Goal: Task Accomplishment & Management: Use online tool/utility

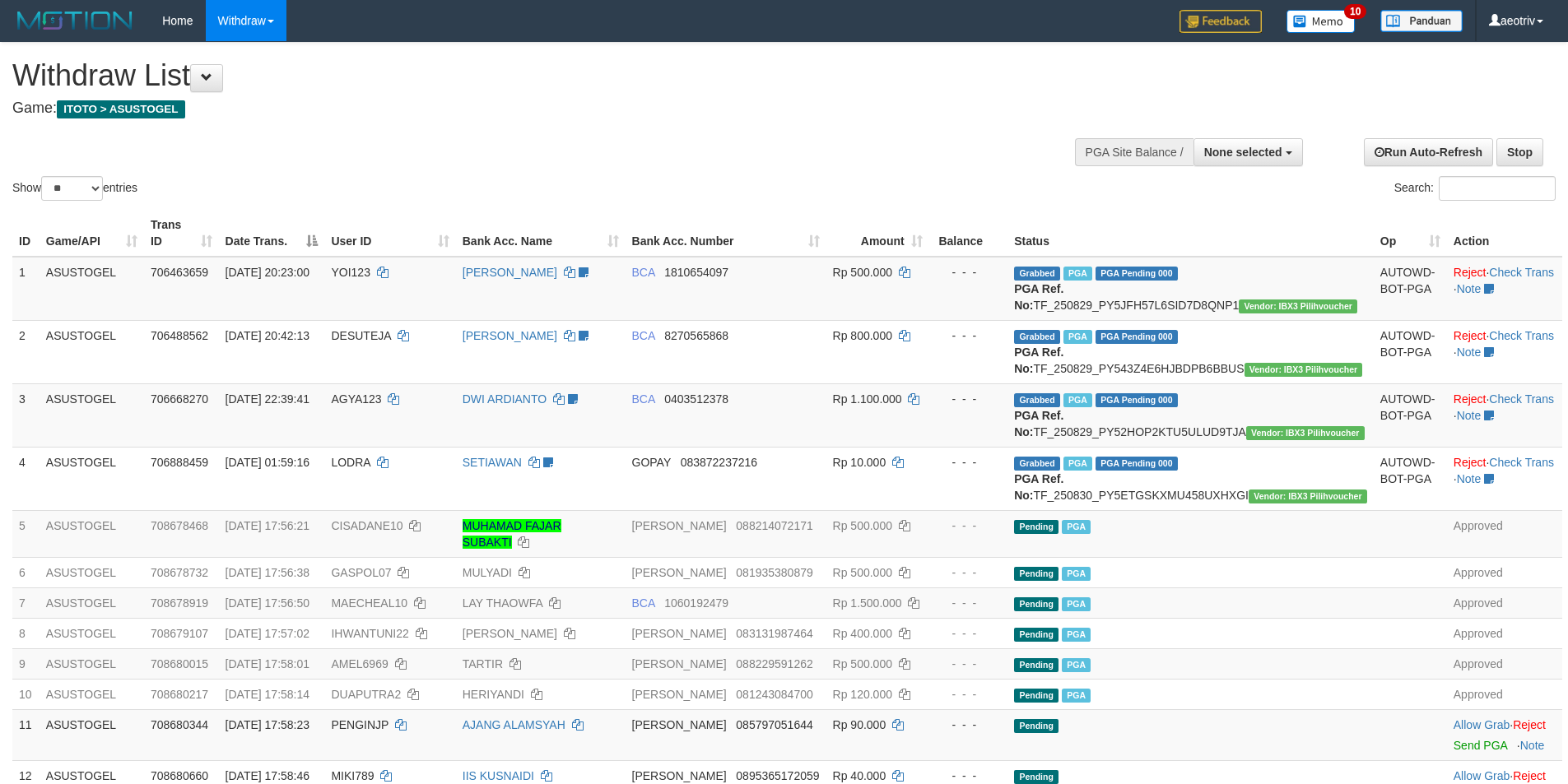
select select
select select "**"
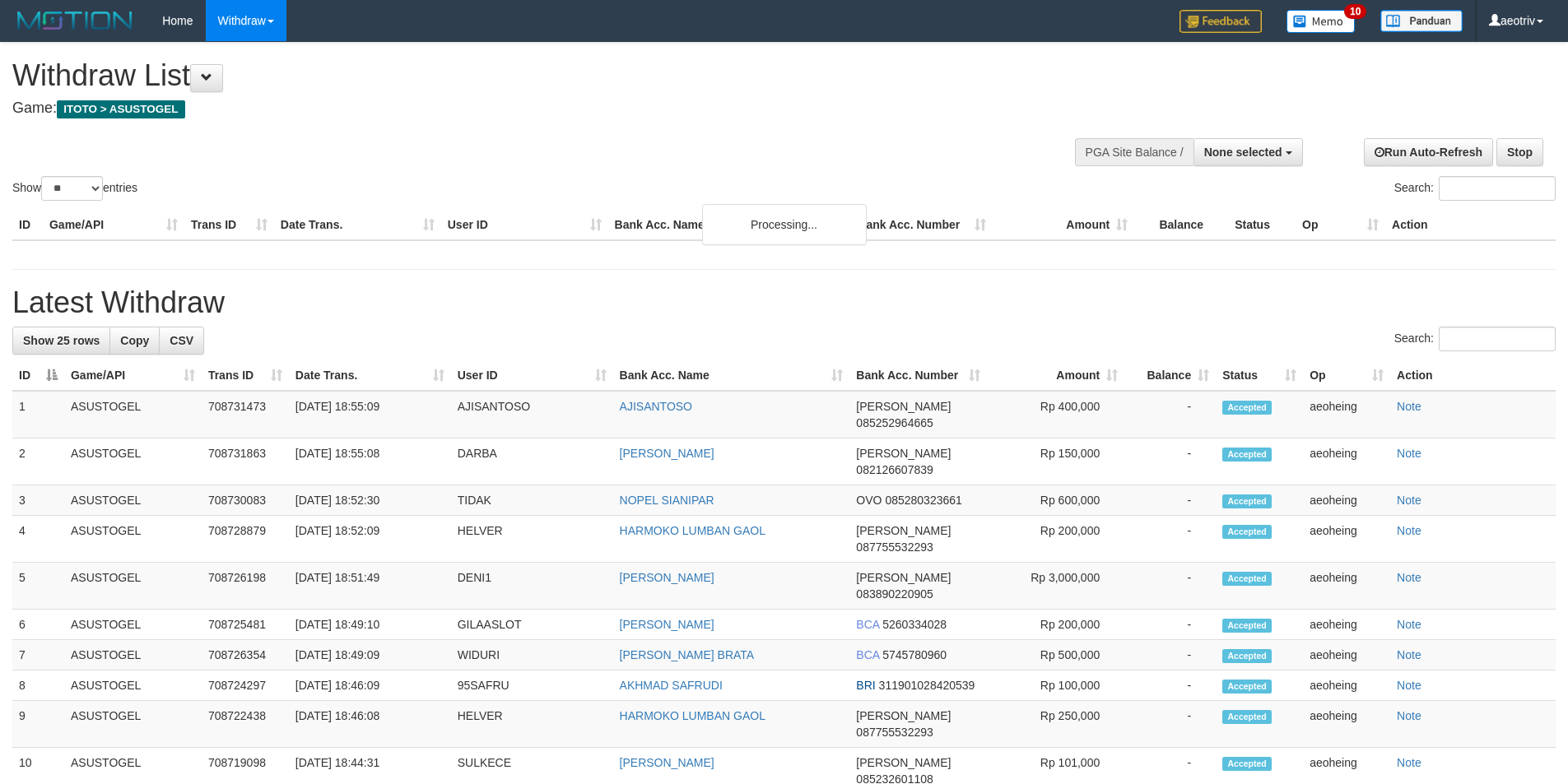
select select
select select "**"
select select
select select "**"
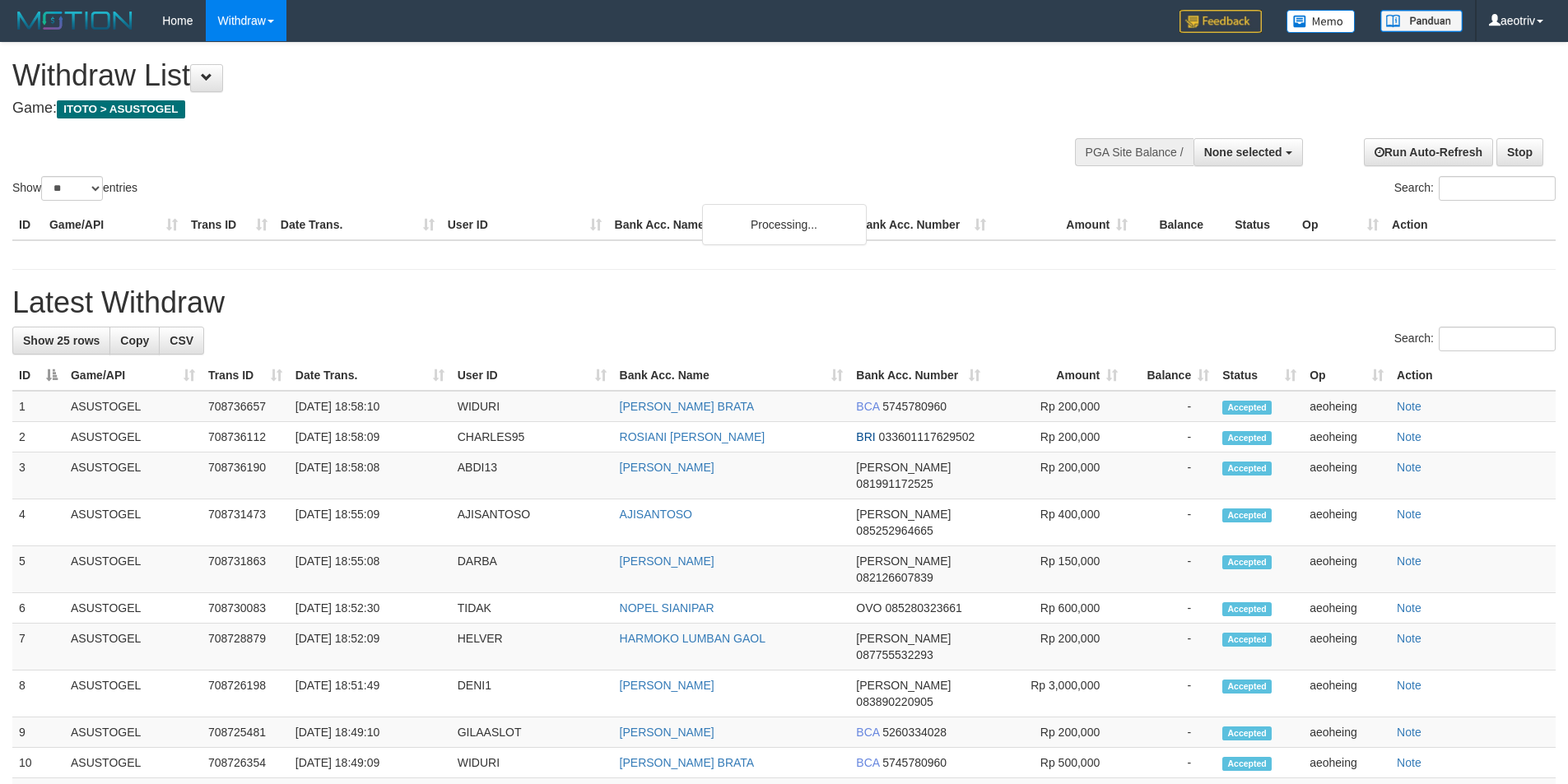
select select
select select "**"
select select
select select "**"
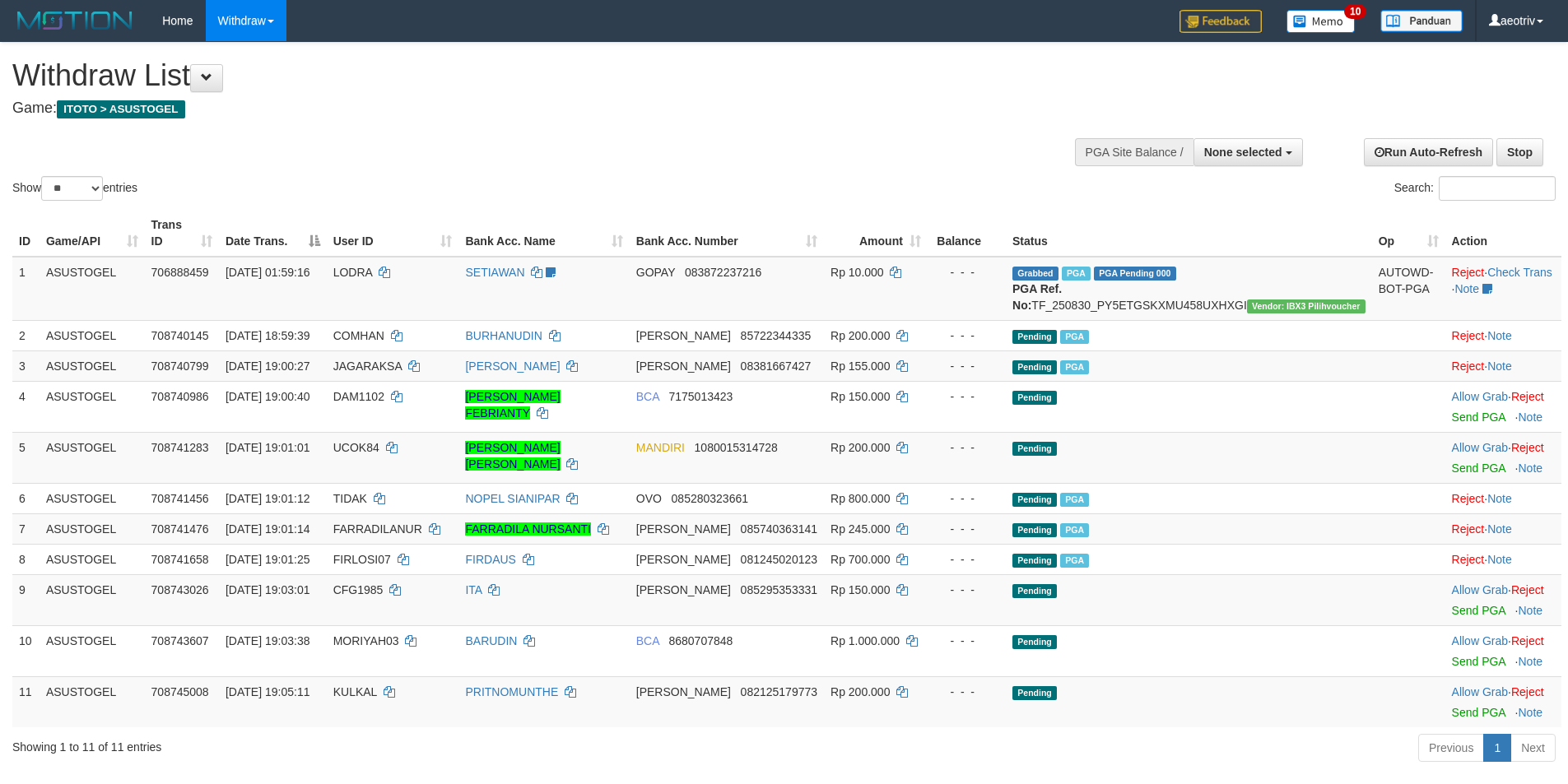
select select
select select "**"
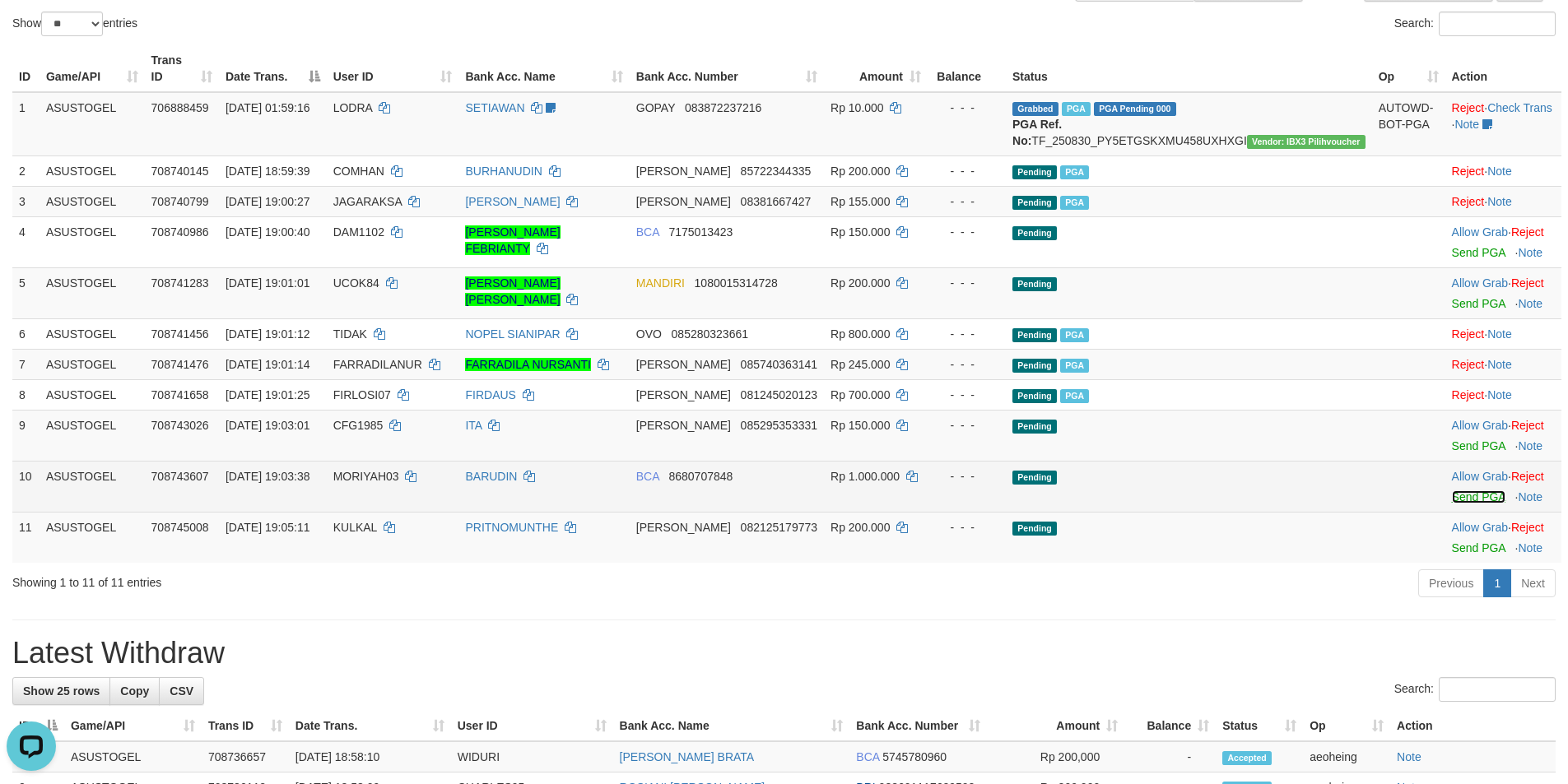
click at [1451, 498] on link "Send PGA" at bounding box center [1478, 496] width 54 height 13
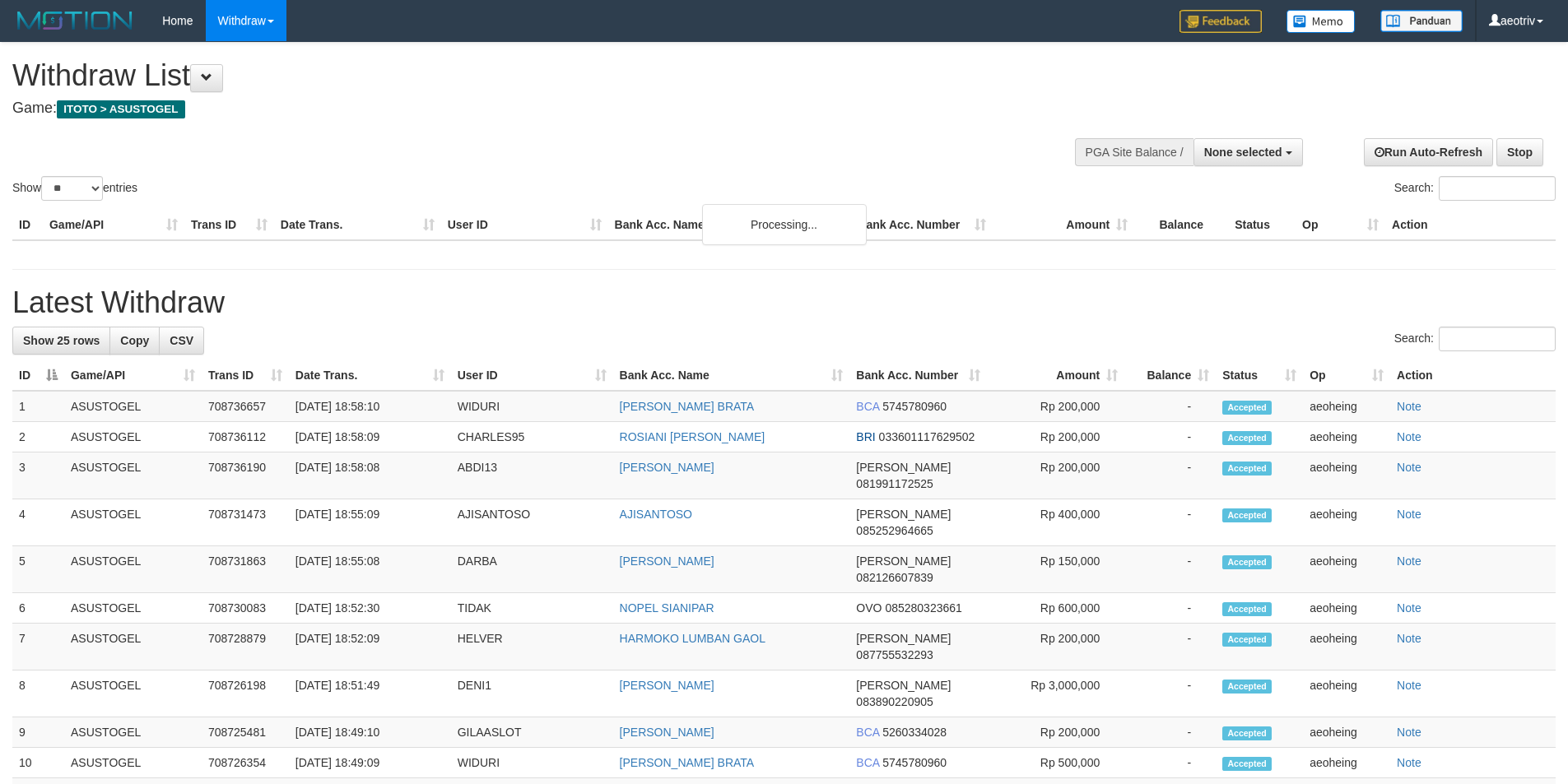
select select
select select "**"
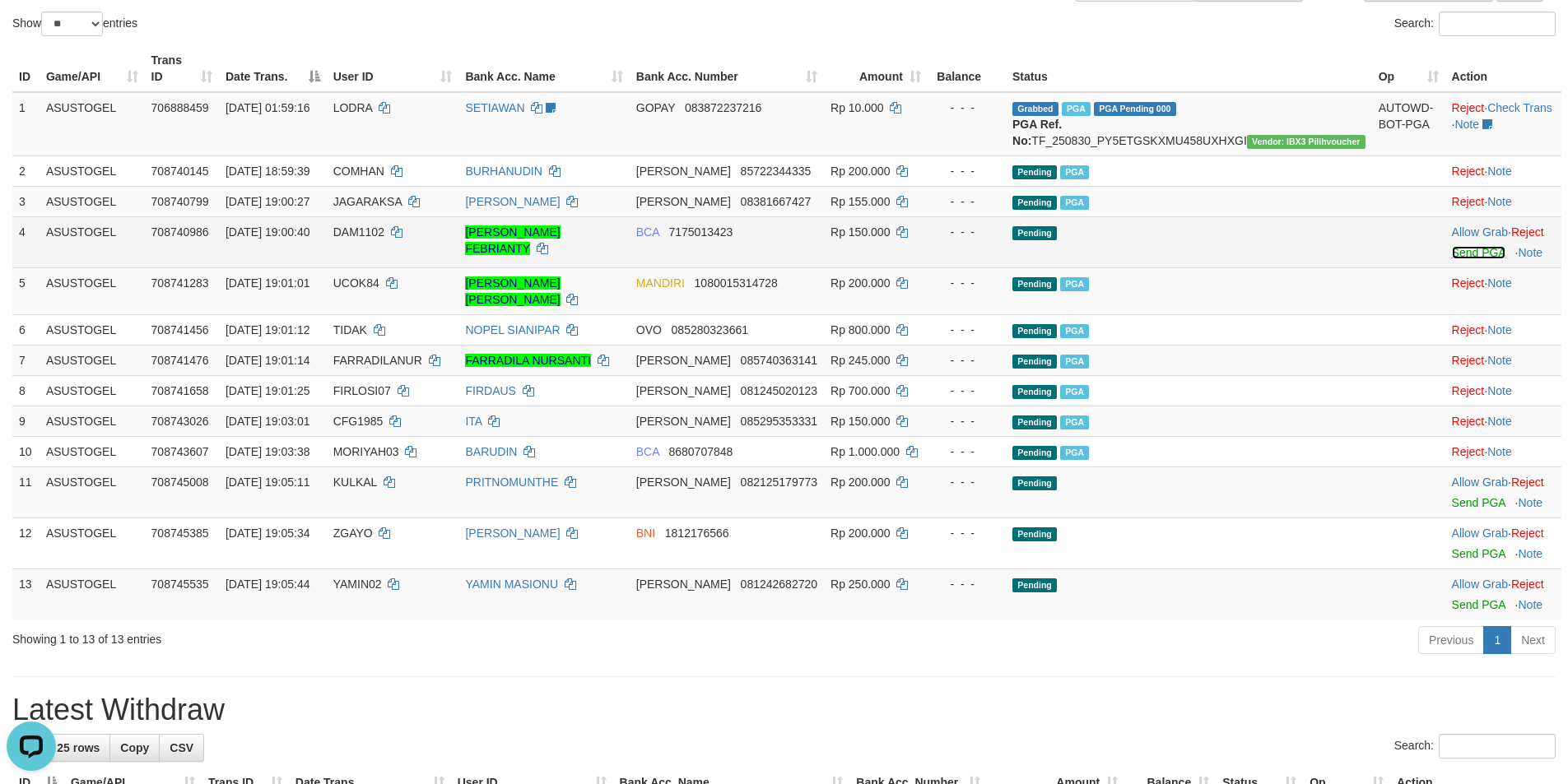
click at [1451, 251] on link "Send PGA" at bounding box center [1478, 252] width 54 height 13
click at [1451, 247] on link "Send PGA" at bounding box center [1478, 252] width 54 height 13
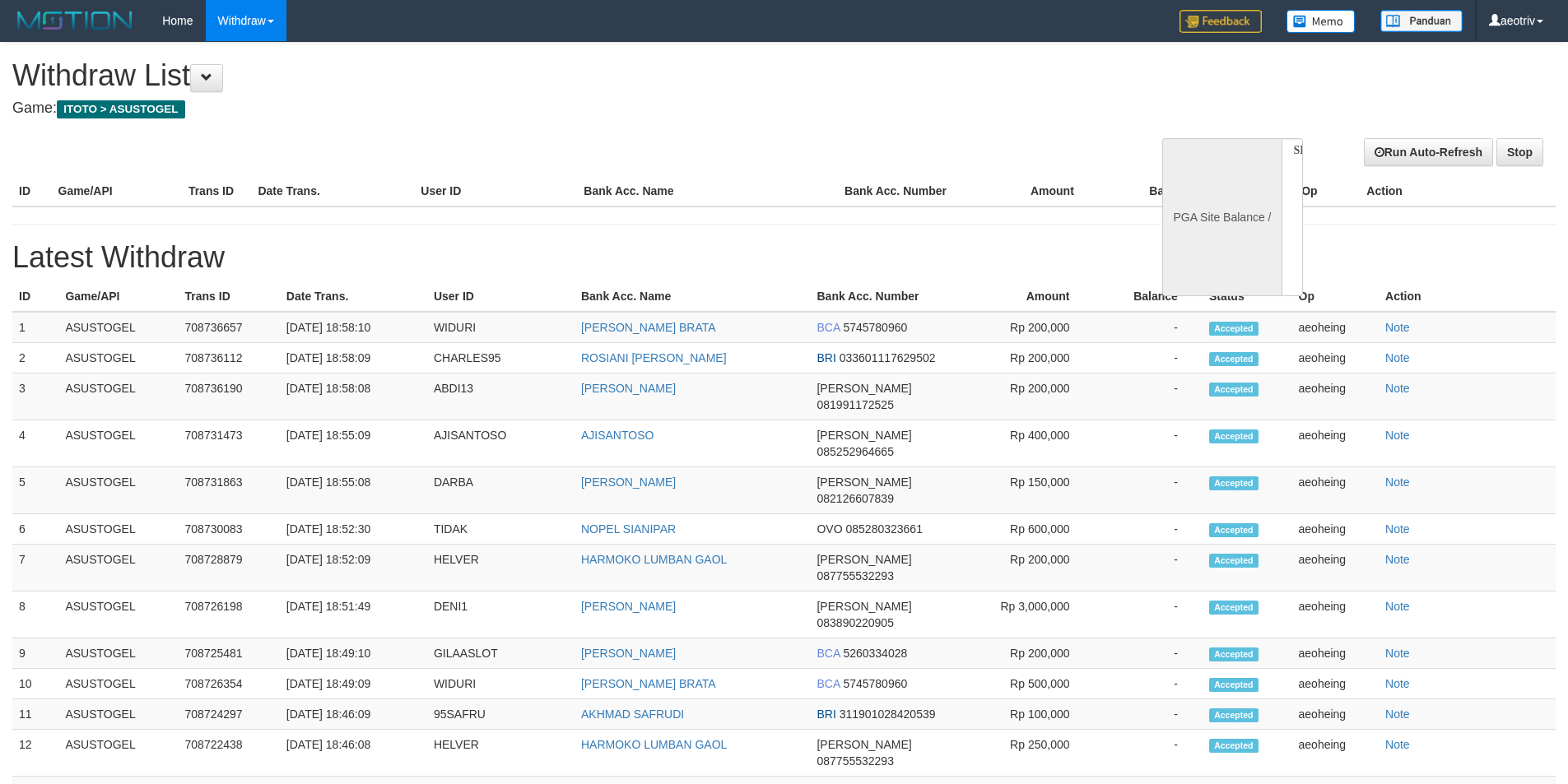
select select
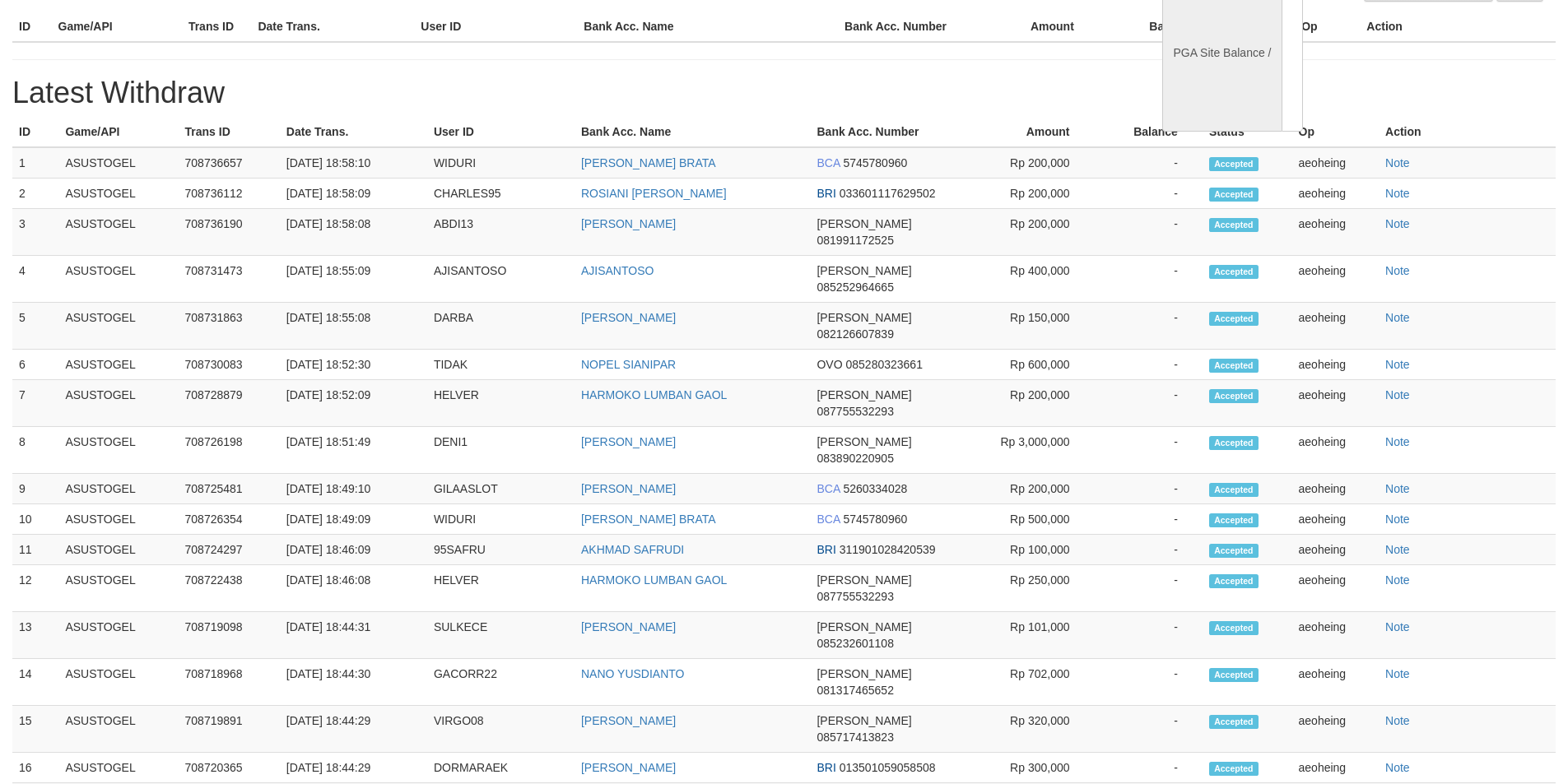
select select "**"
select select
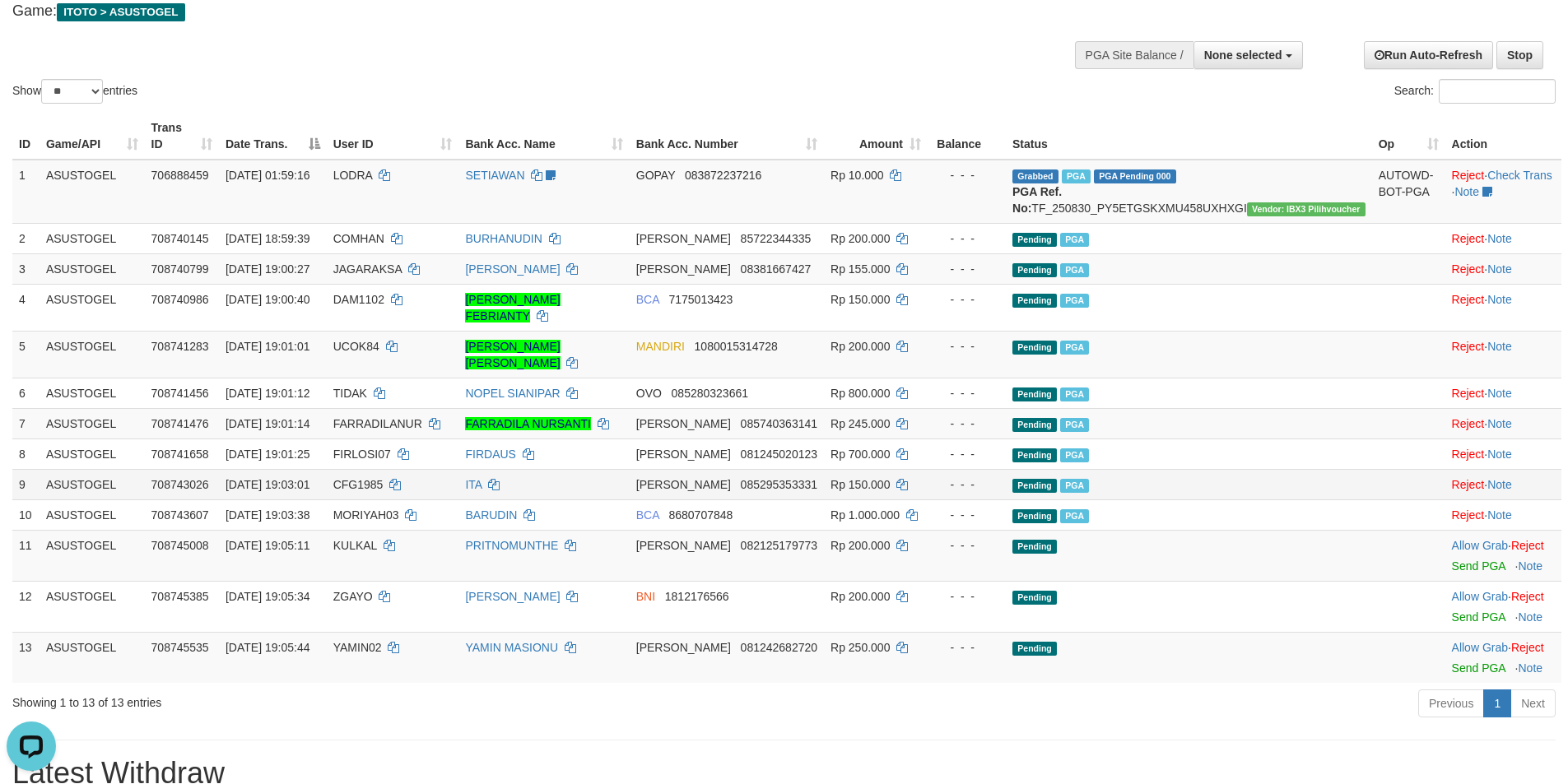
scroll to position [83, 0]
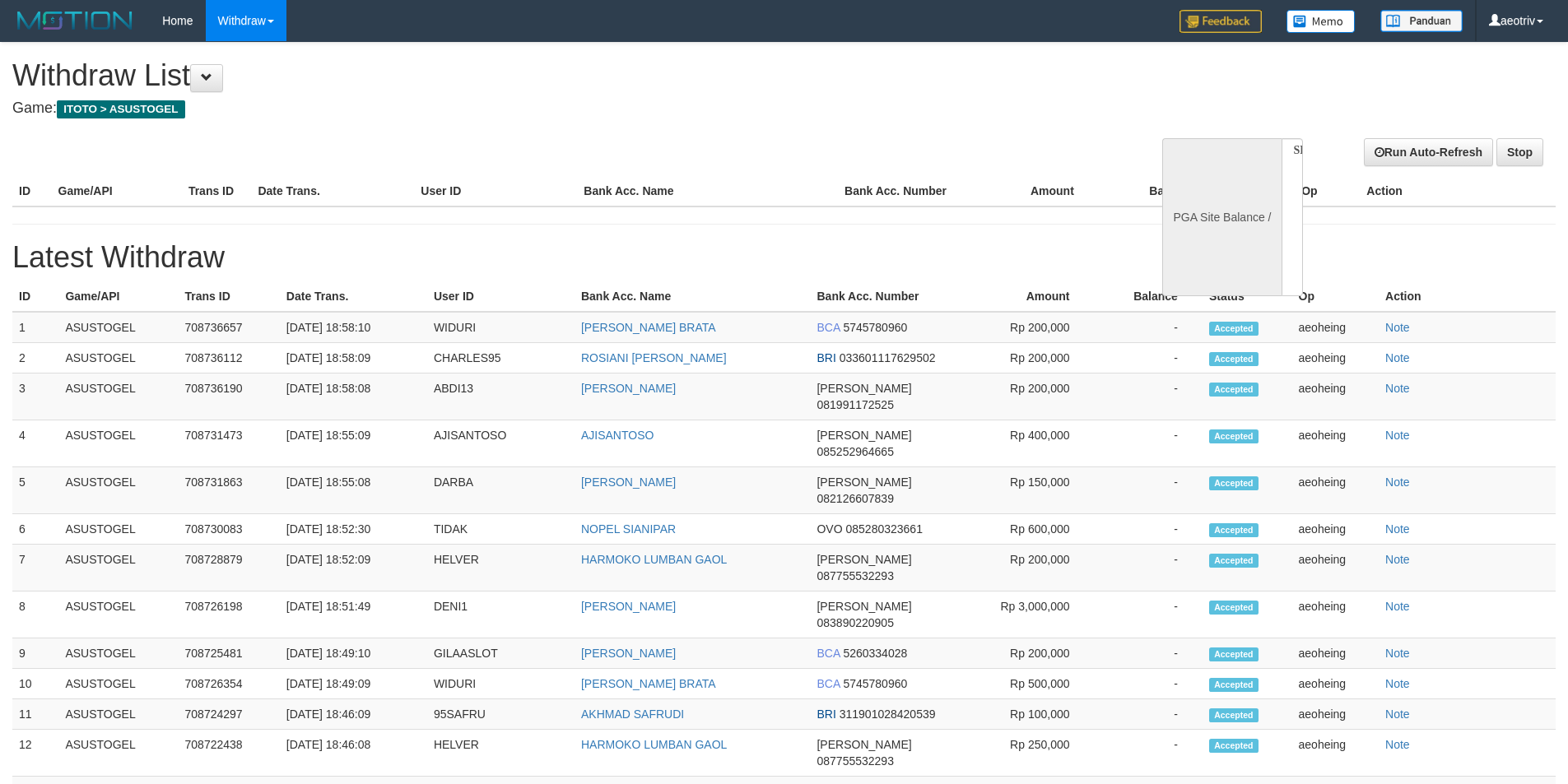
select select
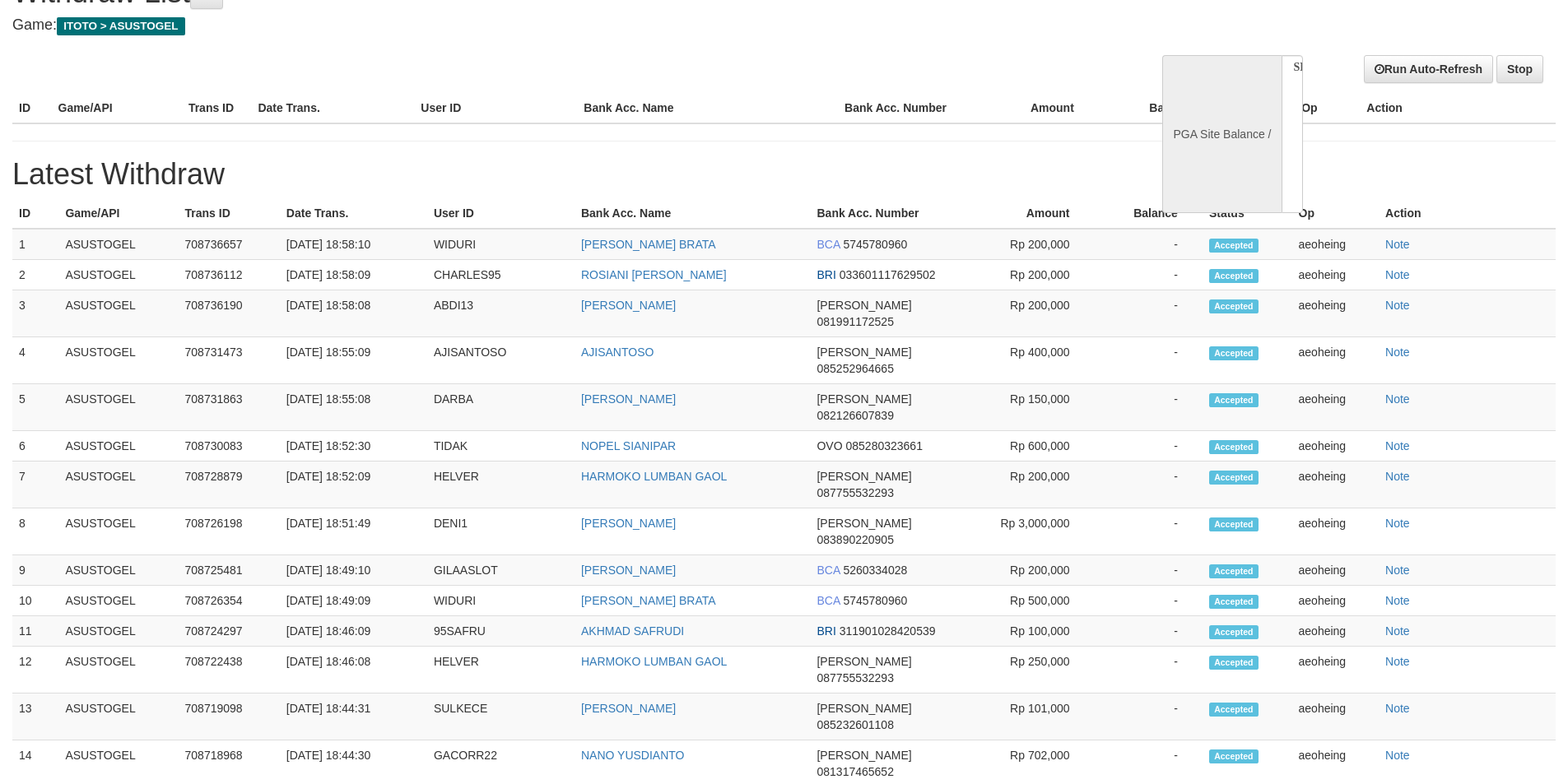
select select "**"
select select
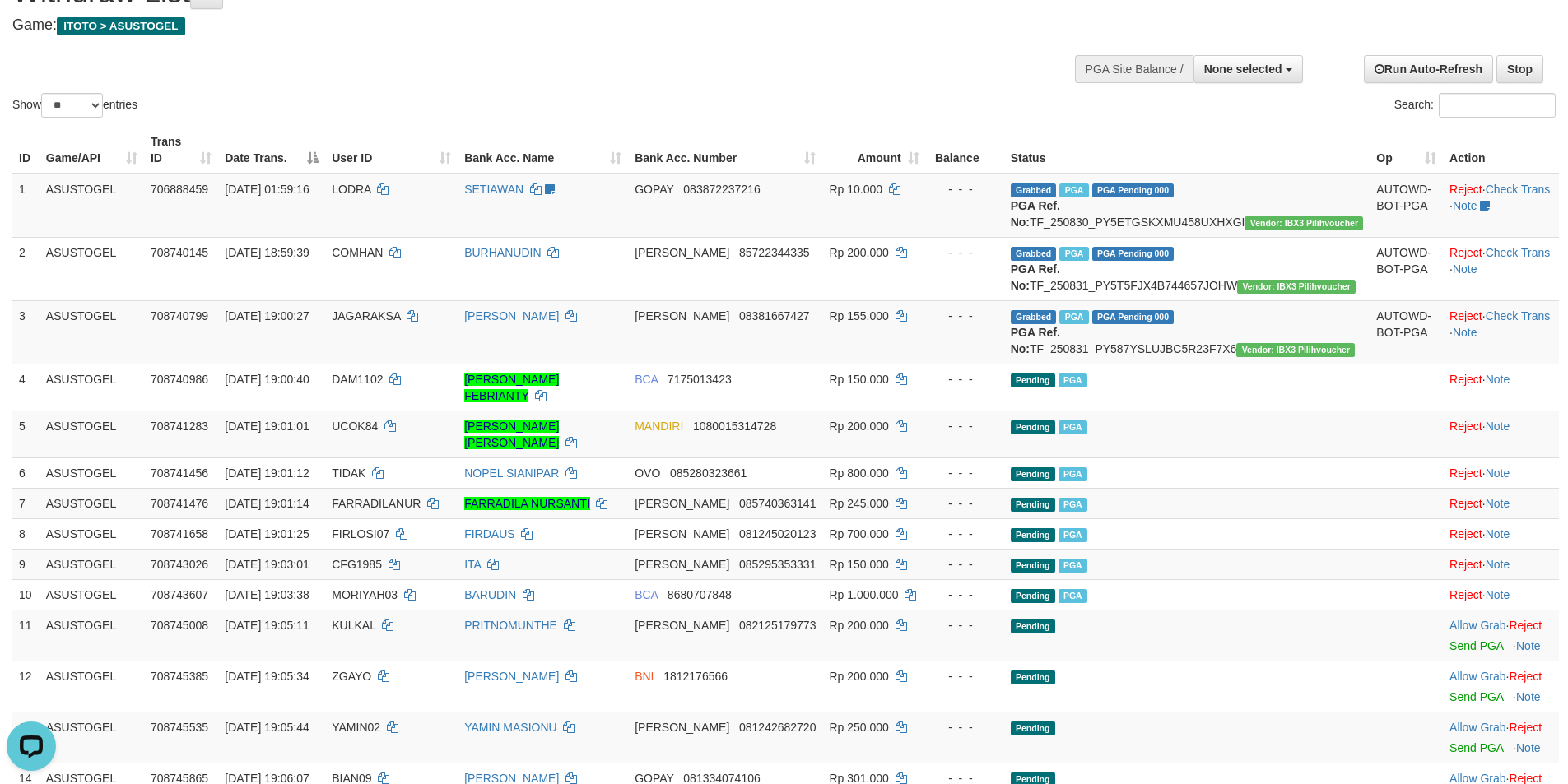
scroll to position [0, 0]
click at [1516, 323] on link "Check Trans" at bounding box center [1518, 315] width 65 height 13
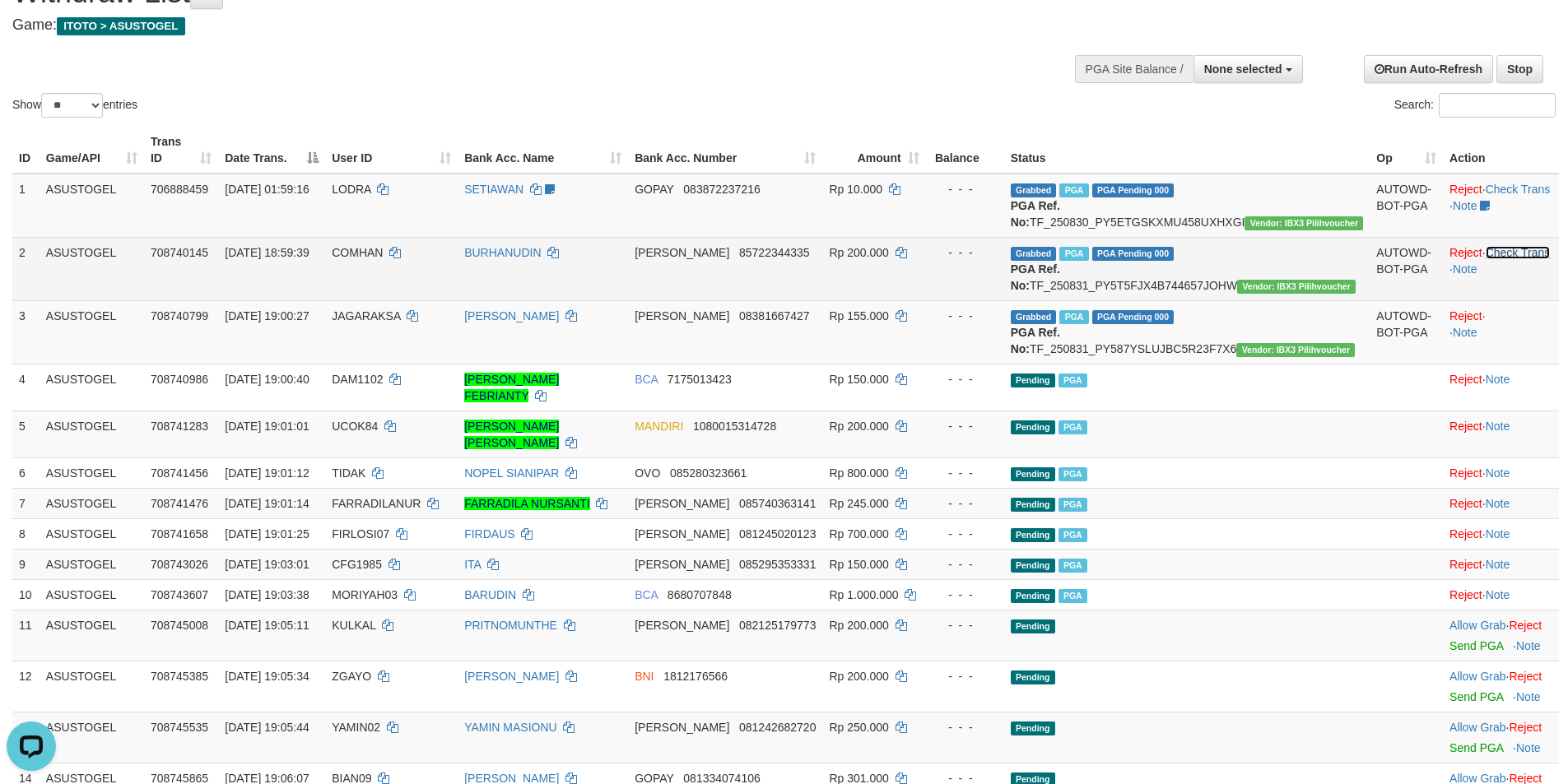
click at [1508, 252] on link "Check Trans" at bounding box center [1518, 252] width 65 height 13
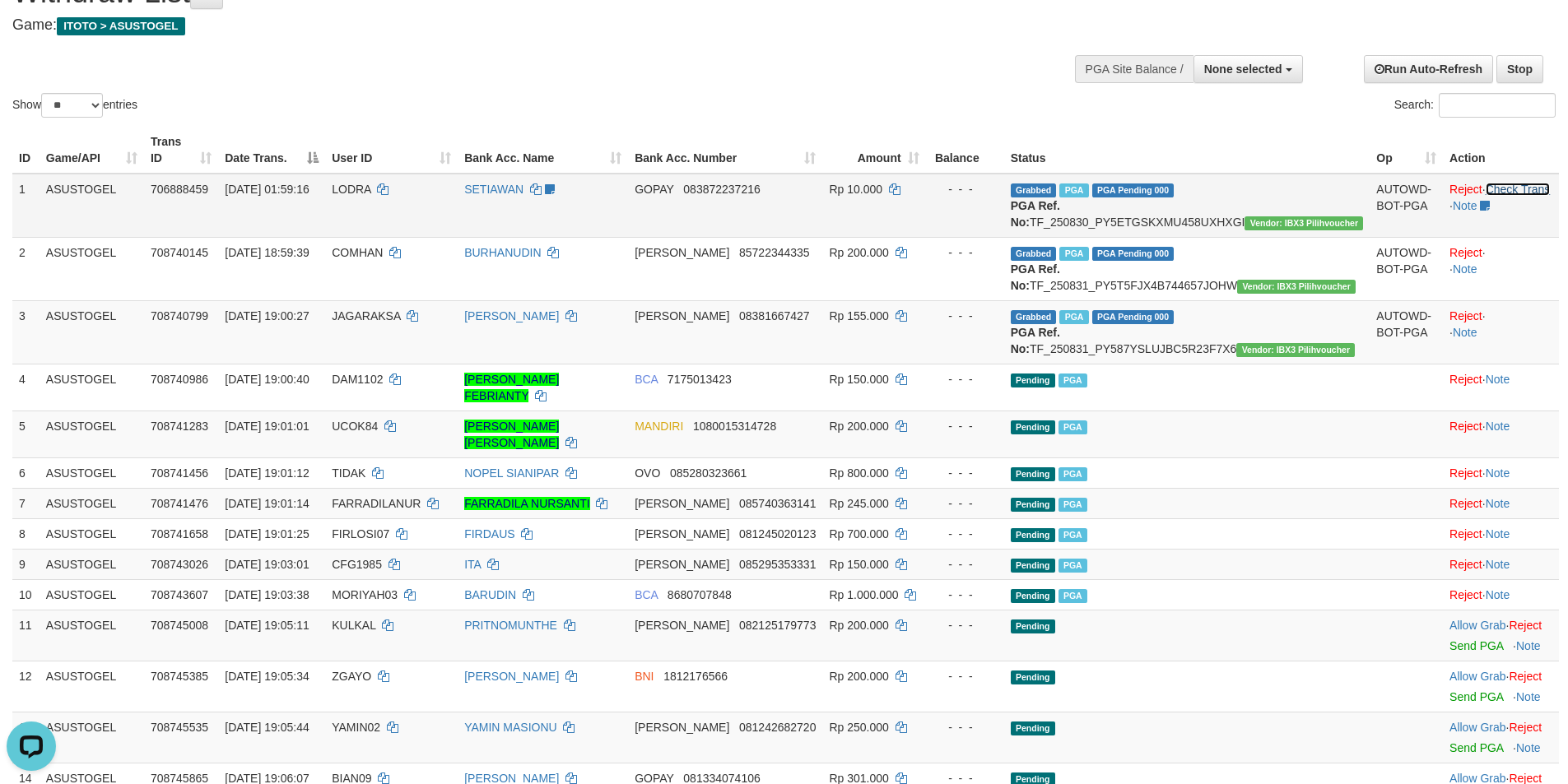
click at [1508, 183] on link "Check Trans" at bounding box center [1518, 189] width 65 height 13
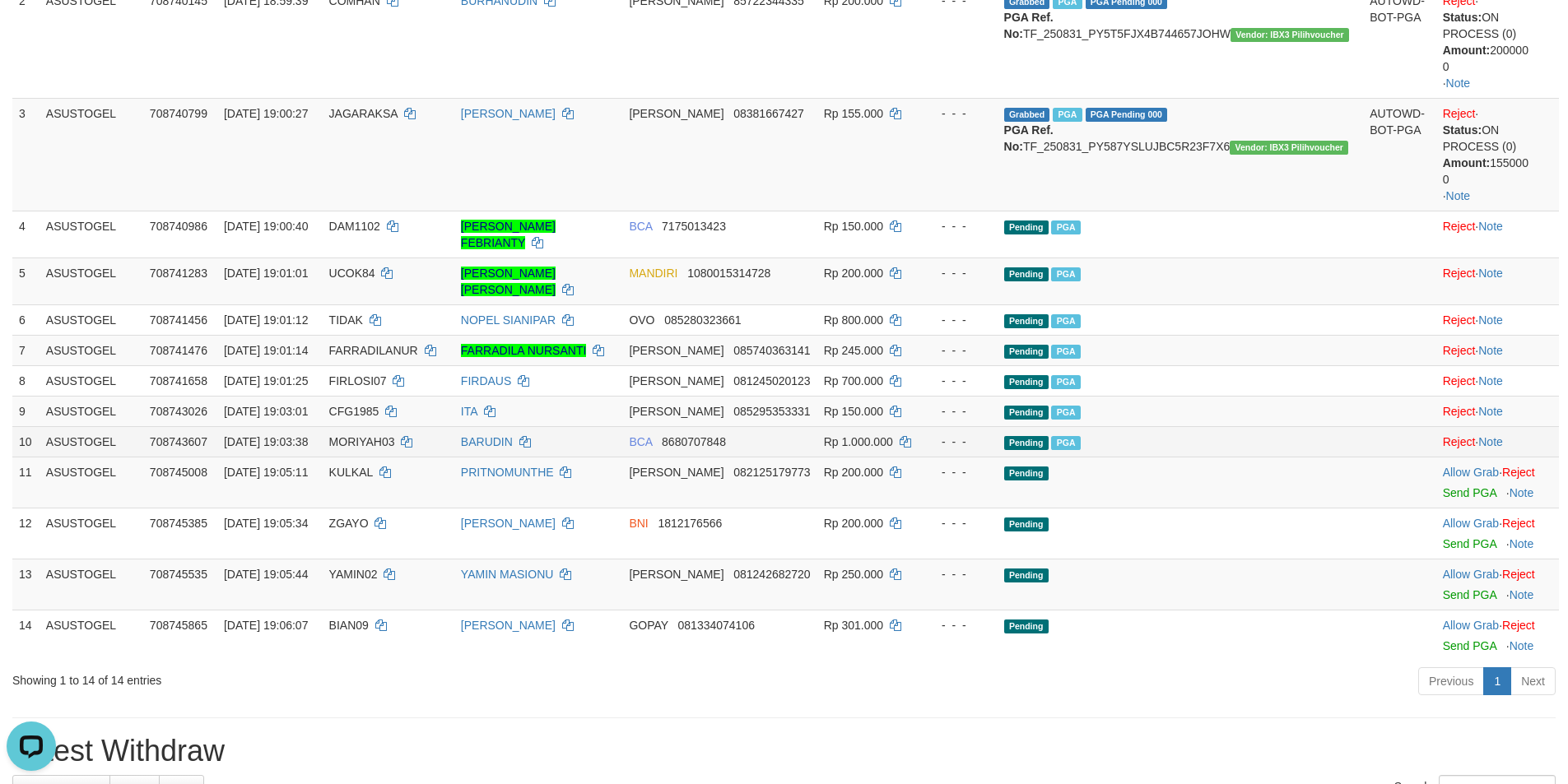
scroll to position [412, 0]
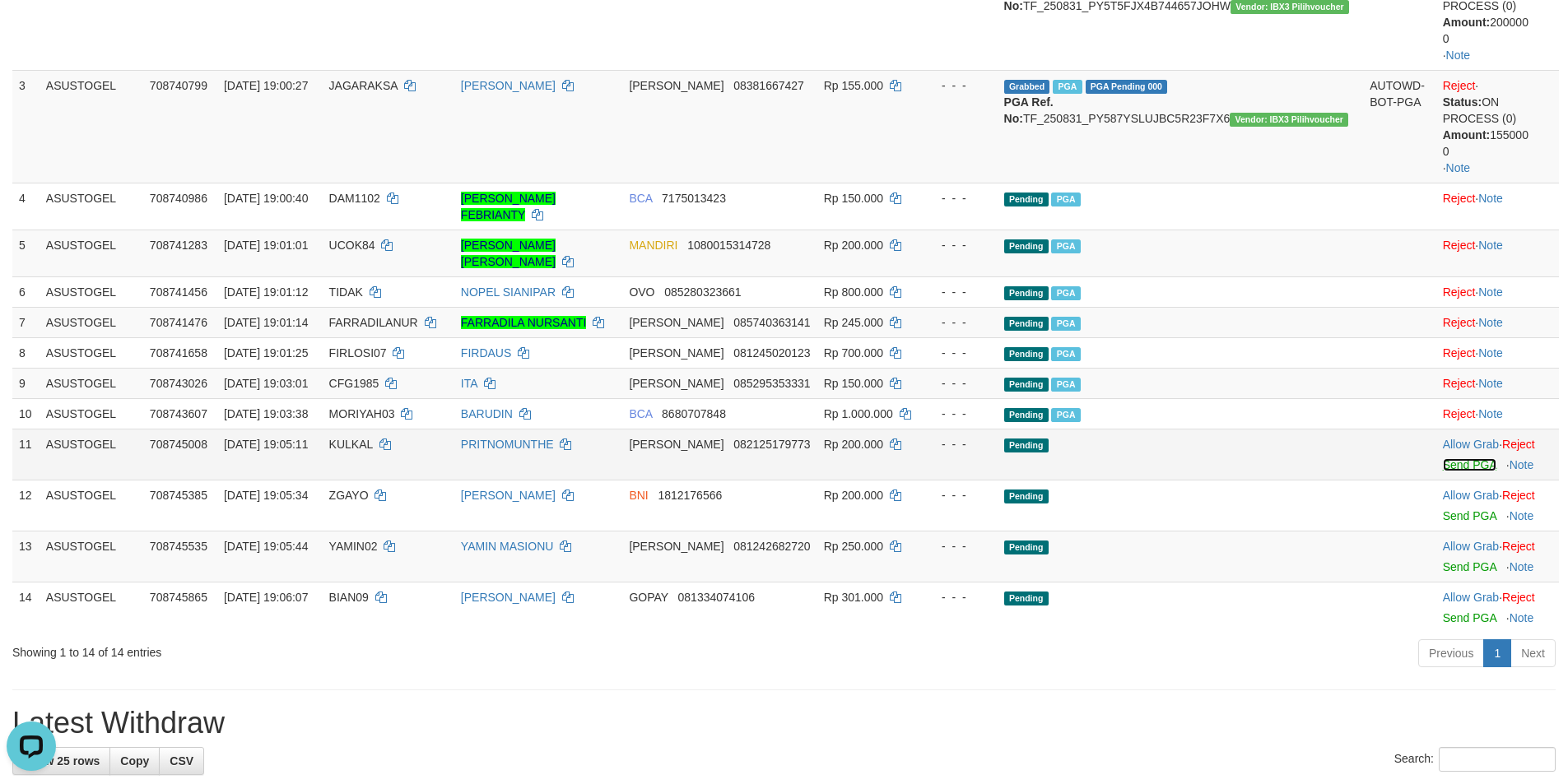
click at [1456, 458] on link "Send PGA" at bounding box center [1469, 464] width 54 height 13
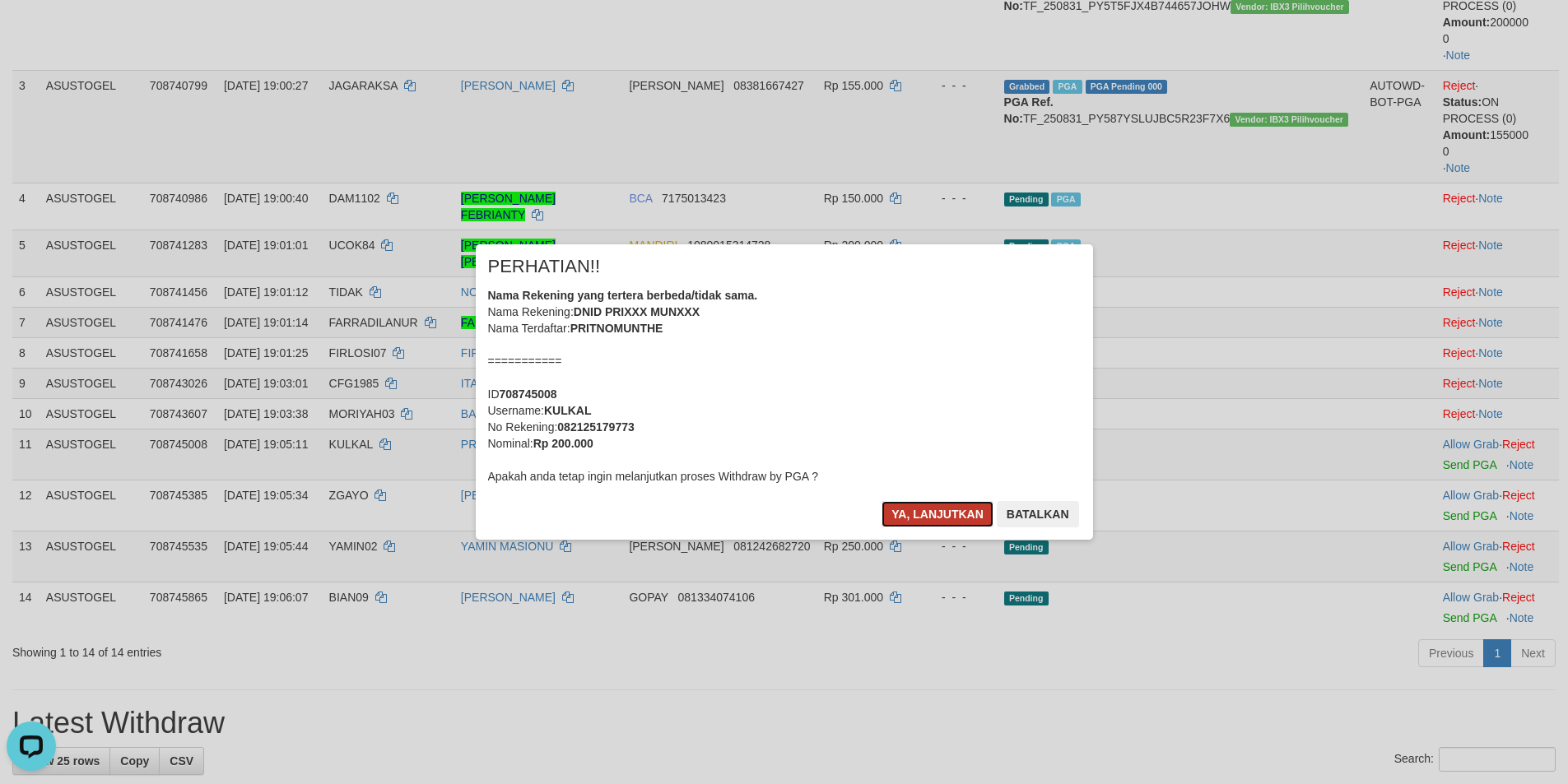
click at [934, 506] on button "Ya, lanjutkan" at bounding box center [937, 513] width 112 height 26
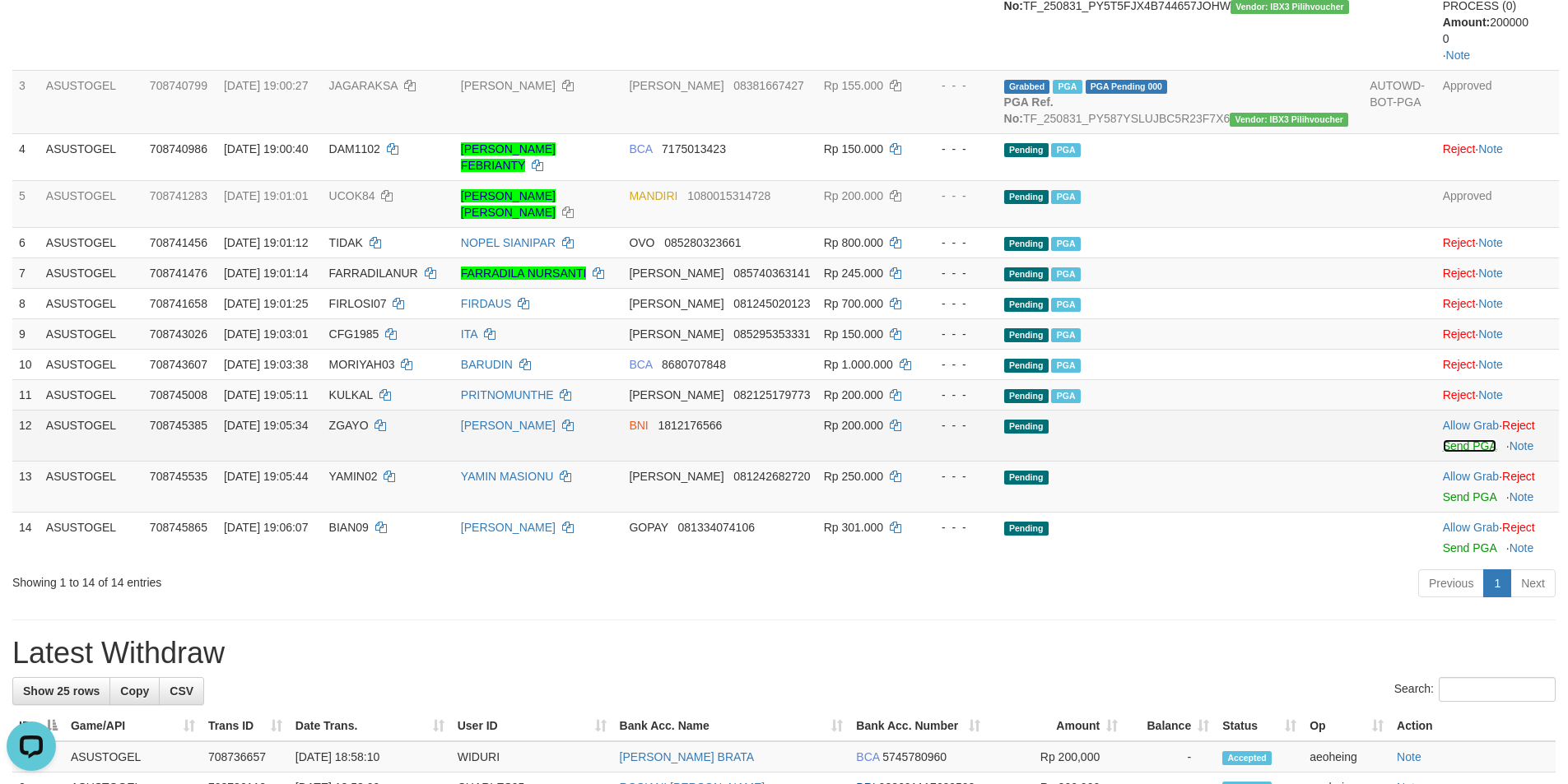
click at [1449, 439] on link "Send PGA" at bounding box center [1469, 445] width 54 height 13
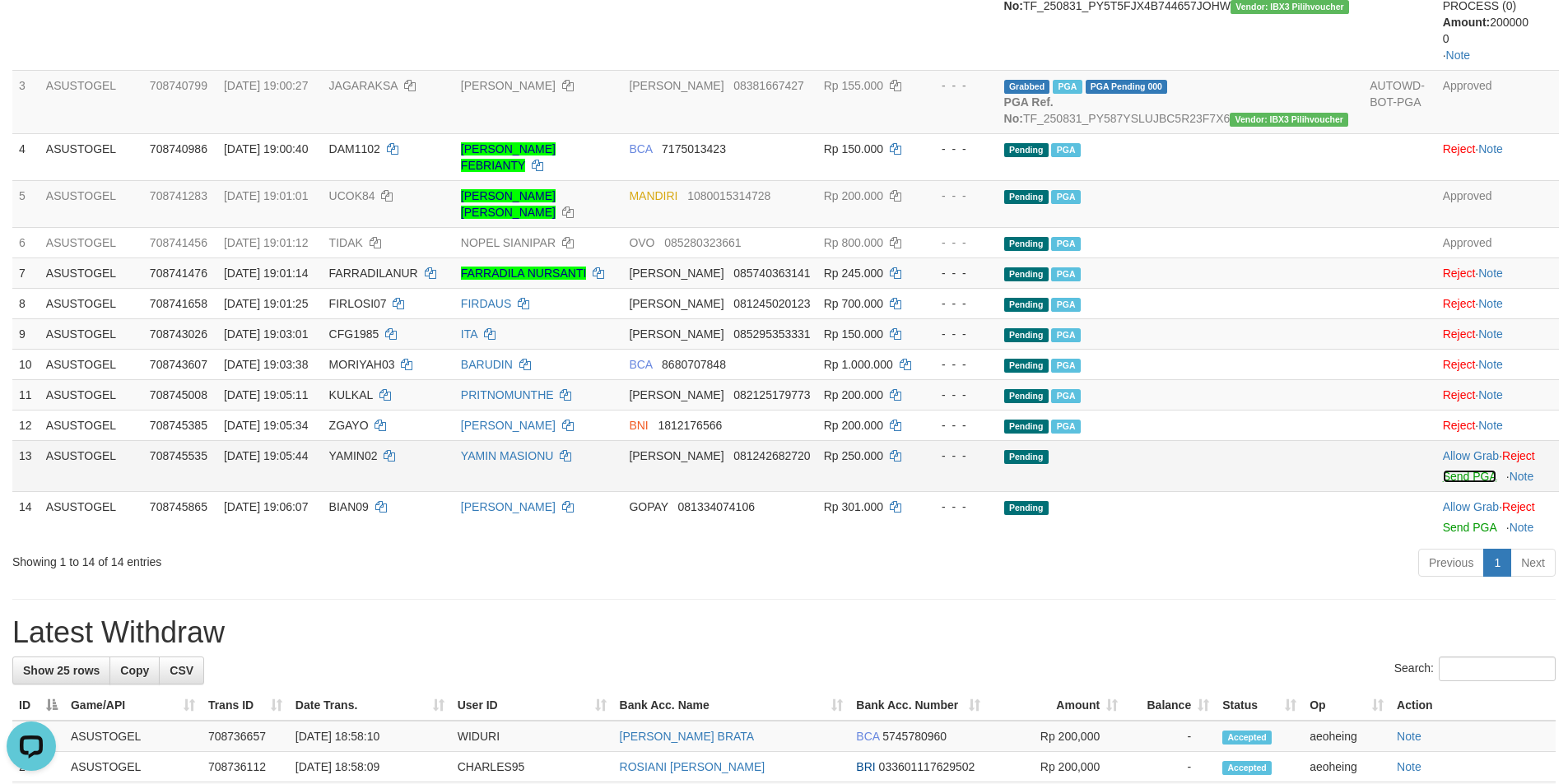
click at [1445, 470] on link "Send PGA" at bounding box center [1469, 476] width 54 height 13
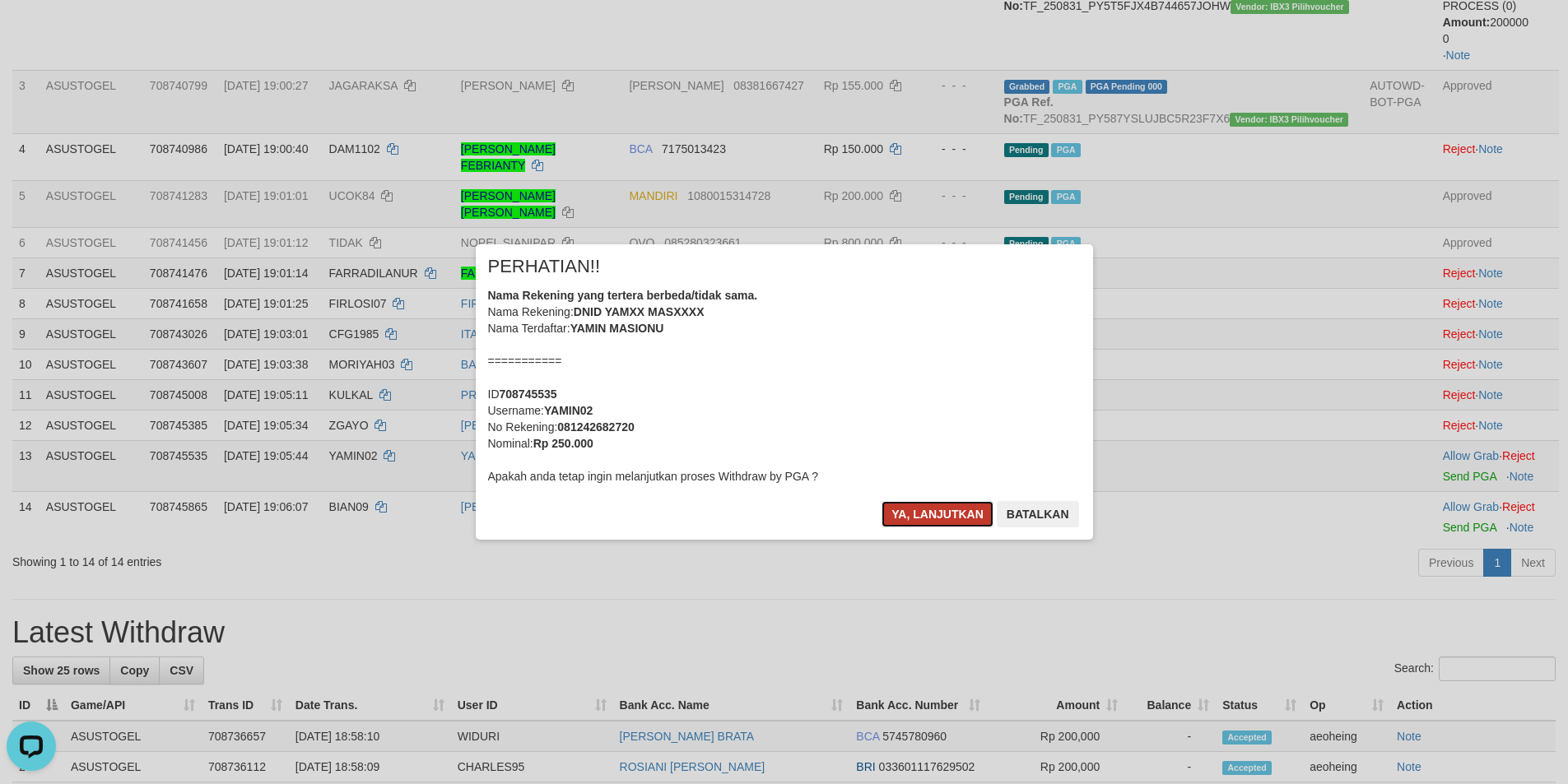
click at [943, 517] on button "Ya, lanjutkan" at bounding box center [937, 513] width 112 height 26
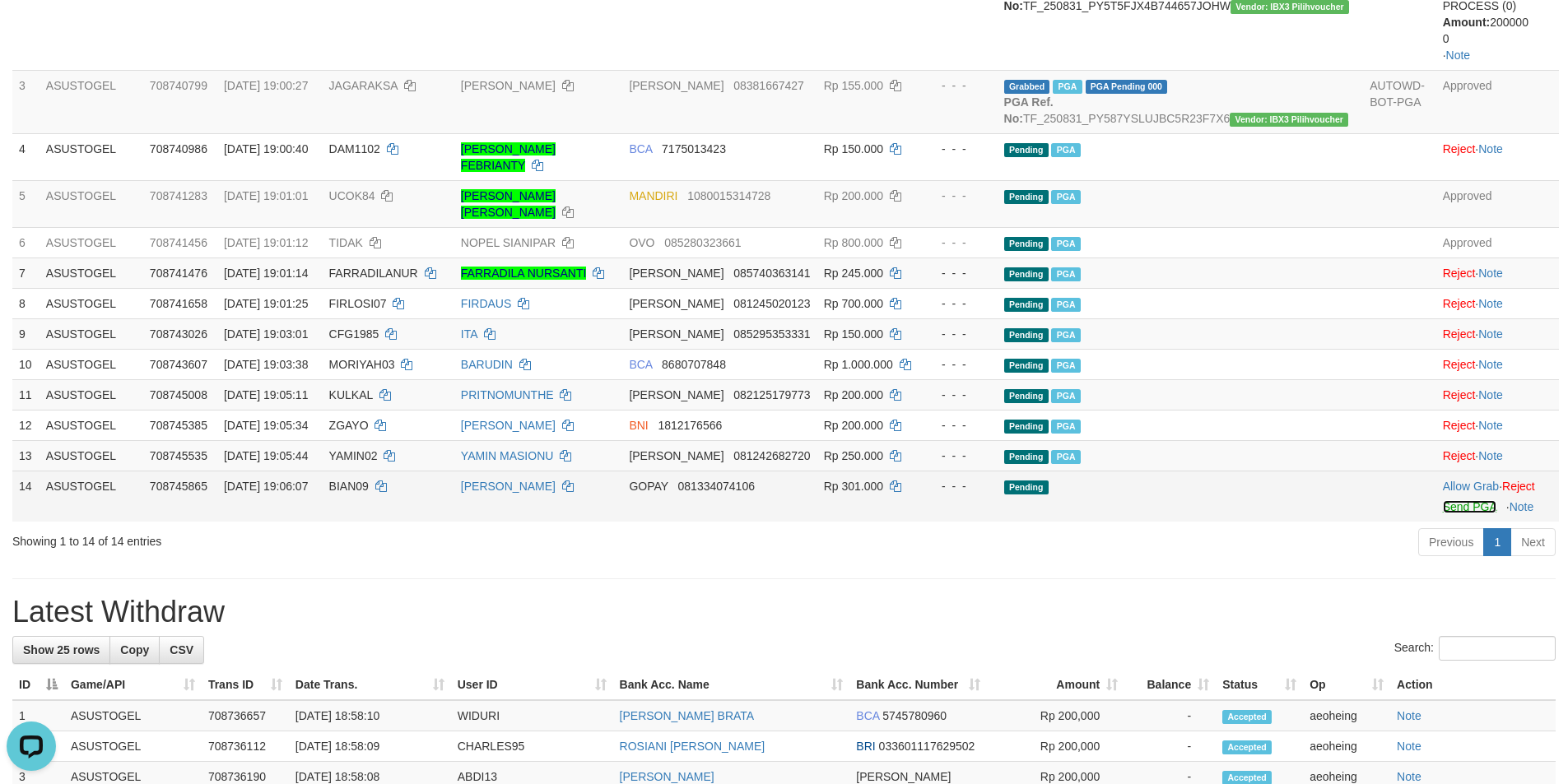
click at [1449, 500] on link "Send PGA" at bounding box center [1469, 506] width 54 height 13
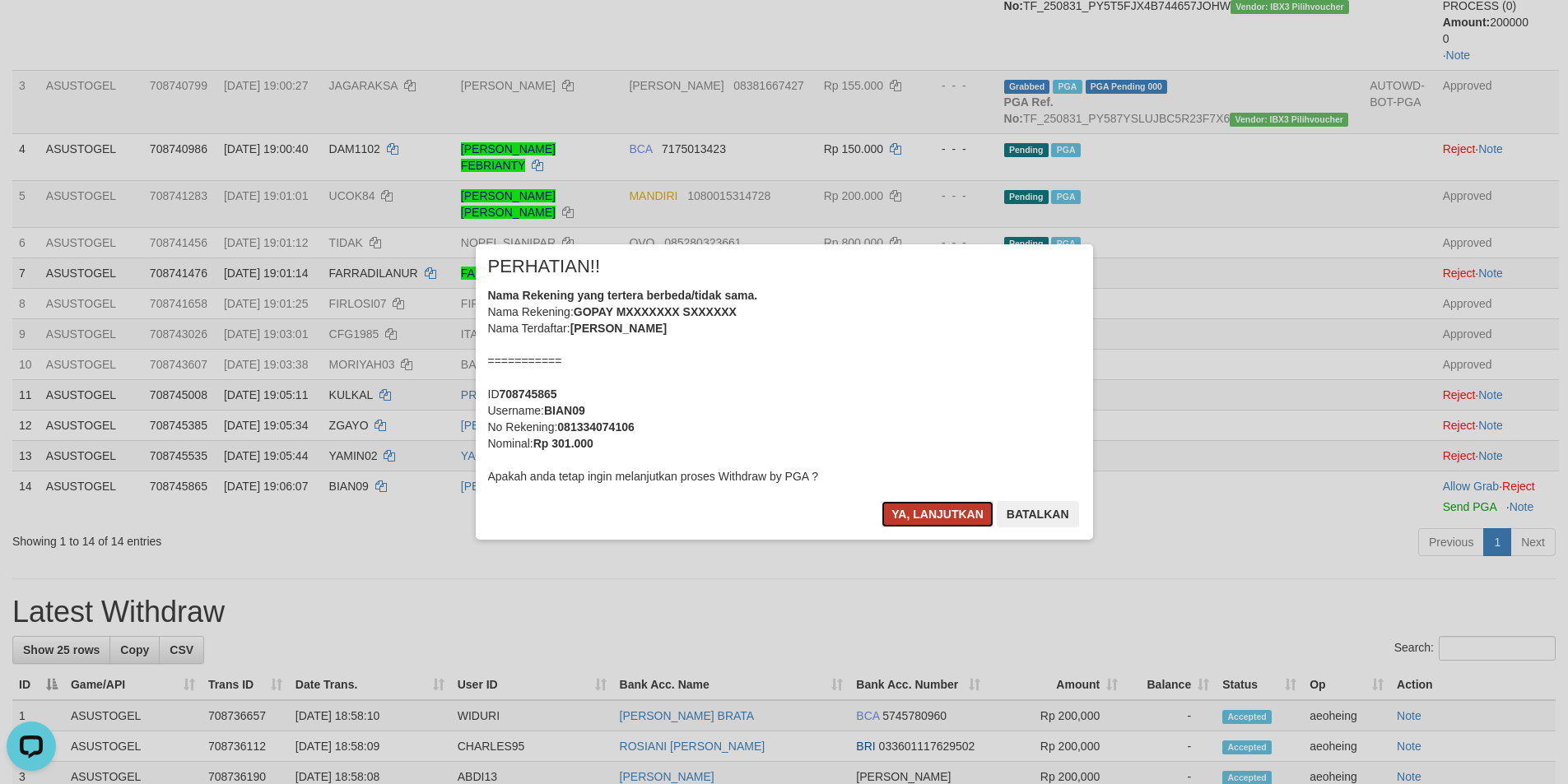
click at [955, 509] on button "Ya, lanjutkan" at bounding box center [937, 513] width 112 height 26
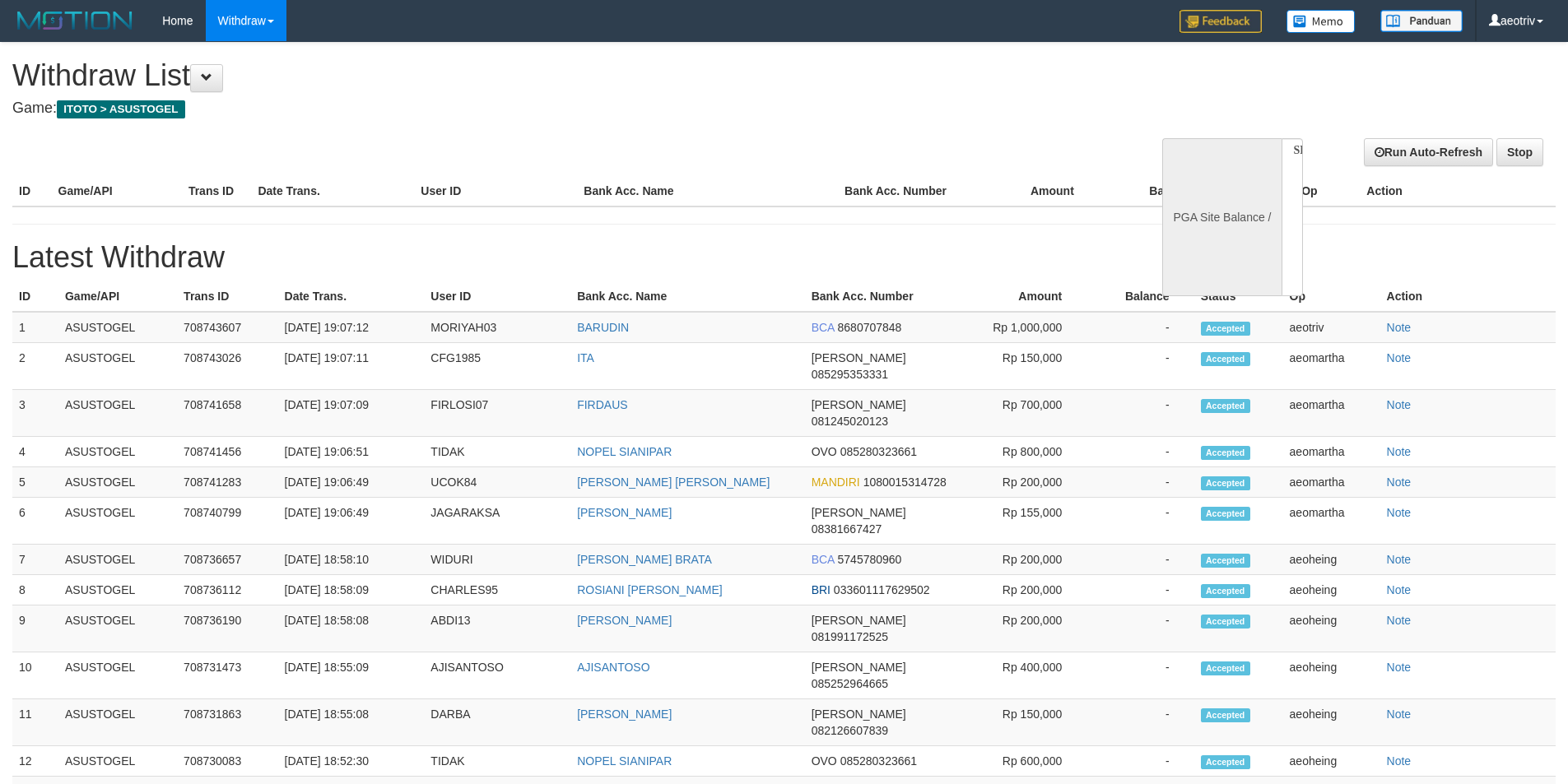
select select
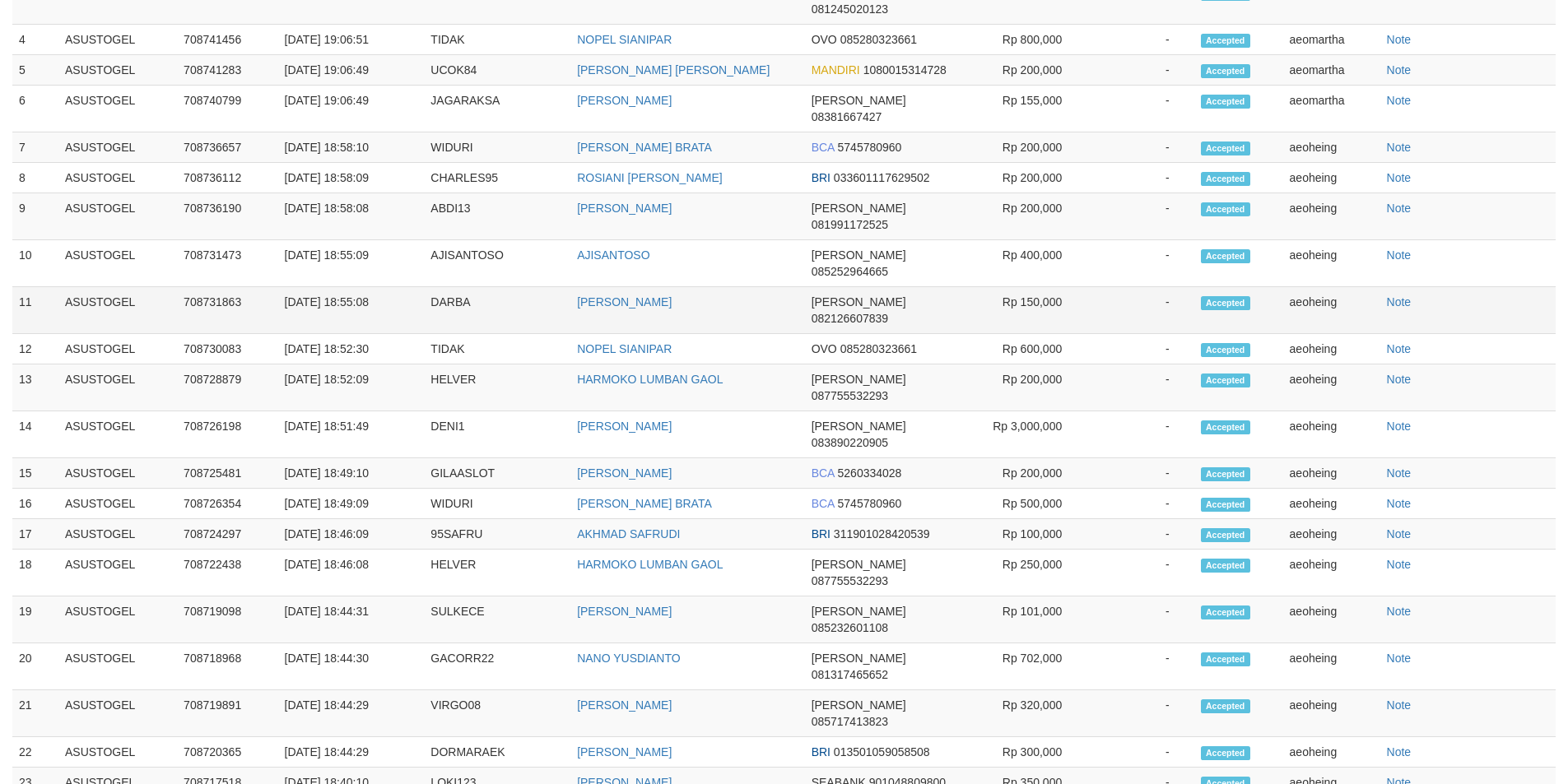
select select "**"
select select
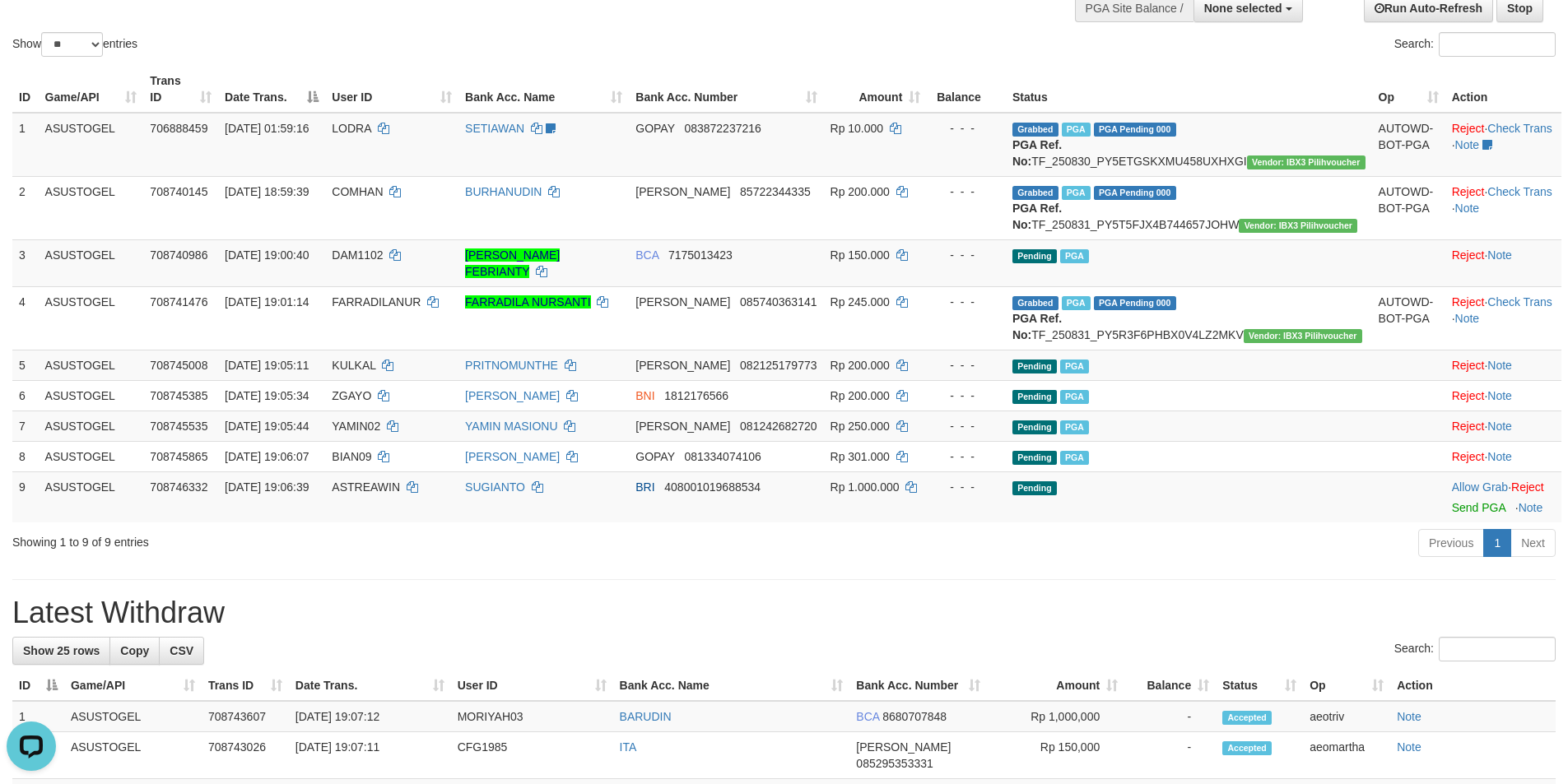
scroll to position [142, 0]
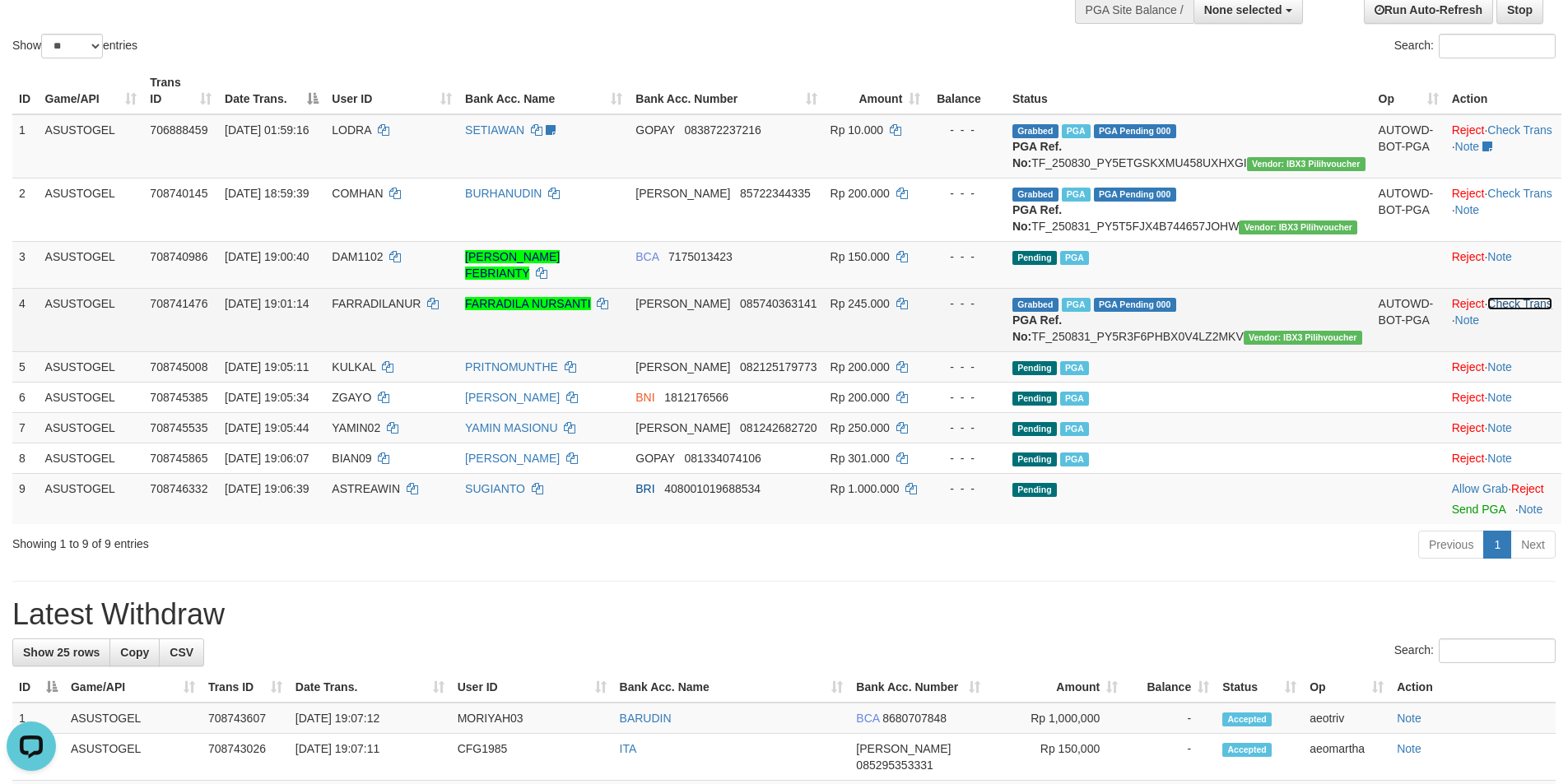
click at [1491, 300] on link "Check Trans" at bounding box center [1519, 303] width 65 height 13
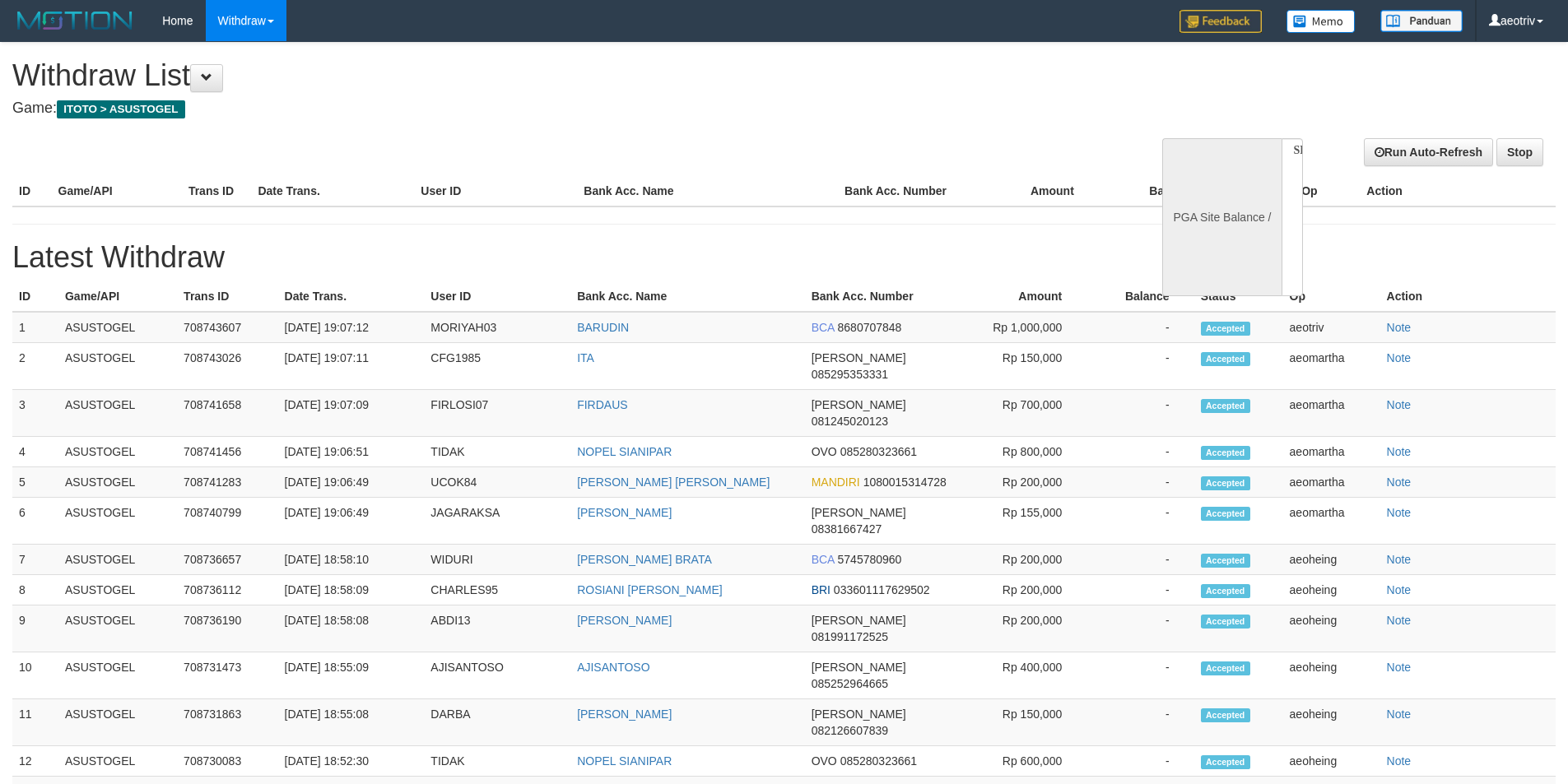
select select
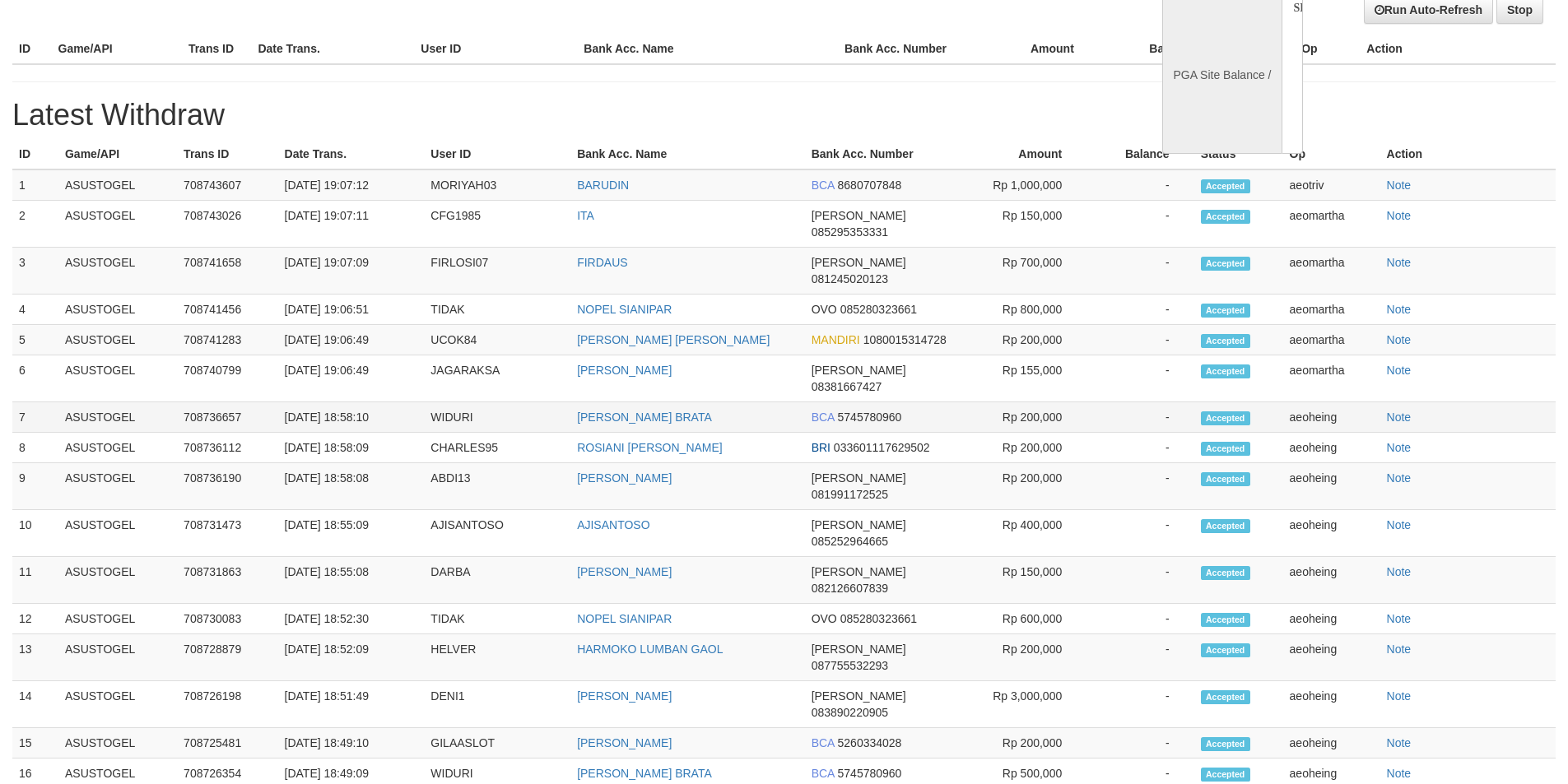
select select "**"
select select
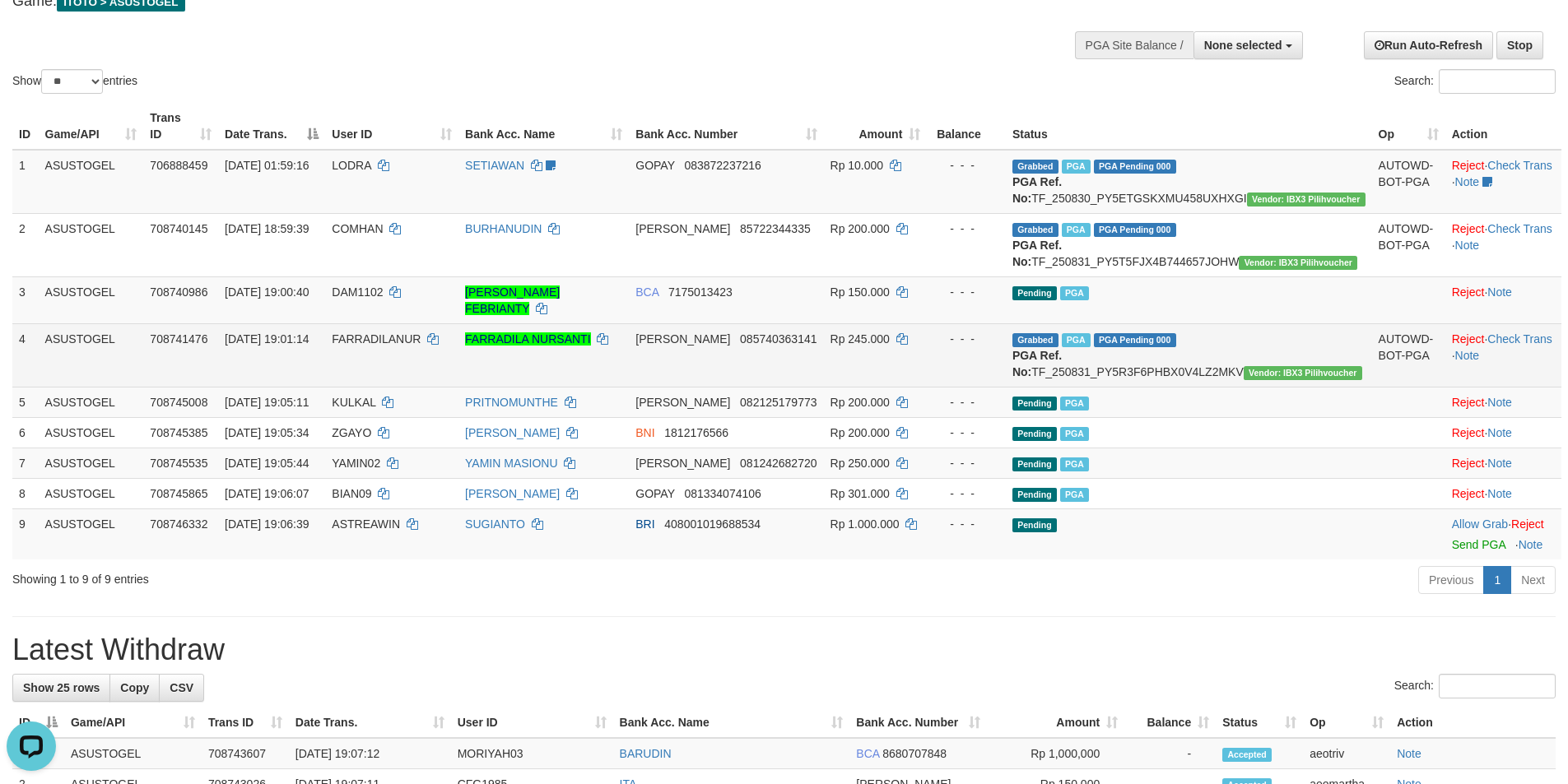
scroll to position [83, 0]
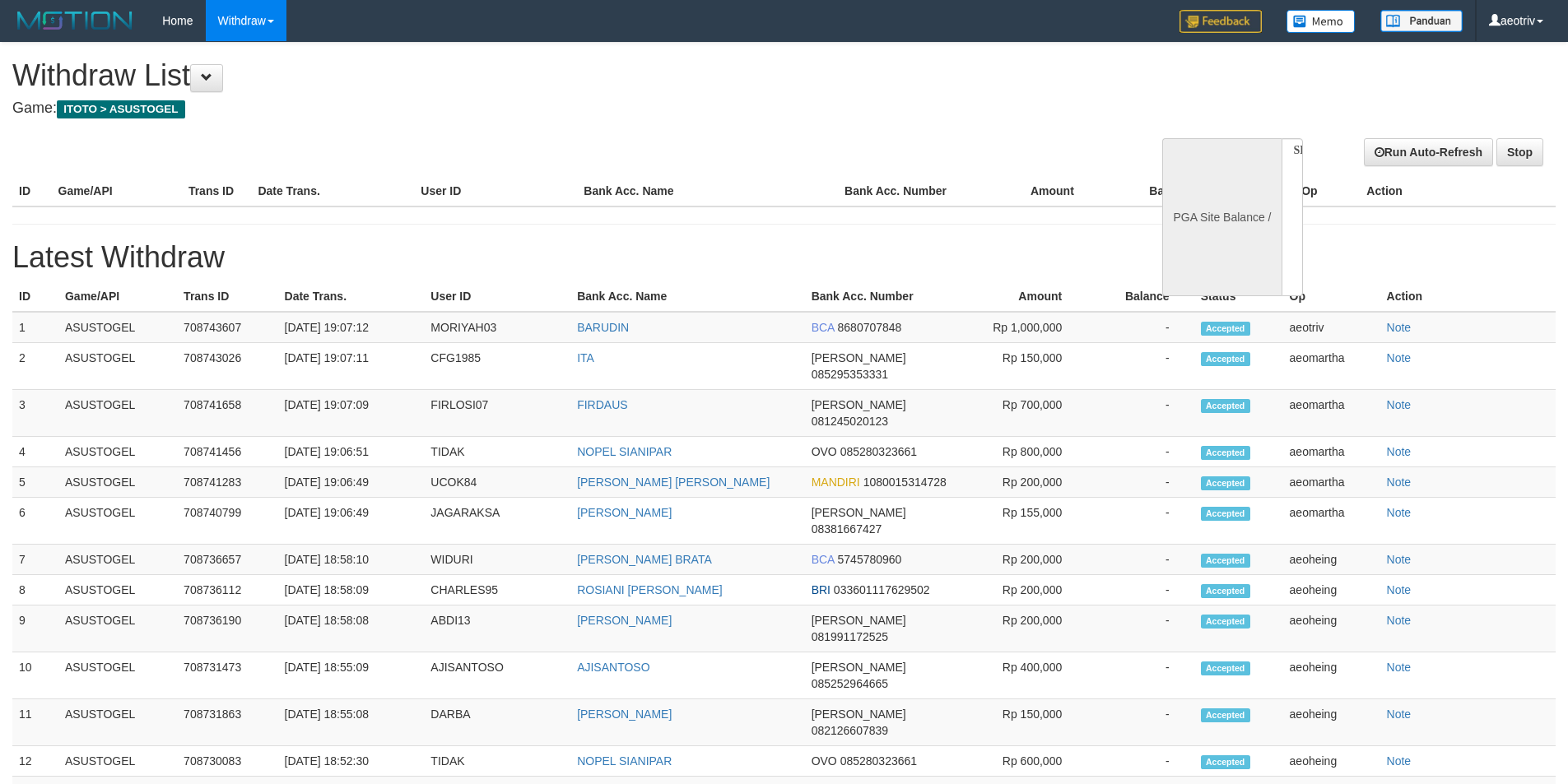
select select
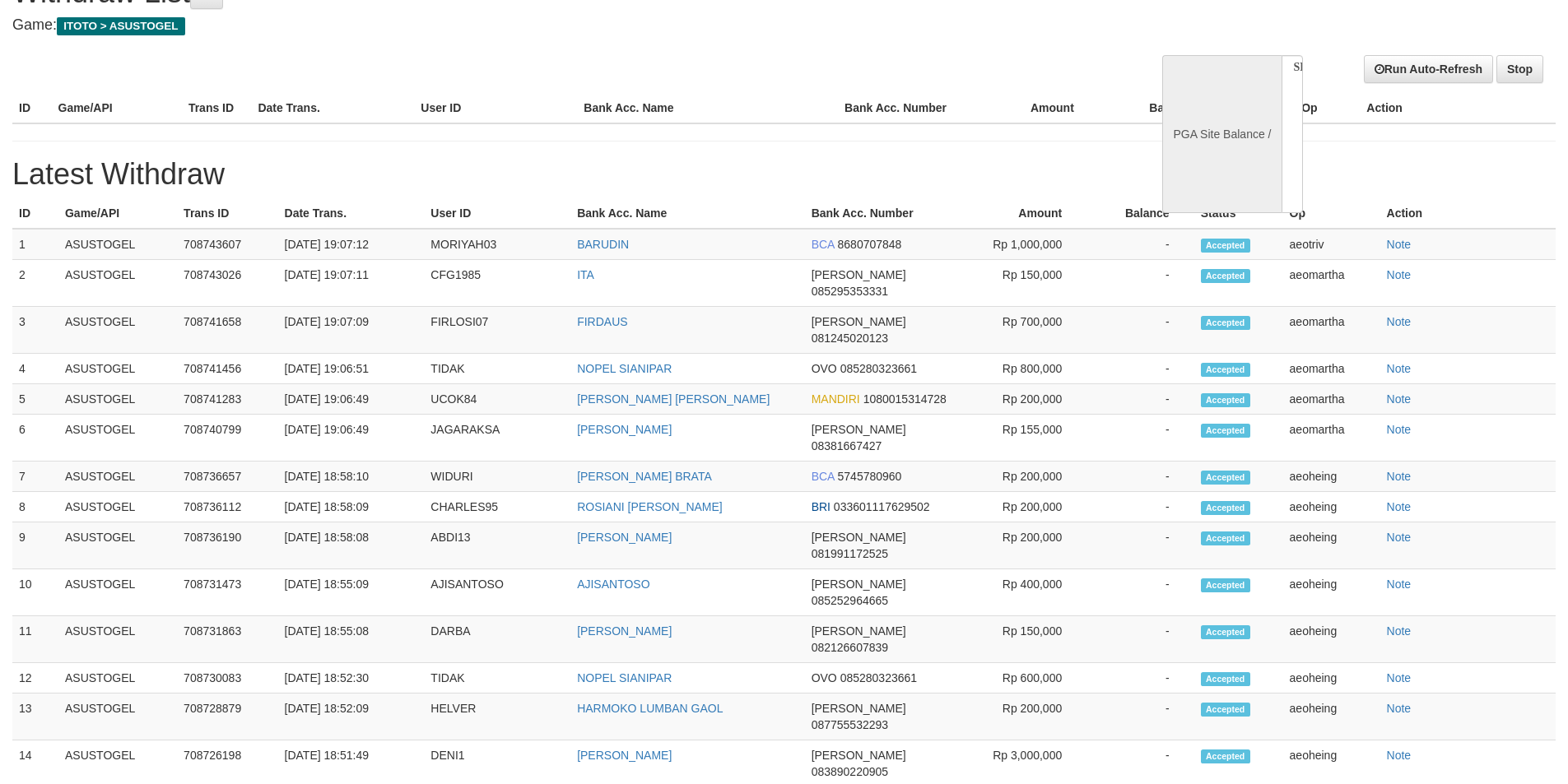
select select "**"
select select
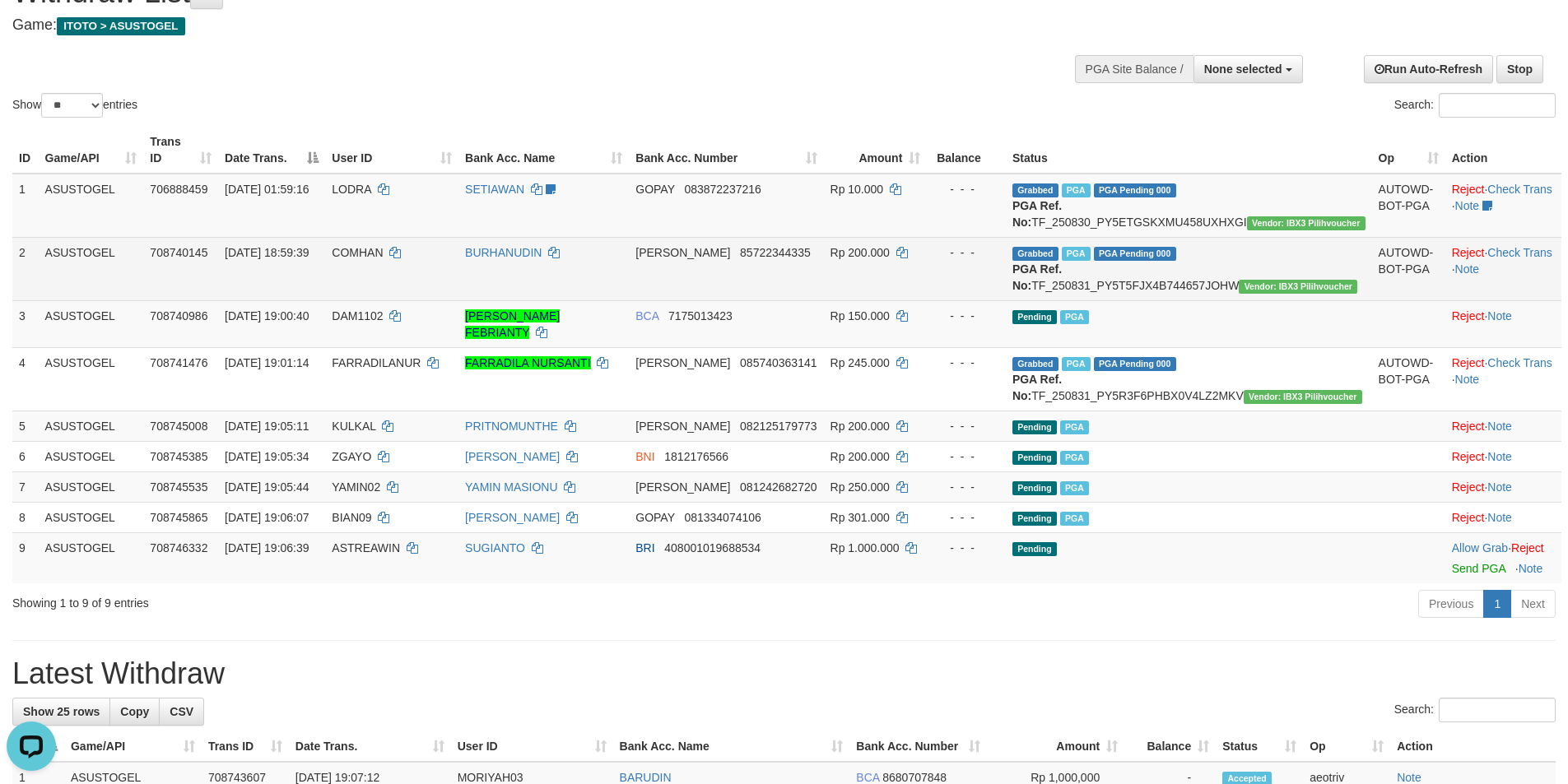
scroll to position [0, 0]
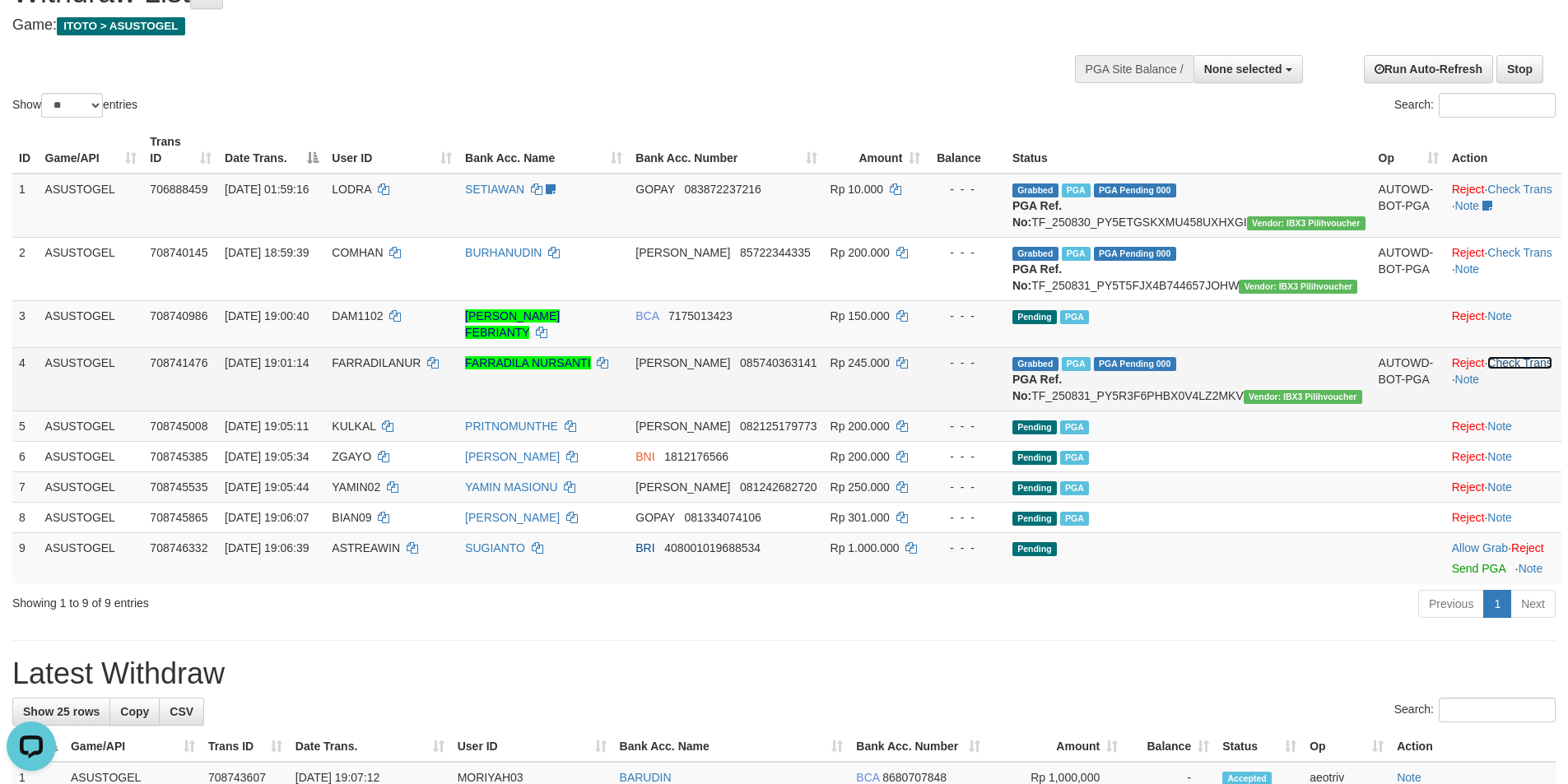
click at [1508, 363] on link "Check Trans" at bounding box center [1519, 362] width 65 height 13
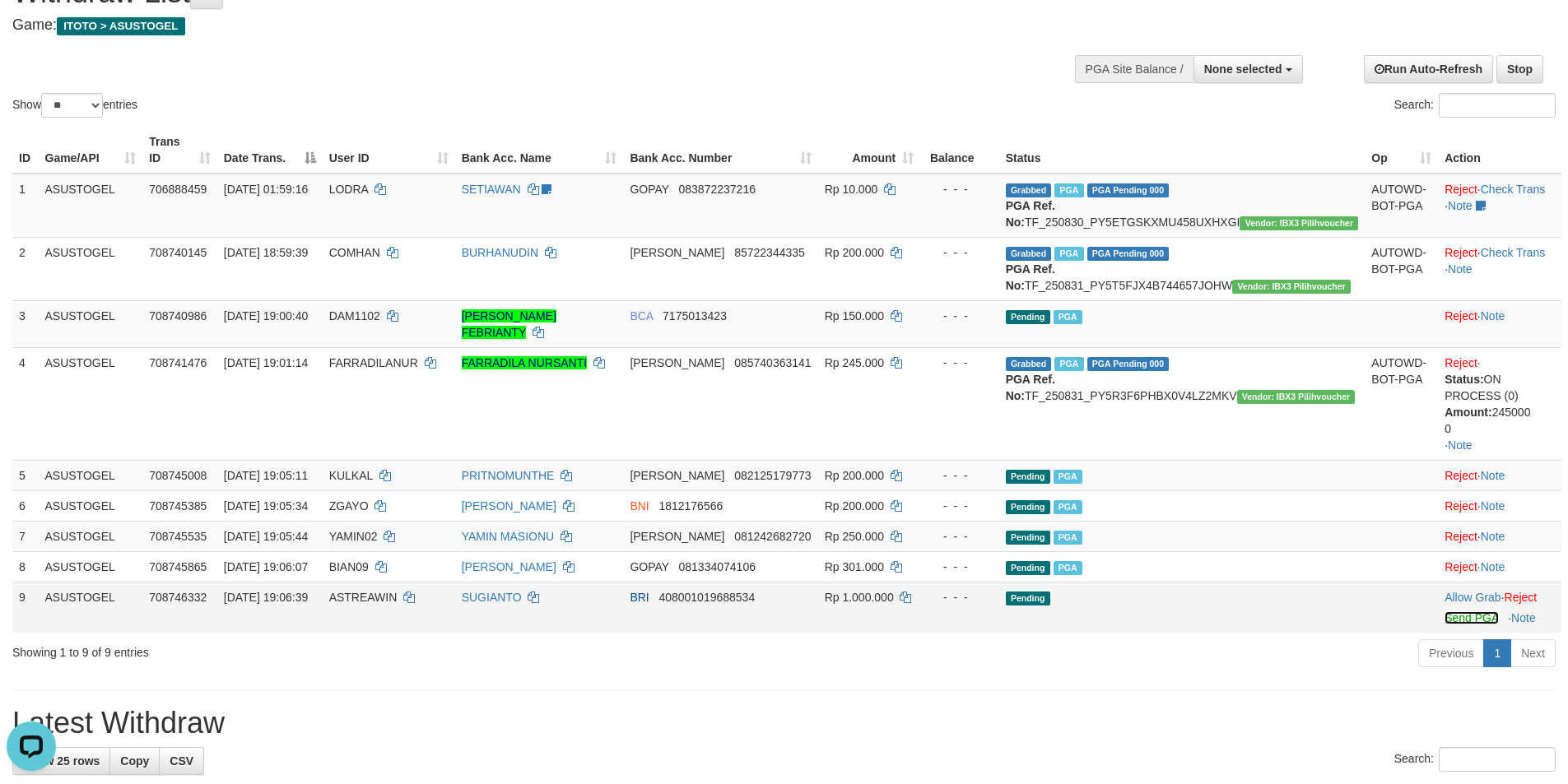
click at [1445, 619] on link "Send PGA" at bounding box center [1471, 617] width 54 height 13
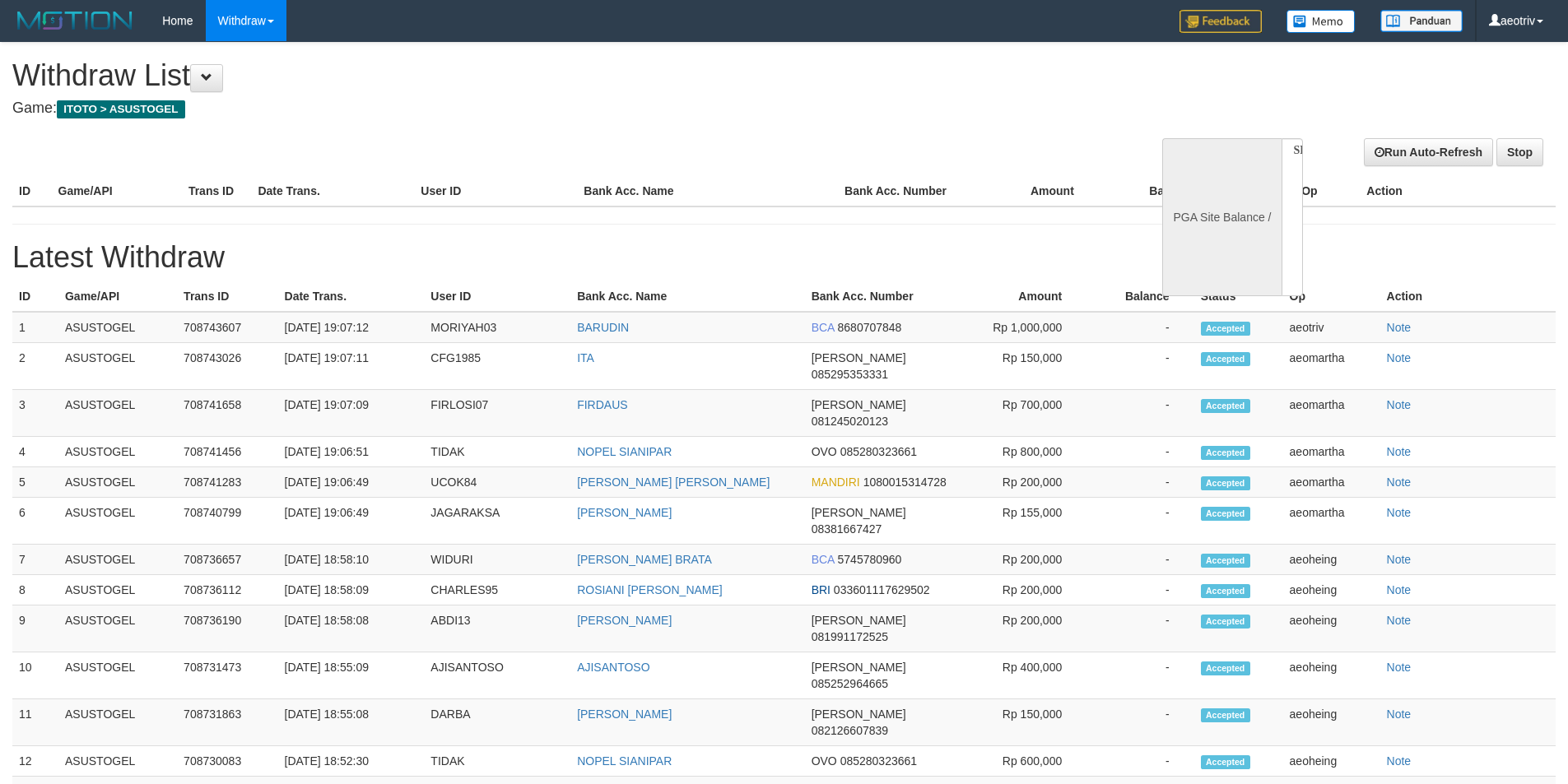
select select
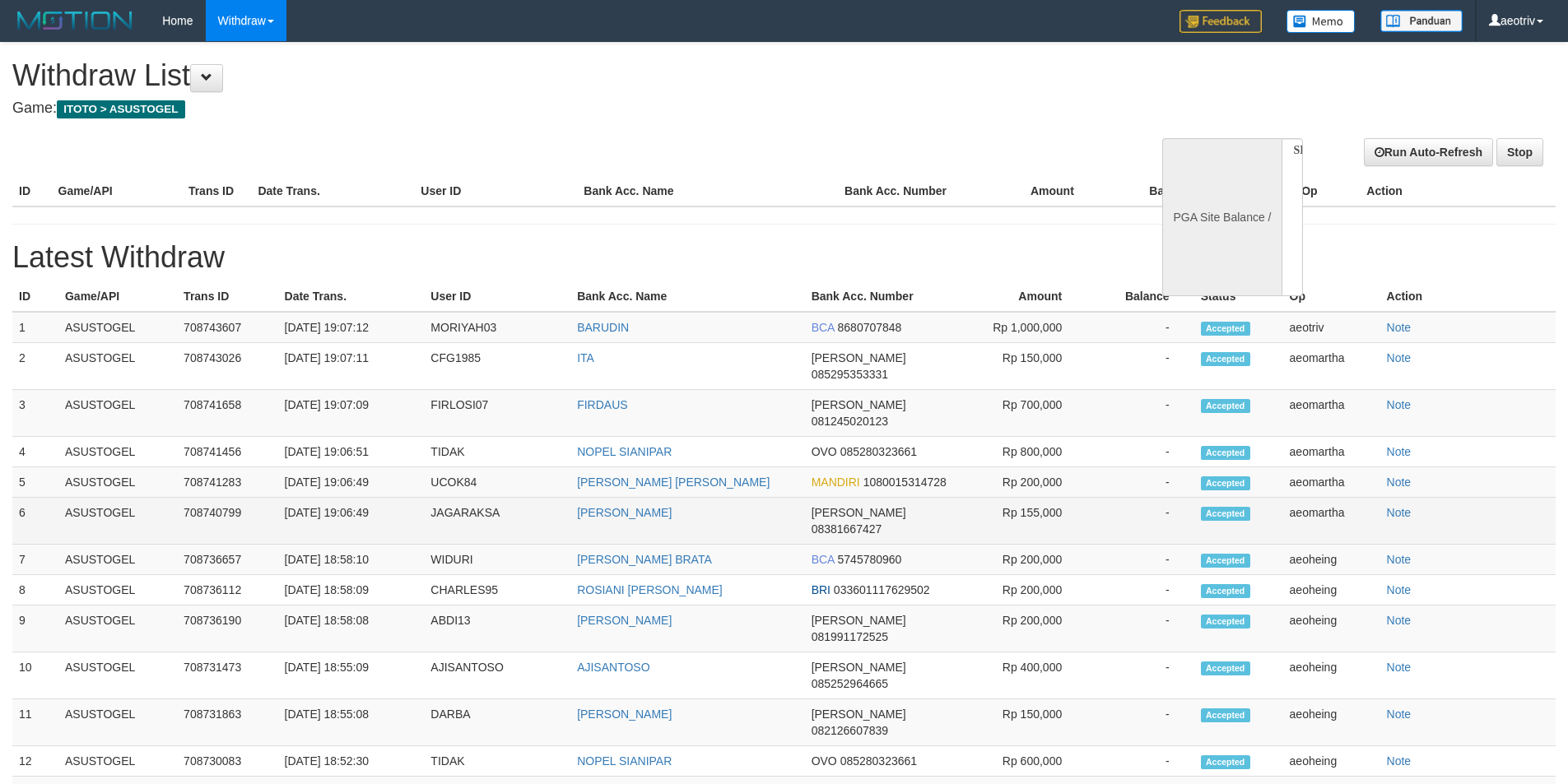
scroll to position [84, 0]
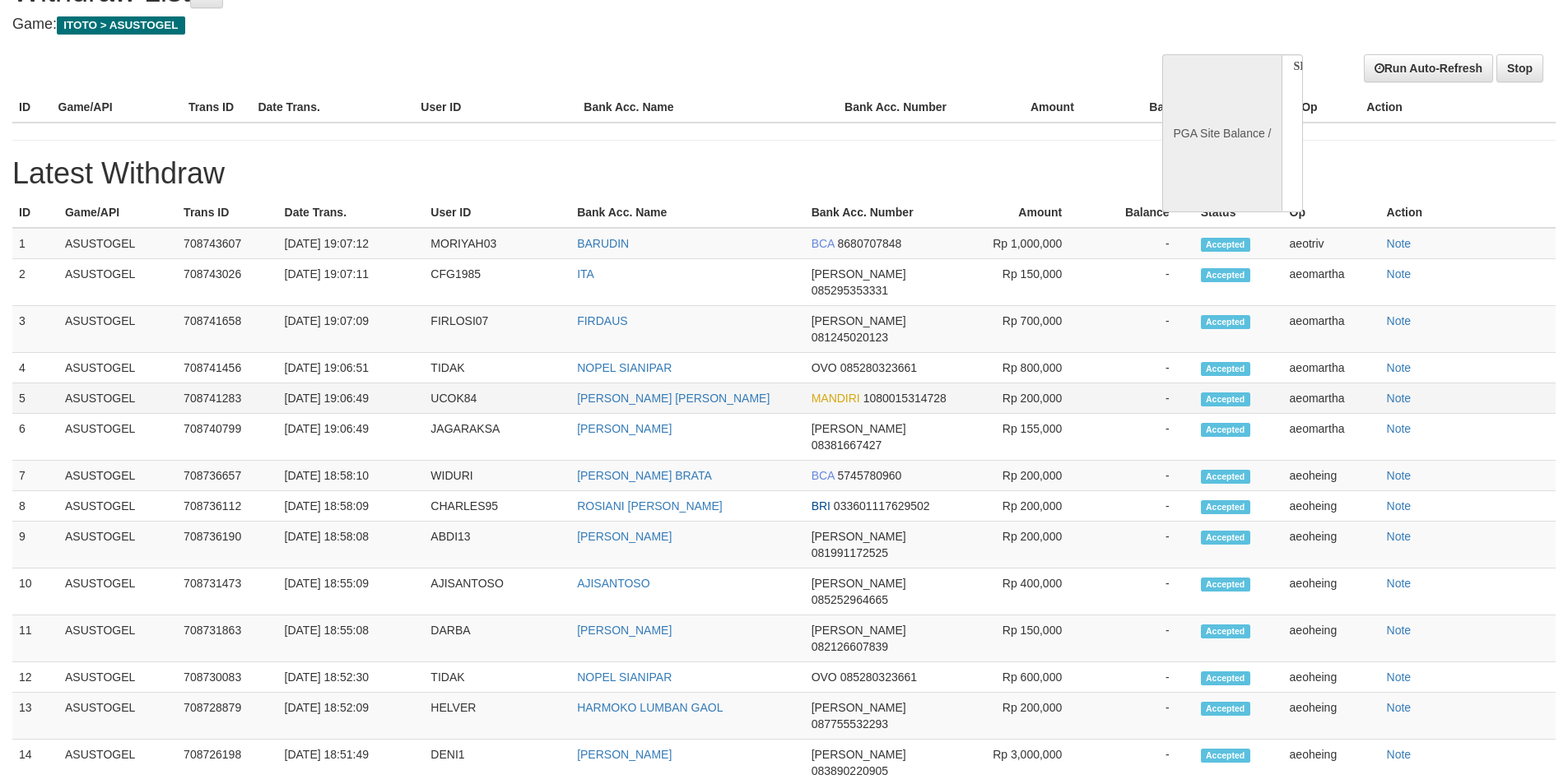
select select "**"
select select
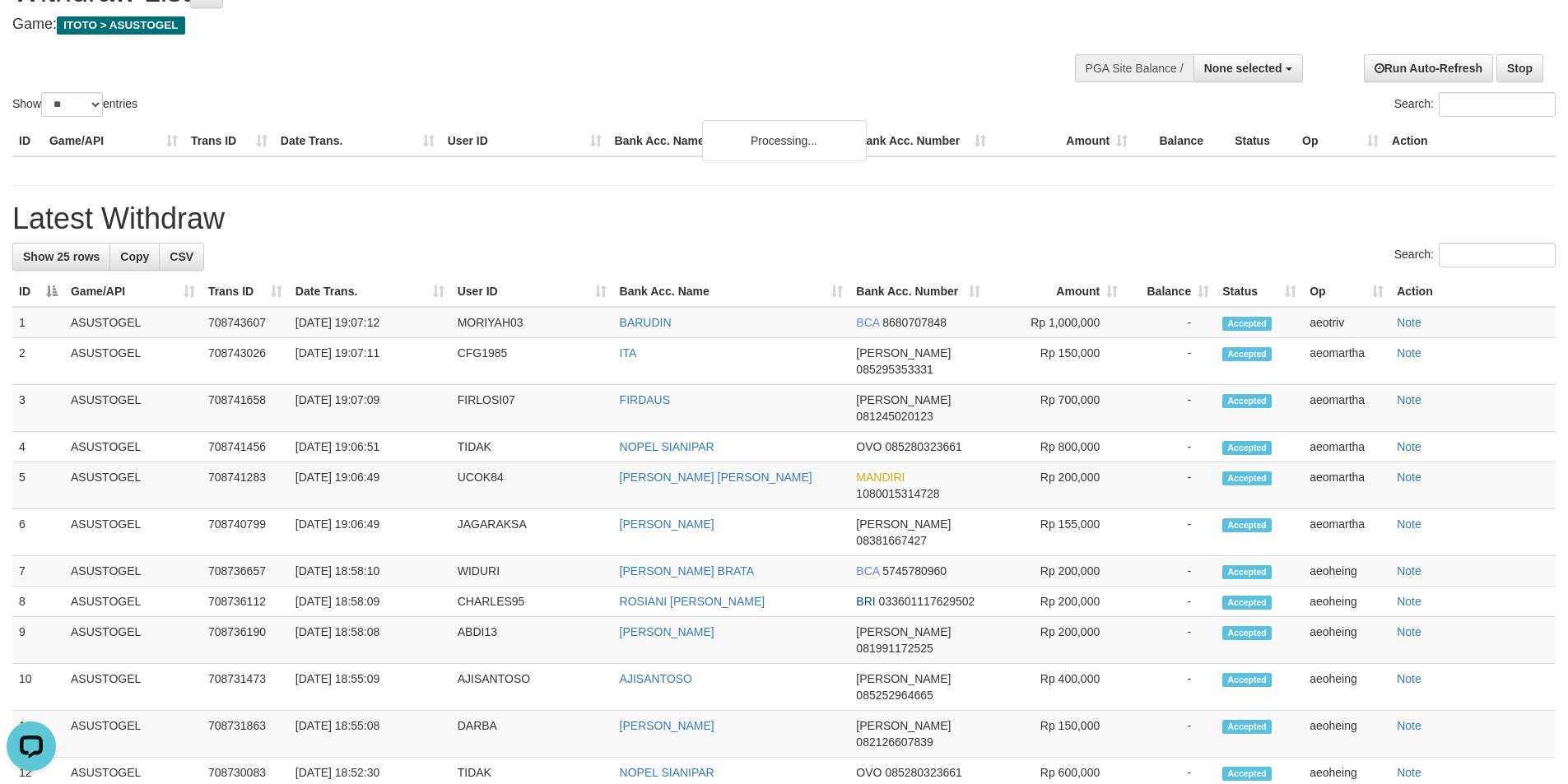
scroll to position [0, 0]
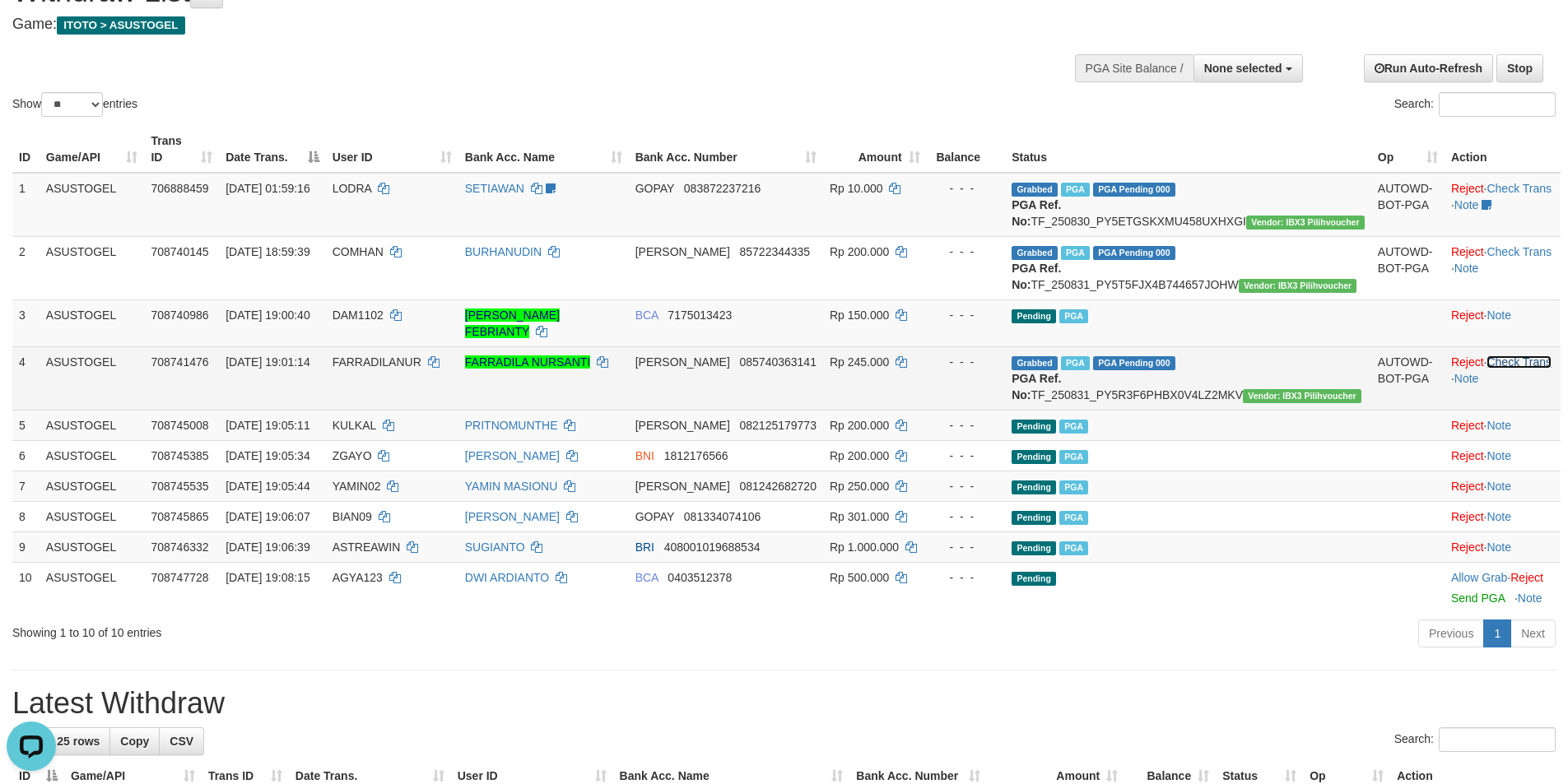
click at [1512, 359] on link "Check Trans" at bounding box center [1519, 361] width 65 height 13
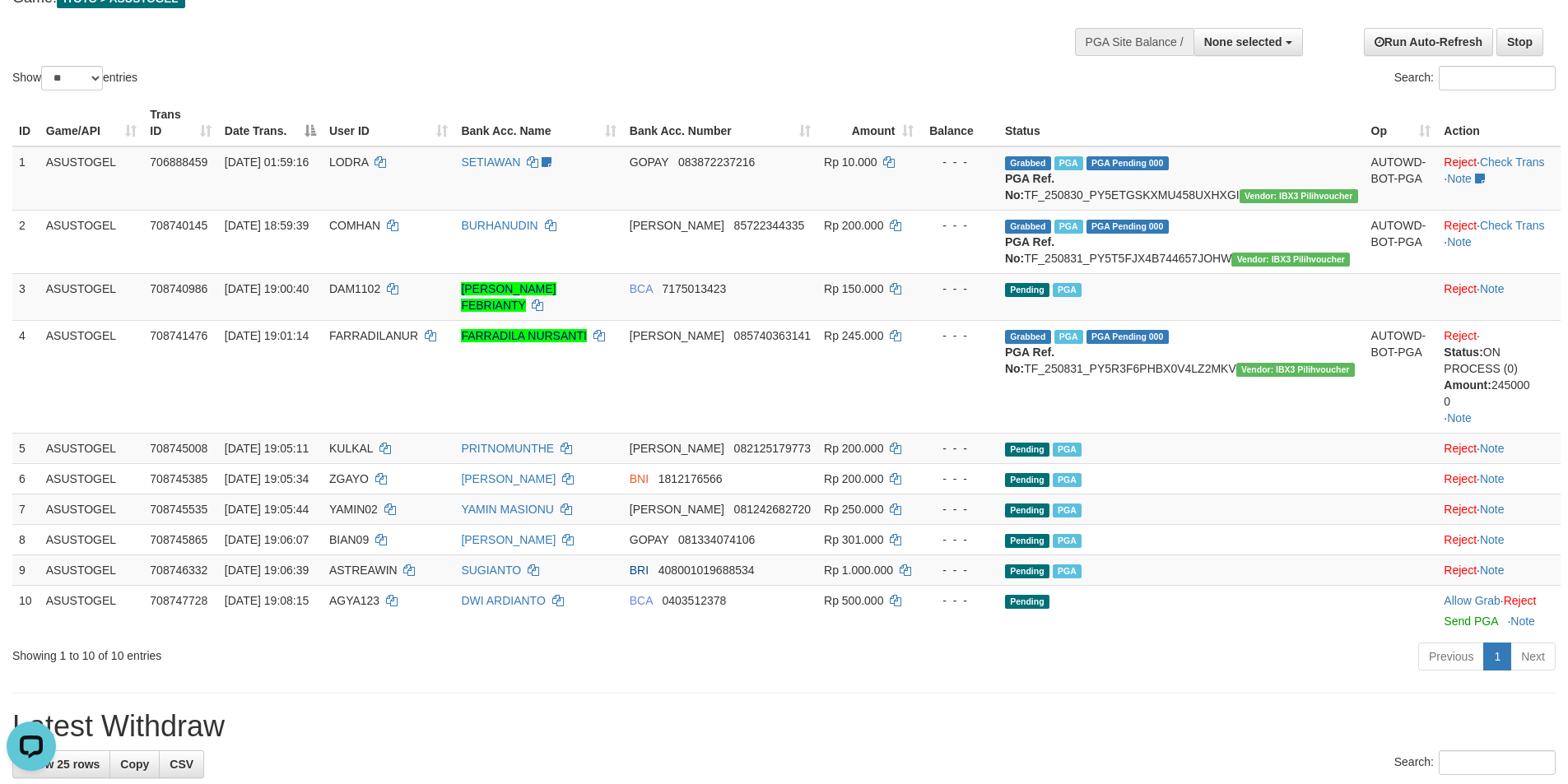
scroll to position [84, 0]
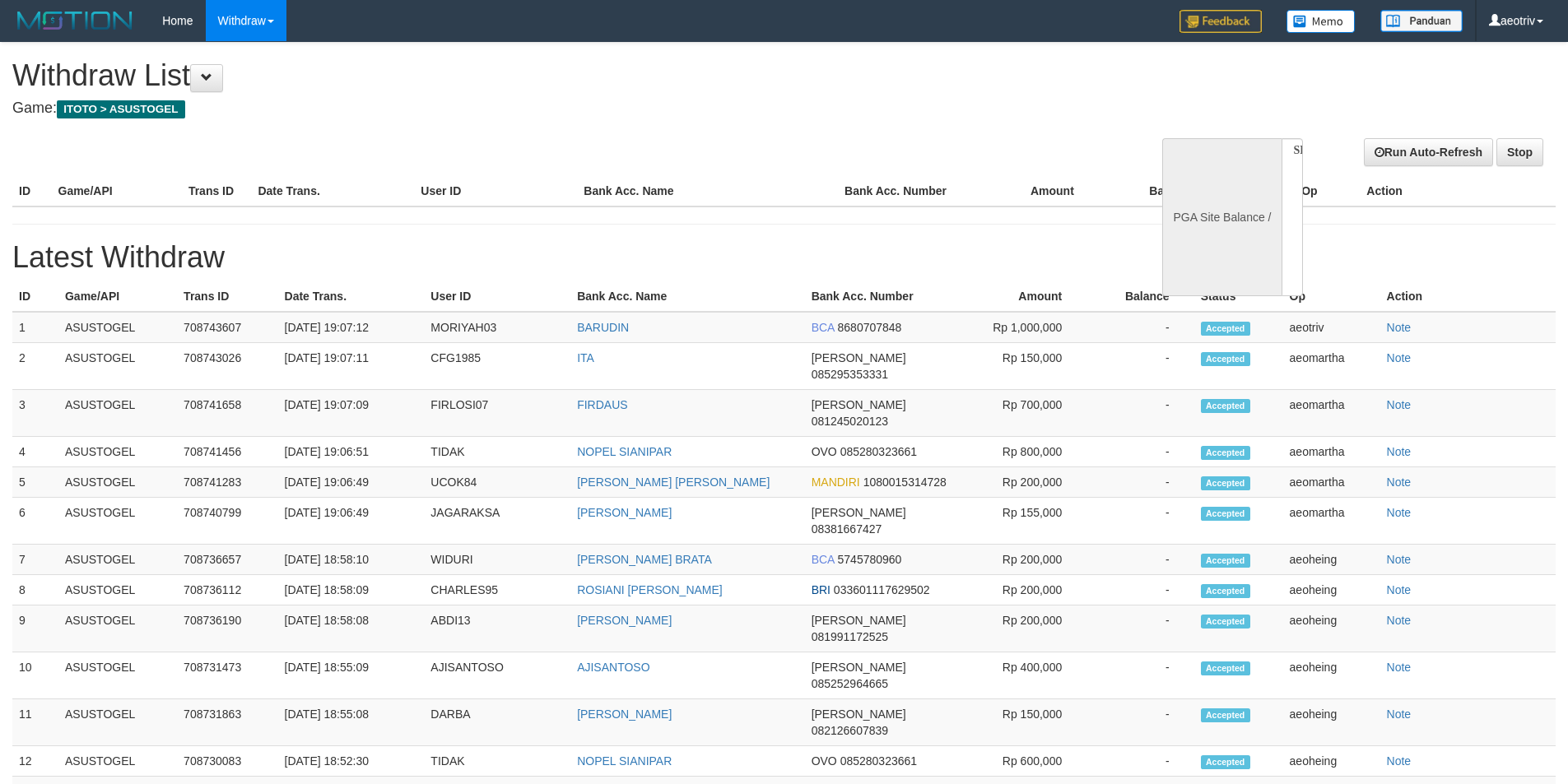
select select
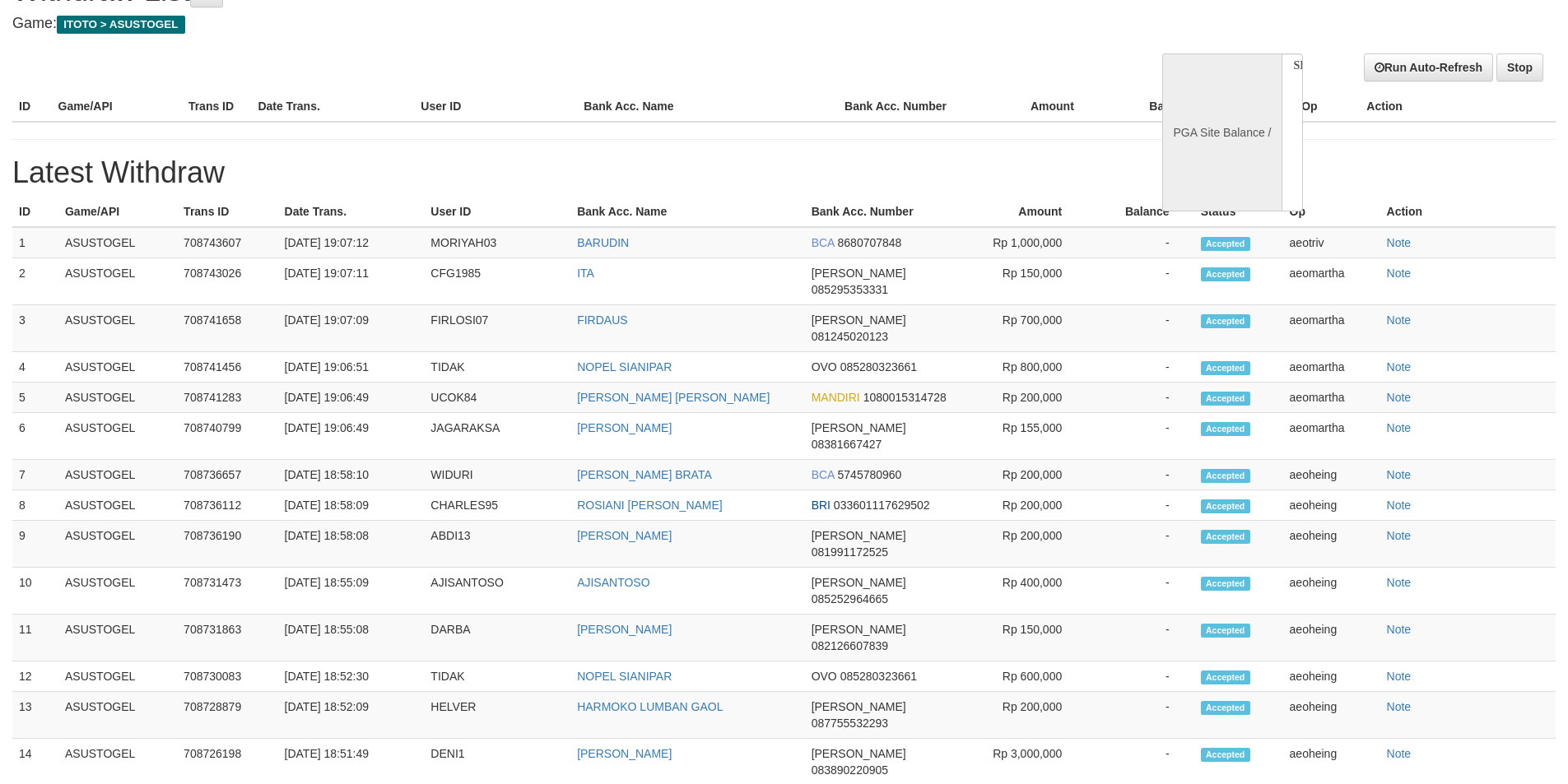
select select "**"
select select
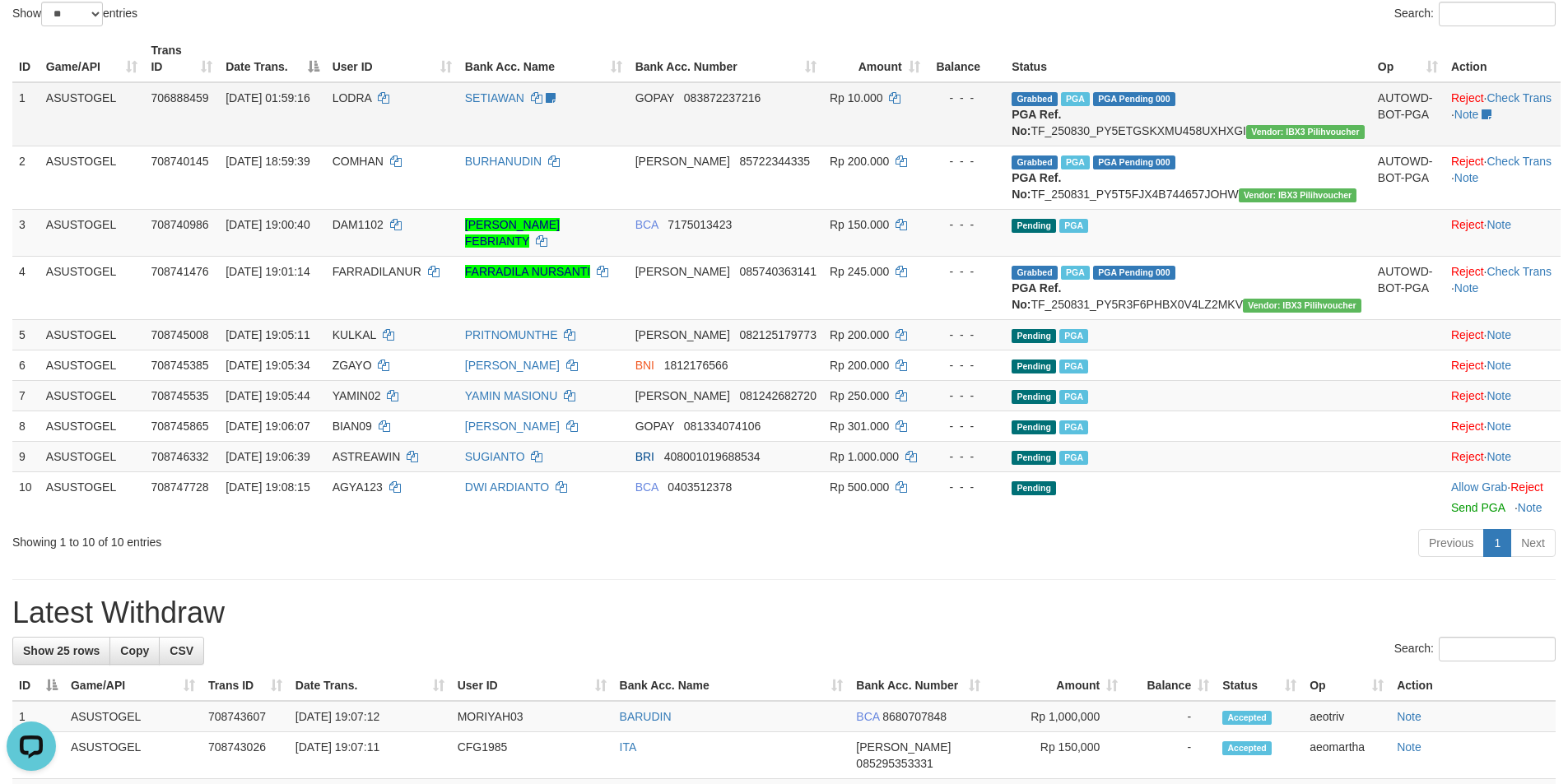
scroll to position [3, 0]
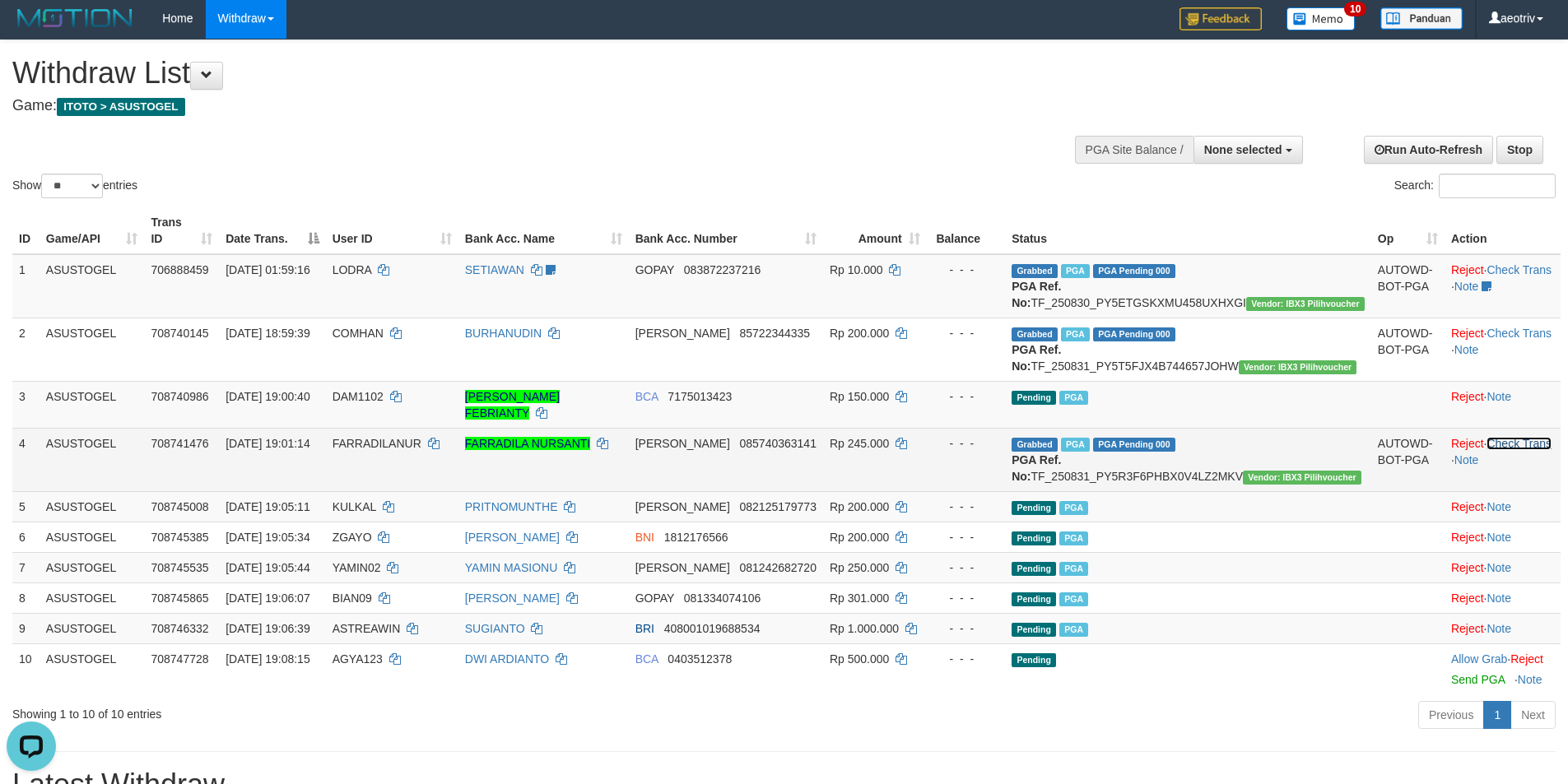
click at [1516, 443] on link "Check Trans" at bounding box center [1519, 443] width 65 height 13
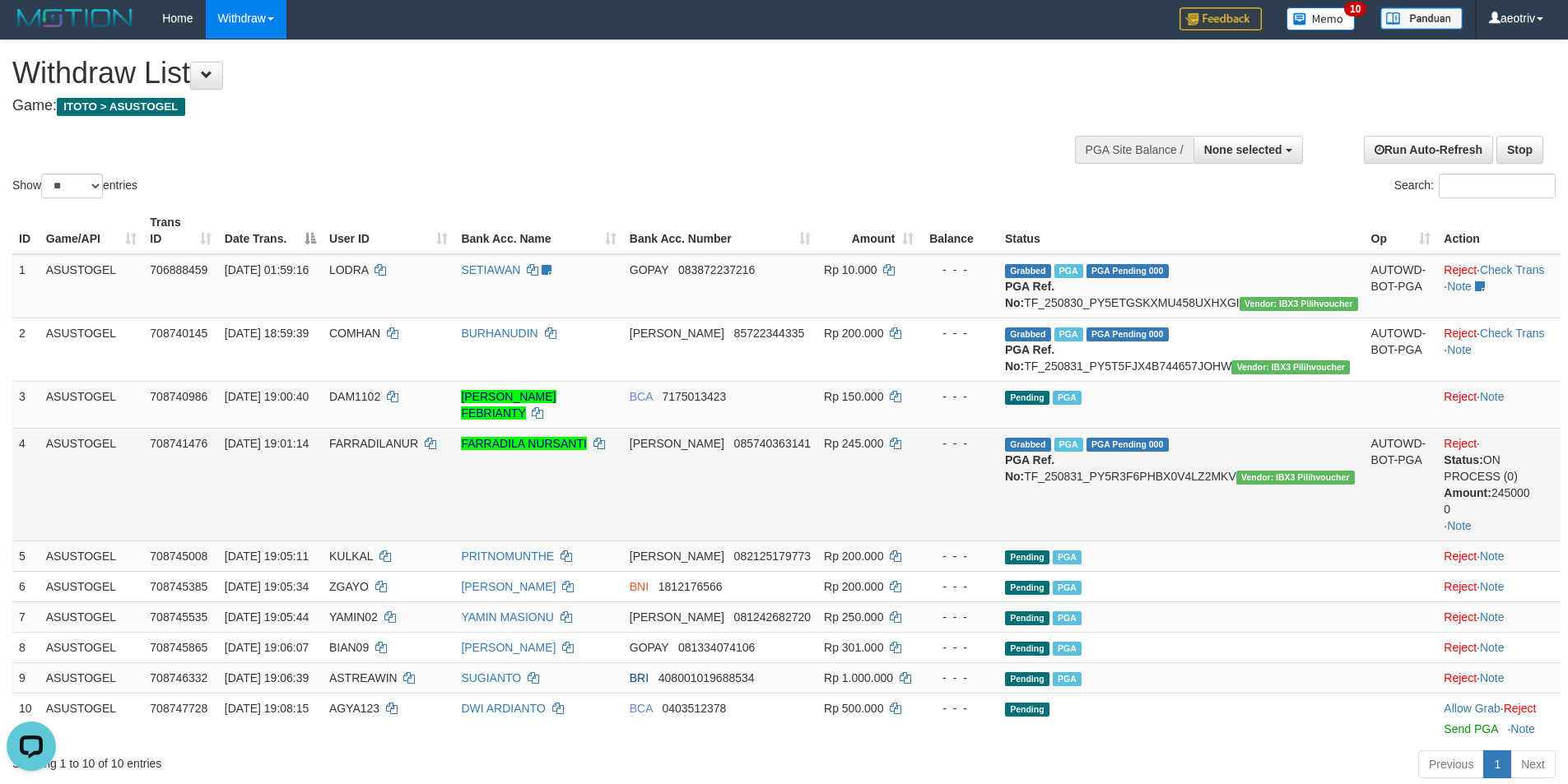
scroll to position [85, 0]
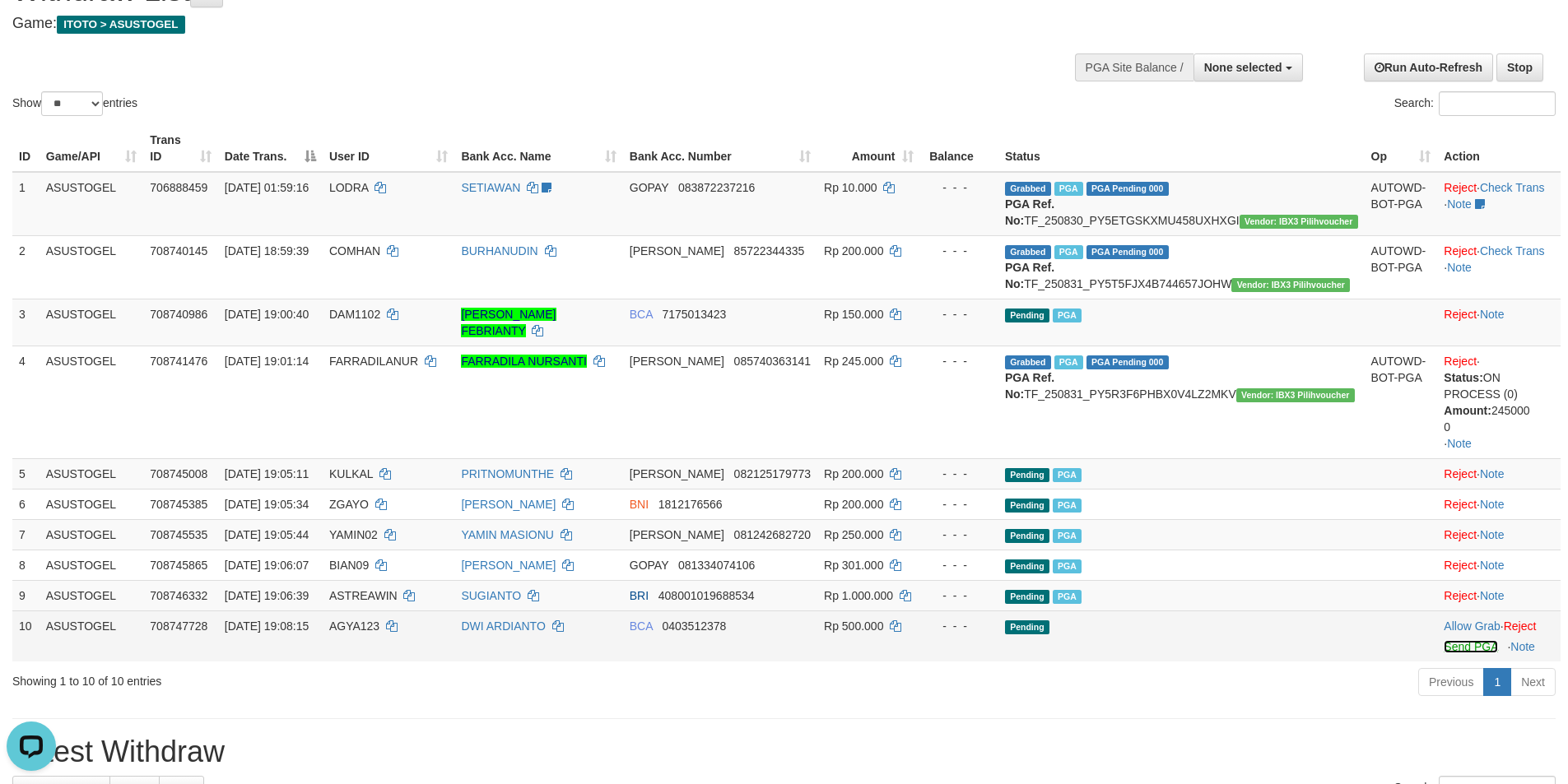
click at [1444, 647] on link "Send PGA" at bounding box center [1470, 646] width 54 height 13
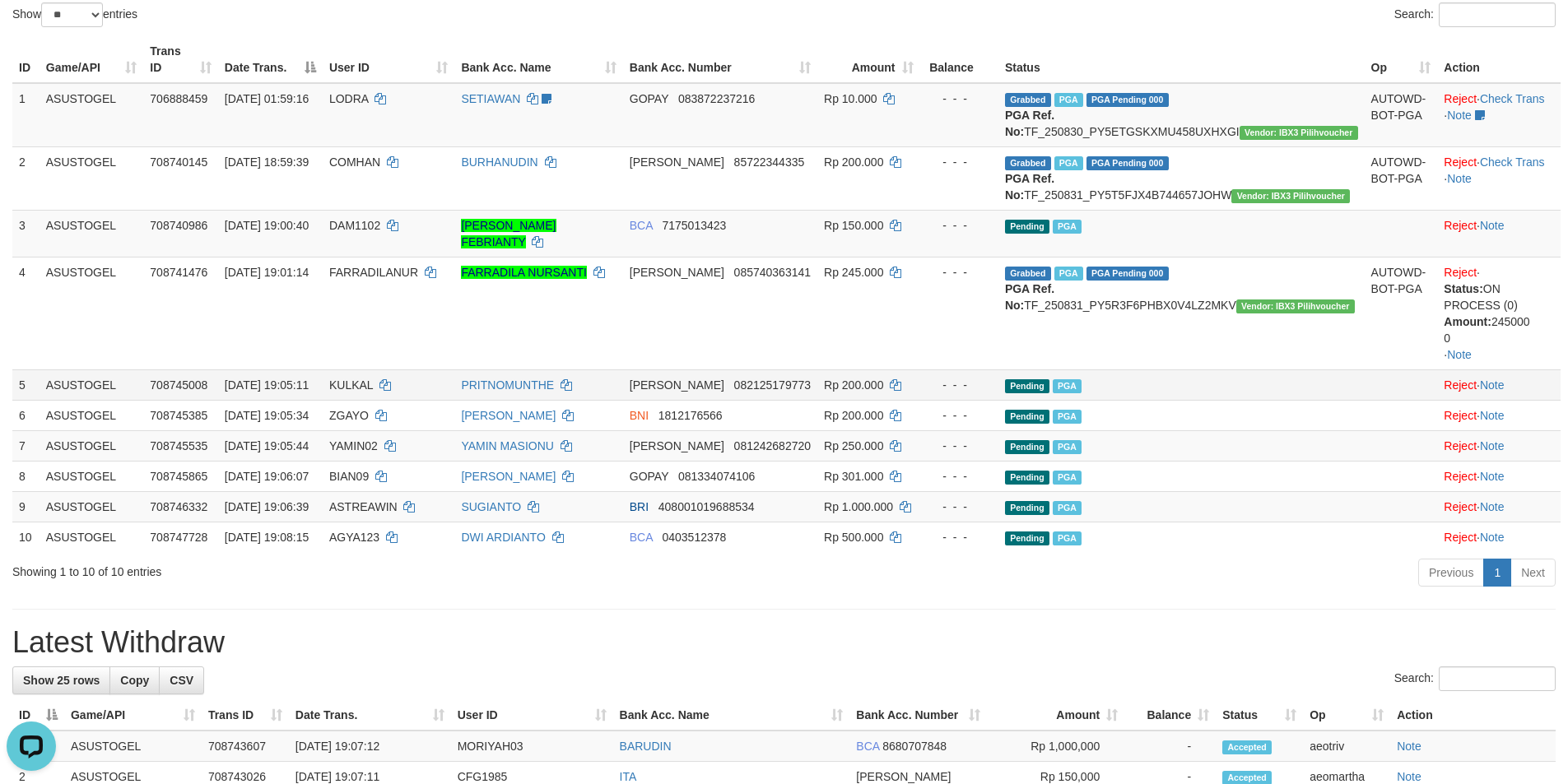
scroll to position [167, 0]
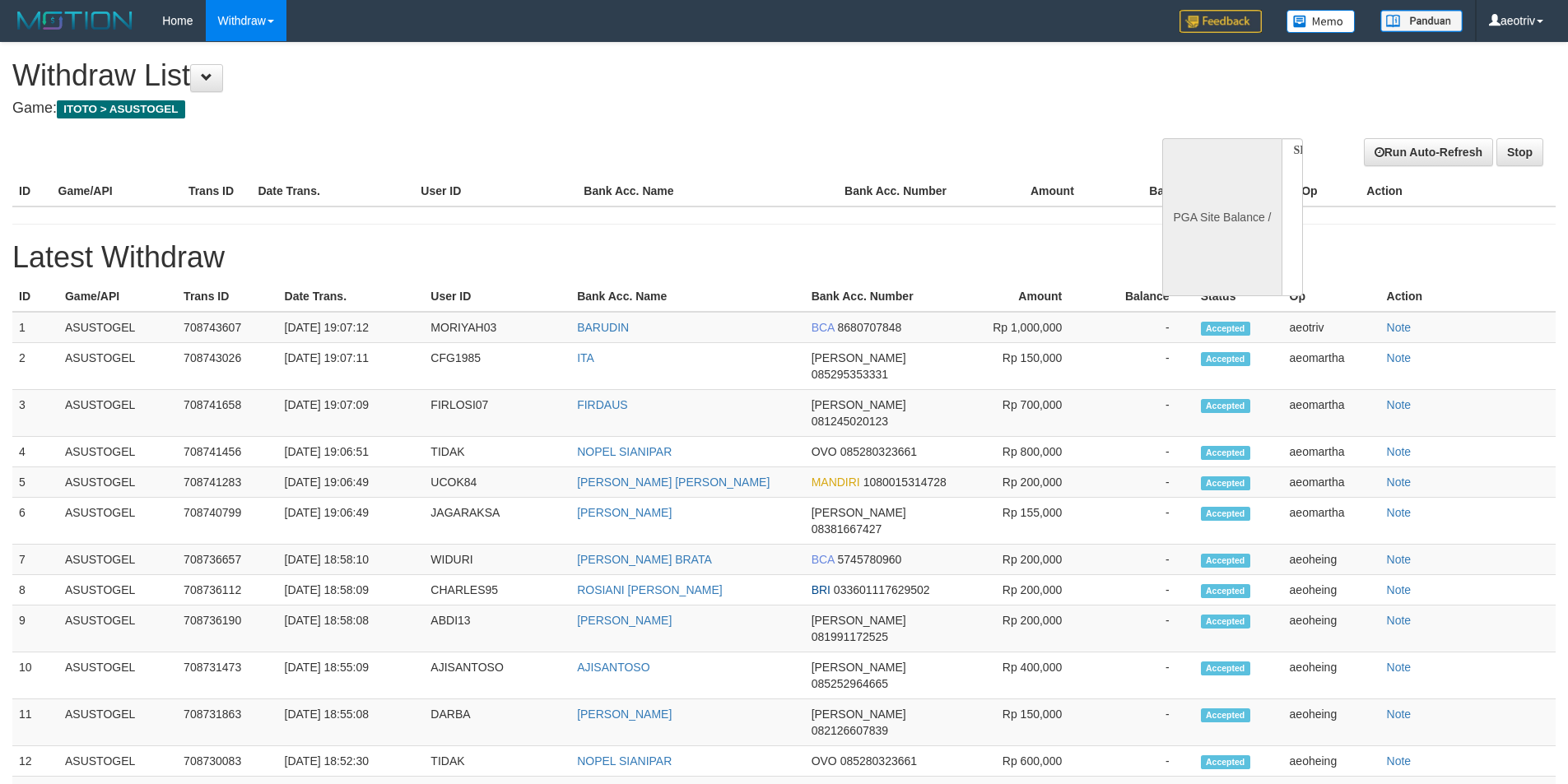
select select
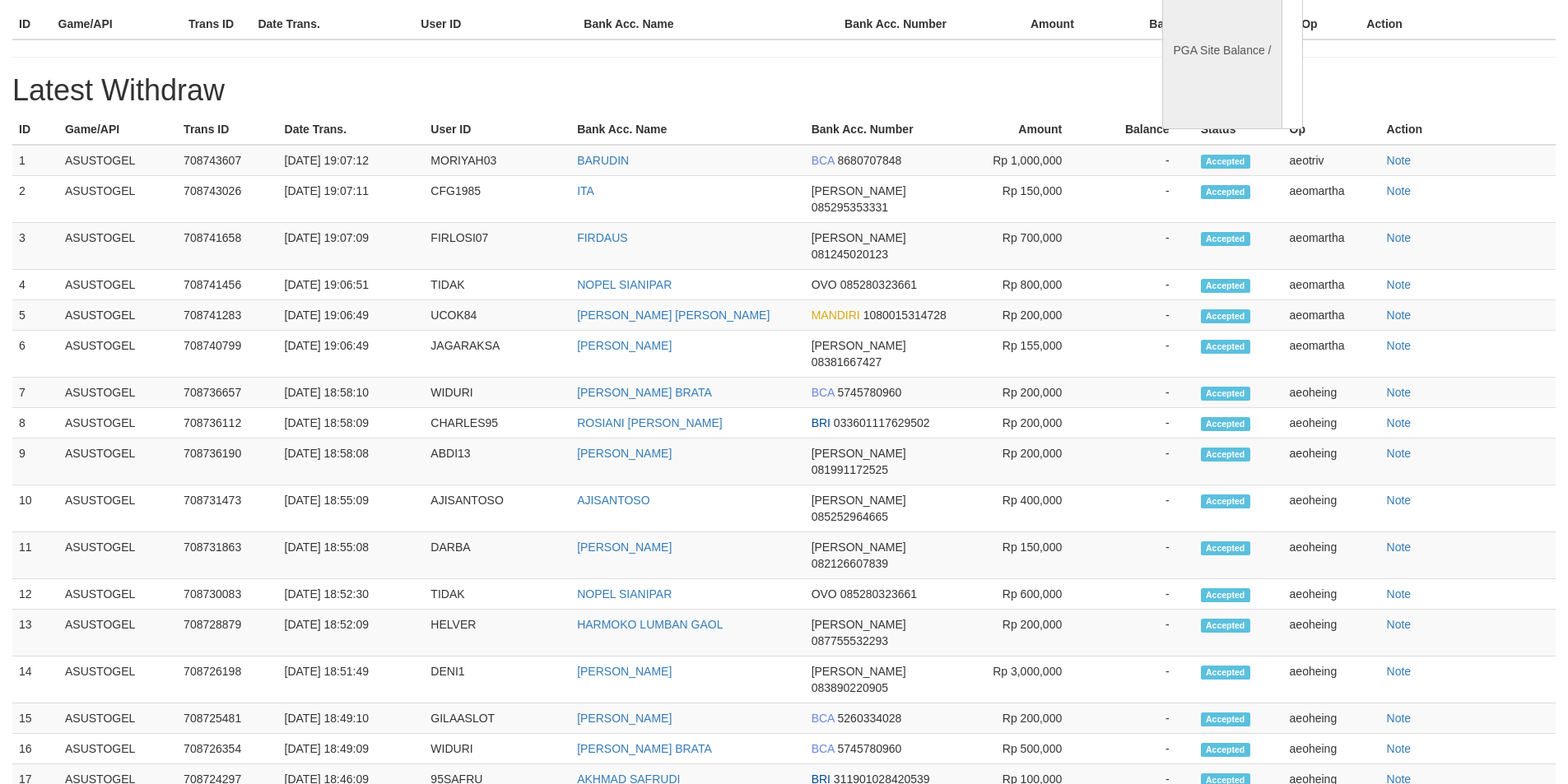
select select "**"
select select
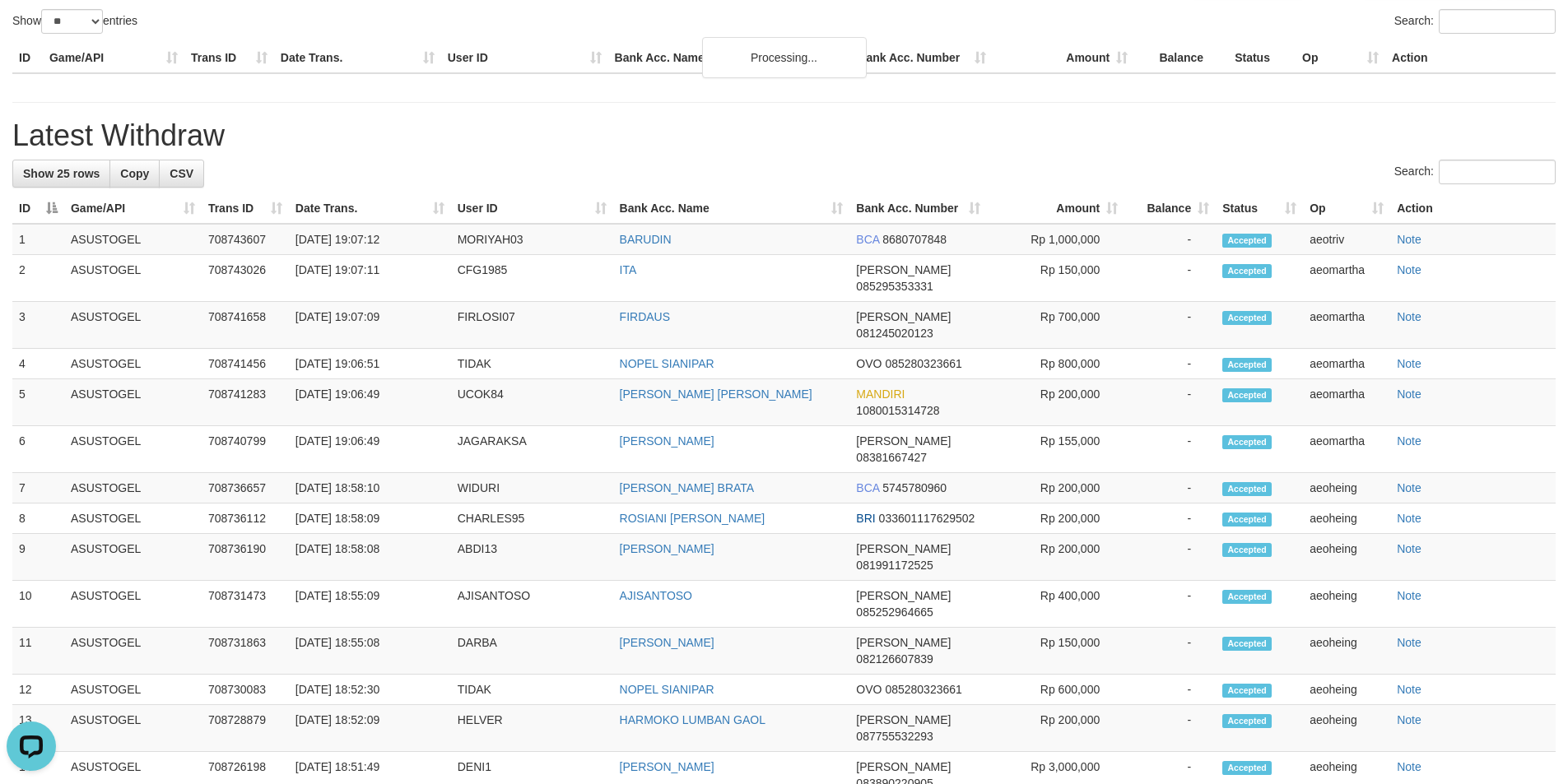
scroll to position [0, 0]
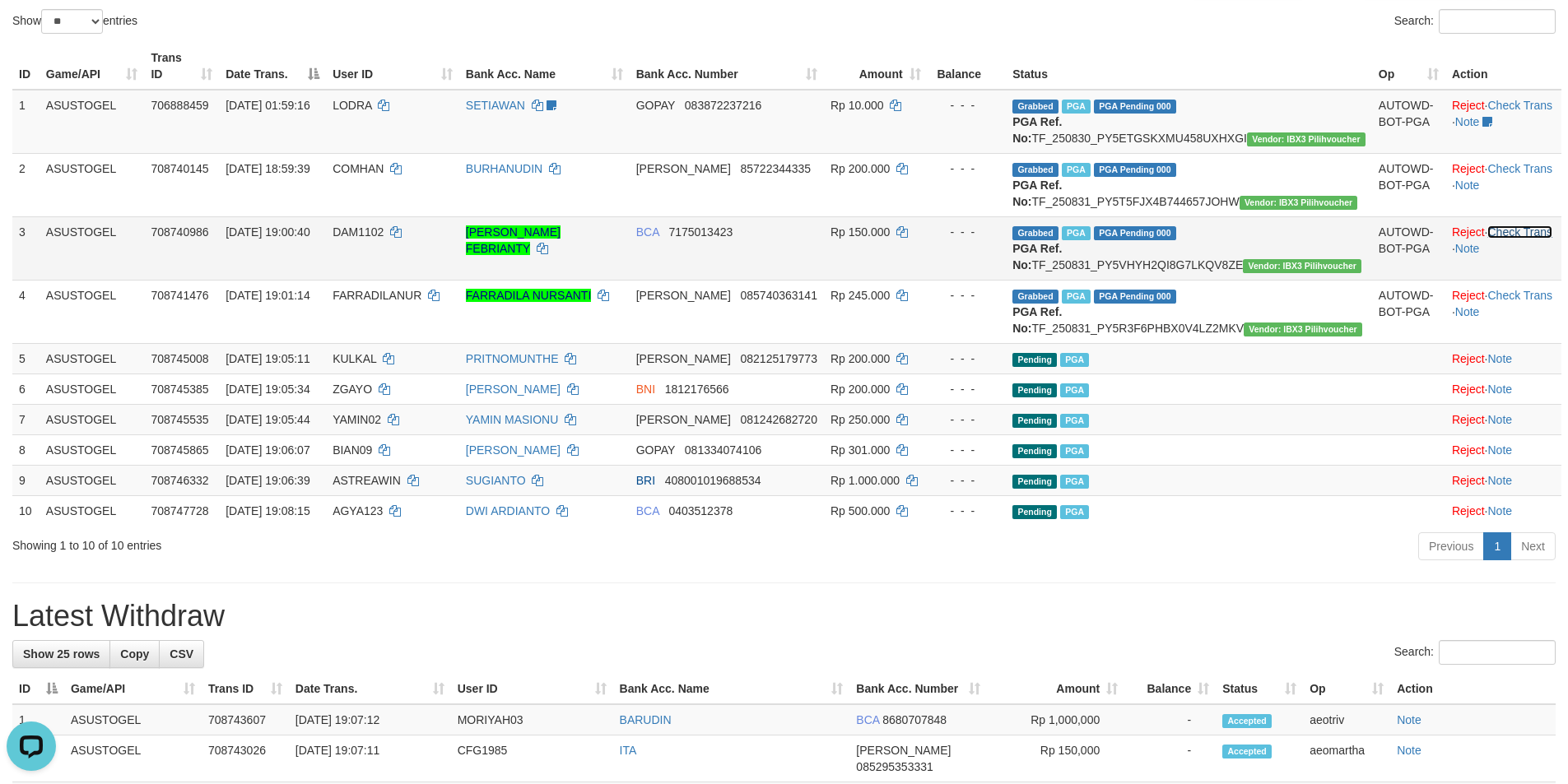
click at [1498, 238] on link "Check Trans" at bounding box center [1519, 232] width 65 height 13
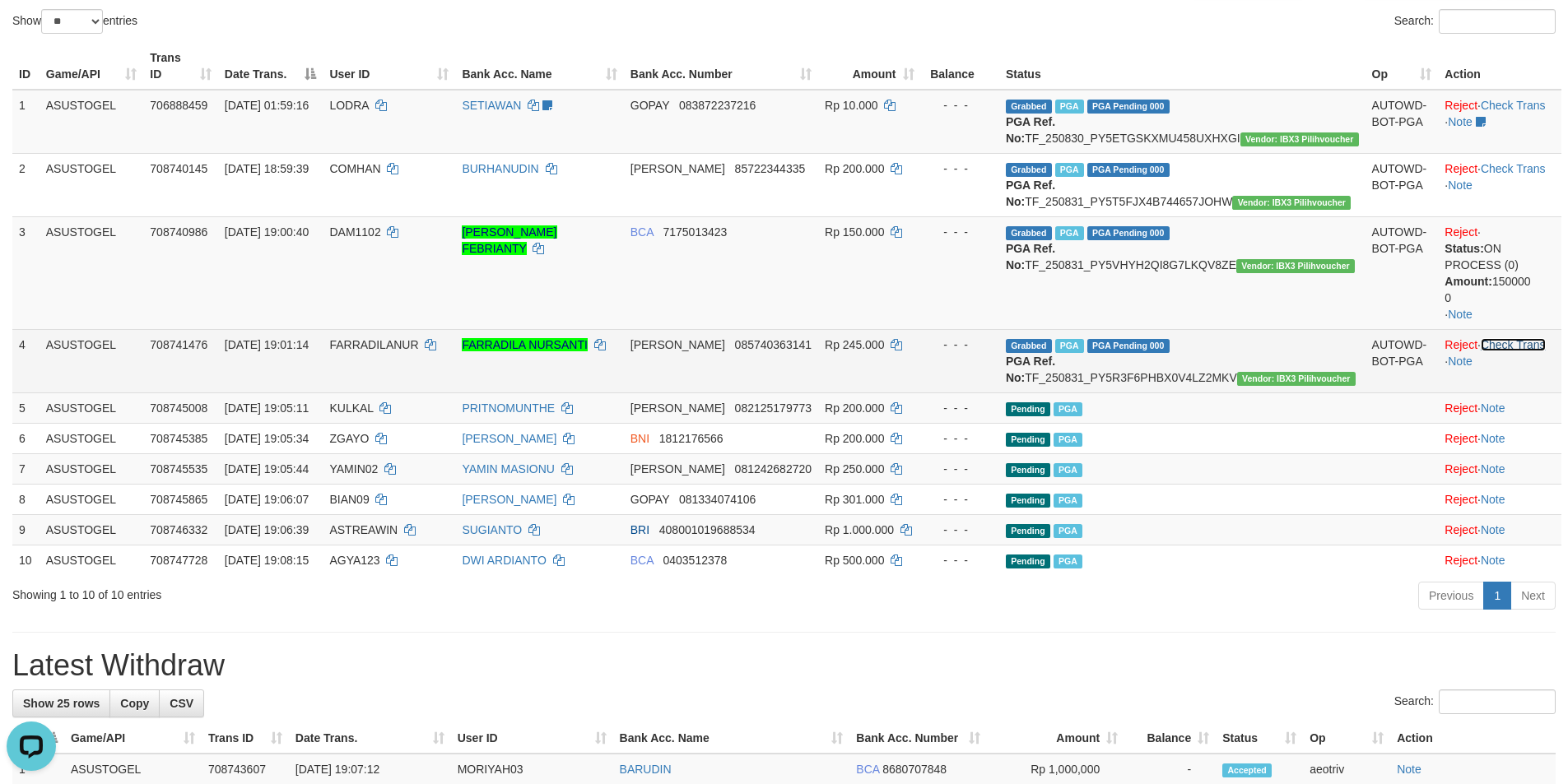
click at [1508, 352] on link "Check Trans" at bounding box center [1513, 344] width 65 height 13
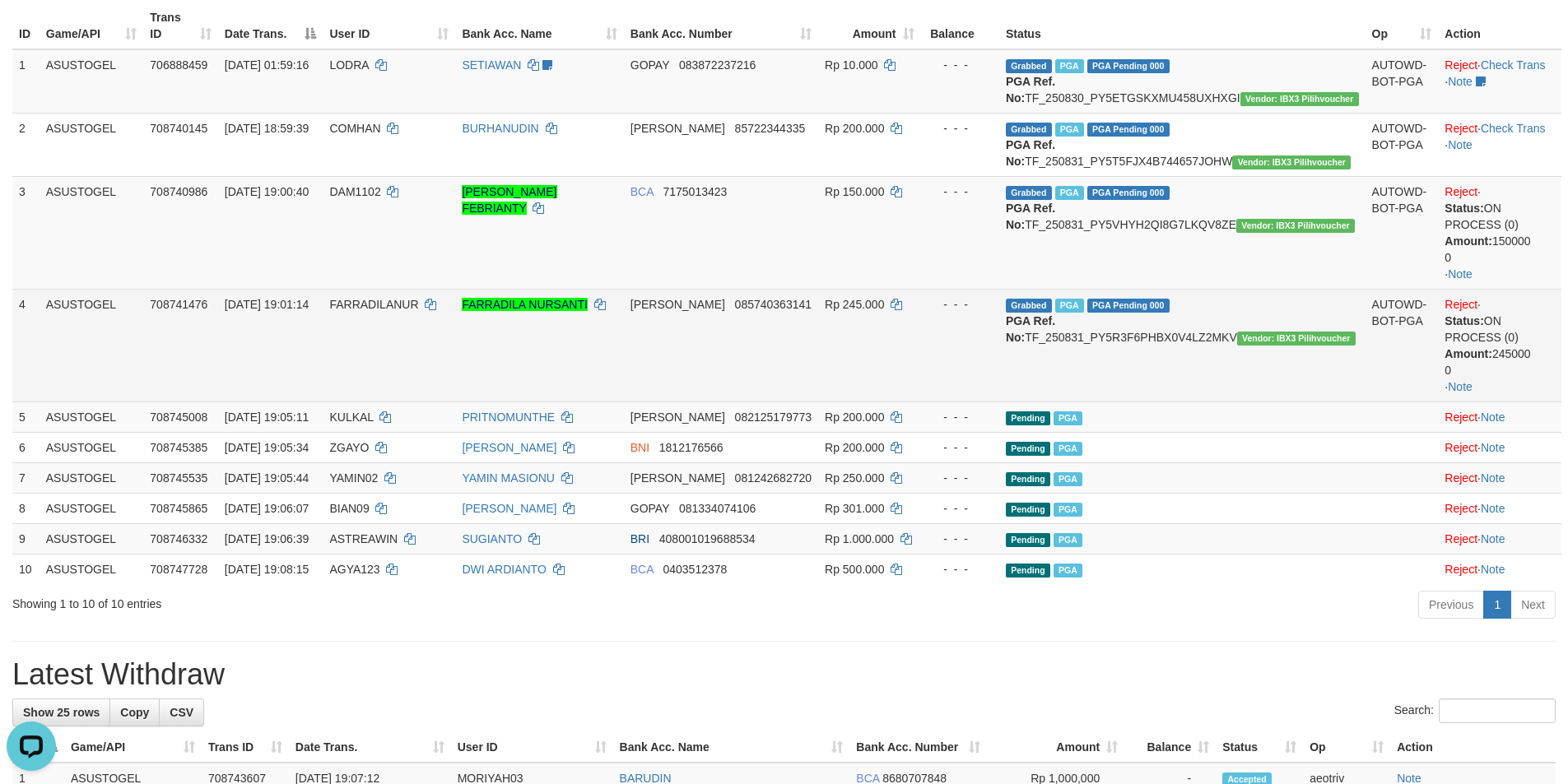
scroll to position [167, 0]
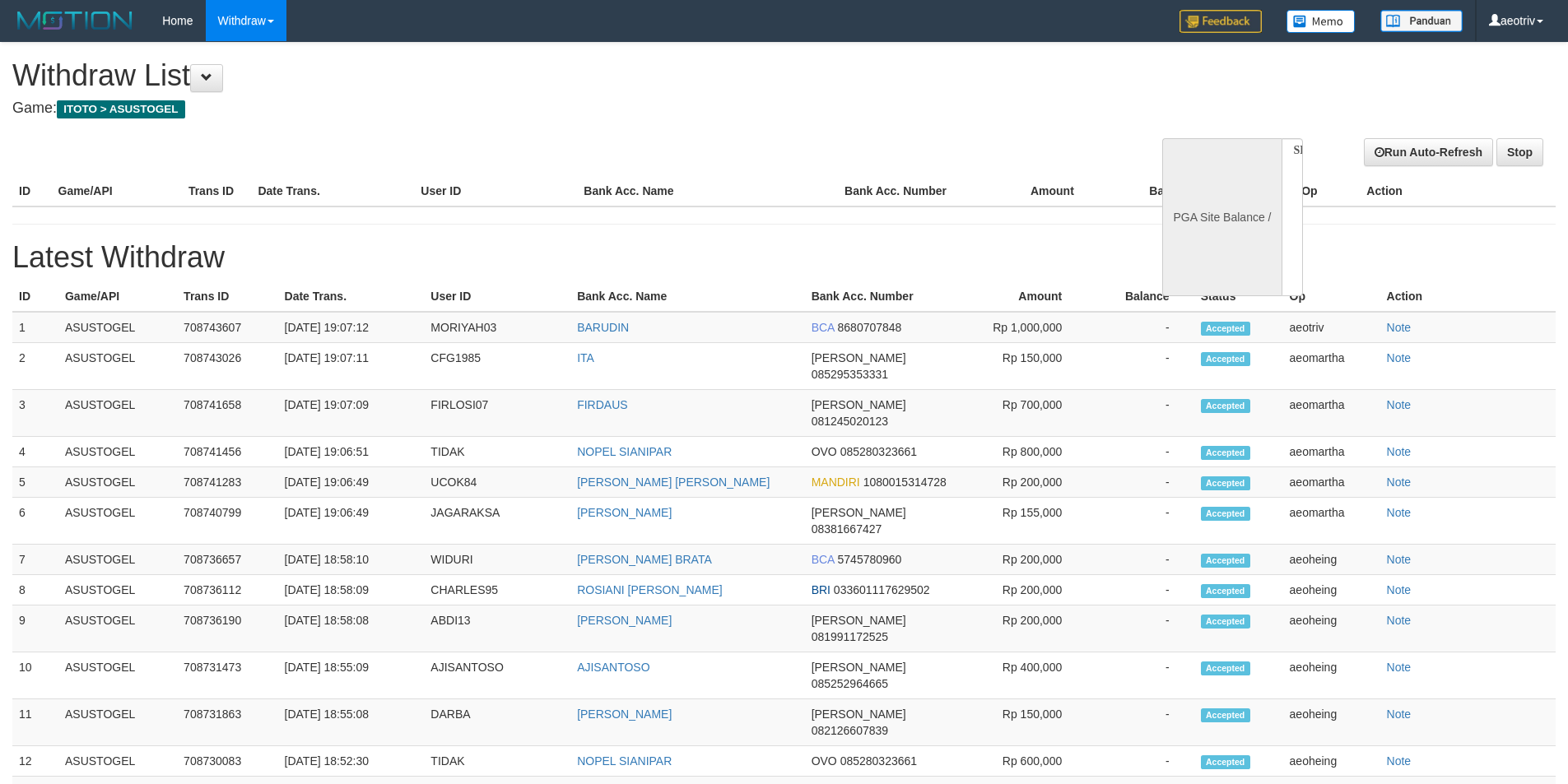
select select
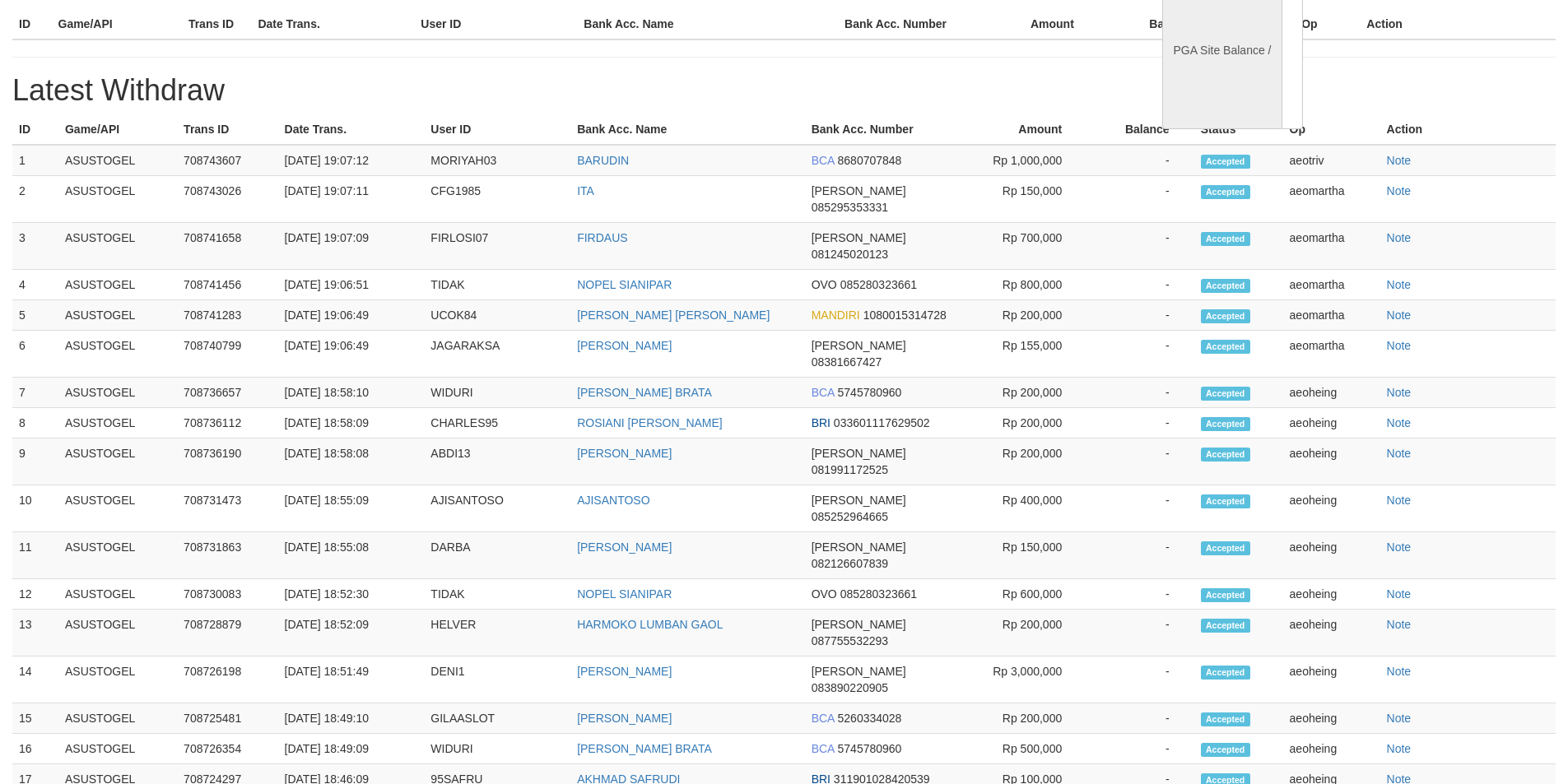
select select "**"
select select
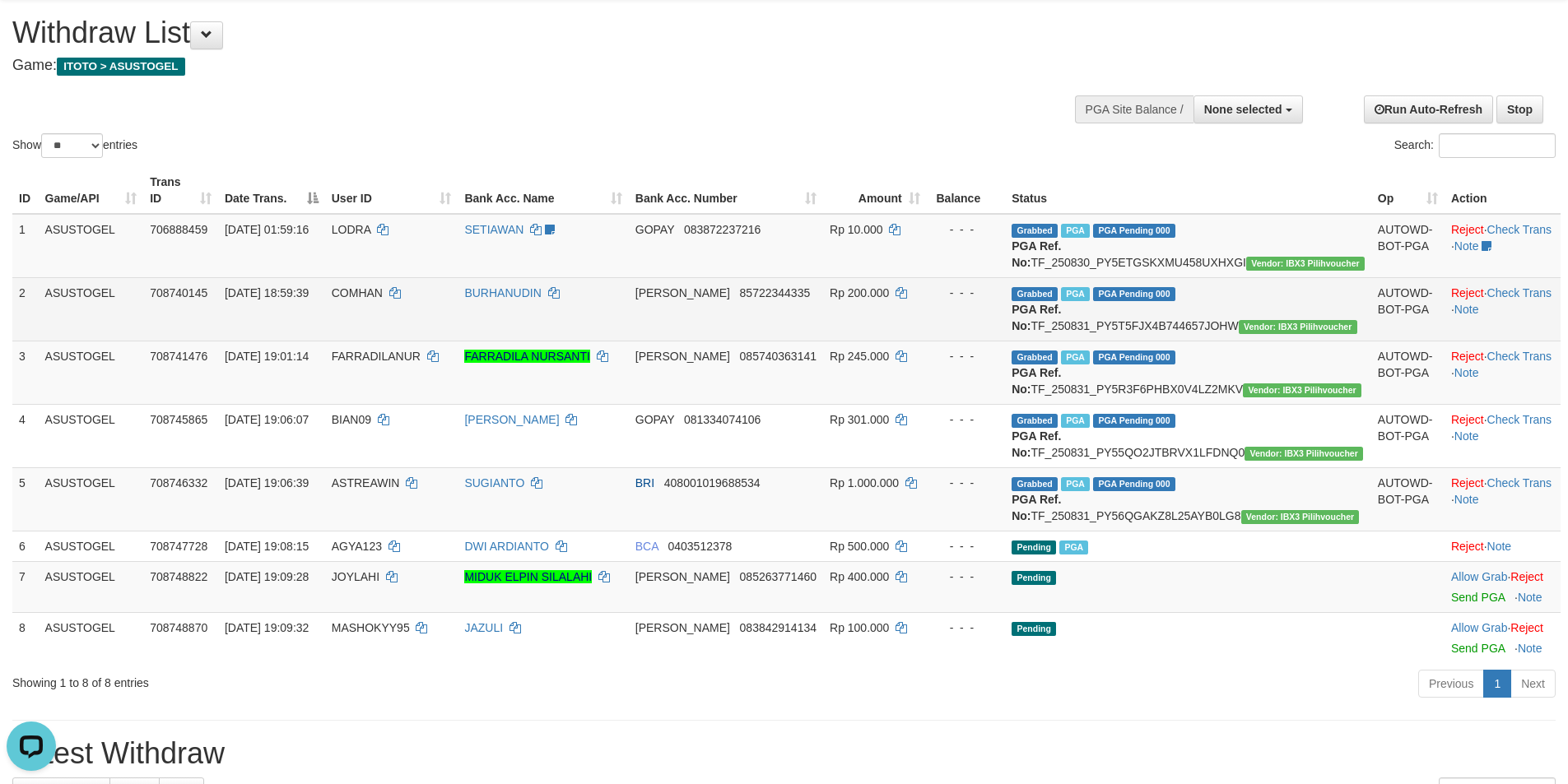
scroll to position [83, 0]
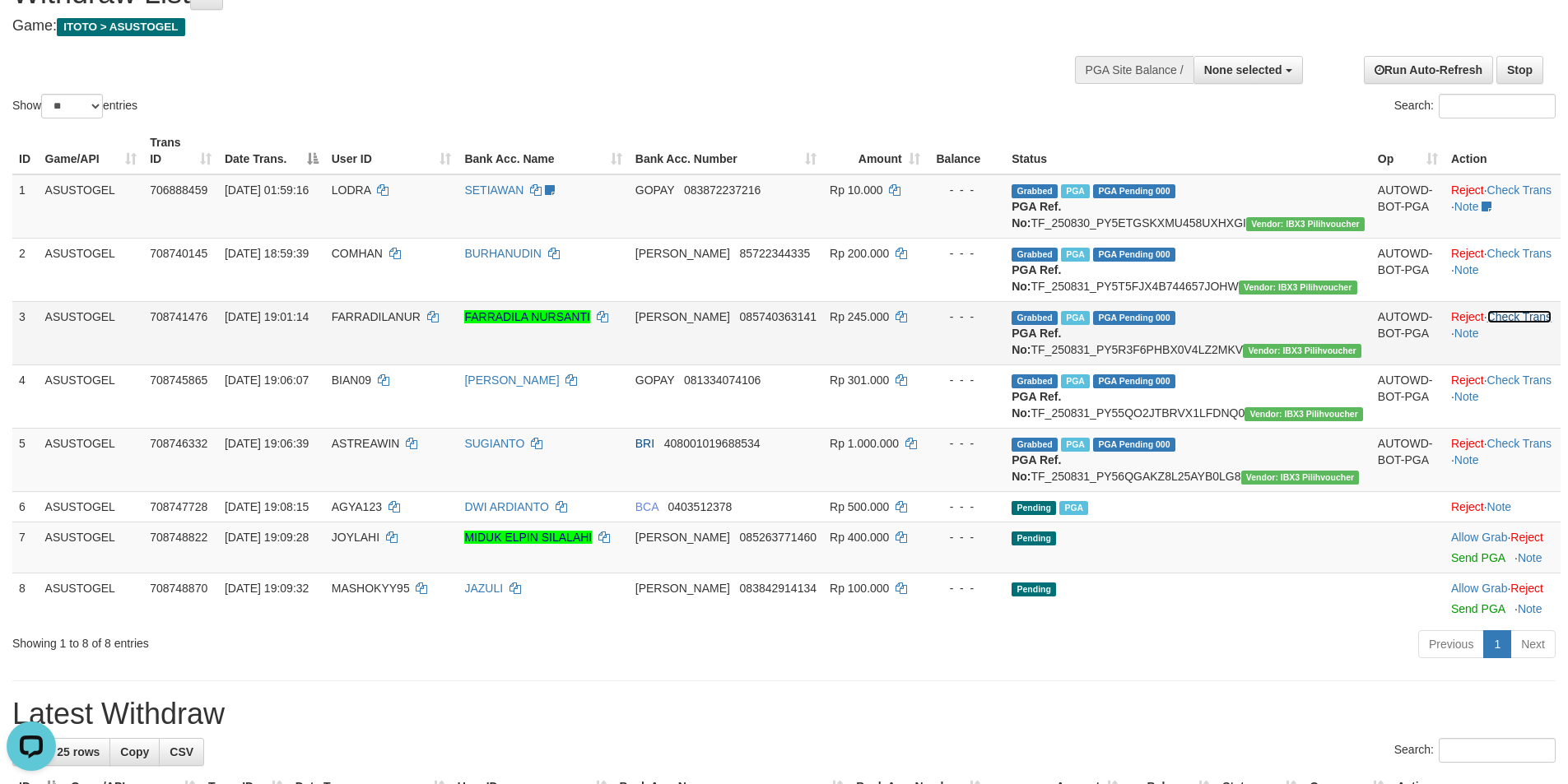
click at [1509, 323] on link "Check Trans" at bounding box center [1519, 316] width 65 height 13
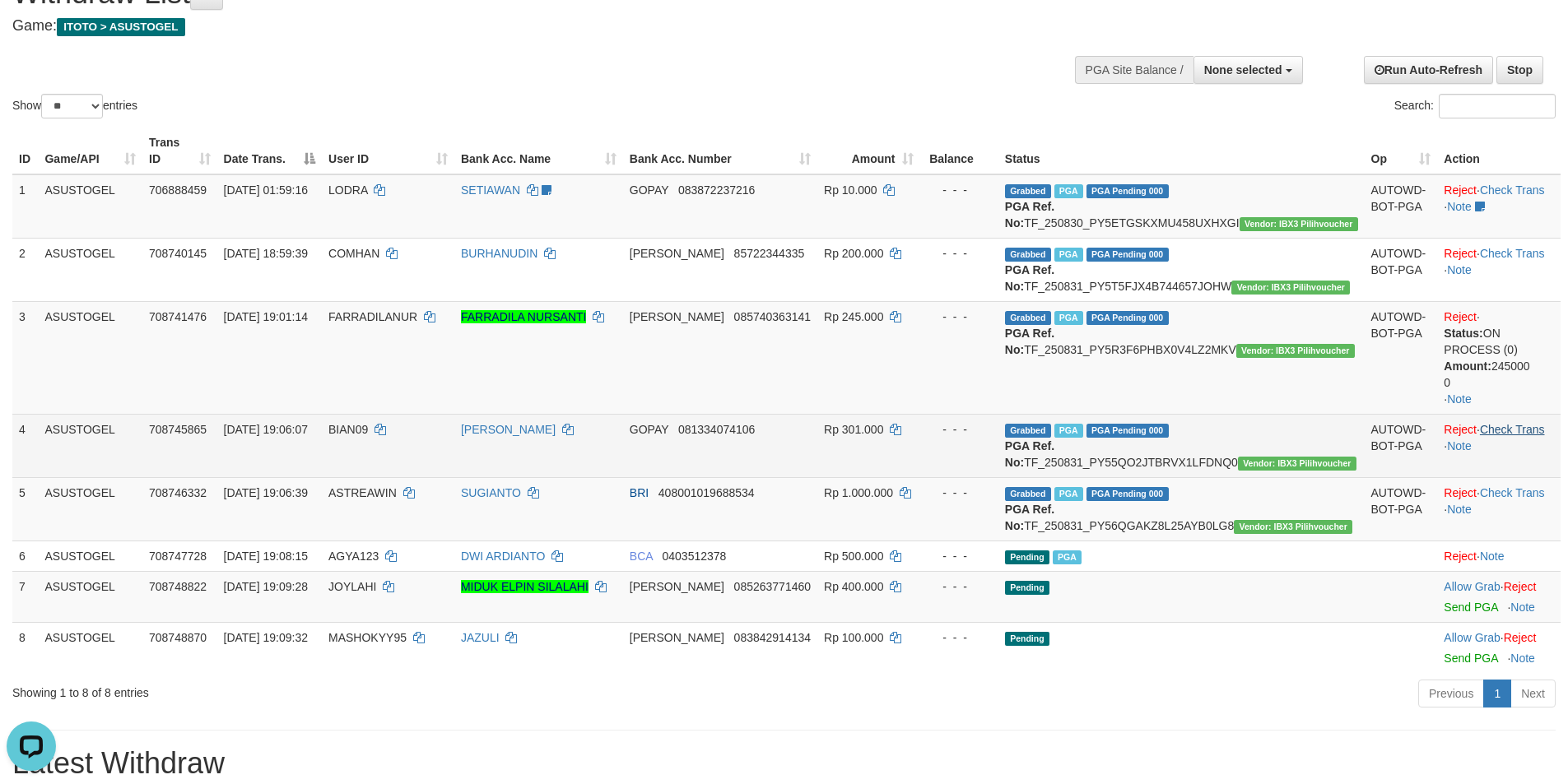
click at [1512, 414] on td "Reject · Status: ON PROCESS (0) Amount: 245000 0 · Note" at bounding box center [1498, 358] width 123 height 112
click at [1508, 436] on link "Check Trans" at bounding box center [1512, 429] width 65 height 13
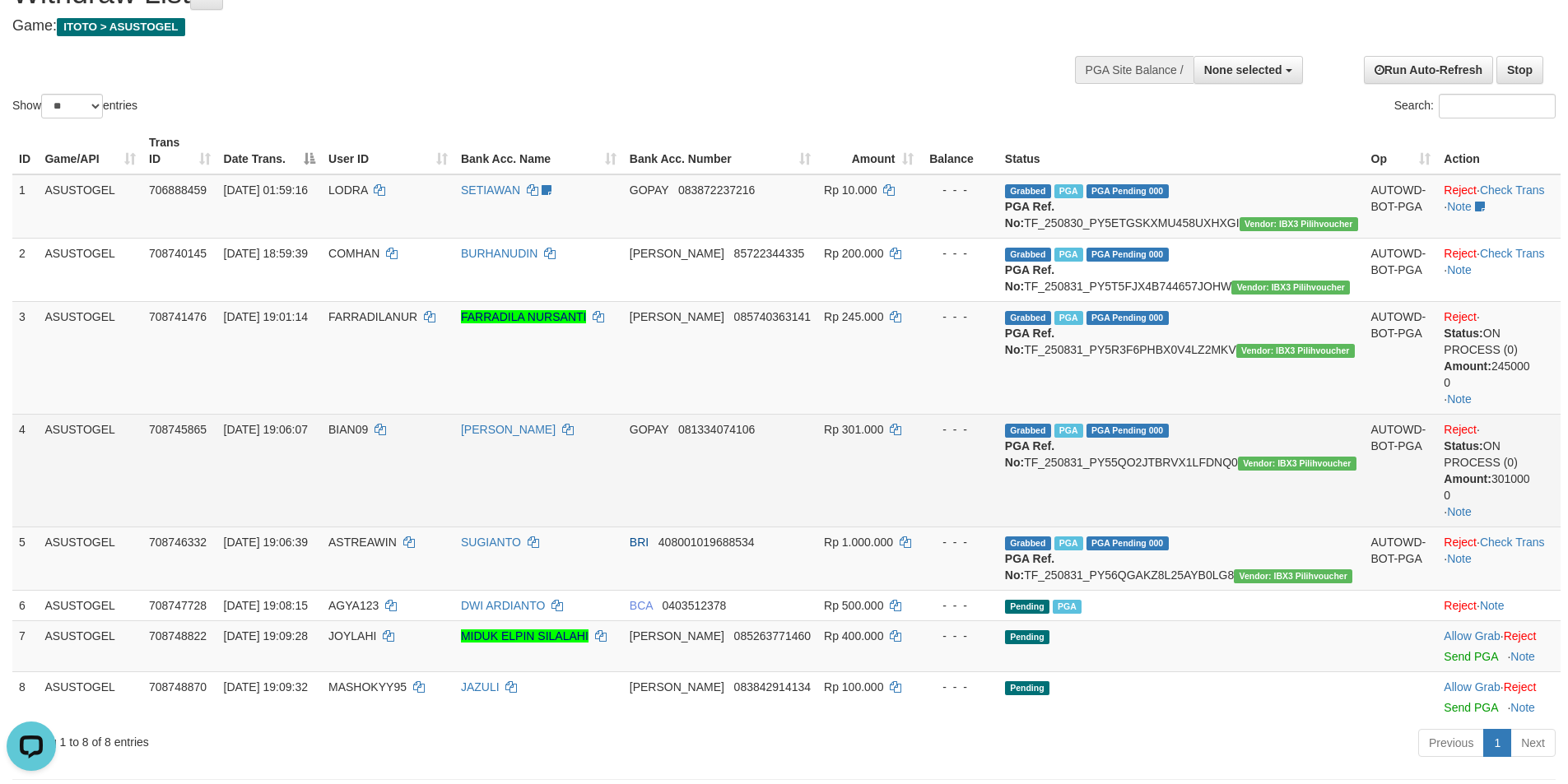
click at [1504, 523] on td "Reject · Status: ON PROCESS (0) Amount: 301000 0 · Note" at bounding box center [1498, 470] width 123 height 112
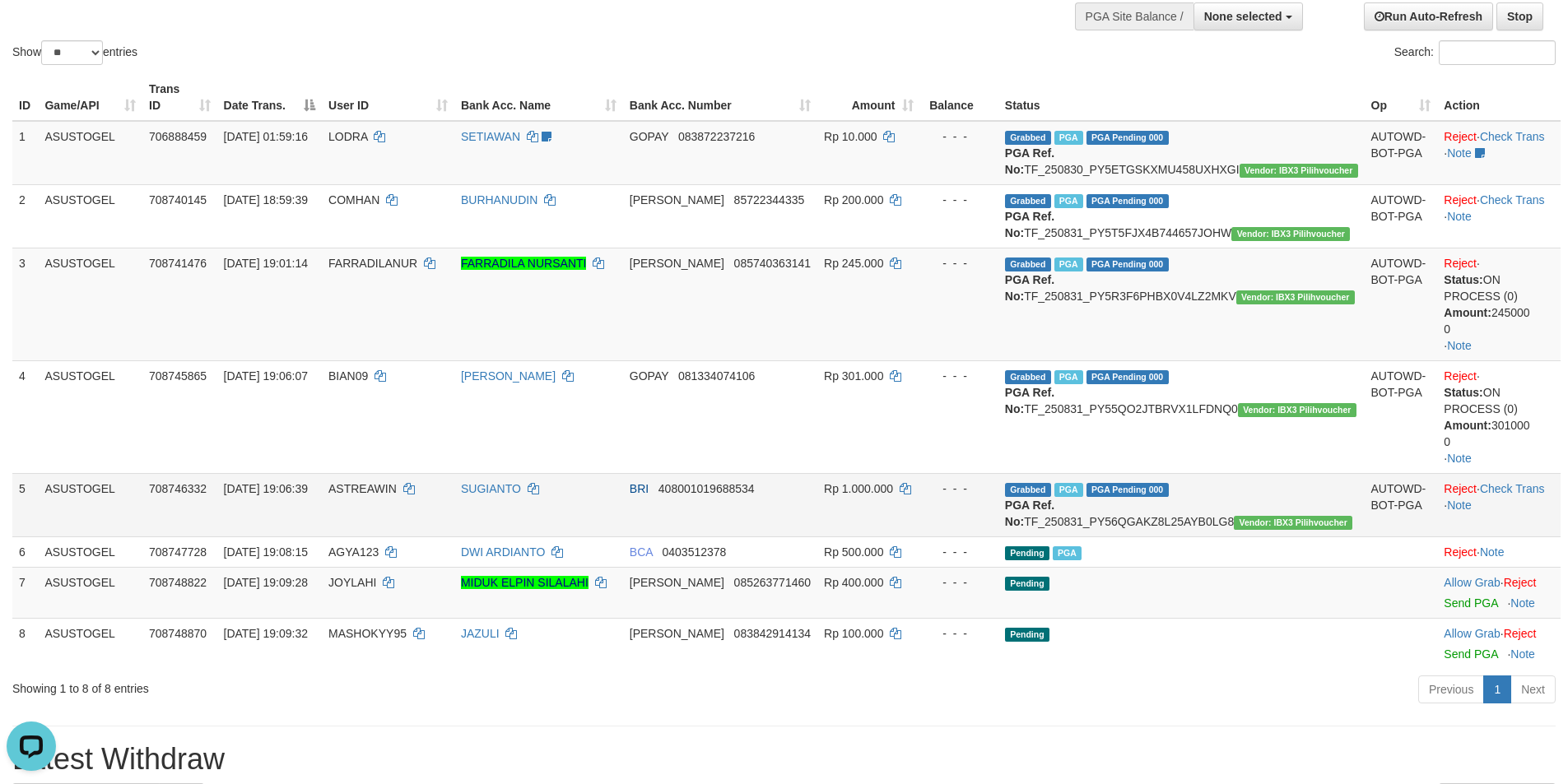
scroll to position [164, 0]
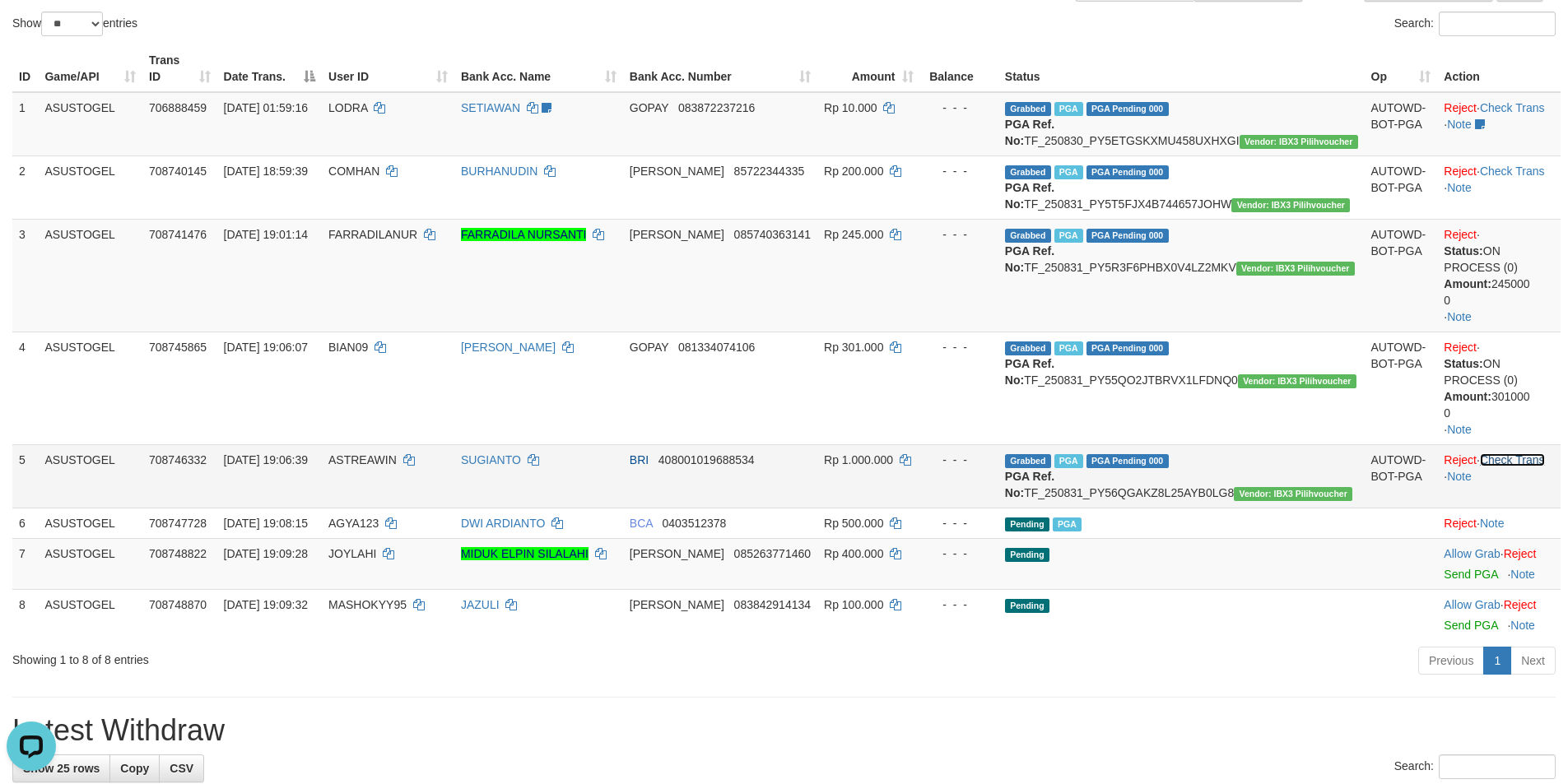
click at [1508, 466] on link "Check Trans" at bounding box center [1512, 459] width 65 height 13
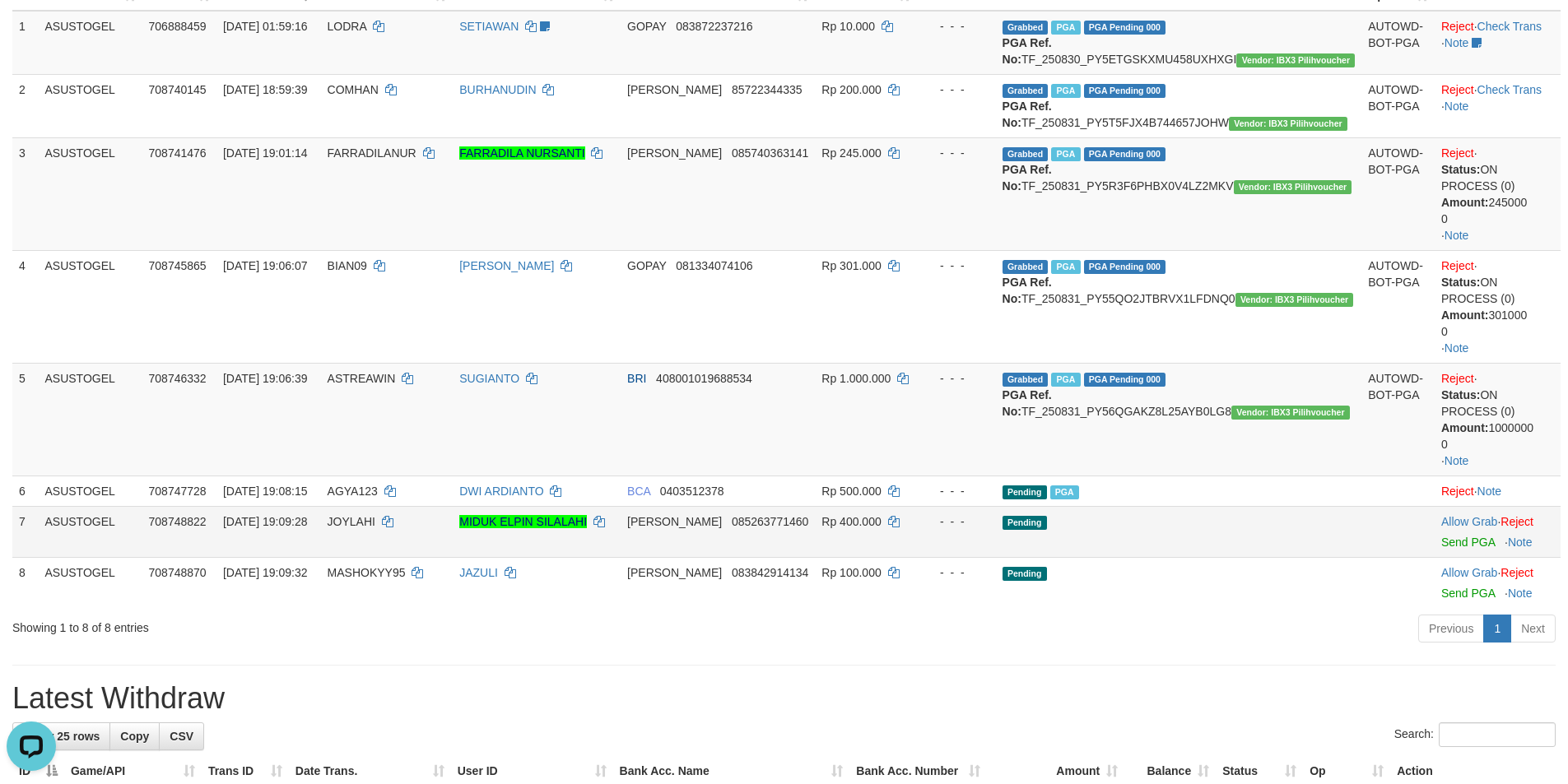
scroll to position [247, 0]
click at [1450, 548] on link "Send PGA" at bounding box center [1467, 541] width 54 height 13
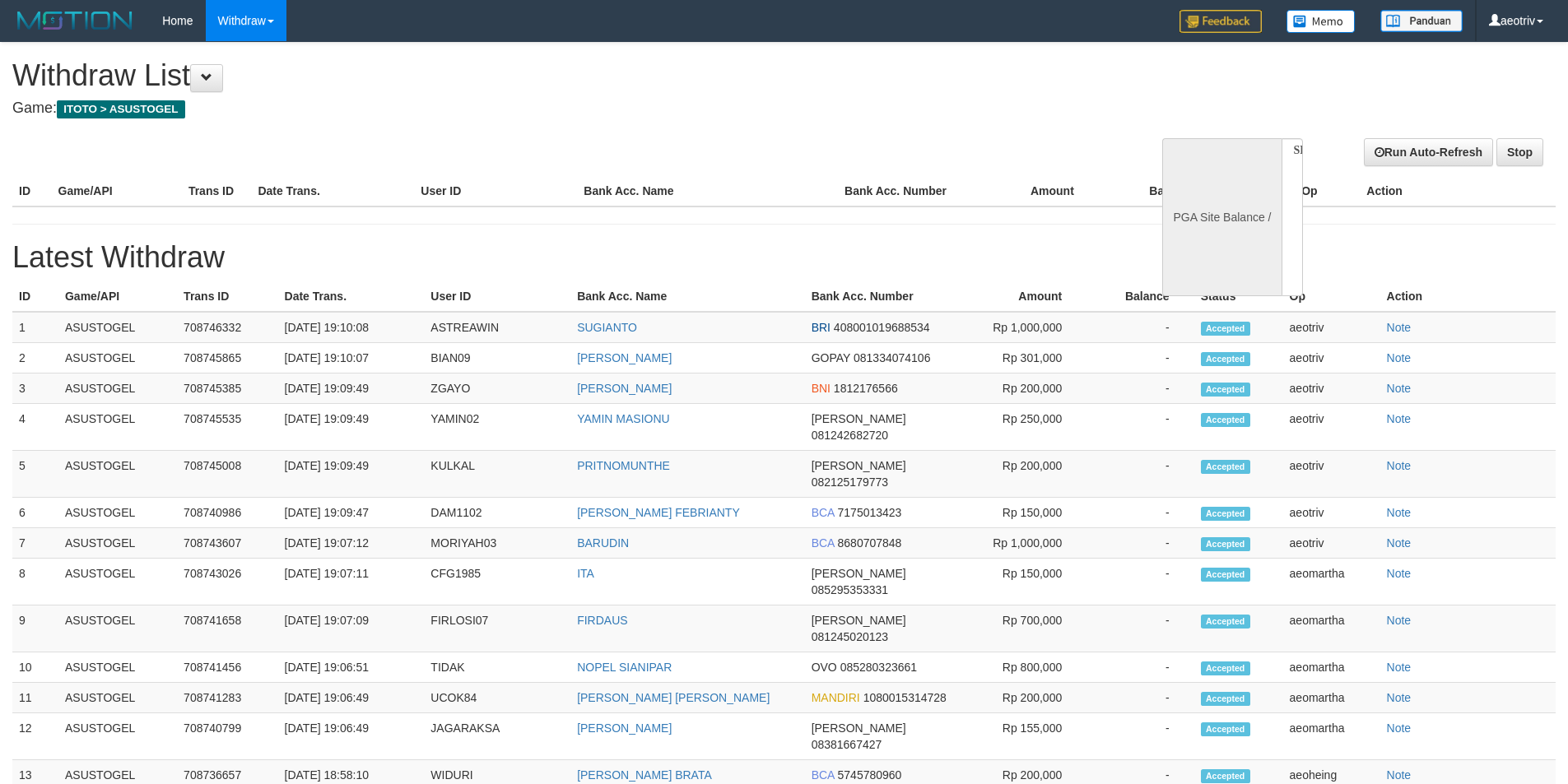
select select
select select "**"
select select
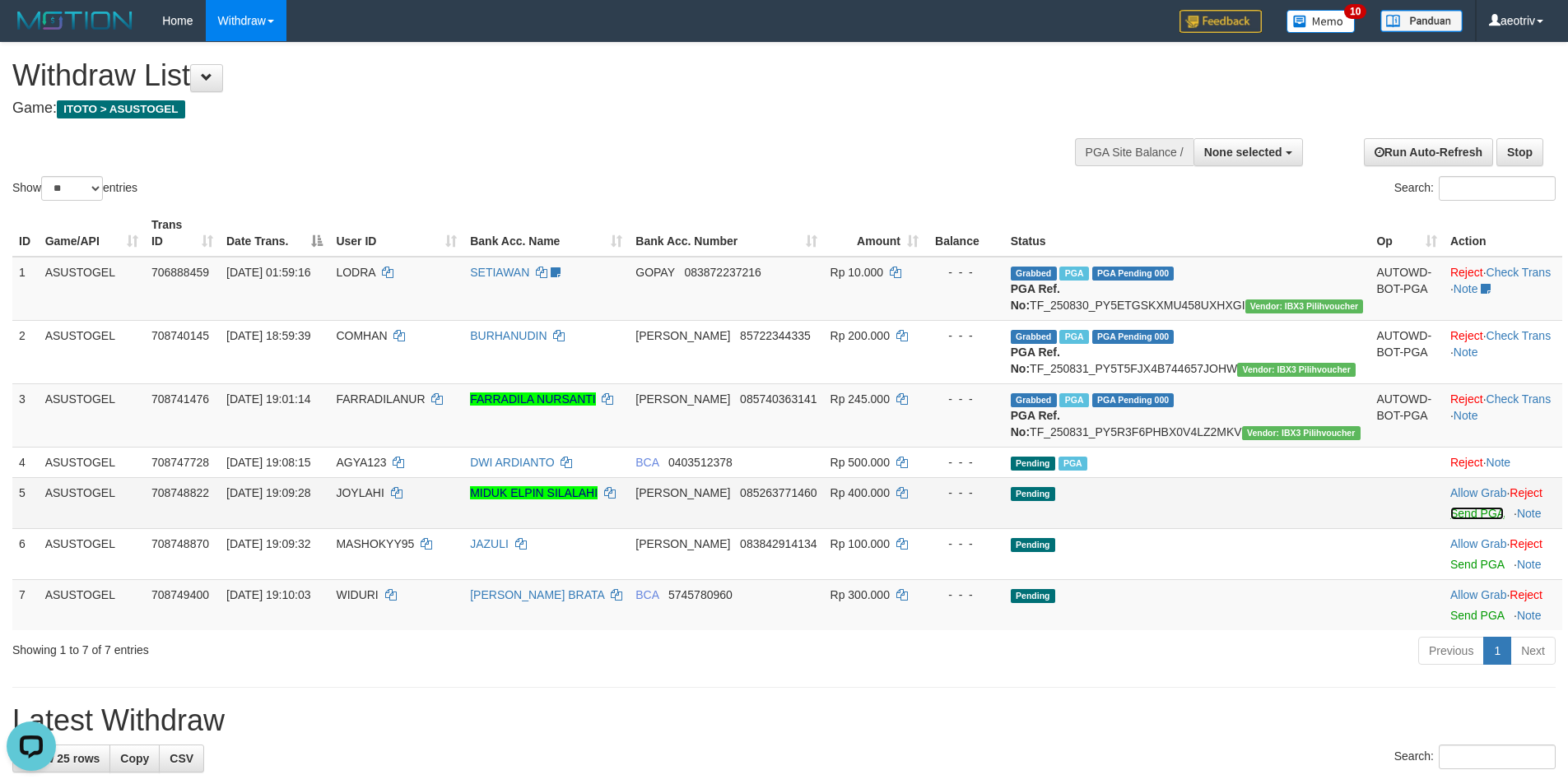
click at [1450, 520] on link "Send PGA" at bounding box center [1477, 512] width 54 height 13
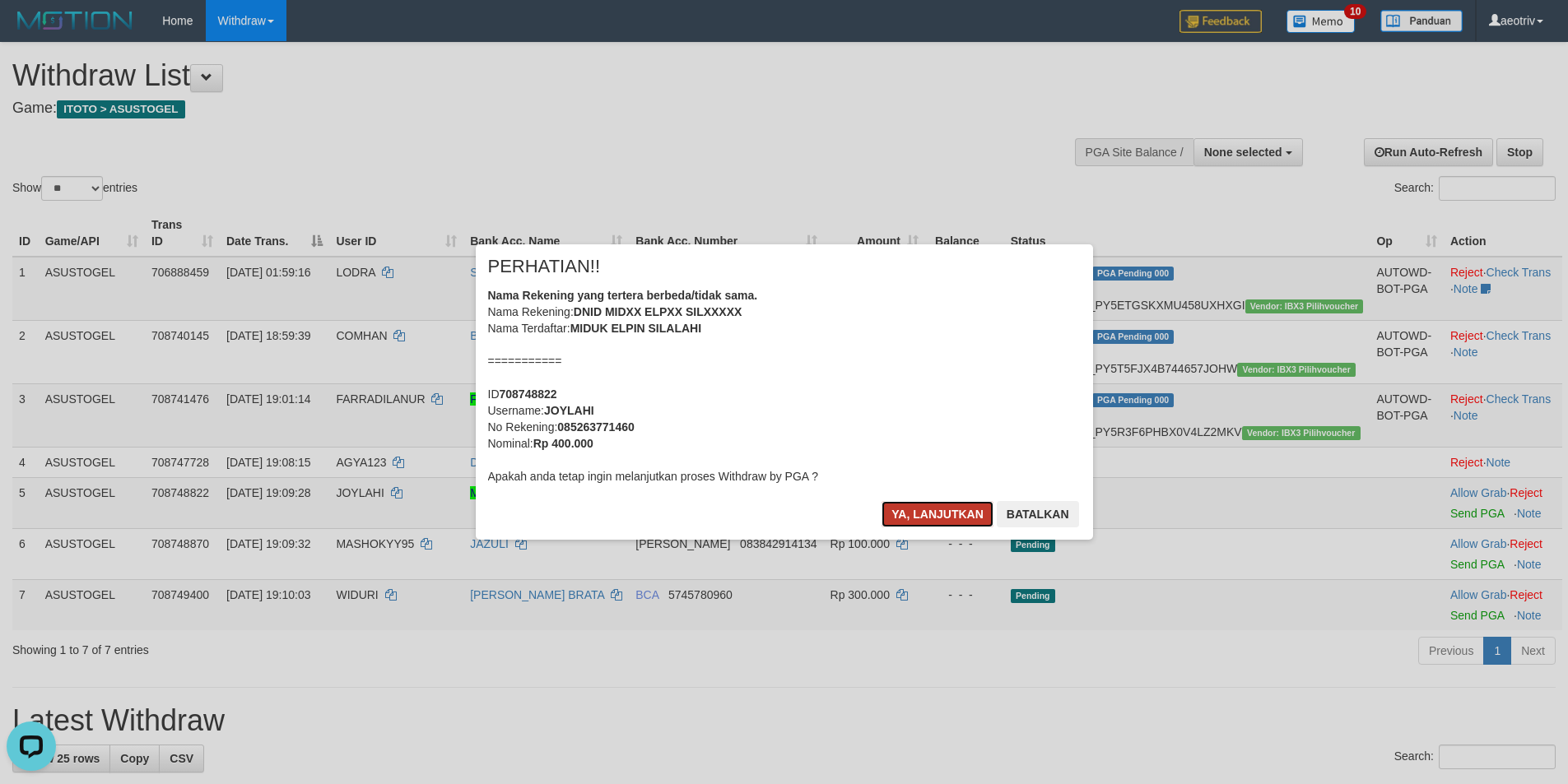
click at [945, 513] on button "Ya, lanjutkan" at bounding box center [937, 513] width 112 height 26
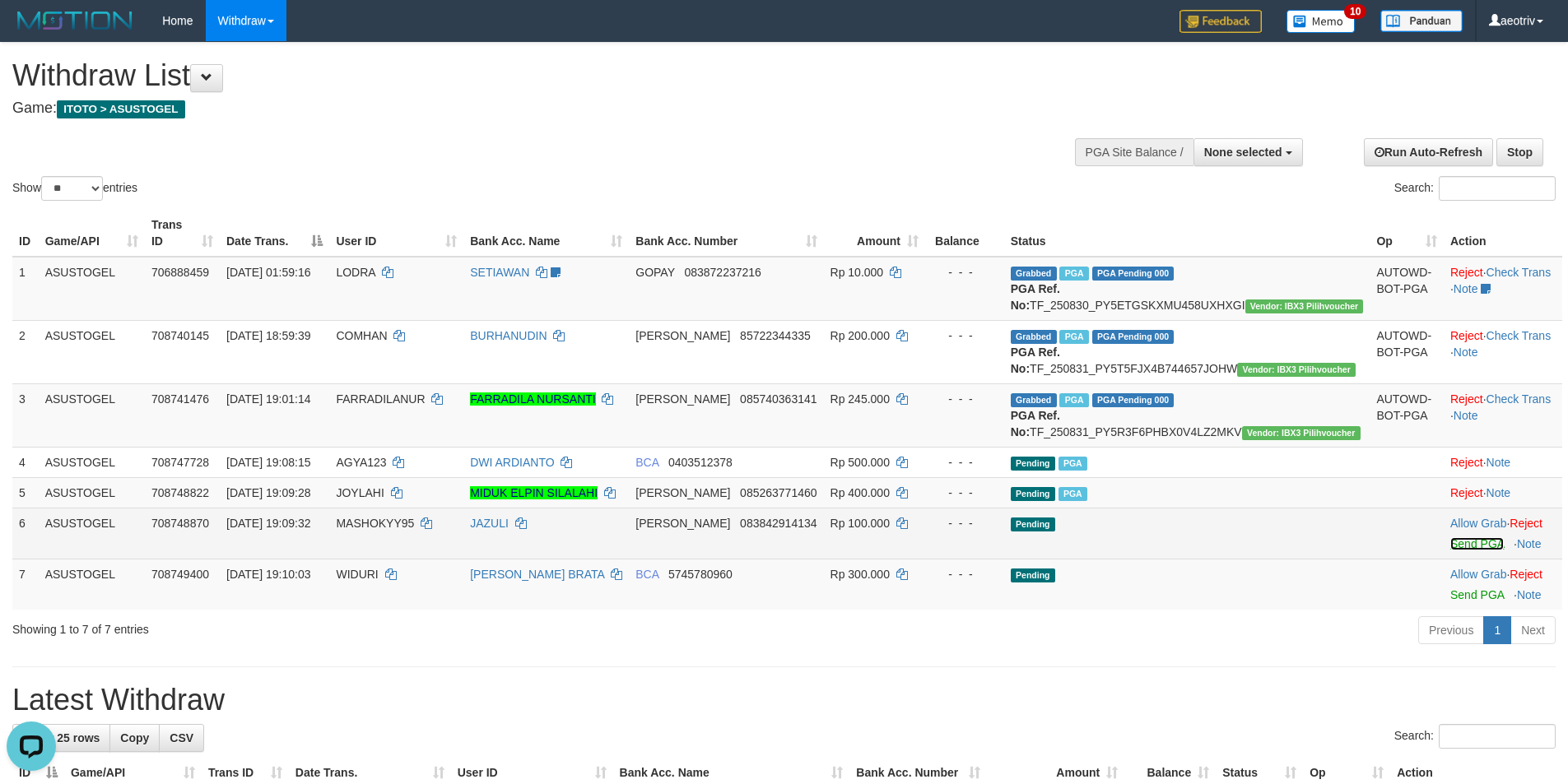
click at [1458, 550] on link "Send PGA" at bounding box center [1477, 543] width 54 height 13
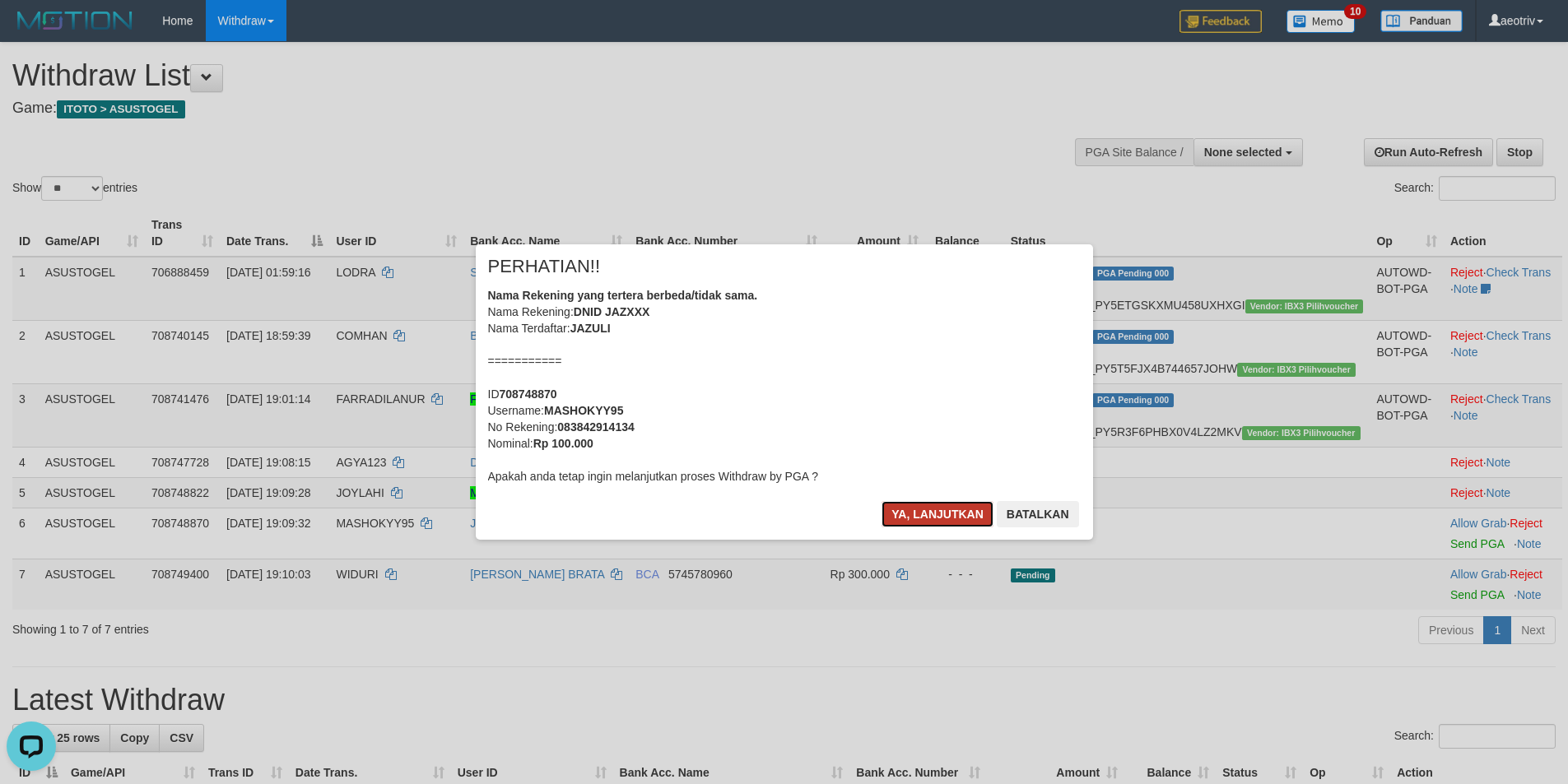
click at [932, 517] on button "Ya, lanjutkan" at bounding box center [937, 513] width 112 height 26
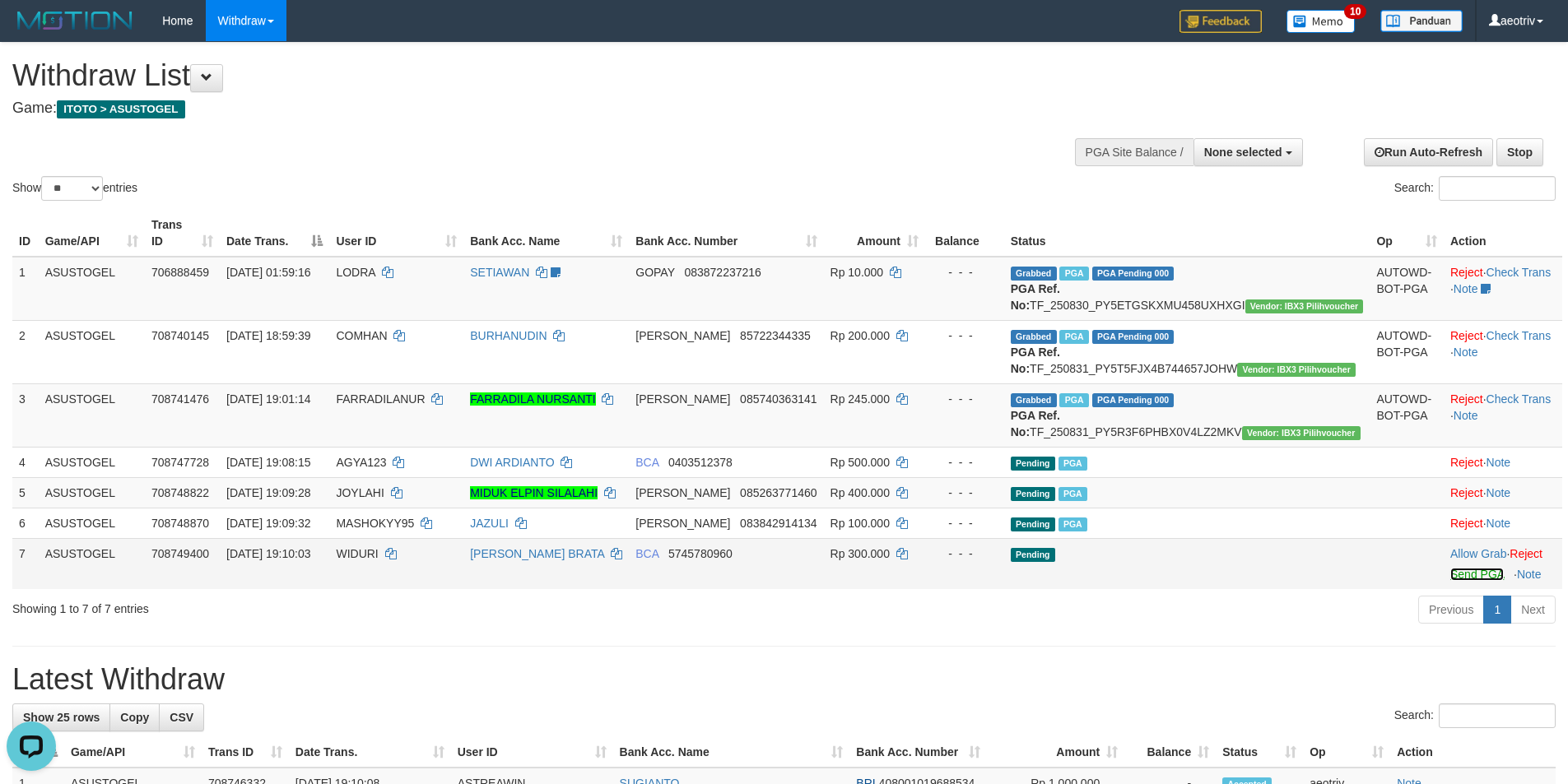
click at [1451, 581] on link "Send PGA" at bounding box center [1477, 574] width 54 height 13
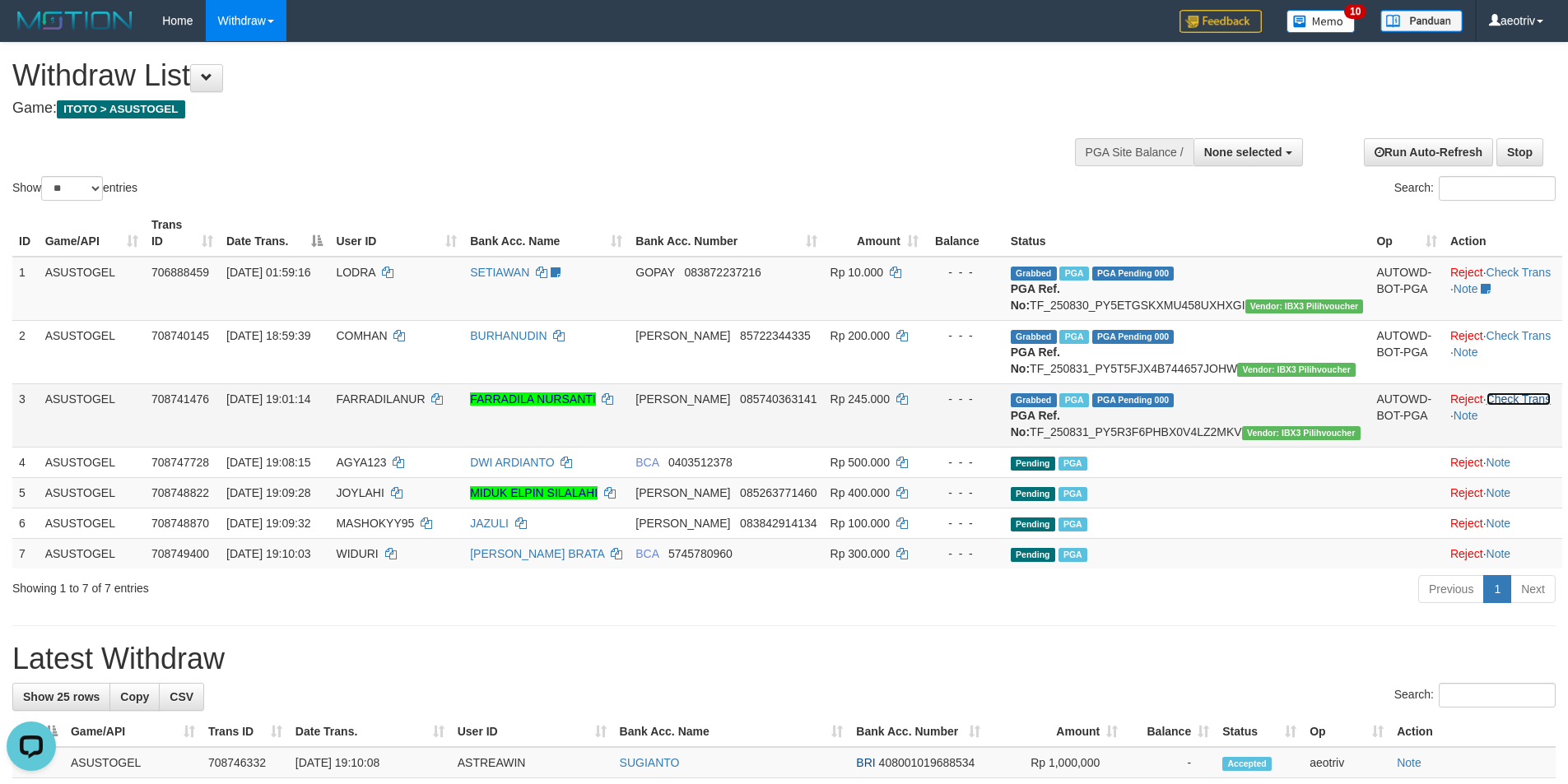
click at [1497, 405] on link "Check Trans" at bounding box center [1519, 398] width 65 height 13
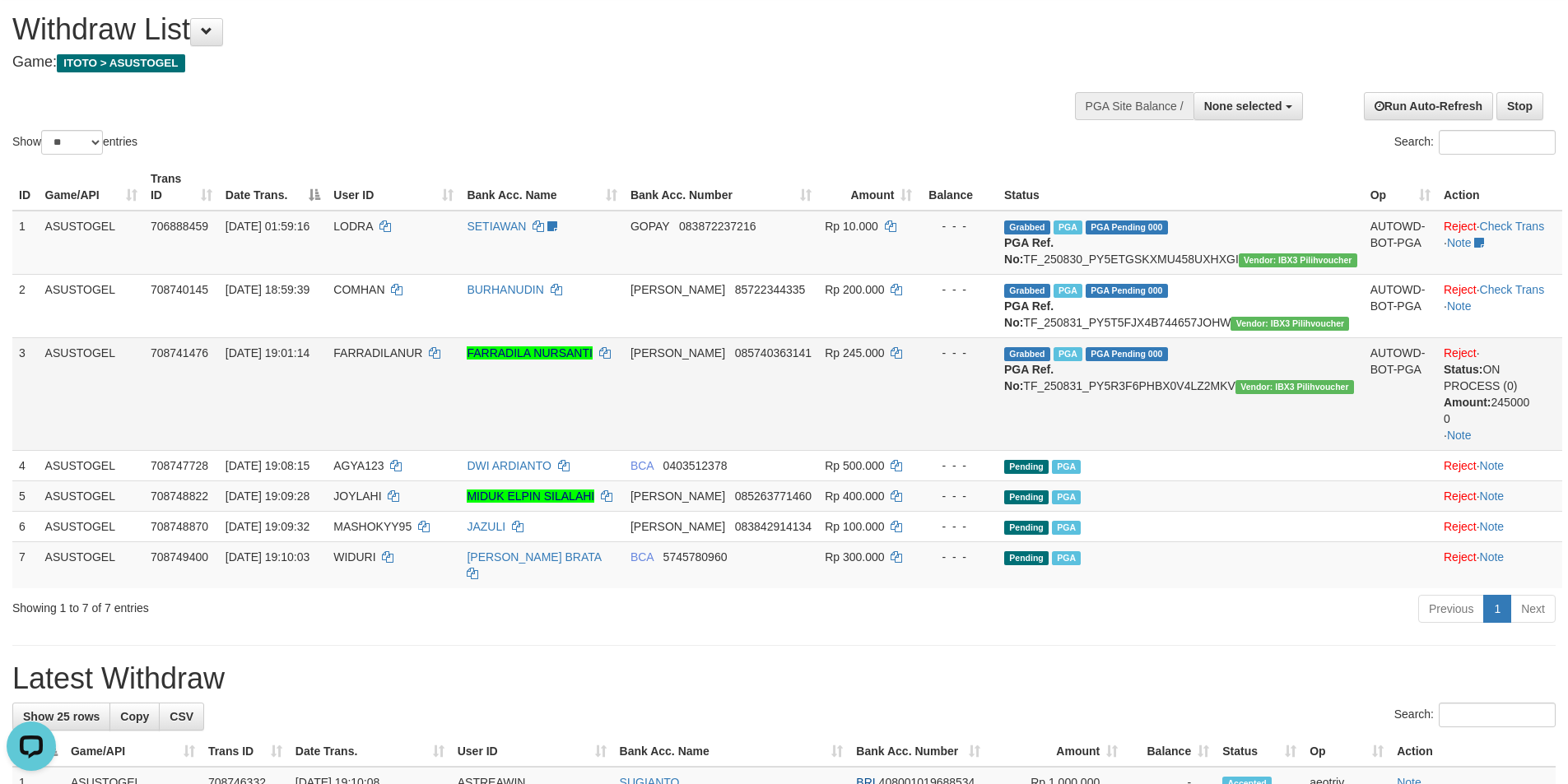
scroll to position [83, 0]
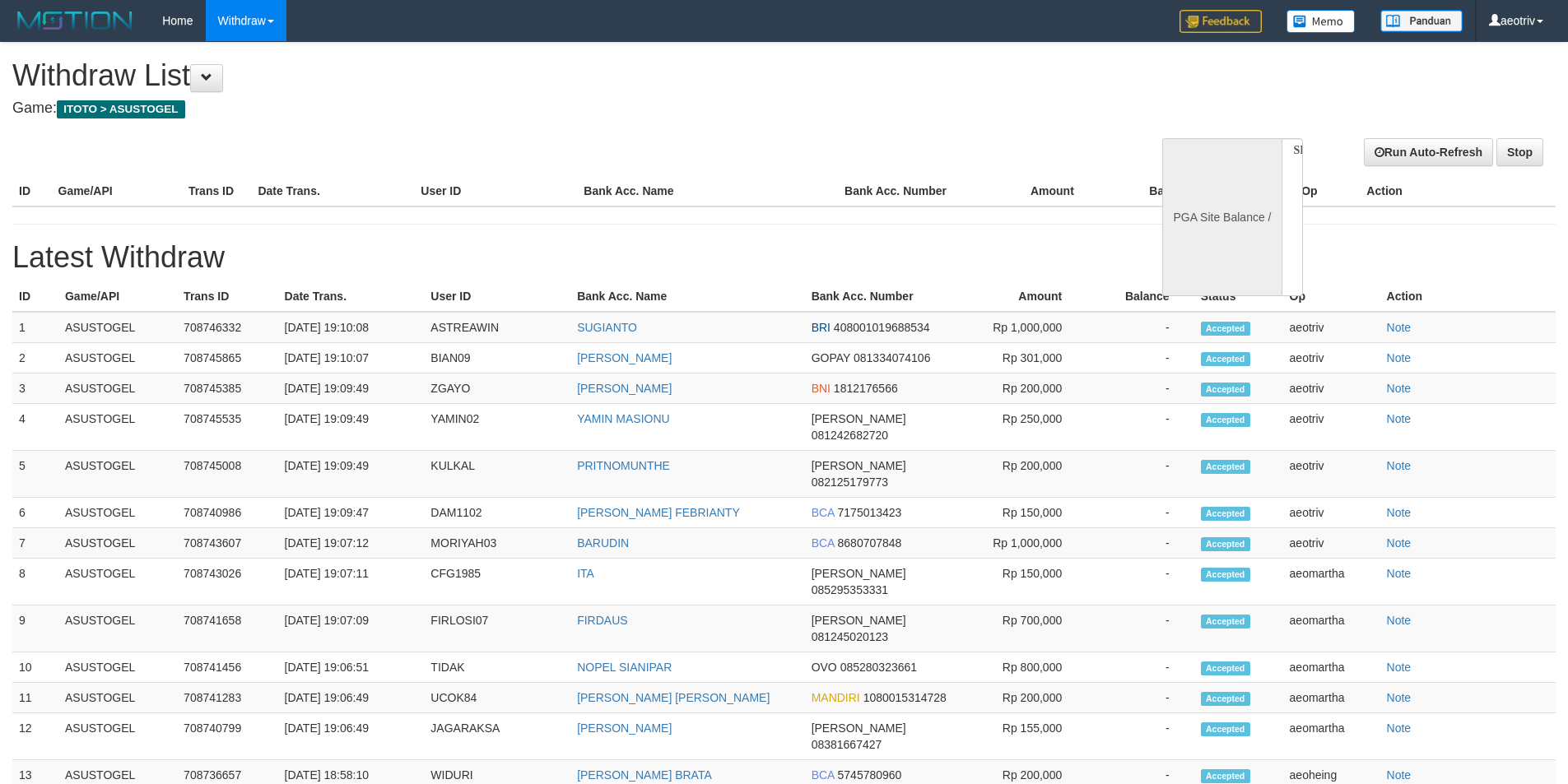
select select
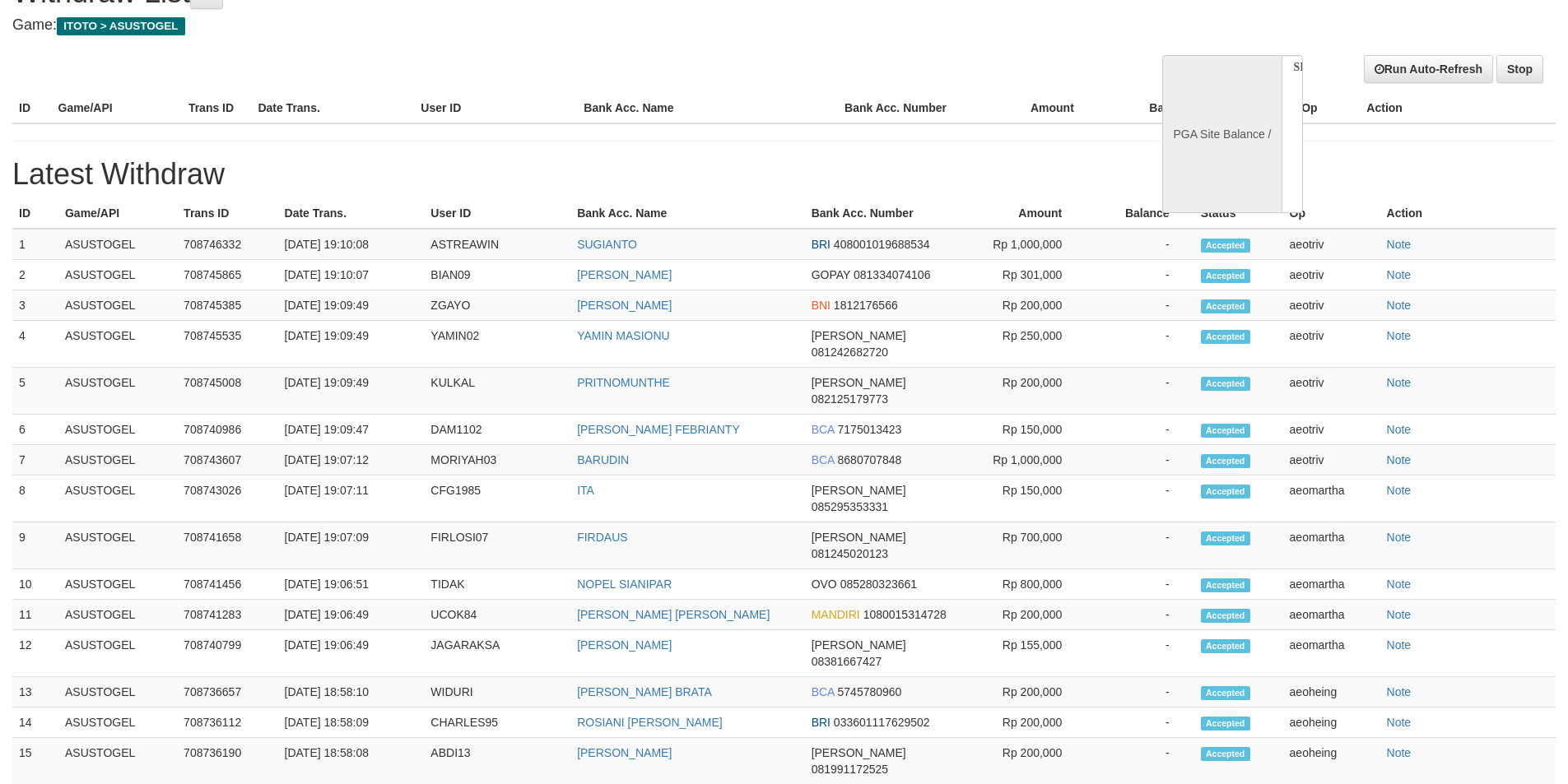
select select "**"
select select
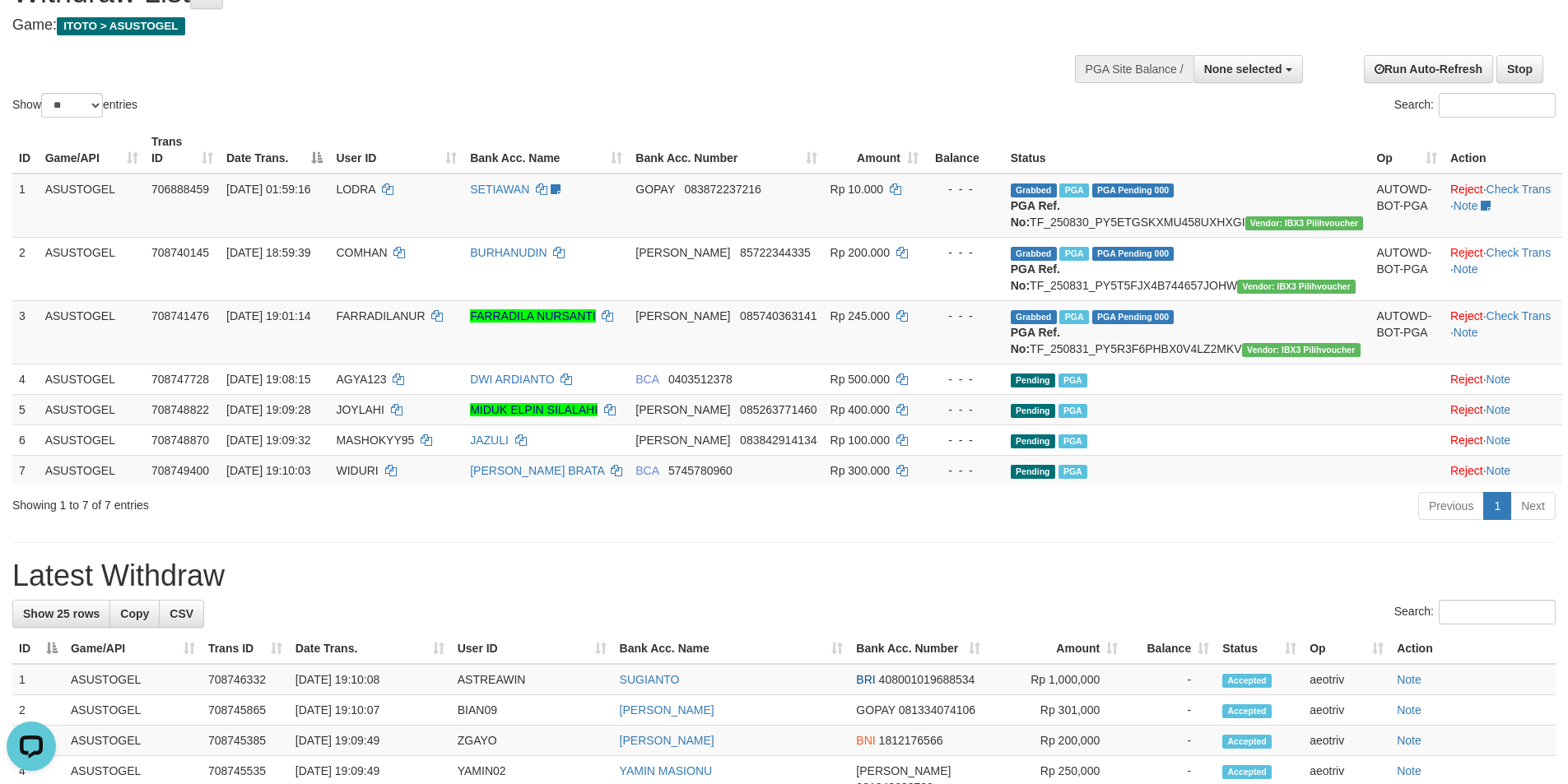
scroll to position [0, 0]
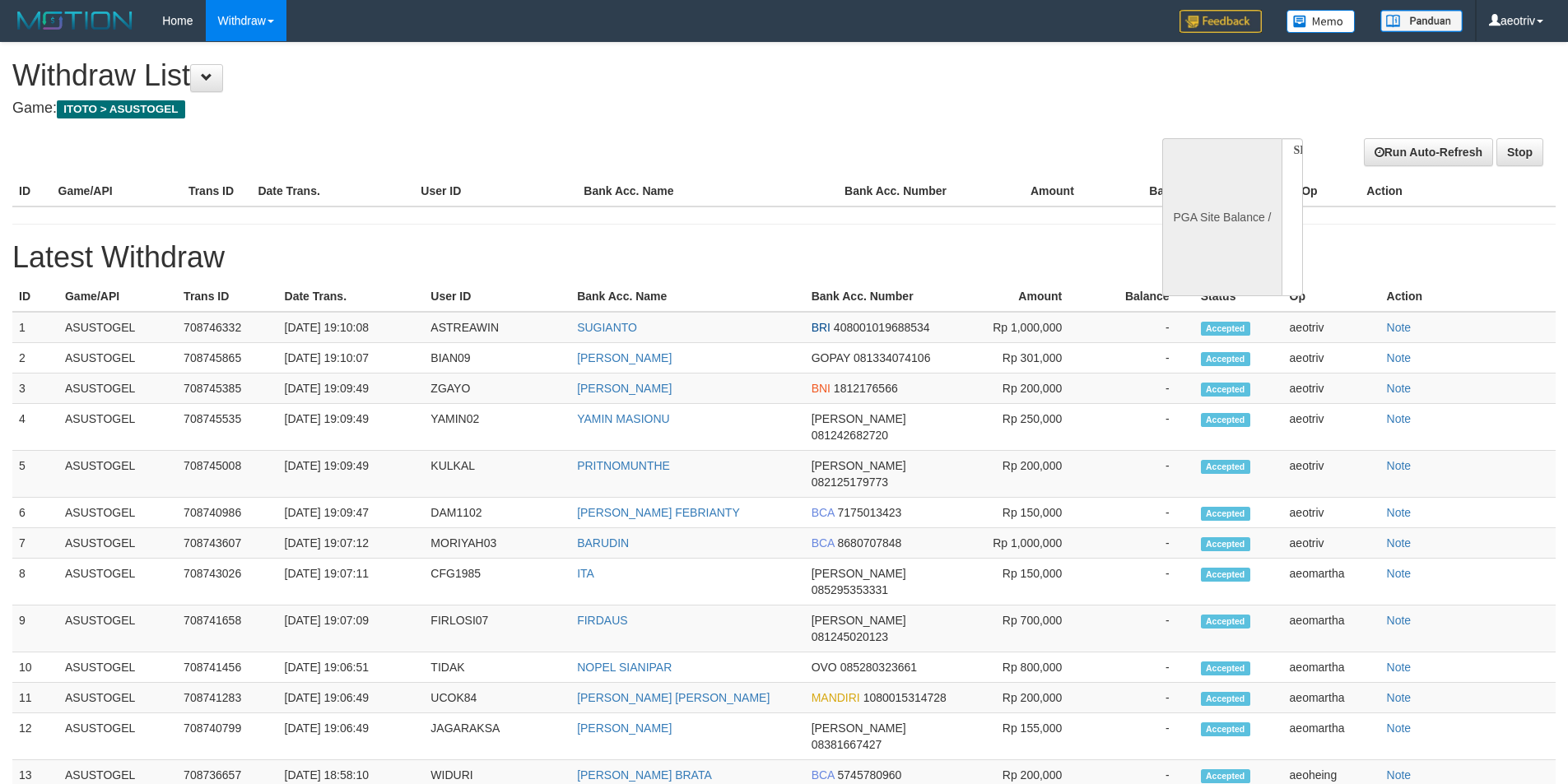
select select
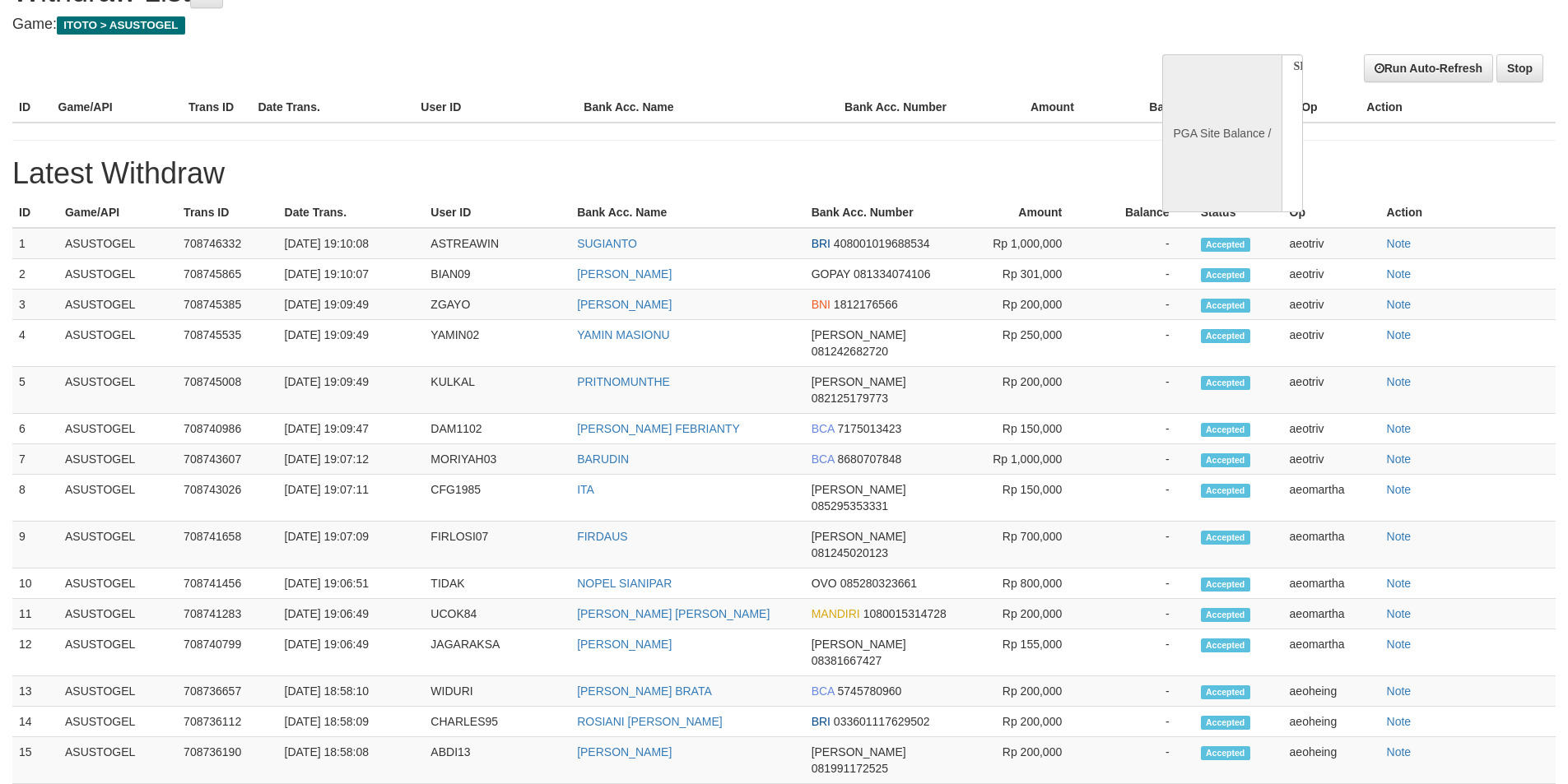
select select "**"
select select
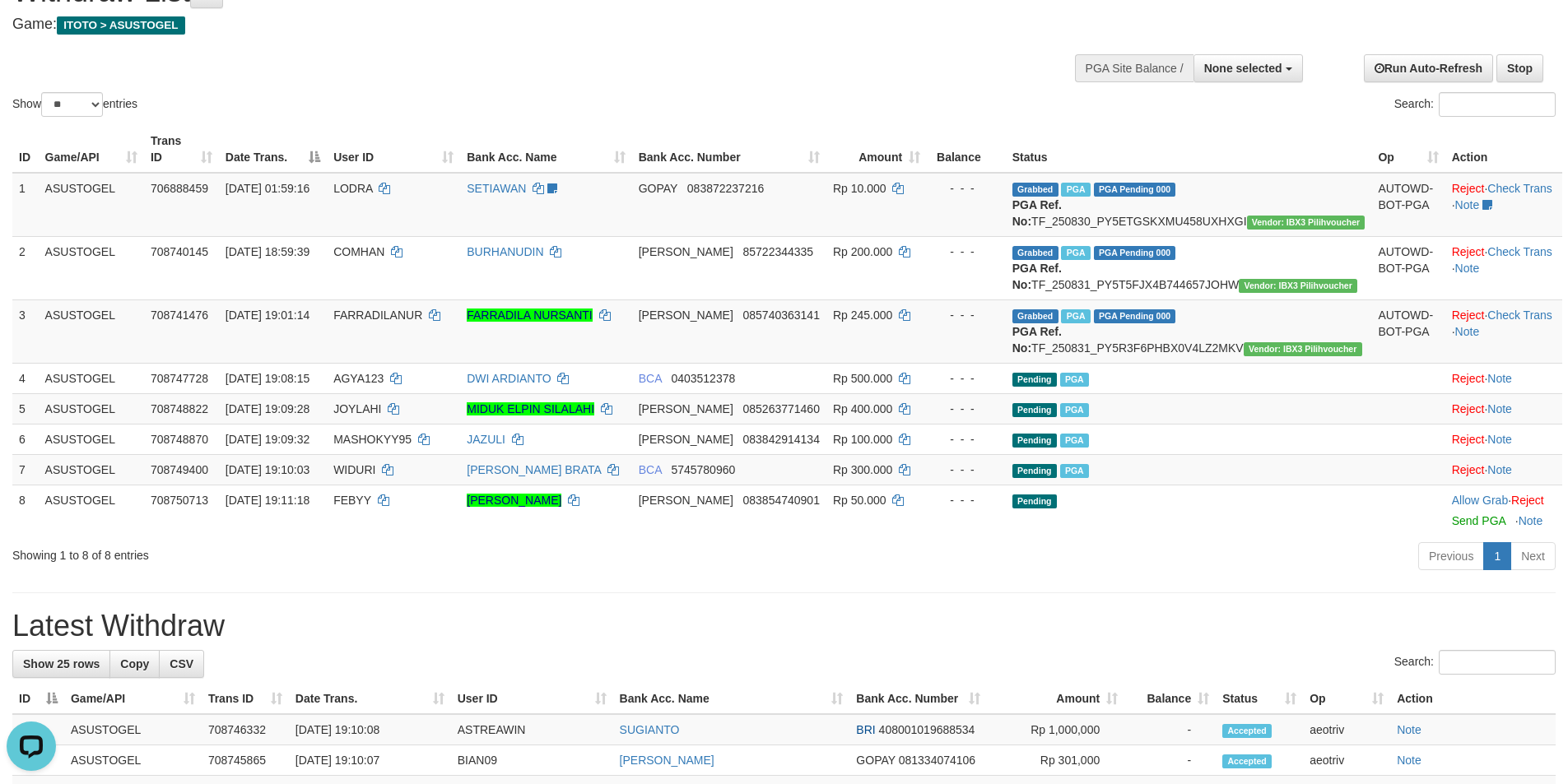
scroll to position [0, 0]
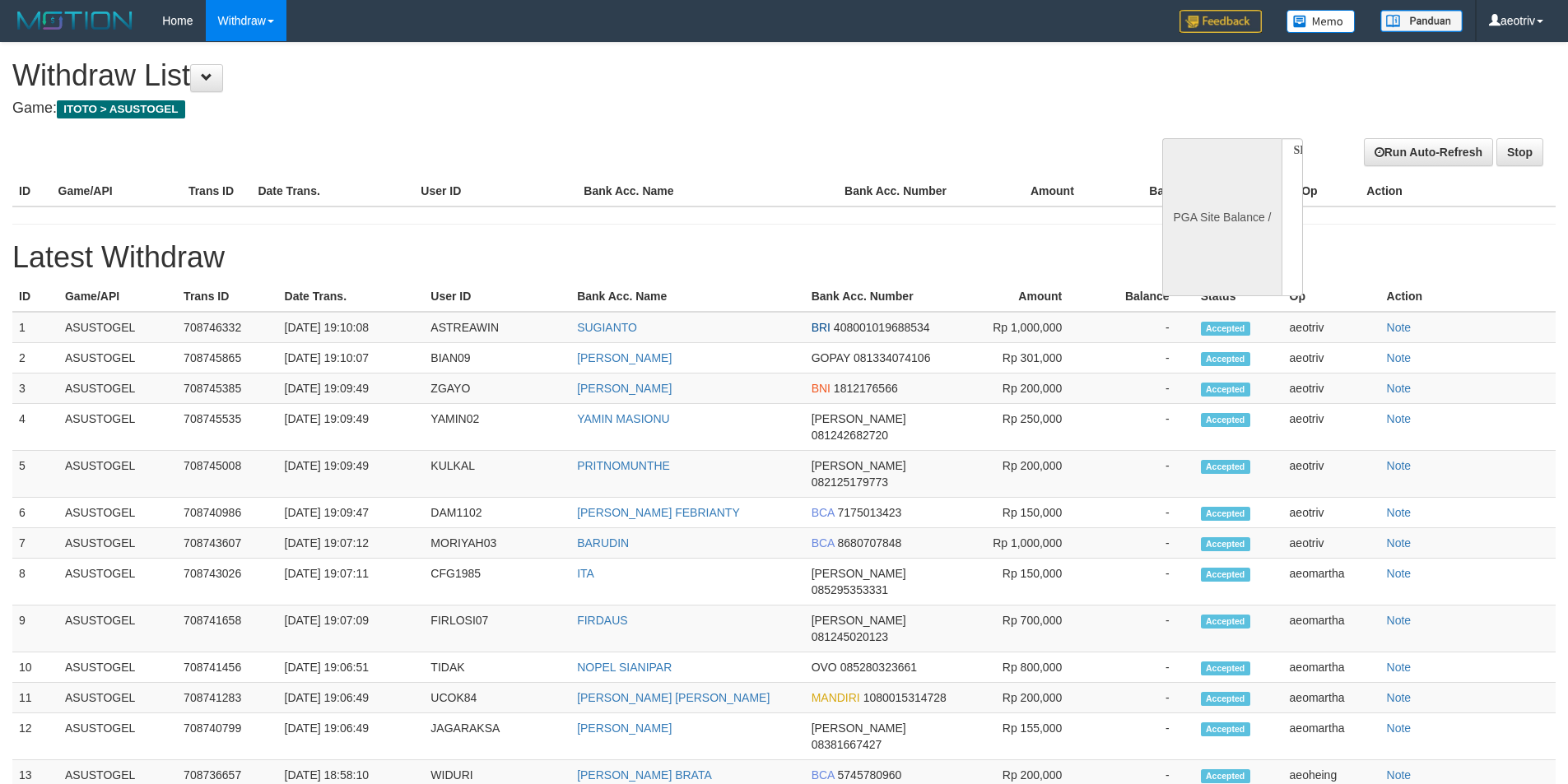
select select
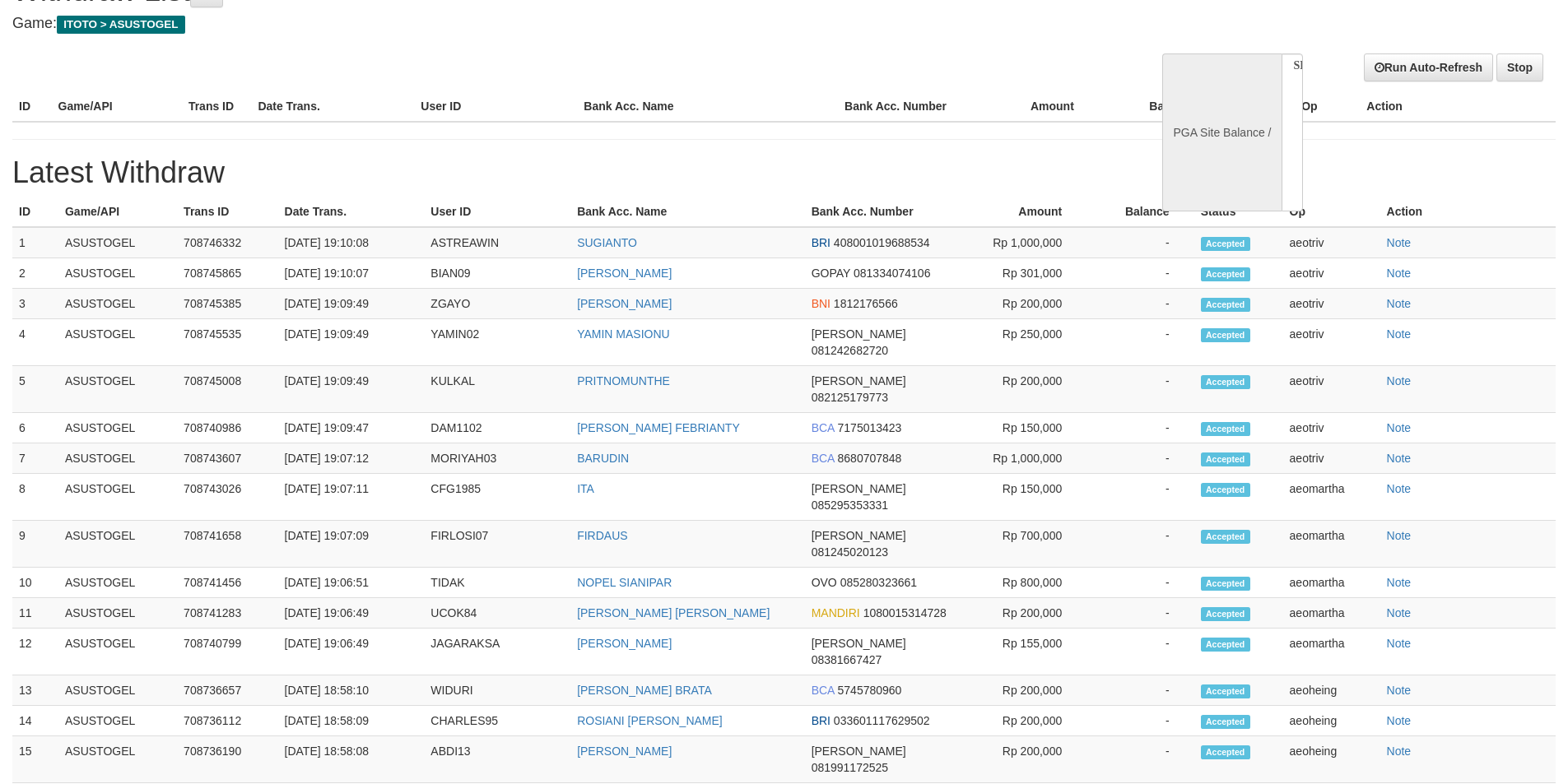
select select "**"
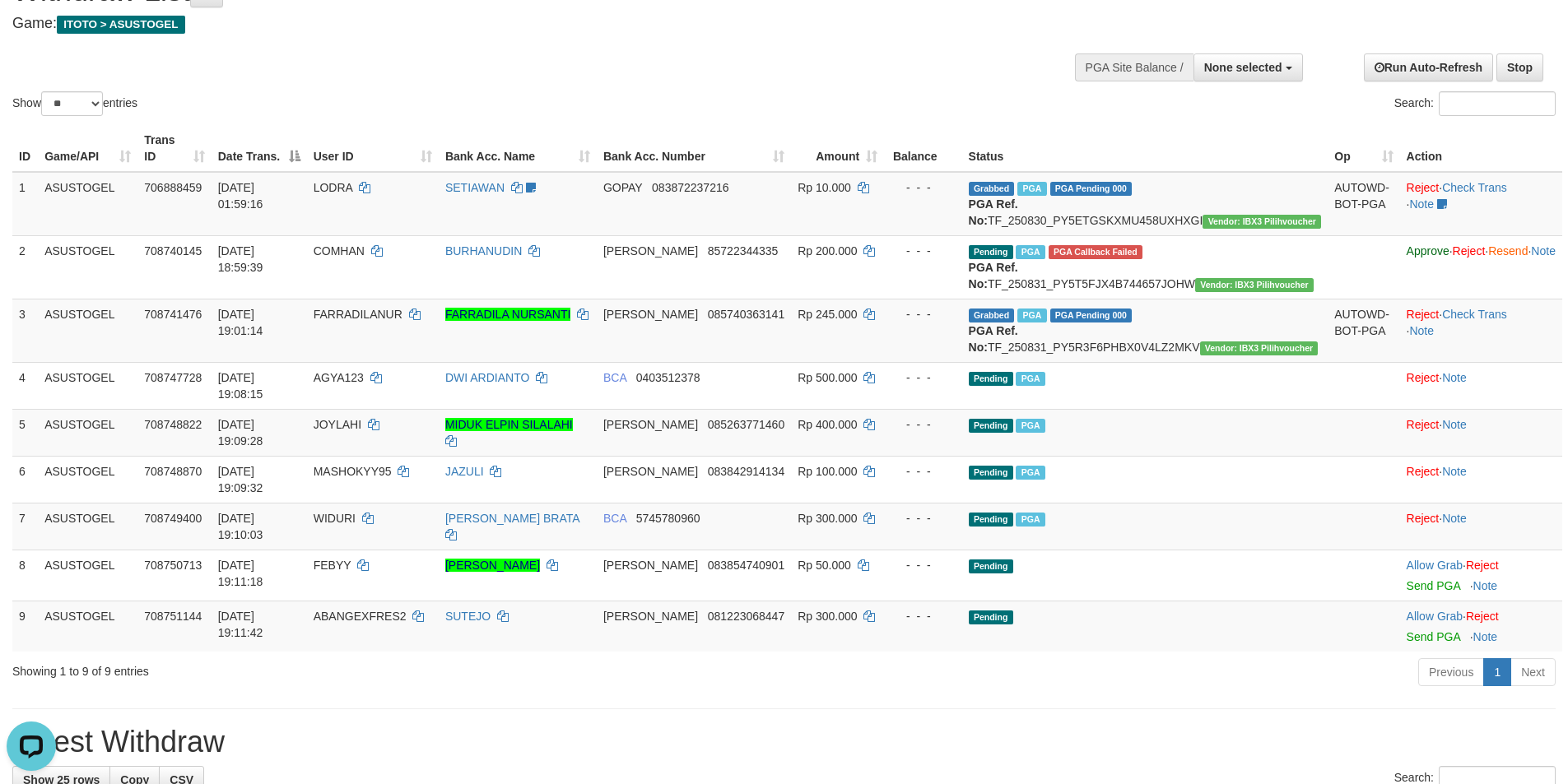
scroll to position [0, 0]
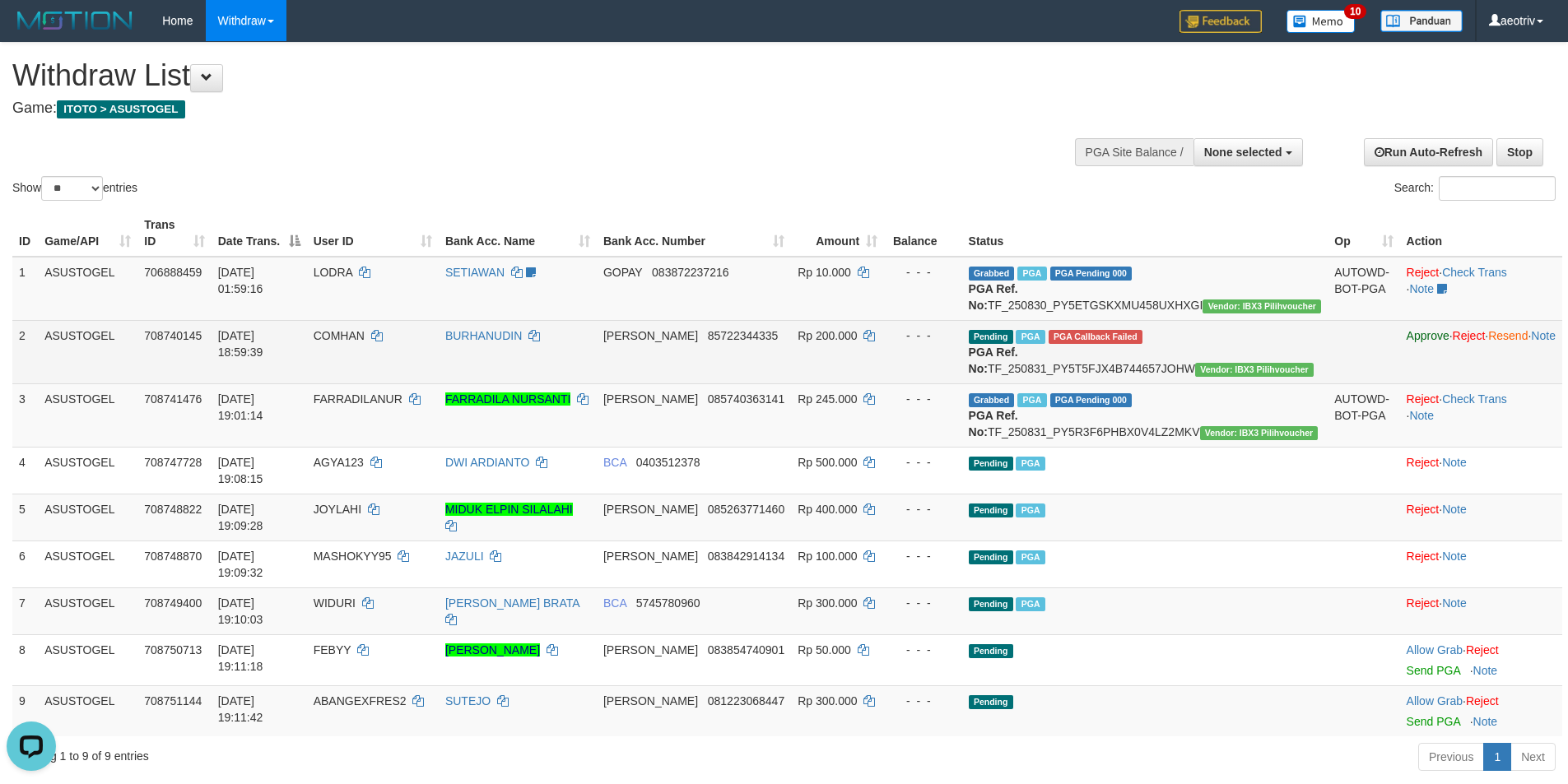
click at [365, 335] on span "COMHAN" at bounding box center [339, 335] width 51 height 13
drag, startPoint x: 500, startPoint y: 329, endPoint x: 586, endPoint y: 324, distance: 86.1
click at [586, 324] on tr "2 ASUSTOGEL 708740145 31/08/2025 18:59:39 COMHAN BURHANUDIN DANA 85722344335 Rp…" at bounding box center [786, 352] width 1549 height 63
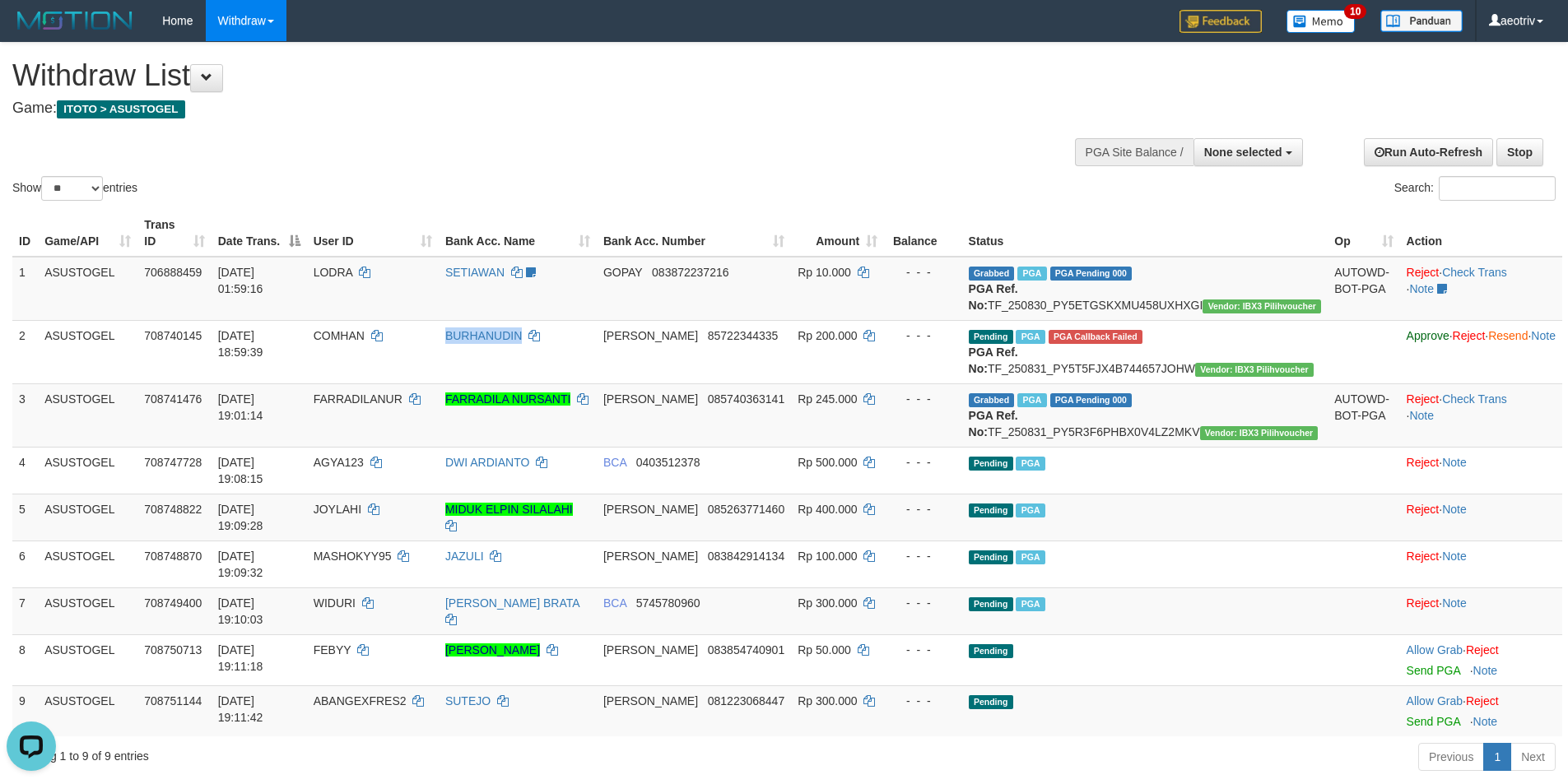
copy tr "BURHANUDIN"
click at [1272, 153] on span "None selected" at bounding box center [1243, 152] width 78 height 13
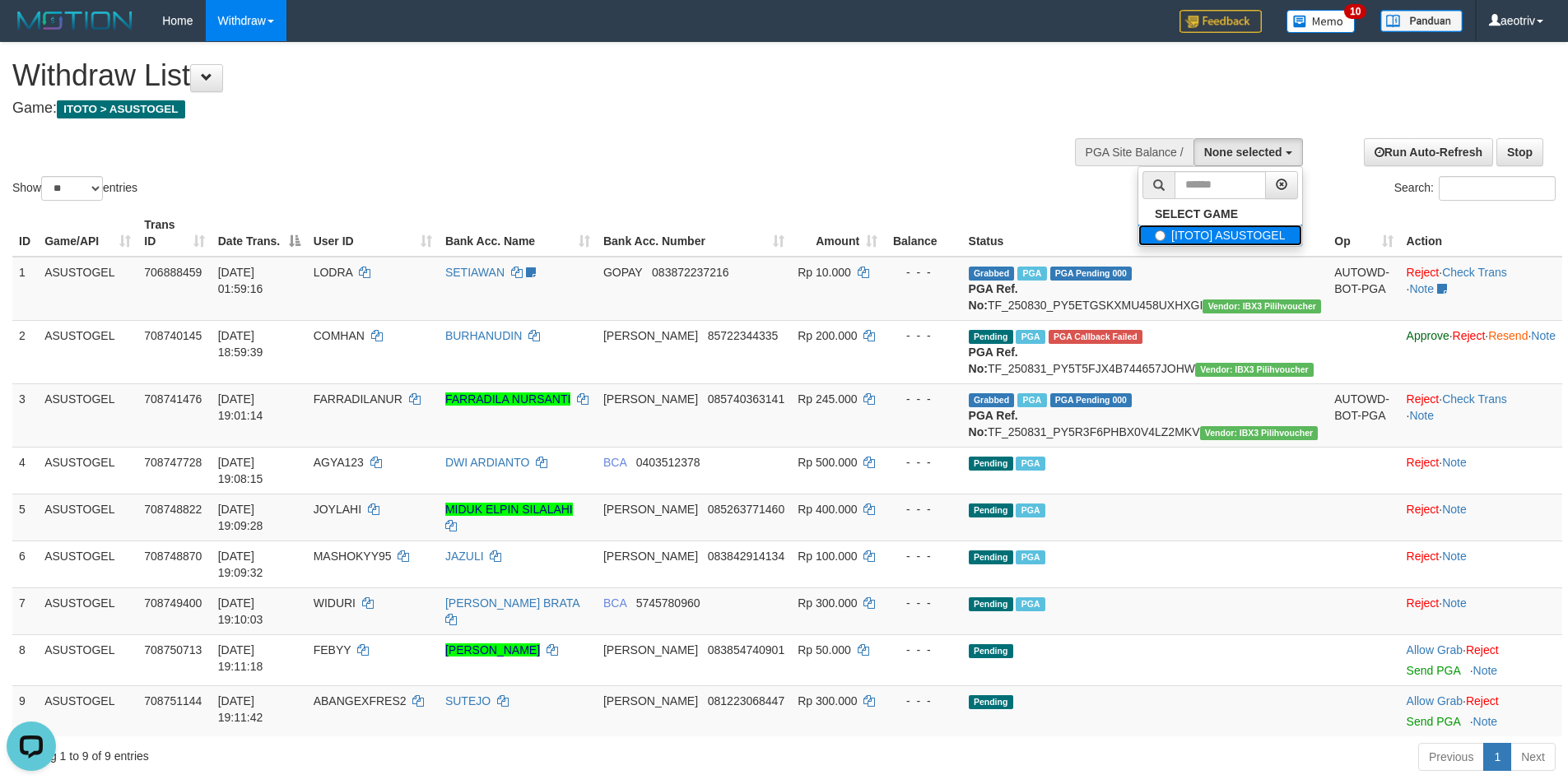
click at [1256, 226] on label "[ITOTO] ASUSTOGEL" at bounding box center [1220, 235] width 164 height 21
select select "***"
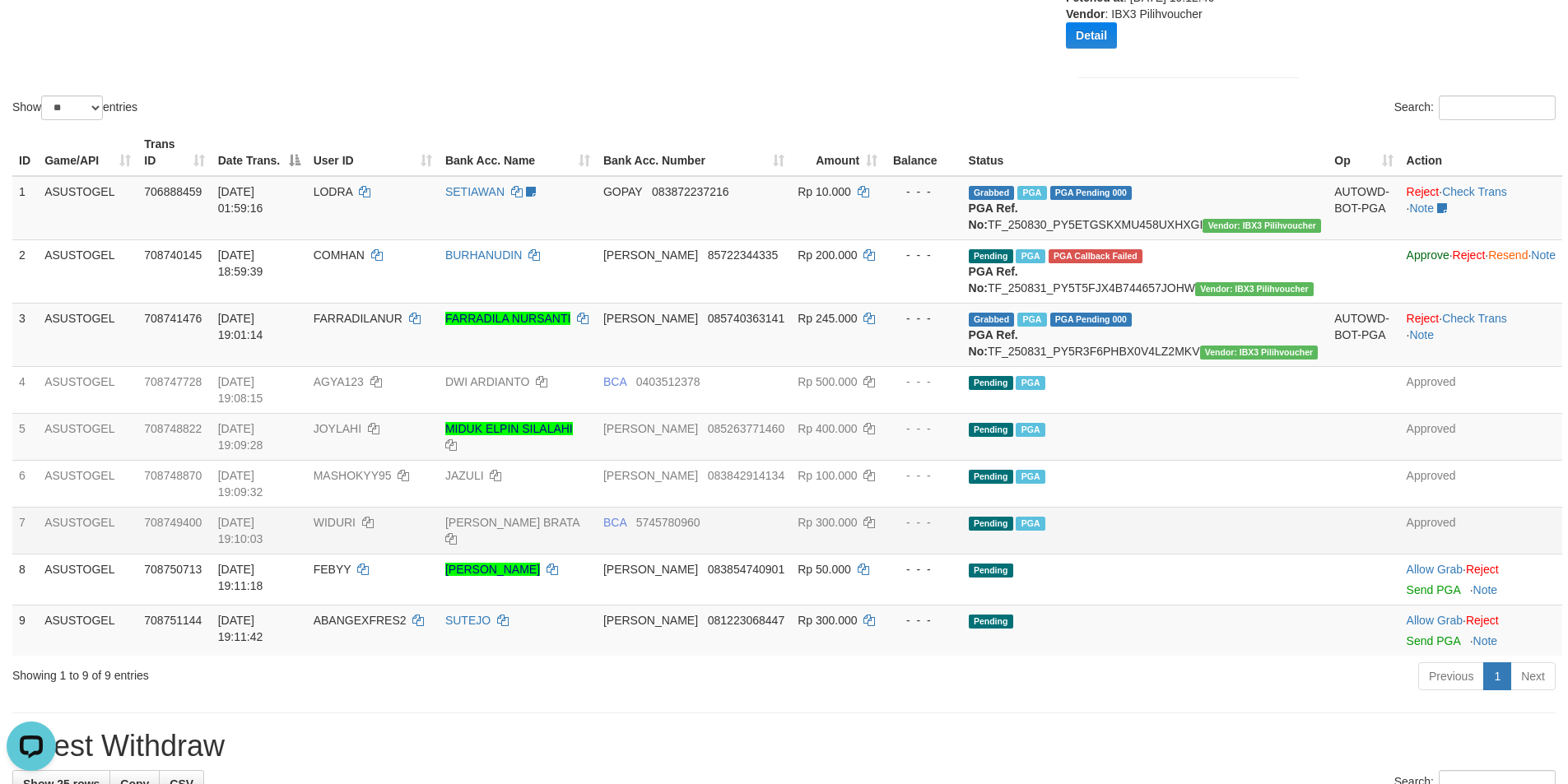
scroll to position [164, 0]
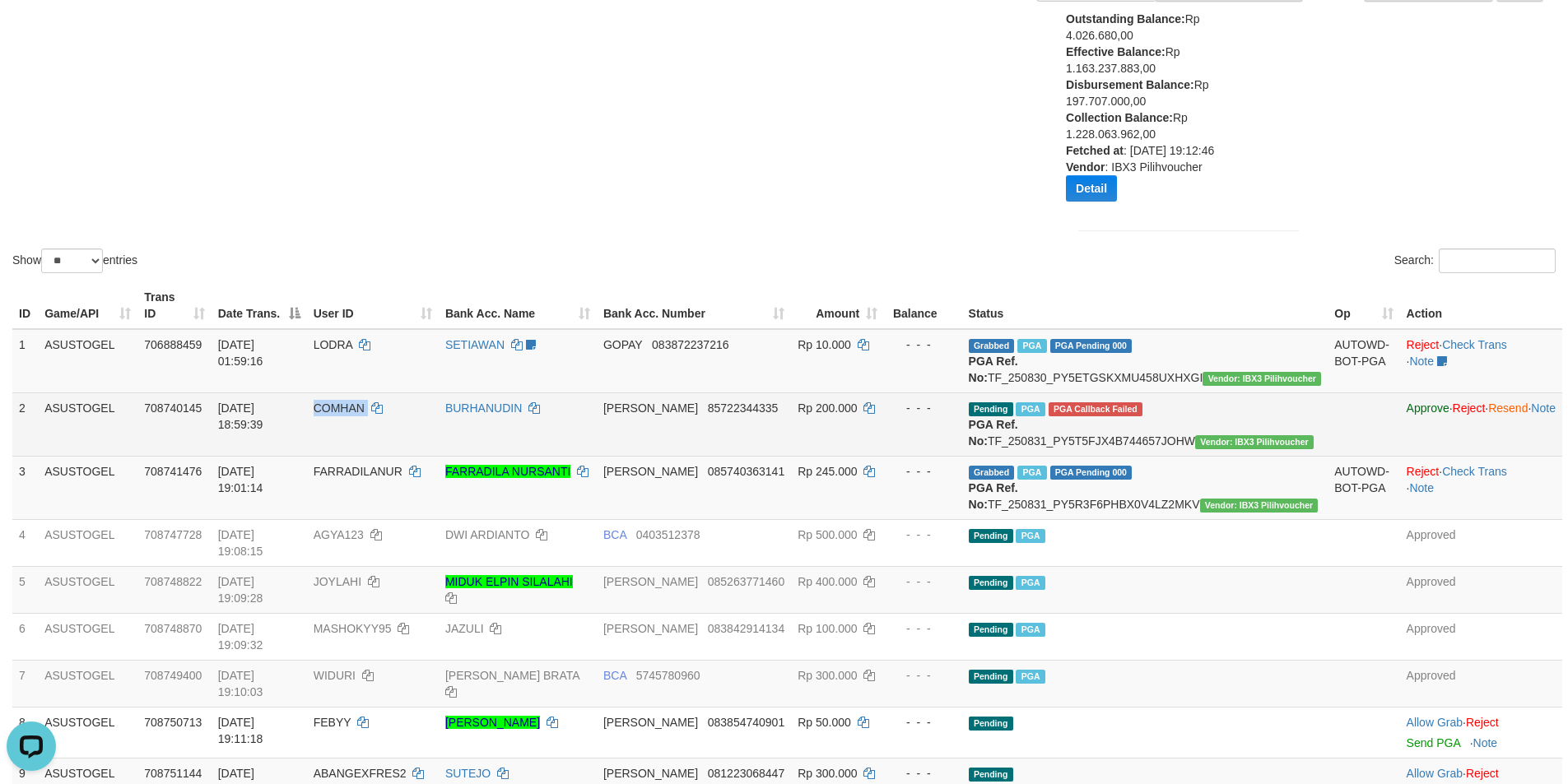
drag, startPoint x: 369, startPoint y: 409, endPoint x: 422, endPoint y: 423, distance: 54.8
click at [422, 423] on td "COMHAN" at bounding box center [372, 424] width 132 height 63
copy td "COMHAN"
drag, startPoint x: 864, startPoint y: 406, endPoint x: 905, endPoint y: 409, distance: 41.1
click at [857, 409] on span "Rp 200.000" at bounding box center [827, 408] width 60 height 13
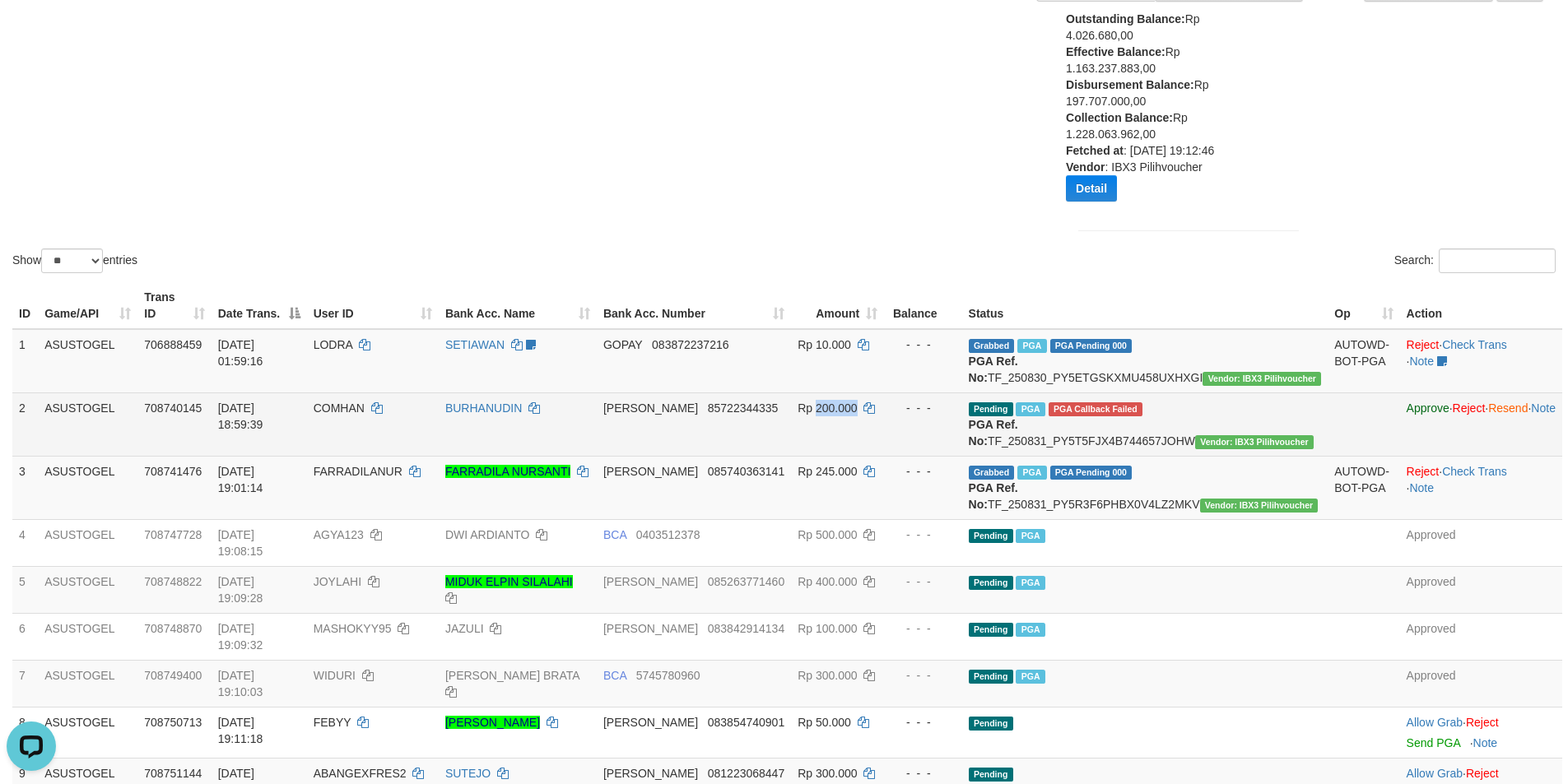
copy span "200.000"
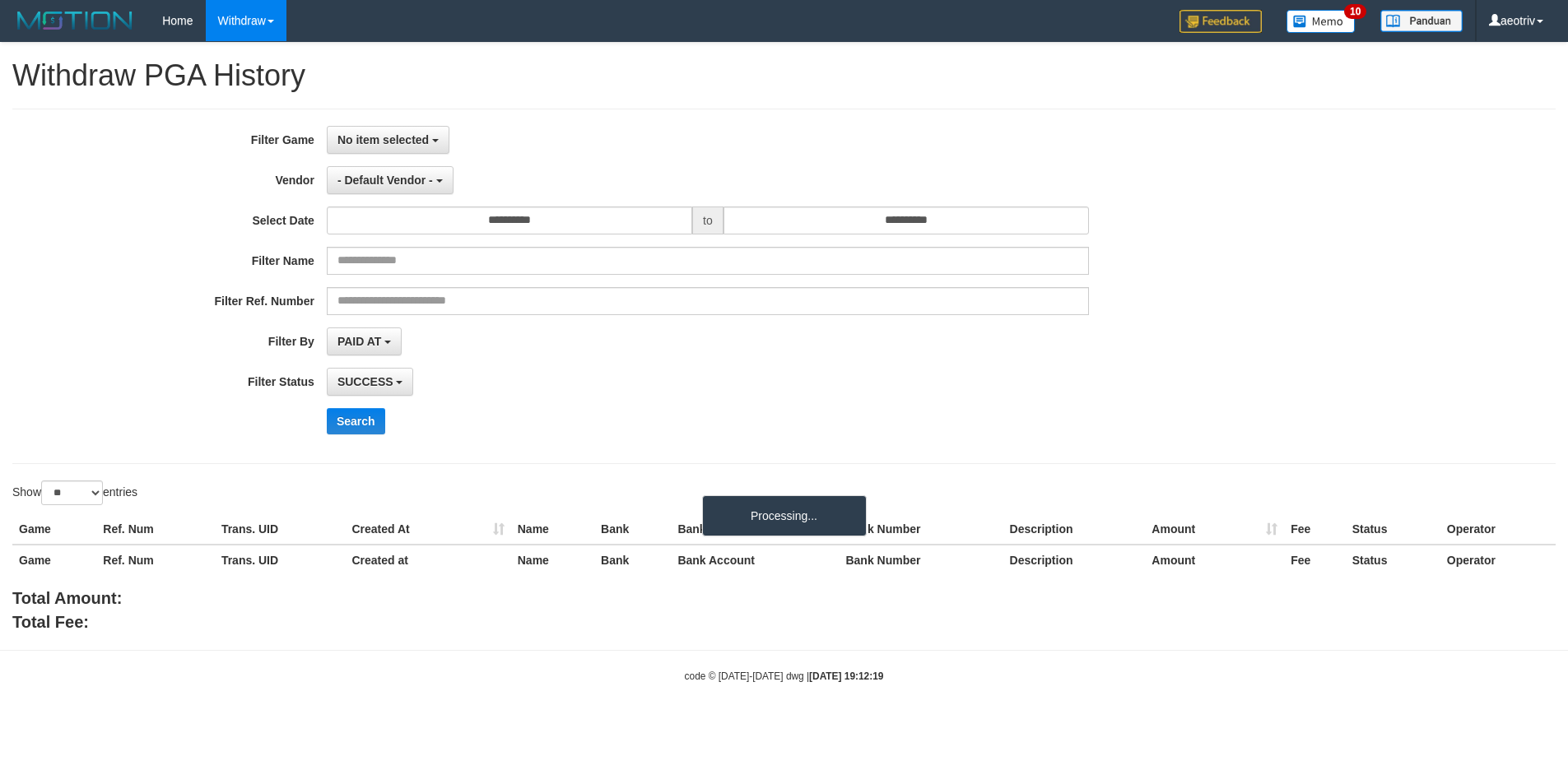
select select
select select "**"
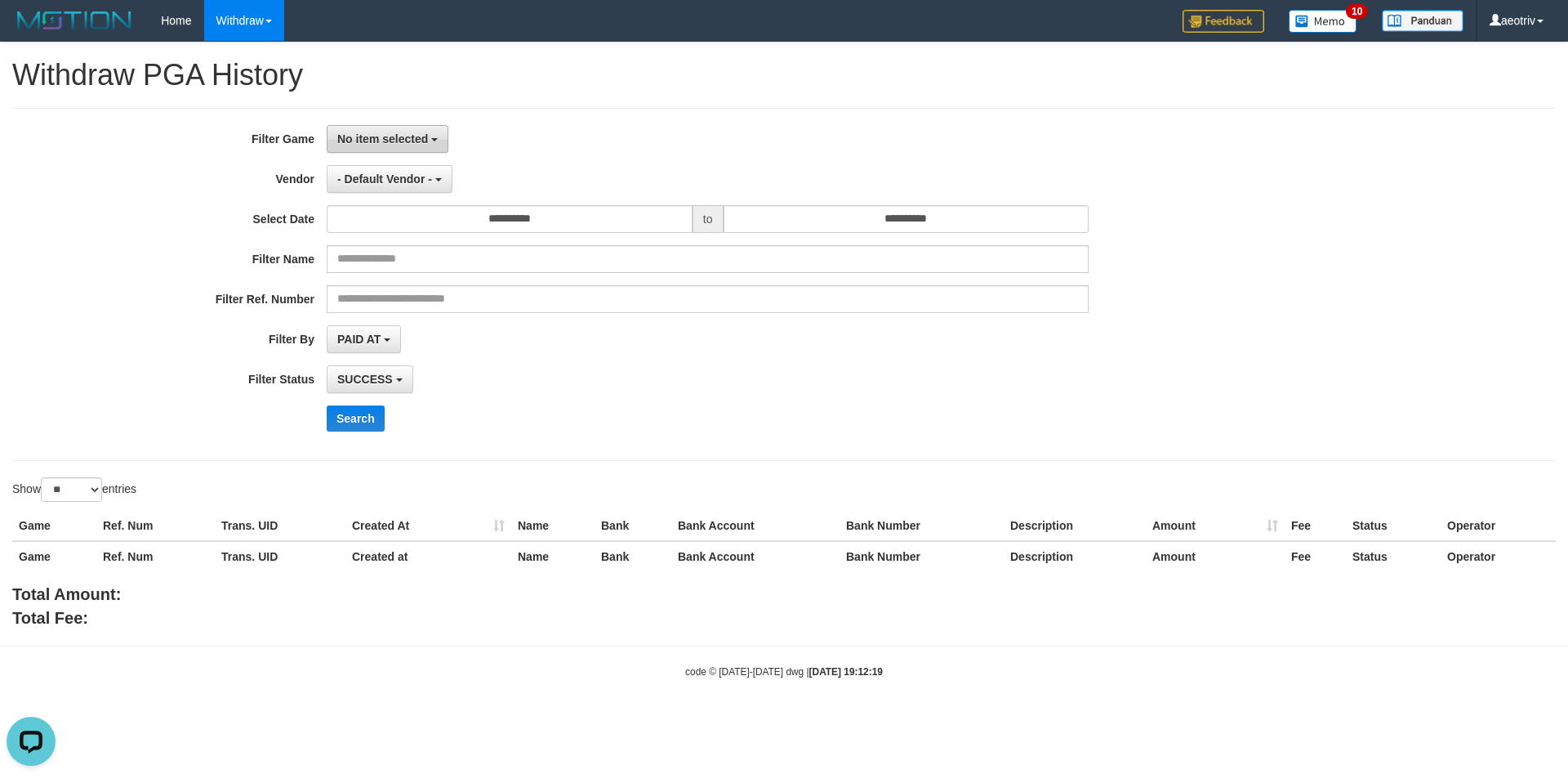
click at [401, 140] on span "No item selected" at bounding box center [382, 139] width 90 height 13
click at [421, 217] on label "[ITOTO] ASUSTOGEL" at bounding box center [430, 222] width 207 height 25
select select "***"
click at [391, 184] on span "- Default Vendor -" at bounding box center [385, 178] width 95 height 13
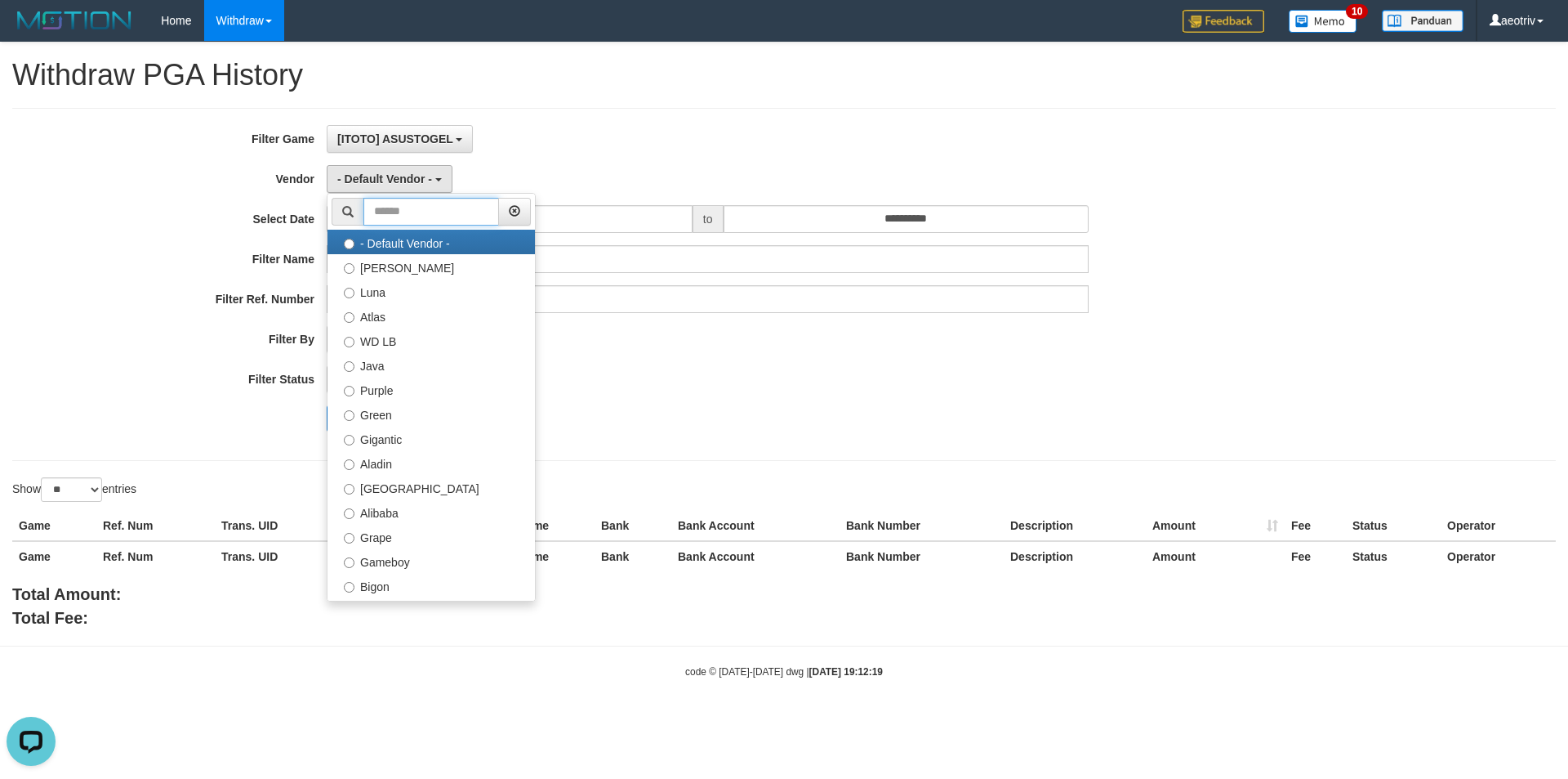
click at [395, 207] on input "text" at bounding box center [431, 211] width 135 height 28
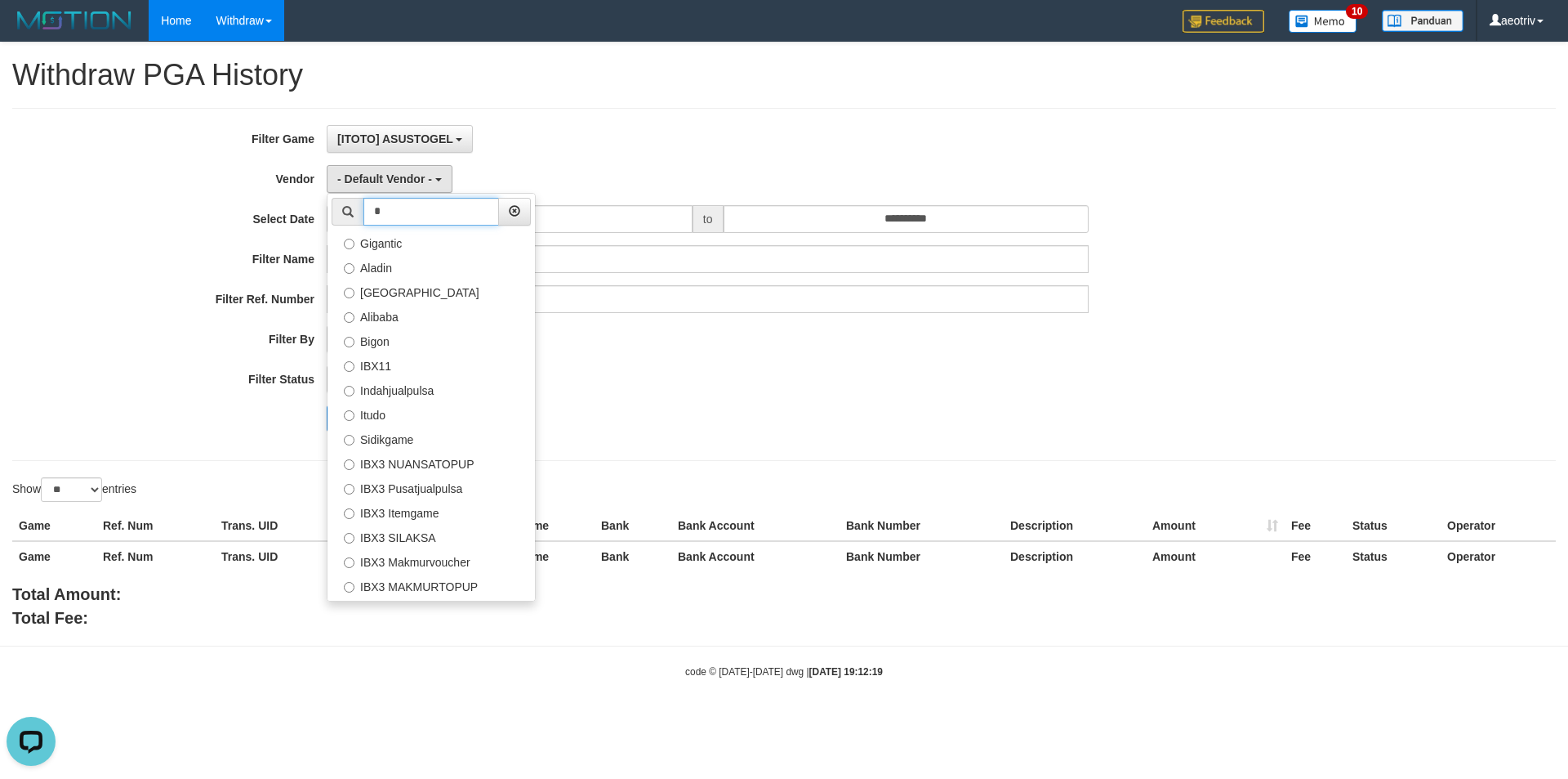
type input "*"
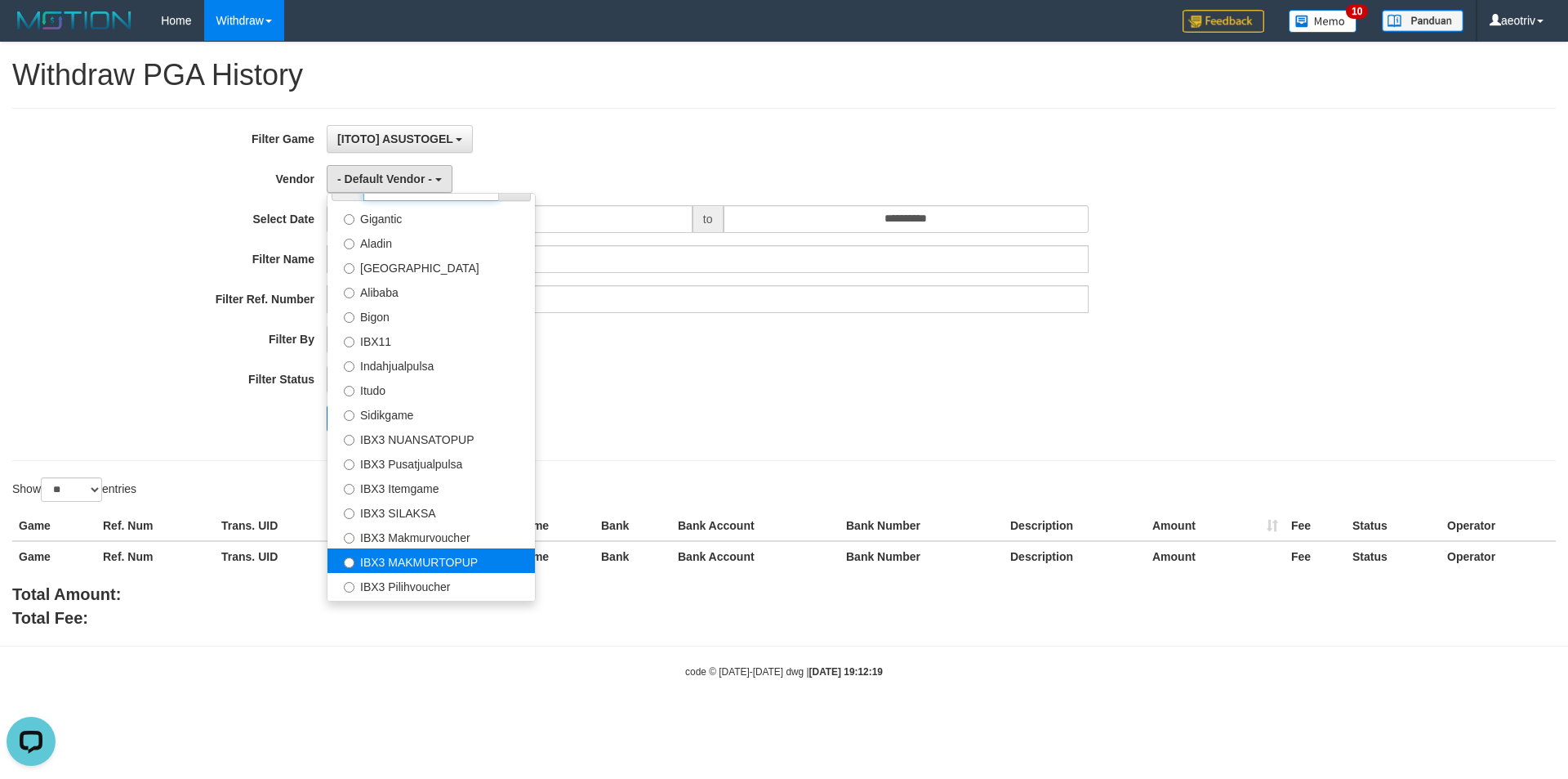
scroll to position [46, 0]
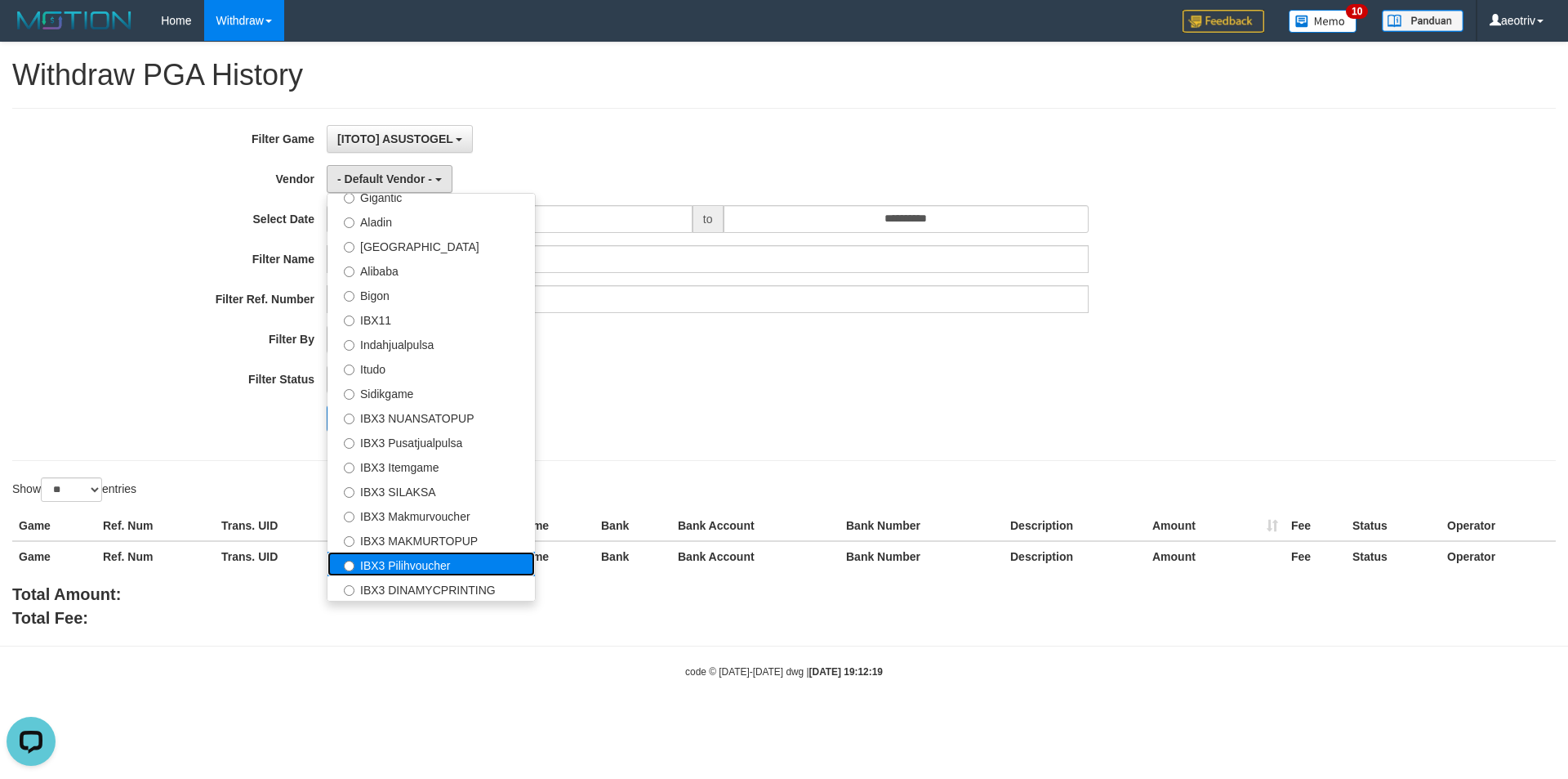
click at [426, 559] on label "IBX3 Pilihvoucher" at bounding box center [430, 563] width 207 height 25
select select "**********"
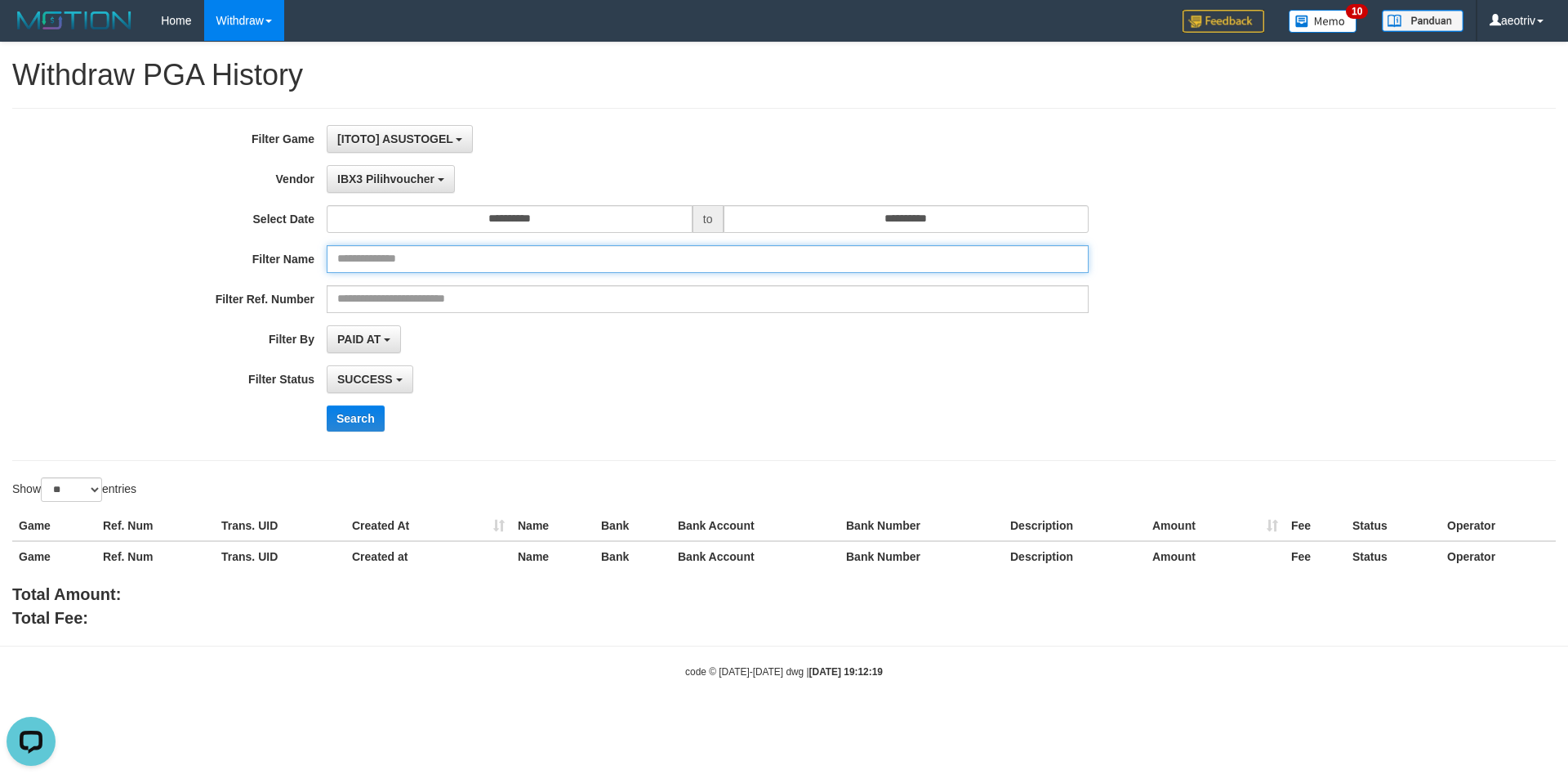
click at [452, 261] on input "text" at bounding box center [708, 259] width 762 height 28
paste input "**********"
click at [354, 260] on input "**********" at bounding box center [708, 259] width 762 height 28
type input "**********"
click at [393, 381] on span "SUCCESS" at bounding box center [365, 379] width 56 height 13
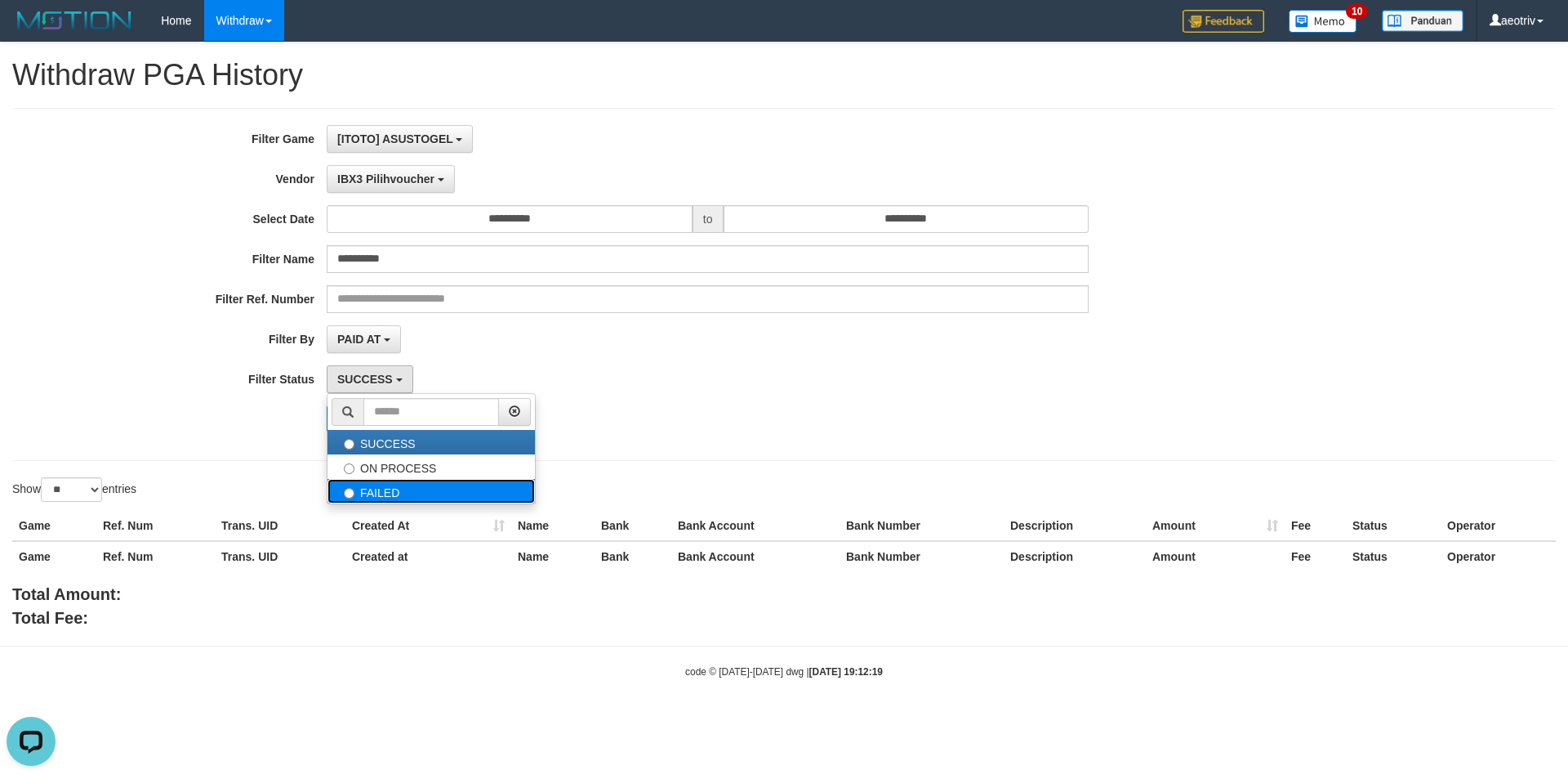
click at [393, 493] on label "FAILED" at bounding box center [430, 491] width 207 height 25
select select "*"
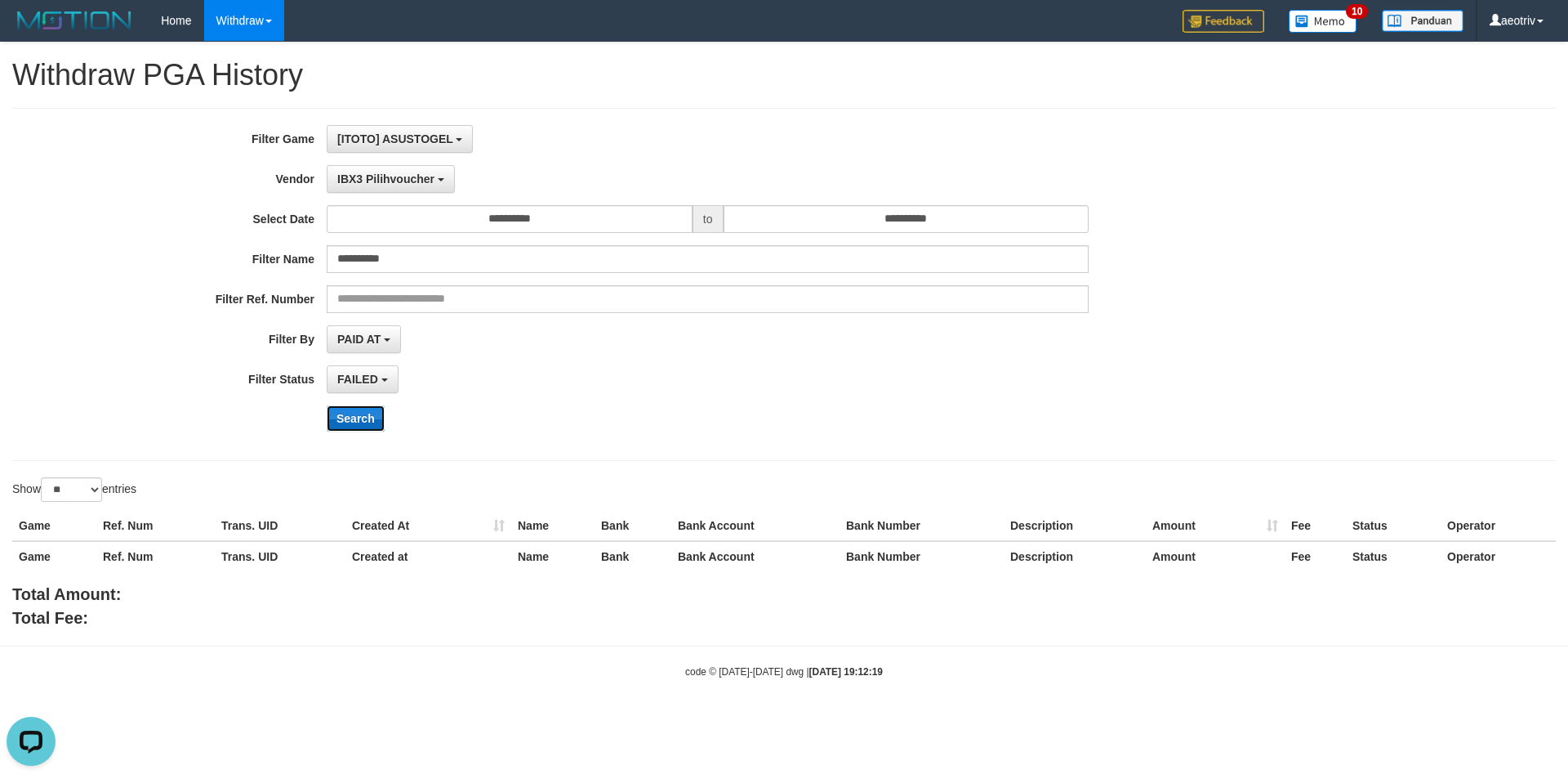
click at [343, 414] on button "Search" at bounding box center [355, 418] width 58 height 26
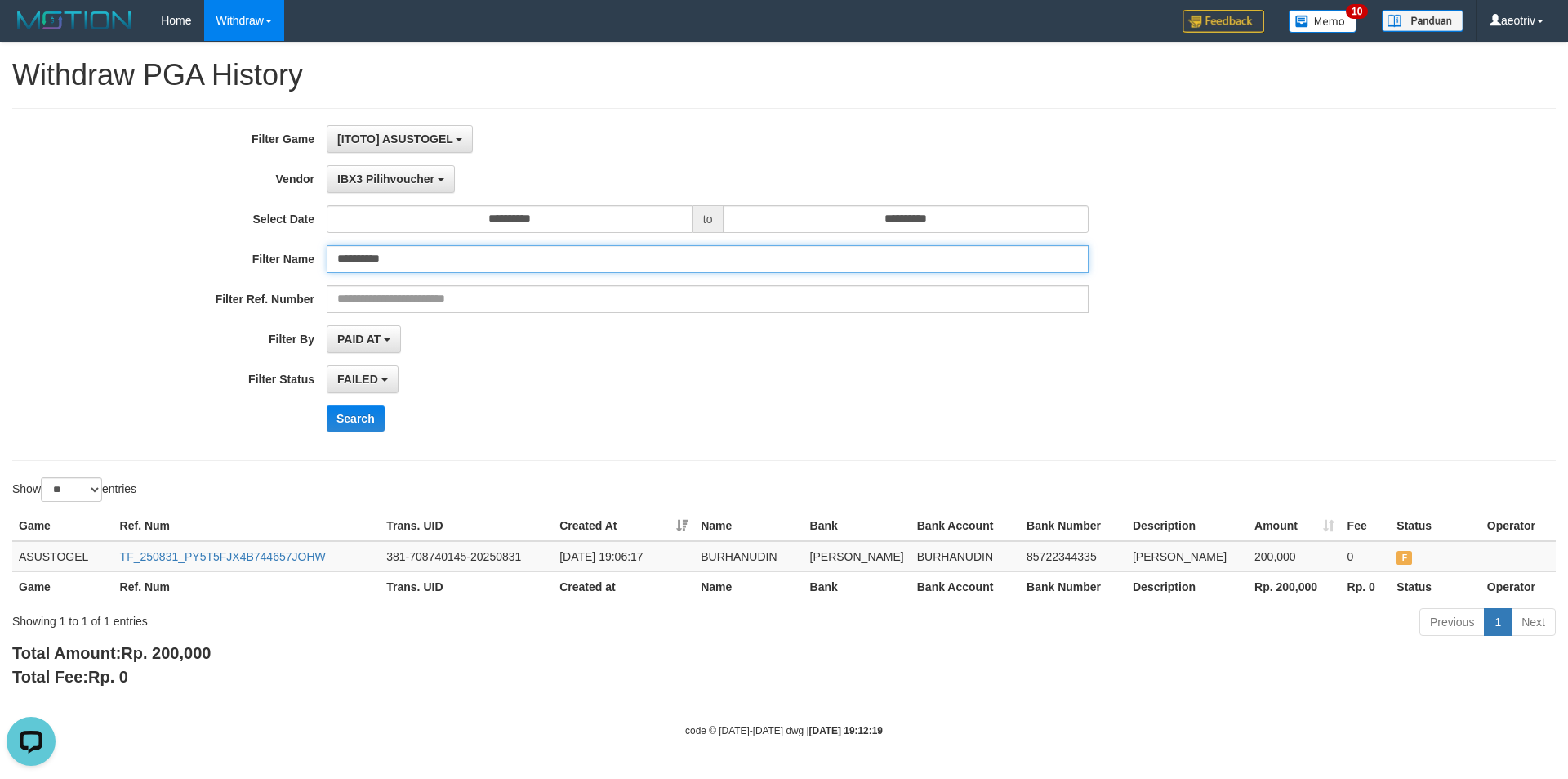
drag, startPoint x: 467, startPoint y: 267, endPoint x: 329, endPoint y: 267, distance: 138.0
click at [329, 267] on input "**********" at bounding box center [708, 259] width 762 height 28
paste input "**"
type input "**********"
click at [371, 420] on button "Search" at bounding box center [355, 418] width 58 height 26
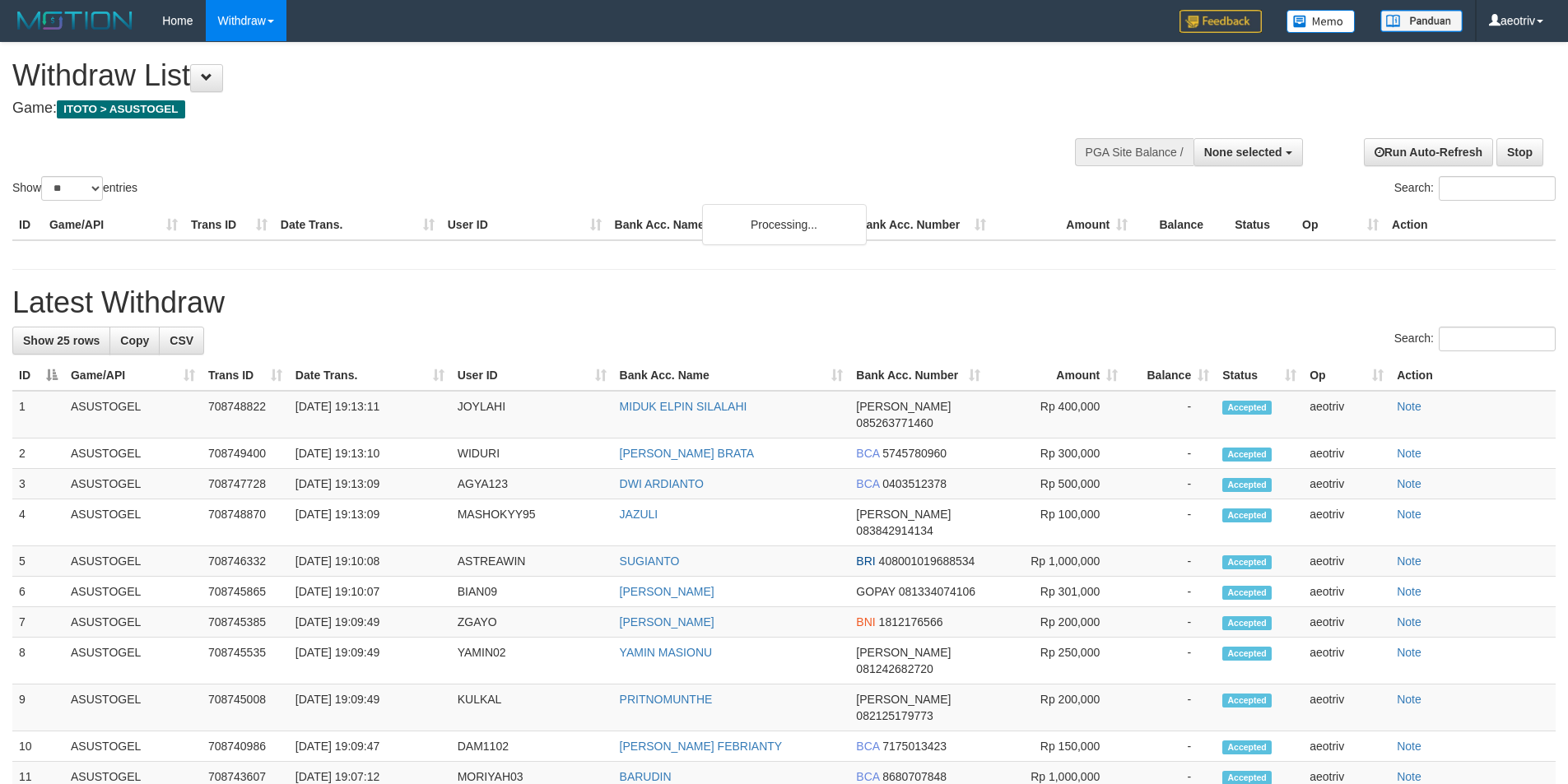
select select
select select "**"
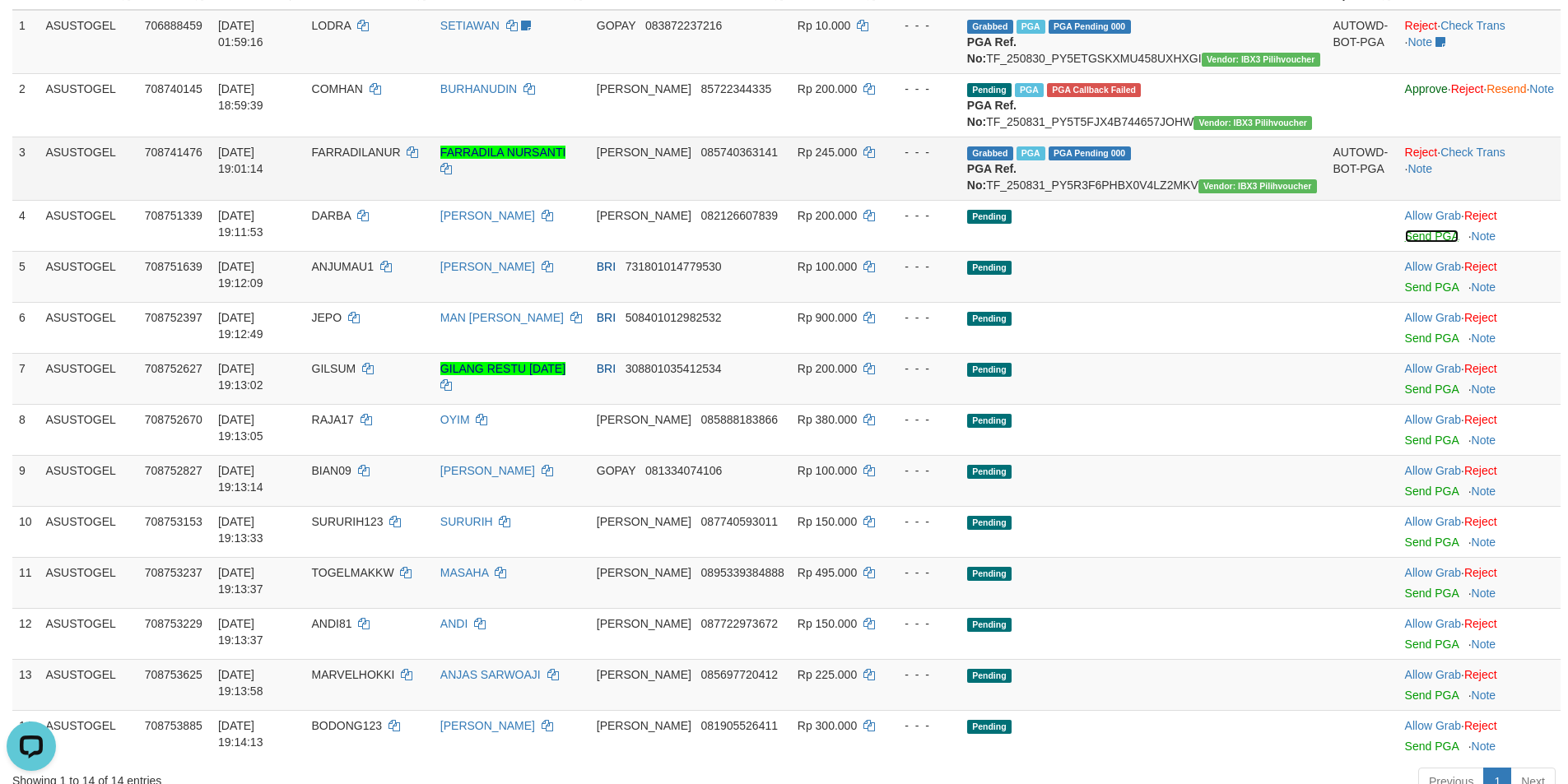
click at [1404, 243] on link "Send PGA" at bounding box center [1431, 236] width 54 height 13
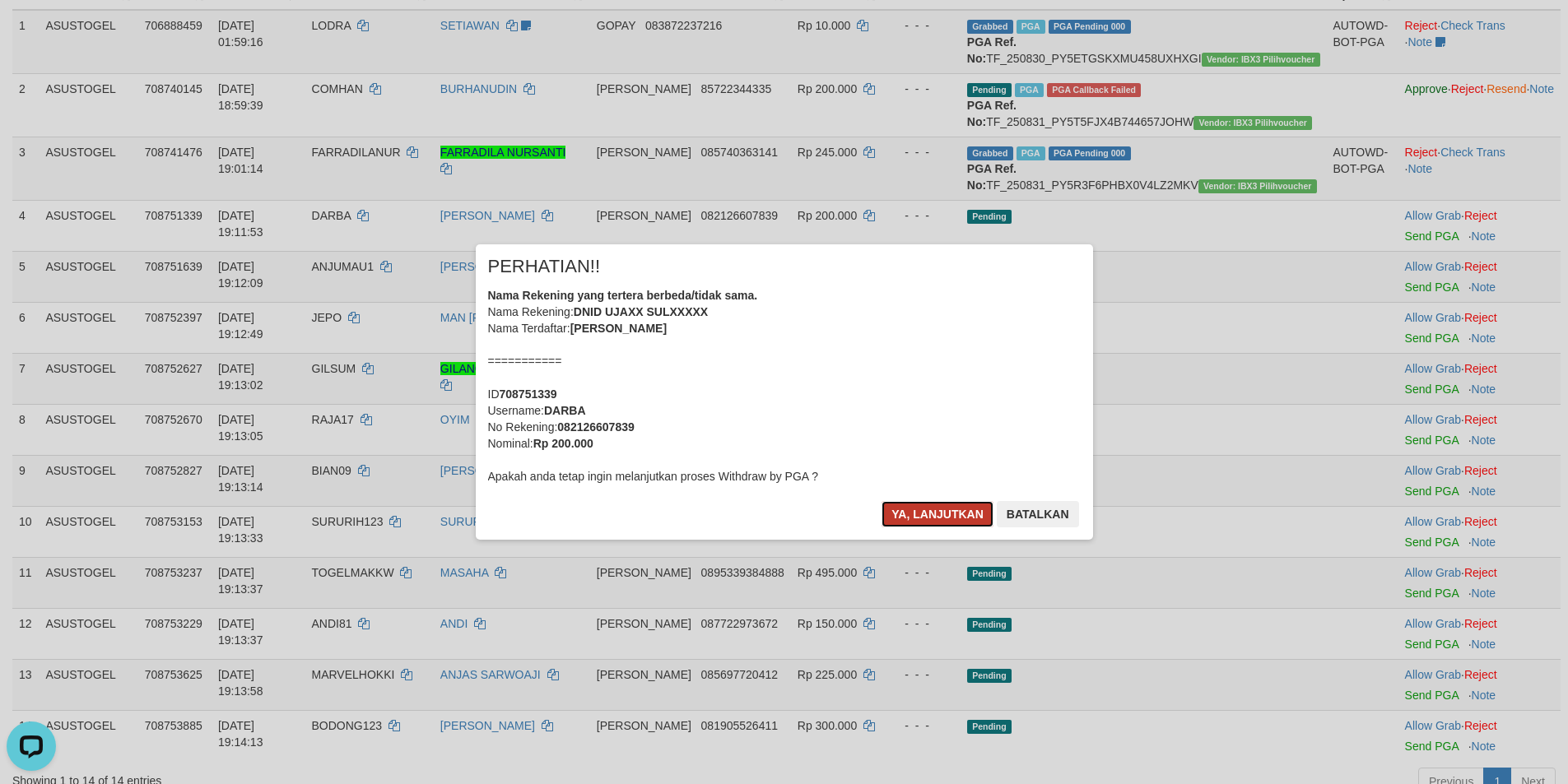
click at [926, 524] on button "Ya, lanjutkan" at bounding box center [937, 513] width 112 height 26
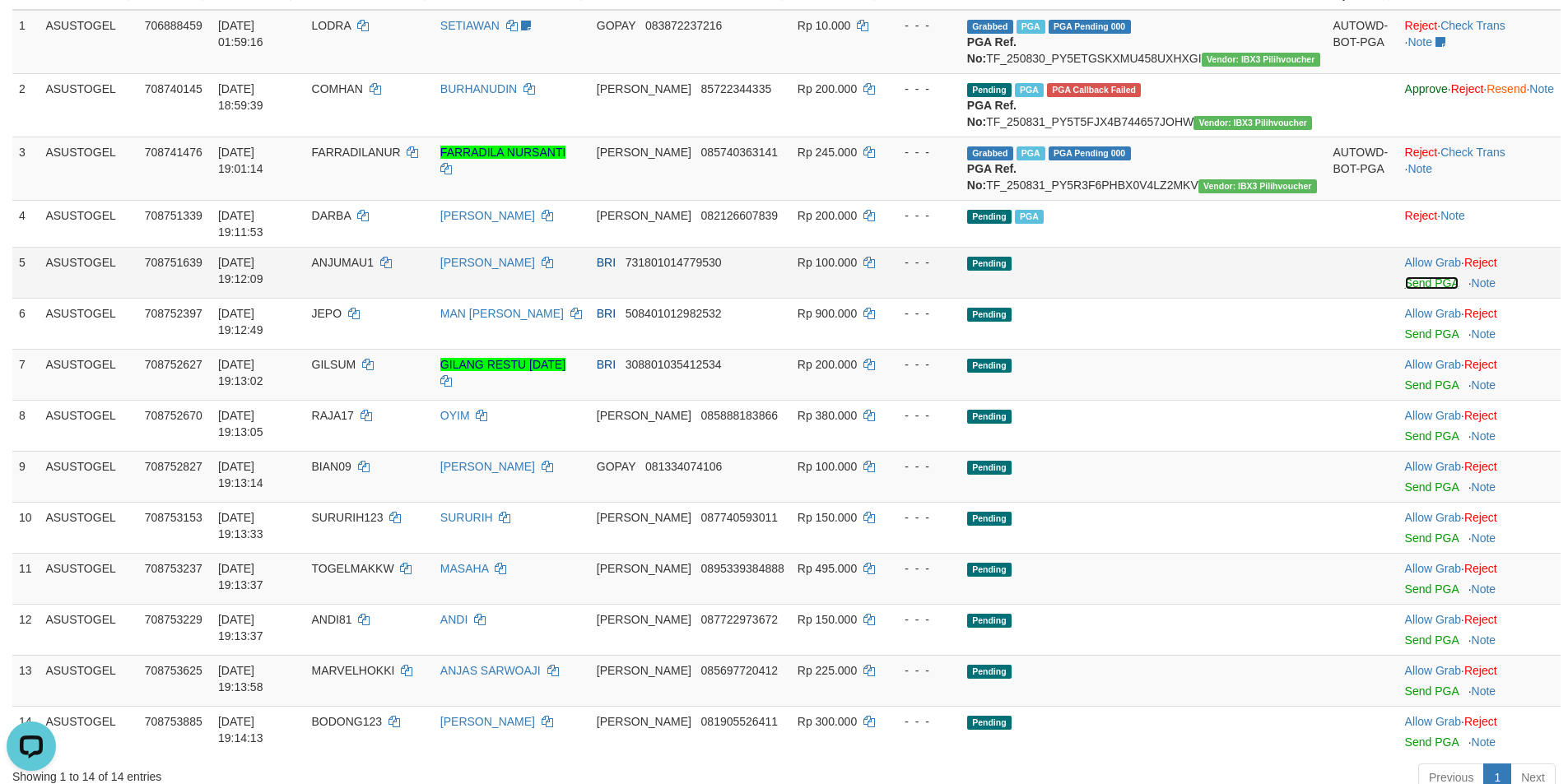
click at [1404, 289] on link "Send PGA" at bounding box center [1431, 283] width 54 height 13
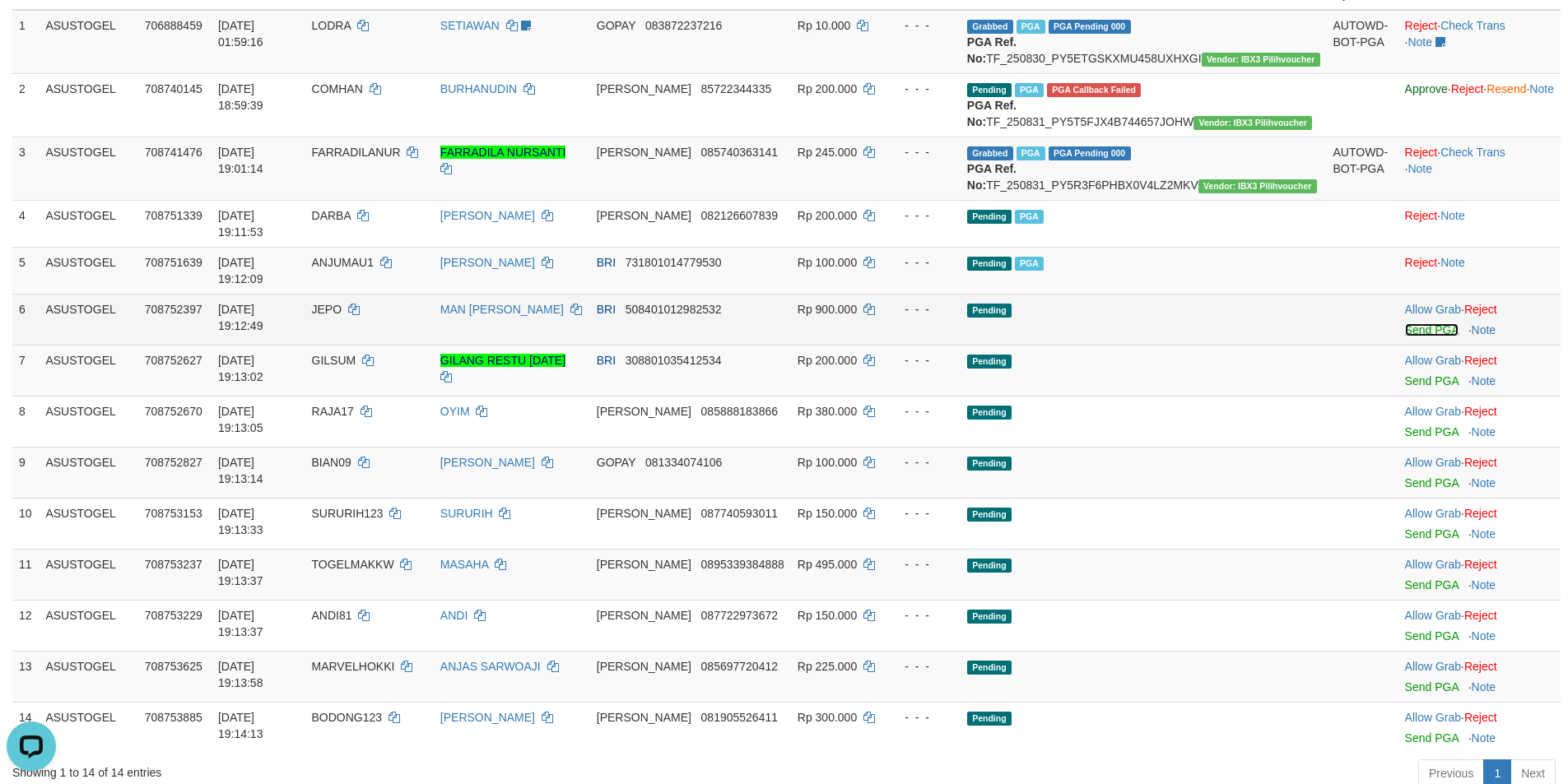
click at [1404, 335] on link "Send PGA" at bounding box center [1431, 329] width 54 height 13
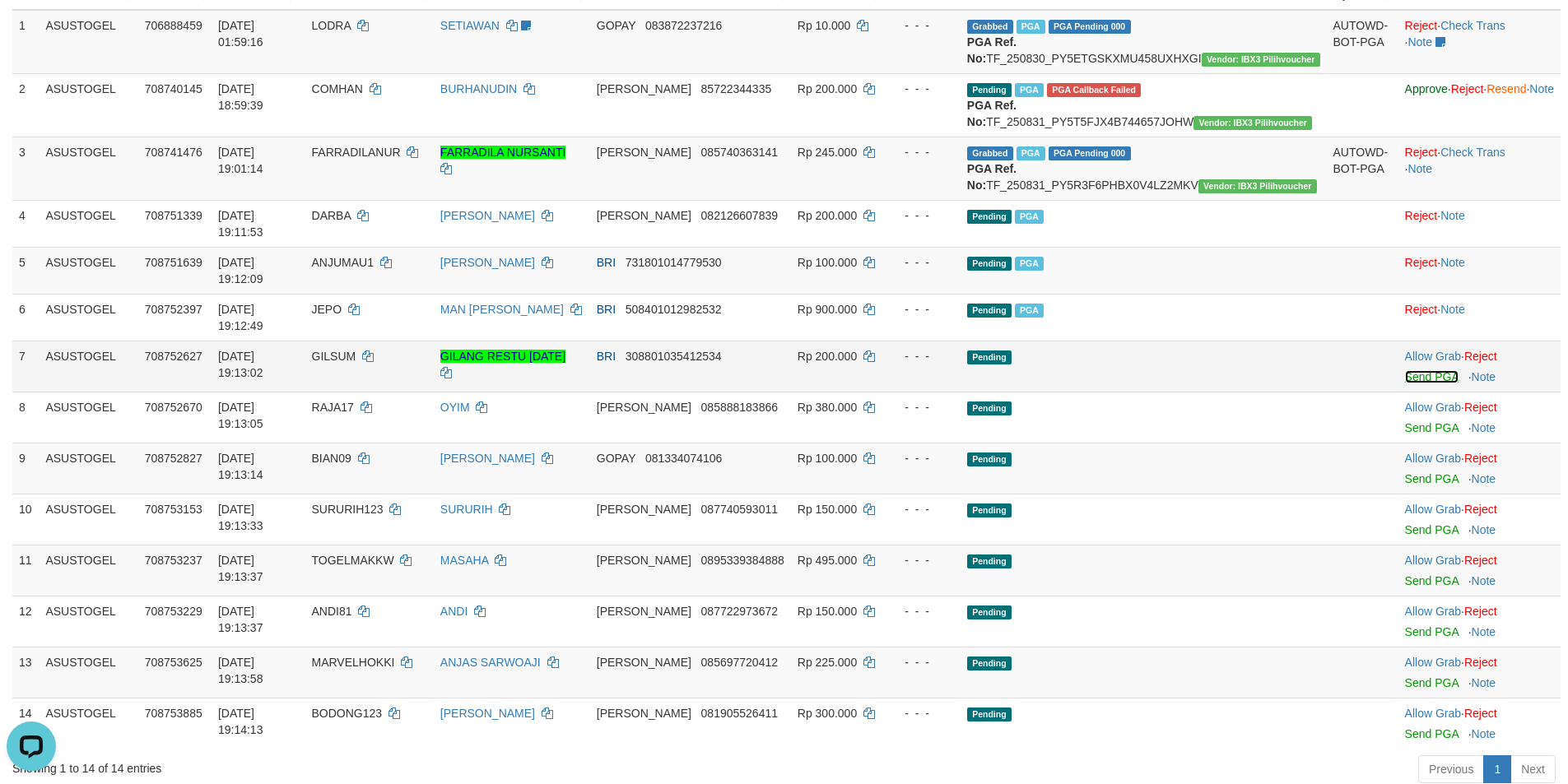
click at [1404, 370] on link "Send PGA" at bounding box center [1431, 376] width 54 height 13
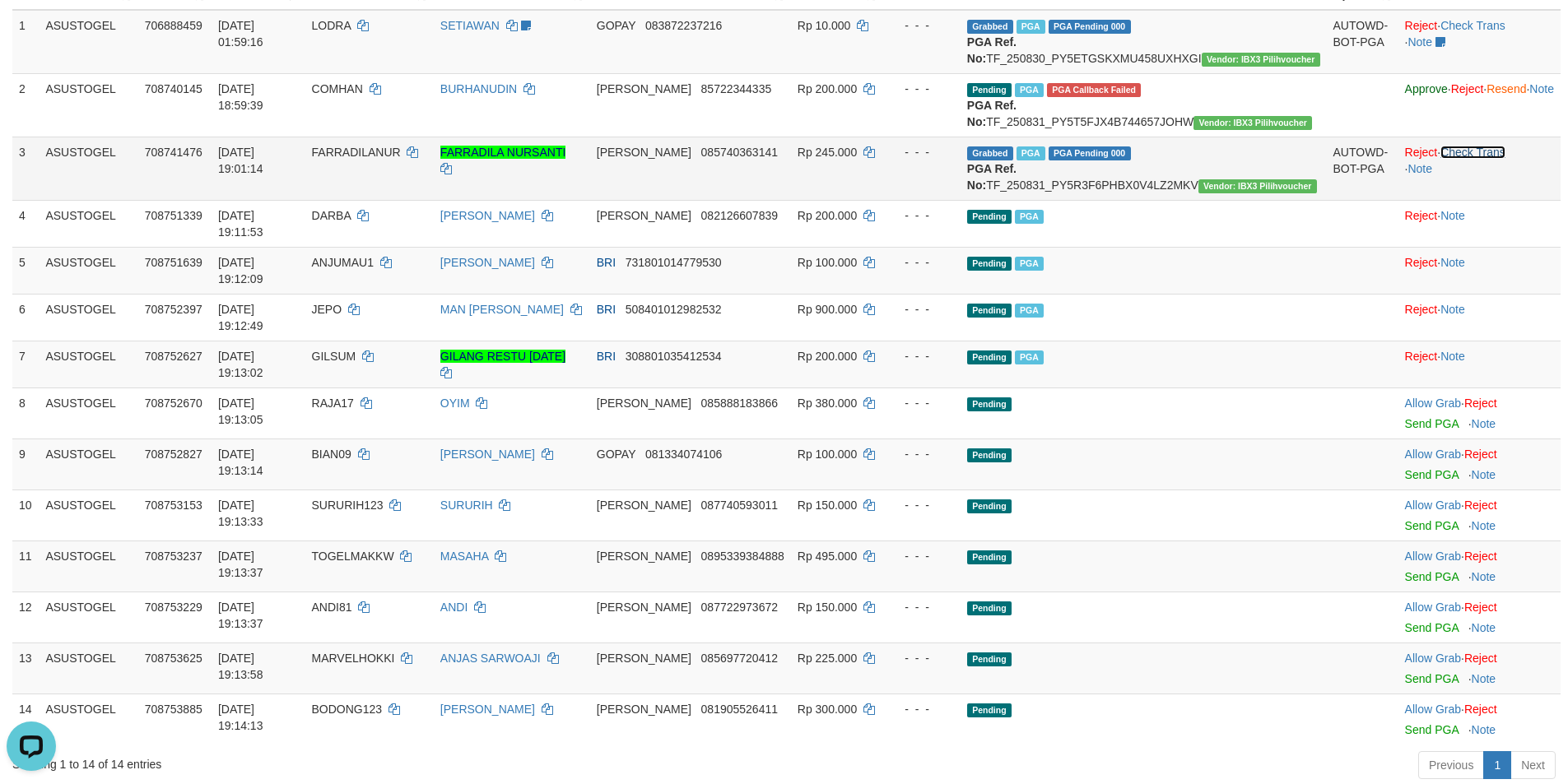
click at [1440, 158] on link "Check Trans" at bounding box center [1473, 152] width 65 height 13
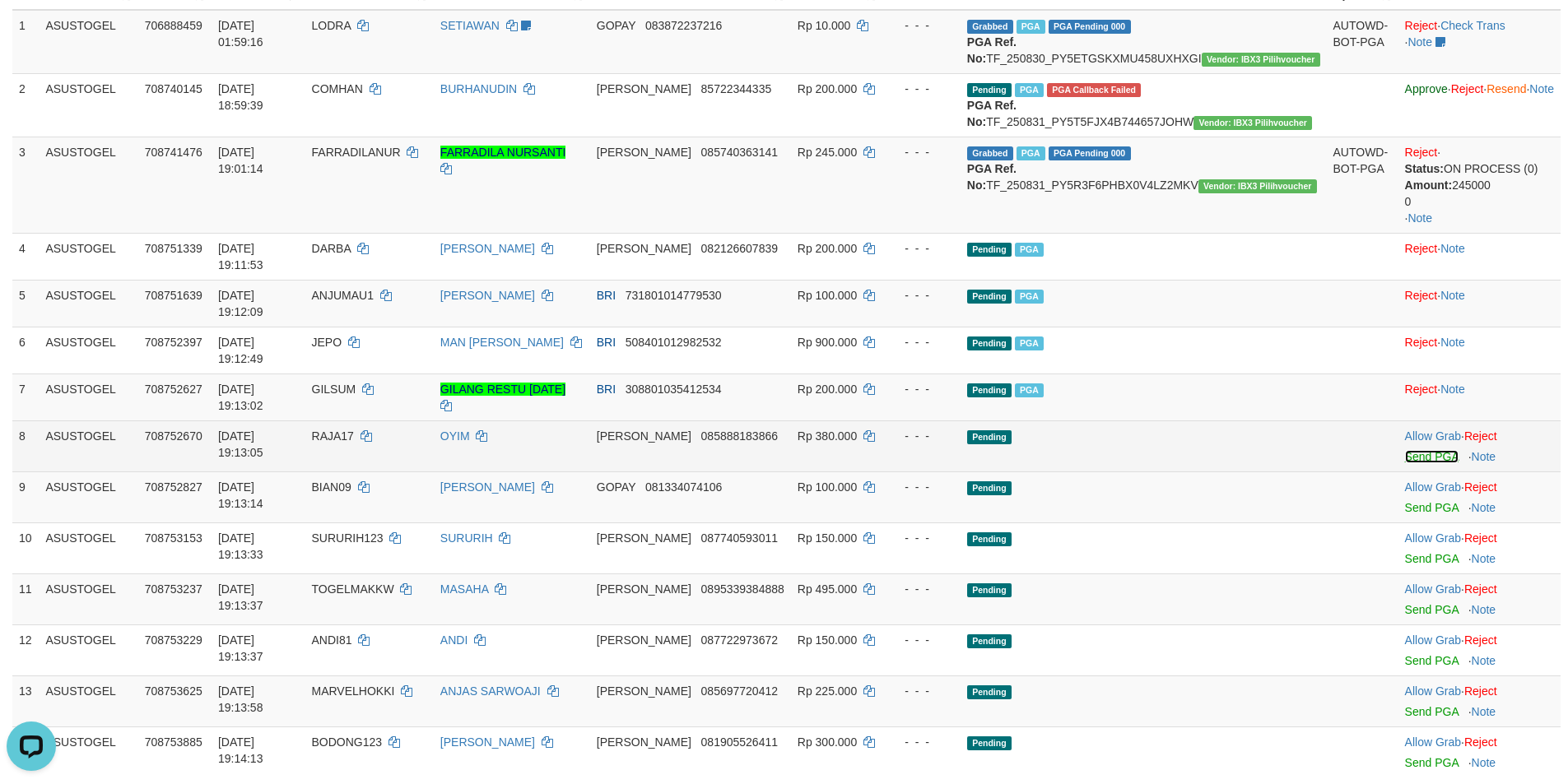
click at [1404, 450] on link "Send PGA" at bounding box center [1431, 456] width 54 height 13
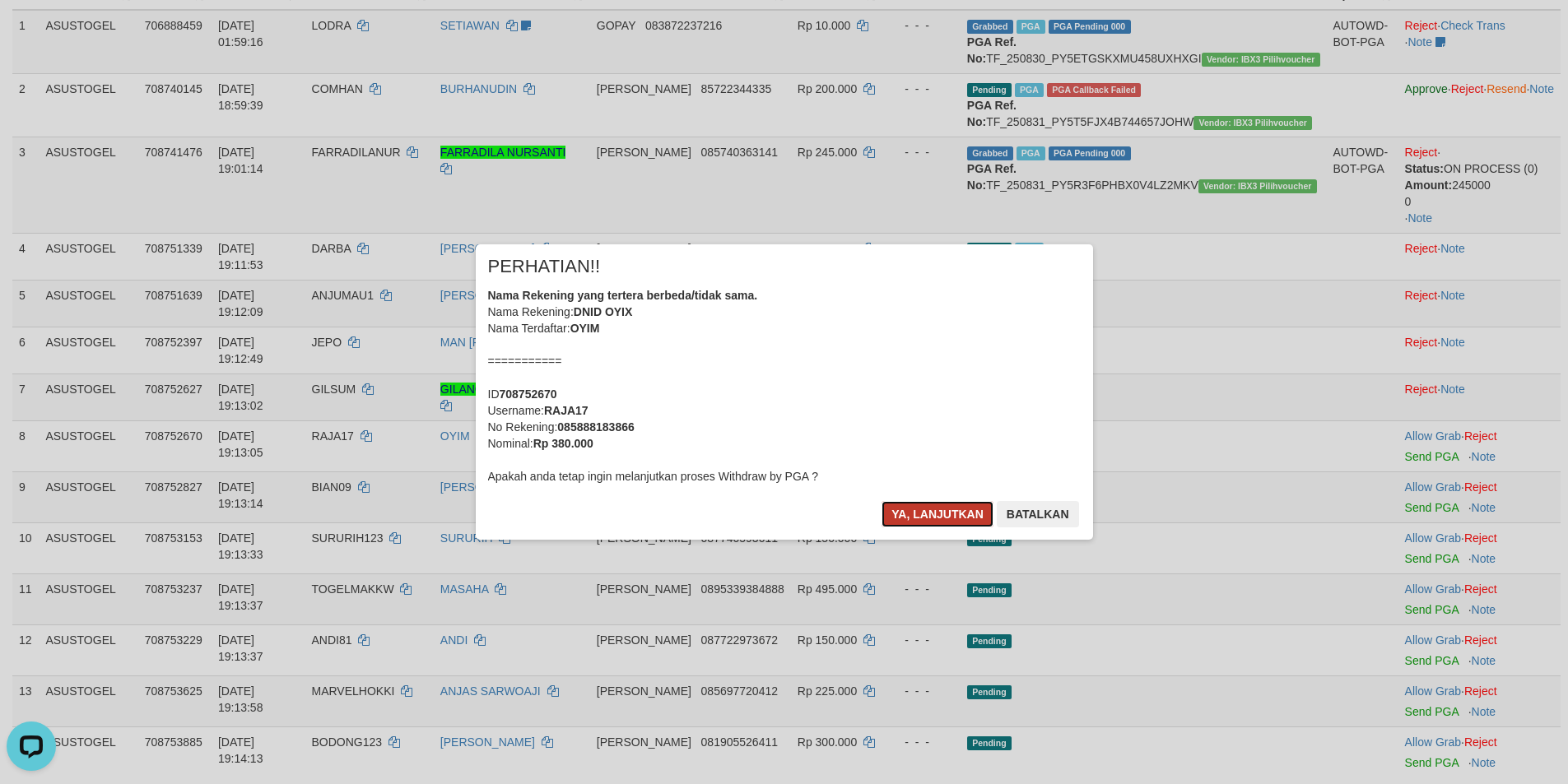
click at [937, 515] on button "Ya, lanjutkan" at bounding box center [937, 513] width 112 height 26
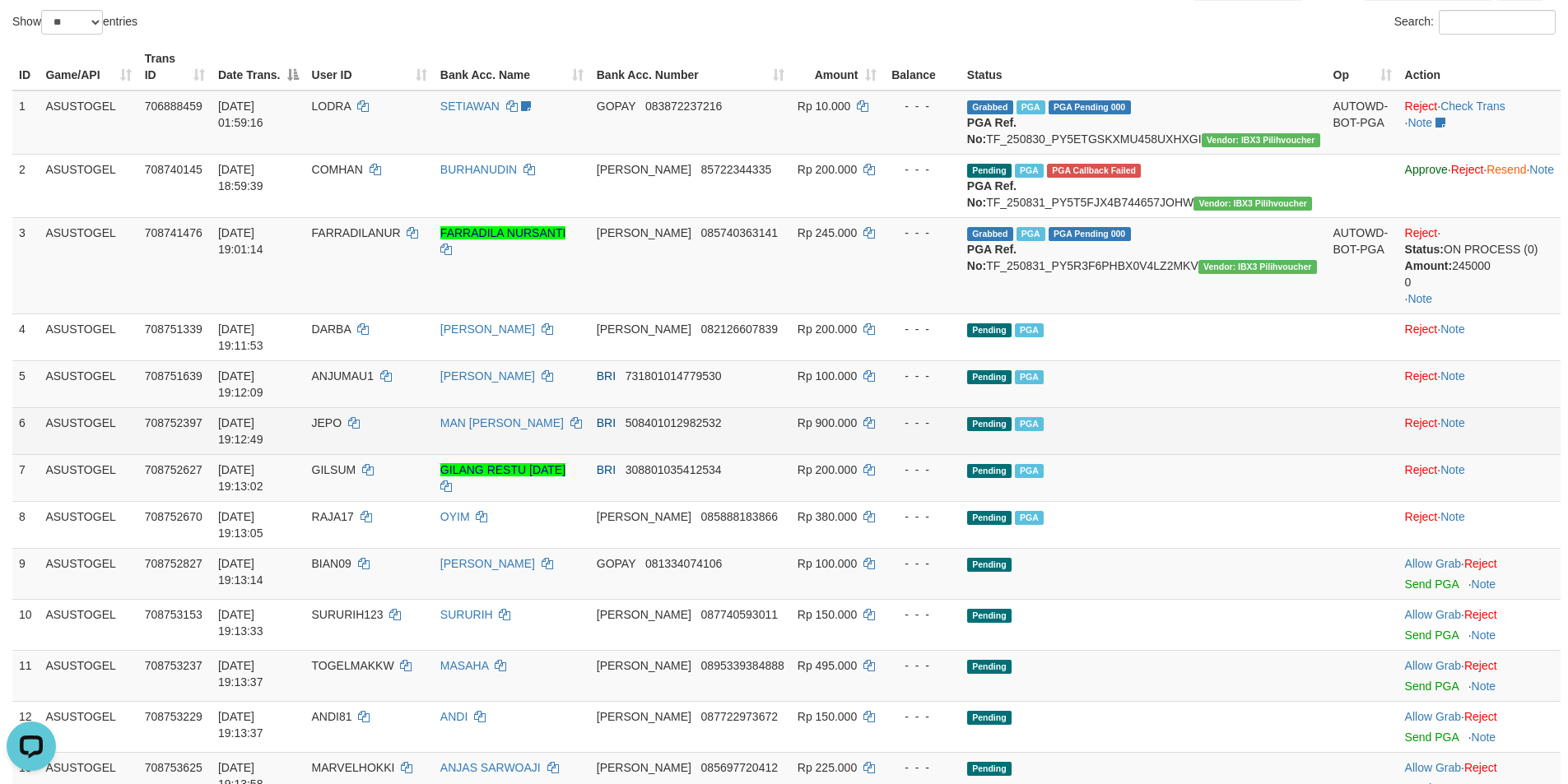
scroll to position [247, 0]
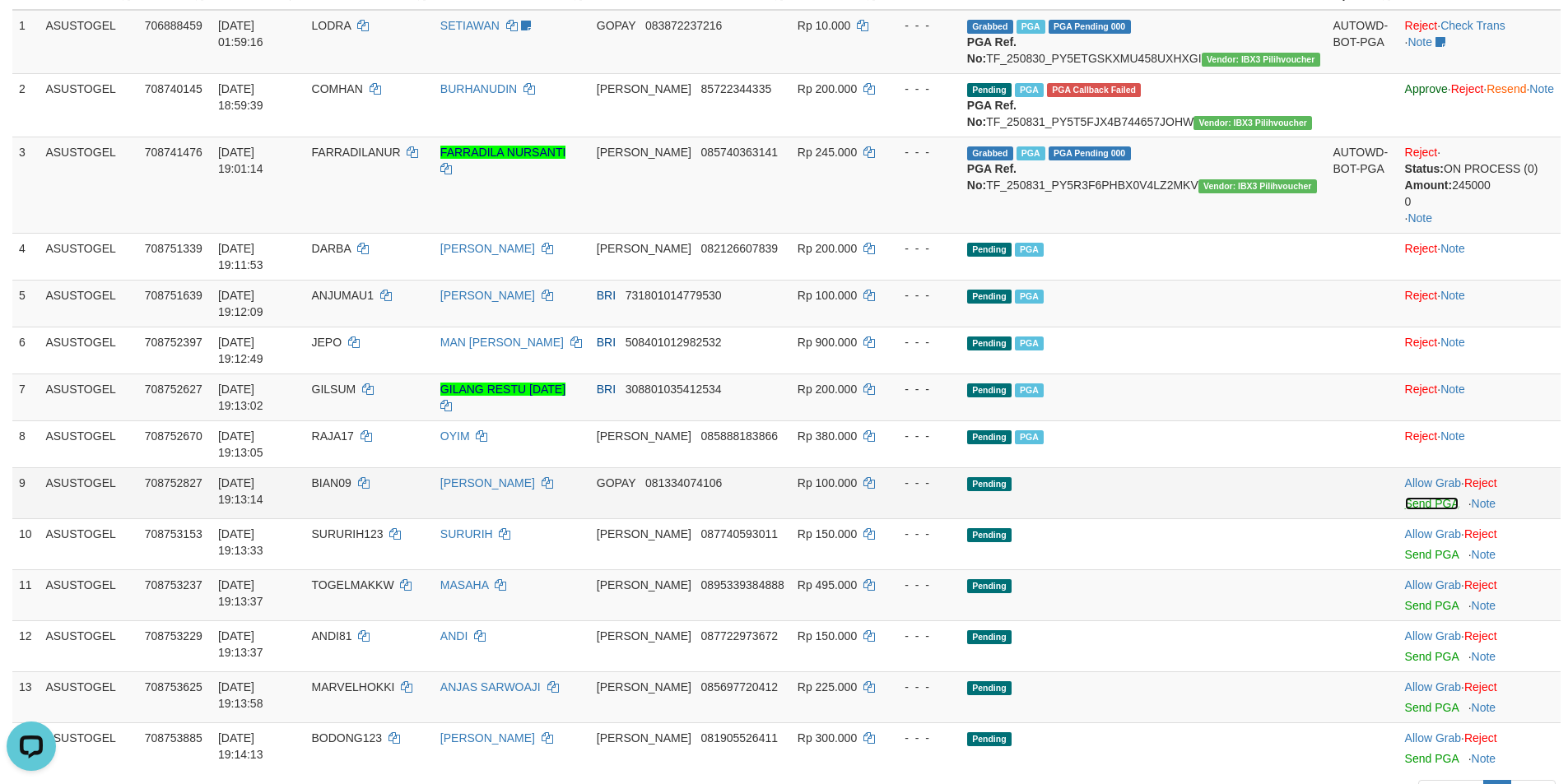
click at [1404, 497] on link "Send PGA" at bounding box center [1431, 503] width 54 height 13
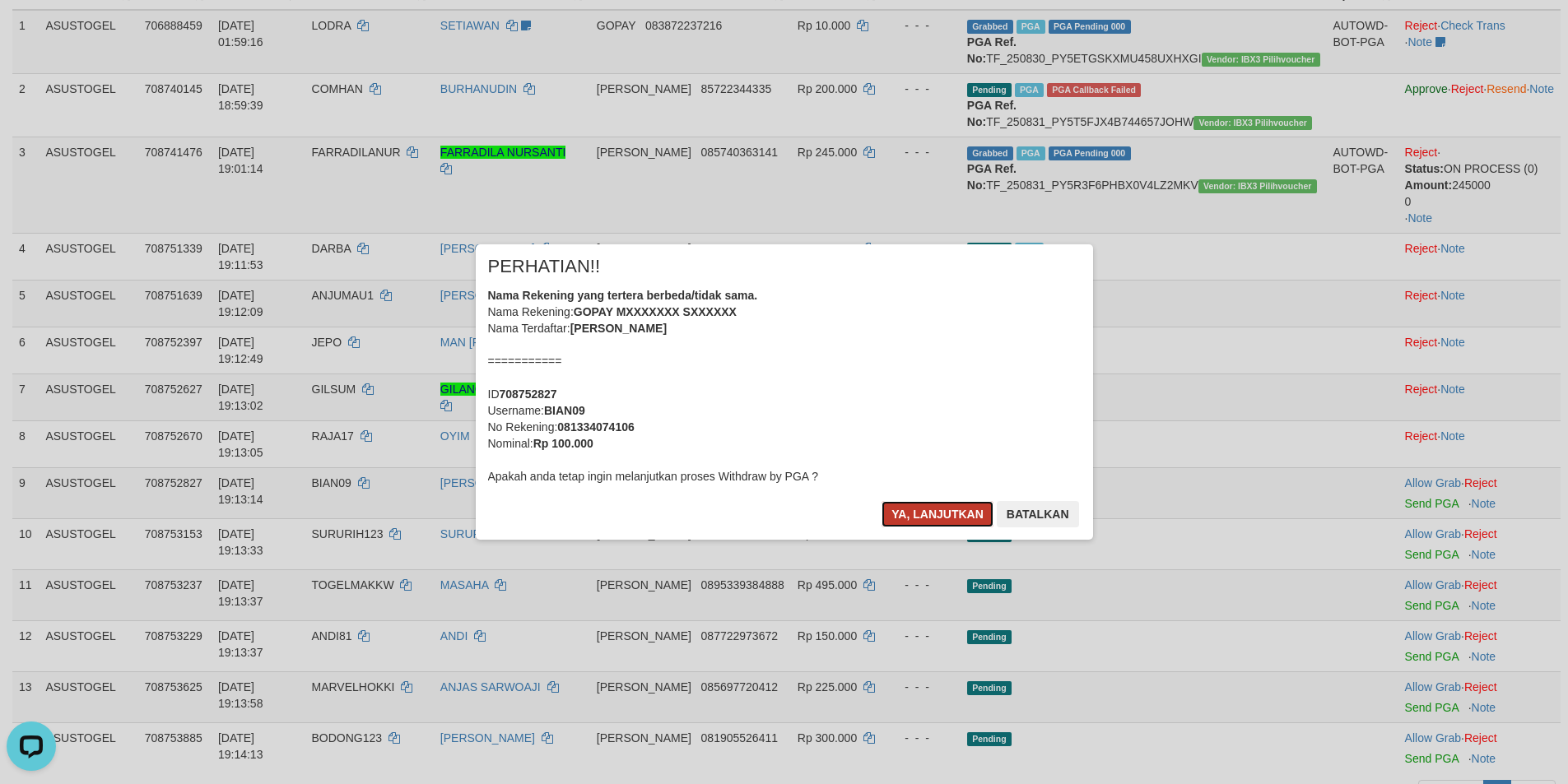
click at [956, 512] on button "Ya, lanjutkan" at bounding box center [937, 513] width 112 height 26
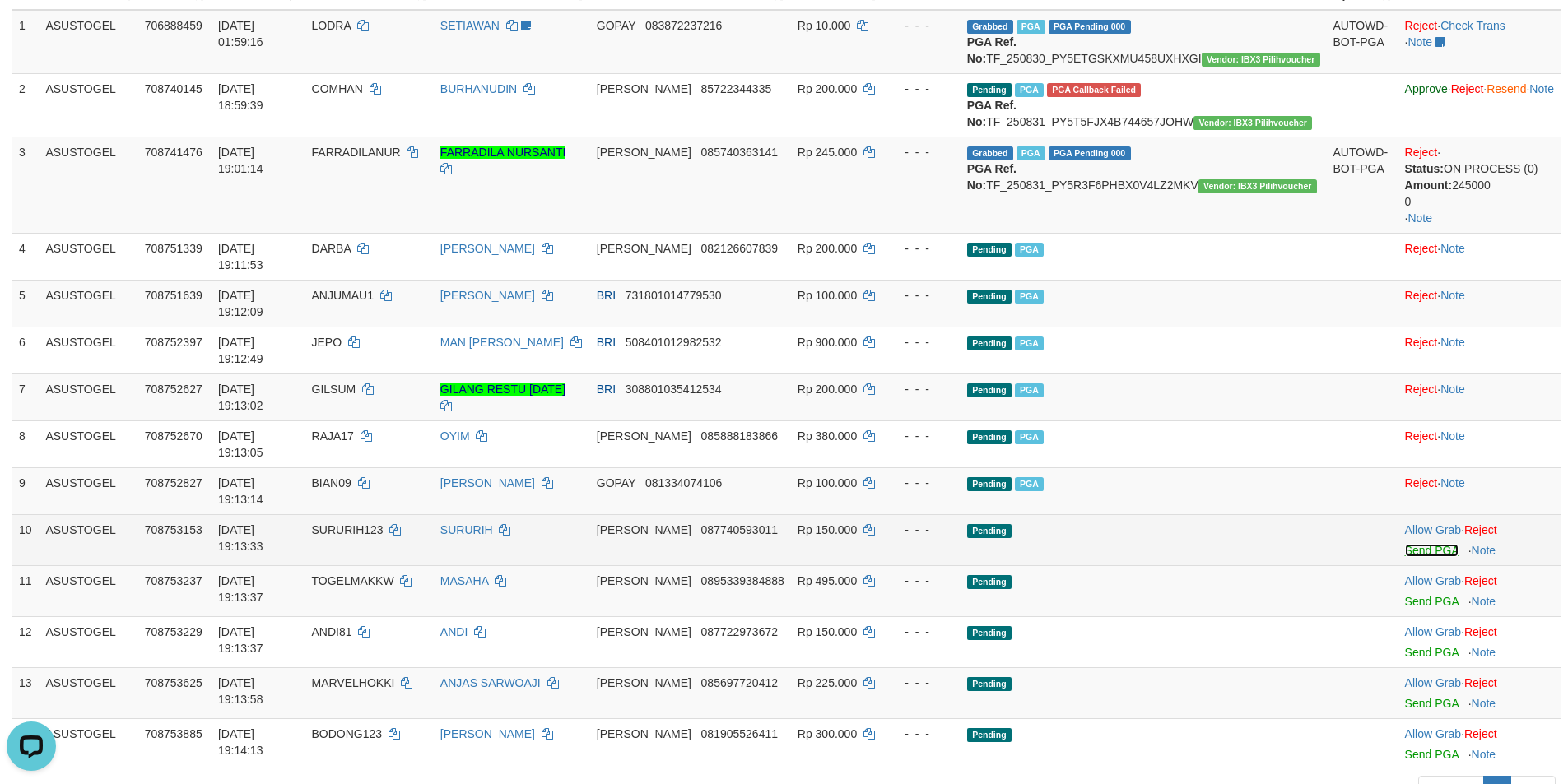
drag, startPoint x: 1371, startPoint y: 469, endPoint x: 859, endPoint y: 223, distance: 568.0
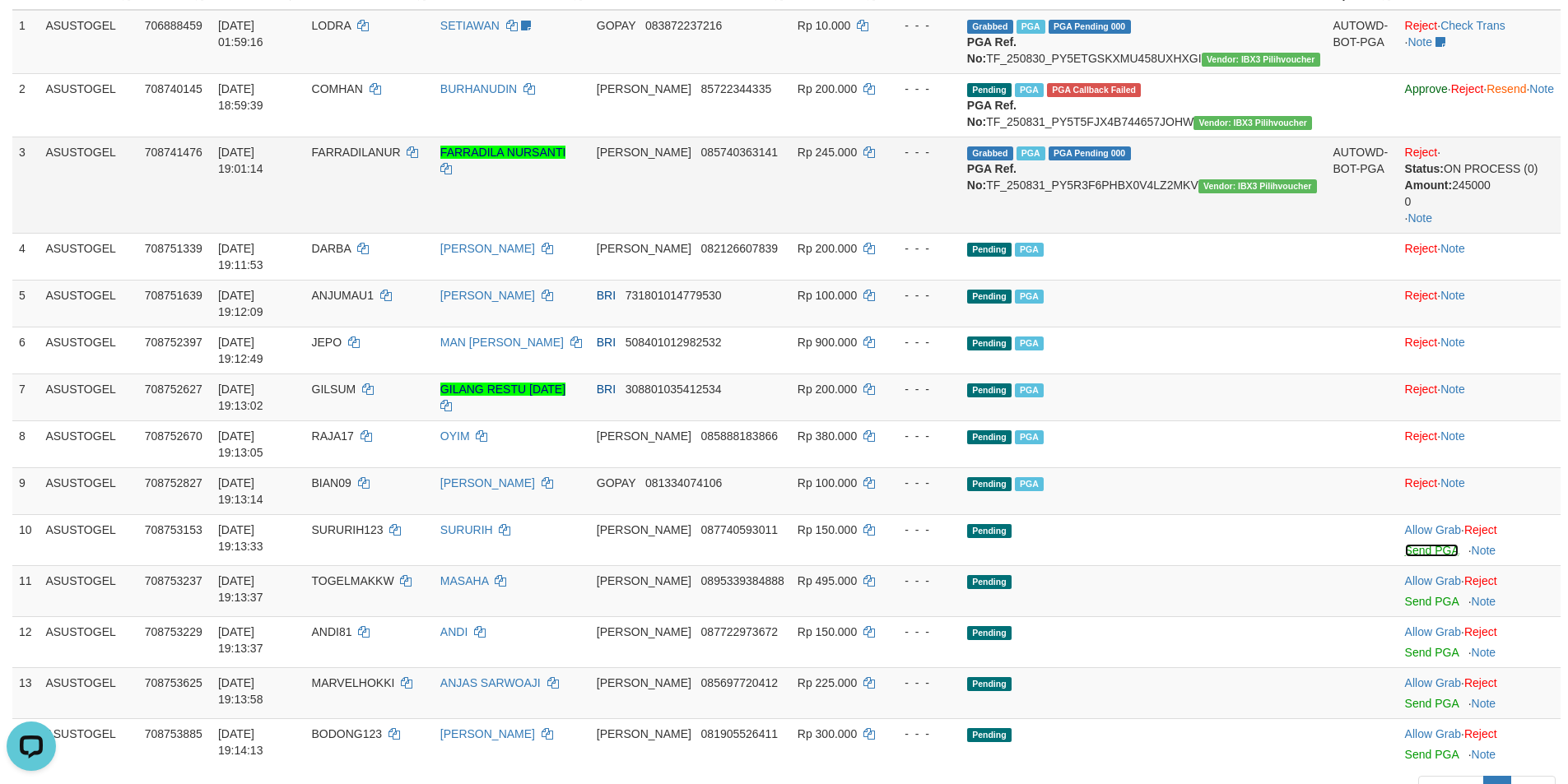
click at [1404, 544] on link "Send PGA" at bounding box center [1431, 550] width 54 height 13
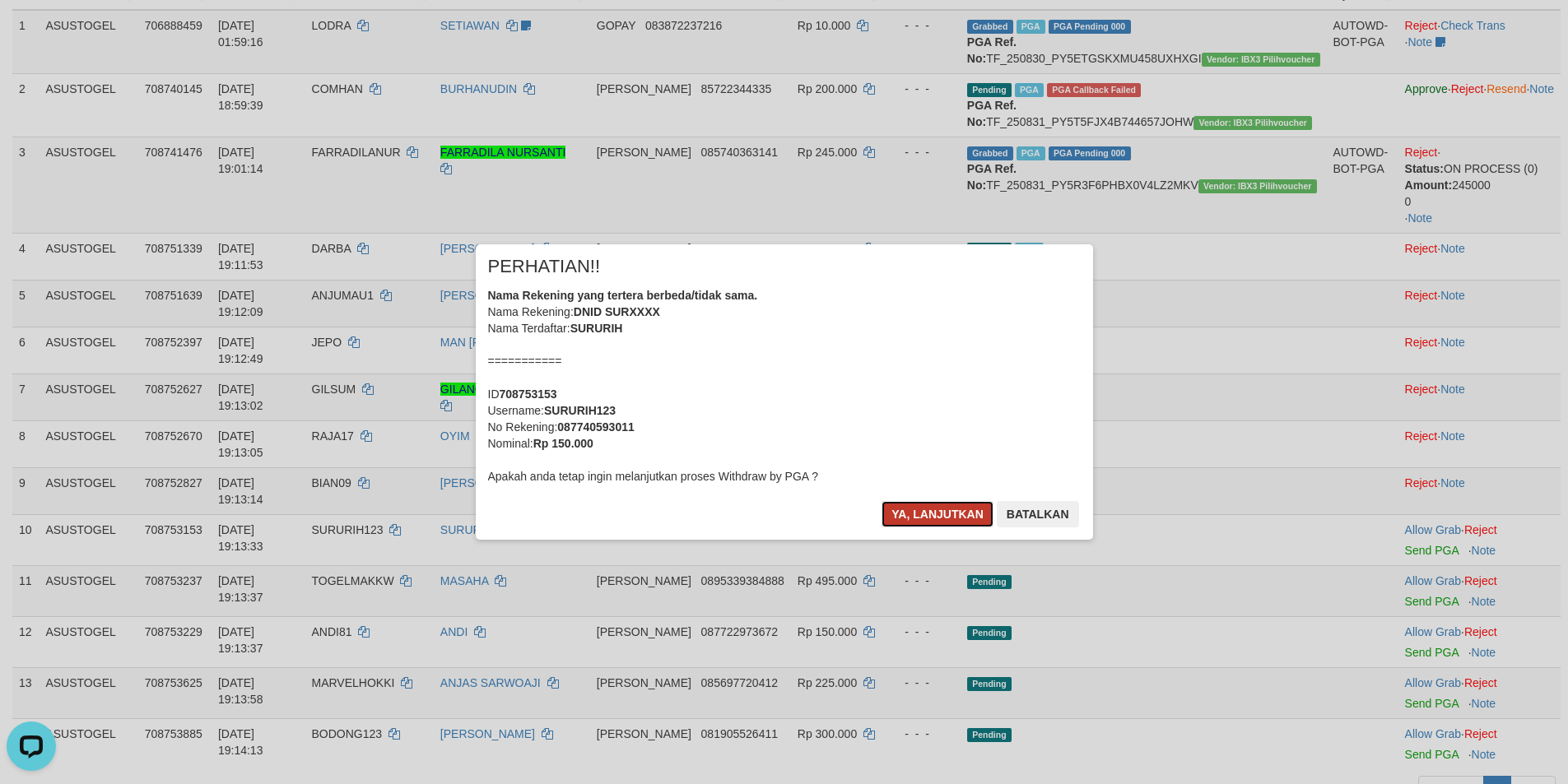
click at [913, 513] on button "Ya, lanjutkan" at bounding box center [937, 513] width 112 height 26
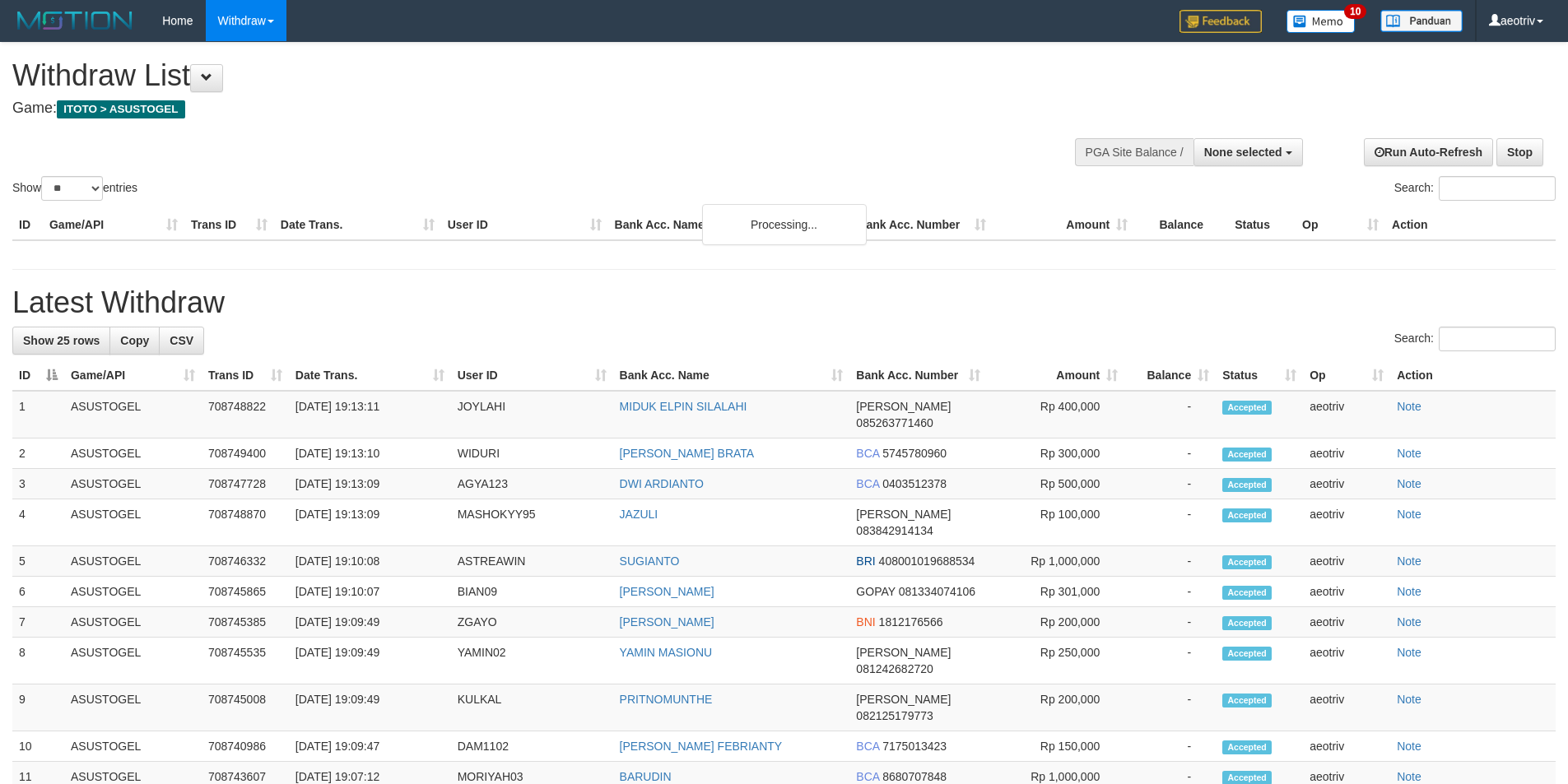
select select
select select "**"
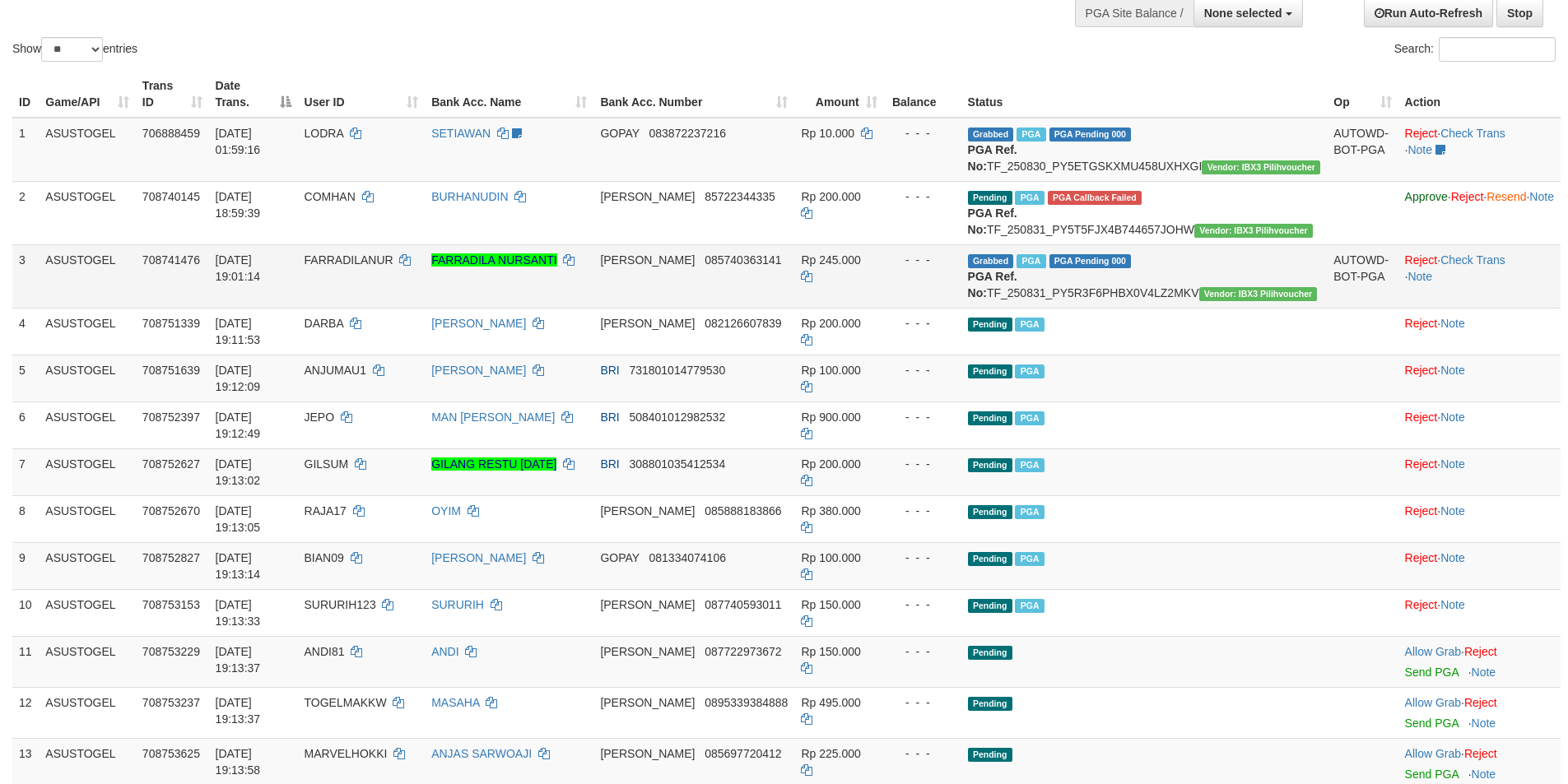
scroll to position [164, 0]
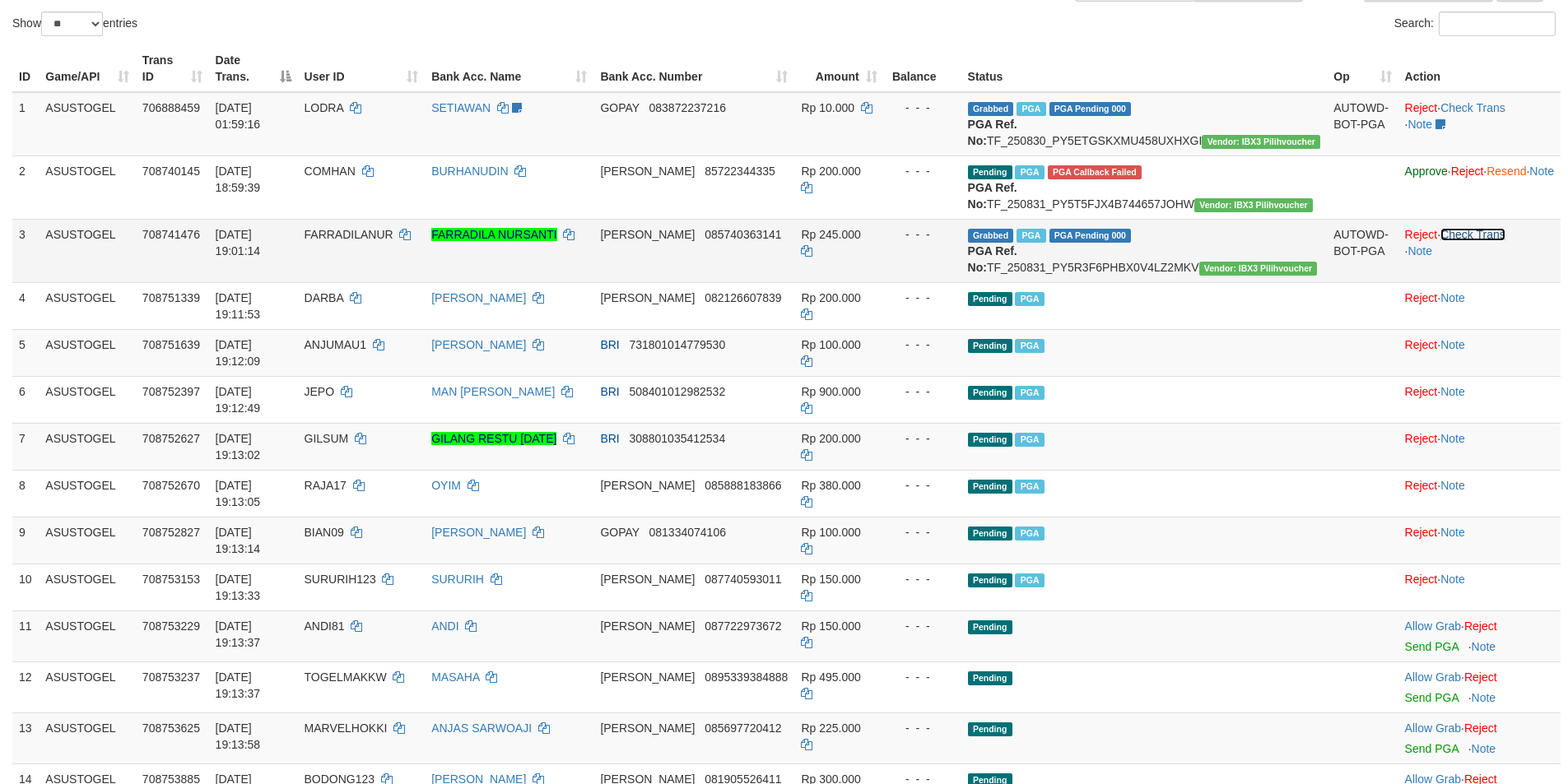
click at [1445, 241] on link "Check Trans" at bounding box center [1473, 234] width 65 height 13
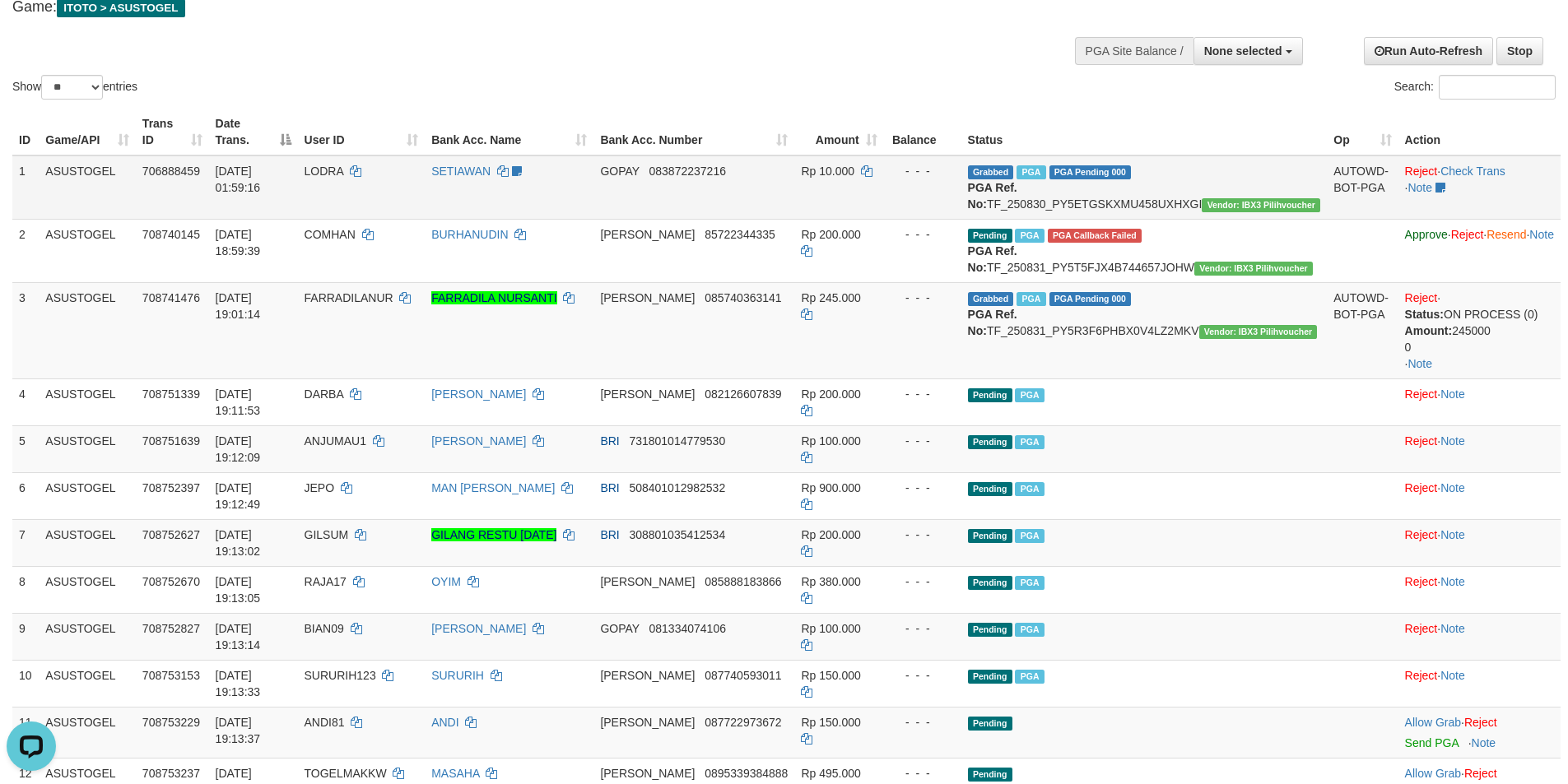
scroll to position [83, 0]
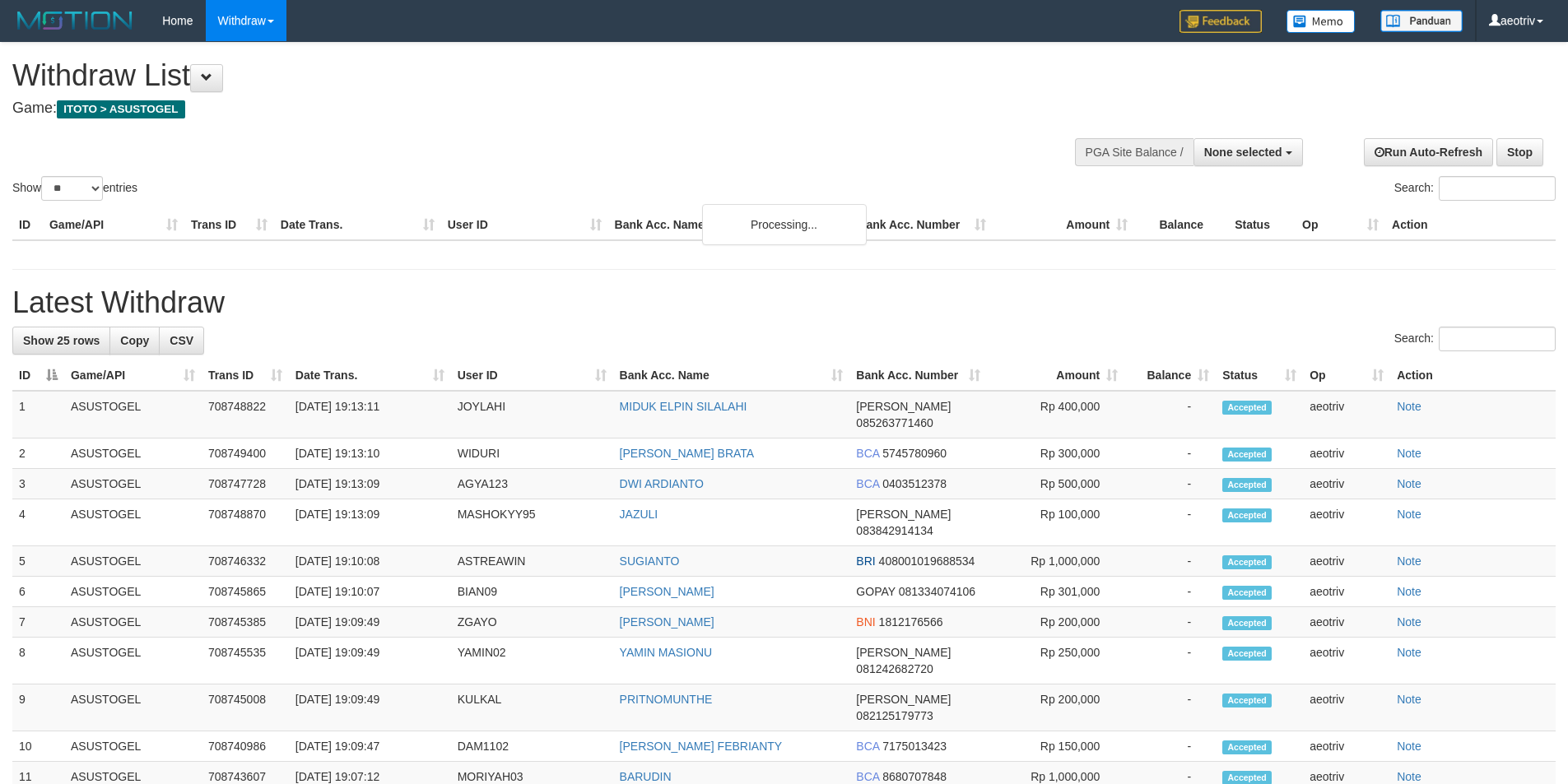
select select
select select "**"
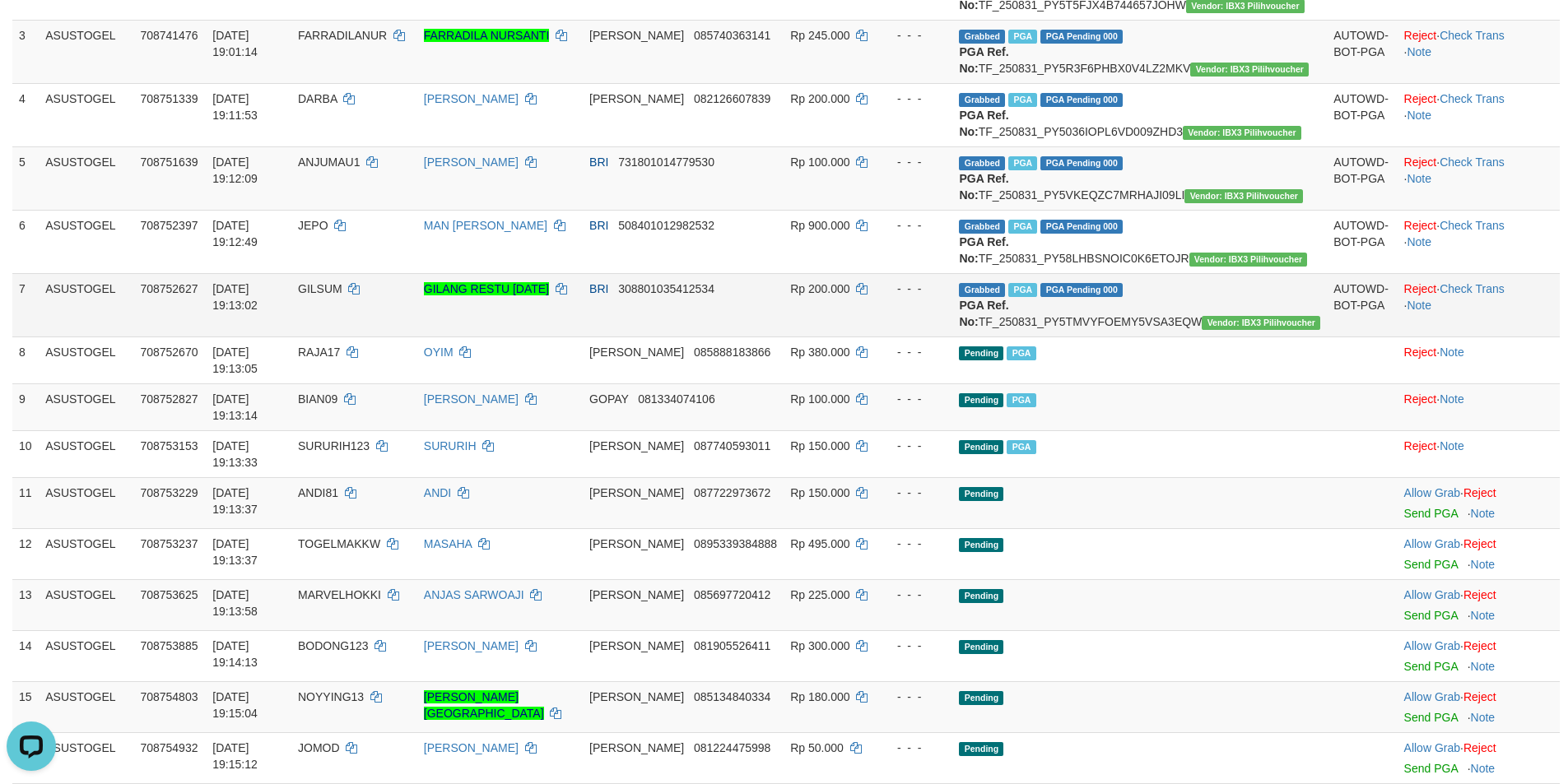
scroll to position [329, 0]
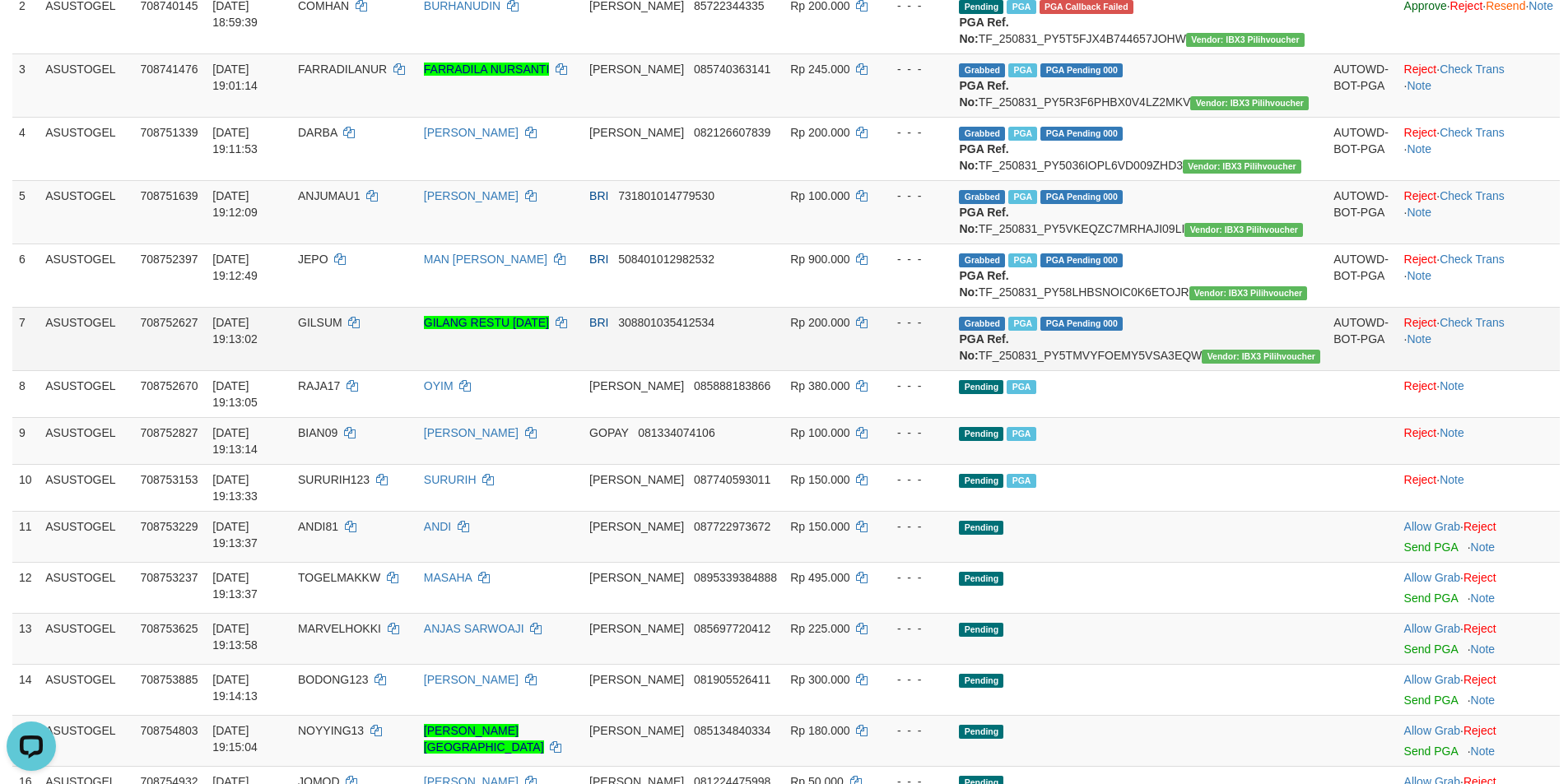
click at [1450, 370] on td "Reject · Check Trans · Note" at bounding box center [1479, 338] width 162 height 63
click at [1439, 329] on link "Check Trans" at bounding box center [1472, 322] width 65 height 13
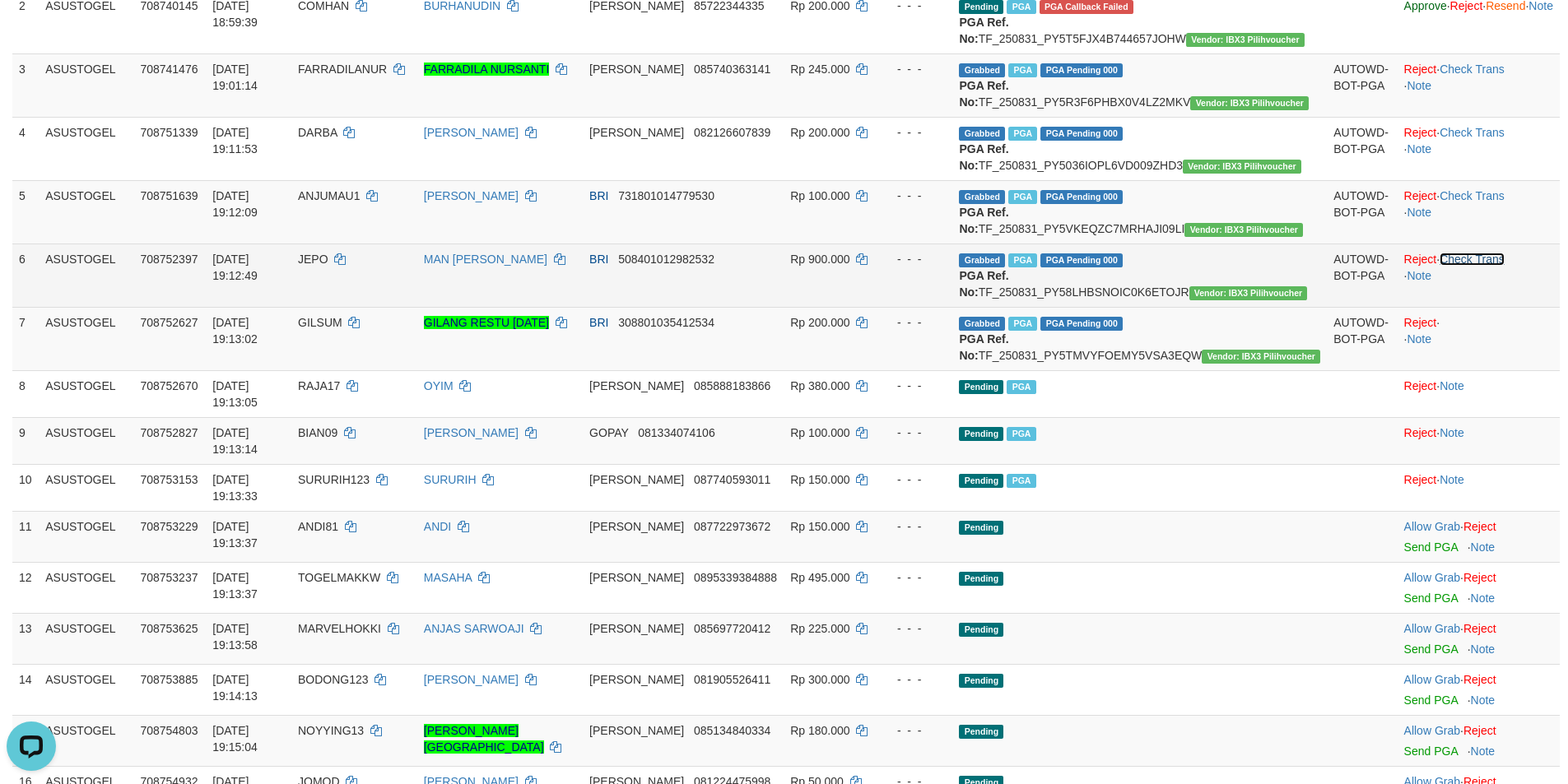
click at [1439, 266] on link "Check Trans" at bounding box center [1472, 259] width 65 height 13
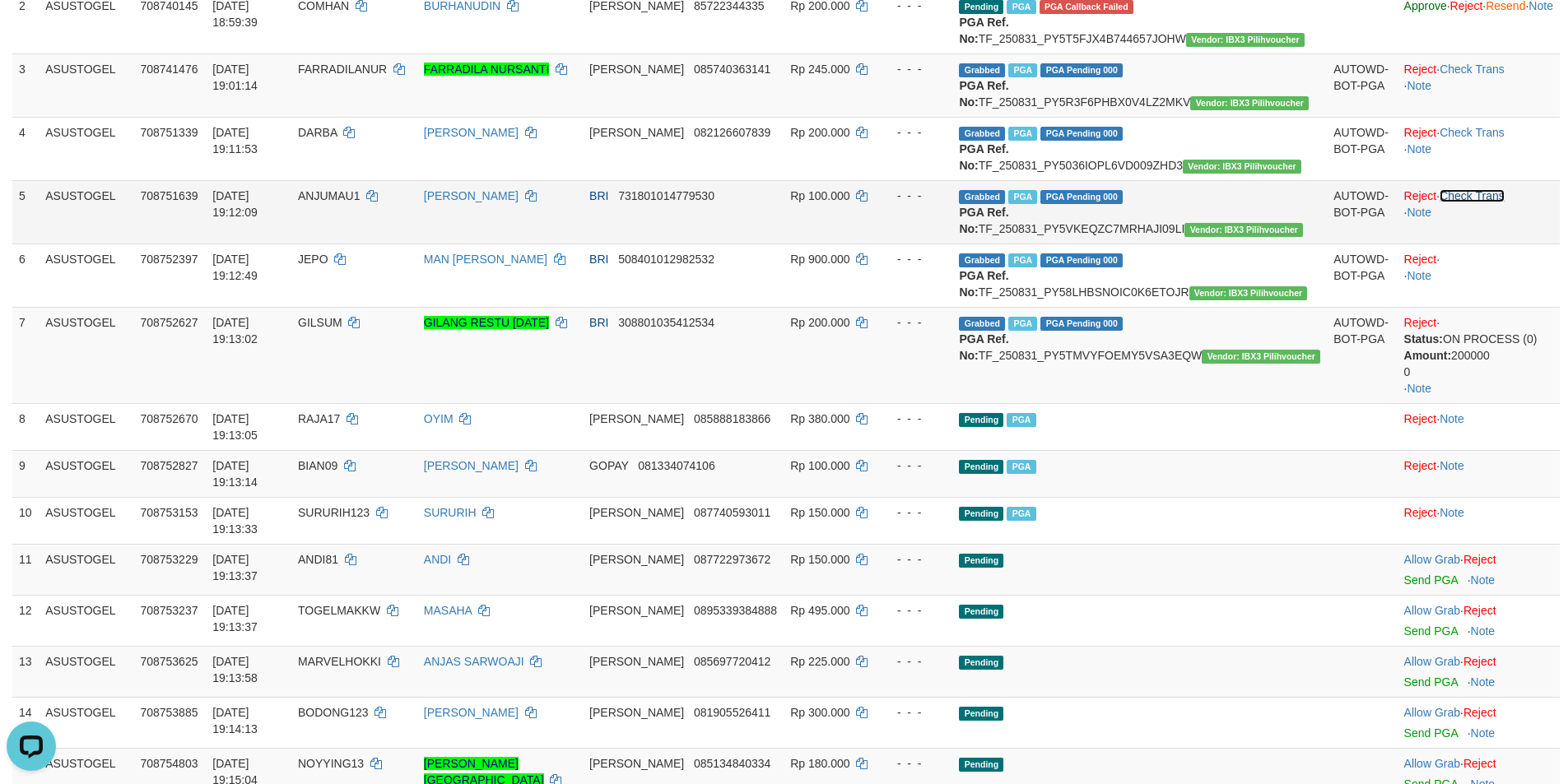
click at [1439, 203] on link "Check Trans" at bounding box center [1472, 195] width 65 height 13
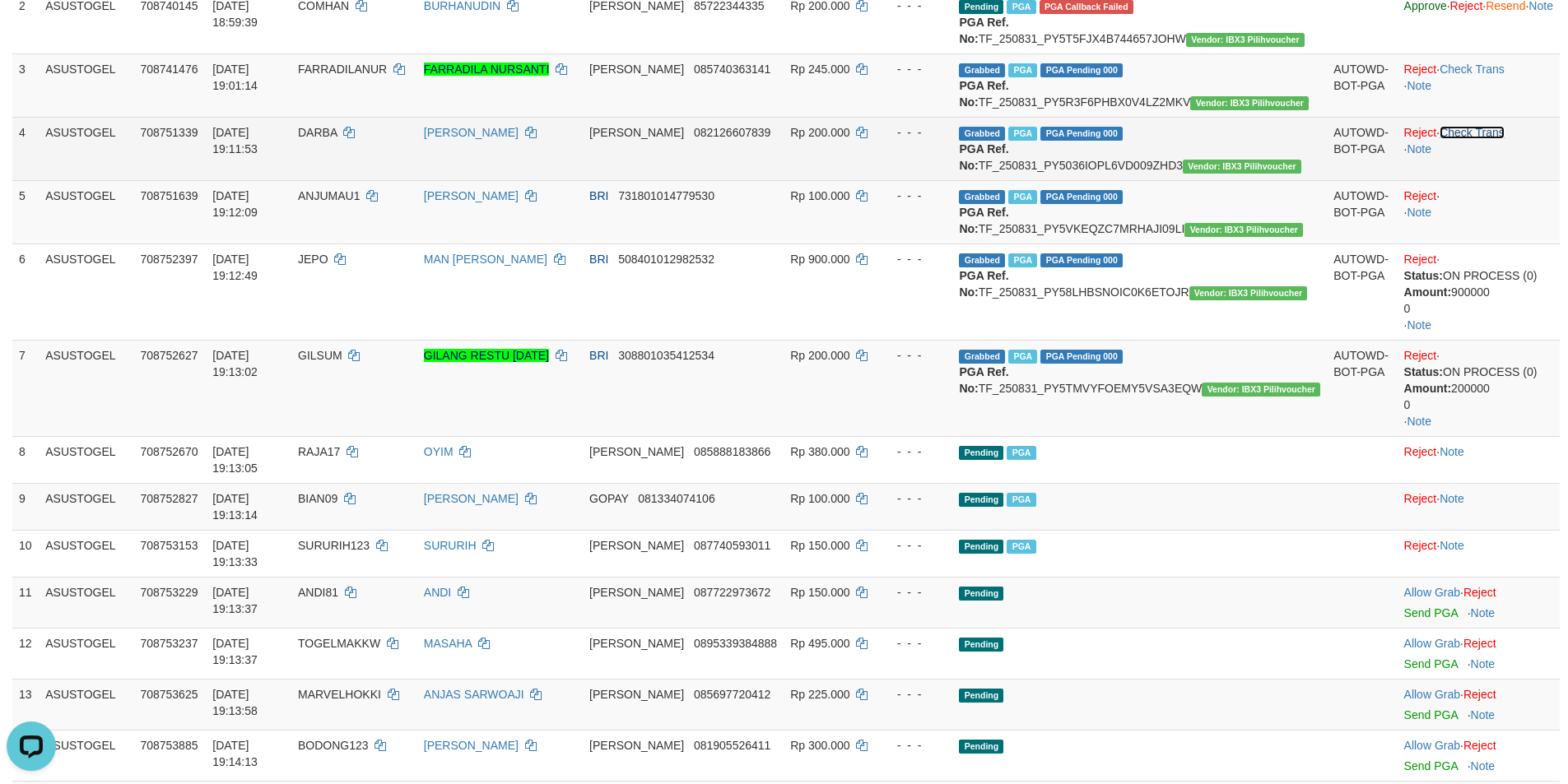
click at [1442, 139] on link "Check Trans" at bounding box center [1472, 132] width 65 height 13
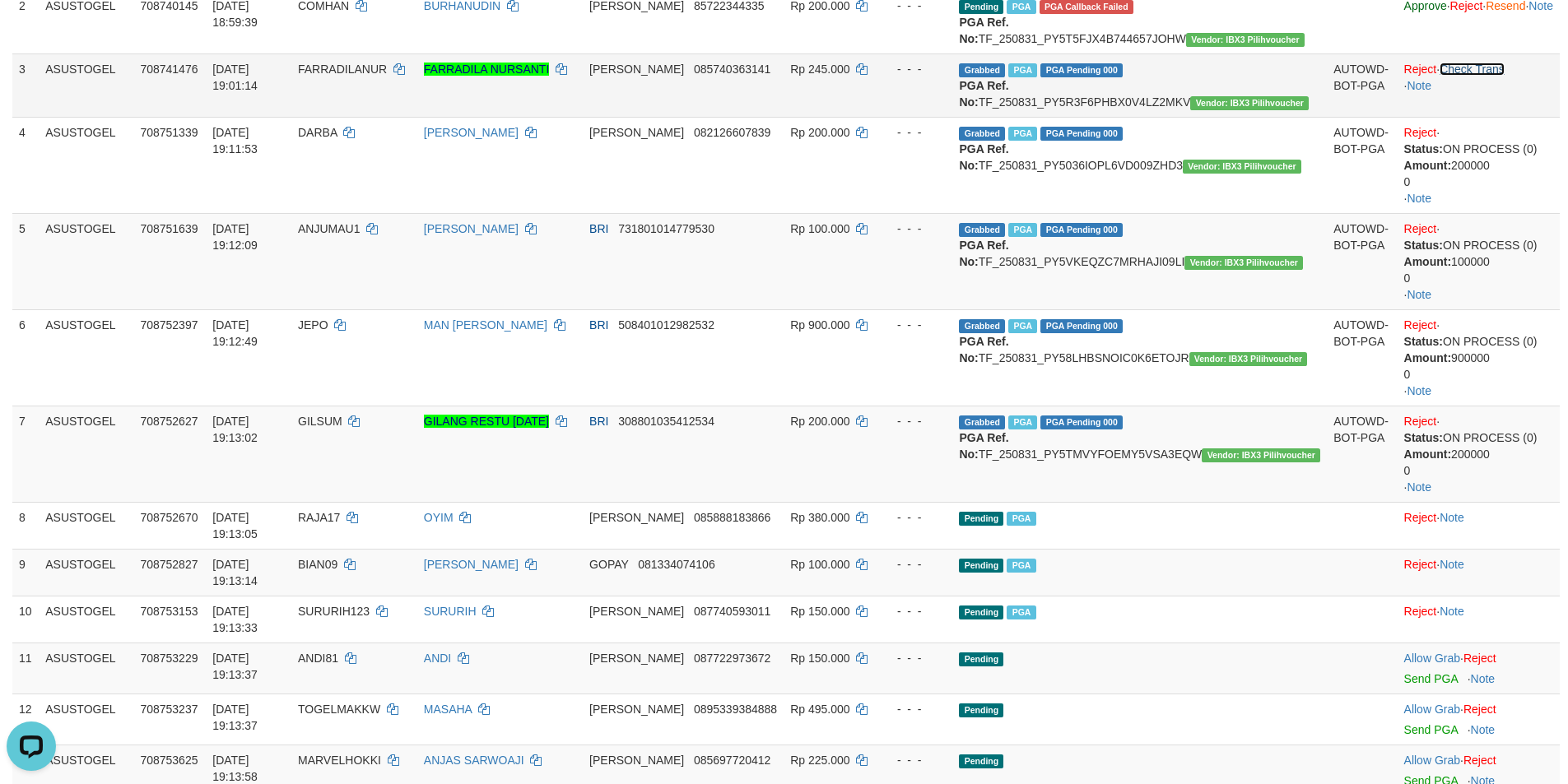
click at [1439, 76] on link "Check Trans" at bounding box center [1472, 68] width 65 height 13
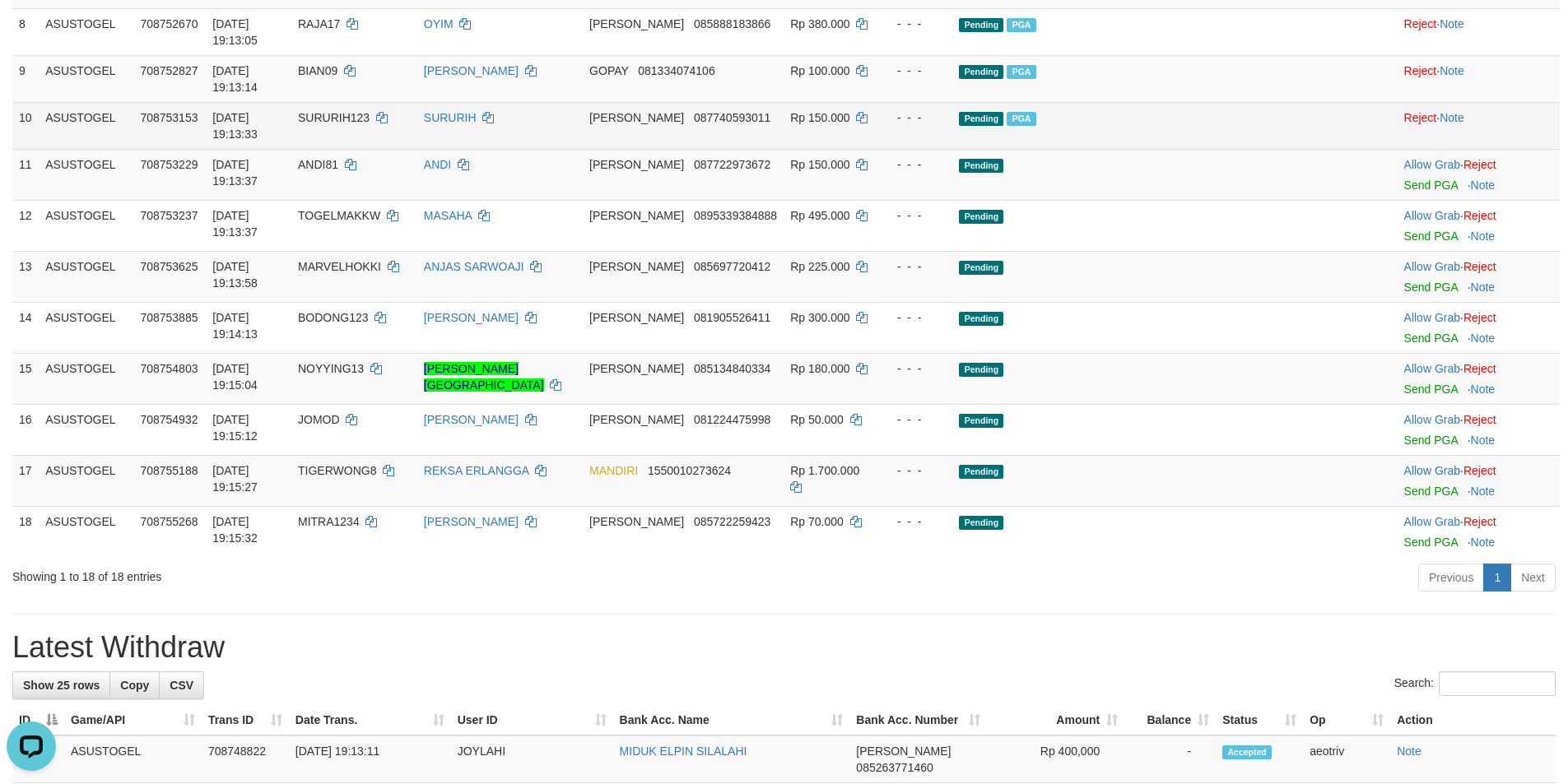
scroll to position [724, 0]
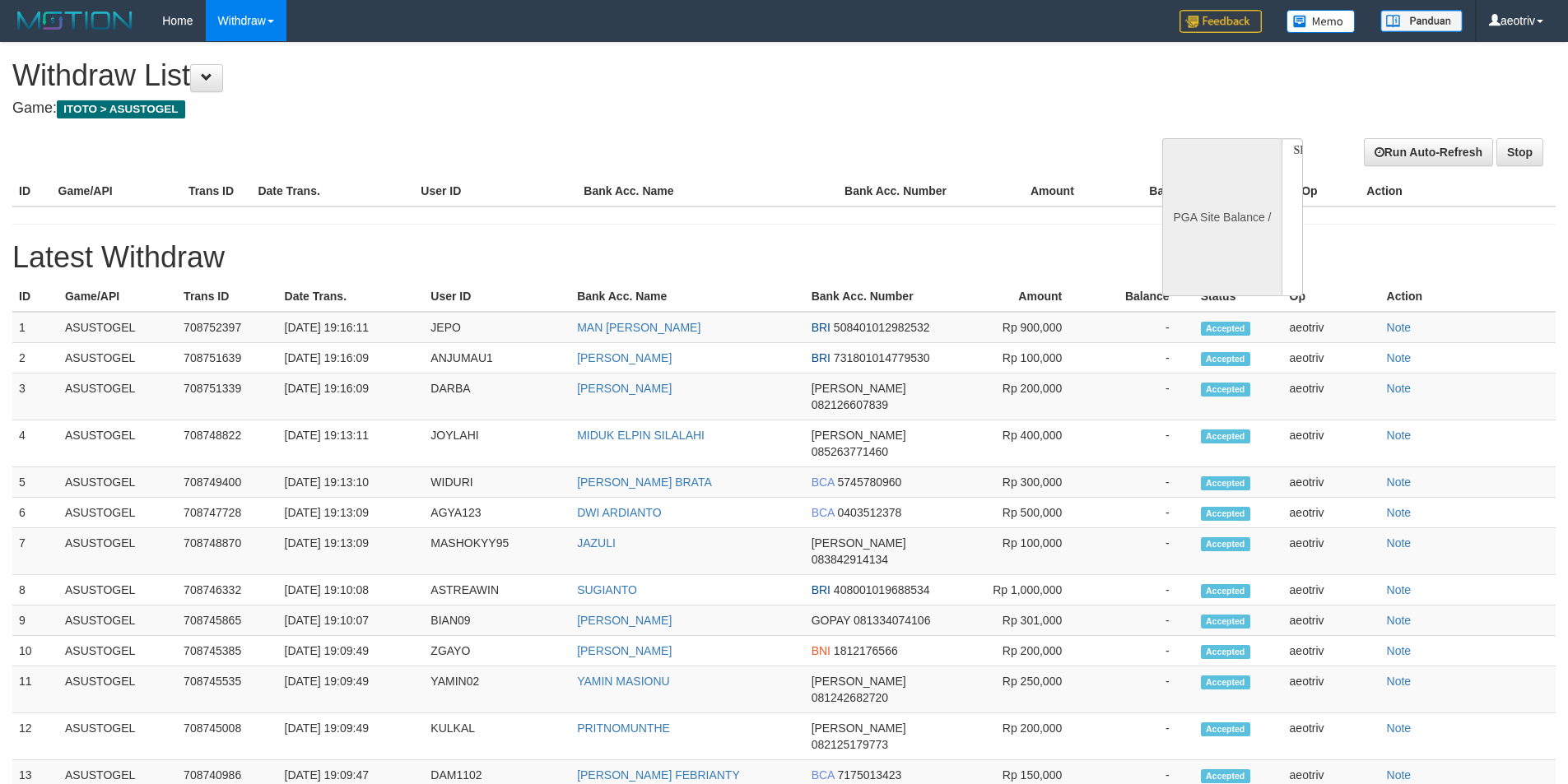
select select
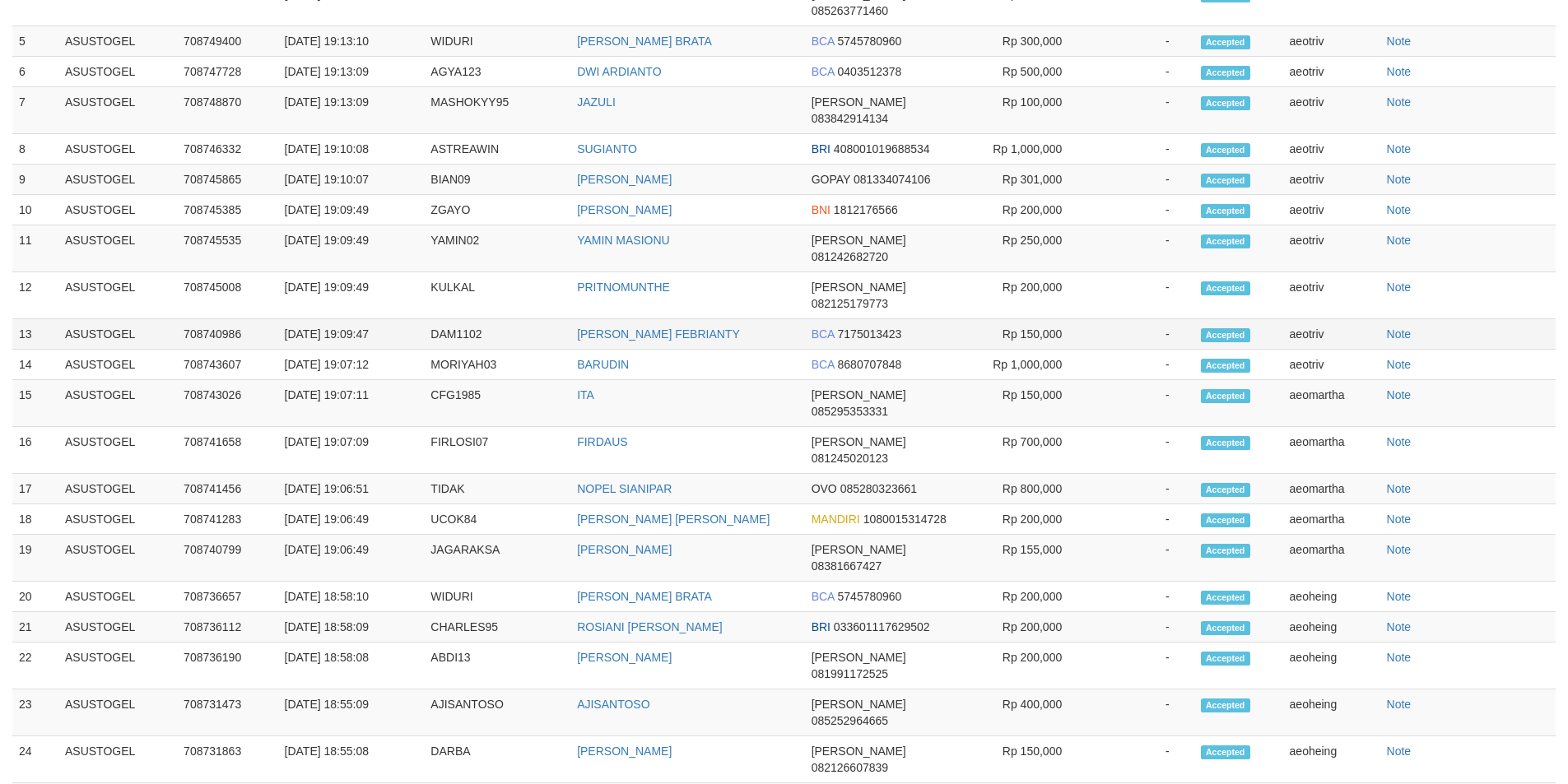
select select "**"
select select
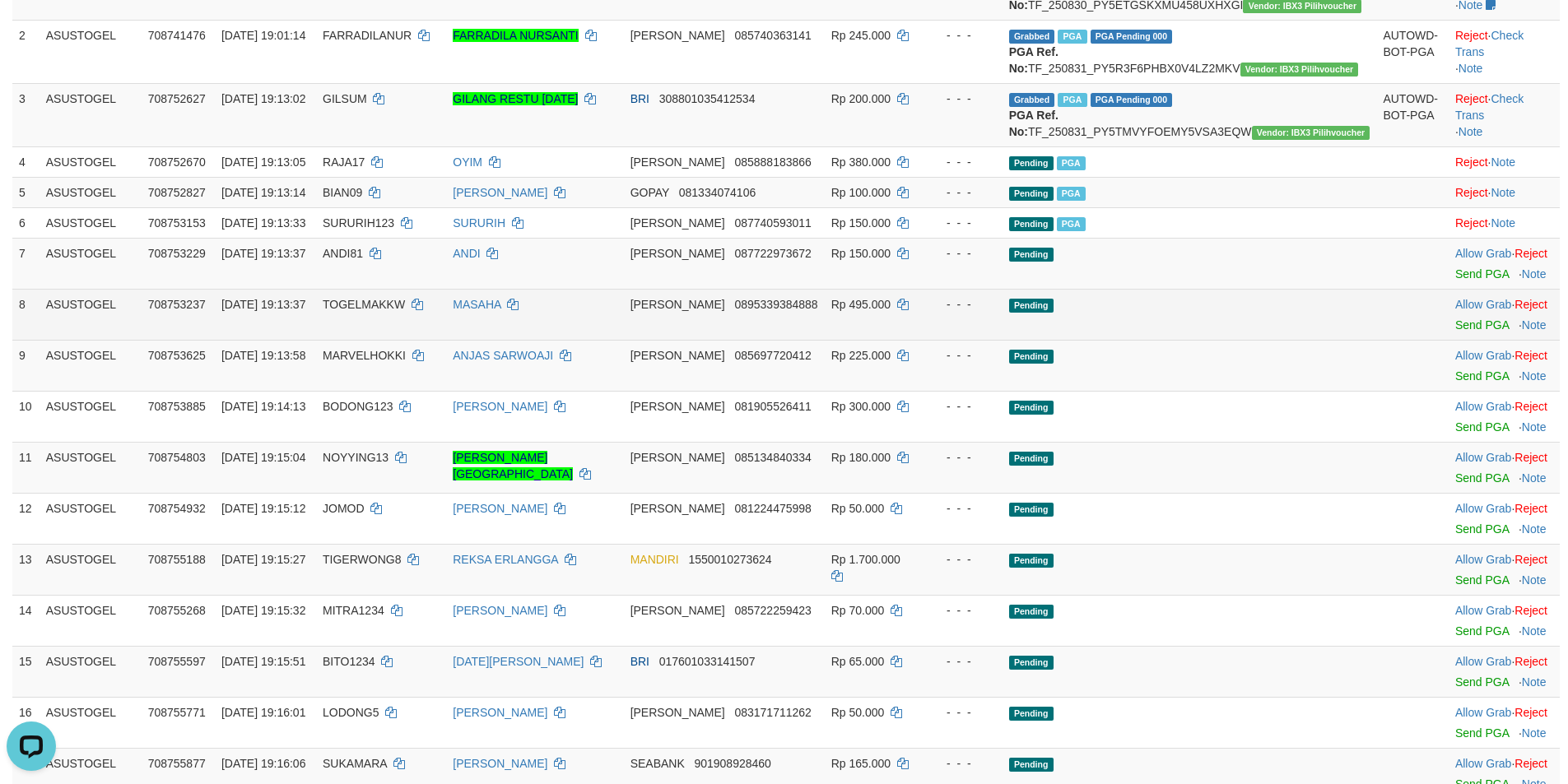
scroll to position [329, 0]
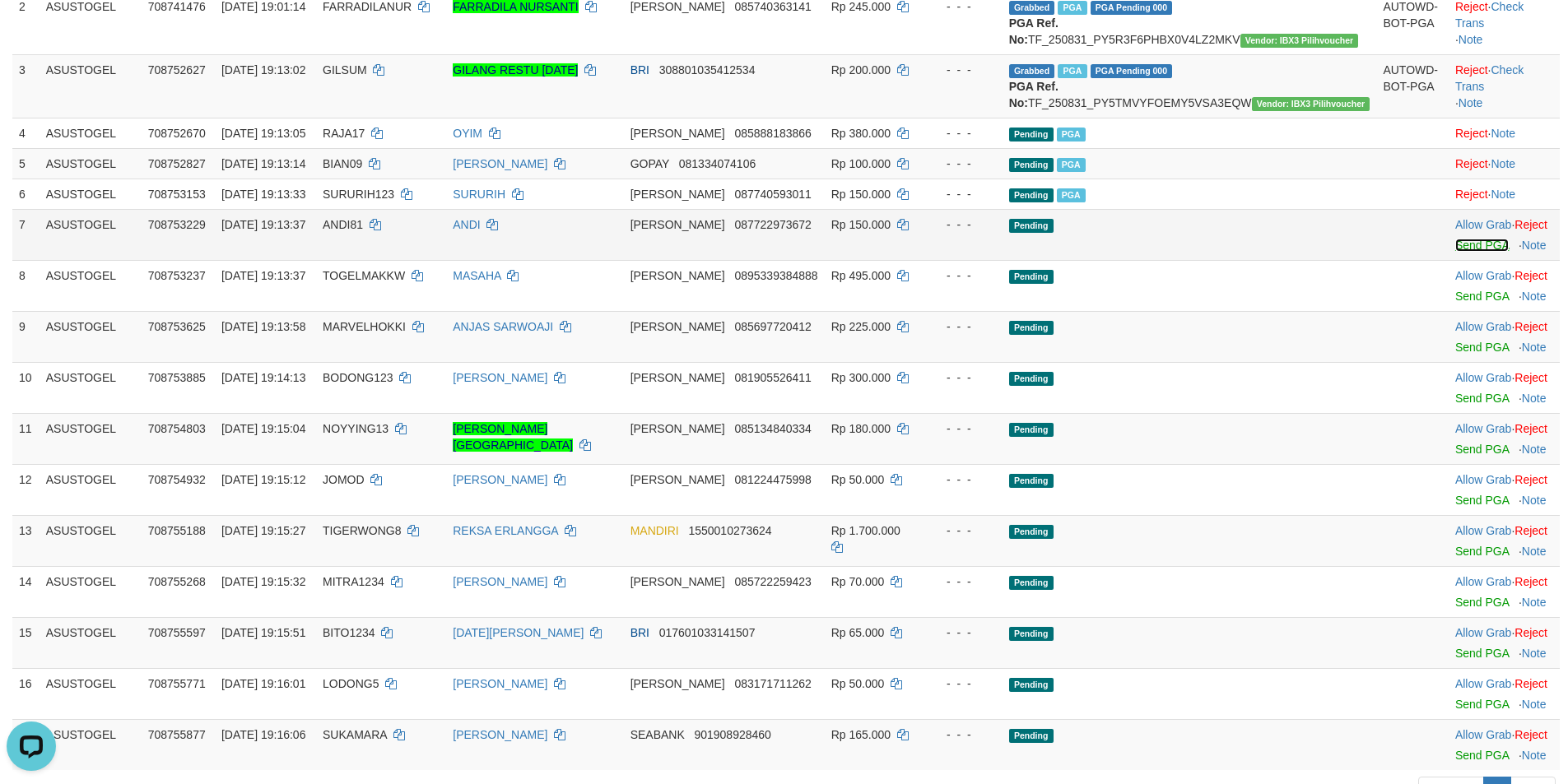
click at [1455, 252] on link "Send PGA" at bounding box center [1481, 244] width 54 height 13
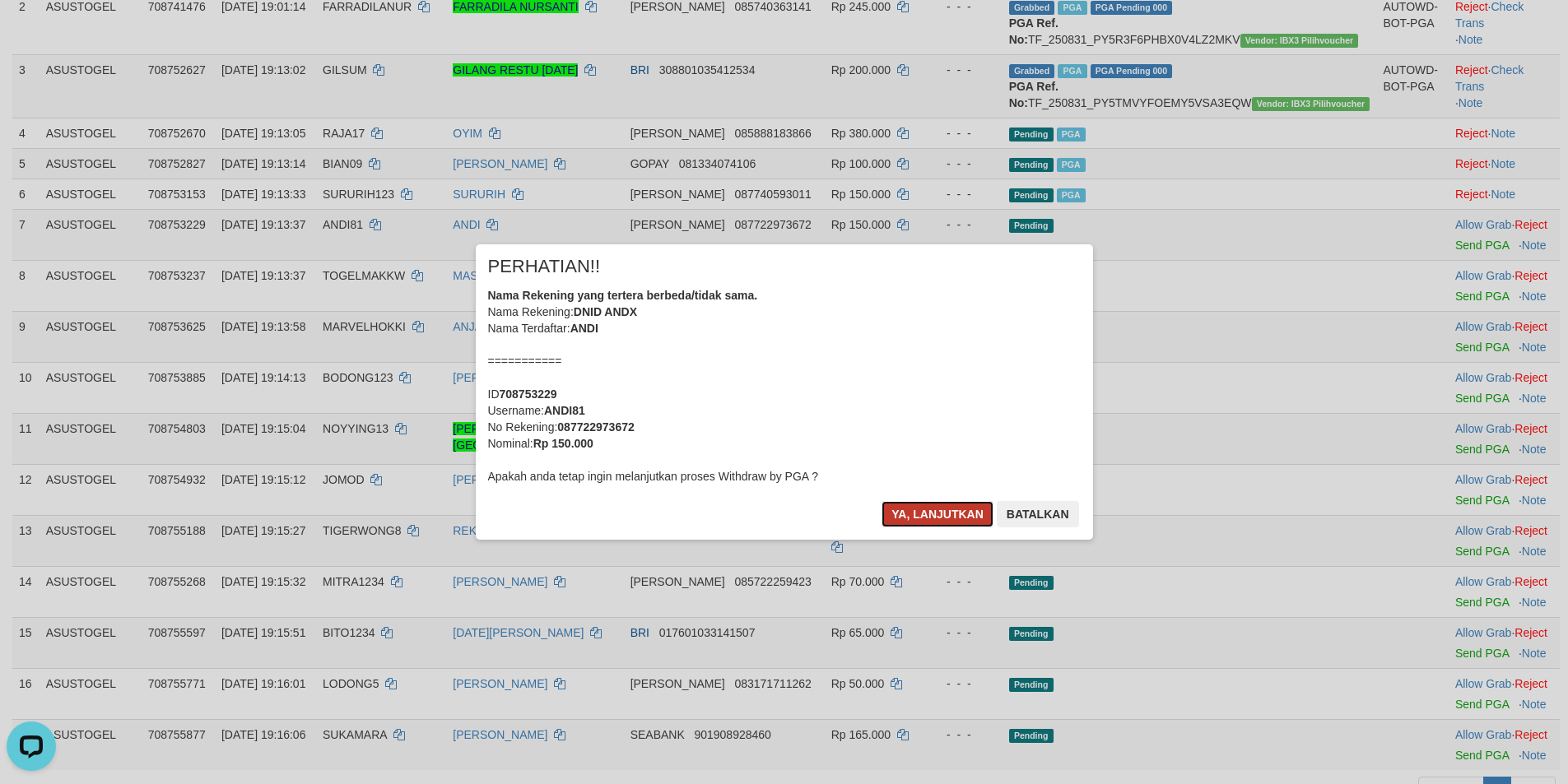
click at [907, 502] on button "Ya, lanjutkan" at bounding box center [937, 513] width 112 height 26
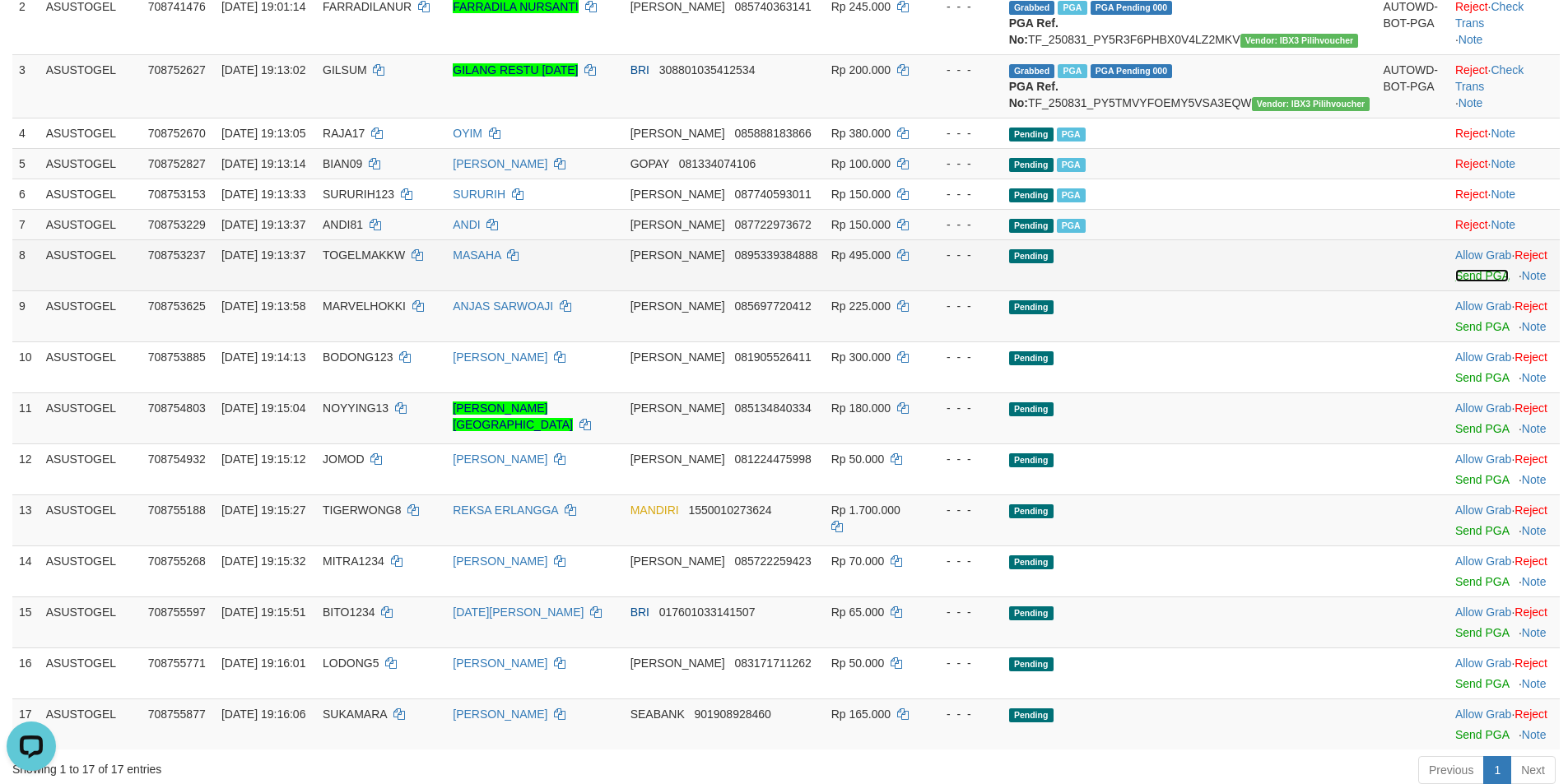
click at [1455, 282] on link "Send PGA" at bounding box center [1481, 275] width 54 height 13
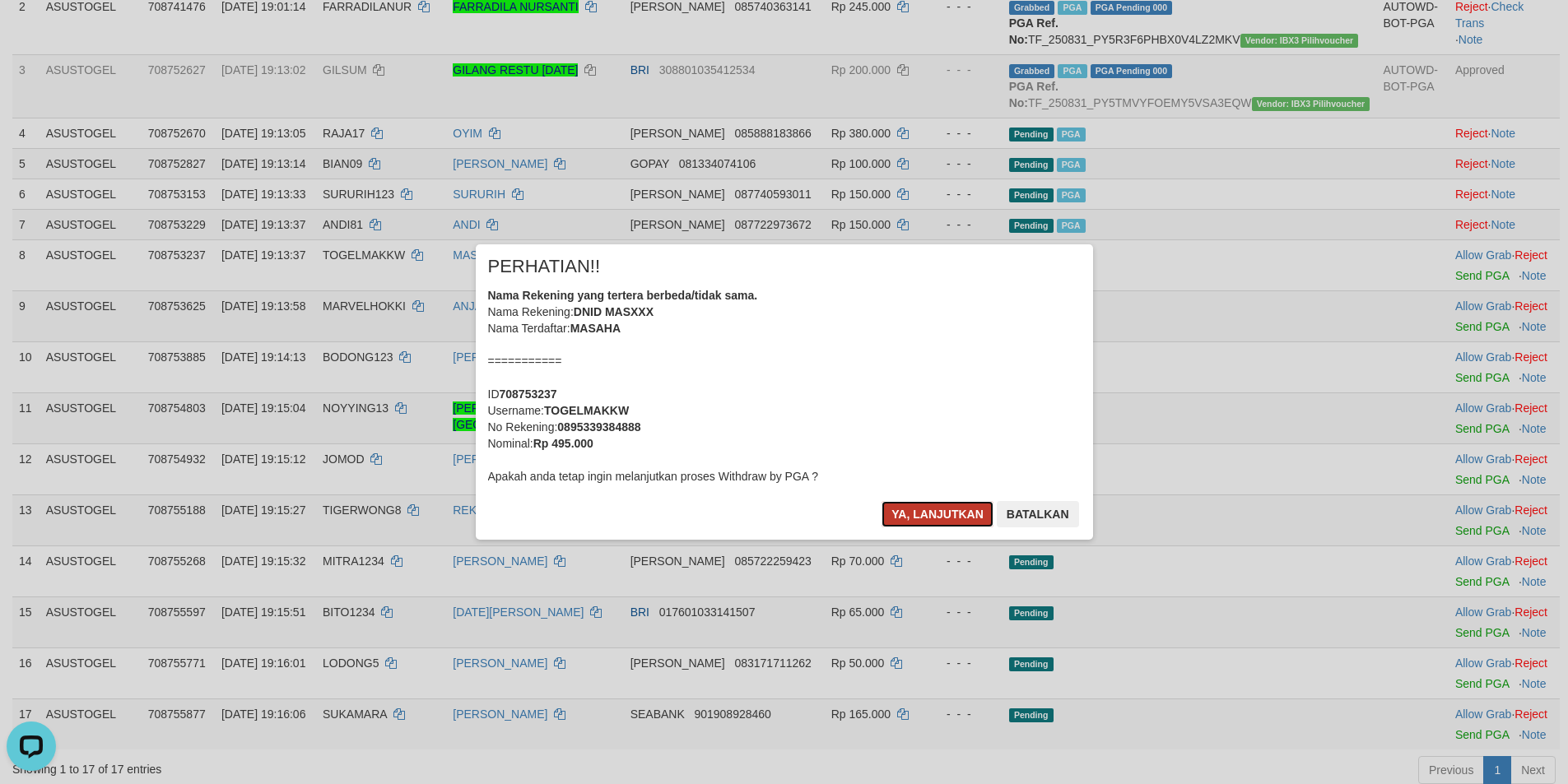
click at [934, 513] on button "Ya, lanjutkan" at bounding box center [937, 513] width 112 height 26
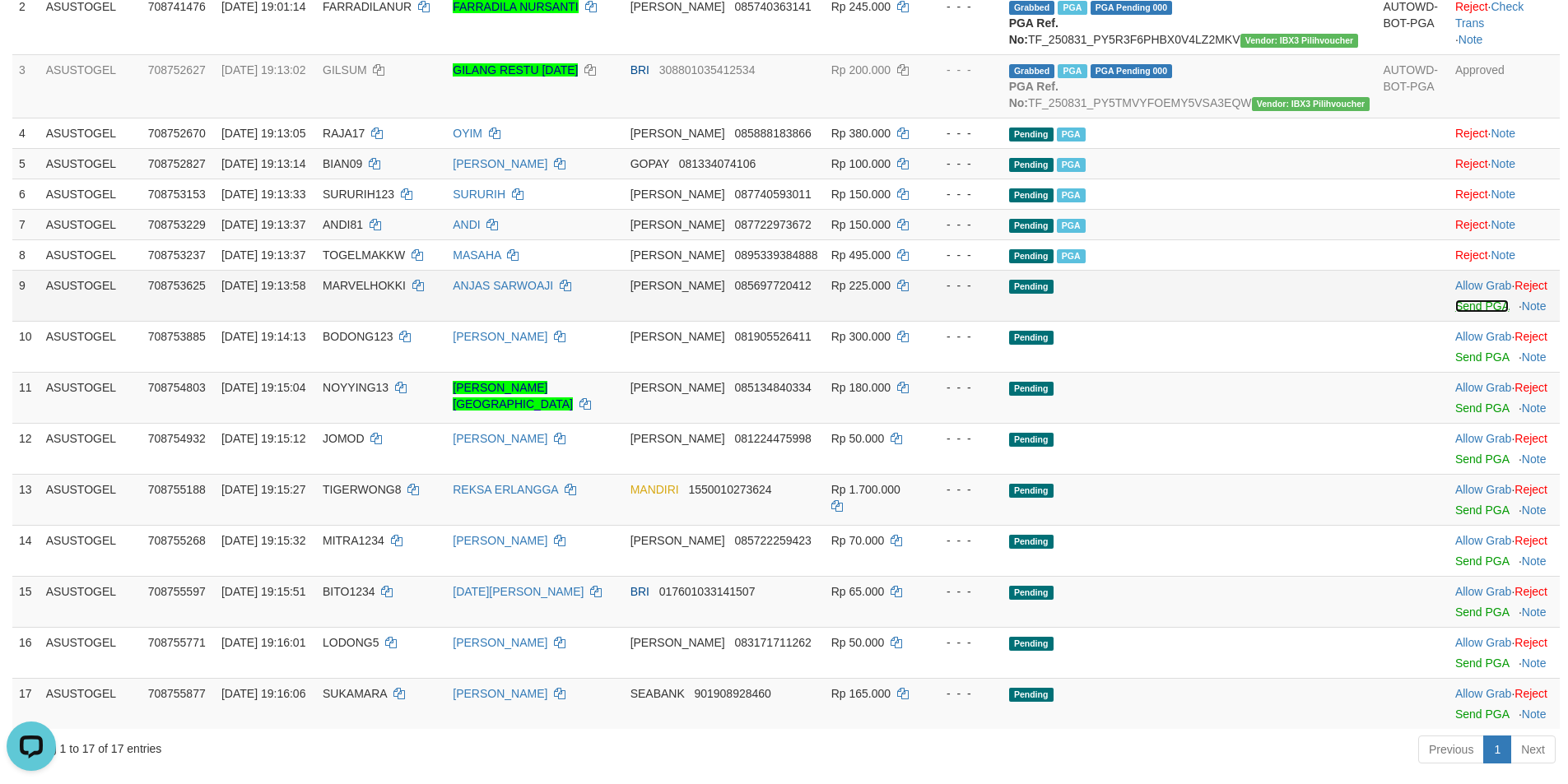
click at [1455, 312] on link "Send PGA" at bounding box center [1481, 306] width 54 height 13
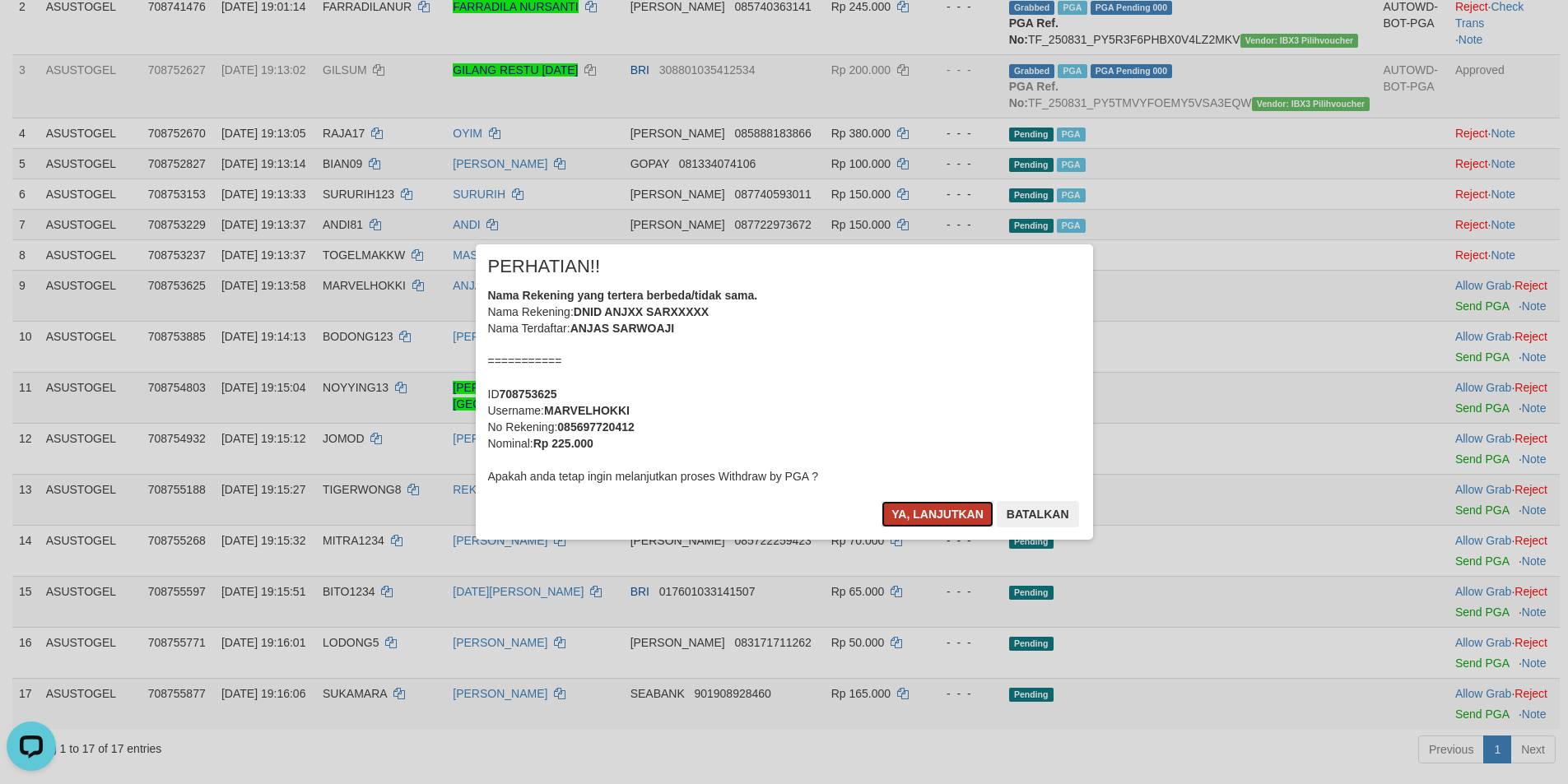
click at [945, 521] on button "Ya, lanjutkan" at bounding box center [937, 513] width 112 height 26
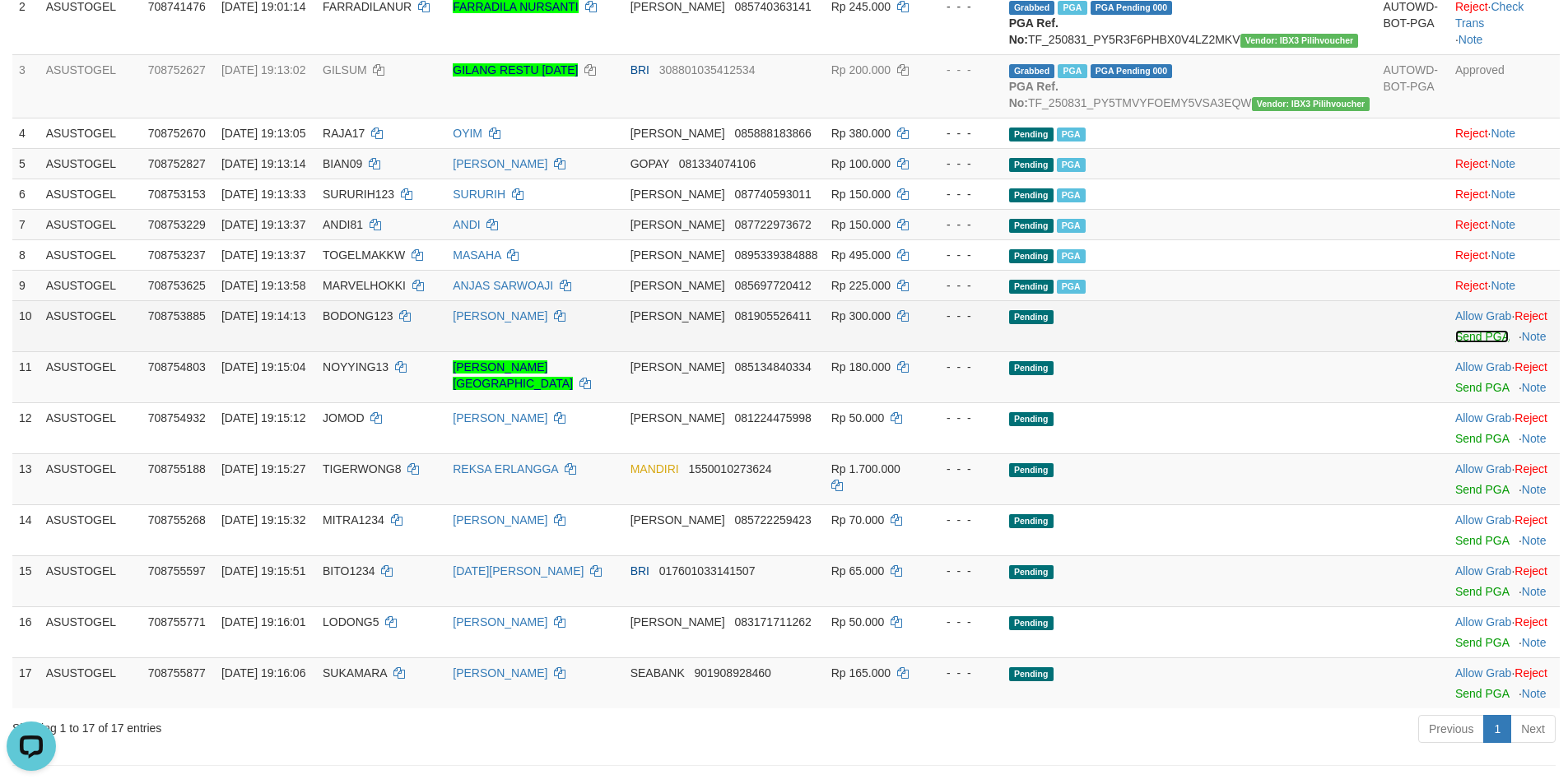
click at [1455, 343] on link "Send PGA" at bounding box center [1481, 335] width 54 height 13
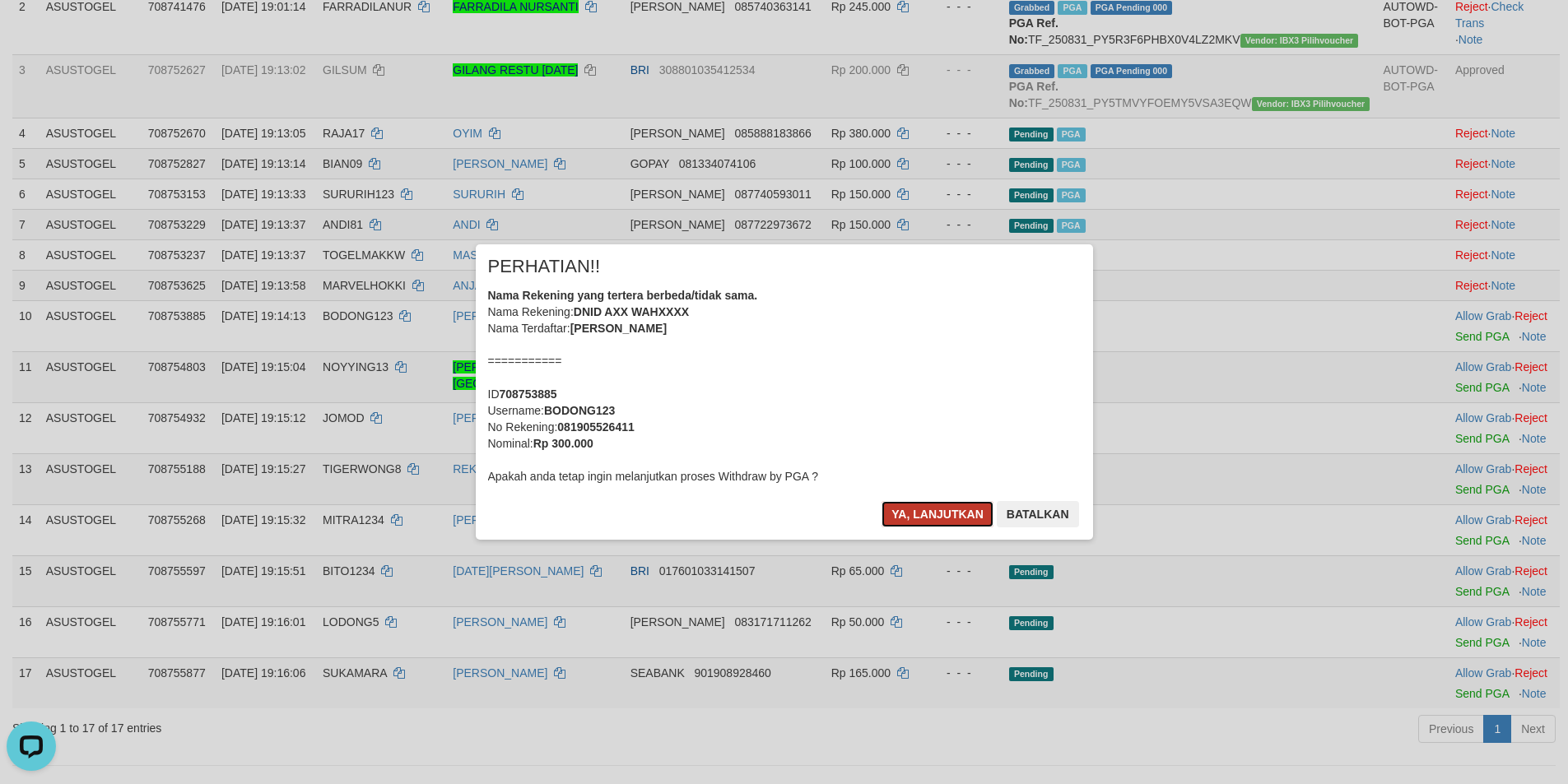
click at [913, 513] on button "Ya, lanjutkan" at bounding box center [937, 513] width 112 height 26
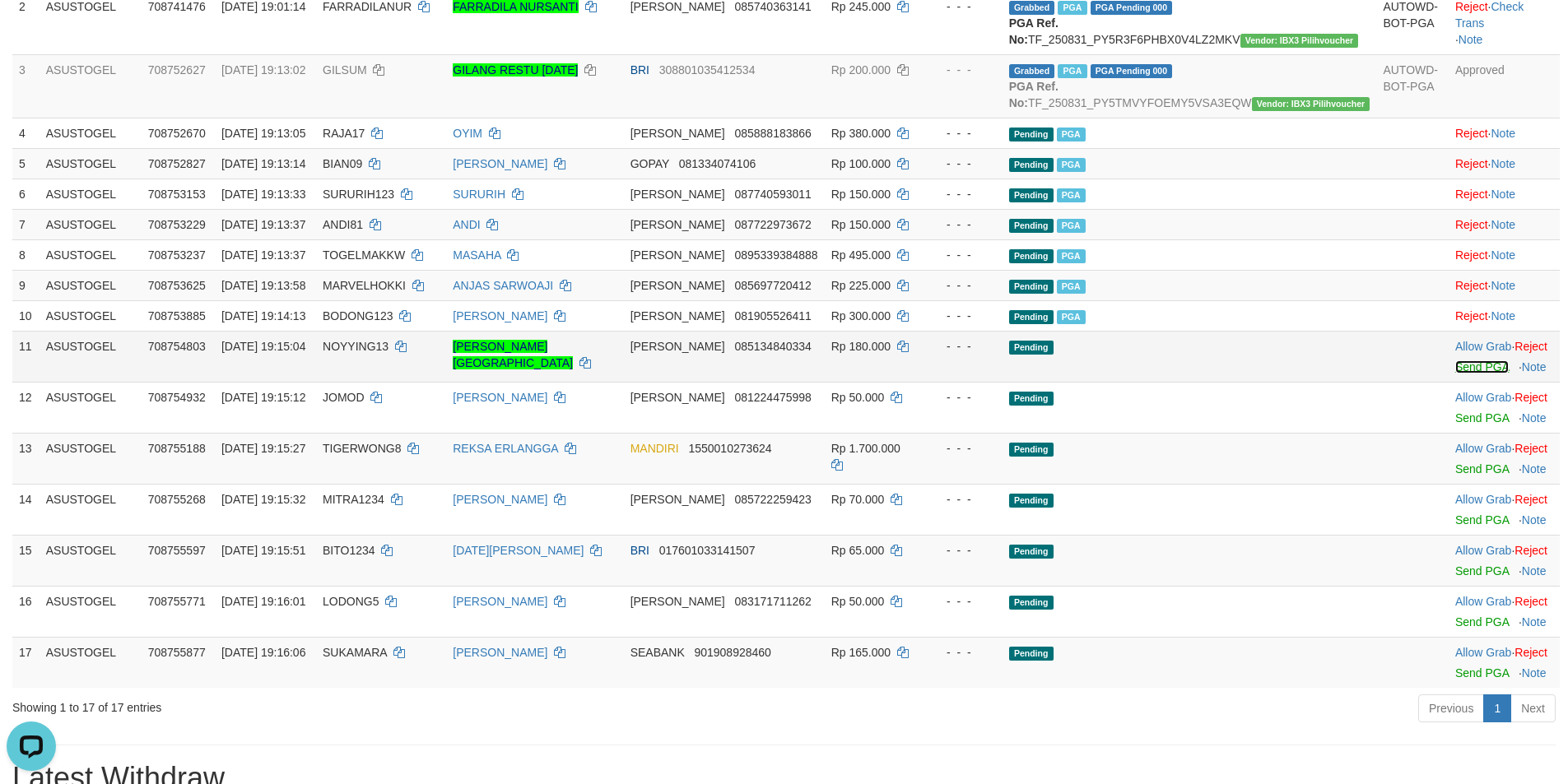
click at [1455, 374] on link "Send PGA" at bounding box center [1481, 366] width 54 height 13
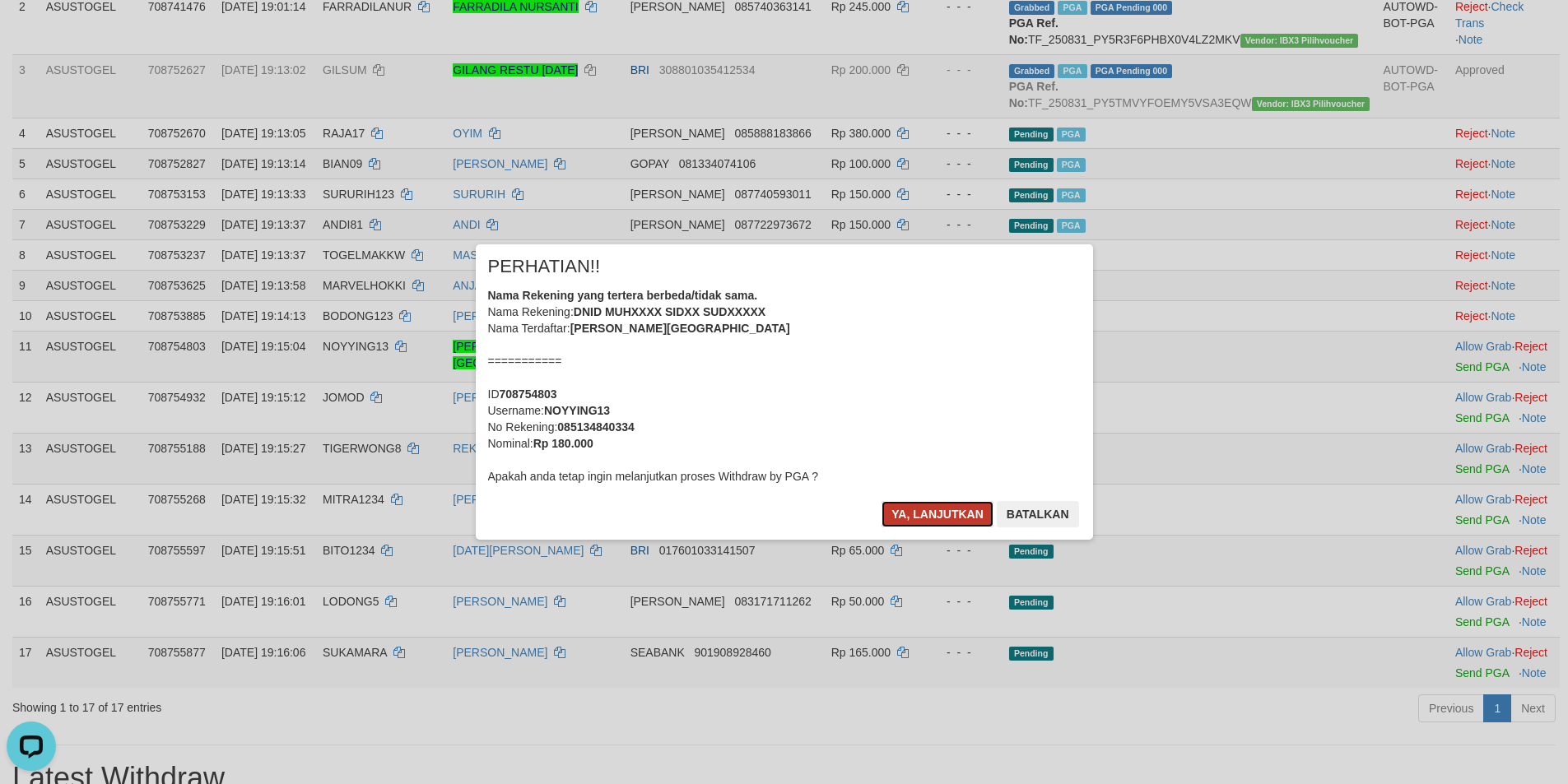
click at [936, 511] on button "Ya, lanjutkan" at bounding box center [937, 513] width 112 height 26
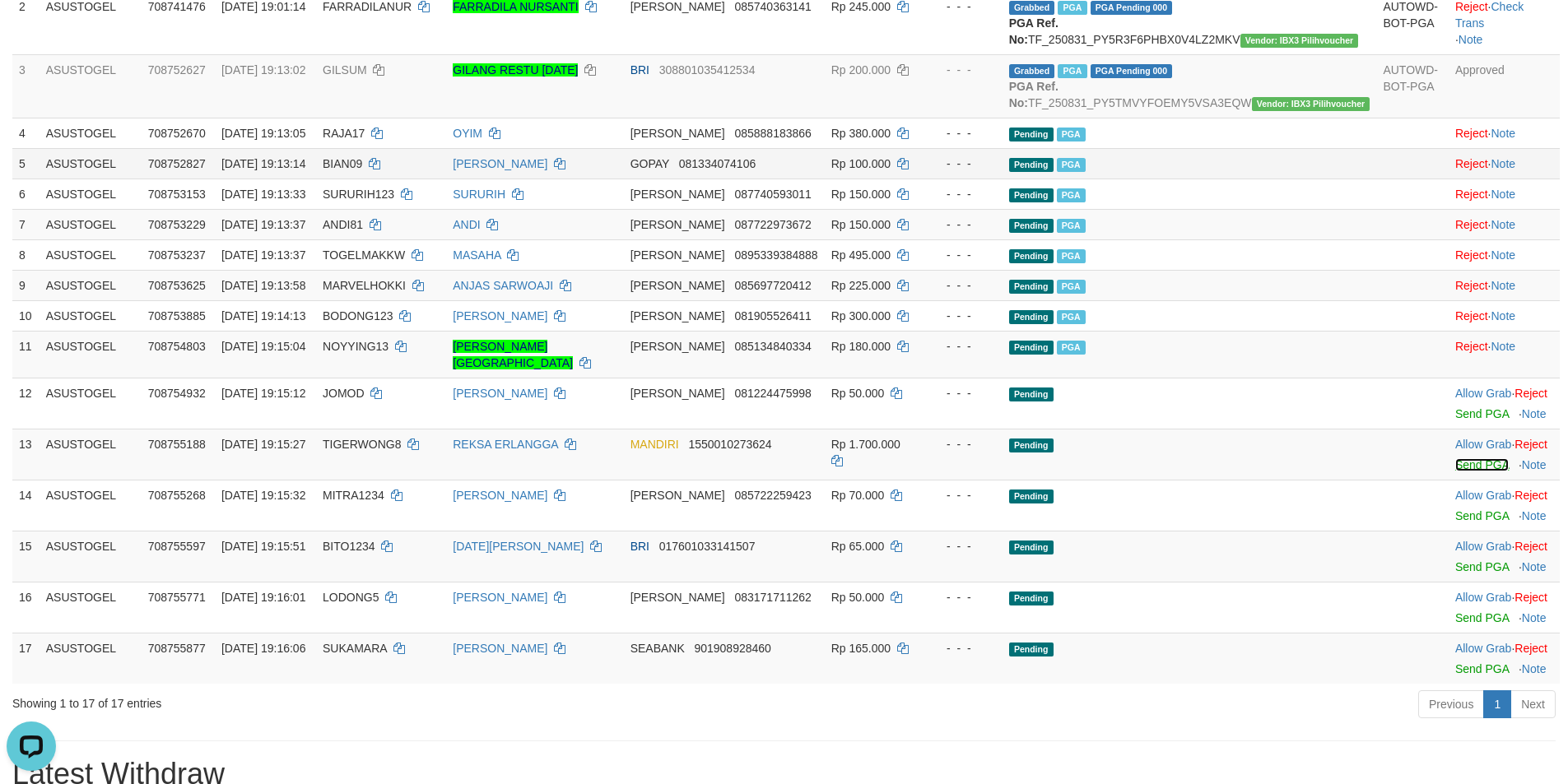
click at [1455, 472] on link "Send PGA" at bounding box center [1481, 464] width 54 height 13
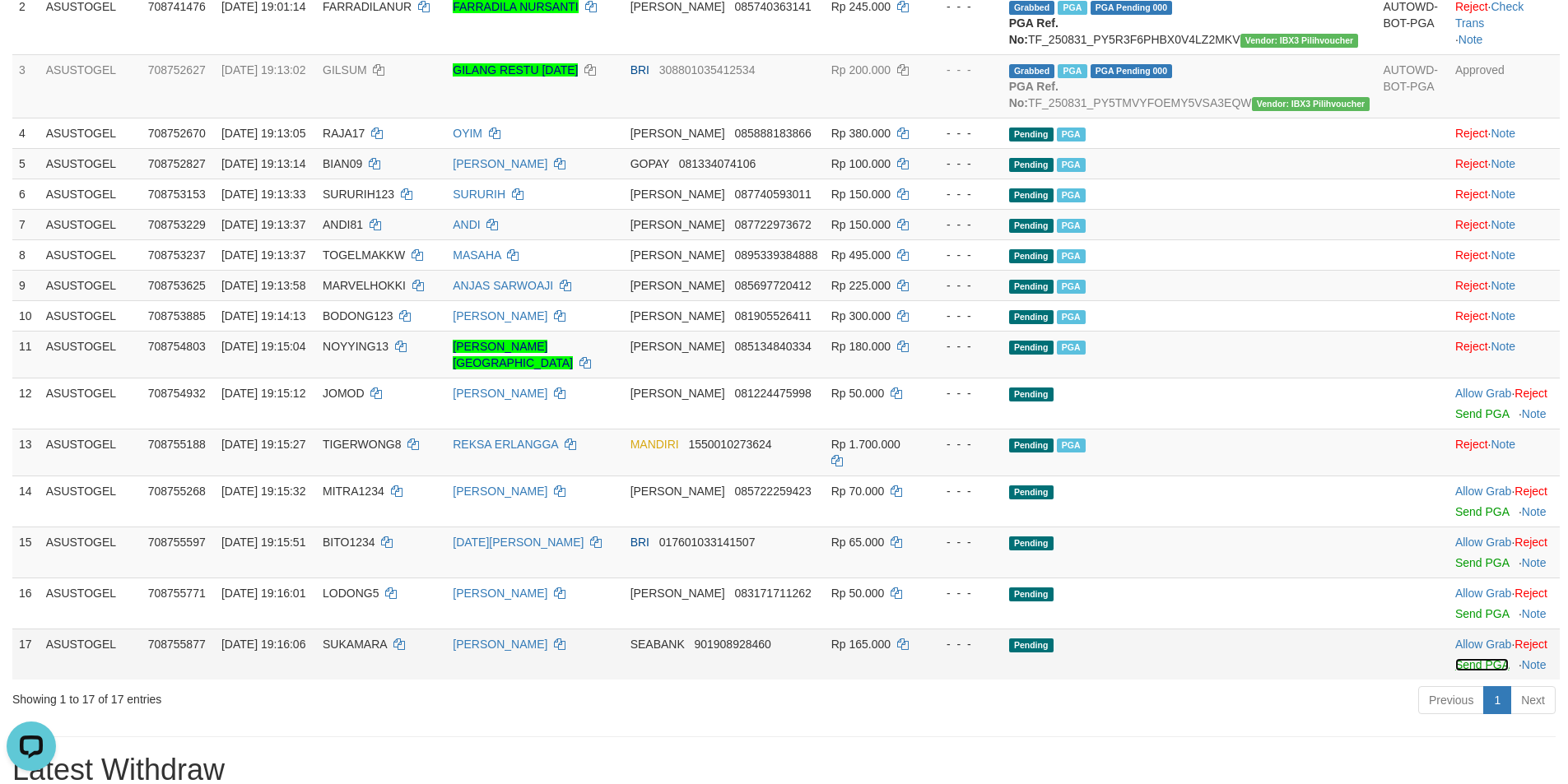
click at [1455, 671] on link "Send PGA" at bounding box center [1481, 664] width 54 height 13
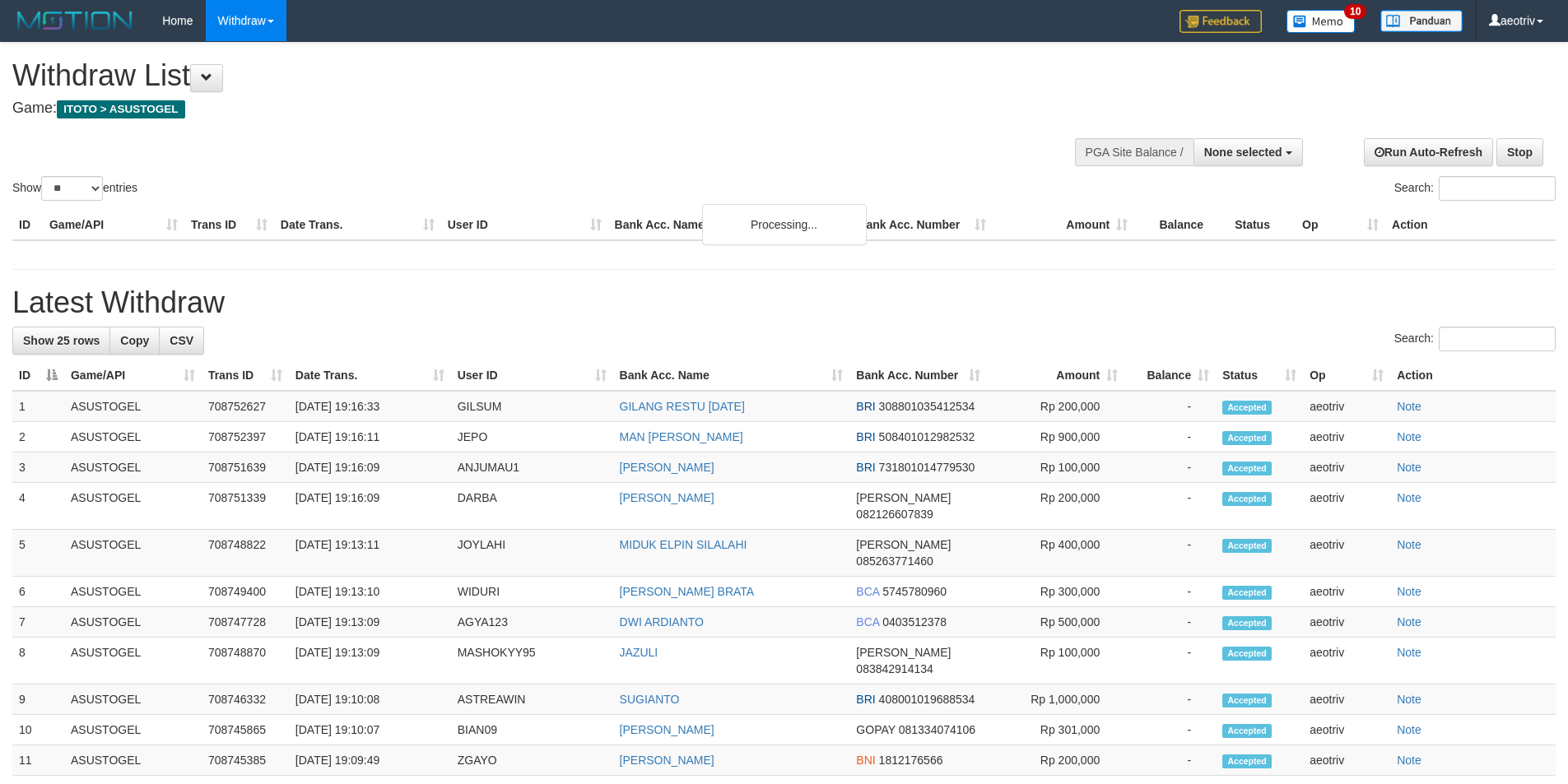
select select
select select "**"
select select
select select "**"
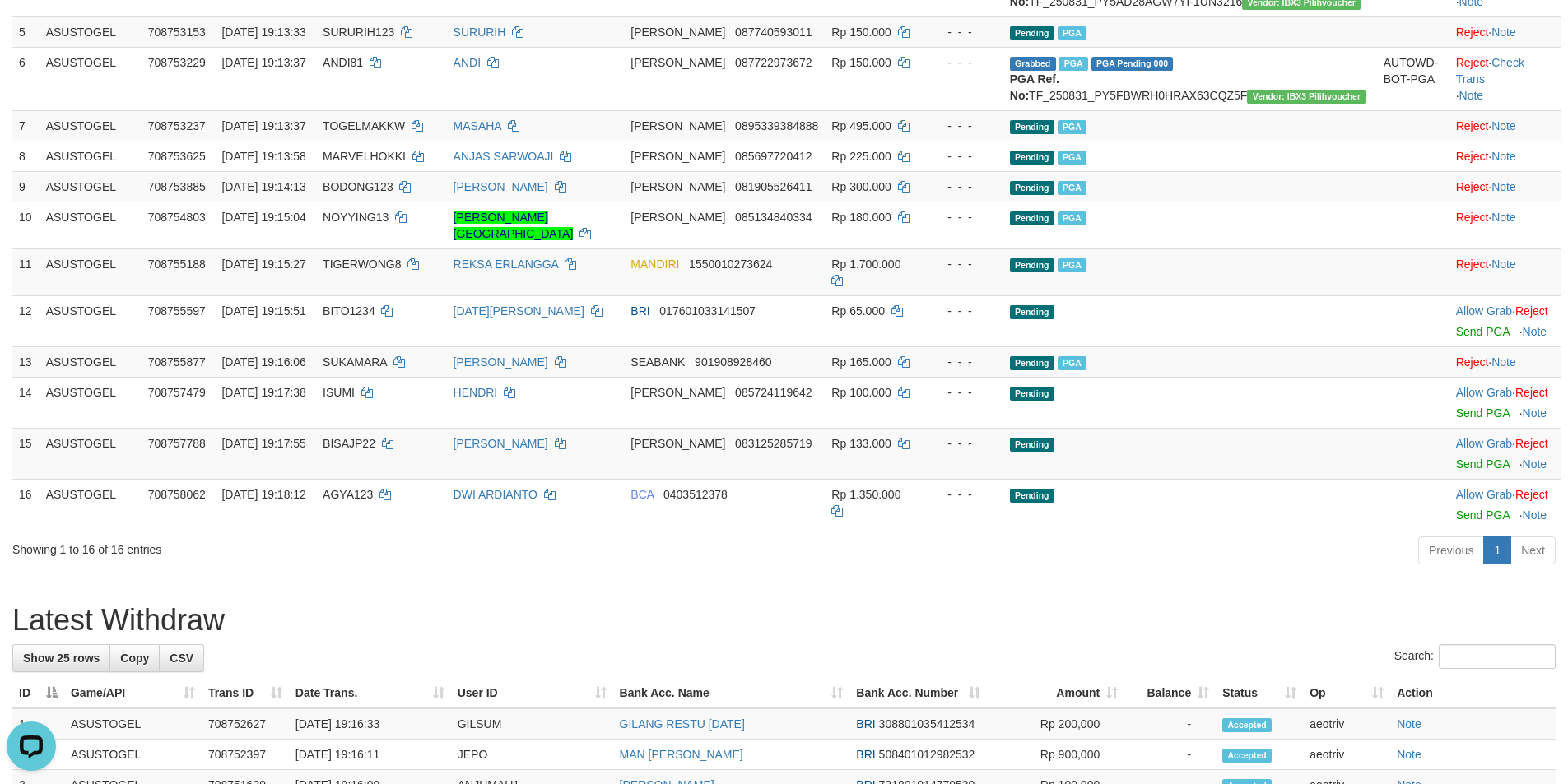
scroll to position [329, 0]
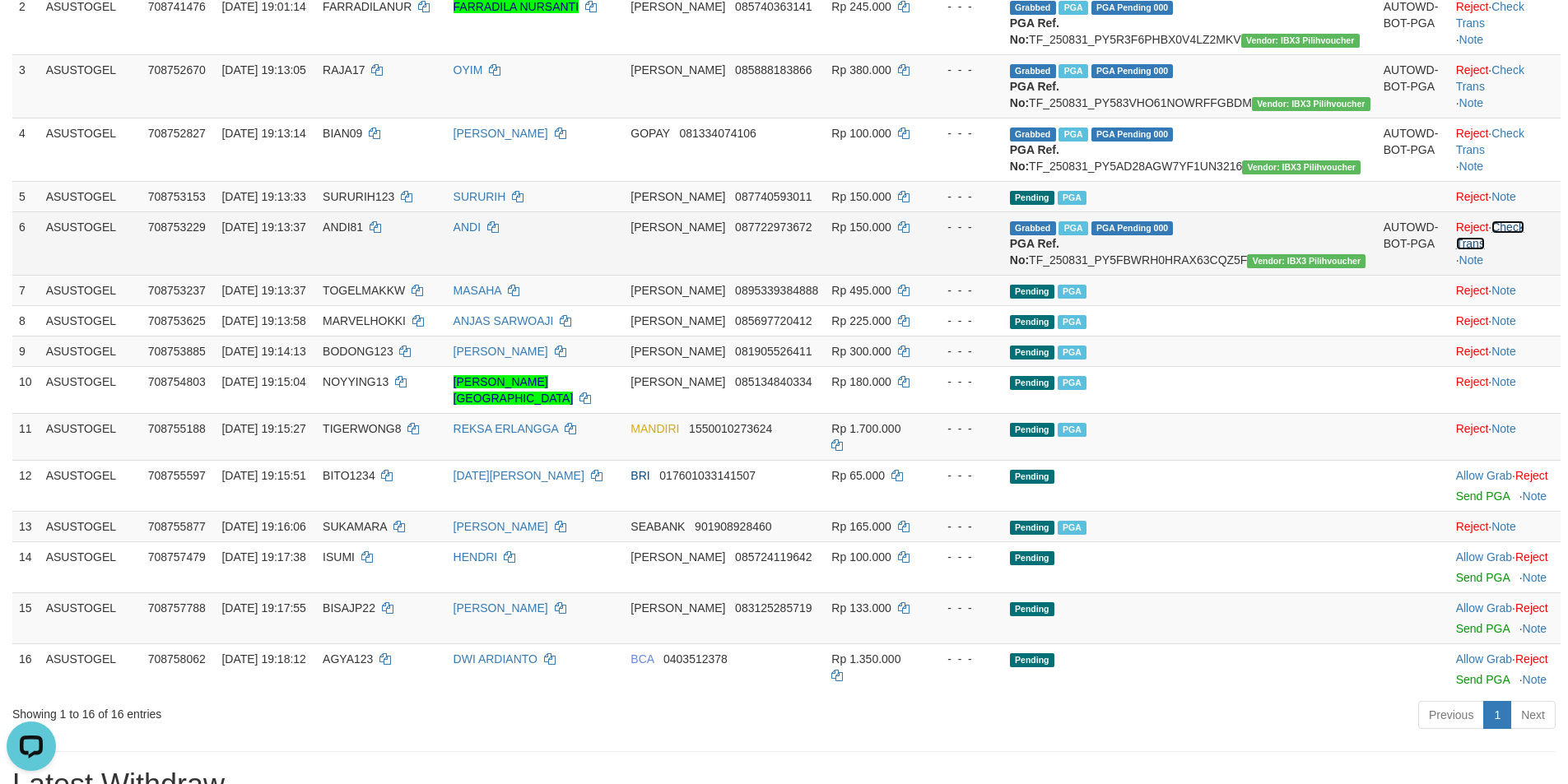
click at [1504, 250] on link "Check Trans" at bounding box center [1490, 235] width 68 height 30
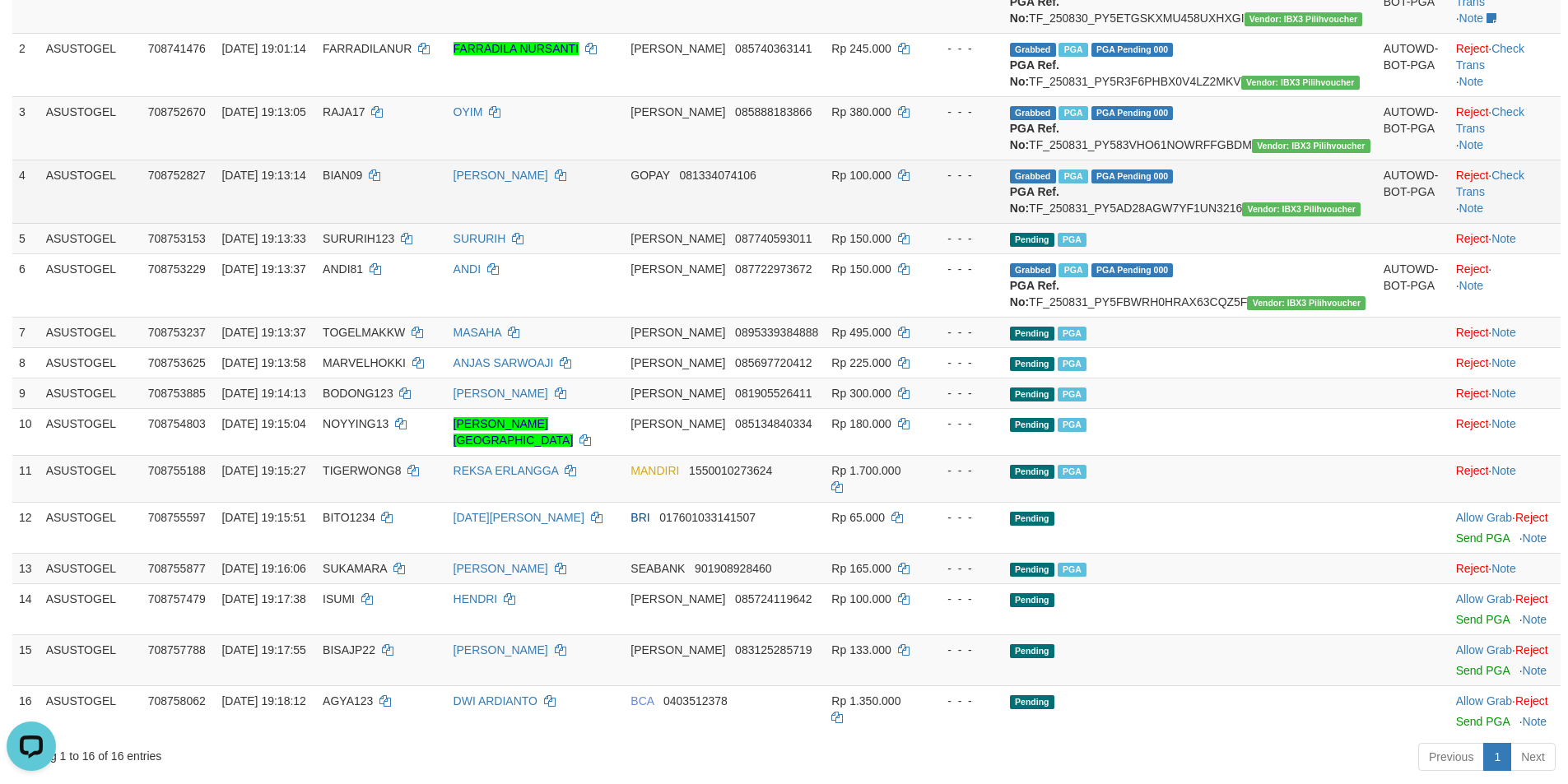
scroll to position [247, 0]
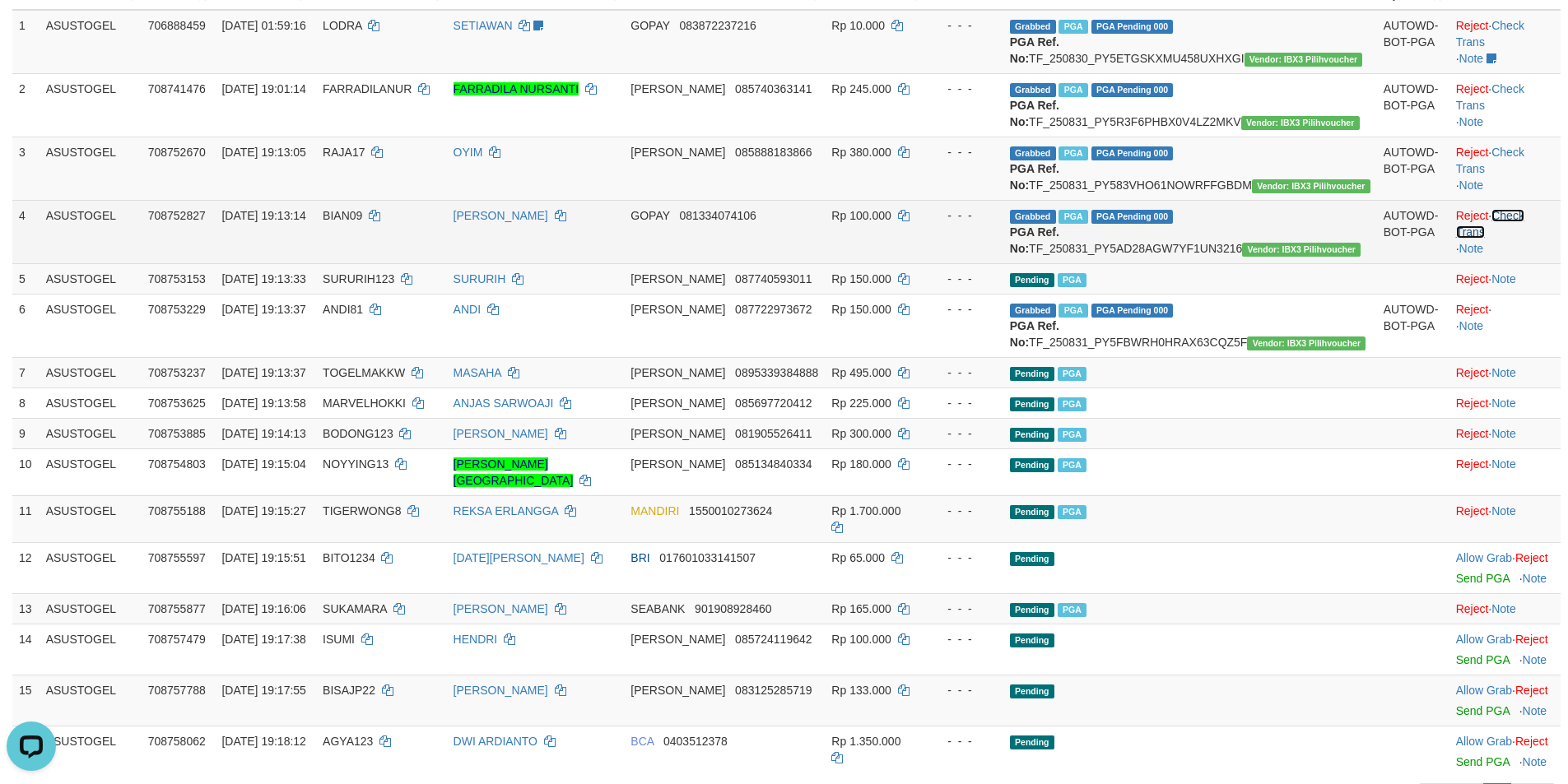
click at [1508, 238] on link "Check Trans" at bounding box center [1490, 223] width 68 height 30
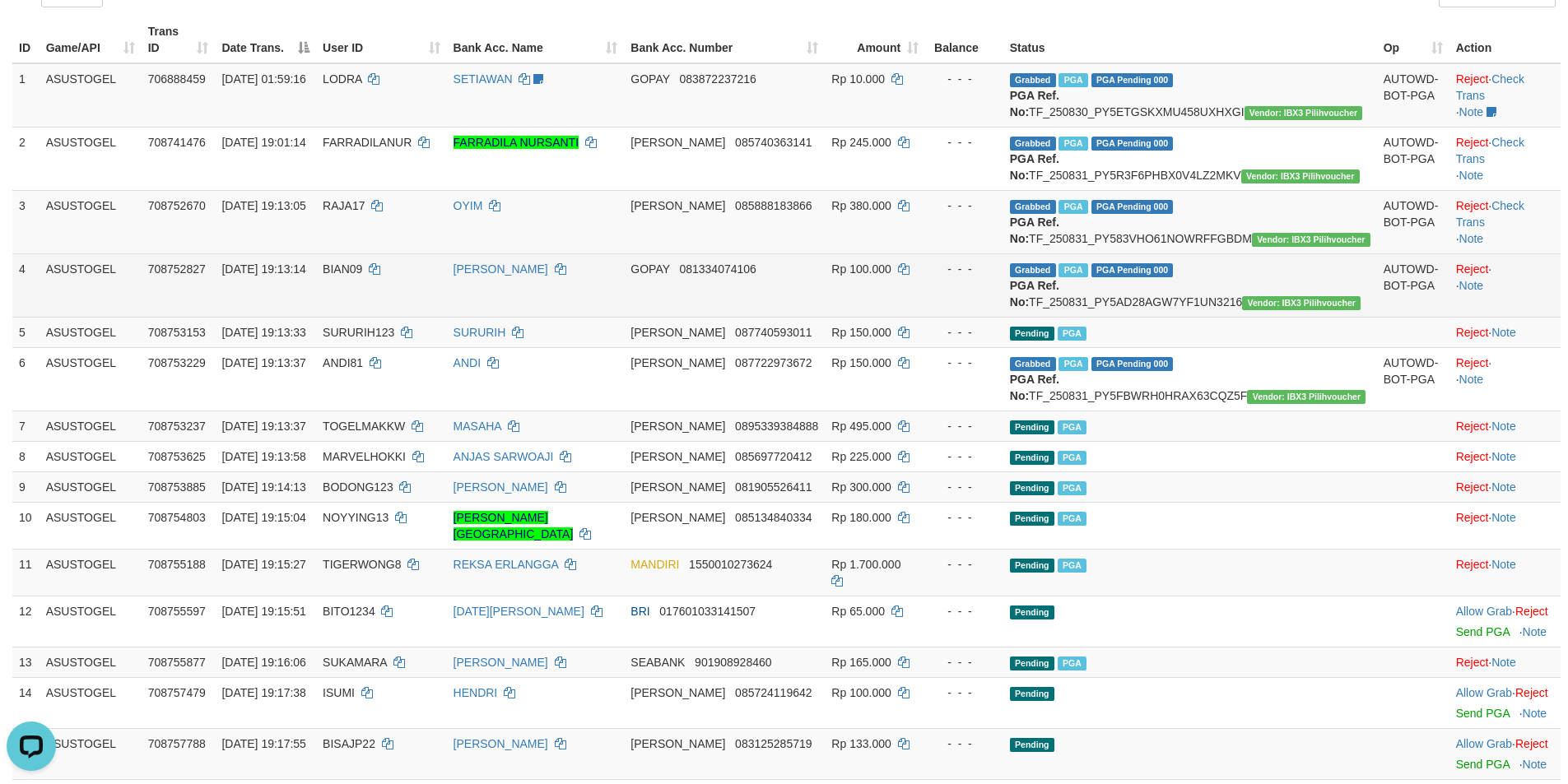
scroll to position [164, 0]
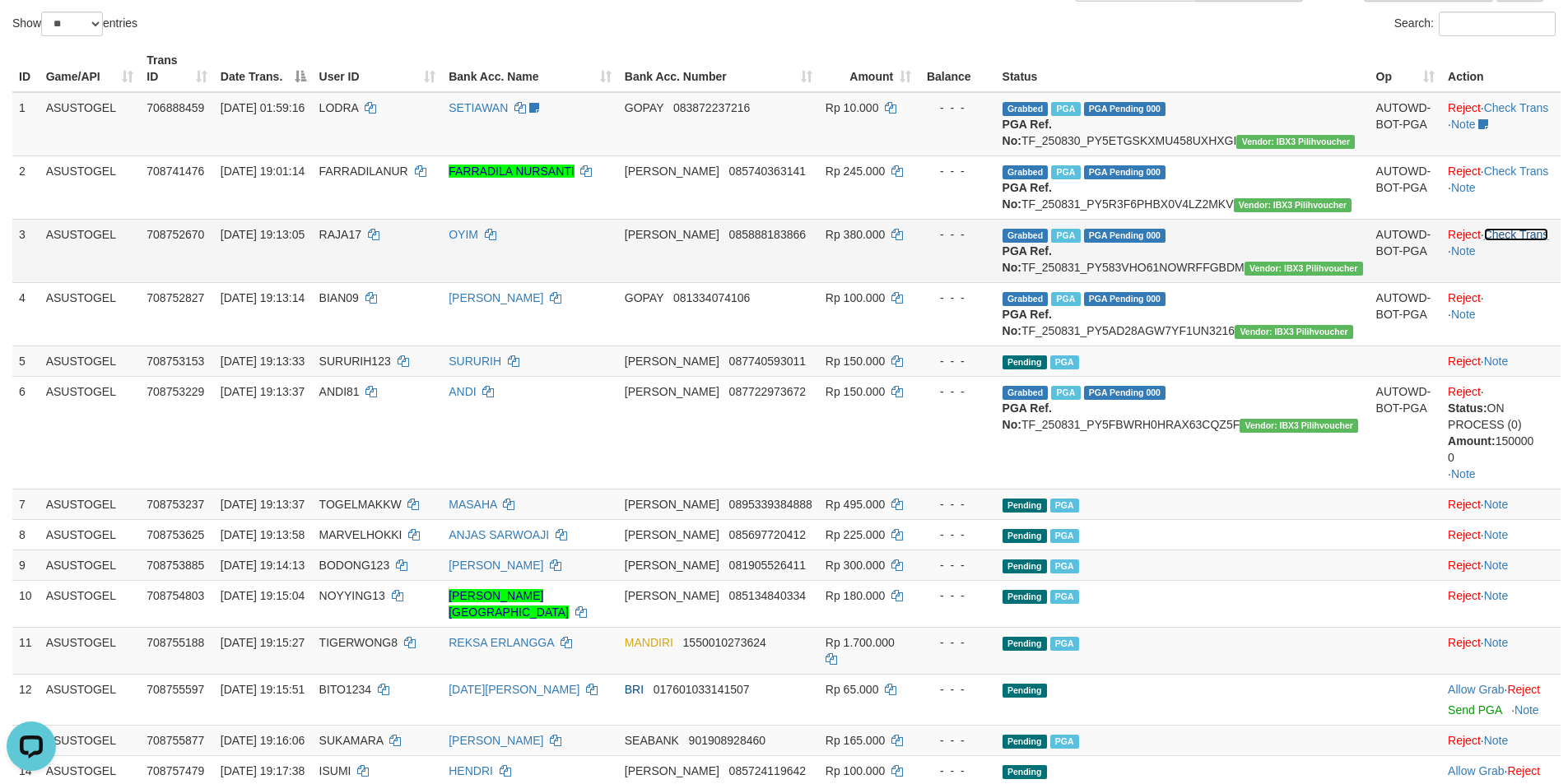
click at [1502, 241] on link "Check Trans" at bounding box center [1516, 234] width 65 height 13
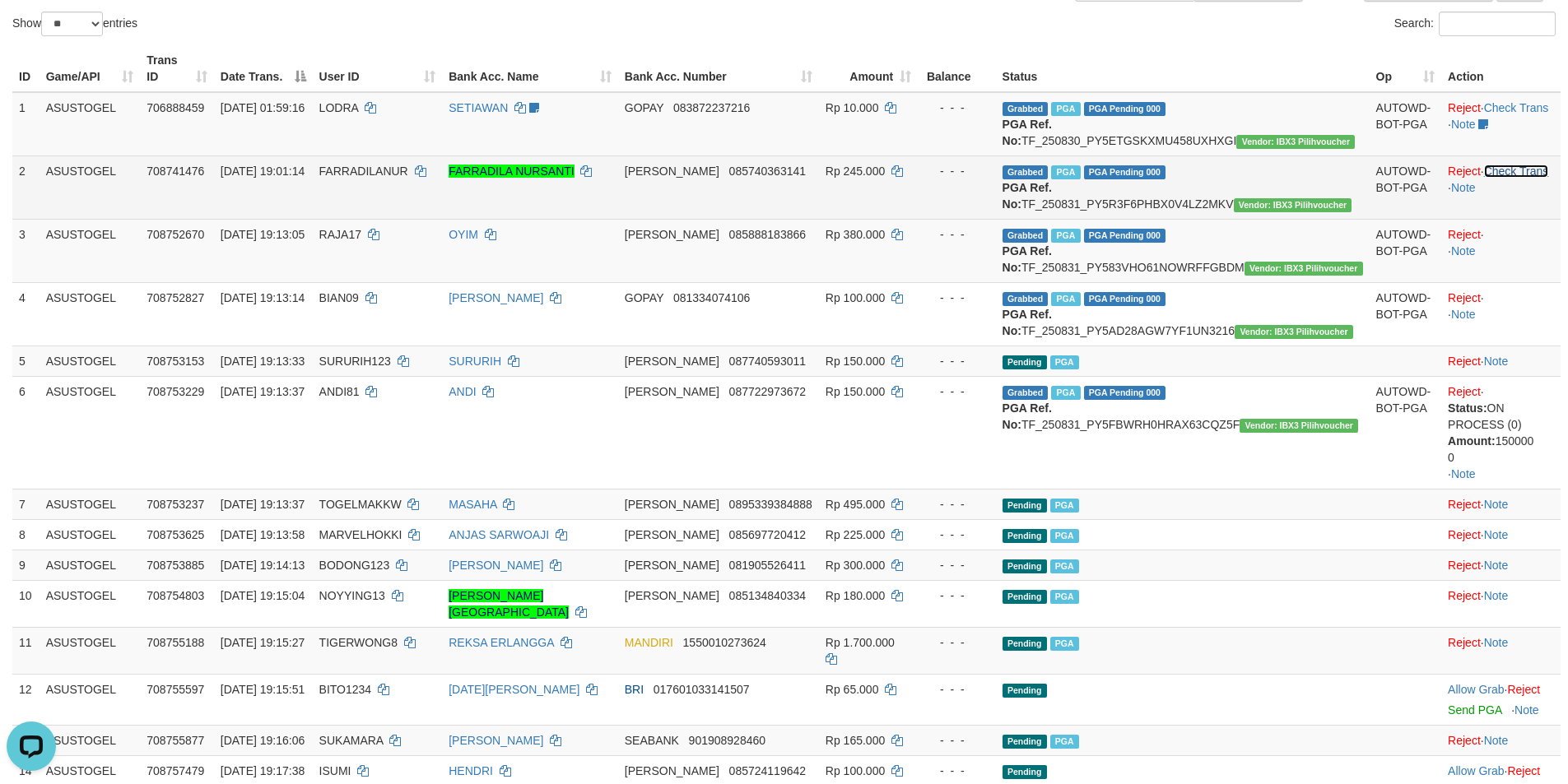
click at [1503, 170] on link "Check Trans" at bounding box center [1516, 170] width 65 height 13
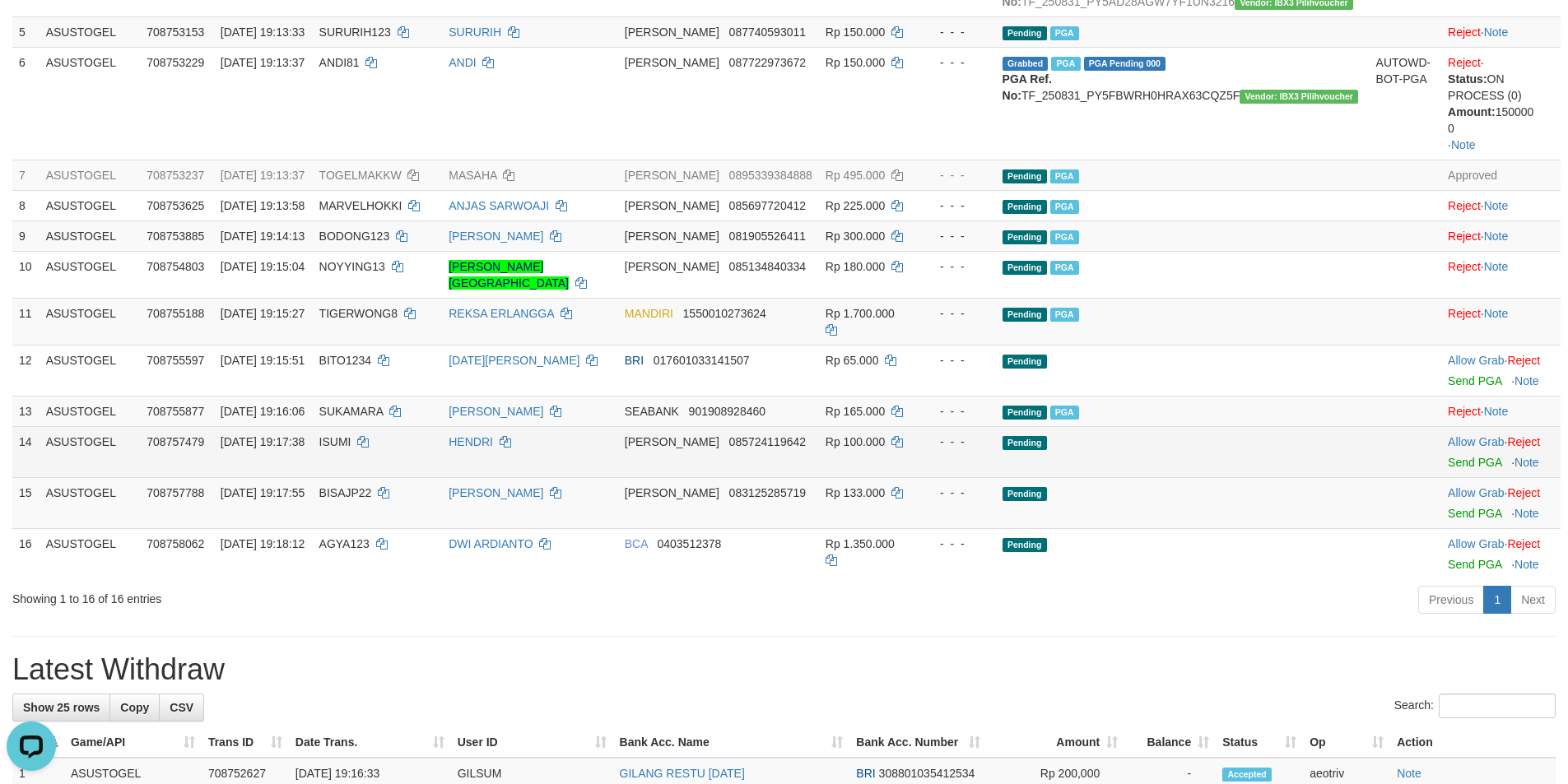
scroll to position [378, 0]
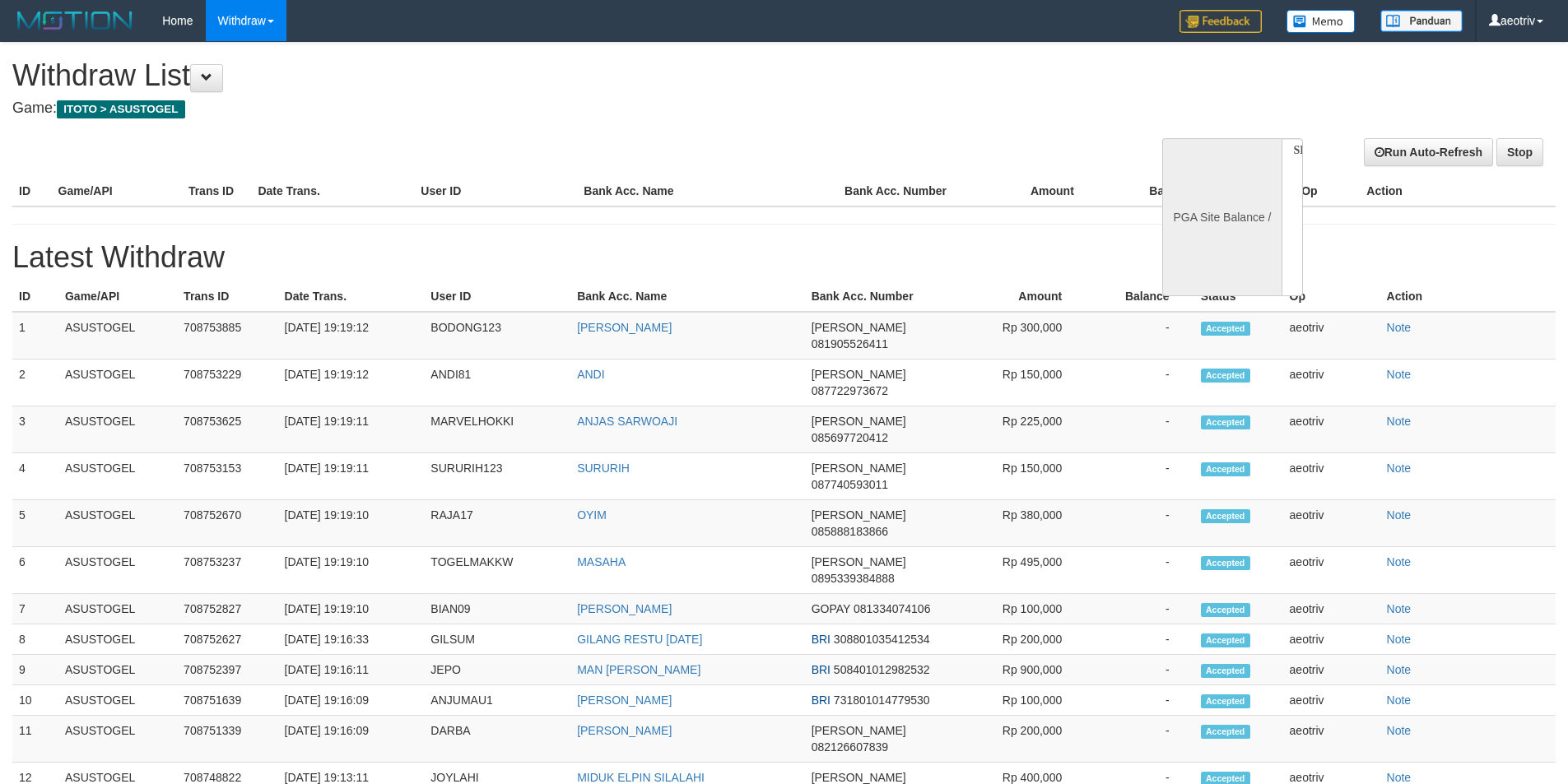
select select
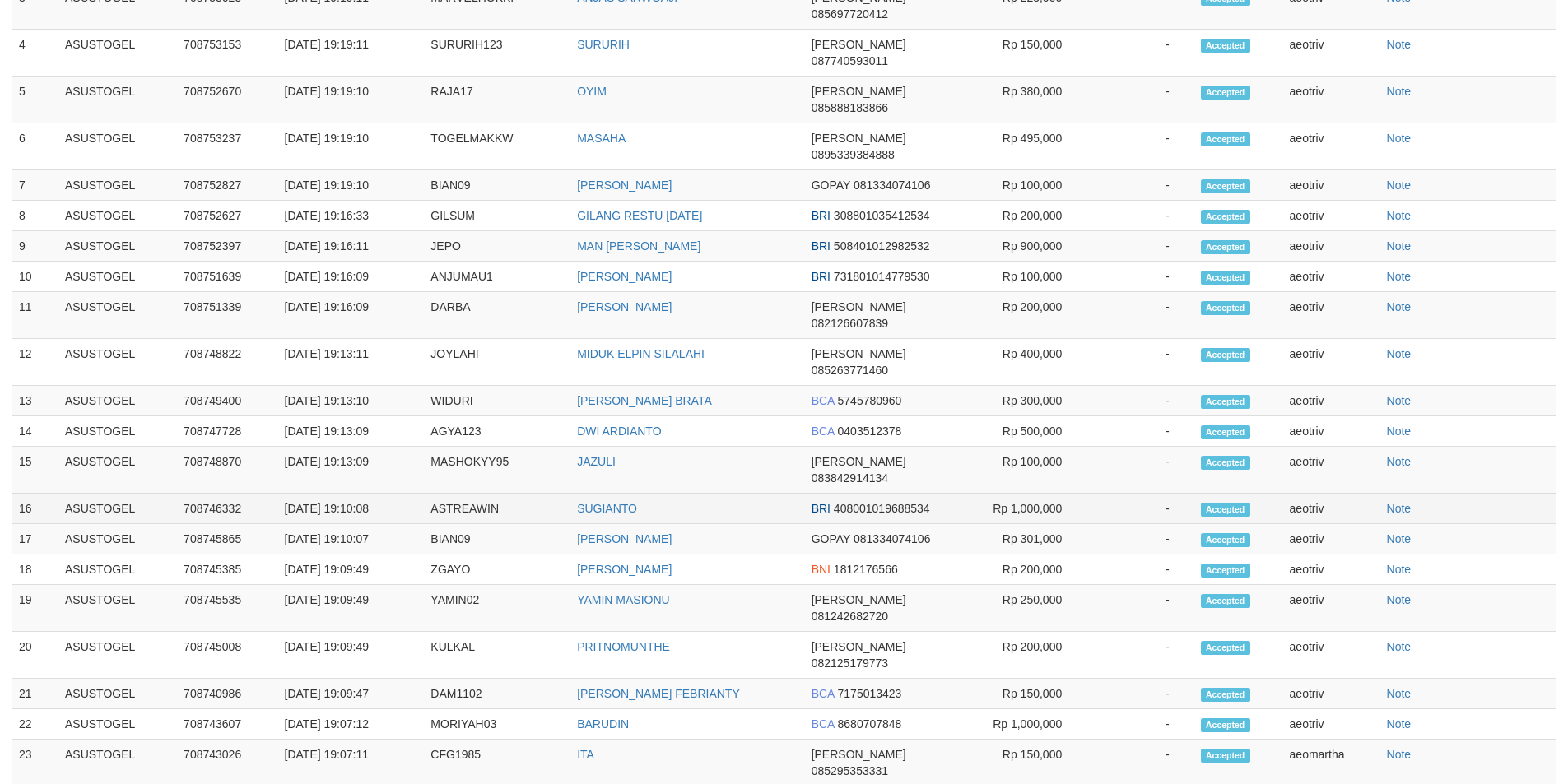
select select "**"
select select
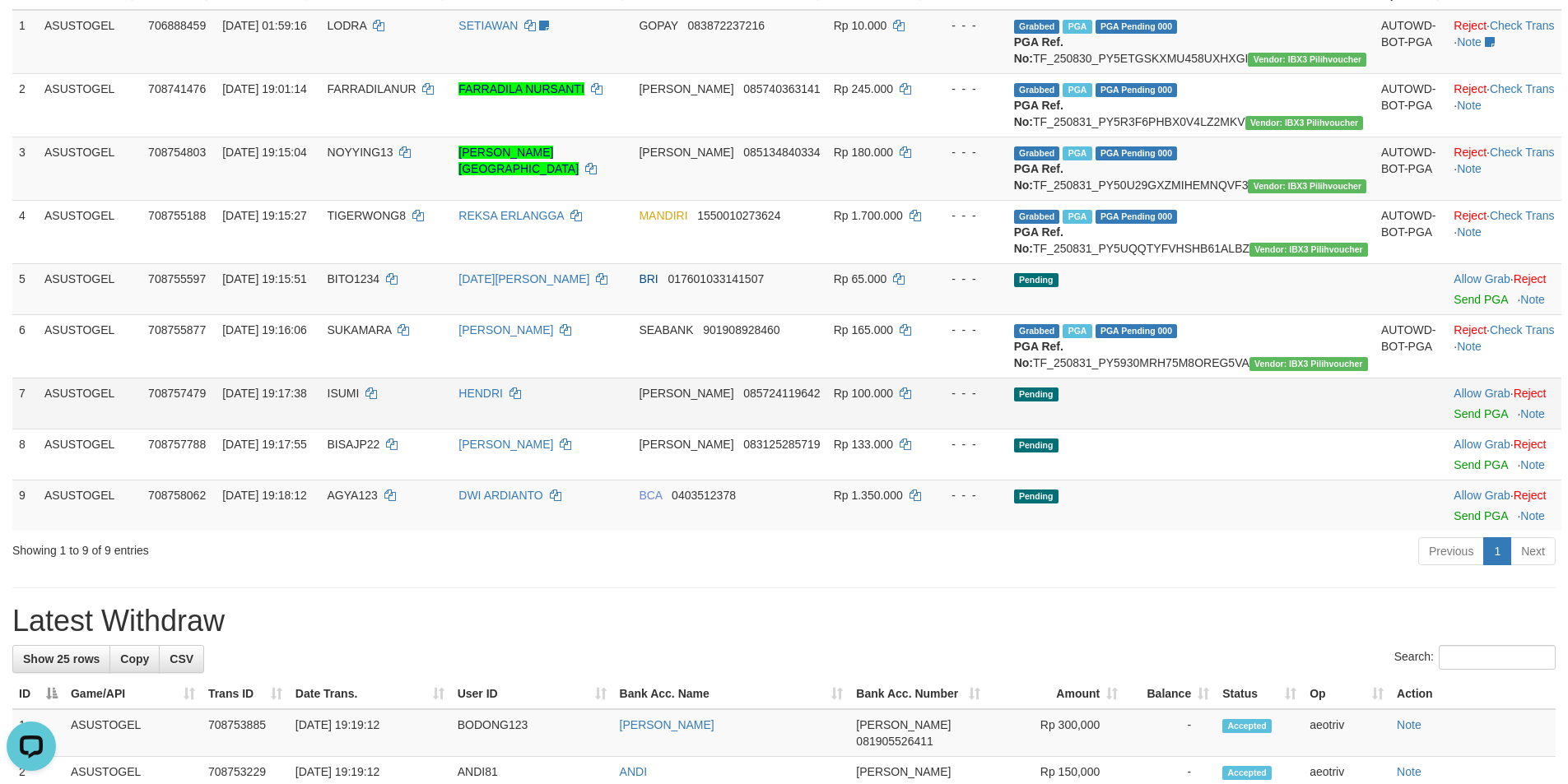
scroll to position [329, 0]
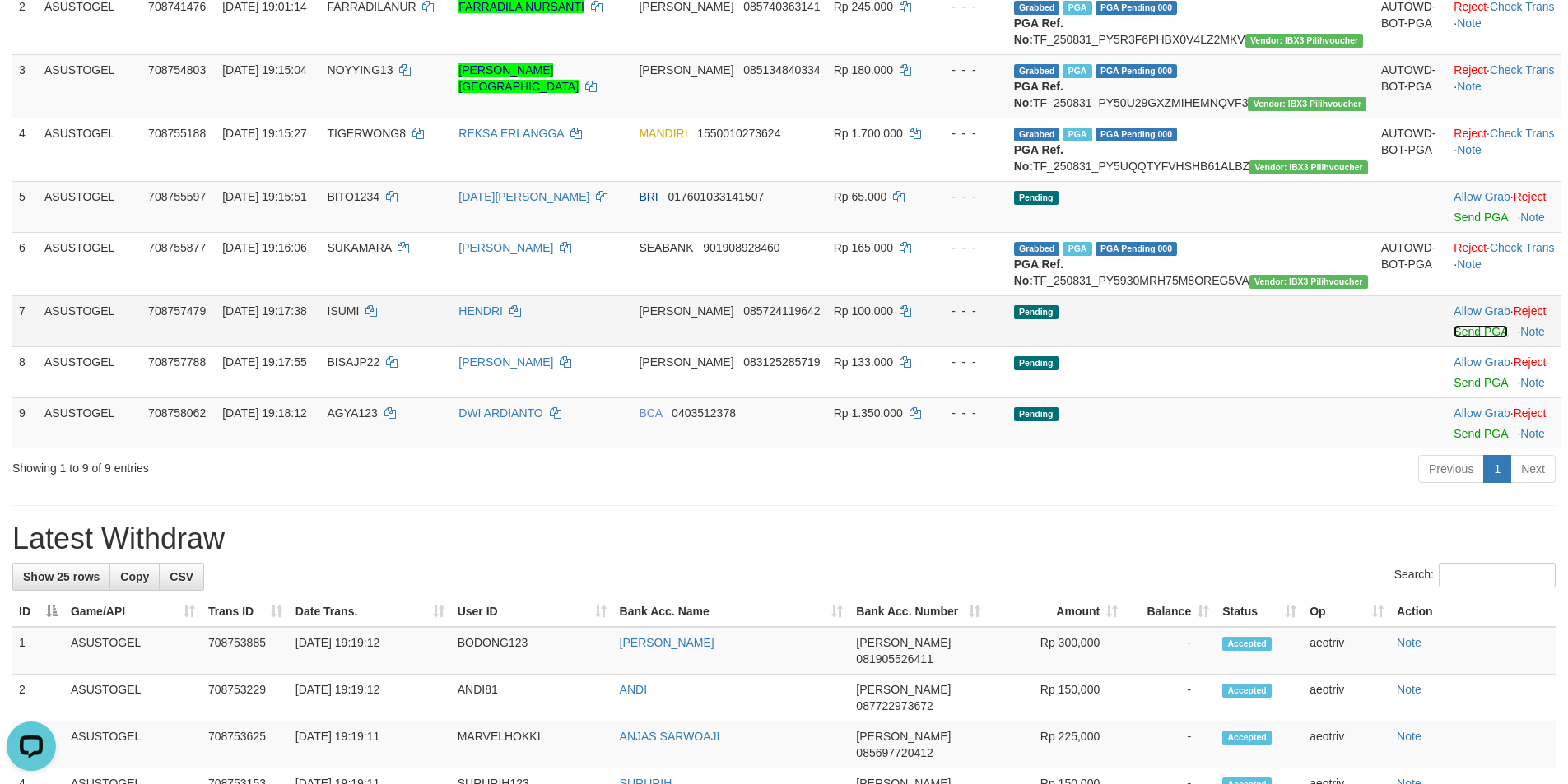
click at [1453, 338] on link "Send PGA" at bounding box center [1479, 331] width 54 height 13
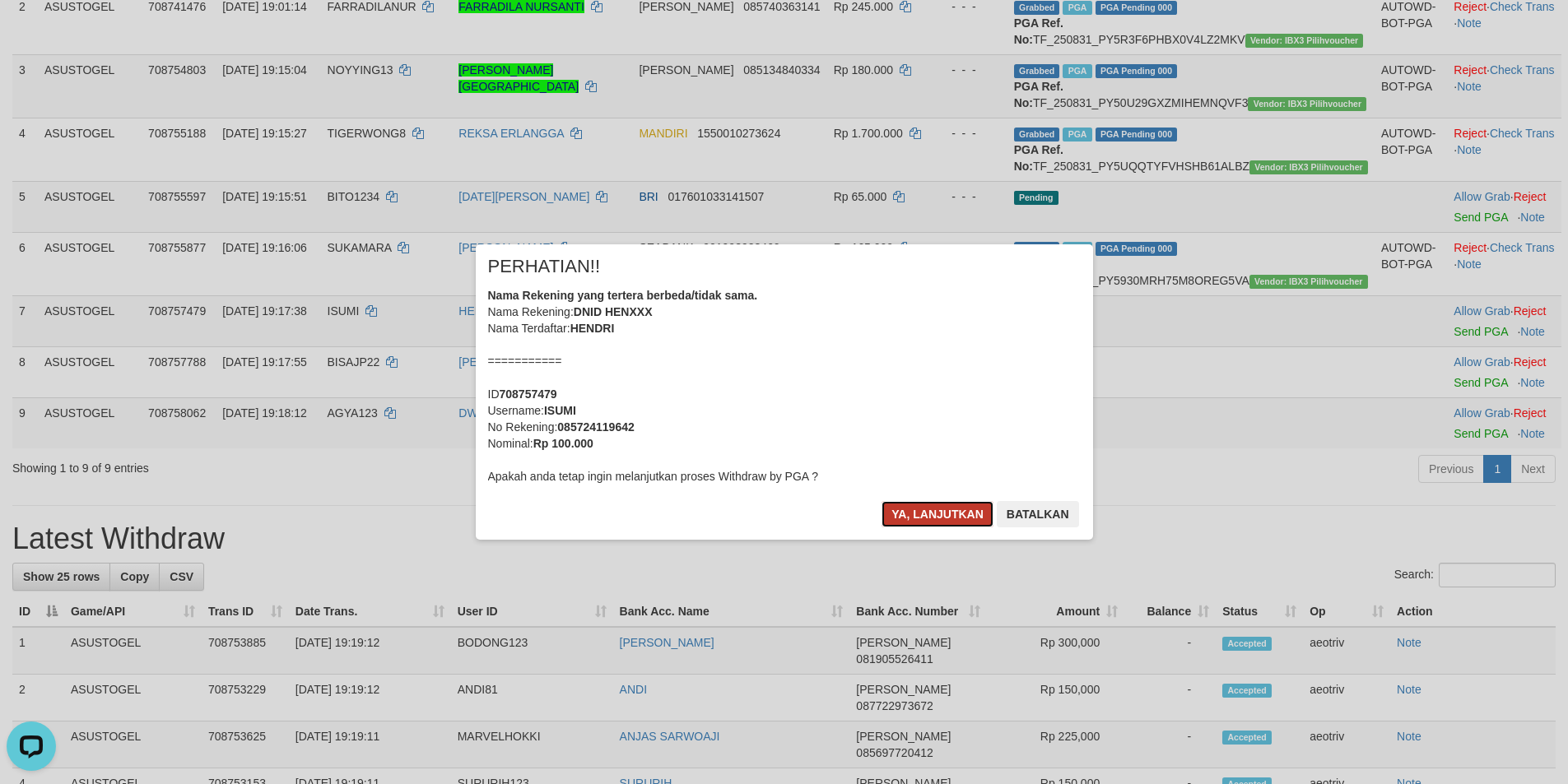
click at [934, 512] on button "Ya, lanjutkan" at bounding box center [937, 513] width 112 height 26
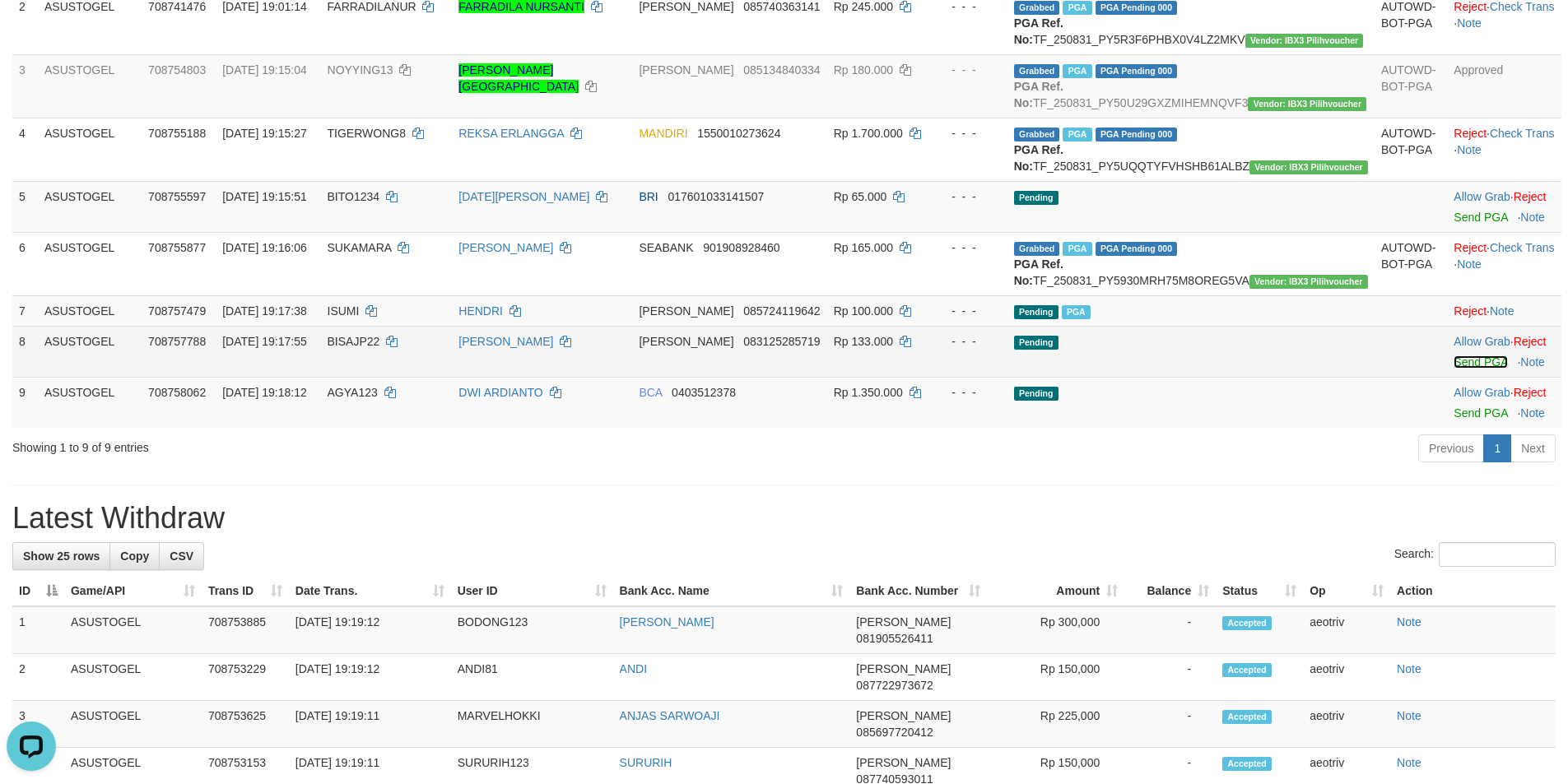
click at [1453, 369] on link "Send PGA" at bounding box center [1479, 361] width 54 height 13
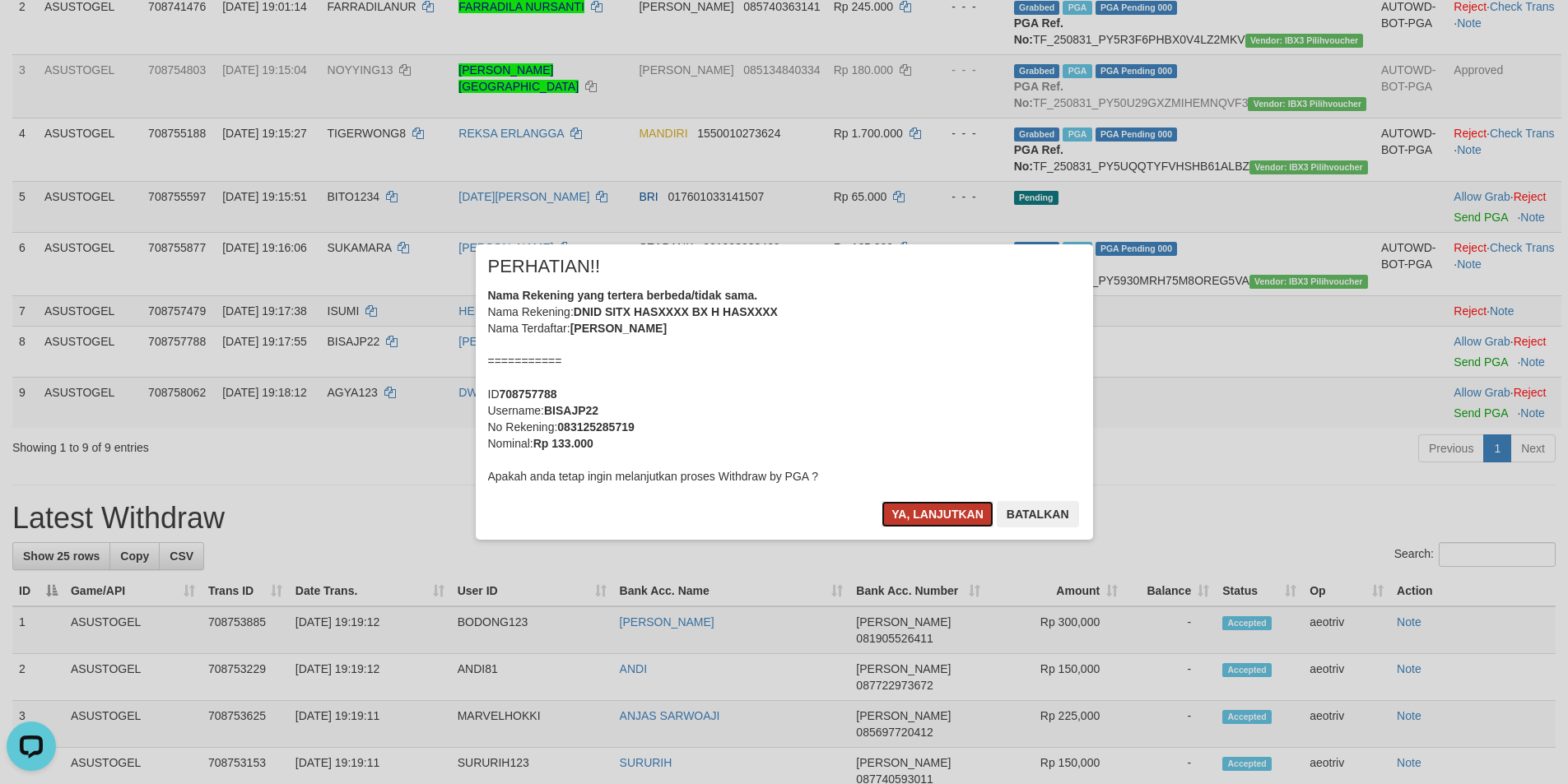
click at [930, 511] on button "Ya, lanjutkan" at bounding box center [937, 513] width 112 height 26
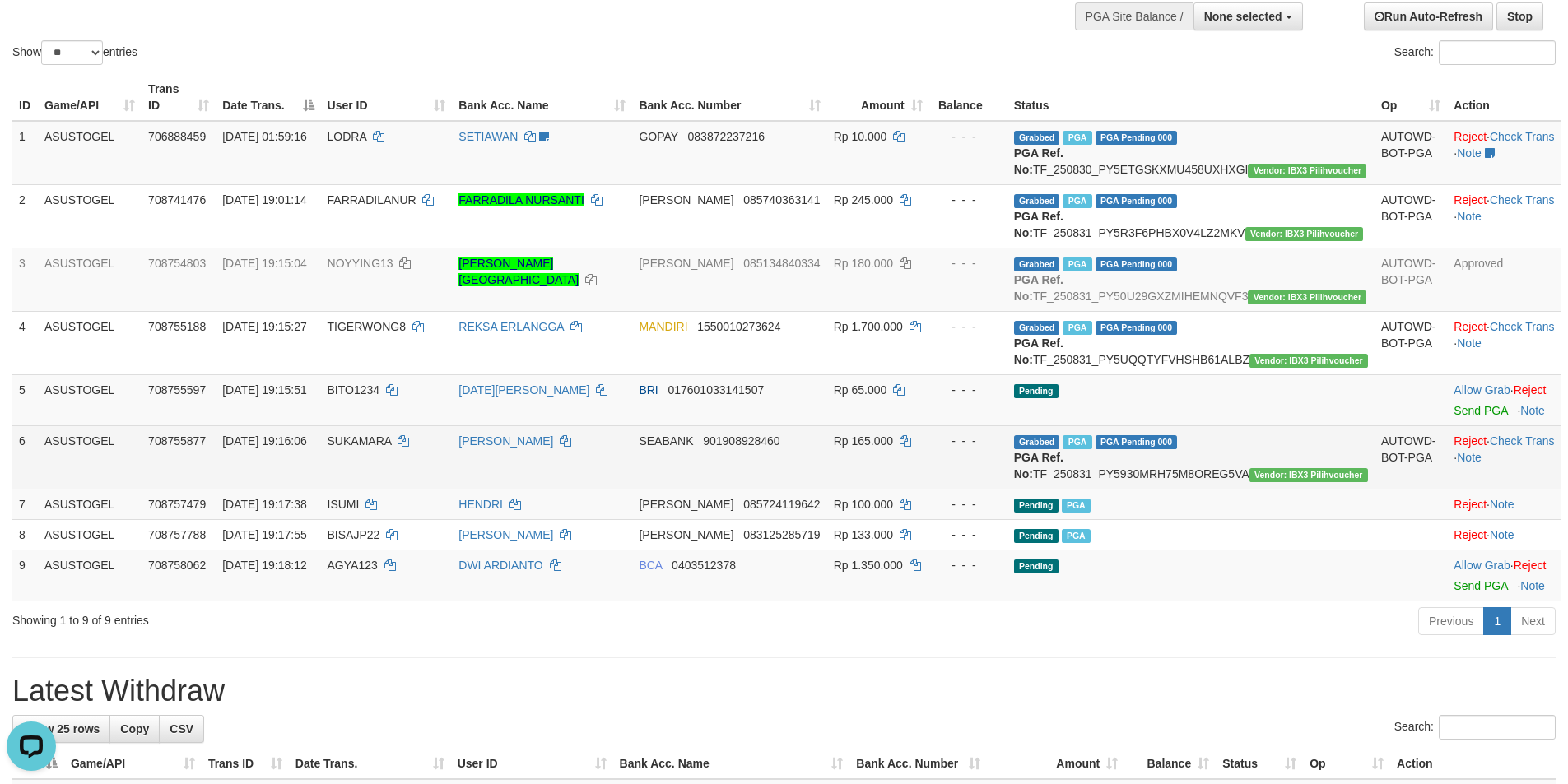
scroll to position [164, 0]
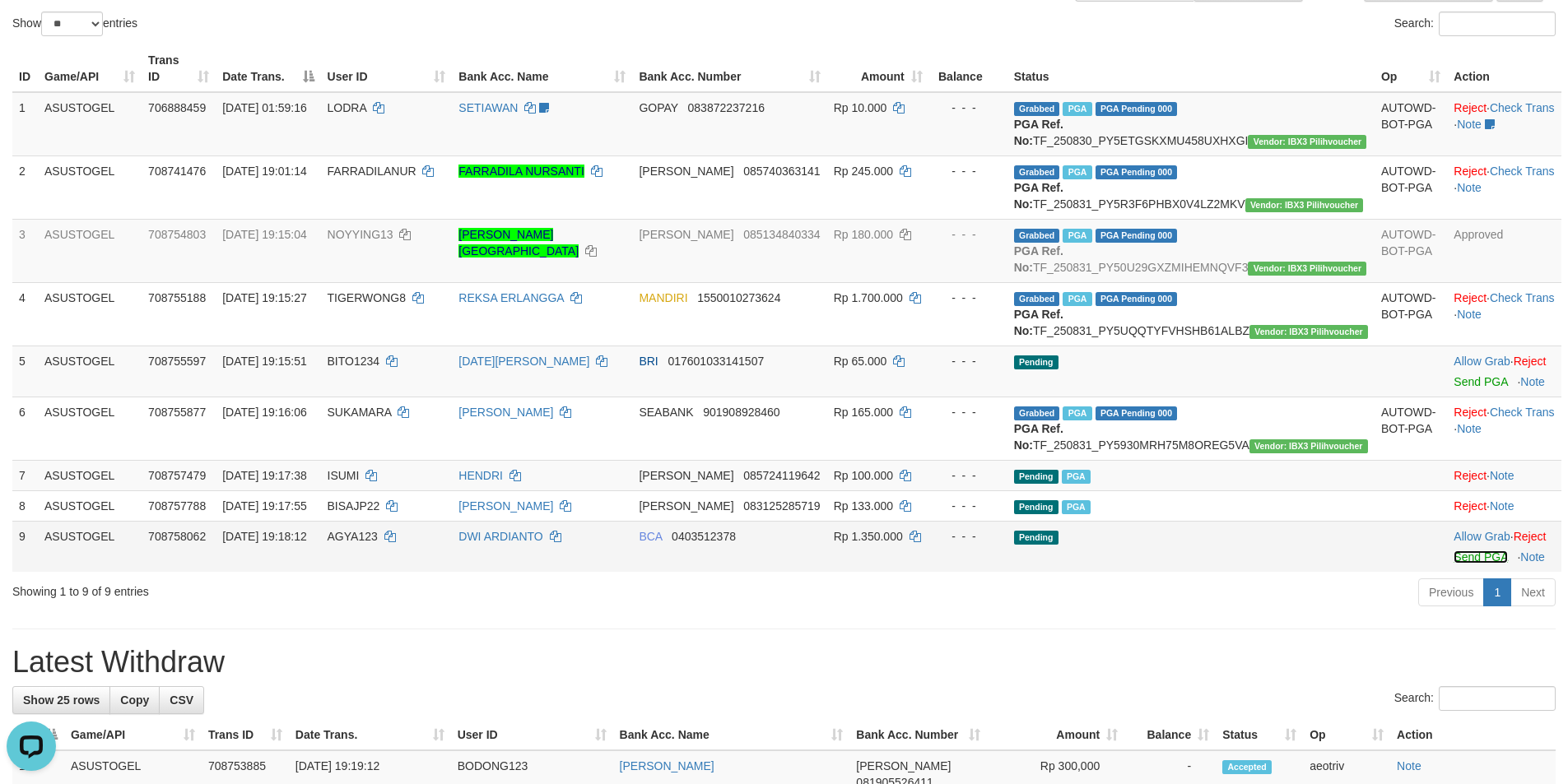
click at [1453, 564] on link "Send PGA" at bounding box center [1479, 556] width 54 height 13
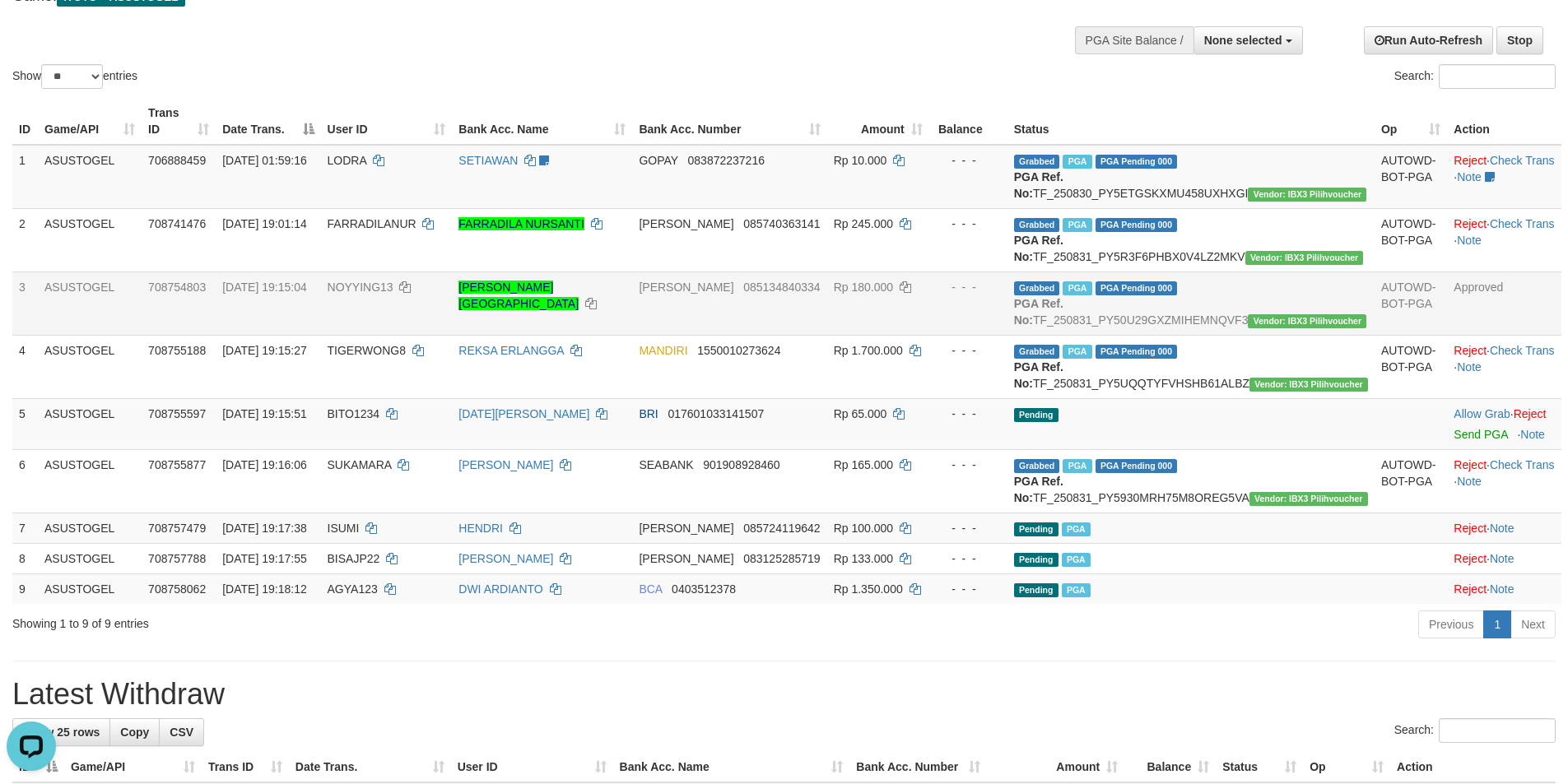
scroll to position [83, 0]
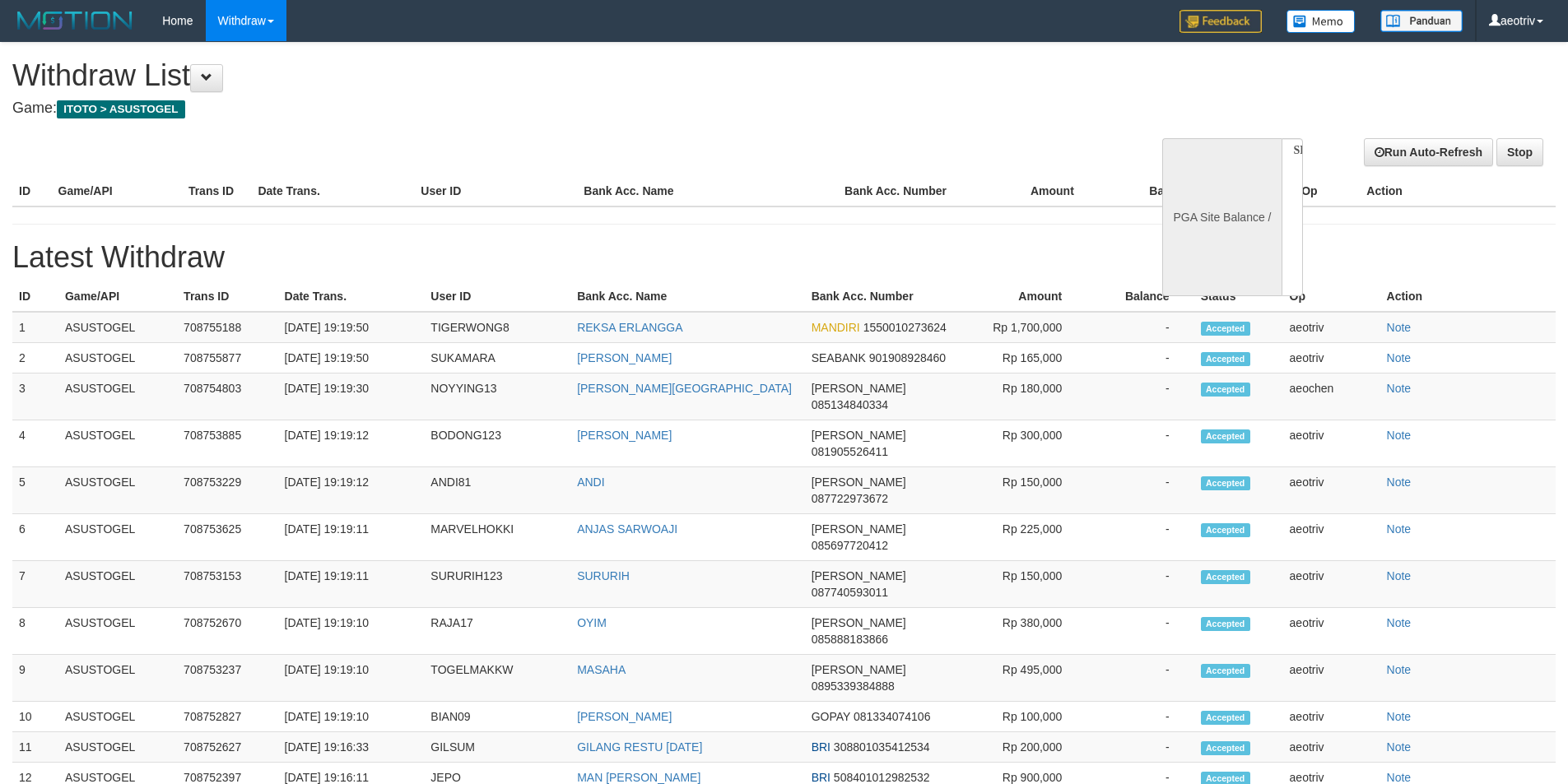
select select
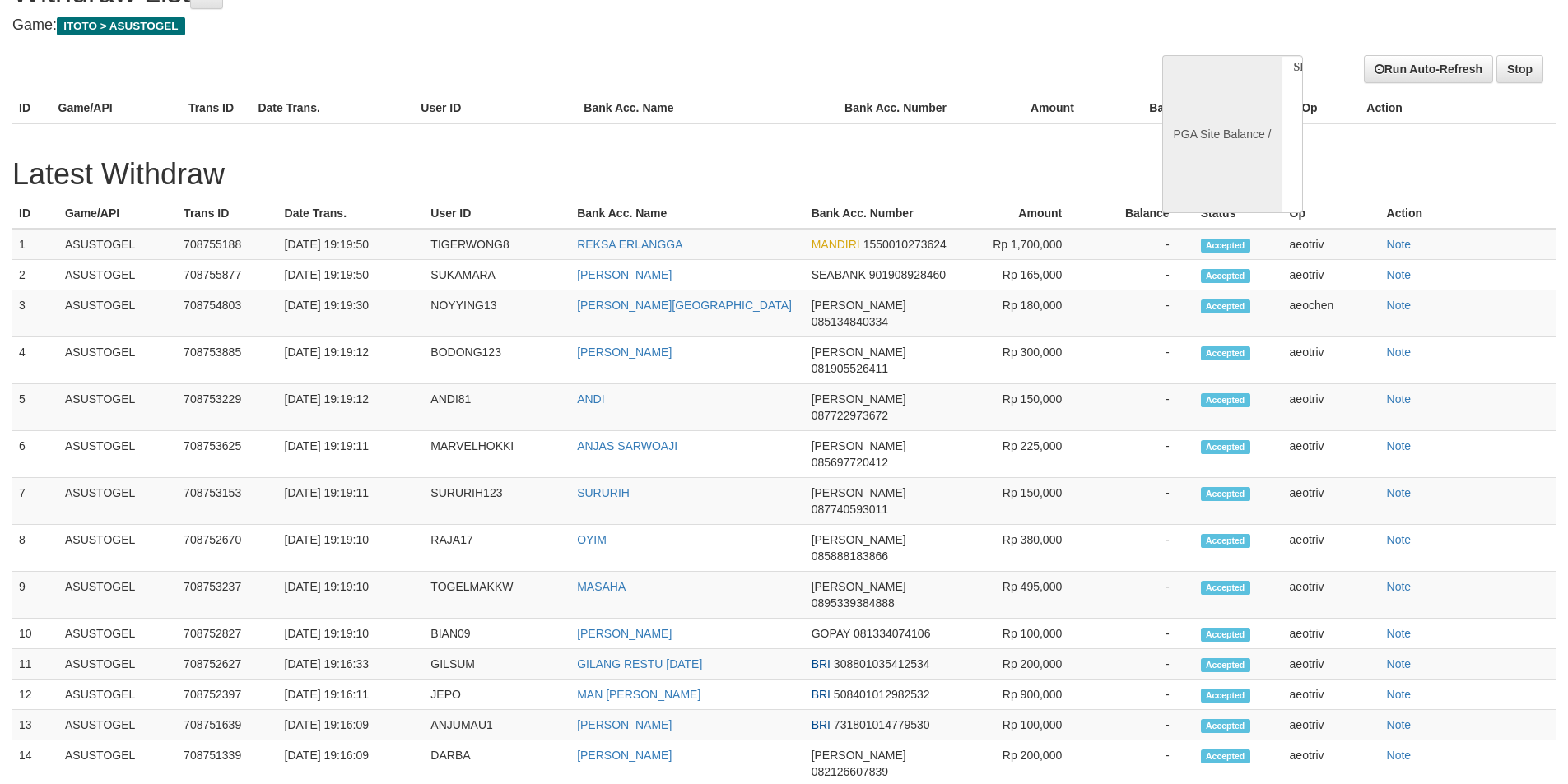
select select "**"
select select
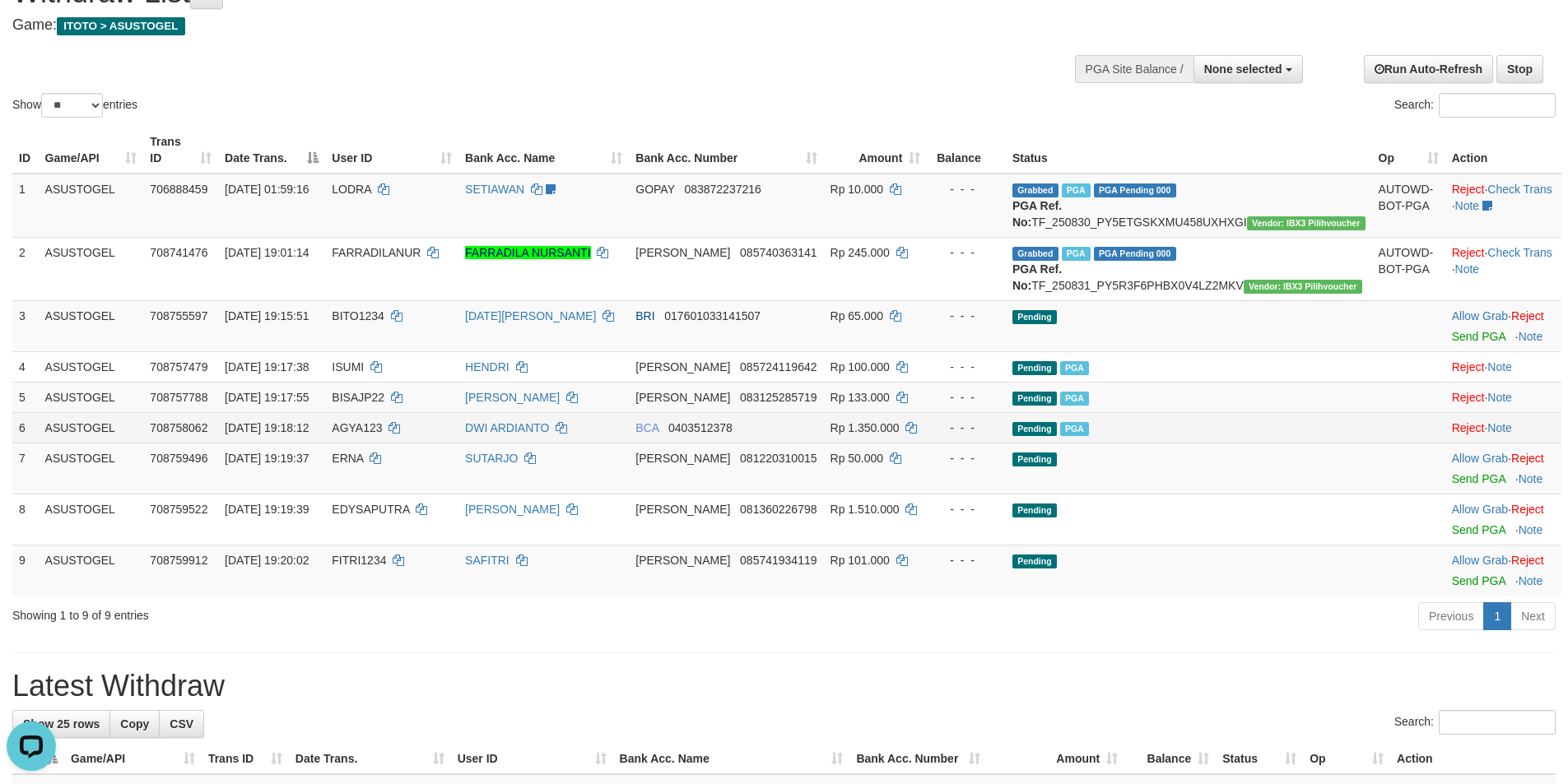
scroll to position [165, 0]
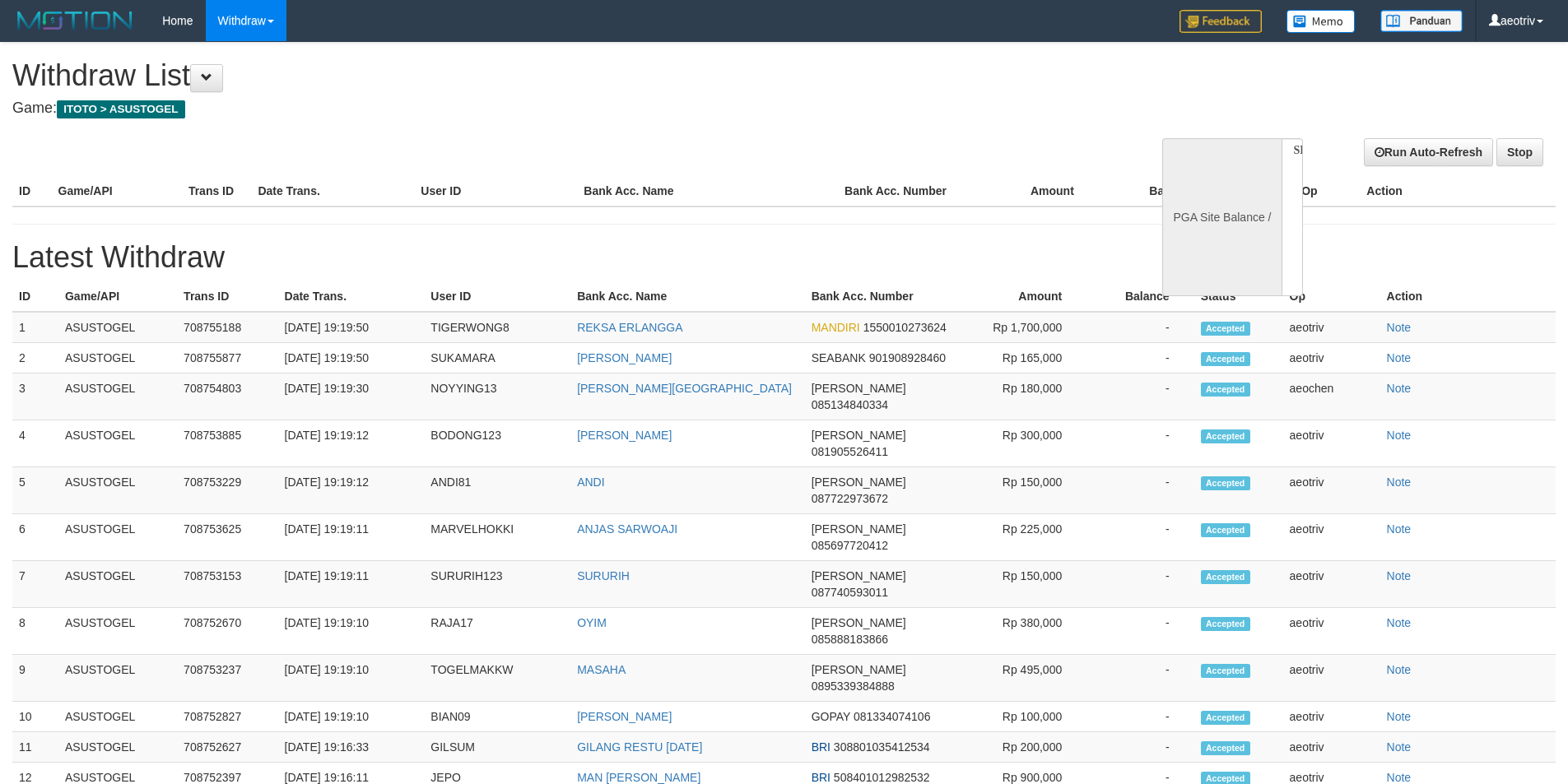
select select
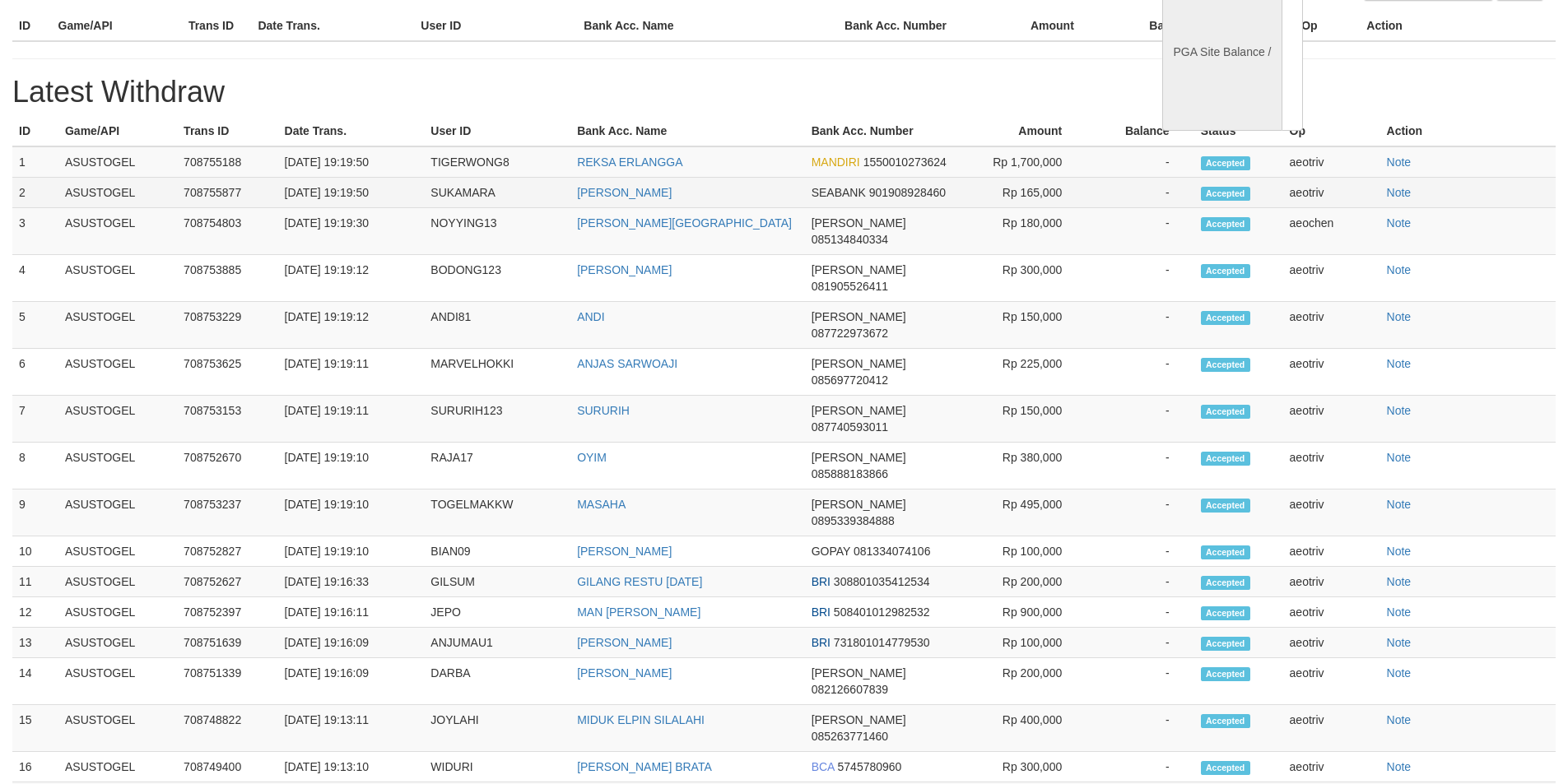
select select "**"
select select
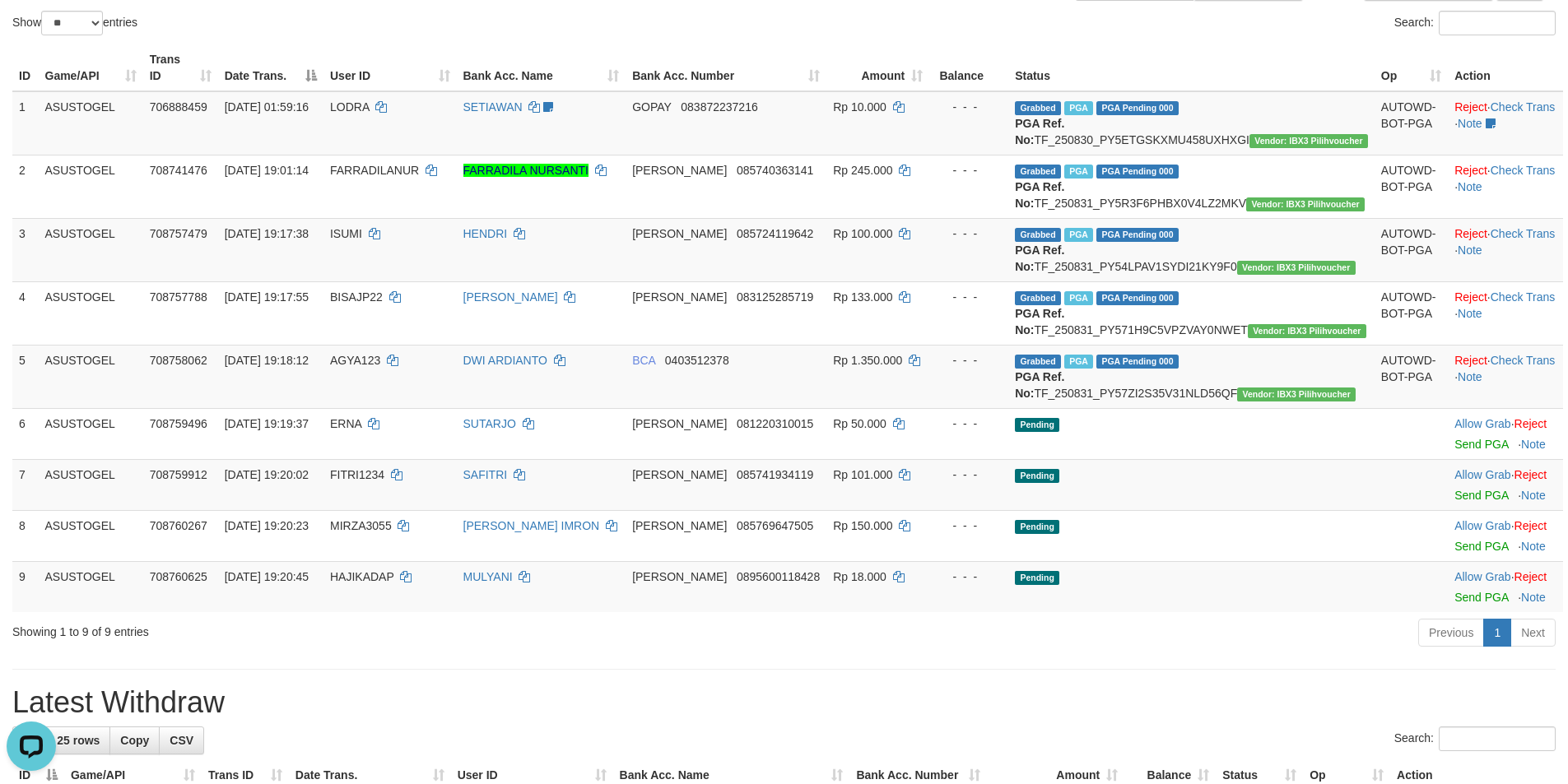
scroll to position [0, 0]
click at [1454, 501] on link "Send PGA" at bounding box center [1480, 495] width 54 height 13
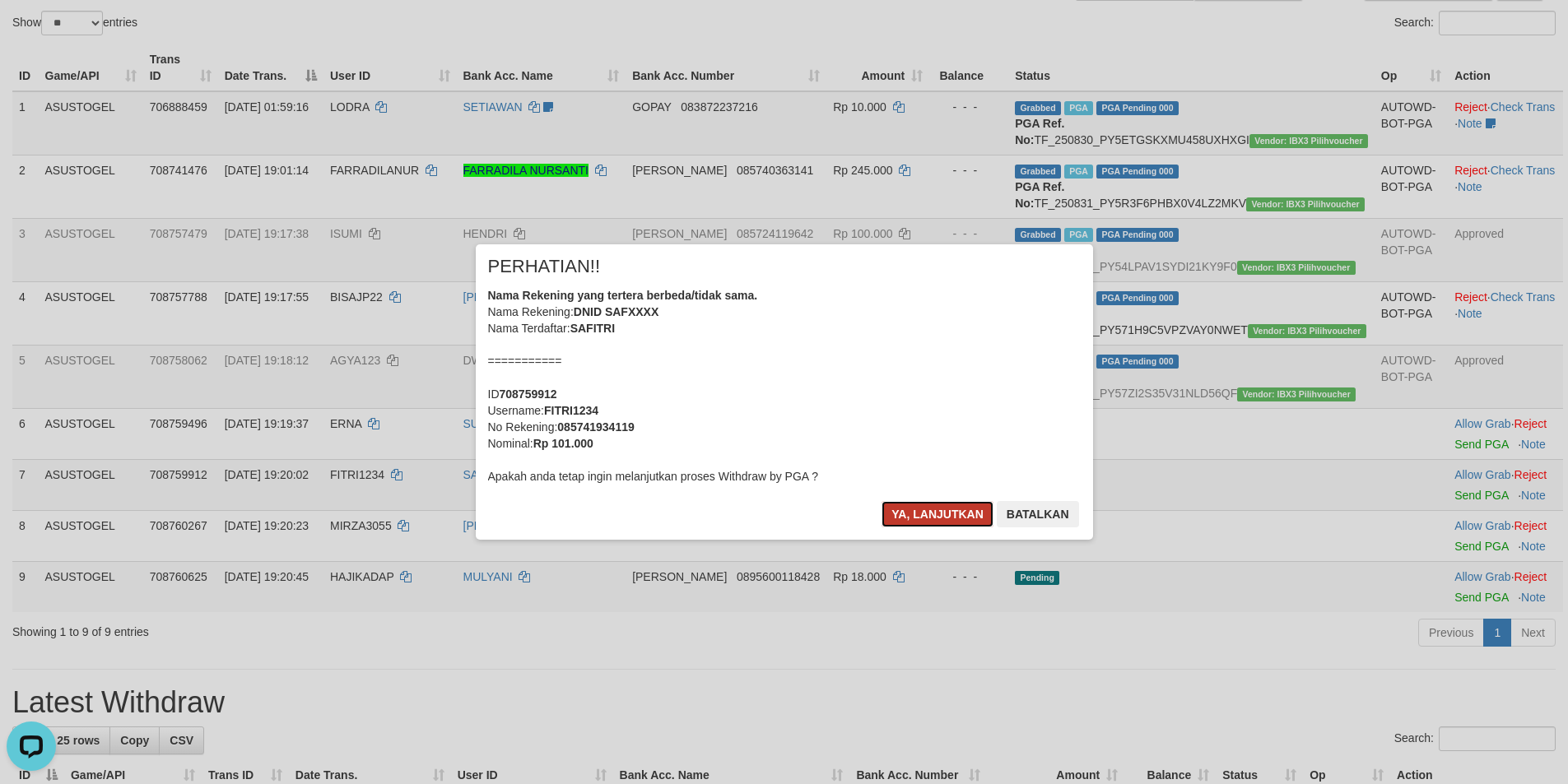
click at [943, 509] on button "Ya, lanjutkan" at bounding box center [937, 513] width 112 height 26
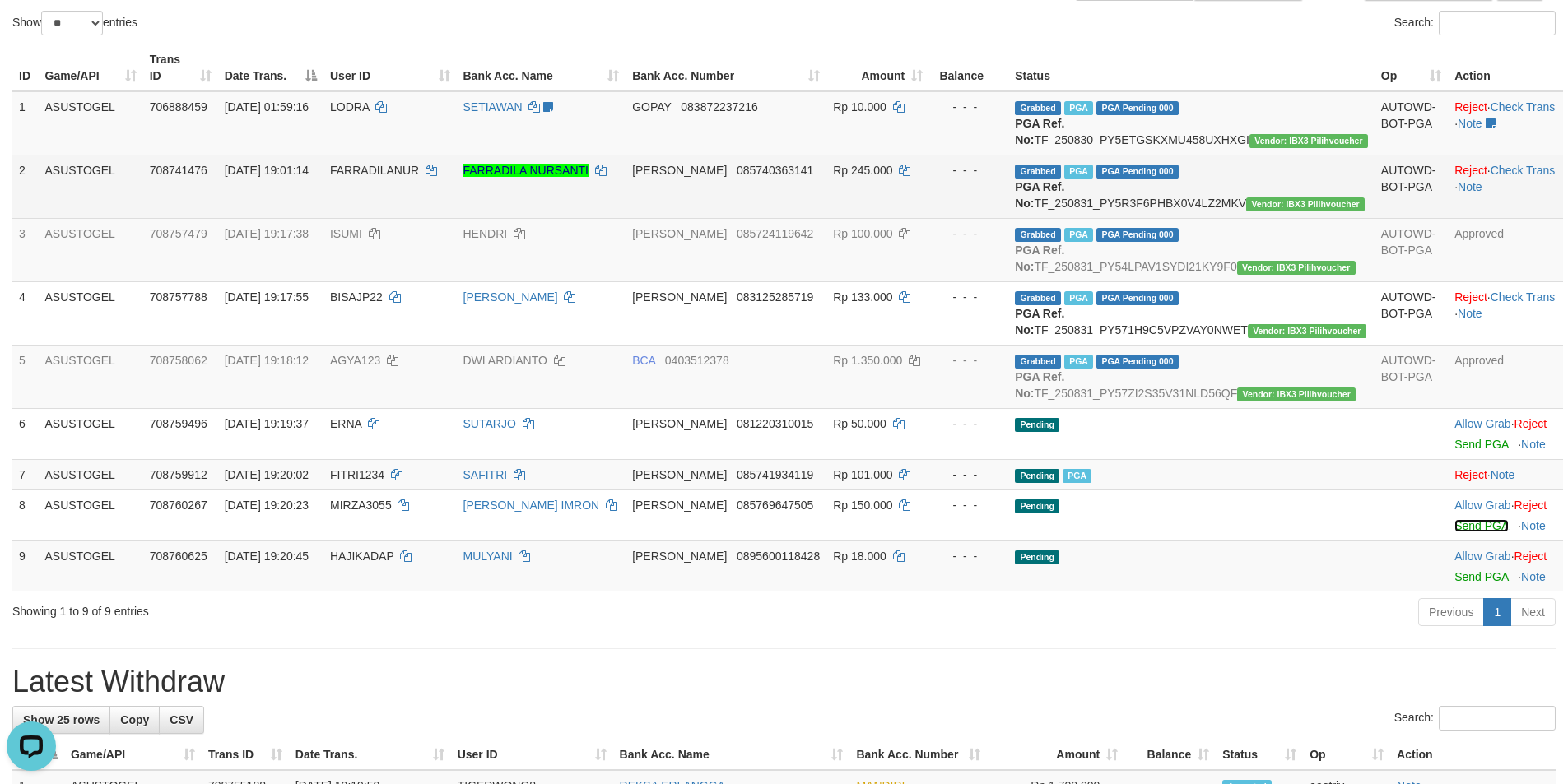
drag, startPoint x: 1445, startPoint y: 596, endPoint x: 869, endPoint y: 228, distance: 683.5
click at [1454, 532] on link "Send PGA" at bounding box center [1480, 525] width 54 height 13
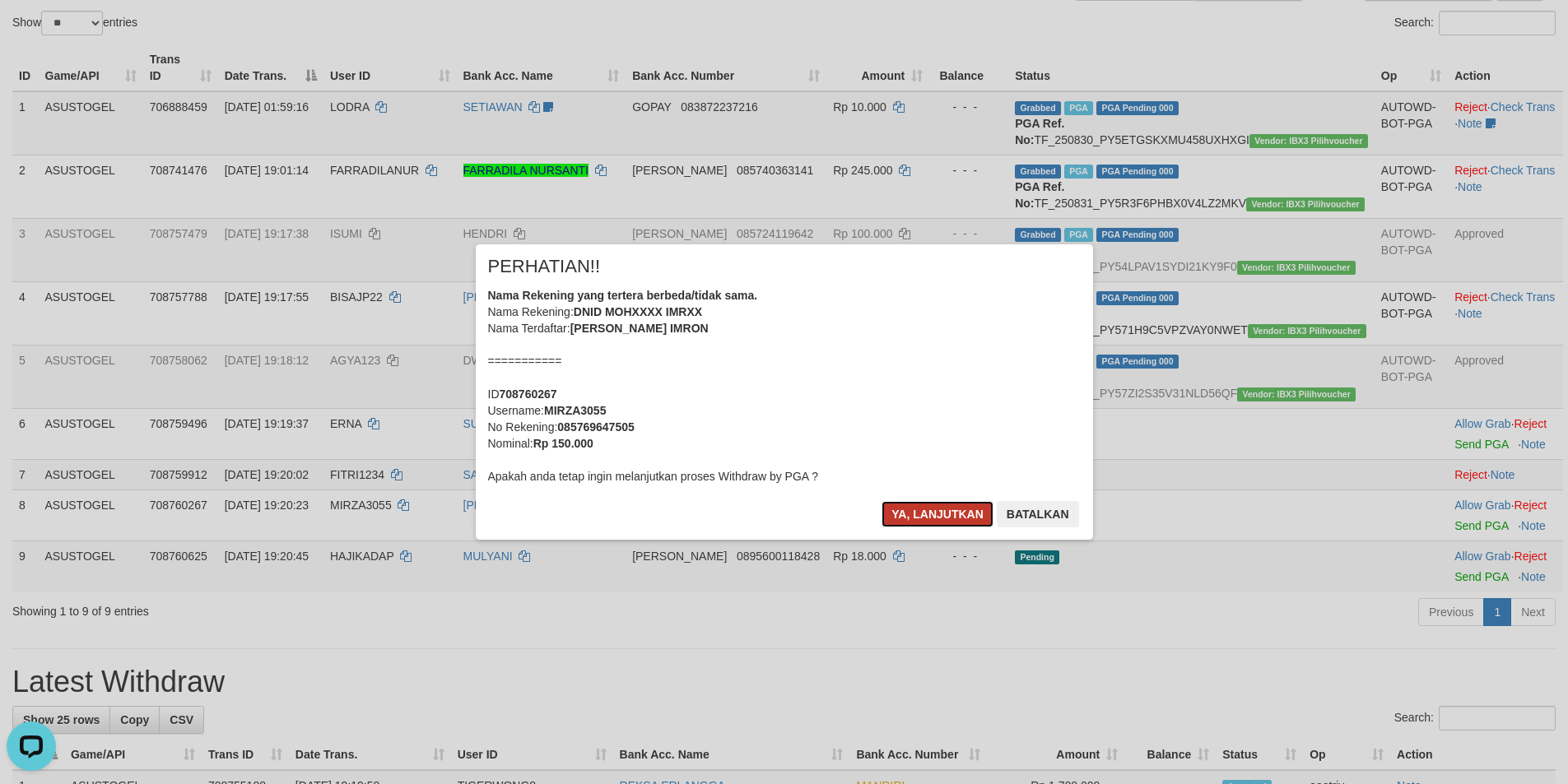
click at [939, 509] on button "Ya, lanjutkan" at bounding box center [937, 513] width 112 height 26
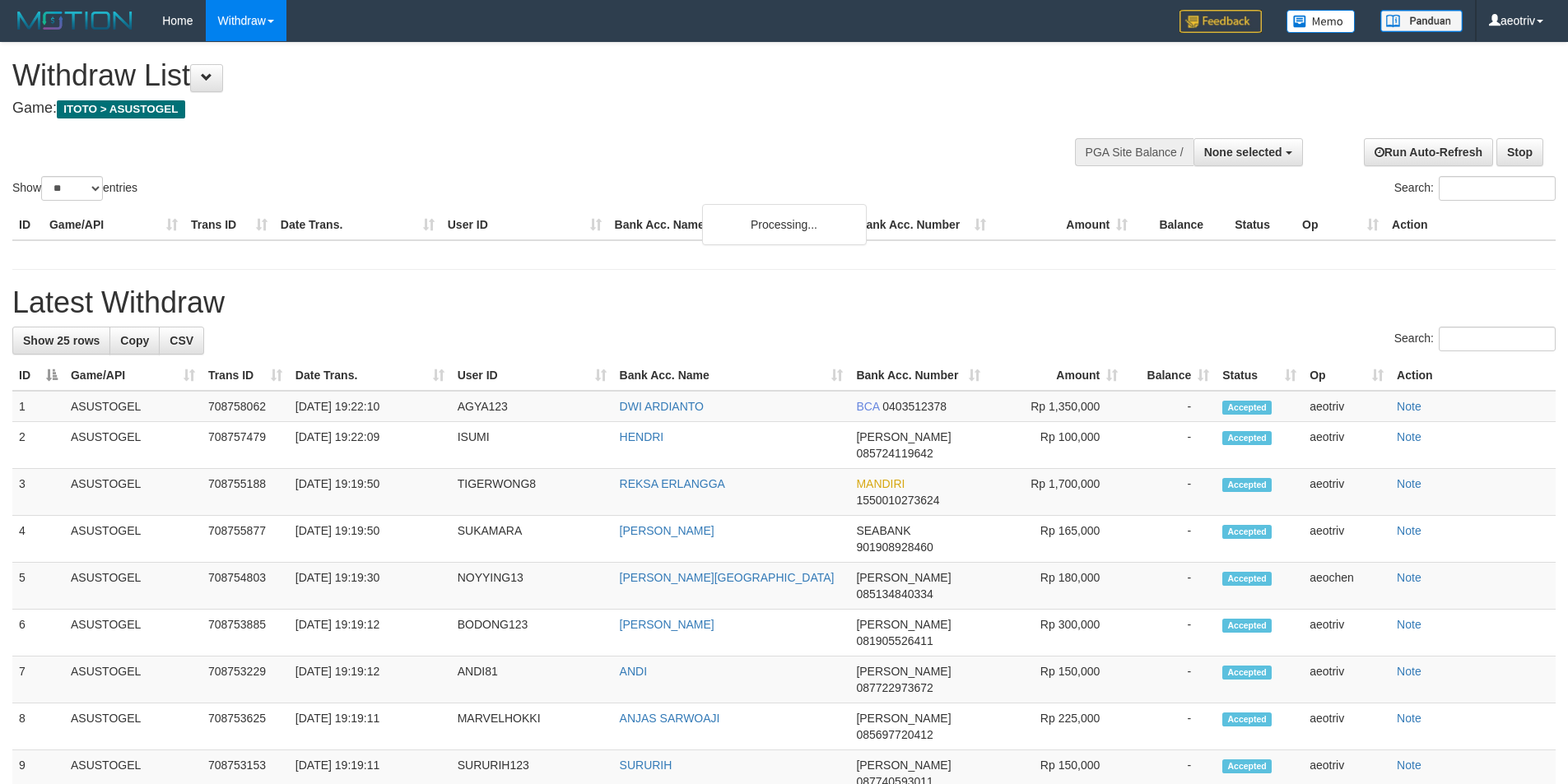
select select
select select "**"
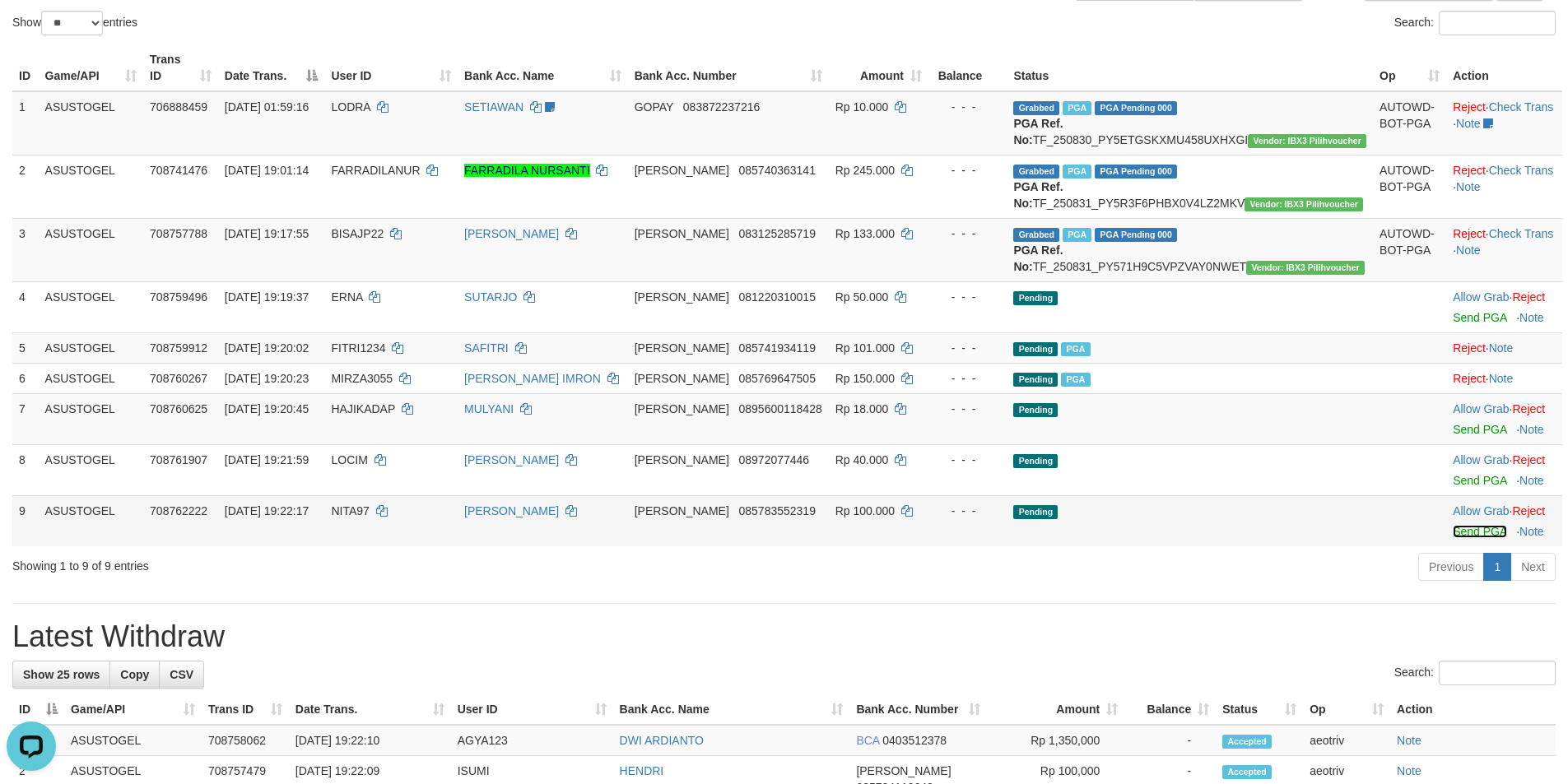
click at [1452, 538] on link "Send PGA" at bounding box center [1479, 530] width 54 height 13
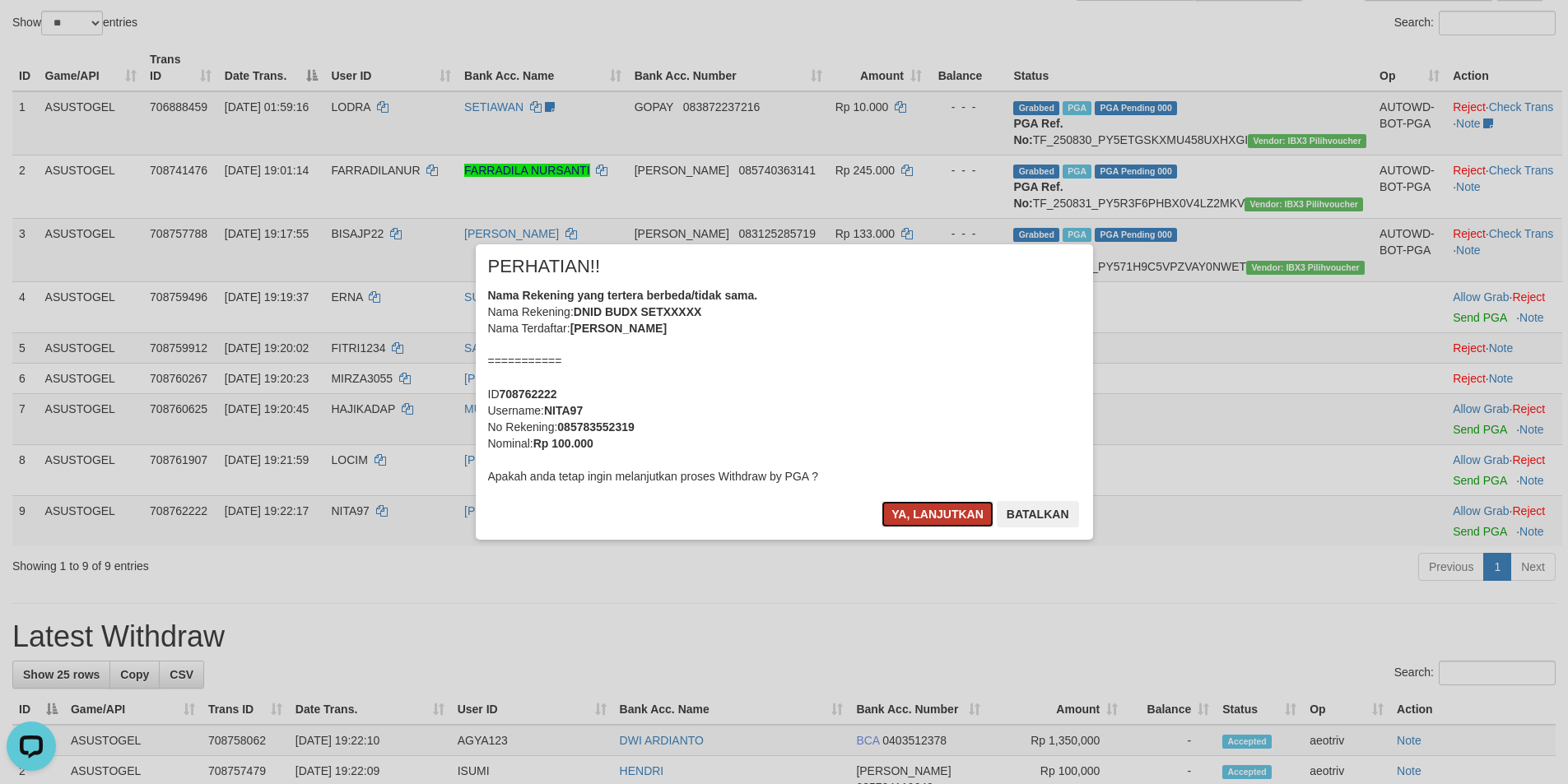
click at [927, 506] on button "Ya, lanjutkan" at bounding box center [937, 513] width 112 height 26
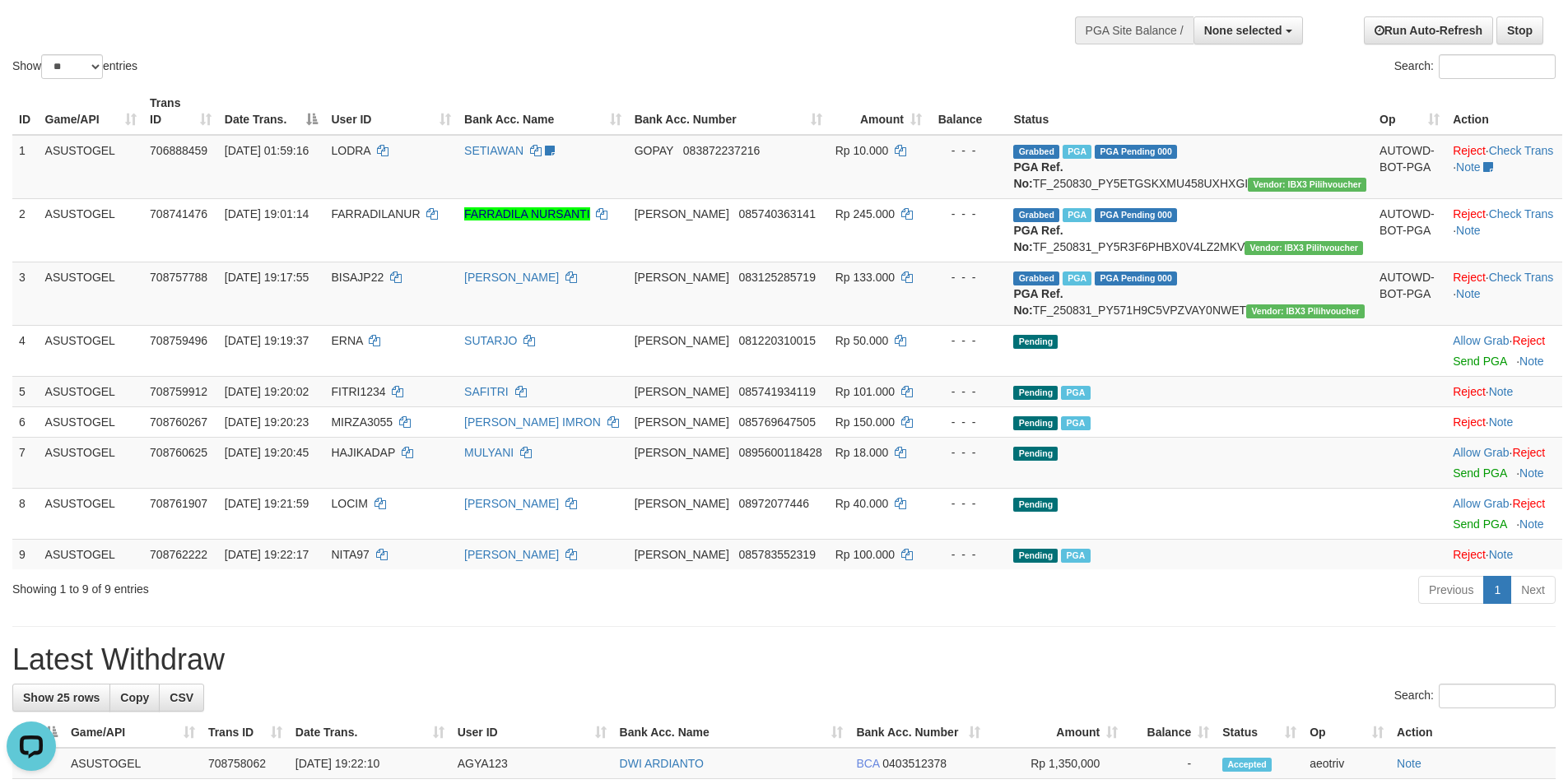
scroll to position [192, 0]
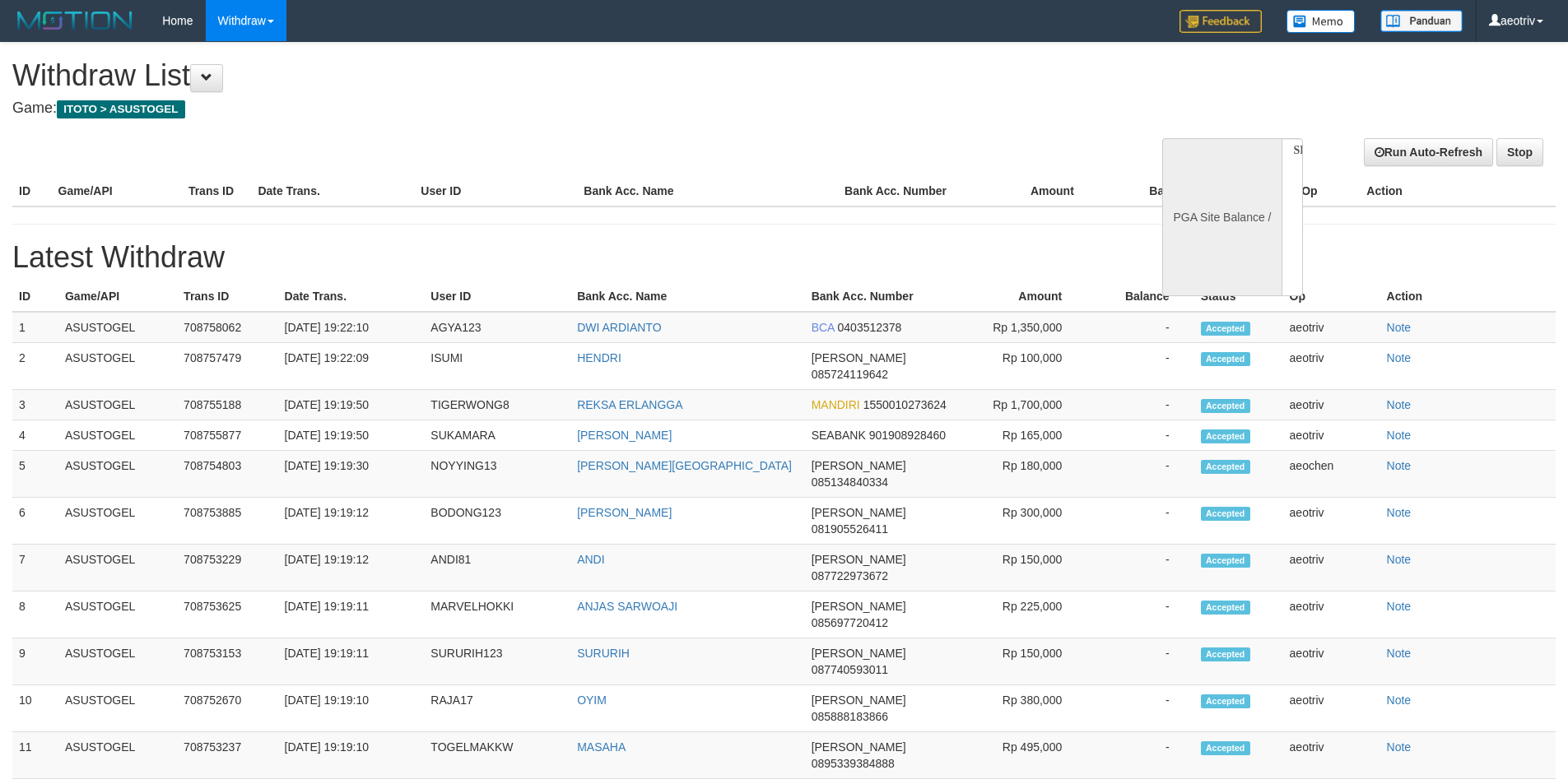
select select
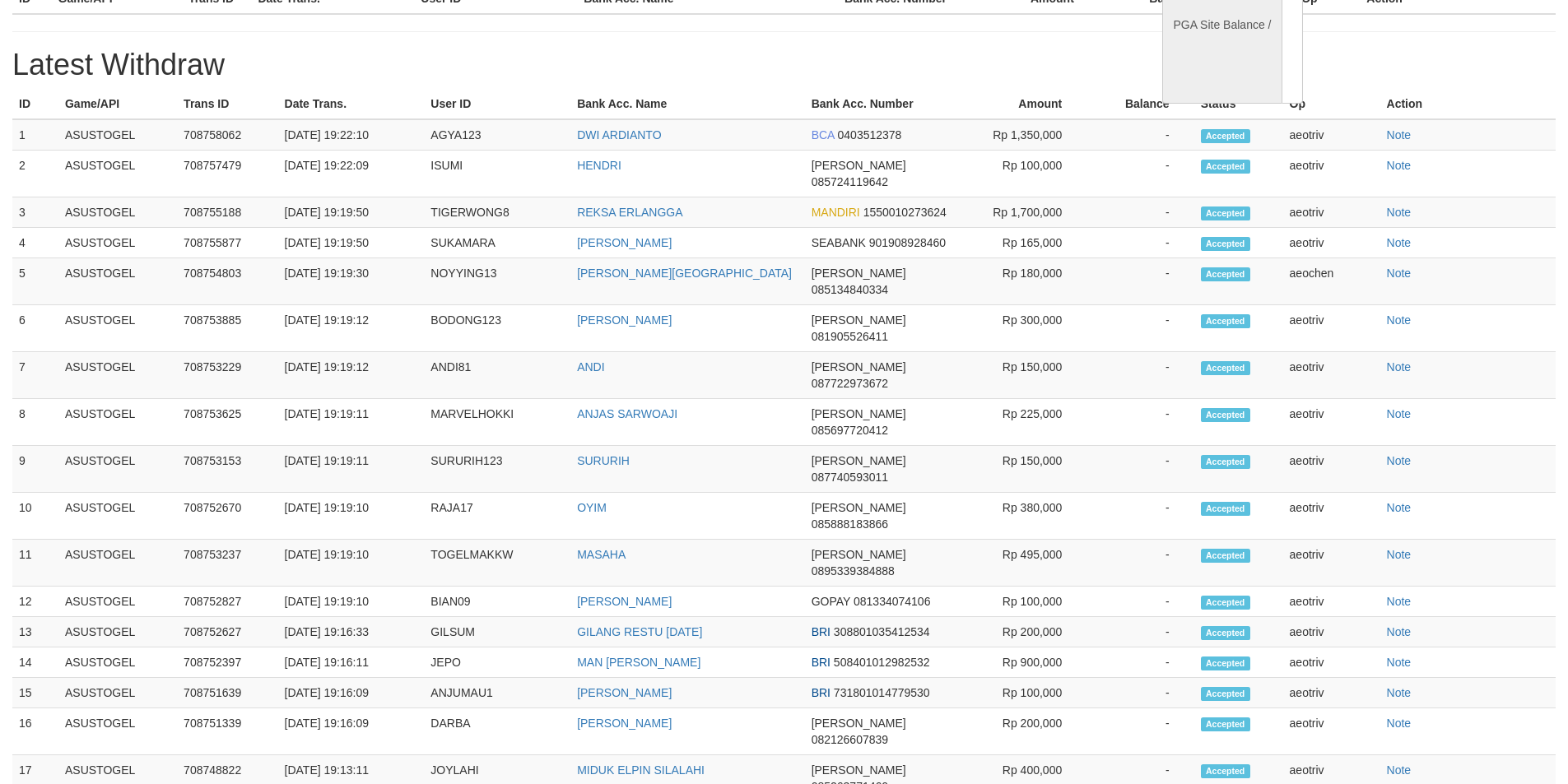
select select "**"
select select
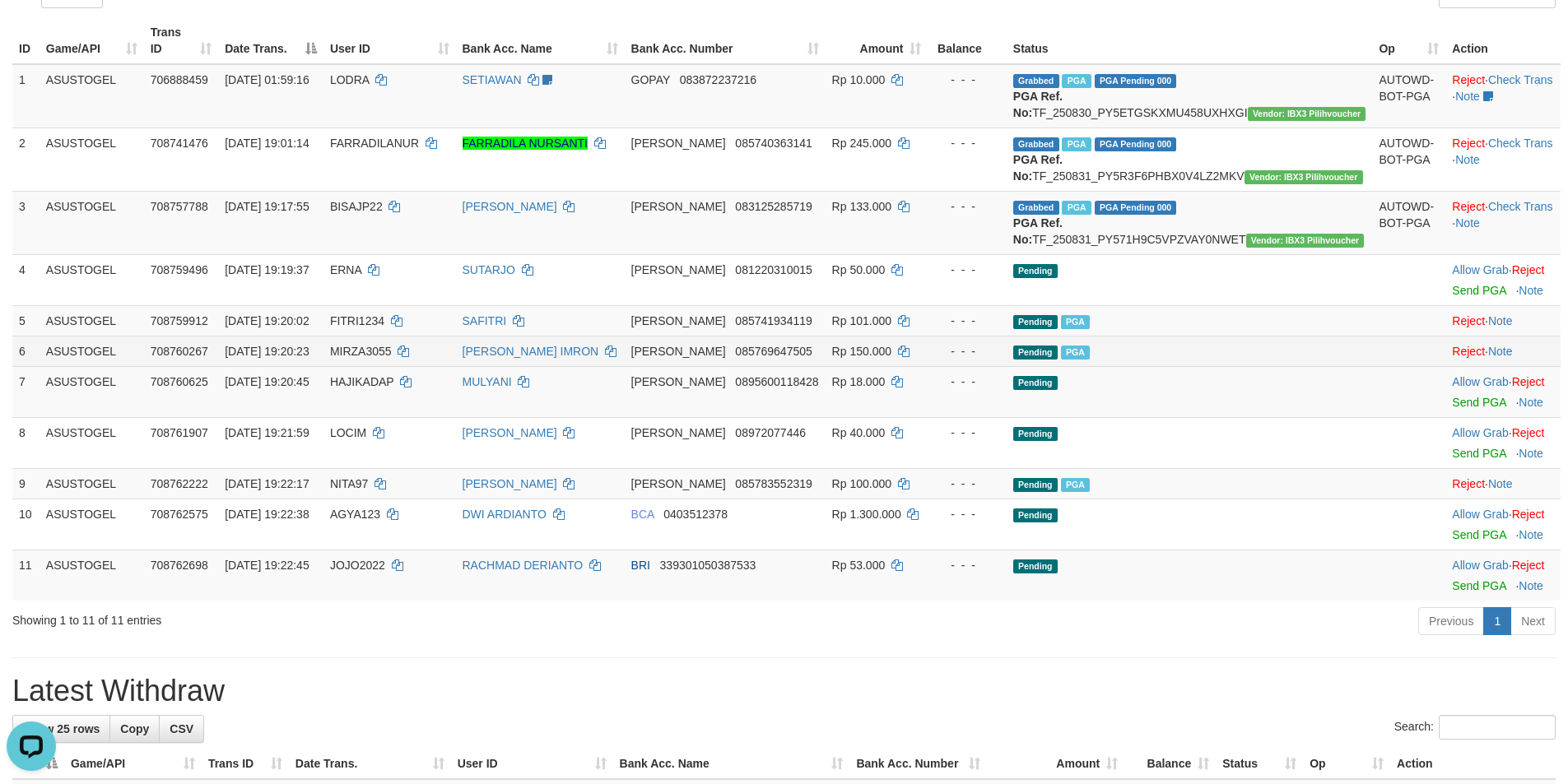
scroll to position [110, 0]
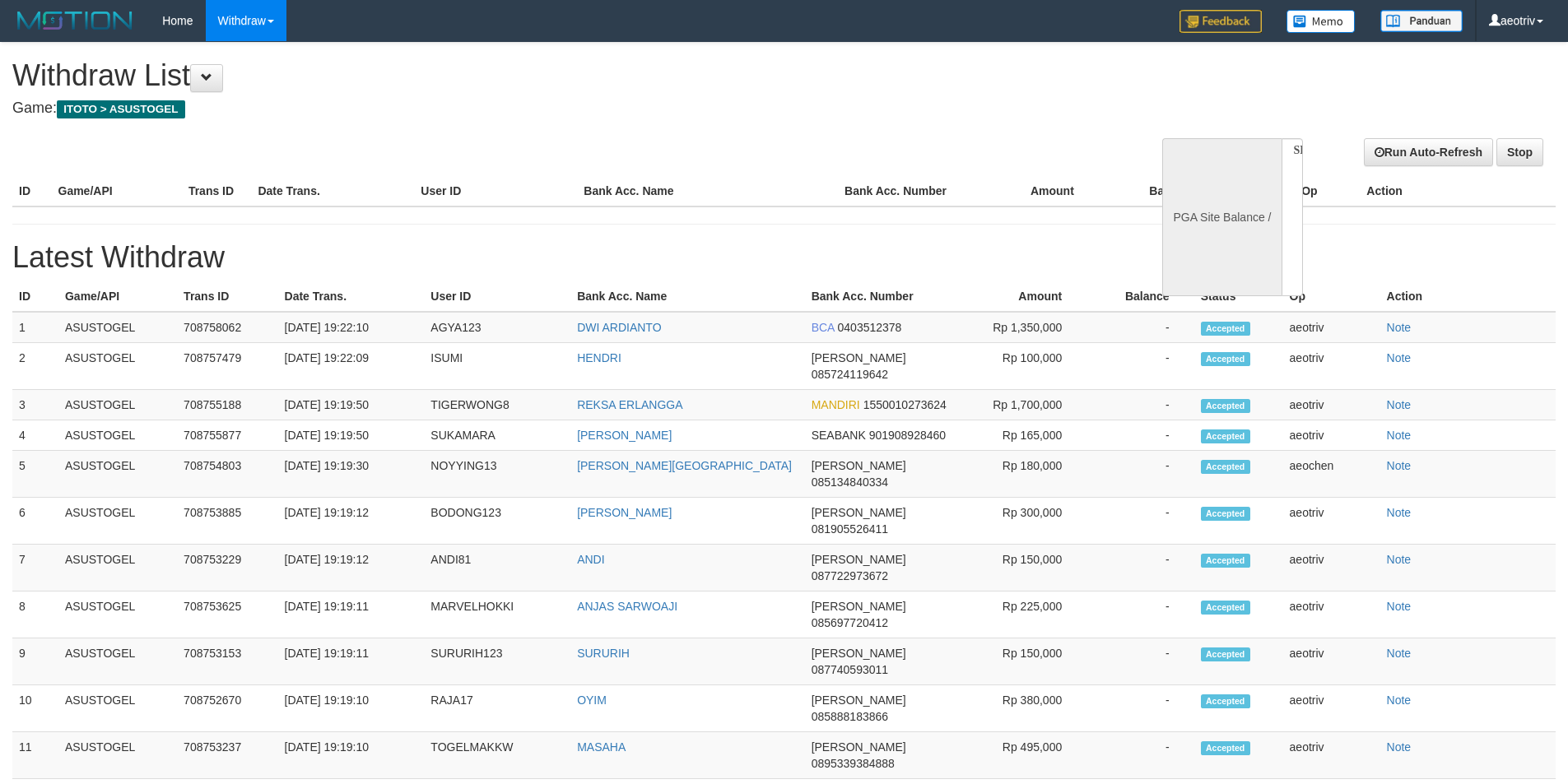
select select
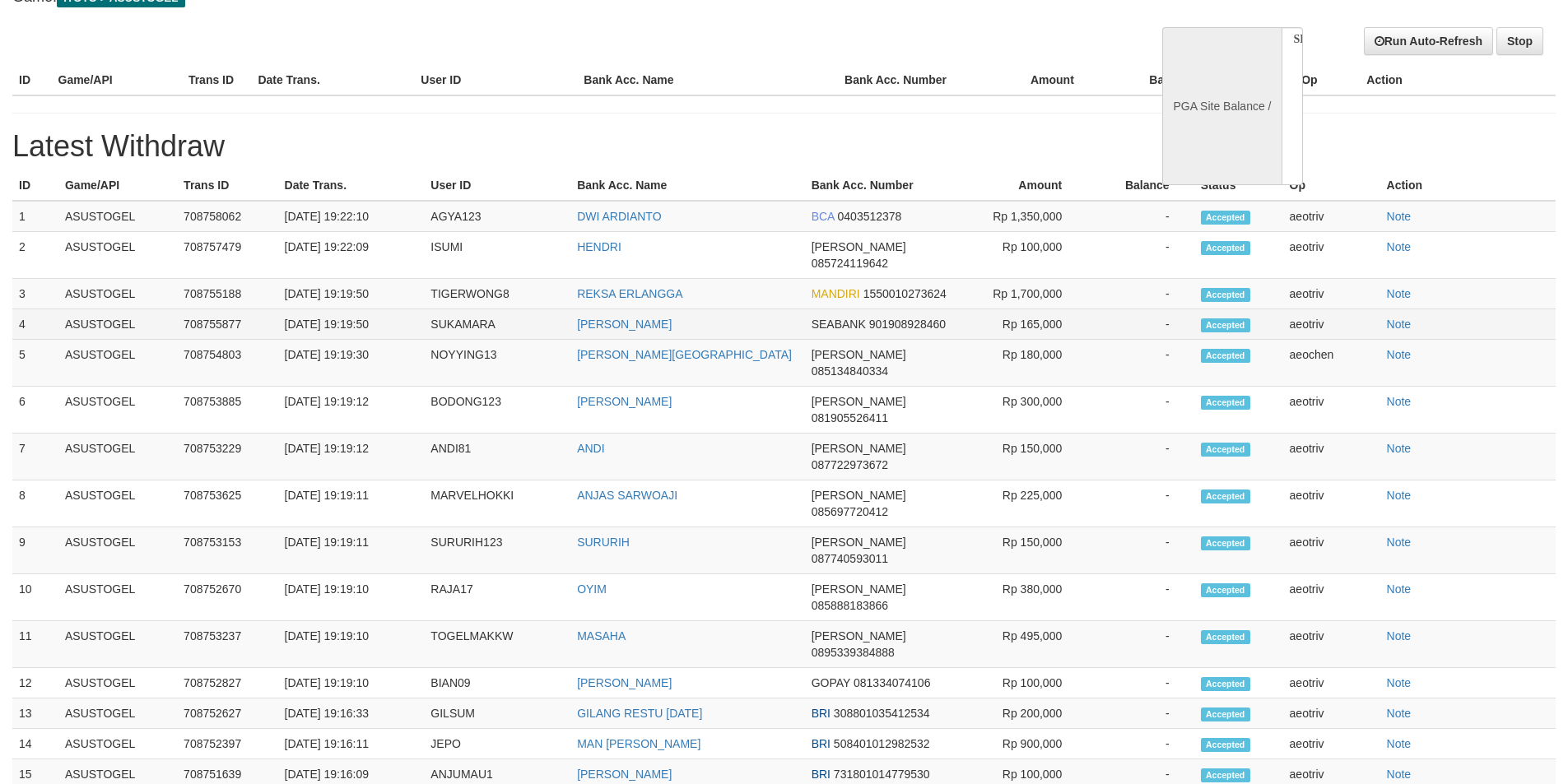
select select "**"
select select
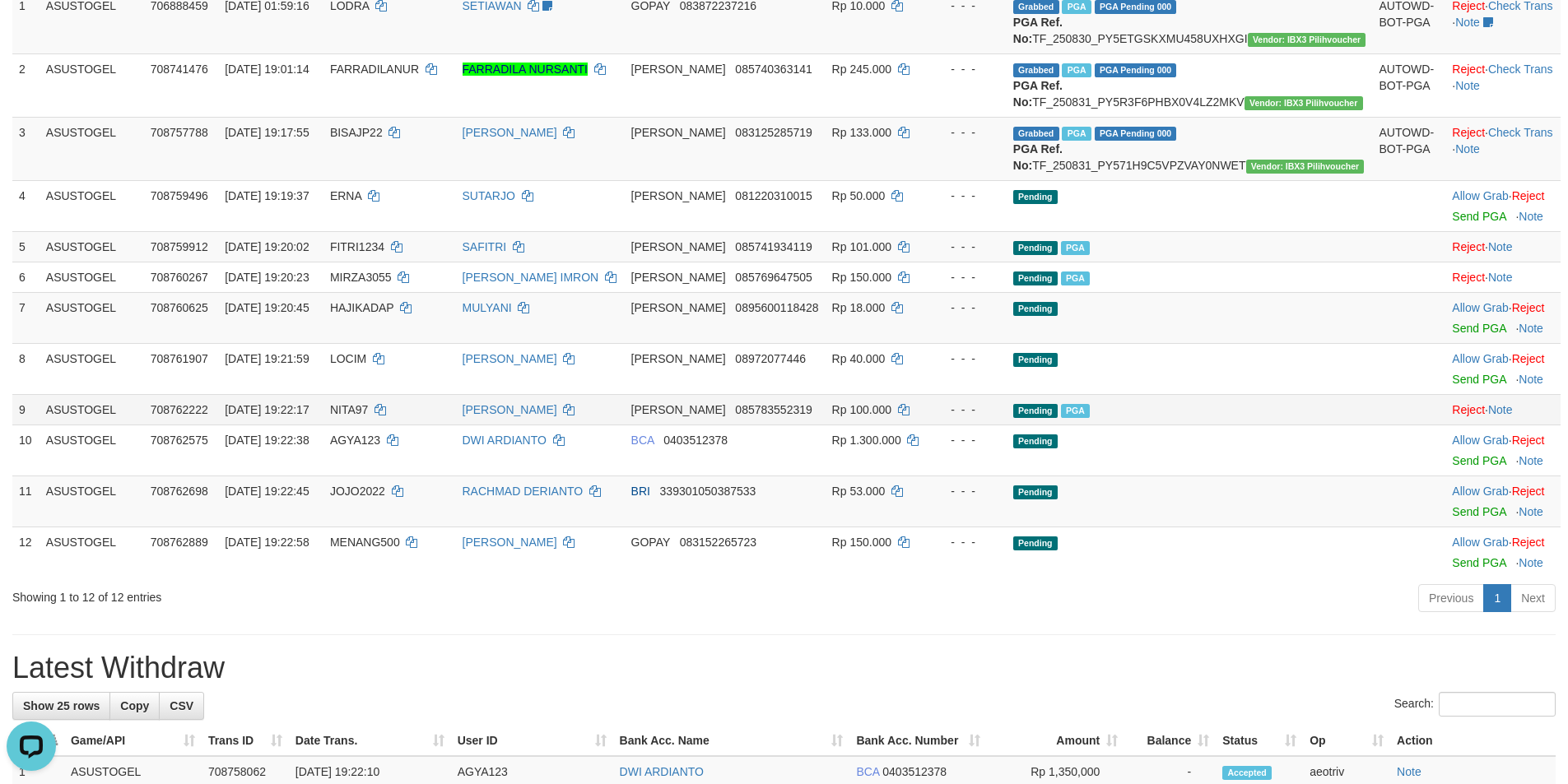
scroll to position [276, 0]
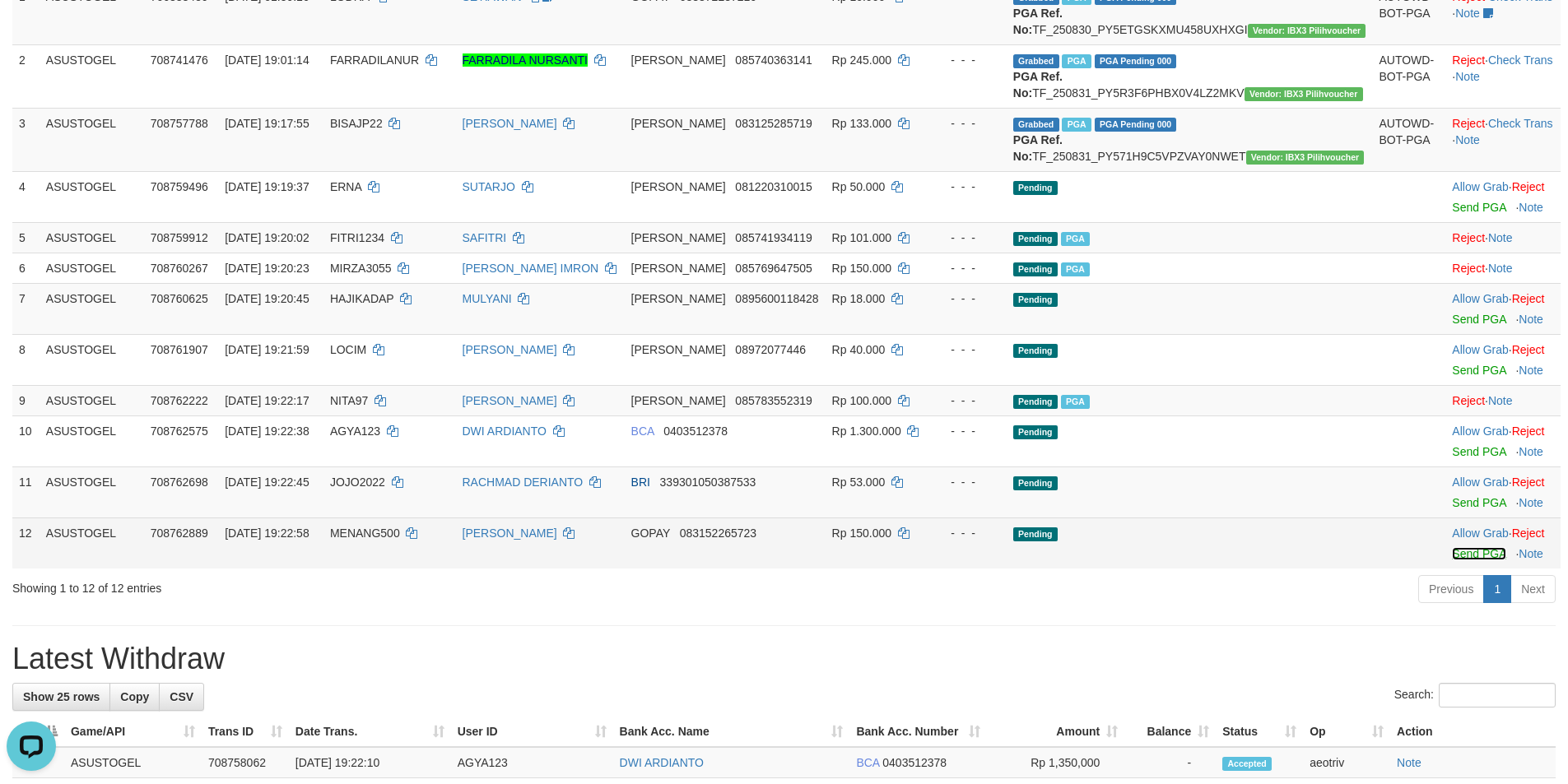
click at [1451, 560] on link "Send PGA" at bounding box center [1478, 553] width 54 height 13
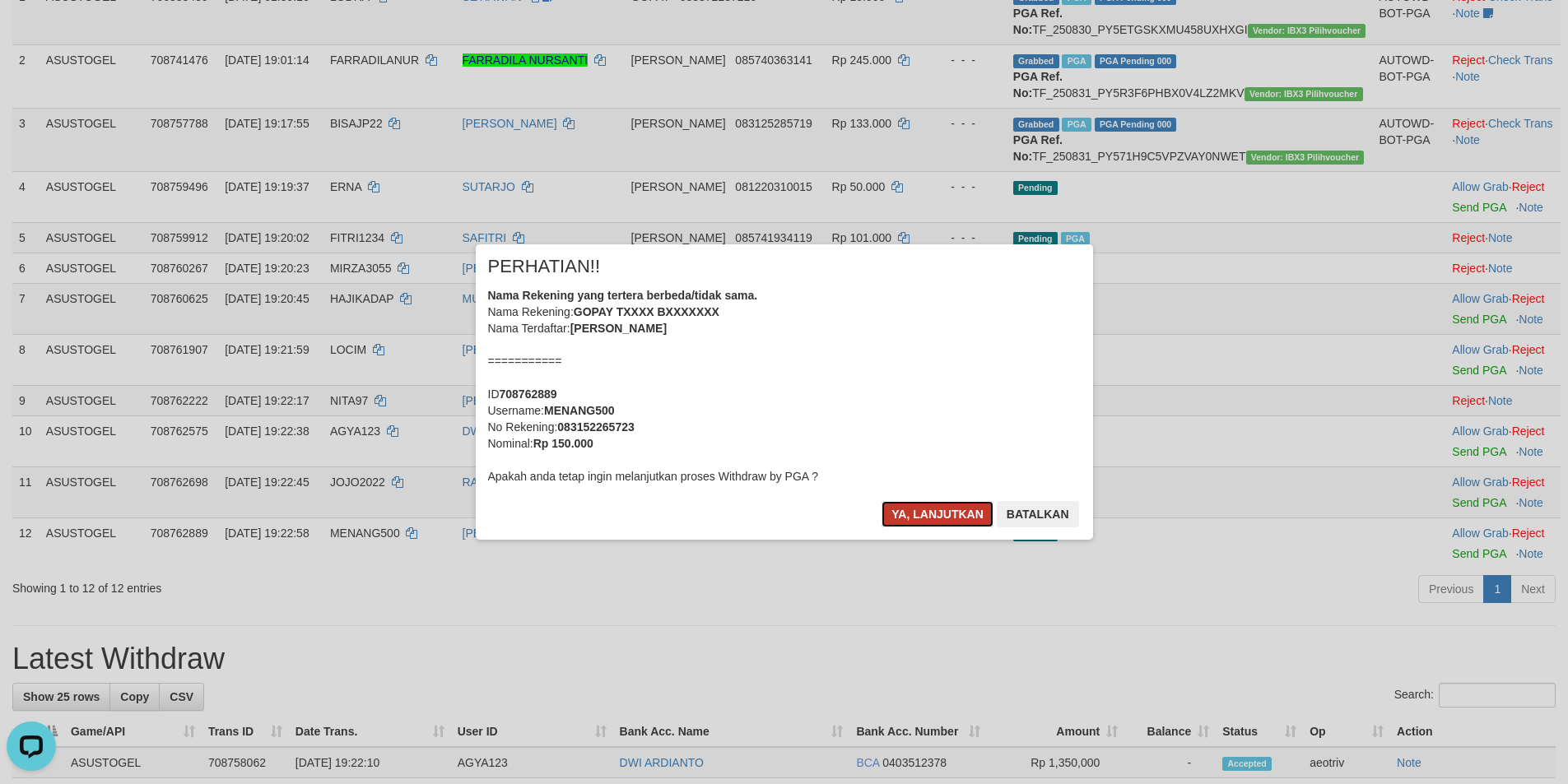
click at [905, 504] on button "Ya, lanjutkan" at bounding box center [937, 513] width 112 height 26
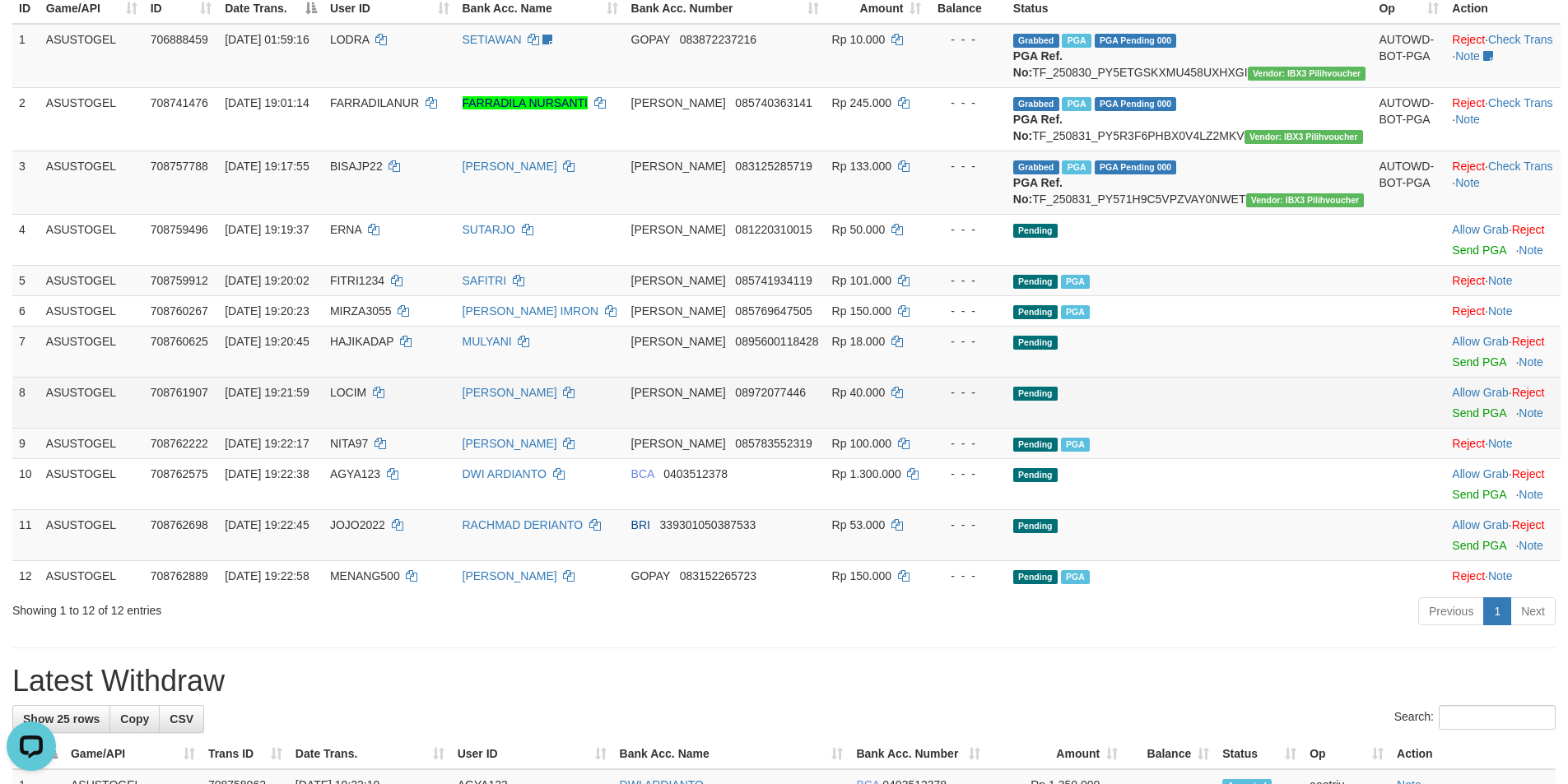
scroll to position [193, 0]
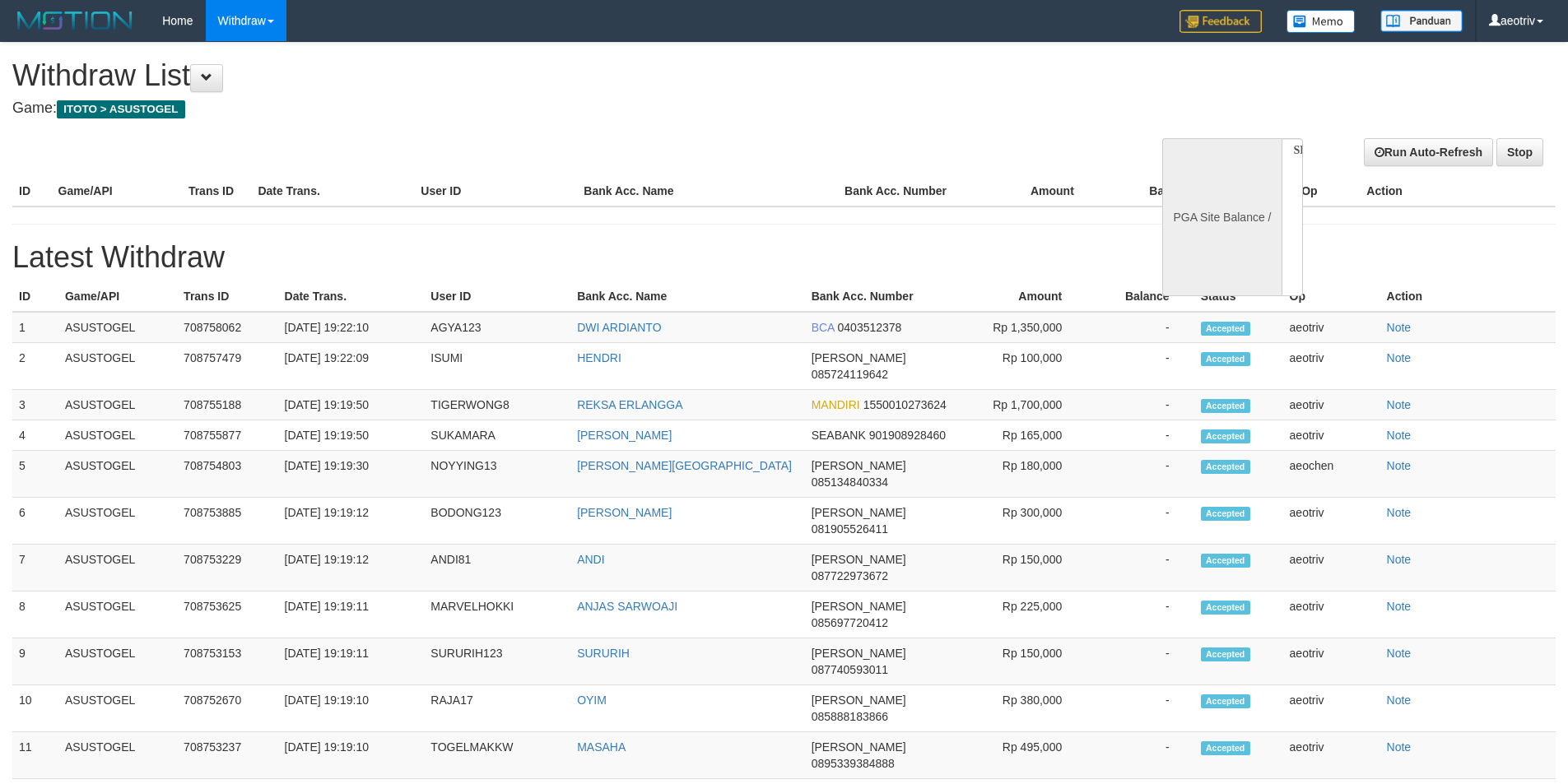
select select
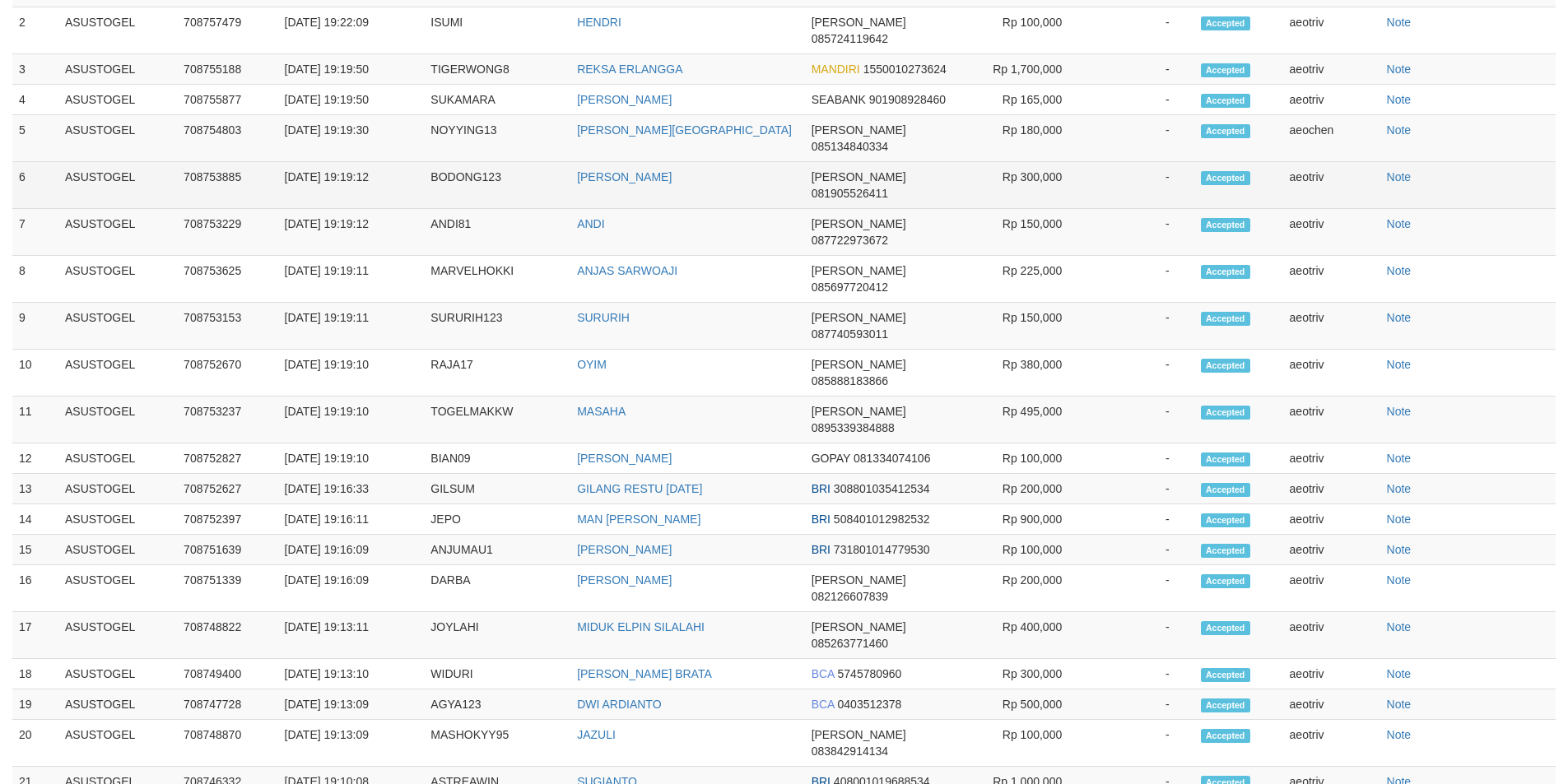
select select "**"
select select
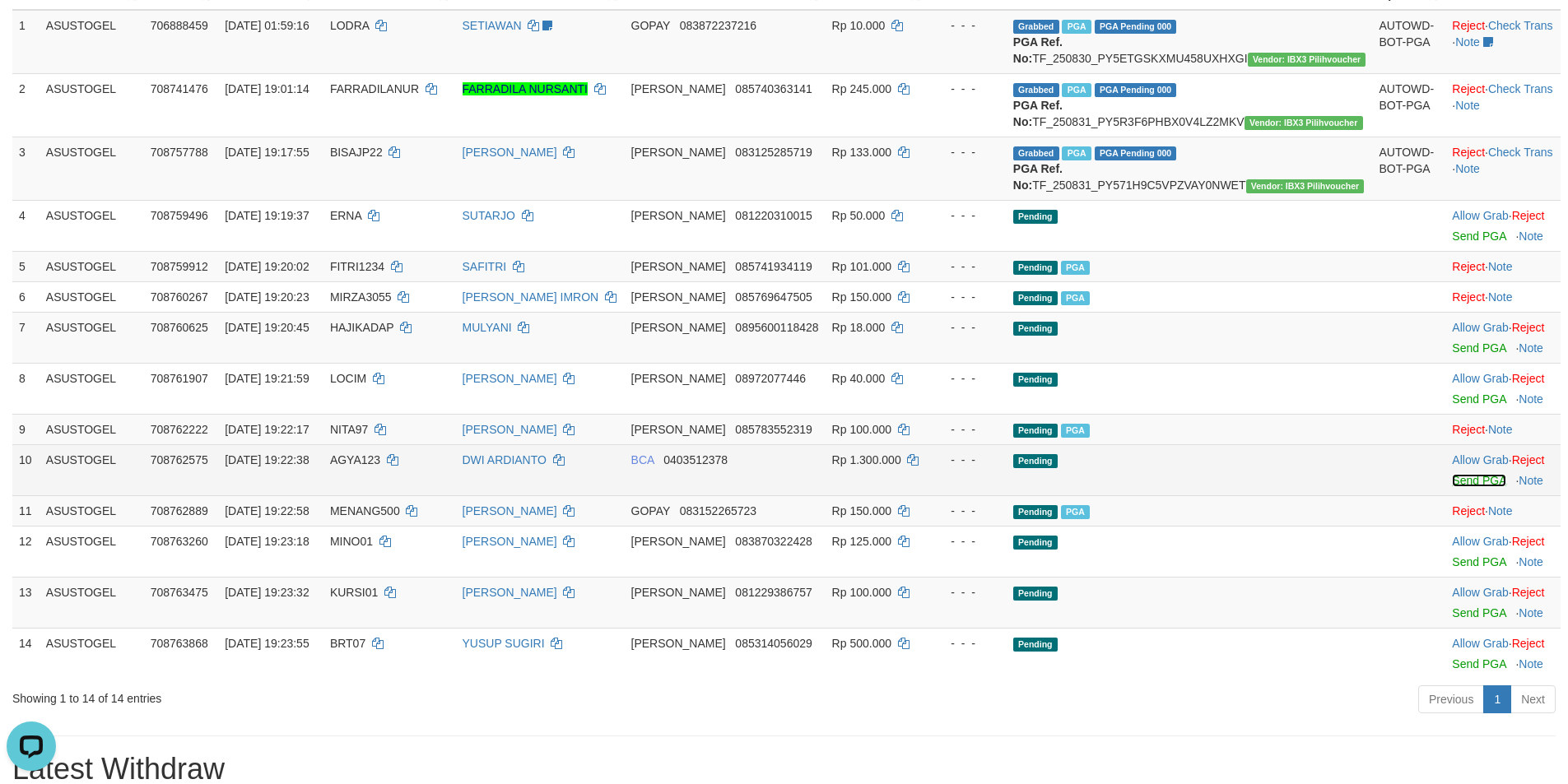
click at [1451, 487] on link "Send PGA" at bounding box center [1478, 480] width 54 height 13
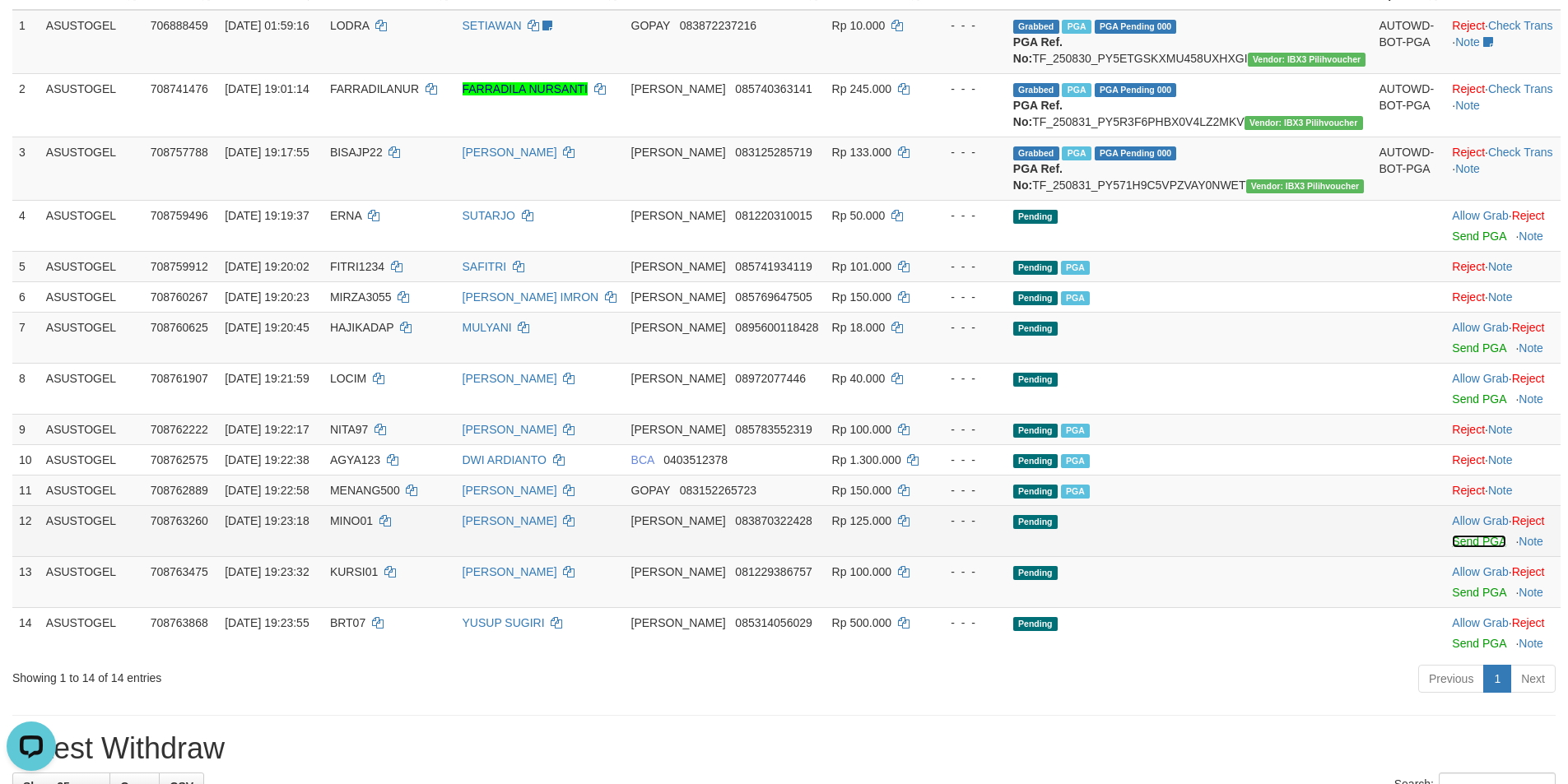
click at [1451, 548] on link "Send PGA" at bounding box center [1478, 541] width 54 height 13
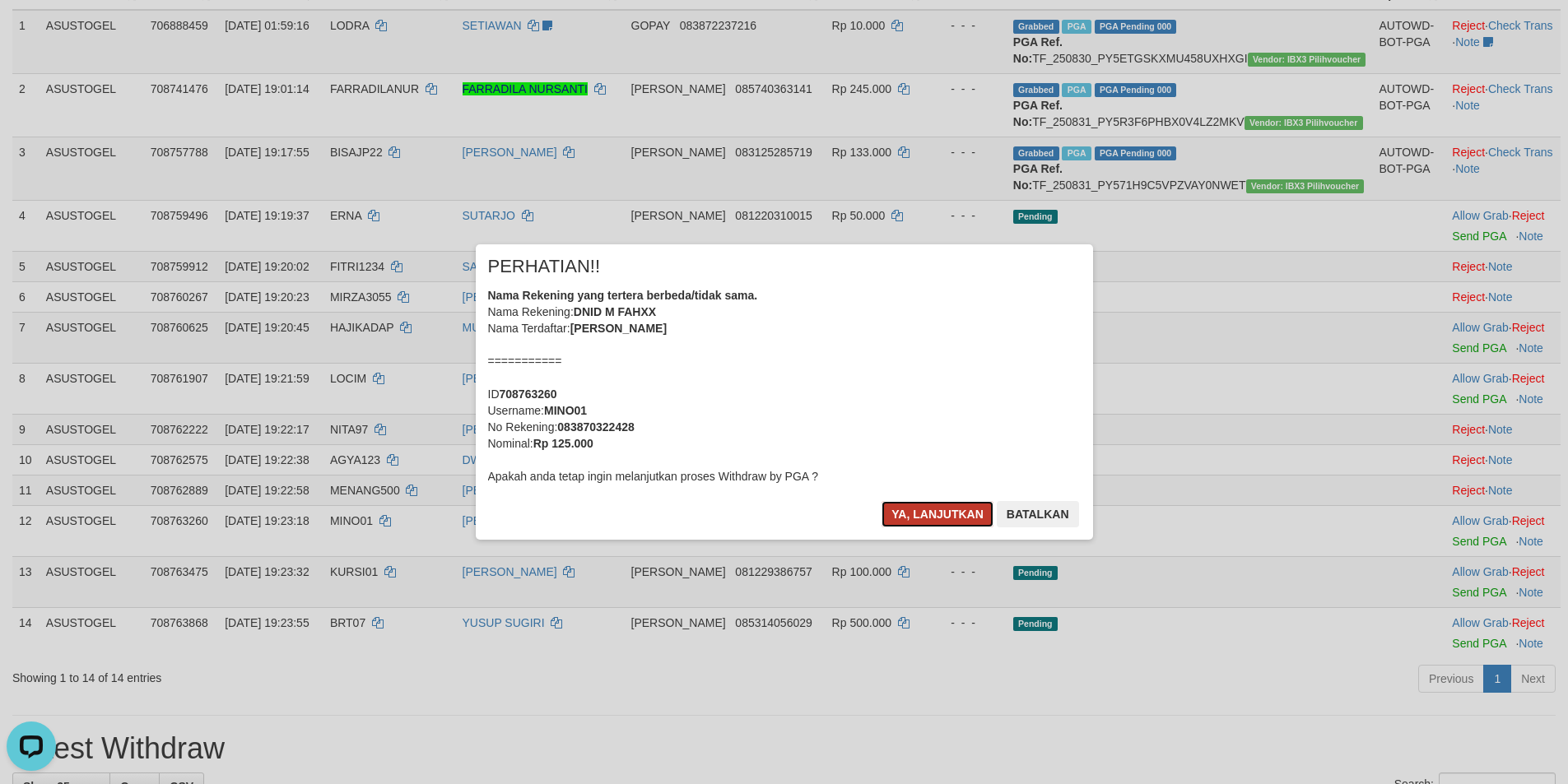
click at [928, 515] on button "Ya, lanjutkan" at bounding box center [937, 513] width 112 height 26
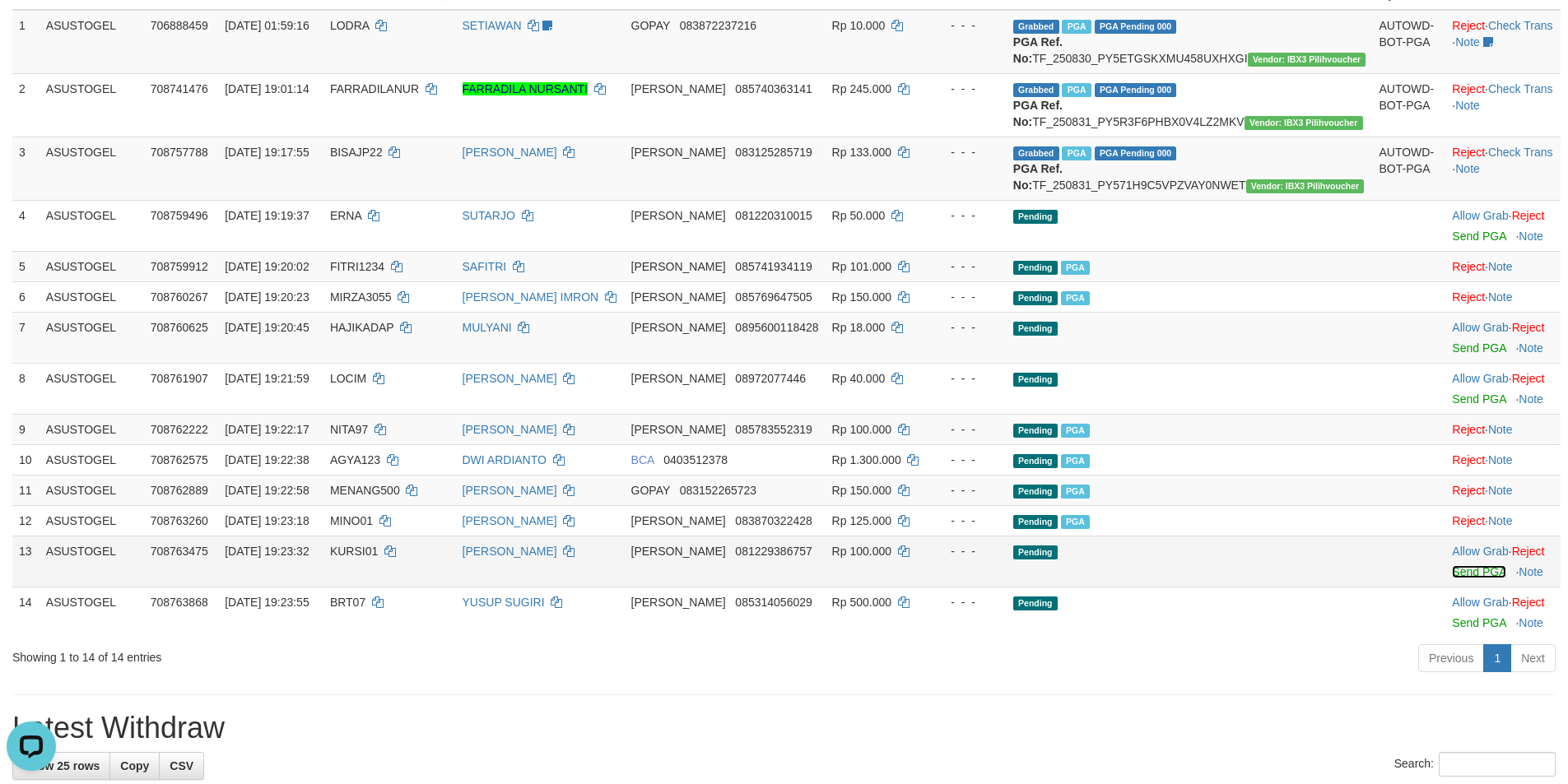
click at [1452, 578] on link "Send PGA" at bounding box center [1478, 571] width 54 height 13
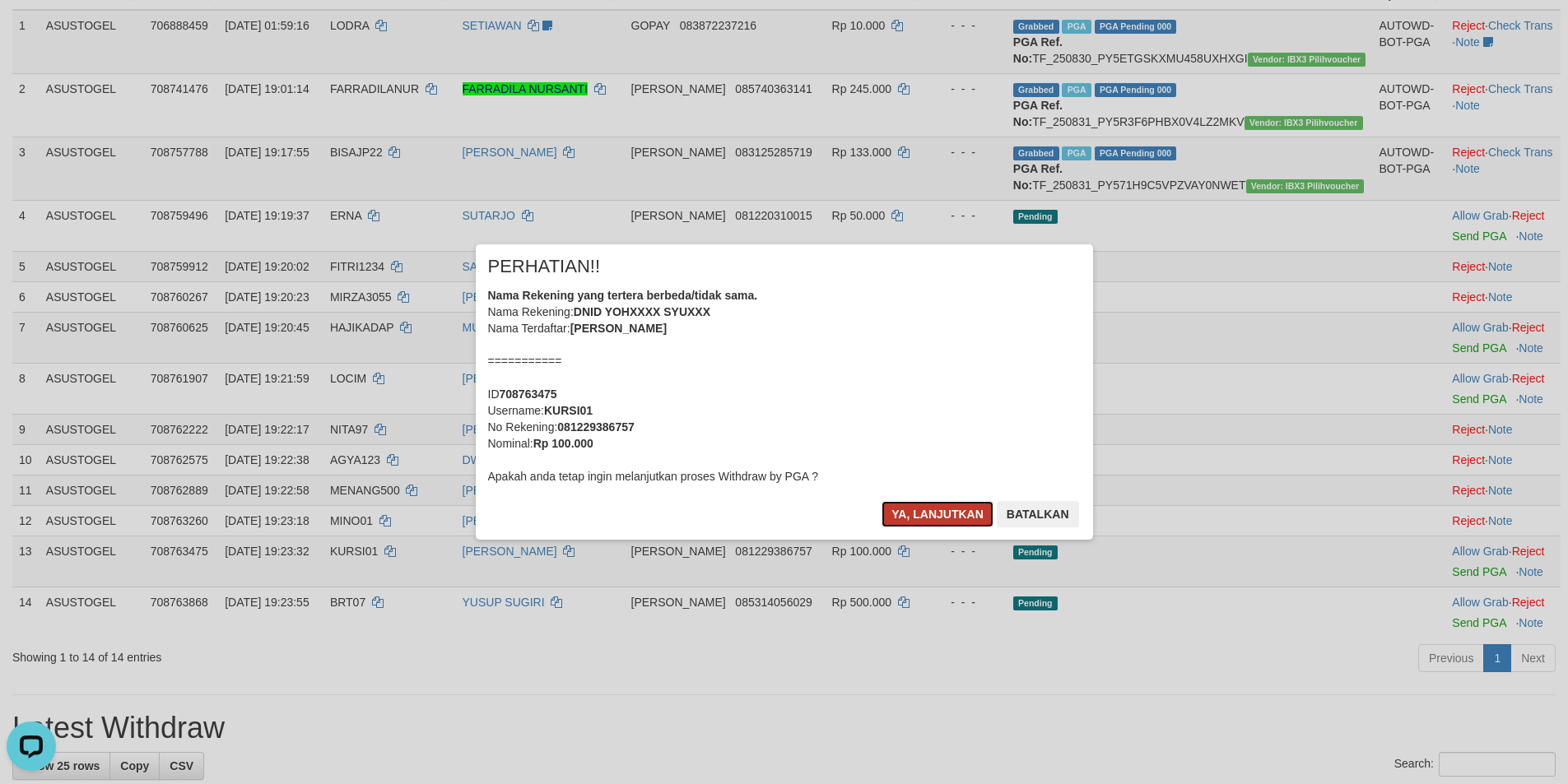
click at [905, 511] on button "Ya, lanjutkan" at bounding box center [937, 513] width 112 height 26
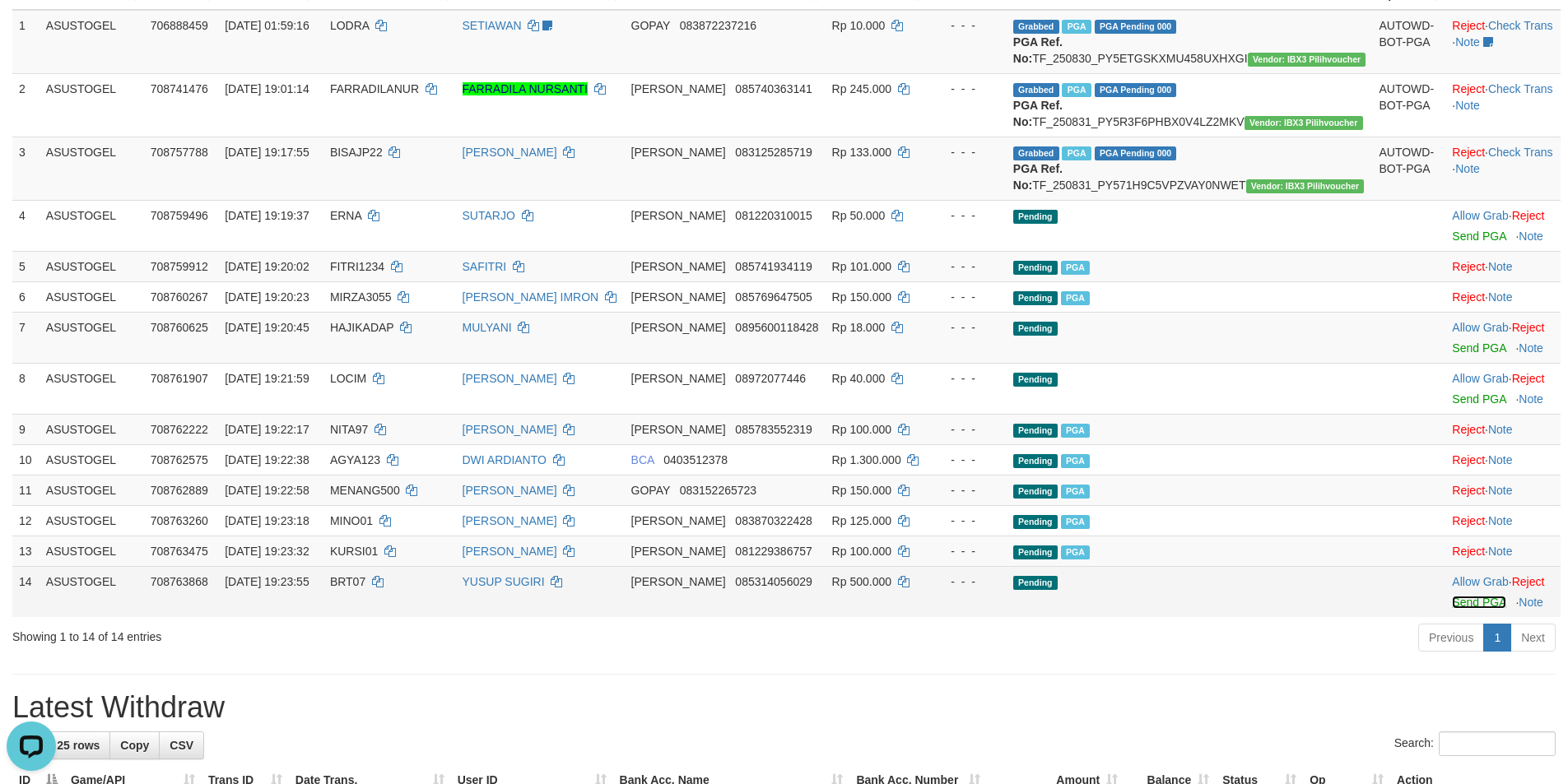
click at [1451, 609] on link "Send PGA" at bounding box center [1478, 602] width 54 height 13
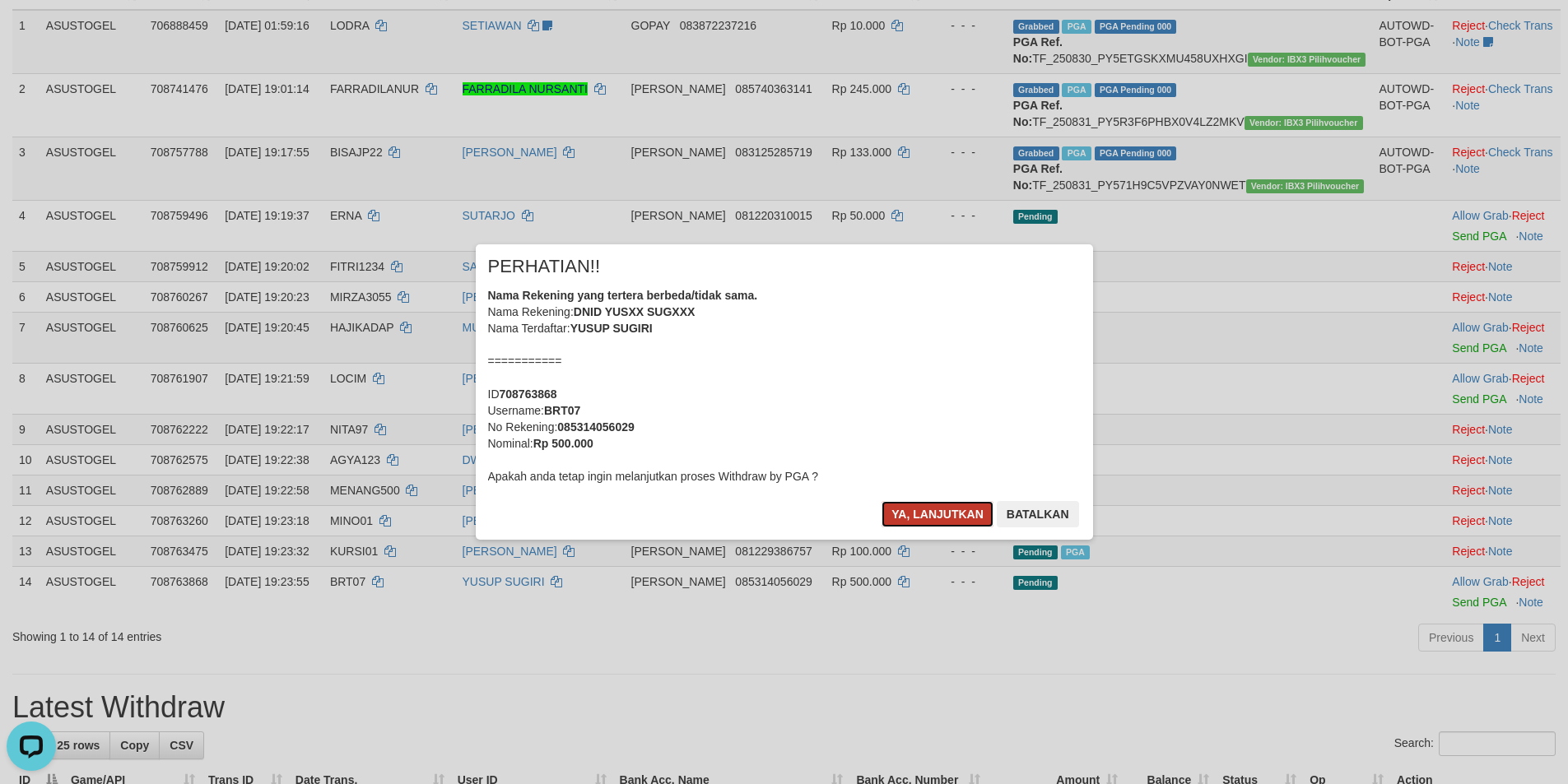
click at [928, 512] on button "Ya, lanjutkan" at bounding box center [937, 513] width 112 height 26
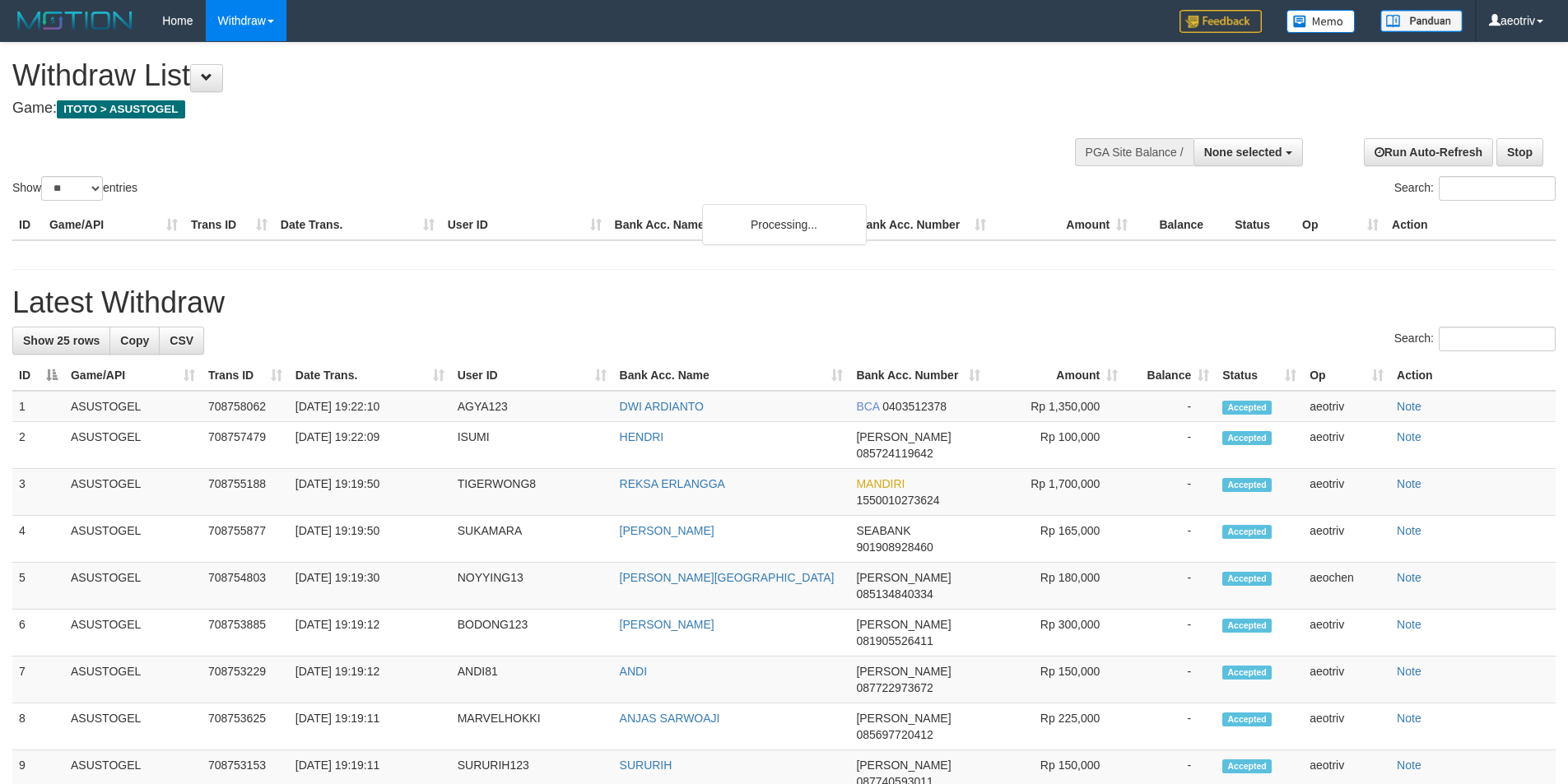
select select
select select "**"
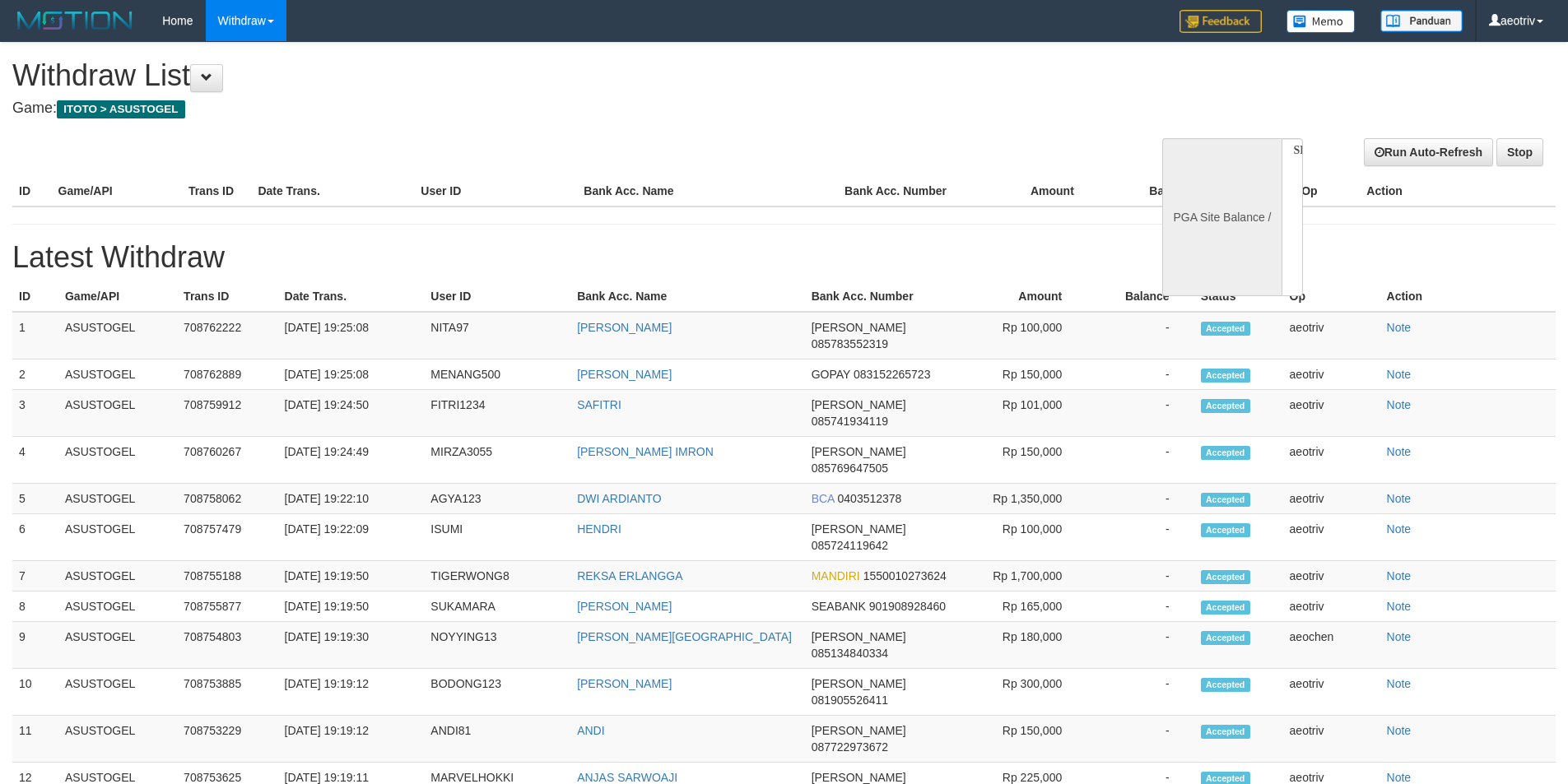
select select
select select "**"
select select
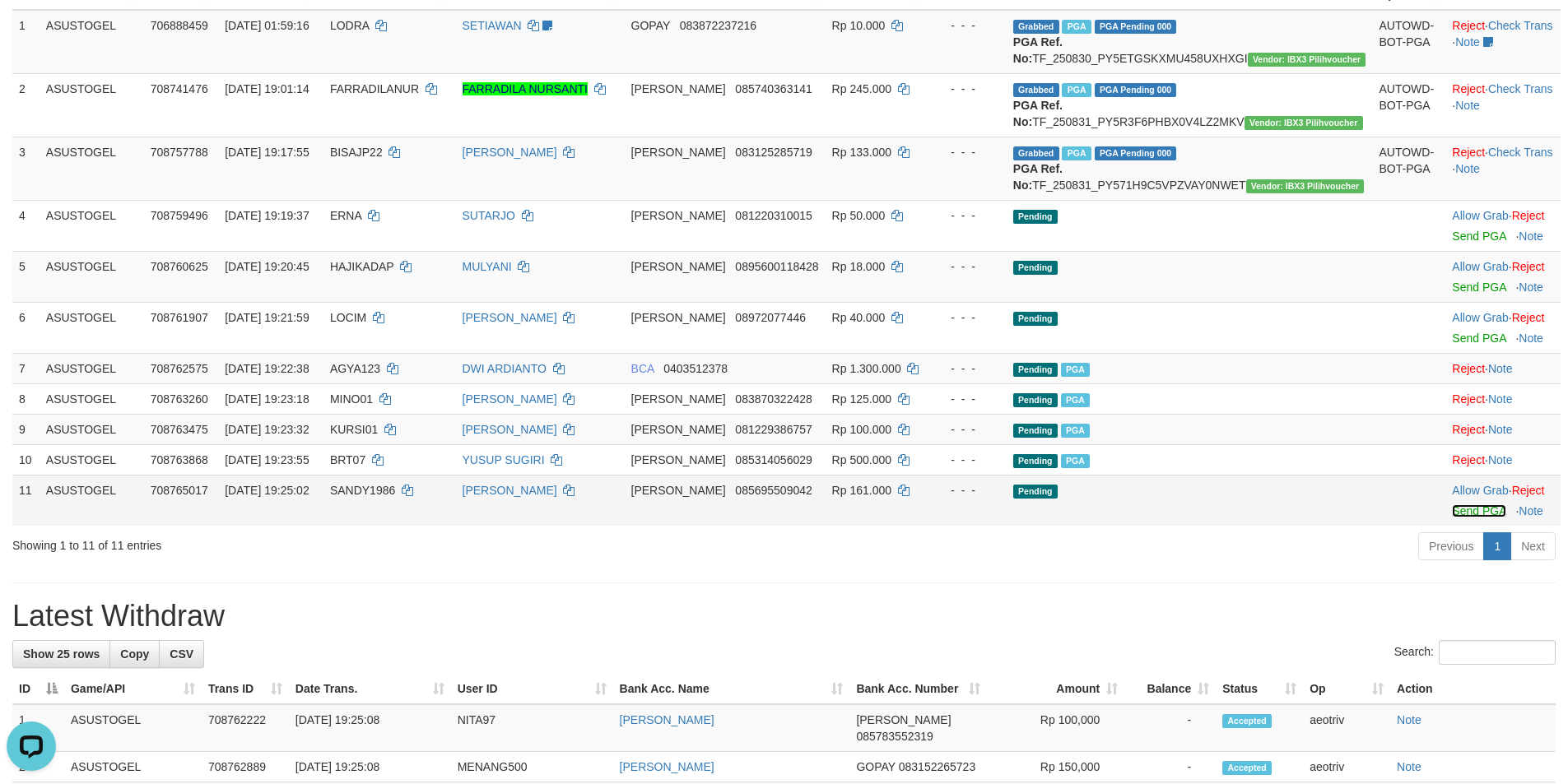
click at [1451, 518] on link "Send PGA" at bounding box center [1478, 510] width 54 height 13
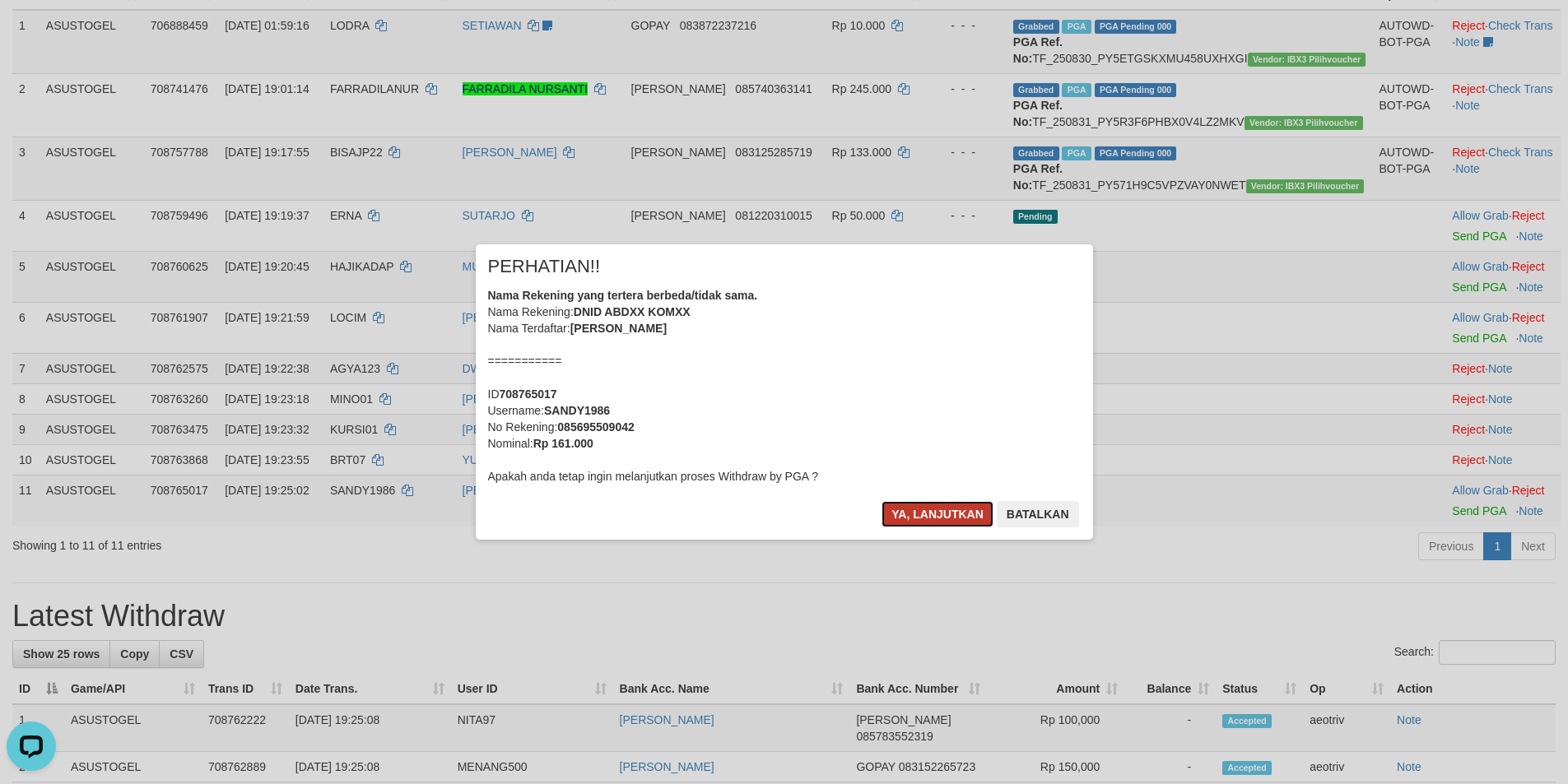
click at [962, 507] on button "Ya, lanjutkan" at bounding box center [937, 513] width 112 height 26
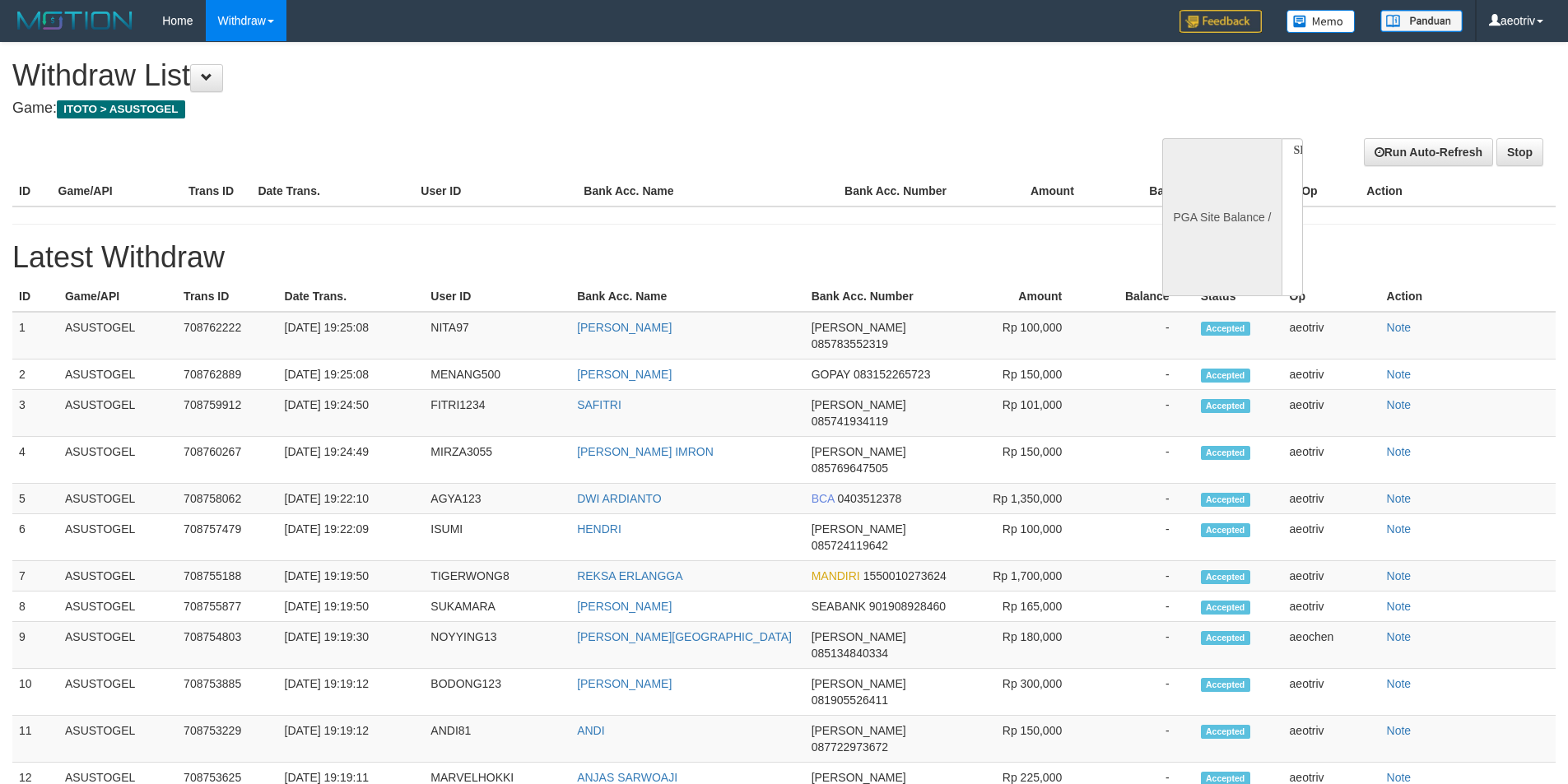
select select
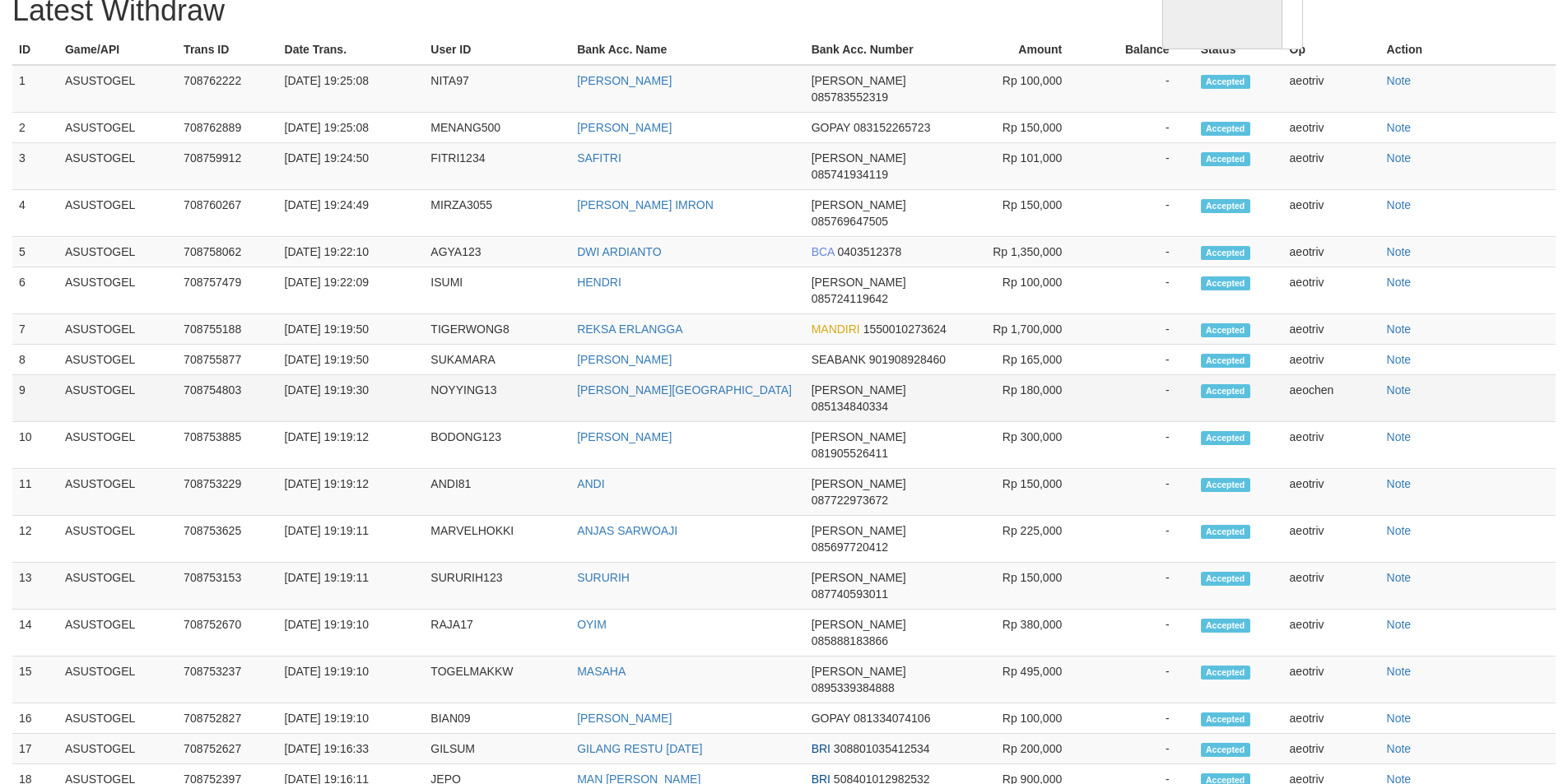
select select "**"
select select
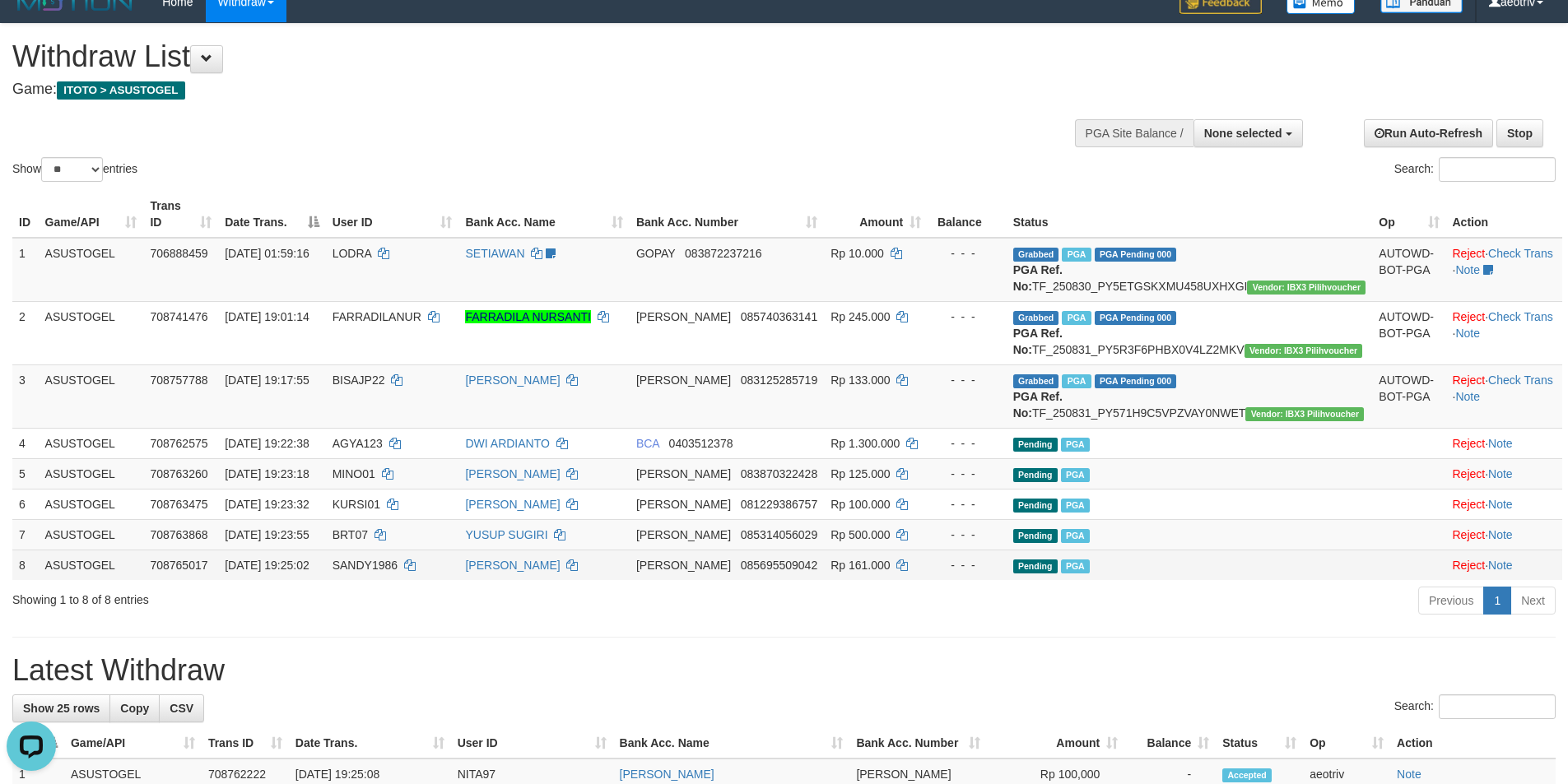
scroll to position [0, 0]
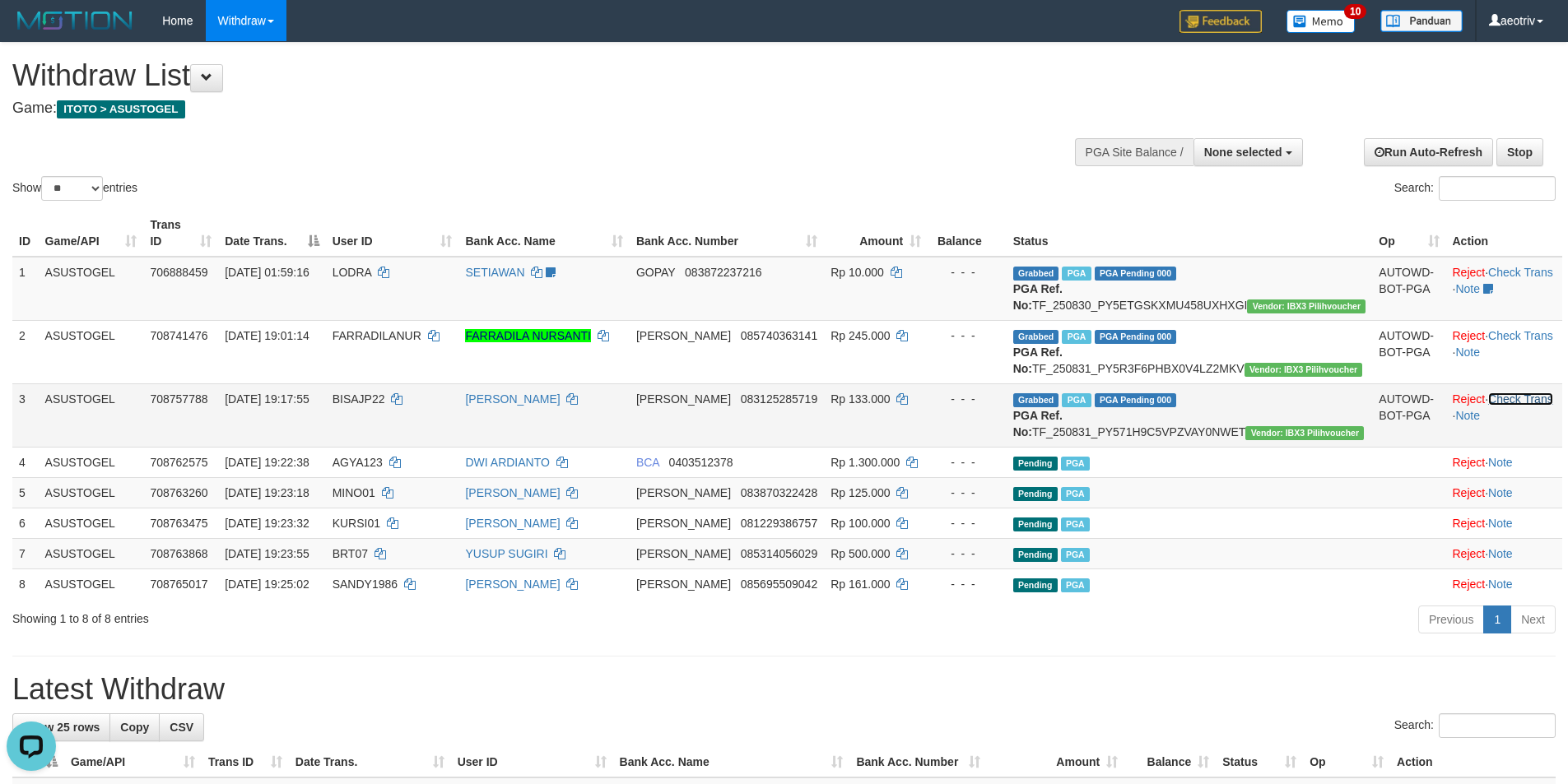
click at [1508, 405] on link "Check Trans" at bounding box center [1520, 398] width 65 height 13
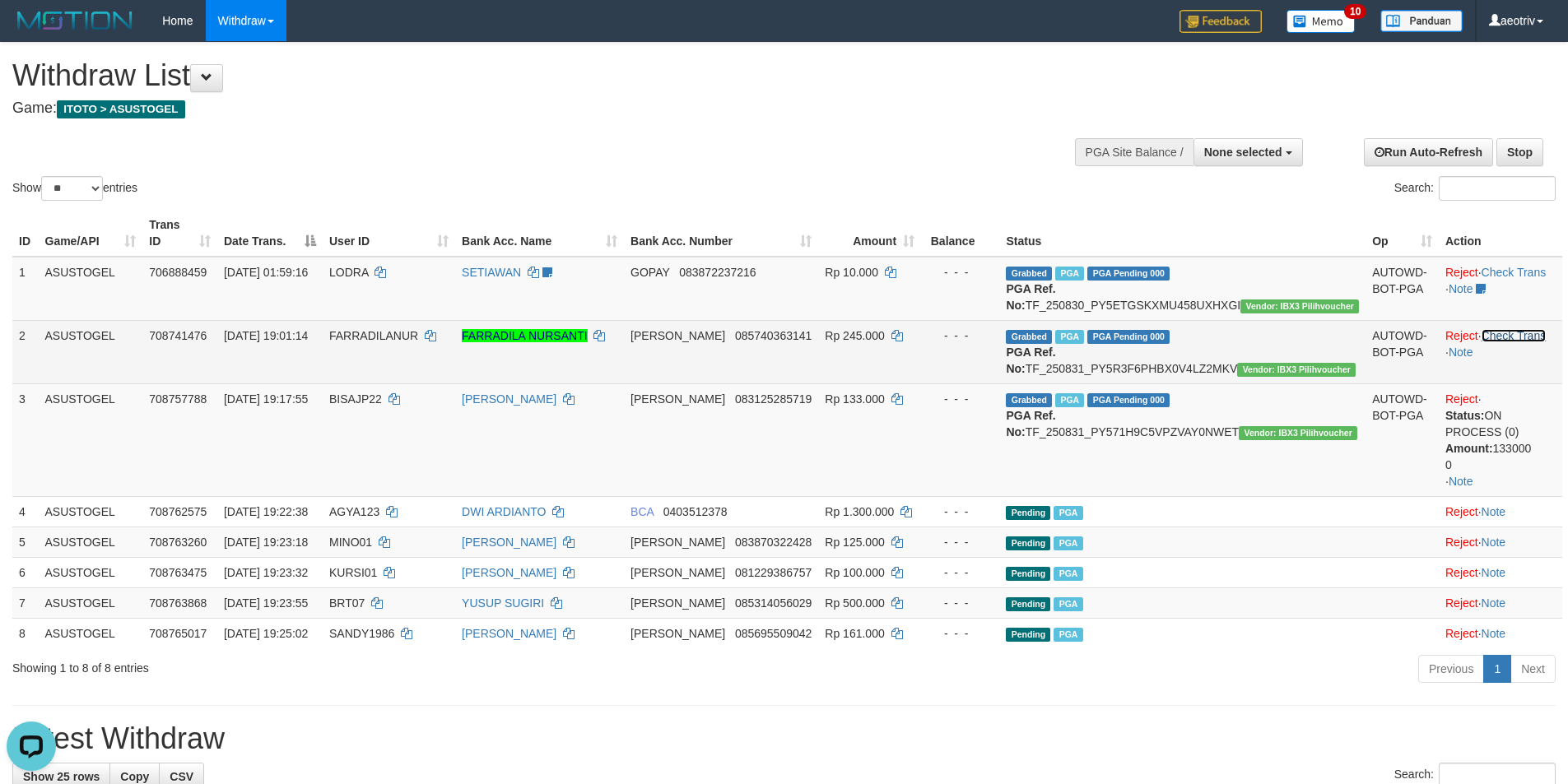
click at [1500, 336] on link "Check Trans" at bounding box center [1513, 335] width 65 height 13
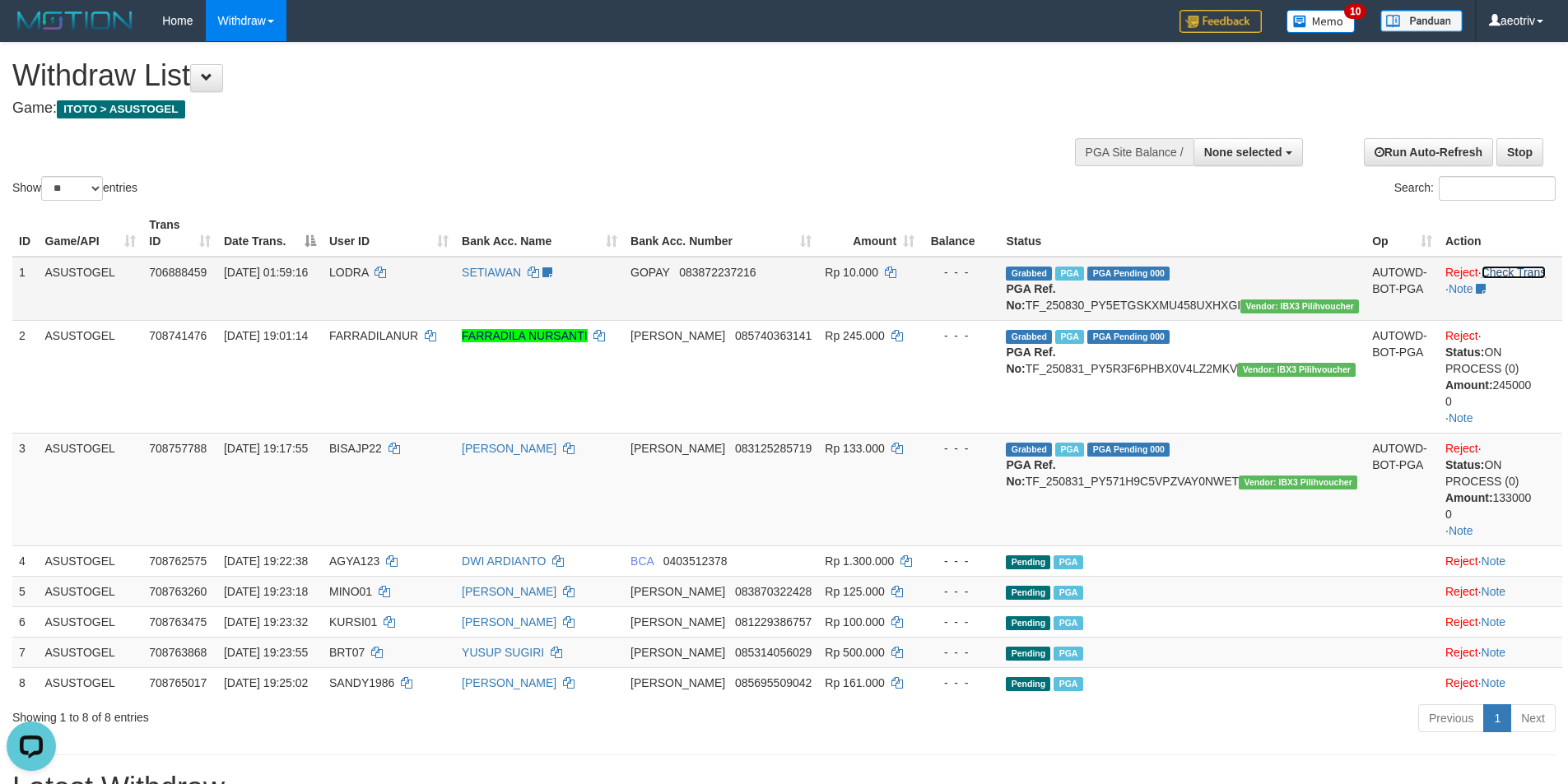
click at [1499, 266] on link "Check Trans" at bounding box center [1513, 272] width 65 height 13
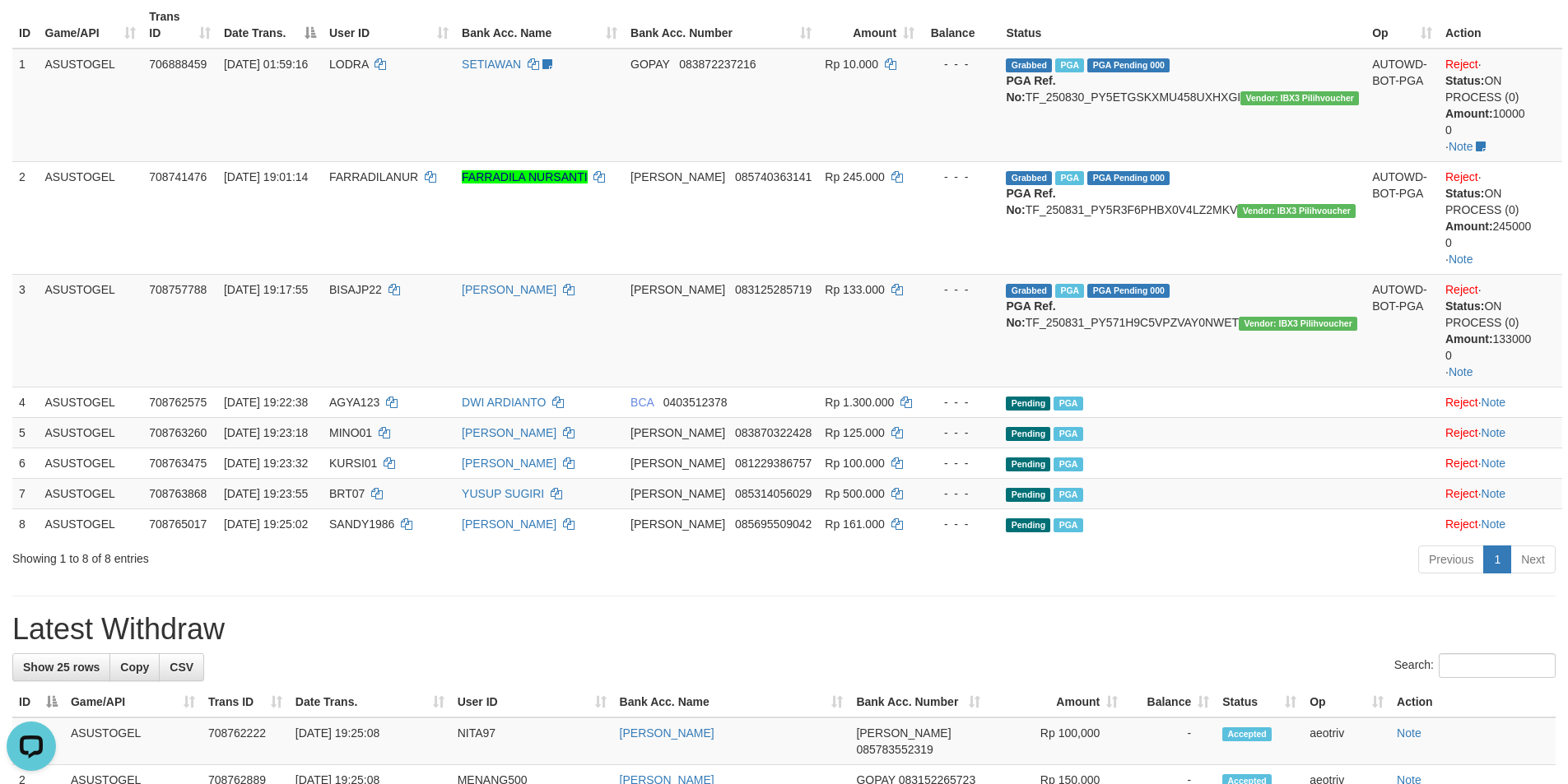
scroll to position [164, 0]
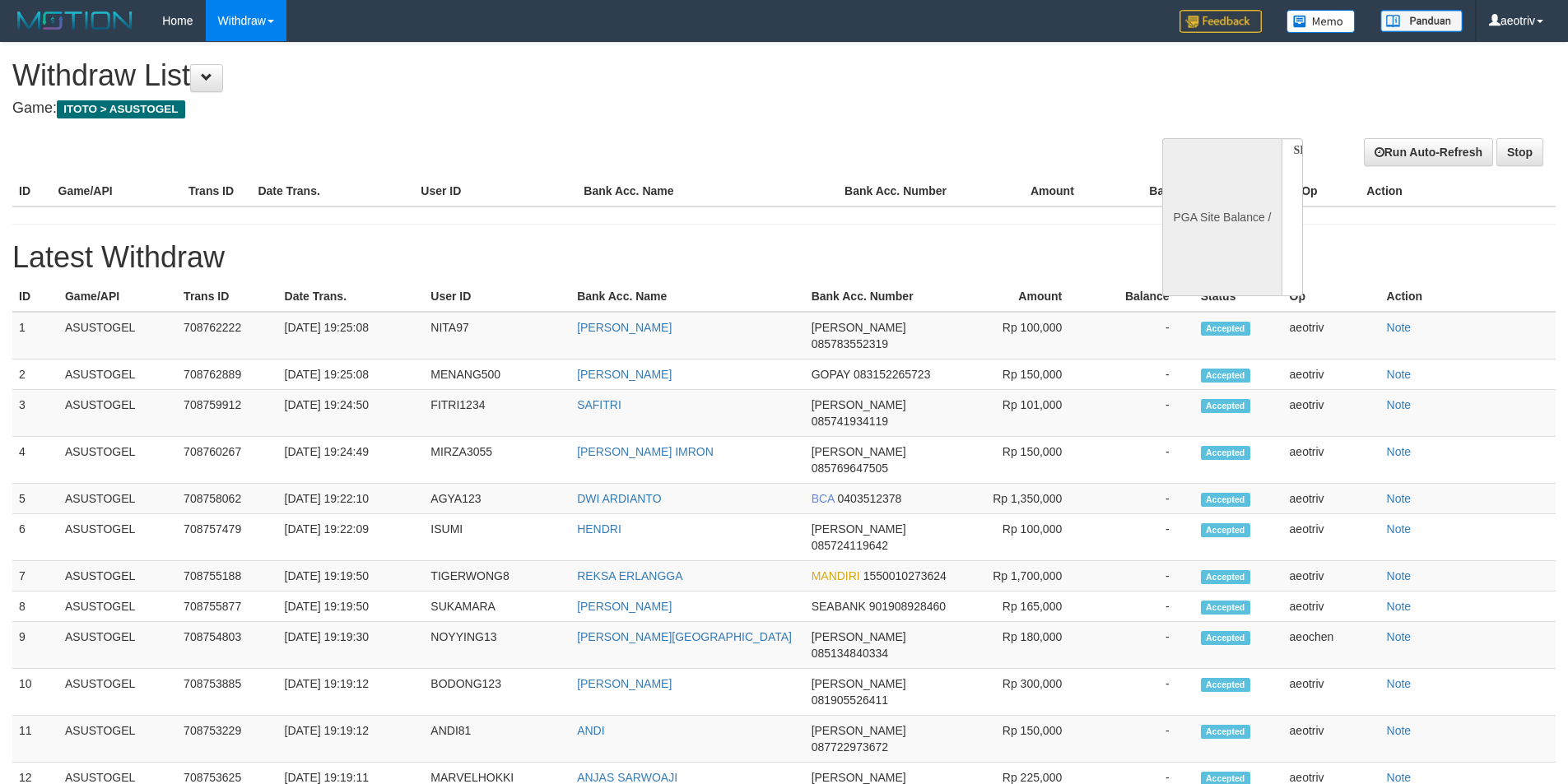
select select
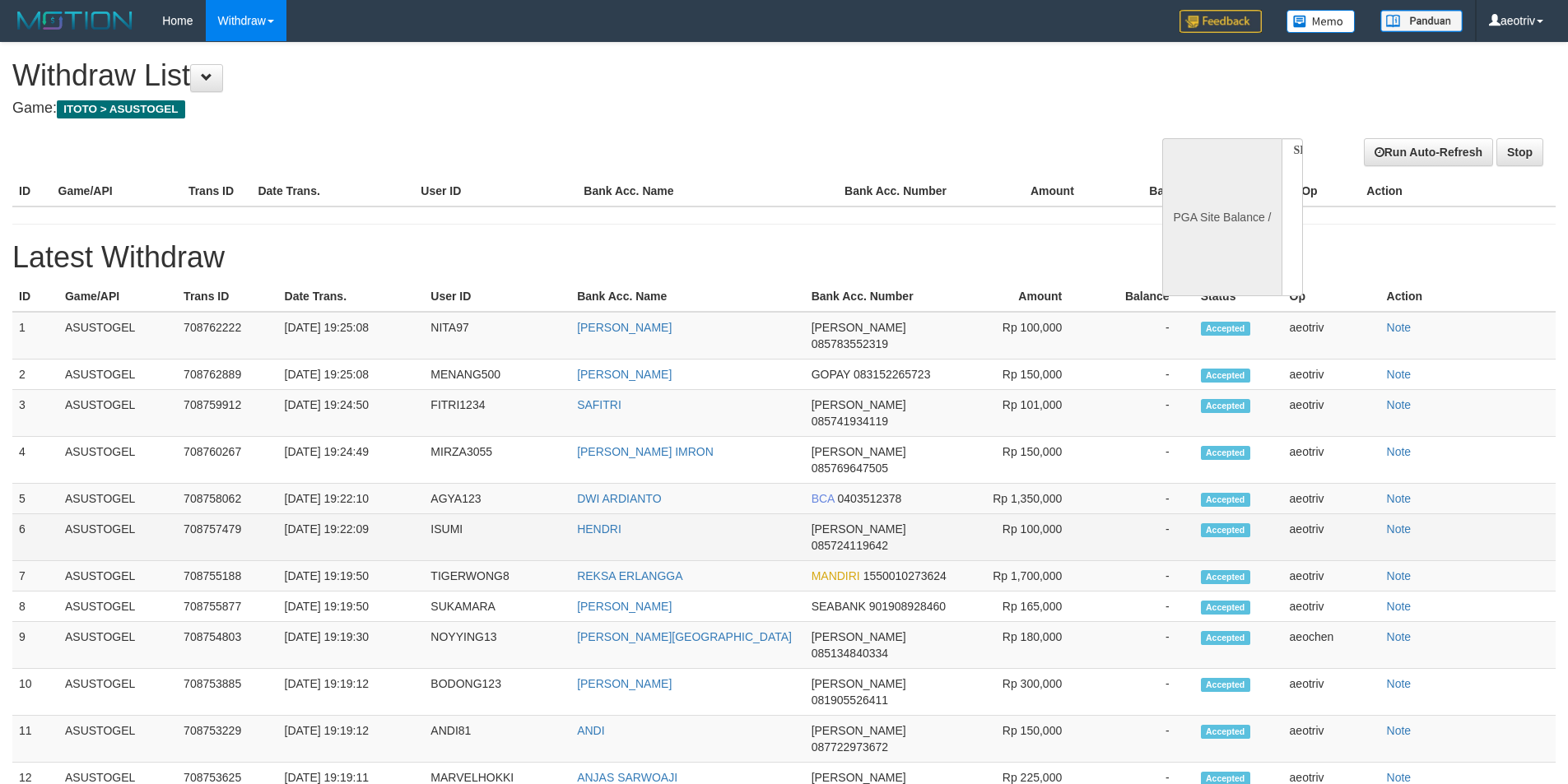
scroll to position [164, 0]
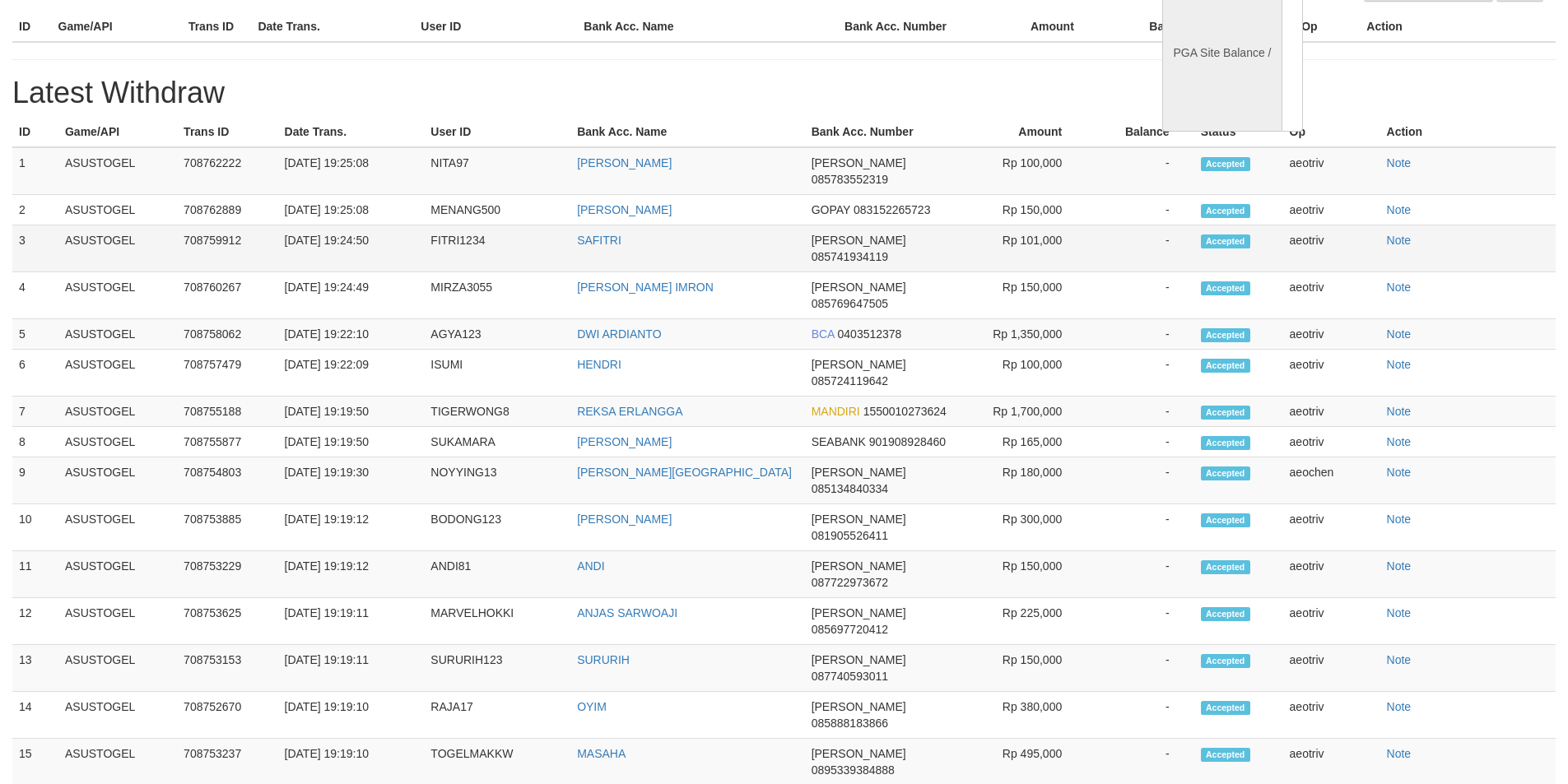
select select "**"
select select
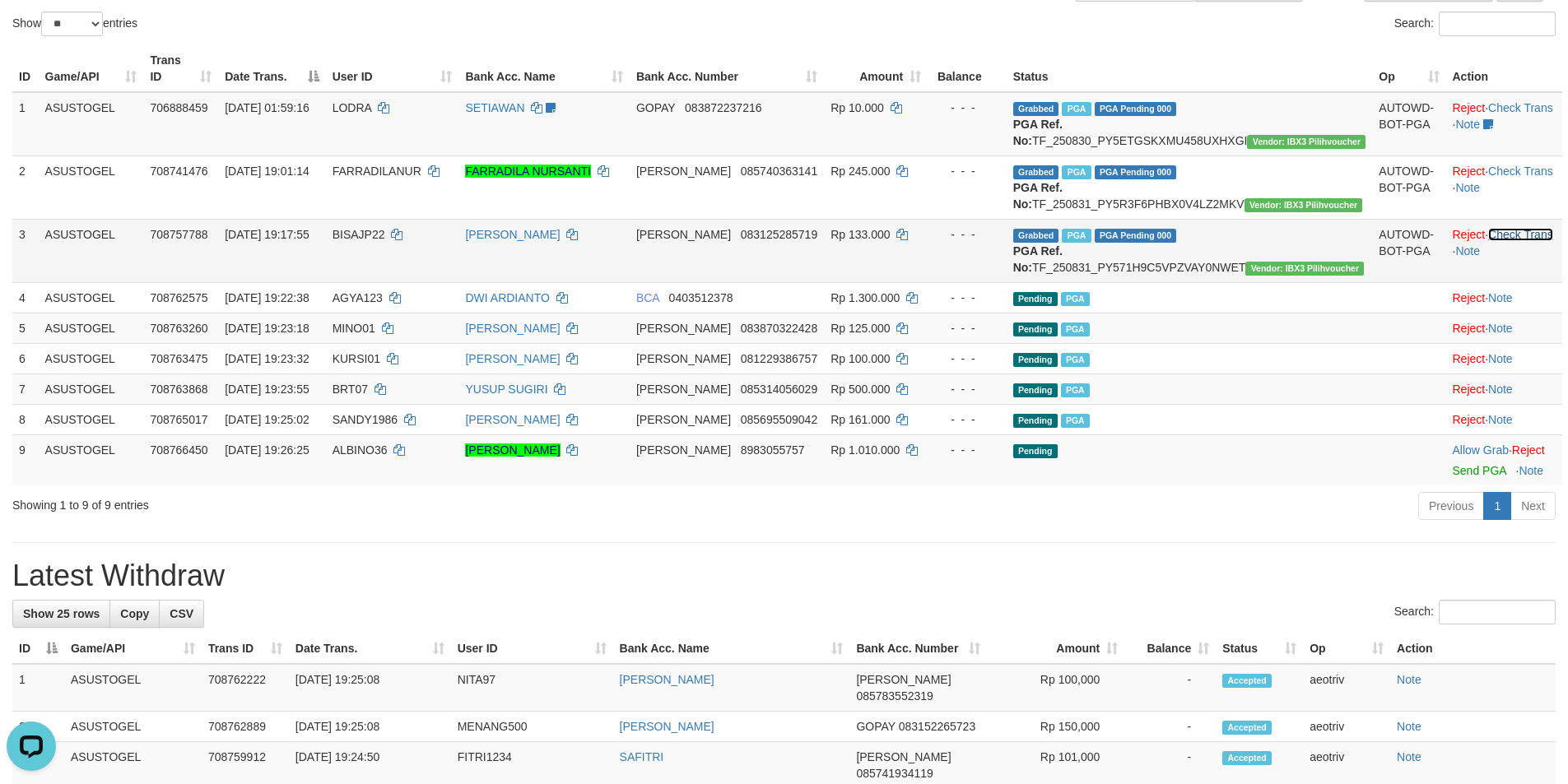
click at [1508, 241] on link "Check Trans" at bounding box center [1520, 234] width 65 height 13
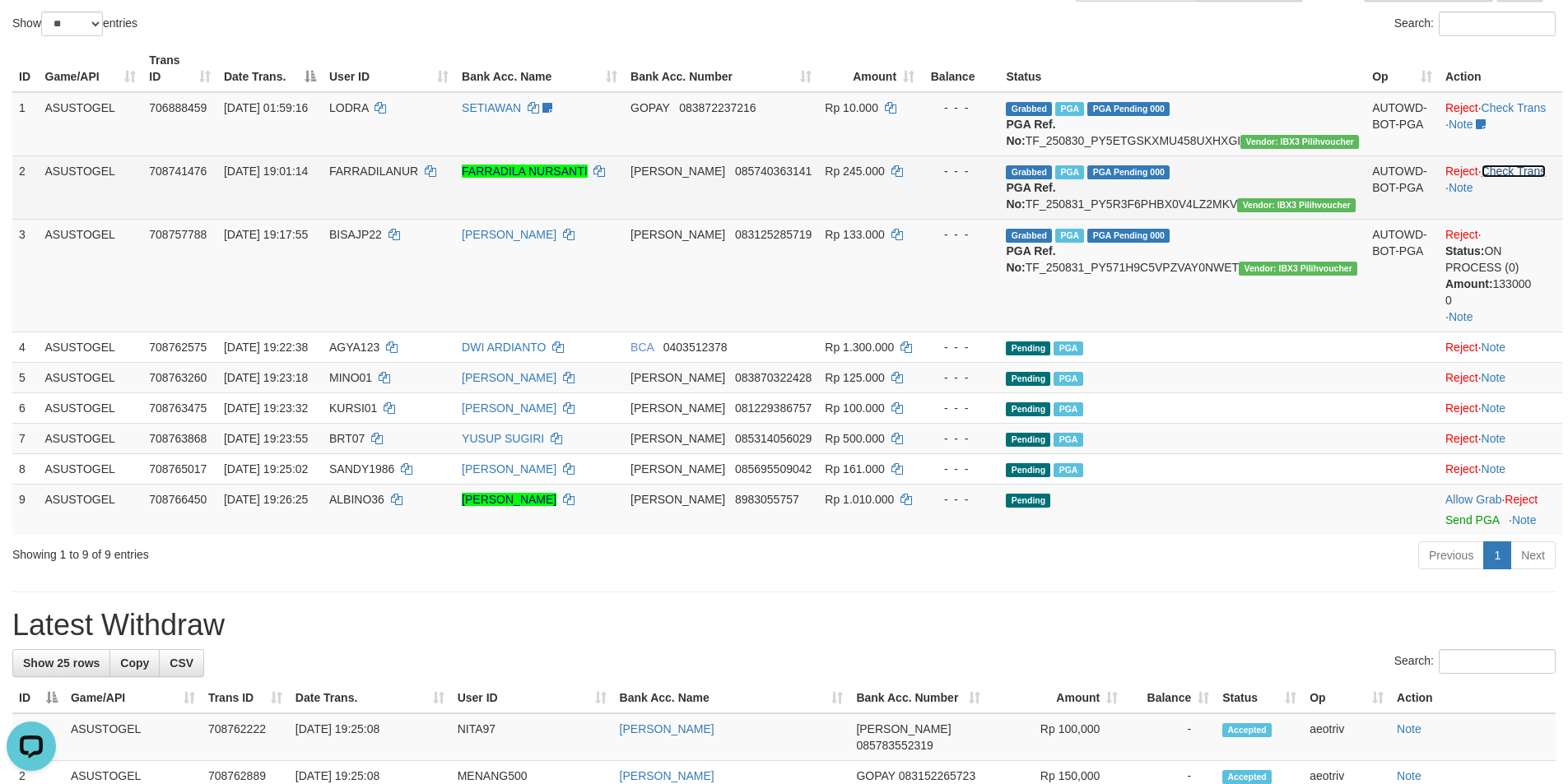
click at [1500, 175] on link "Check Trans" at bounding box center [1513, 170] width 65 height 13
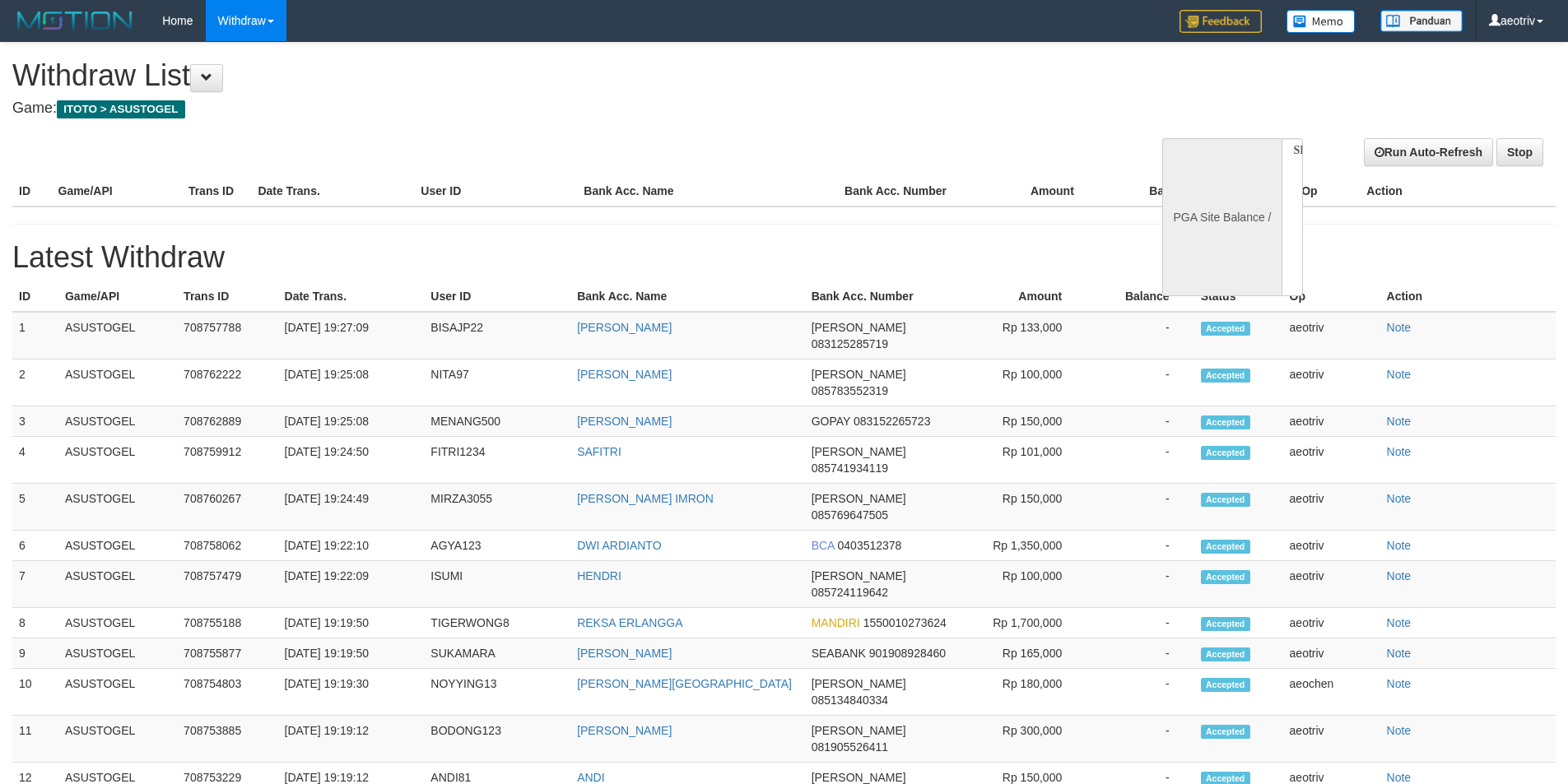
select select
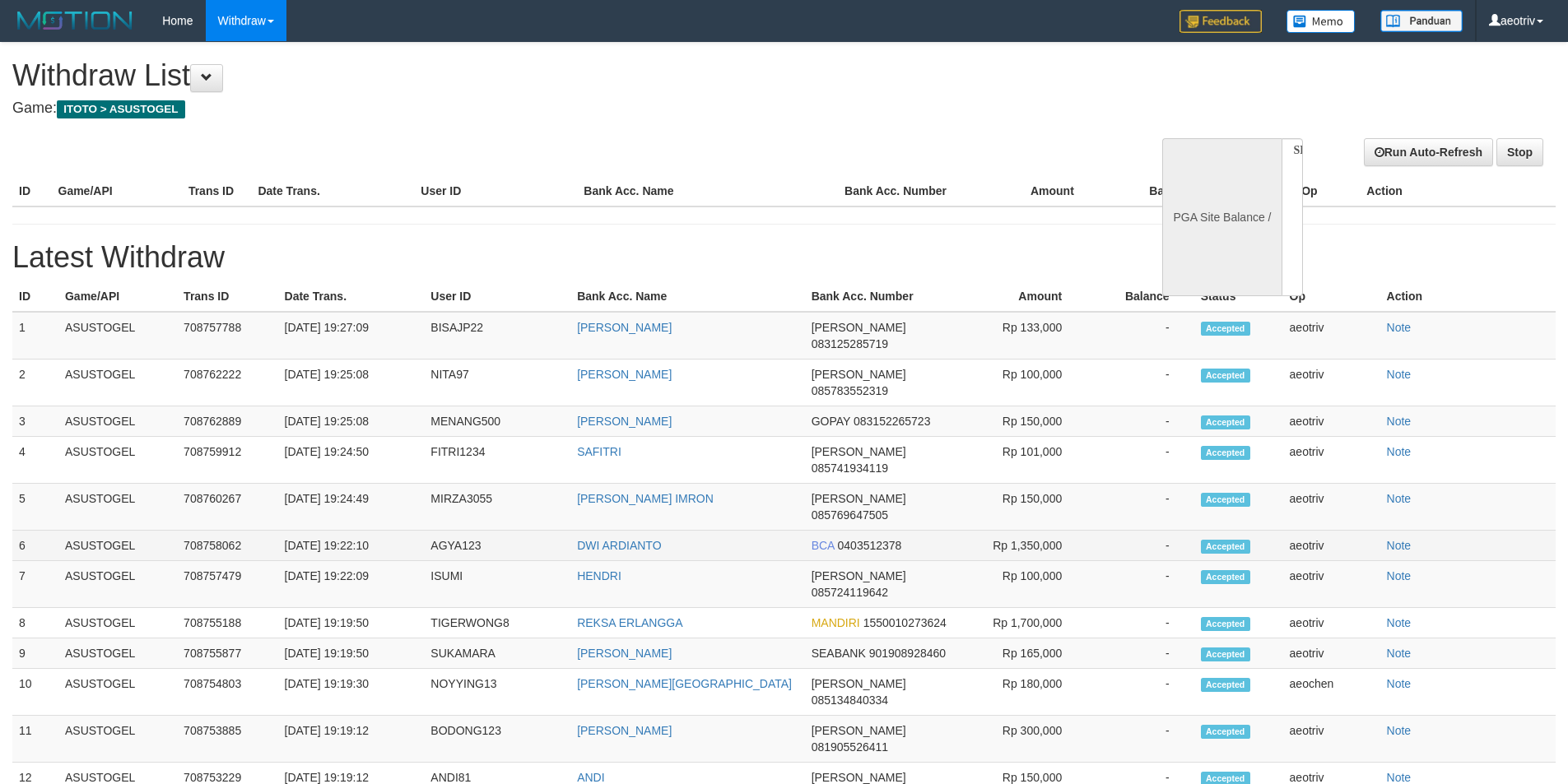
scroll to position [164, 0]
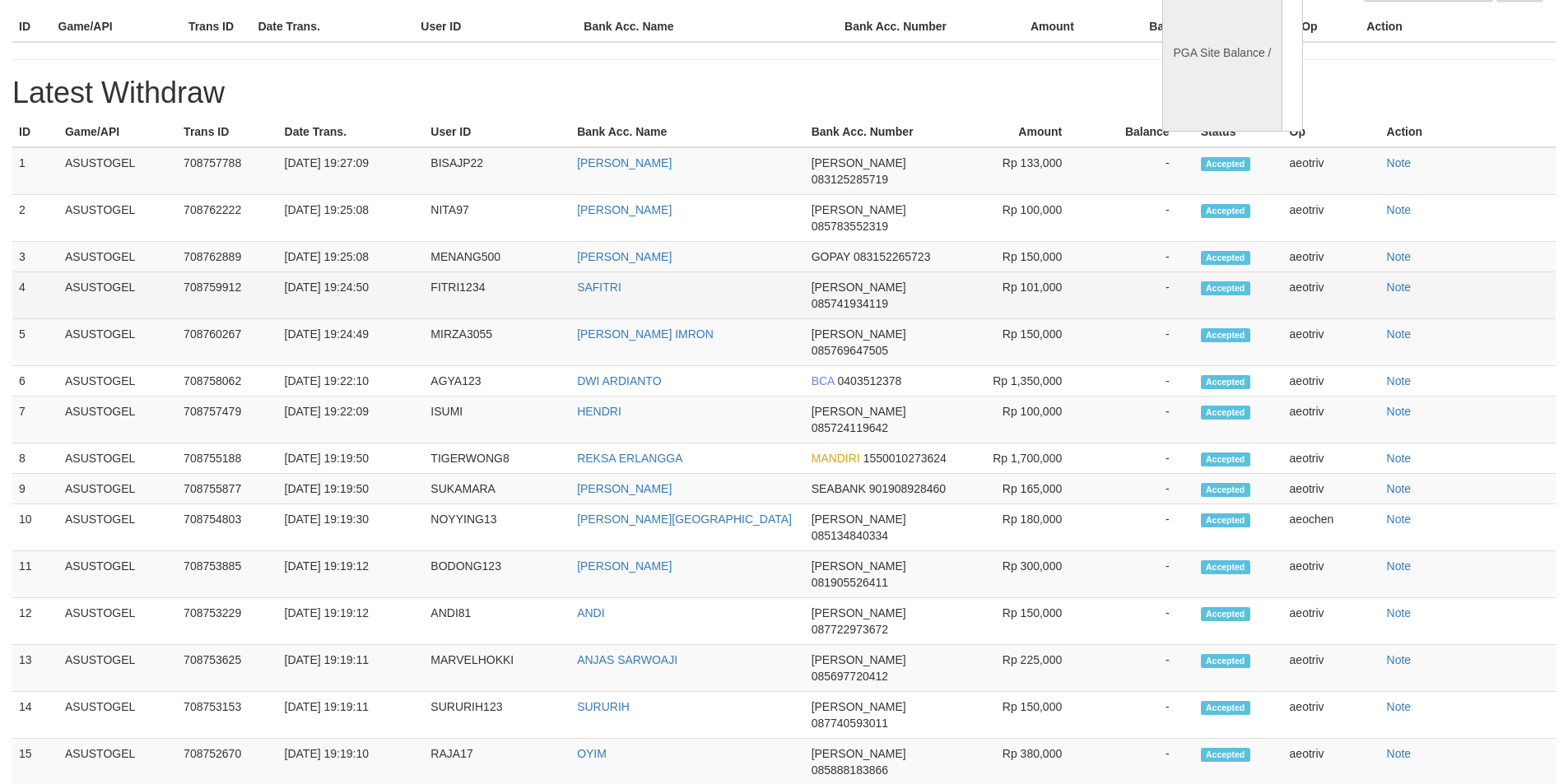
select select "**"
select select
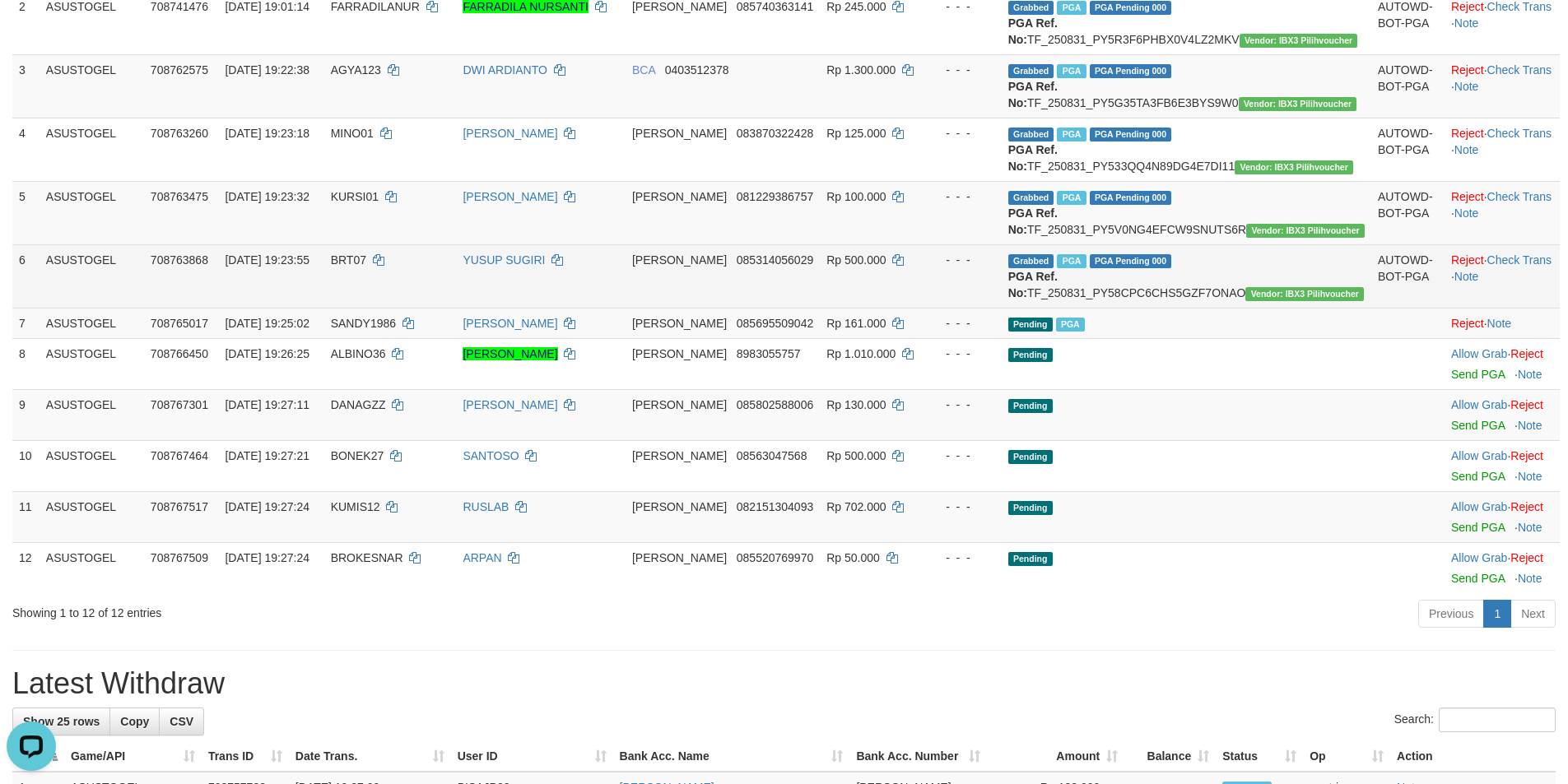
scroll to position [0, 0]
click at [1518, 266] on link "Check Trans" at bounding box center [1519, 260] width 65 height 13
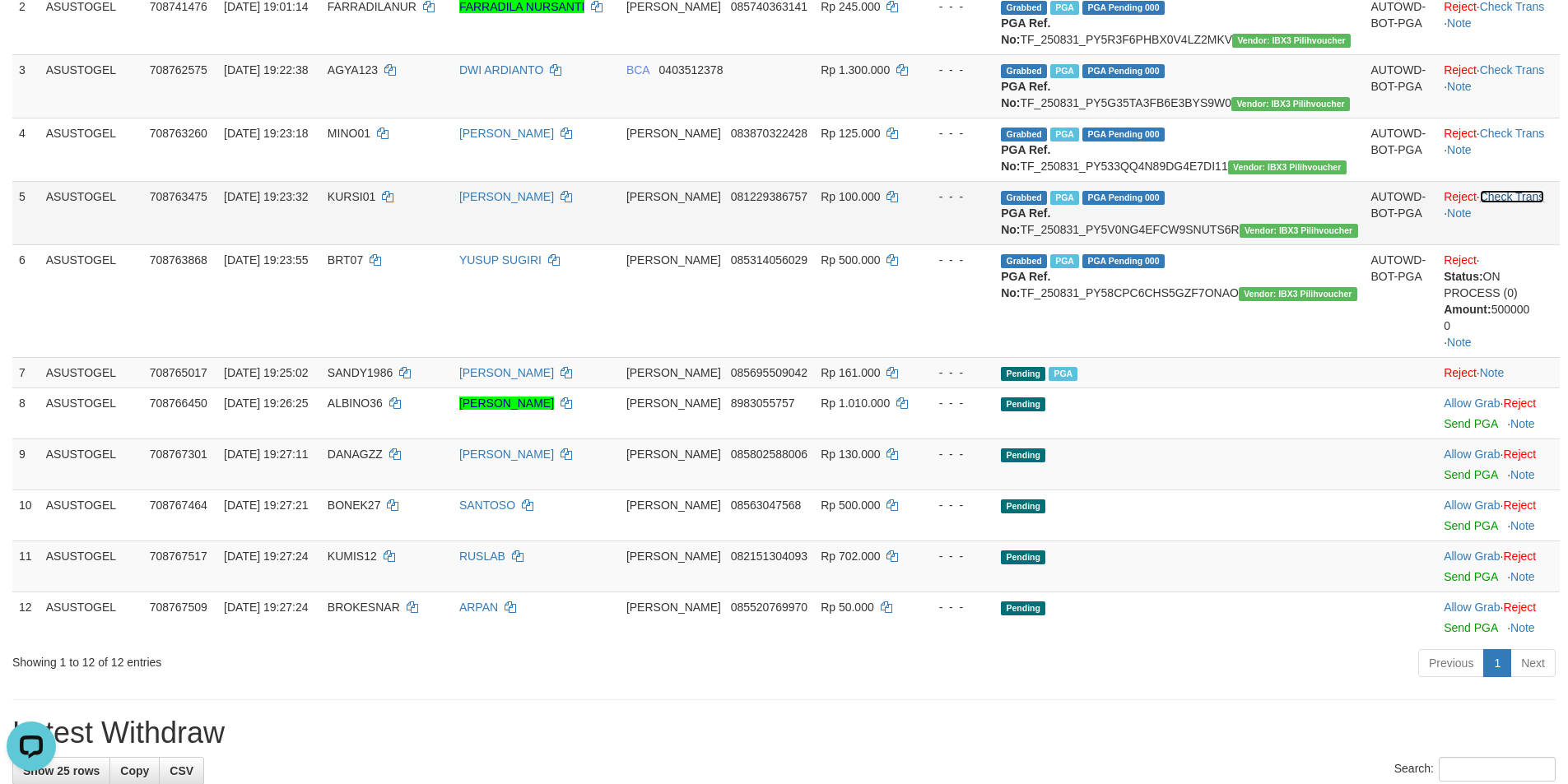
click at [1501, 203] on link "Check Trans" at bounding box center [1512, 196] width 65 height 13
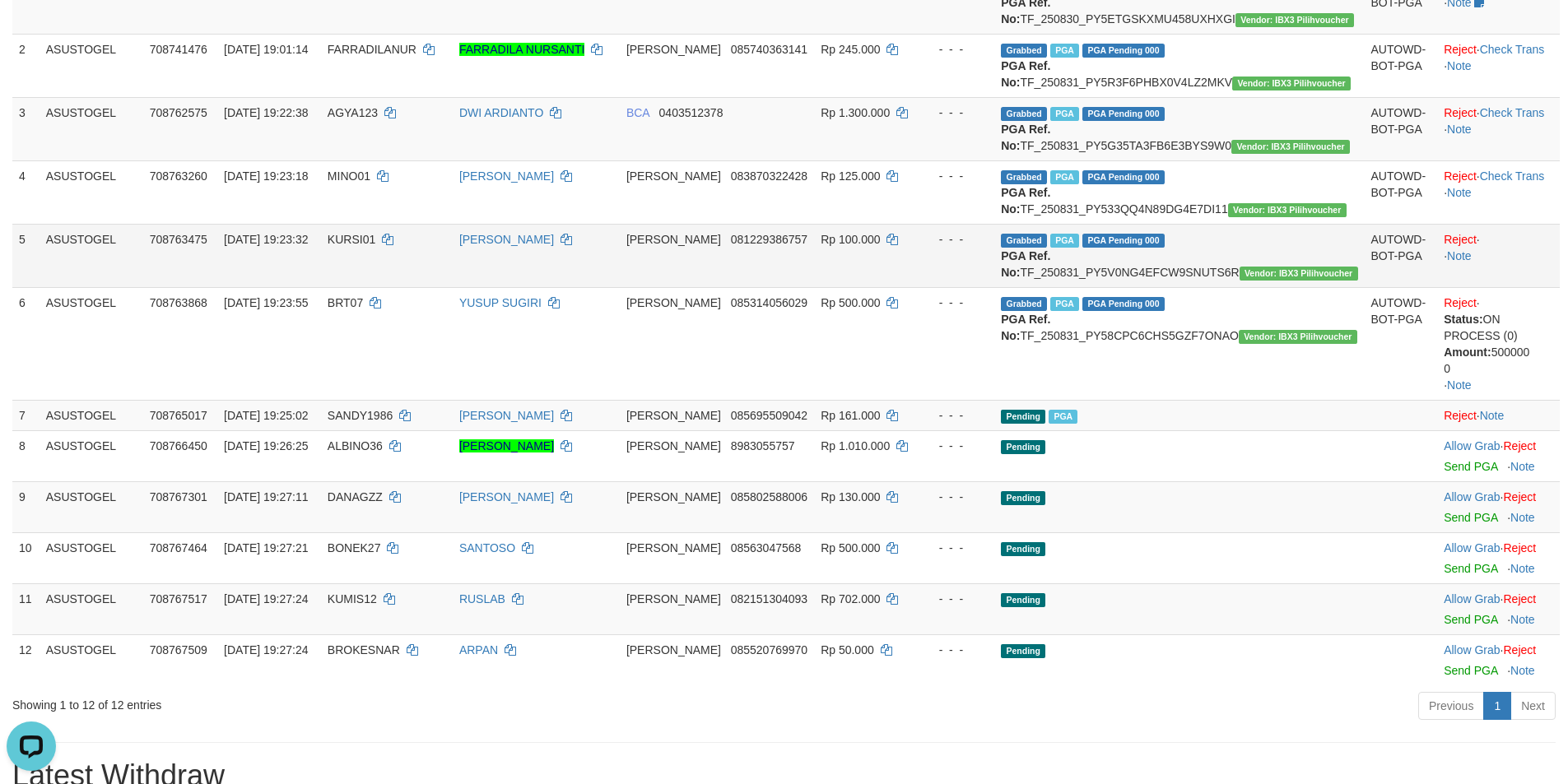
scroll to position [247, 0]
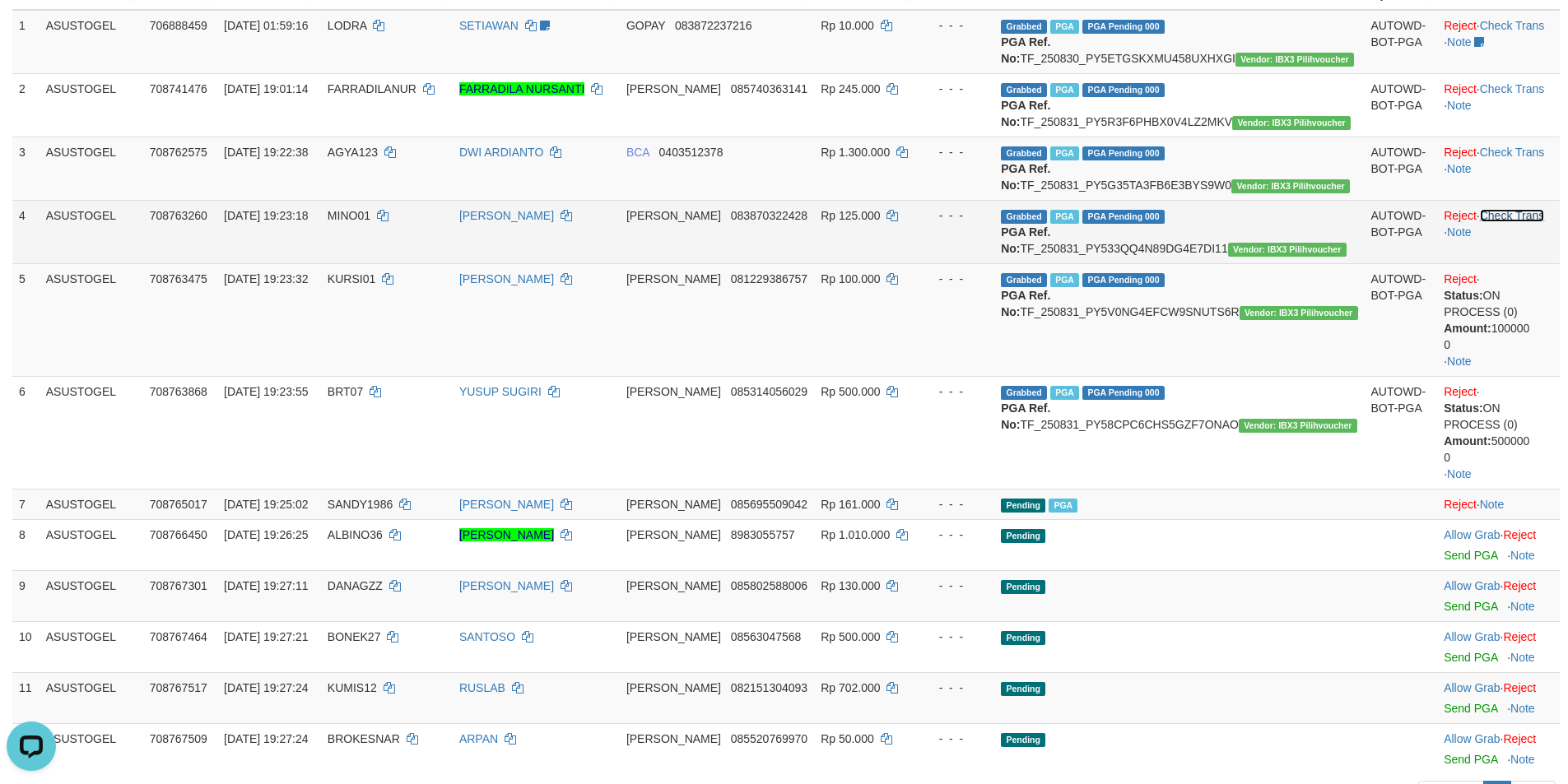
click at [1496, 222] on link "Check Trans" at bounding box center [1512, 215] width 65 height 13
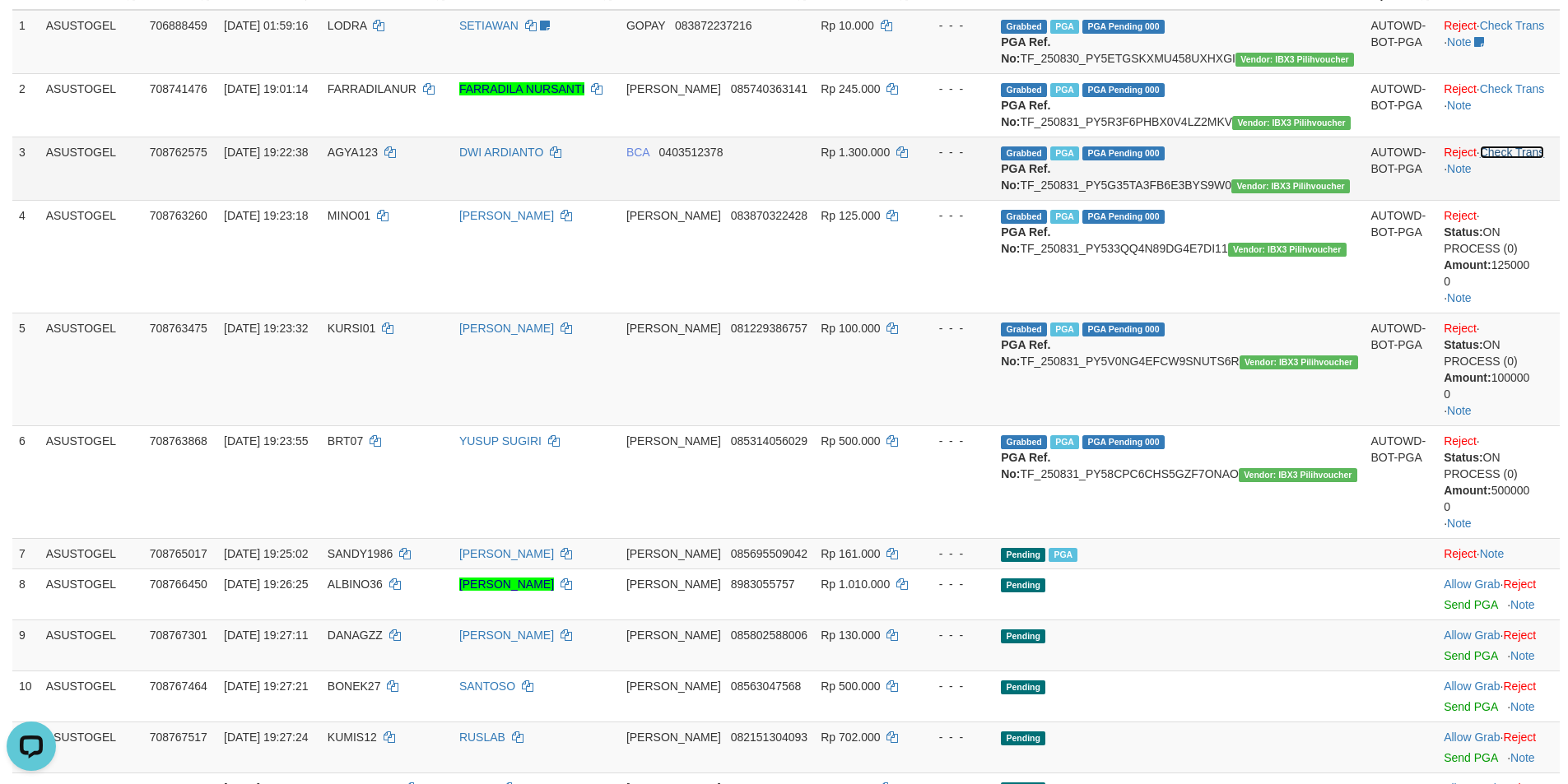
click at [1503, 158] on link "Check Trans" at bounding box center [1512, 152] width 65 height 13
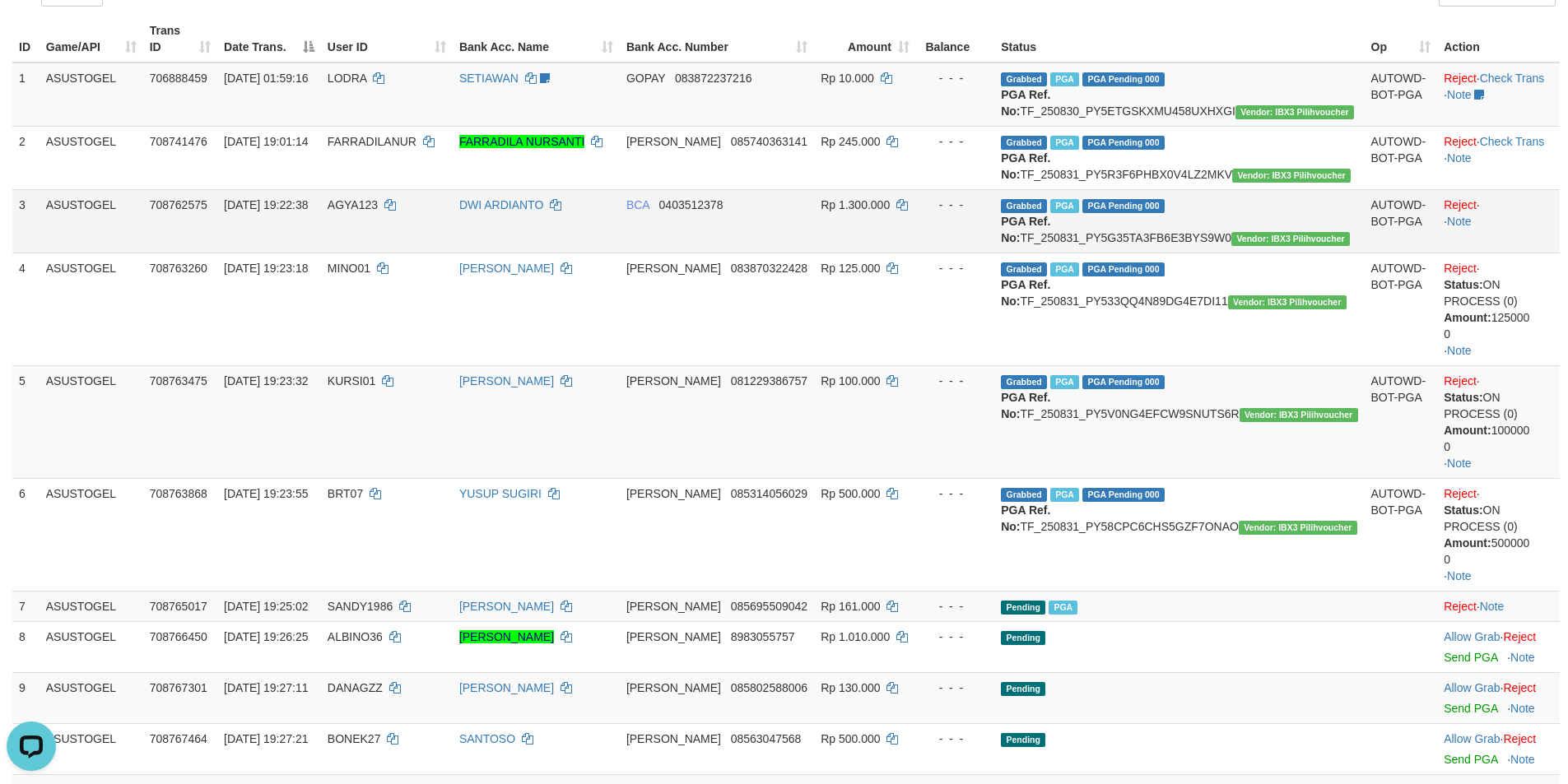
scroll to position [164, 0]
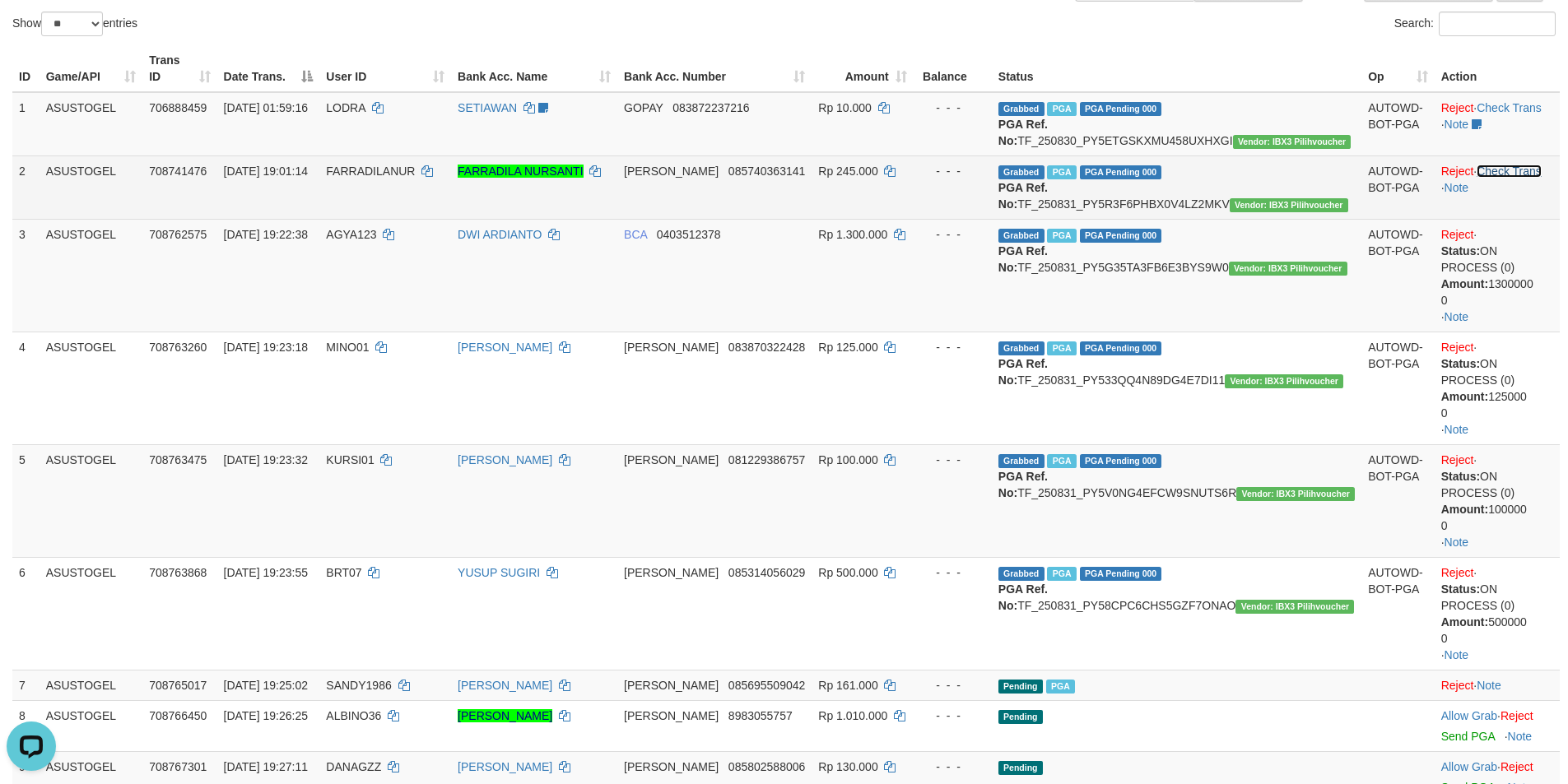
click at [1502, 167] on link "Check Trans" at bounding box center [1508, 170] width 65 height 13
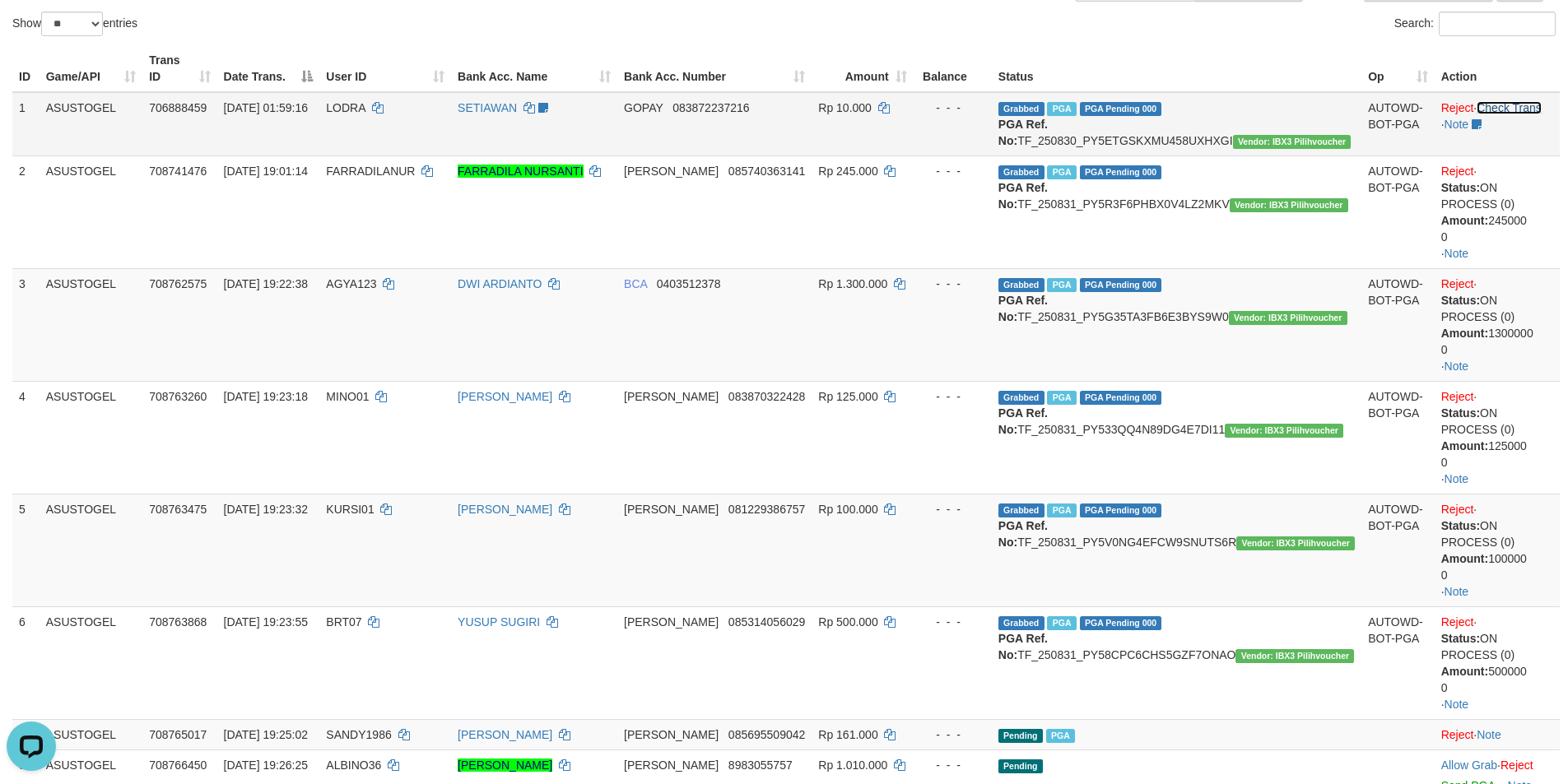
click at [1512, 101] on link "Check Trans" at bounding box center [1508, 107] width 65 height 13
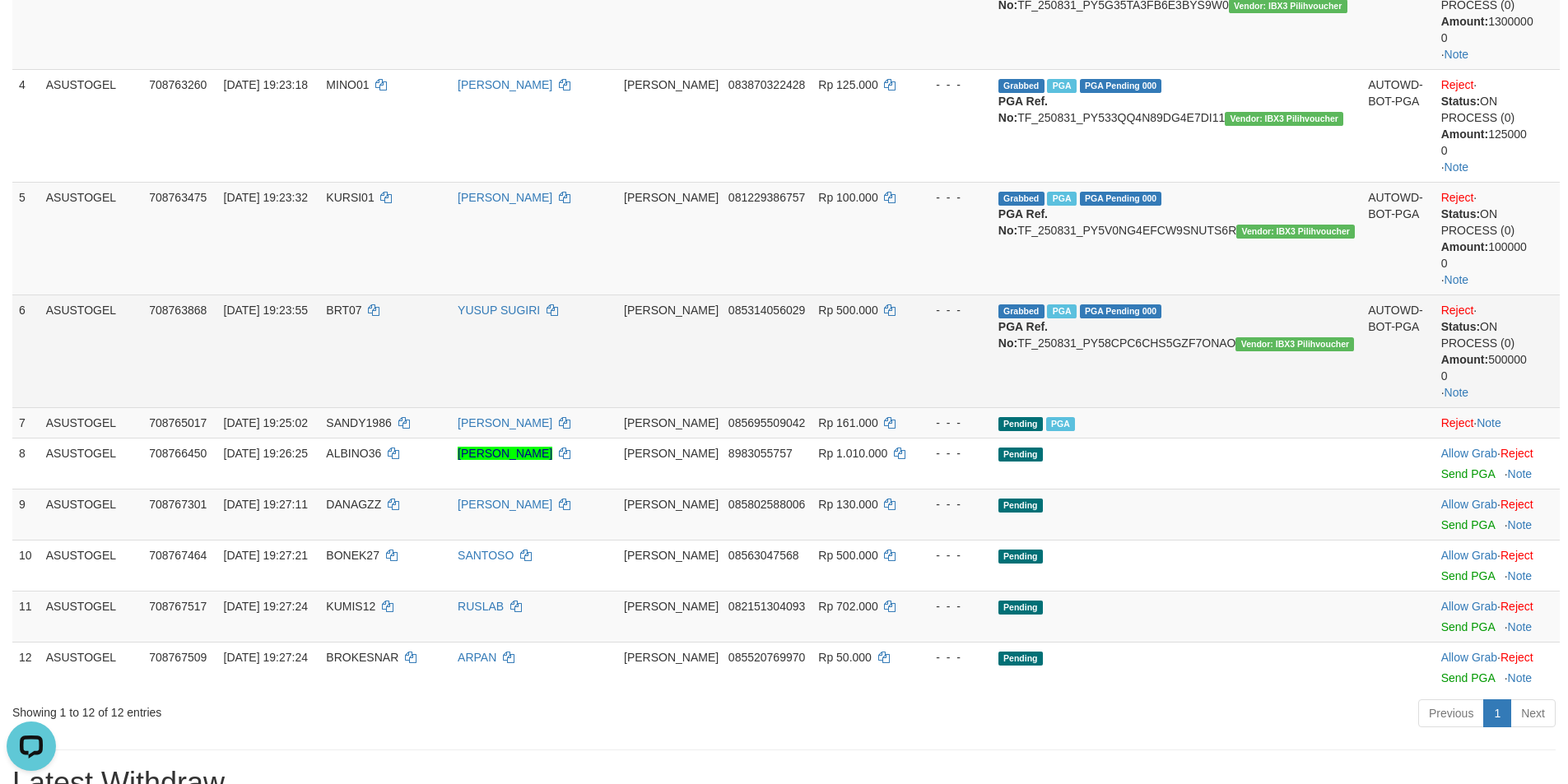
scroll to position [526, 0]
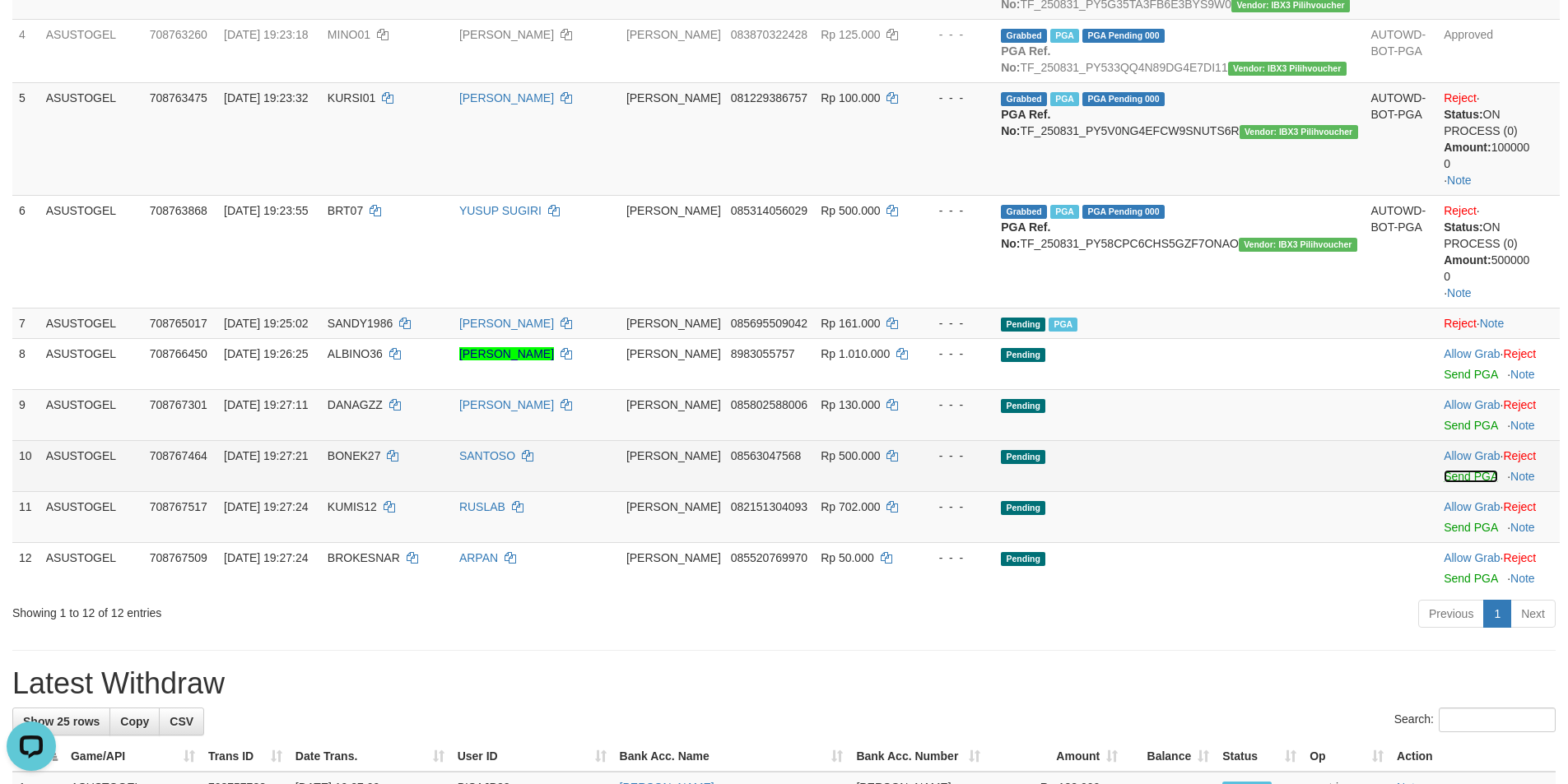
click at [1444, 483] on link "Send PGA" at bounding box center [1470, 476] width 54 height 13
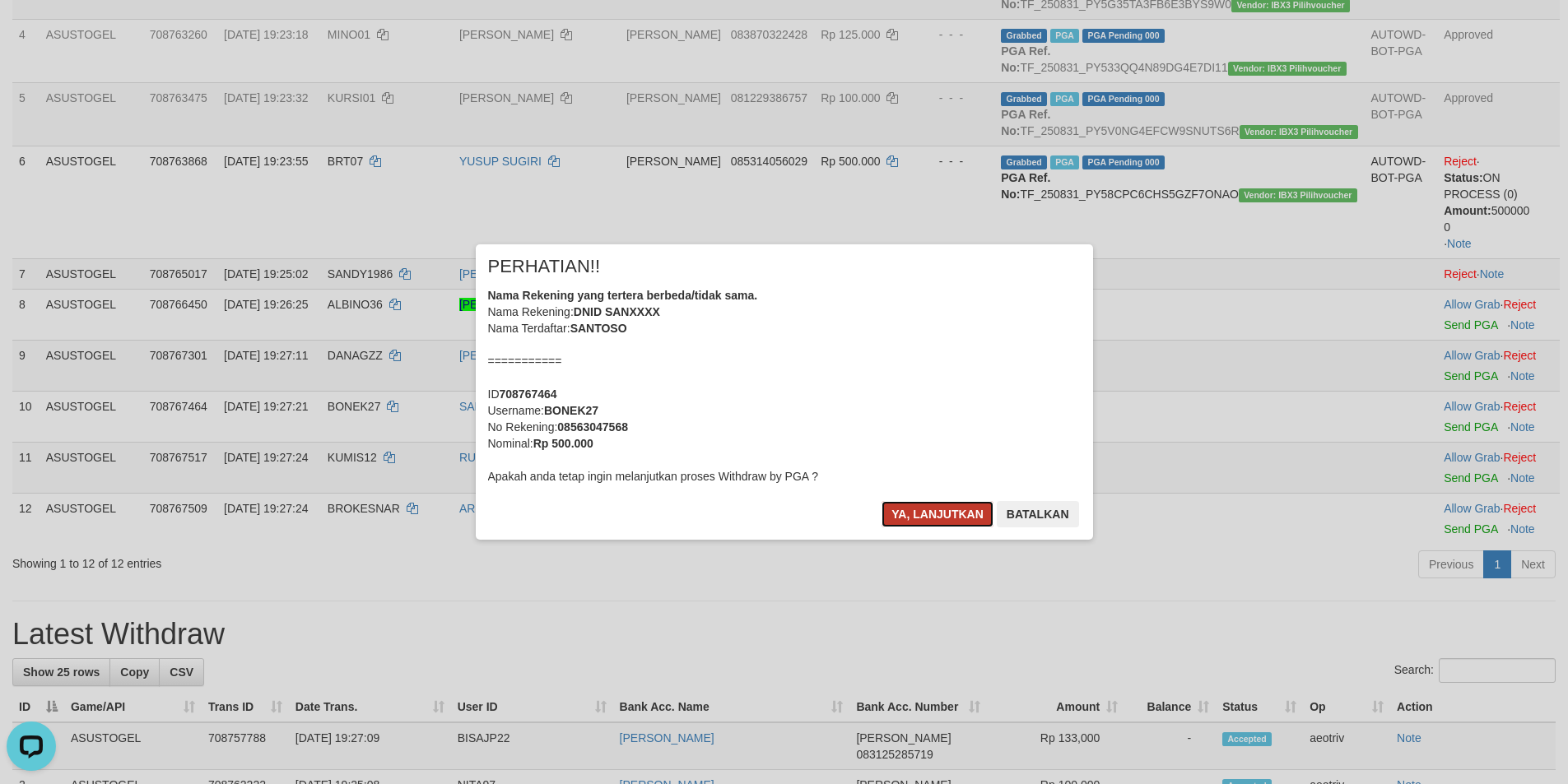
click at [910, 507] on button "Ya, lanjutkan" at bounding box center [937, 513] width 112 height 26
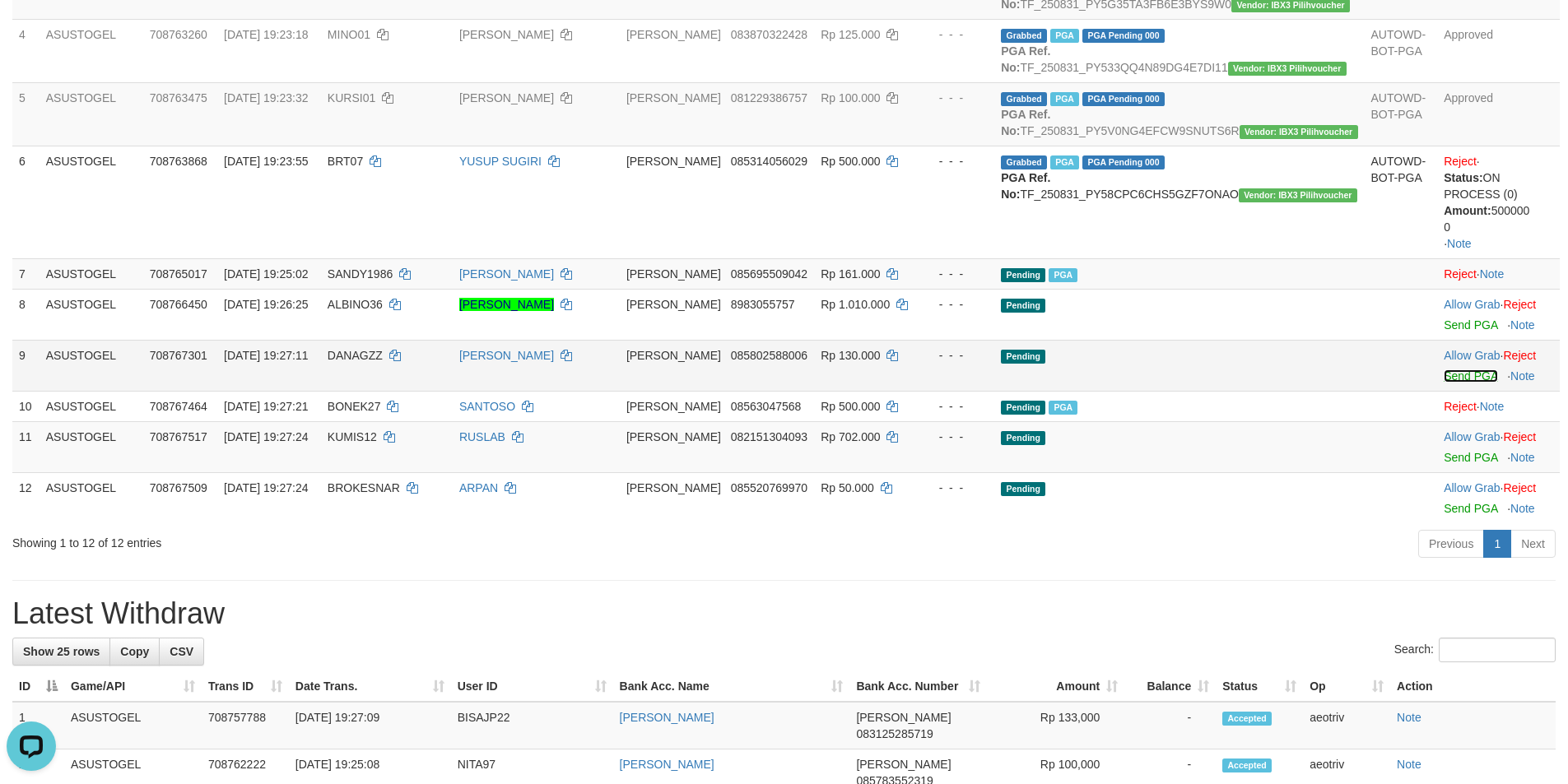
click at [1444, 382] on link "Send PGA" at bounding box center [1470, 375] width 54 height 13
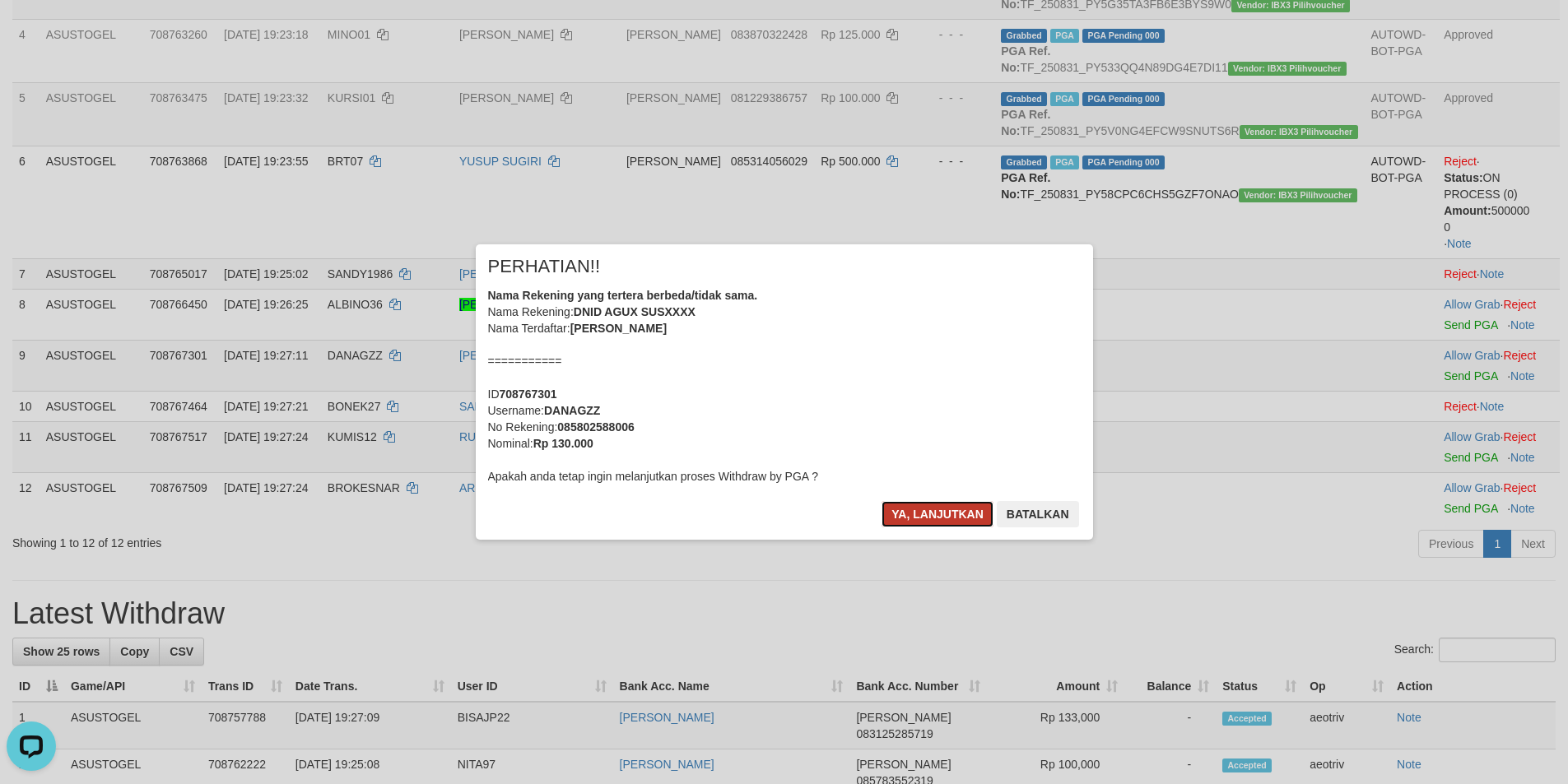
click at [943, 510] on button "Ya, lanjutkan" at bounding box center [937, 513] width 112 height 26
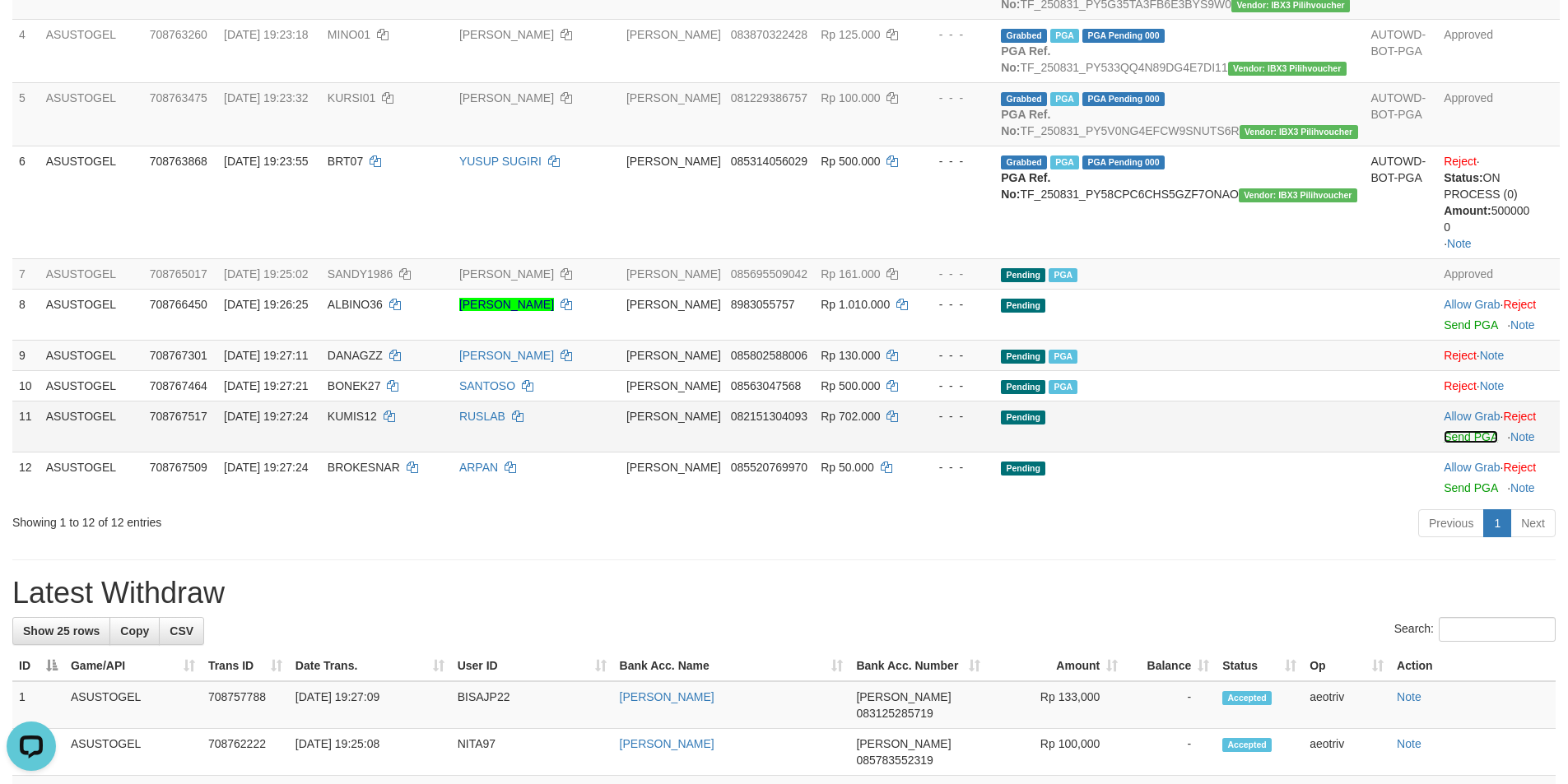
drag, startPoint x: 1431, startPoint y: 464, endPoint x: 857, endPoint y: 230, distance: 619.9
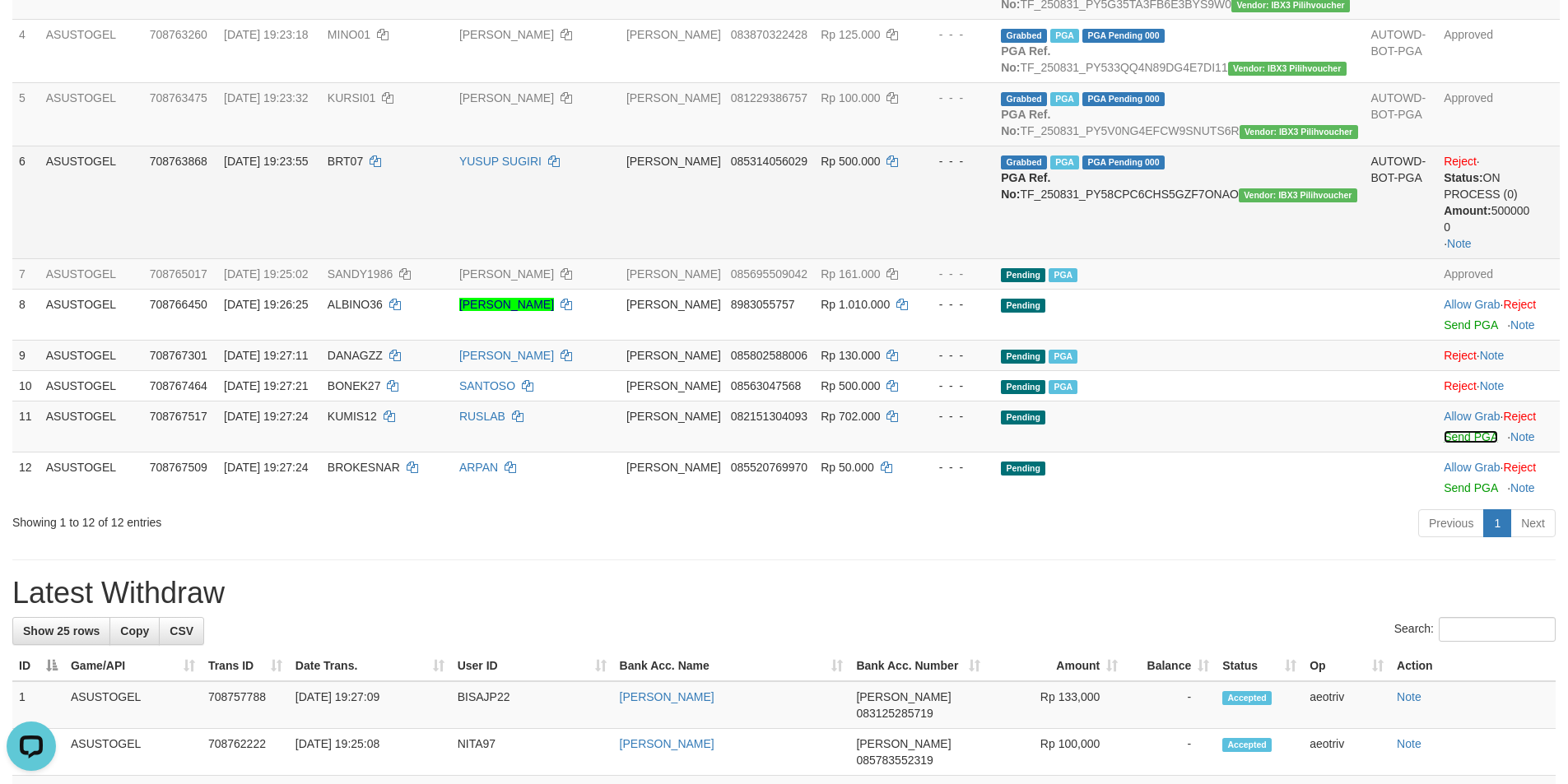
click at [1444, 444] on link "Send PGA" at bounding box center [1470, 436] width 54 height 13
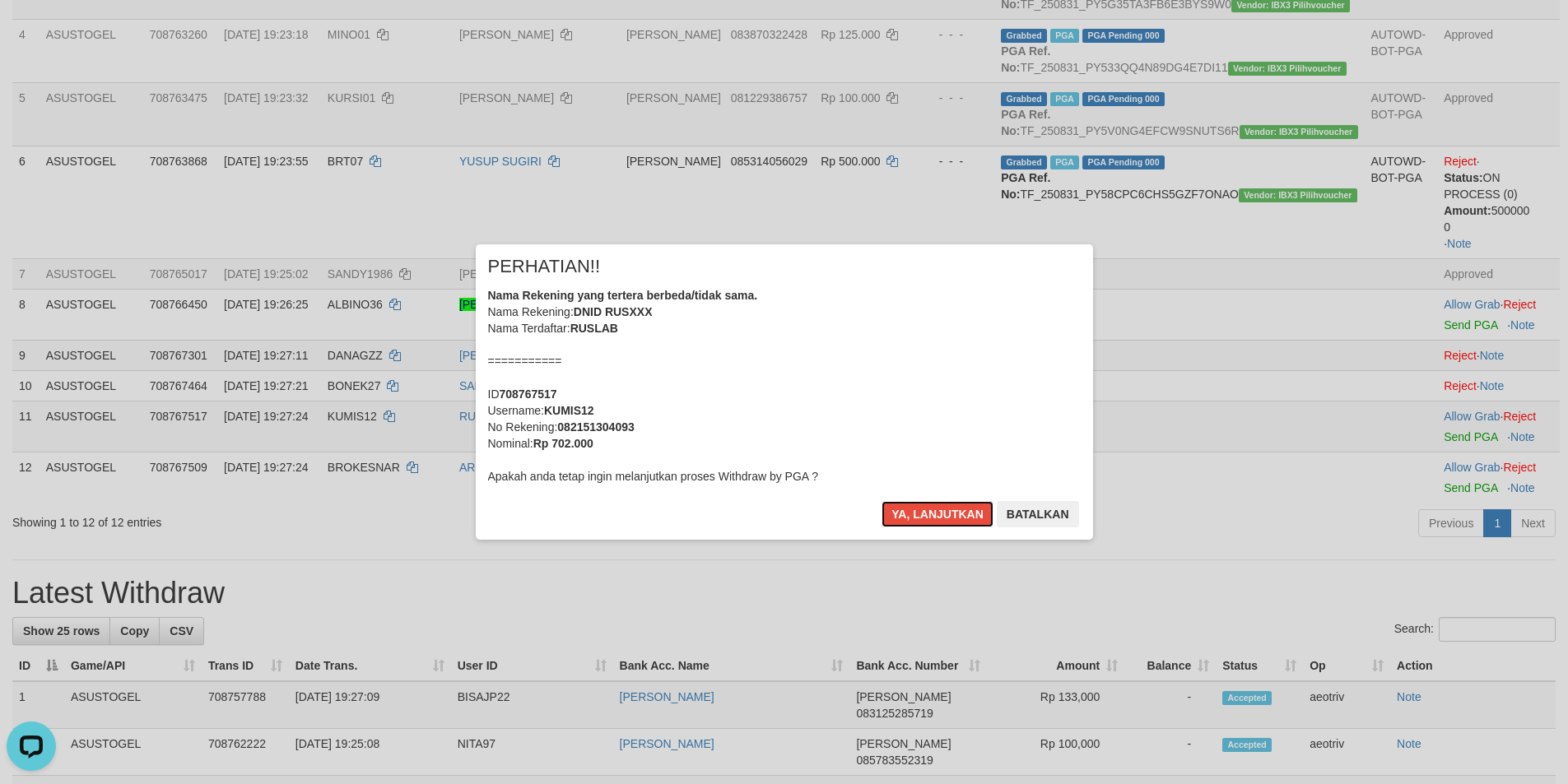
click at [956, 518] on button "Ya, lanjutkan" at bounding box center [937, 513] width 112 height 26
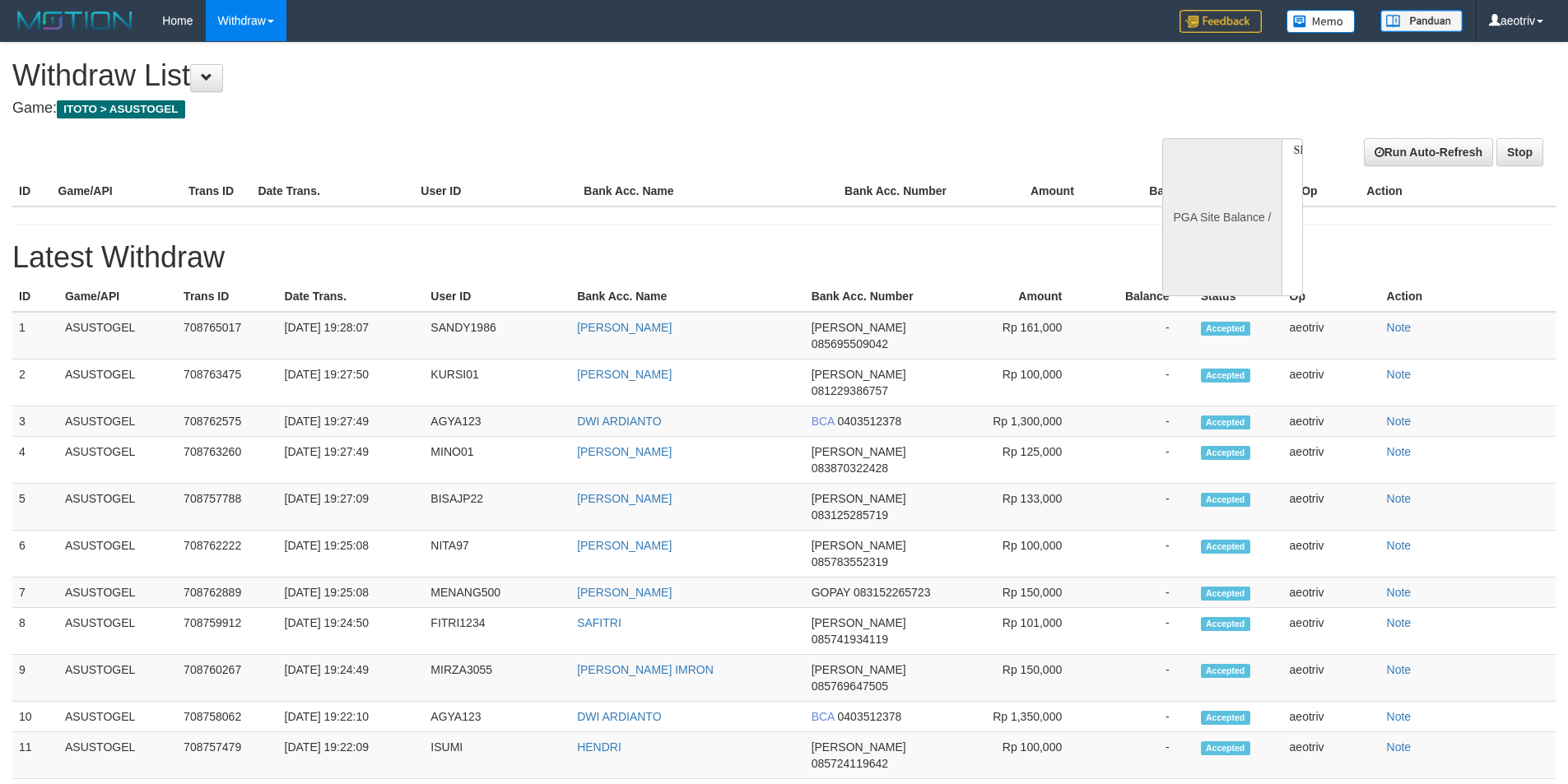
select select
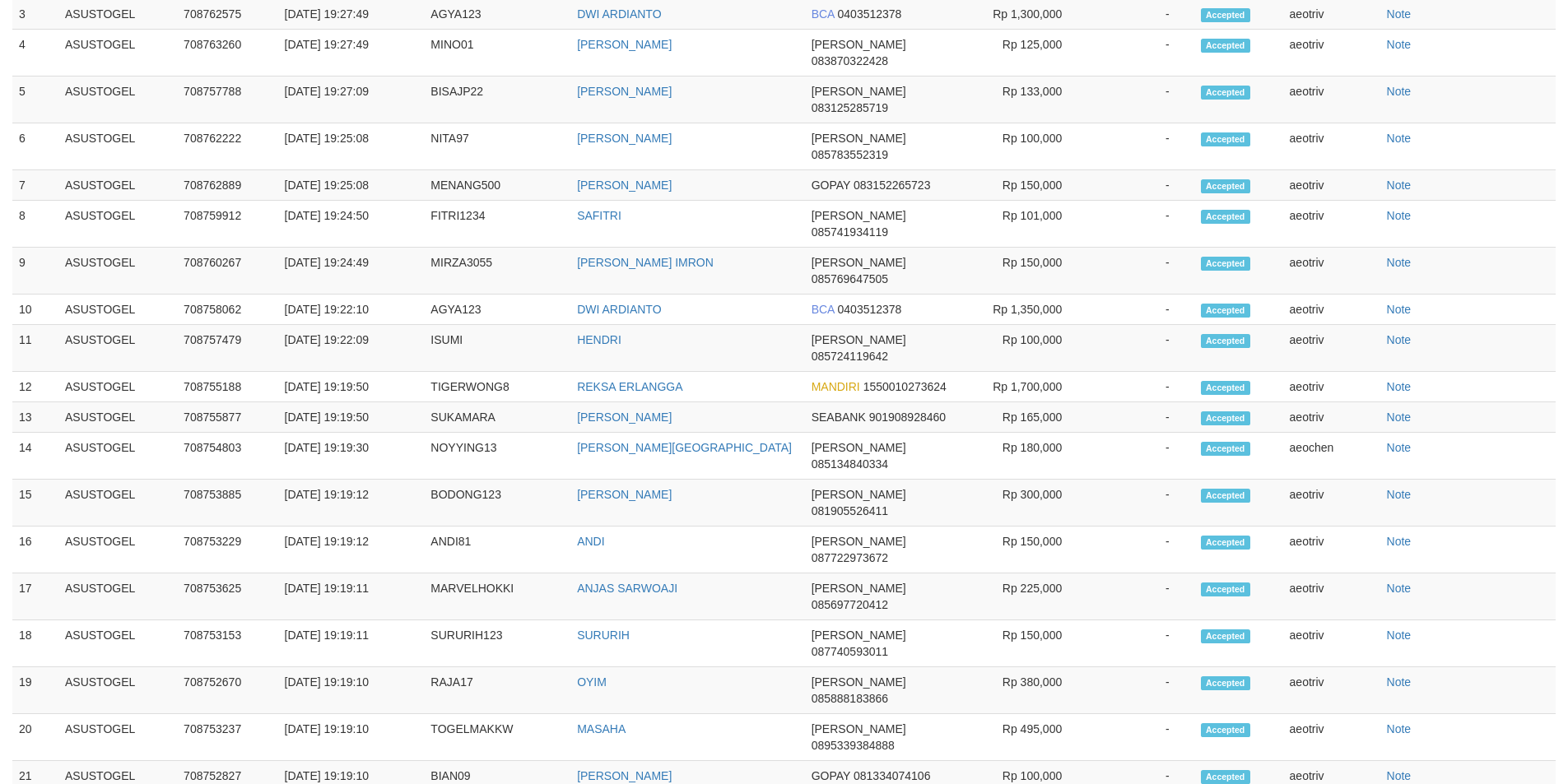
select select "**"
select select
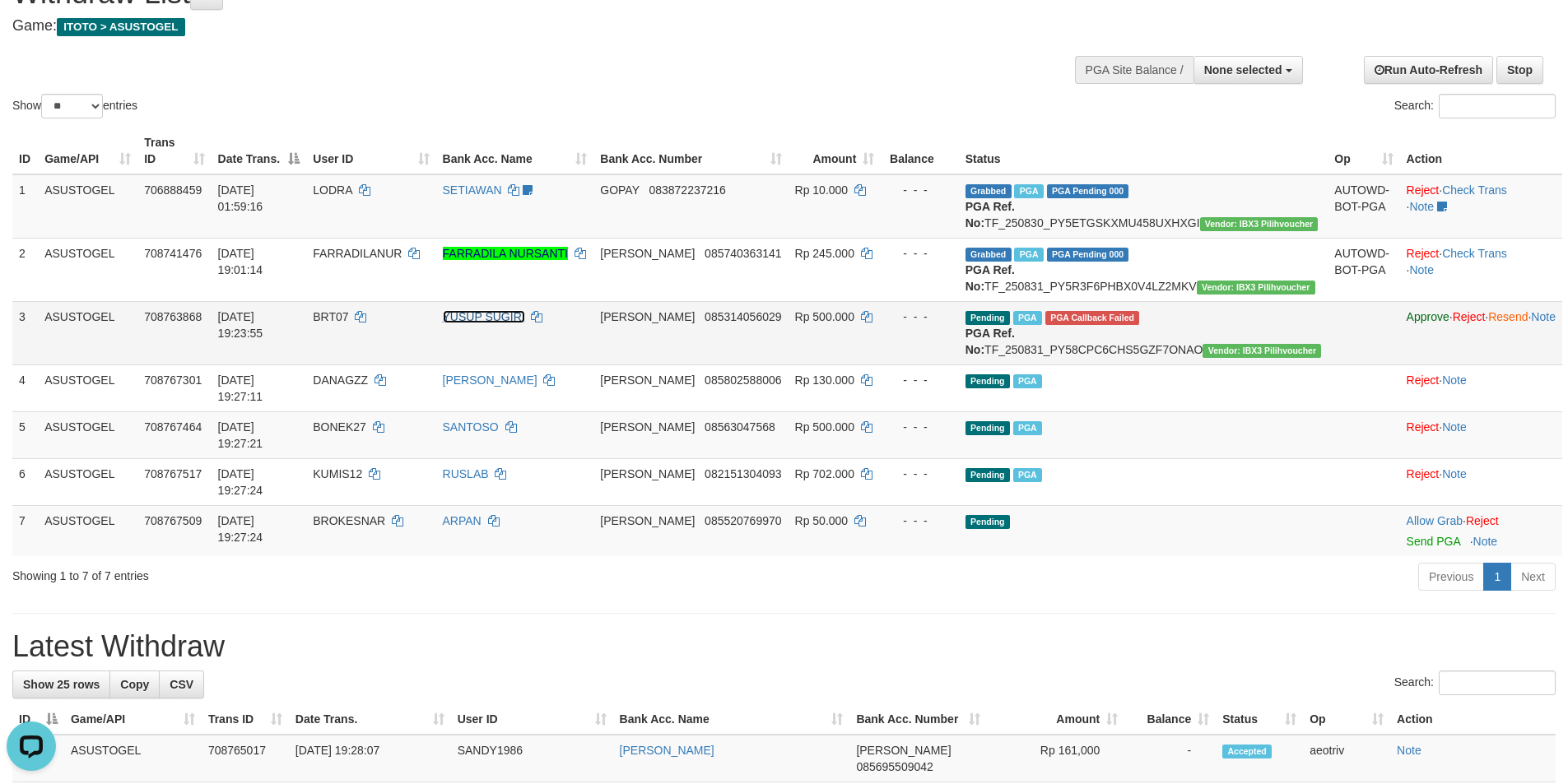
click at [515, 323] on link "YUSUP SUGIRI" at bounding box center [484, 316] width 83 height 13
drag, startPoint x: 503, startPoint y: 329, endPoint x: 592, endPoint y: 340, distance: 89.7
click at [592, 340] on td "YUSUP SUGIRI" at bounding box center [515, 333] width 158 height 63
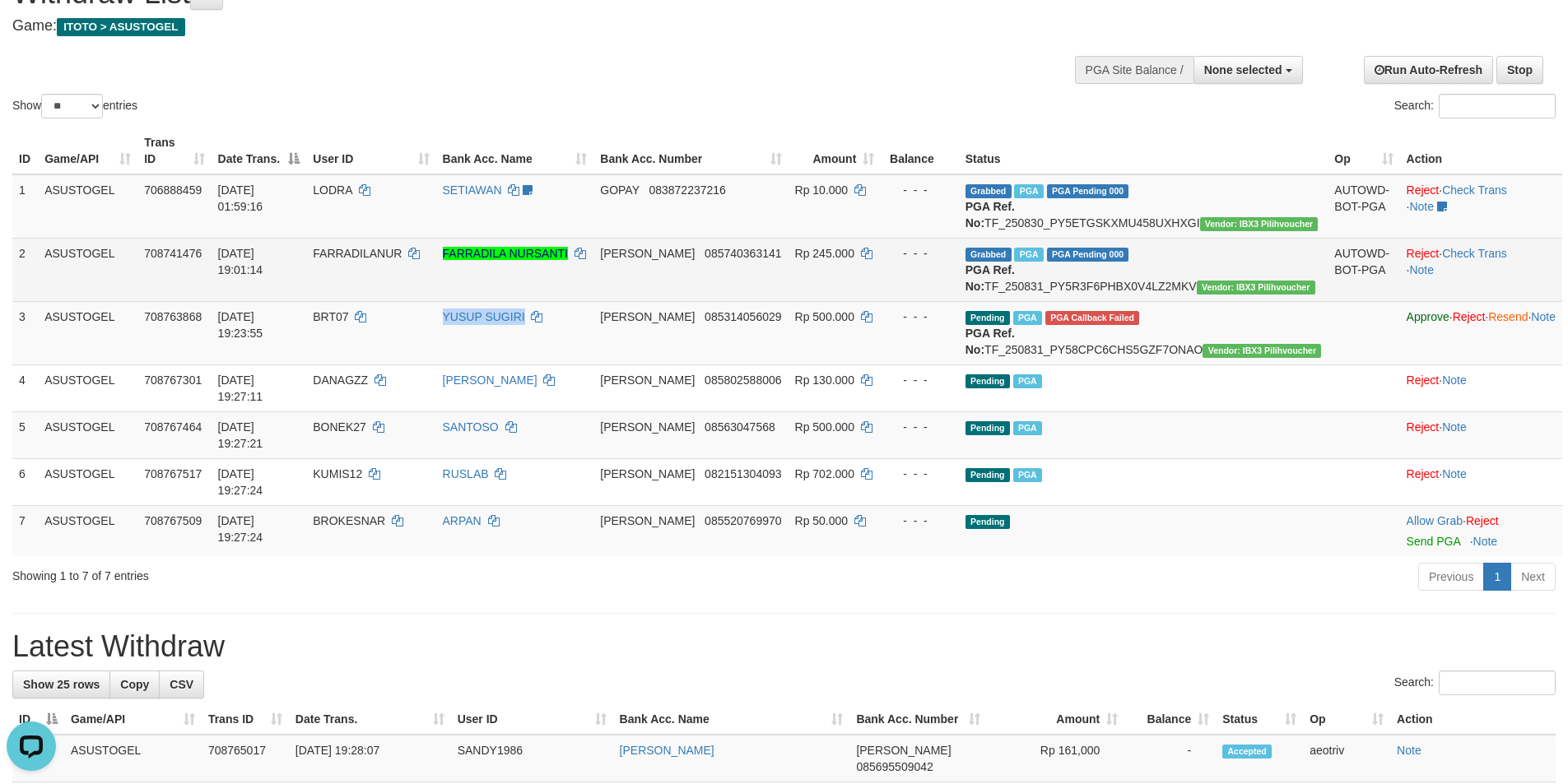
copy link "YUSUP SUGIRI"
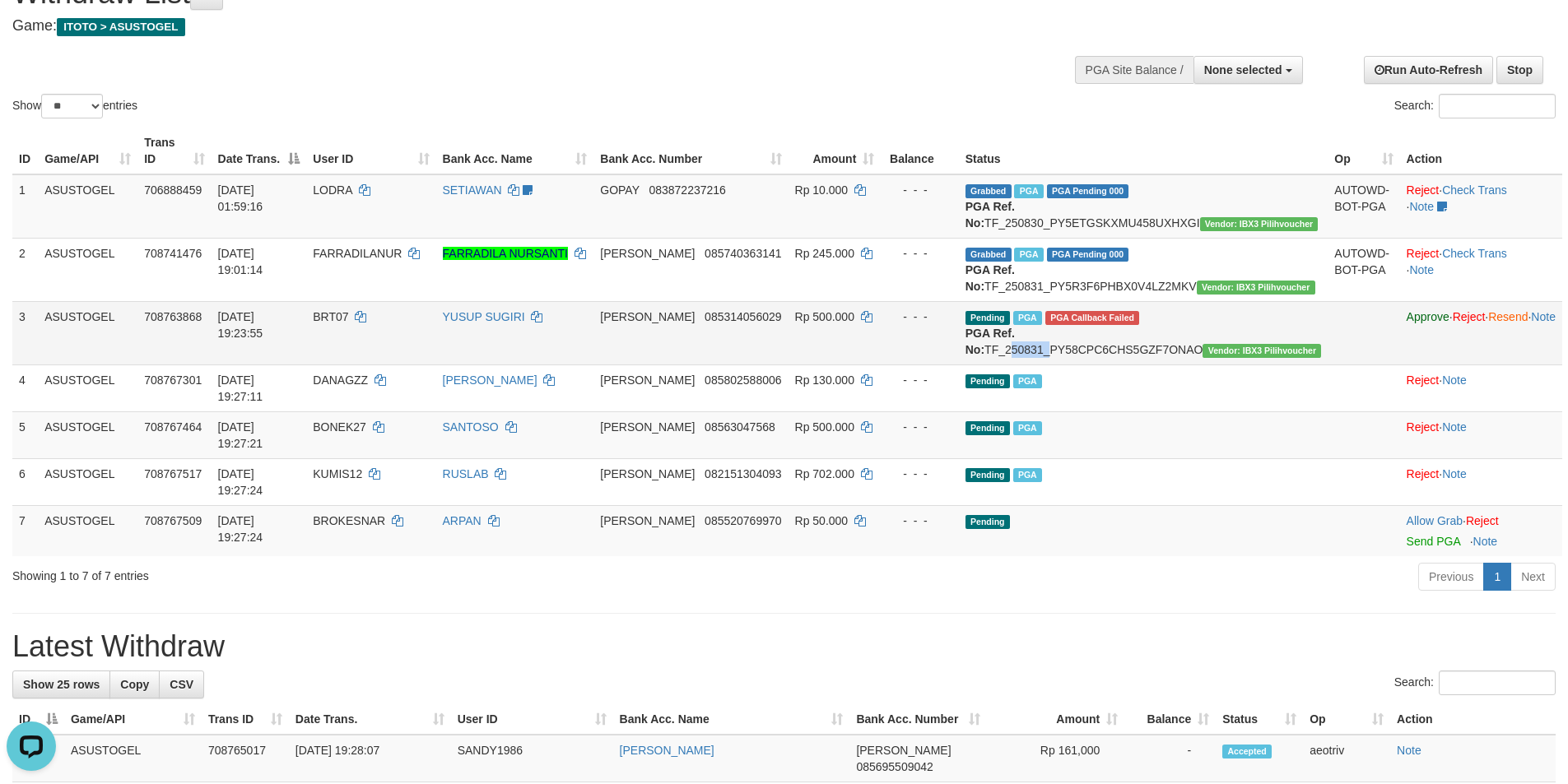
drag, startPoint x: 1061, startPoint y: 365, endPoint x: 1102, endPoint y: 363, distance: 41.0
click at [1102, 363] on td "Pending PGA PGA Callback Failed {"signature":"b60bc9f90cfd13fb8f3e5ea6e1ba064e5…" at bounding box center [1144, 333] width 370 height 63
click at [958, 348] on td "- - -" at bounding box center [919, 333] width 78 height 63
drag, startPoint x: 1037, startPoint y: 367, endPoint x: 1297, endPoint y: 351, distance: 260.5
click at [1297, 351] on tr "3 ASUSTOGEL 708763868 31/08/2025 19:23:55 BRT07 YUSUP SUGIRI DANA 085314056029 …" at bounding box center [786, 333] width 1549 height 63
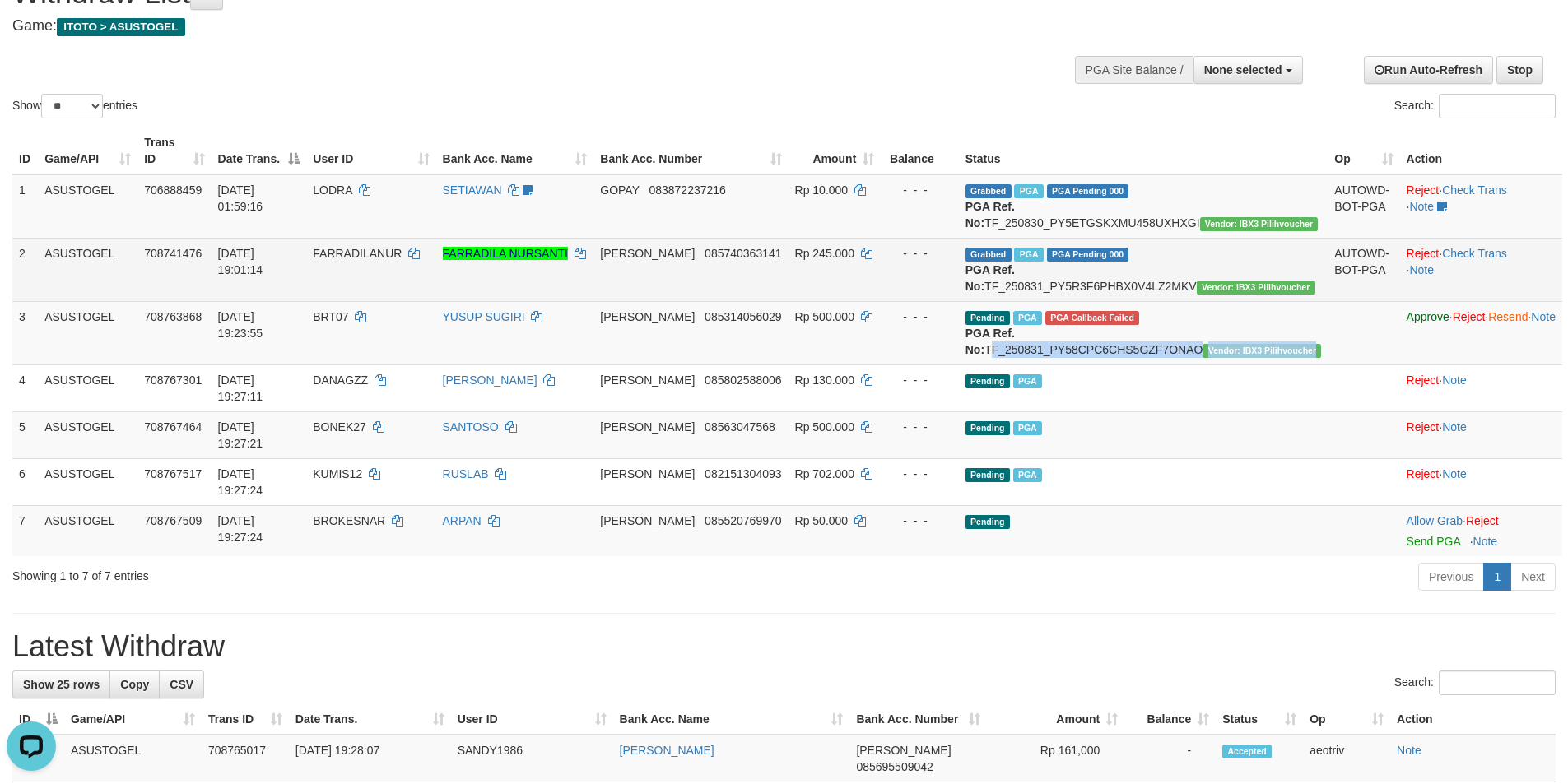
copy td "TF_250831_PY58CPC6CHS5GZF7ONAO Vendor: IBX3 Pilihvoucher"
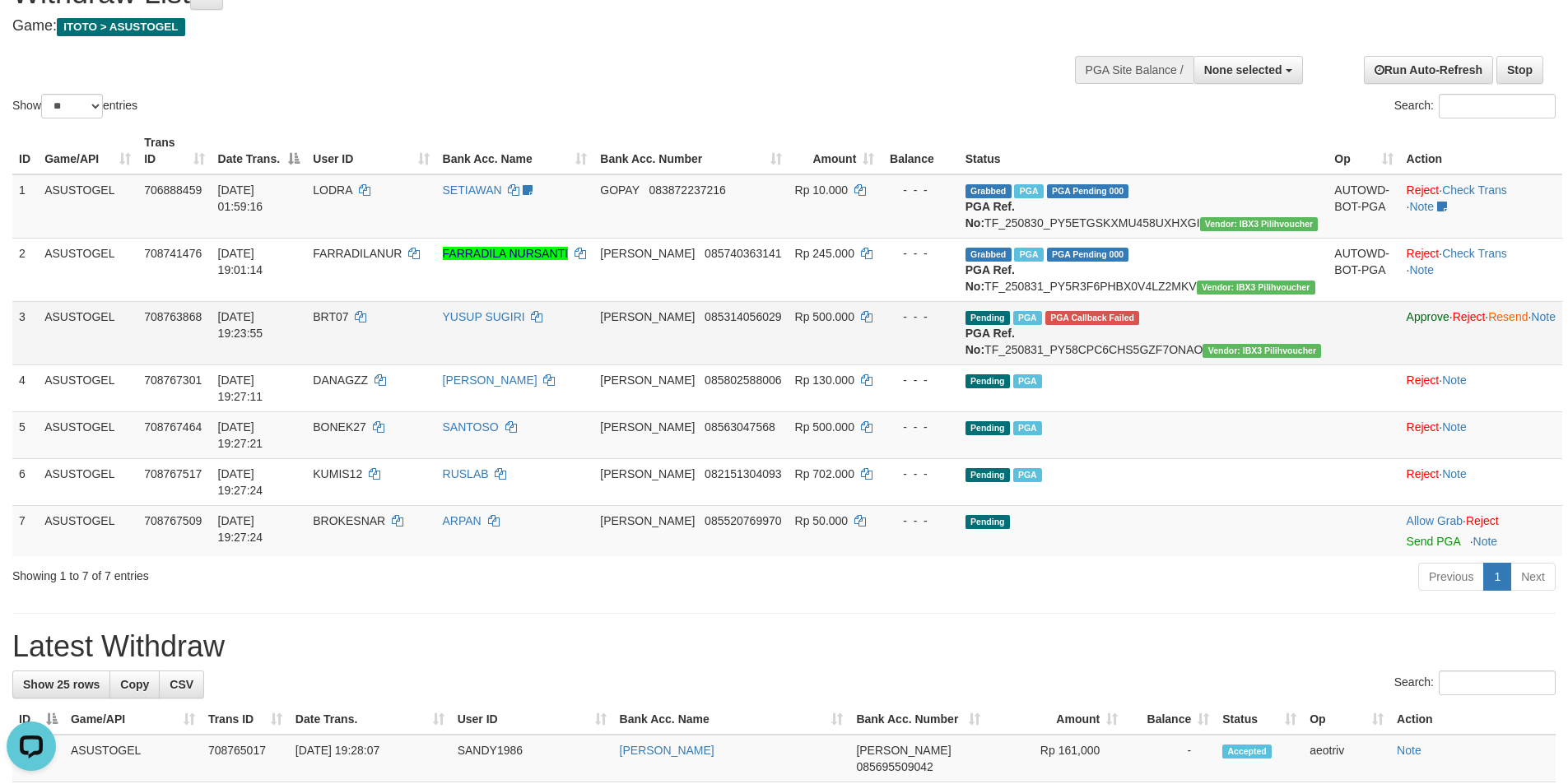
click at [554, 364] on td "YUSUP SUGIRI" at bounding box center [515, 333] width 158 height 63
drag, startPoint x: 359, startPoint y: 332, endPoint x: 406, endPoint y: 339, distance: 47.5
click at [406, 339] on tr "3 ASUSTOGEL 708763868 31/08/2025 19:23:55 BRT07 YUSUP SUGIRI DANA 085314056029 …" at bounding box center [786, 333] width 1549 height 63
copy tr "BRT07"
drag, startPoint x: 864, startPoint y: 334, endPoint x: 905, endPoint y: 334, distance: 41.0
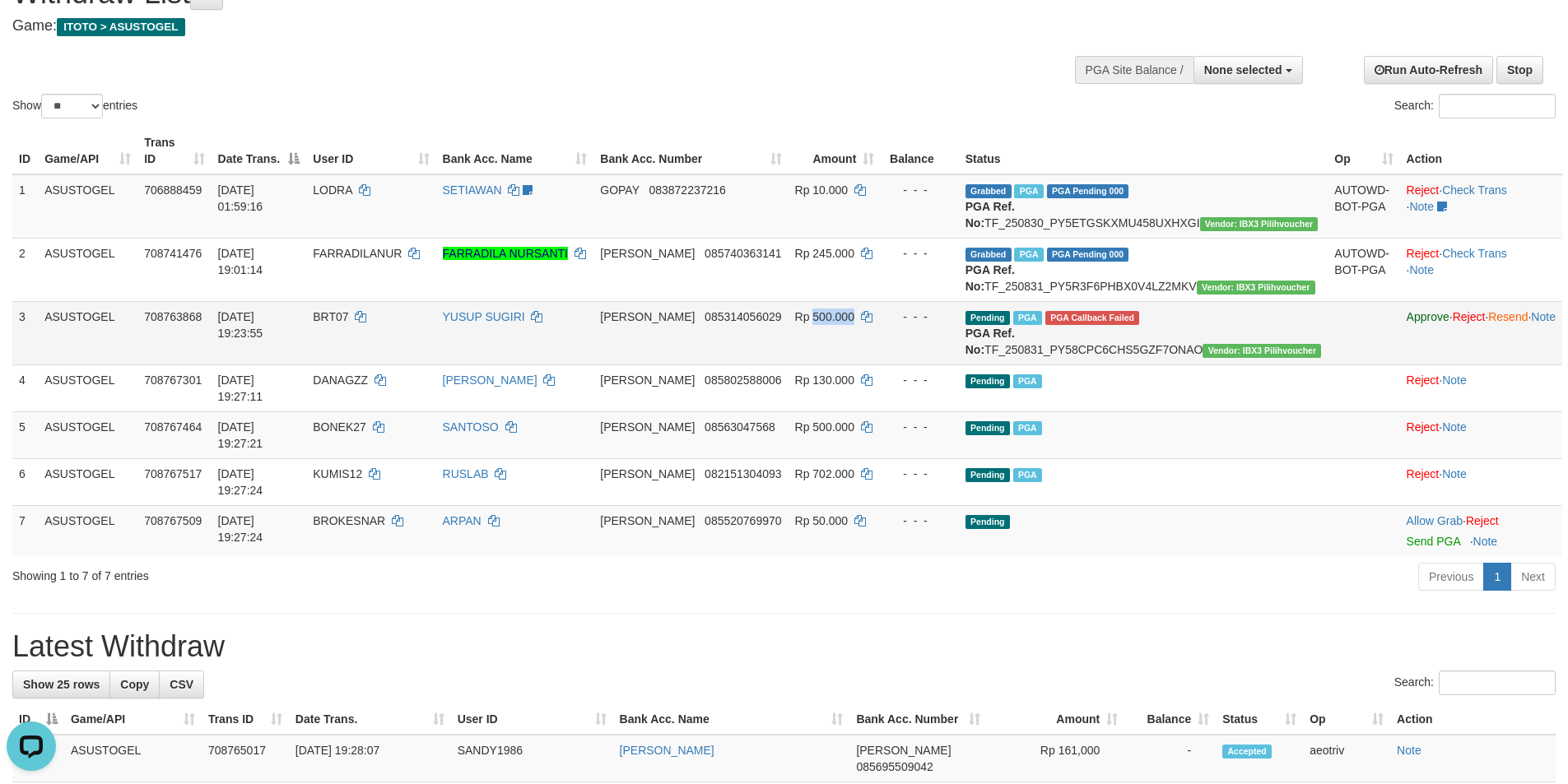
click at [854, 323] on span "Rp 500.000" at bounding box center [824, 316] width 60 height 13
copy span "500.000"
click at [1030, 573] on div "Previous 1 Next" at bounding box center [1111, 579] width 890 height 36
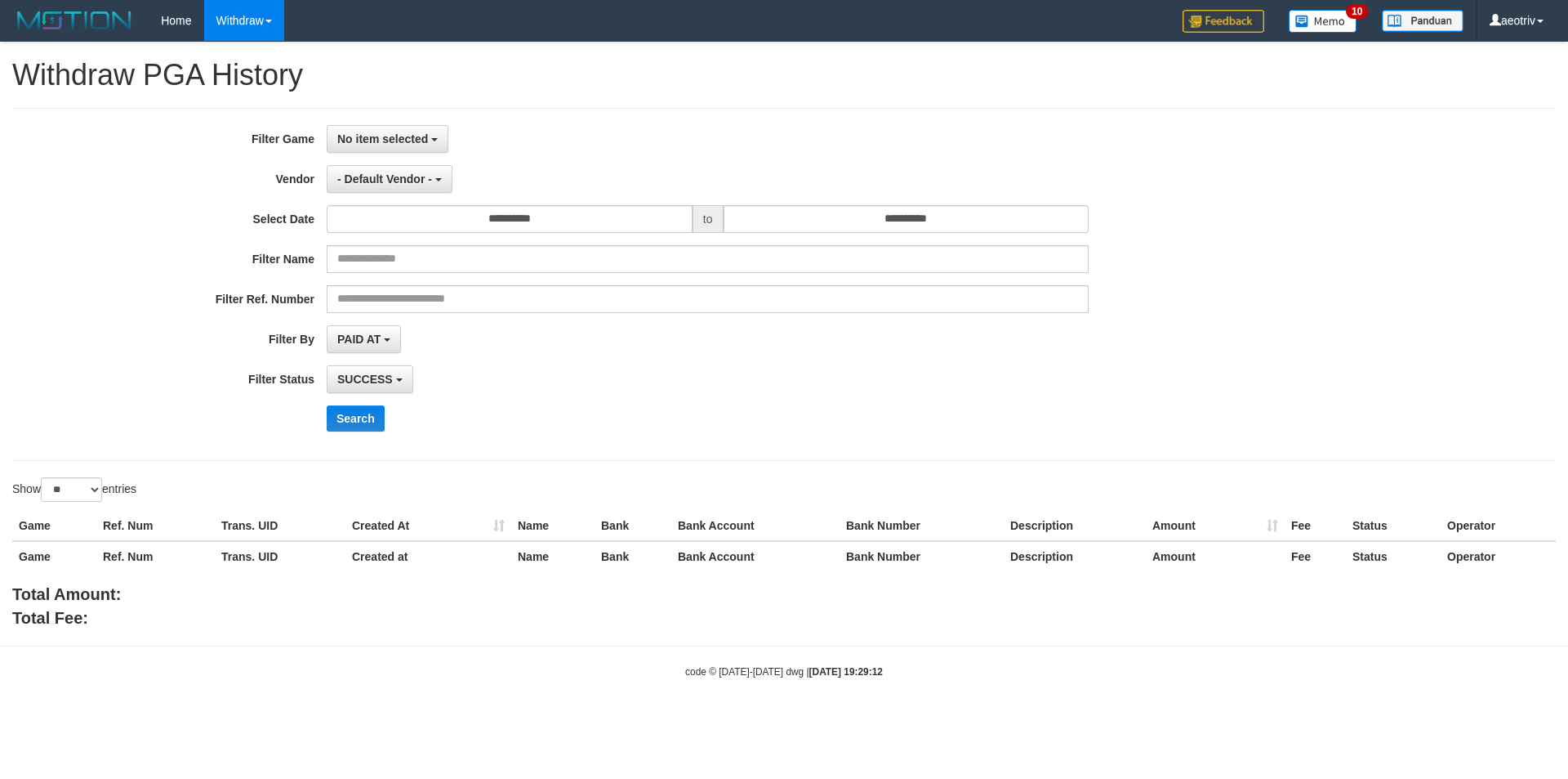
select select
select select "**"
click at [411, 265] on input "text" at bounding box center [708, 259] width 762 height 28
paste input "**********"
type input "**********"
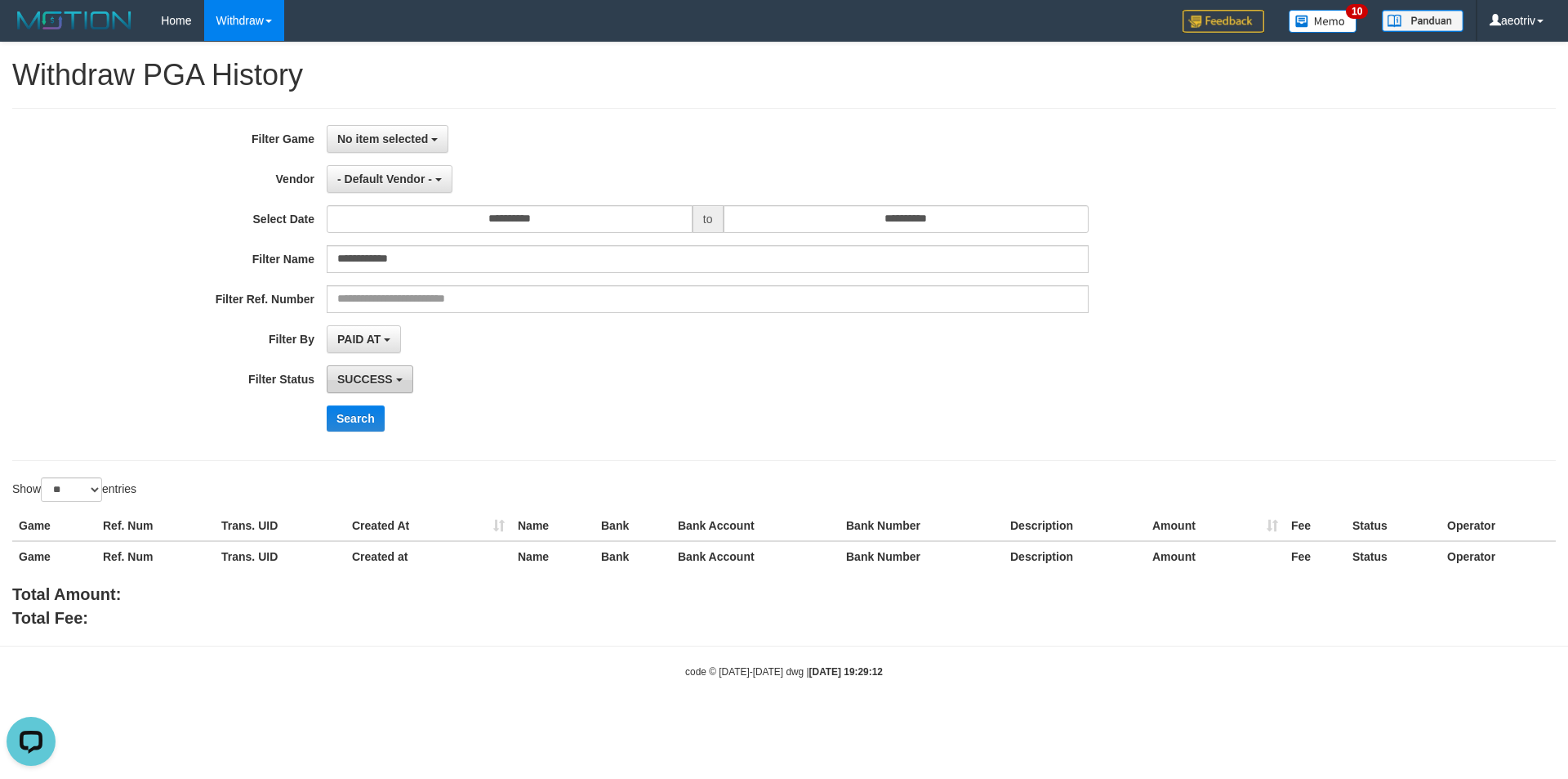
click at [385, 378] on span "SUCCESS" at bounding box center [365, 379] width 56 height 13
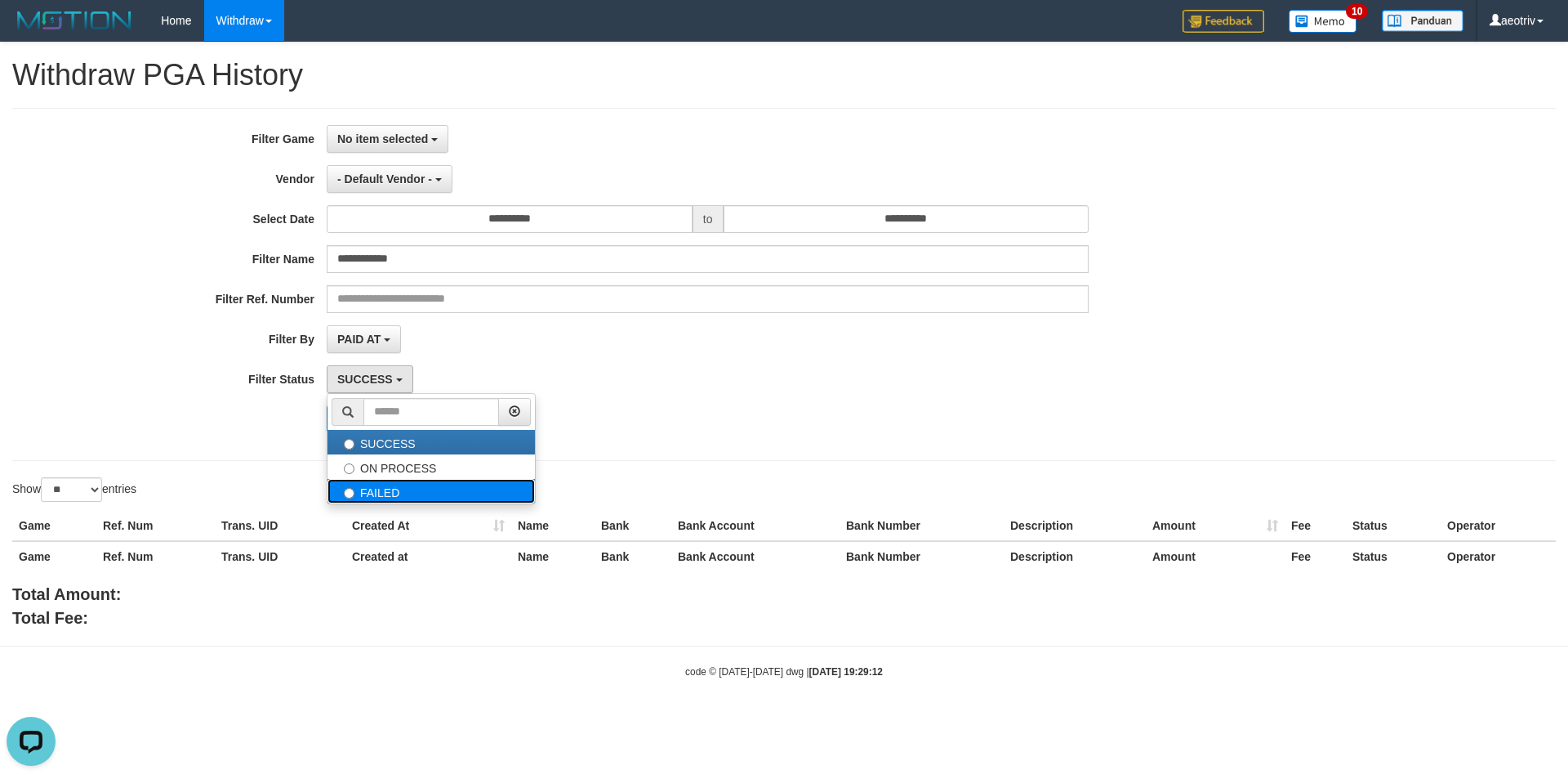
click at [400, 490] on label "FAILED" at bounding box center [430, 491] width 207 height 25
select select "*"
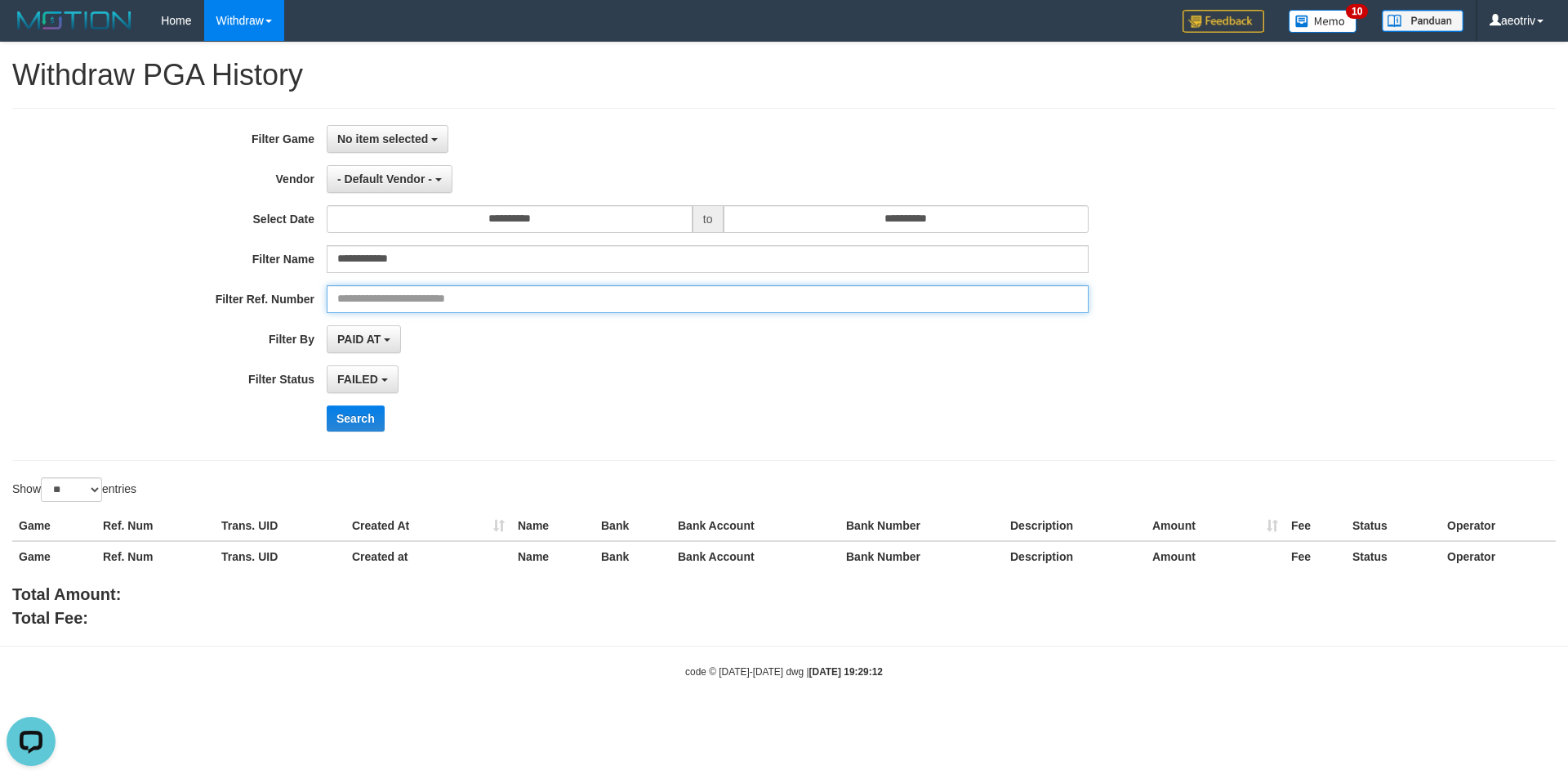
click at [448, 304] on input "text" at bounding box center [708, 299] width 762 height 28
paste input "**********"
type input "**********"
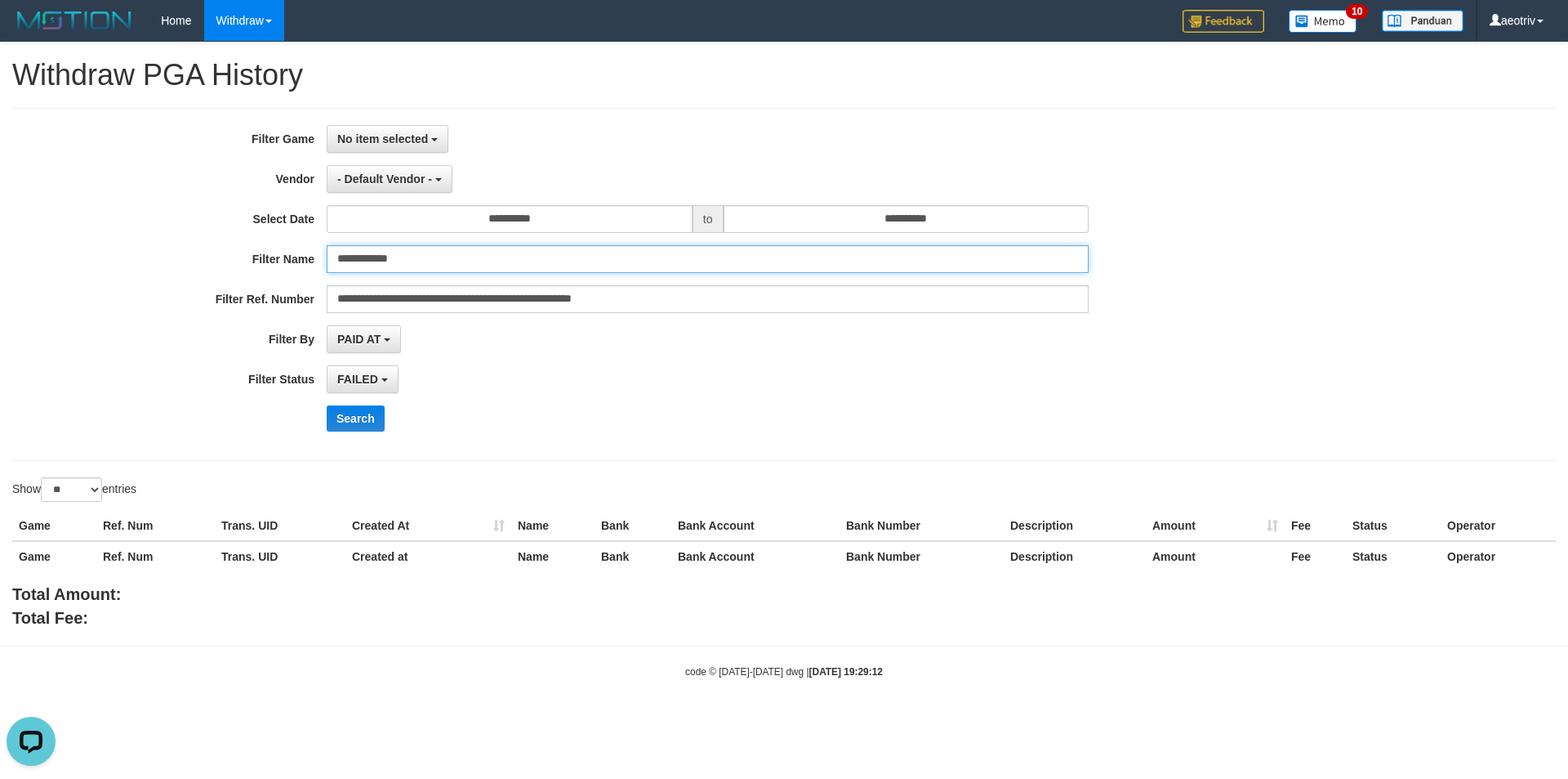
drag, startPoint x: 483, startPoint y: 250, endPoint x: 281, endPoint y: 253, distance: 202.0
click at [284, 253] on div "**********" at bounding box center [653, 259] width 1307 height 28
click at [363, 415] on button "Search" at bounding box center [355, 418] width 58 height 26
click at [408, 142] on span "No item selected" at bounding box center [382, 139] width 90 height 13
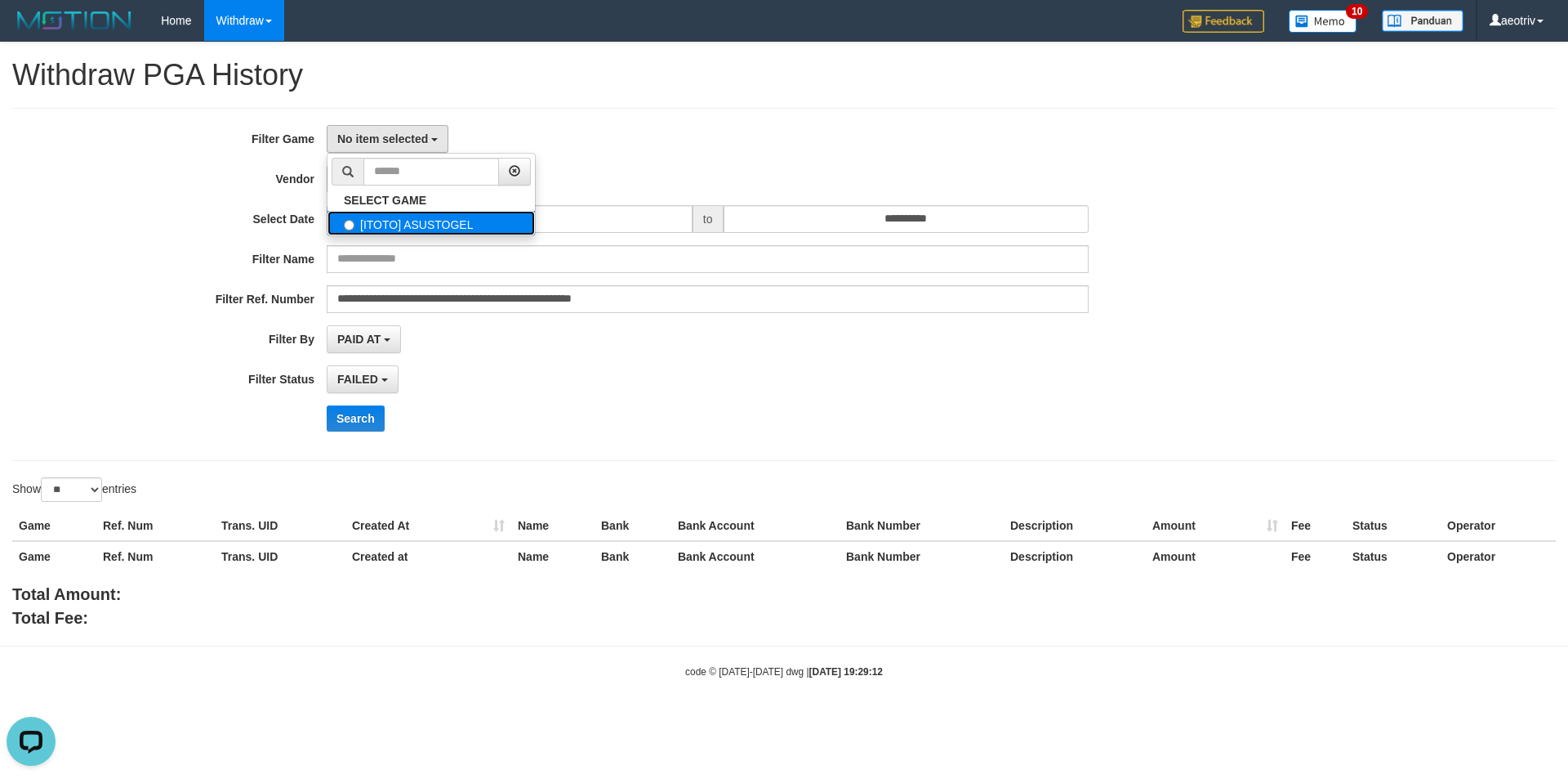
click at [393, 220] on label "[ITOTO] ASUSTOGEL" at bounding box center [430, 222] width 207 height 25
select select "***"
click at [389, 176] on span "- Default Vendor -" at bounding box center [385, 178] width 95 height 13
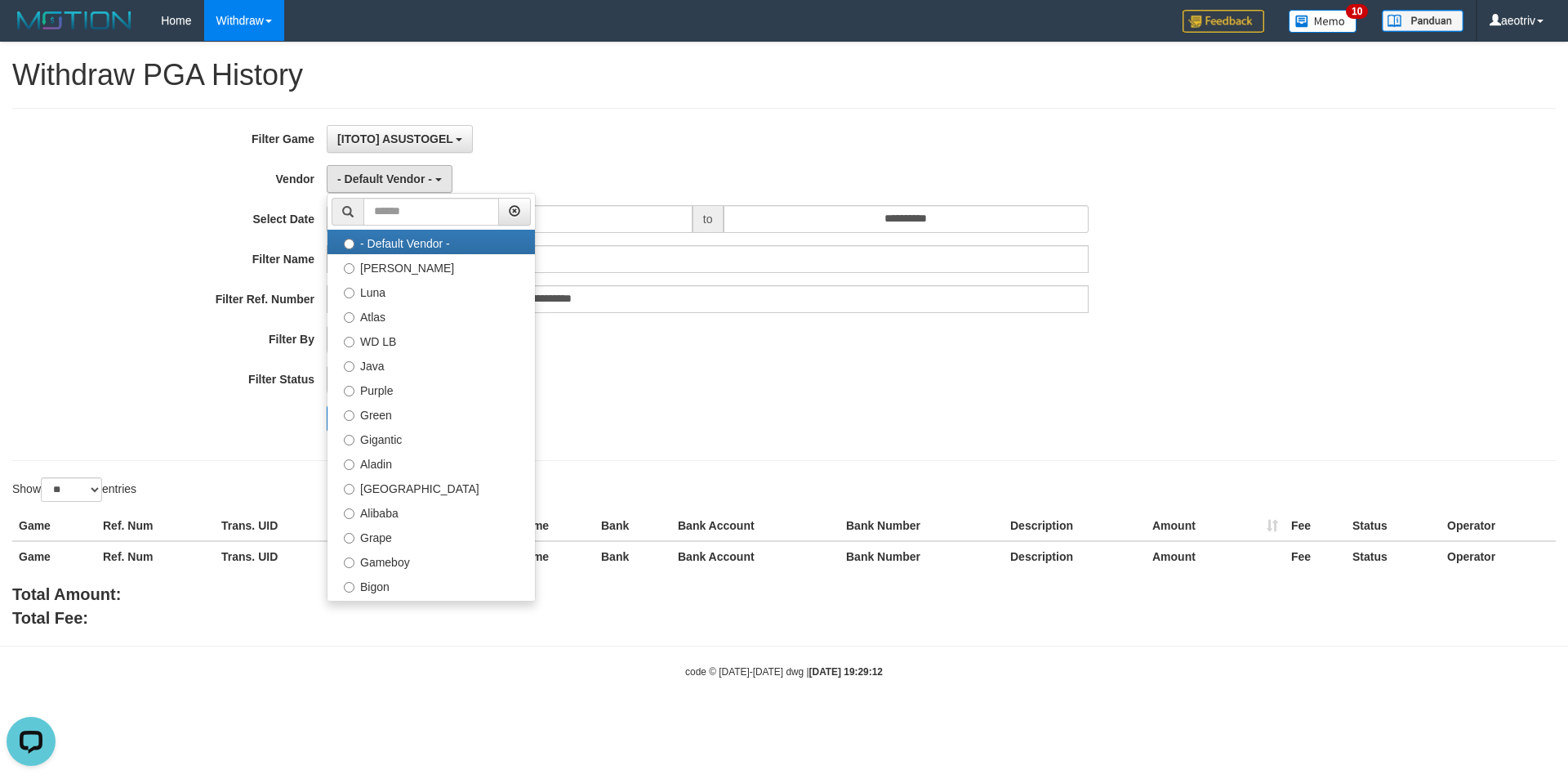
click at [840, 202] on div "**********" at bounding box center [653, 284] width 1307 height 319
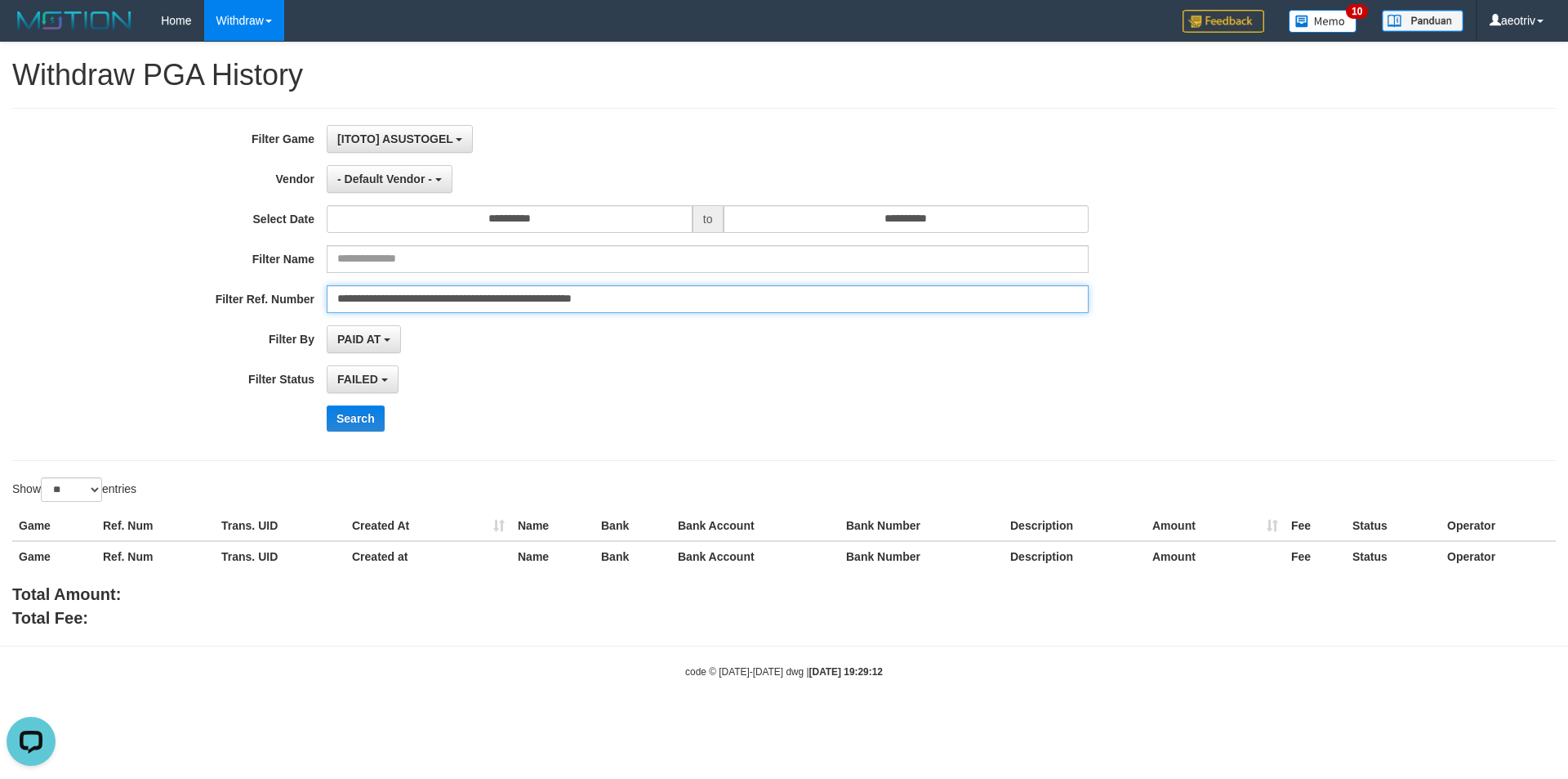
drag, startPoint x: 730, startPoint y: 296, endPoint x: 559, endPoint y: 309, distance: 171.5
click at [559, 309] on input "**********" at bounding box center [708, 299] width 762 height 28
type input "**********"
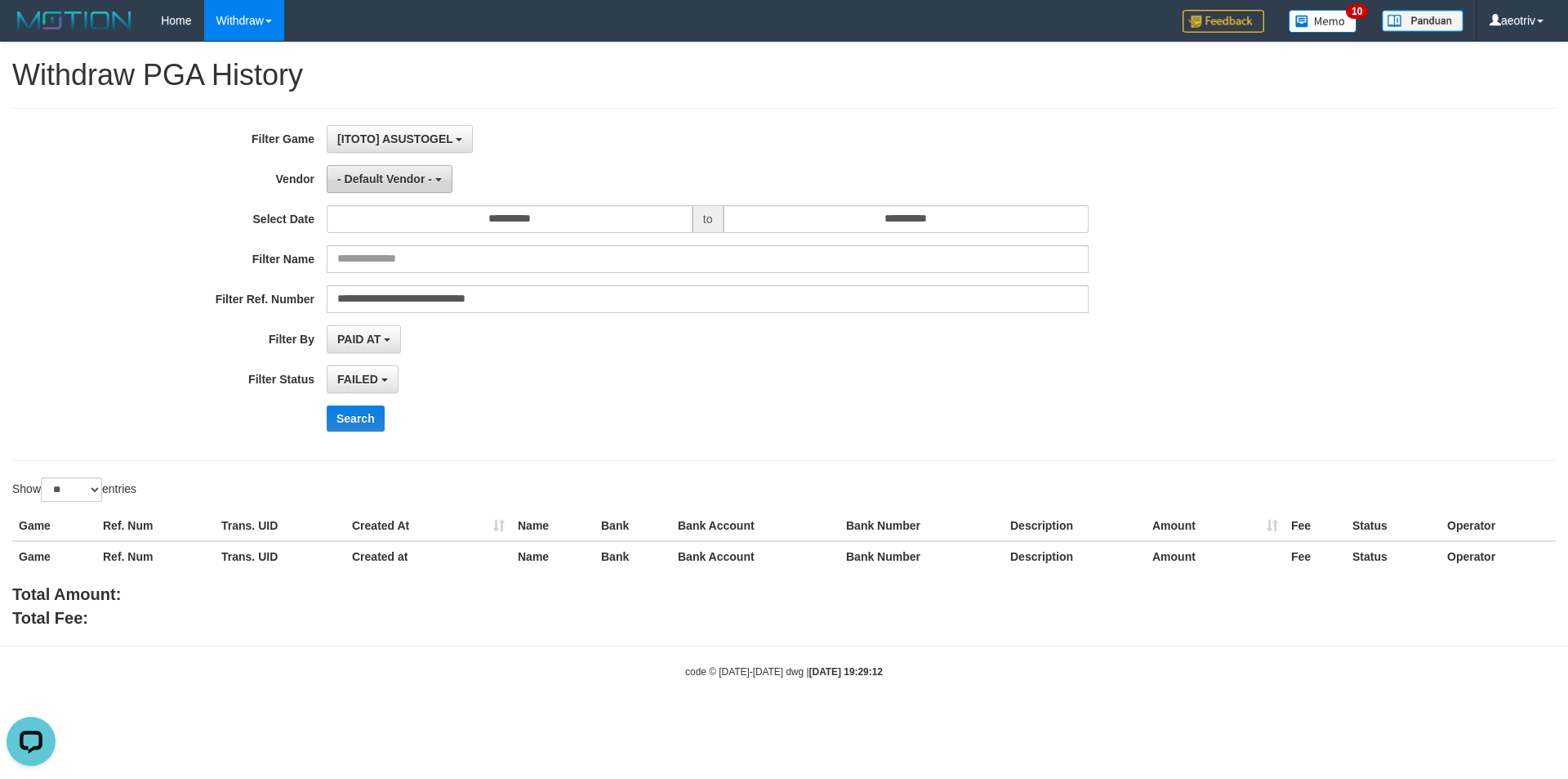
click at [392, 181] on span "- Default Vendor -" at bounding box center [385, 178] width 95 height 13
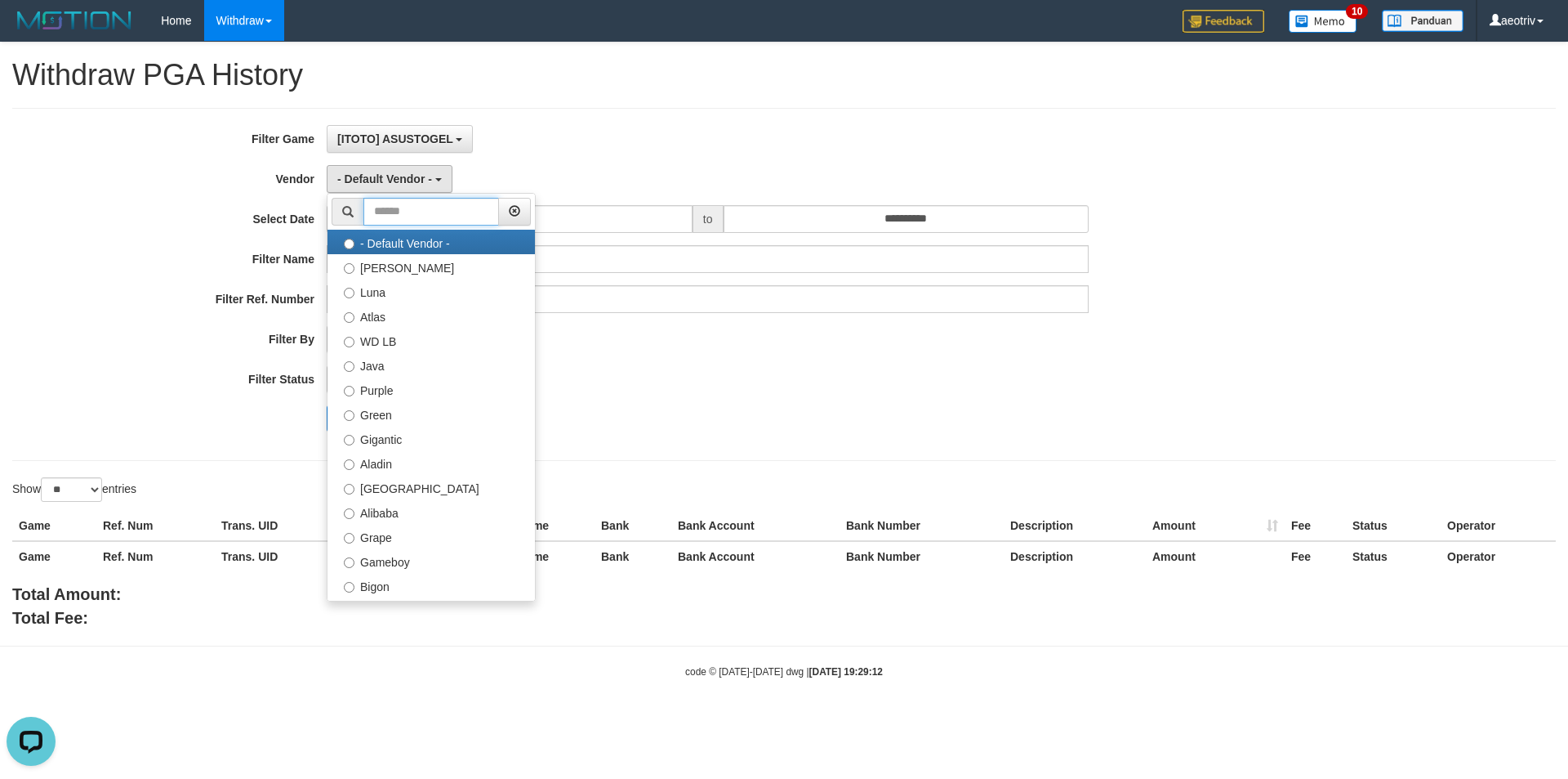
click at [410, 213] on input "text" at bounding box center [431, 211] width 135 height 28
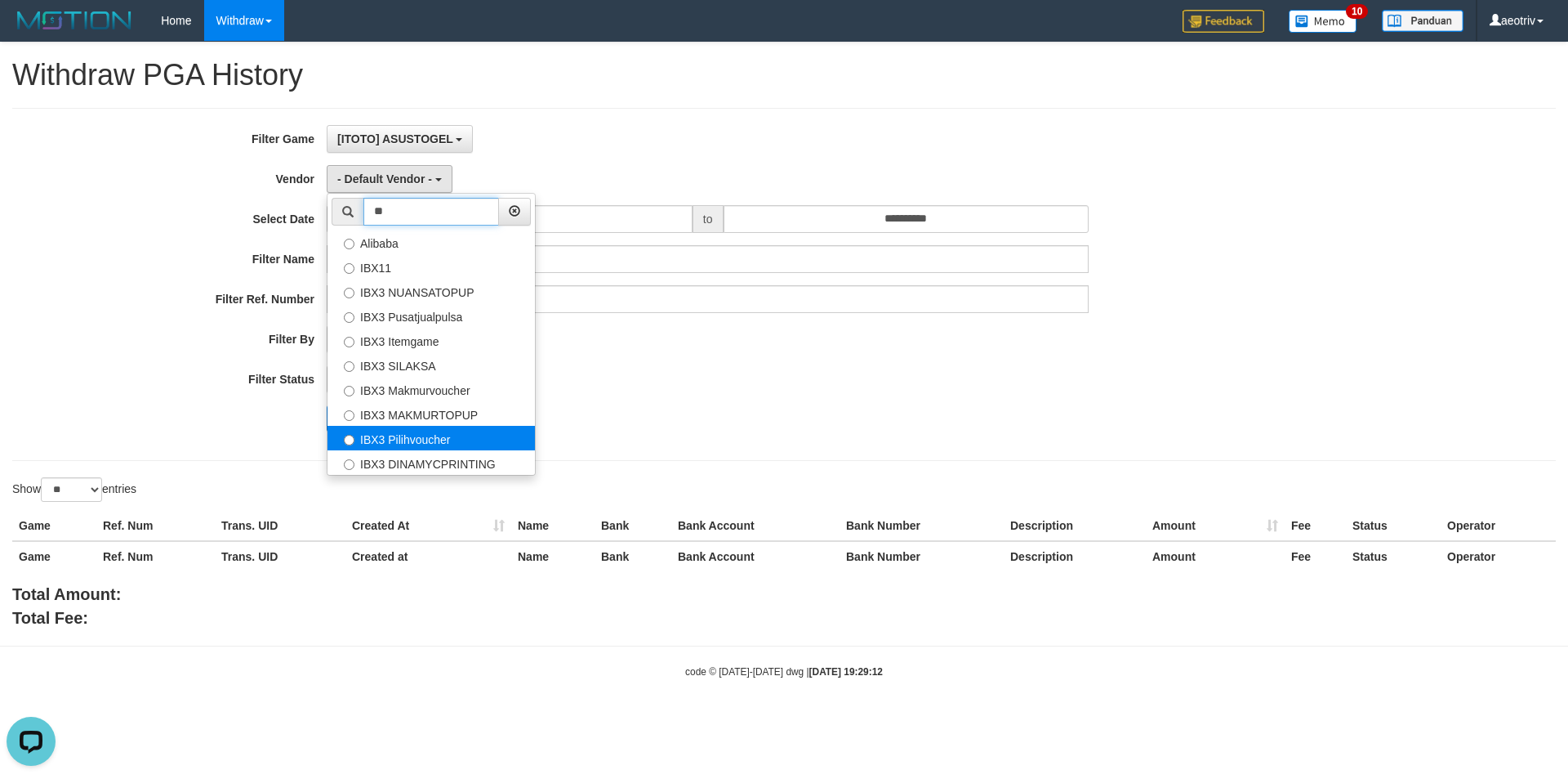
type input "**"
click at [403, 442] on label "IBX3 Pilihvoucher" at bounding box center [430, 437] width 207 height 25
select select "**********"
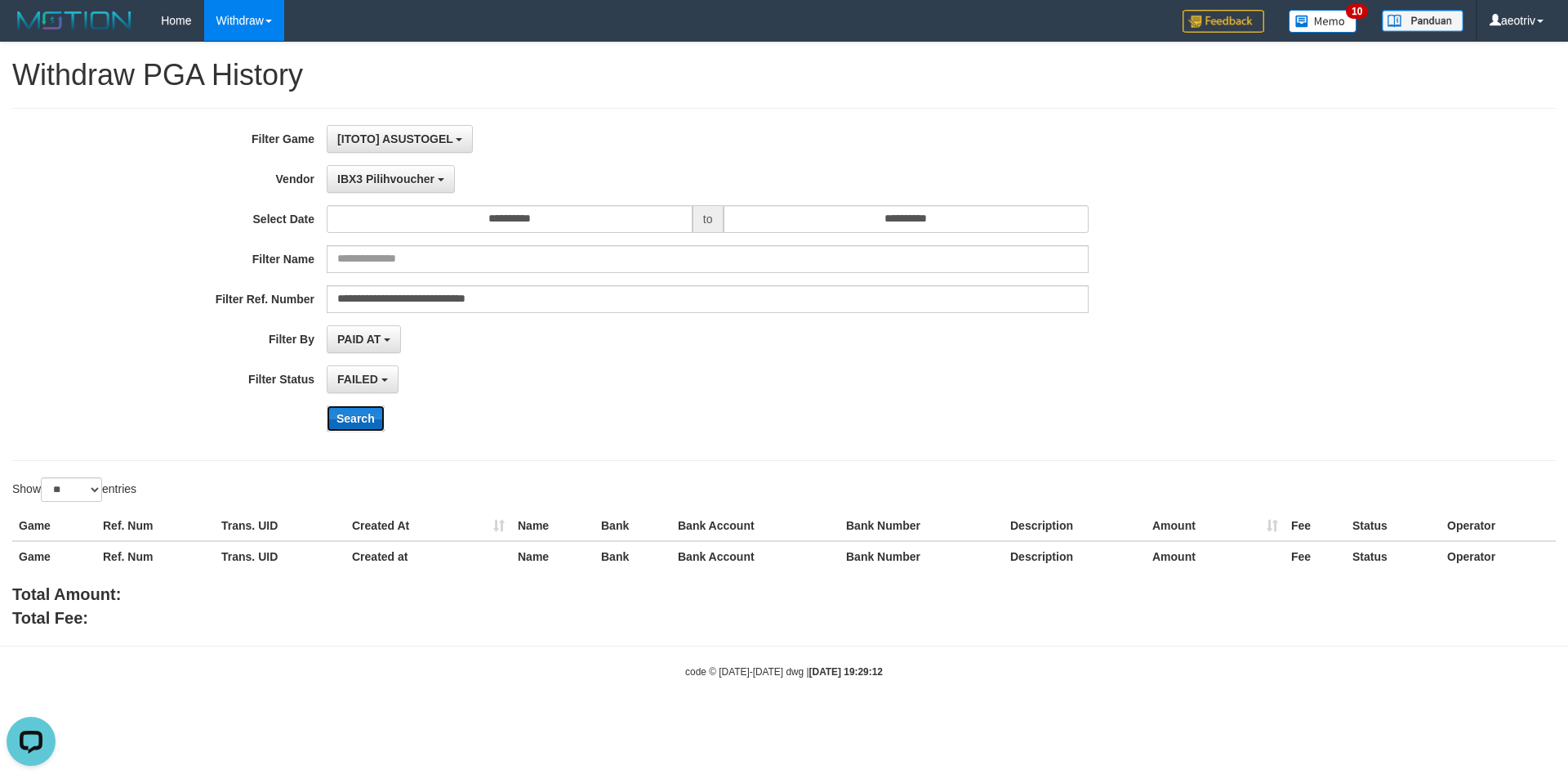
click at [357, 418] on button "Search" at bounding box center [355, 418] width 58 height 26
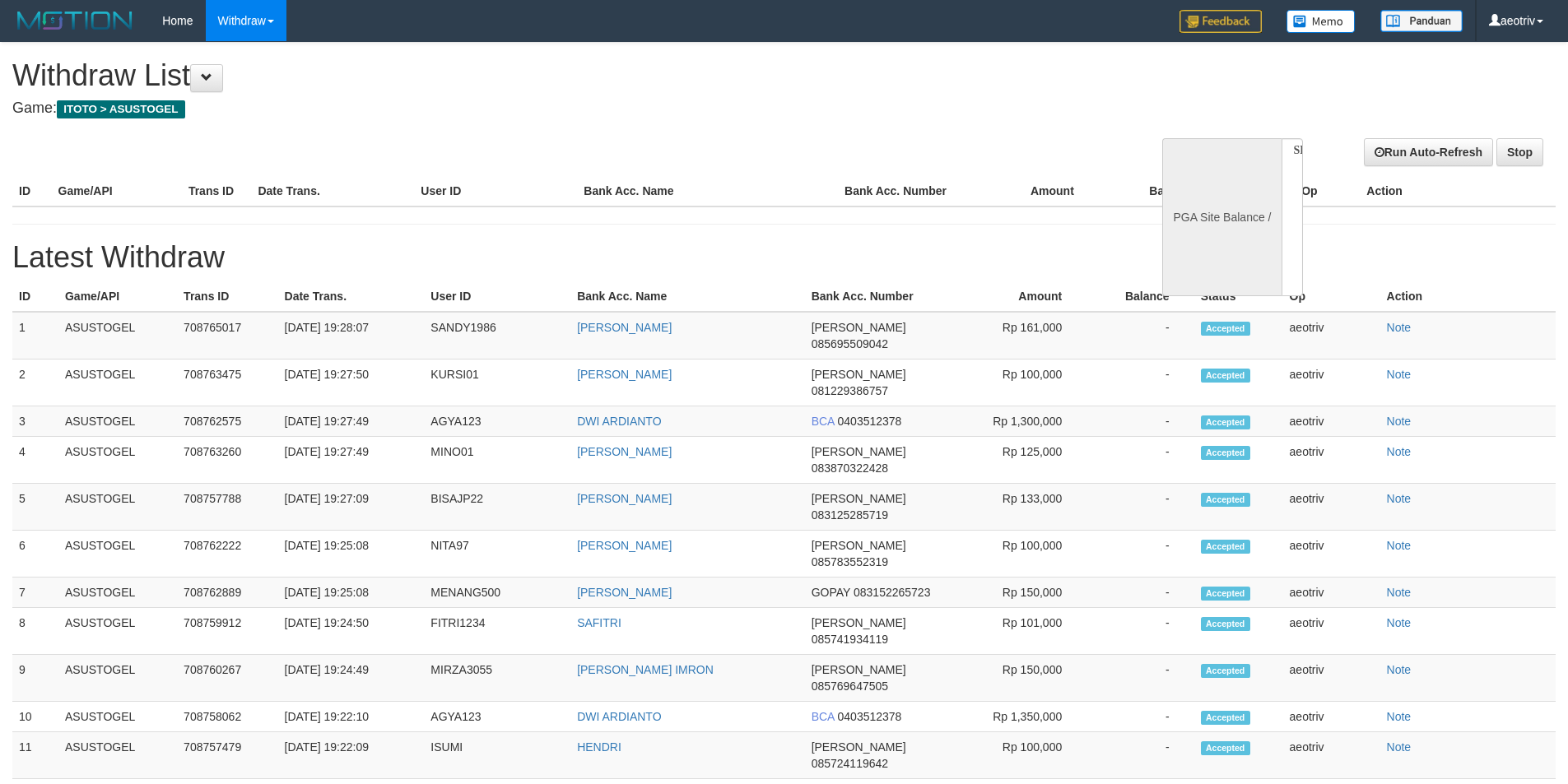
select select
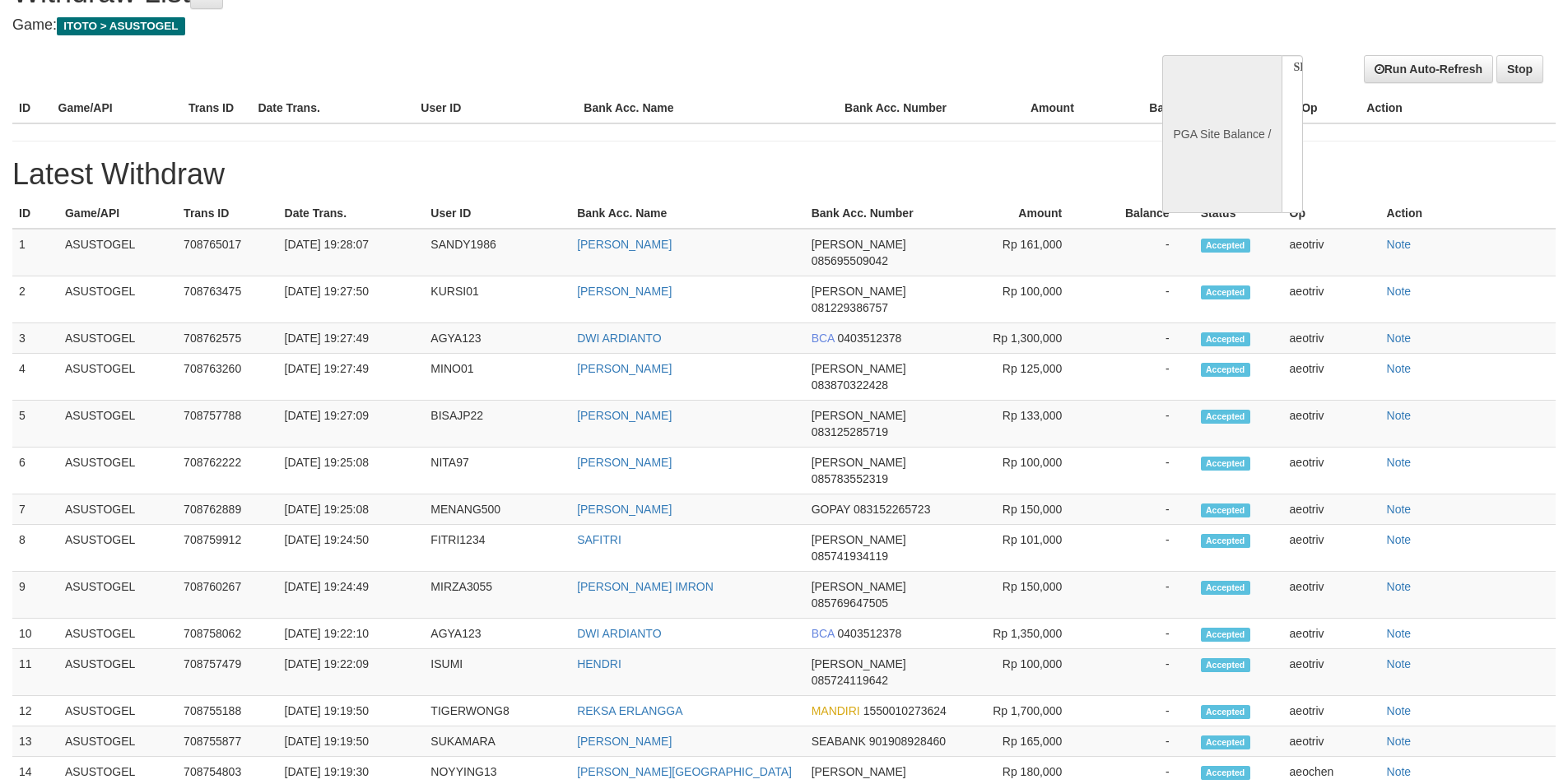
select select "**"
select select
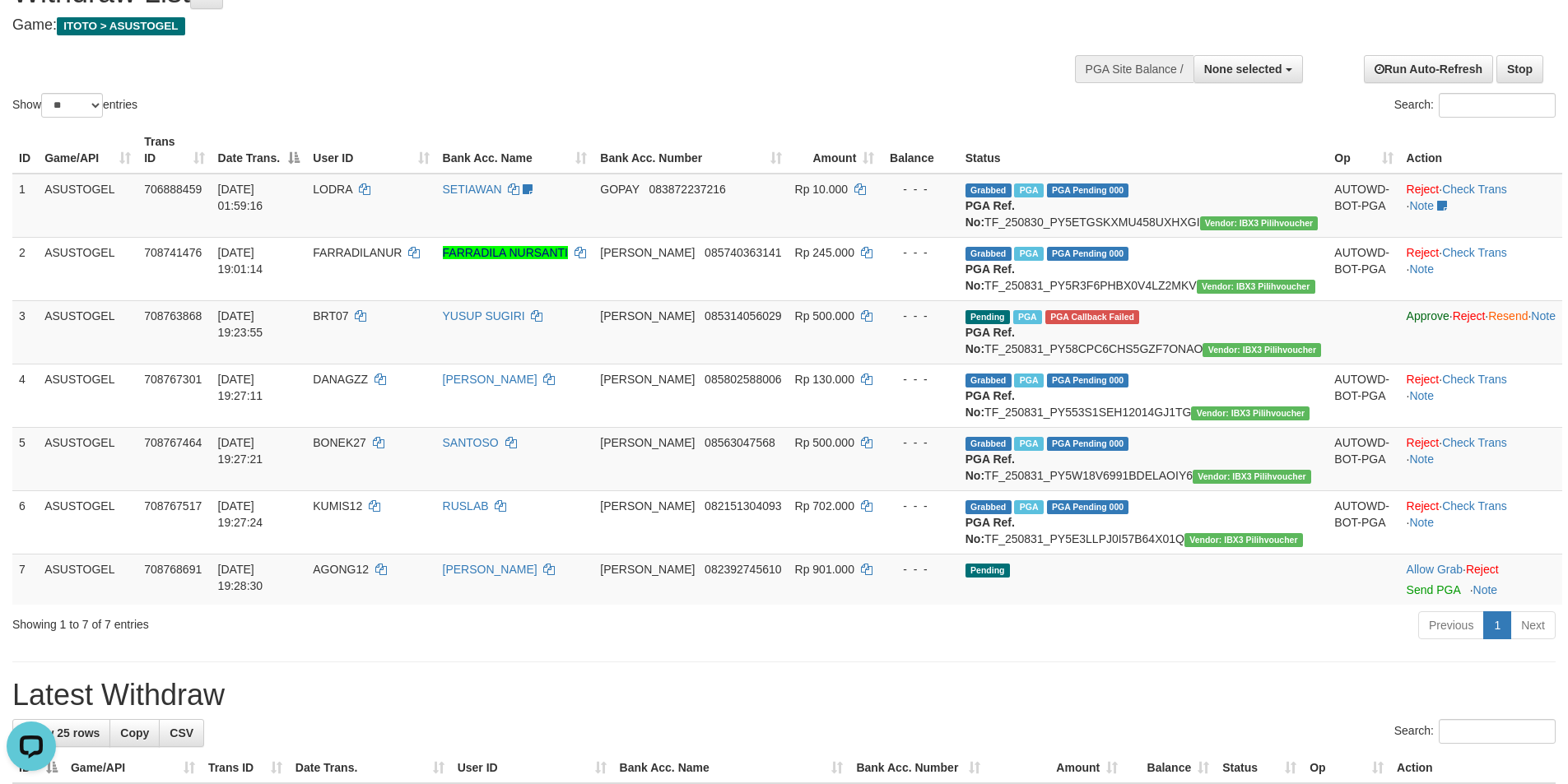
scroll to position [0, 0]
drag, startPoint x: 1373, startPoint y: 646, endPoint x: 876, endPoint y: 89, distance: 746.5
click at [1406, 575] on link "Allow Grab" at bounding box center [1434, 569] width 56 height 13
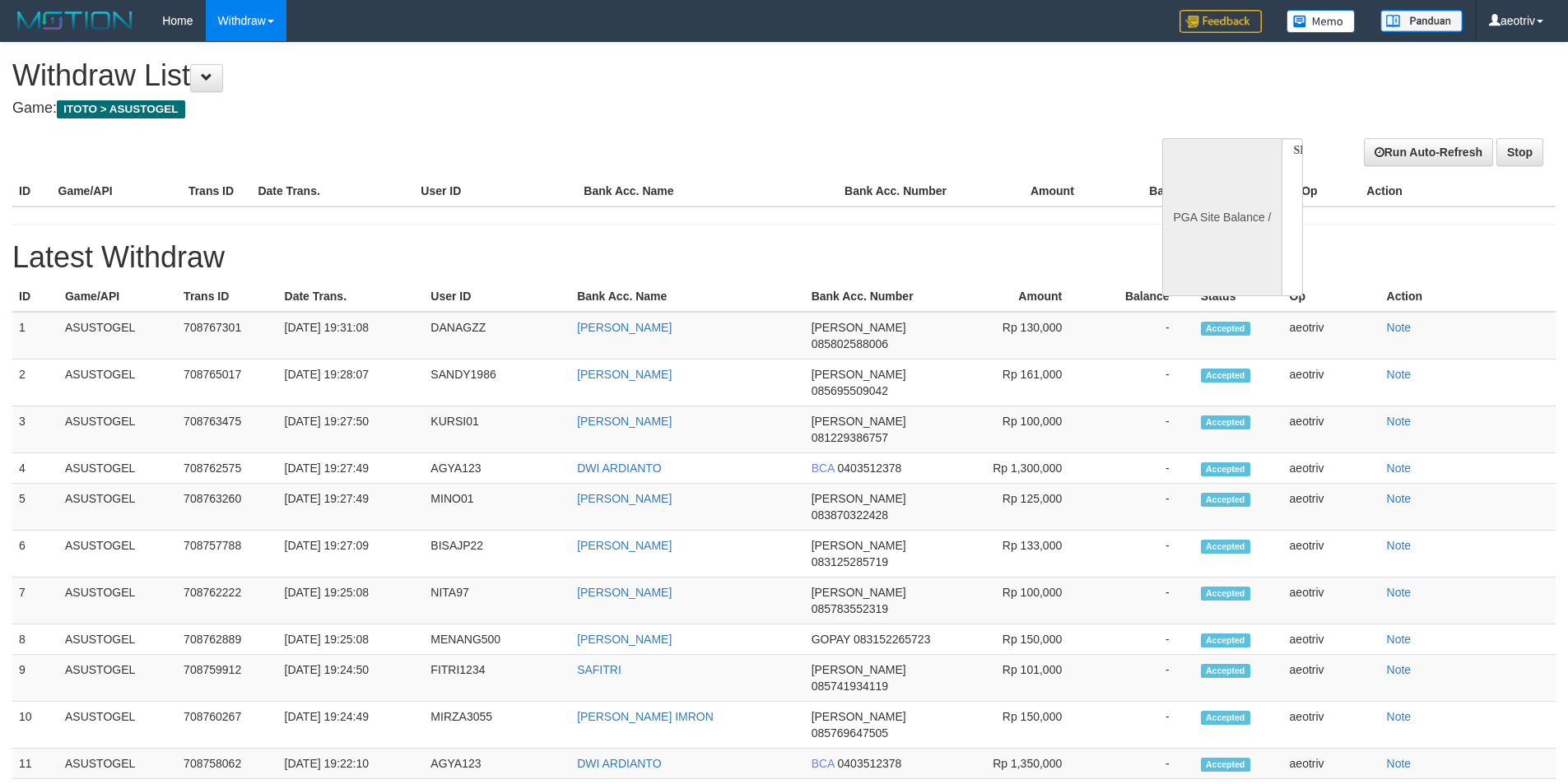
select select
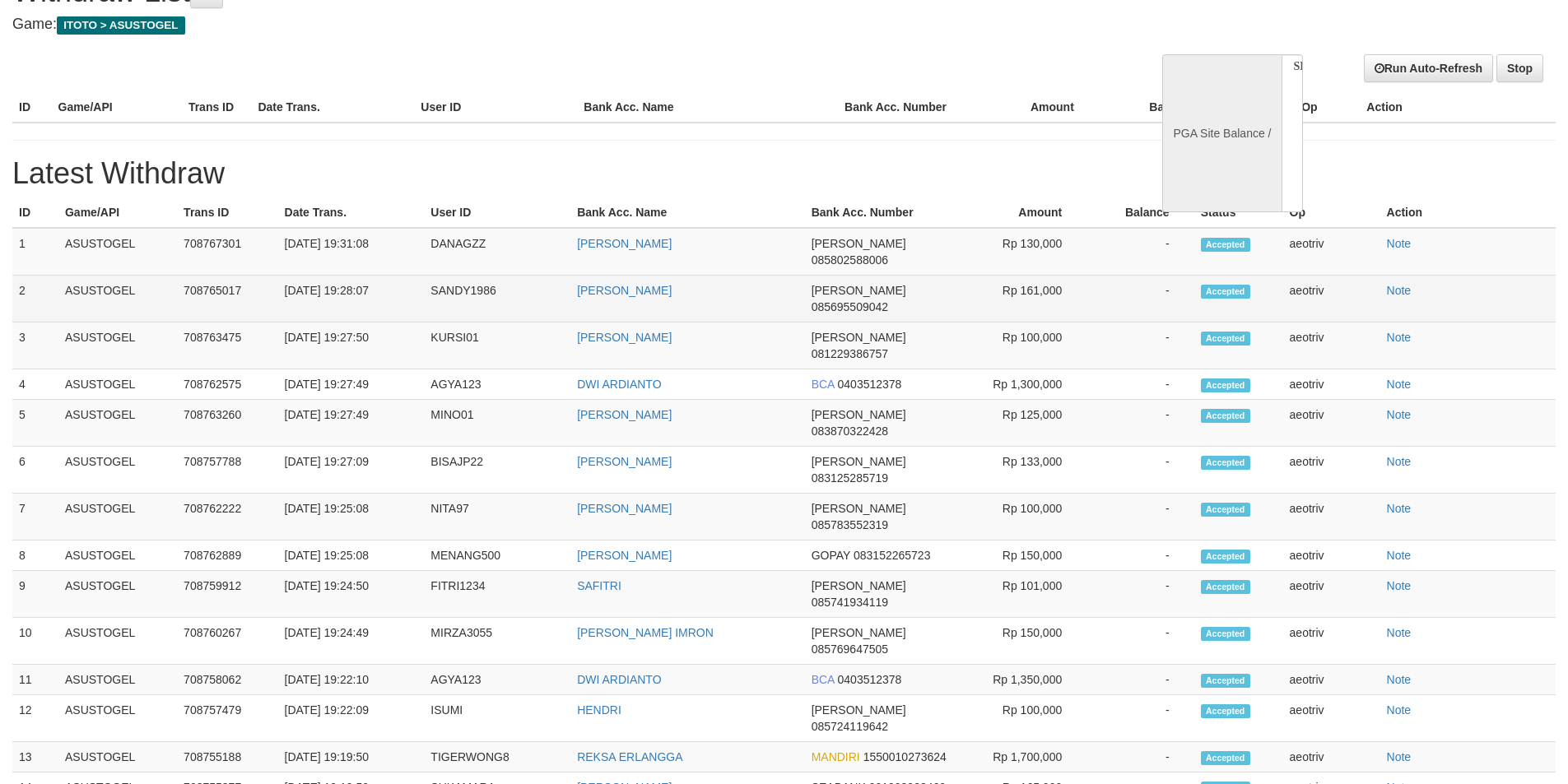
select select "**"
select select
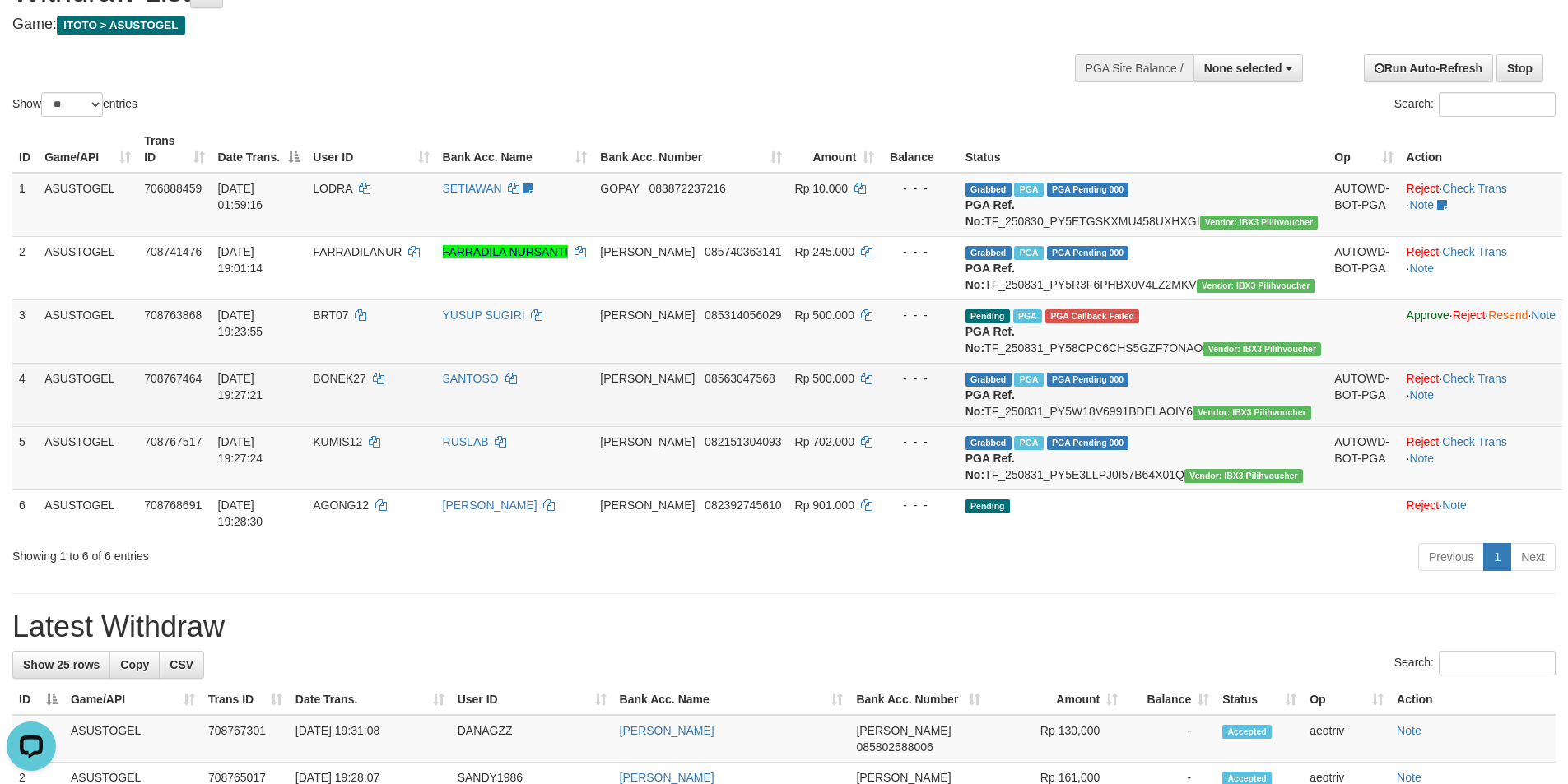
click at [1427, 409] on td "Reject · Check Trans · Note" at bounding box center [1481, 394] width 162 height 63
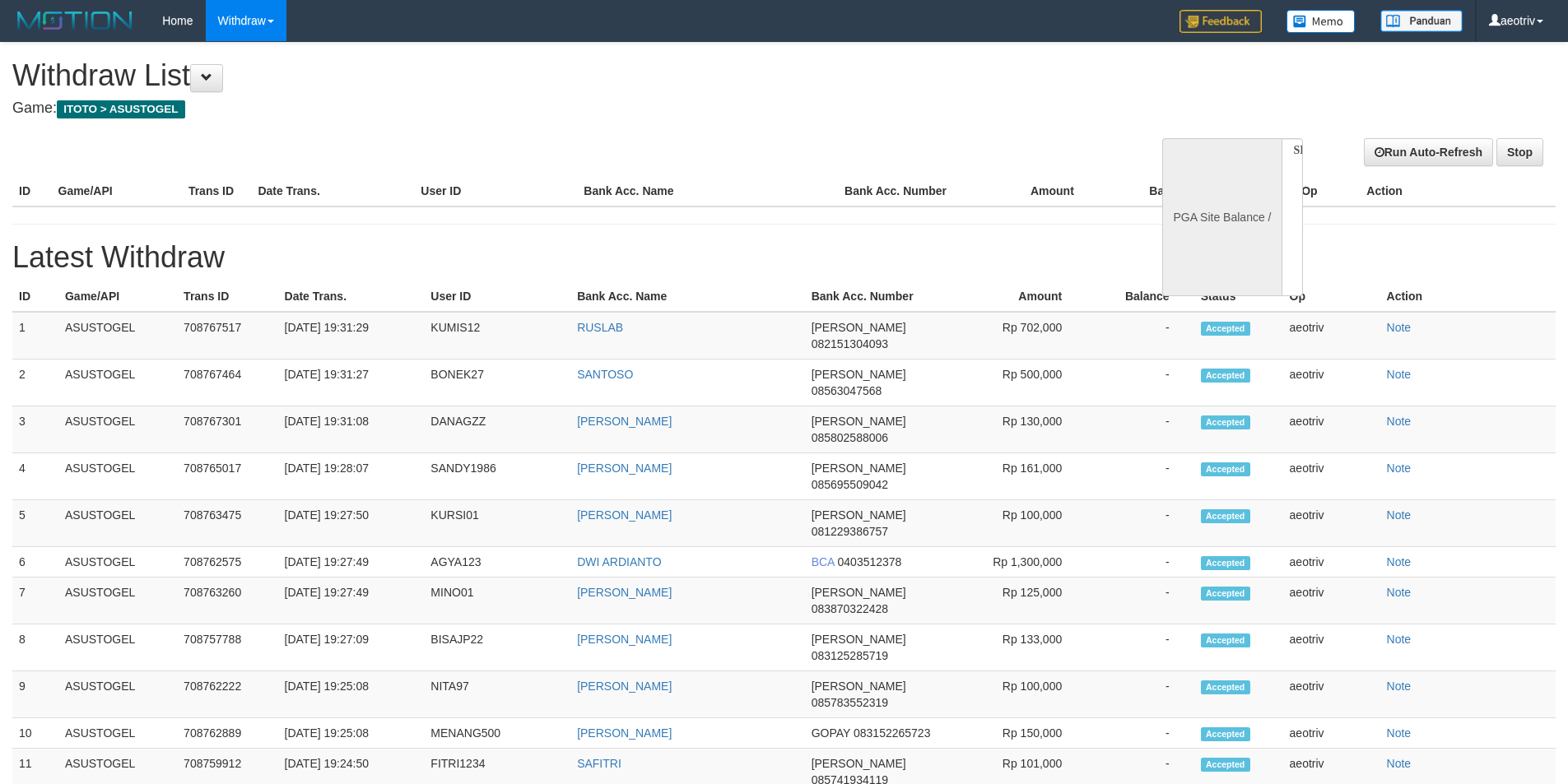
select select
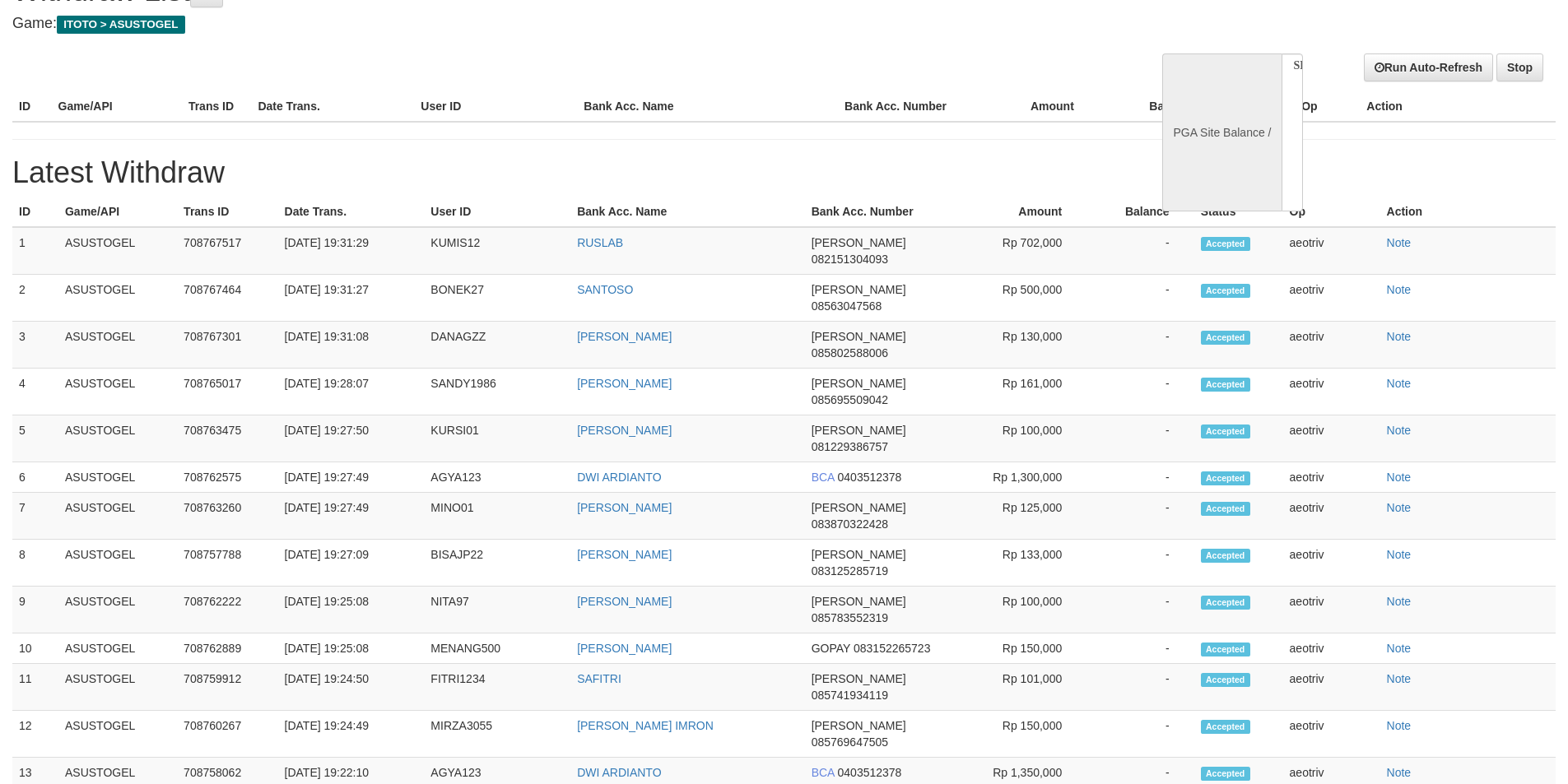
select select "**"
select select
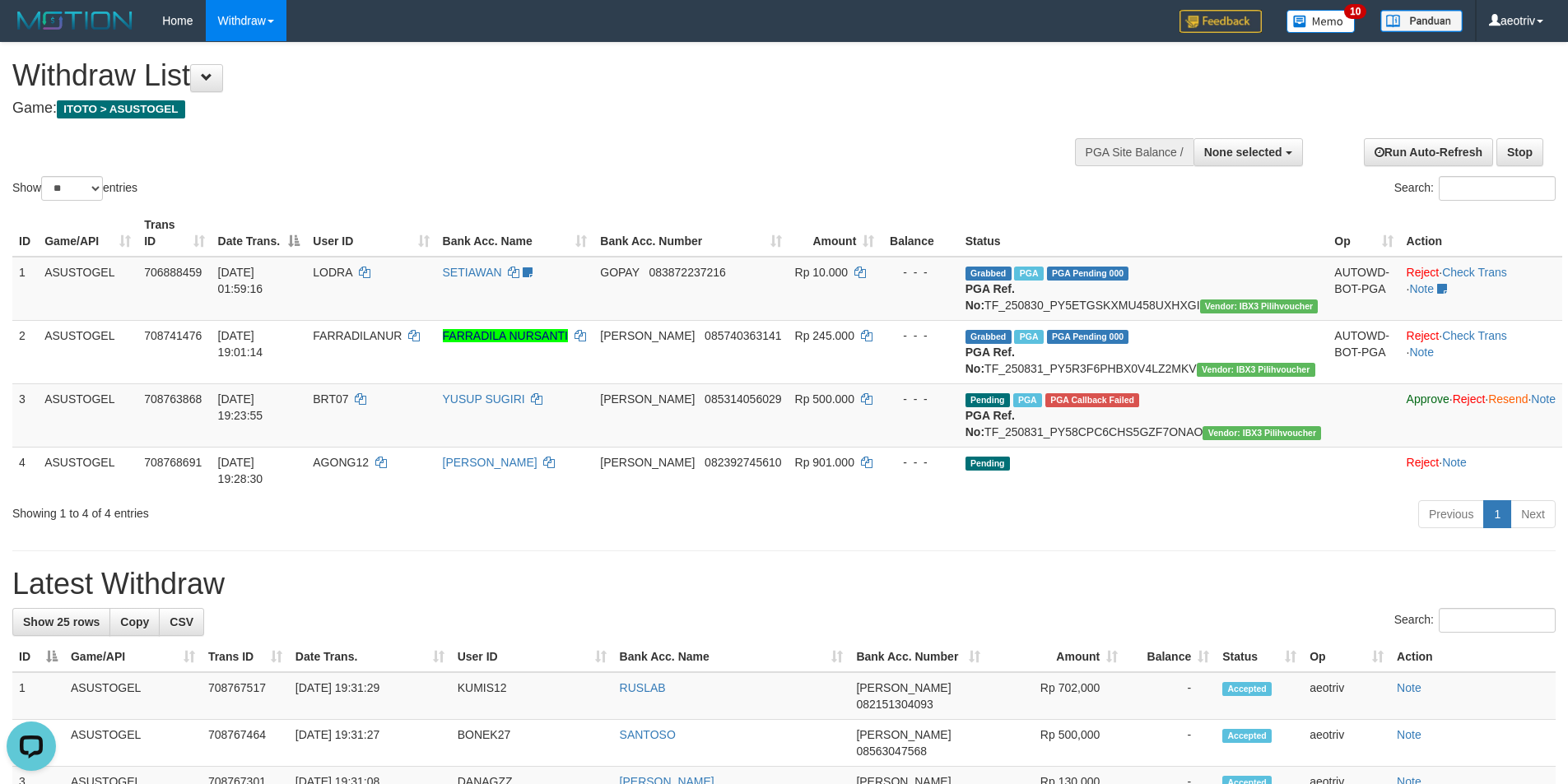
scroll to position [83, 0]
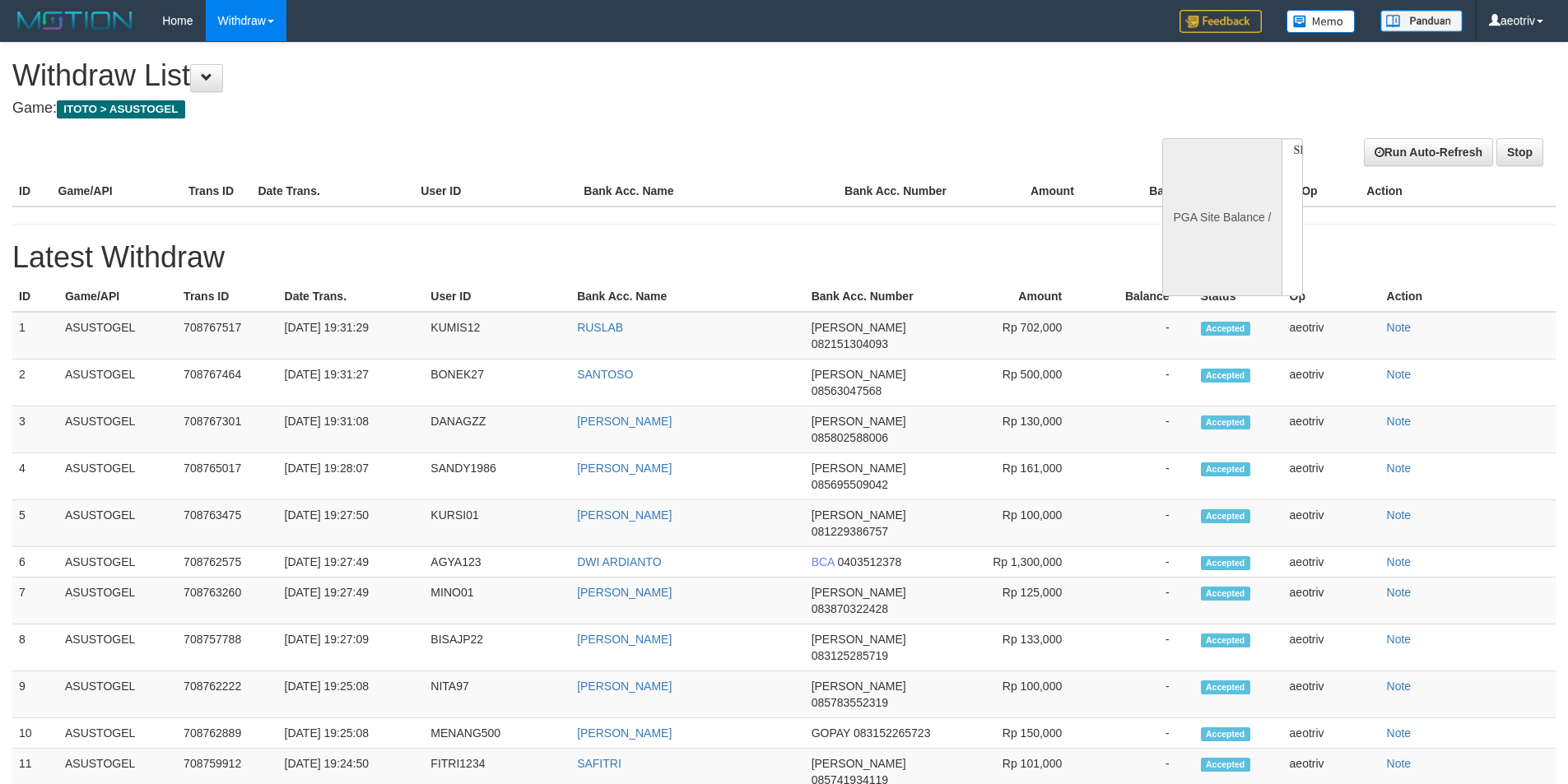
select select
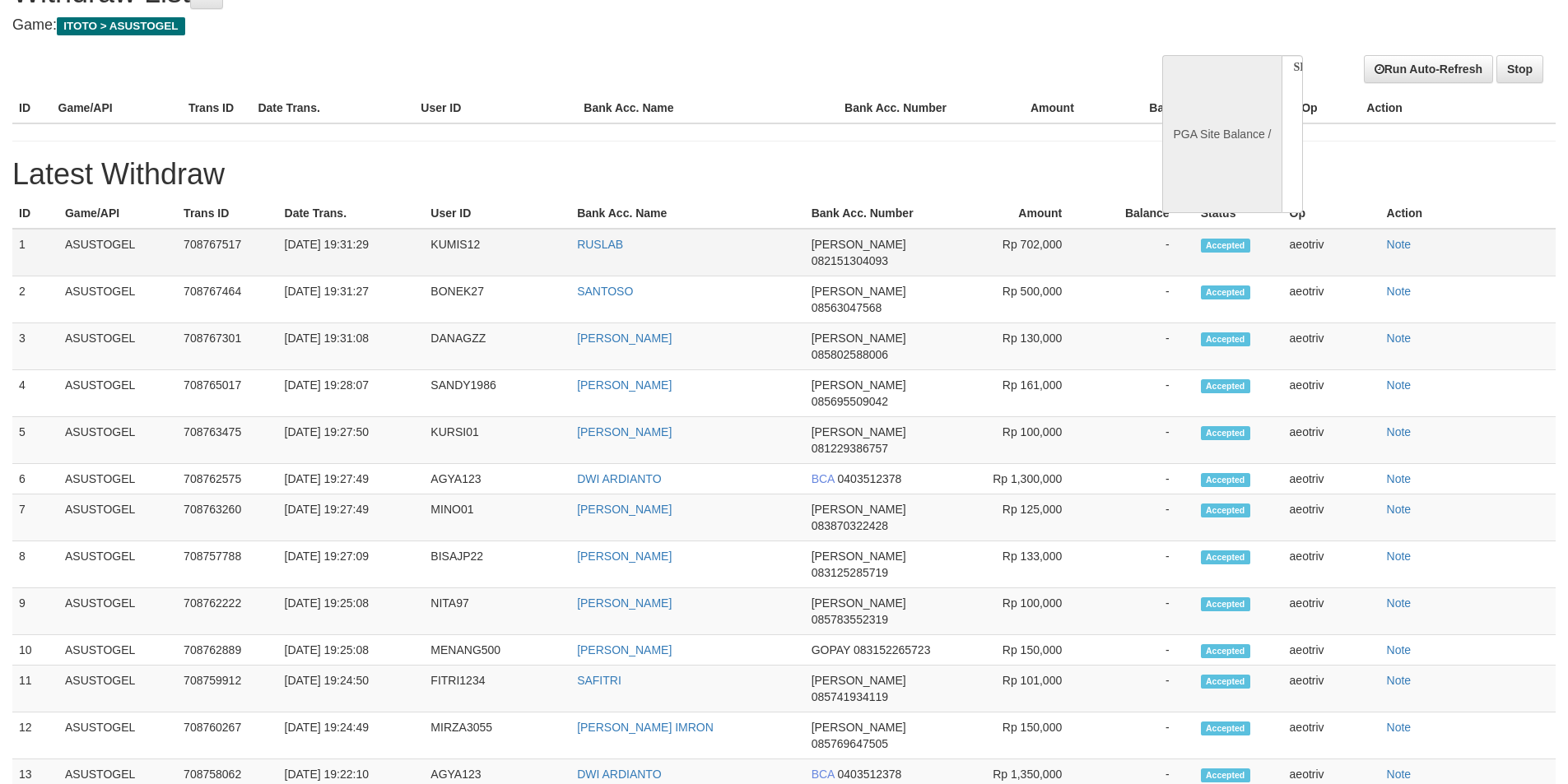
select select "**"
select select
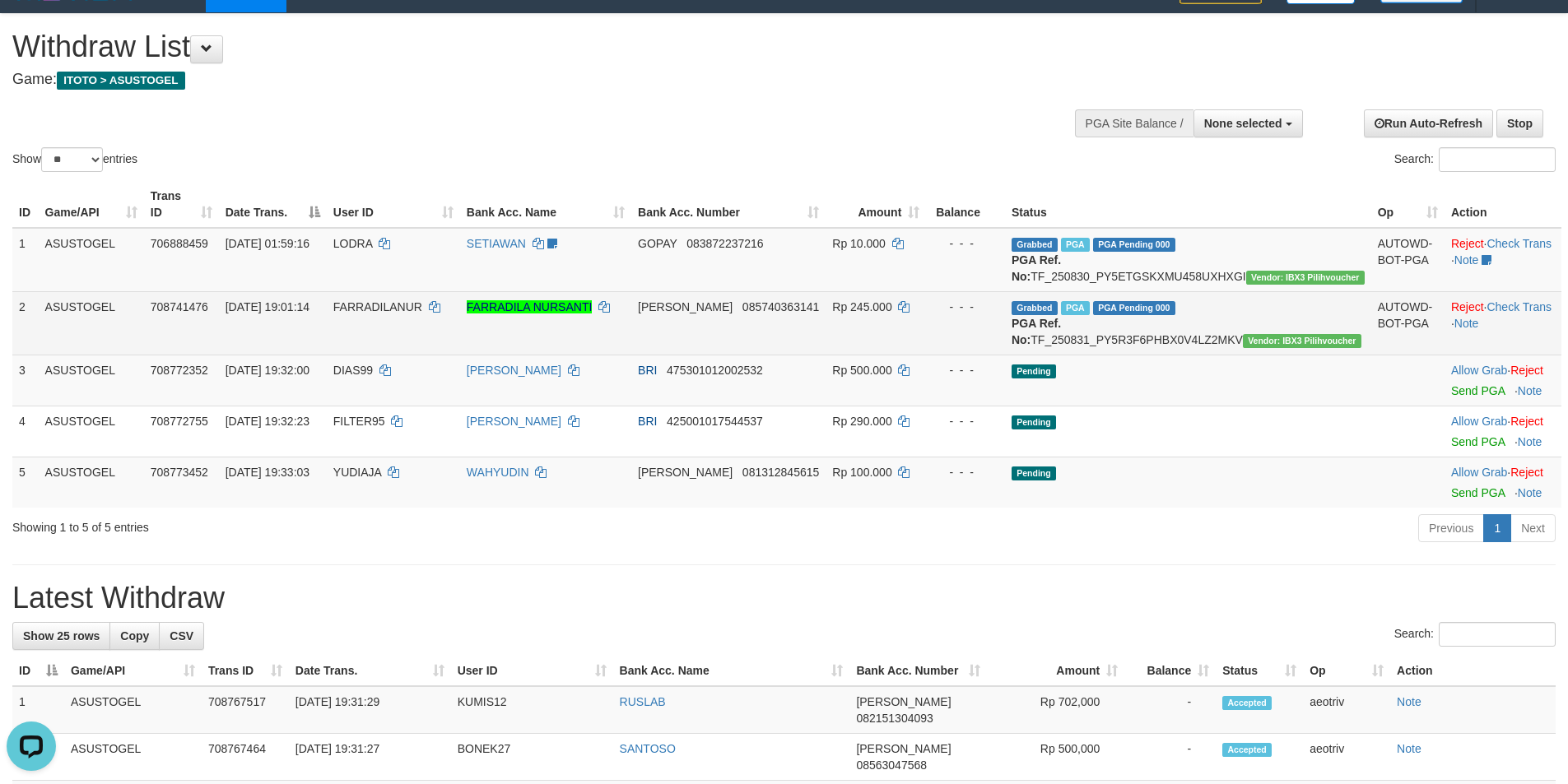
scroll to position [1, 0]
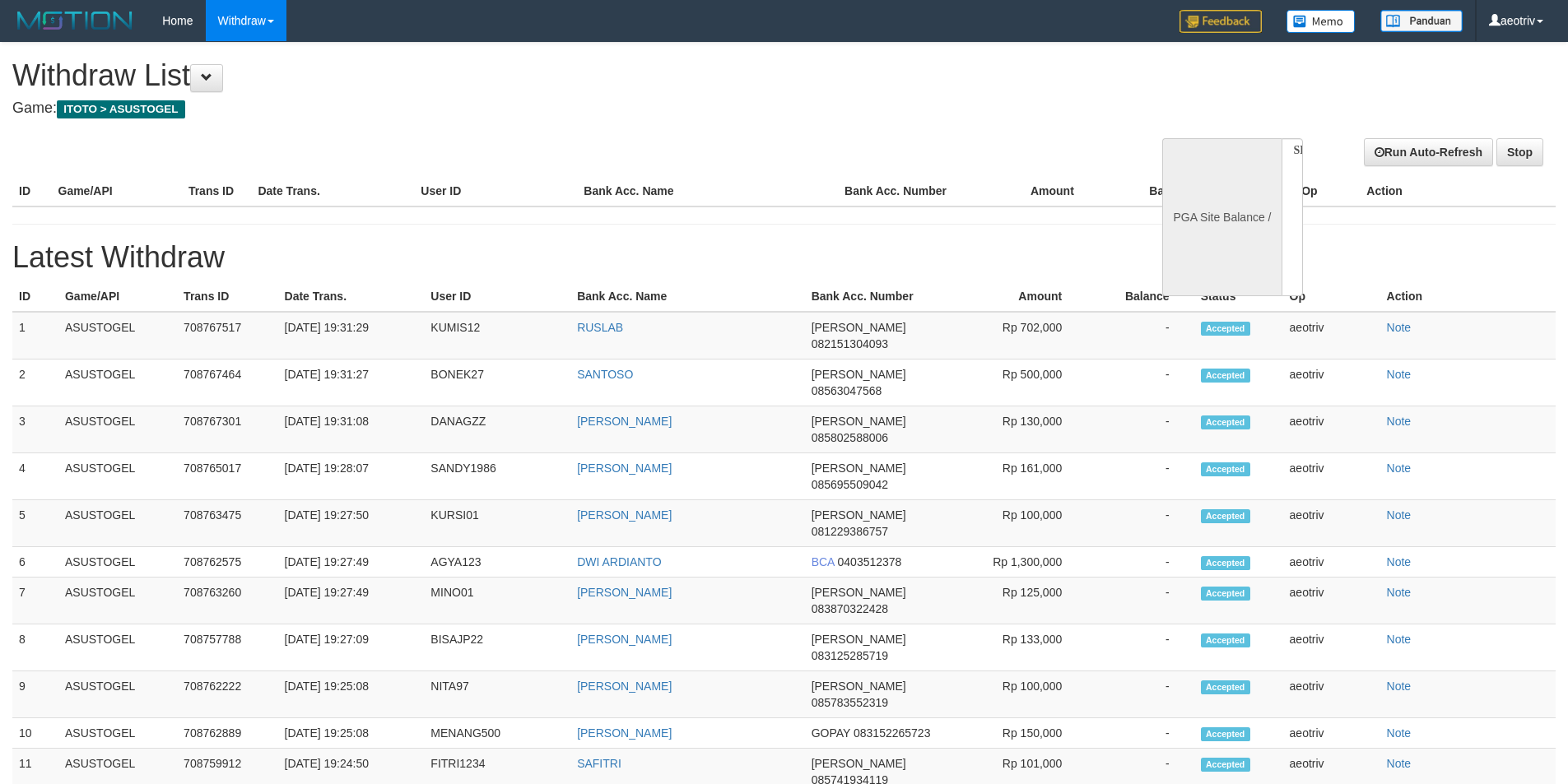
select select
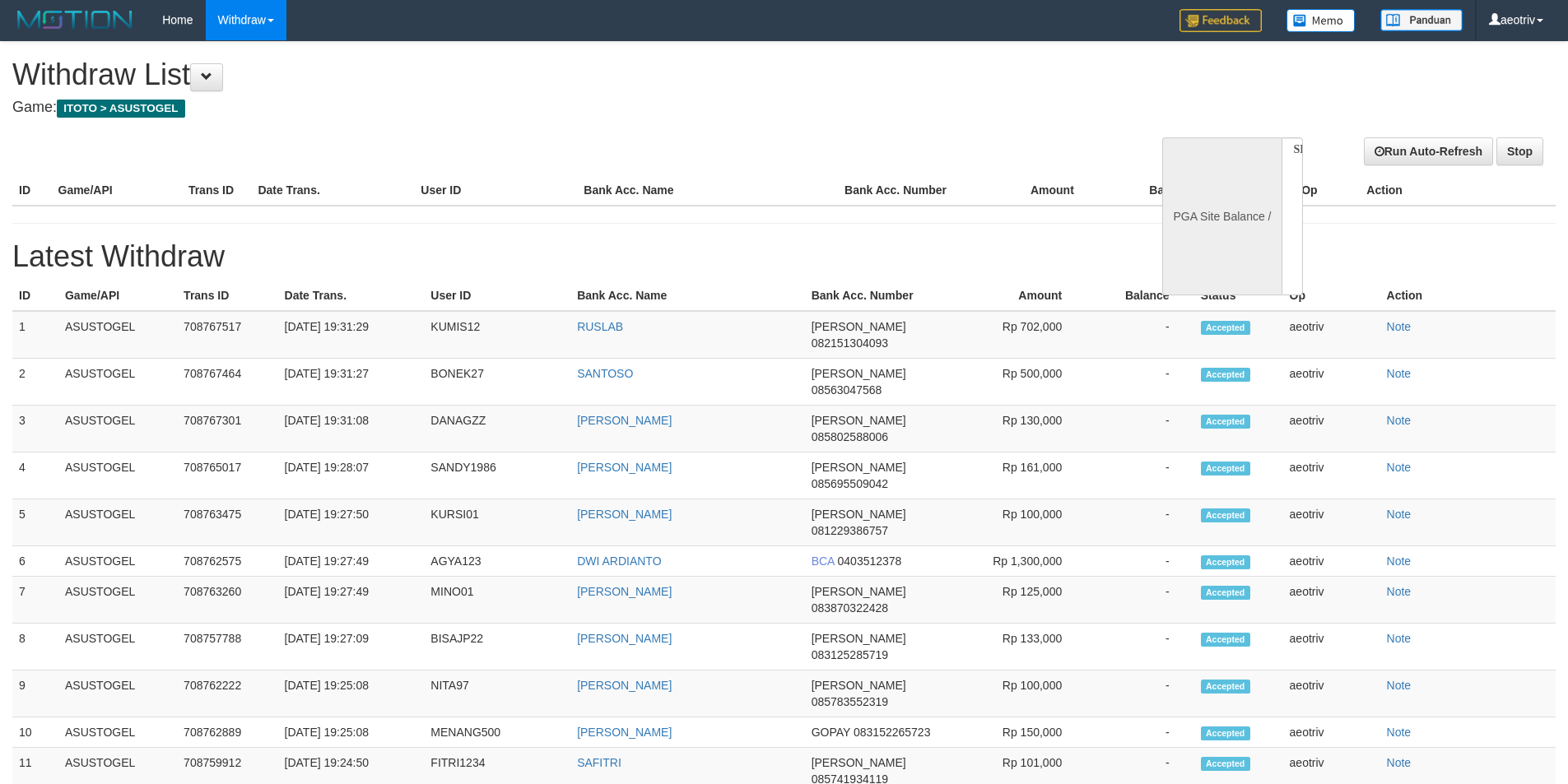
select select "**"
select select
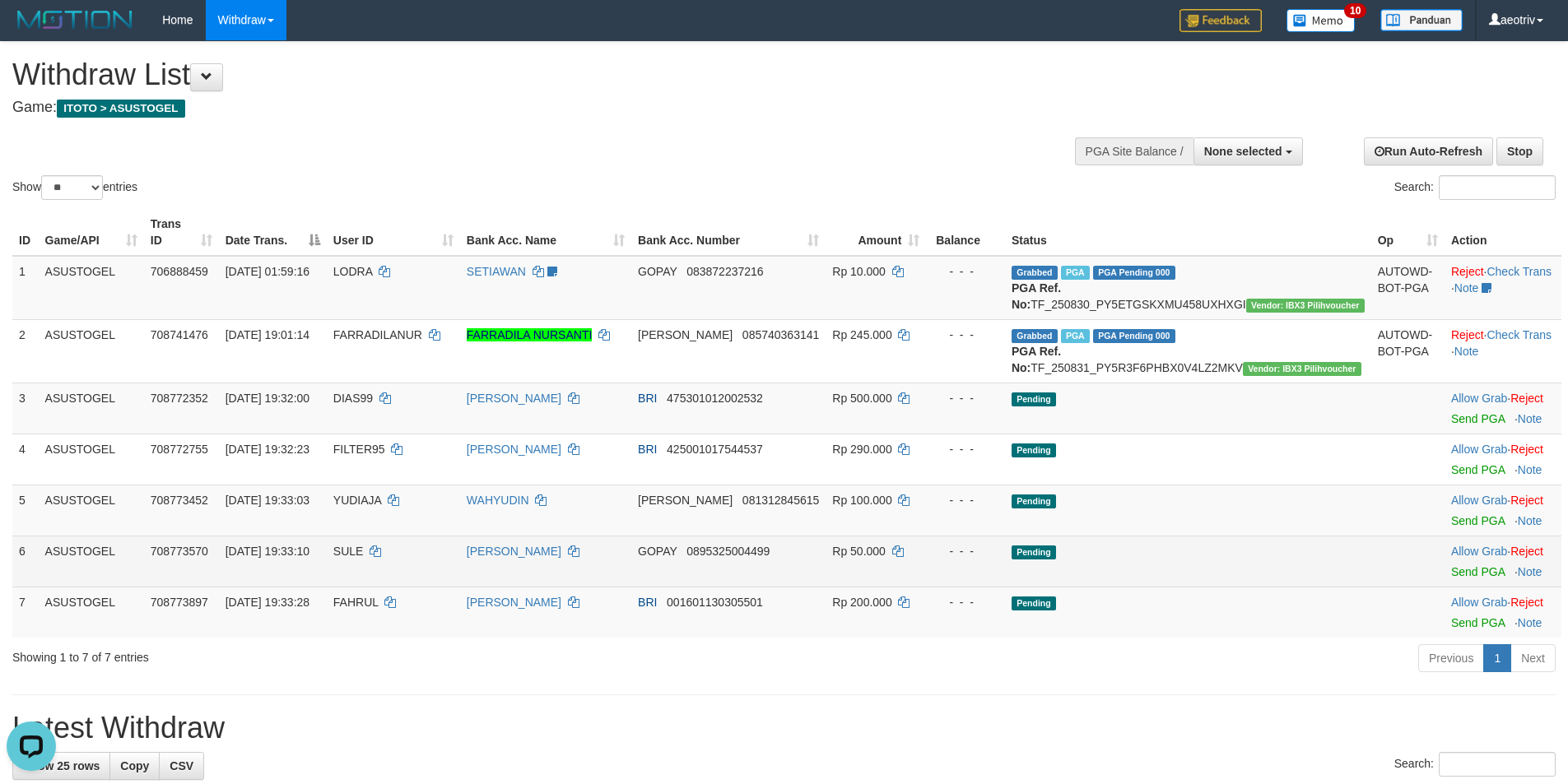
scroll to position [0, 0]
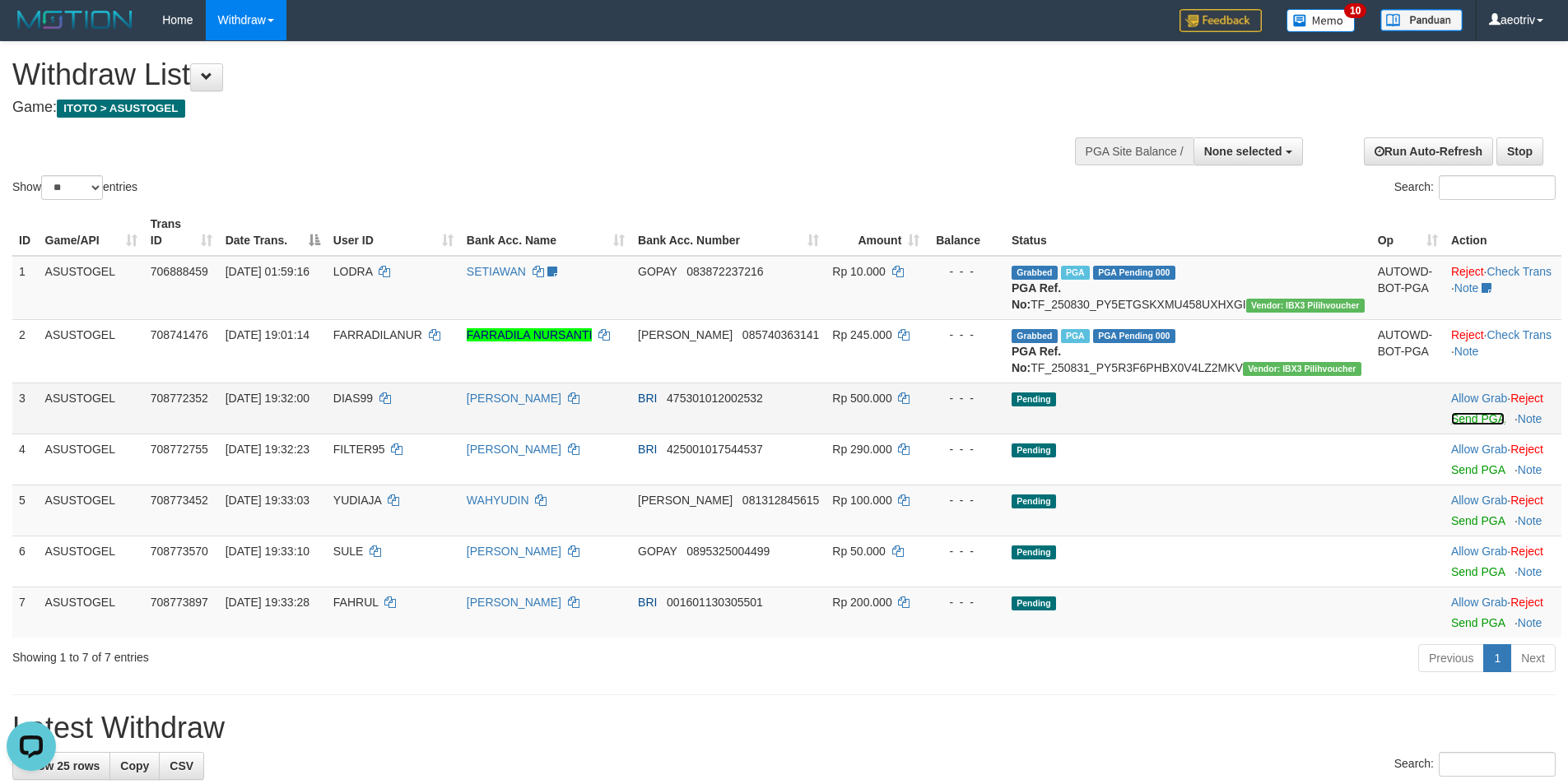
click at [1450, 426] on link "Send PGA" at bounding box center [1477, 418] width 54 height 13
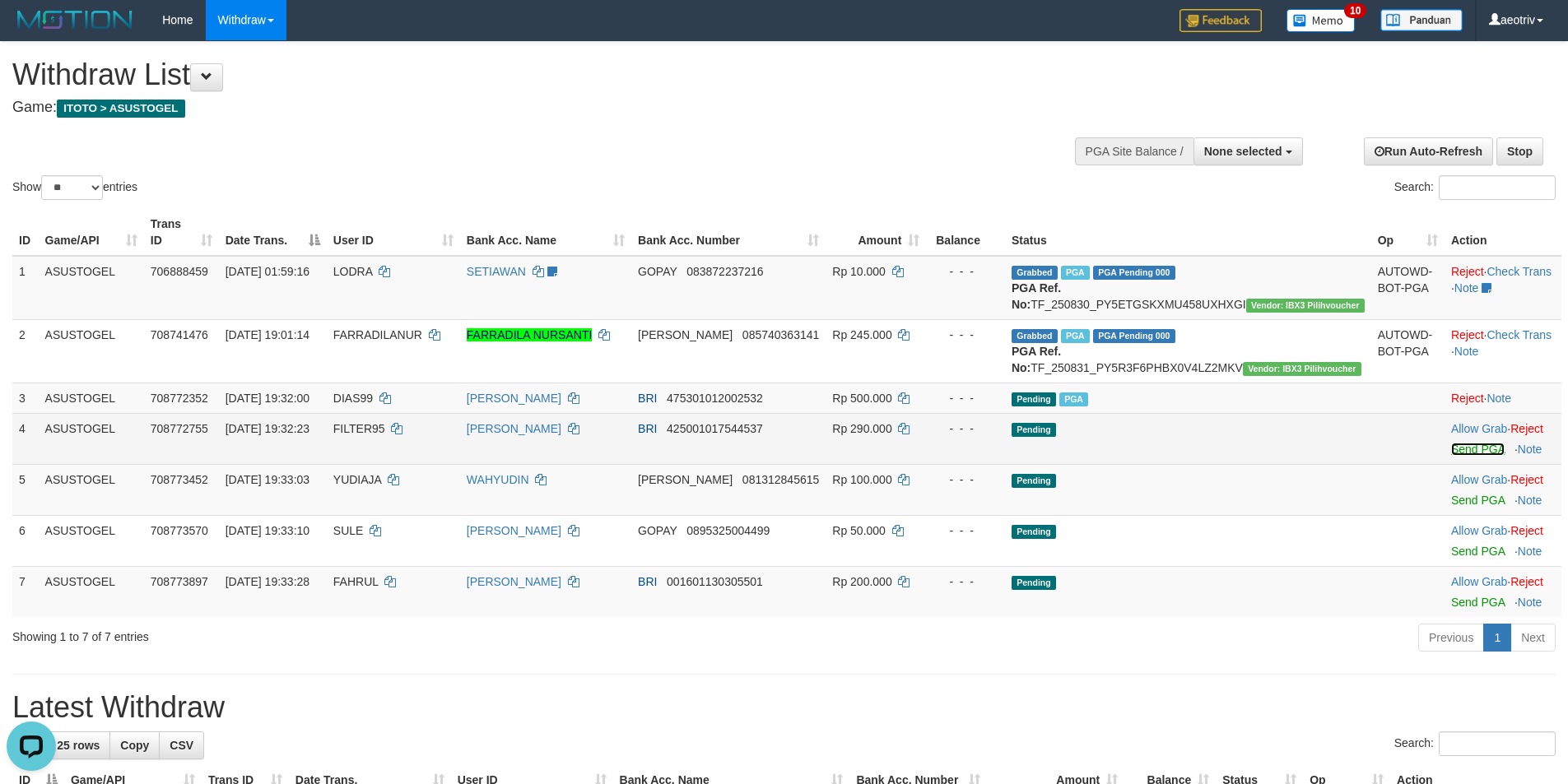
click at [1450, 455] on link "Send PGA" at bounding box center [1477, 449] width 54 height 13
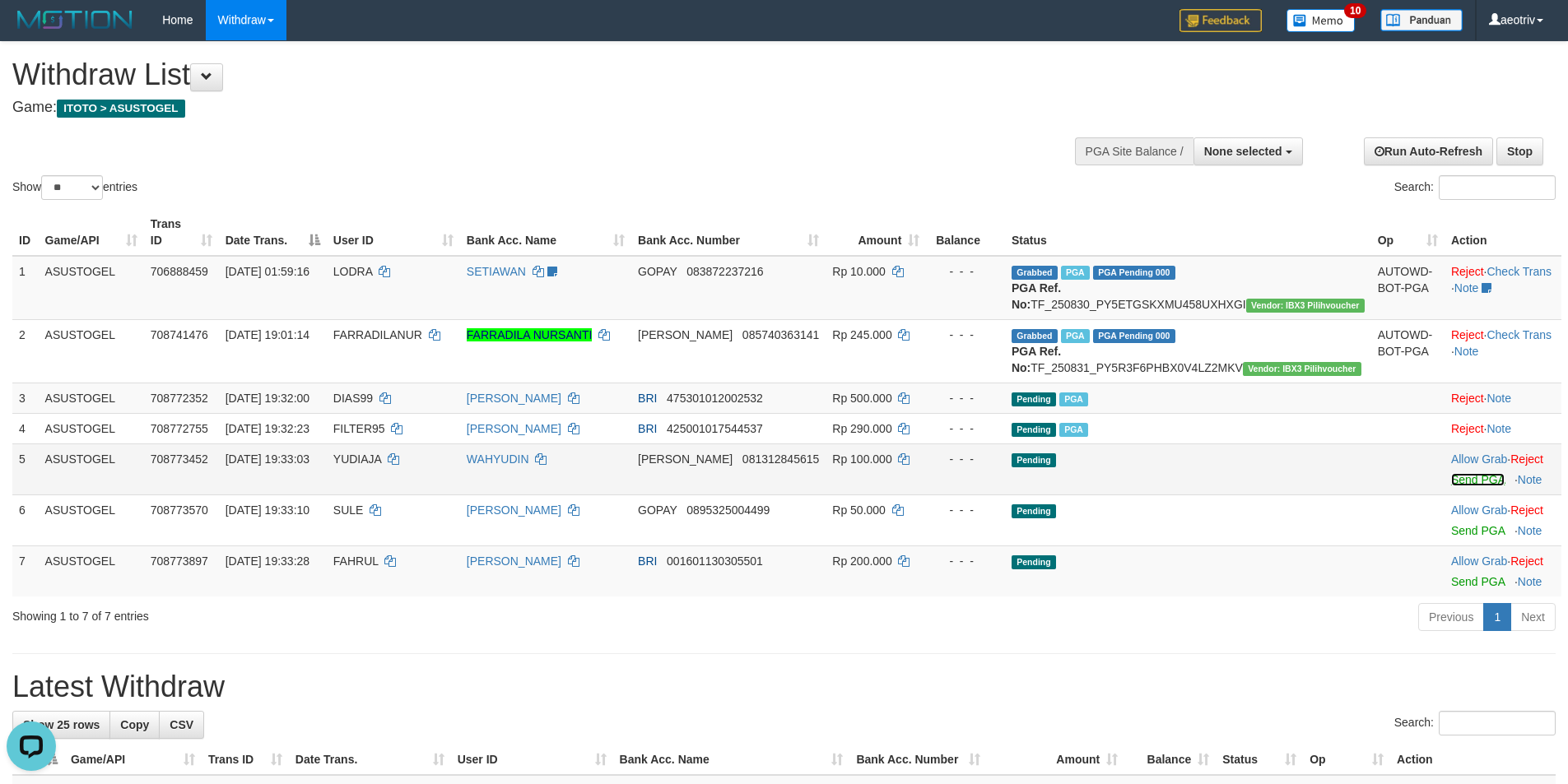
click at [1450, 486] on link "Send PGA" at bounding box center [1477, 479] width 54 height 13
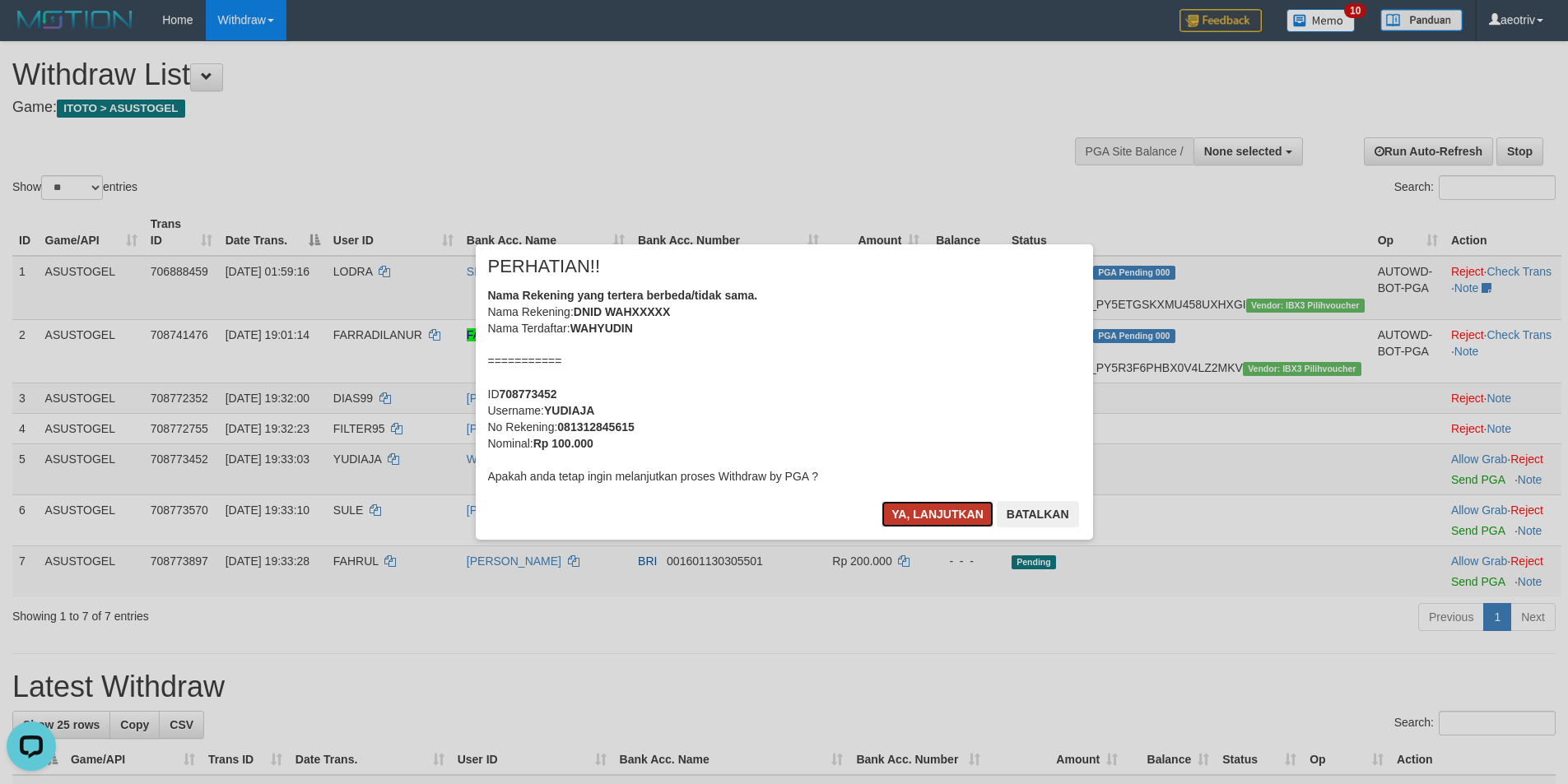
click at [918, 506] on button "Ya, lanjutkan" at bounding box center [937, 513] width 112 height 26
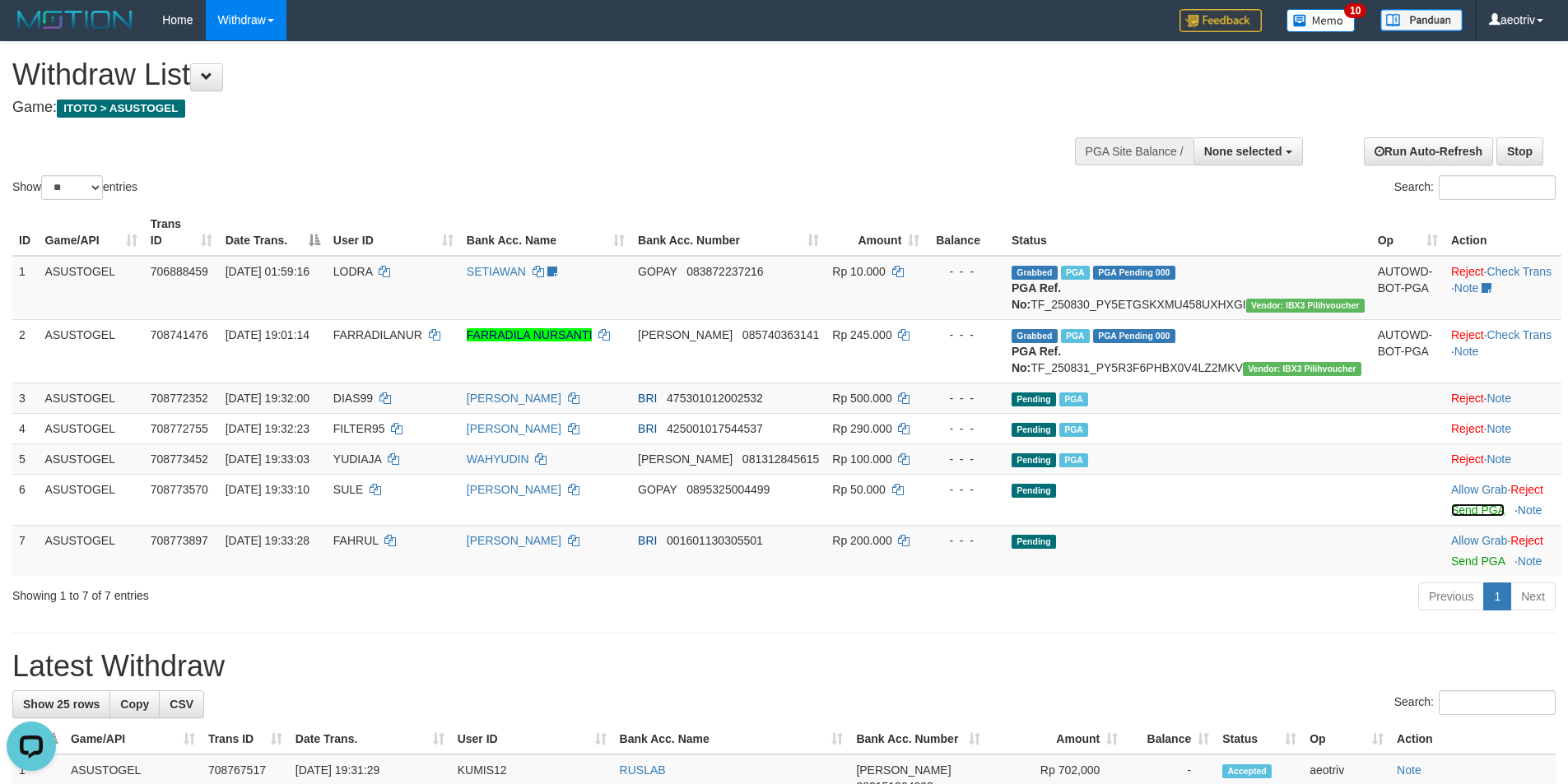
drag, startPoint x: 1439, startPoint y: 530, endPoint x: 868, endPoint y: 231, distance: 644.5
click at [1450, 517] on link "Send PGA" at bounding box center [1477, 509] width 54 height 13
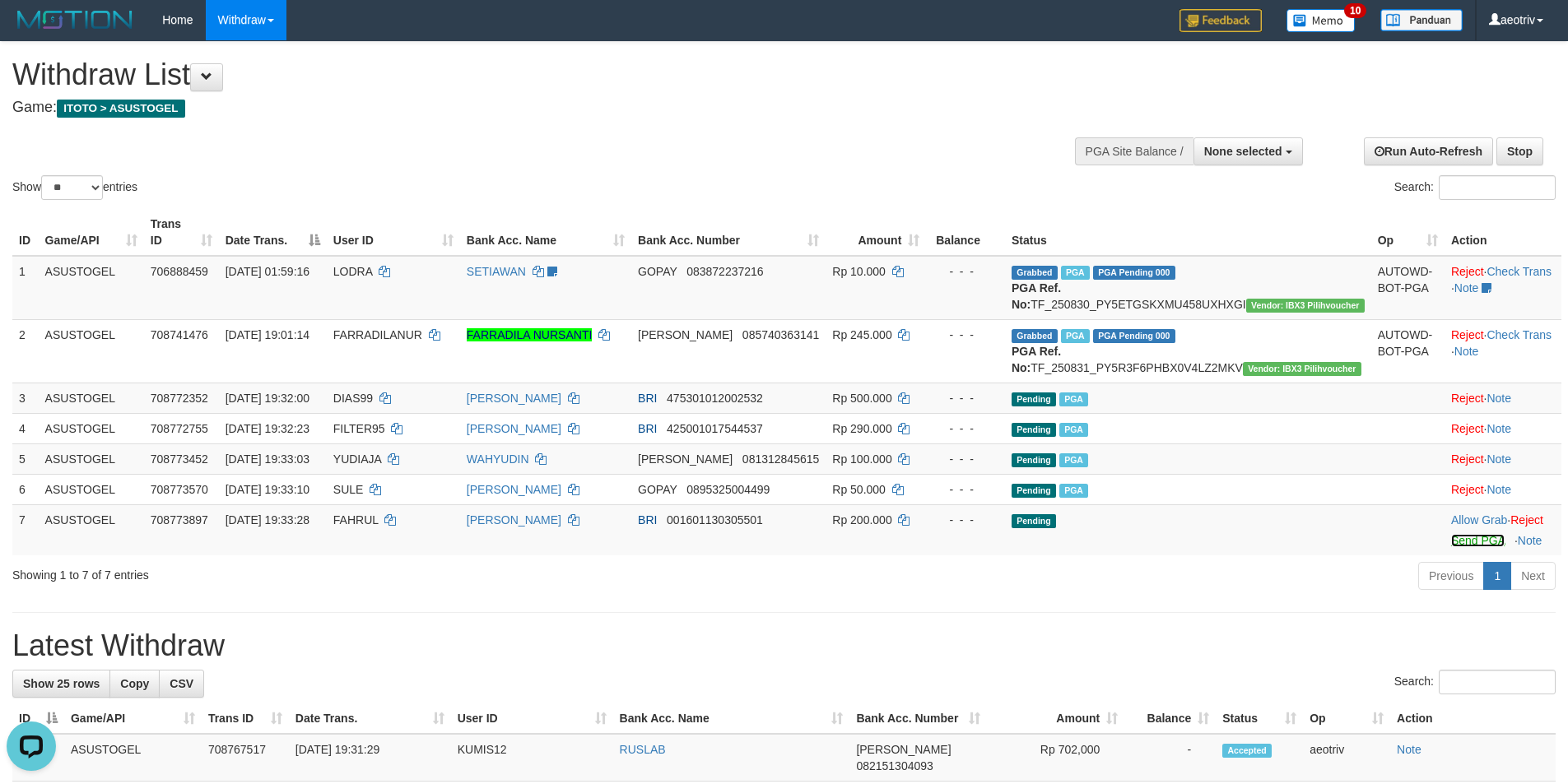
drag, startPoint x: 1437, startPoint y: 554, endPoint x: 873, endPoint y: 225, distance: 652.9
click at [1450, 547] on link "Send PGA" at bounding box center [1477, 540] width 54 height 13
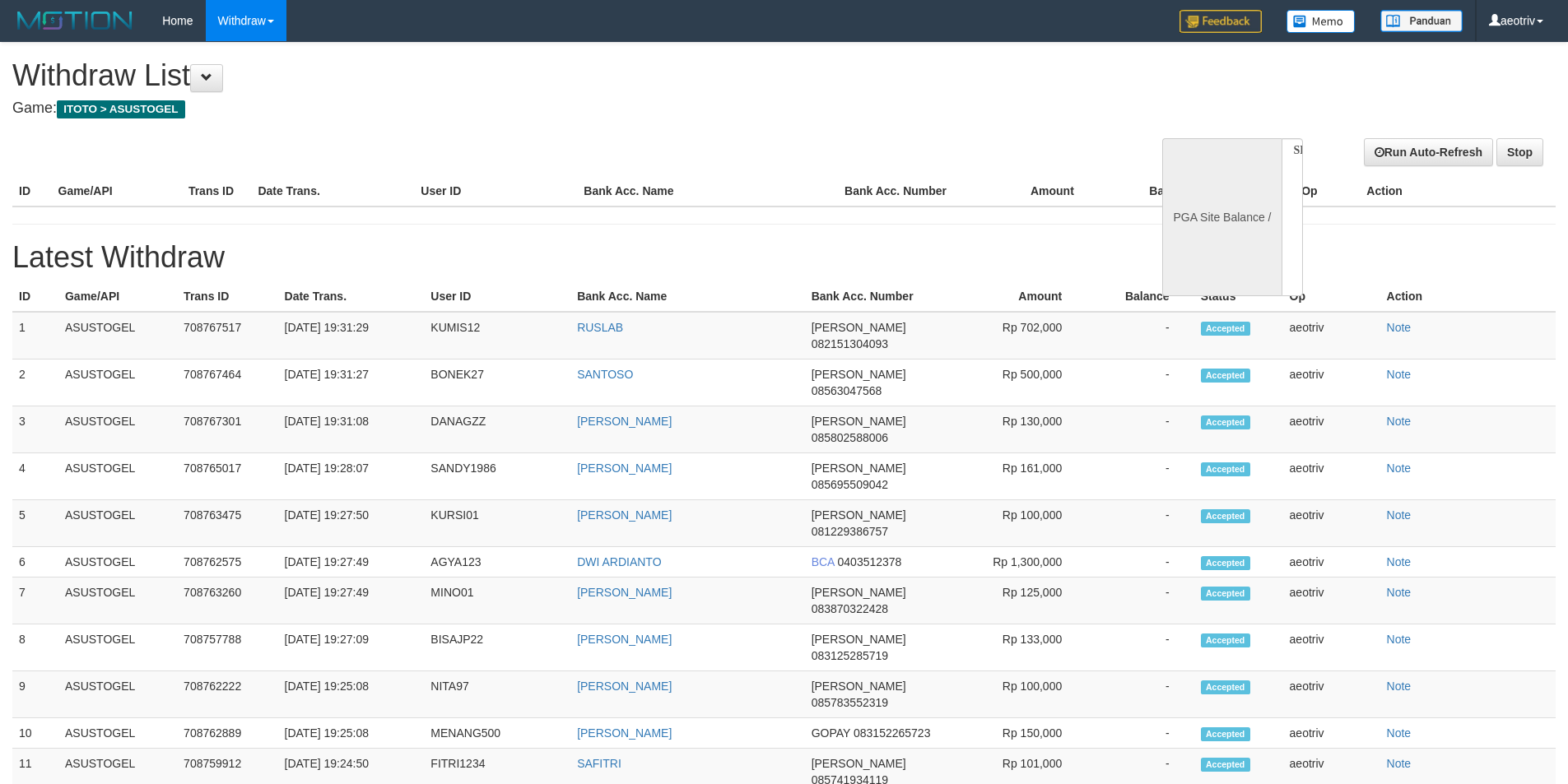
select select
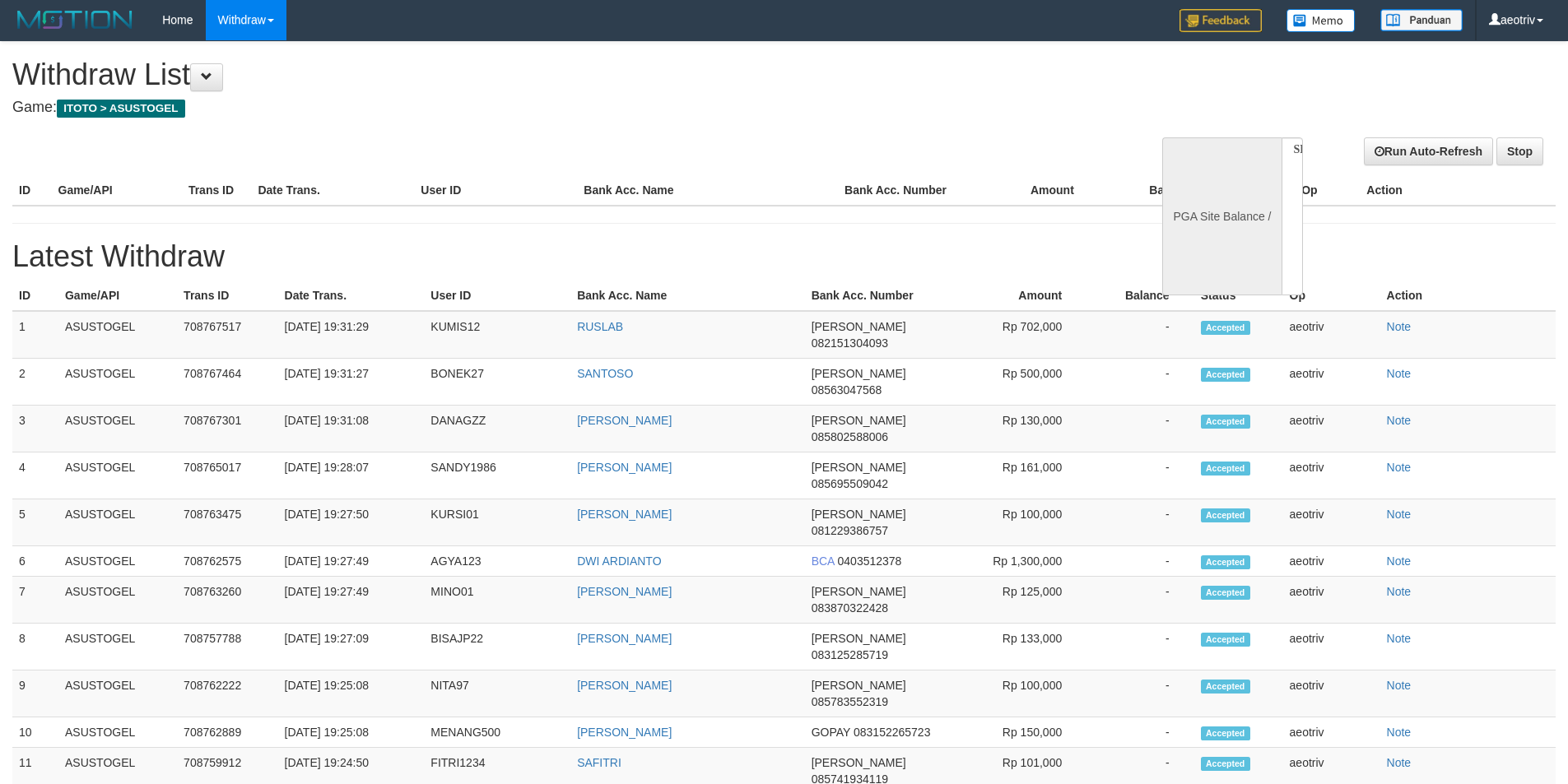
select select "**"
select select
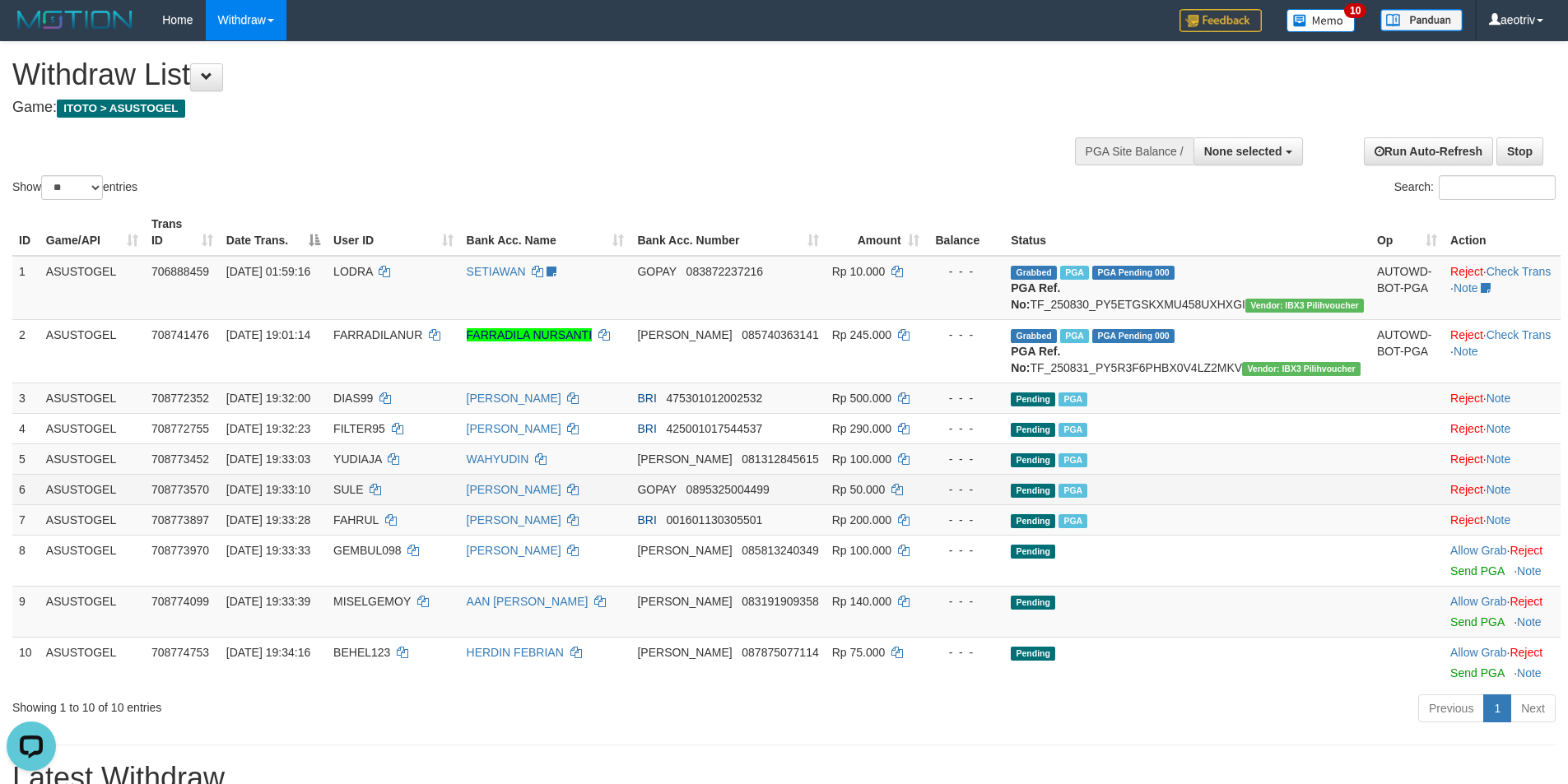
scroll to position [83, 0]
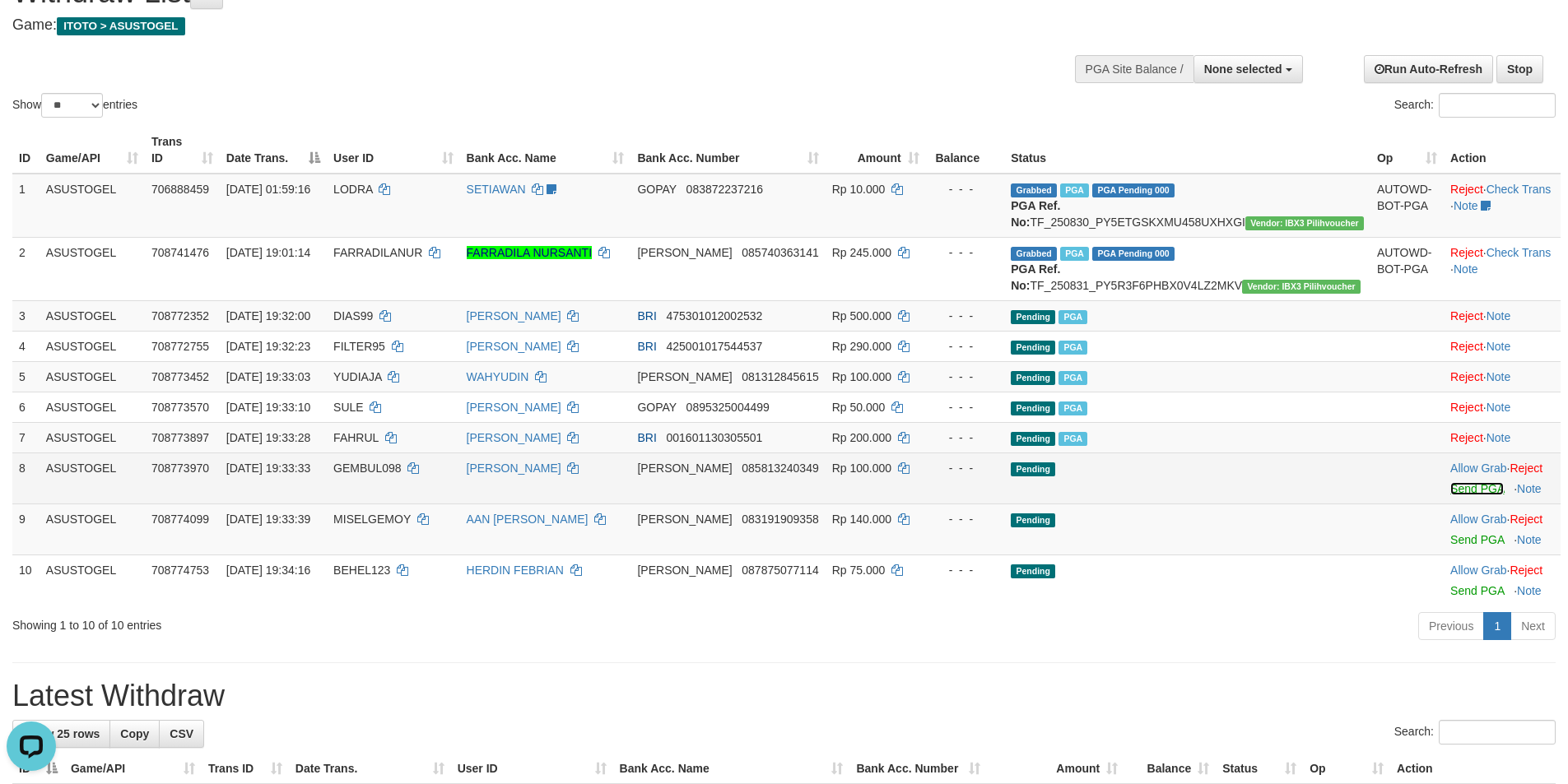
click at [1450, 495] on link "Send PGA" at bounding box center [1477, 488] width 54 height 13
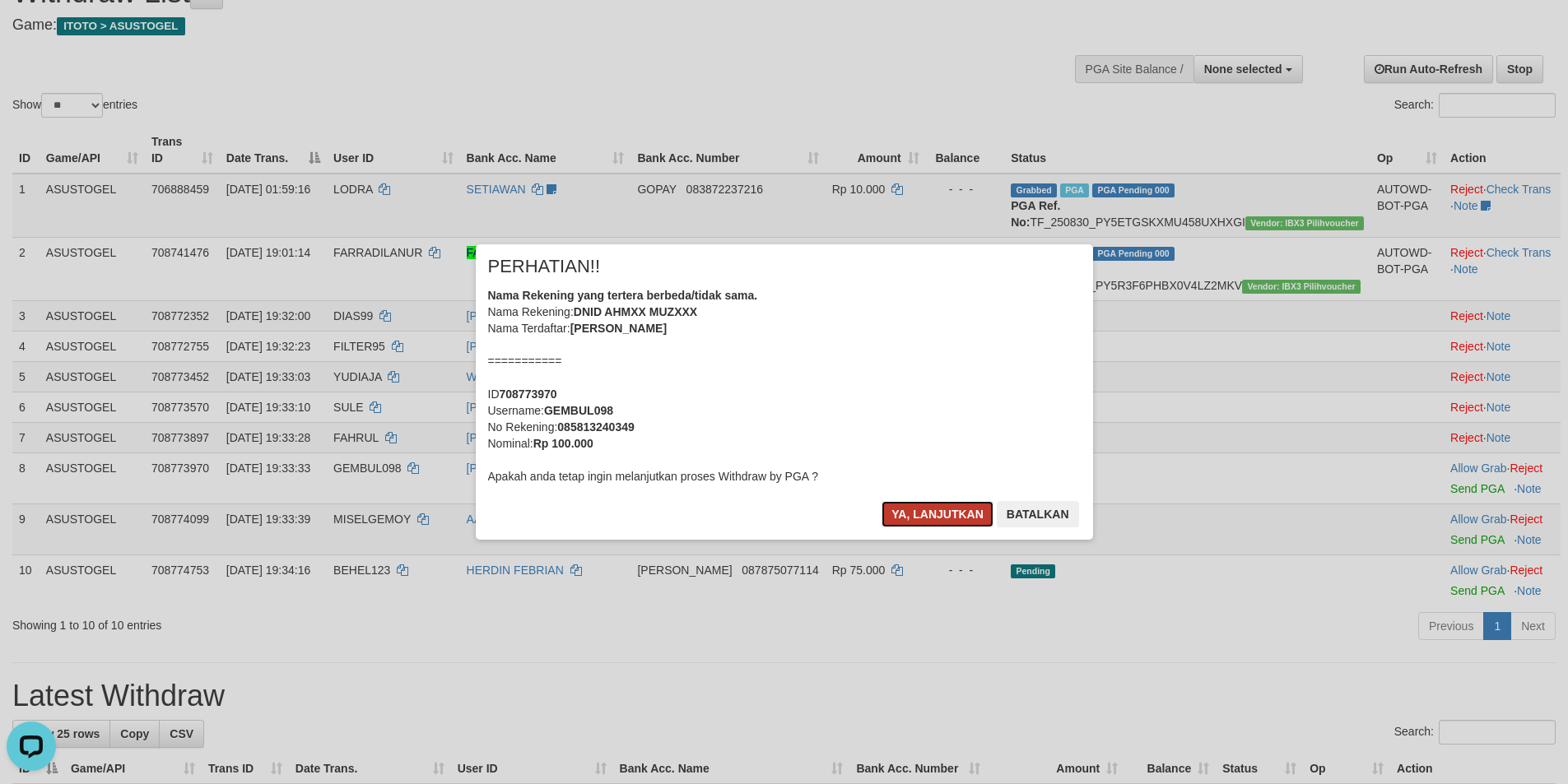
click at [933, 502] on button "Ya, lanjutkan" at bounding box center [937, 513] width 112 height 26
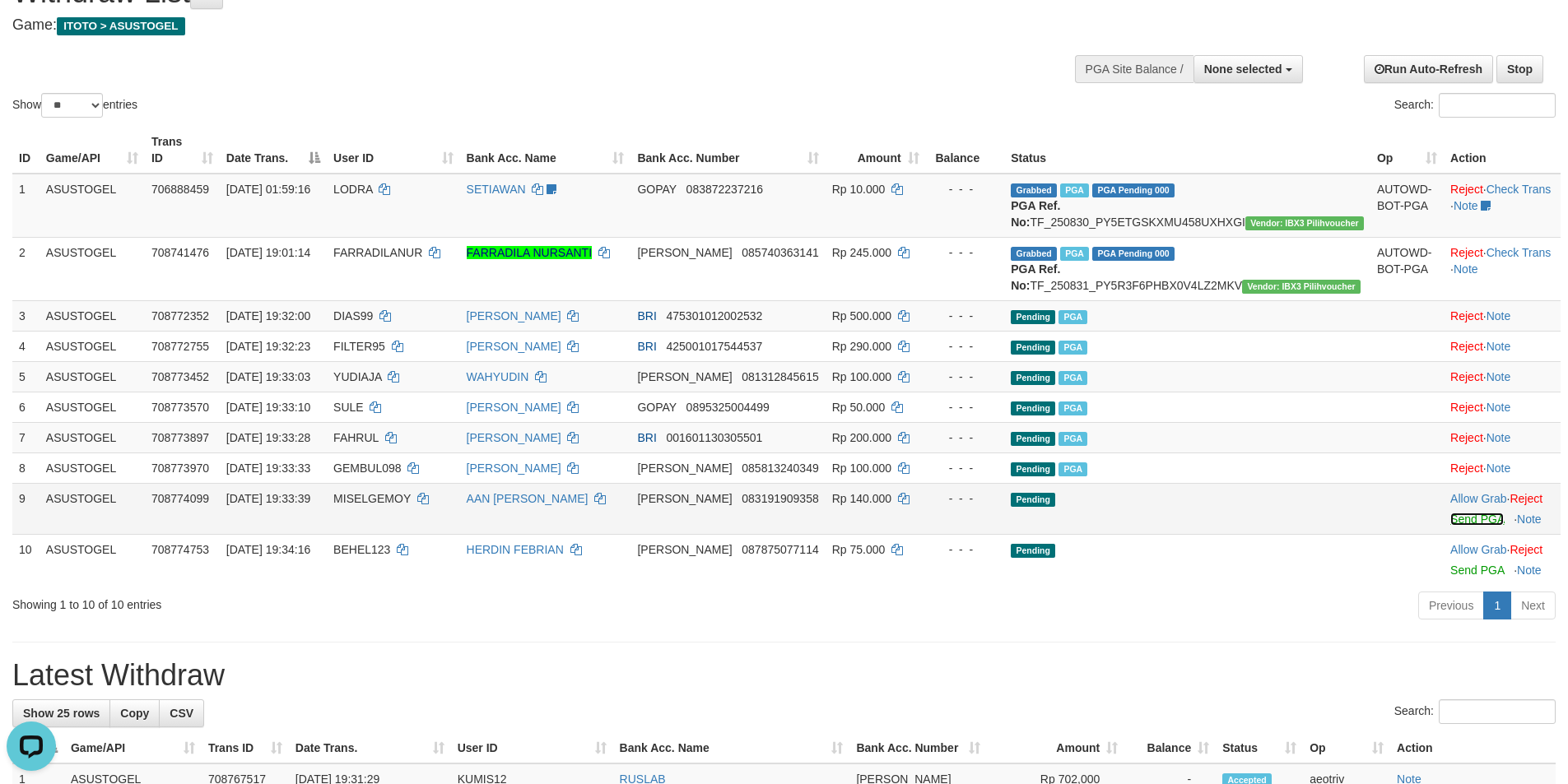
click at [1450, 525] on link "Send PGA" at bounding box center [1477, 518] width 54 height 13
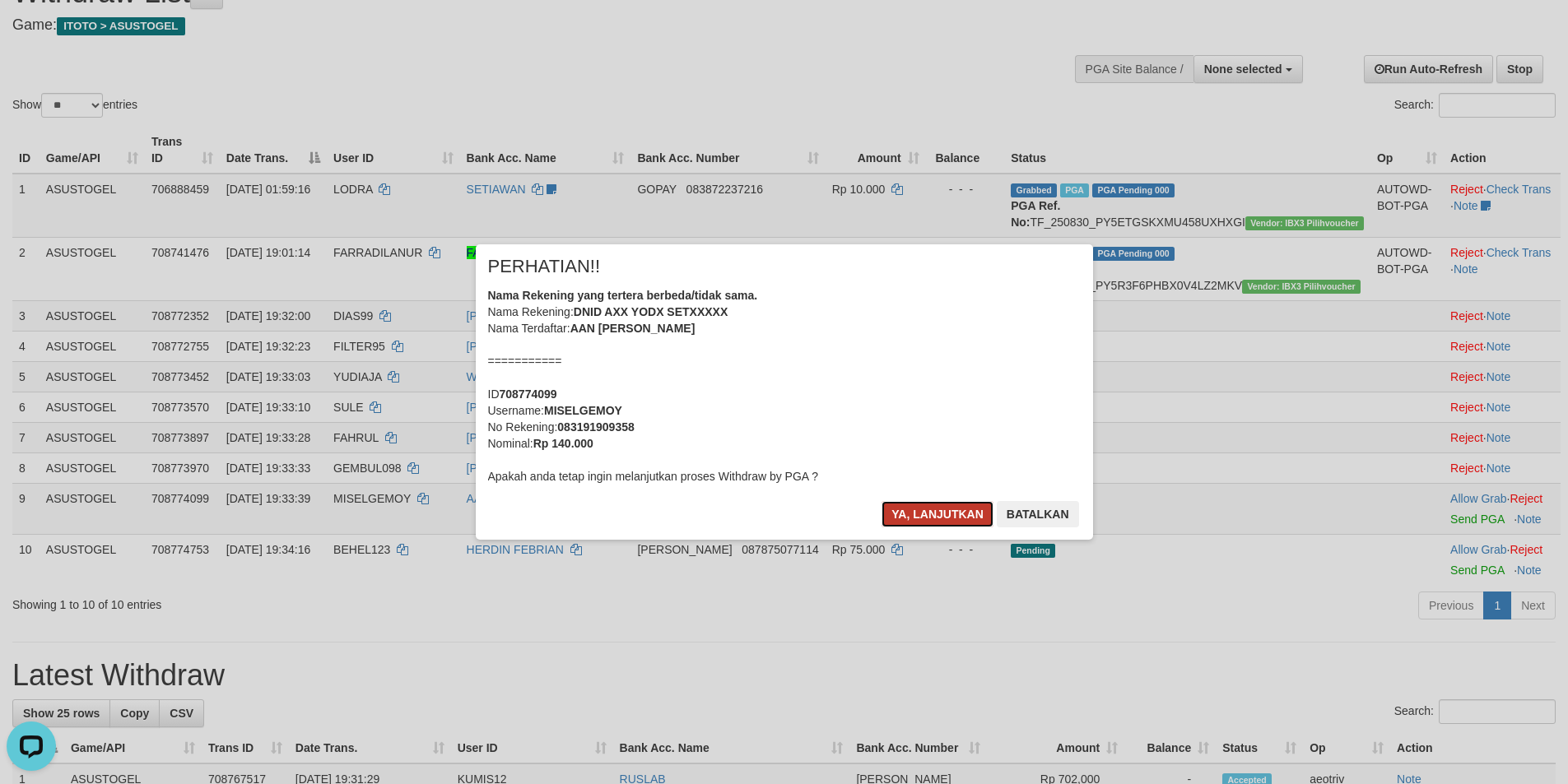
click at [927, 514] on button "Ya, lanjutkan" at bounding box center [937, 513] width 112 height 26
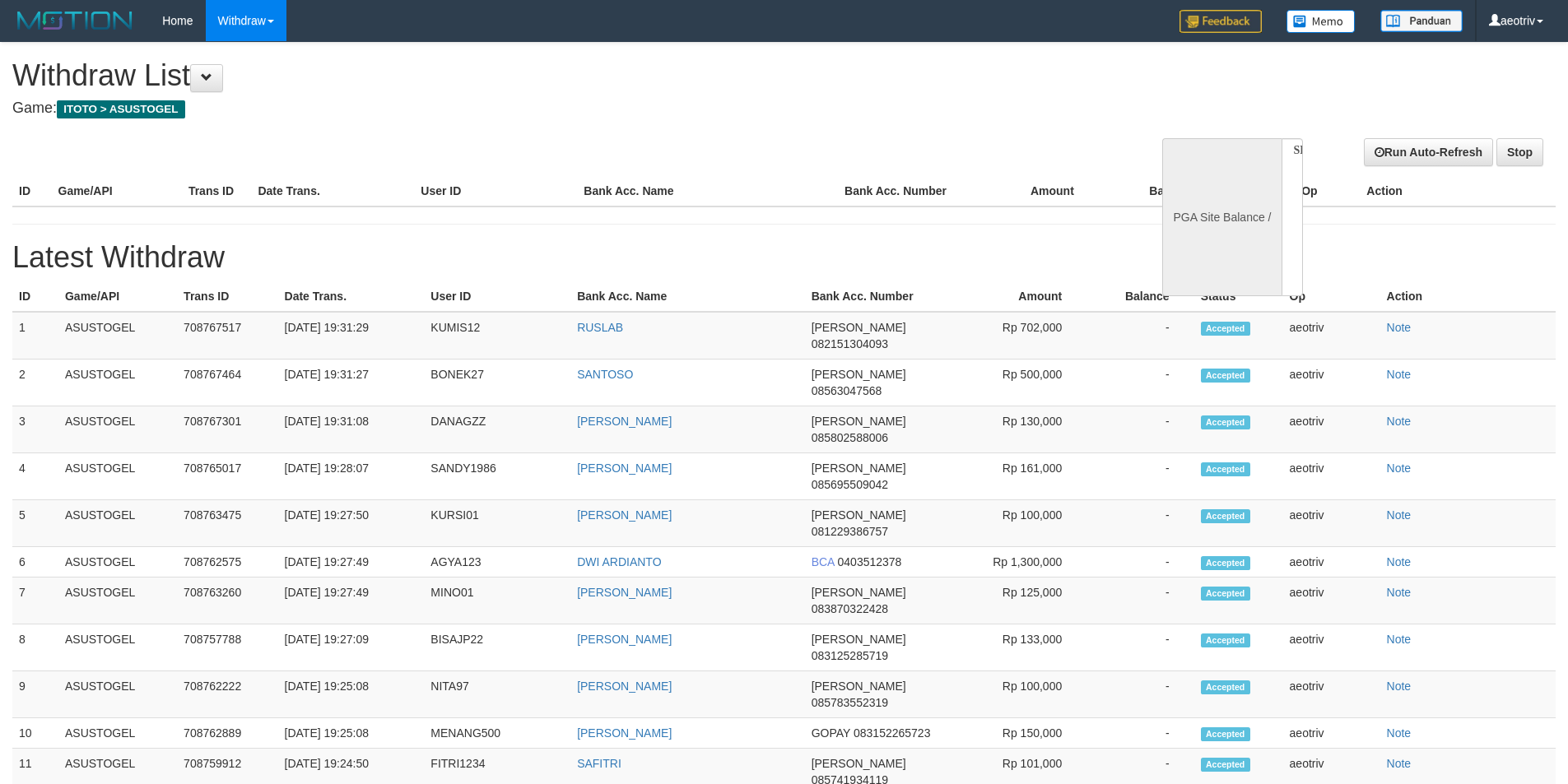
select select
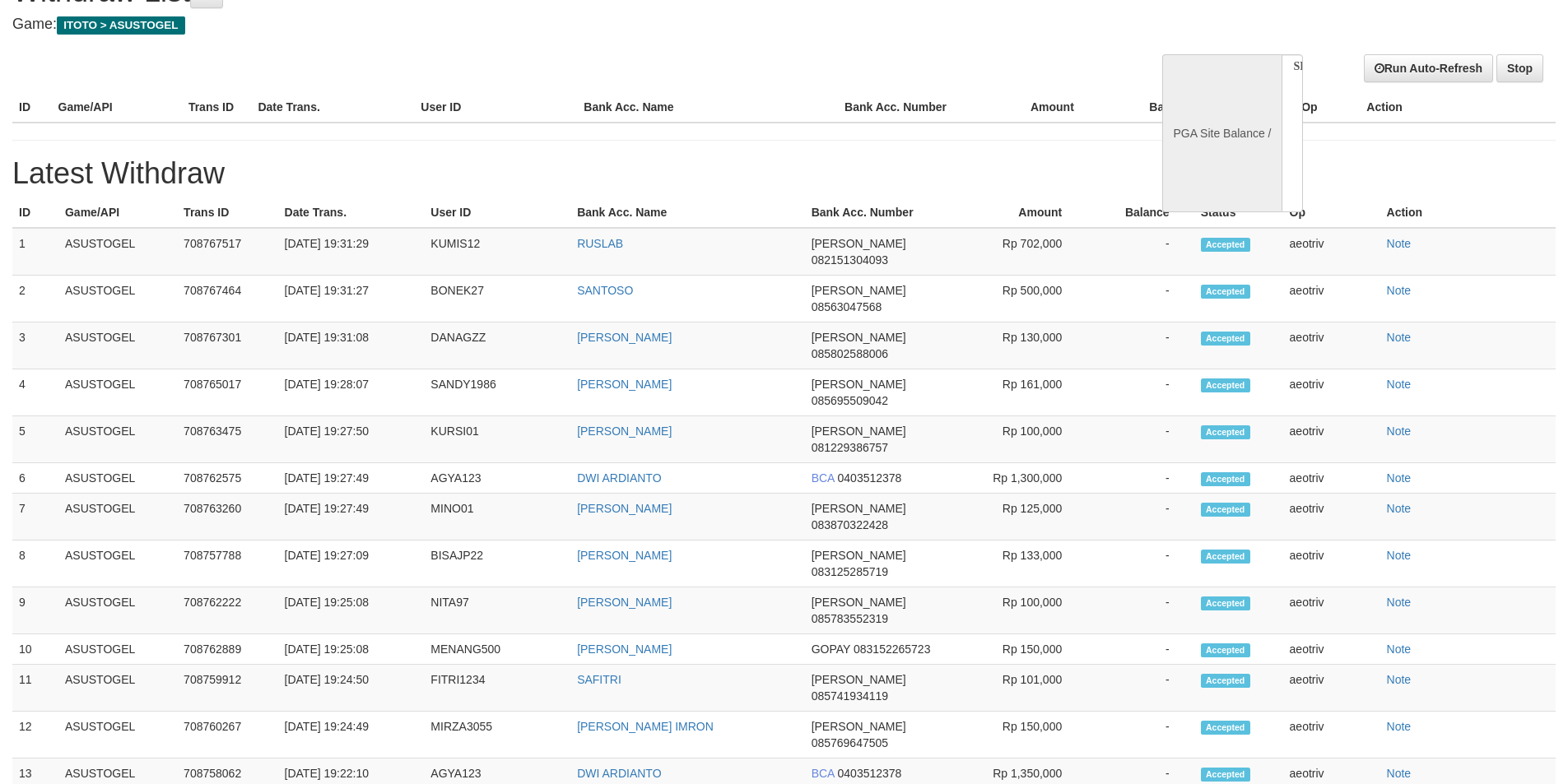
select select "**"
select select
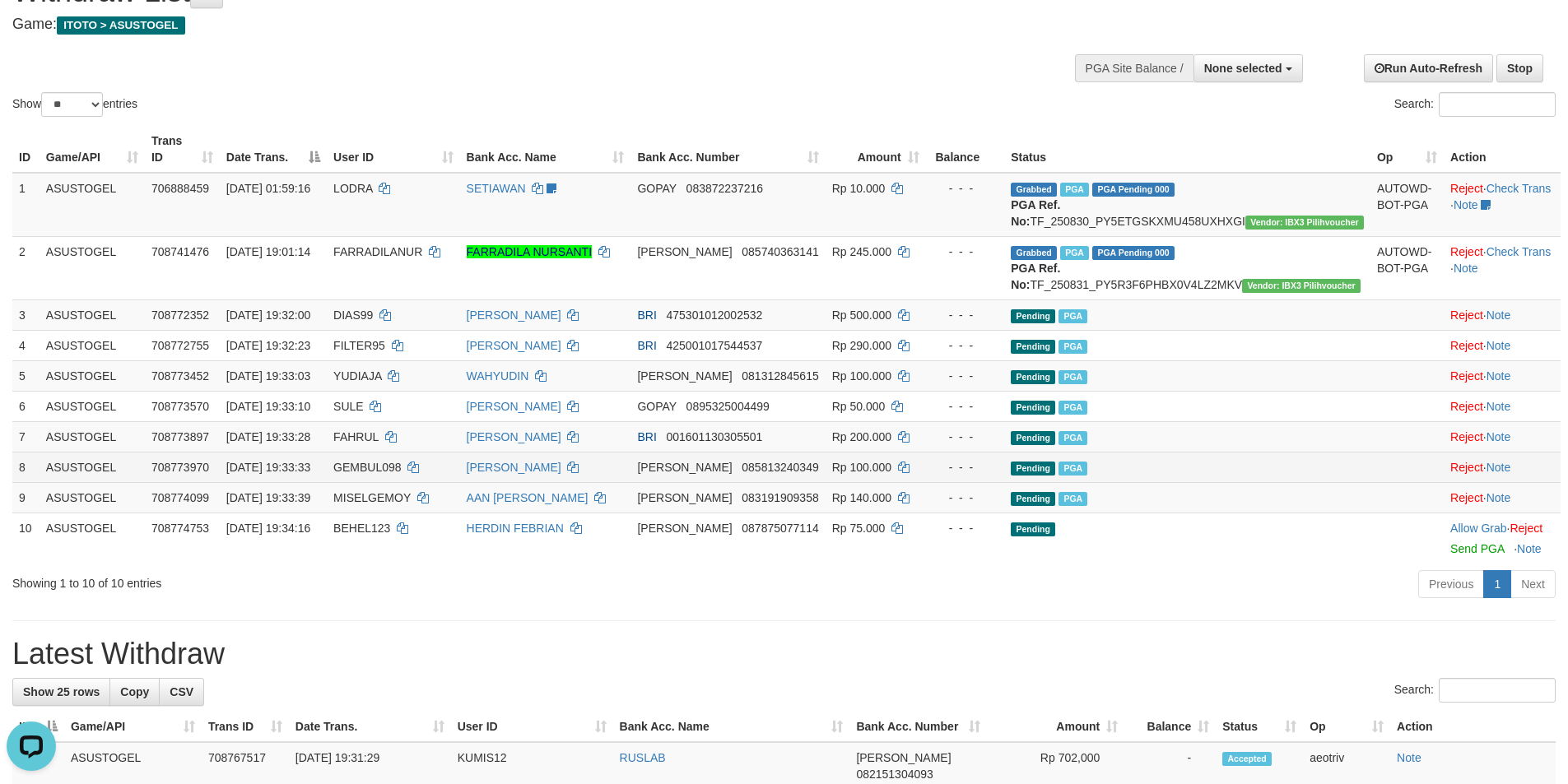
scroll to position [0, 0]
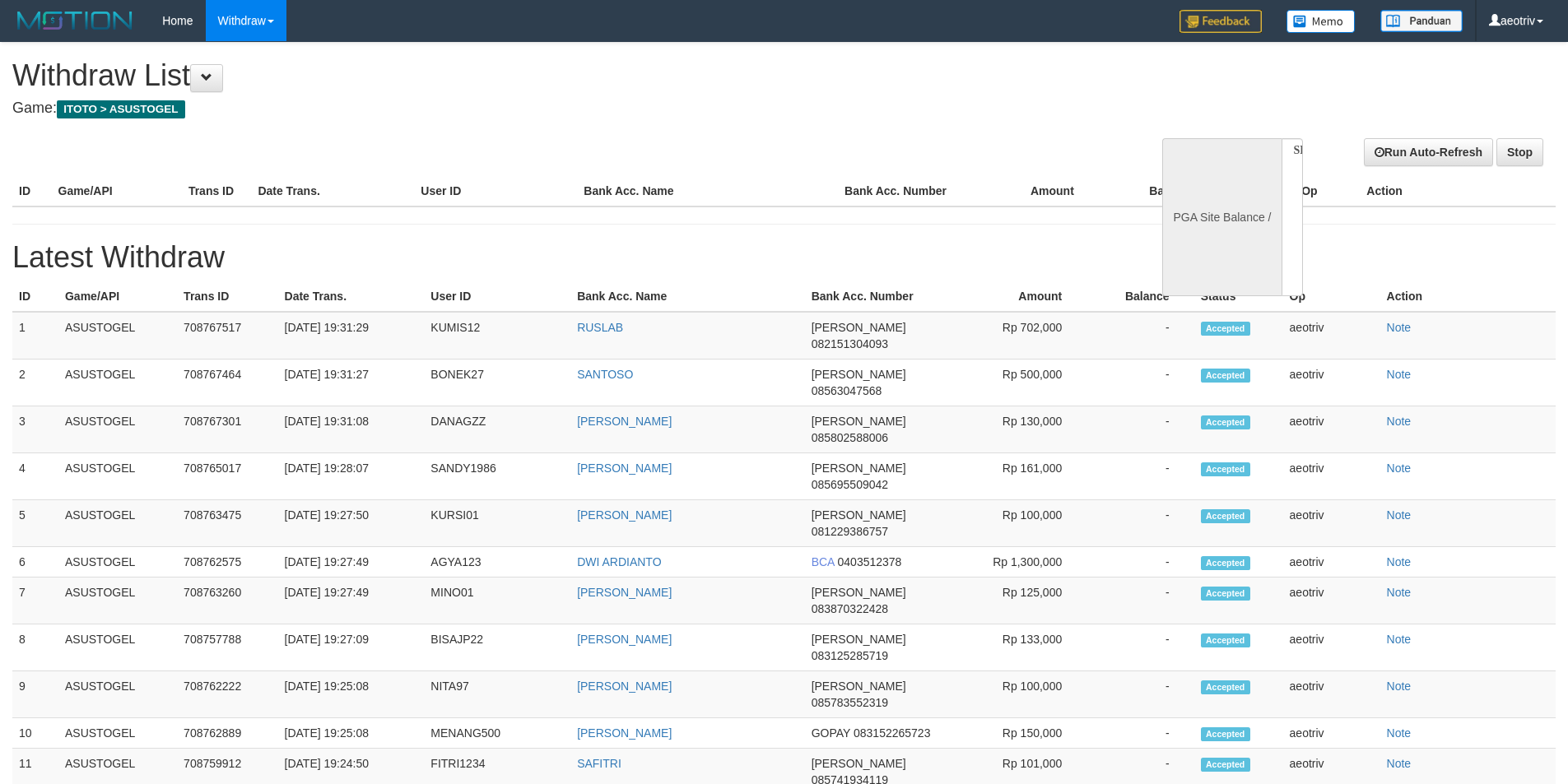
select select
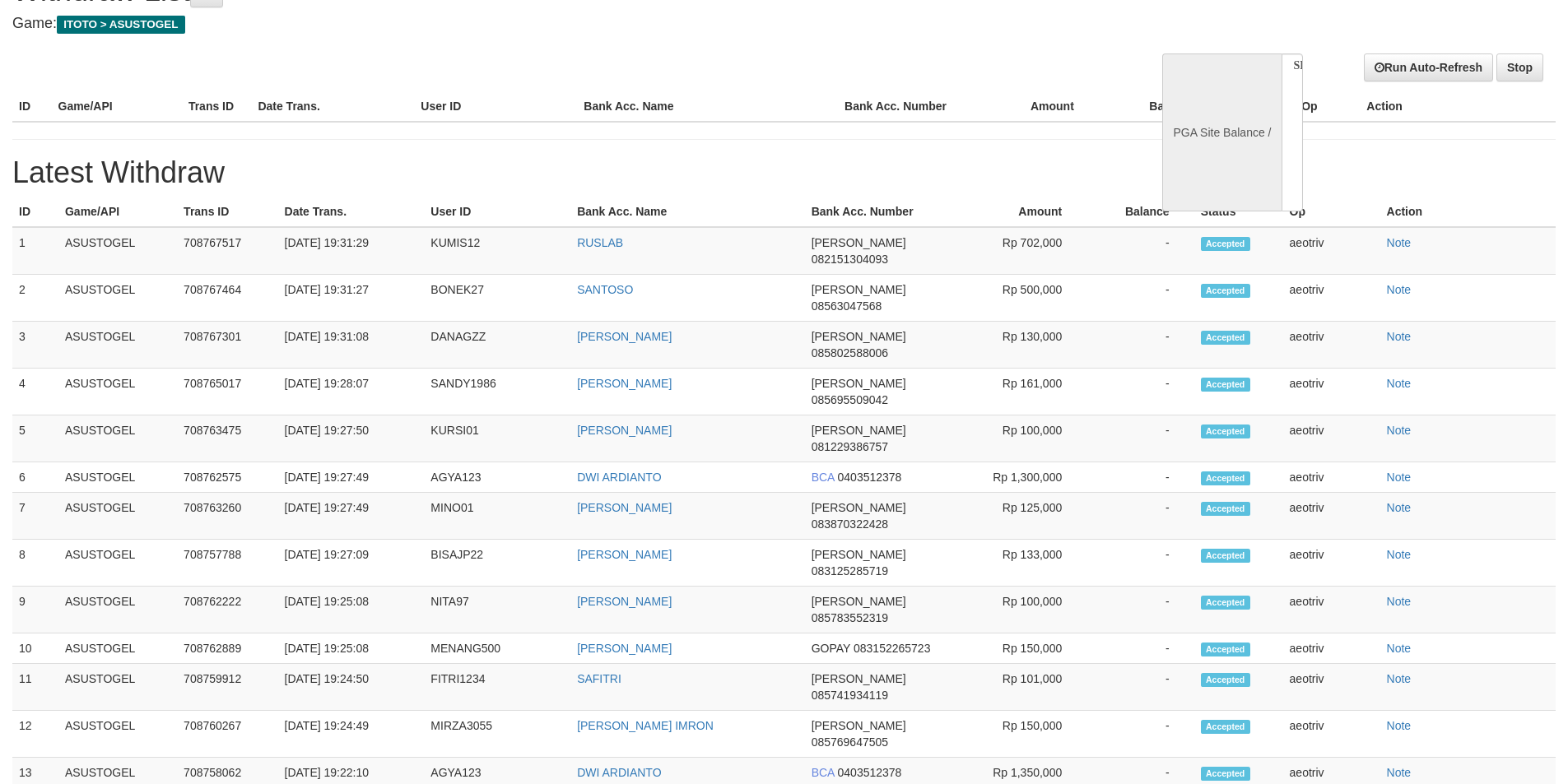
select select "**"
select select
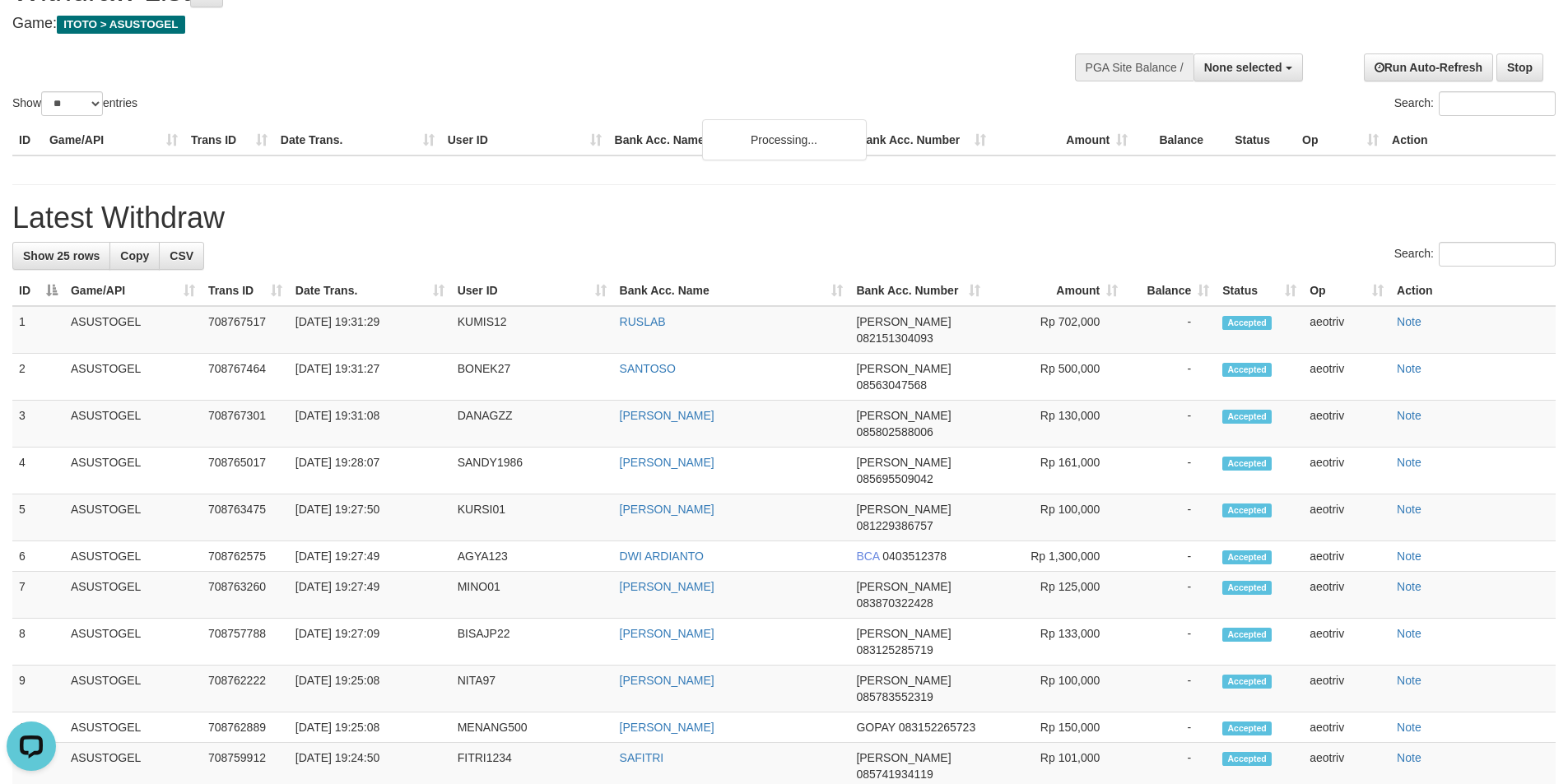
scroll to position [0, 0]
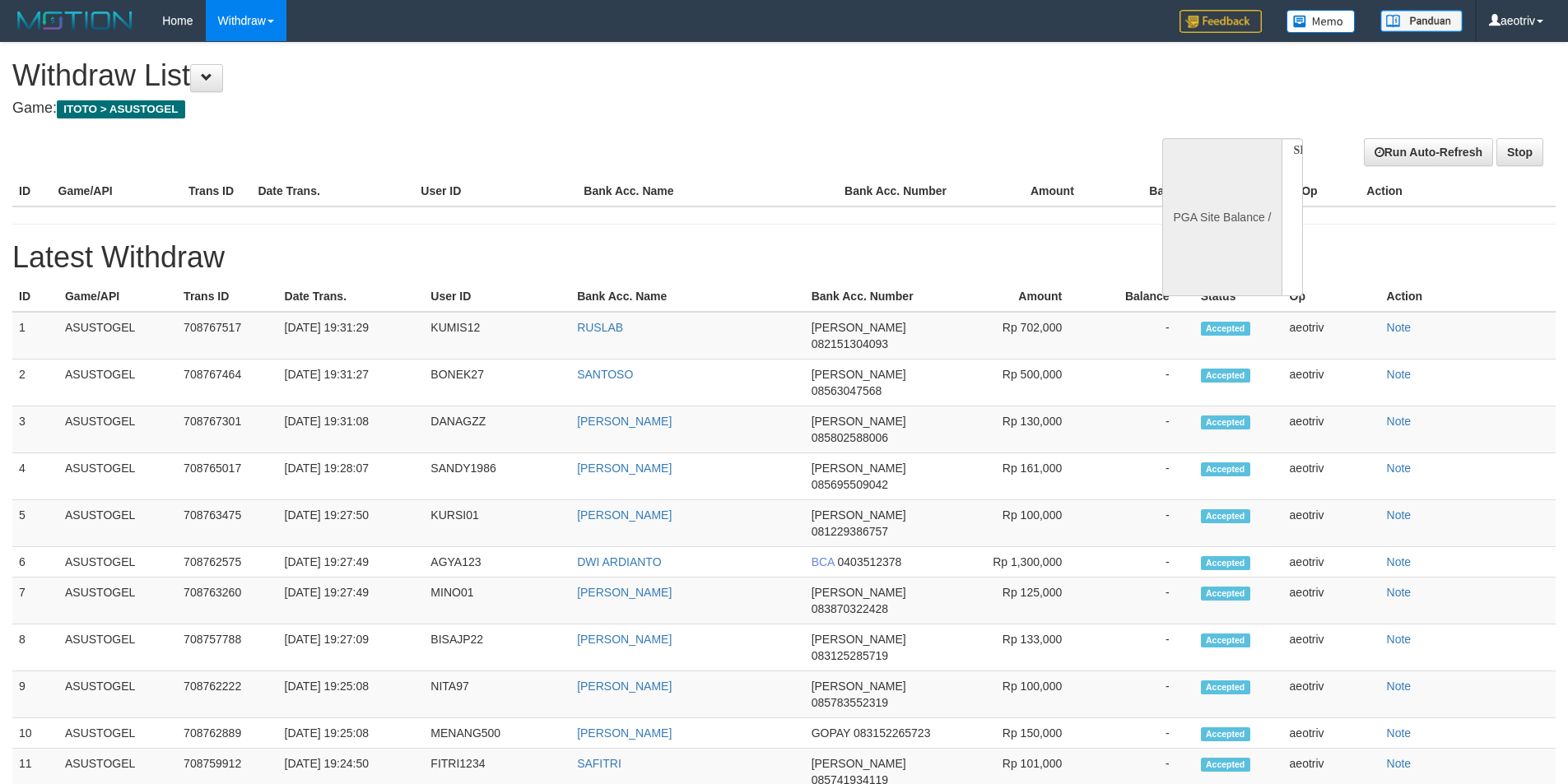
select select
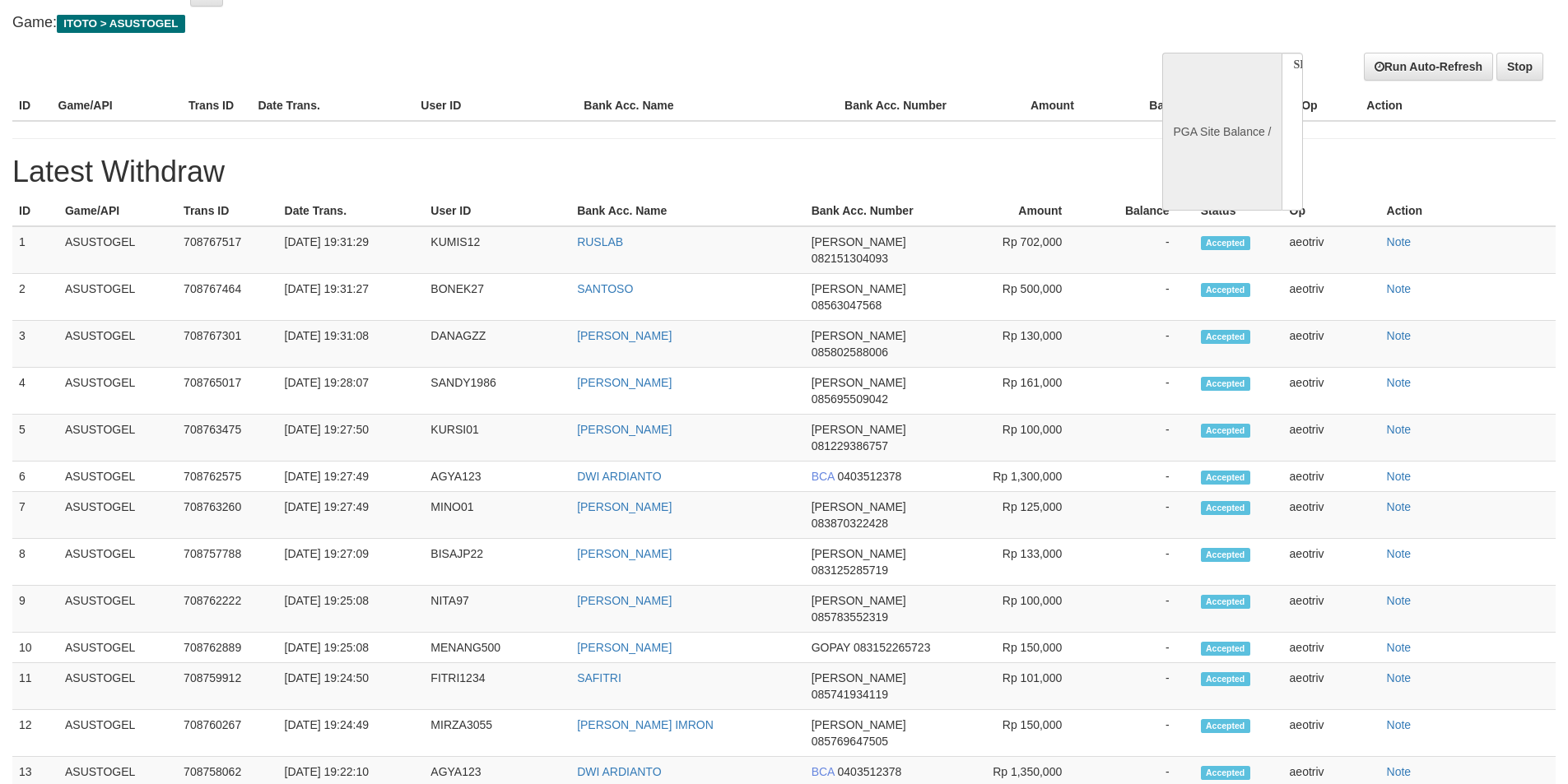
select select "**"
select select
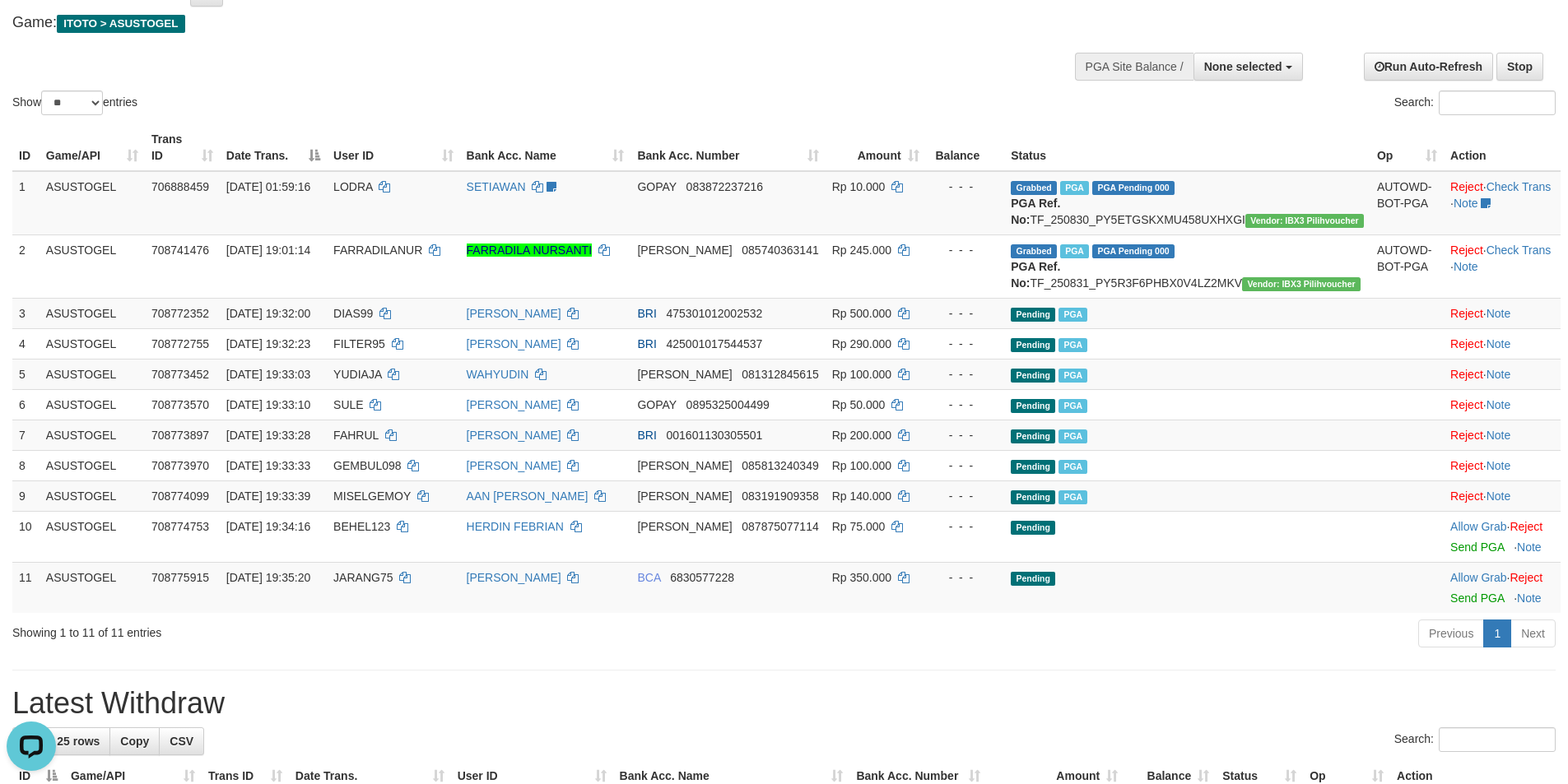
scroll to position [0, 0]
click at [1450, 604] on link "Send PGA" at bounding box center [1477, 598] width 54 height 13
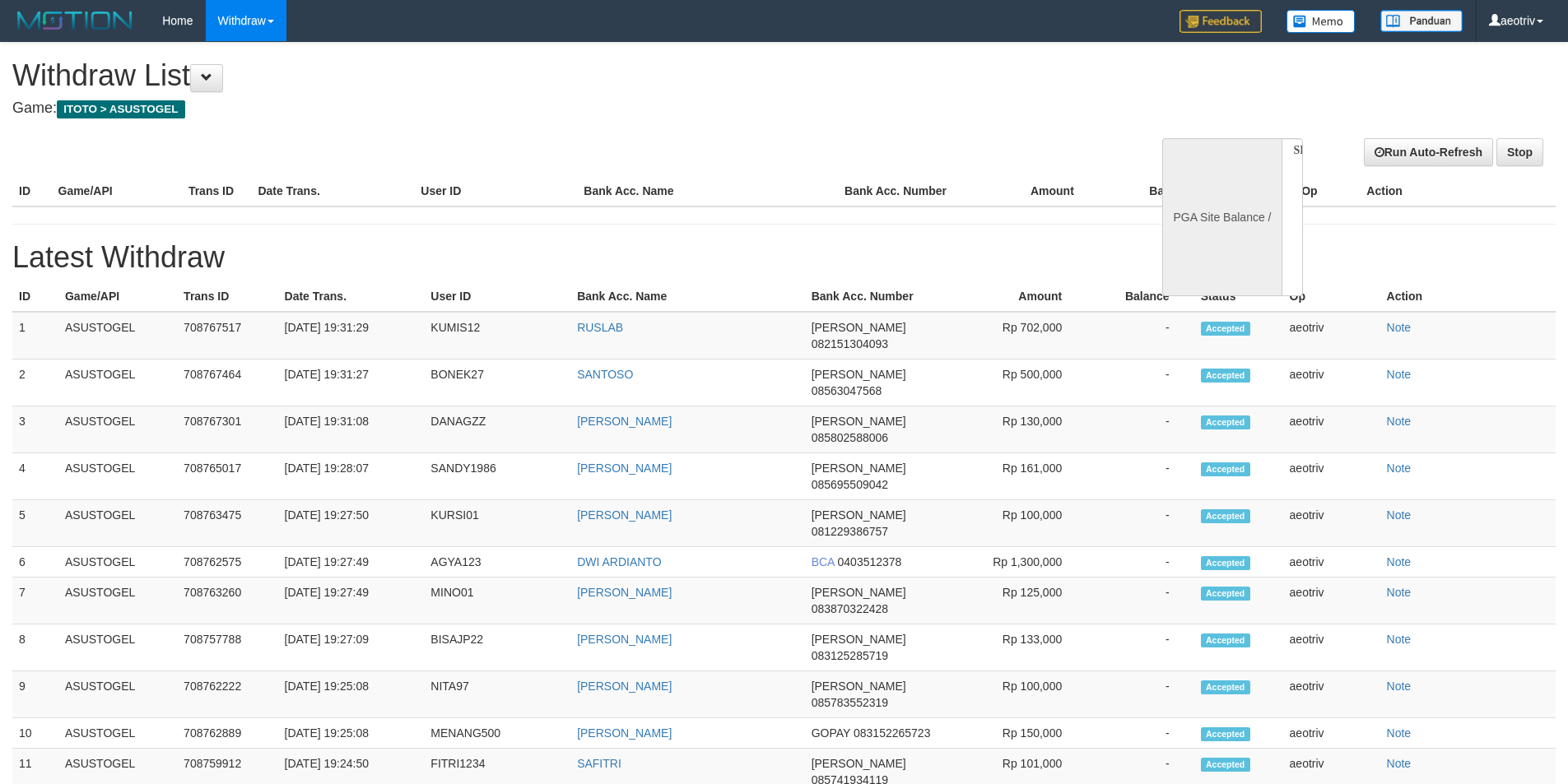
select select
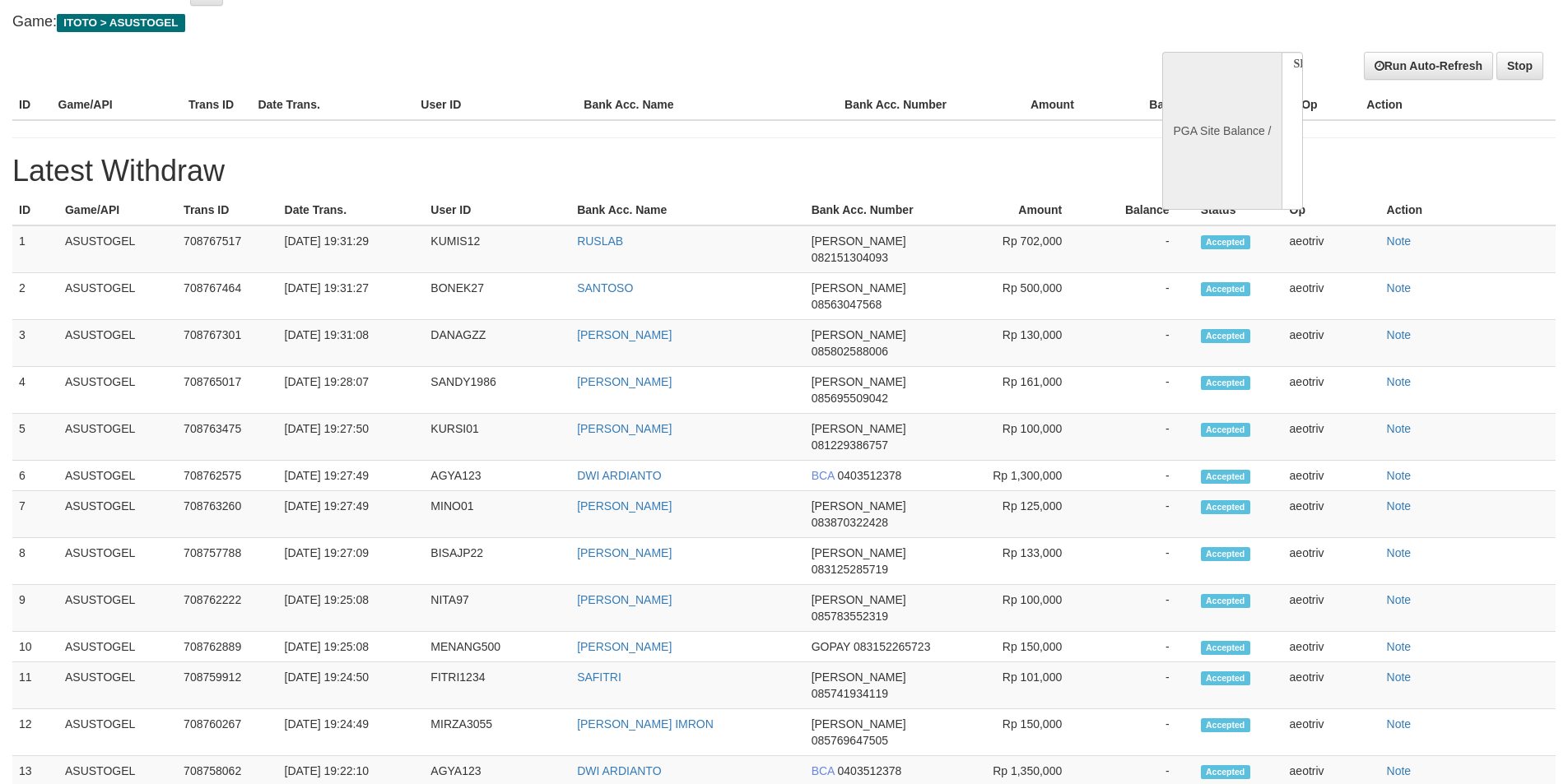
select select "**"
select select
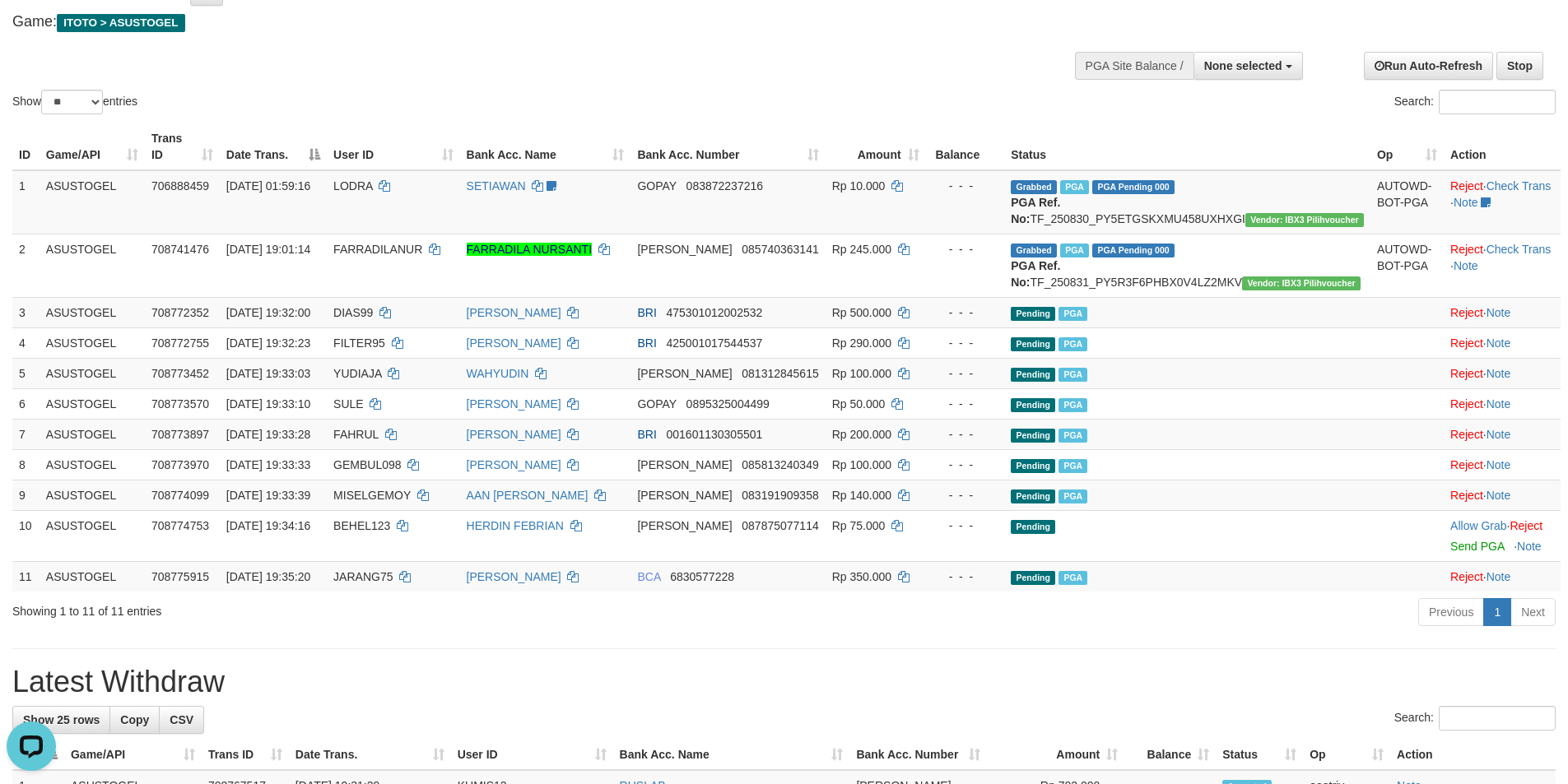
scroll to position [0, 0]
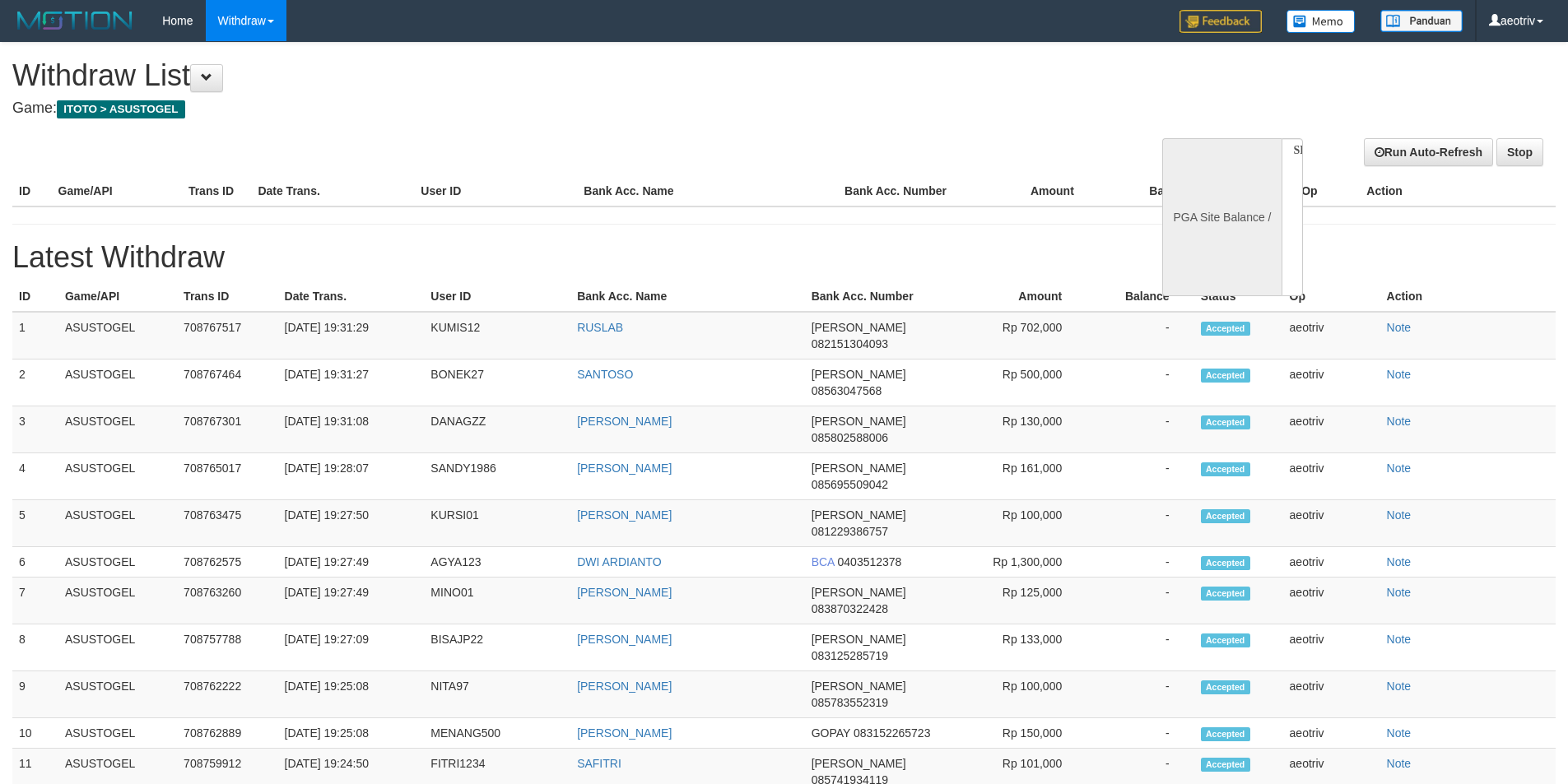
select select
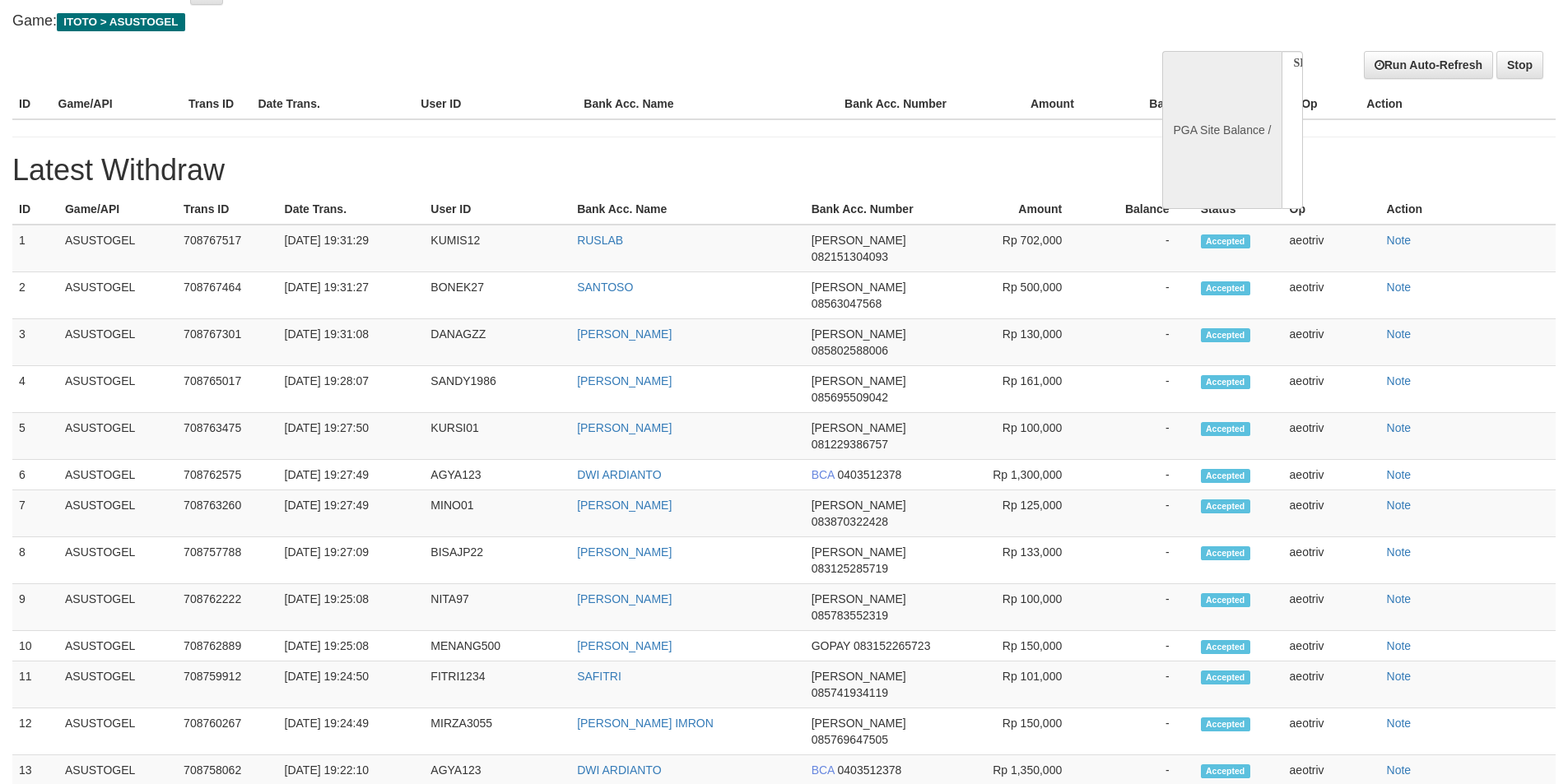
select select "**"
select select
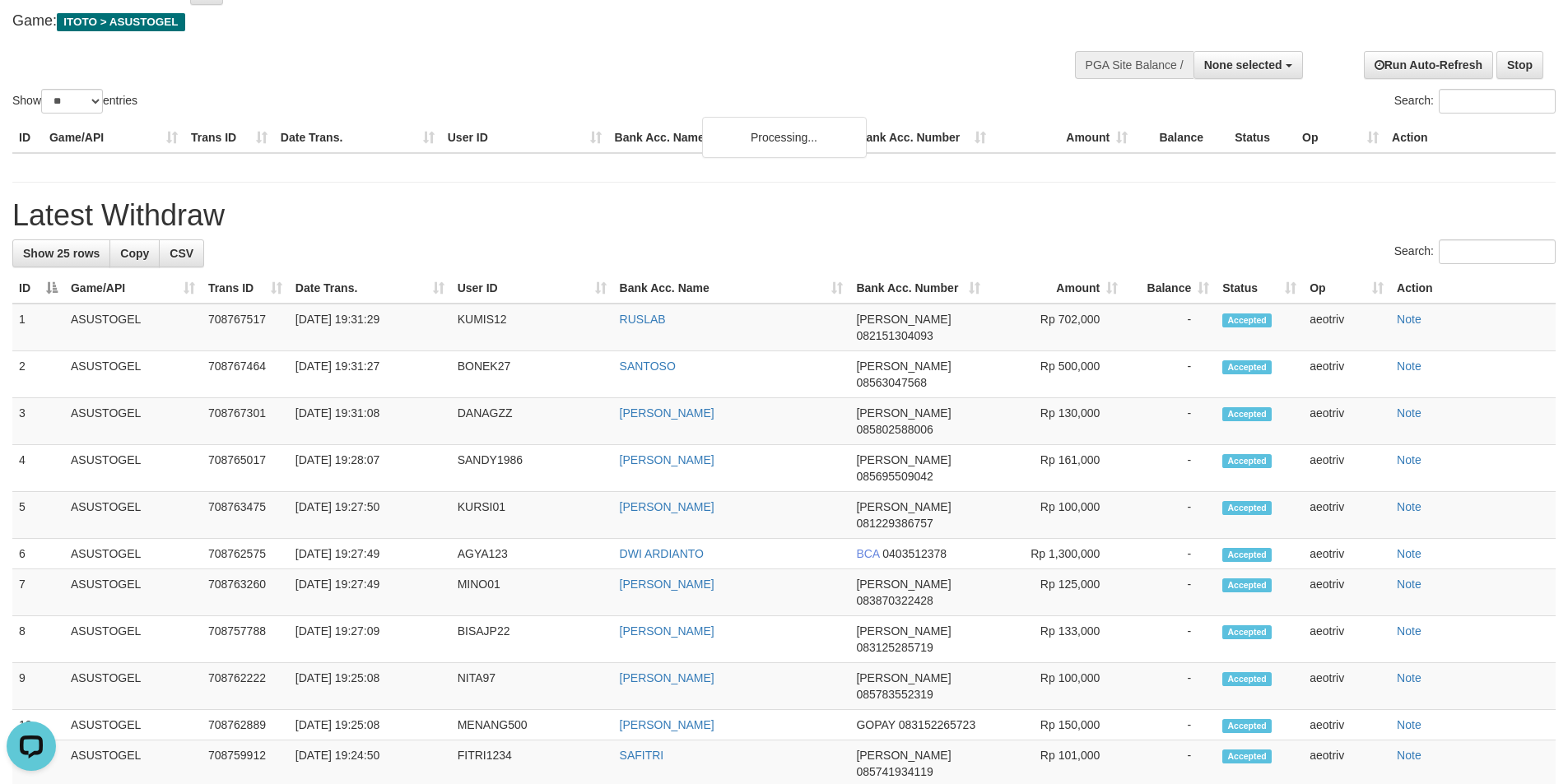
scroll to position [0, 0]
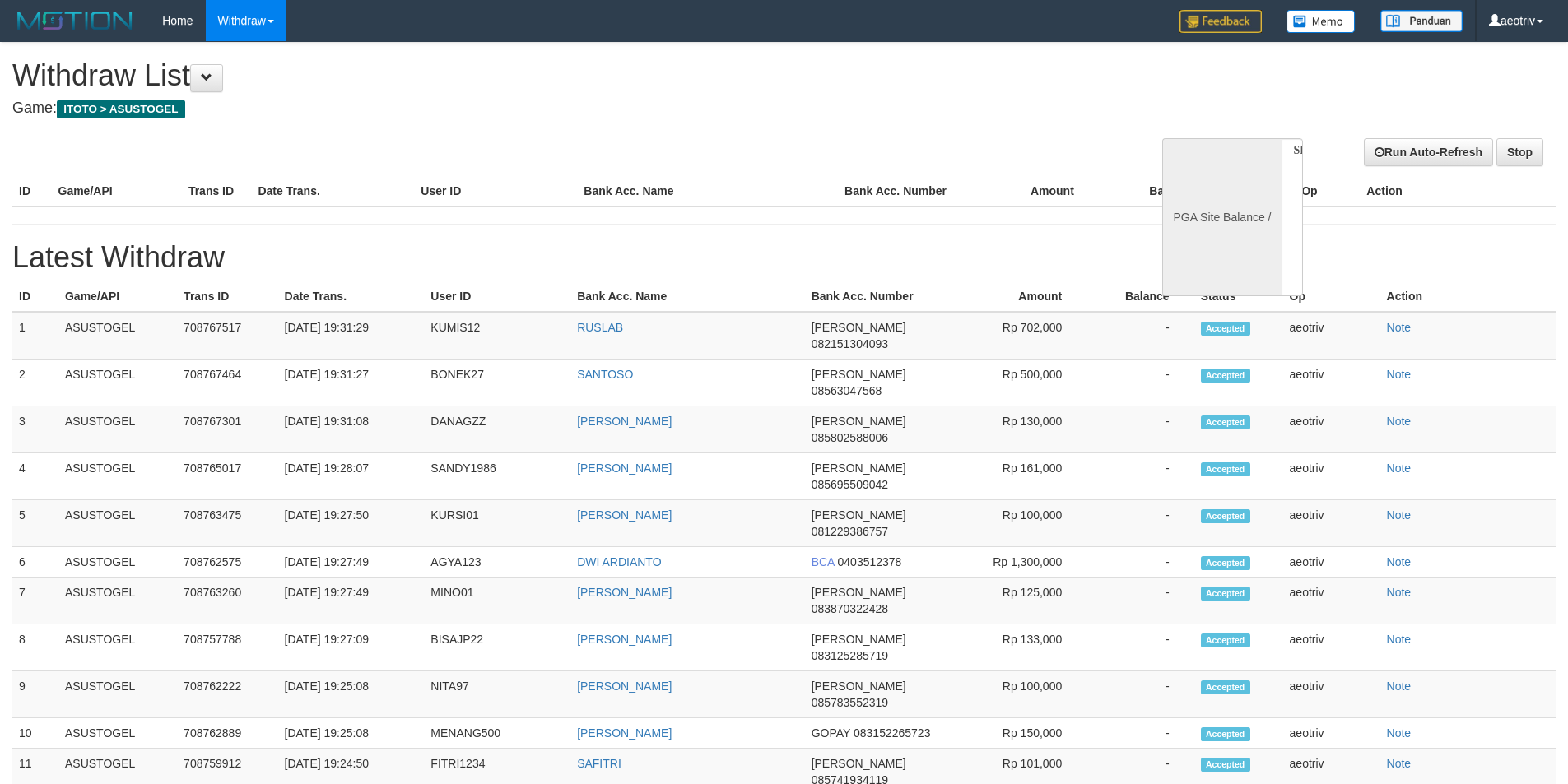
select select
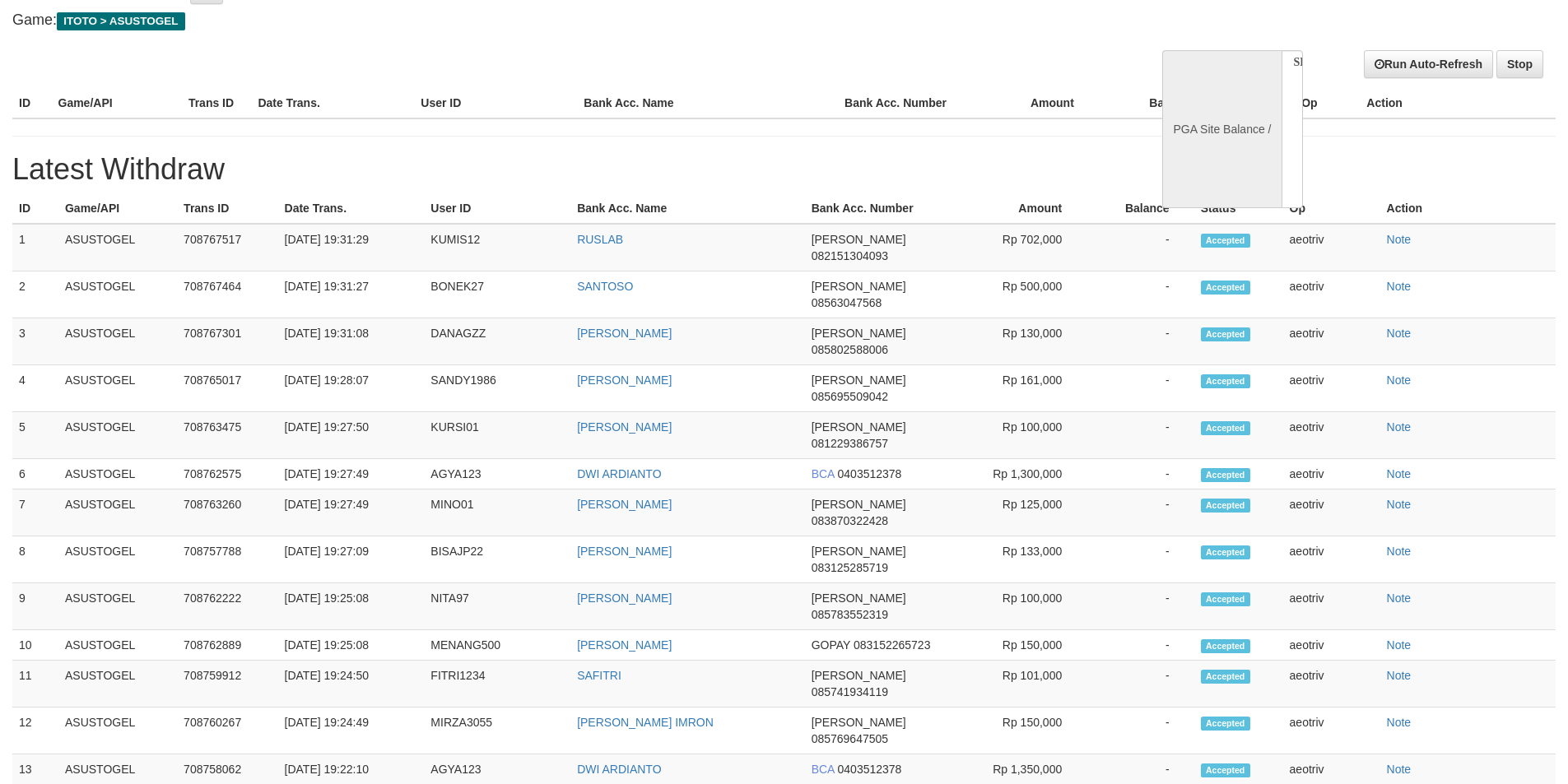
select select "**"
select select
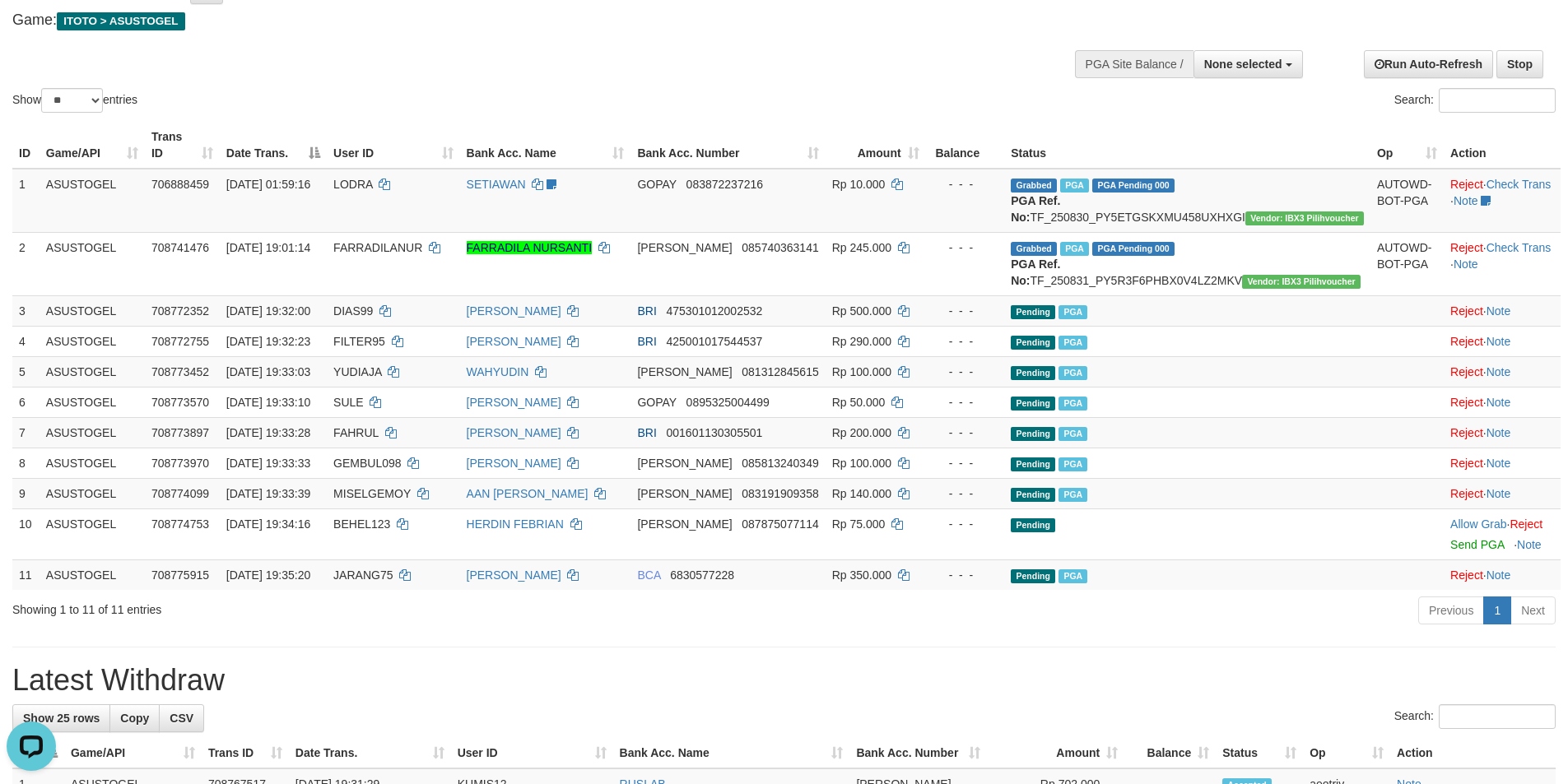
scroll to position [0, 0]
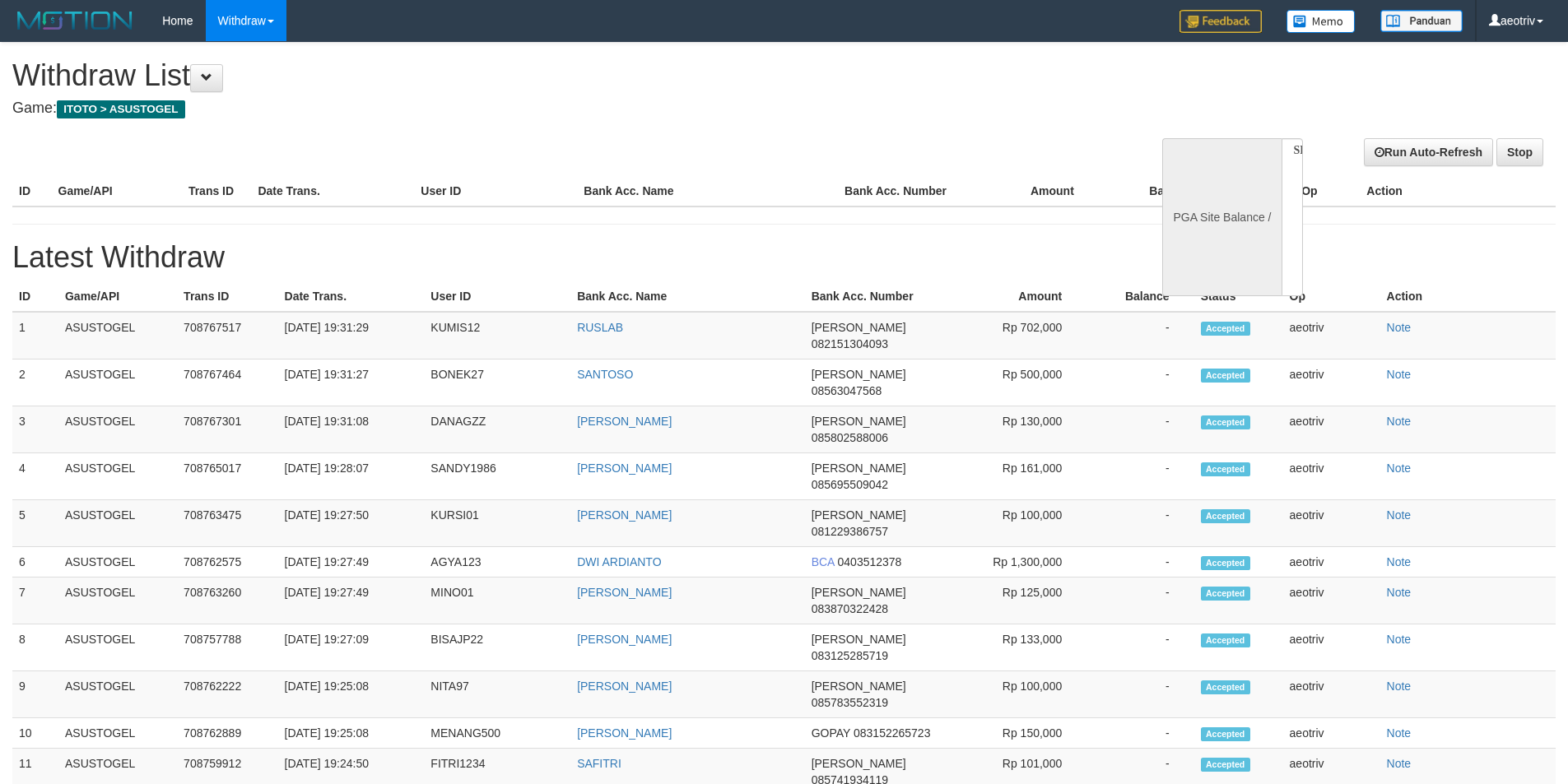
select select
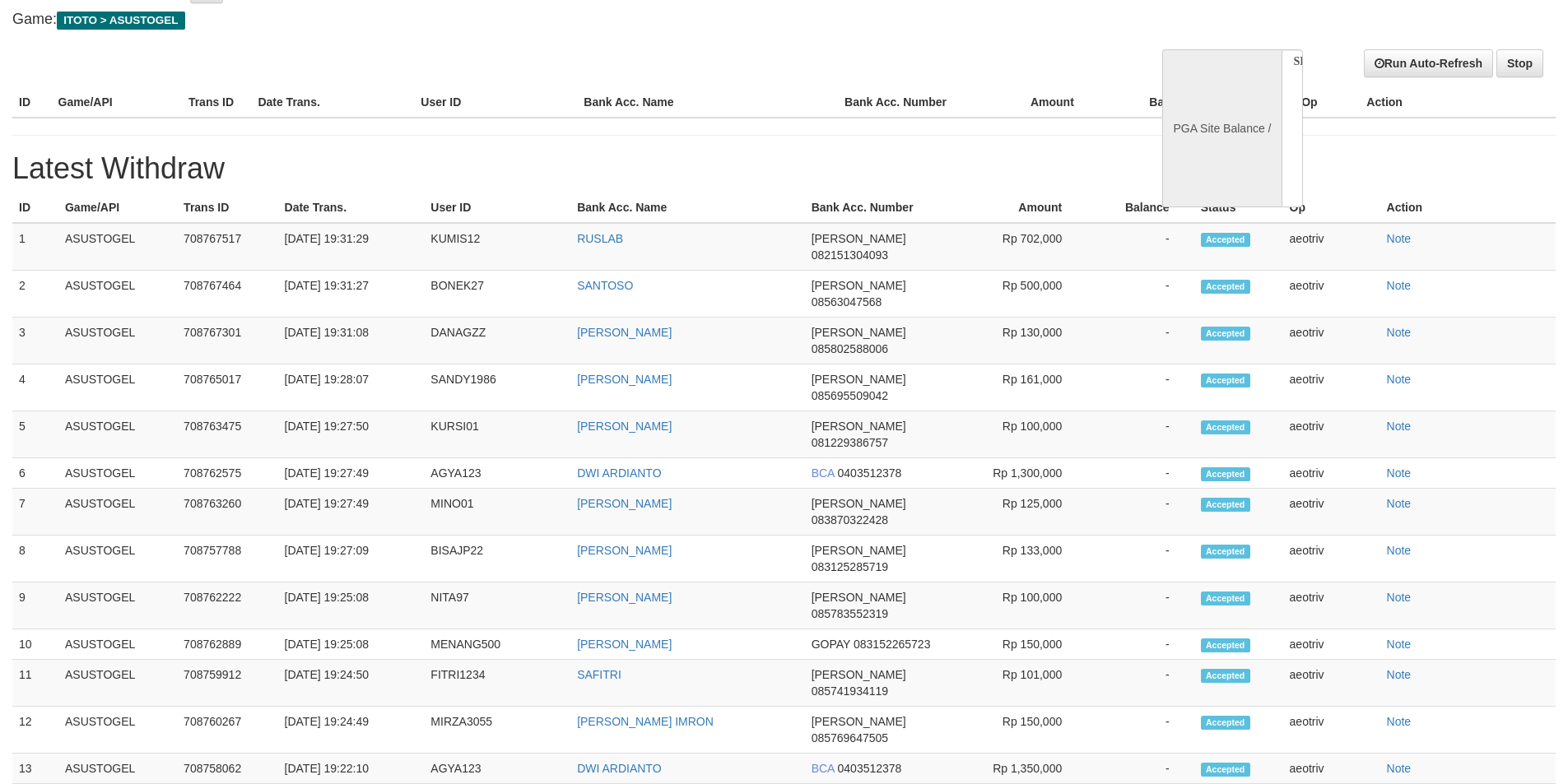
select select "**"
select select
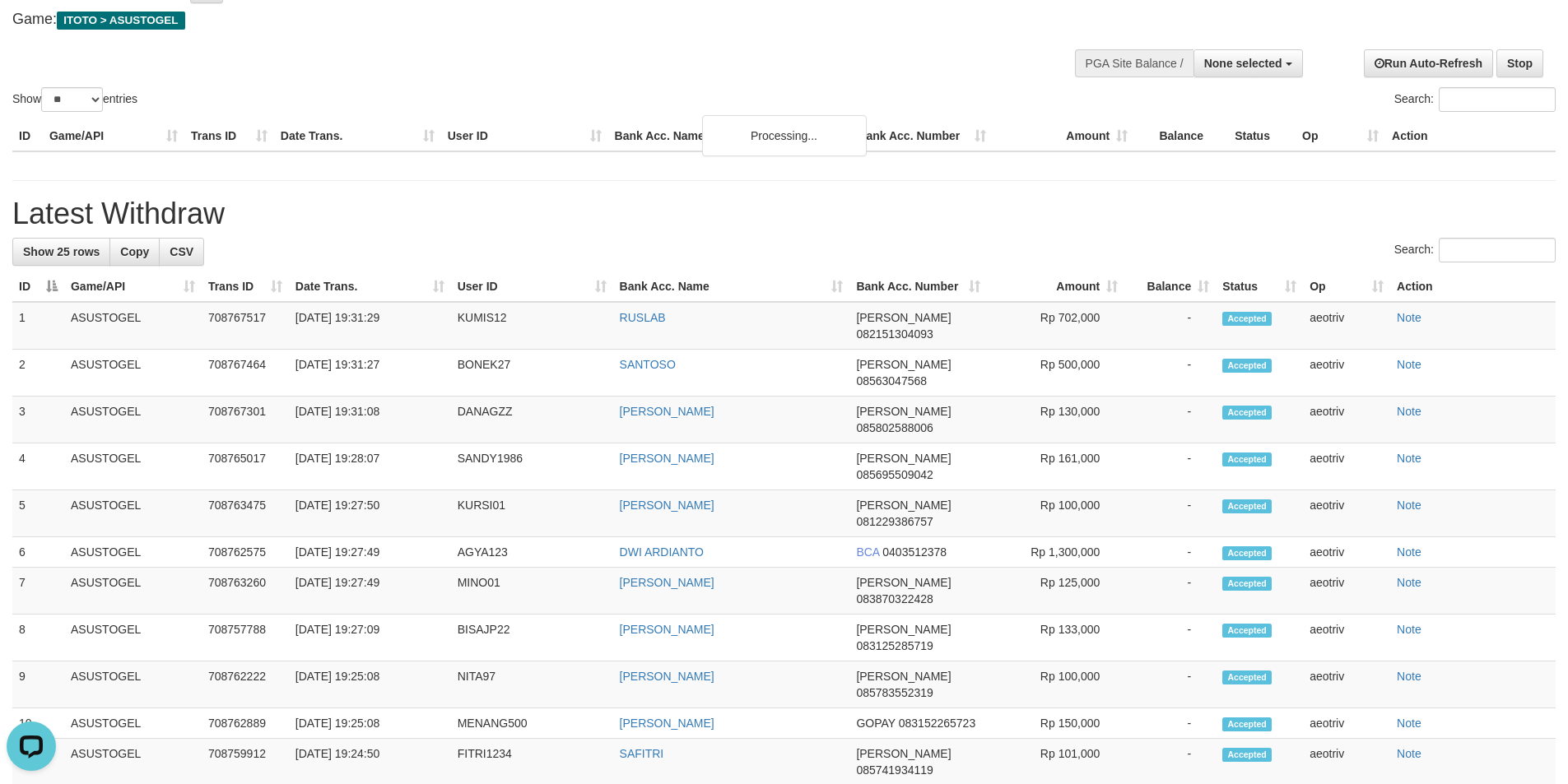
scroll to position [0, 0]
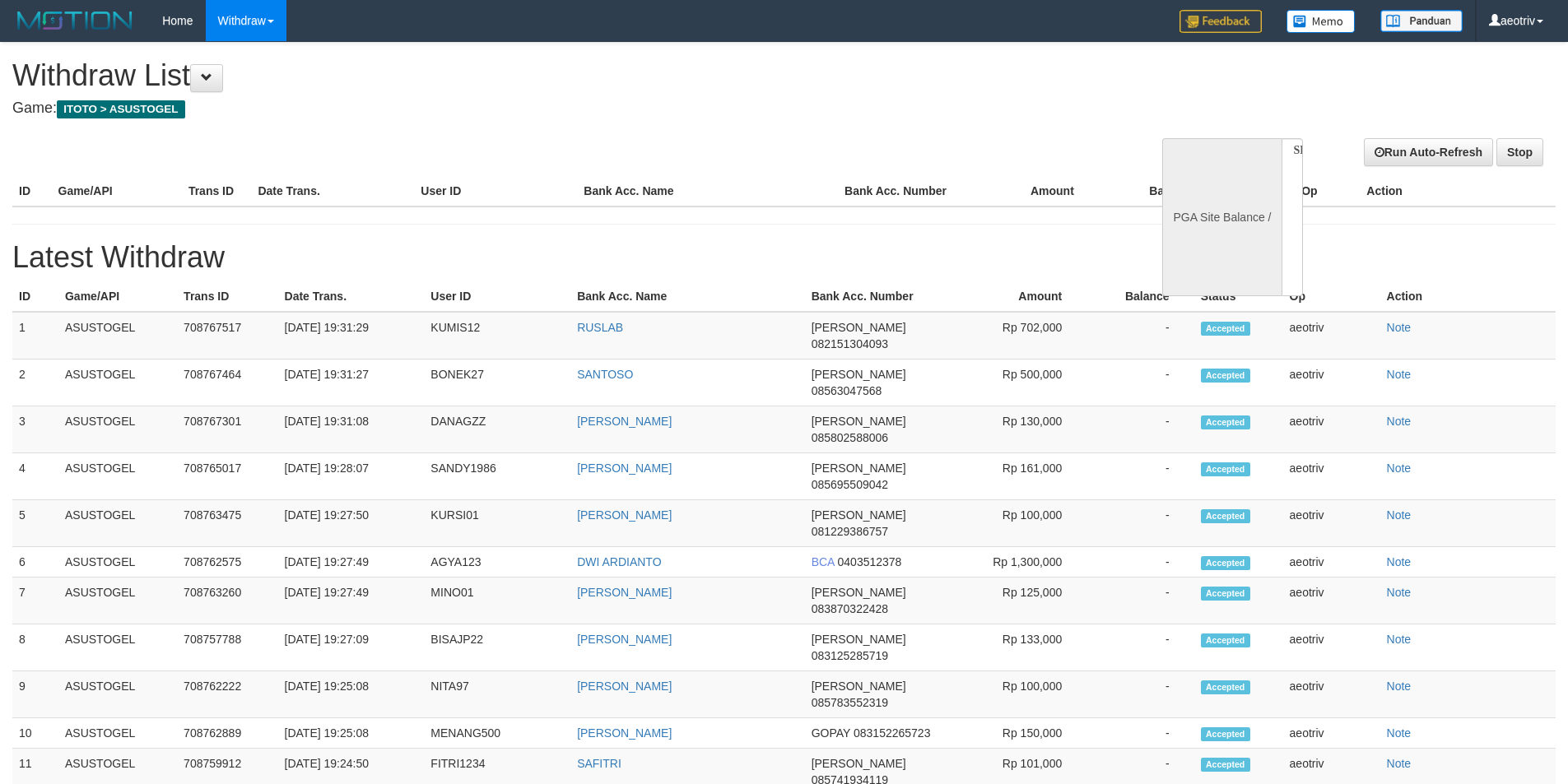
select select
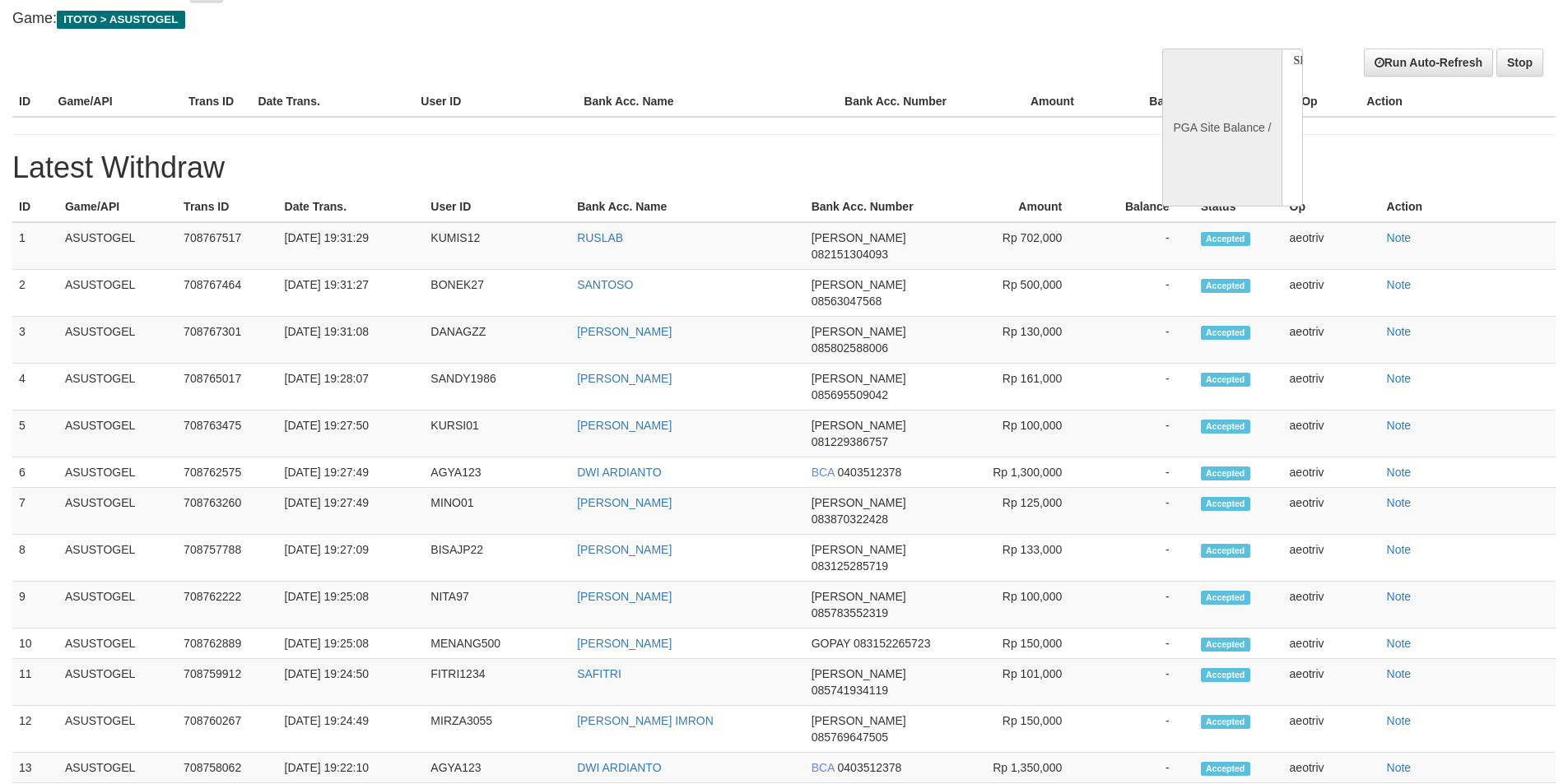
select select "**"
select select
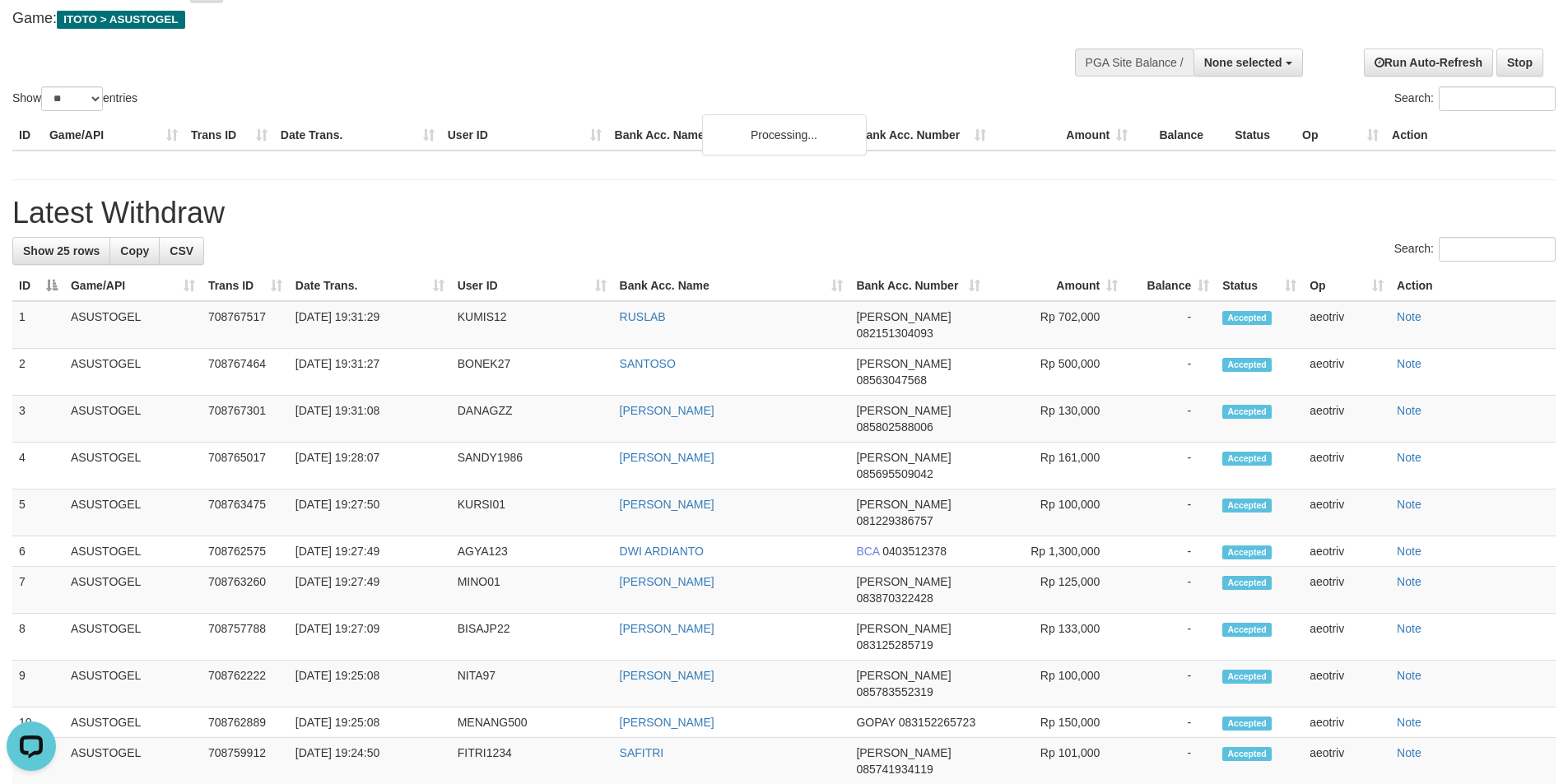
scroll to position [0, 0]
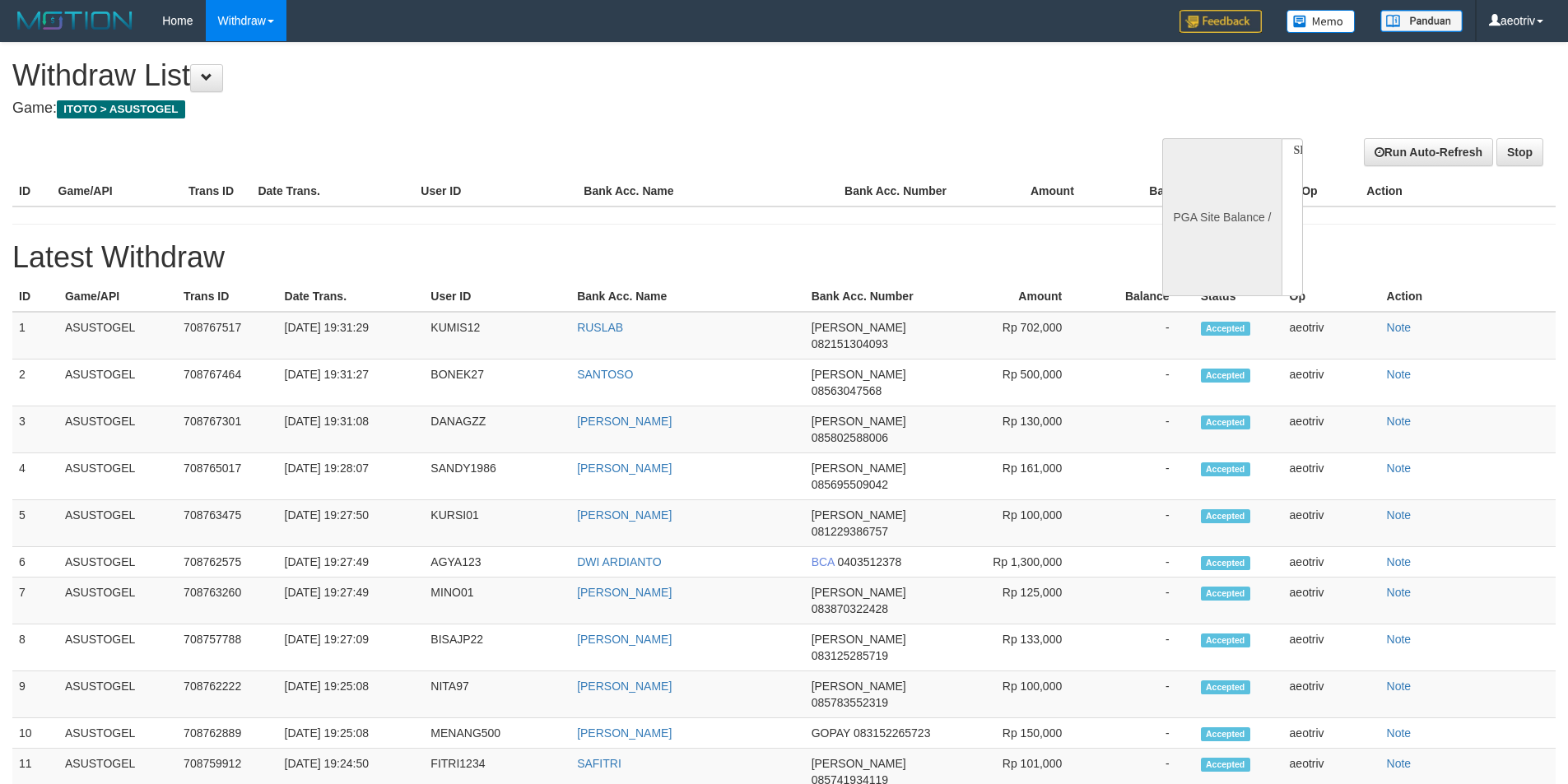
select select
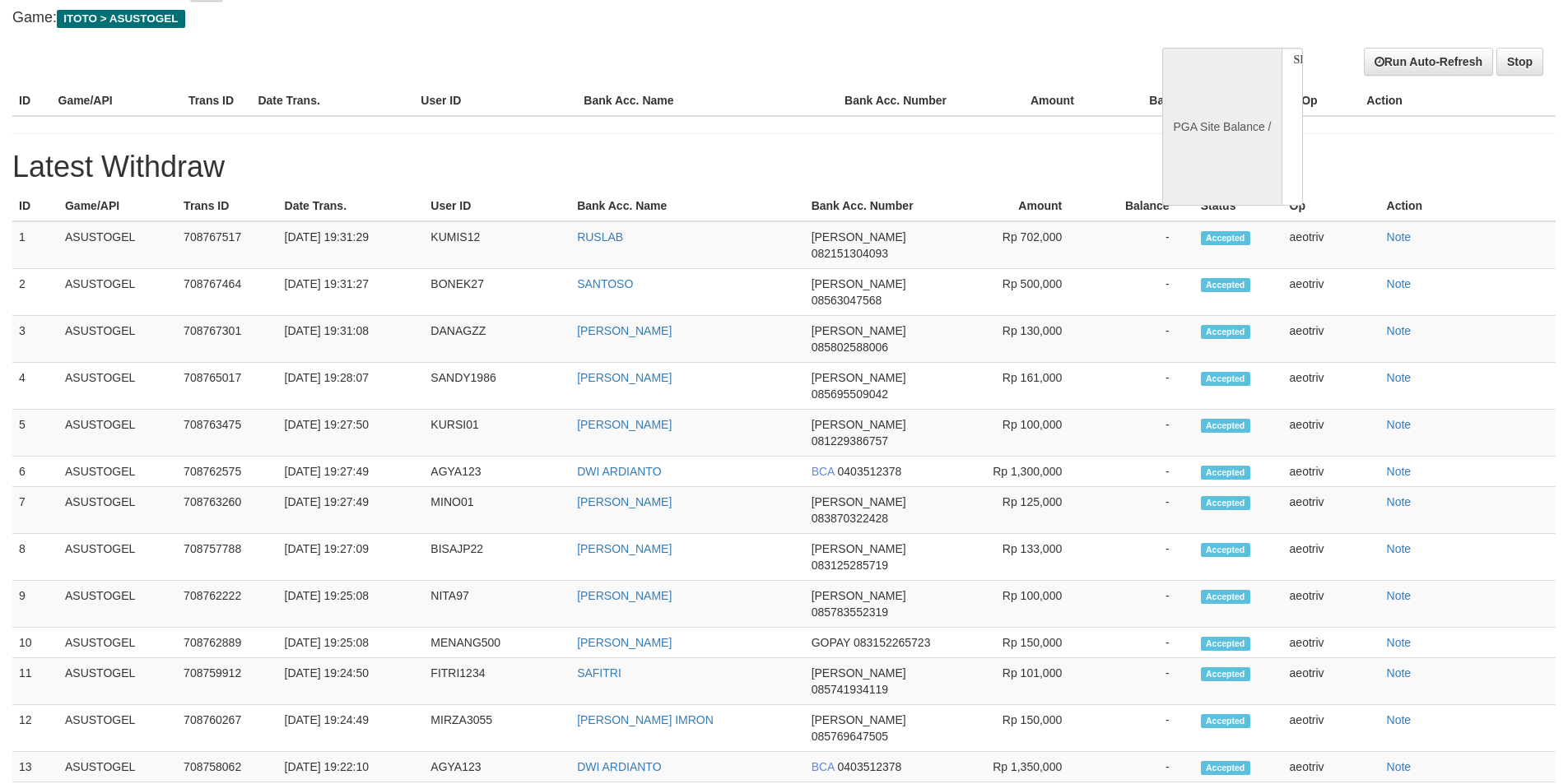
select select "**"
select select
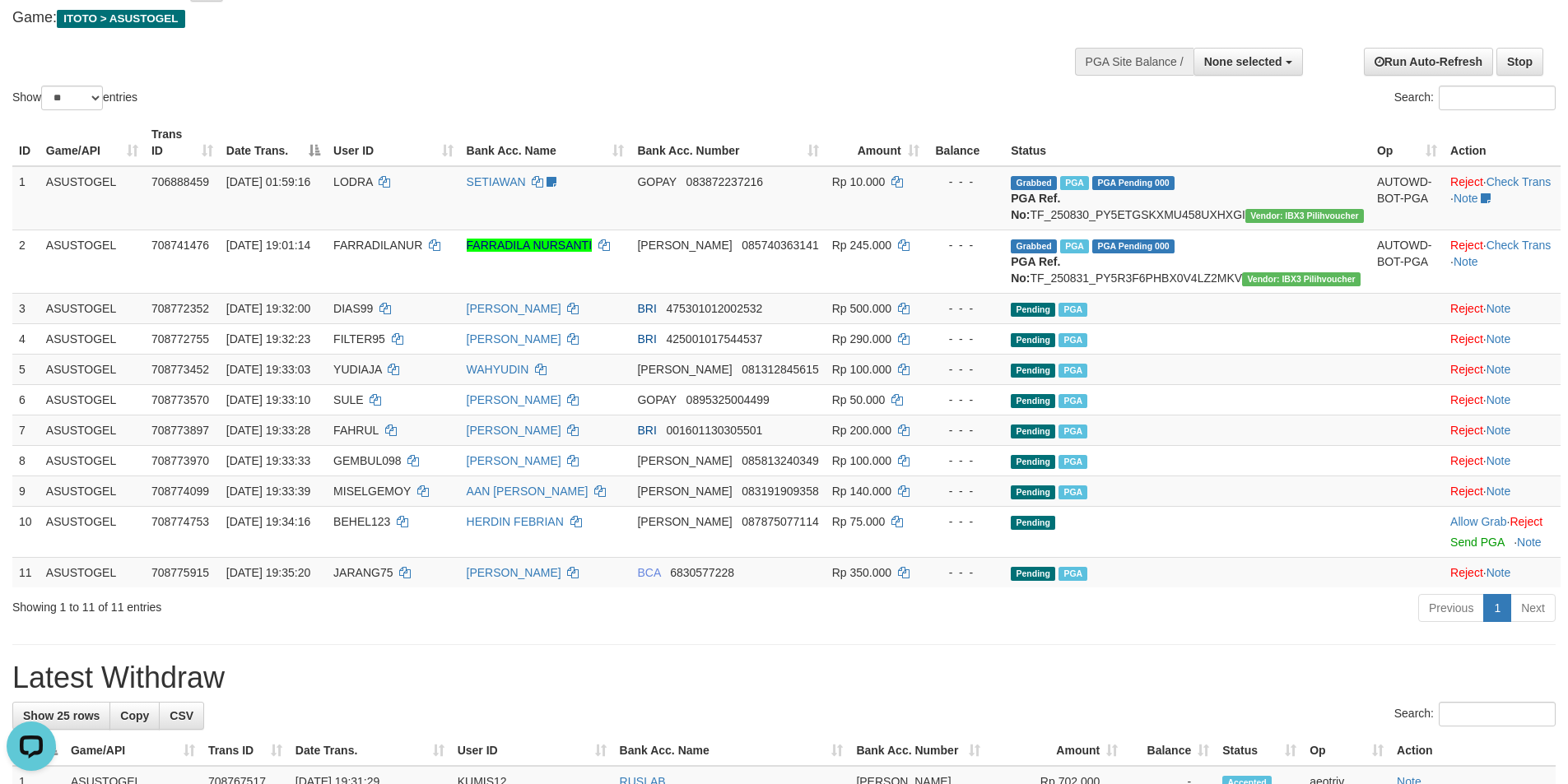
scroll to position [0, 0]
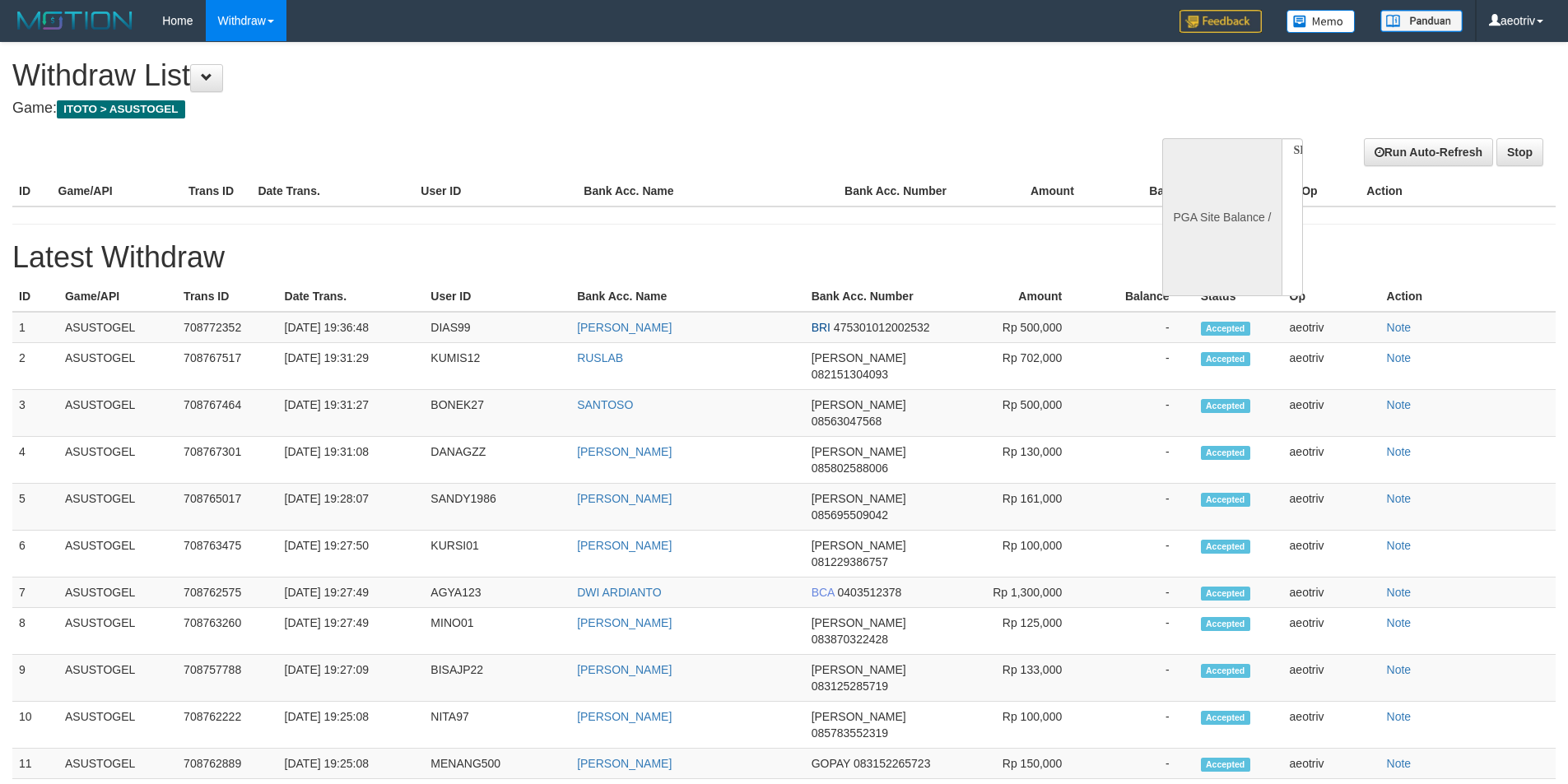
select select
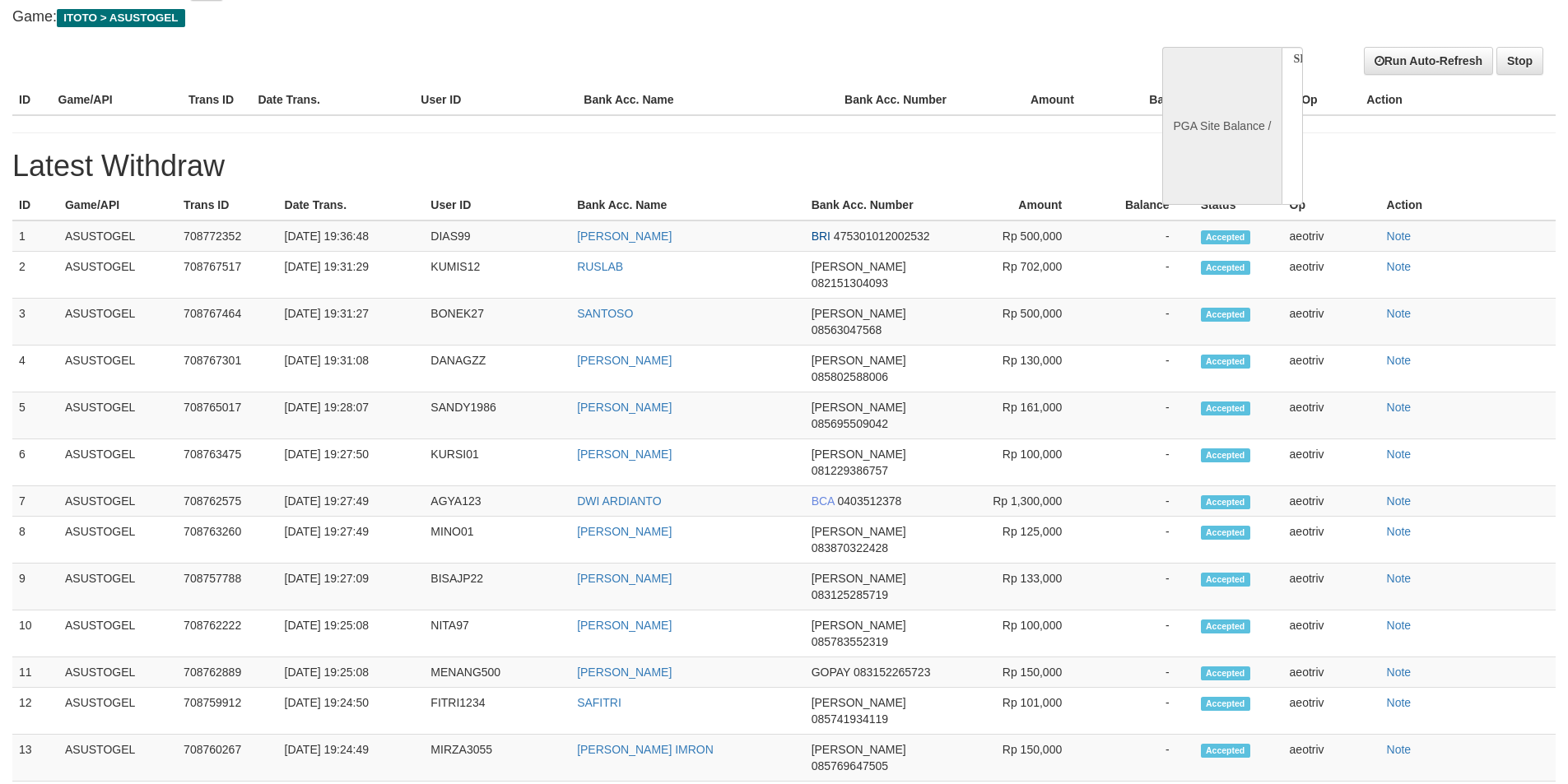
select select "**"
select select
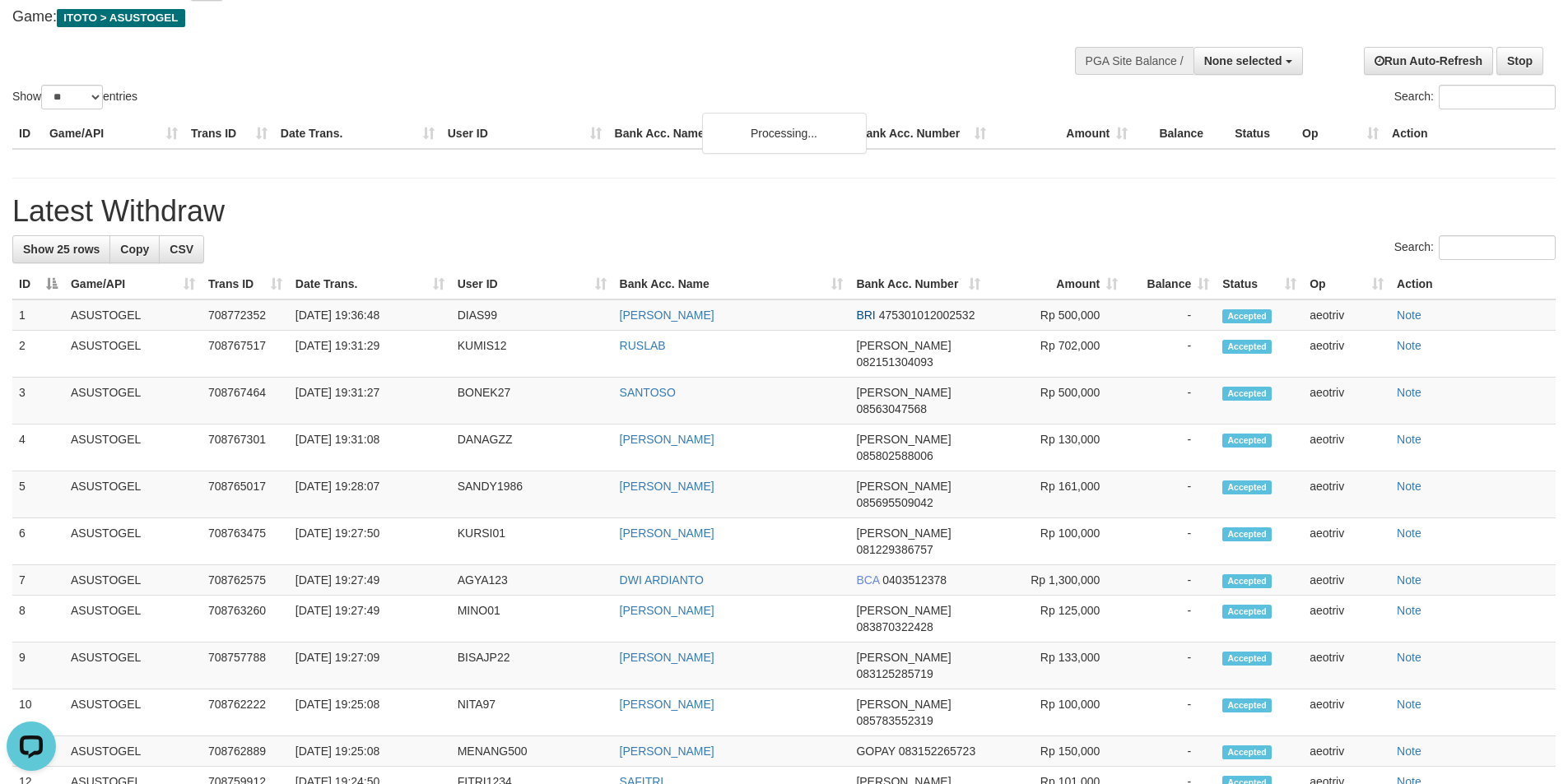
scroll to position [0, 0]
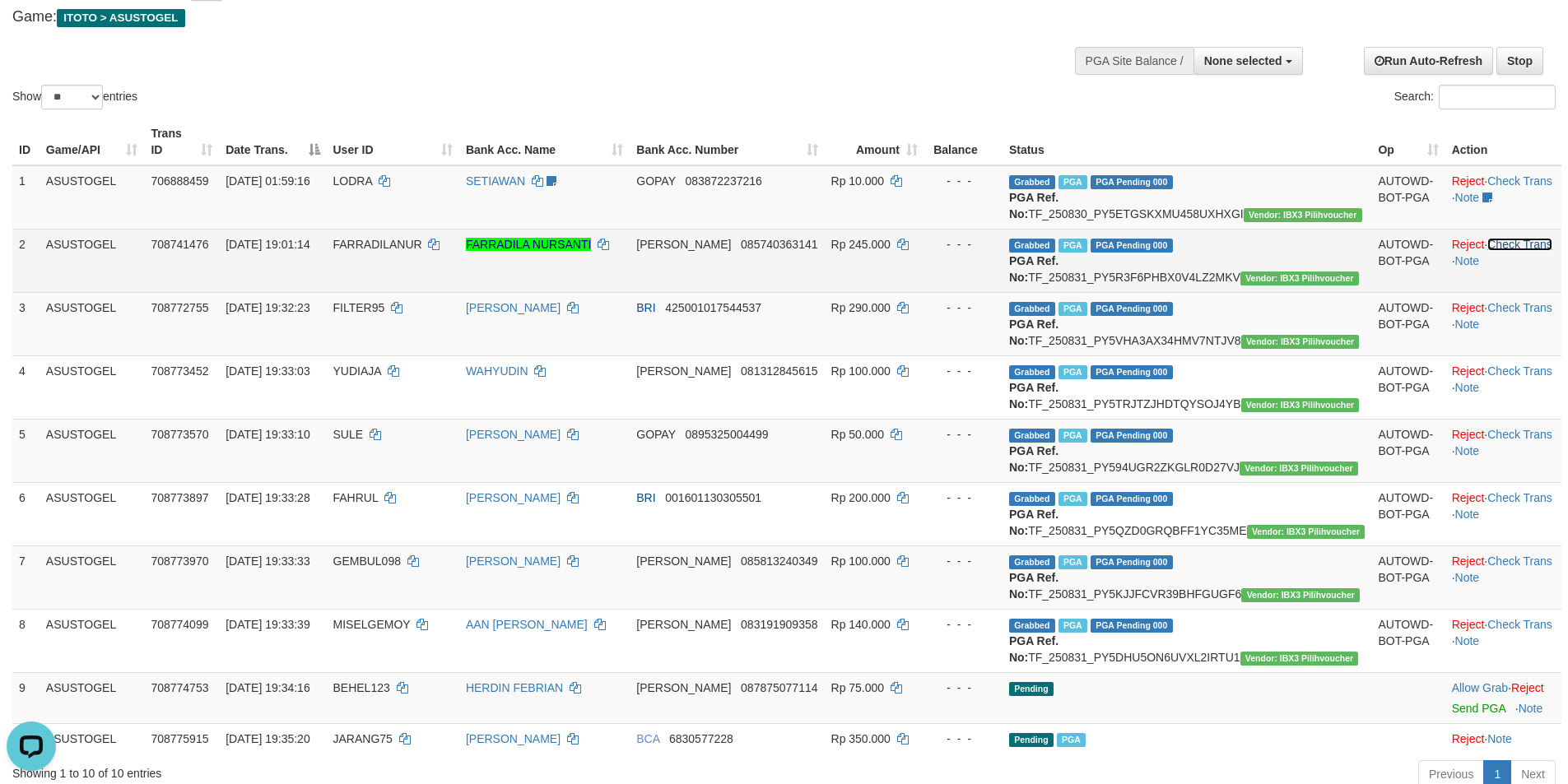
click at [1519, 240] on link "Check Trans" at bounding box center [1519, 243] width 65 height 13
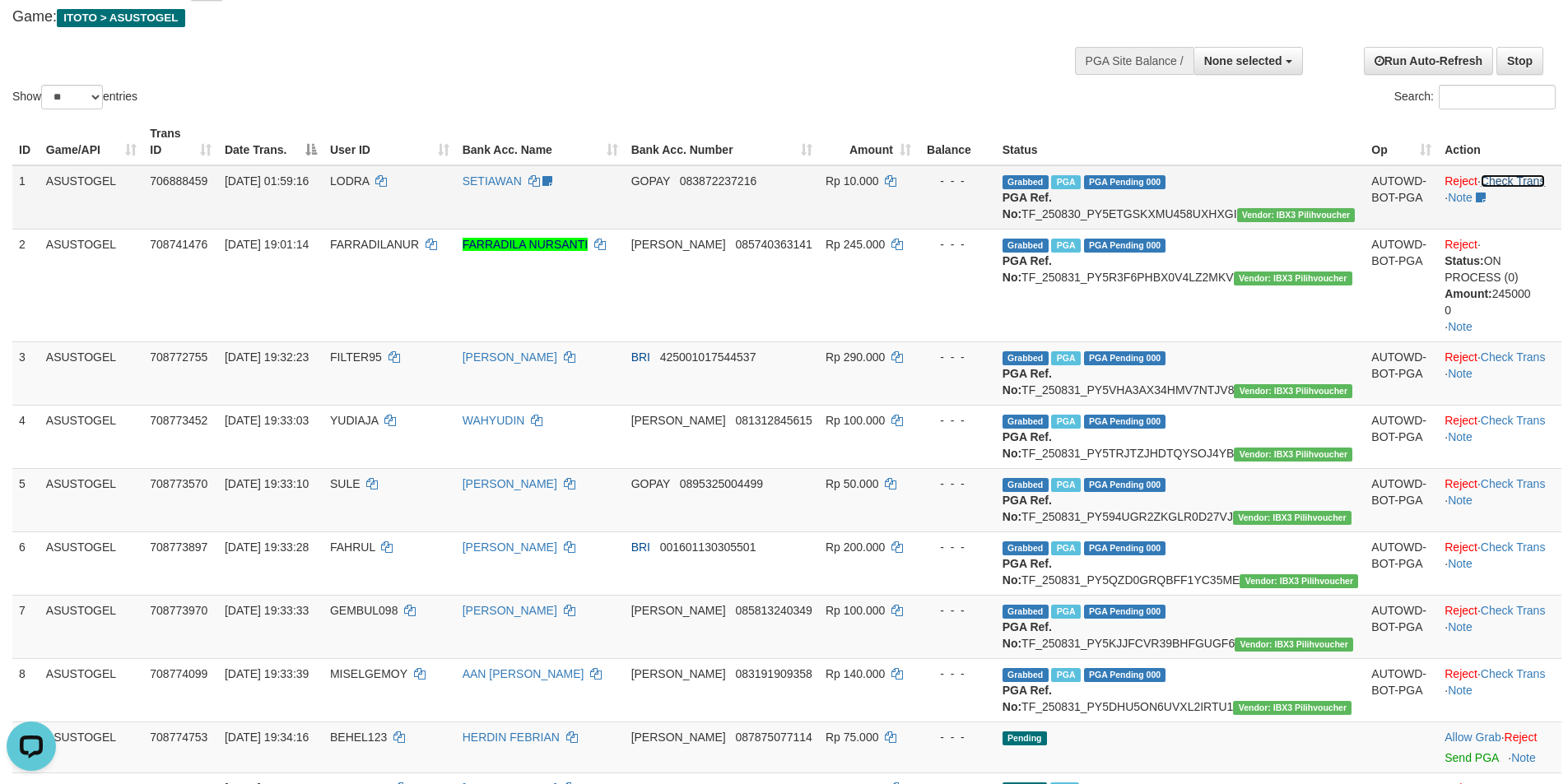
click at [1498, 175] on link "Check Trans" at bounding box center [1513, 180] width 65 height 13
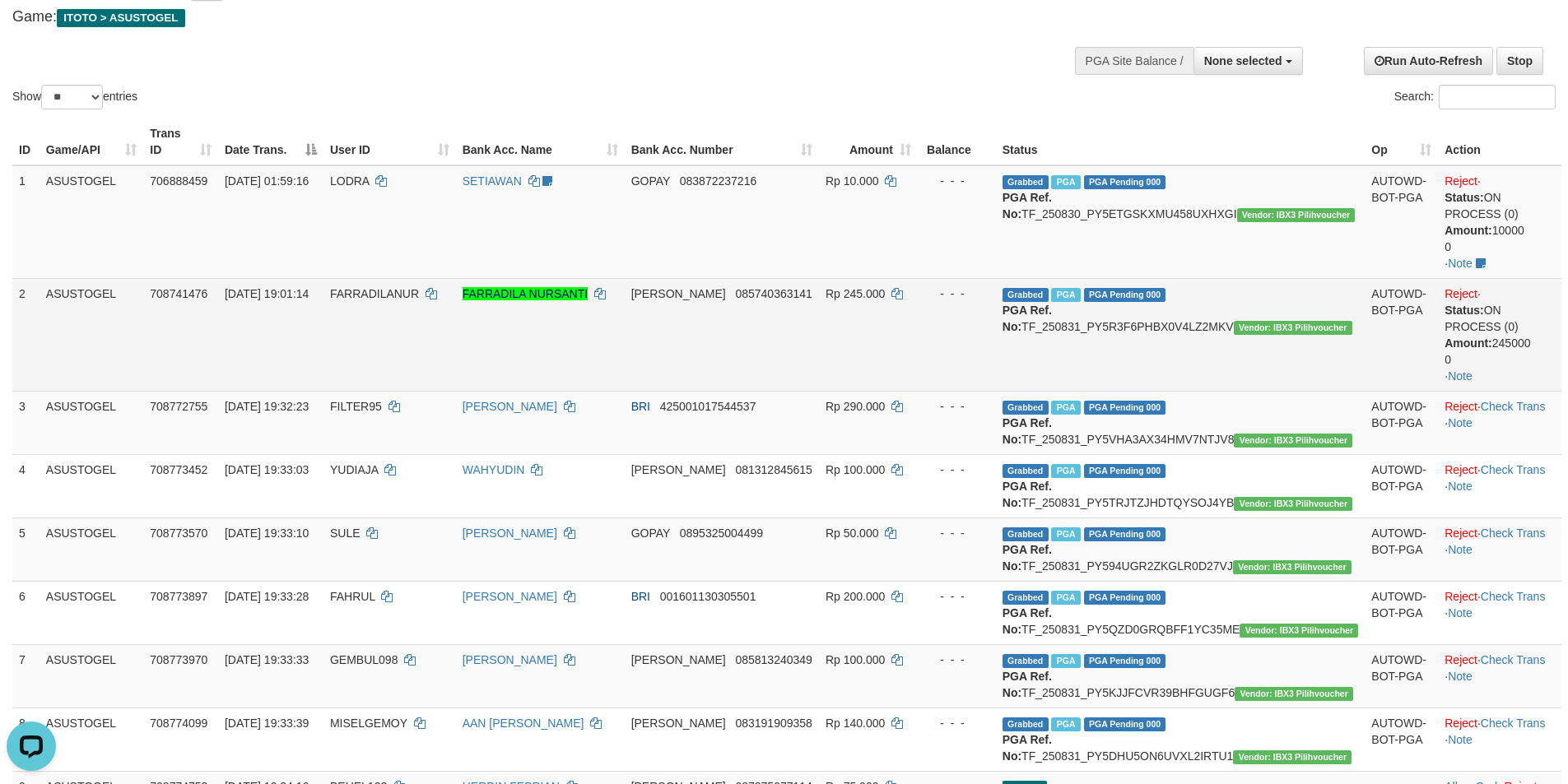
click at [1506, 356] on td "Reject · Status: ON PROCESS (0) Amount: 245000 0 · Note" at bounding box center [1499, 335] width 123 height 112
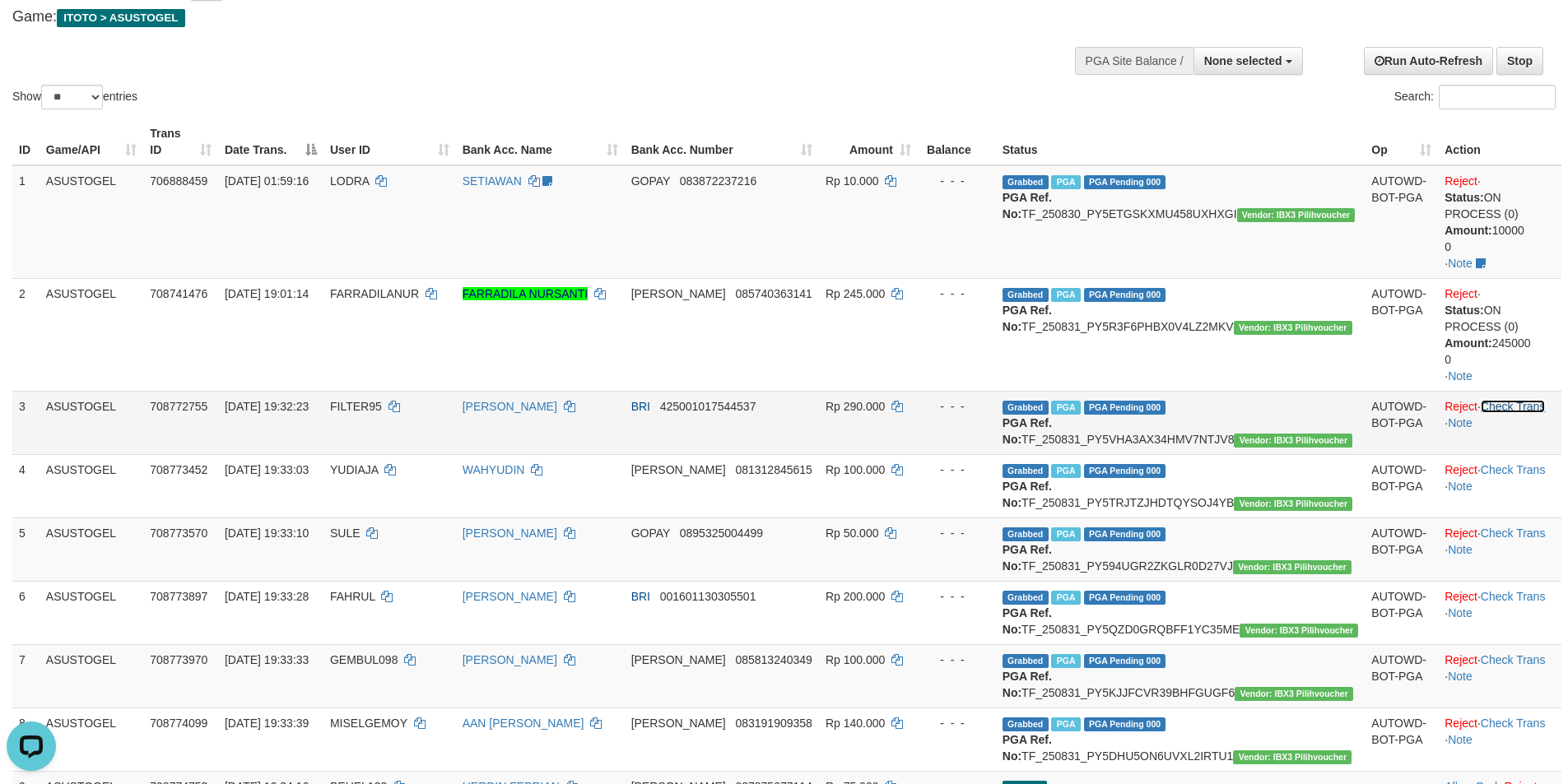
click at [1513, 400] on link "Check Trans" at bounding box center [1513, 406] width 65 height 13
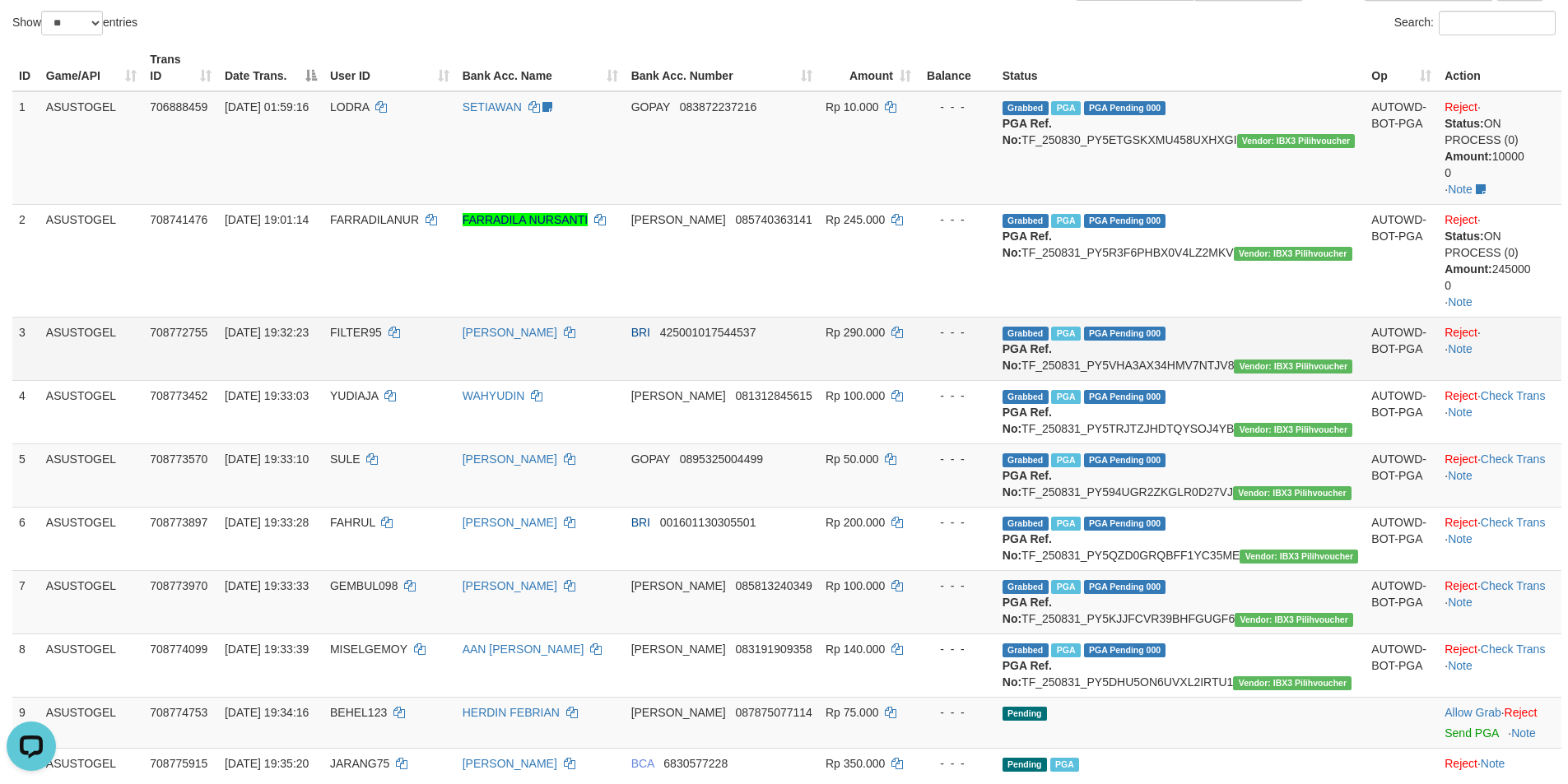
scroll to position [256, 0]
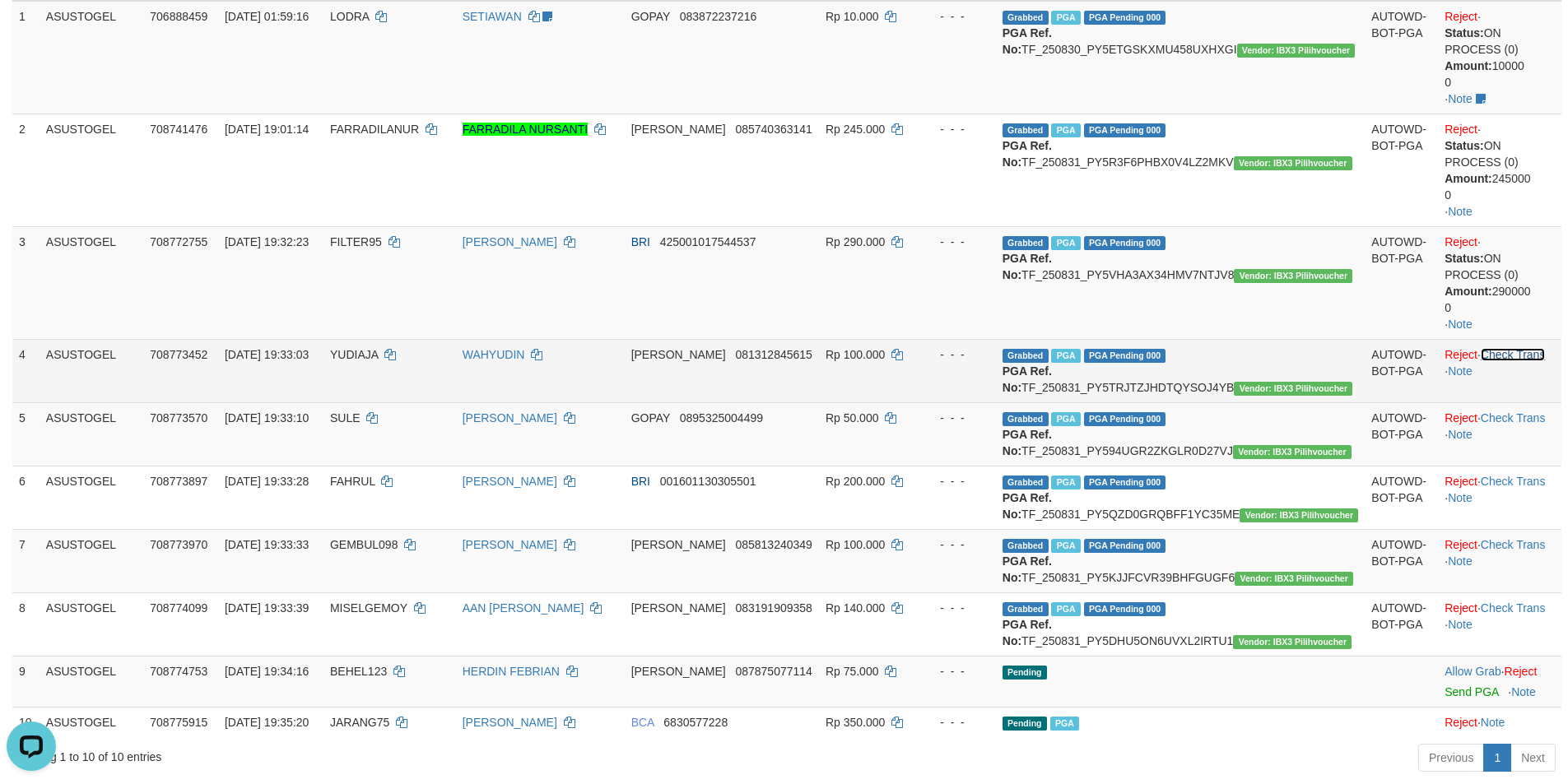
click at [1511, 348] on link "Check Trans" at bounding box center [1513, 354] width 65 height 13
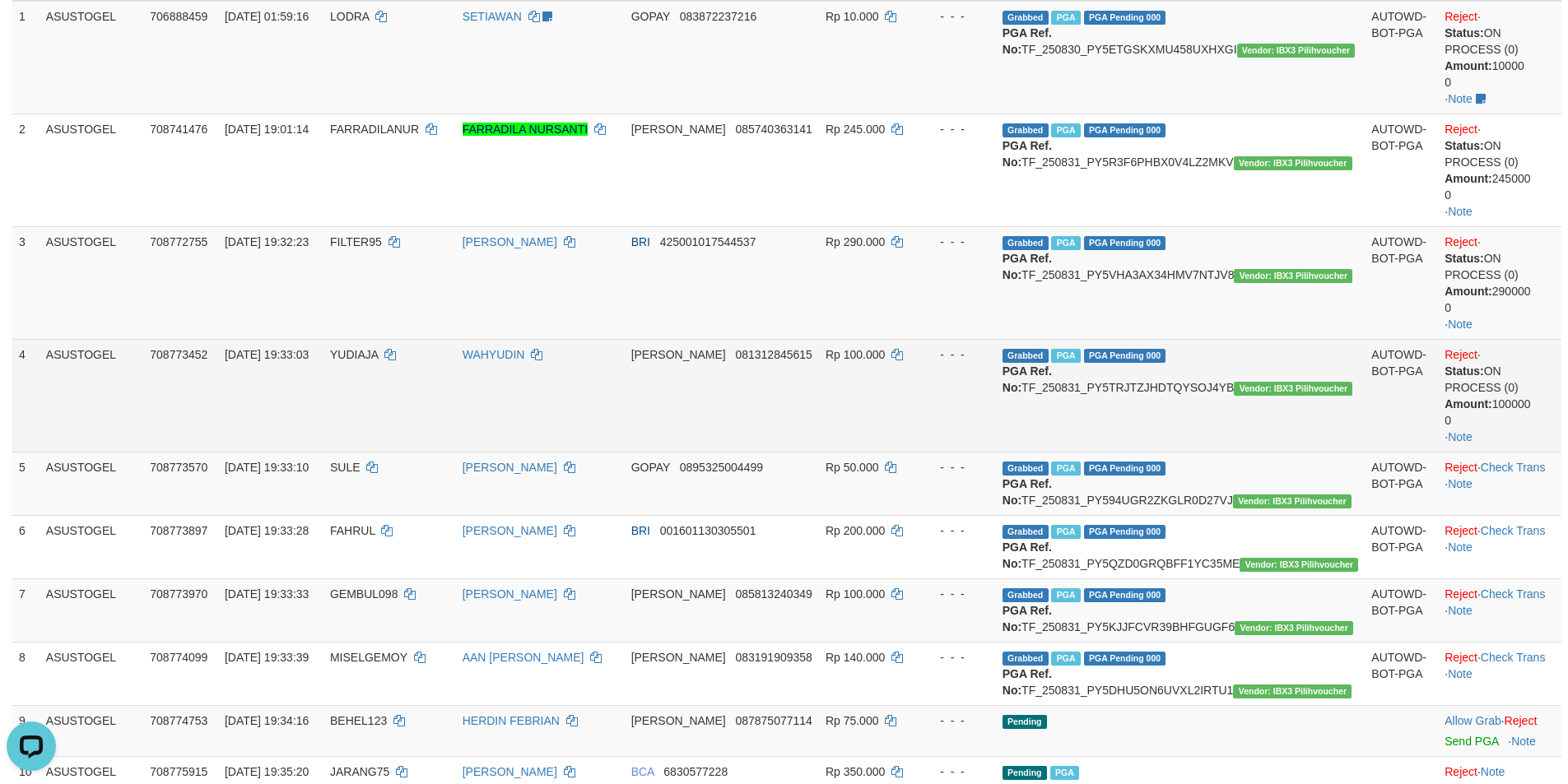
click at [1506, 417] on td "Reject · Status: ON PROCESS (0) Amount: 100000 0 · Note" at bounding box center [1499, 395] width 123 height 112
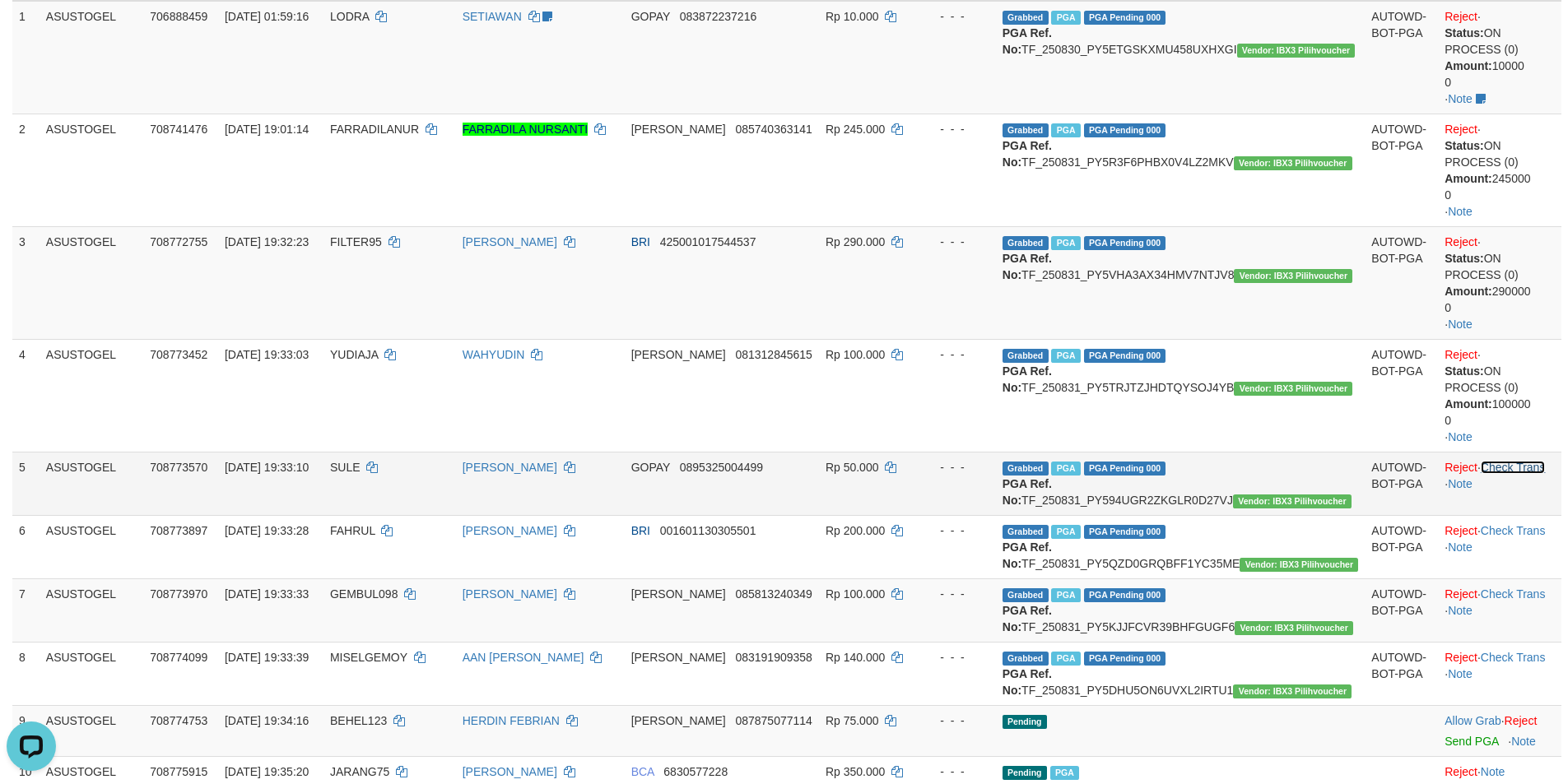
click at [1510, 461] on link "Check Trans" at bounding box center [1513, 466] width 65 height 13
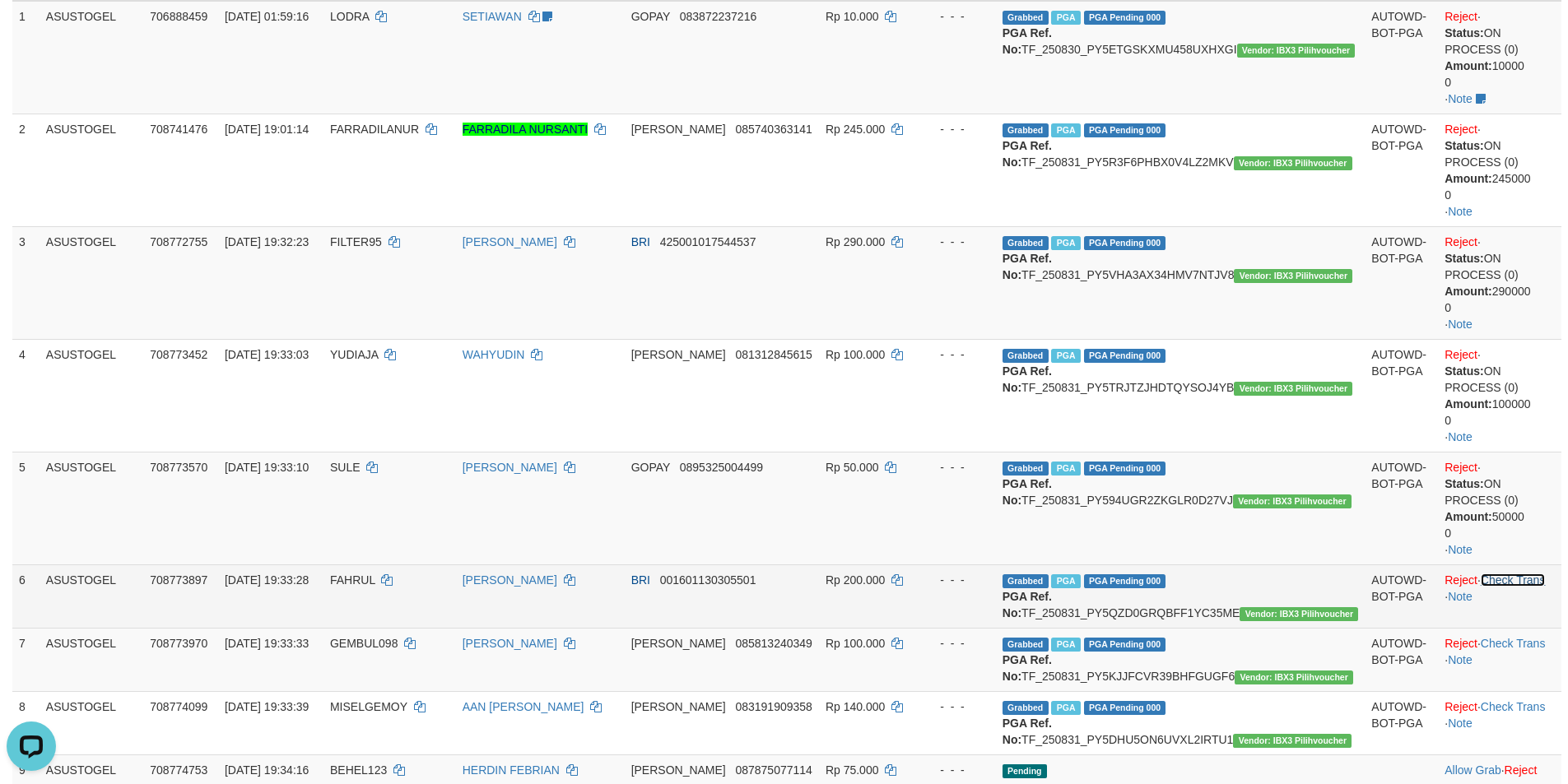
click at [1514, 573] on link "Check Trans" at bounding box center [1513, 579] width 65 height 13
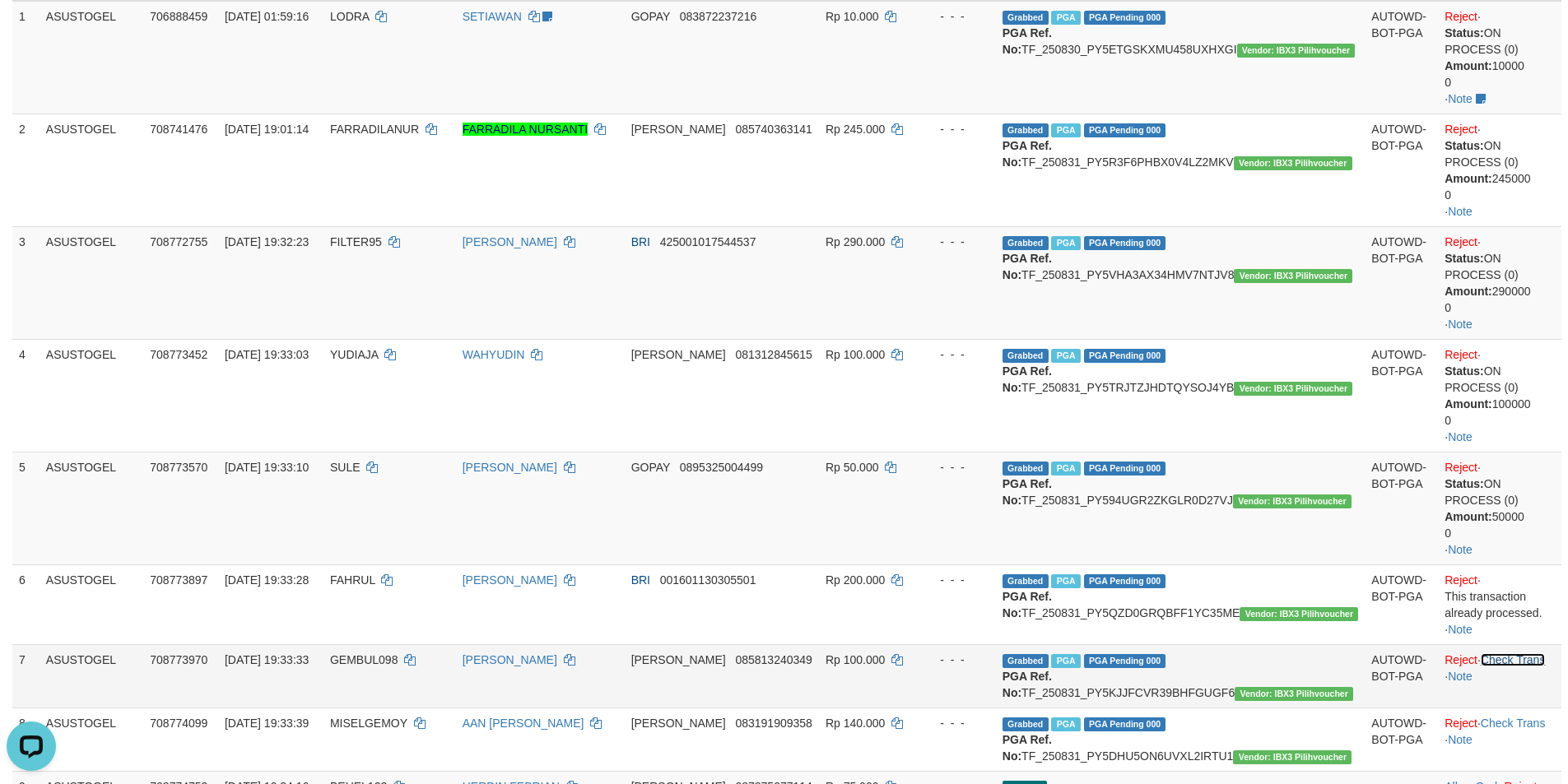
click at [1504, 653] on link "Check Trans" at bounding box center [1513, 659] width 65 height 13
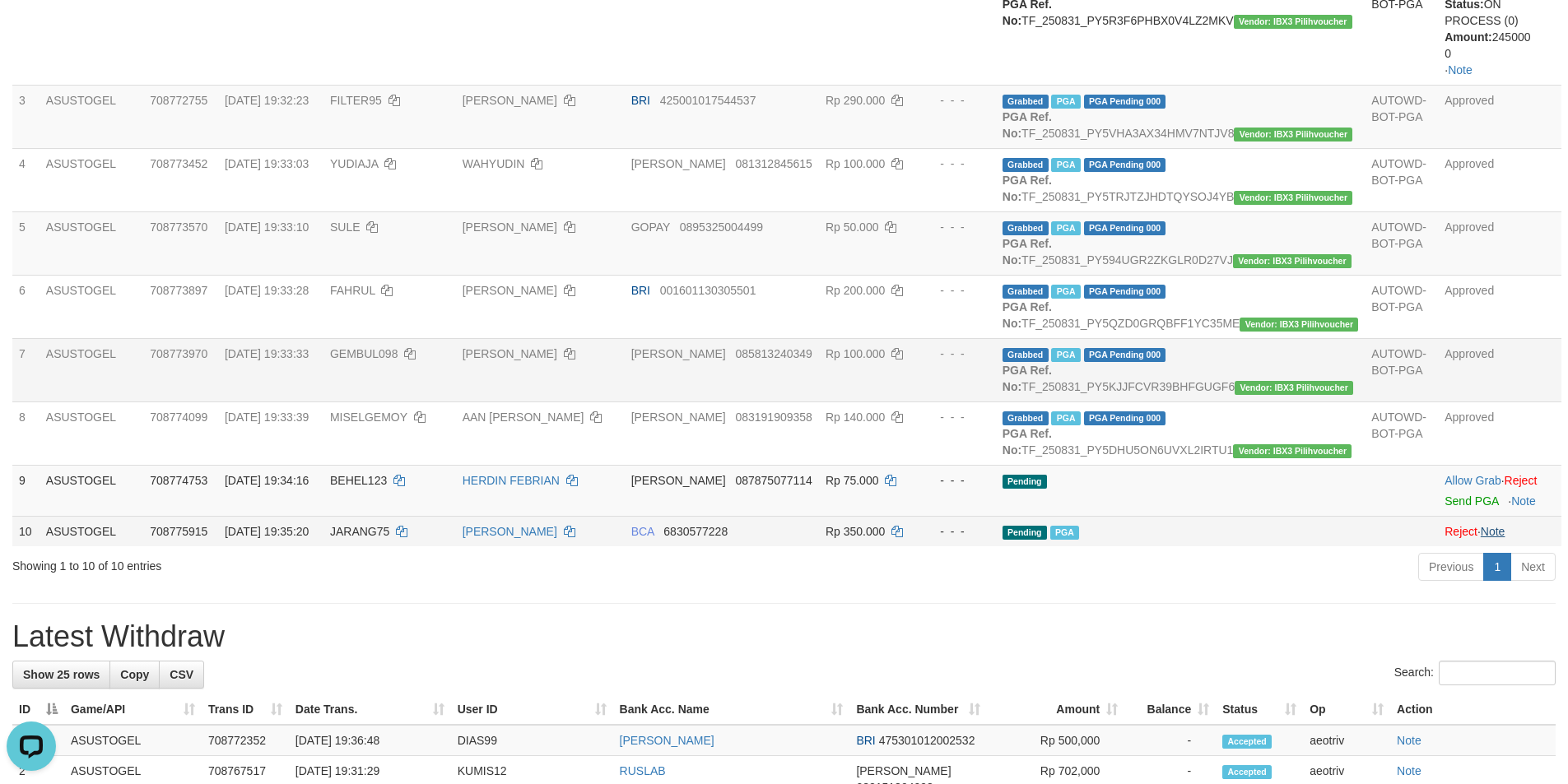
scroll to position [421, 0]
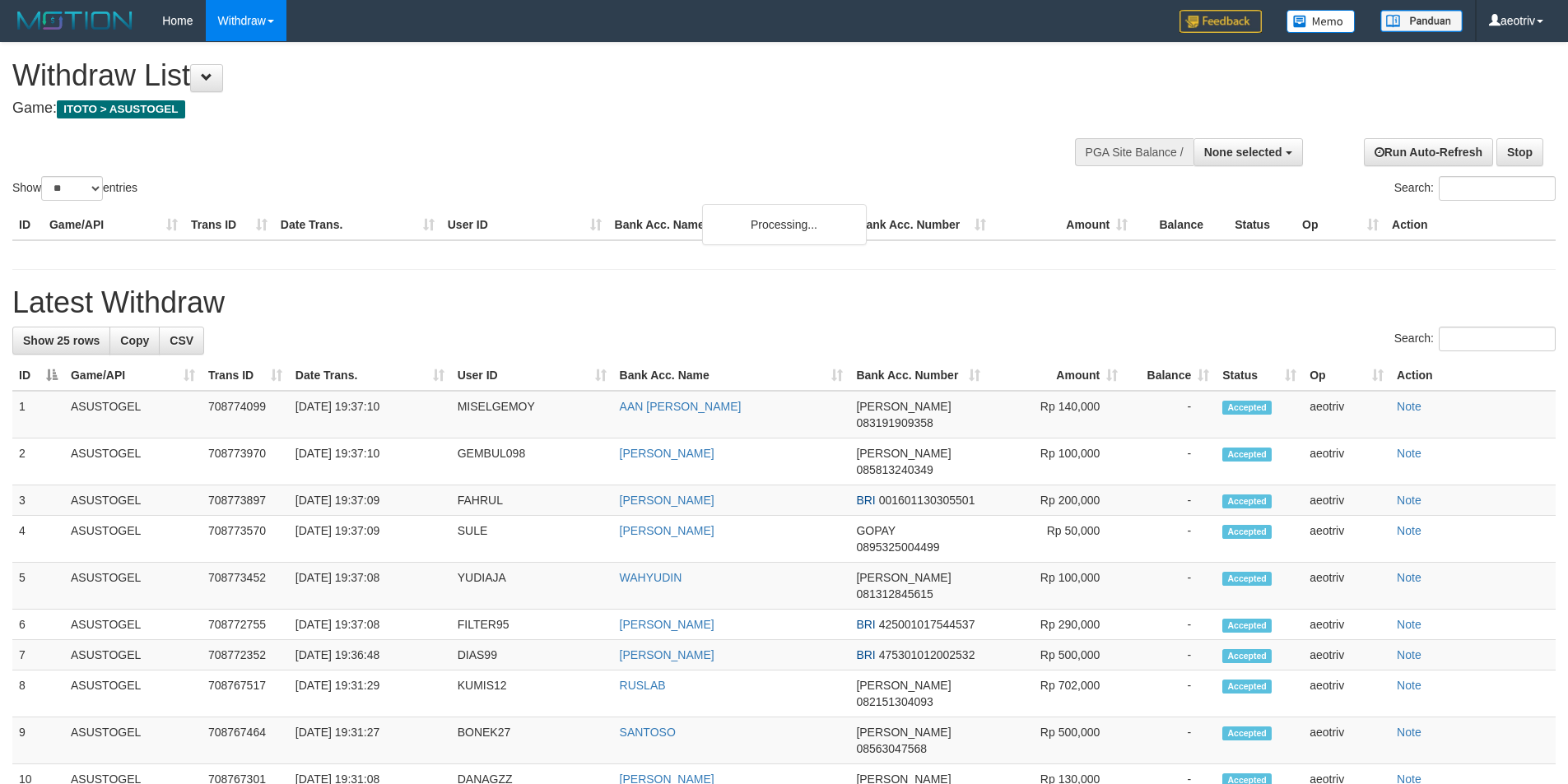
select select
select select "**"
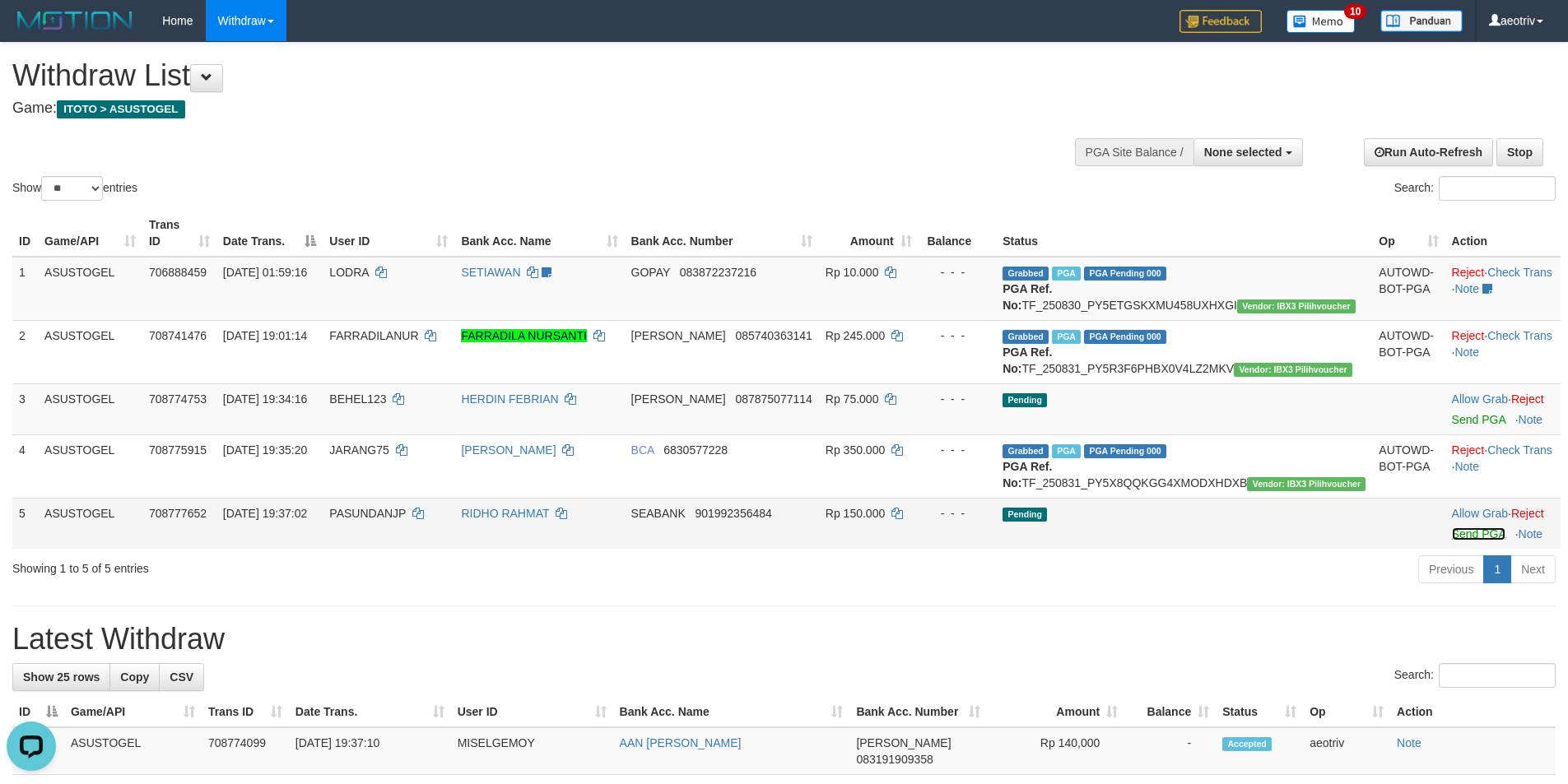
click at [1451, 541] on link "Send PGA" at bounding box center [1478, 533] width 54 height 13
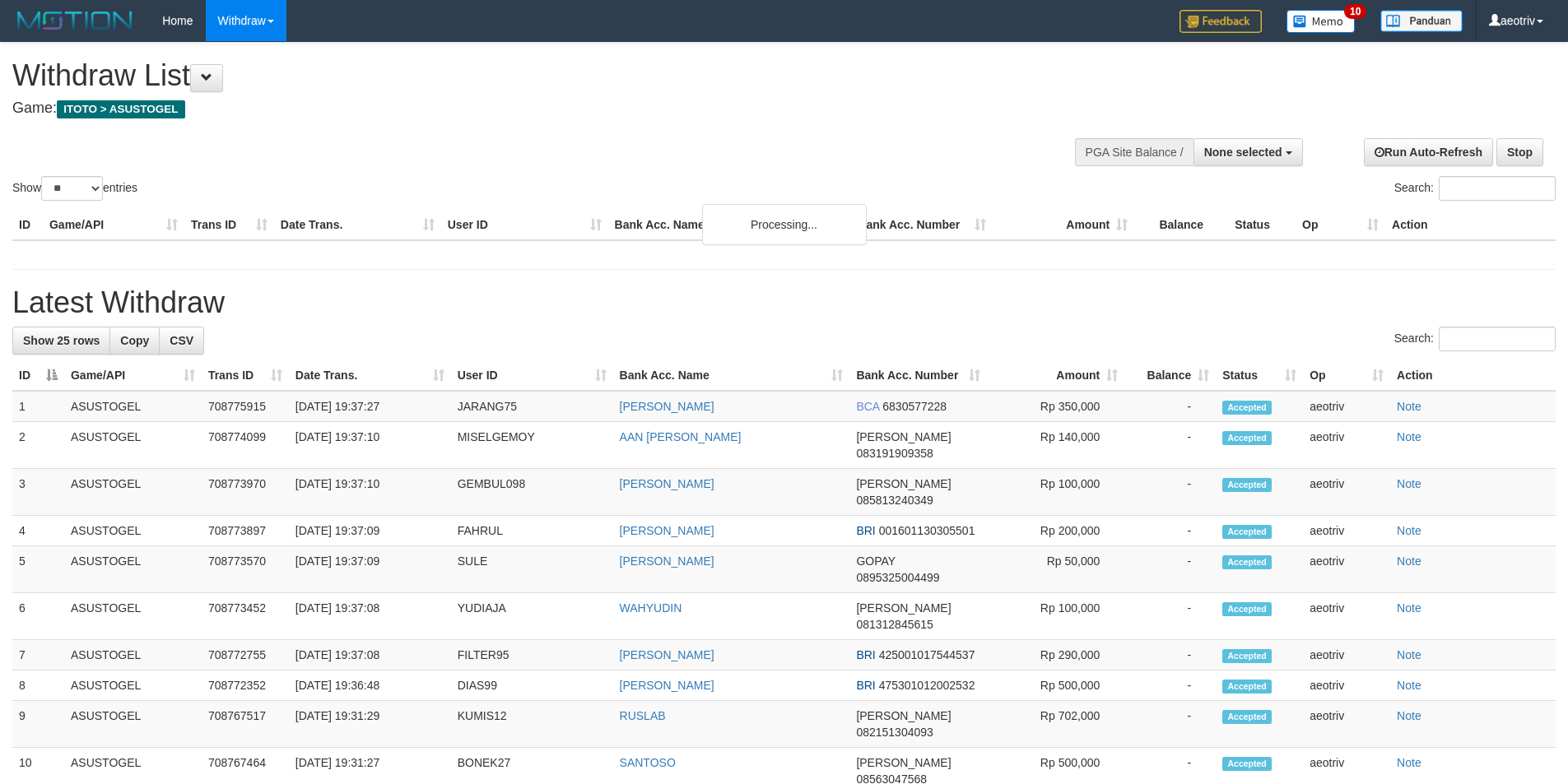
select select
select select "**"
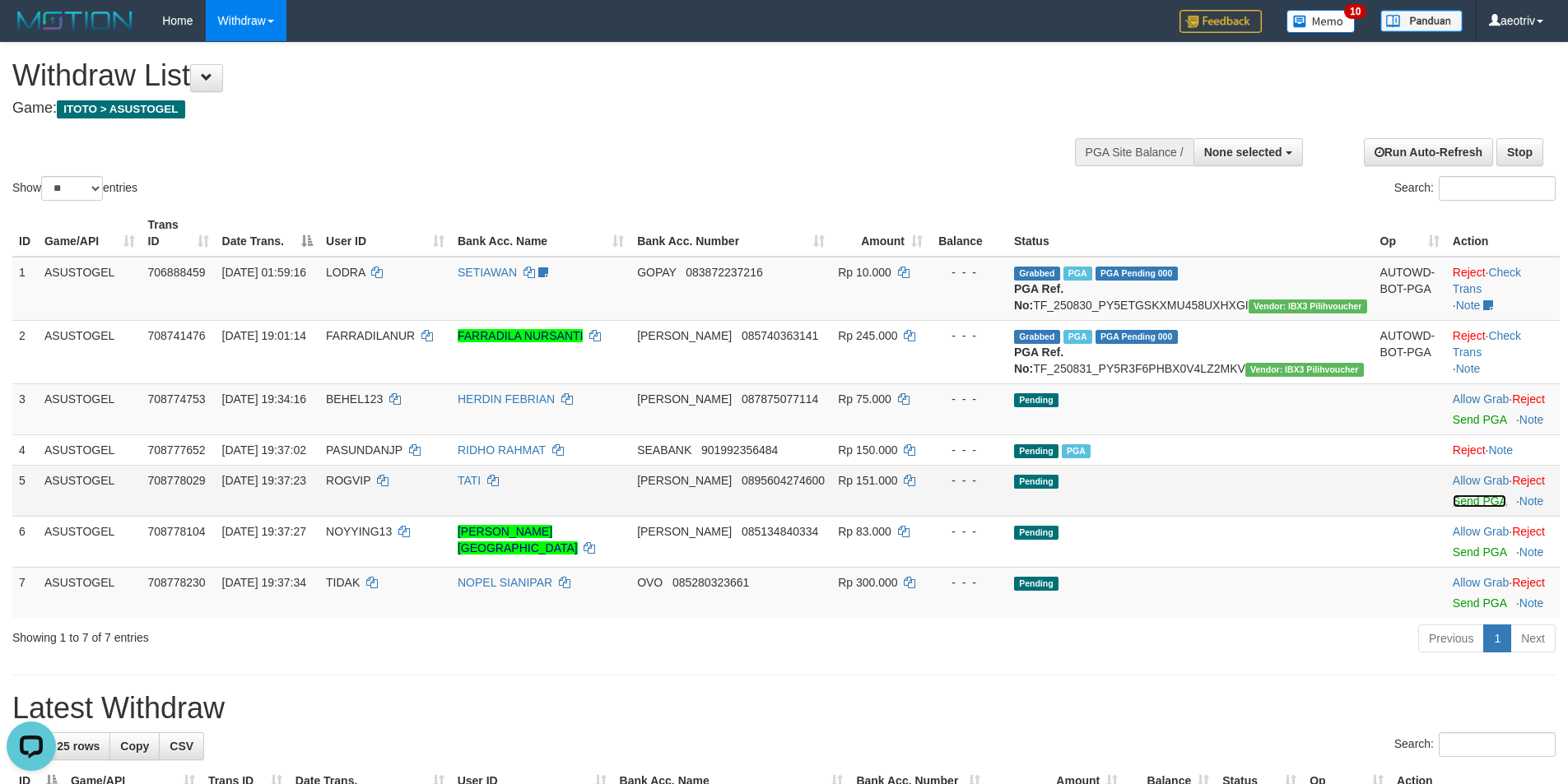
click at [1452, 507] on link "Send PGA" at bounding box center [1479, 501] width 54 height 13
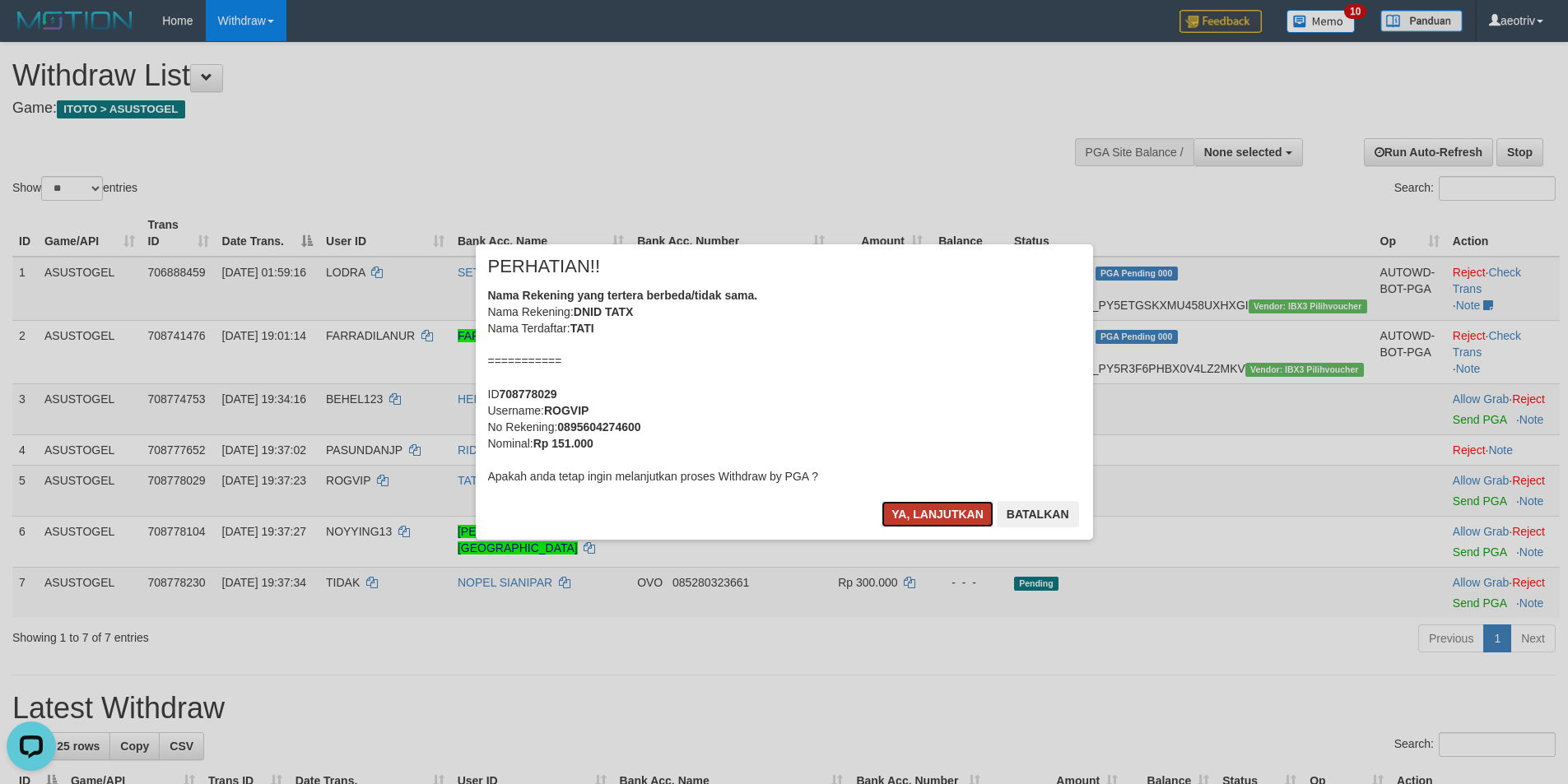
click at [922, 514] on button "Ya, lanjutkan" at bounding box center [937, 513] width 112 height 26
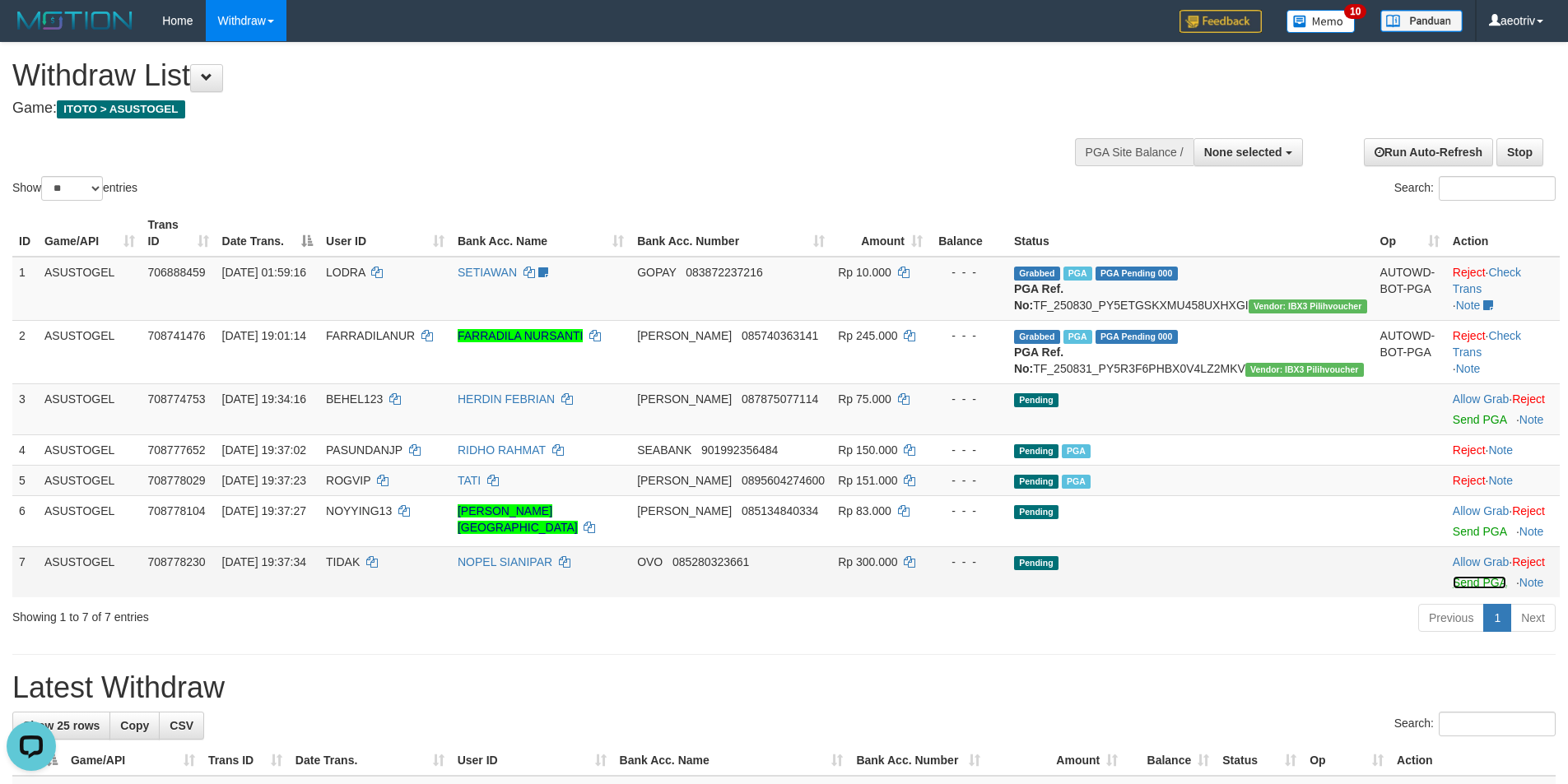
click at [1452, 589] on link "Send PGA" at bounding box center [1479, 581] width 54 height 13
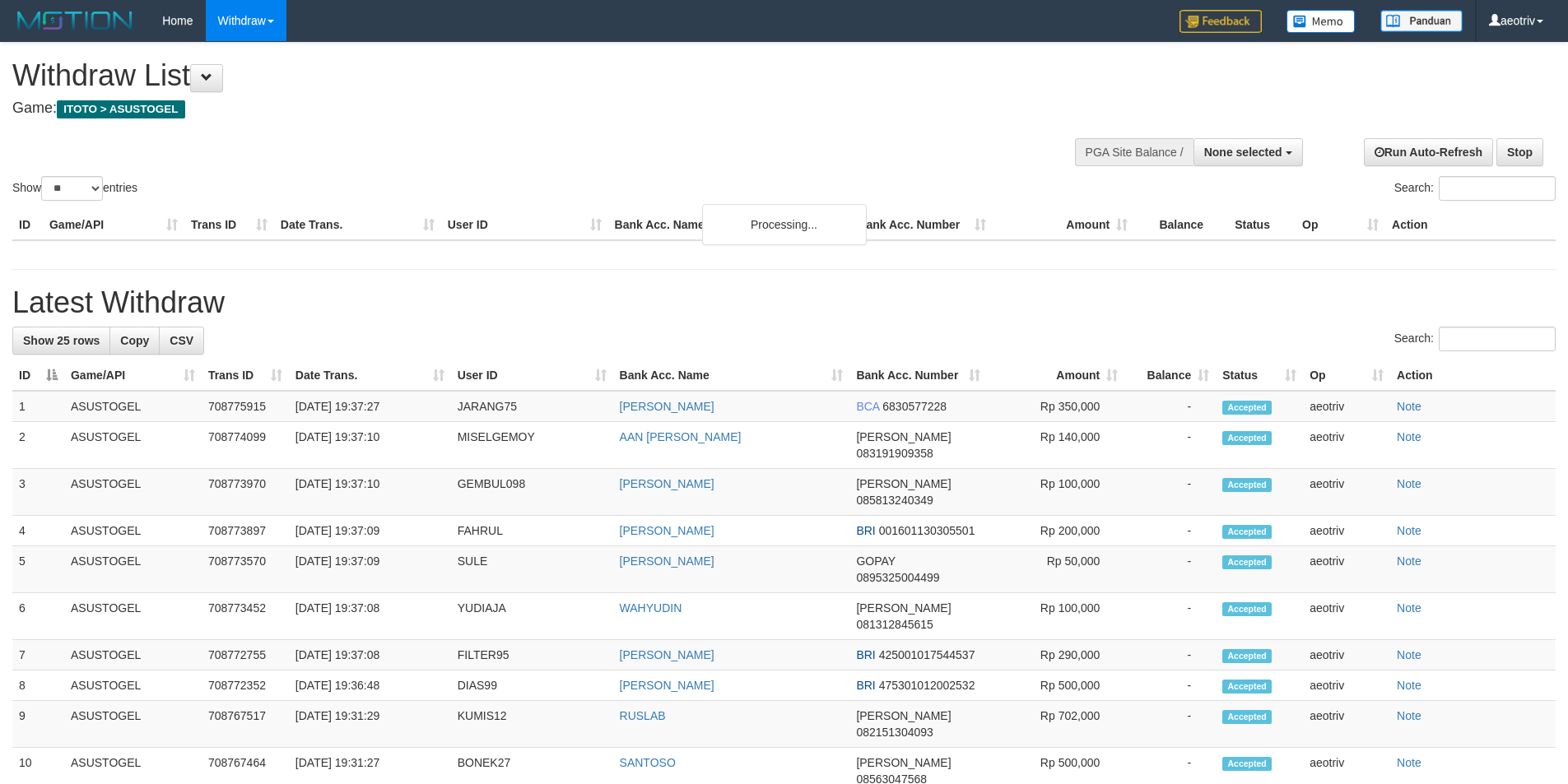
select select
select select "**"
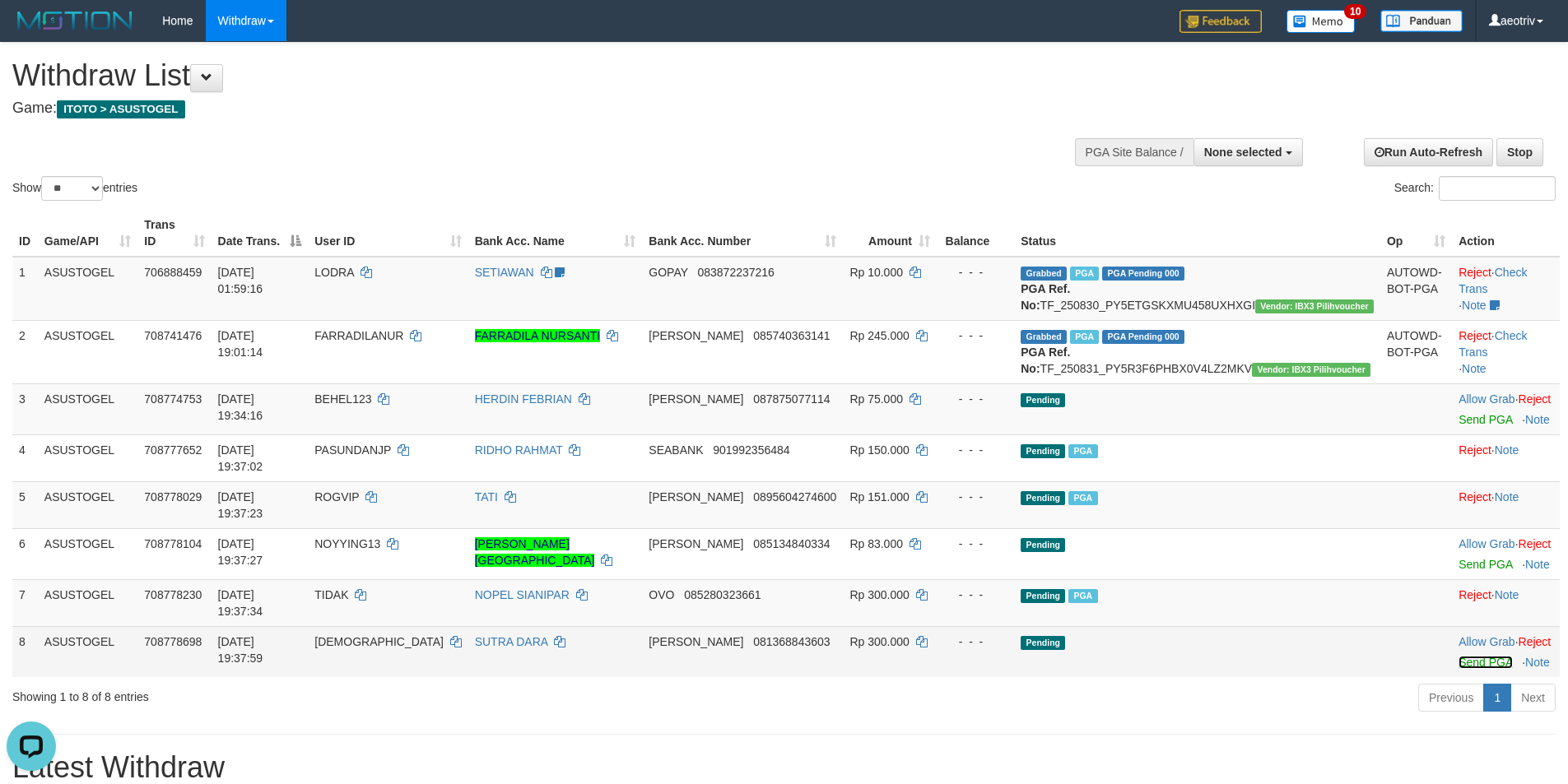
click at [1458, 655] on link "Send PGA" at bounding box center [1485, 661] width 54 height 13
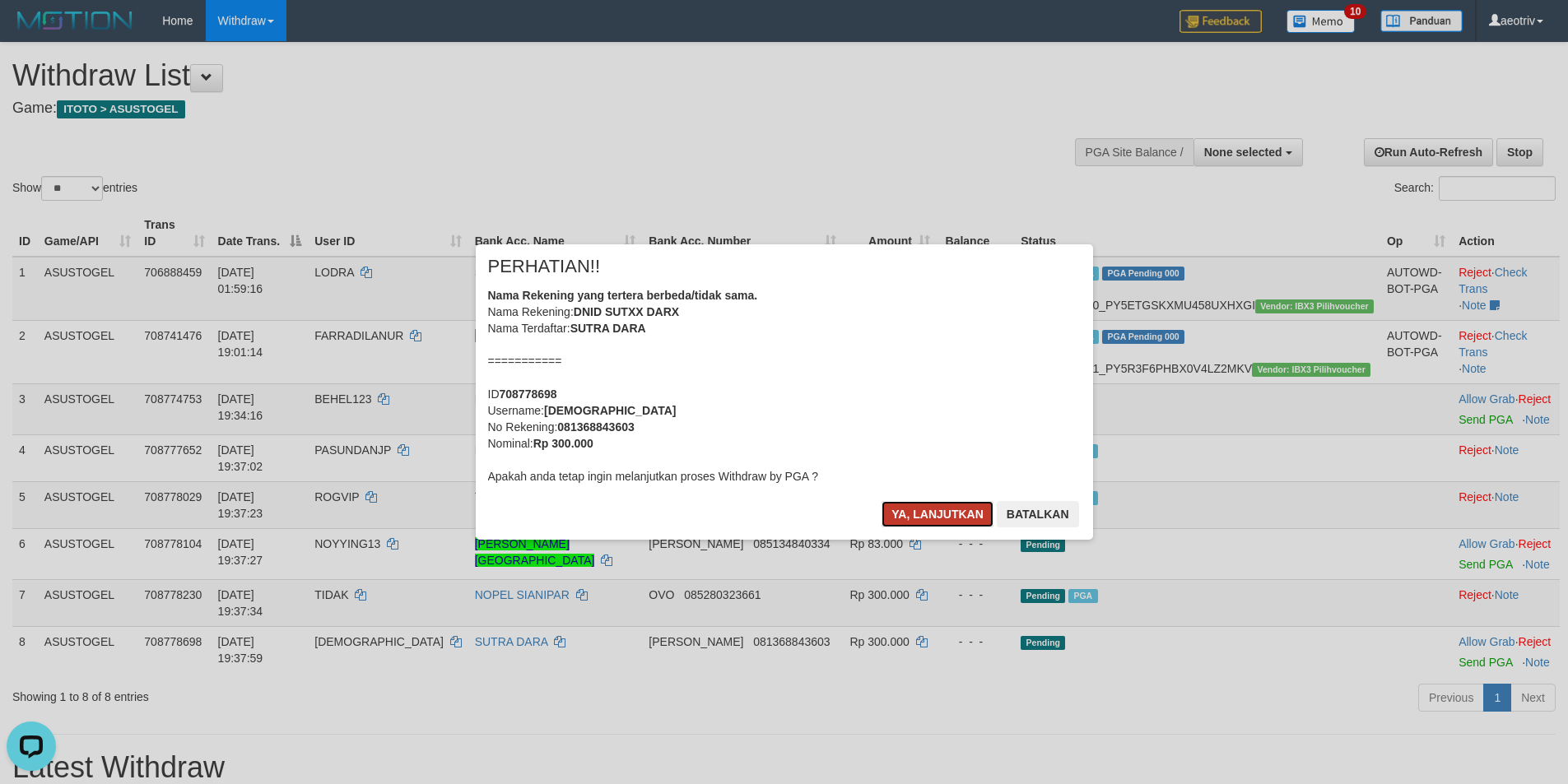
click at [910, 510] on button "Ya, lanjutkan" at bounding box center [937, 513] width 112 height 26
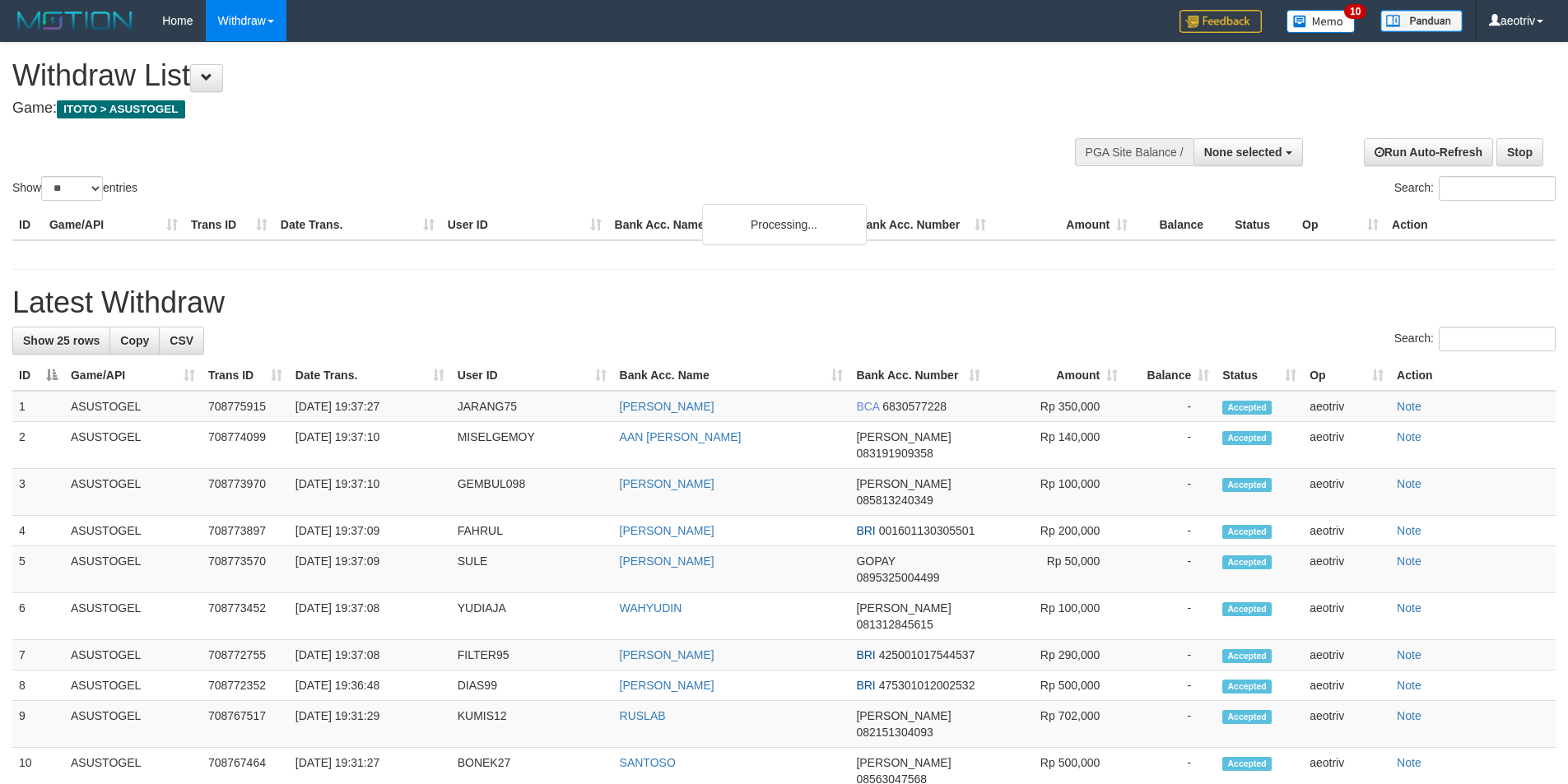
select select
select select "**"
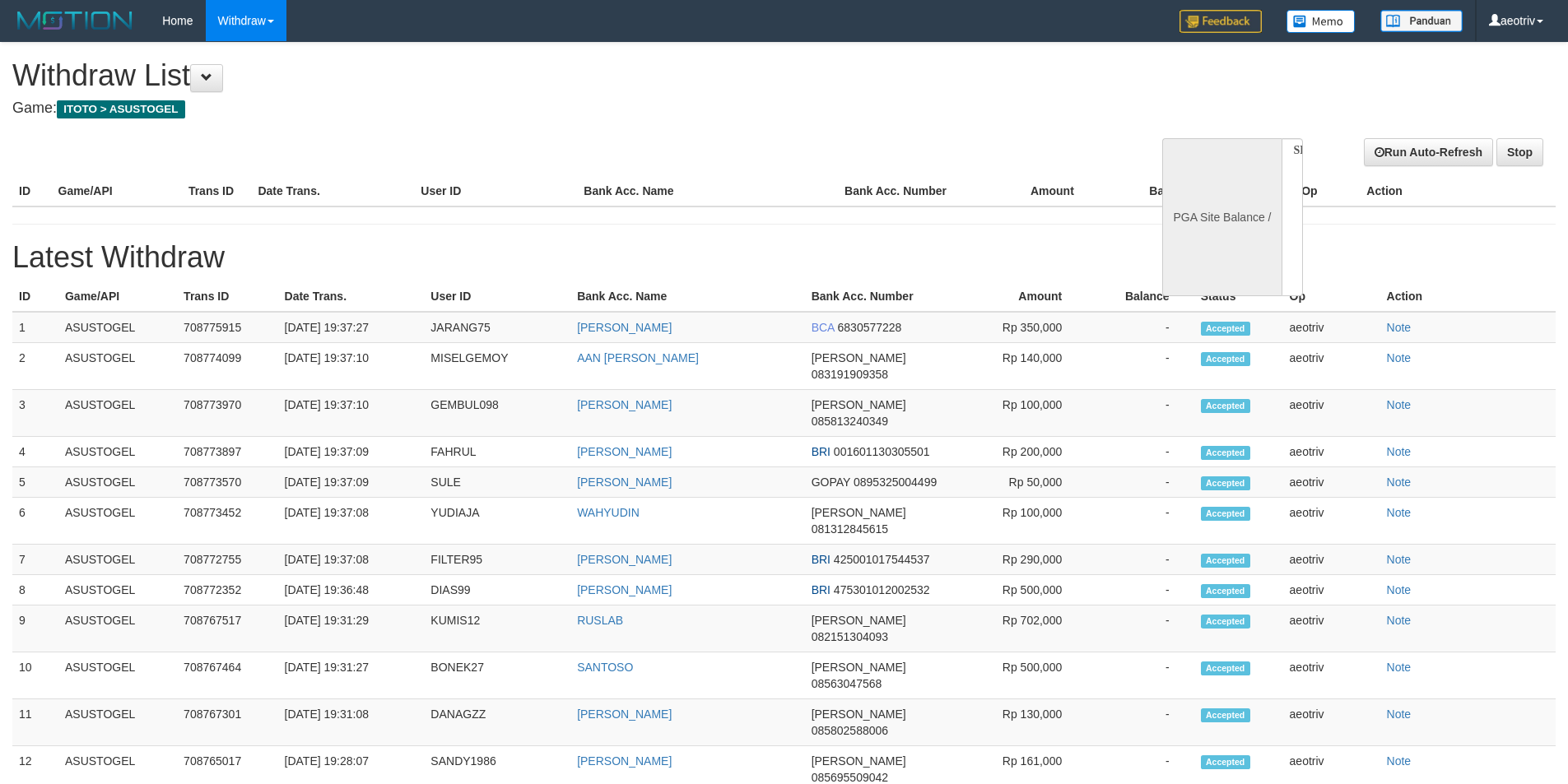
select select
select select "**"
select select
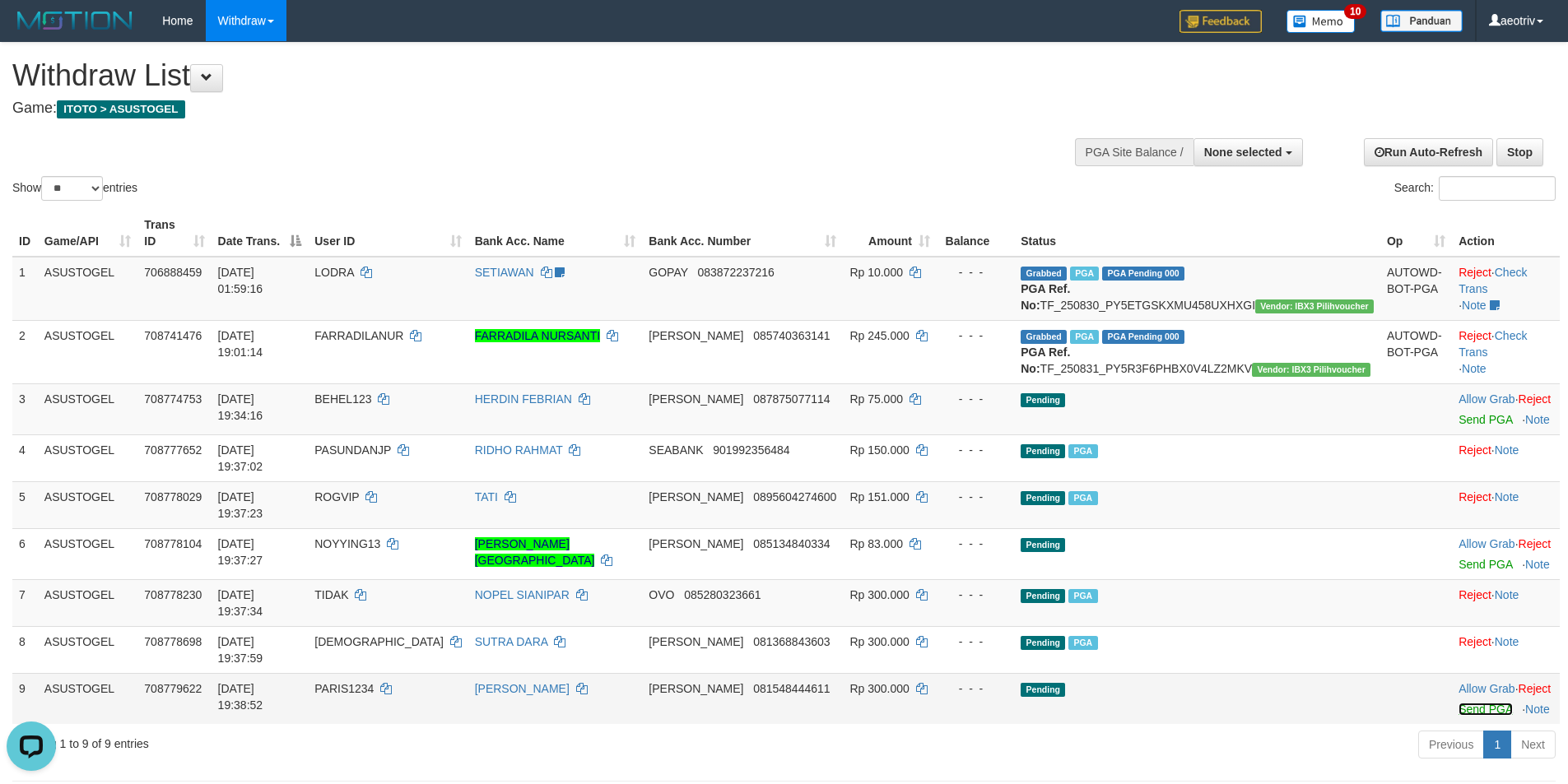
click at [1458, 702] on link "Send PGA" at bounding box center [1485, 708] width 54 height 13
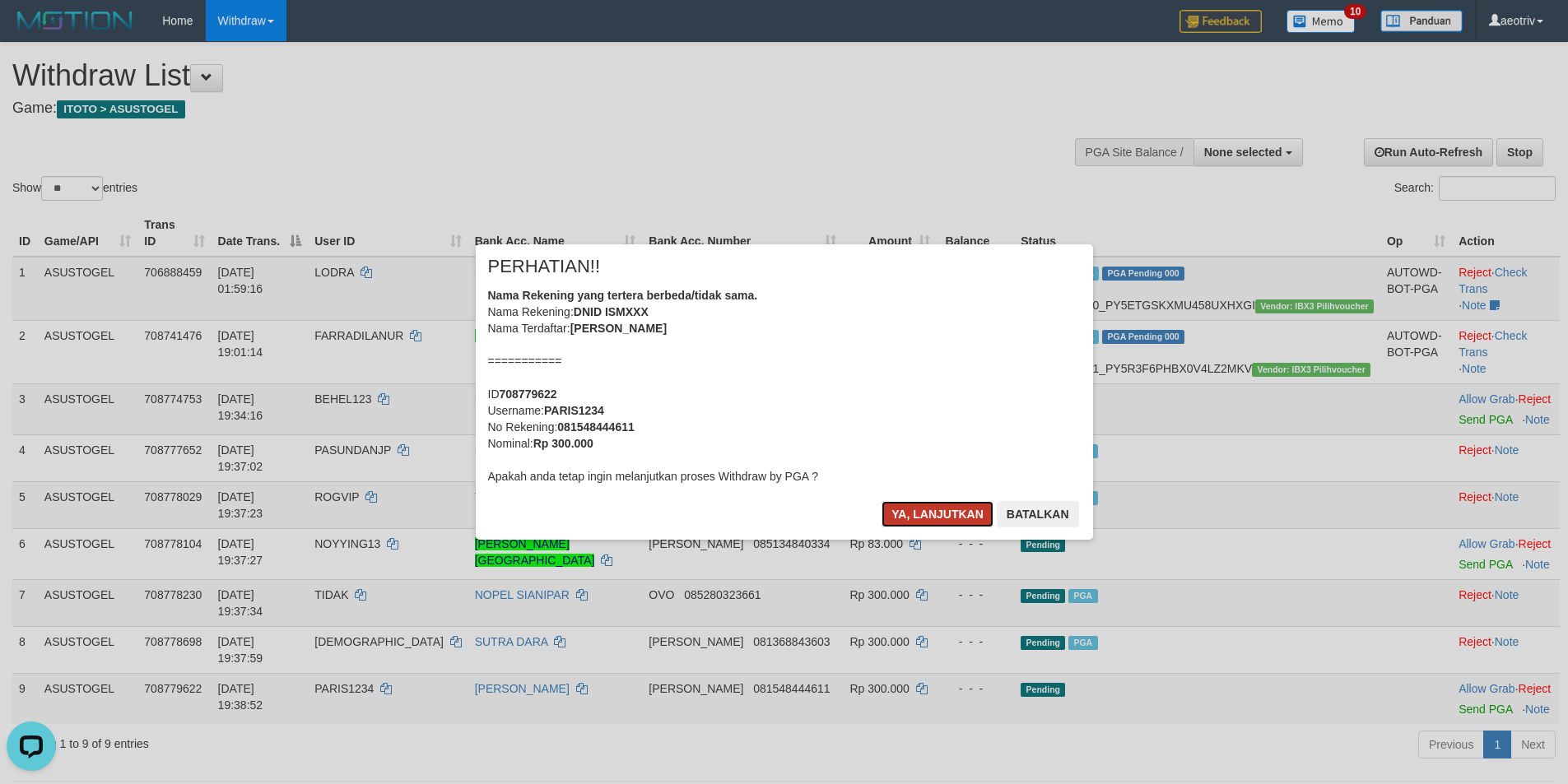
click at [916, 510] on button "Ya, lanjutkan" at bounding box center [937, 513] width 112 height 26
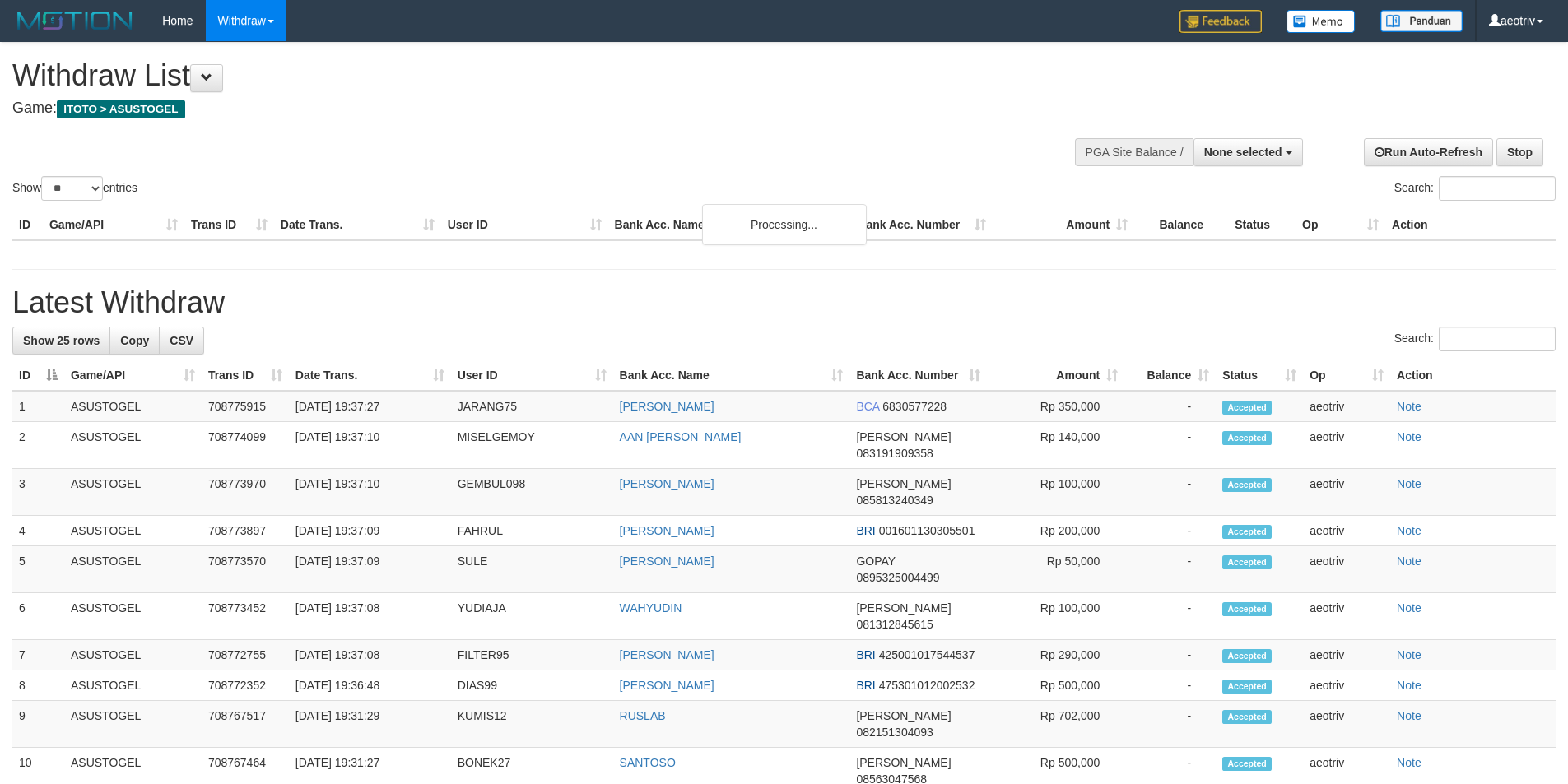
select select
select select "**"
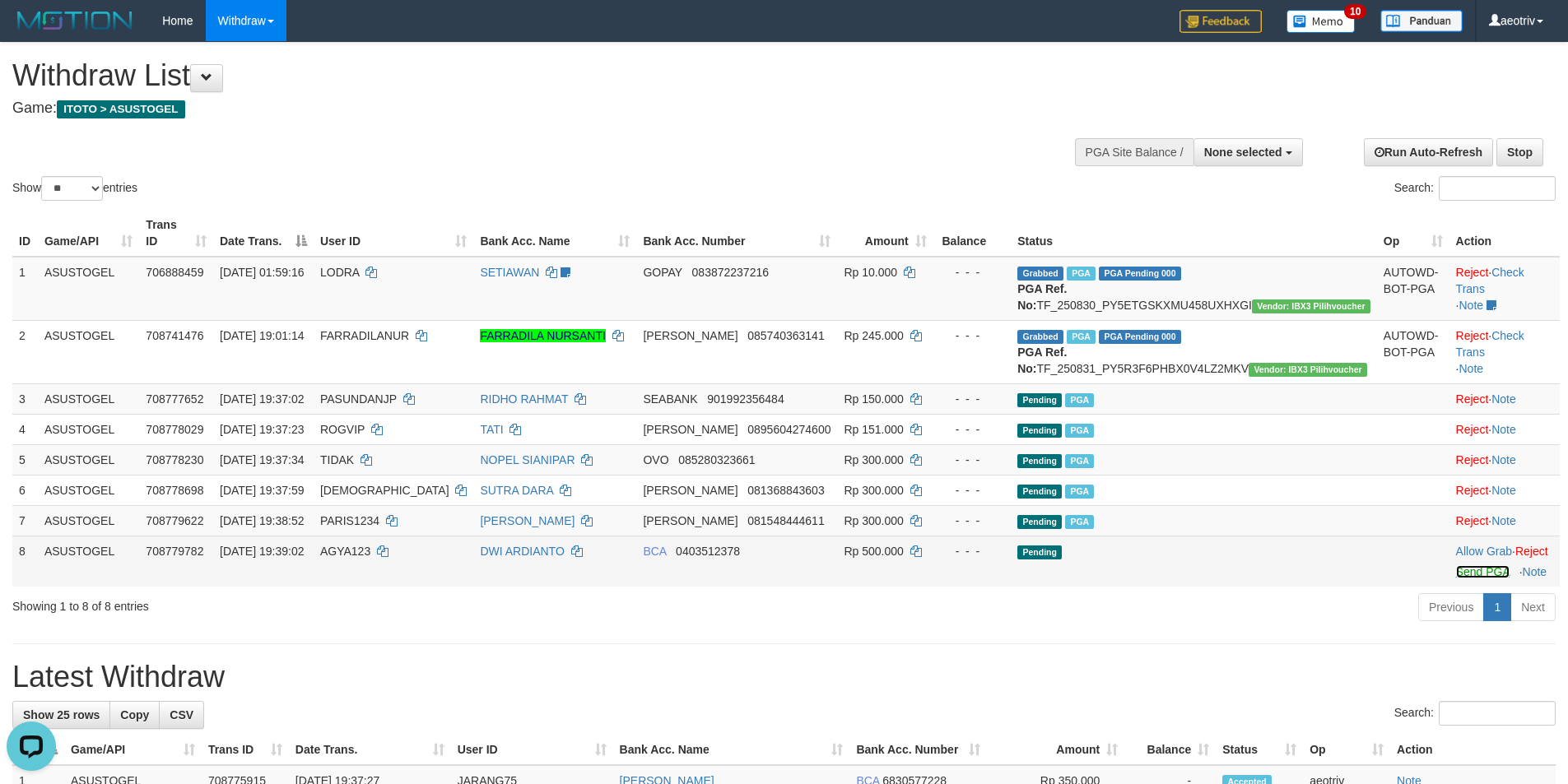
click at [1456, 578] on link "Send PGA" at bounding box center [1482, 571] width 54 height 13
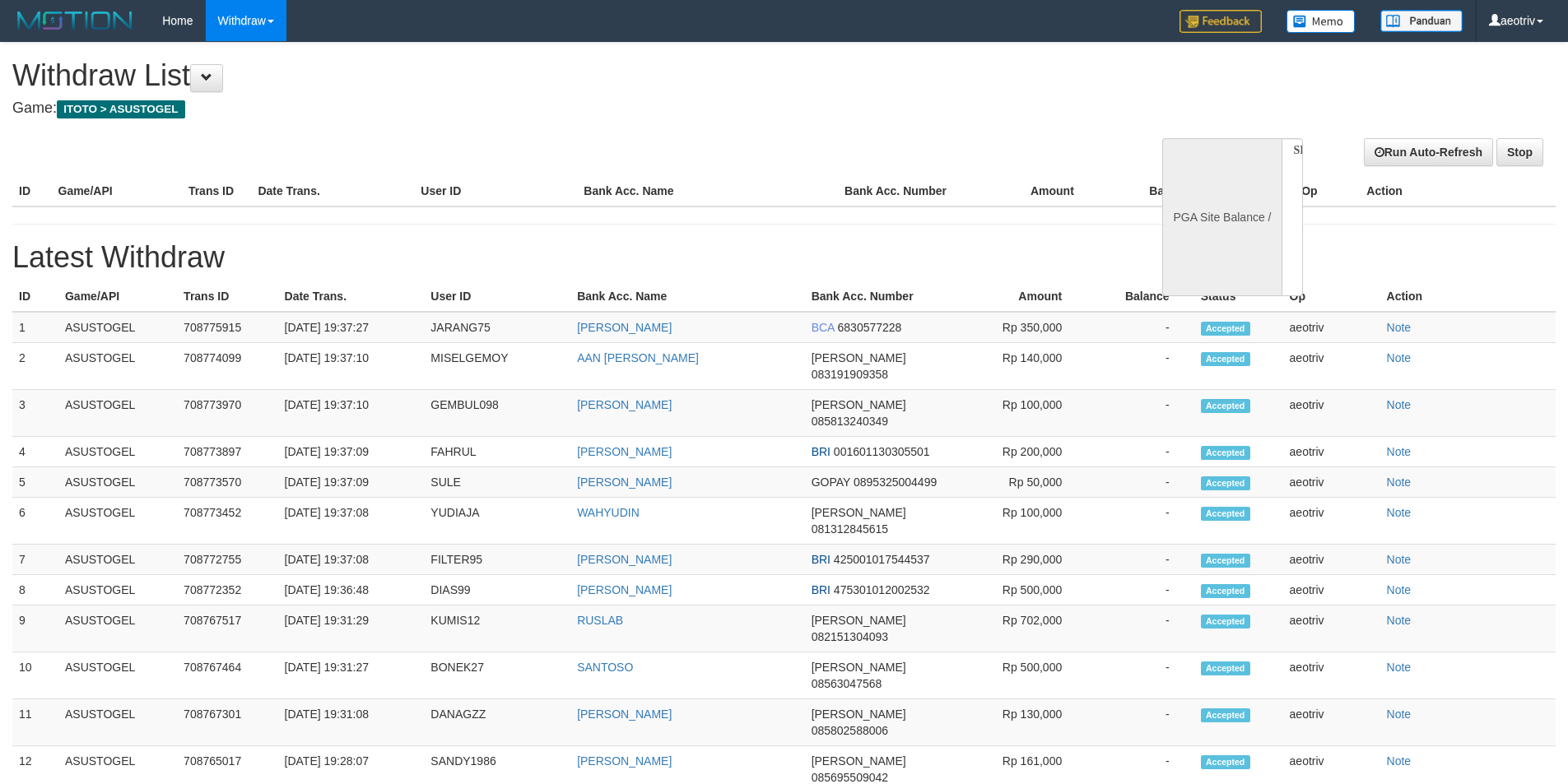
select select
select select "**"
select select
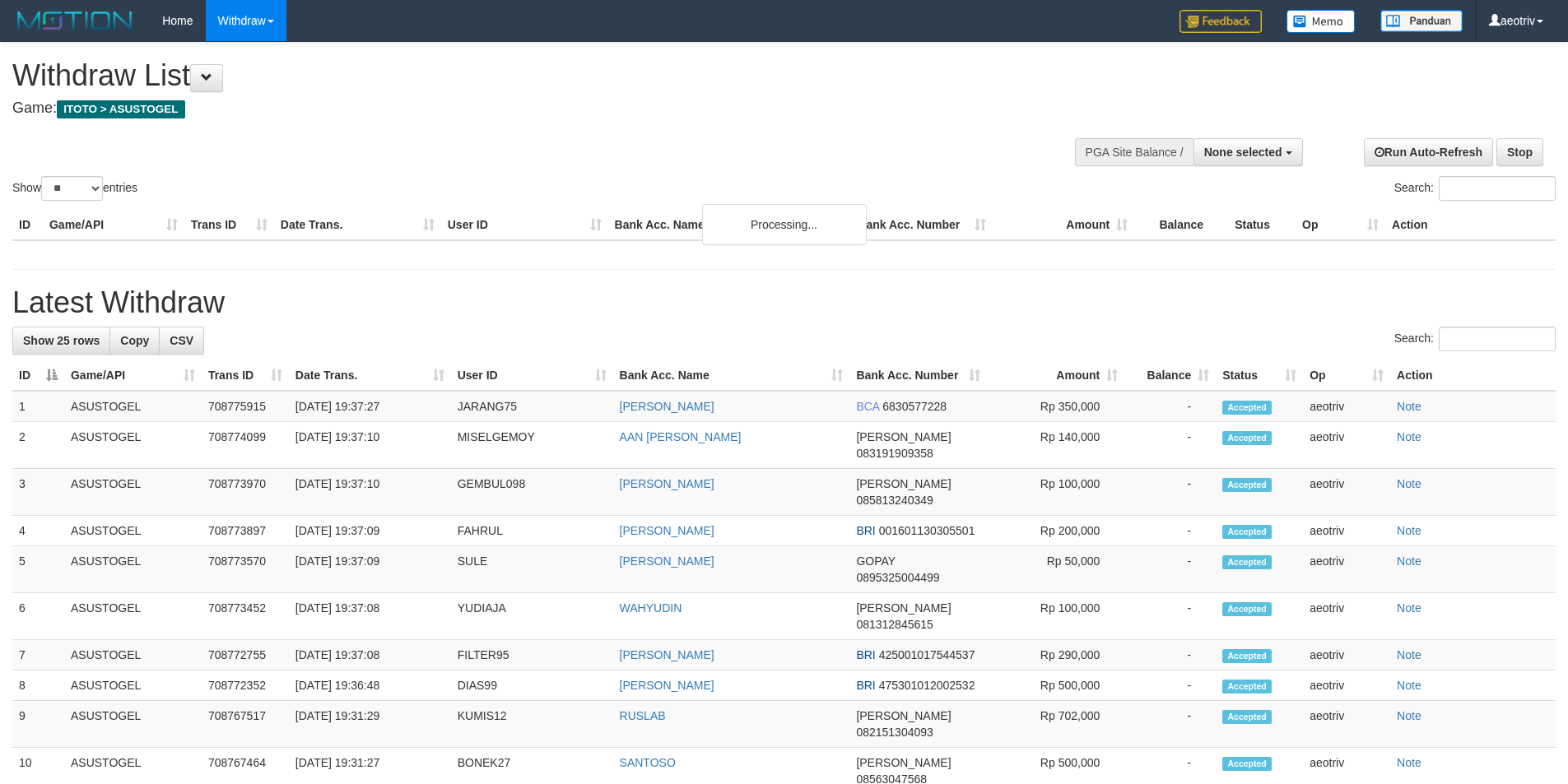
select select
select select "**"
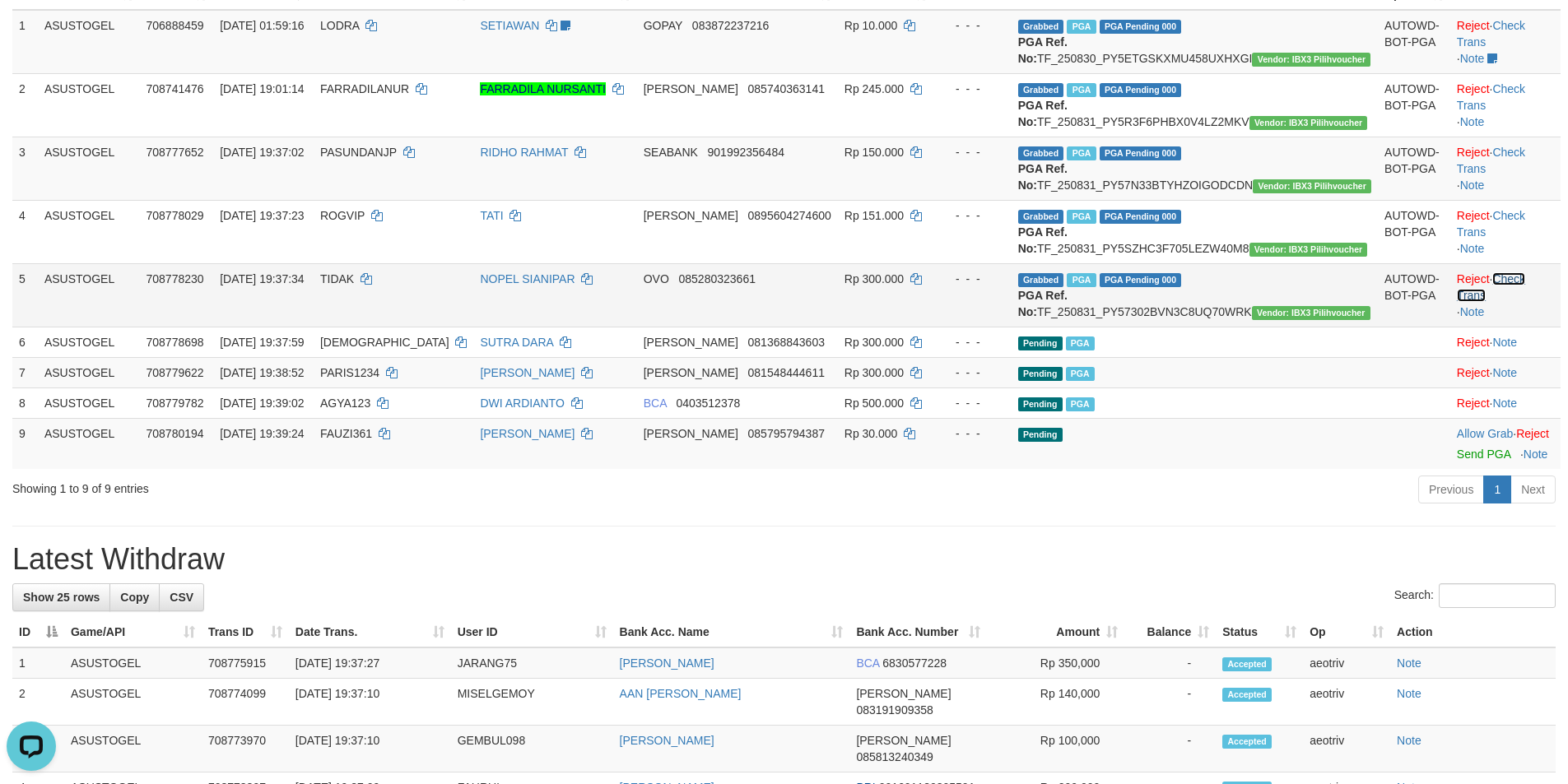
click at [1525, 302] on link "Check Trans" at bounding box center [1490, 287] width 68 height 30
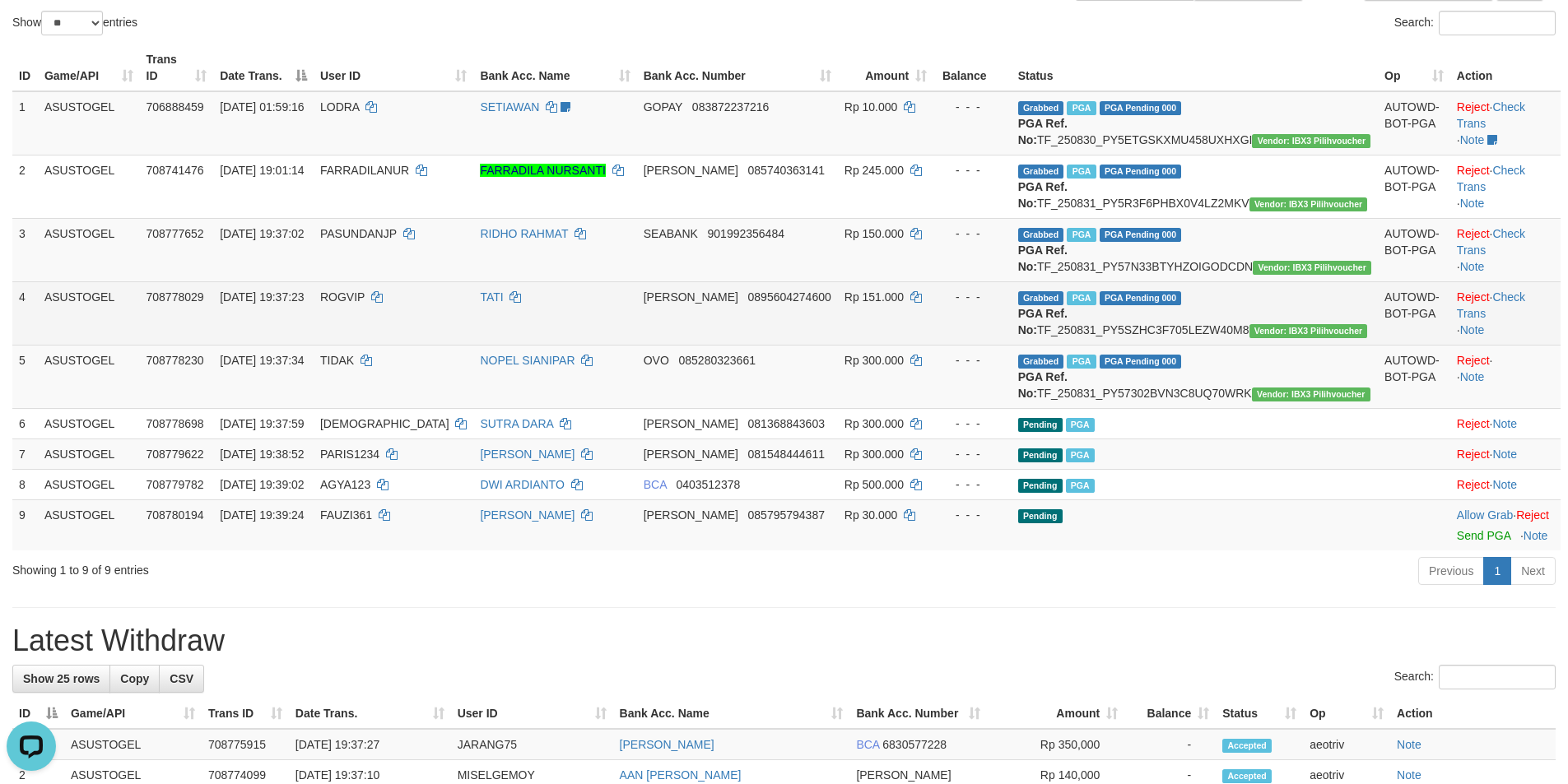
scroll to position [164, 0]
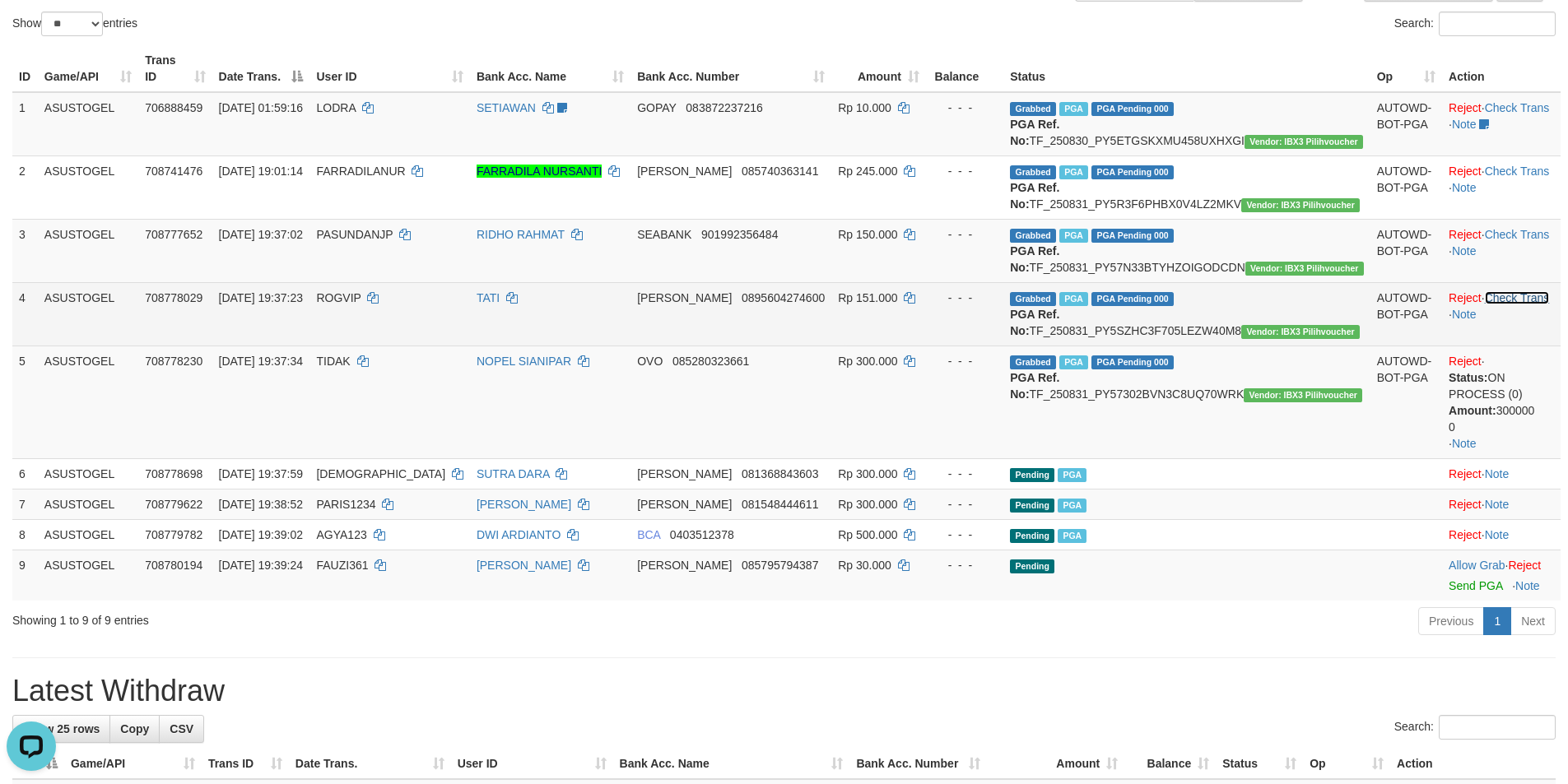
click at [1509, 305] on link "Check Trans" at bounding box center [1517, 297] width 65 height 13
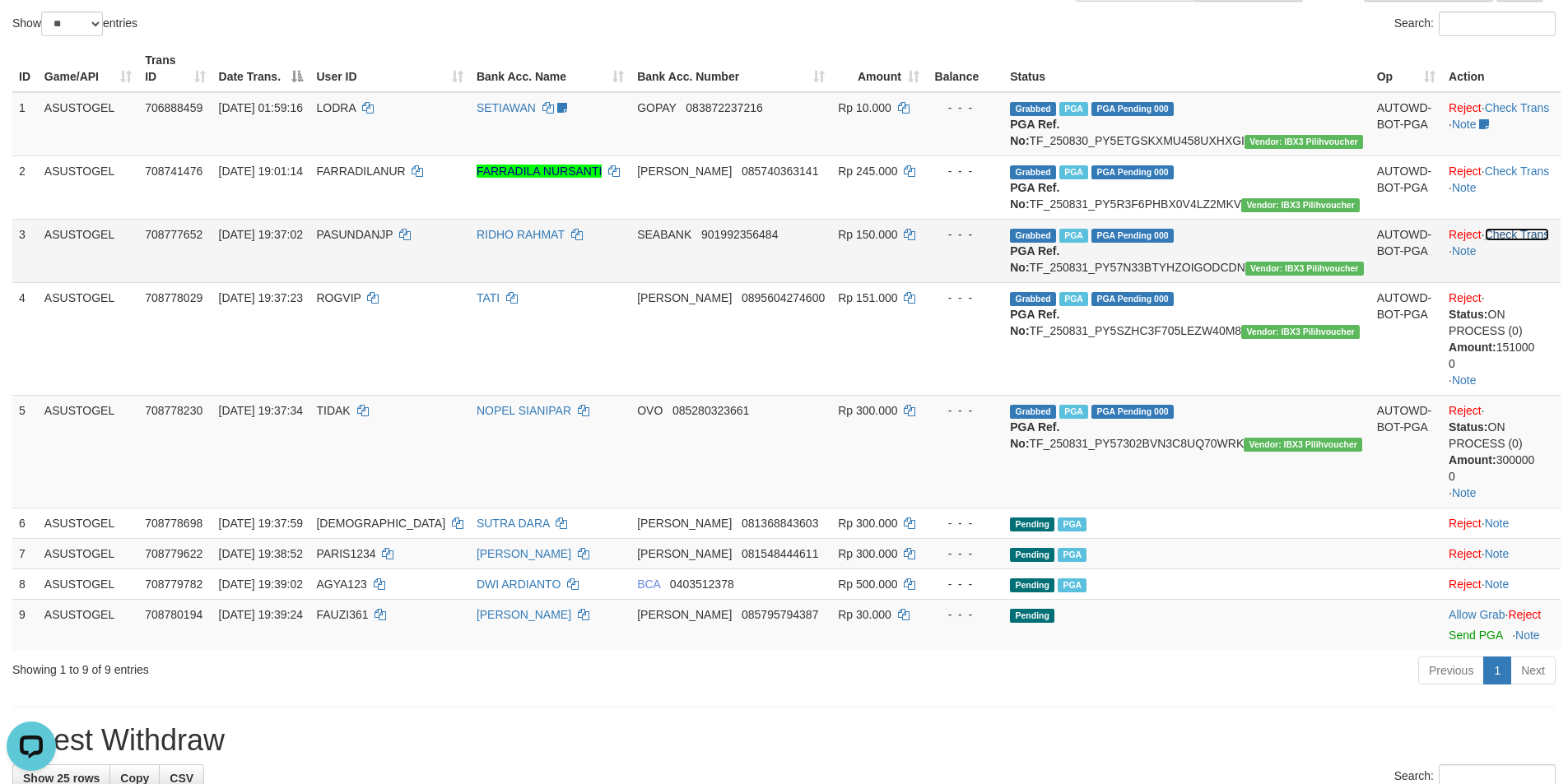
click at [1502, 241] on link "Check Trans" at bounding box center [1517, 234] width 65 height 13
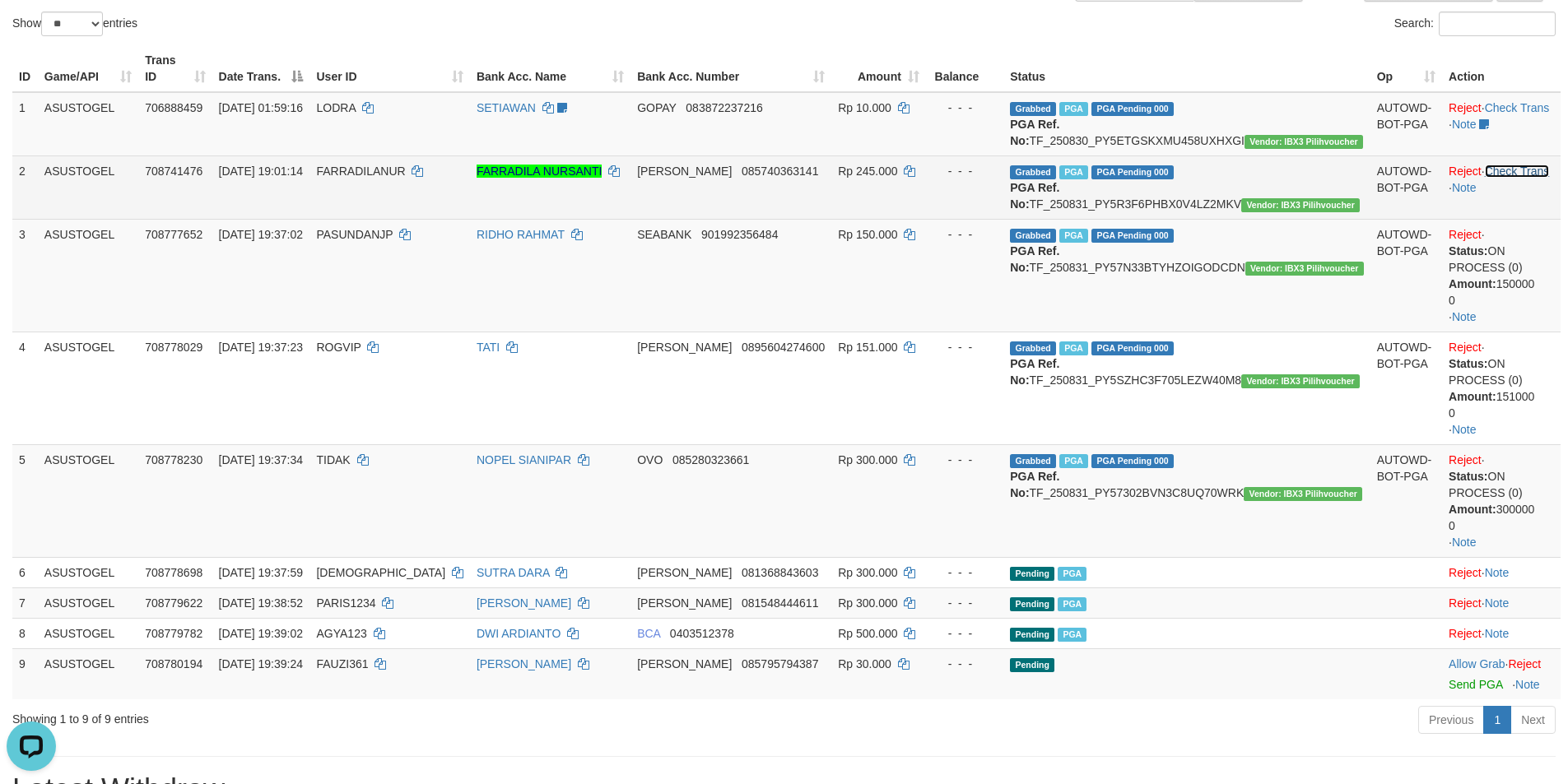
click at [1510, 175] on link "Check Trans" at bounding box center [1517, 170] width 65 height 13
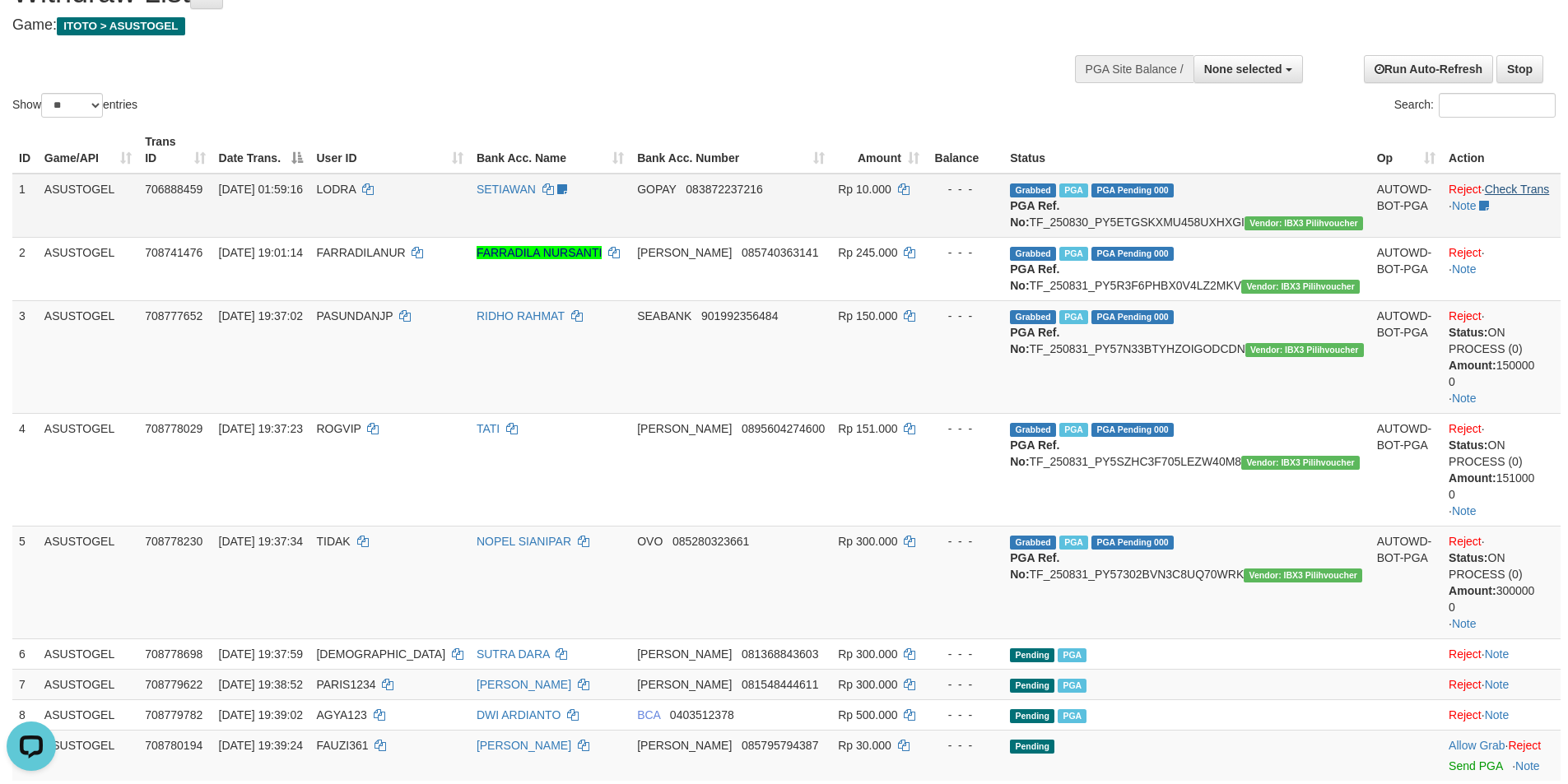
scroll to position [83, 0]
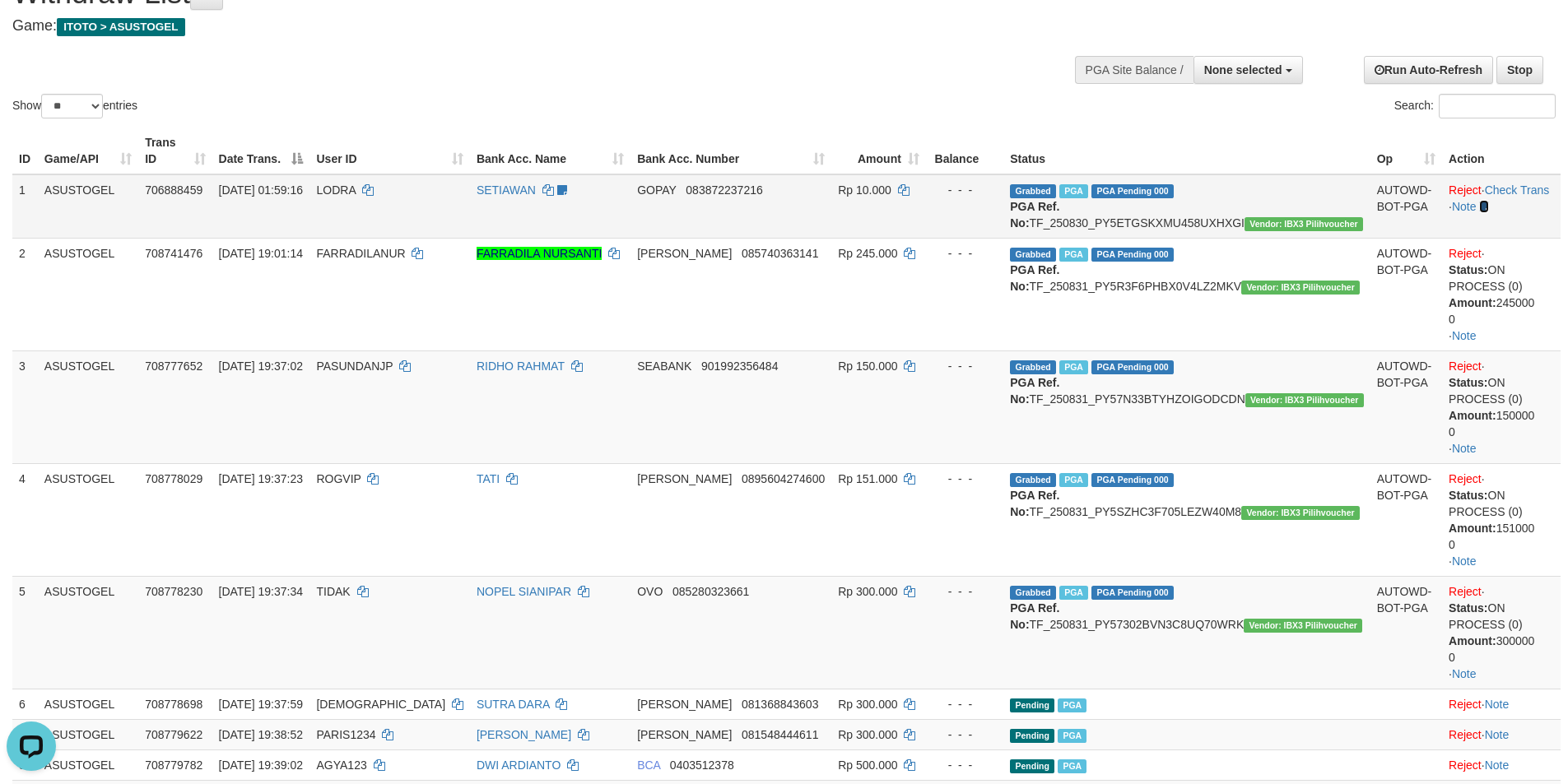
click at [1481, 201] on icon at bounding box center [1484, 207] width 10 height 12
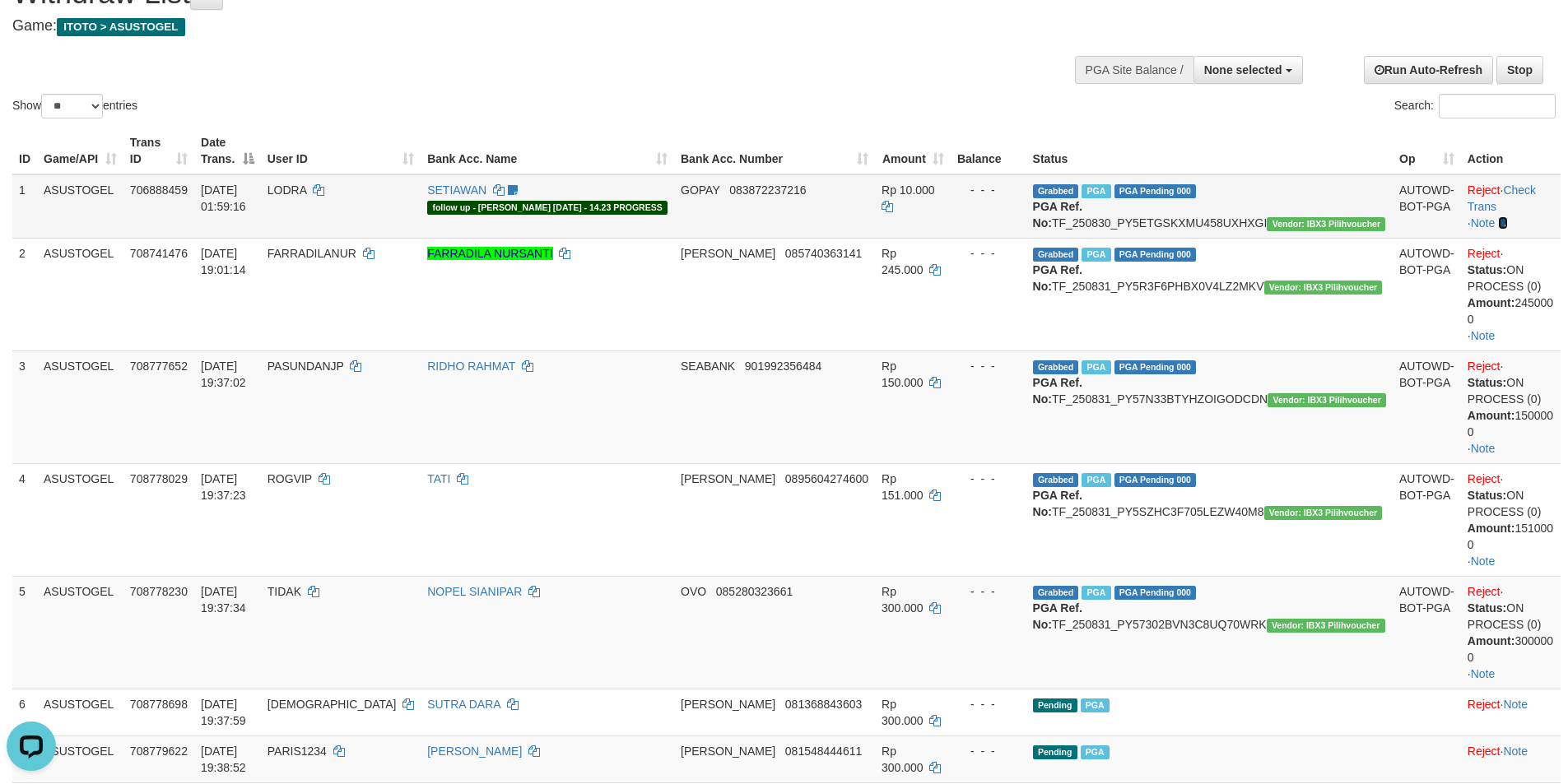
click at [1498, 217] on icon at bounding box center [1503, 223] width 10 height 12
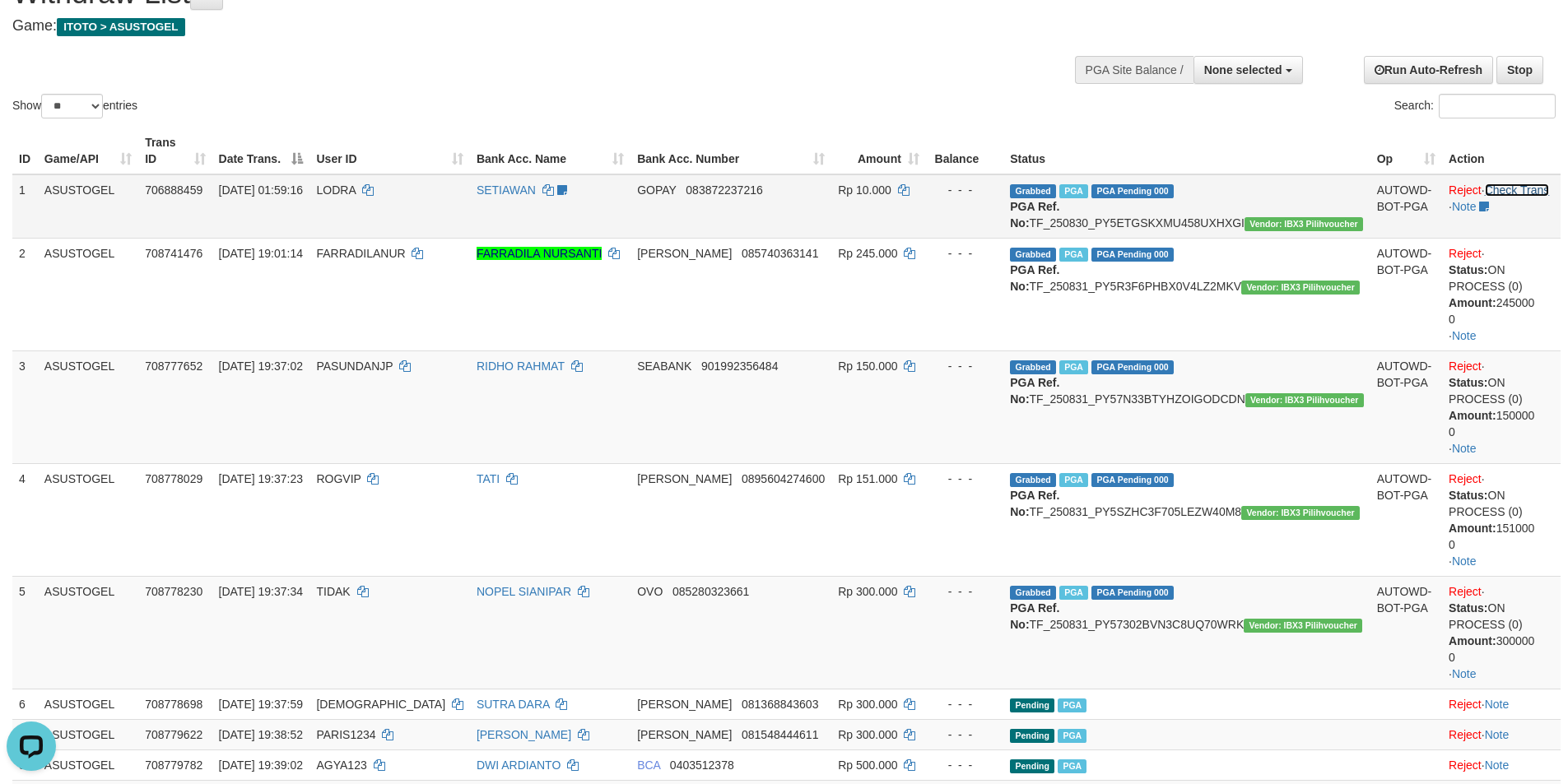
click at [1502, 183] on link "Check Trans" at bounding box center [1517, 189] width 65 height 13
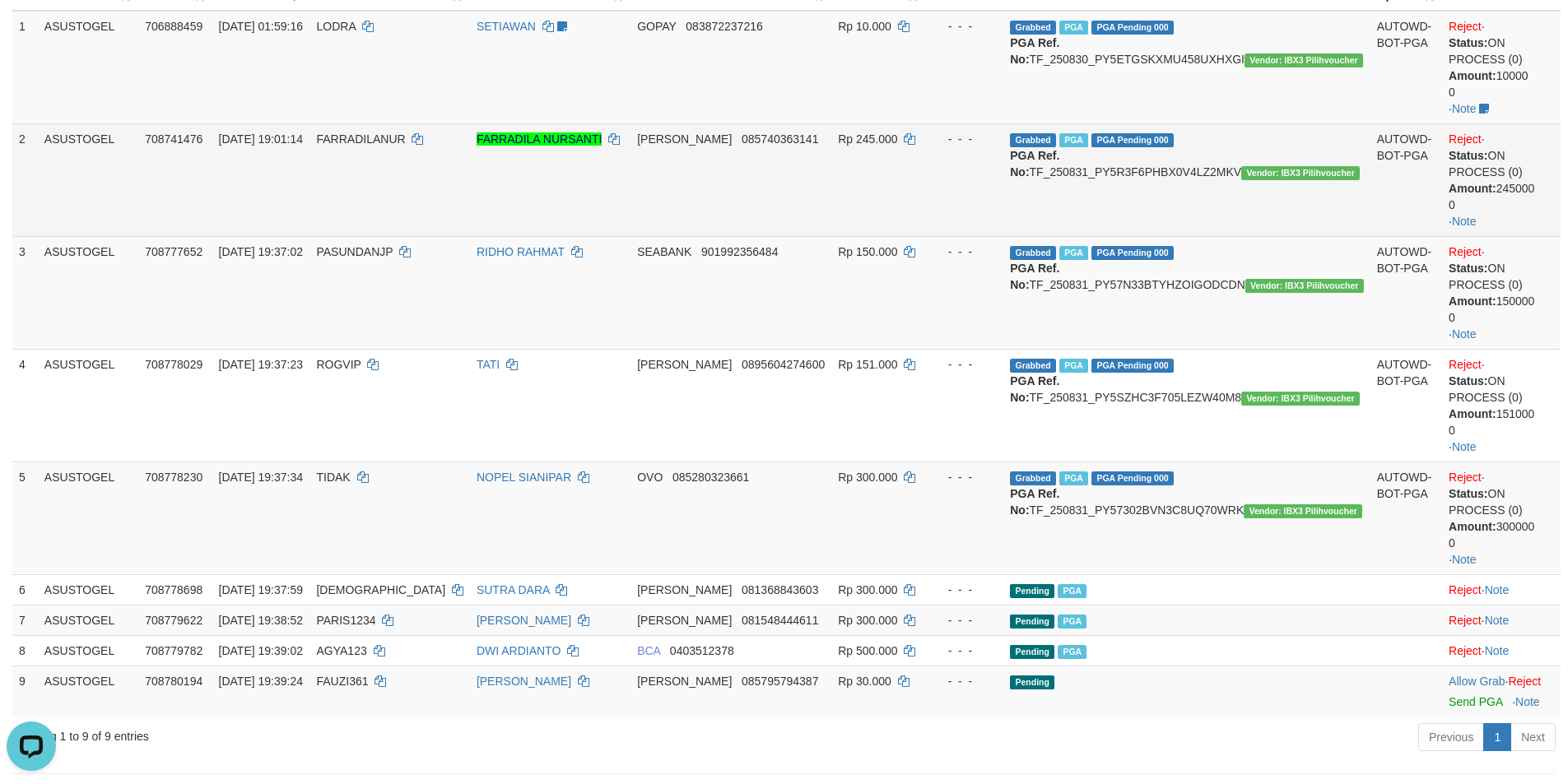
scroll to position [247, 0]
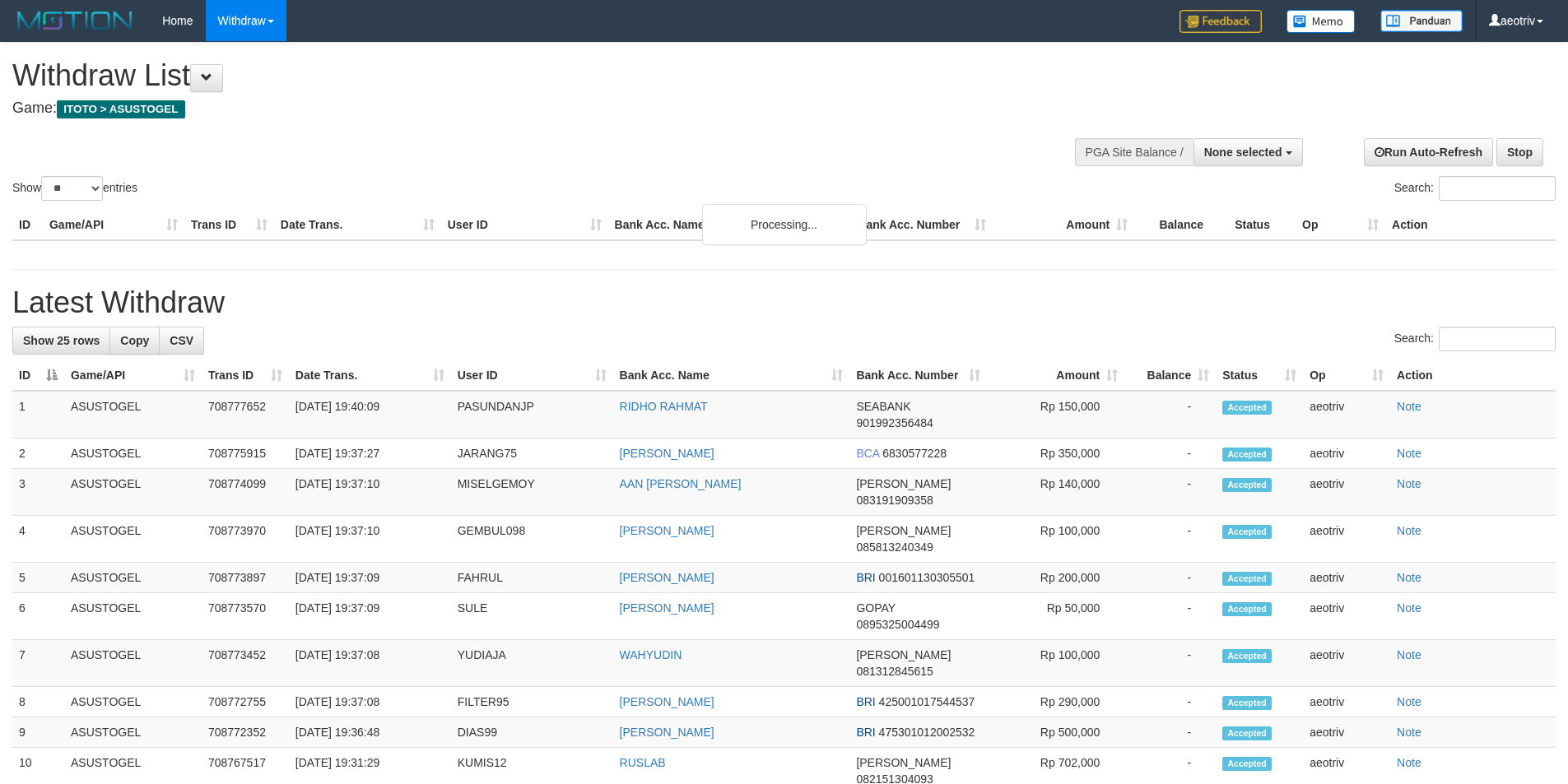
select select
select select "**"
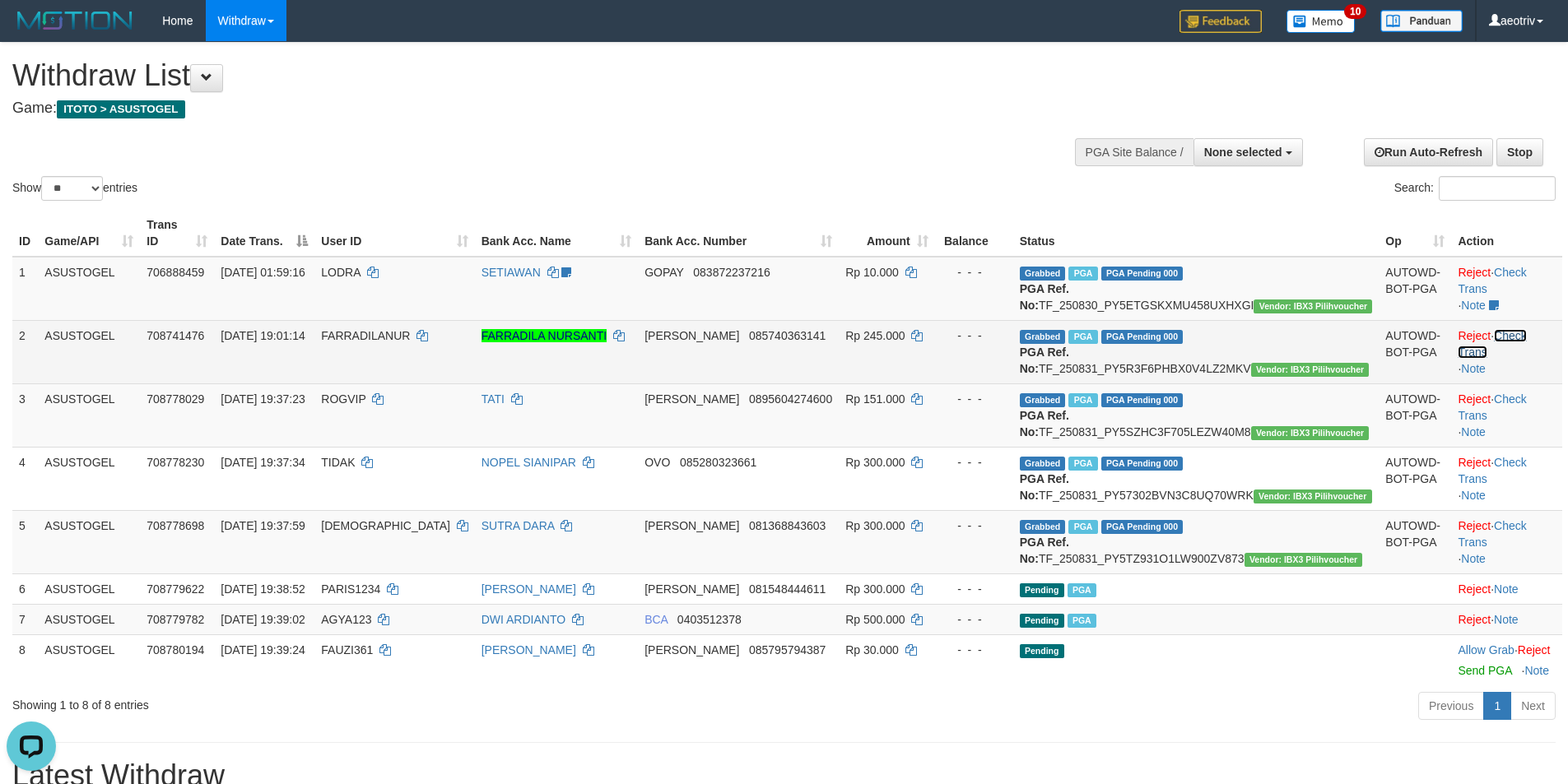
click at [1508, 337] on link "Check Trans" at bounding box center [1491, 343] width 68 height 30
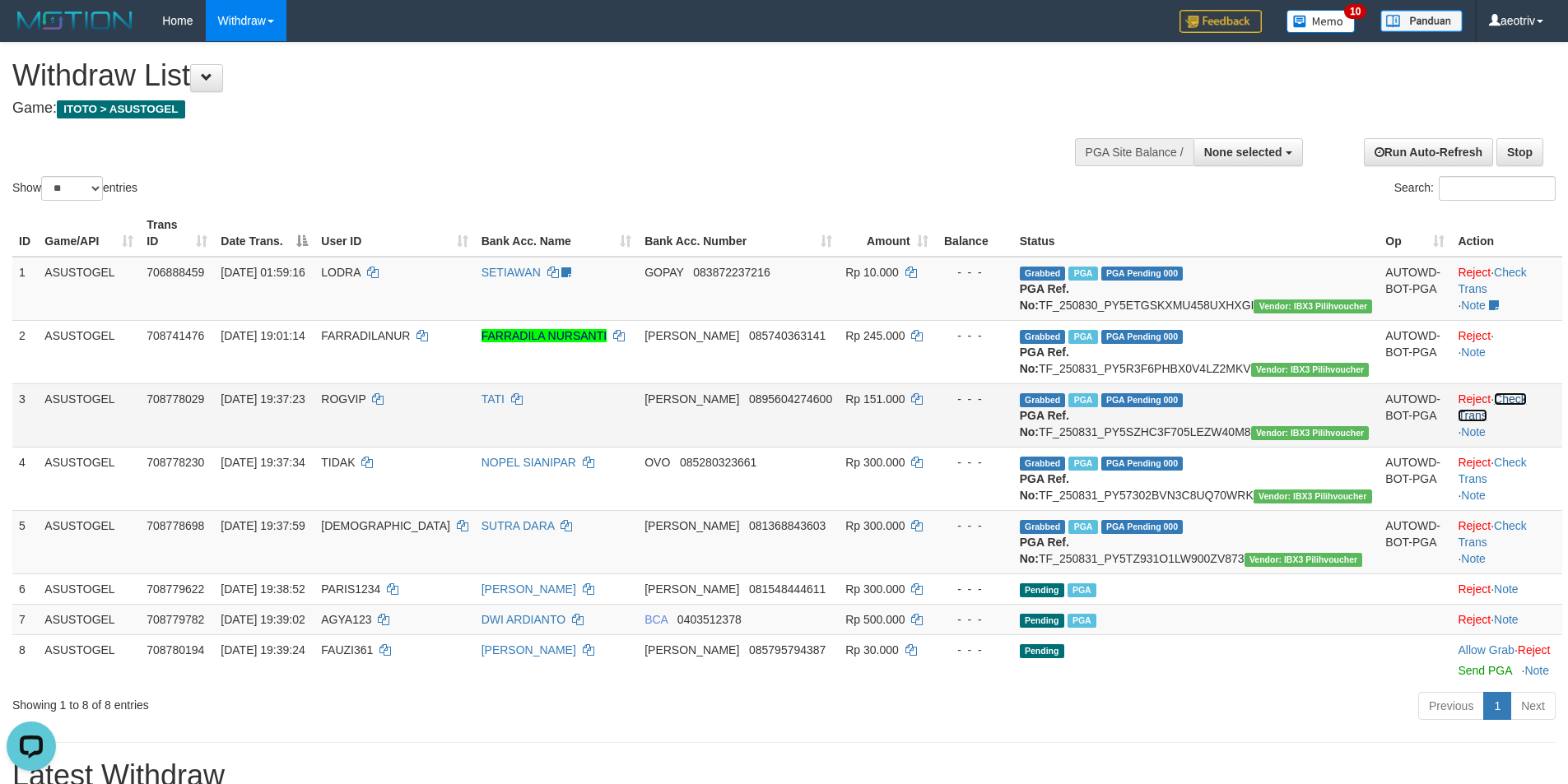
click at [1518, 415] on link "Check Trans" at bounding box center [1491, 407] width 68 height 30
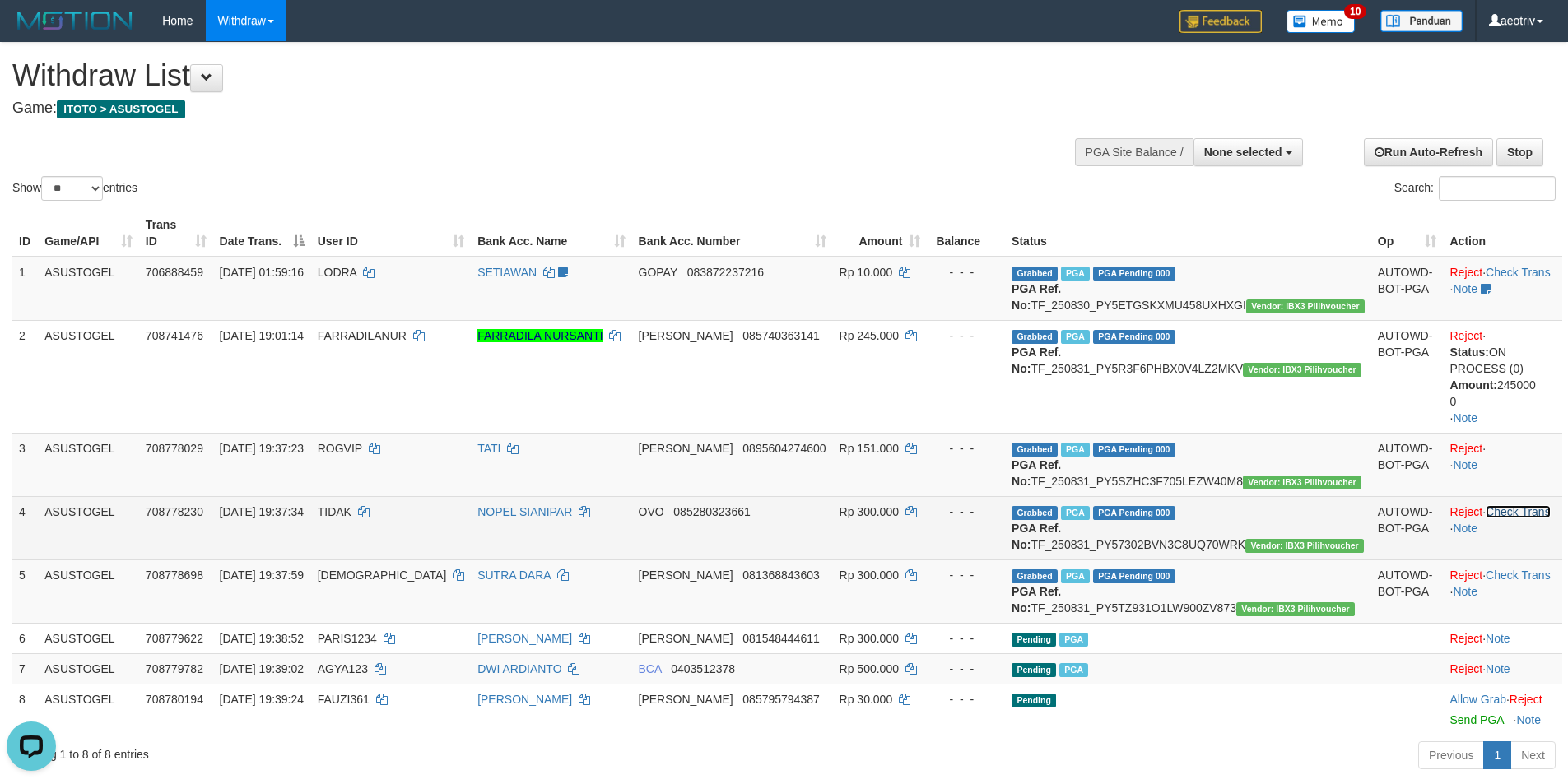
click at [1511, 525] on tbody "1 ASUSTOGEL 706888459 30/08/2025 01:59:16 LODRA SETIAWAN follow up - chendy 31-…" at bounding box center [786, 495] width 1549 height 478
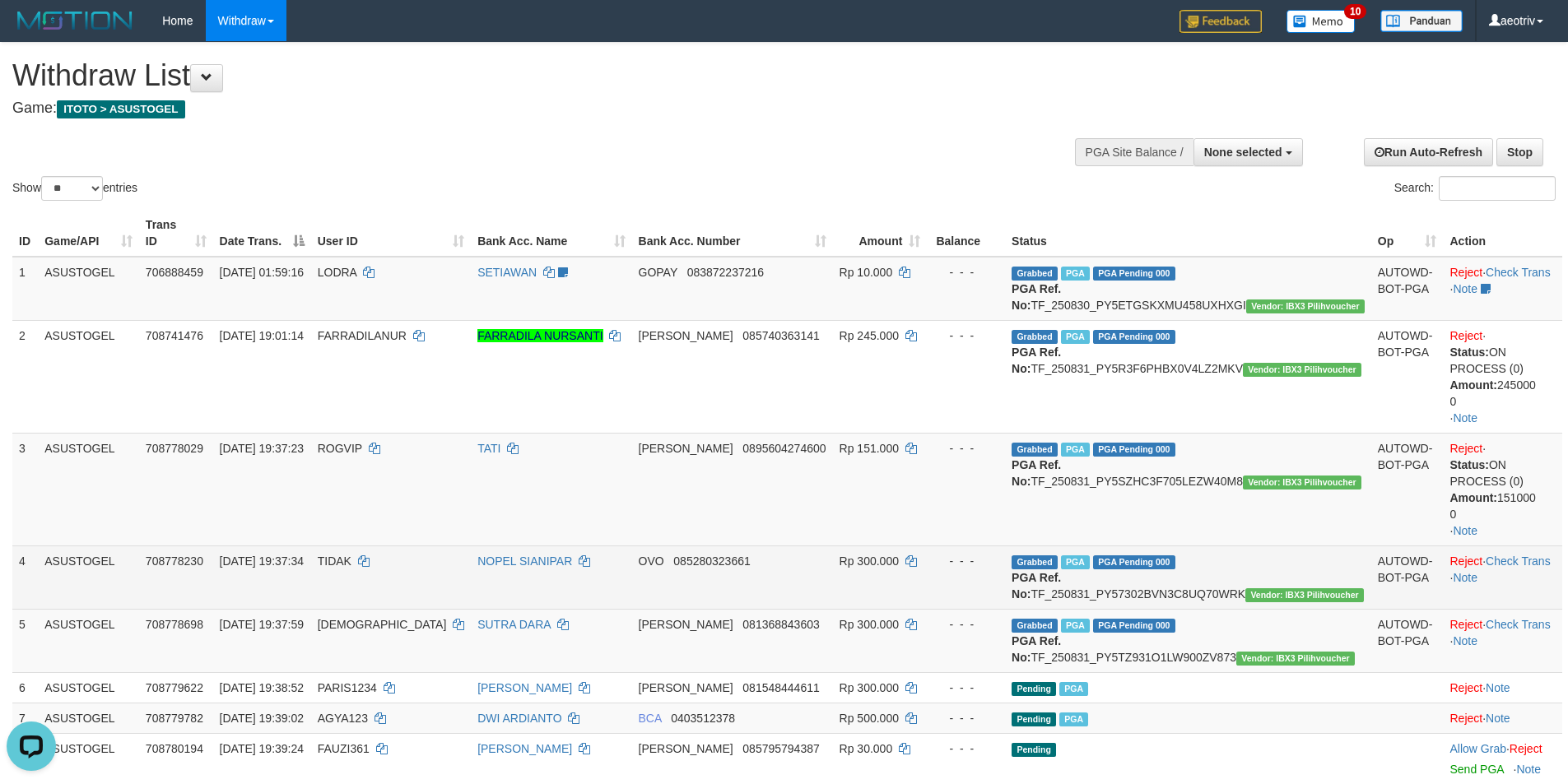
click at [1506, 568] on td "Reject · Check Trans · Note" at bounding box center [1502, 577] width 119 height 63
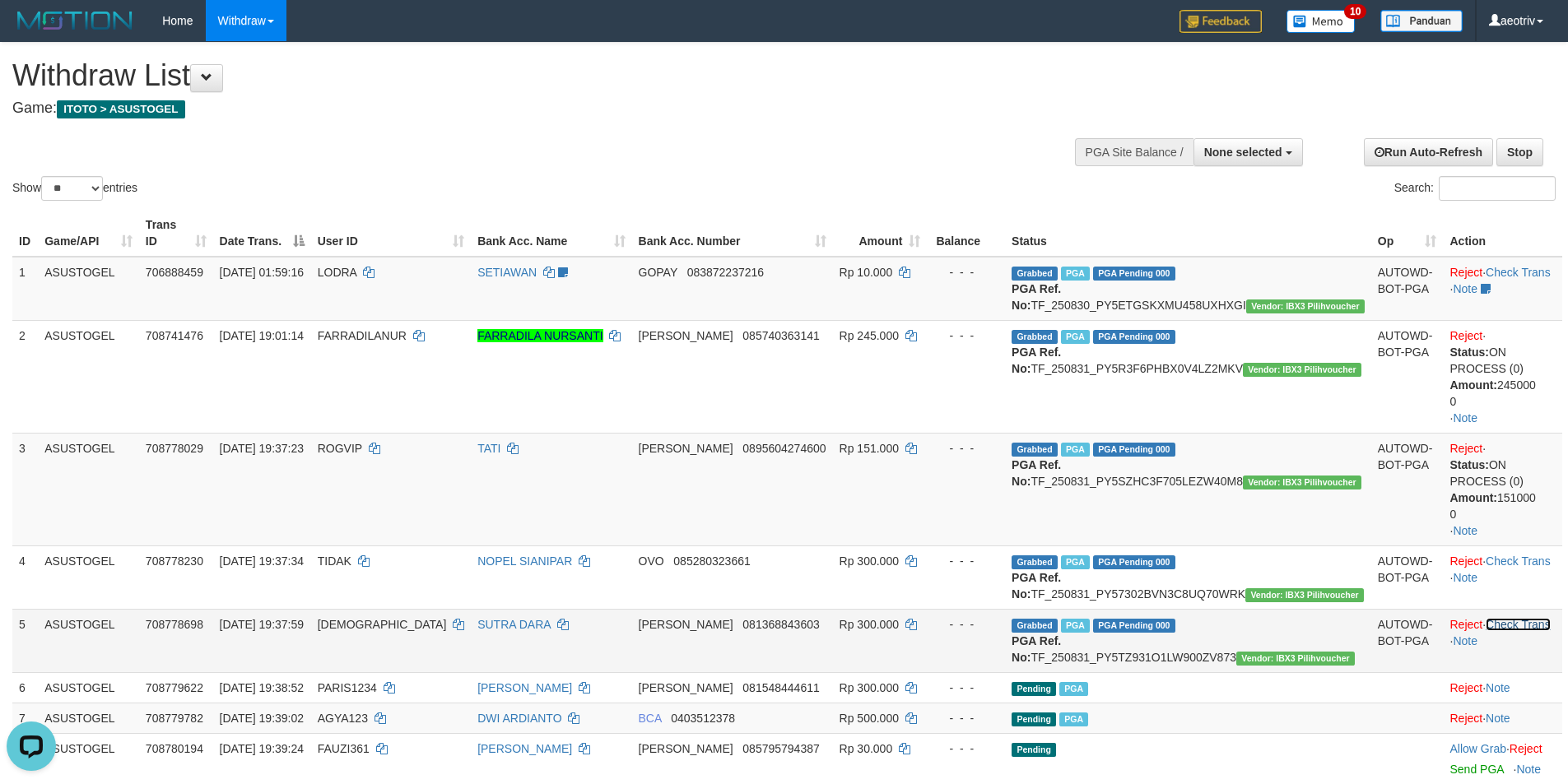
click at [1510, 631] on link "Check Trans" at bounding box center [1518, 624] width 65 height 13
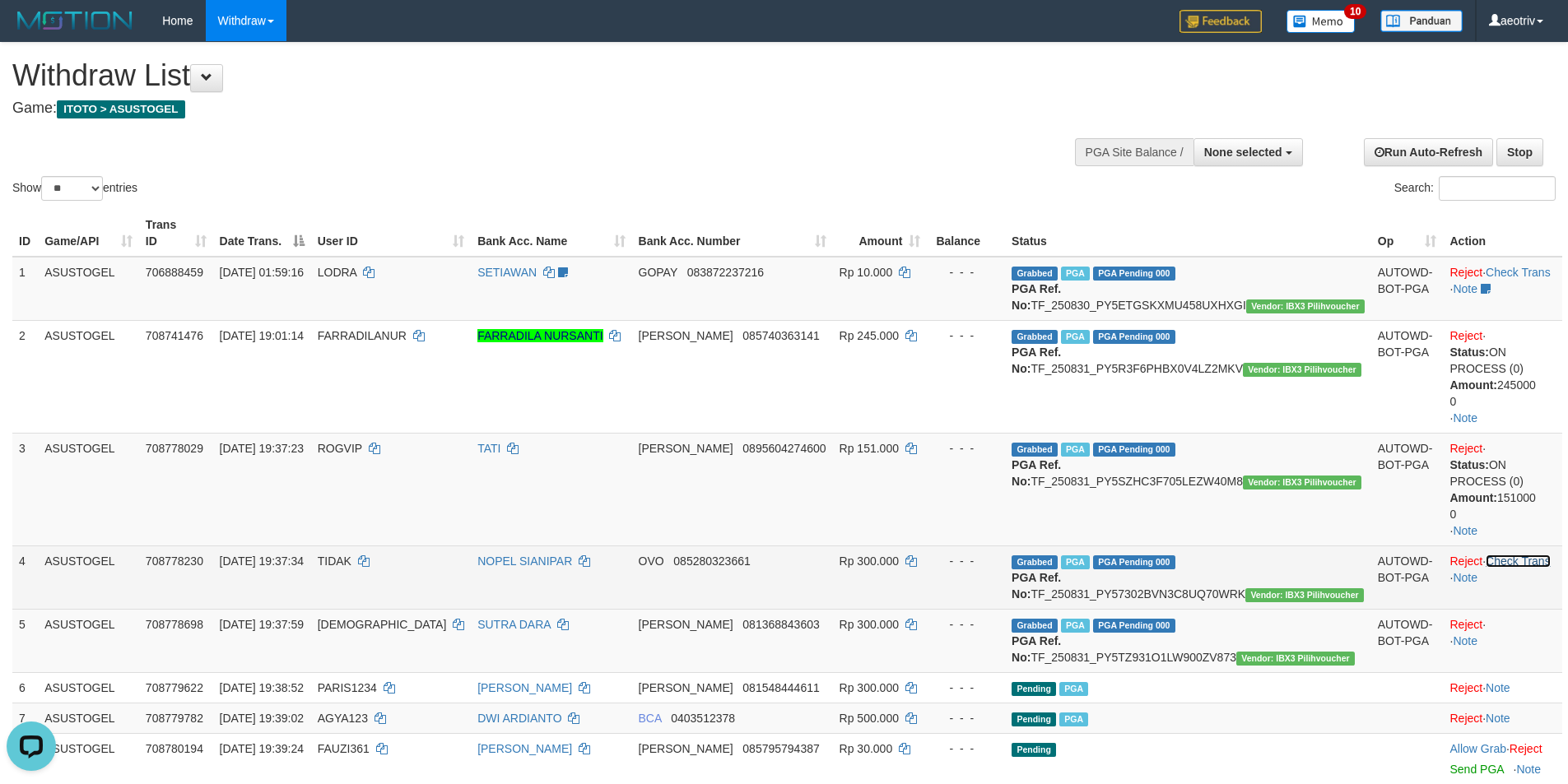
click at [1511, 558] on link "Check Trans" at bounding box center [1518, 560] width 65 height 13
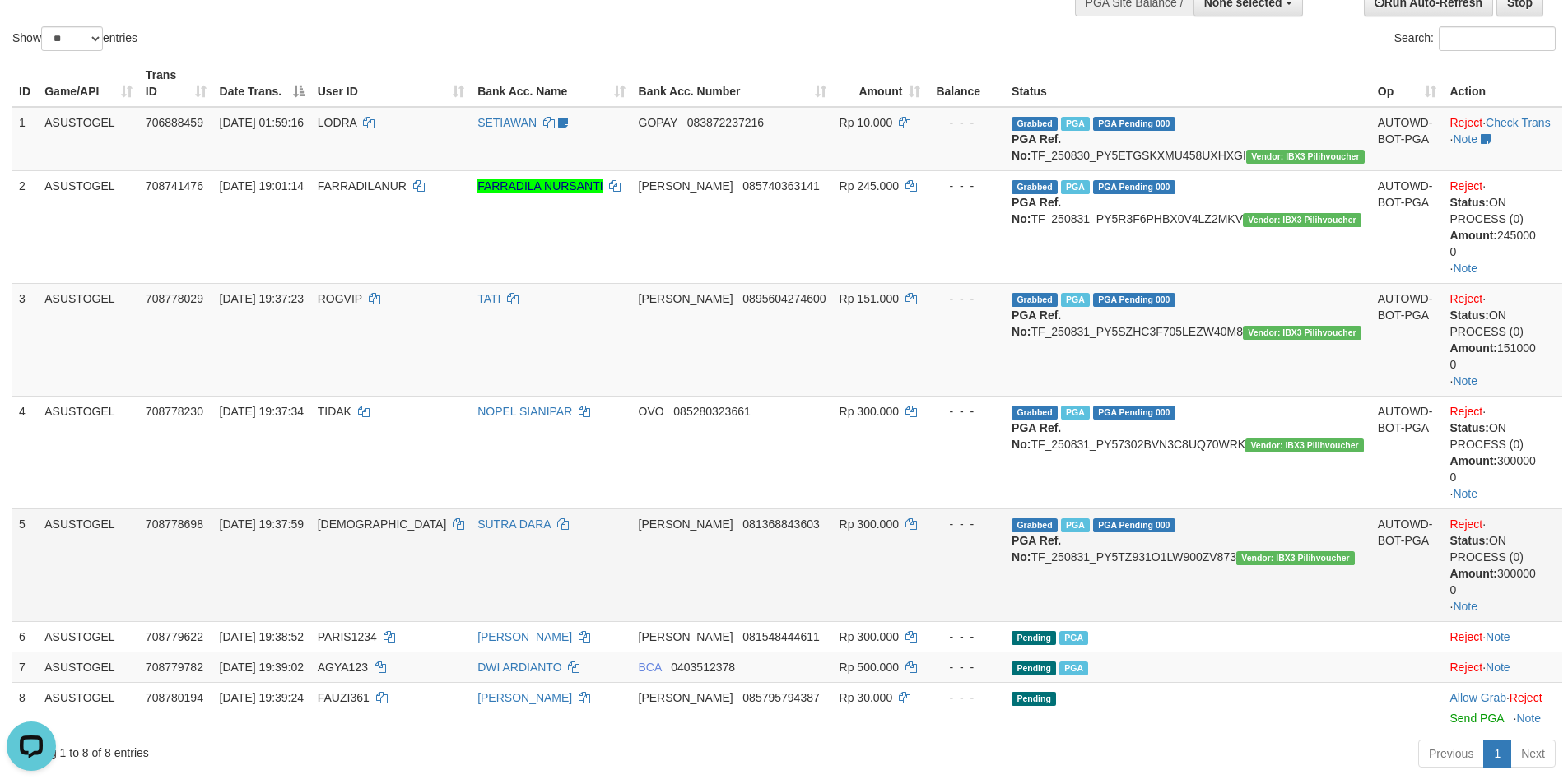
scroll to position [164, 0]
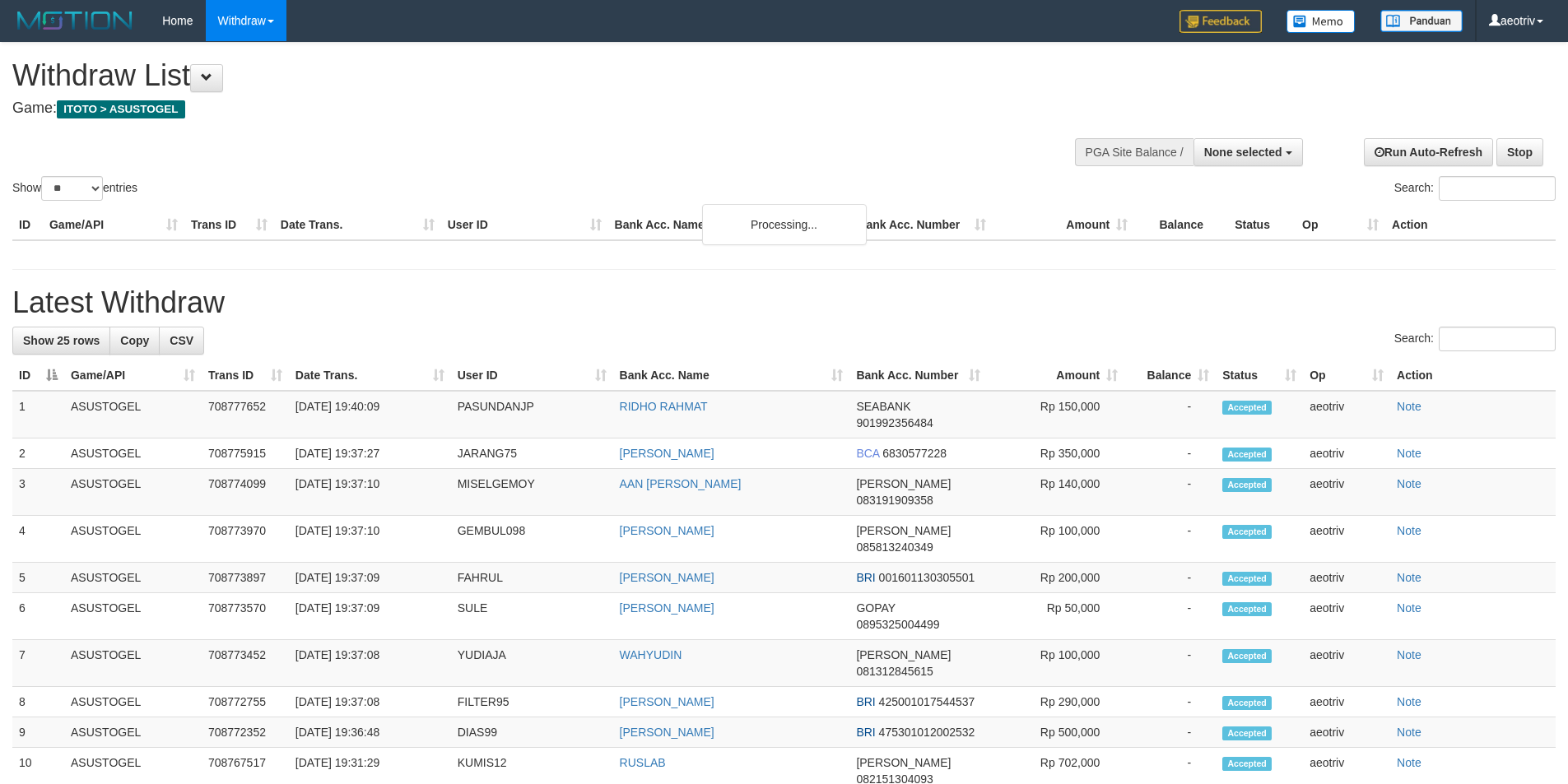
select select
select select "**"
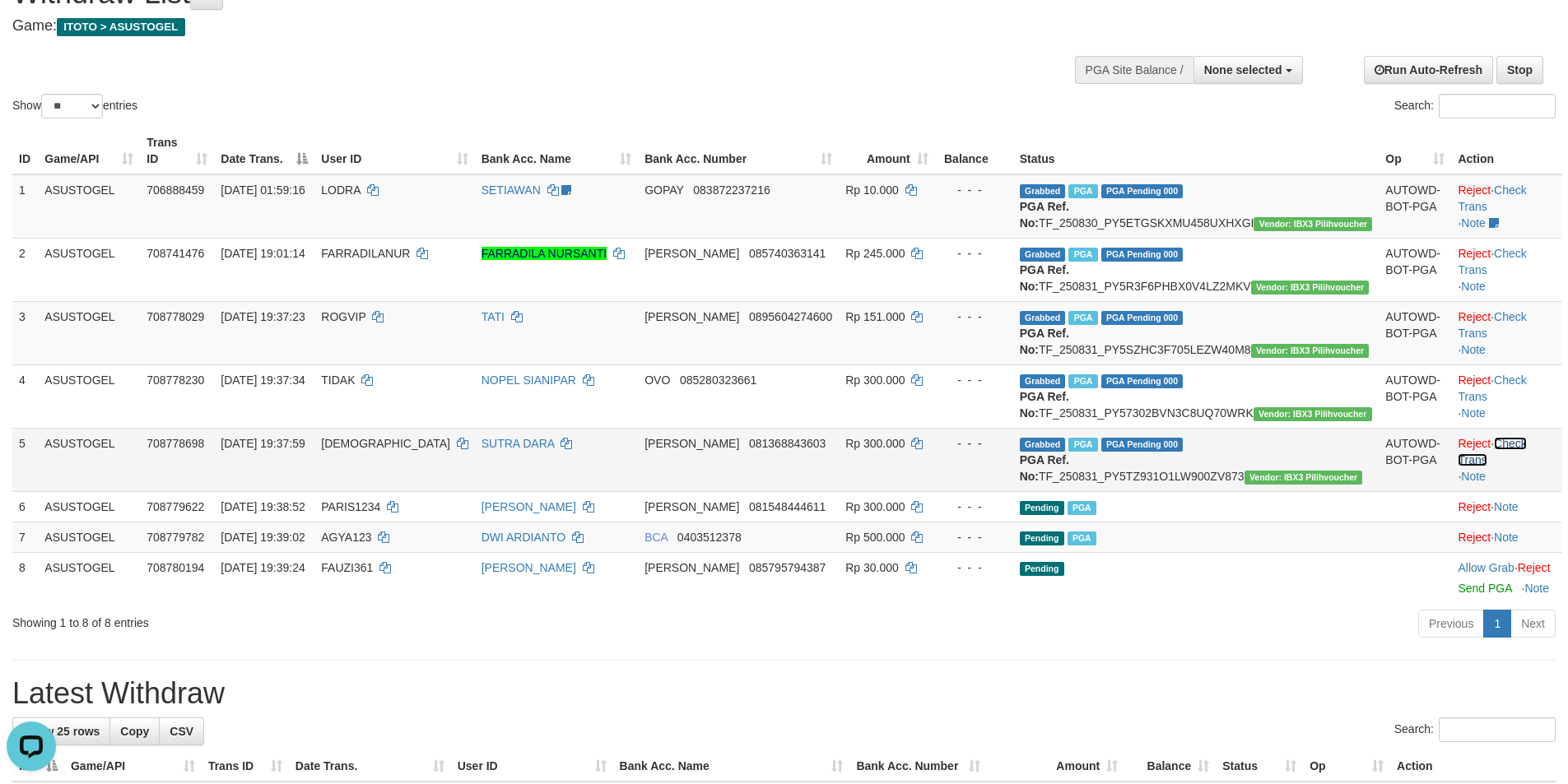
click at [1525, 466] on link "Check Trans" at bounding box center [1491, 451] width 68 height 30
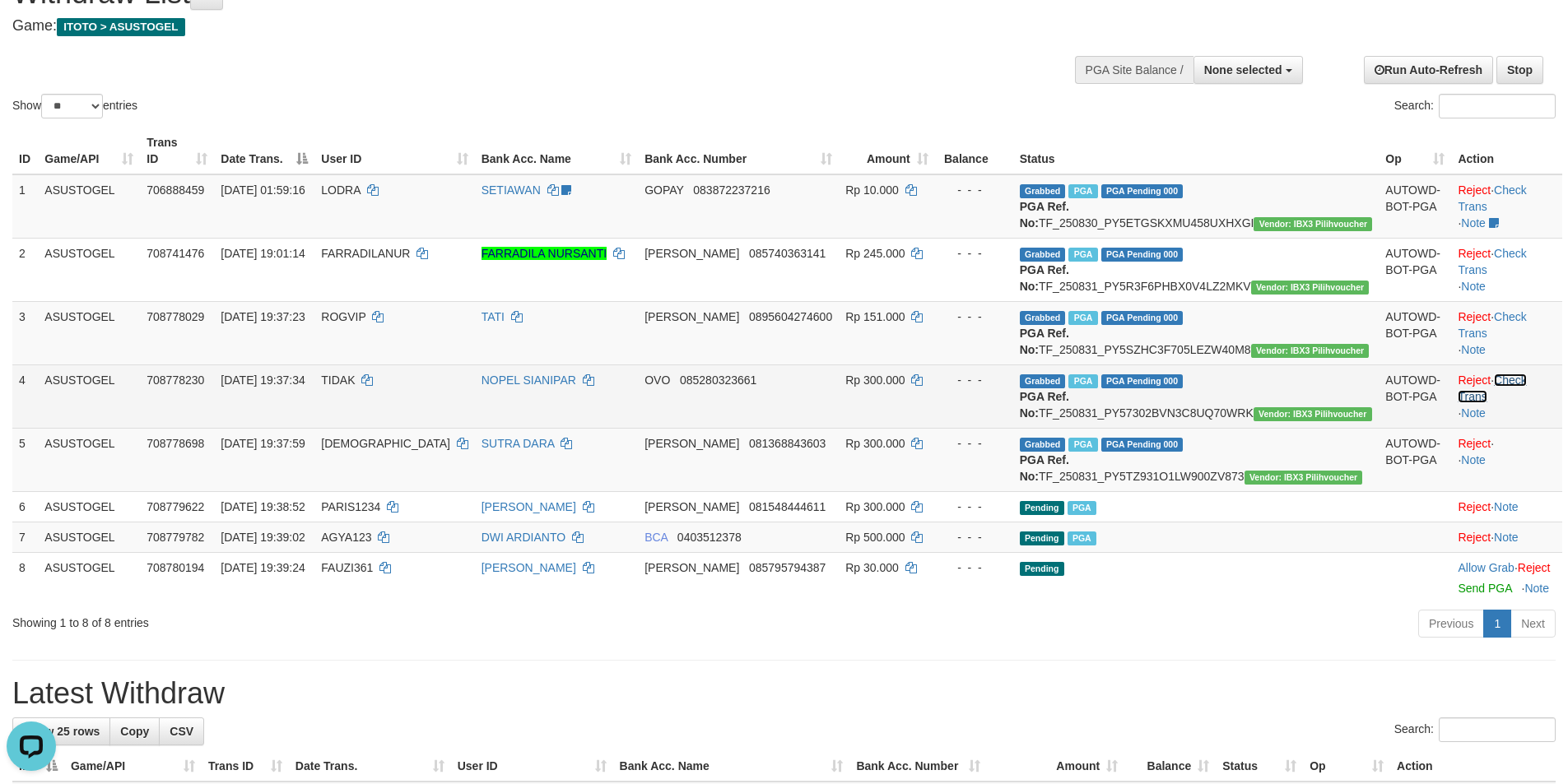
click at [1513, 403] on link "Check Trans" at bounding box center [1491, 388] width 68 height 30
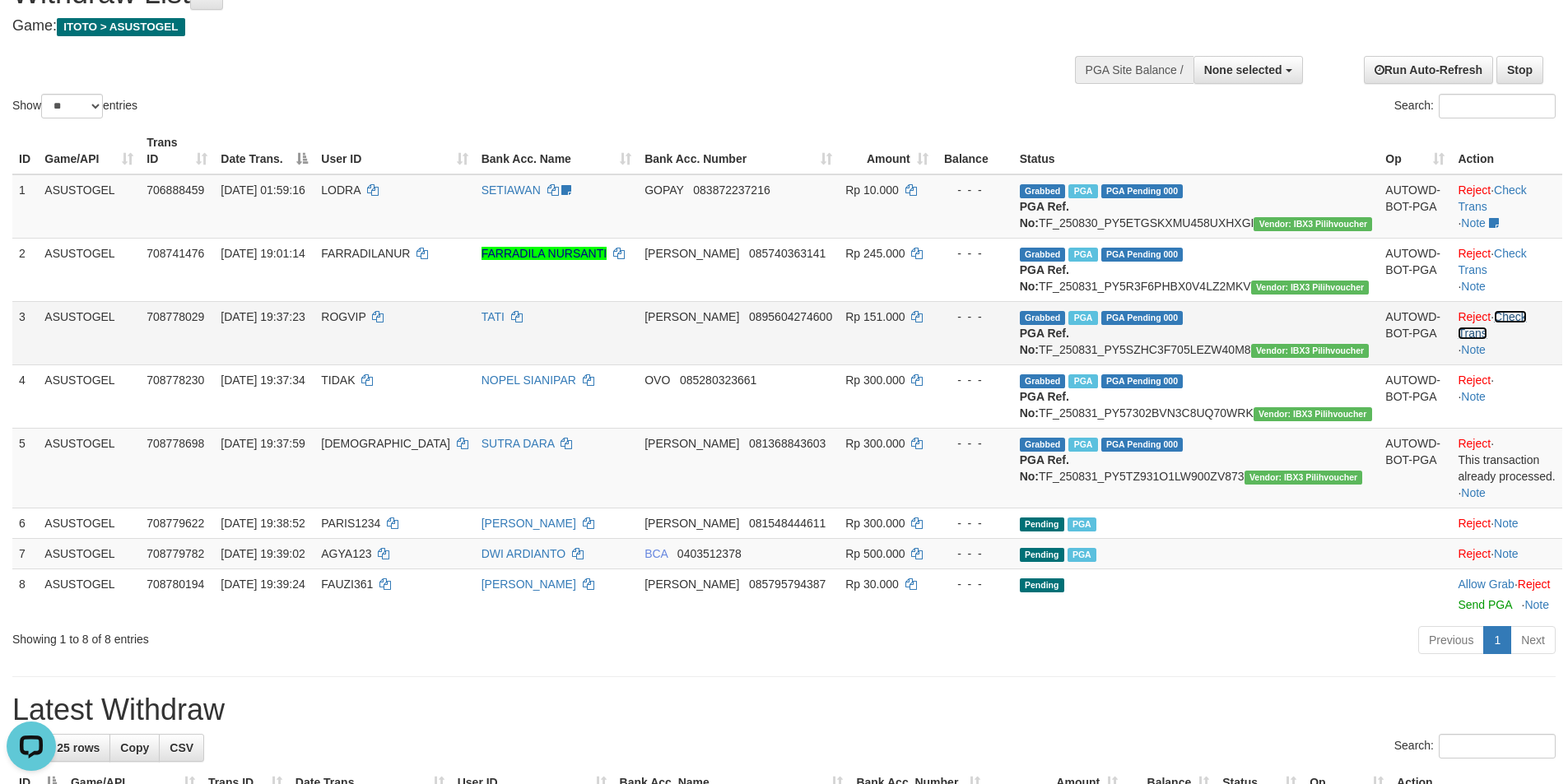
click at [1513, 333] on link "Check Trans" at bounding box center [1491, 324] width 68 height 30
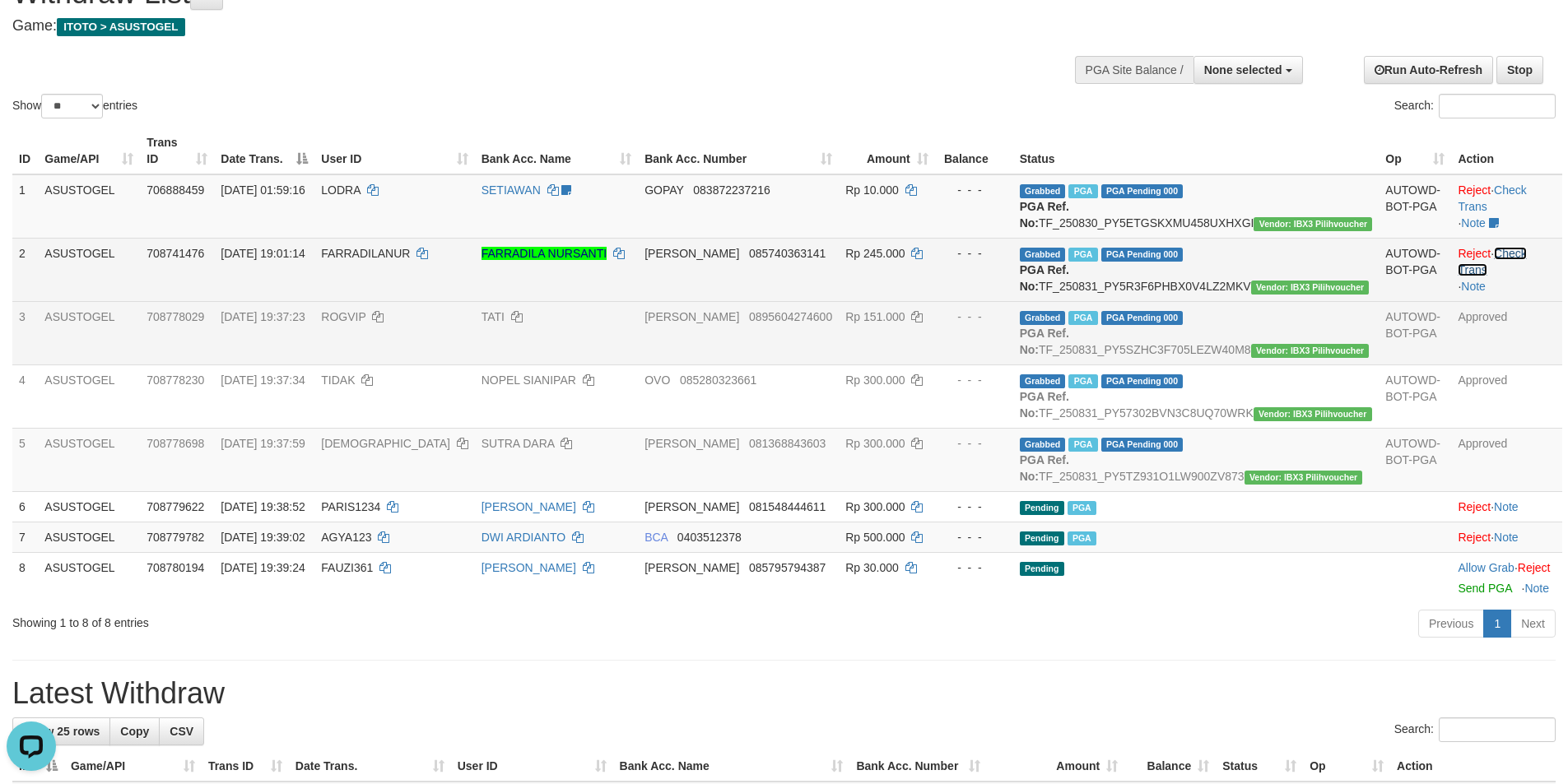
click at [1505, 254] on link "Check Trans" at bounding box center [1491, 261] width 68 height 30
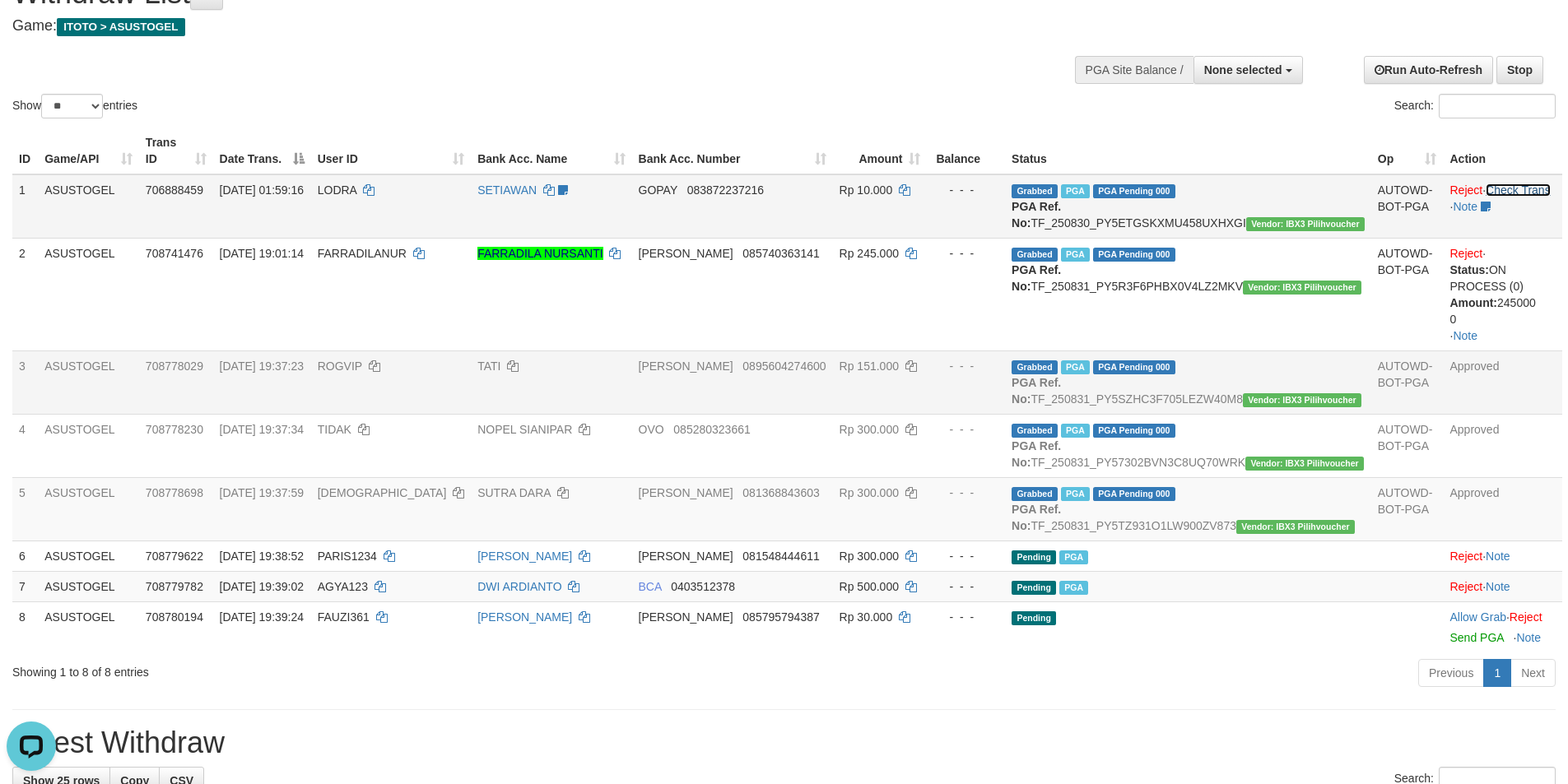
click at [1503, 183] on link "Check Trans" at bounding box center [1518, 189] width 65 height 13
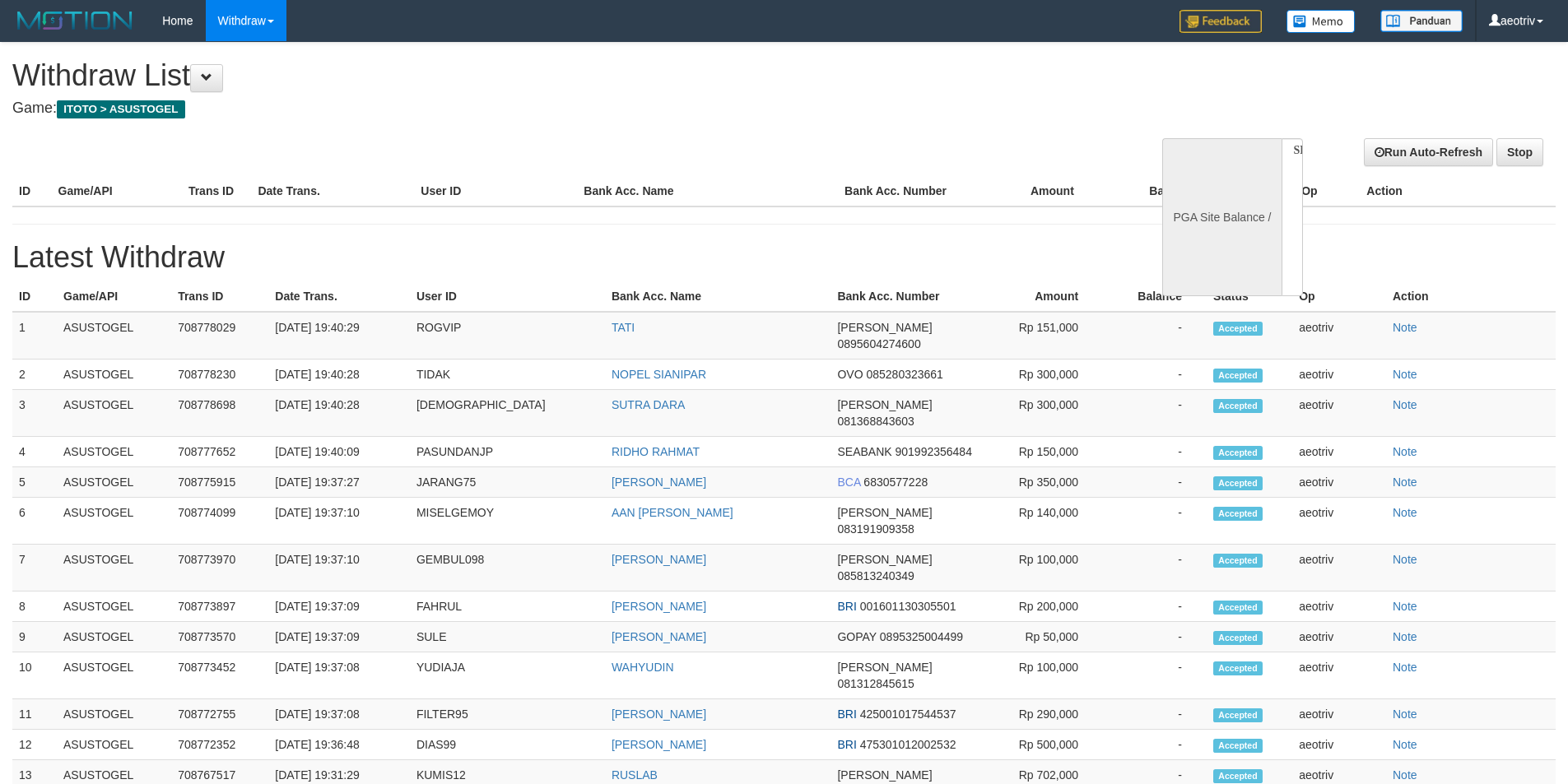
select select
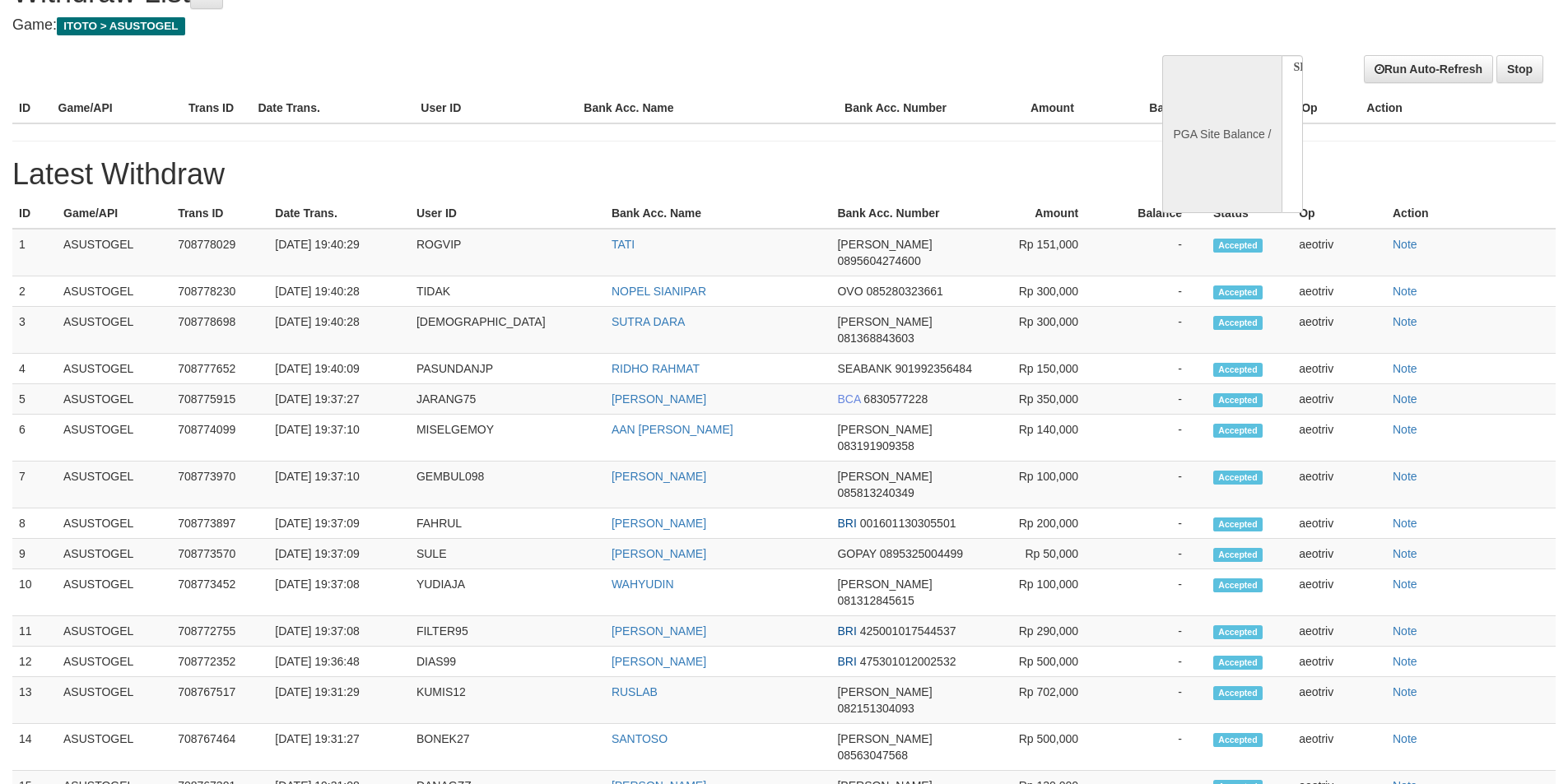
select select "**"
select select
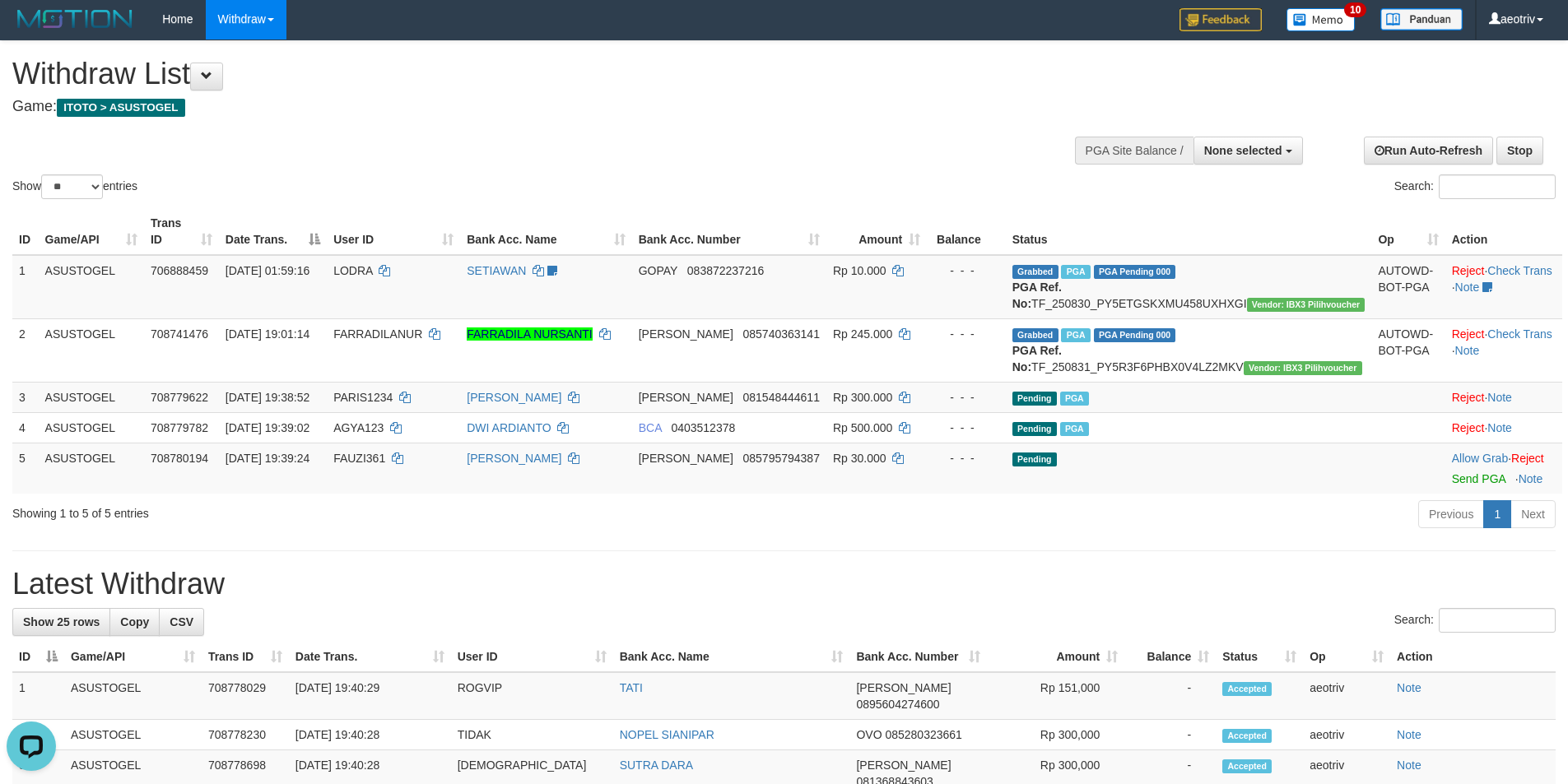
scroll to position [0, 0]
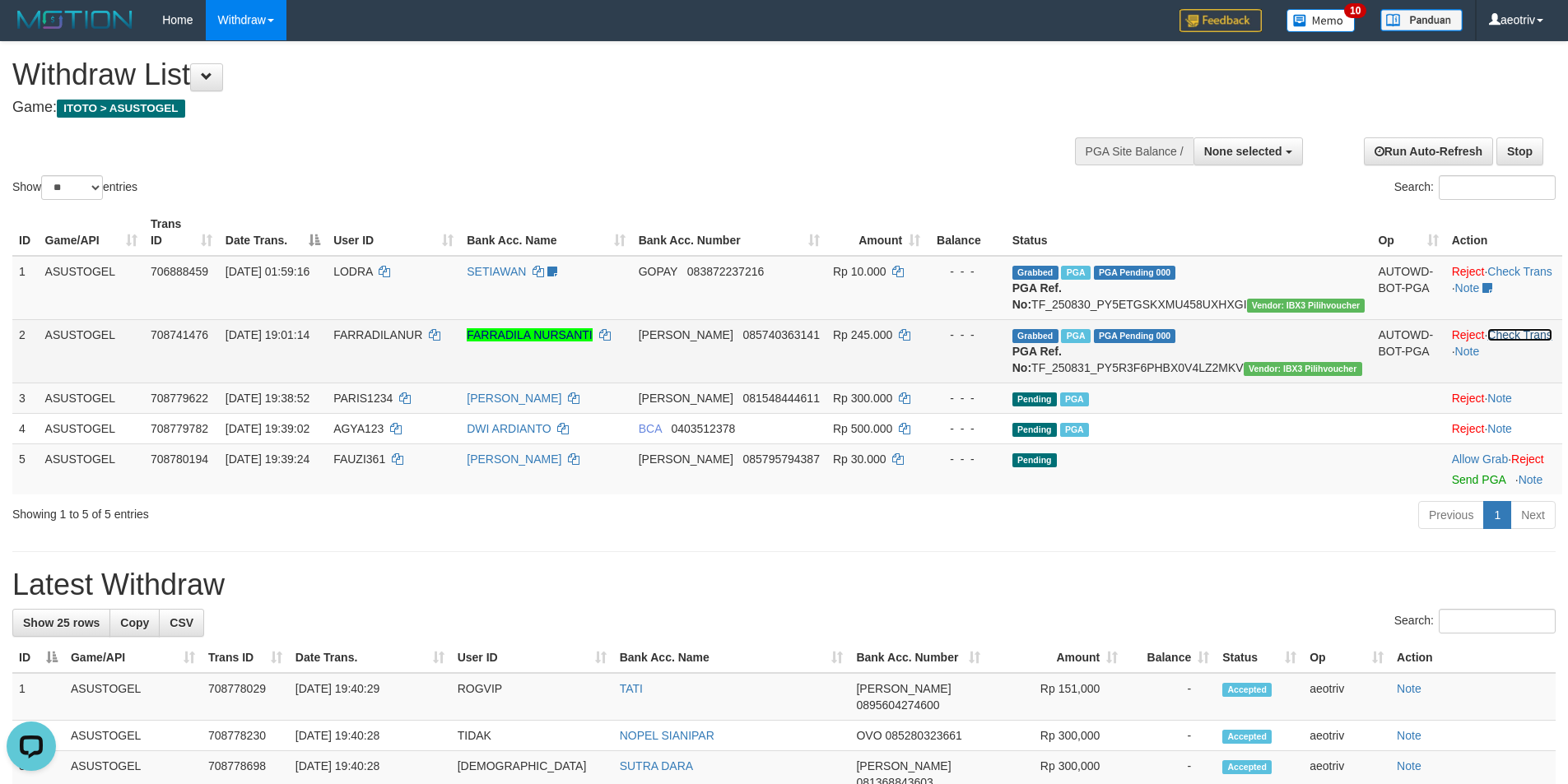
click at [1511, 336] on link "Check Trans" at bounding box center [1519, 335] width 65 height 13
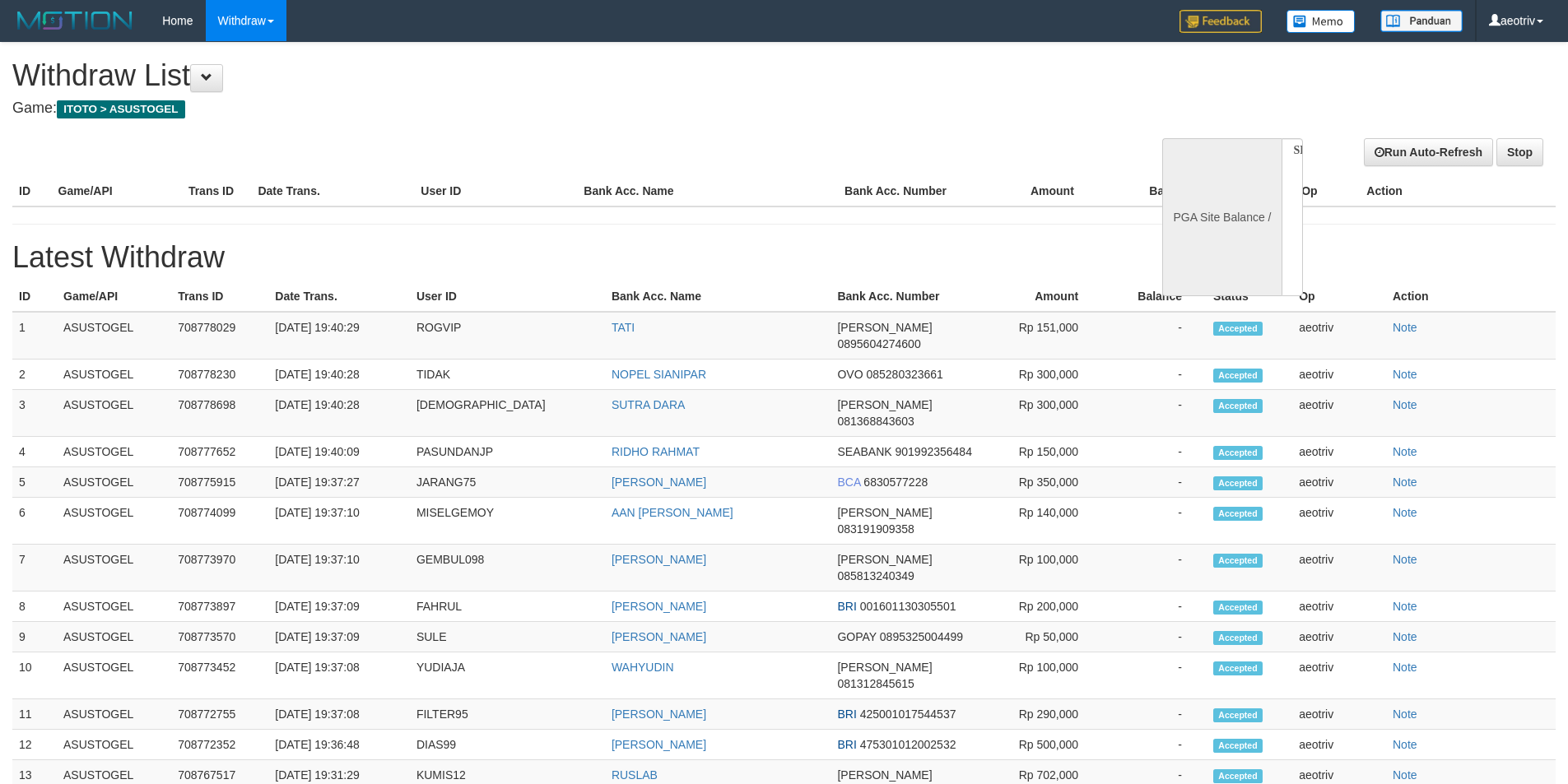
select select
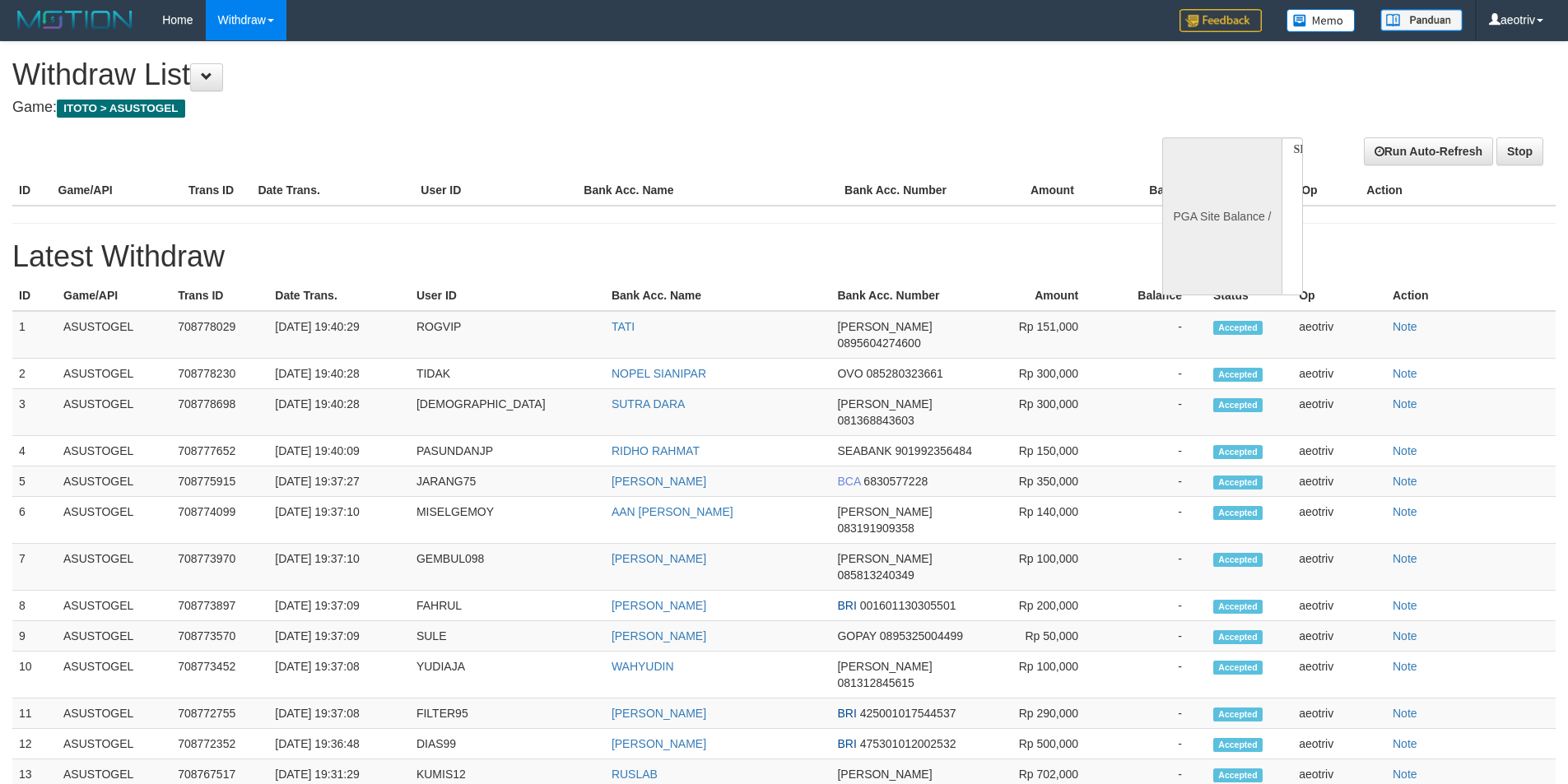
select select "**"
select select
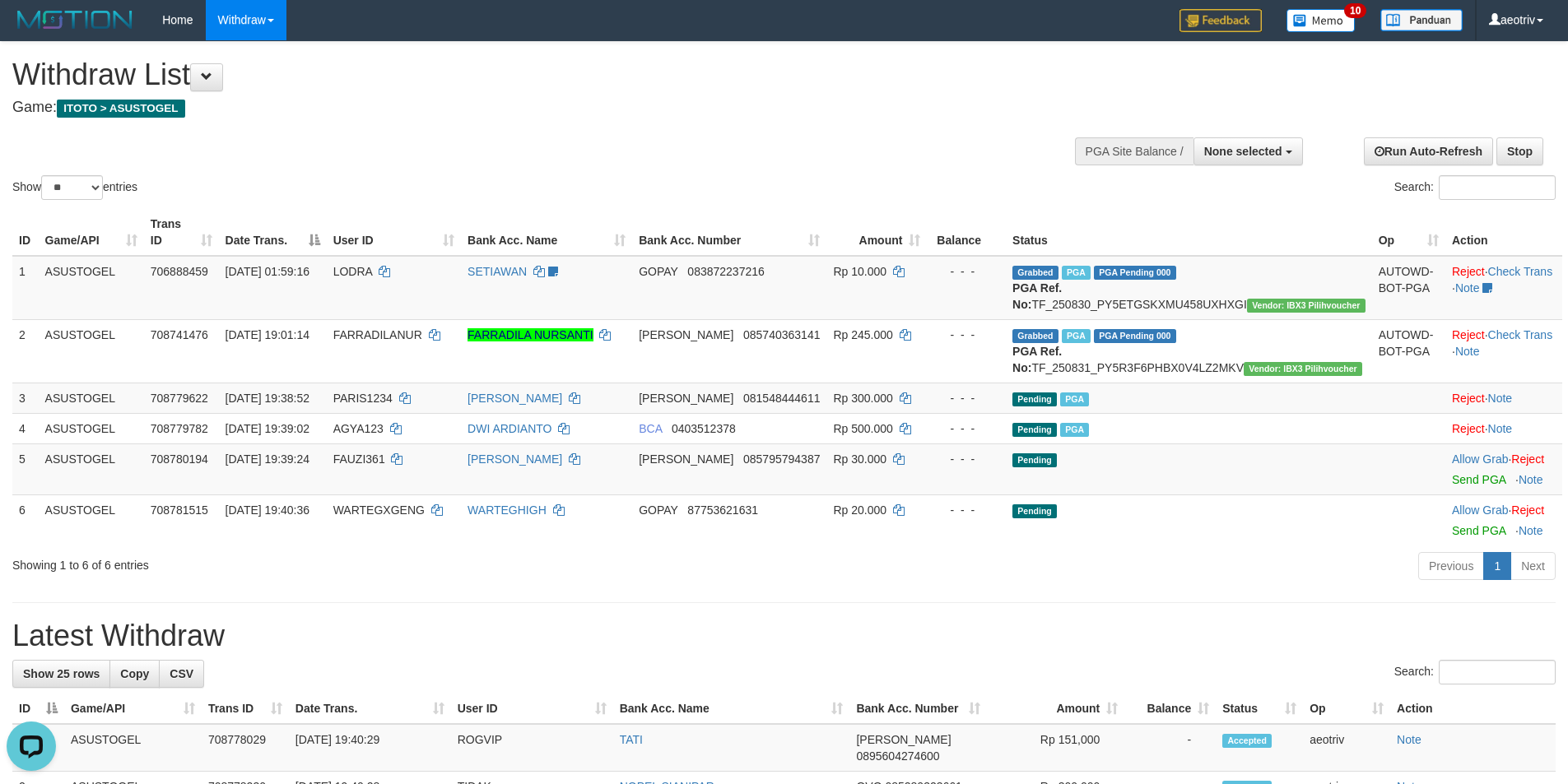
scroll to position [0, 0]
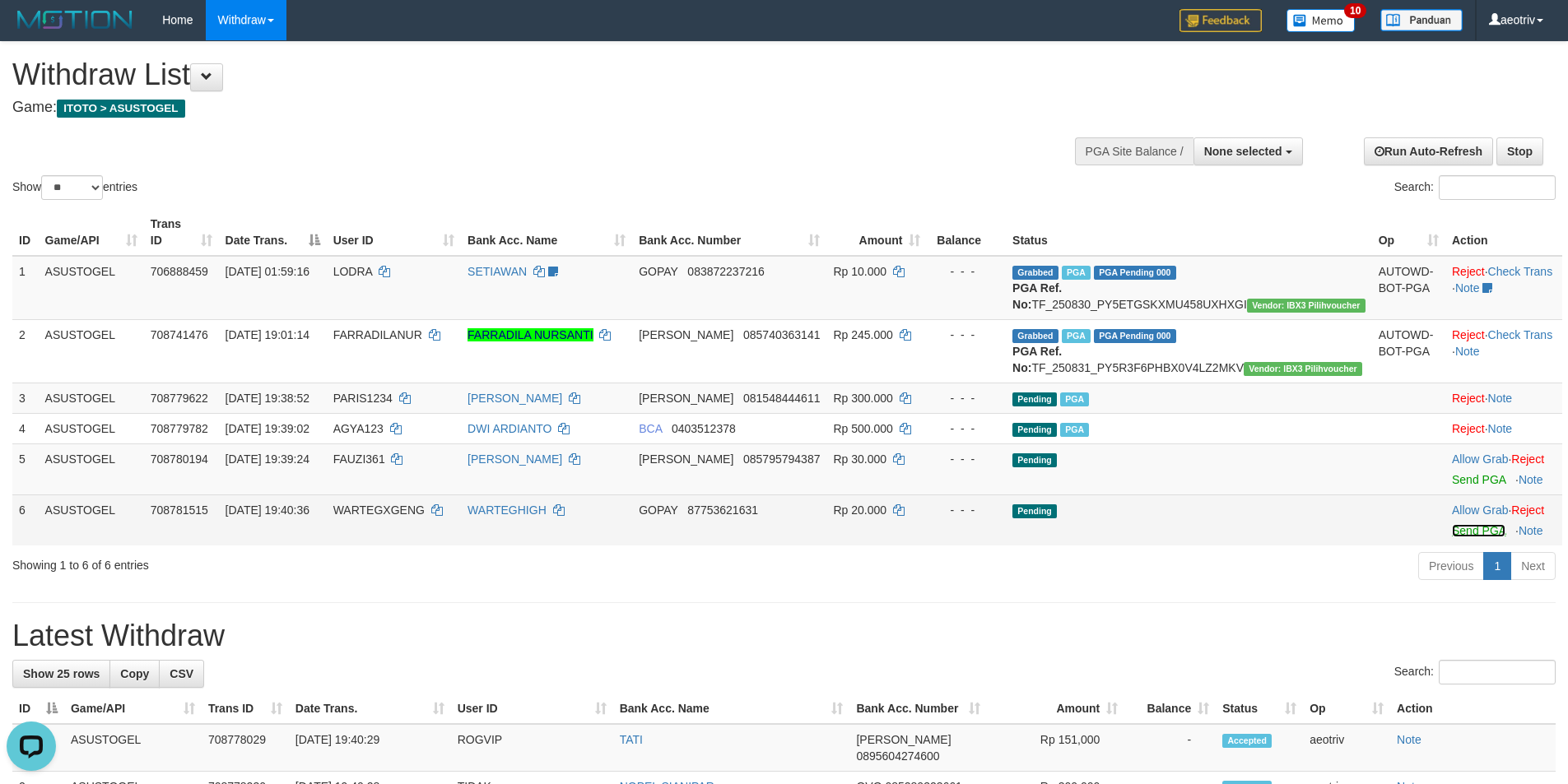
click at [1456, 537] on link "Send PGA" at bounding box center [1478, 529] width 54 height 13
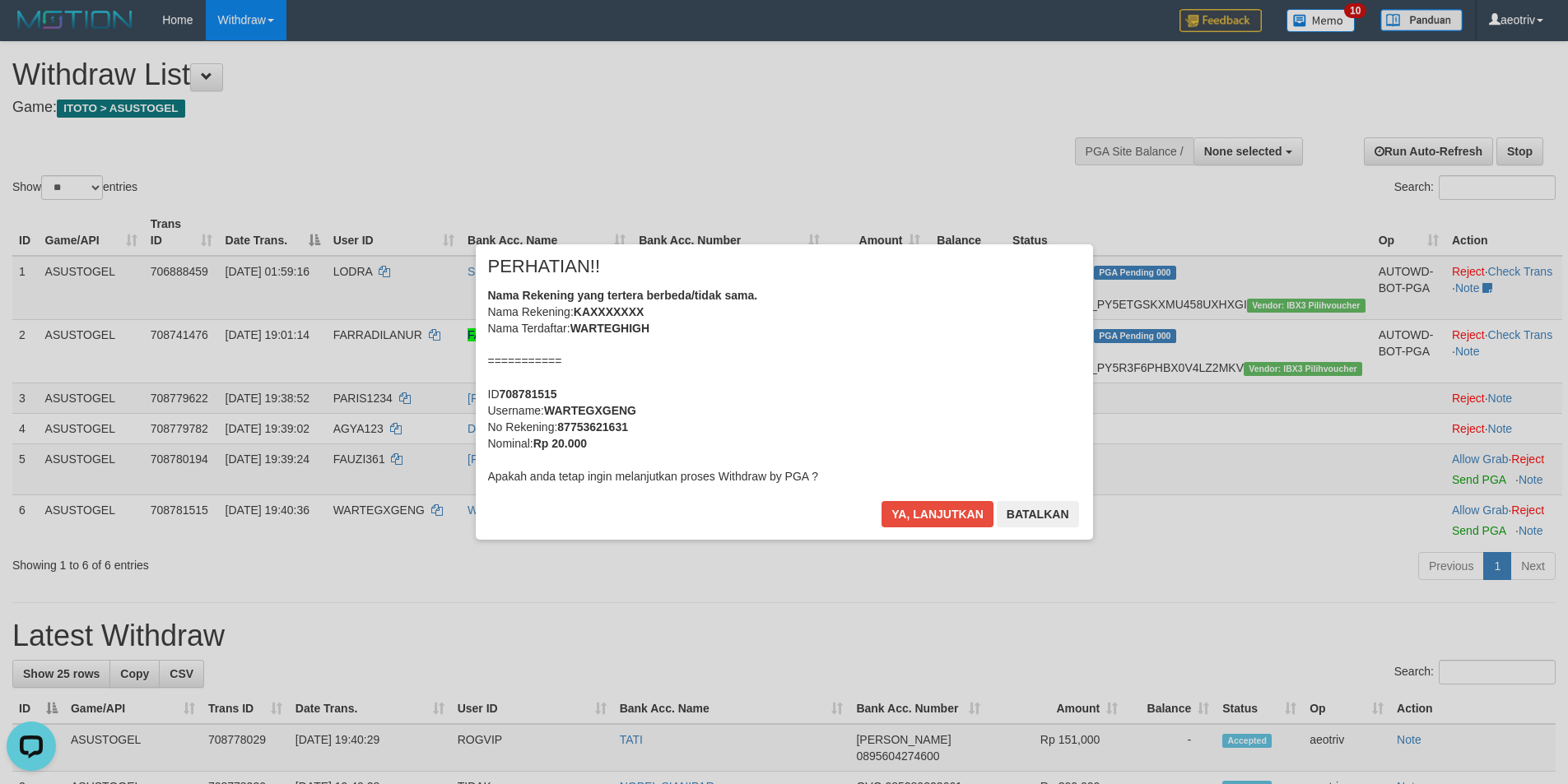
click at [547, 591] on div "× PERHATIAN!! Nama Rekening yang tertera berbeda/tidak sama. Nama Rekening: KAX…" at bounding box center [784, 392] width 1568 height 784
click at [1029, 517] on button "Batalkan" at bounding box center [1037, 513] width 83 height 26
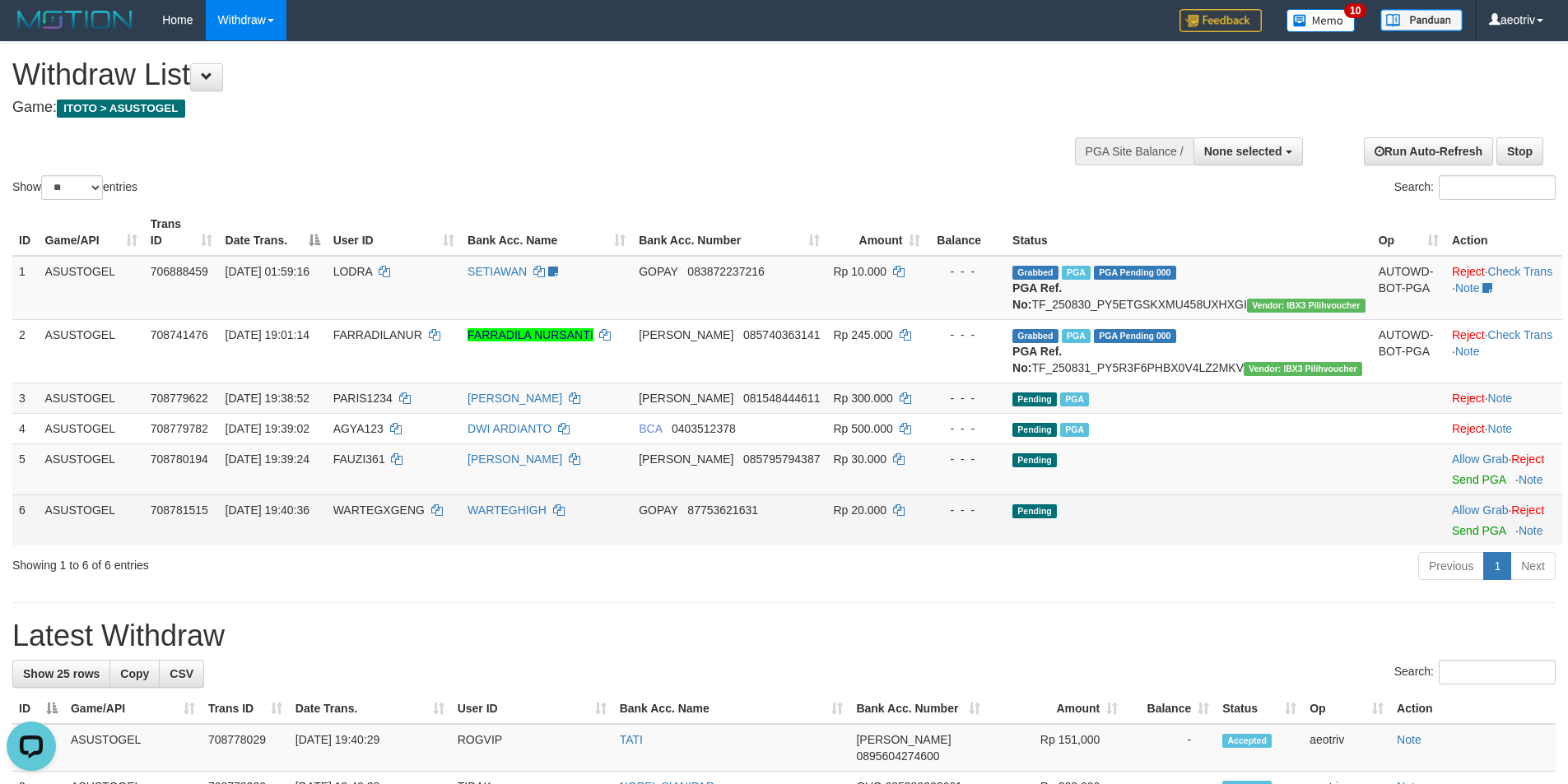
click at [425, 517] on span "WARTEGXGENG" at bounding box center [378, 509] width 91 height 13
copy td "WARTEGXGENG"
click at [1451, 537] on link "Send PGA" at bounding box center [1478, 529] width 54 height 13
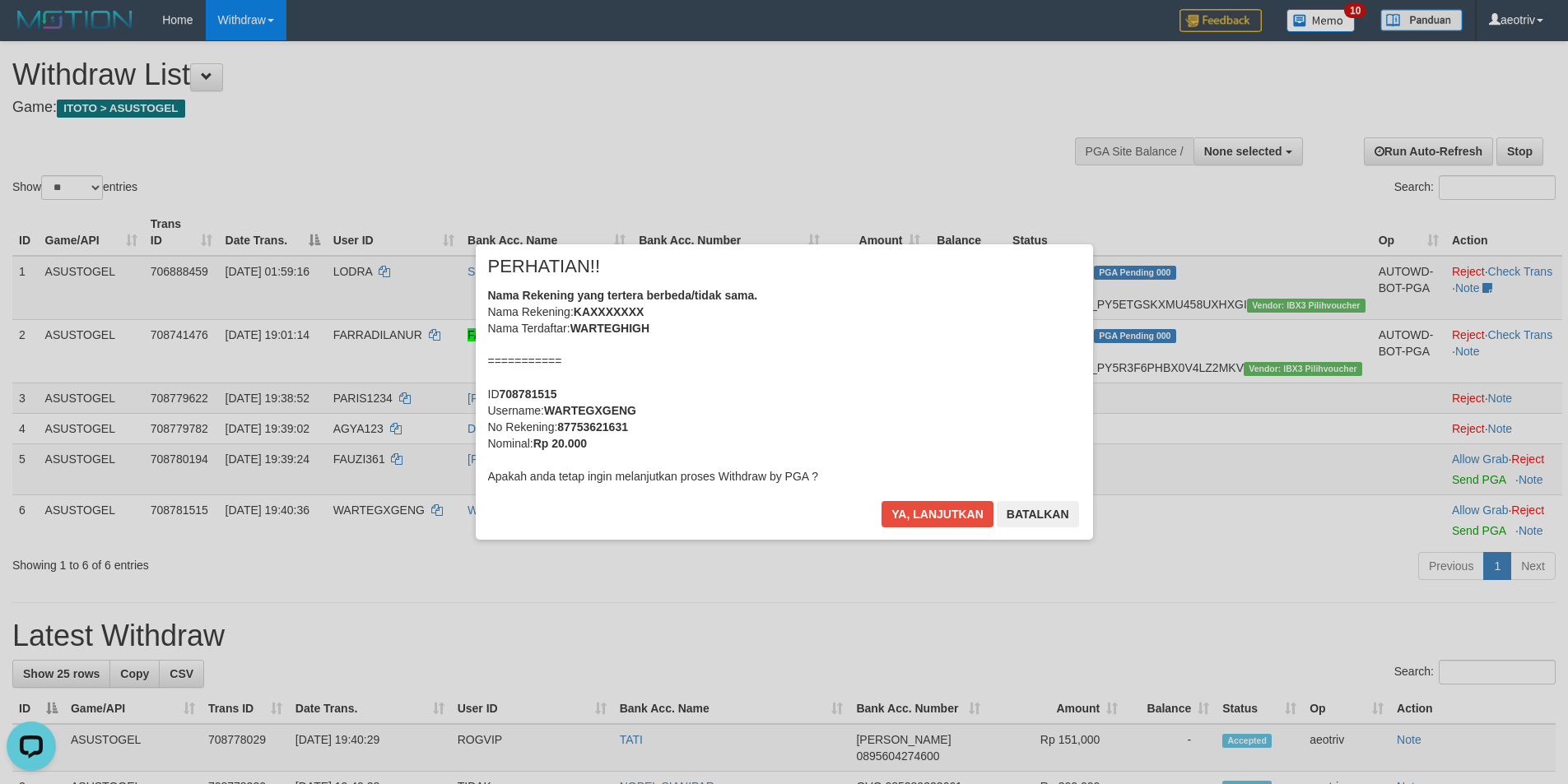
drag, startPoint x: 666, startPoint y: 615, endPoint x: 851, endPoint y: 564, distance: 191.9
click at [669, 614] on div "× PERHATIAN!! Nama Rekening yang tertera berbeda/tidak sama. Nama Rekening: KAX…" at bounding box center [784, 392] width 1568 height 784
click at [1066, 507] on button "Batalkan" at bounding box center [1037, 513] width 83 height 26
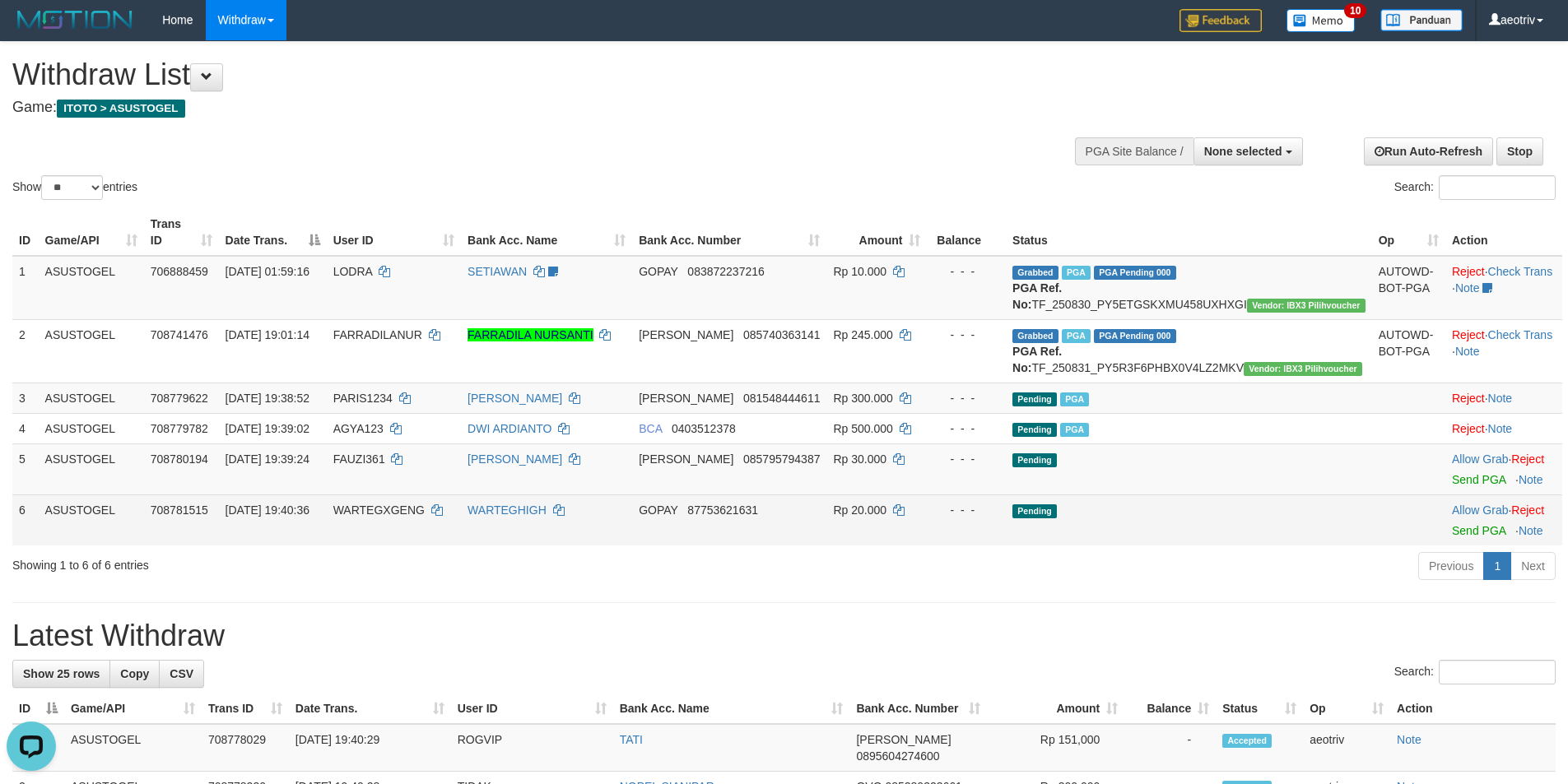
click at [405, 517] on span "WARTEGXGENG" at bounding box center [378, 509] width 91 height 13
copy td "WARTEGXGENG"
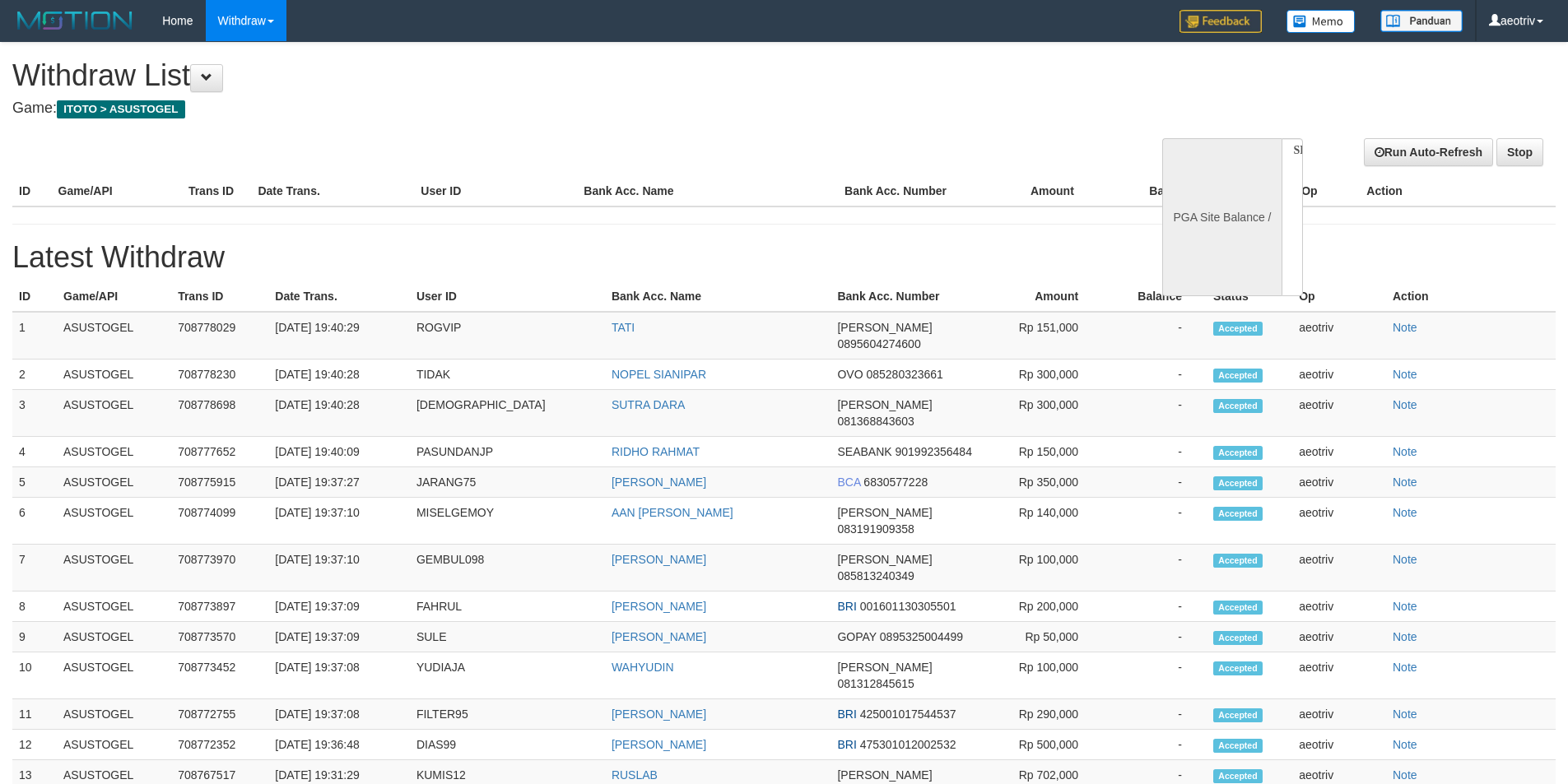
select select
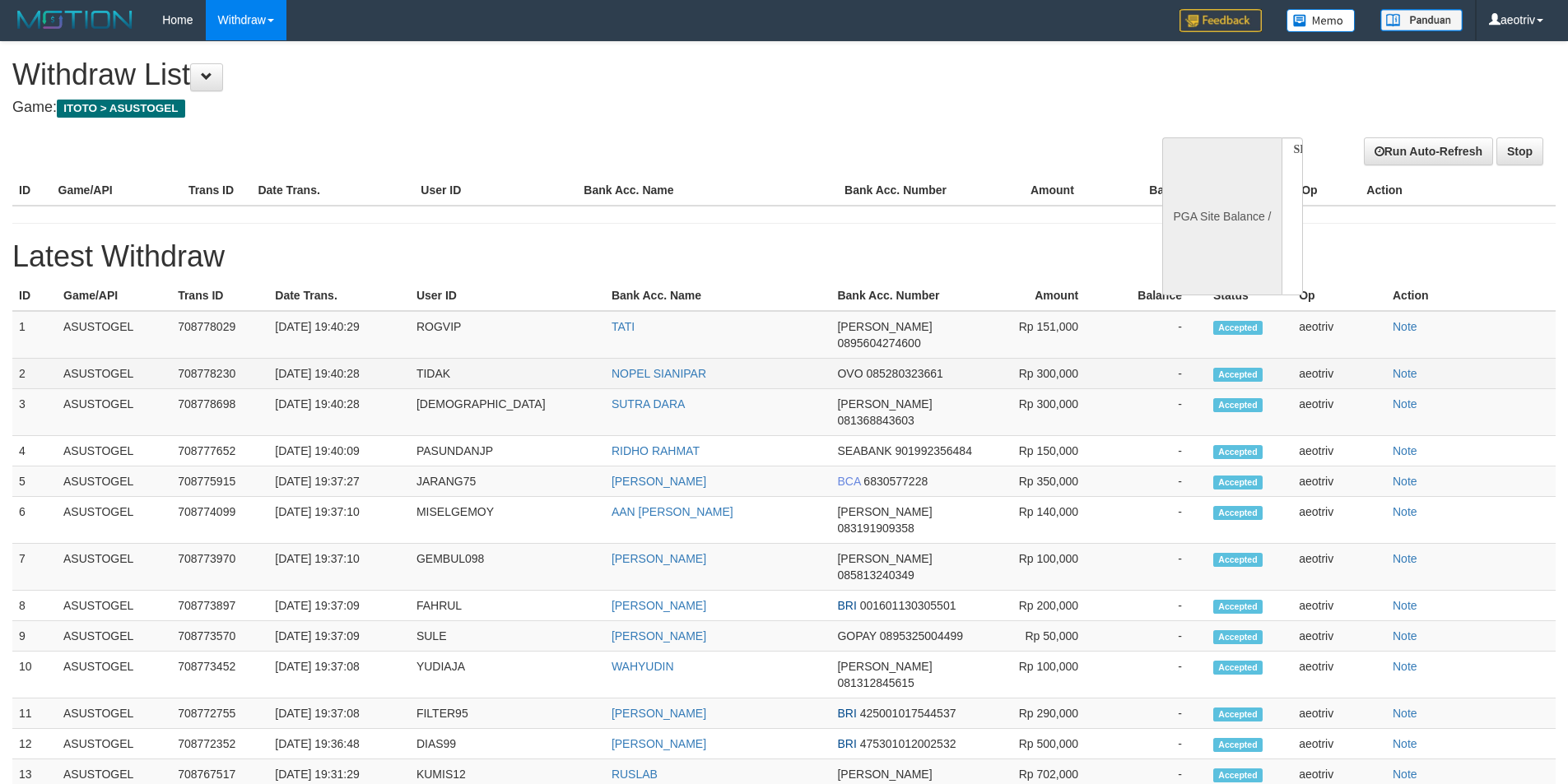
select select "**"
select select
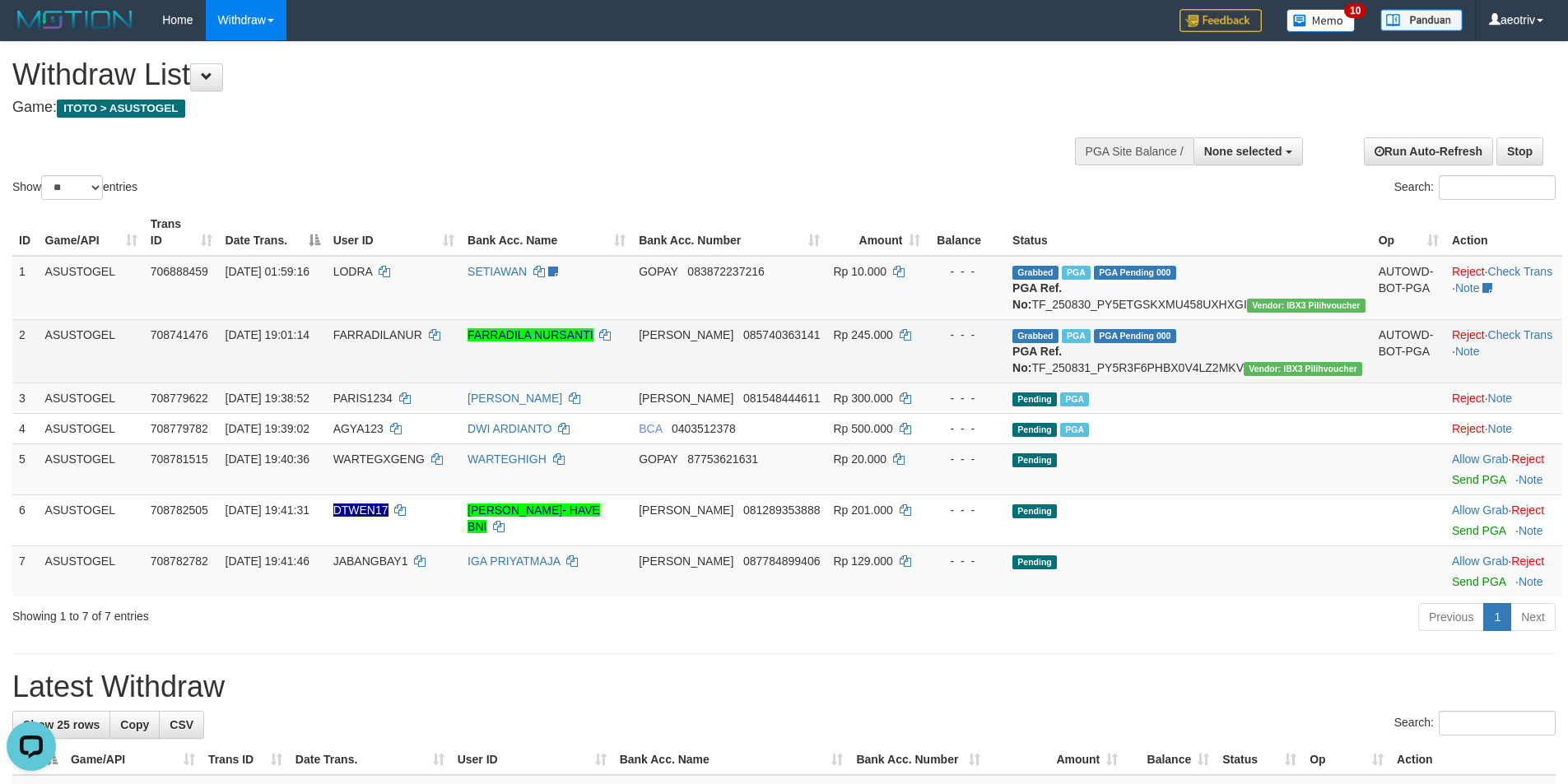
scroll to position [0, 0]
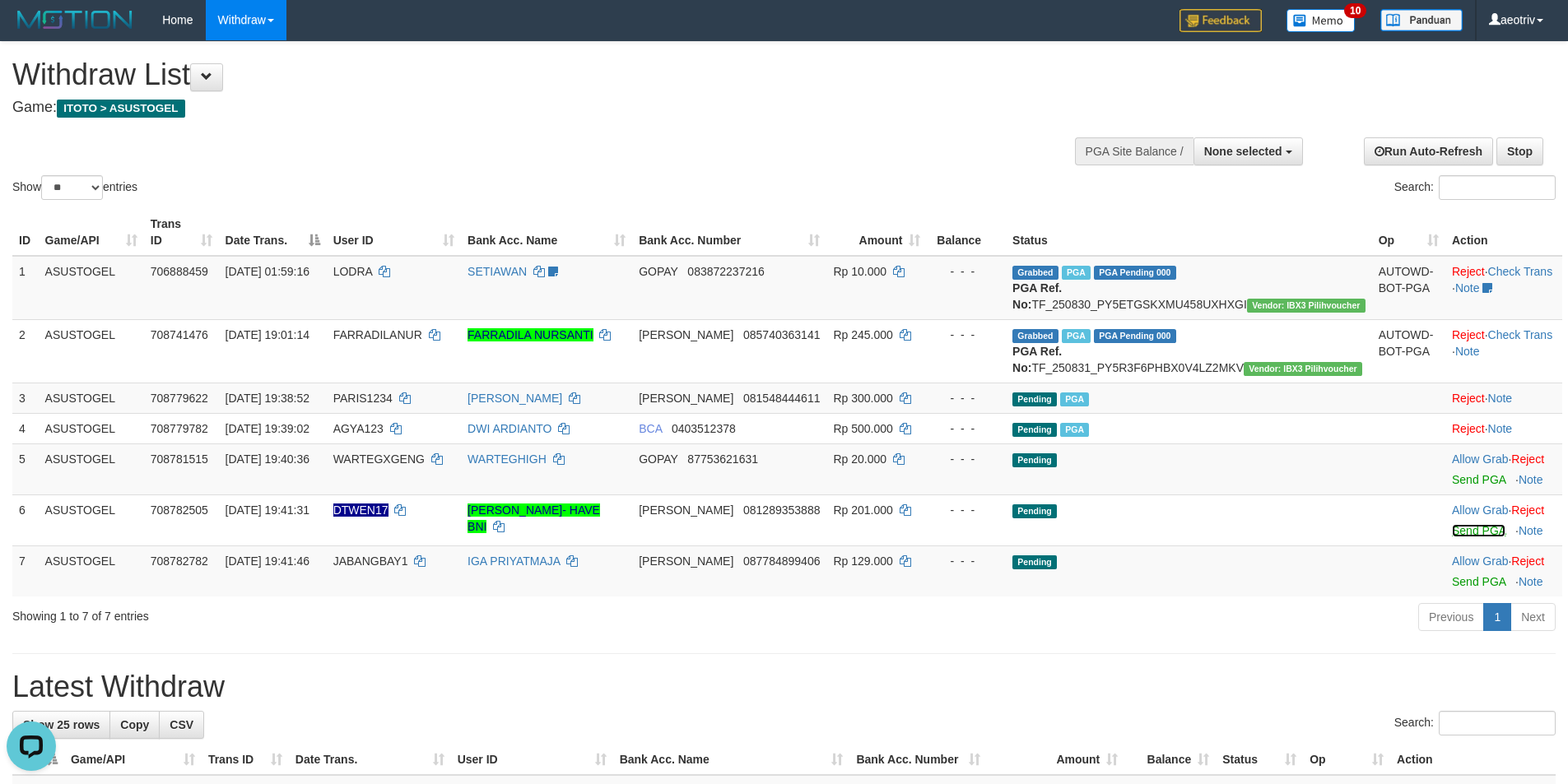
click at [1451, 537] on link "Send PGA" at bounding box center [1478, 529] width 54 height 13
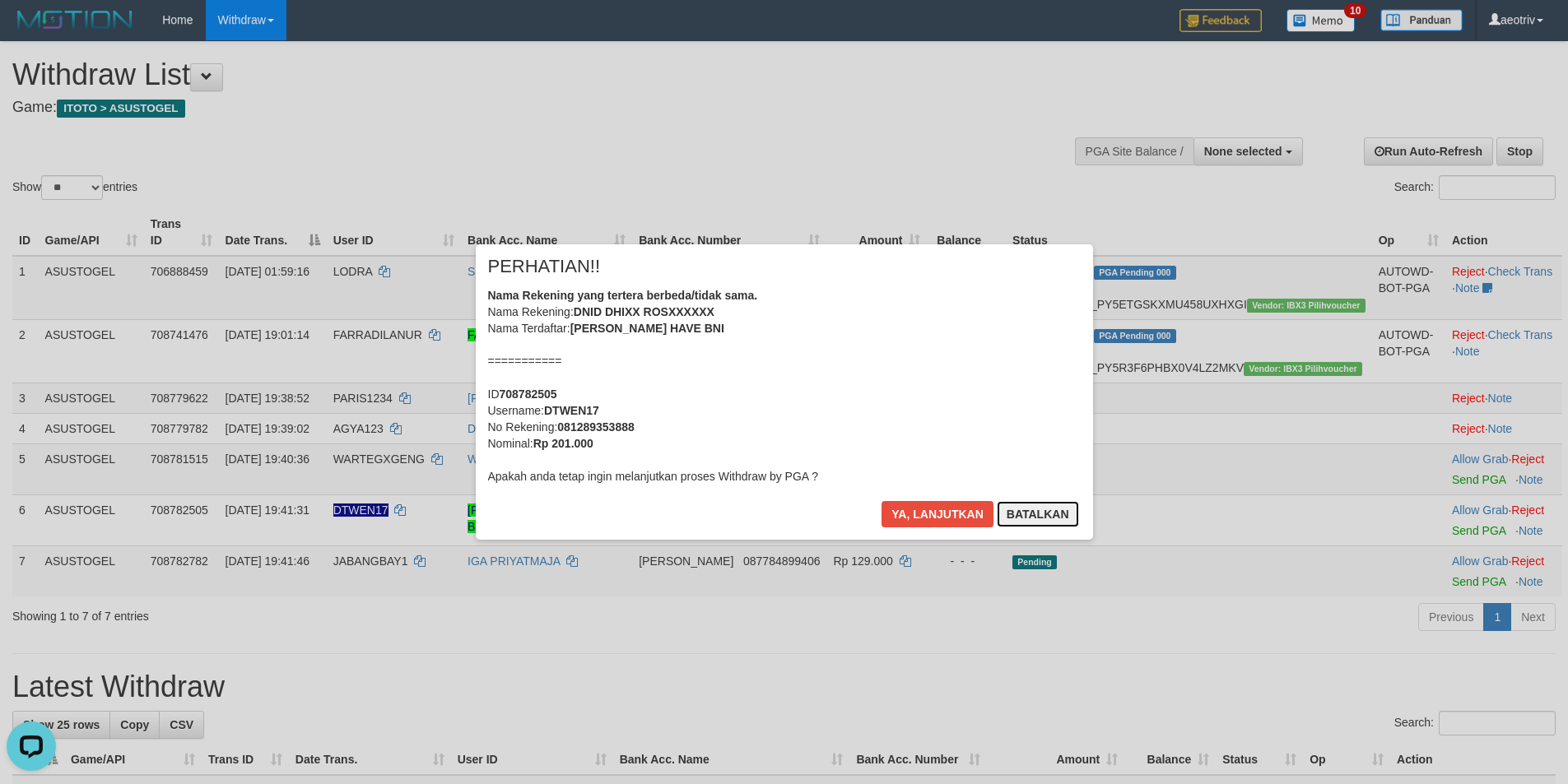
click at [1062, 507] on button "Batalkan" at bounding box center [1037, 513] width 83 height 26
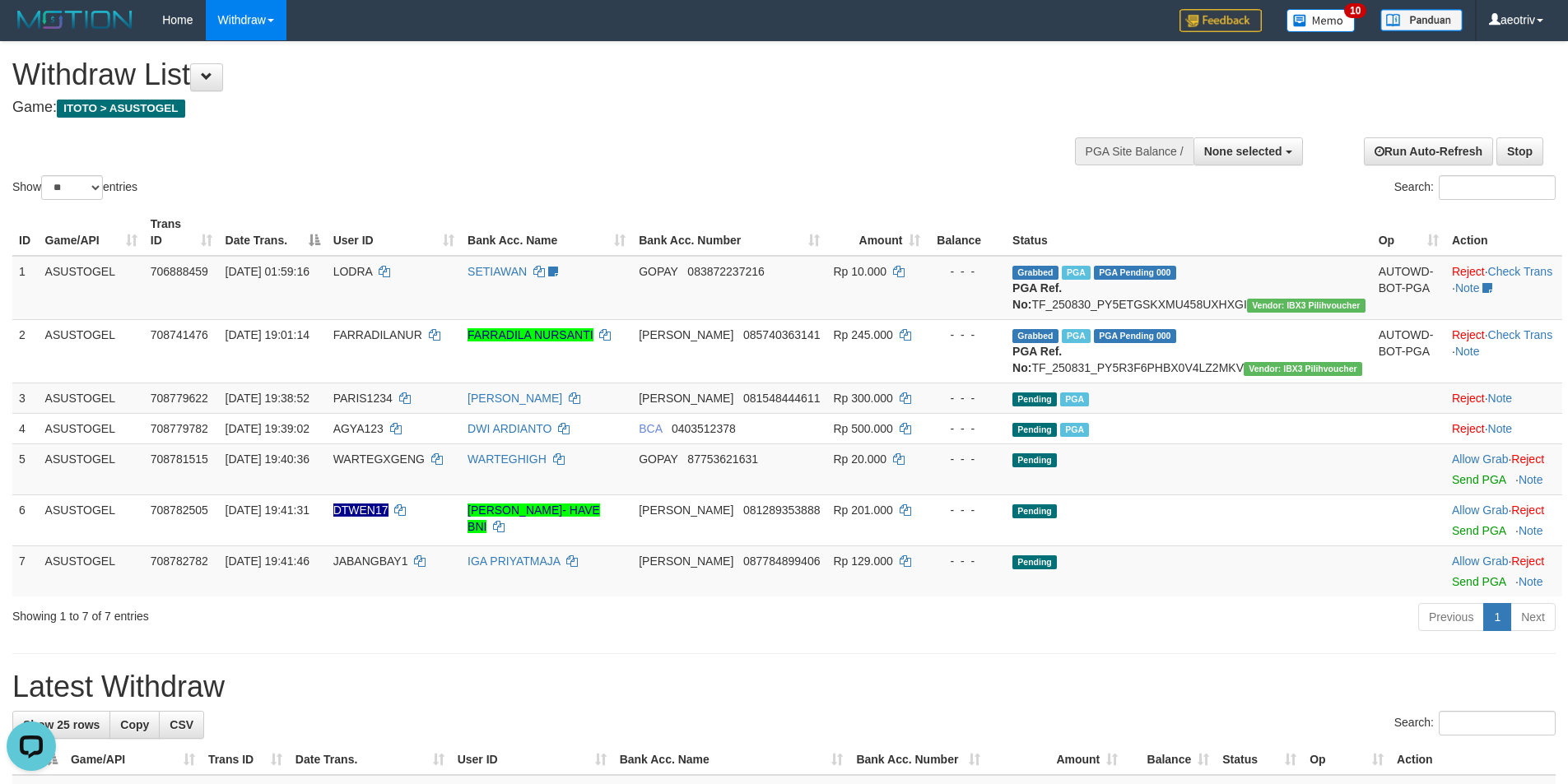
click at [422, 637] on div "Showing 1 to 7 of 7 entries Previous 1 Next" at bounding box center [784, 619] width 1568 height 36
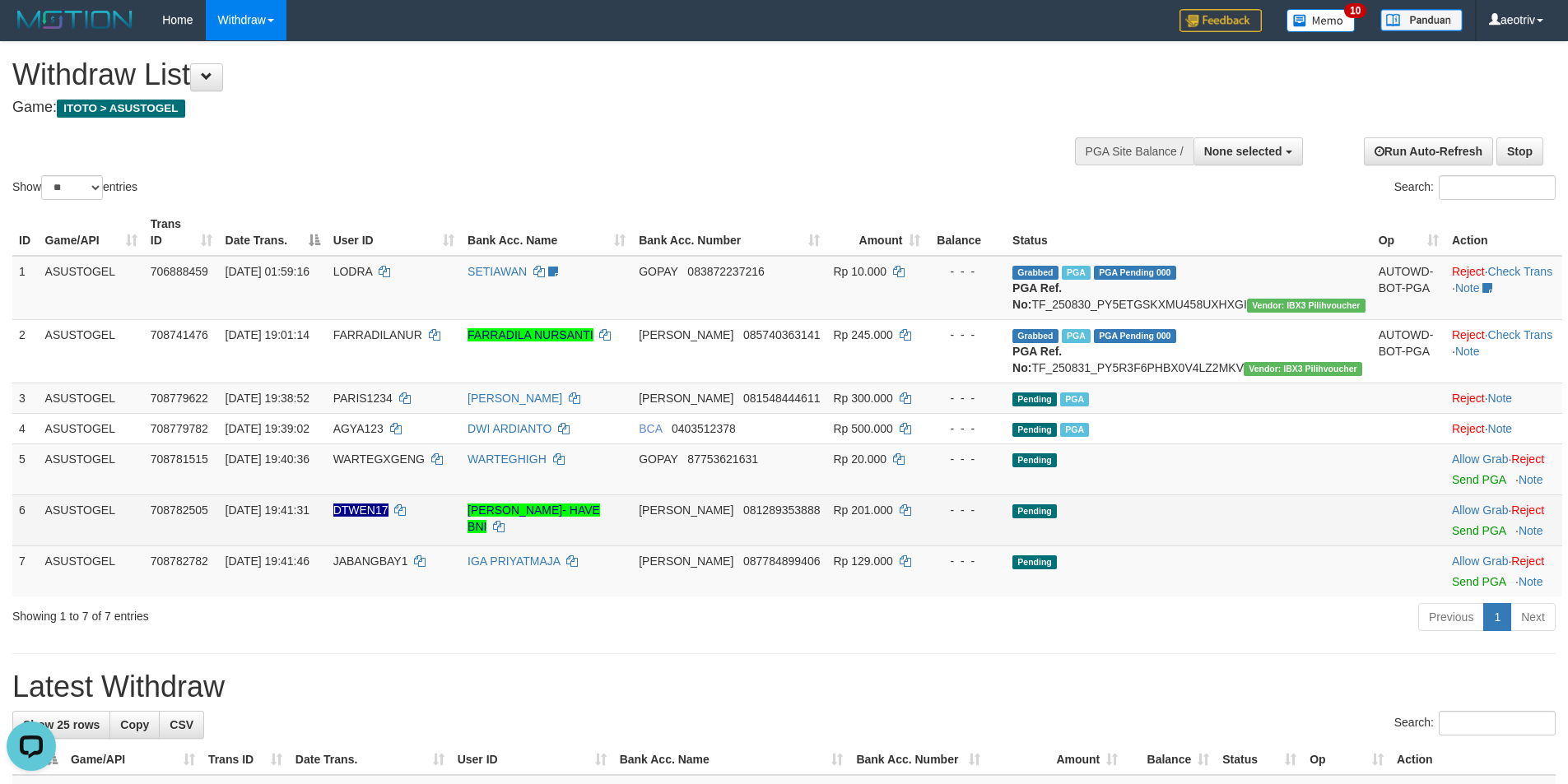
click at [388, 517] on span "DTWEN17" at bounding box center [360, 509] width 55 height 13
copy td "DTWEN17"
click at [1451, 537] on link "Send PGA" at bounding box center [1478, 529] width 54 height 13
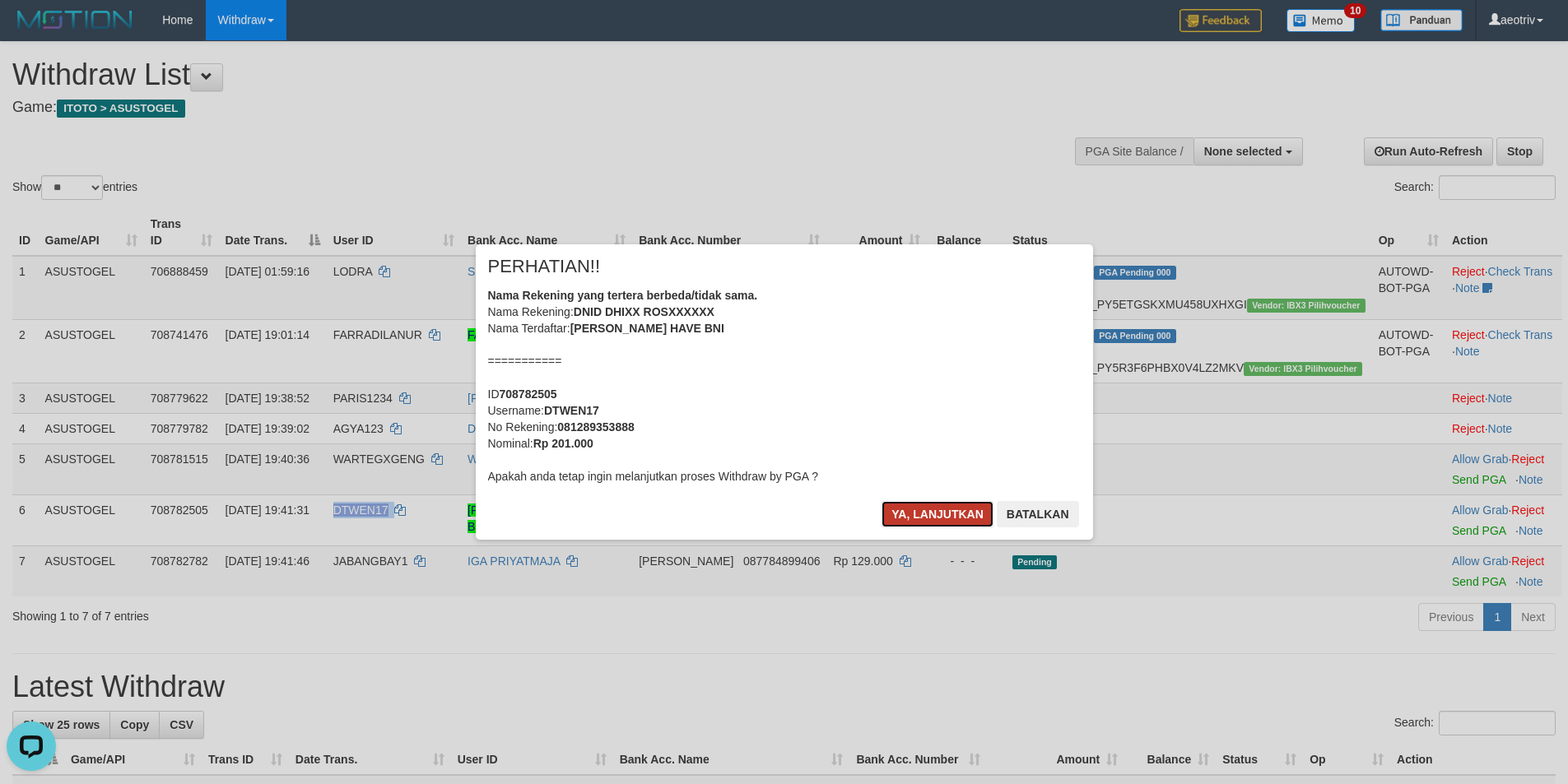
click at [916, 506] on button "Ya, lanjutkan" at bounding box center [937, 513] width 112 height 26
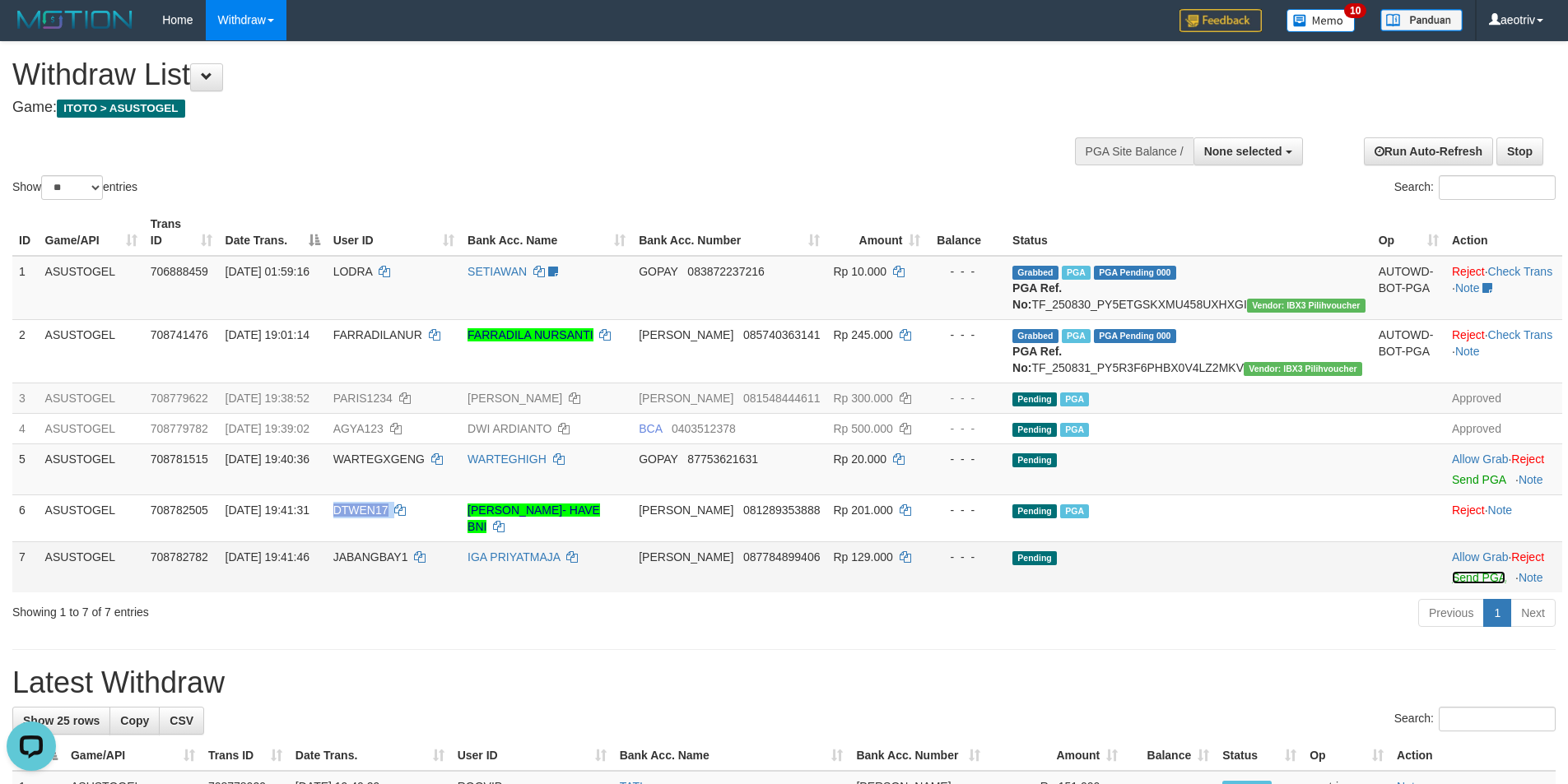
click at [1451, 580] on link "Send PGA" at bounding box center [1478, 577] width 54 height 13
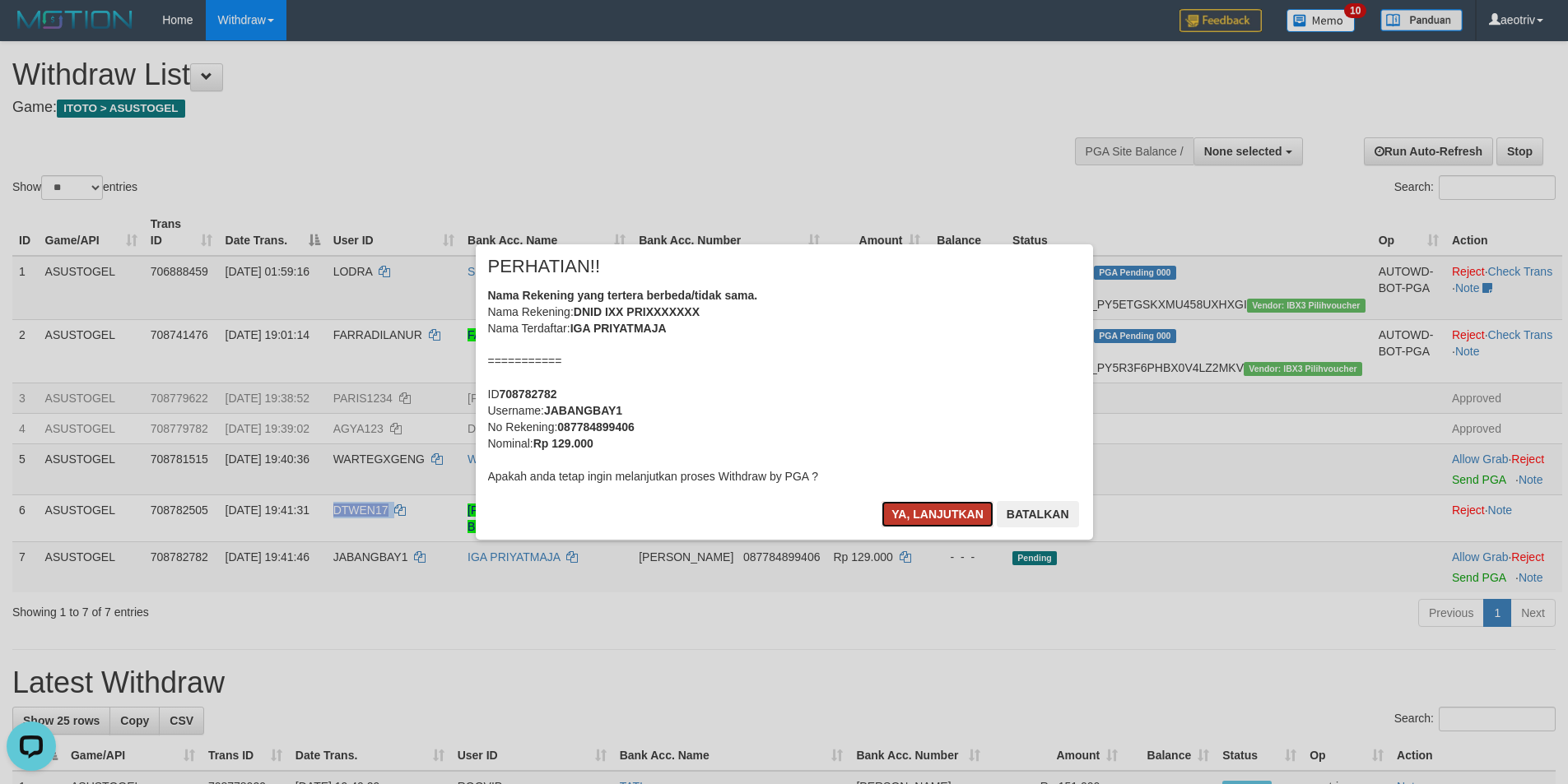
click at [909, 507] on button "Ya, lanjutkan" at bounding box center [937, 513] width 112 height 26
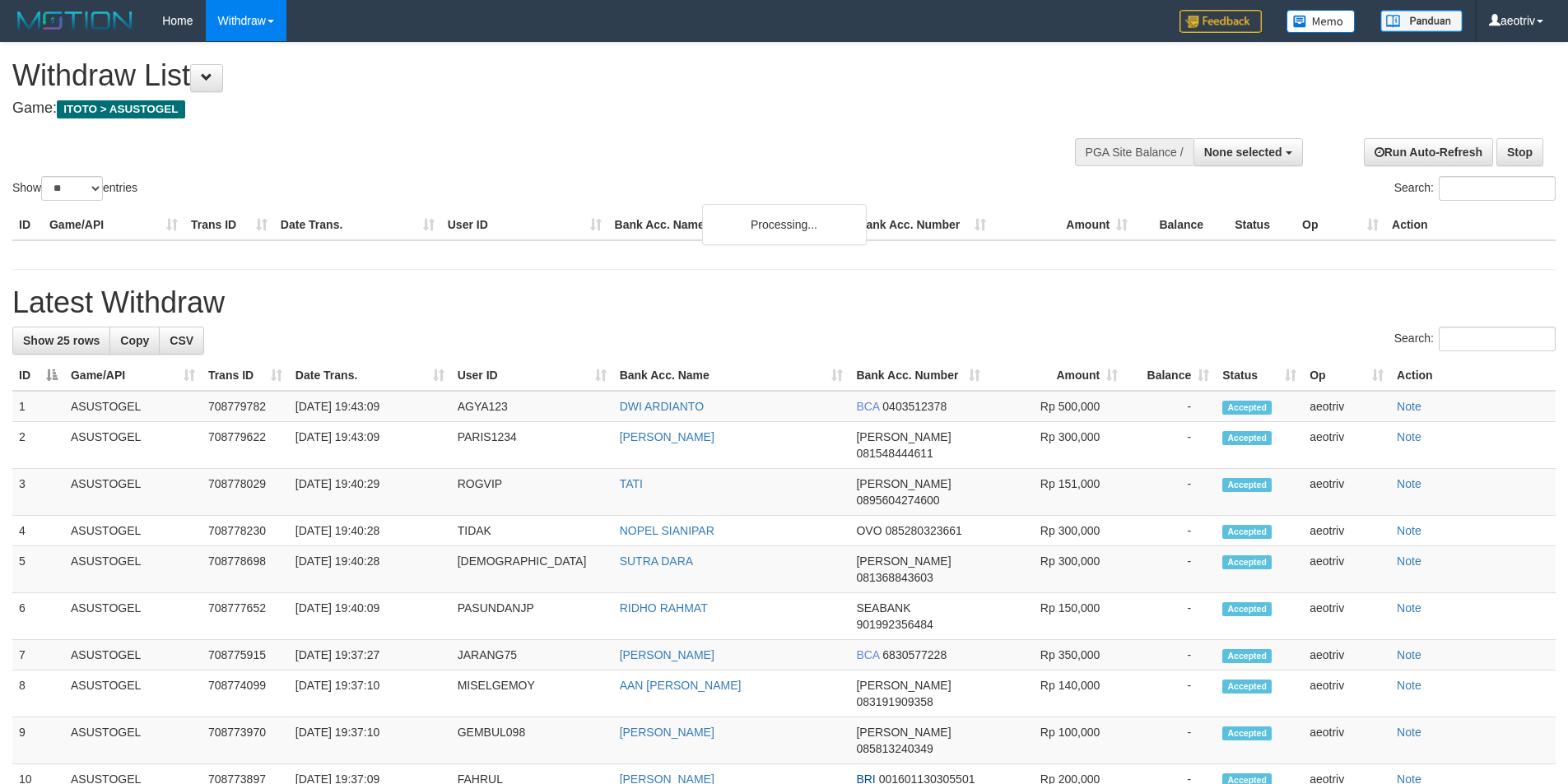
select select
select select "**"
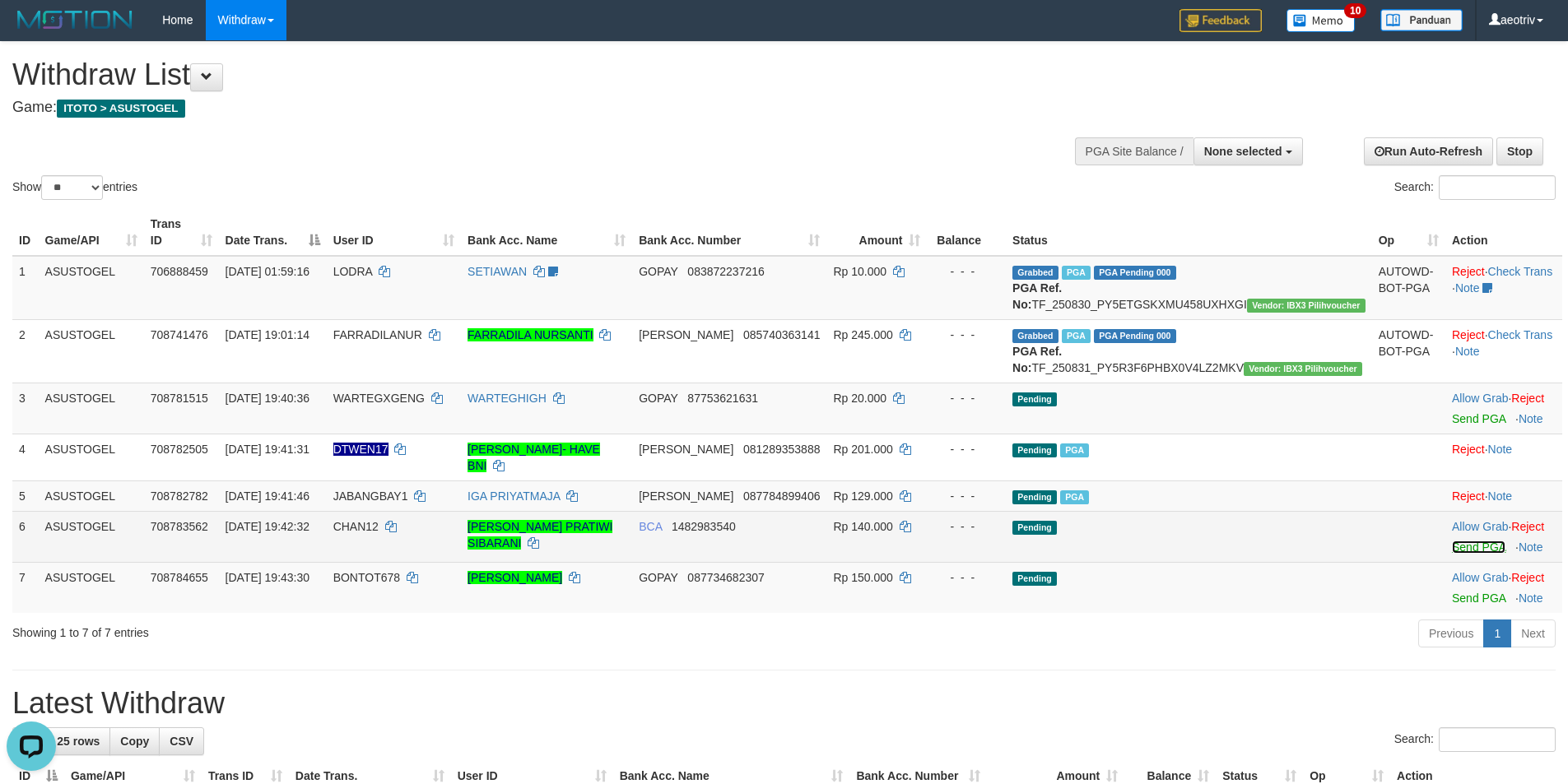
click at [1451, 548] on link "Send PGA" at bounding box center [1478, 547] width 54 height 13
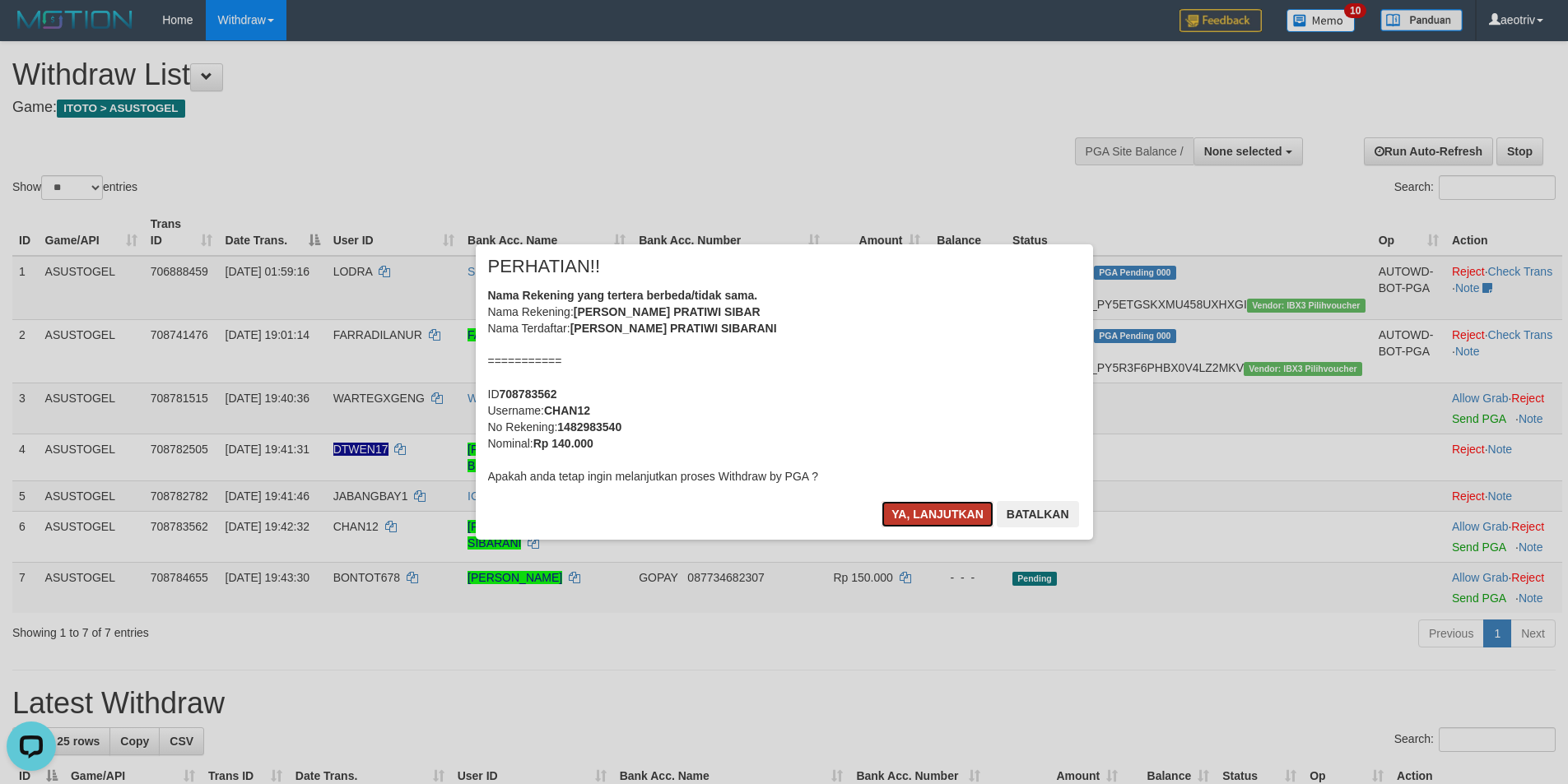
click at [907, 502] on button "Ya, lanjutkan" at bounding box center [937, 513] width 112 height 26
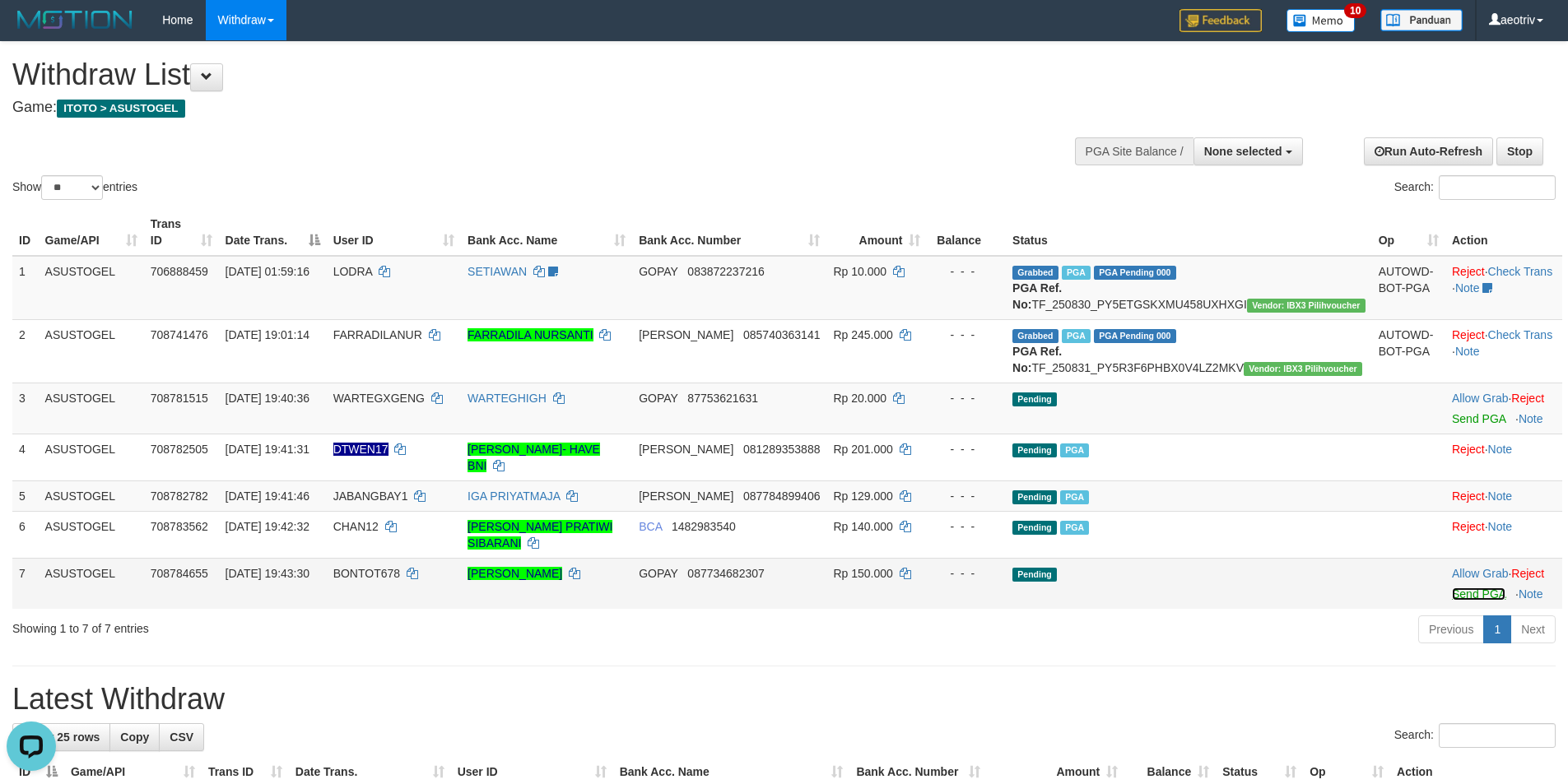
click at [1451, 587] on link "Send PGA" at bounding box center [1478, 593] width 54 height 13
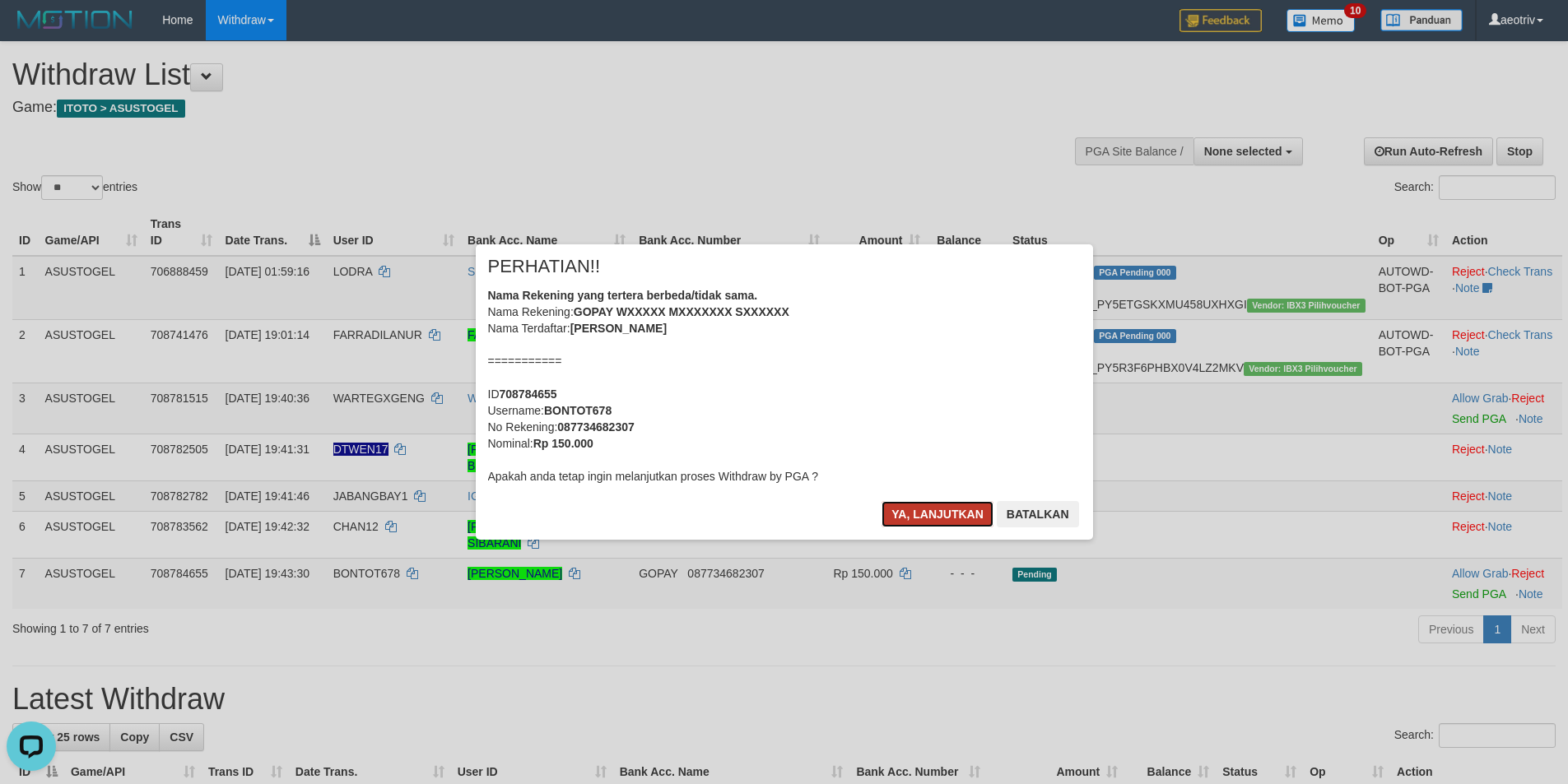
click at [923, 507] on button "Ya, lanjutkan" at bounding box center [937, 513] width 112 height 26
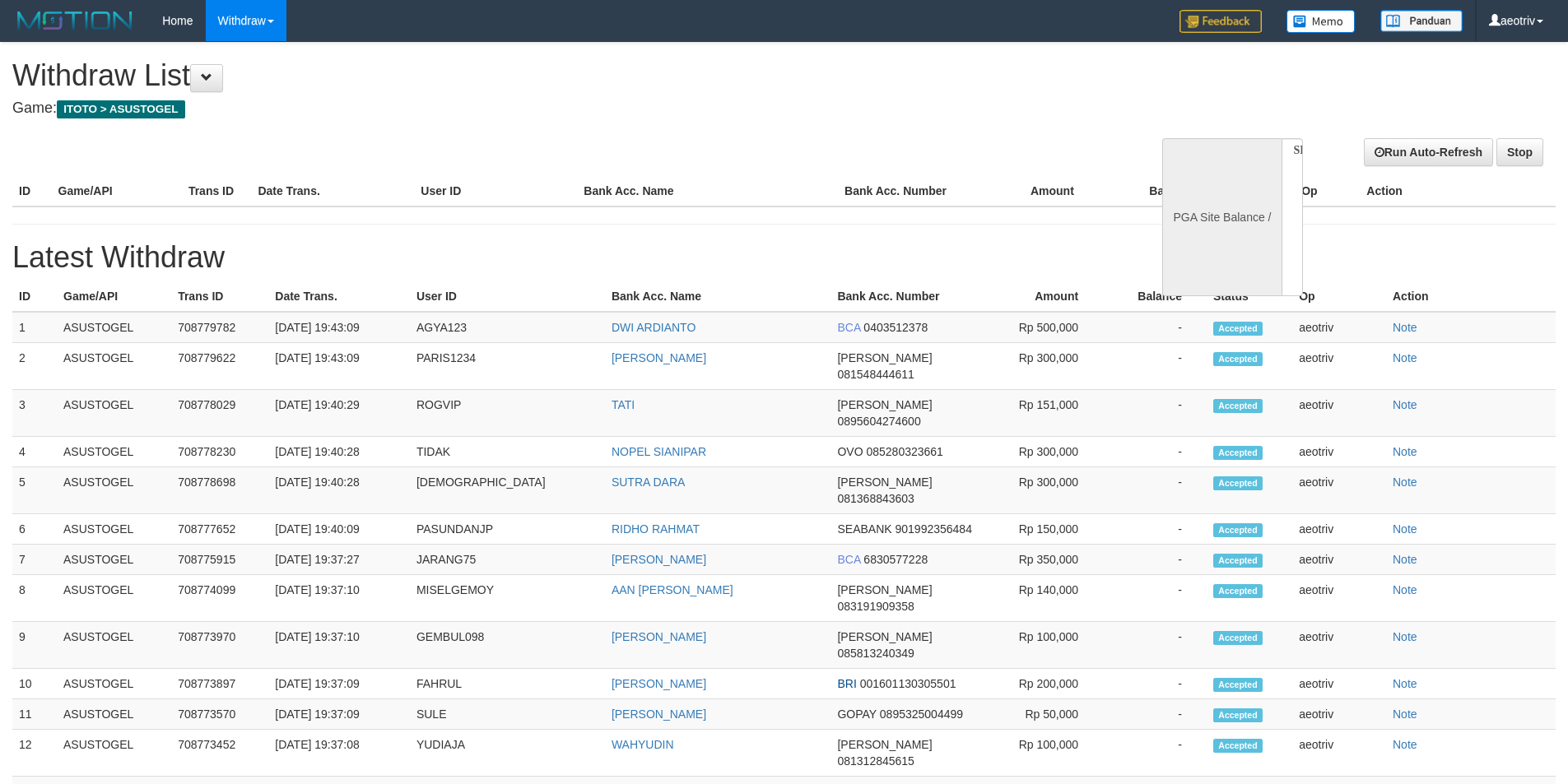
select select
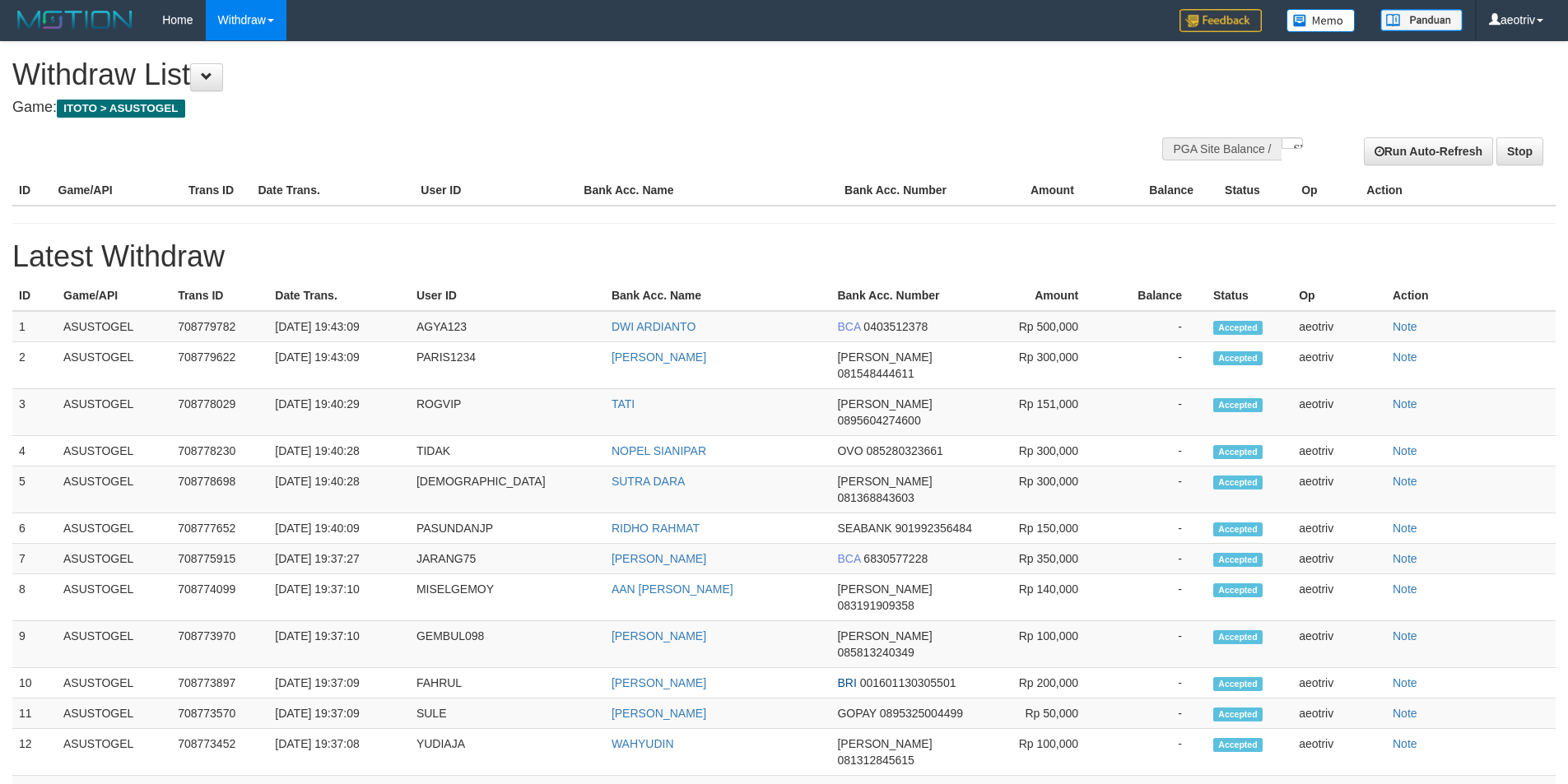
select select "**"
select select
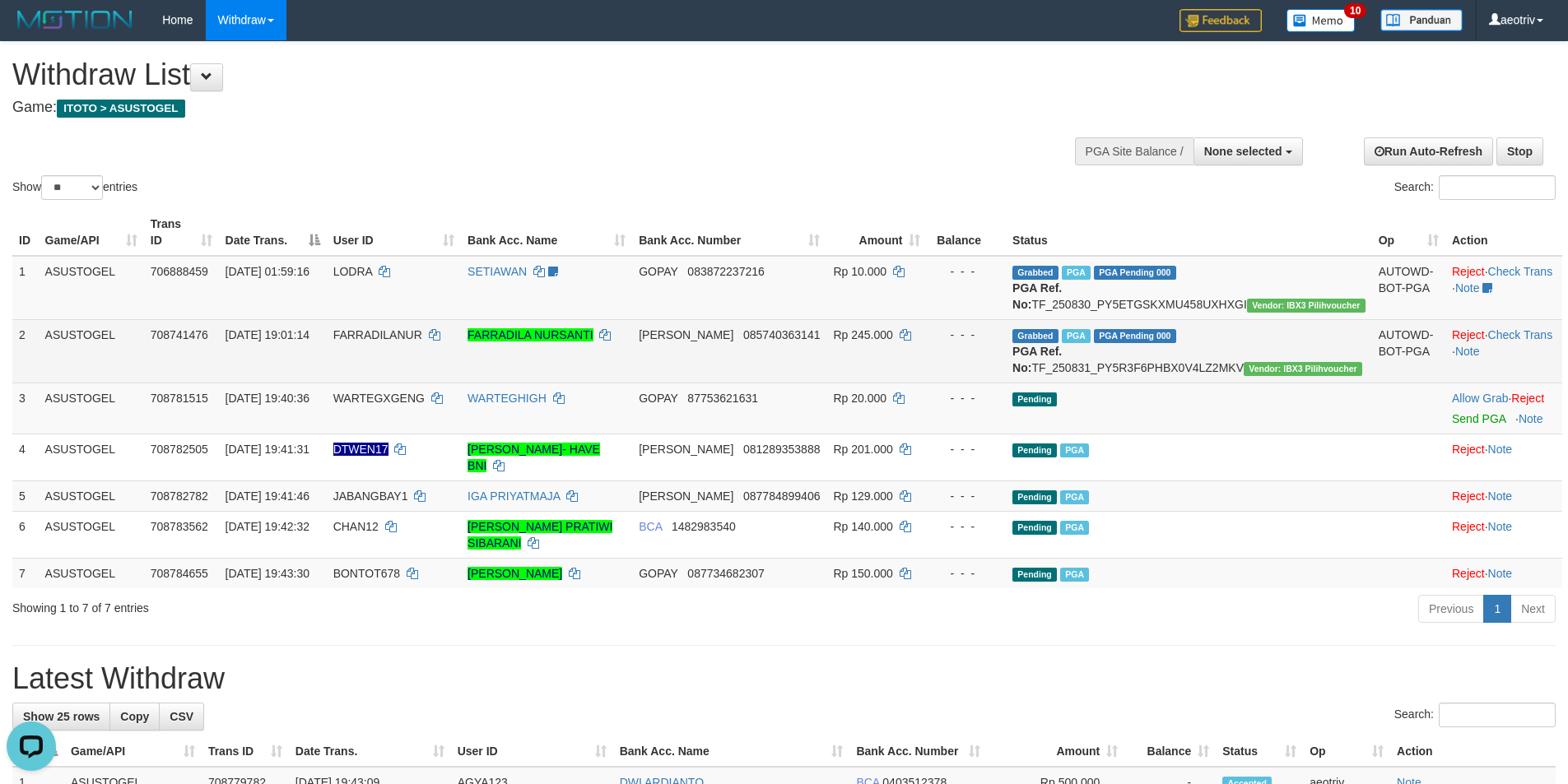
scroll to position [0, 0]
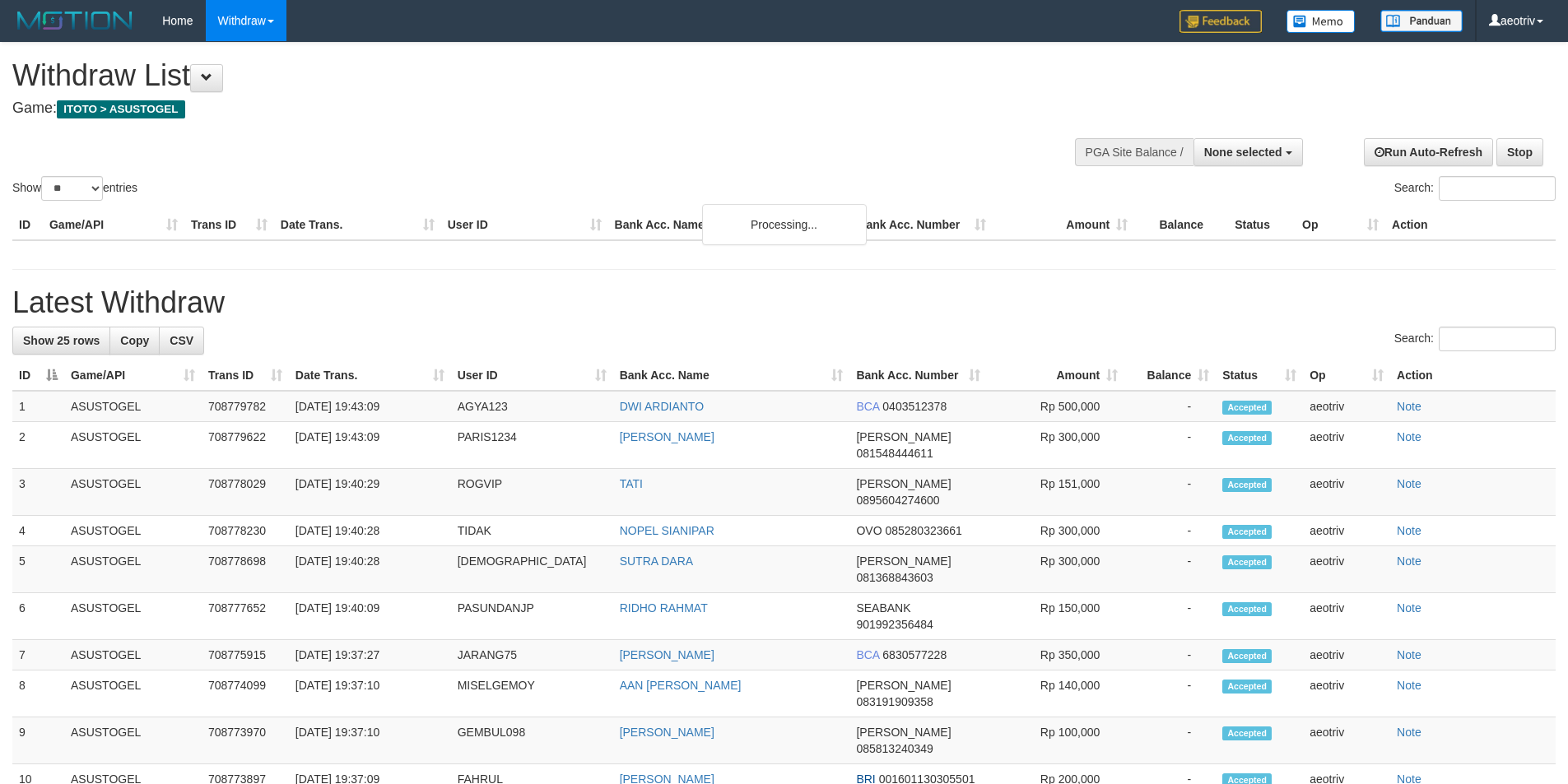
select select
select select "**"
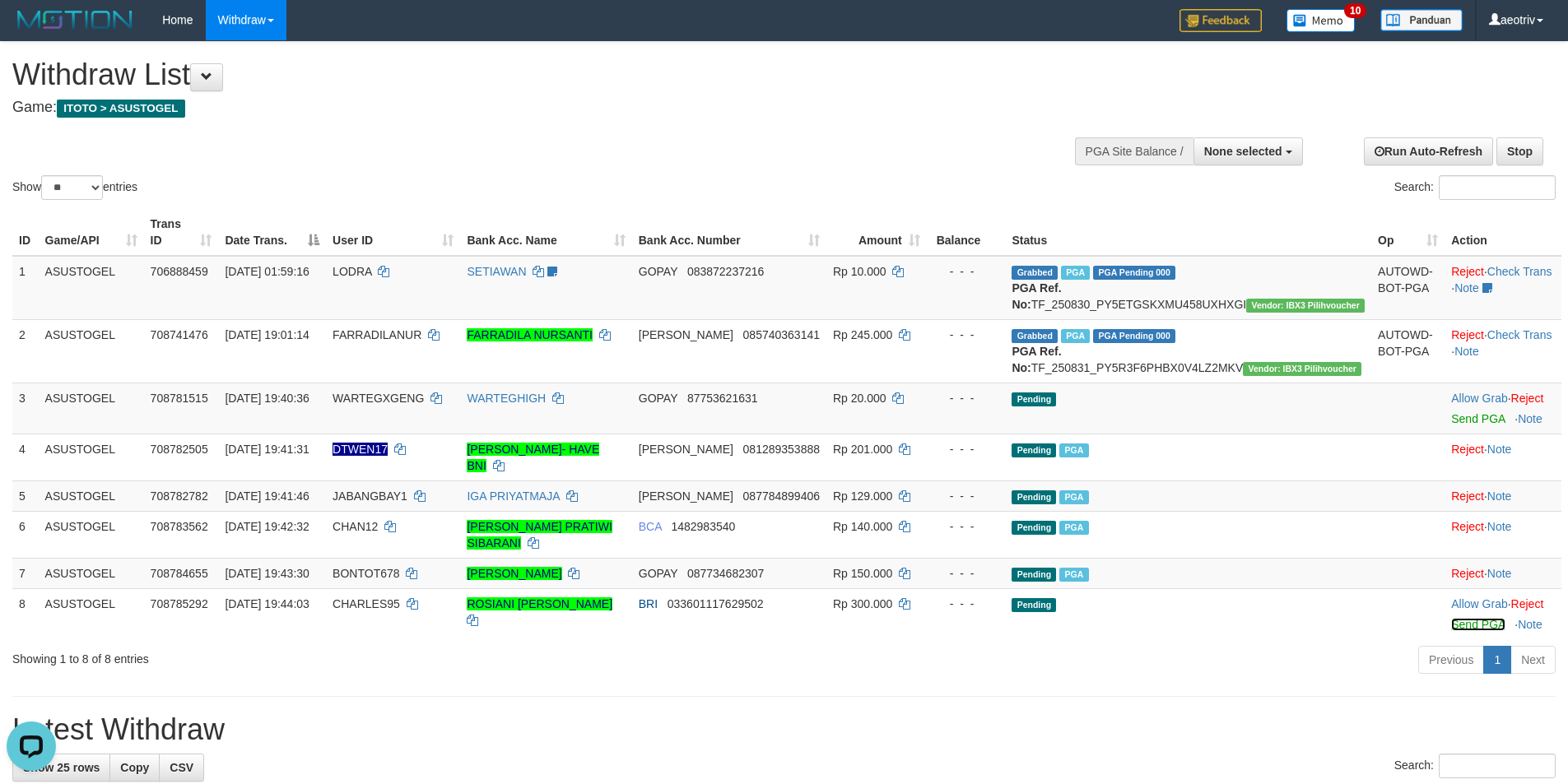
click at [1450, 618] on link "Send PGA" at bounding box center [1477, 624] width 54 height 13
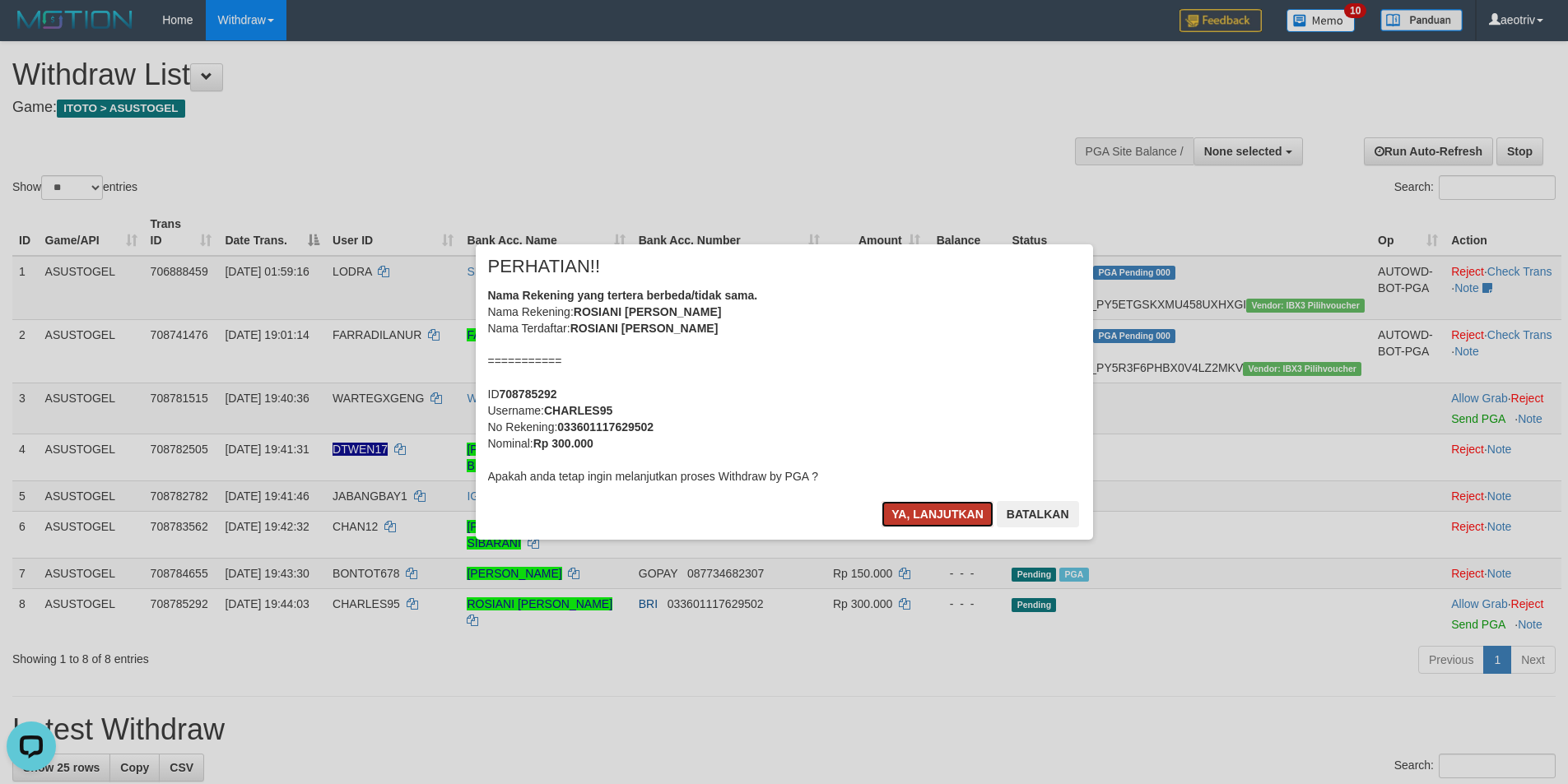
click at [929, 509] on button "Ya, lanjutkan" at bounding box center [937, 513] width 112 height 26
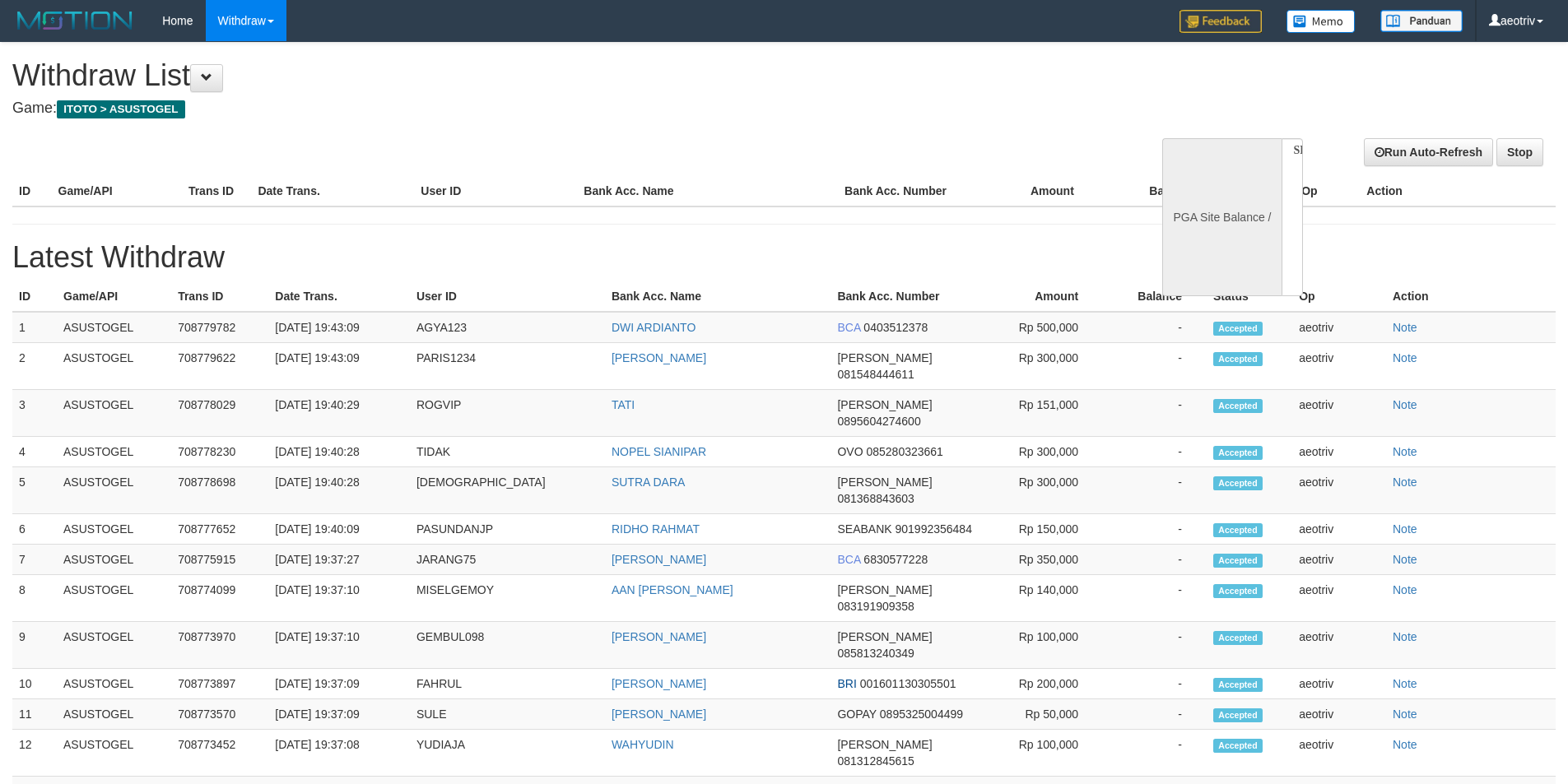
select select
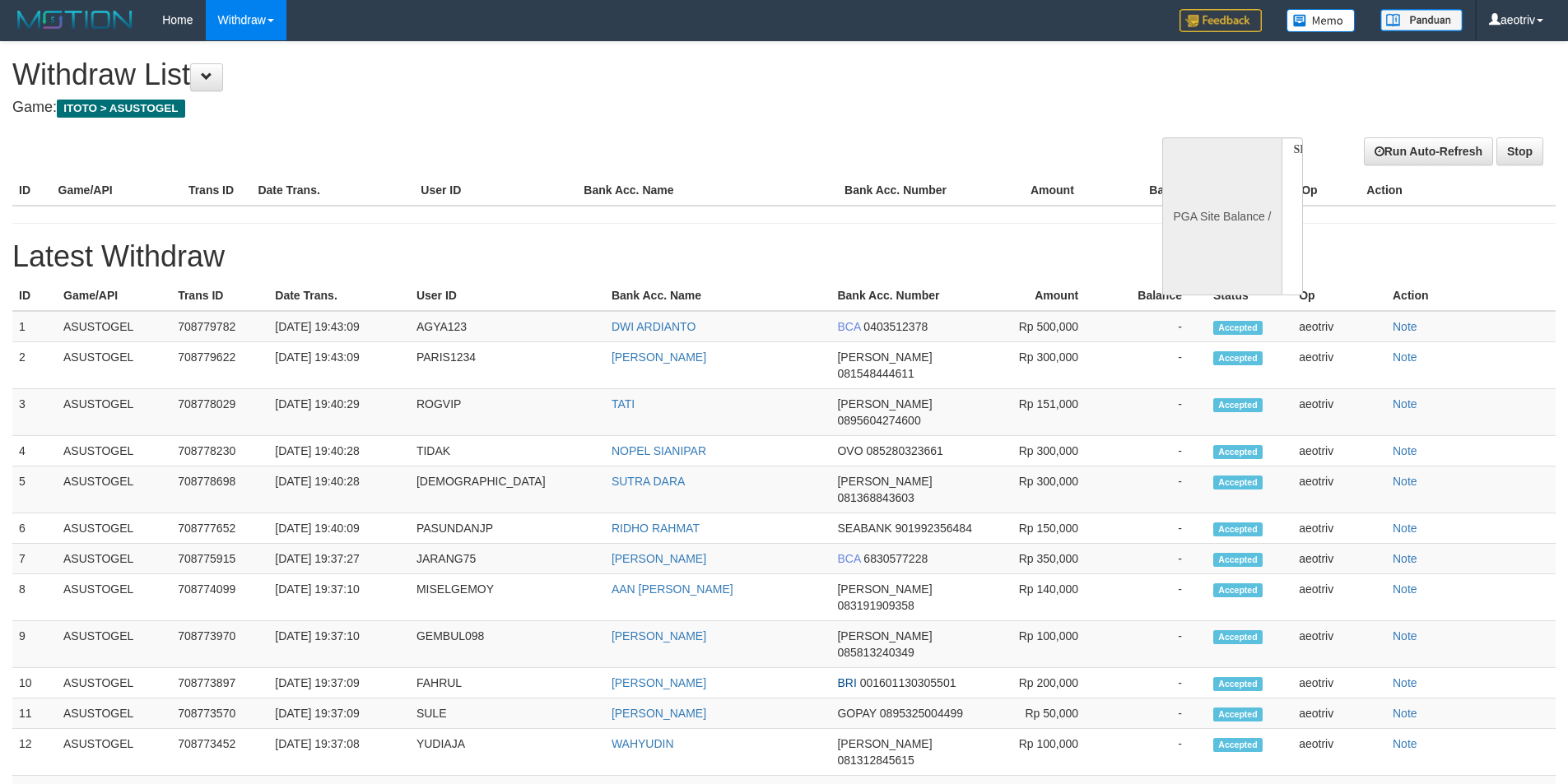
select select "**"
select select
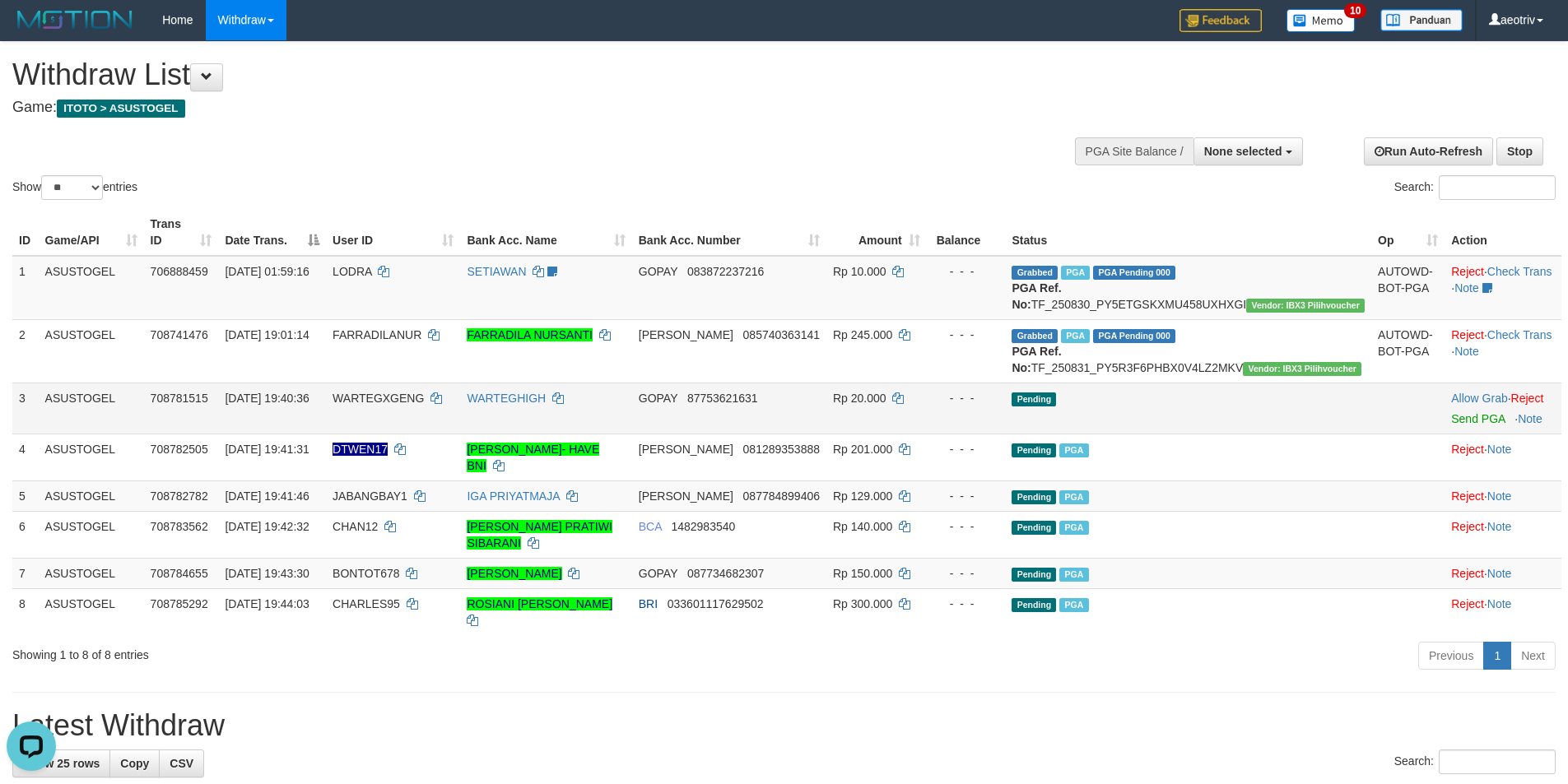
scroll to position [0, 0]
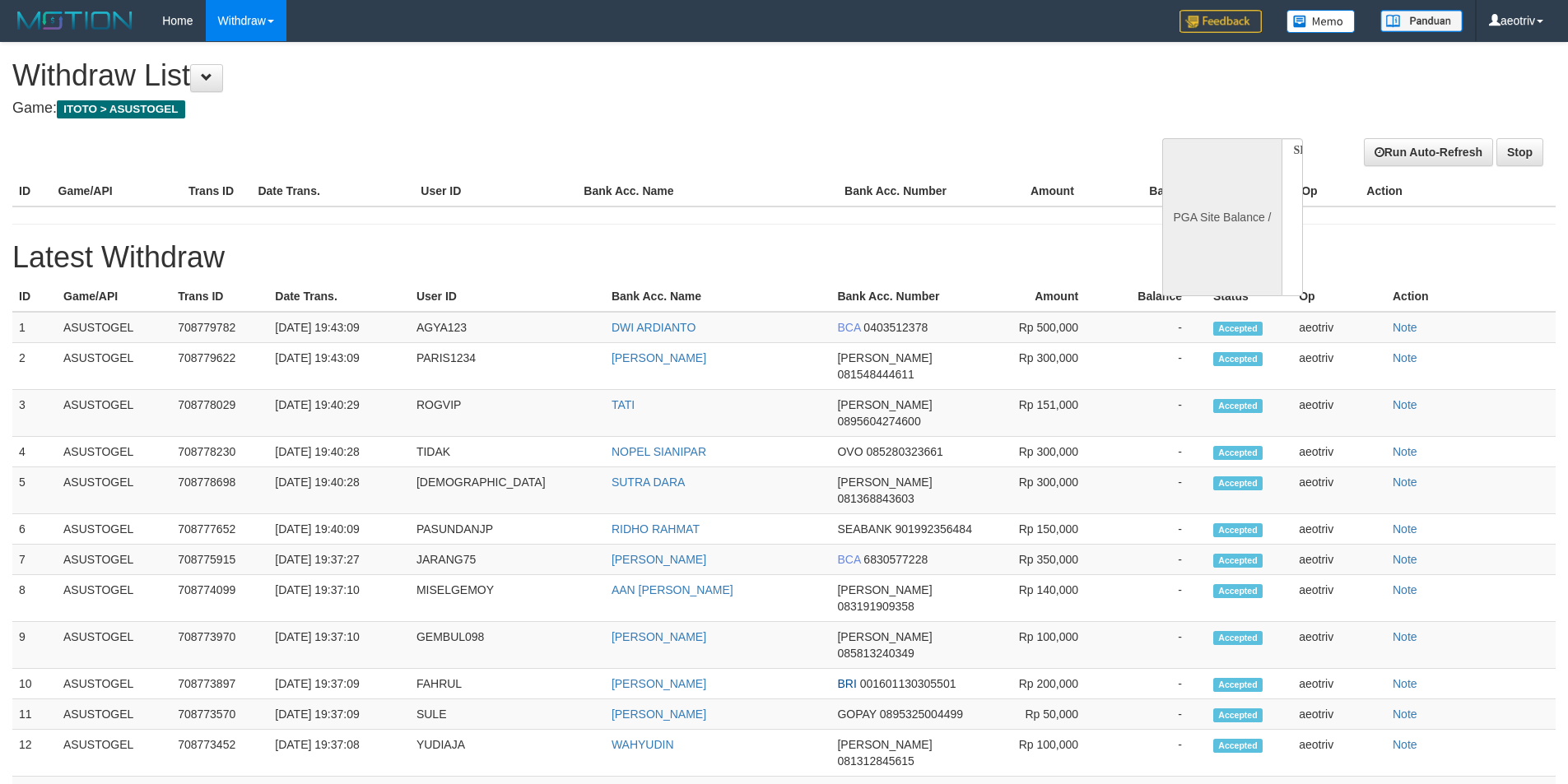
select select
select select "**"
select select
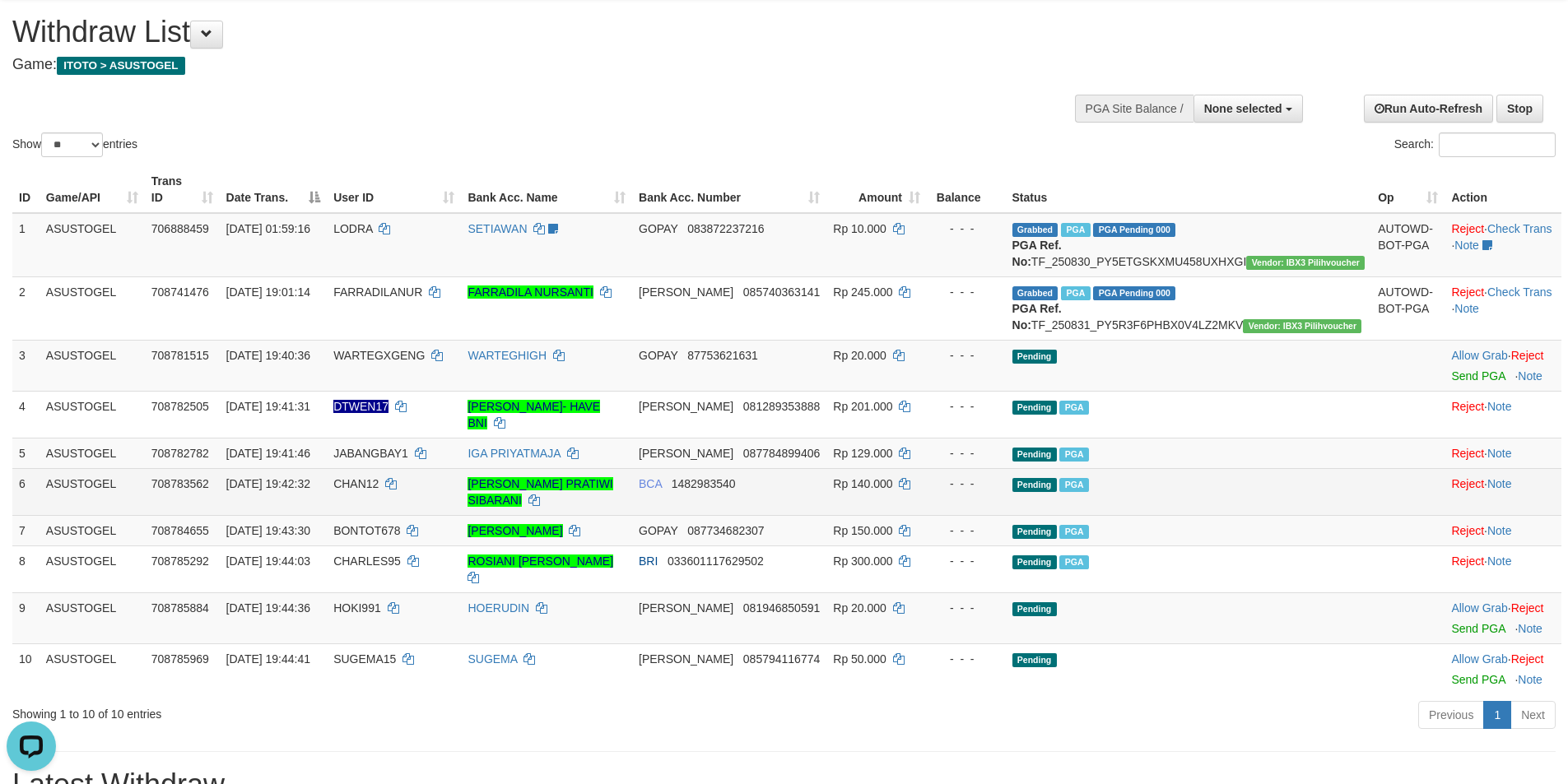
scroll to position [83, 0]
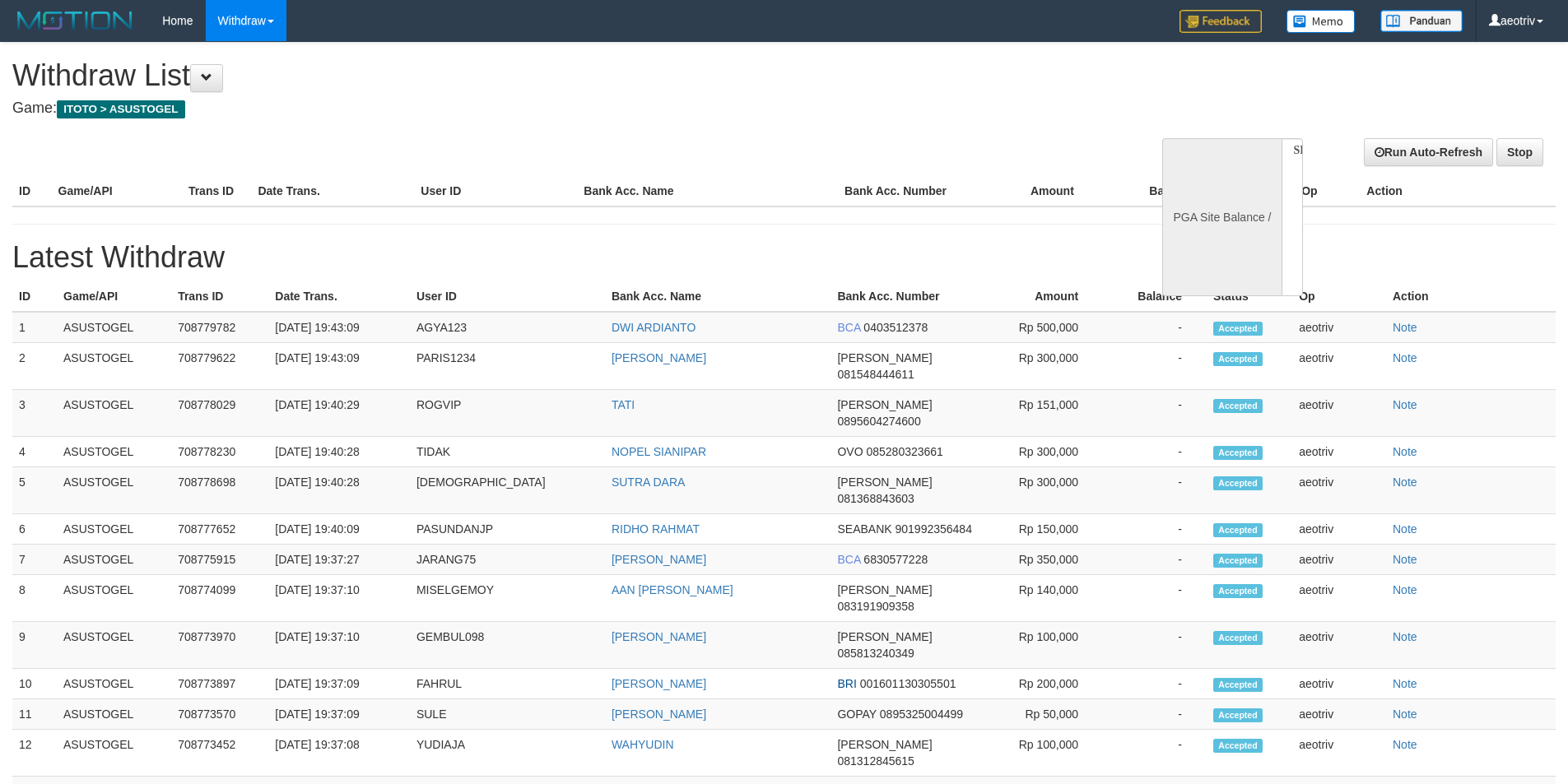
select select
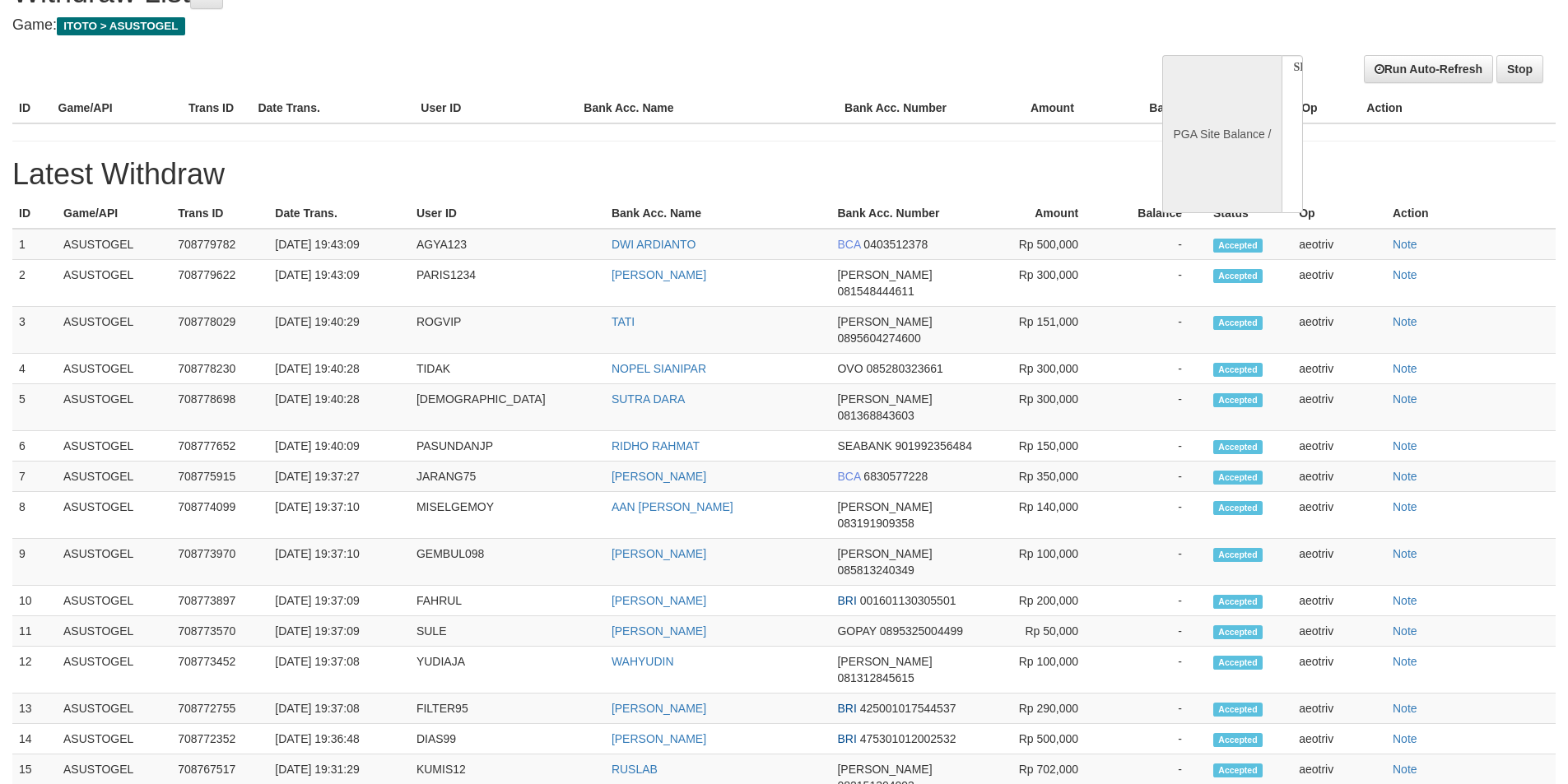
select select "**"
select select
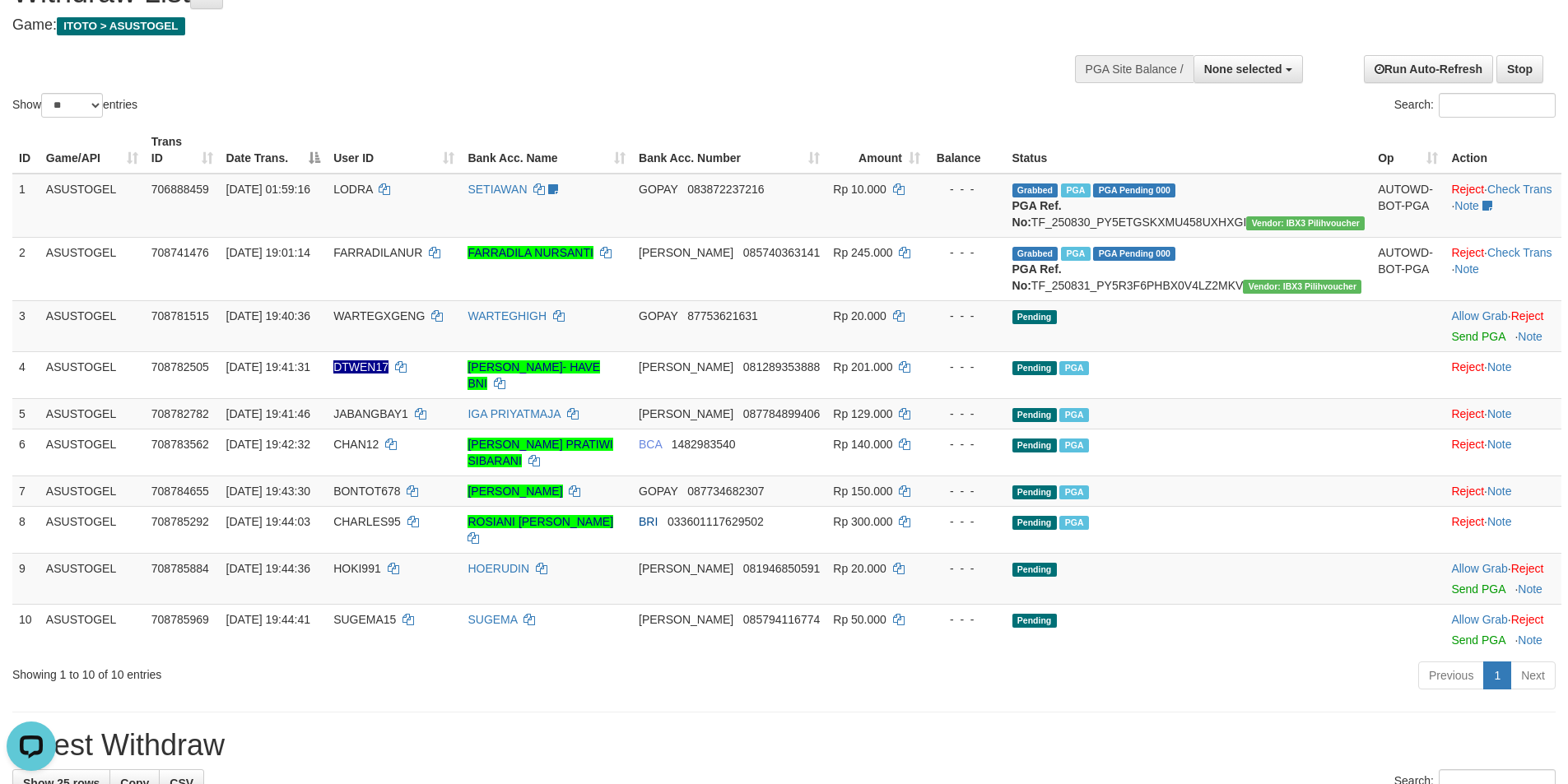
scroll to position [0, 0]
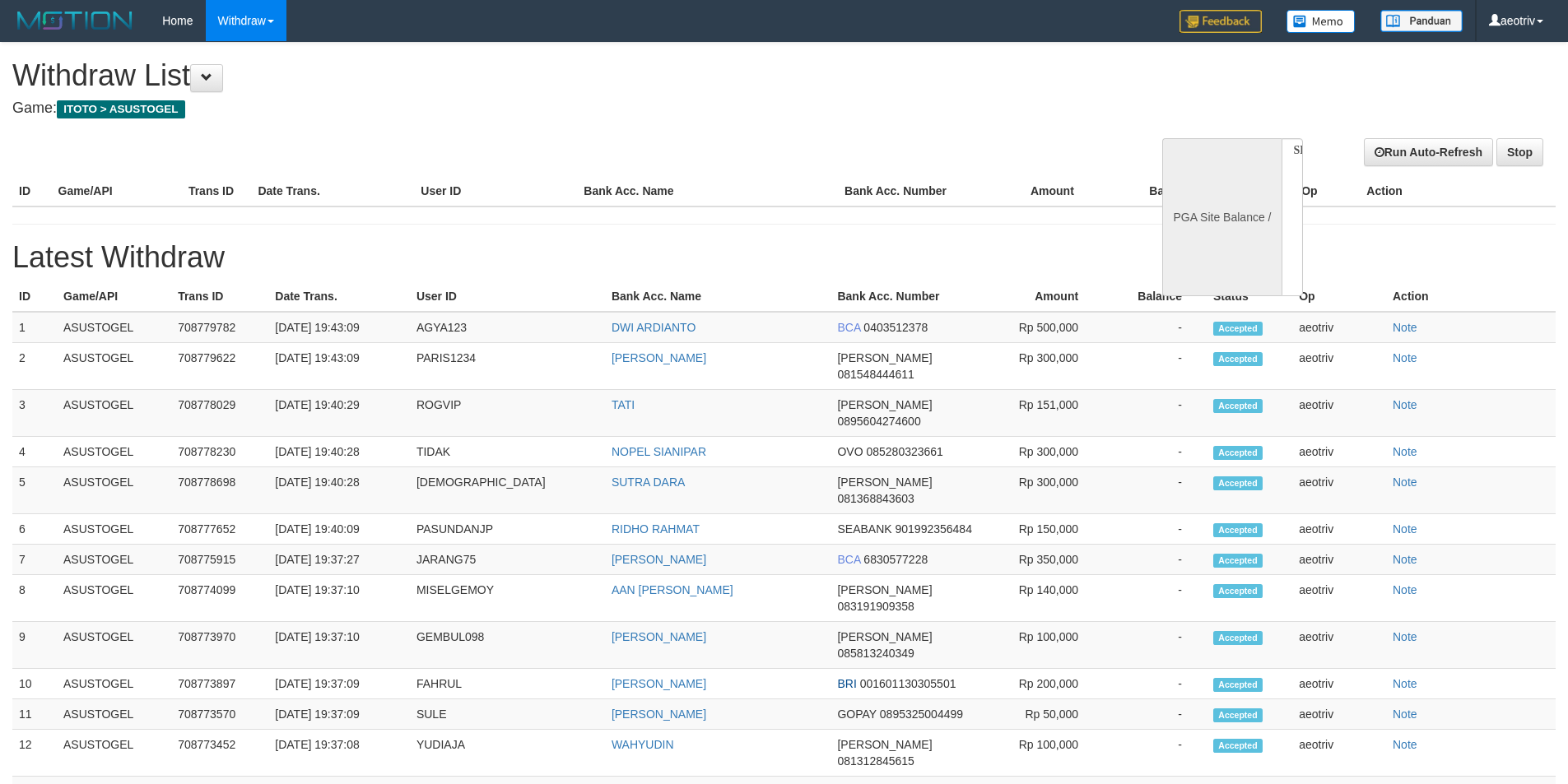
select select
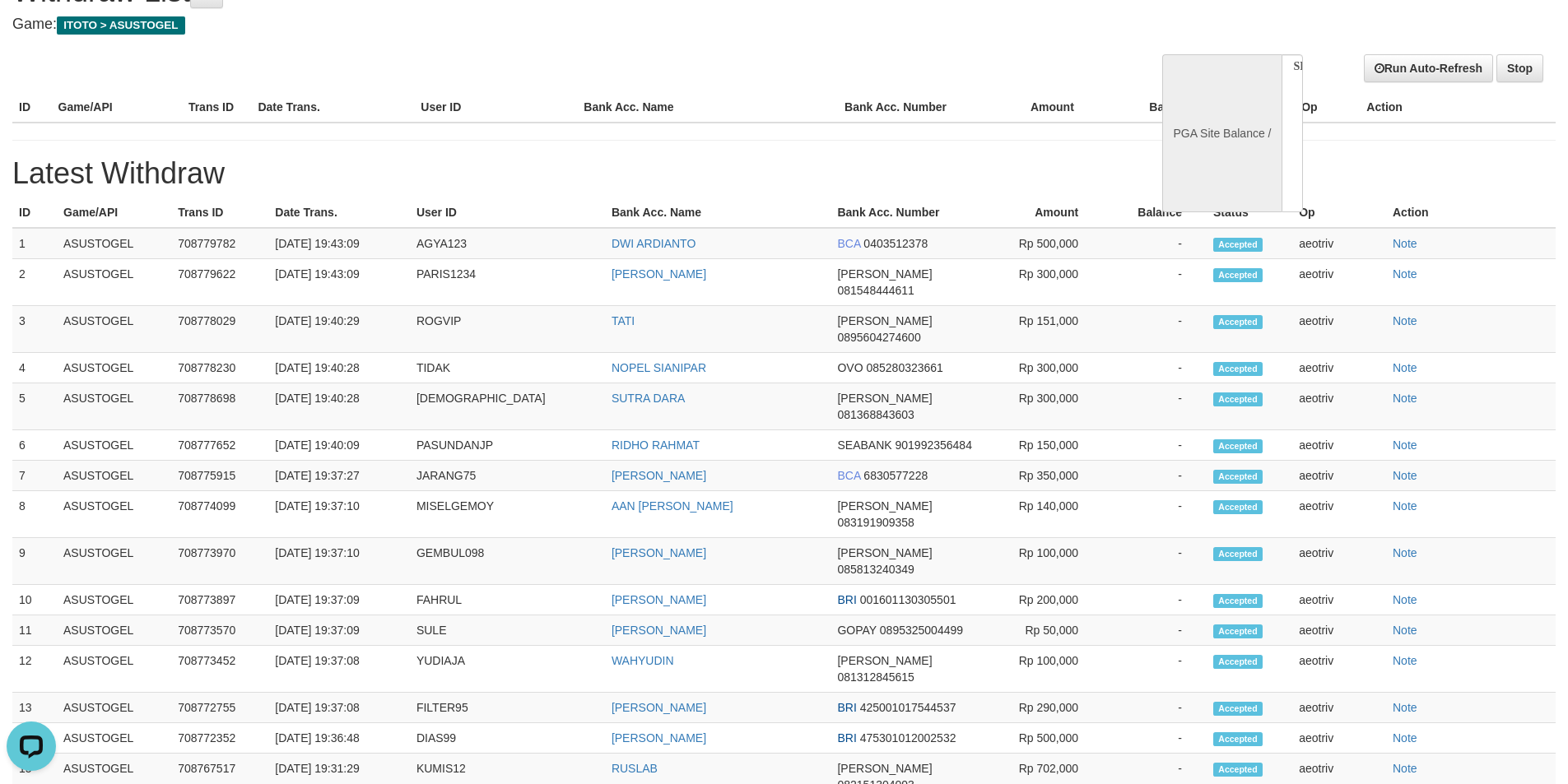
select select "**"
select select
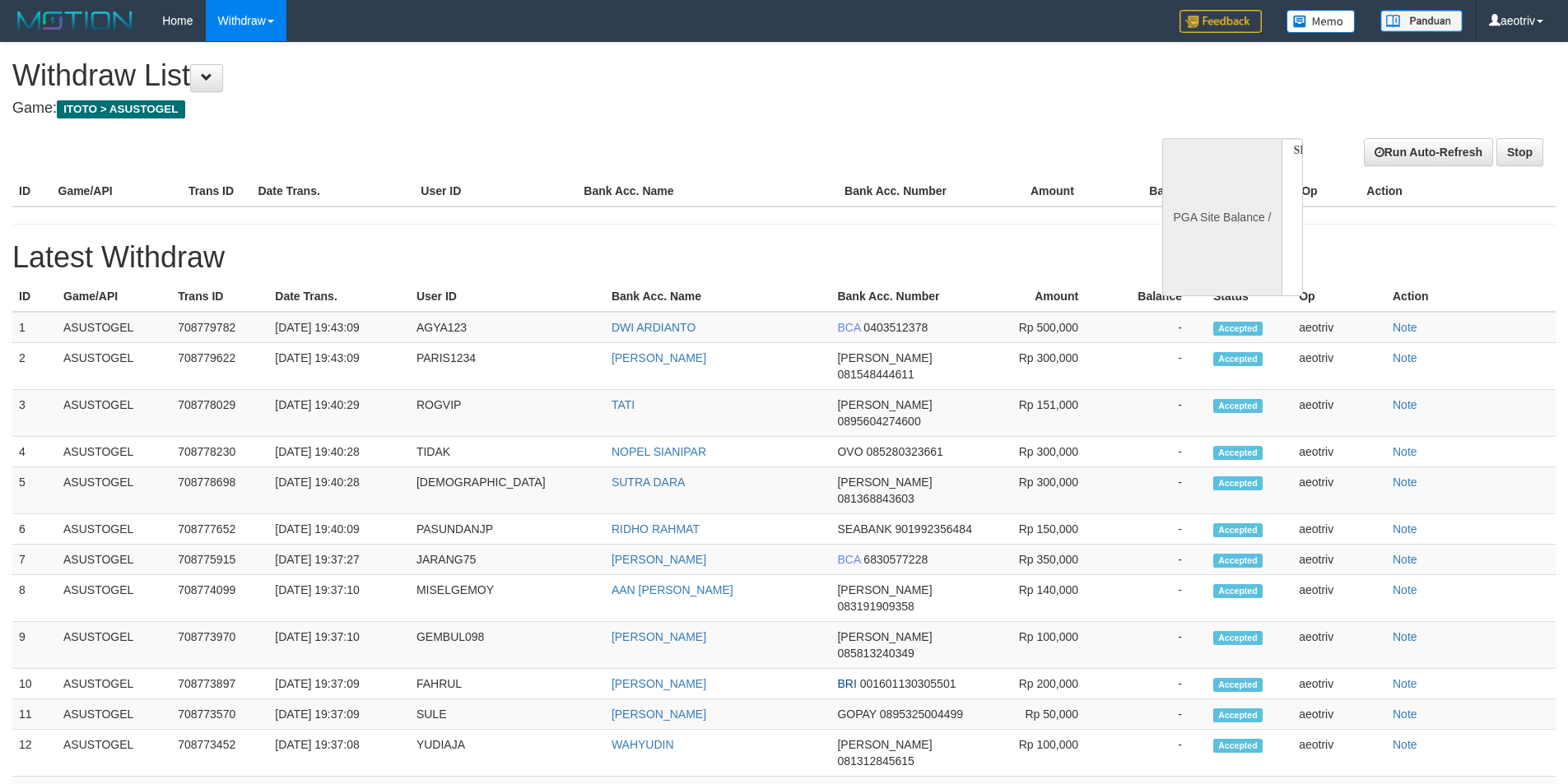
select select
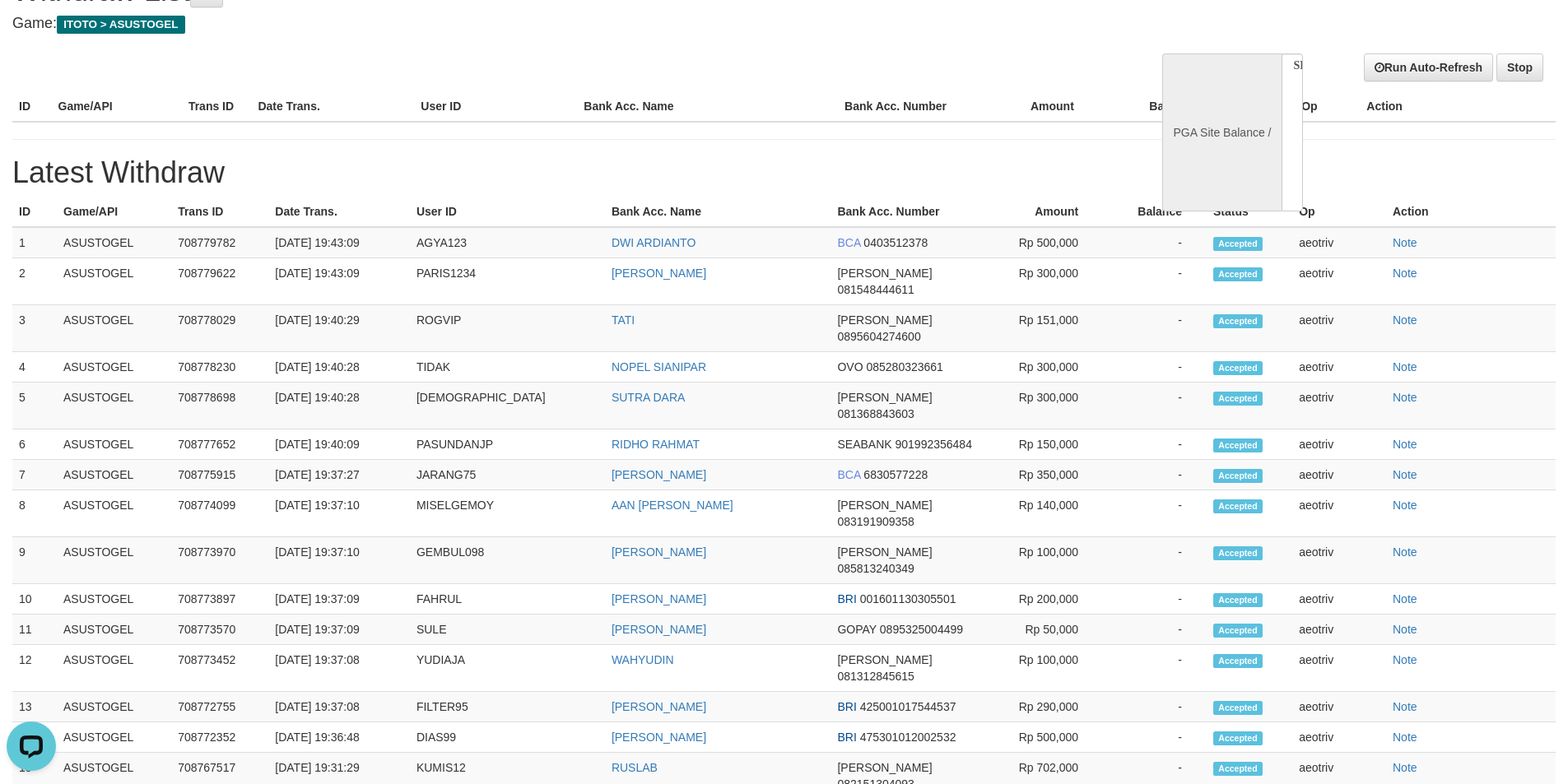
select select "**"
select select
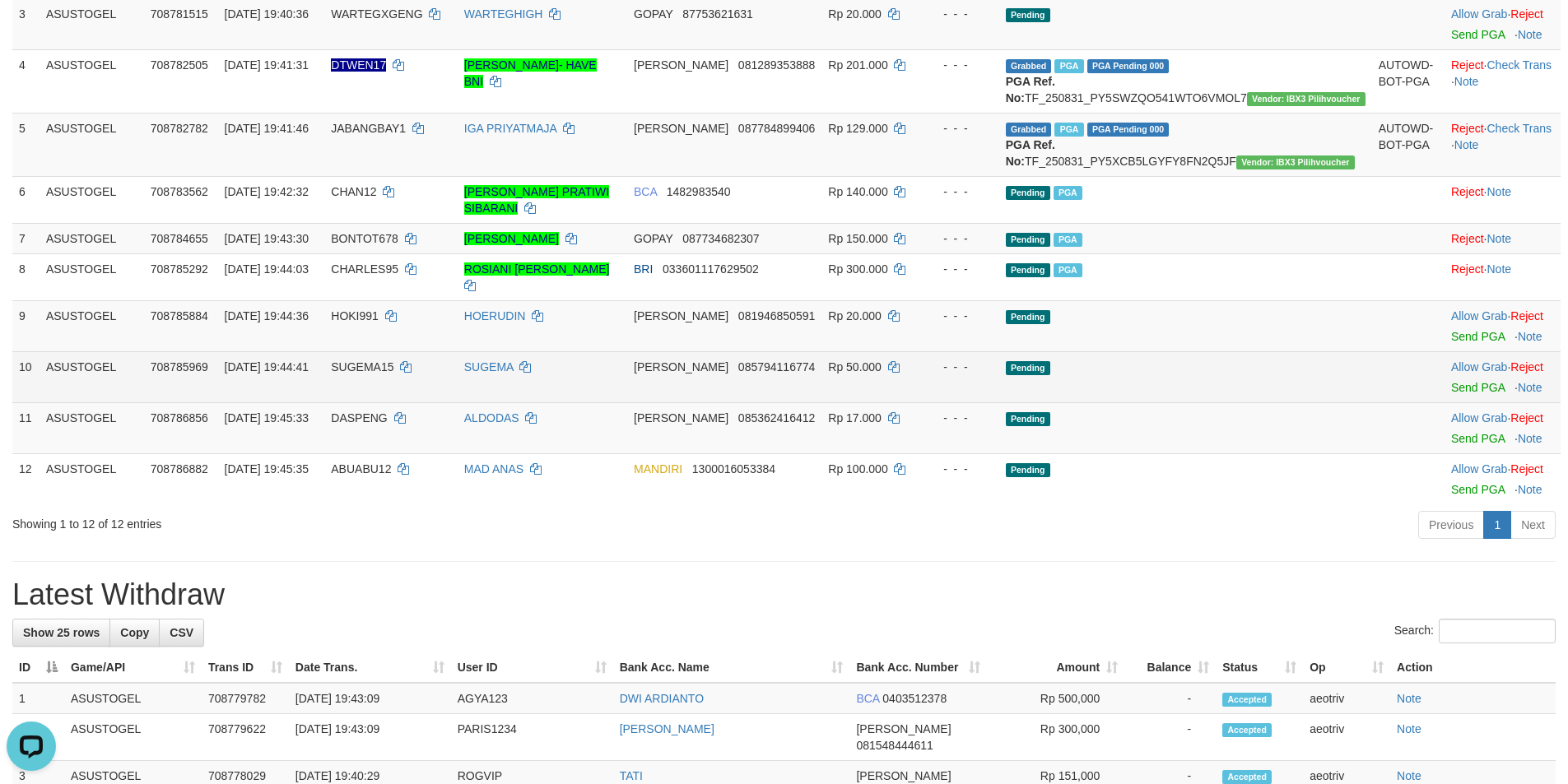
scroll to position [414, 0]
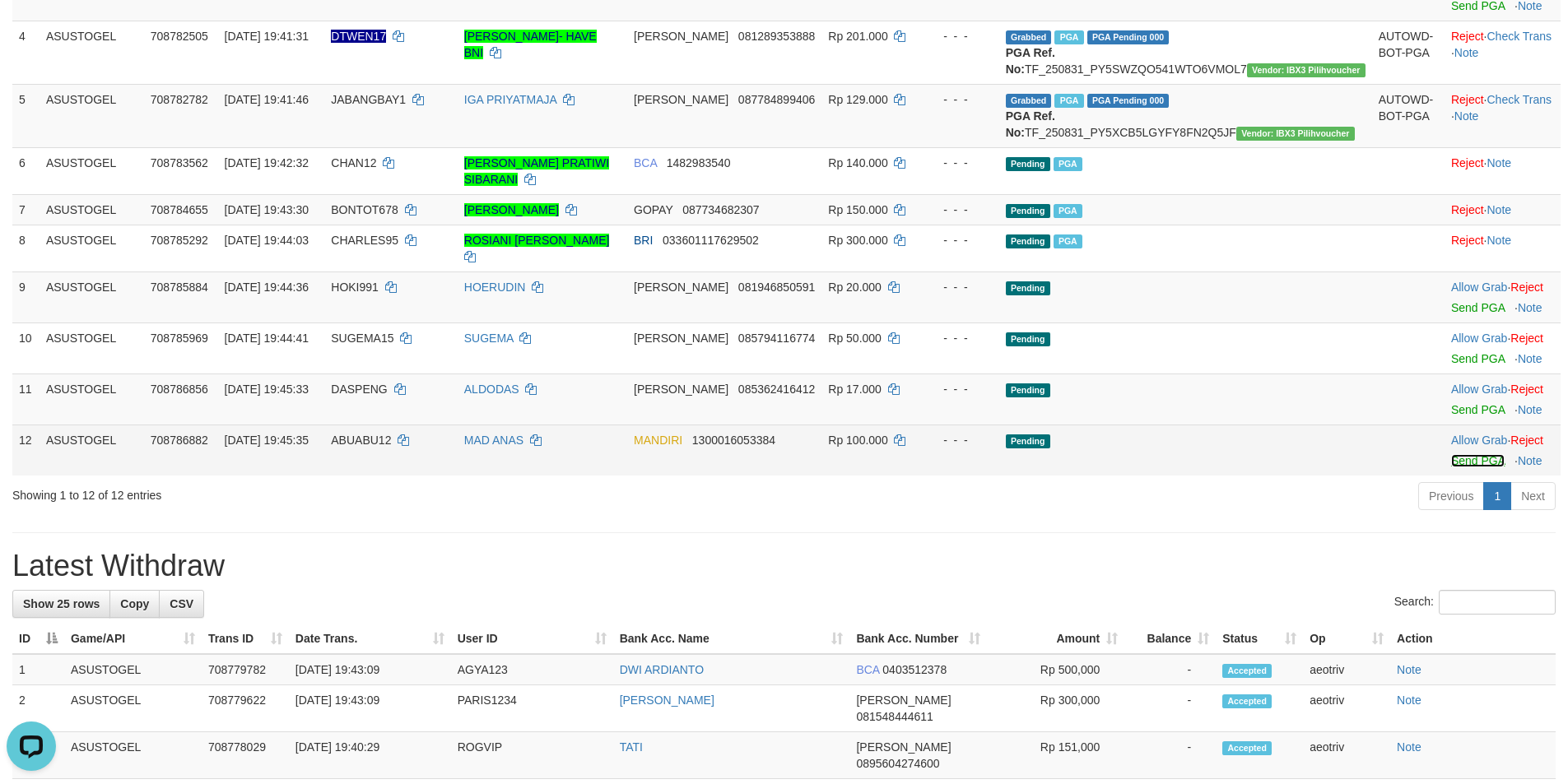
click at [1450, 467] on link "Send PGA" at bounding box center [1477, 460] width 54 height 13
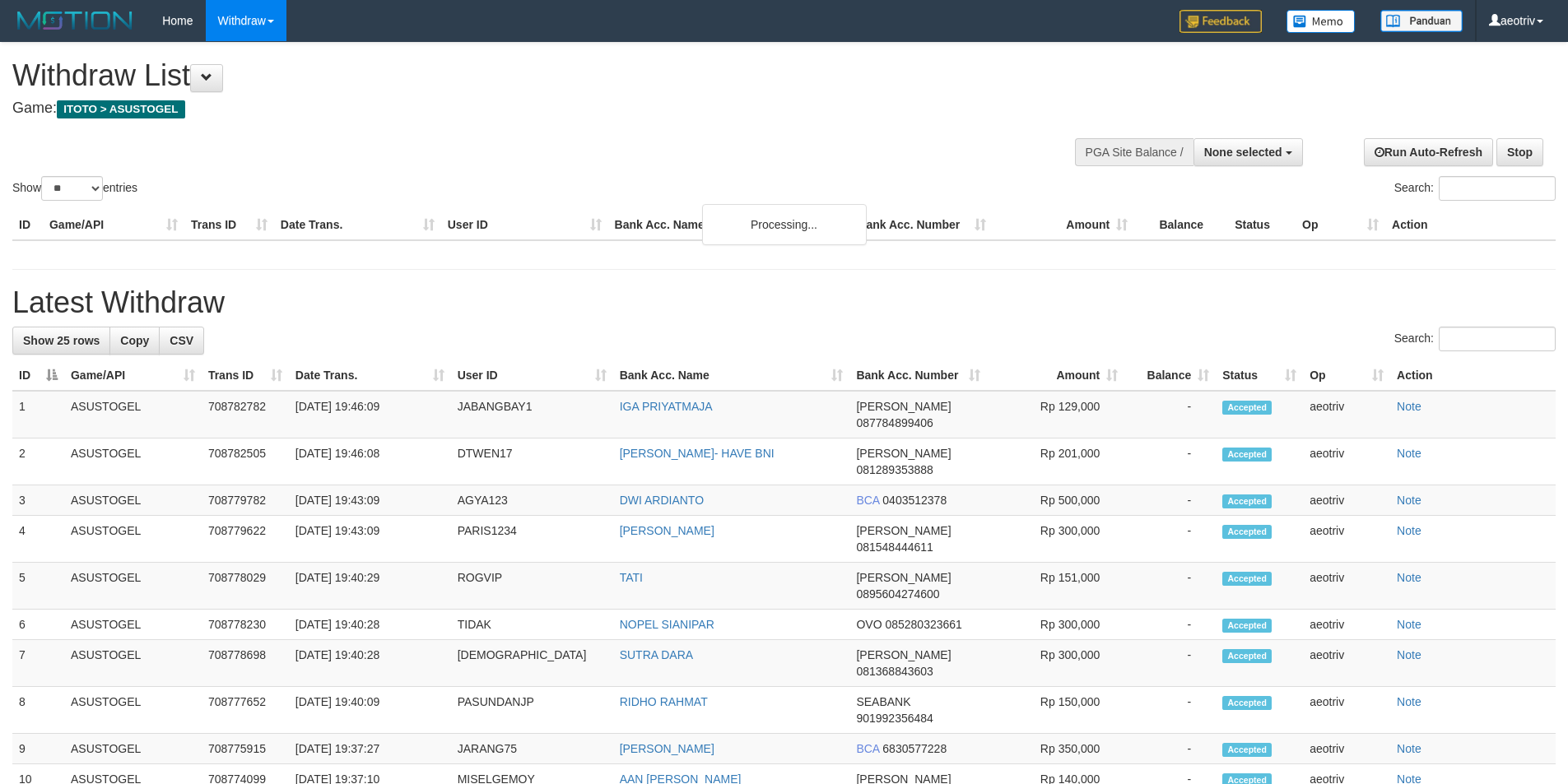
select select
select select "**"
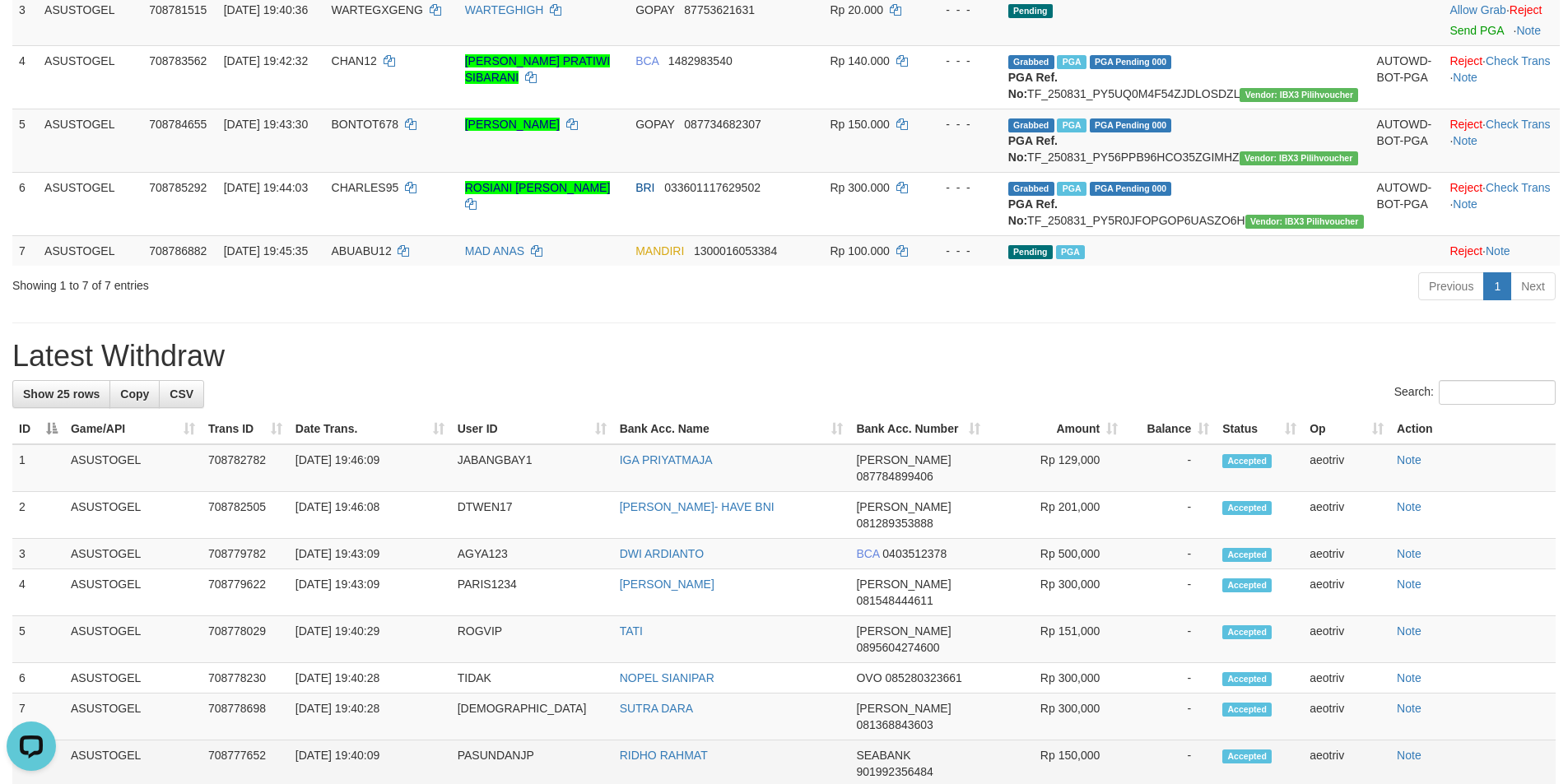
scroll to position [182, 0]
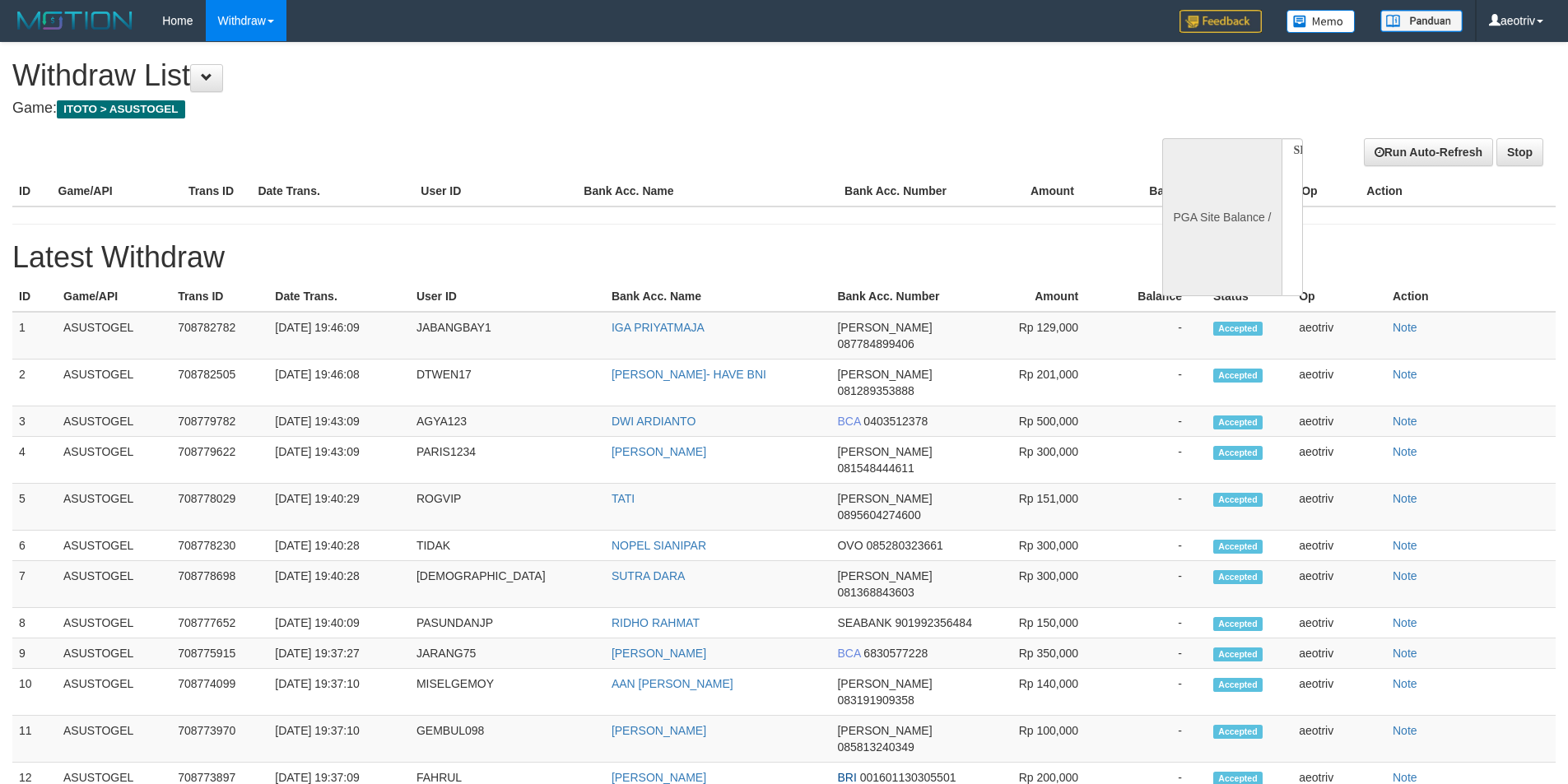
select select
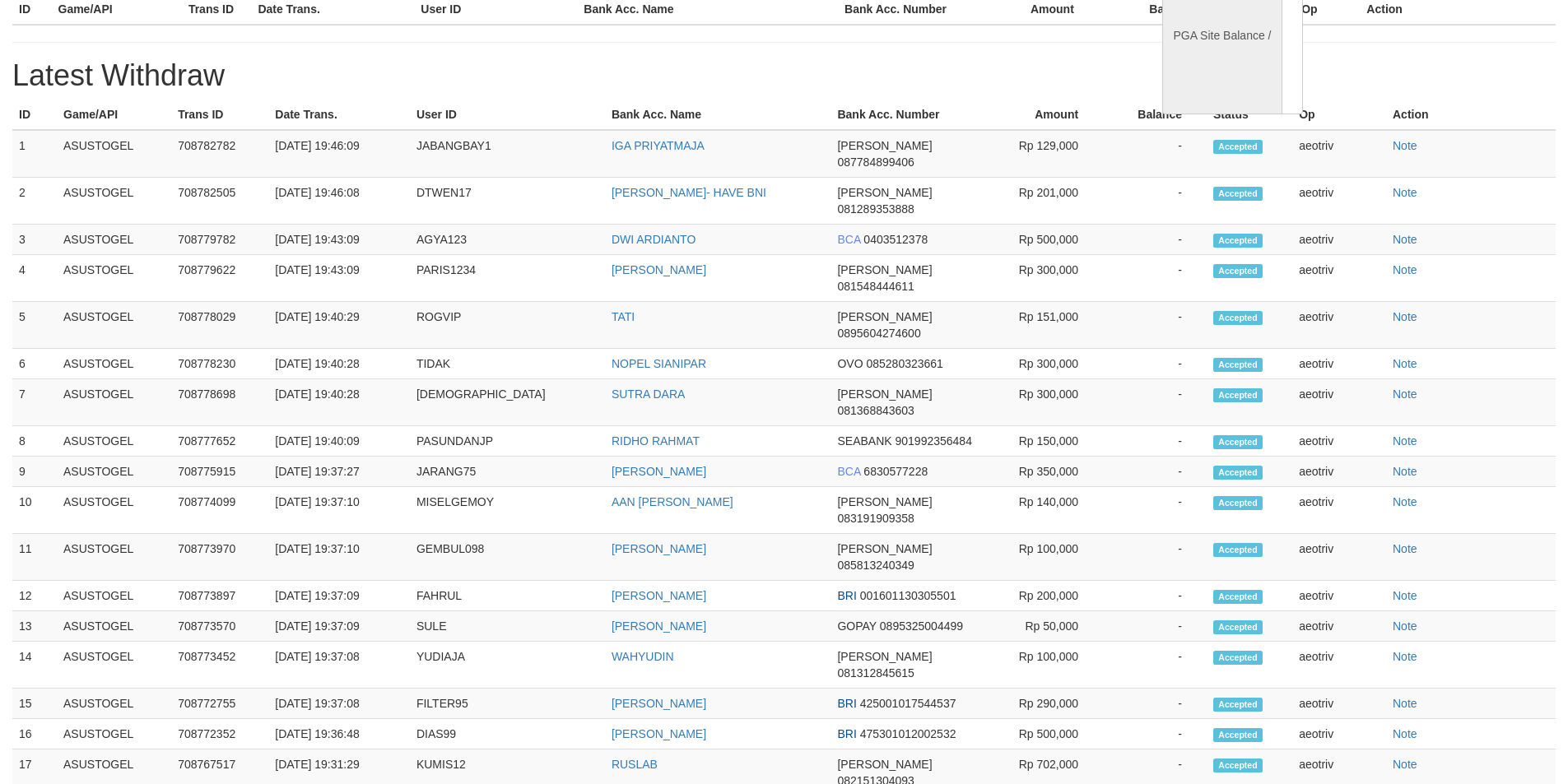
select select "**"
select select
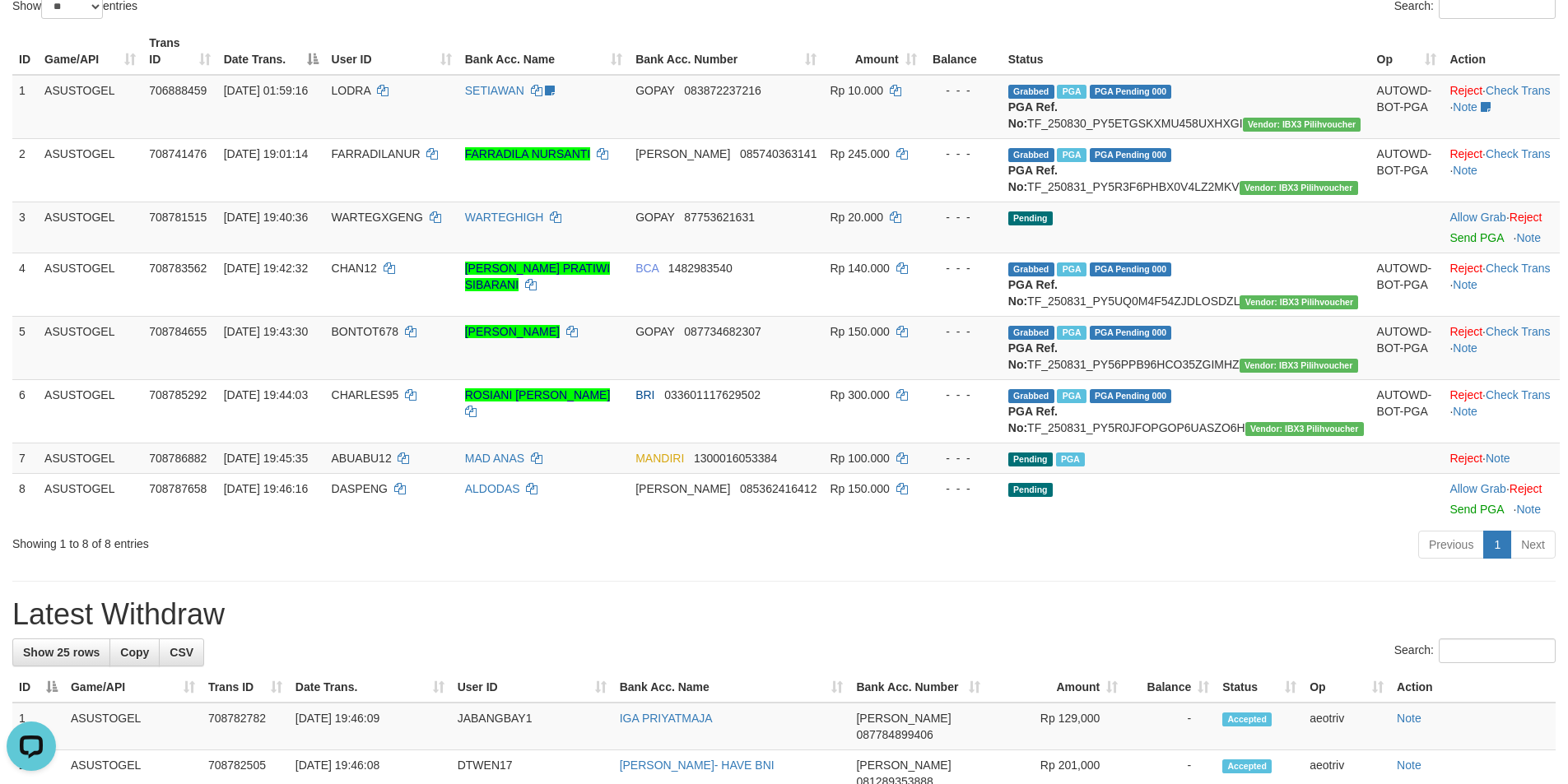
scroll to position [0, 0]
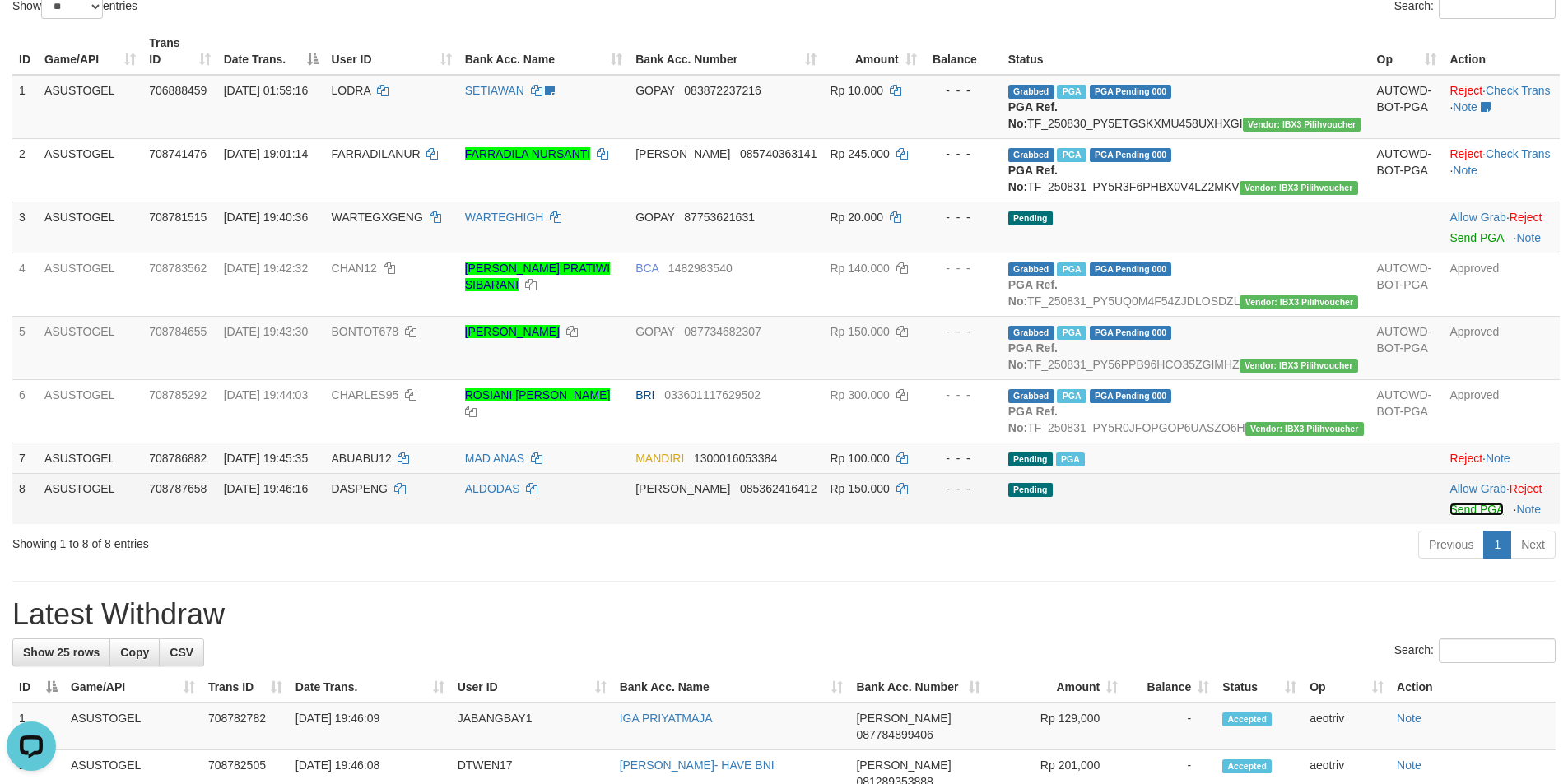
click at [1466, 516] on link "Send PGA" at bounding box center [1476, 508] width 54 height 13
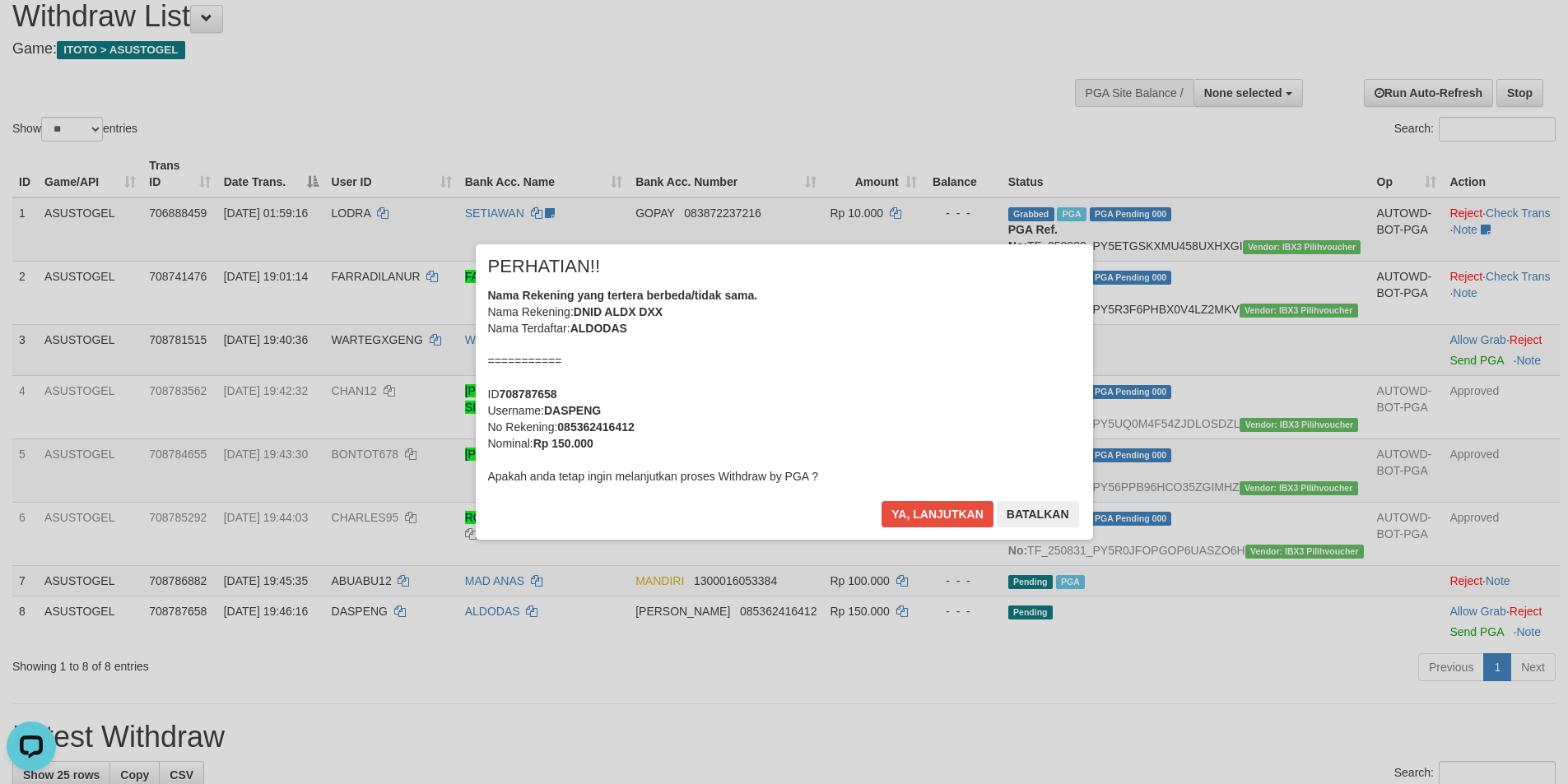
scroll to position [17, 0]
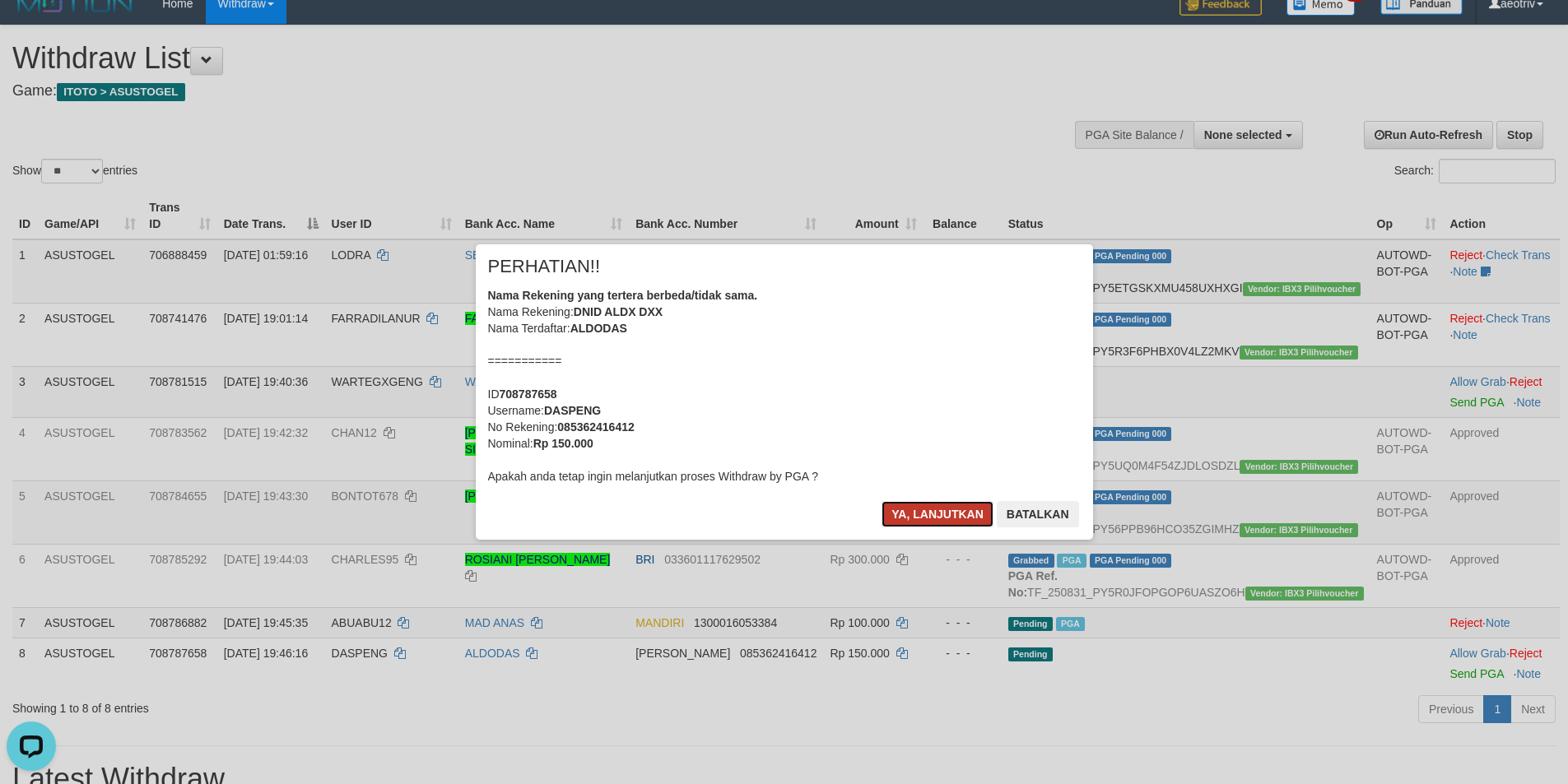
click at [894, 505] on button "Ya, lanjutkan" at bounding box center [937, 513] width 112 height 26
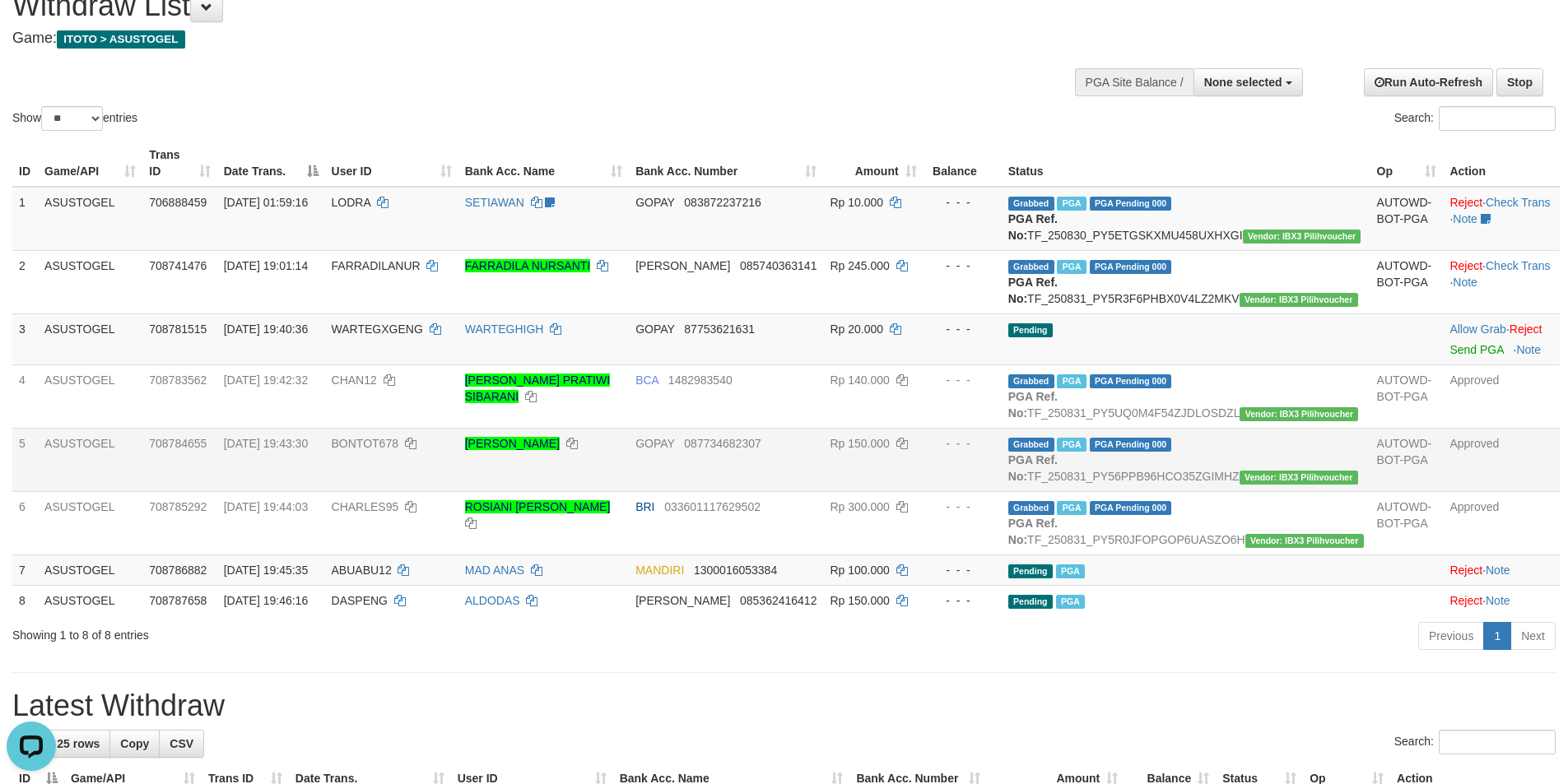
scroll to position [100, 0]
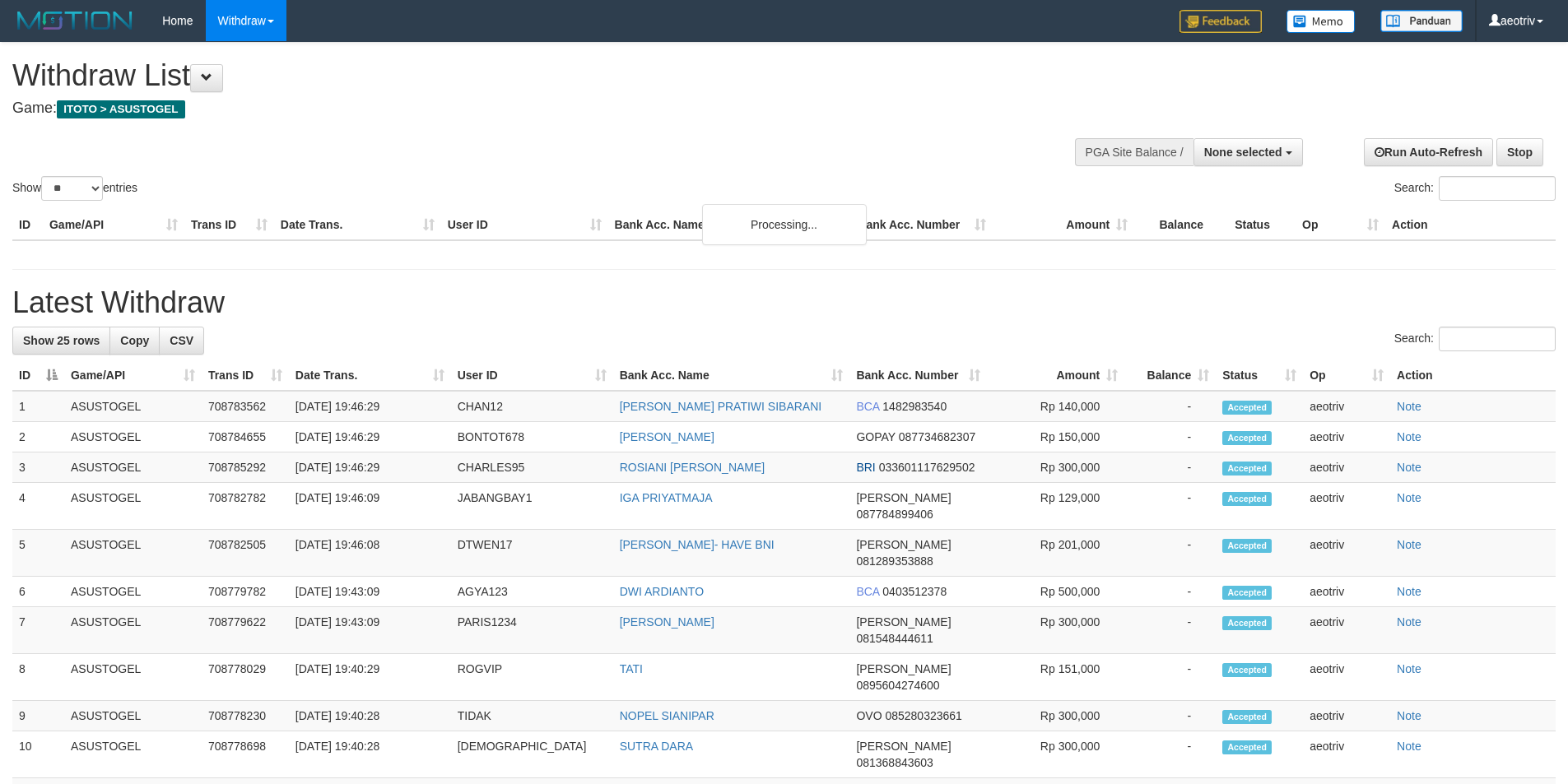
select select
select select "**"
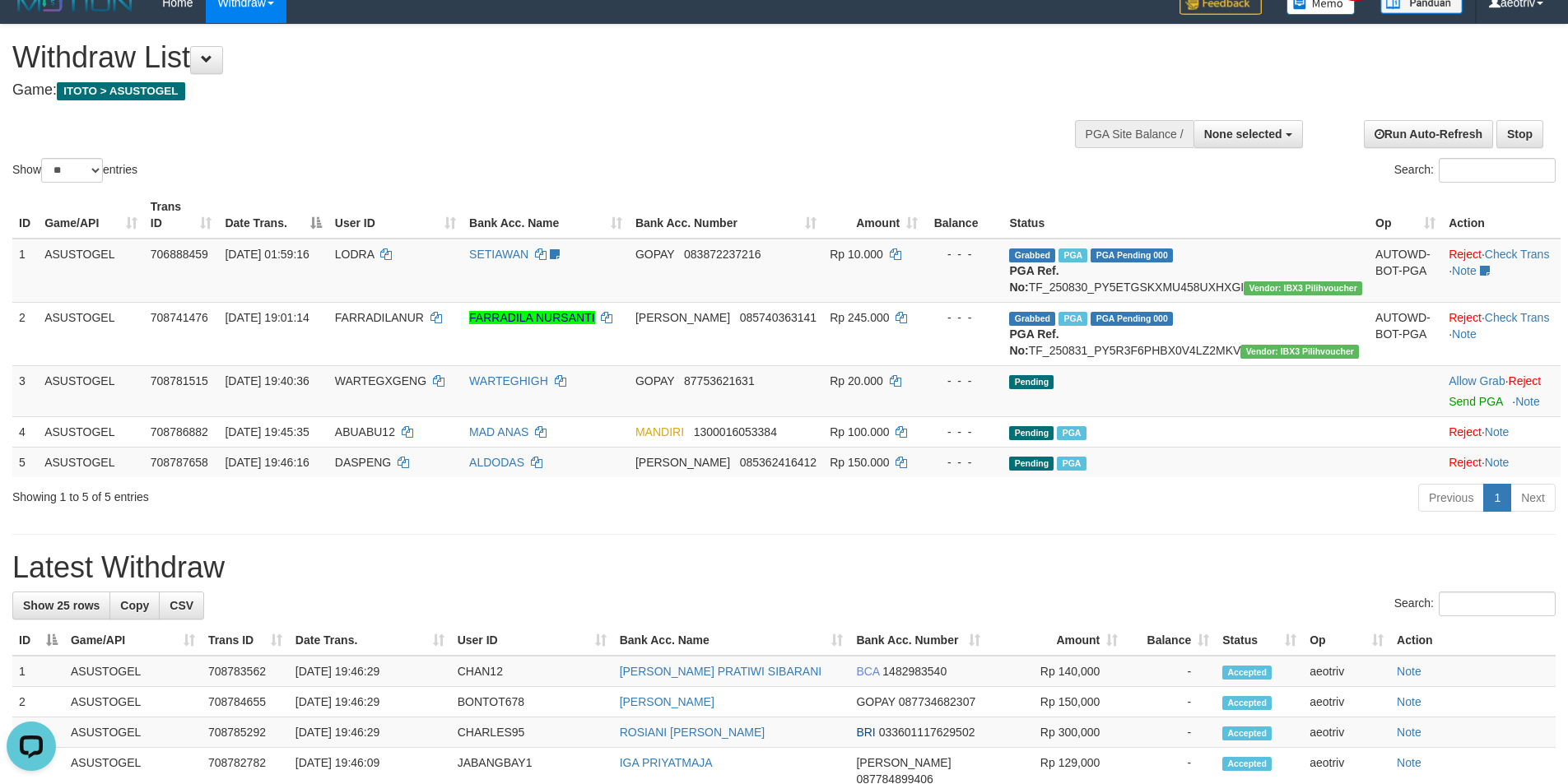
scroll to position [17, 0]
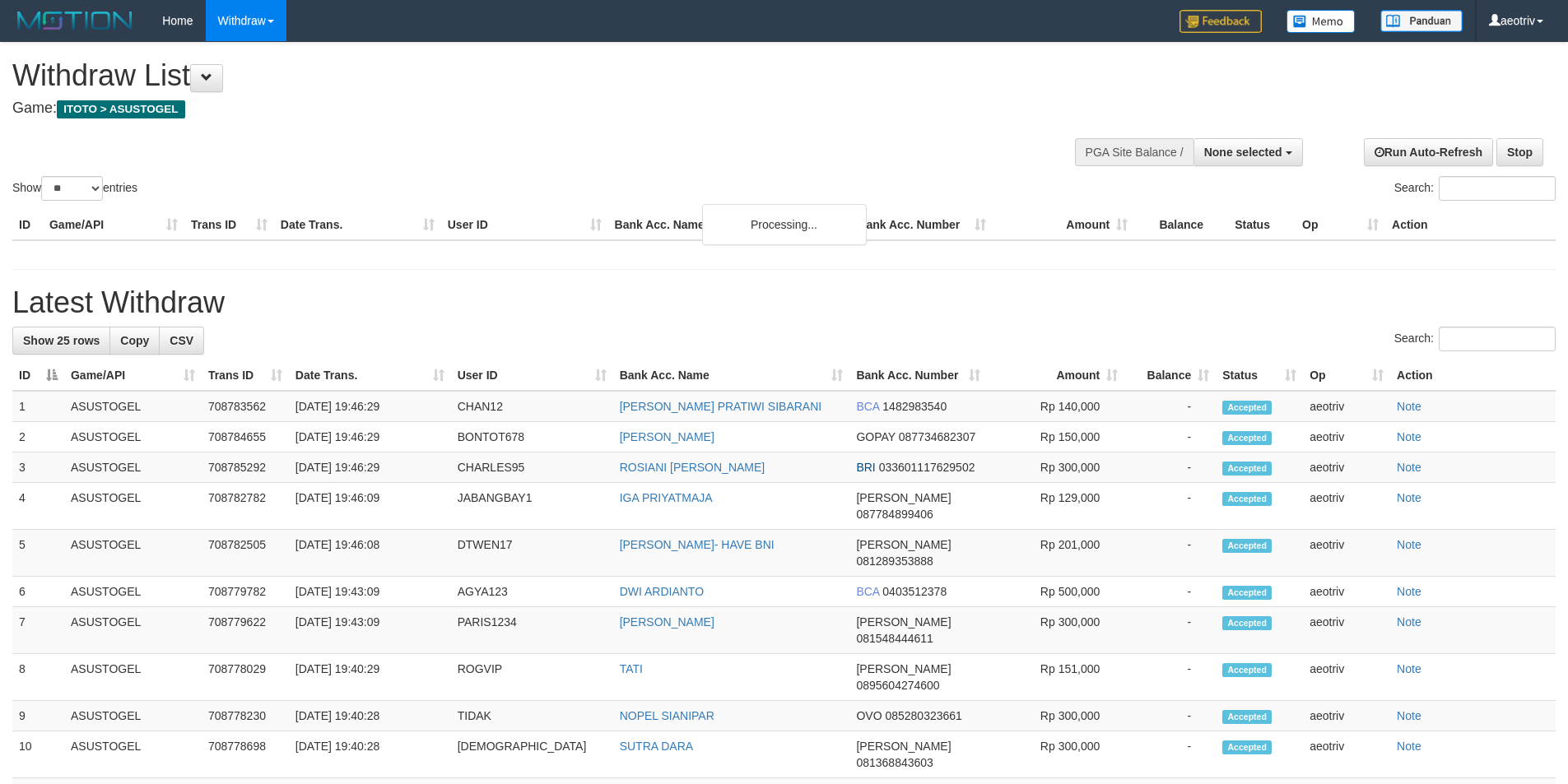
select select
select select "**"
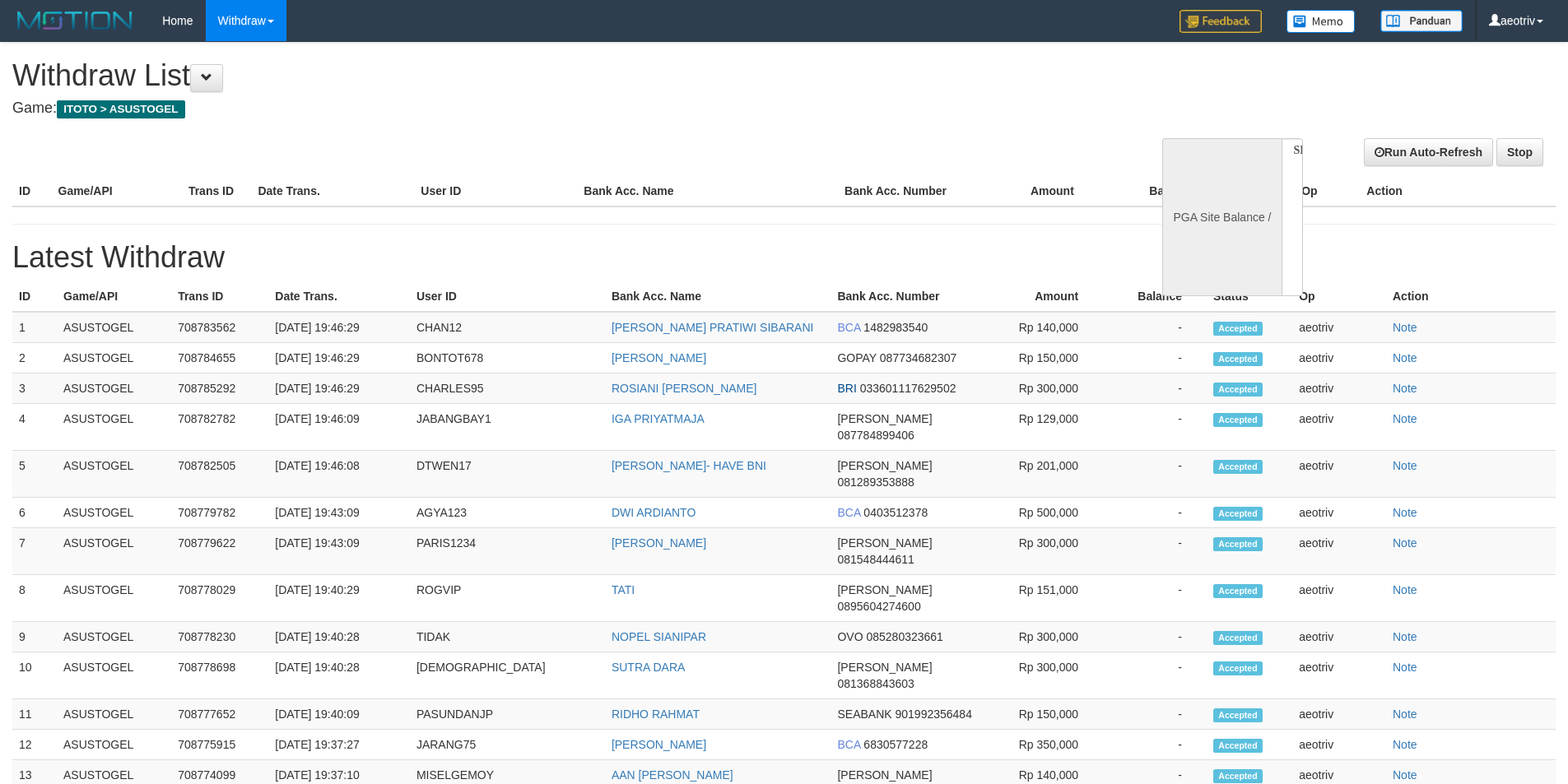
select select
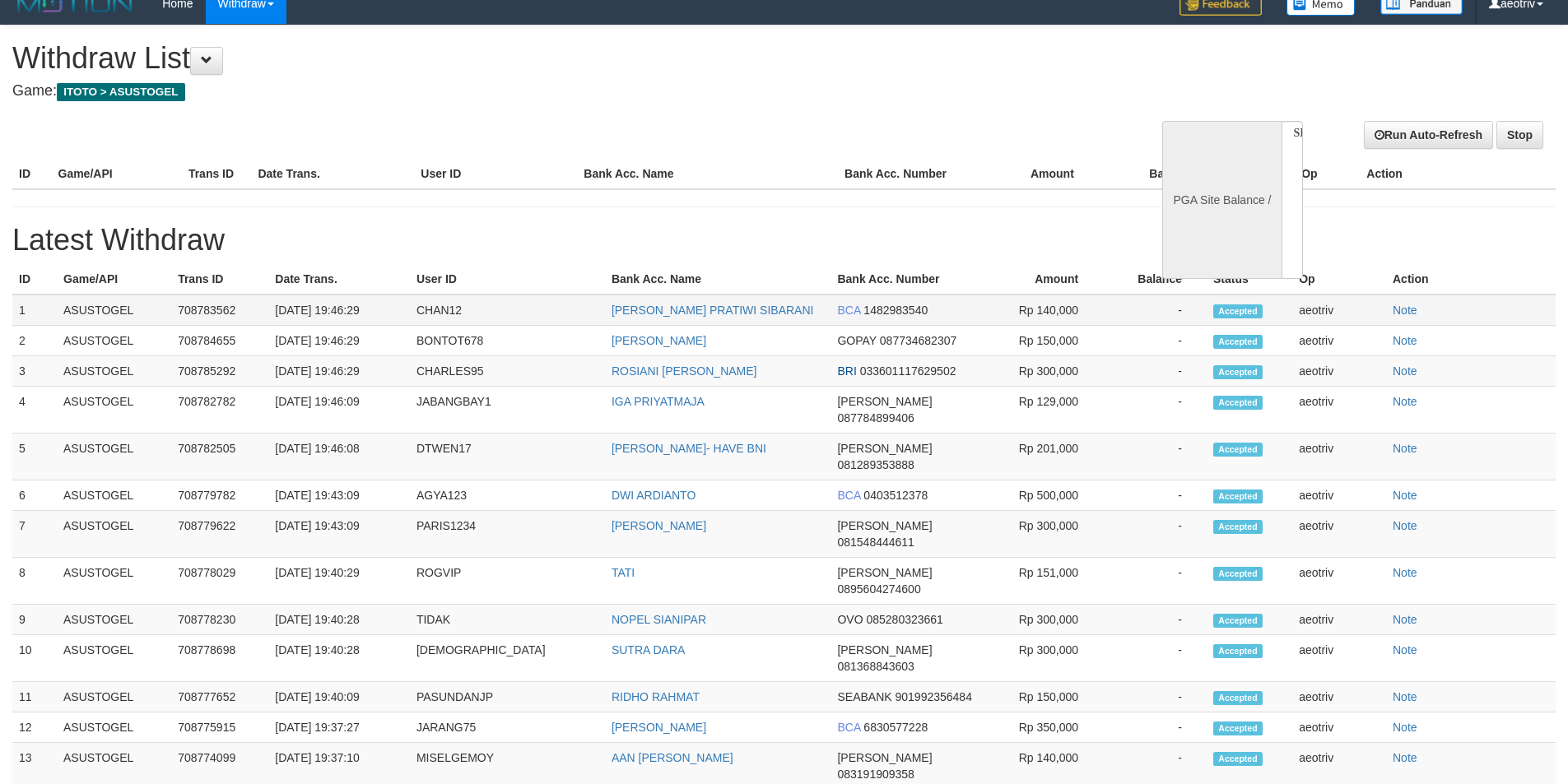
select select "**"
select select
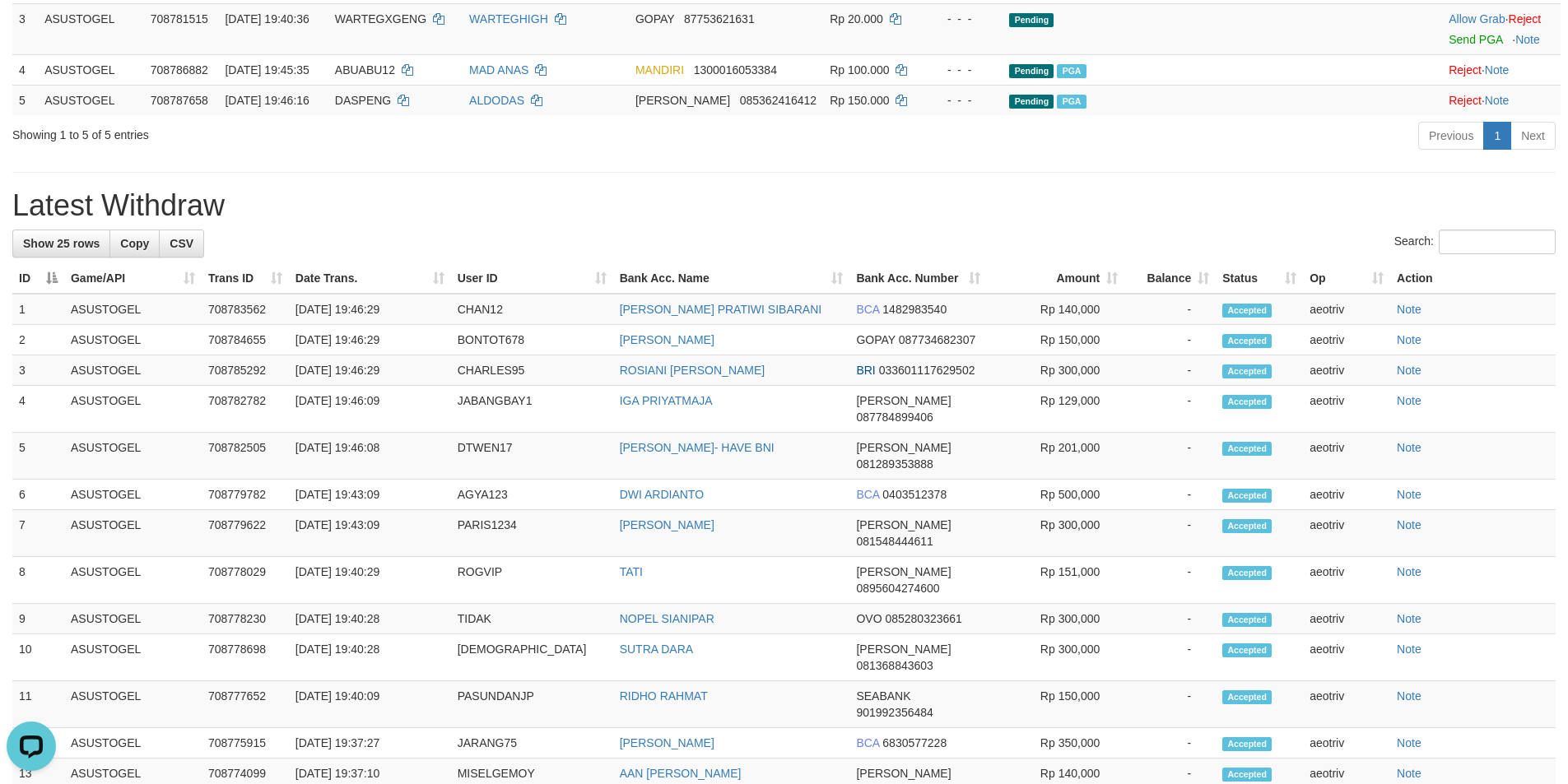
scroll to position [264, 0]
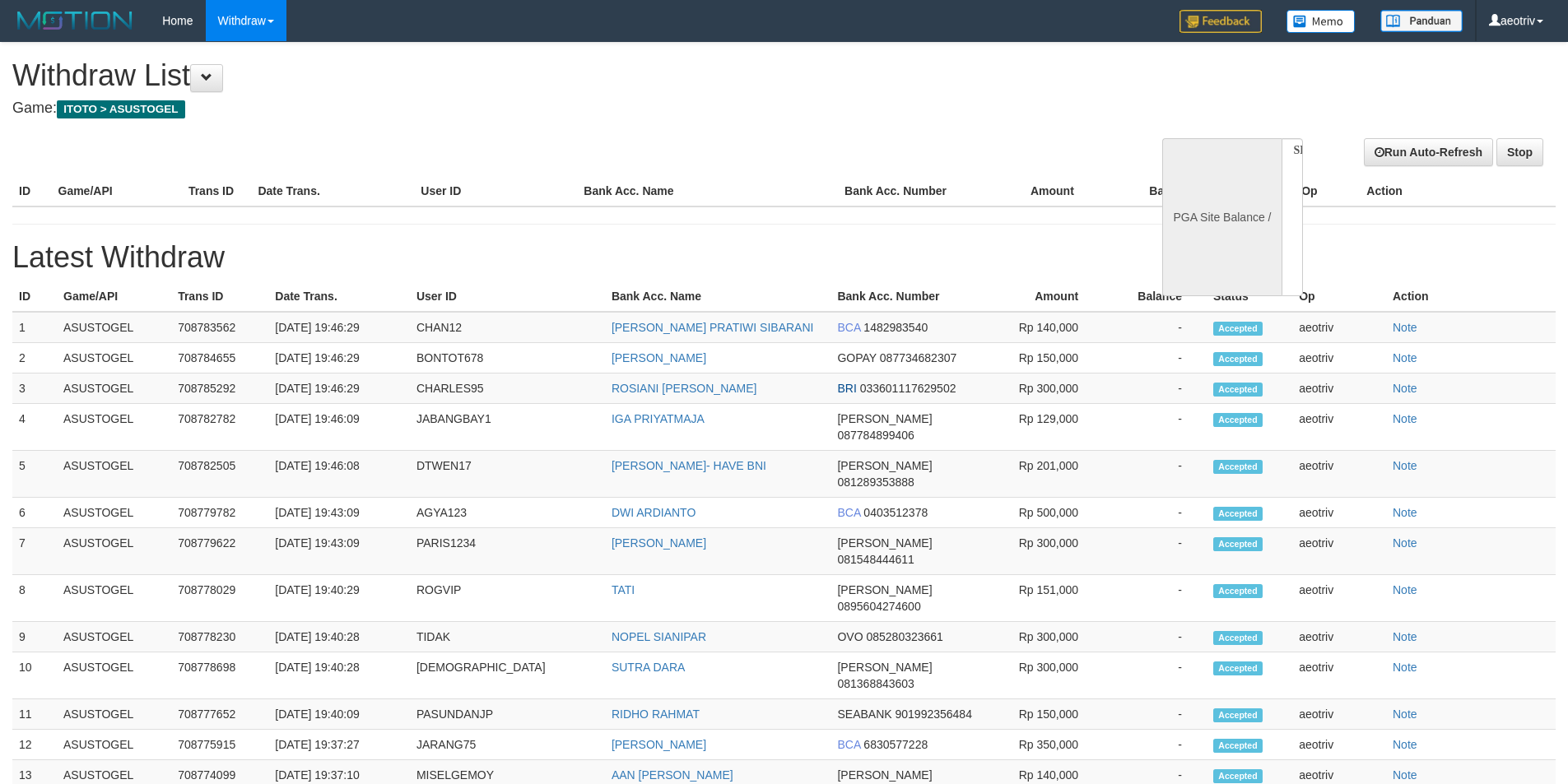
select select
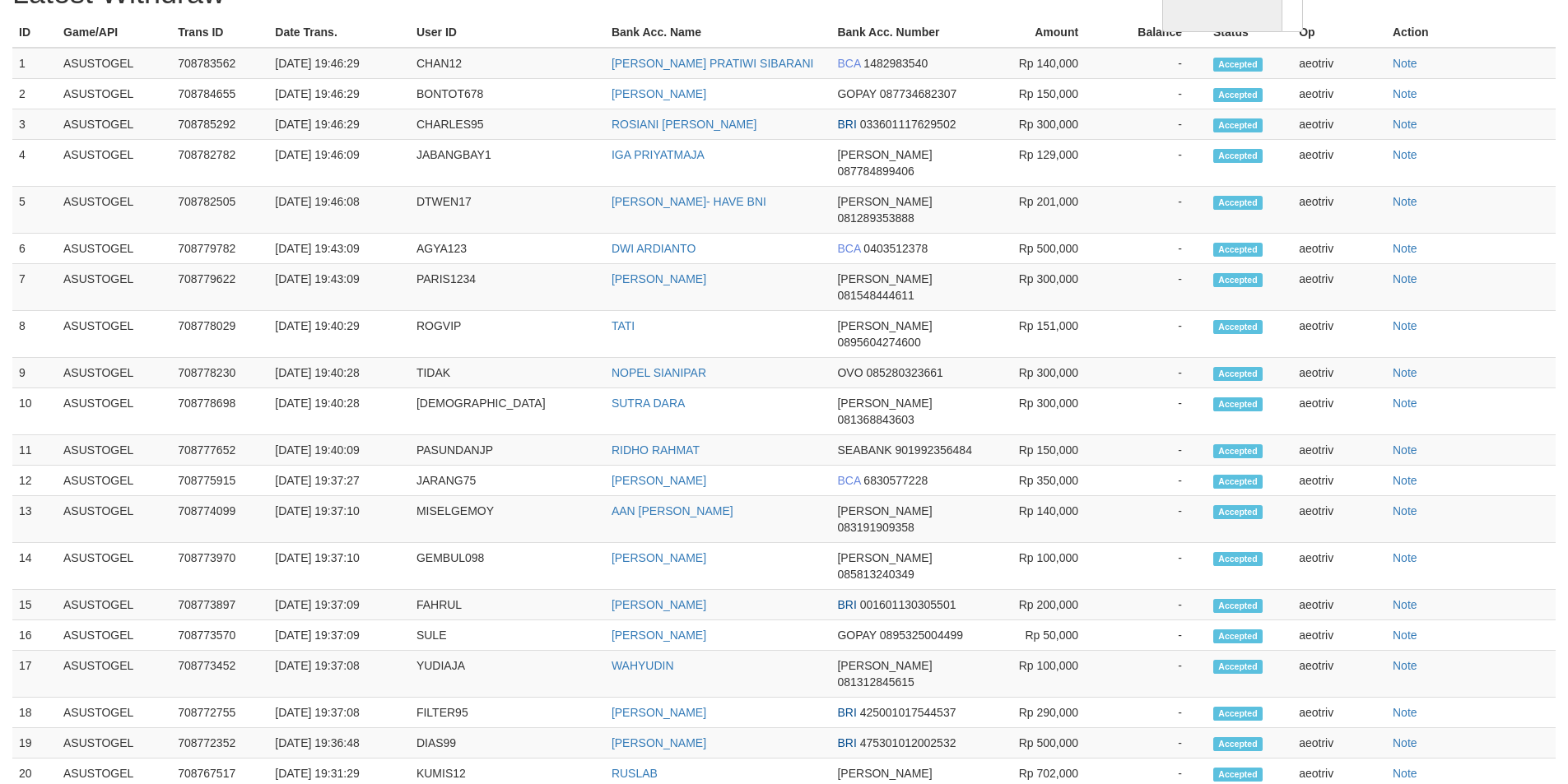
select select "**"
select select
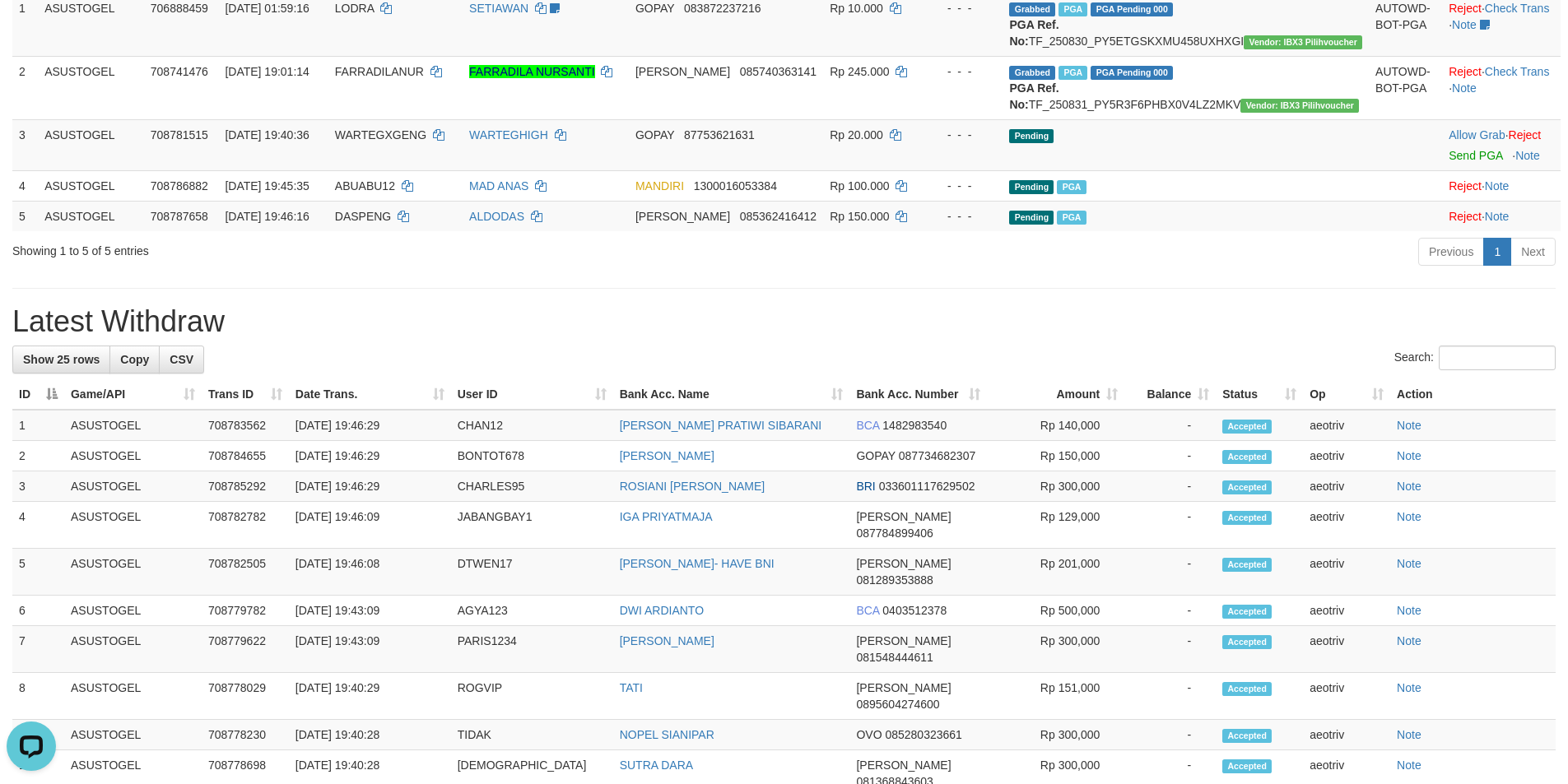
scroll to position [0, 0]
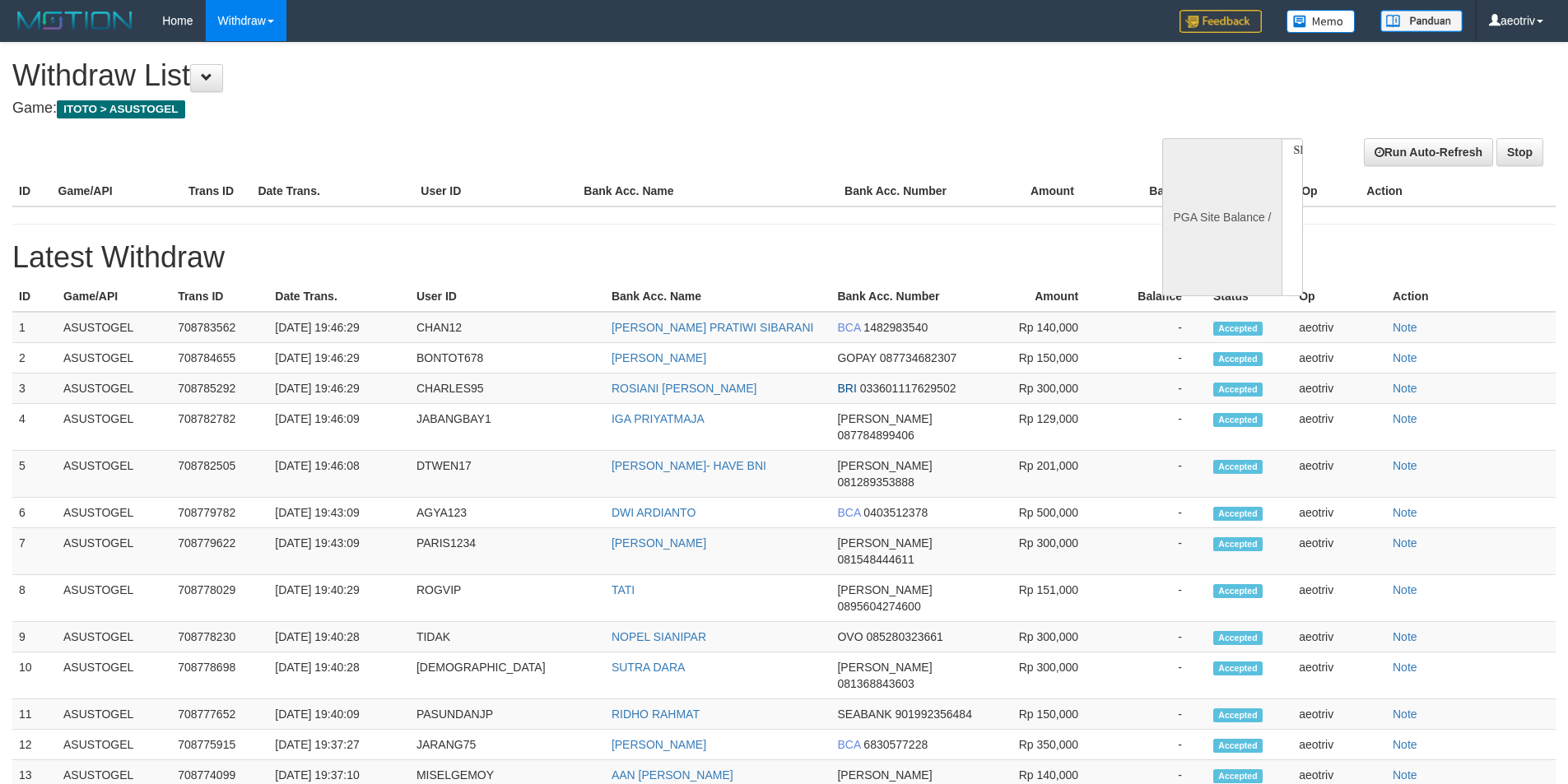
select select
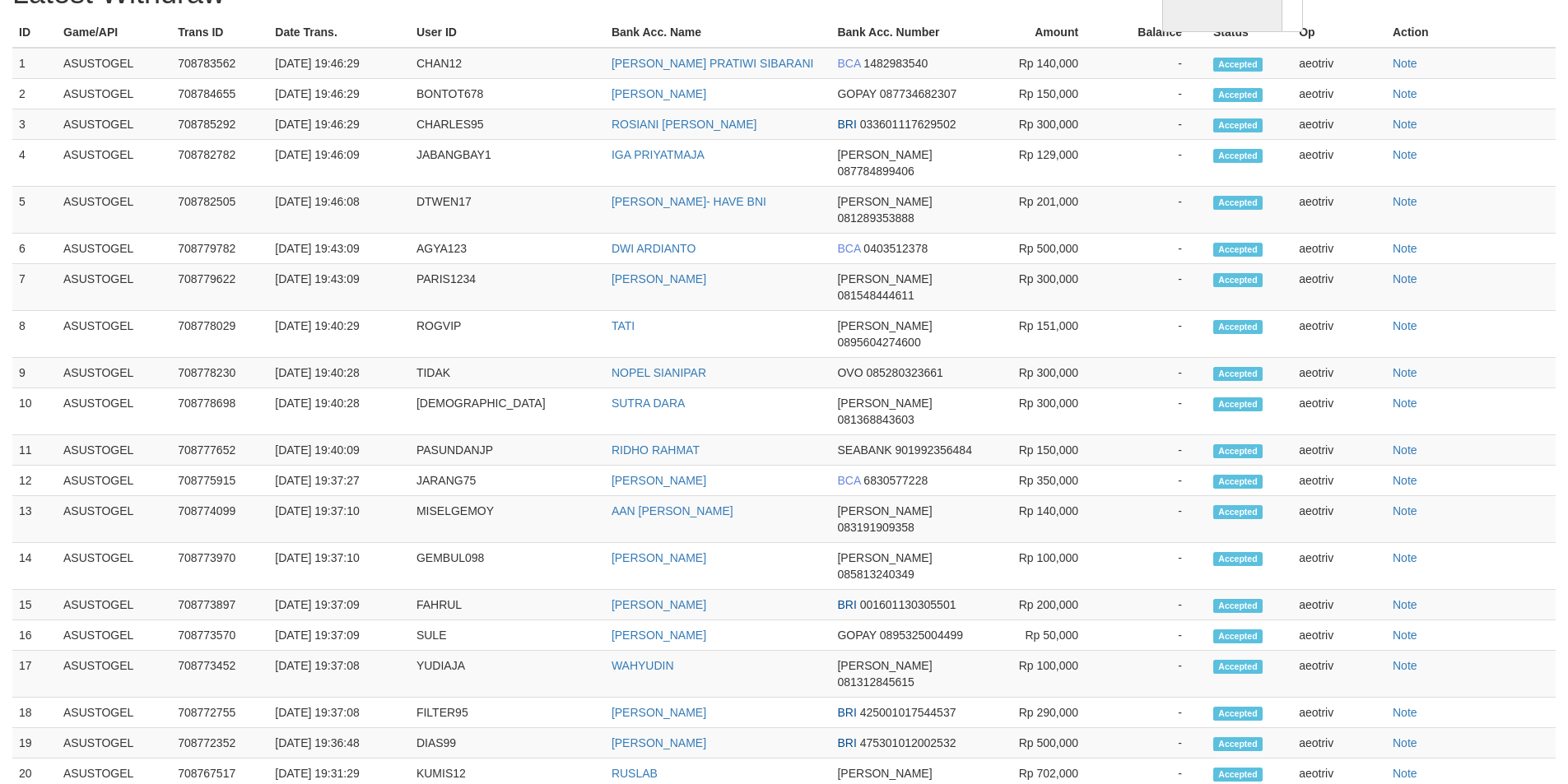
select select "**"
select select
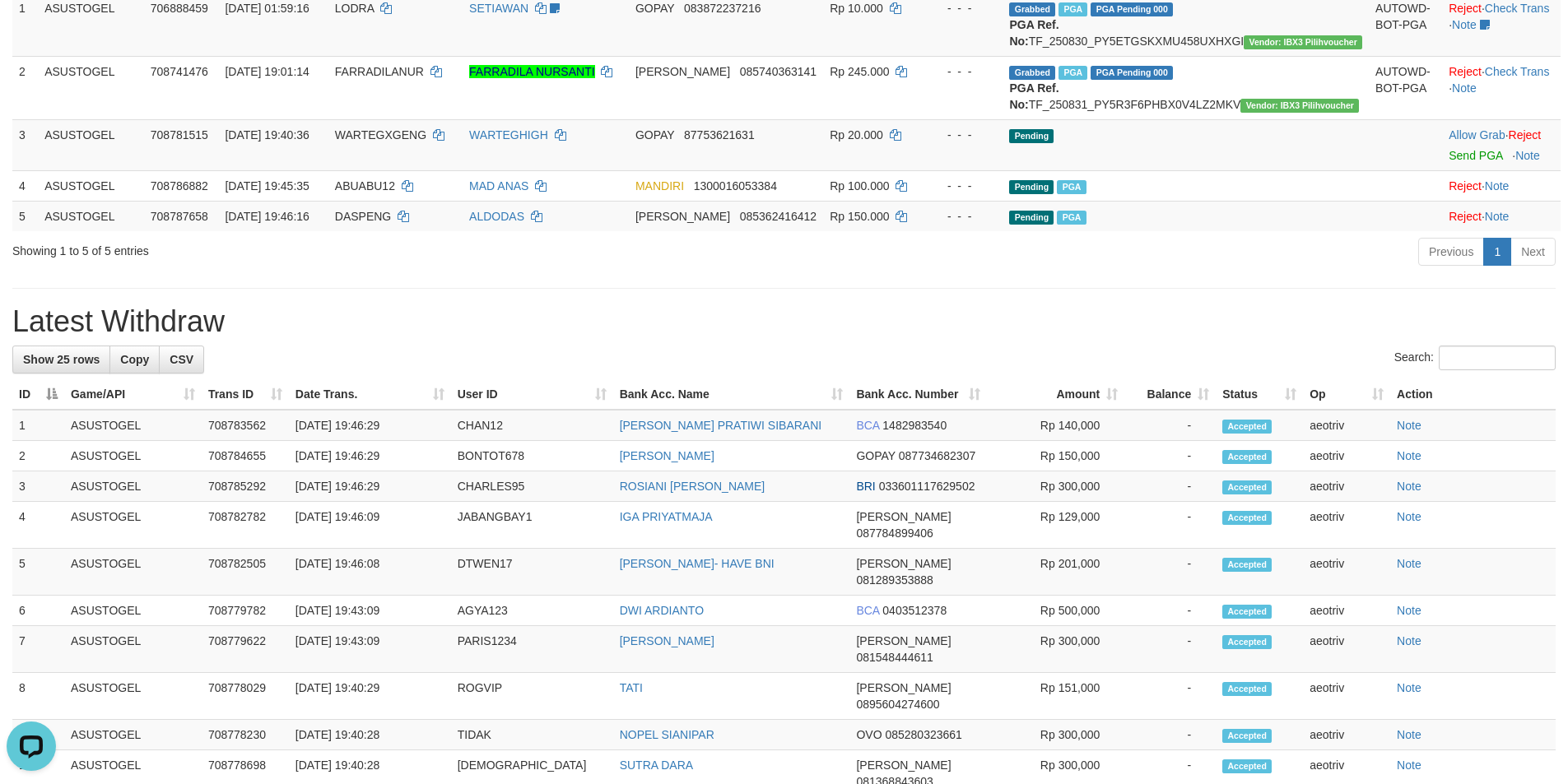
scroll to position [0, 0]
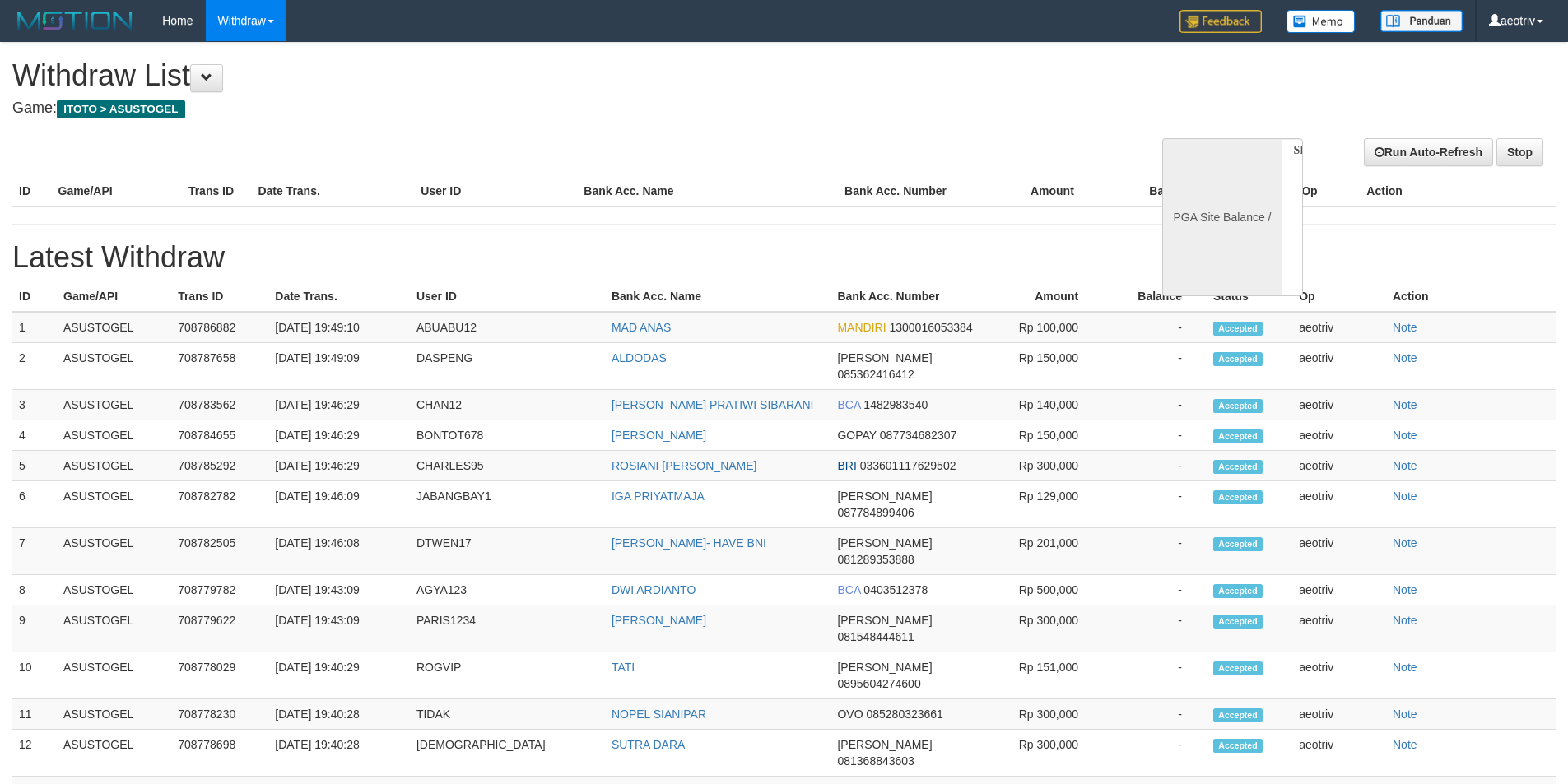
select select
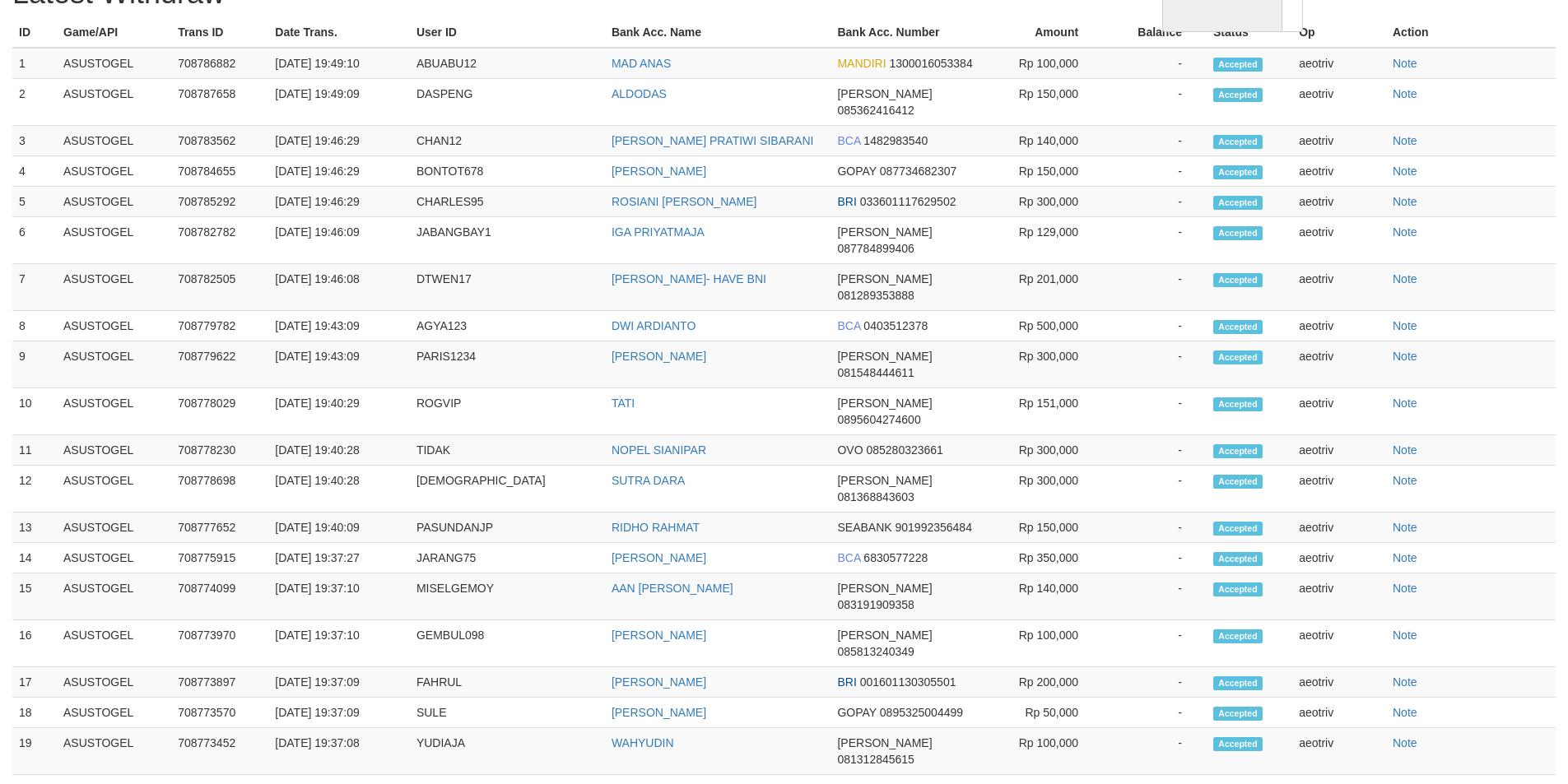
select select "**"
select select
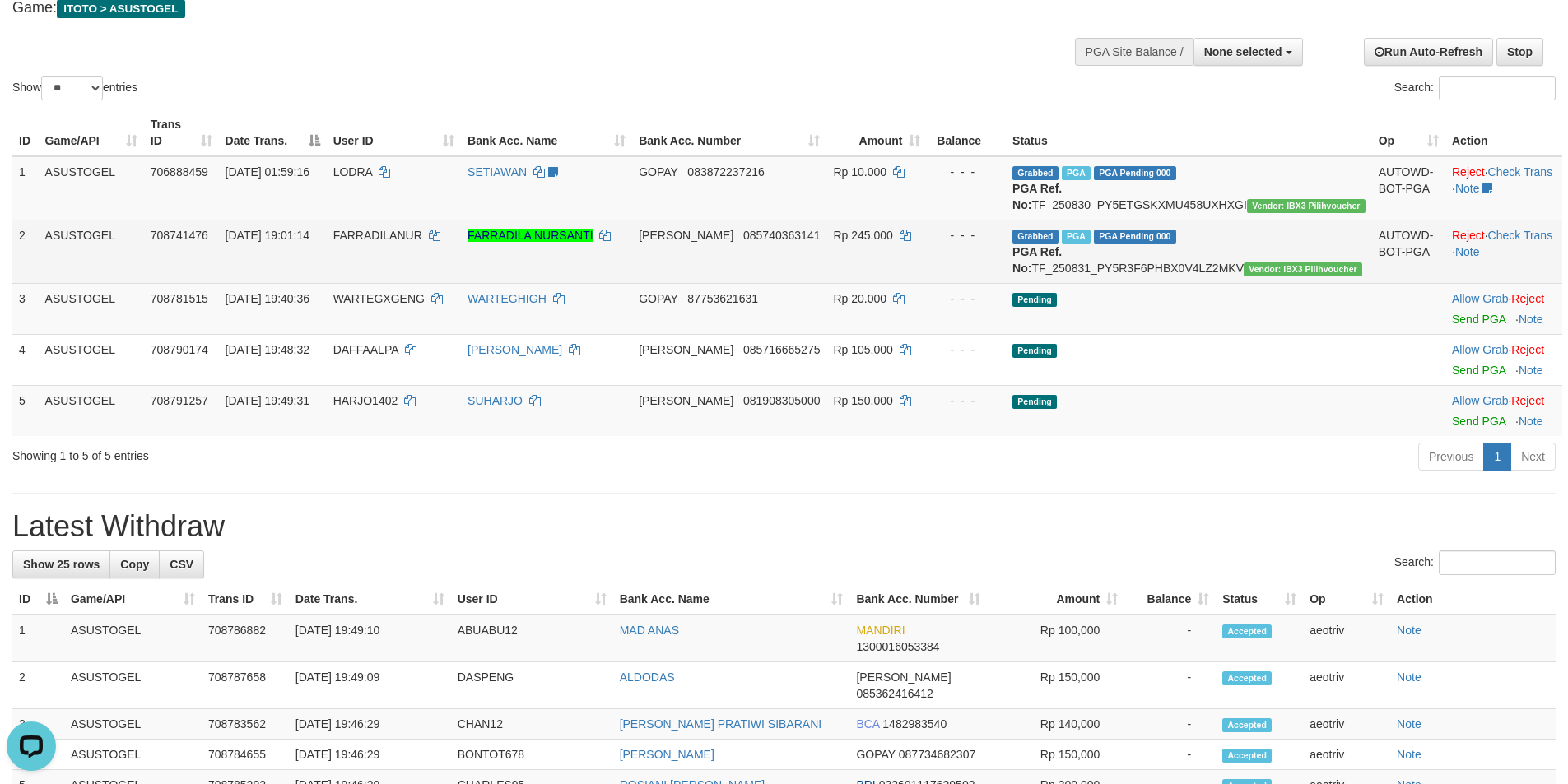
scroll to position [100, 0]
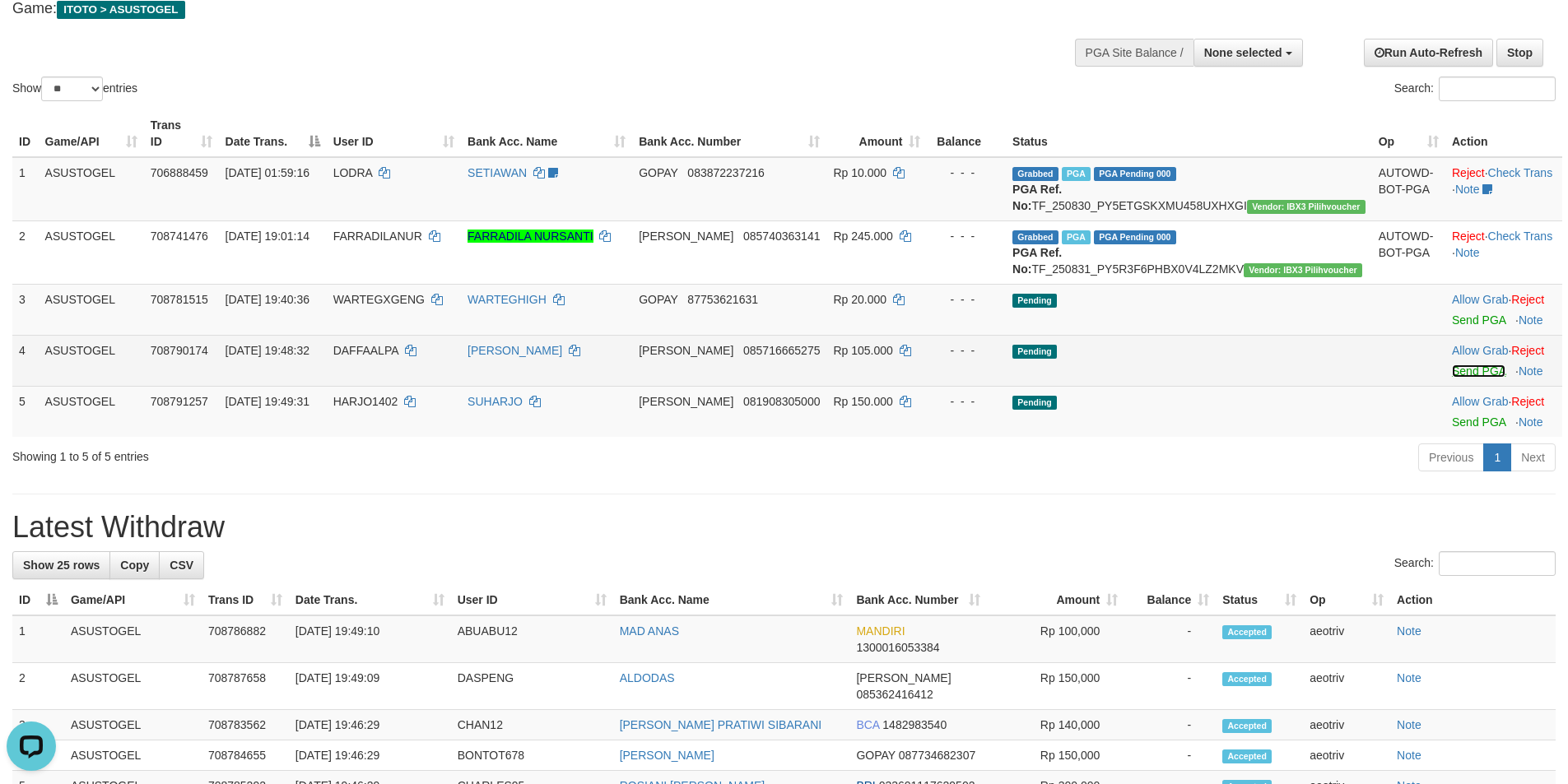
click at [1464, 378] on link "Send PGA" at bounding box center [1478, 370] width 54 height 13
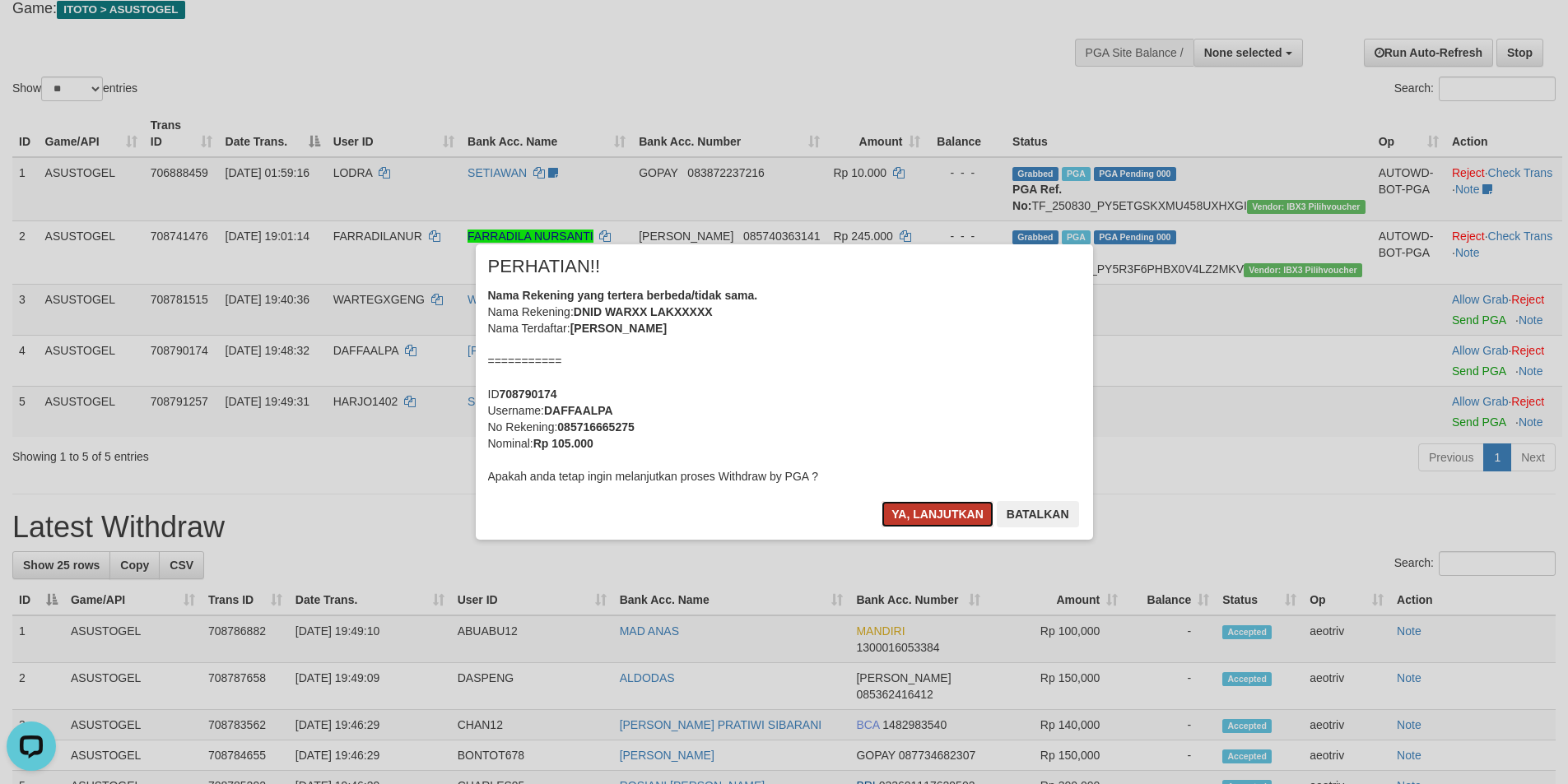
click at [933, 515] on button "Ya, lanjutkan" at bounding box center [937, 513] width 112 height 26
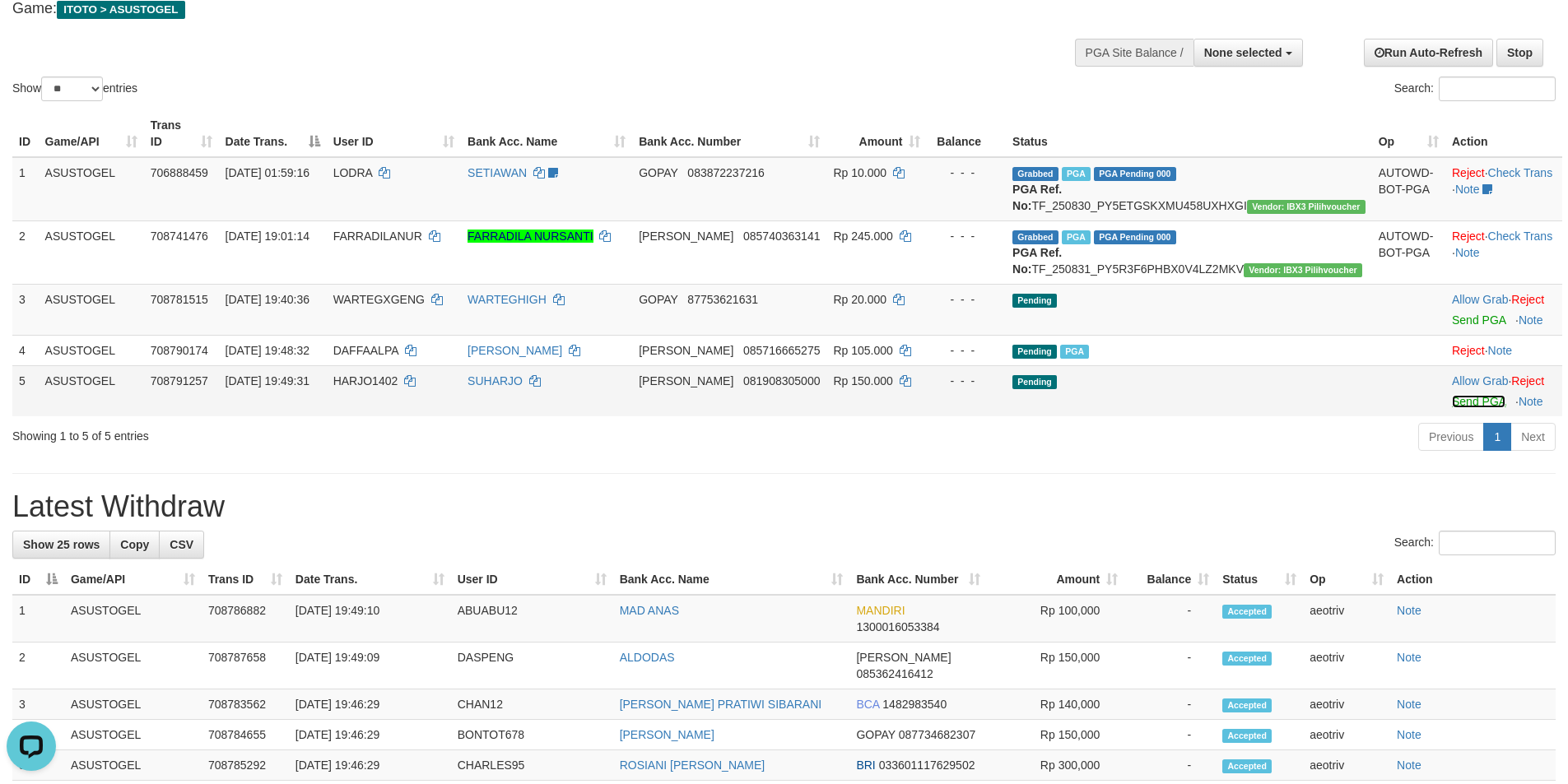
click at [1451, 408] on link "Send PGA" at bounding box center [1478, 401] width 54 height 13
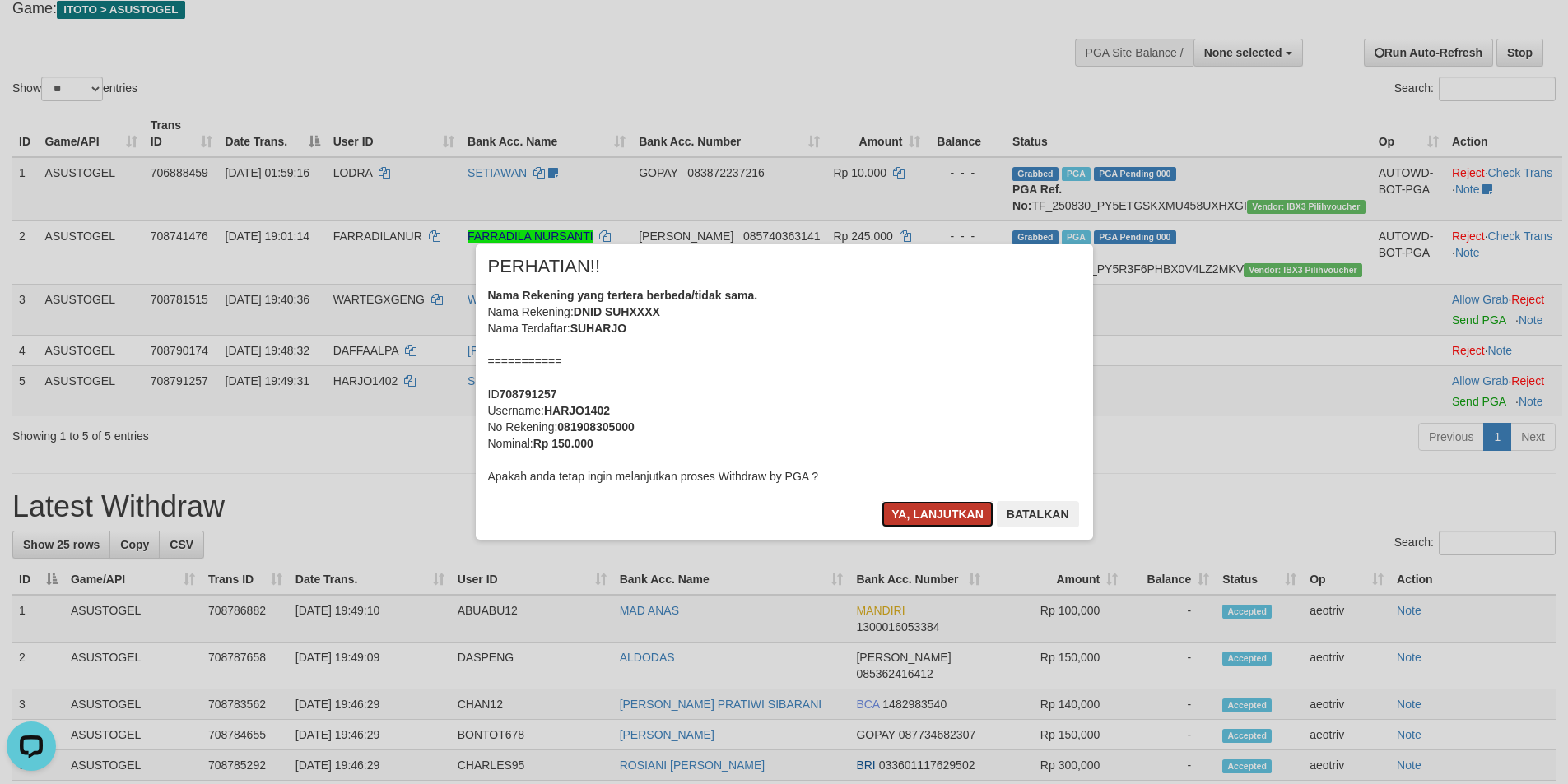
click at [939, 513] on button "Ya, lanjutkan" at bounding box center [937, 513] width 112 height 26
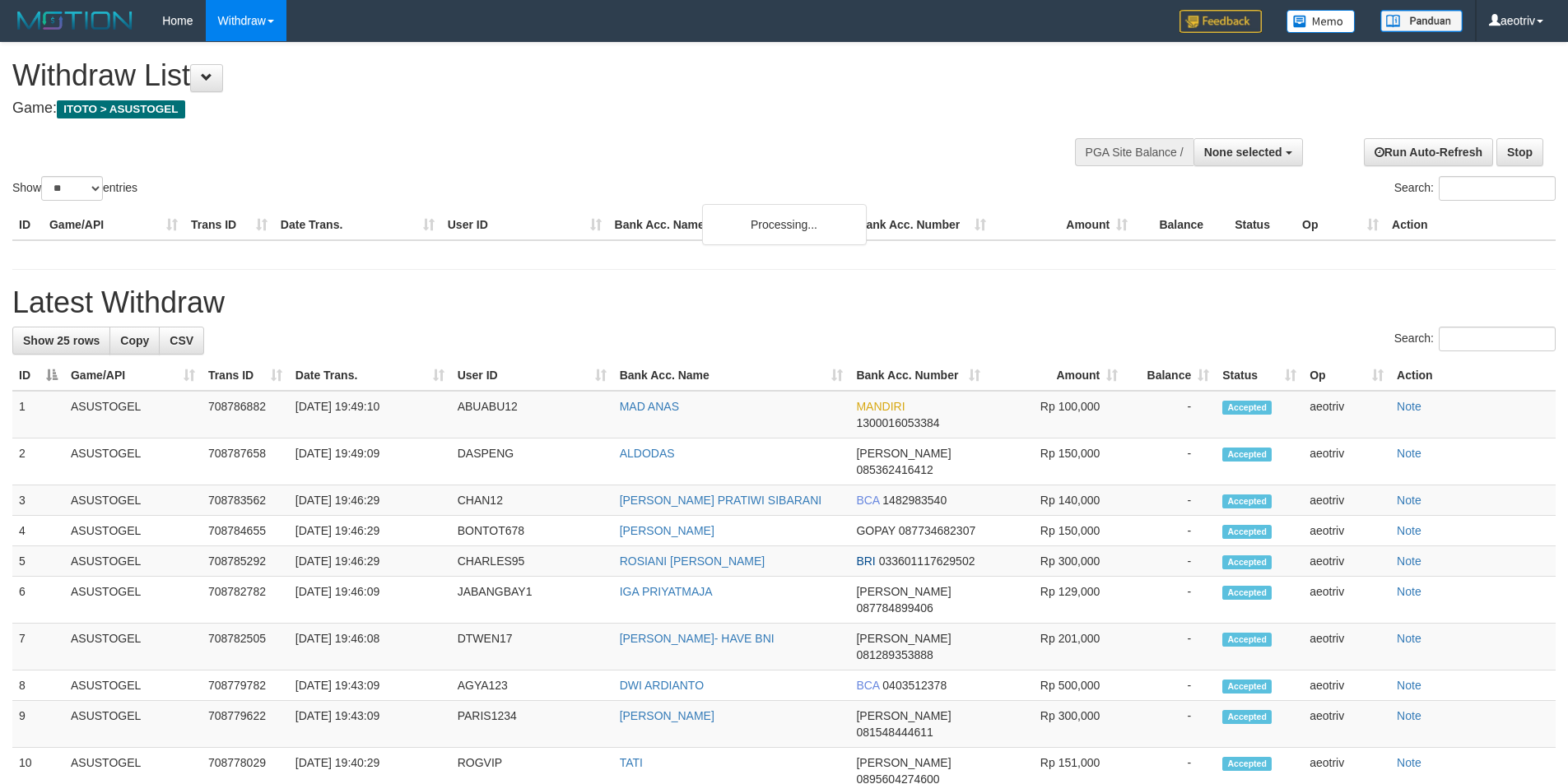
select select
select select "**"
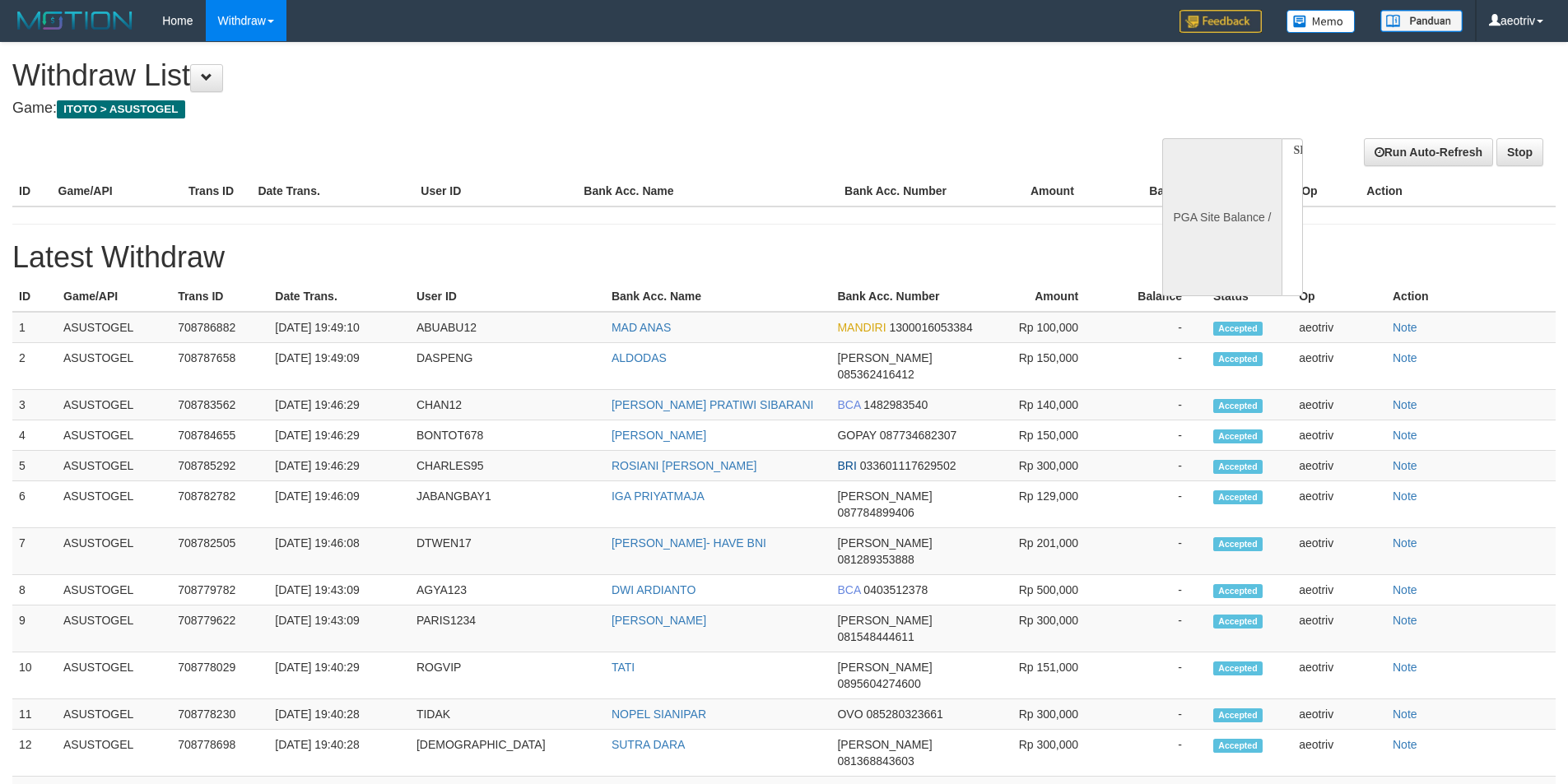
select select
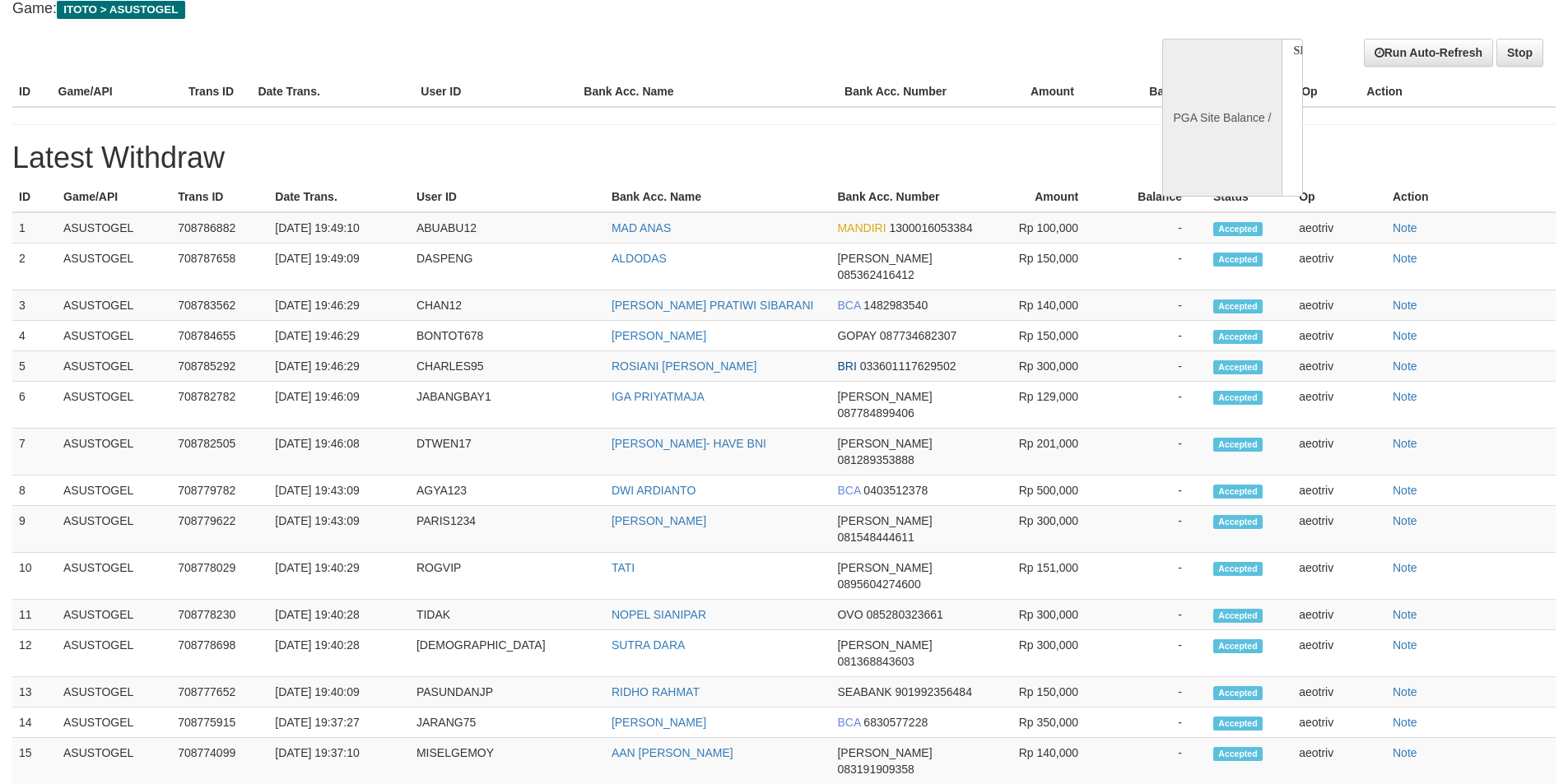
select select "**"
select select
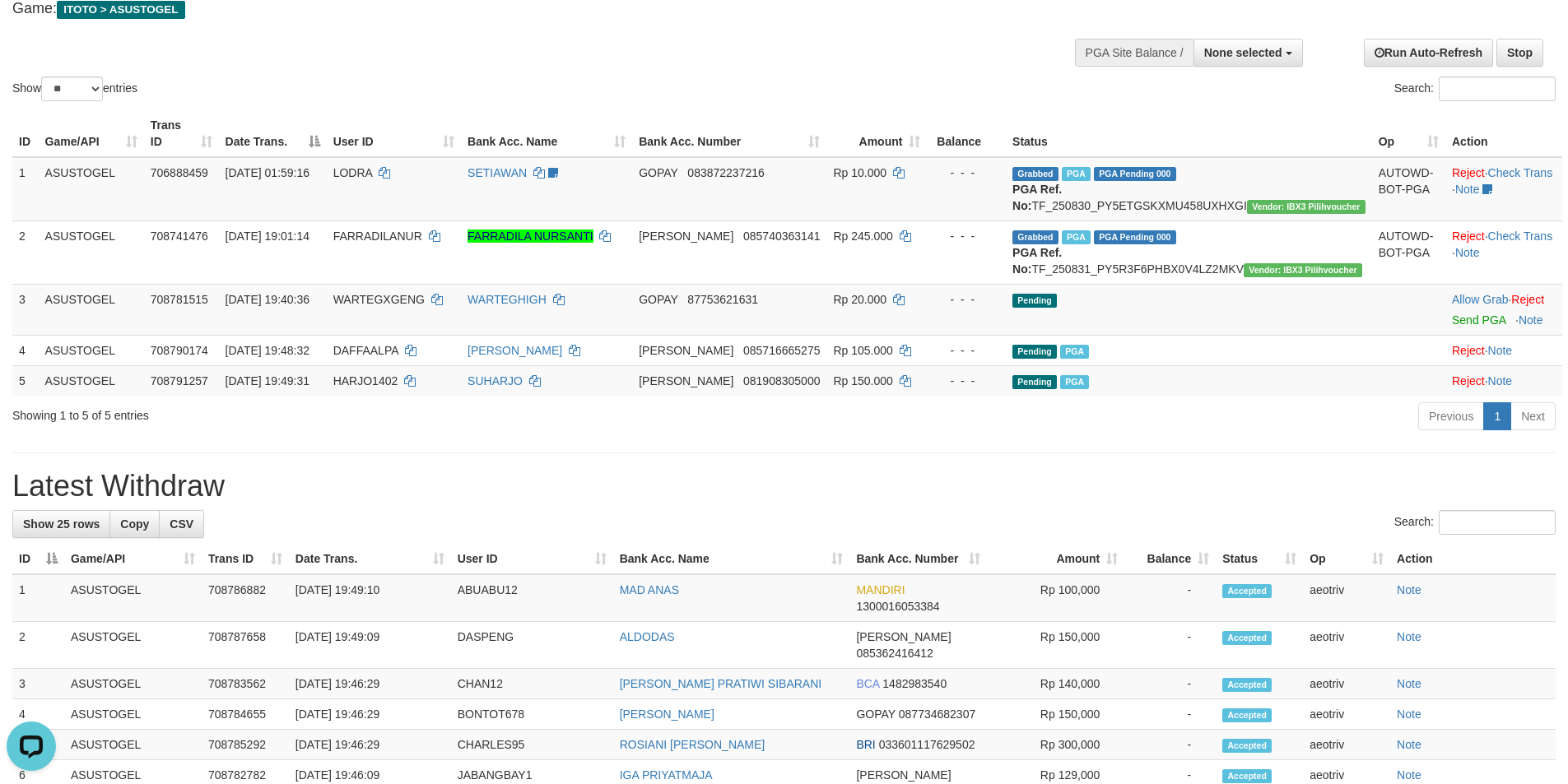
scroll to position [0, 0]
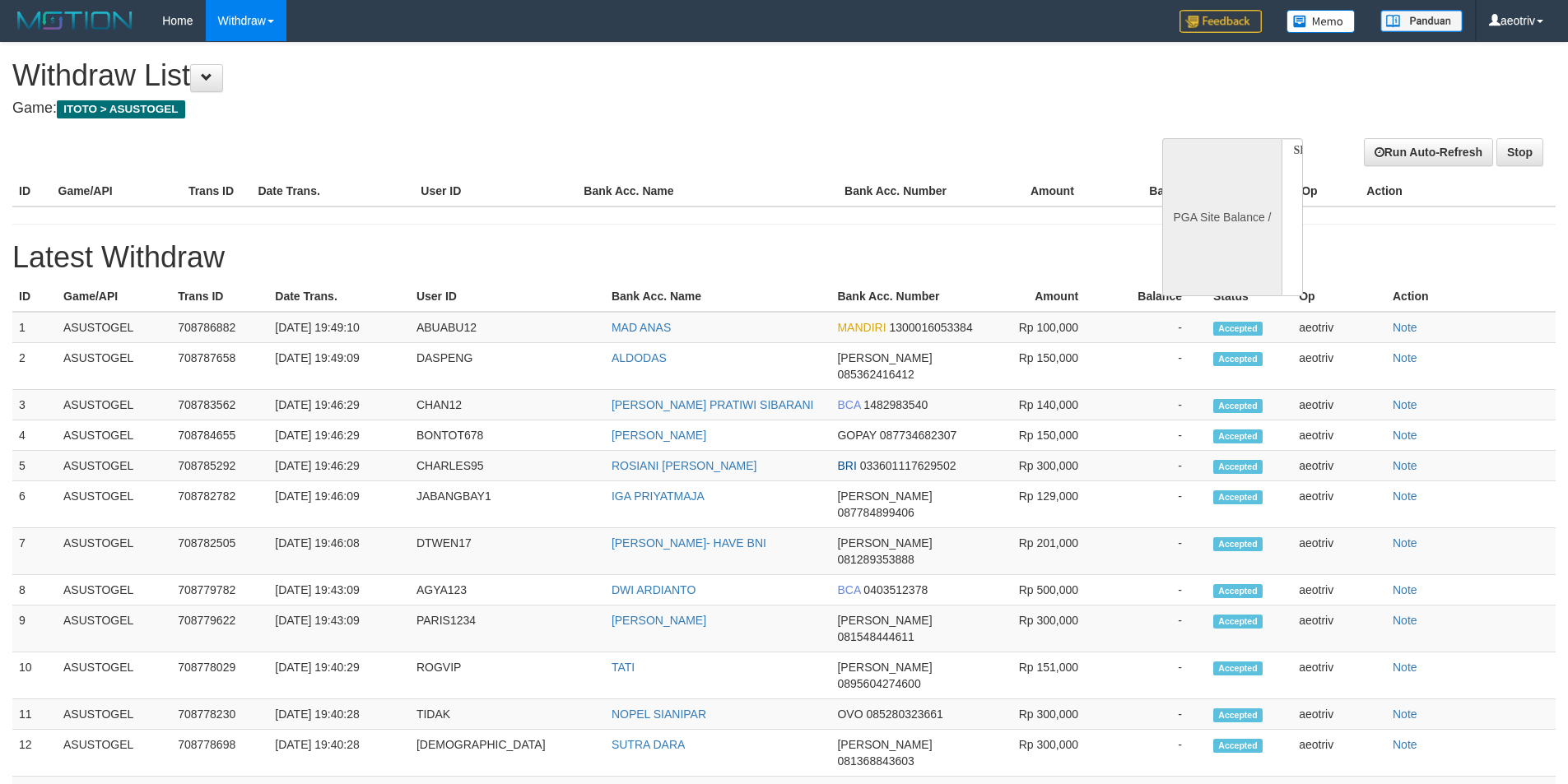
select select
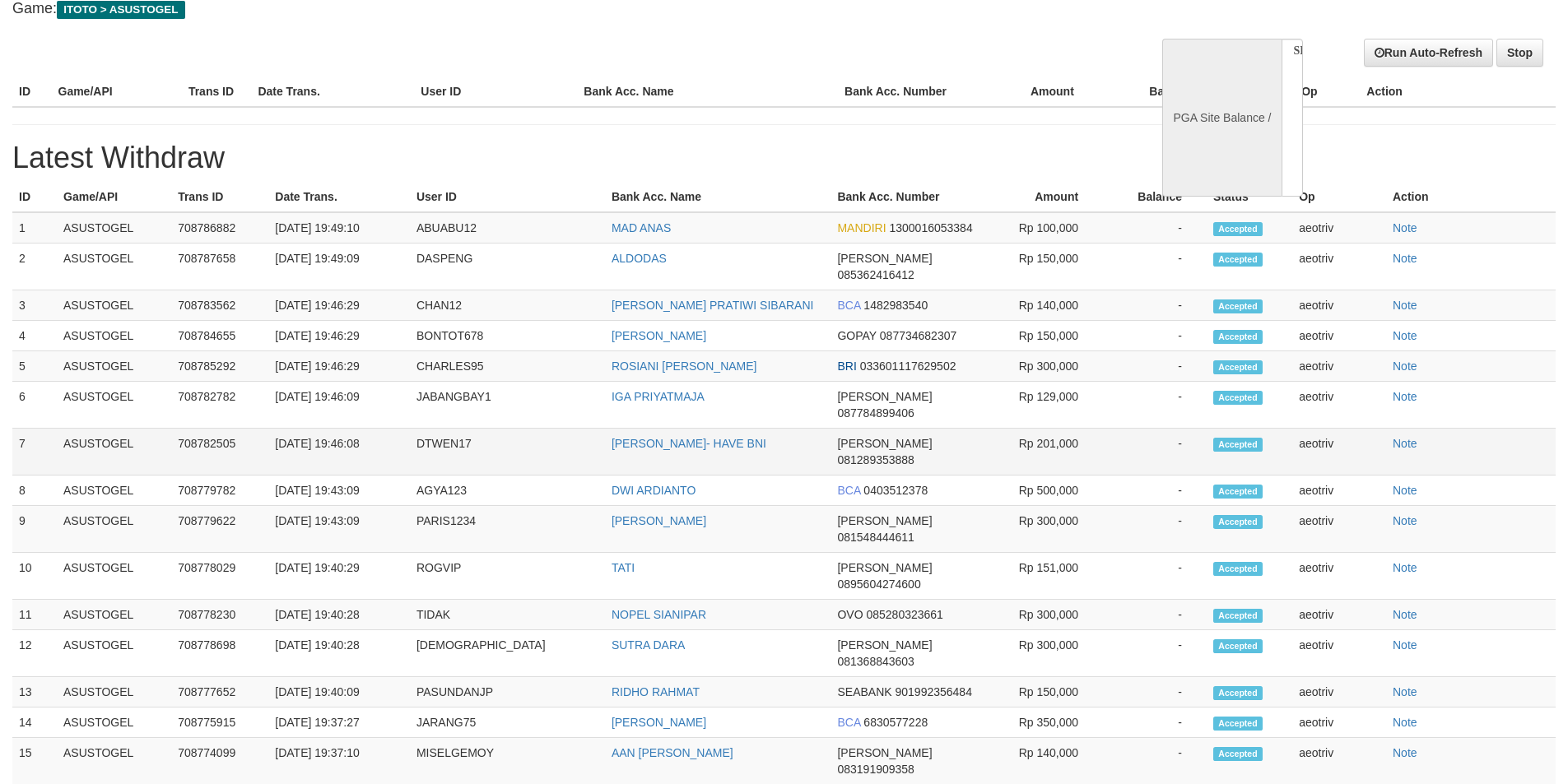
select select "**"
select select
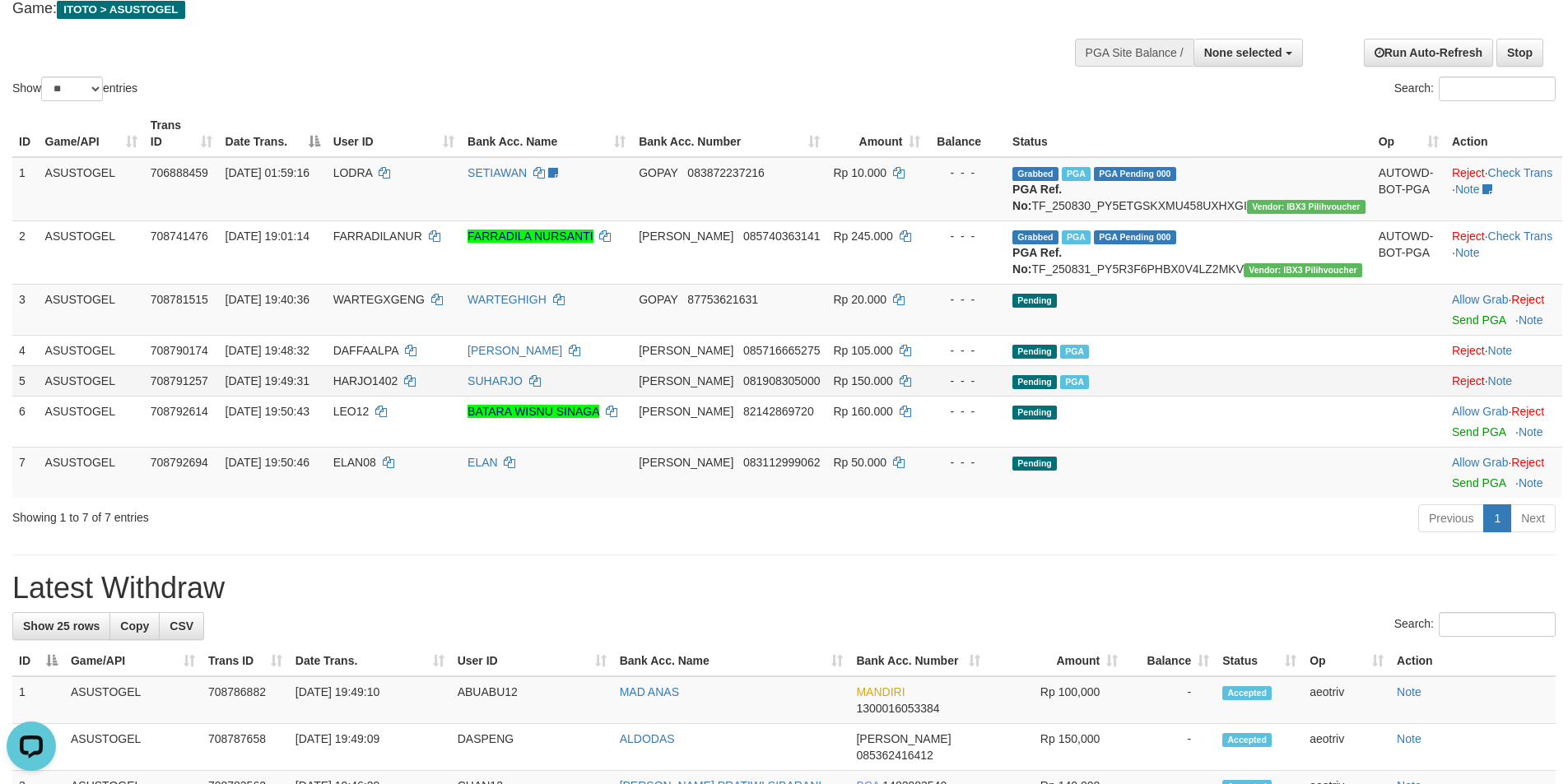
scroll to position [0, 0]
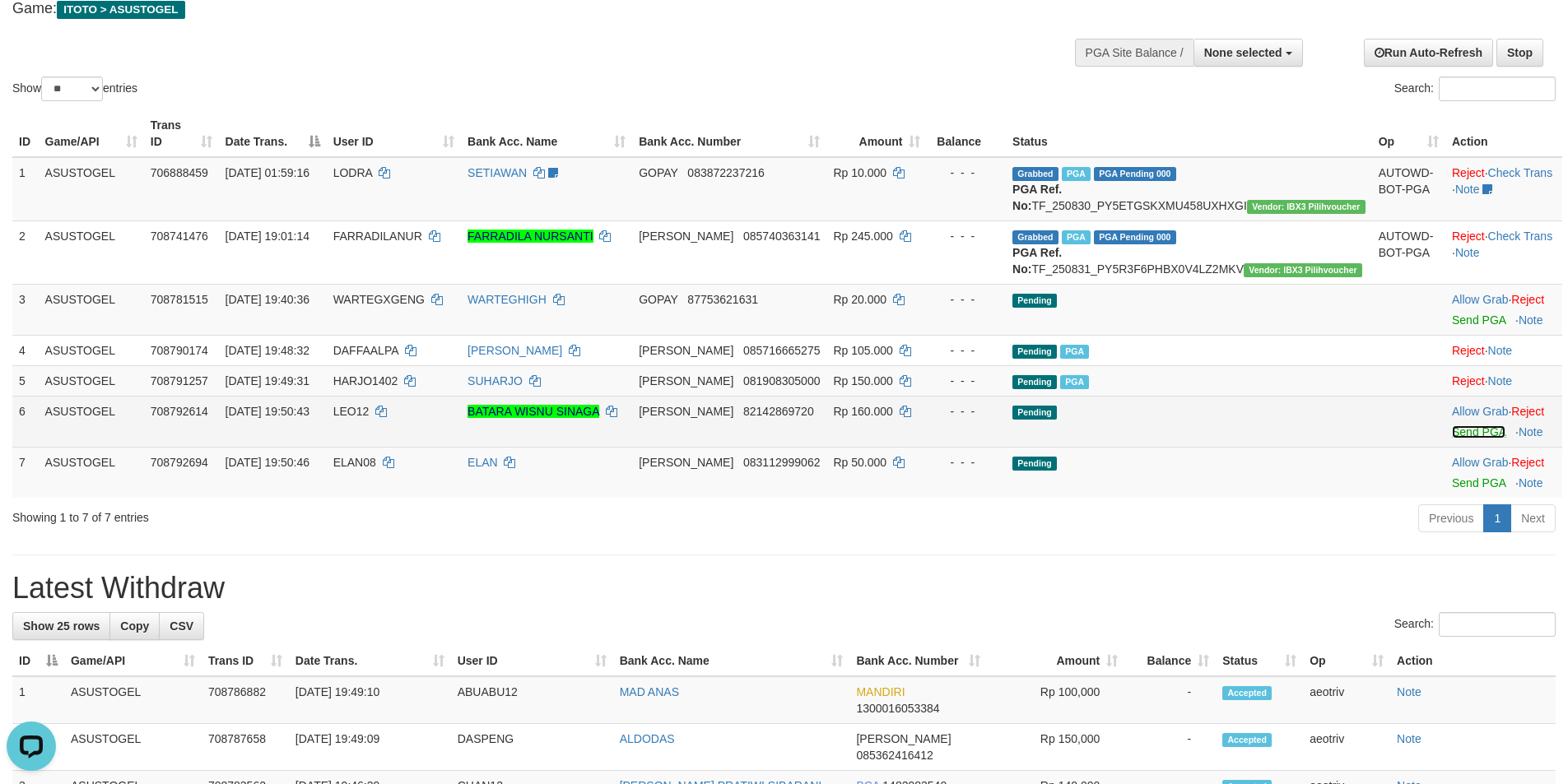
click at [1452, 438] on link "Send PGA" at bounding box center [1478, 432] width 54 height 13
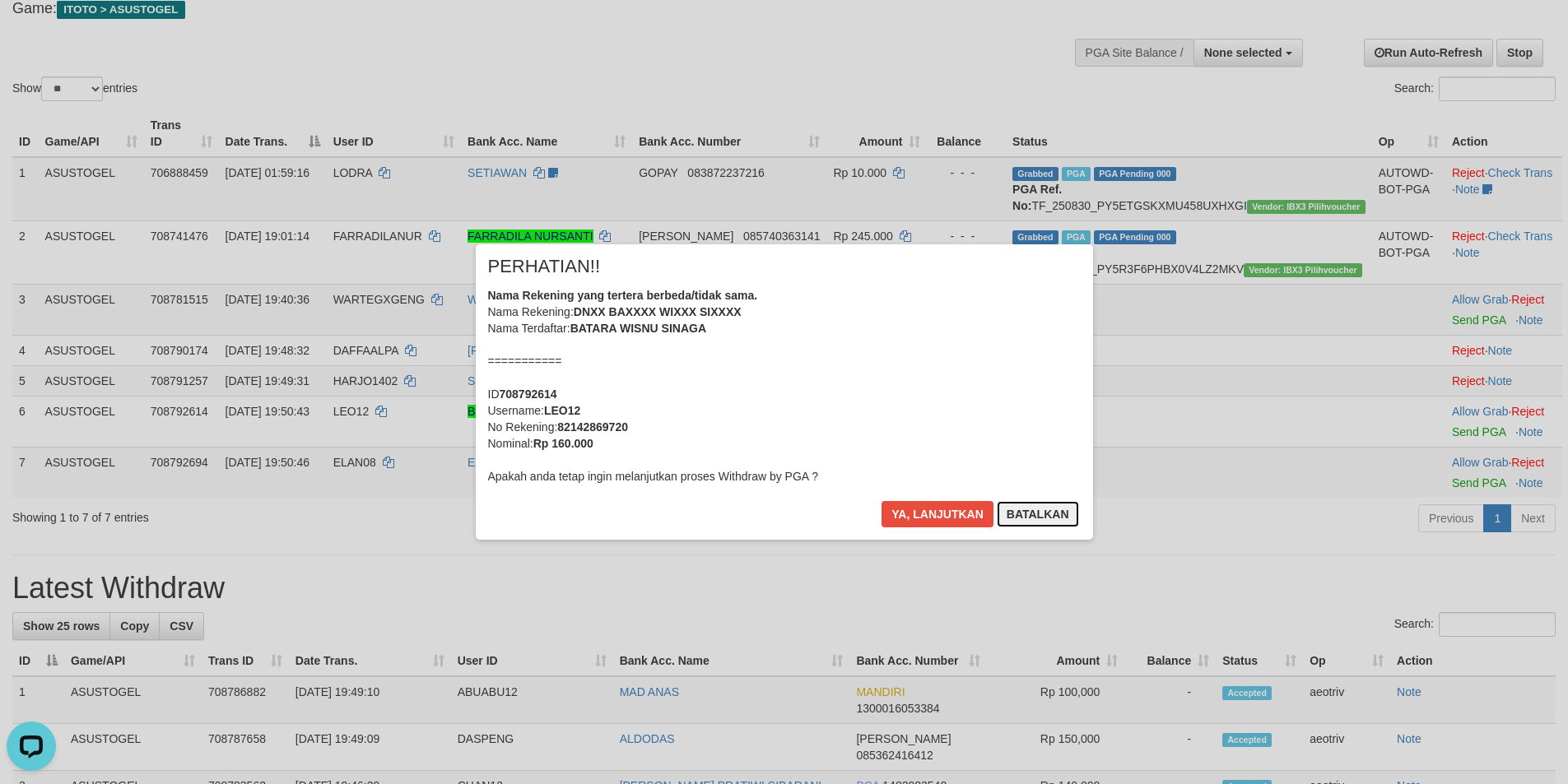
click at [1048, 511] on button "Batalkan" at bounding box center [1037, 513] width 83 height 26
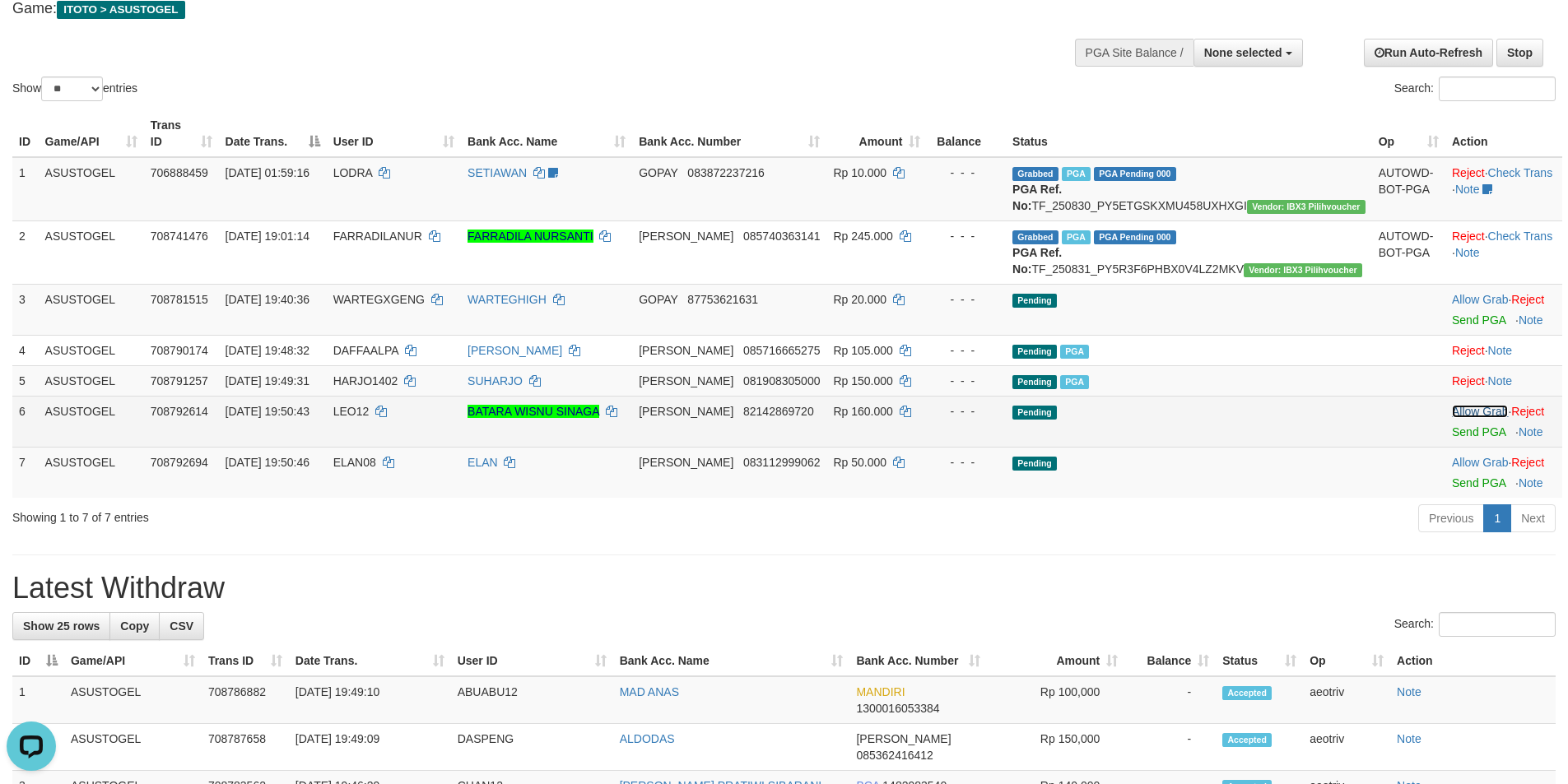
click at [1451, 418] on link "Allow Grab" at bounding box center [1479, 410] width 56 height 13
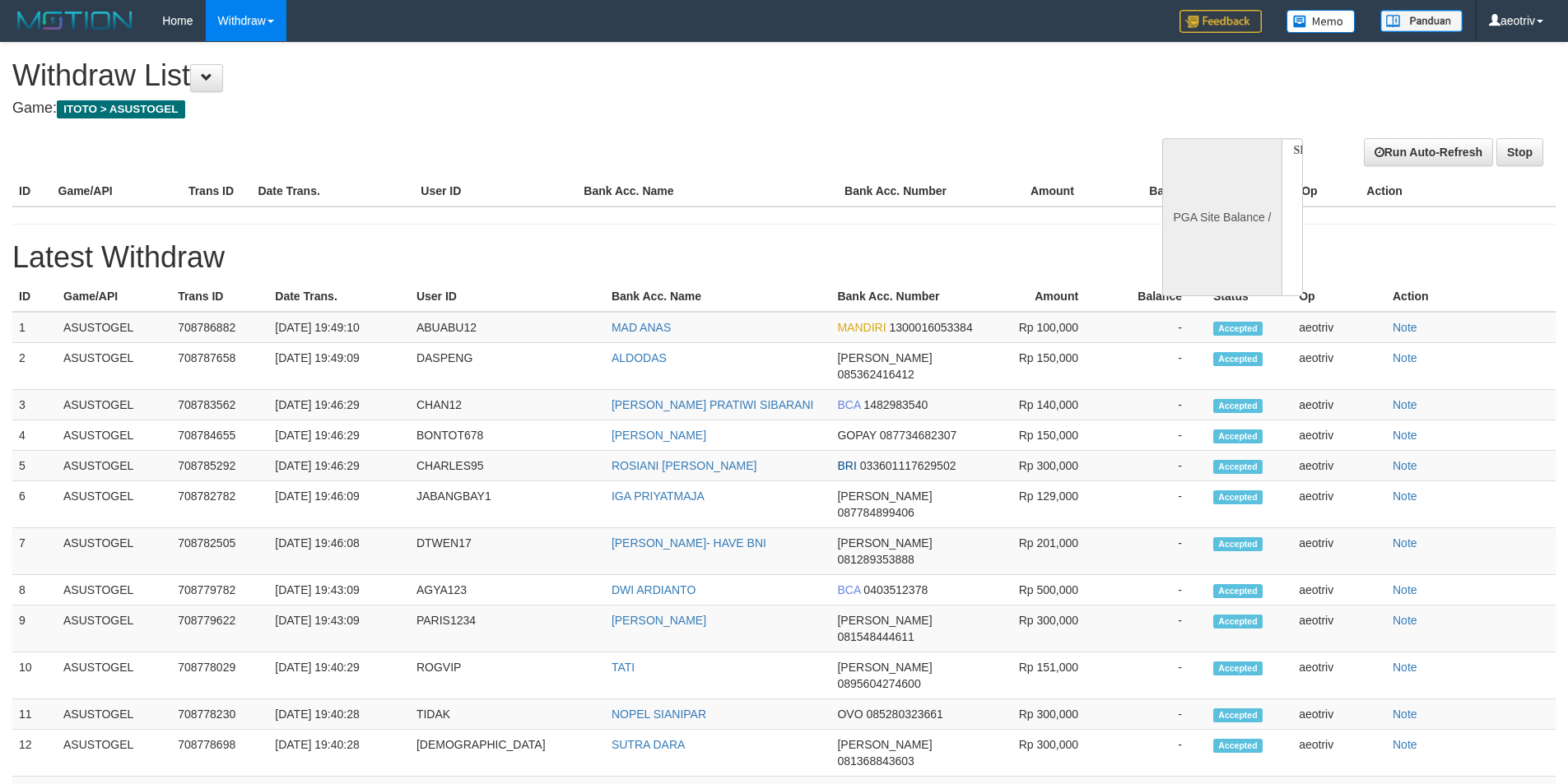
select select
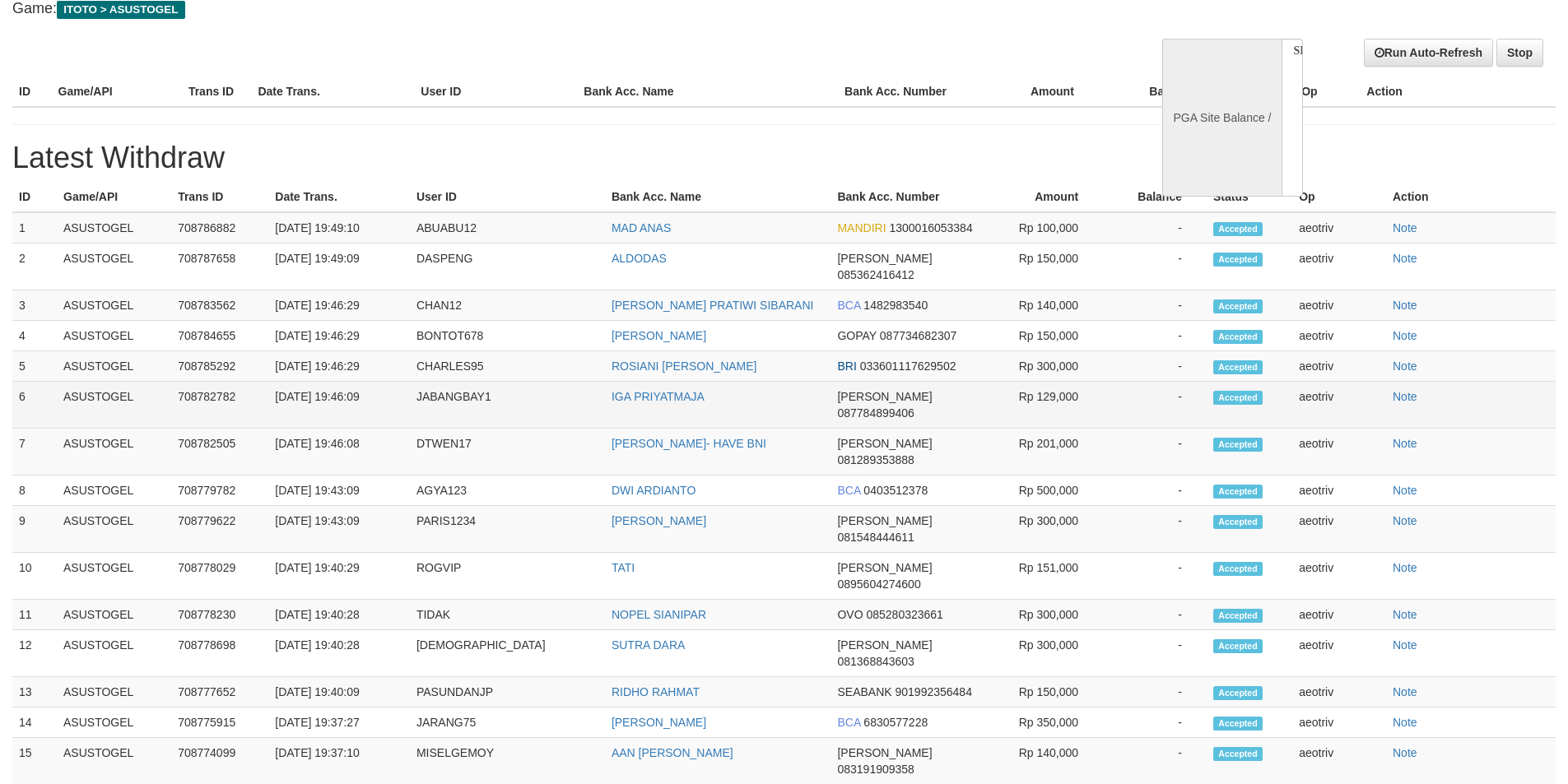
select select "**"
select select
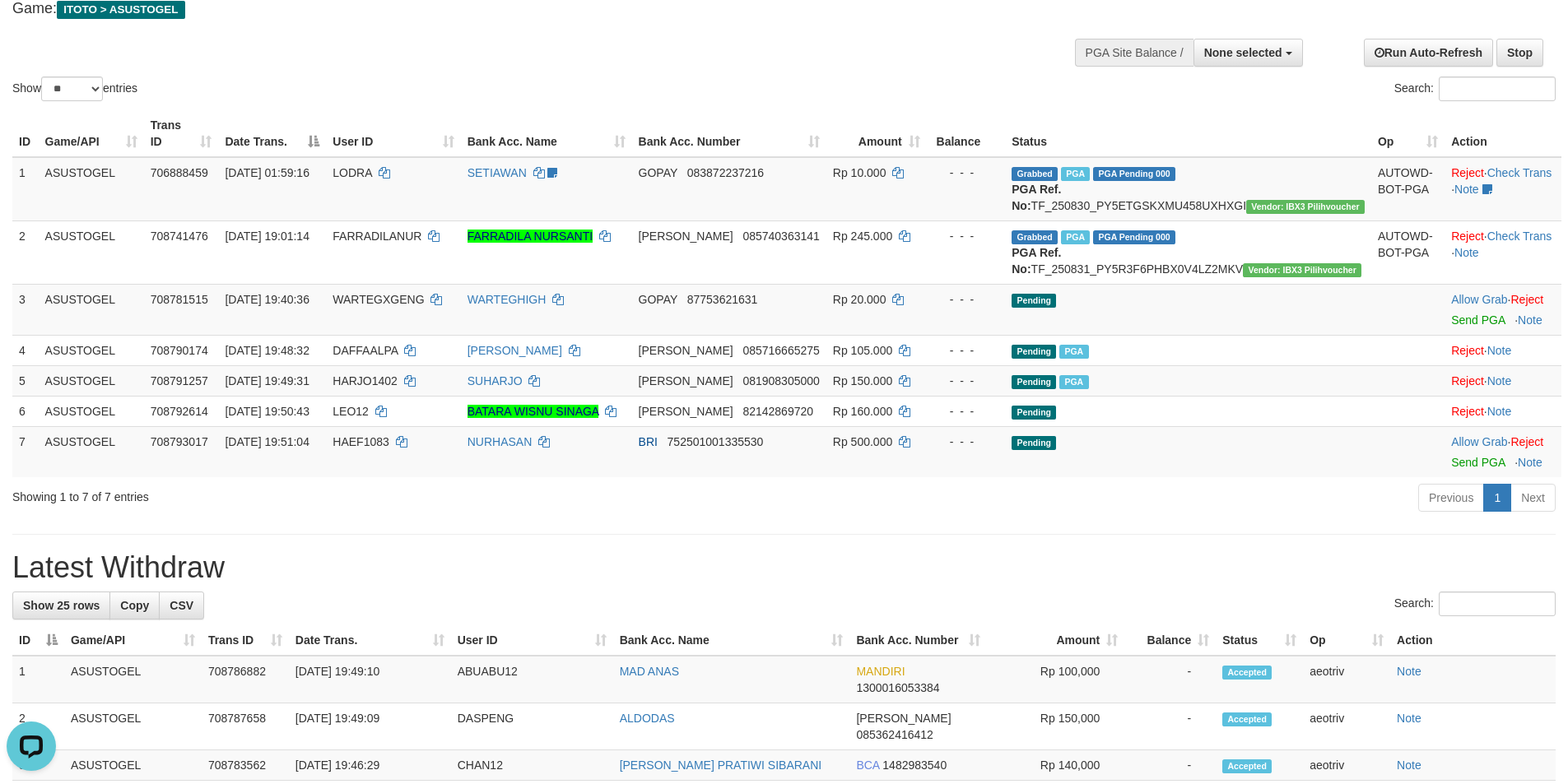
scroll to position [0, 0]
click at [1459, 469] on link "Send PGA" at bounding box center [1477, 461] width 54 height 13
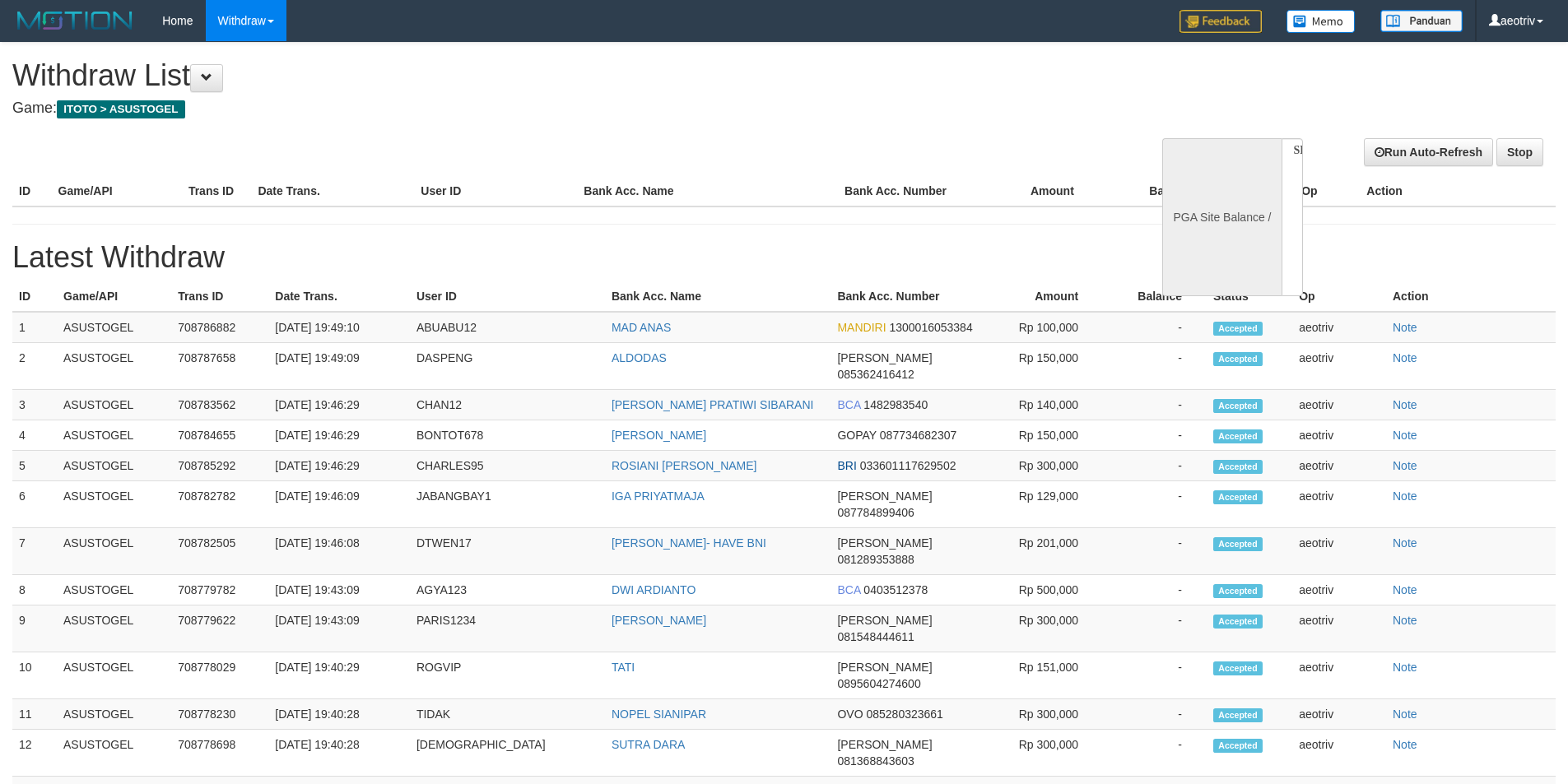
select select
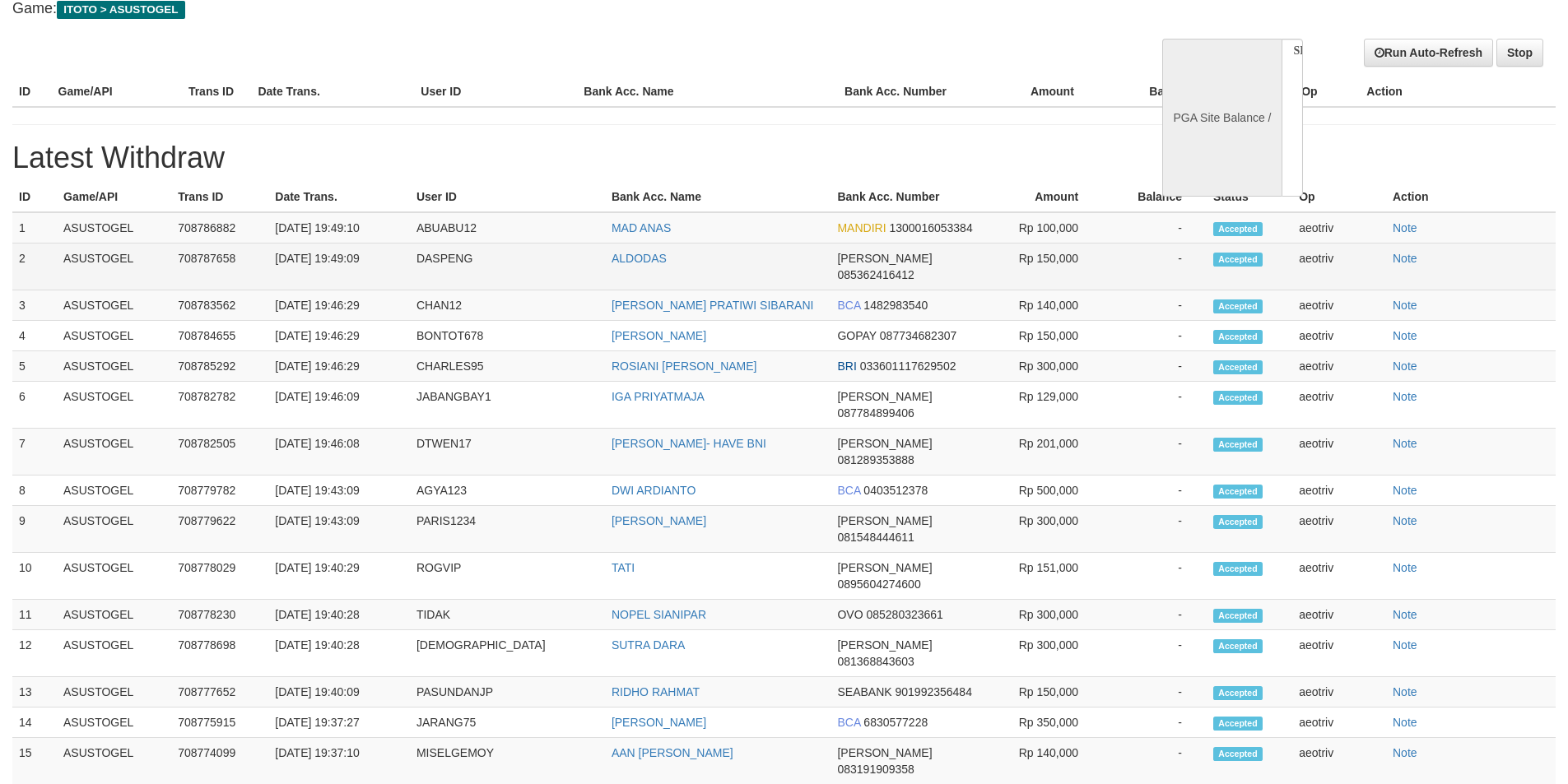
select select "**"
select select
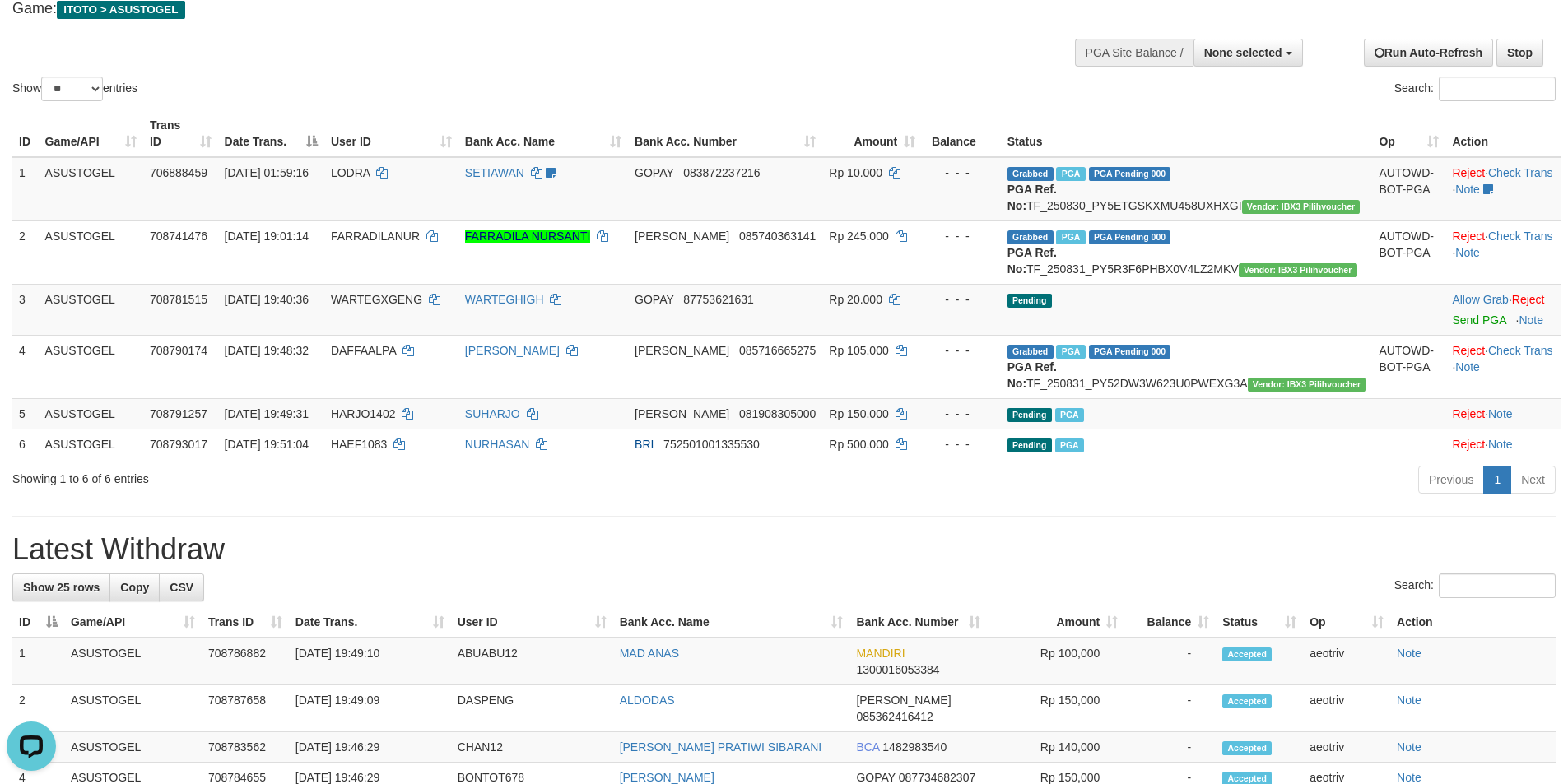
scroll to position [0, 0]
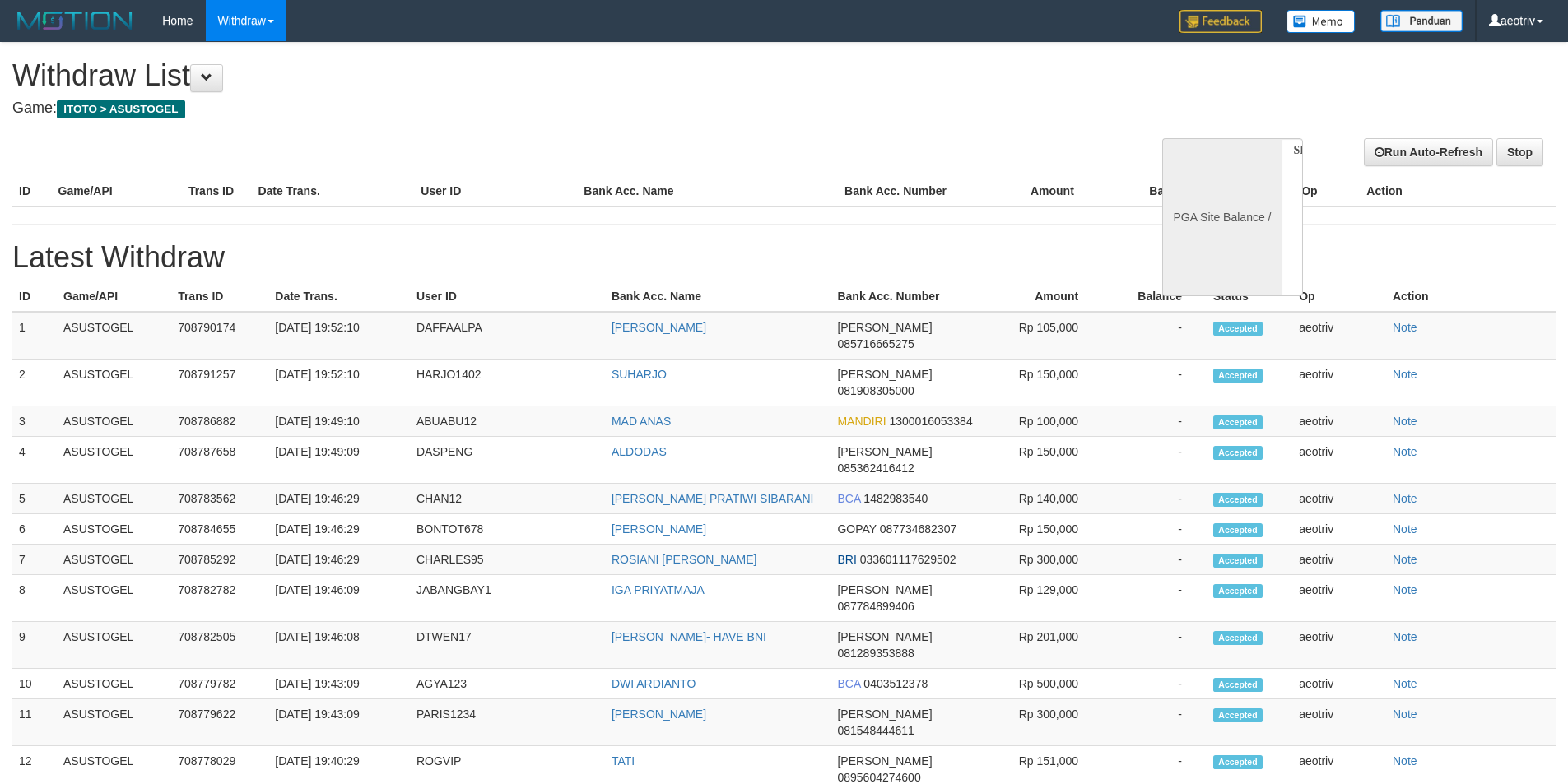
select select
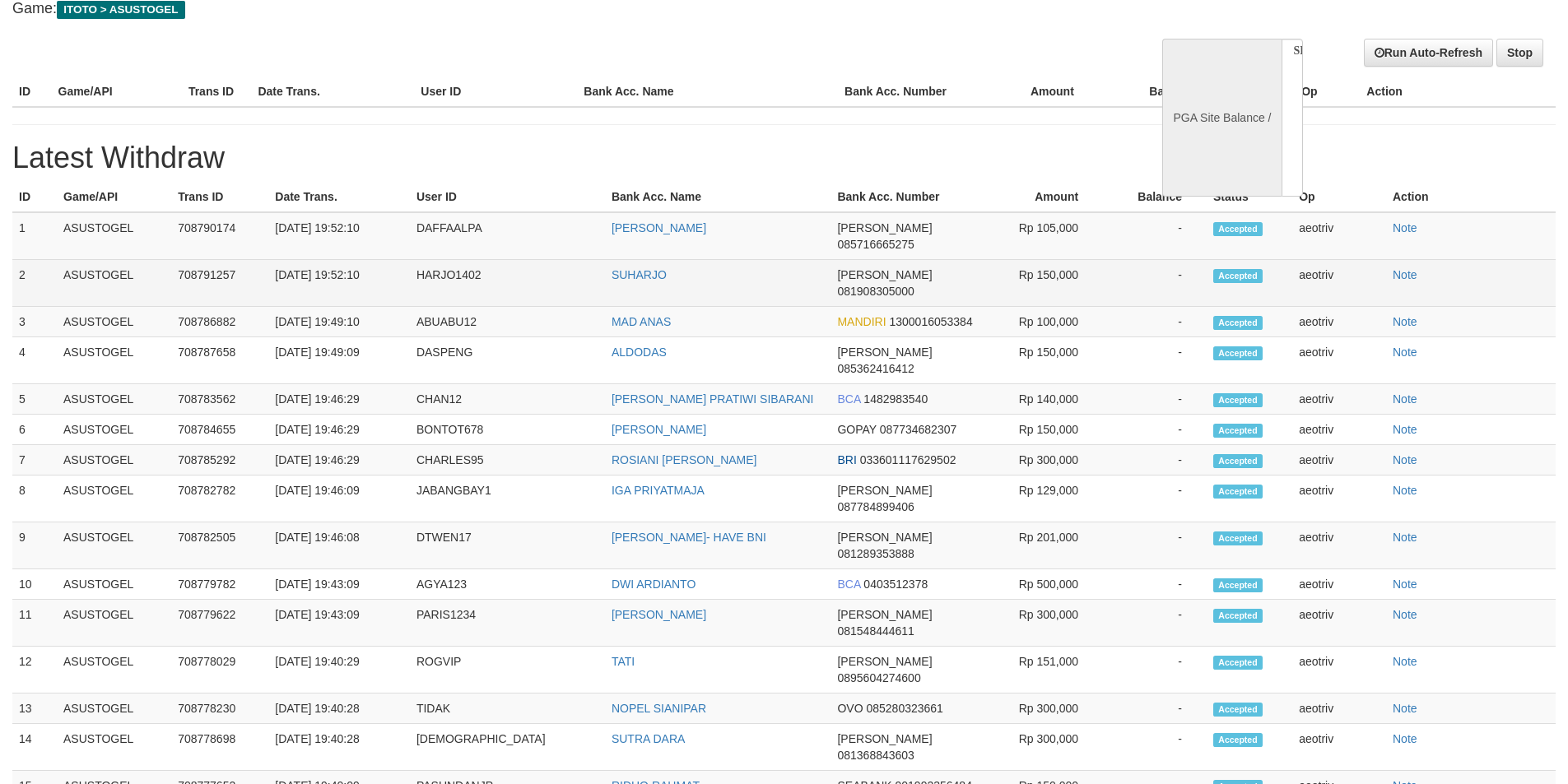
select select "**"
select select
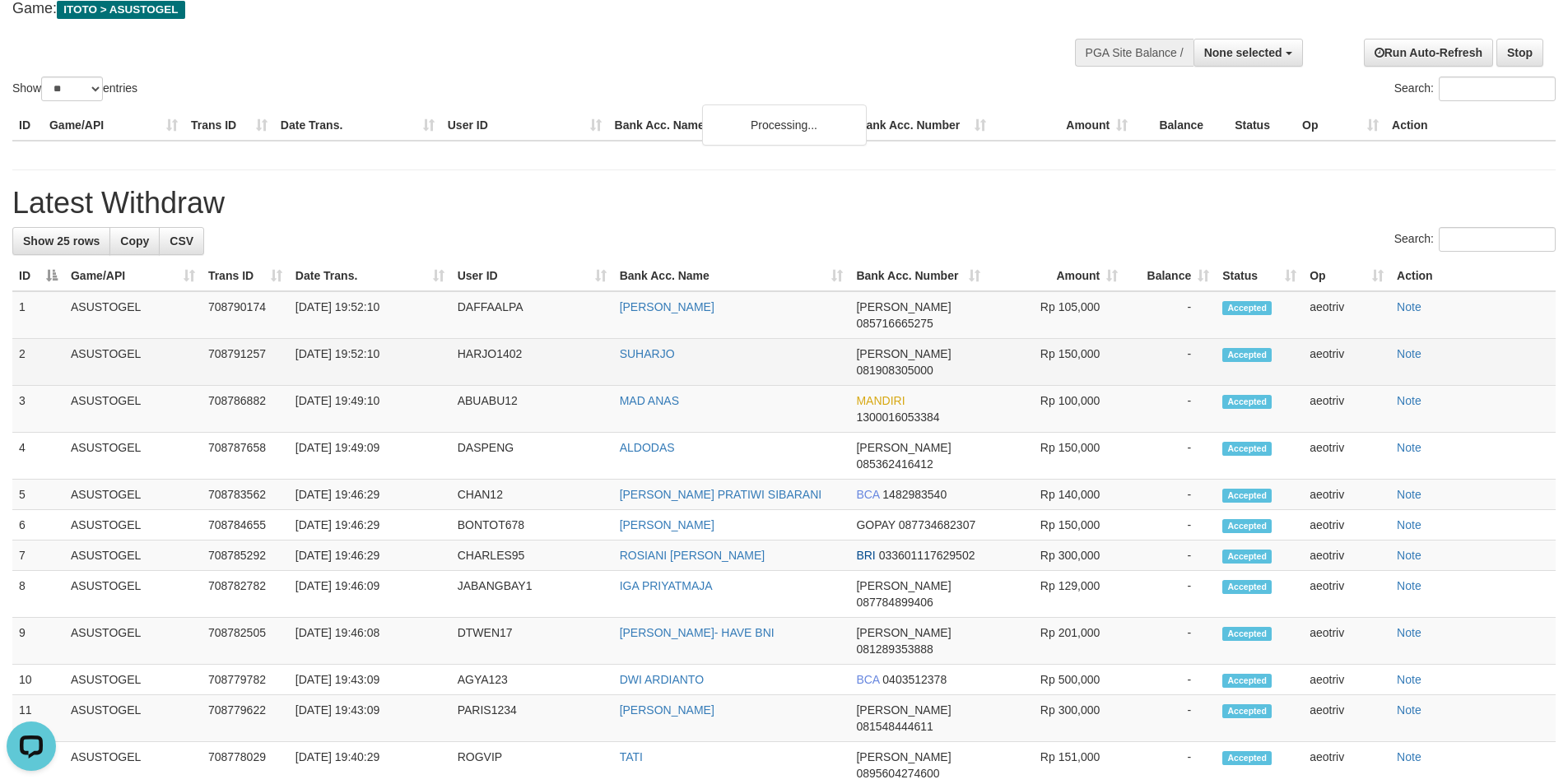
scroll to position [0, 0]
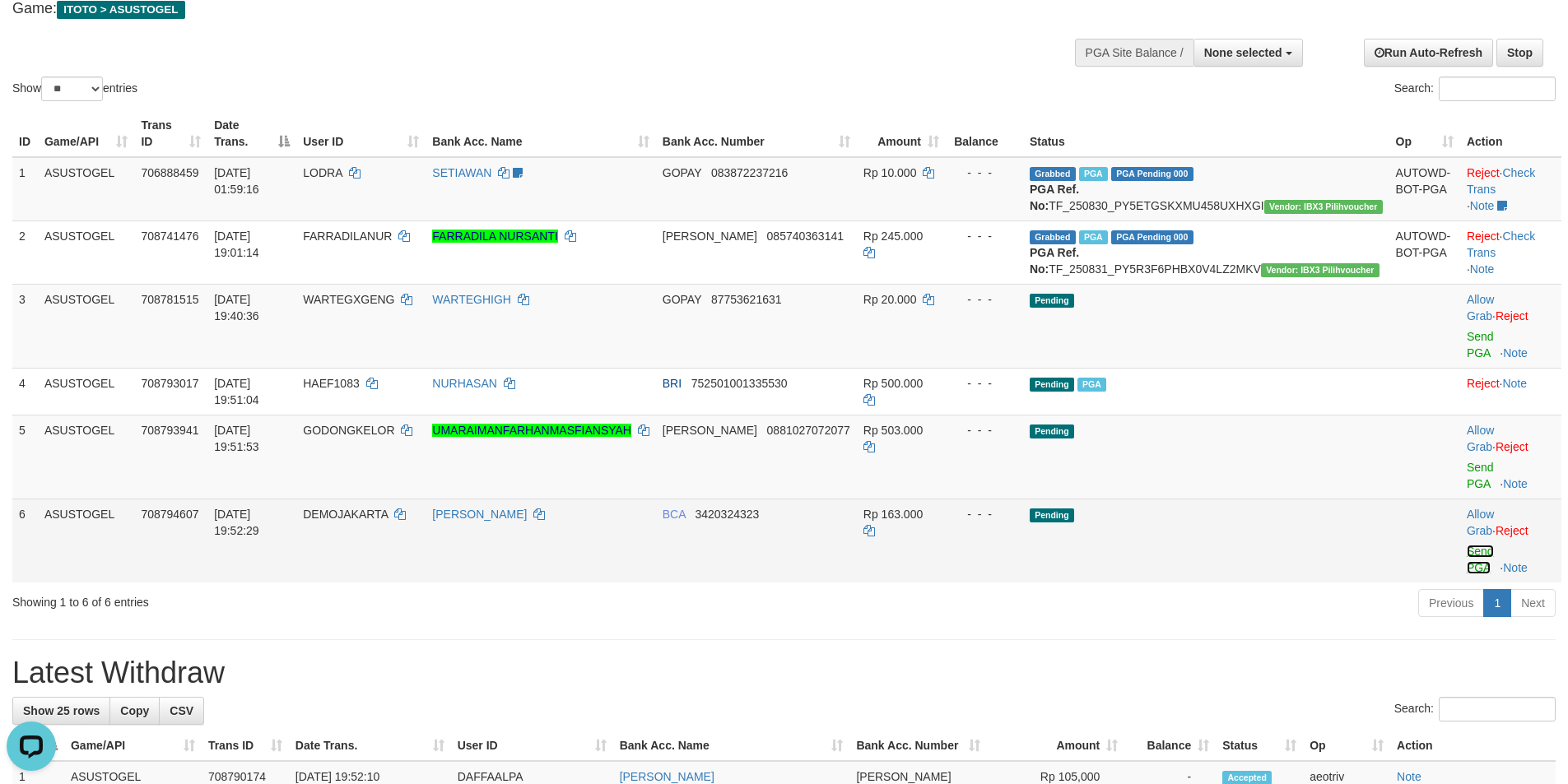
click at [1471, 545] on link "Send PGA" at bounding box center [1480, 559] width 27 height 30
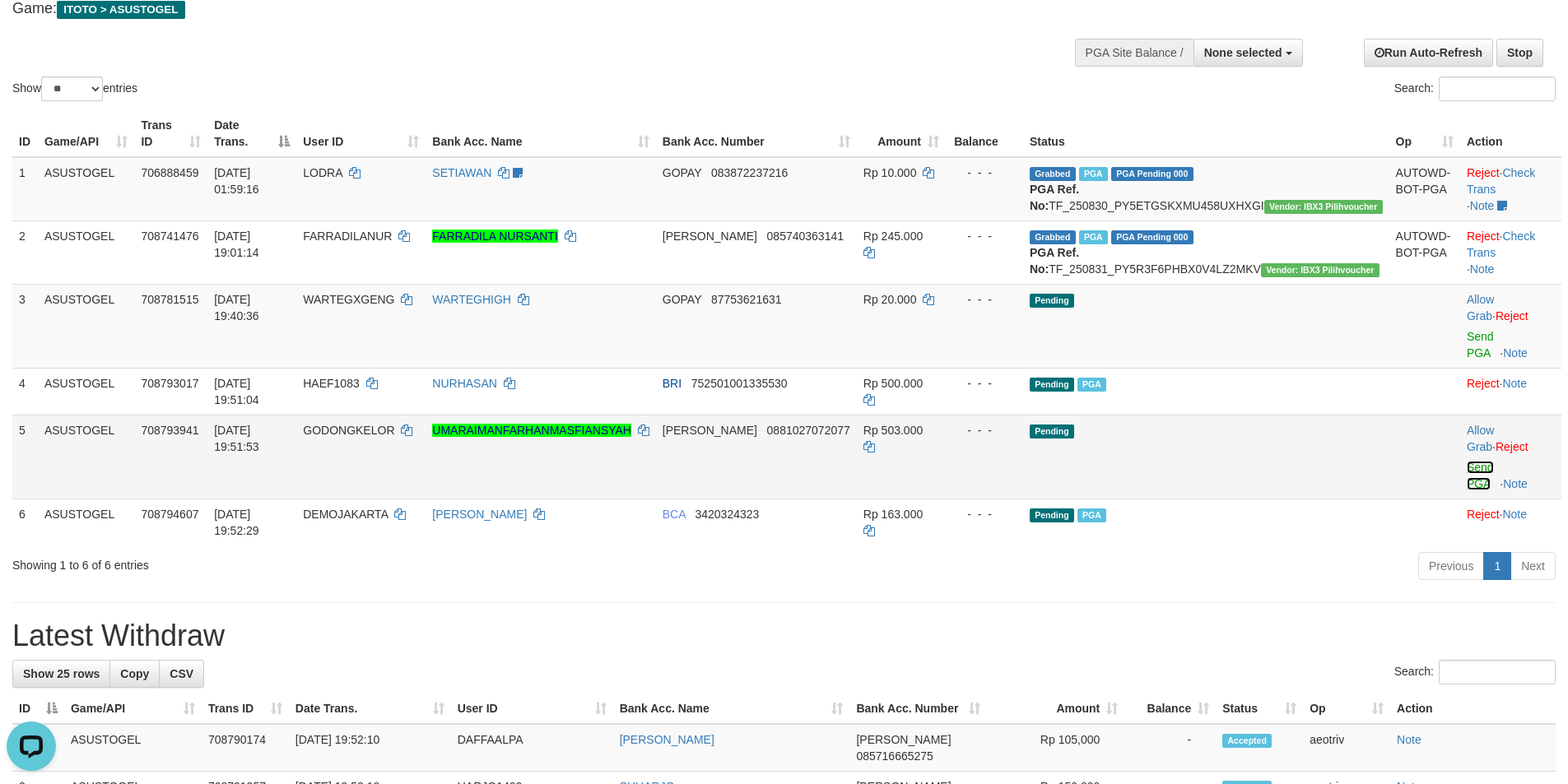
click at [1467, 461] on link "Send PGA" at bounding box center [1480, 475] width 27 height 30
click at [1467, 424] on link "Allow Grab" at bounding box center [1480, 438] width 27 height 30
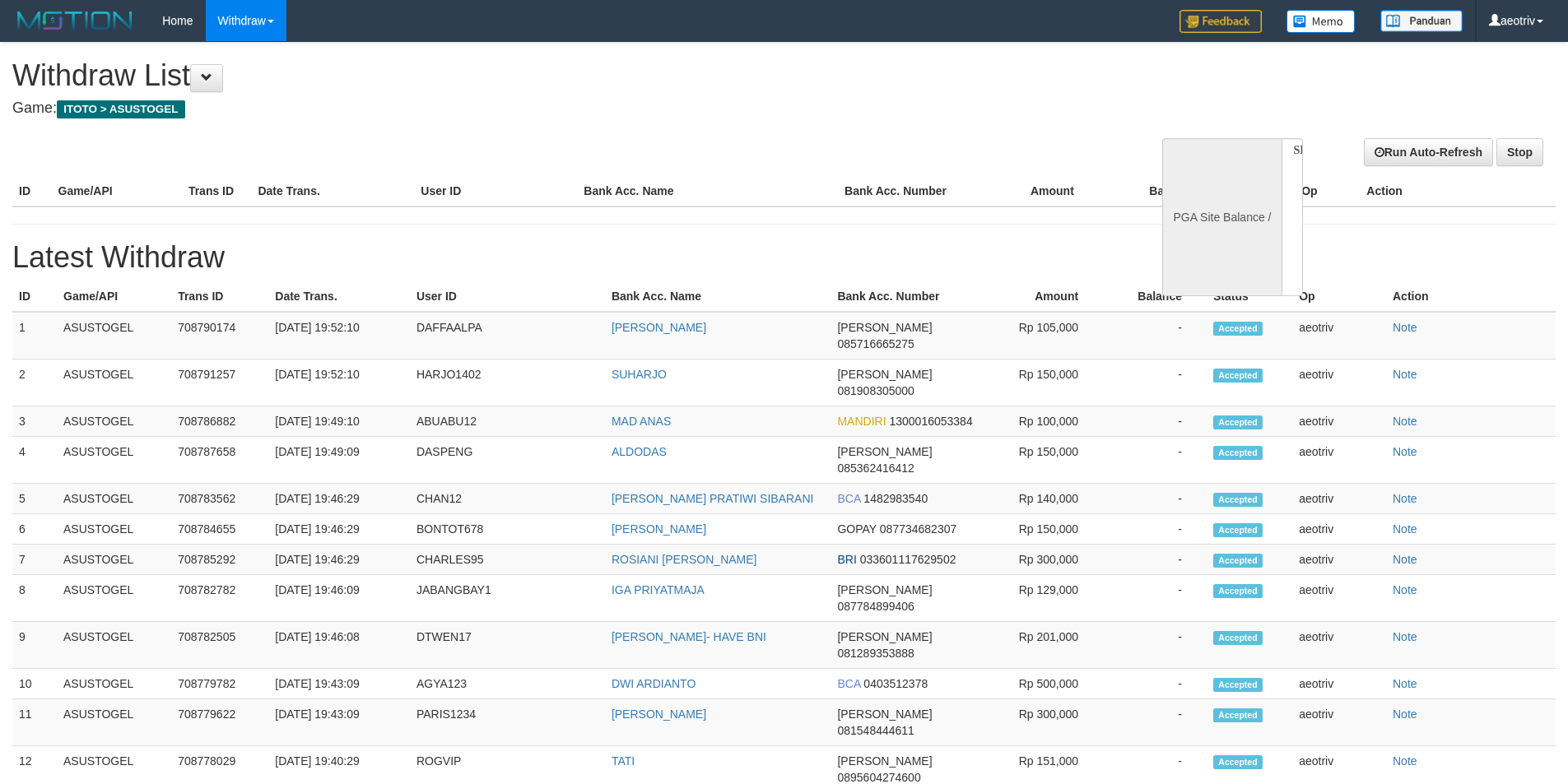
select select
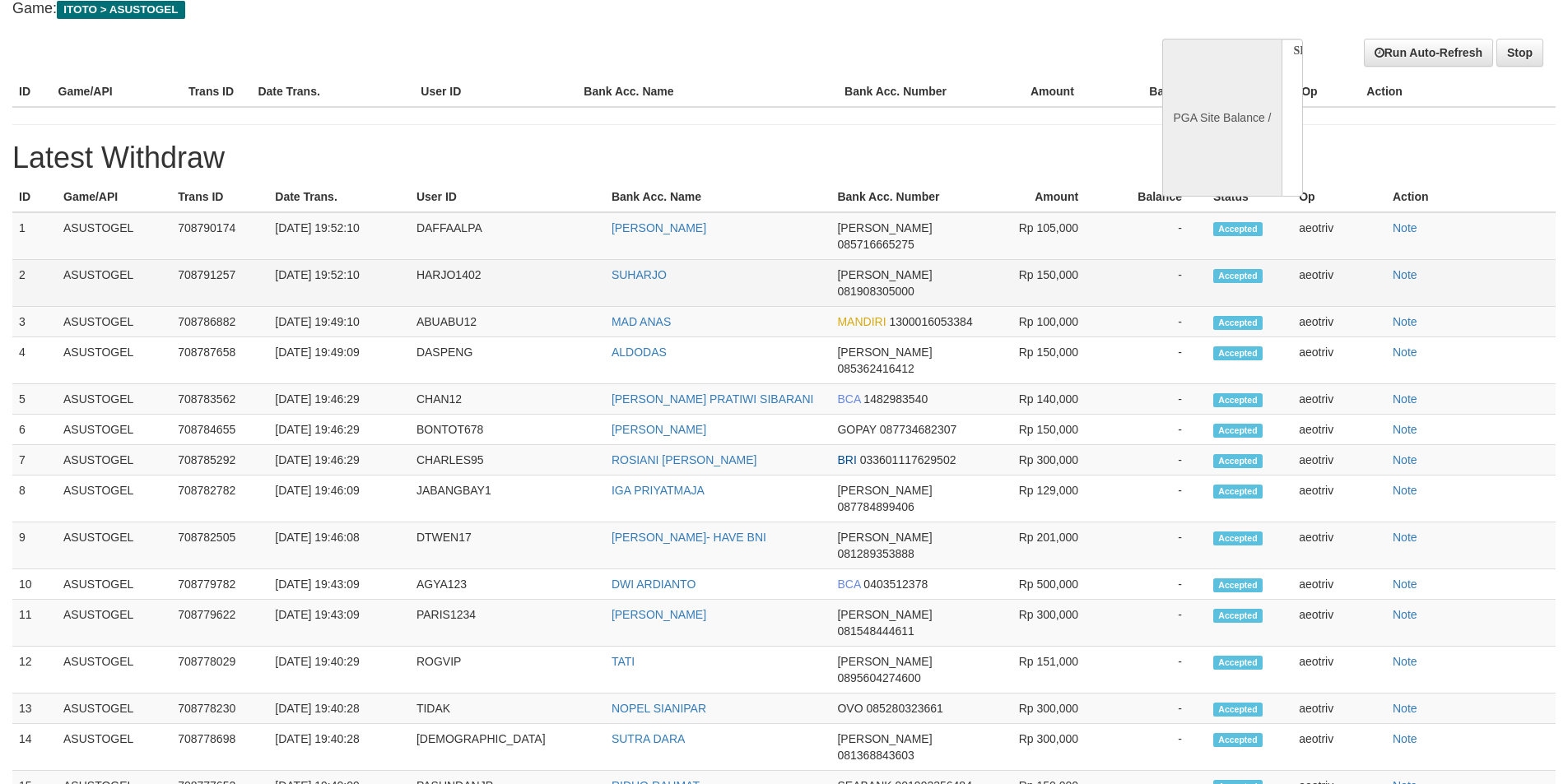
select select "**"
select select
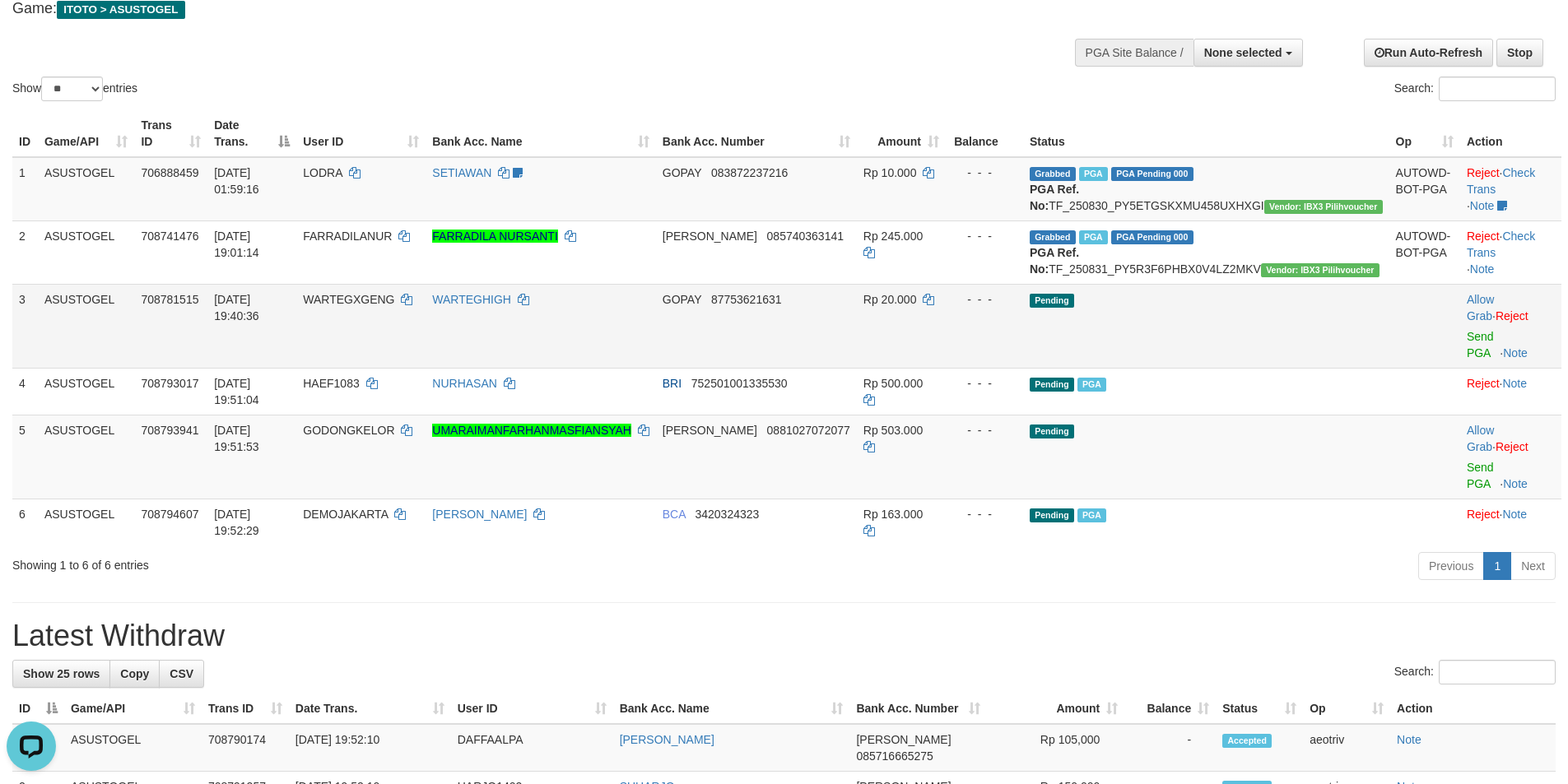
scroll to position [0, 0]
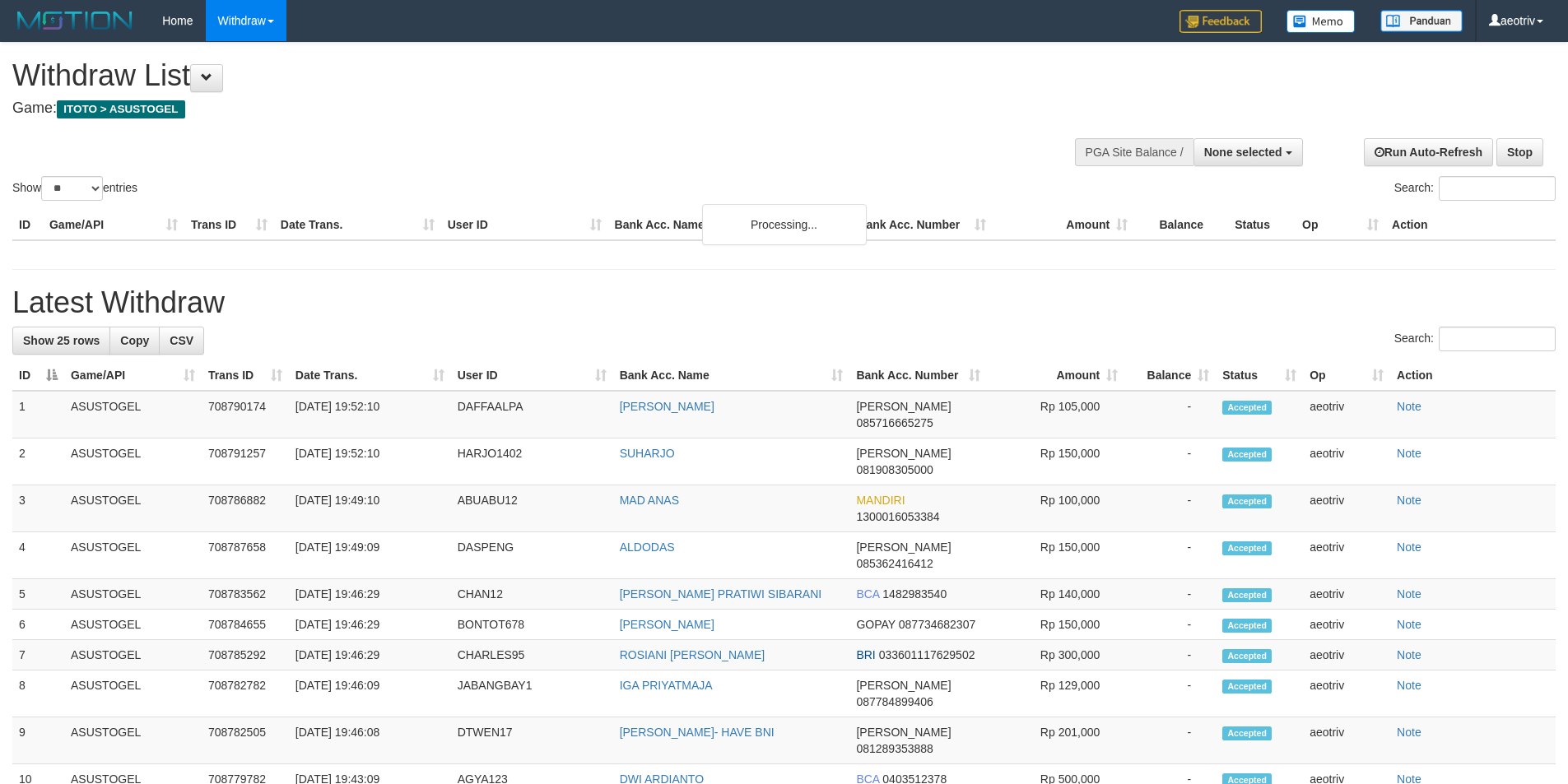
select select
select select "**"
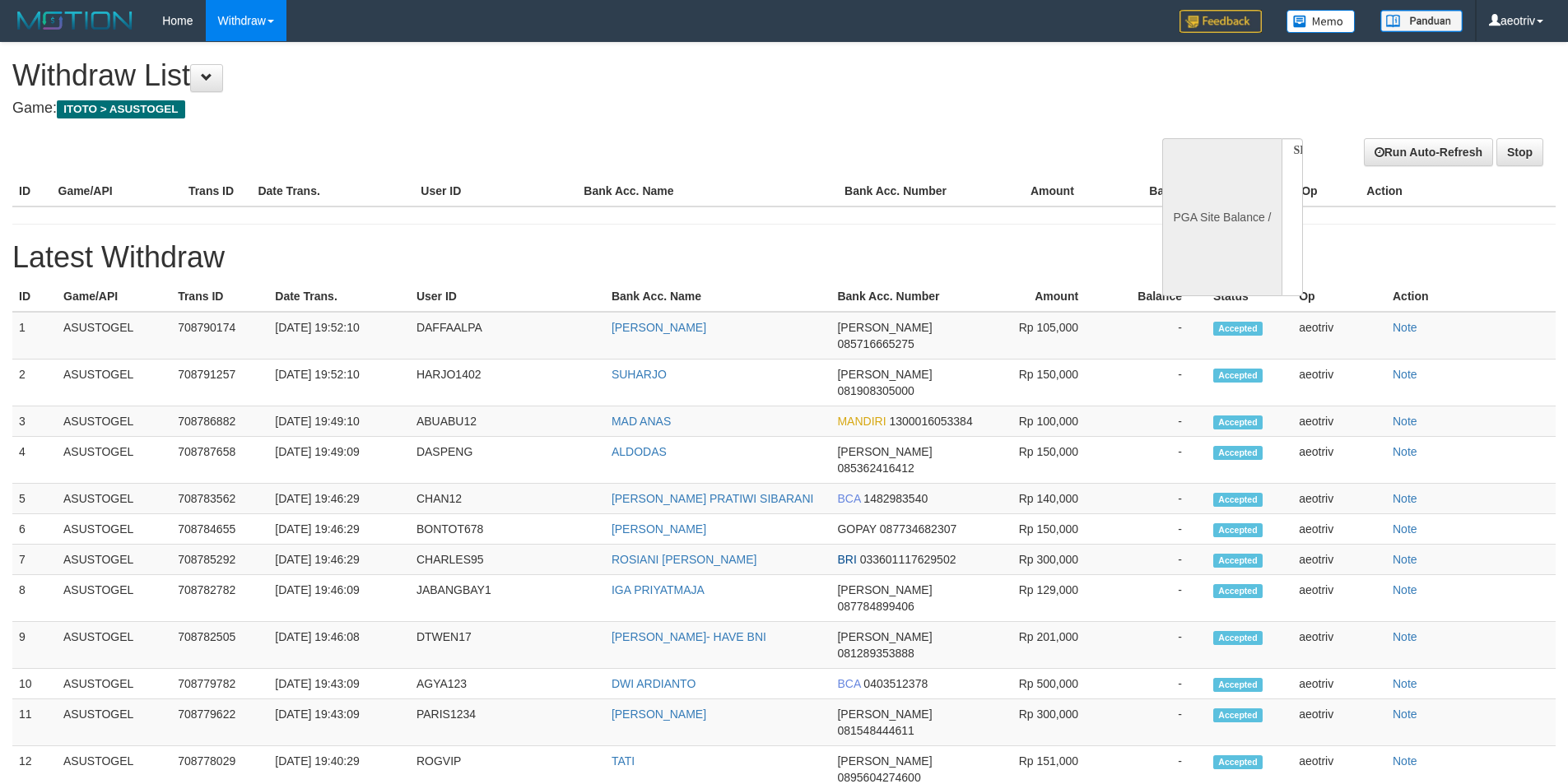
select select
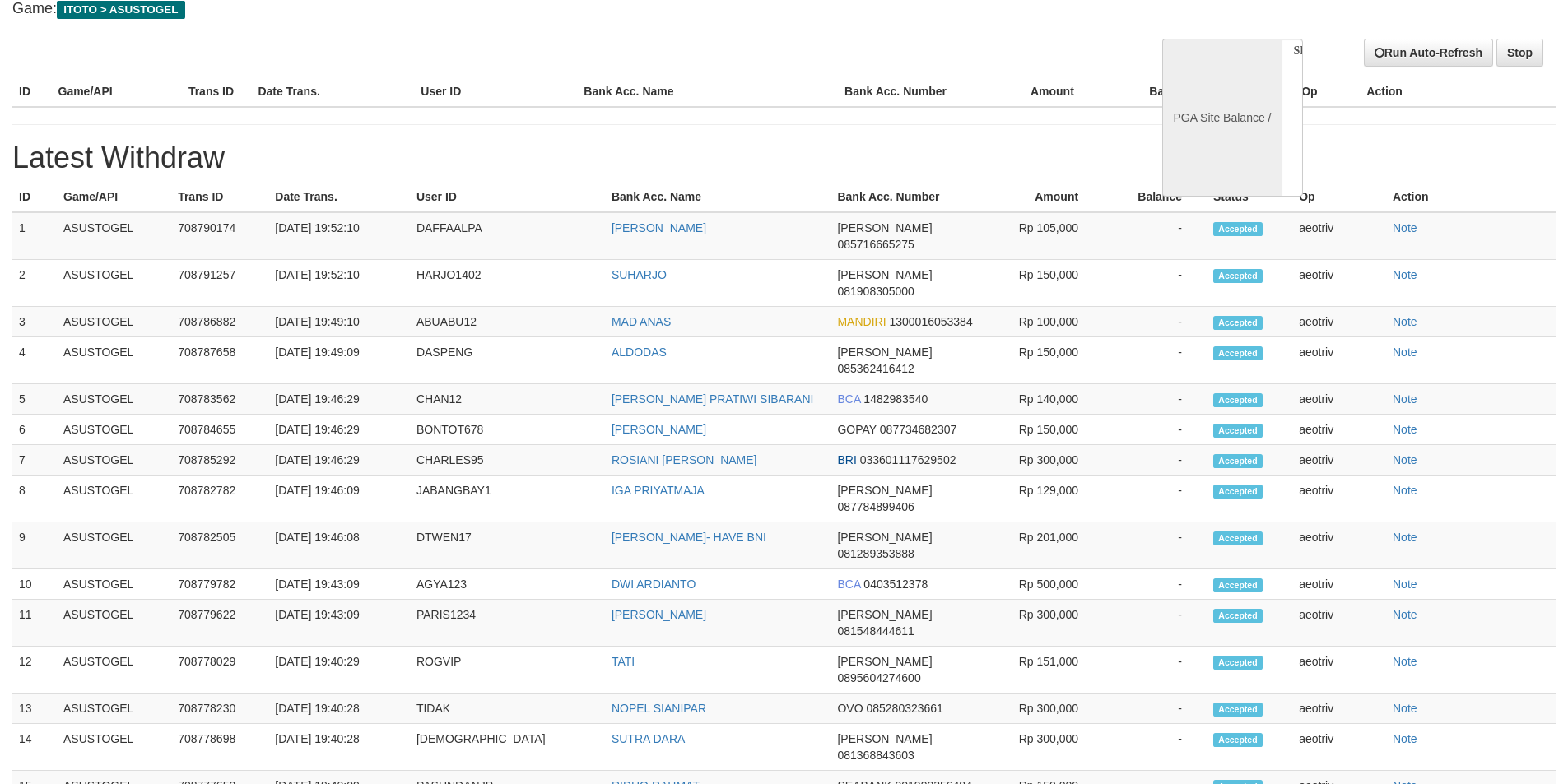
select select "**"
select select
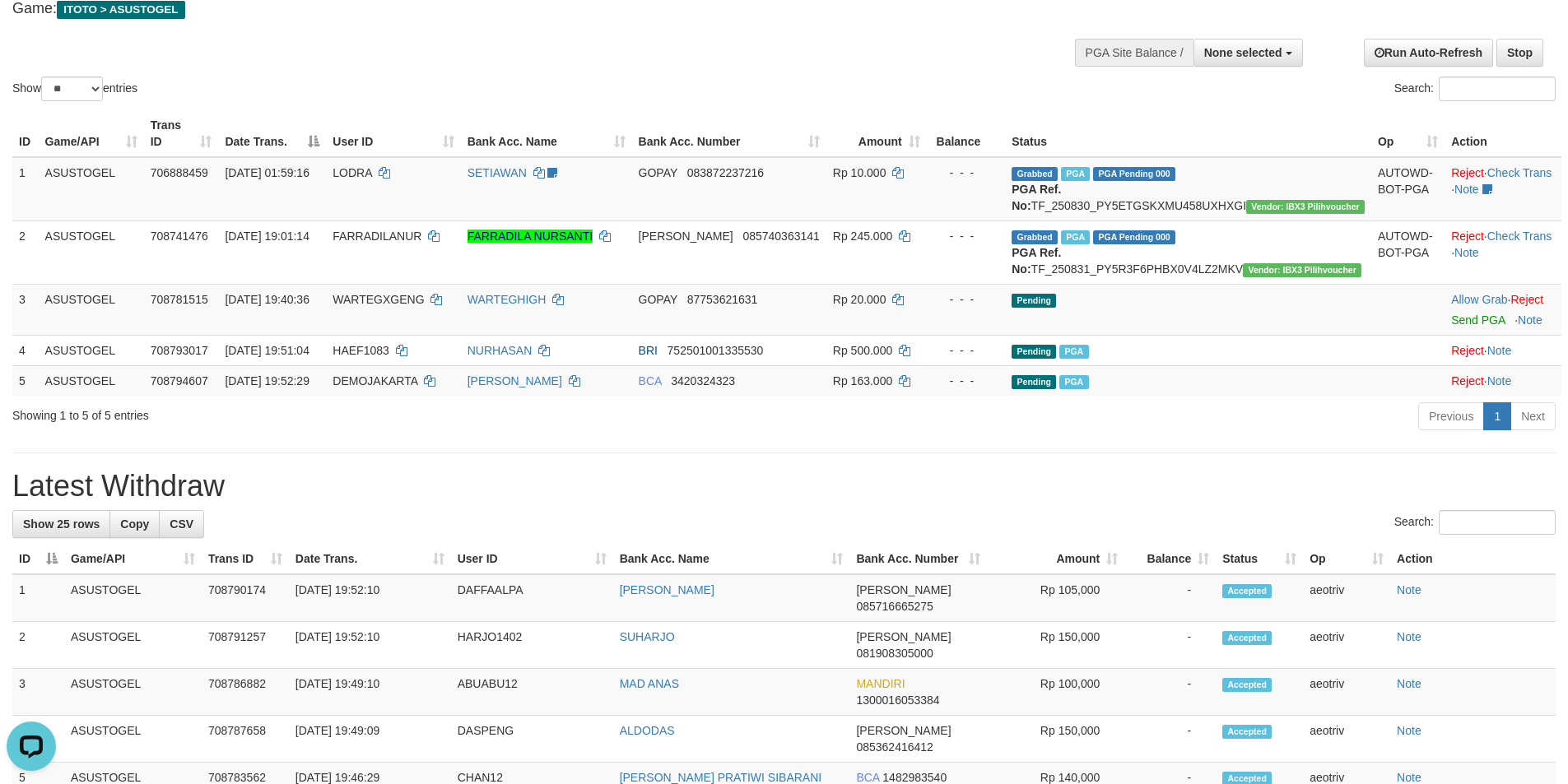
scroll to position [0, 0]
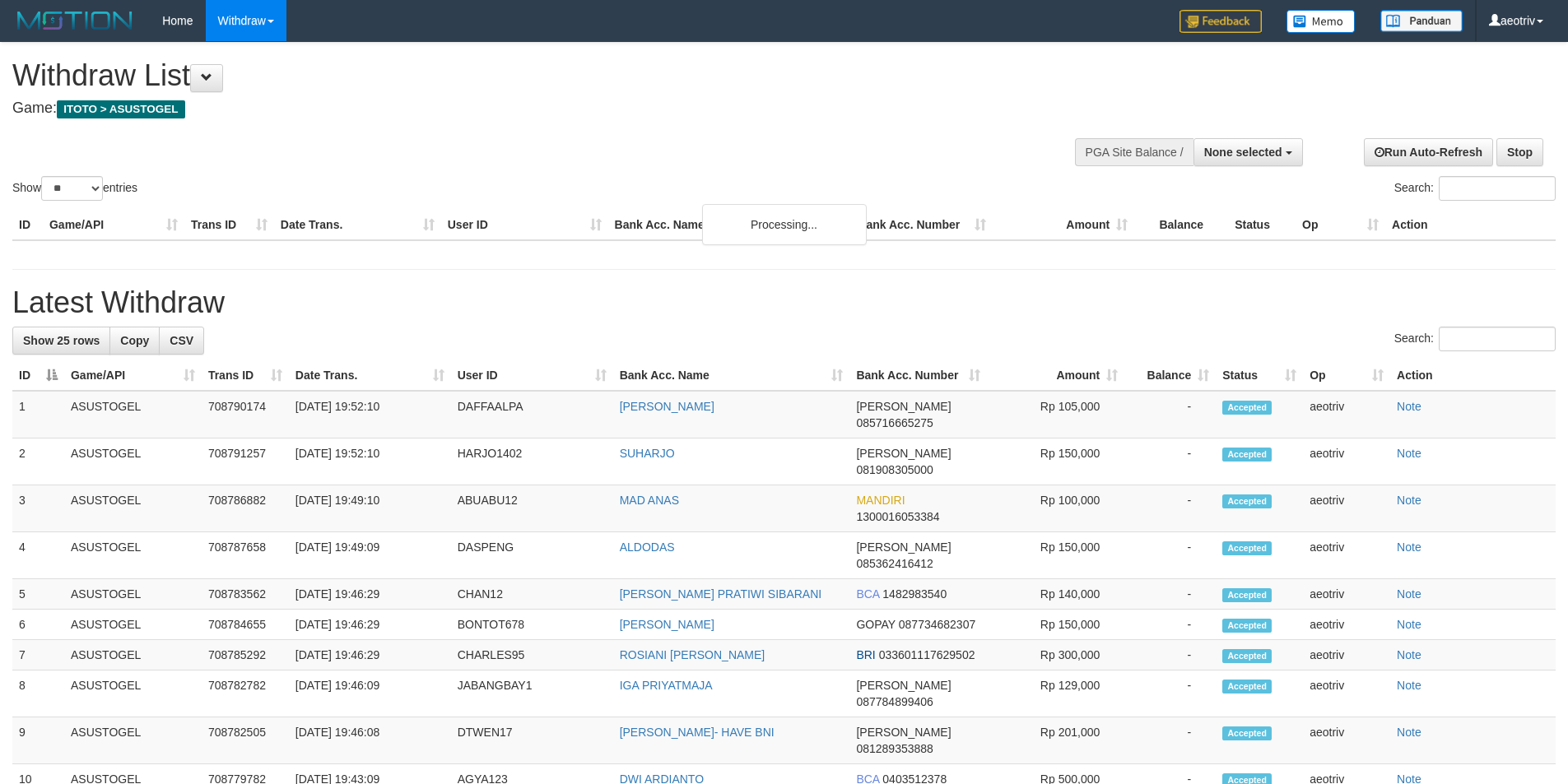
select select
select select "**"
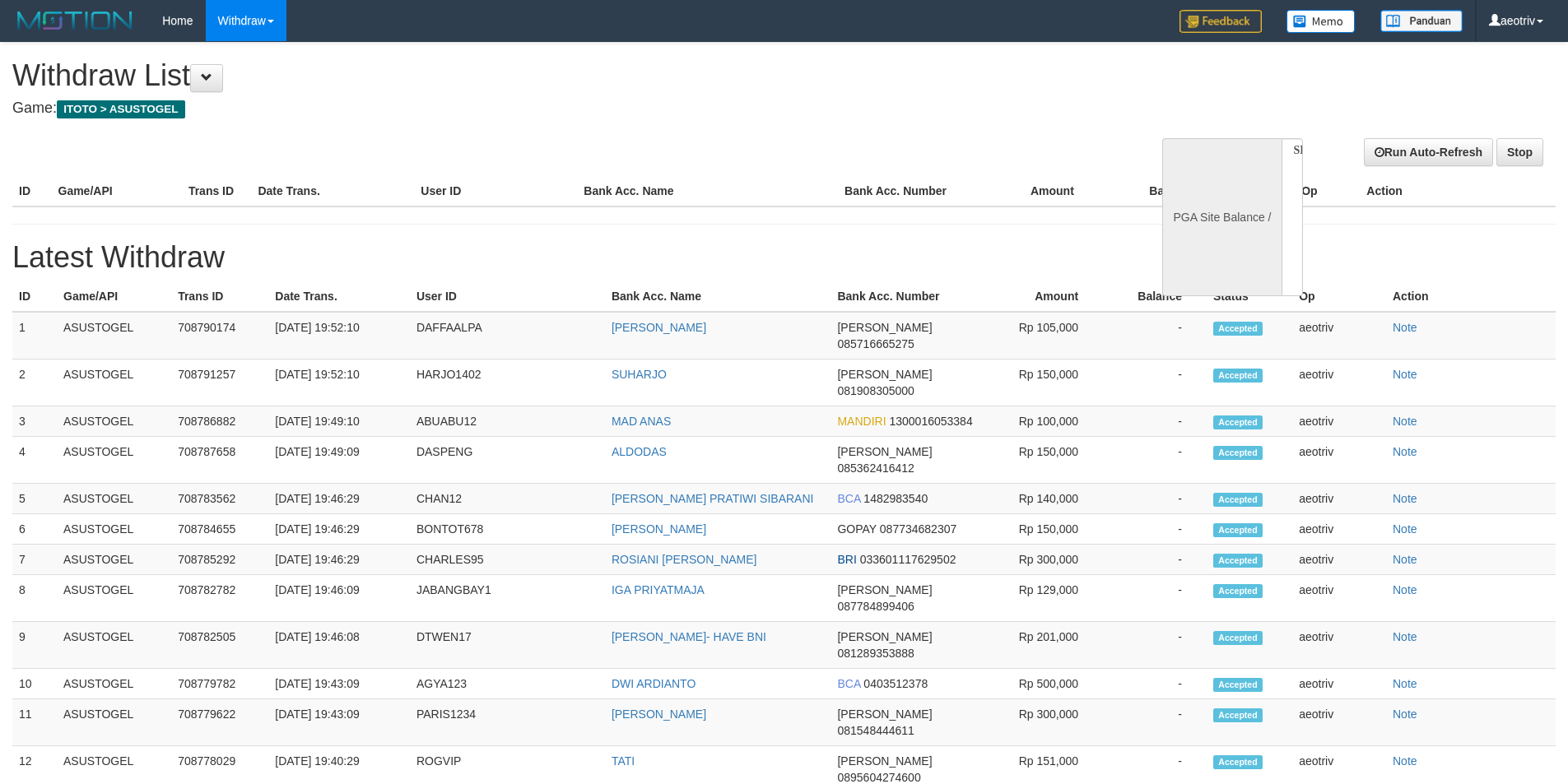
select select
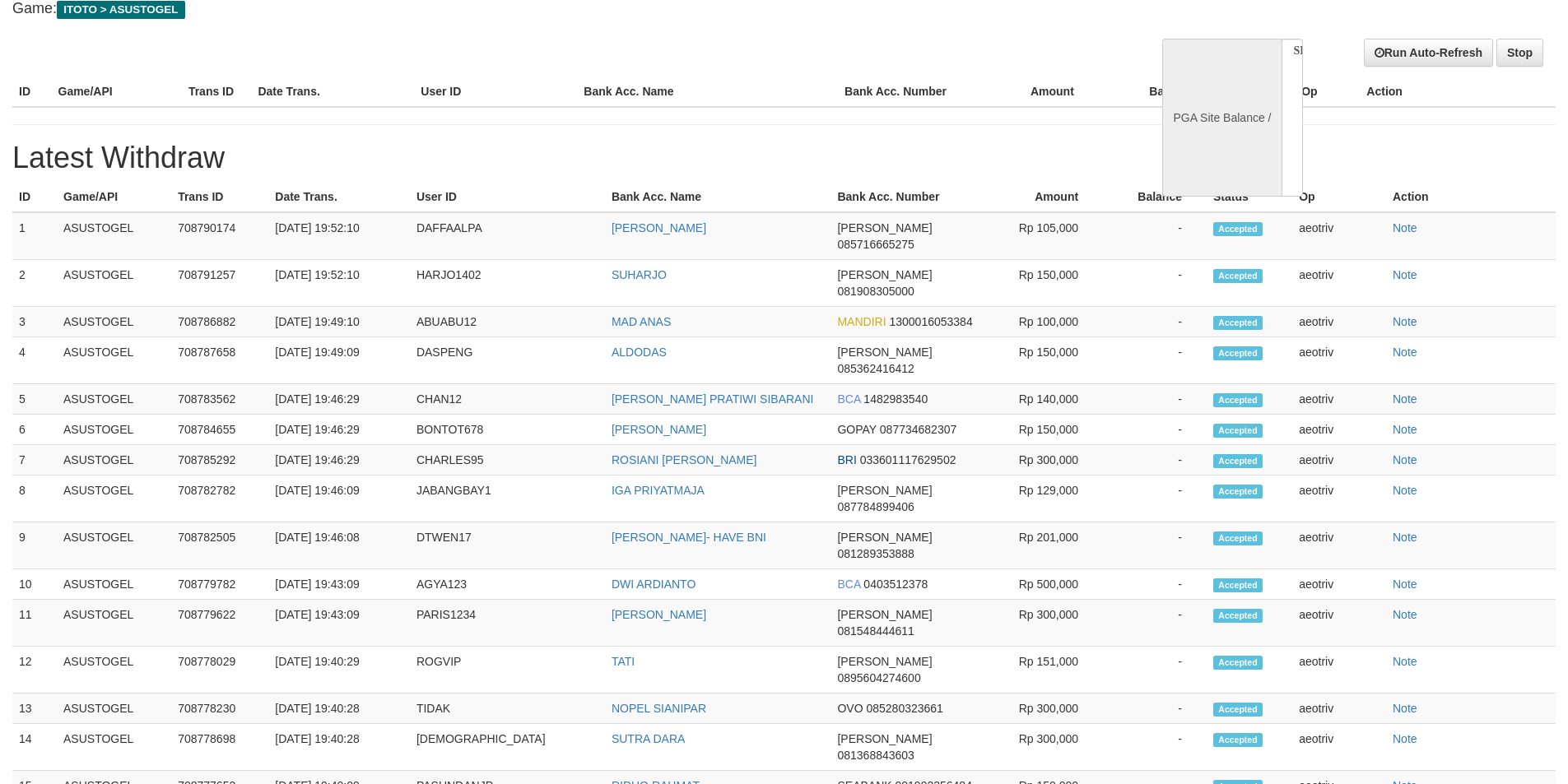
select select "**"
select select
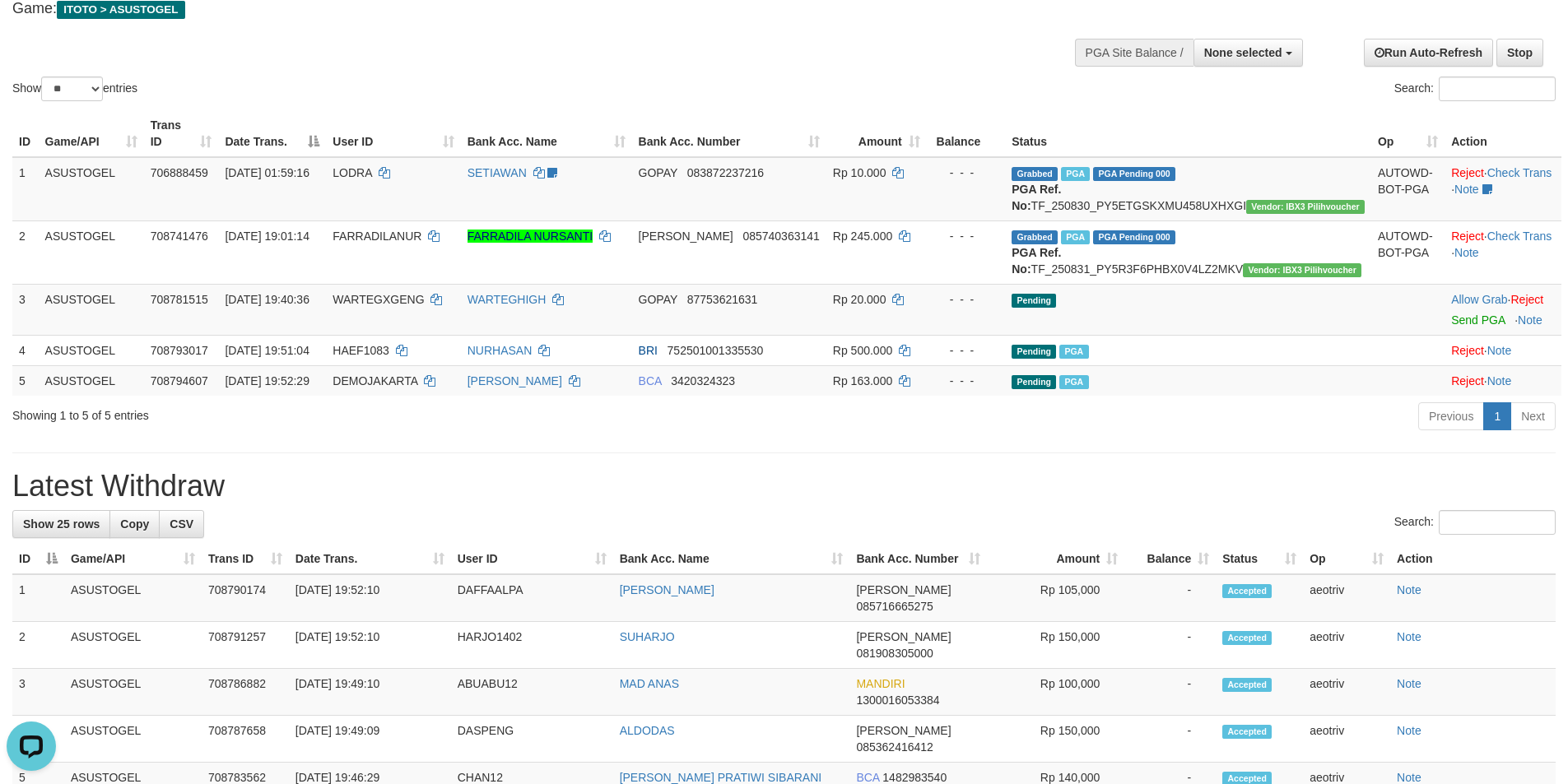
scroll to position [0, 0]
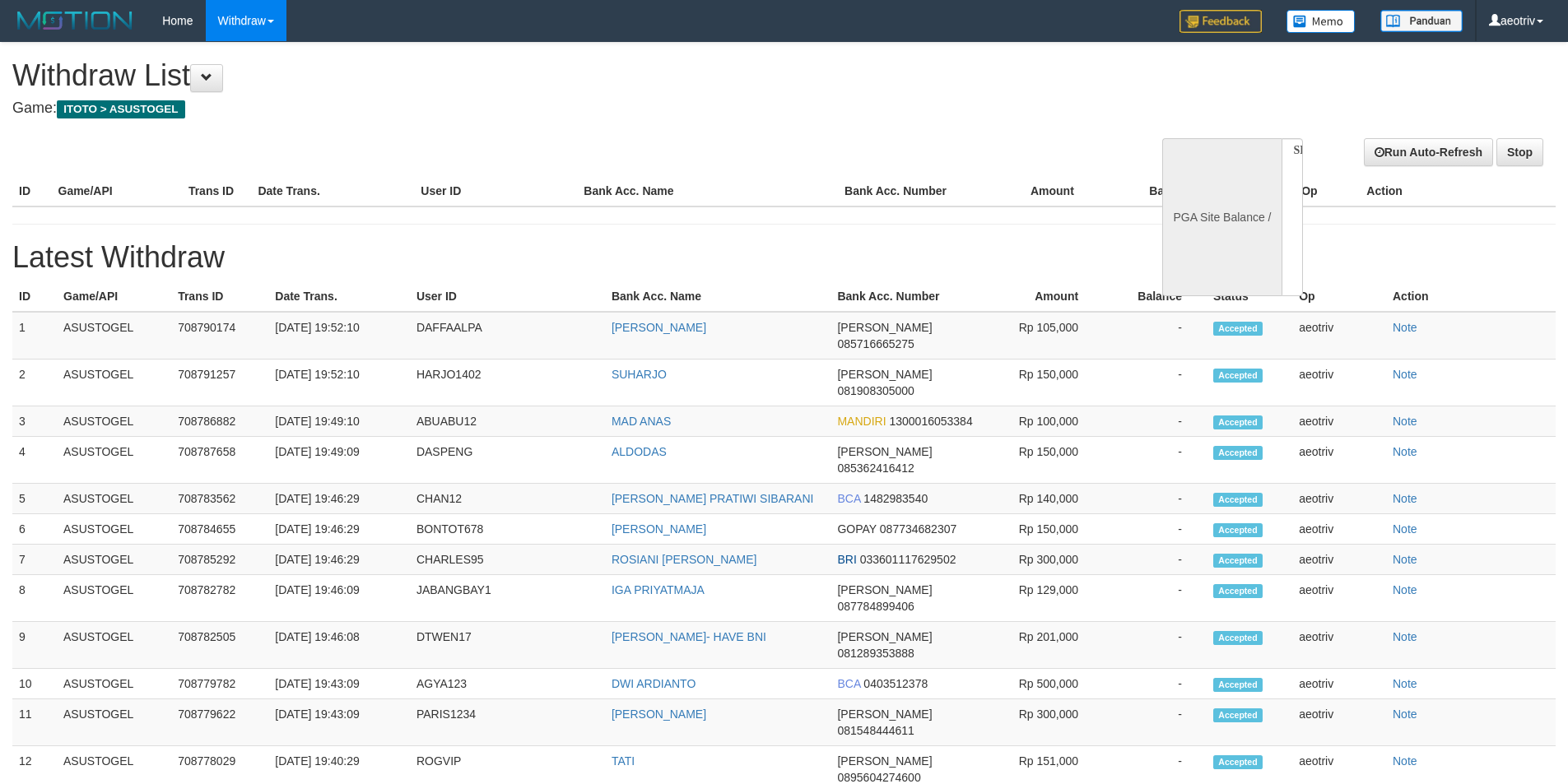
select select
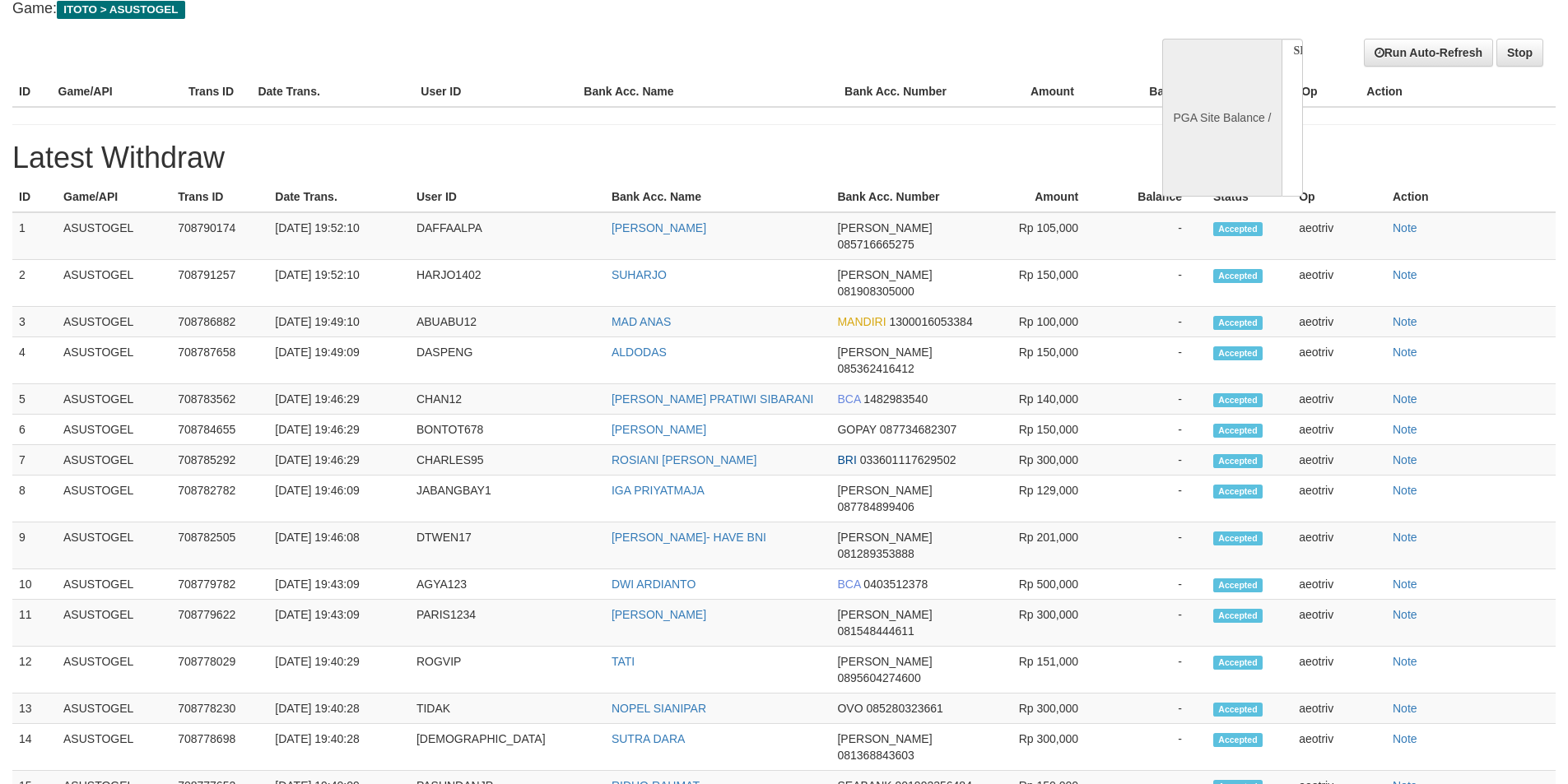
select select "**"
select select
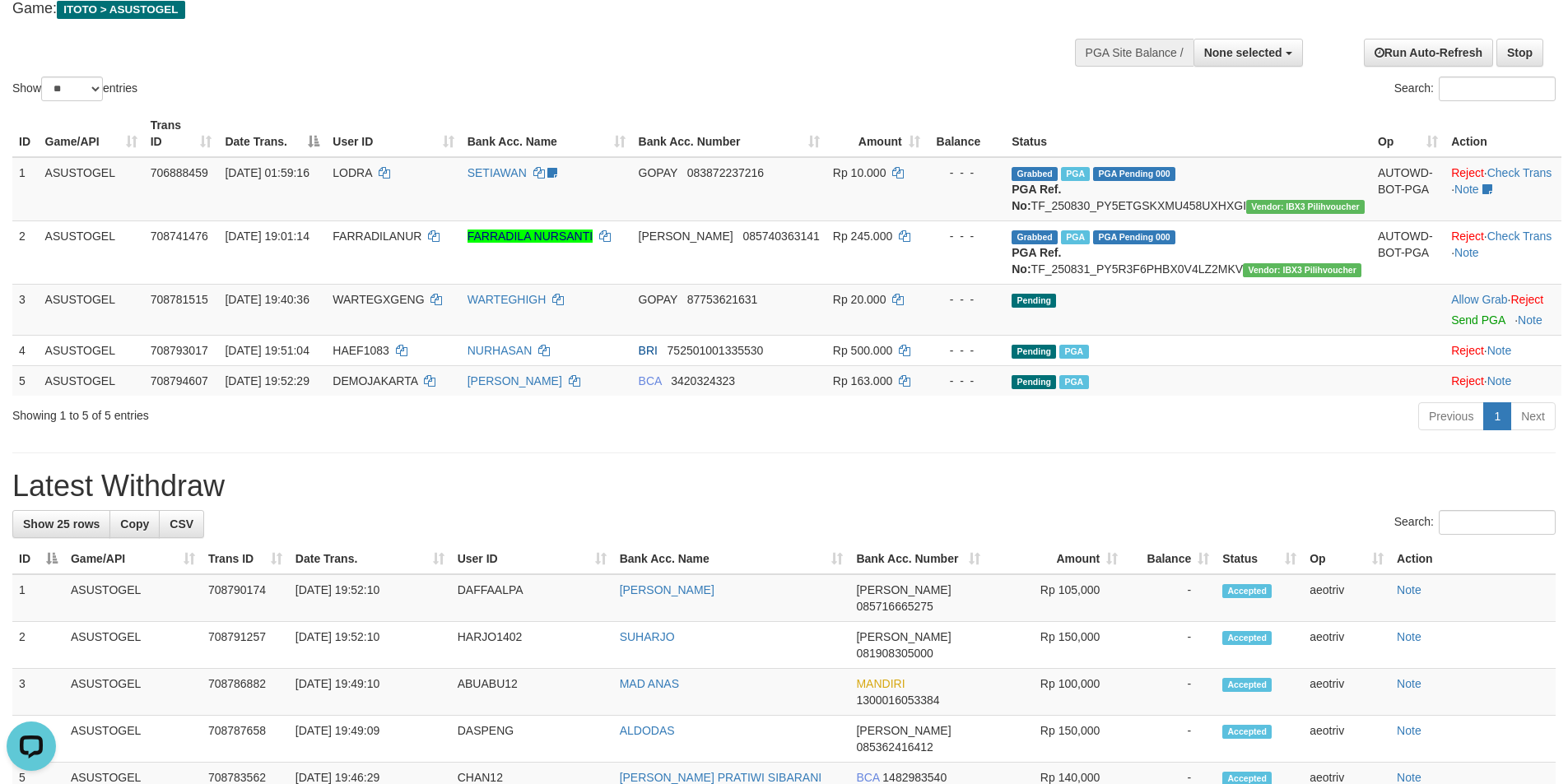
scroll to position [0, 0]
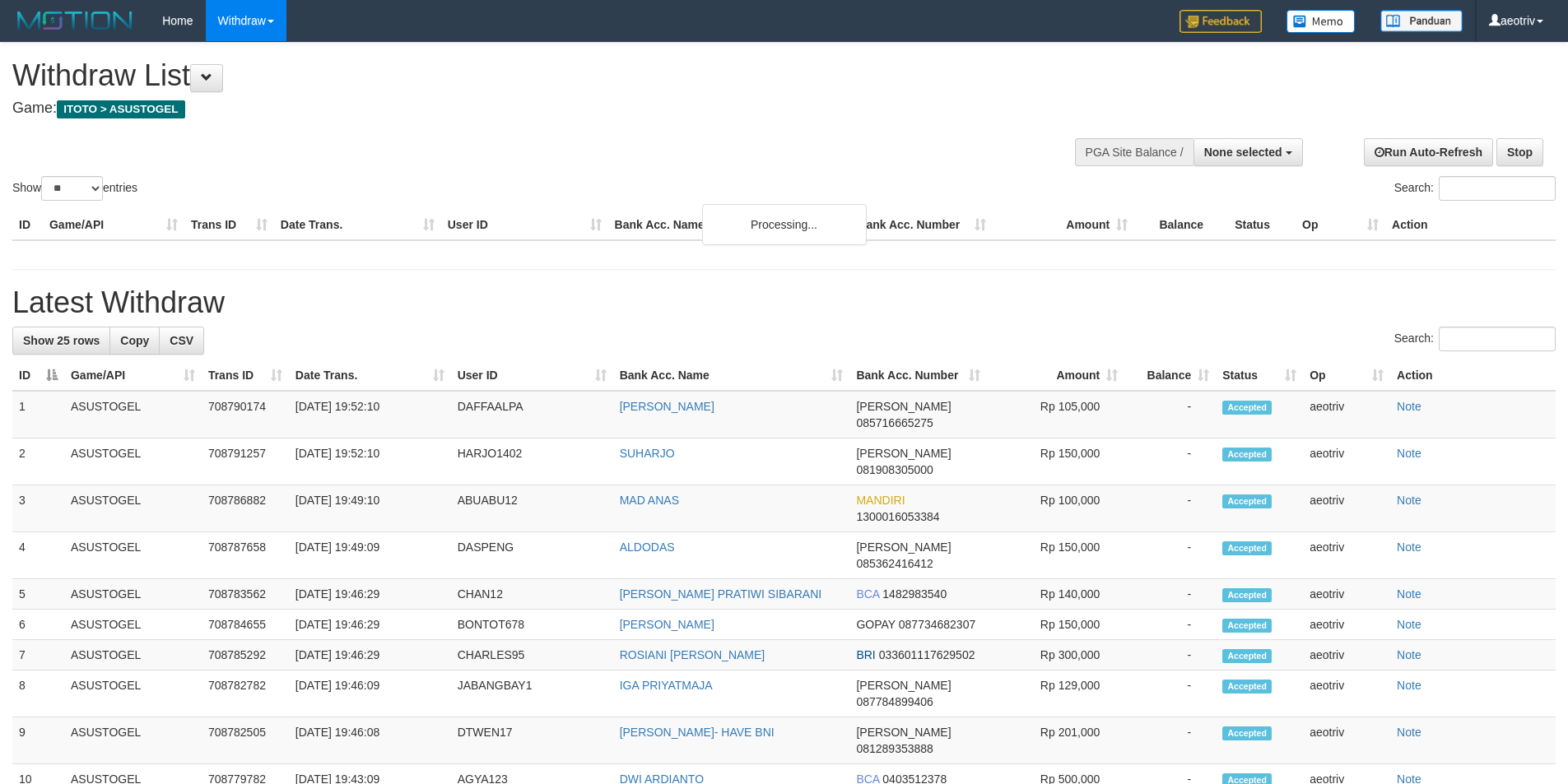
select select
select select "**"
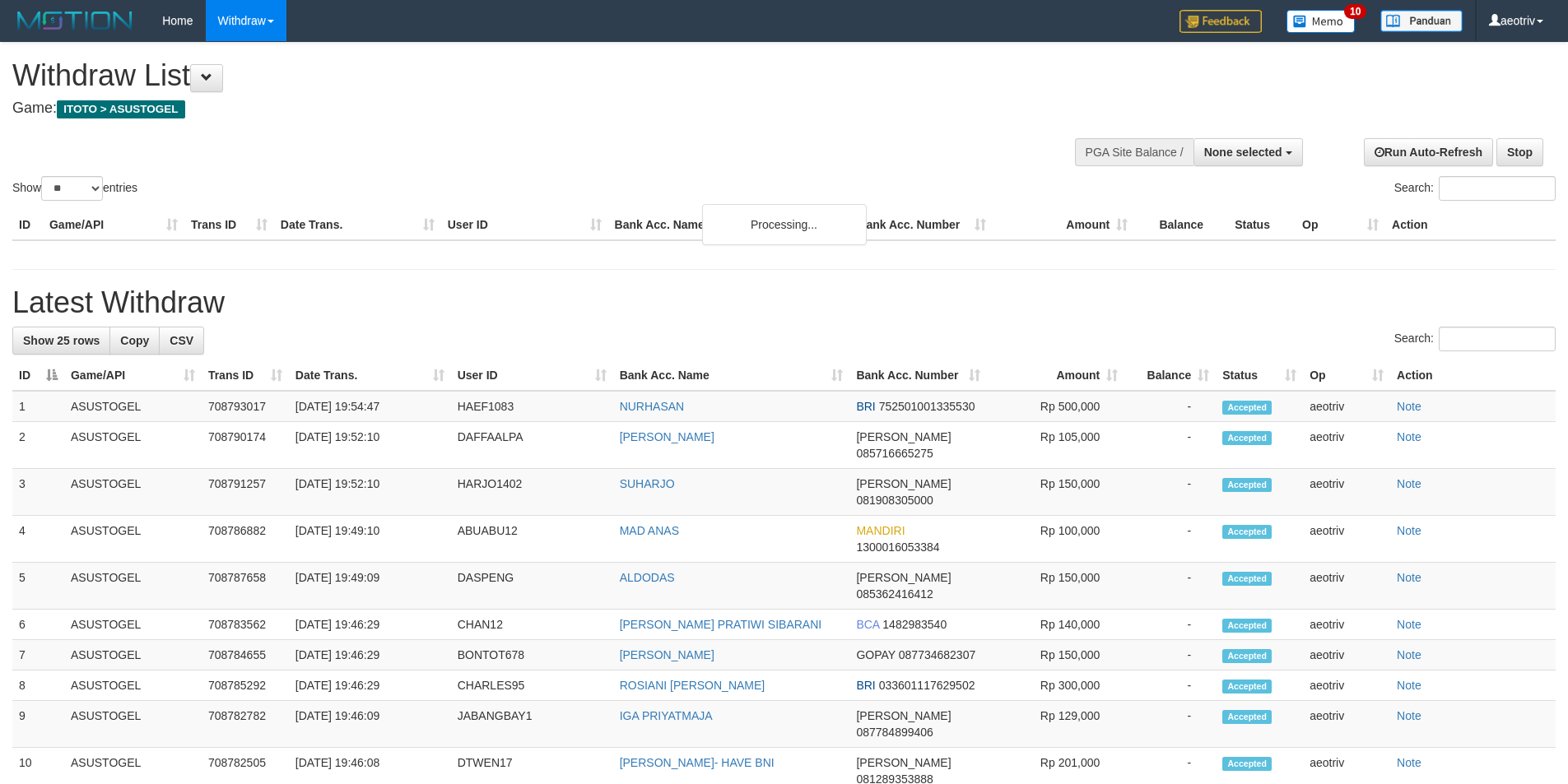
select select
select select "**"
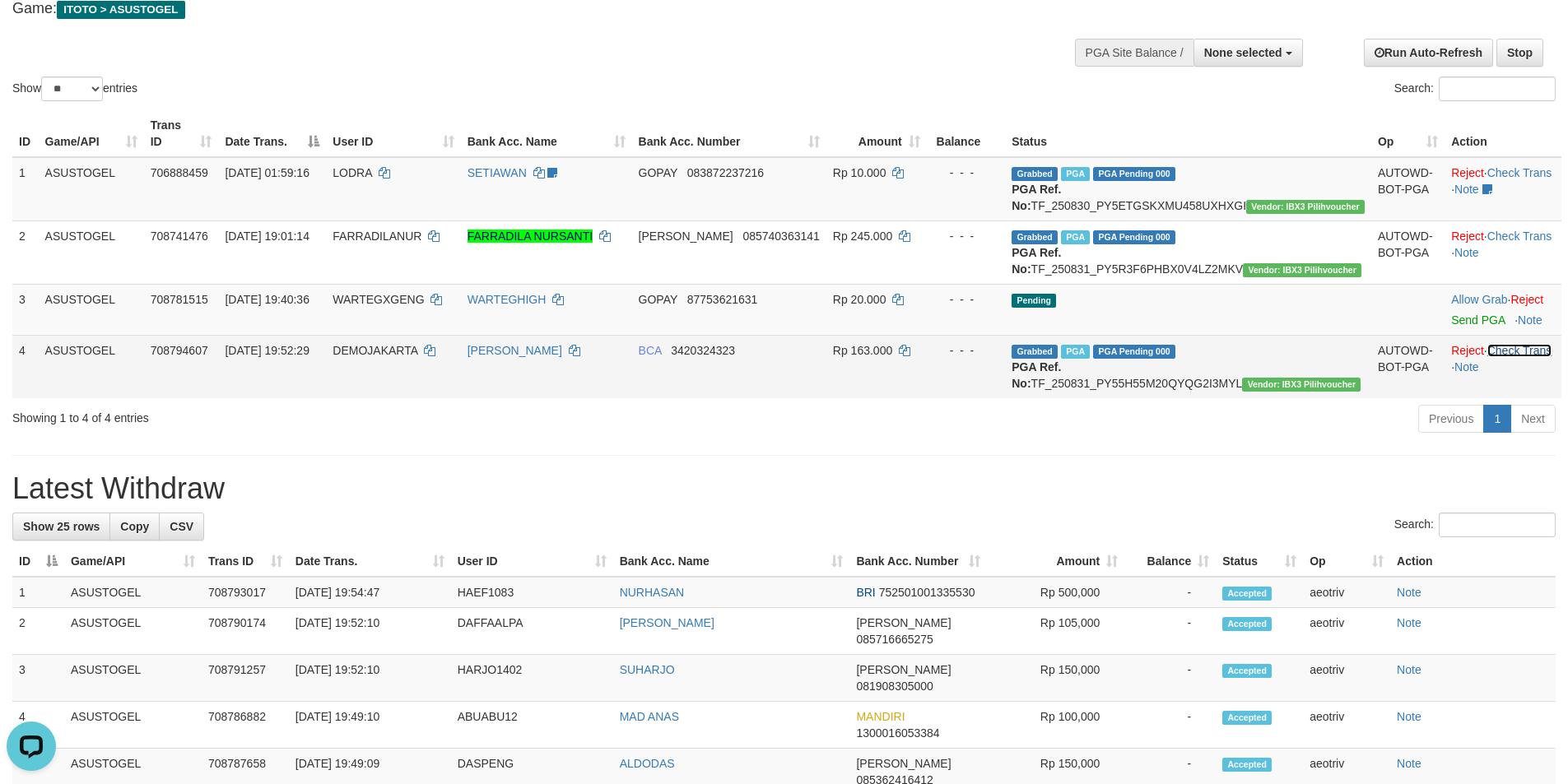
click at [1502, 357] on link "Check Trans" at bounding box center [1519, 350] width 65 height 13
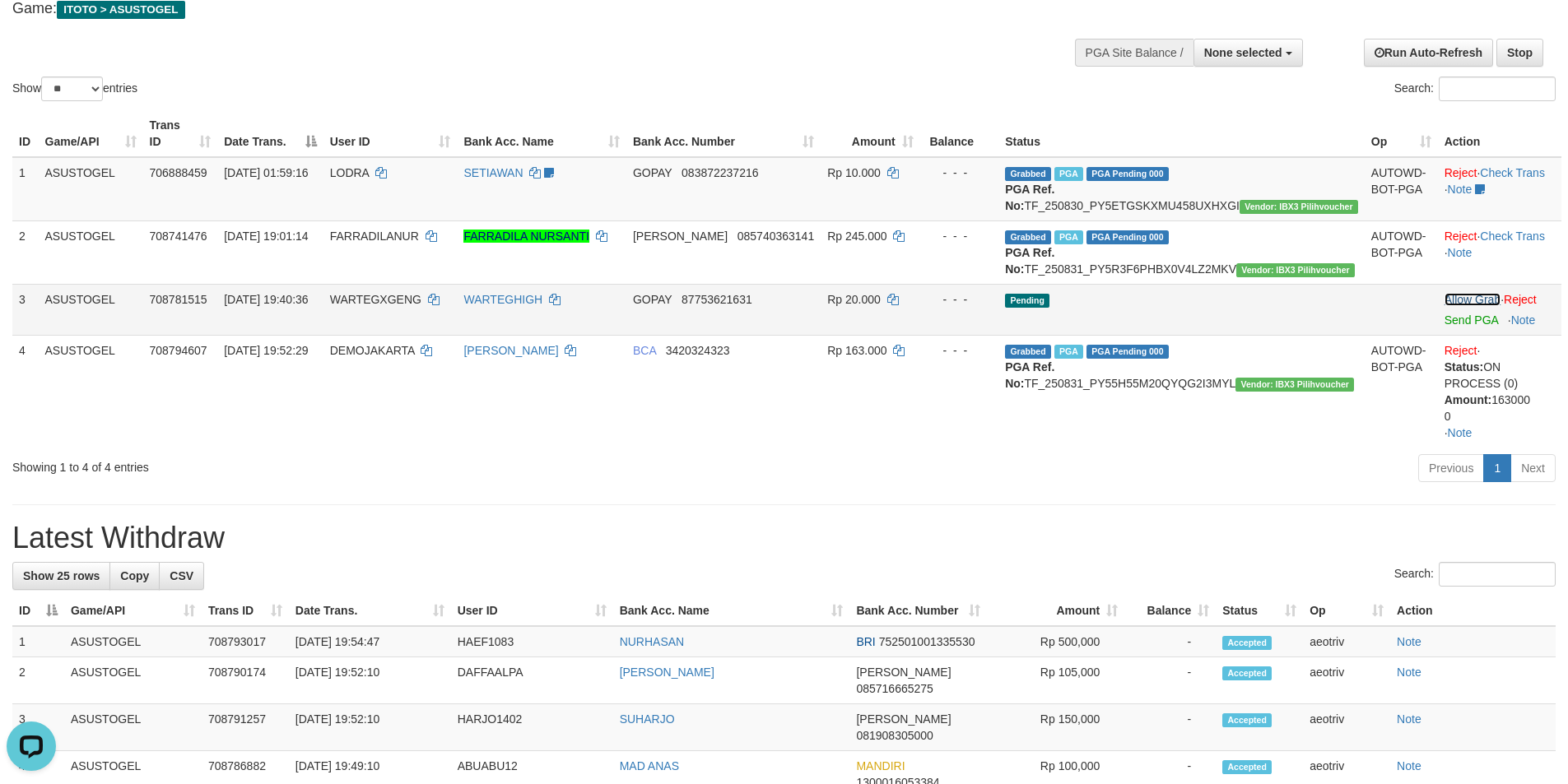
click at [1449, 306] on link "Allow Grab" at bounding box center [1473, 299] width 56 height 13
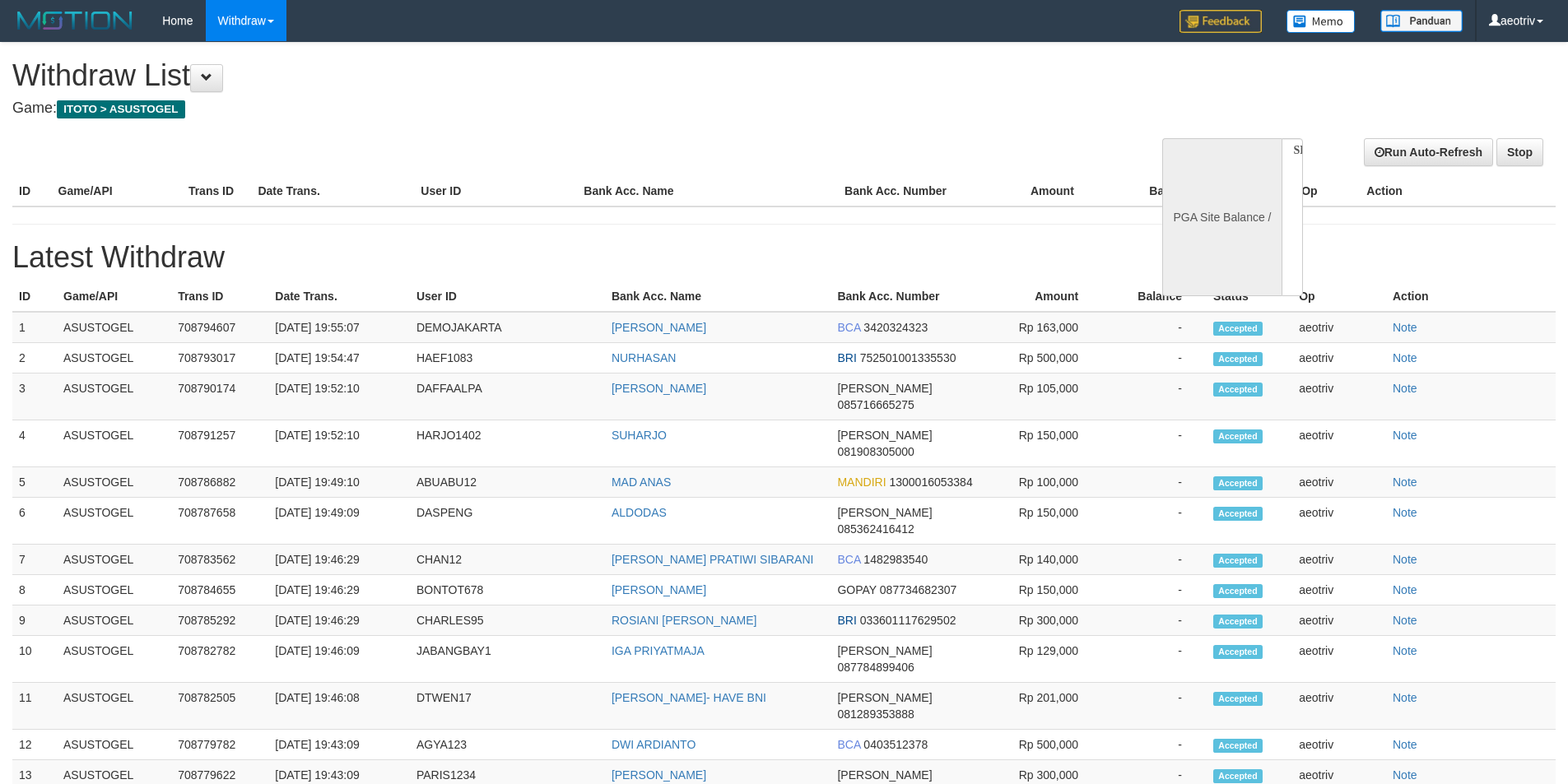
select select
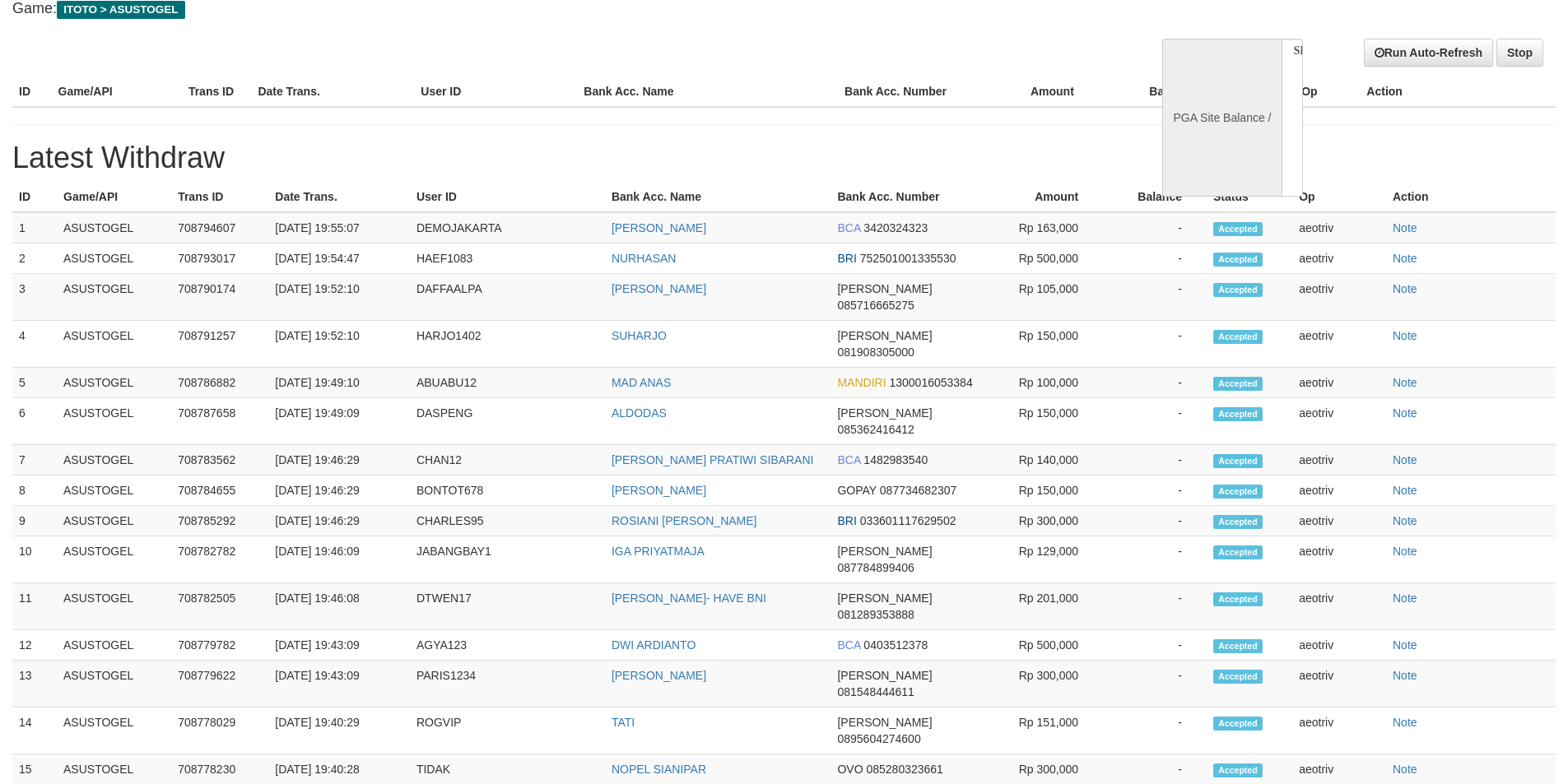
select select "**"
select select
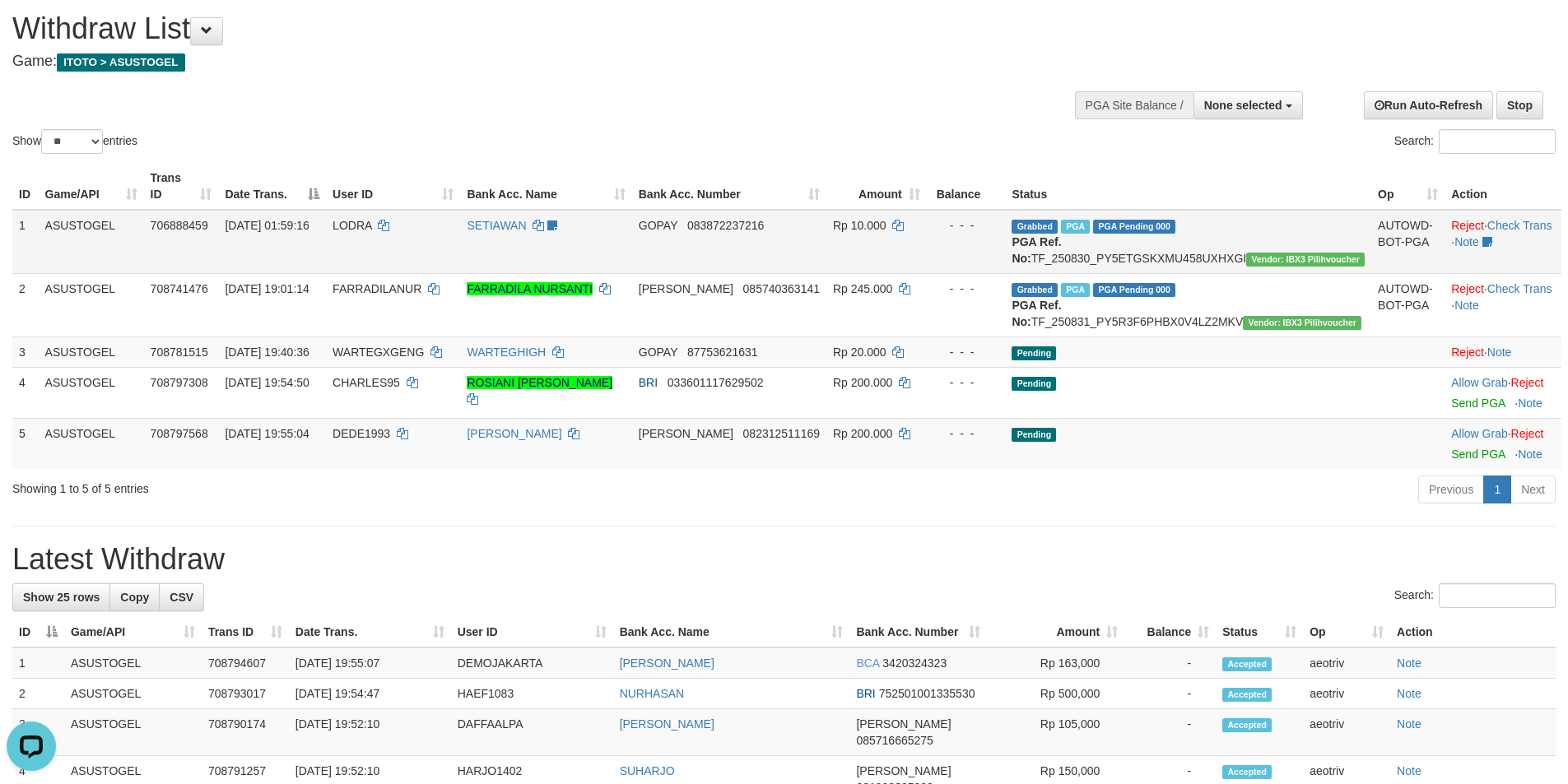
scroll to position [17, 0]
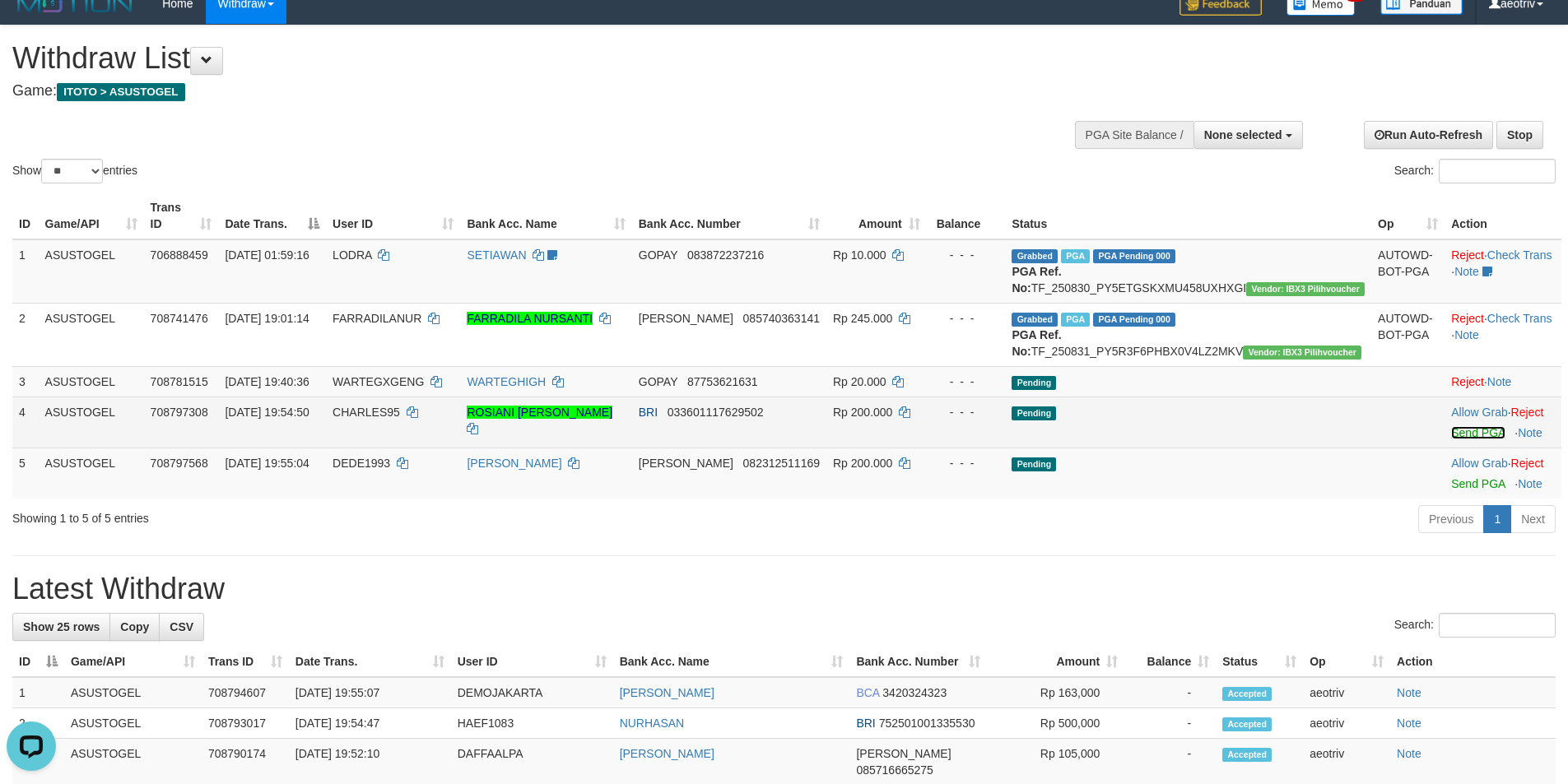
click at [1450, 439] on link "Send PGA" at bounding box center [1477, 432] width 54 height 13
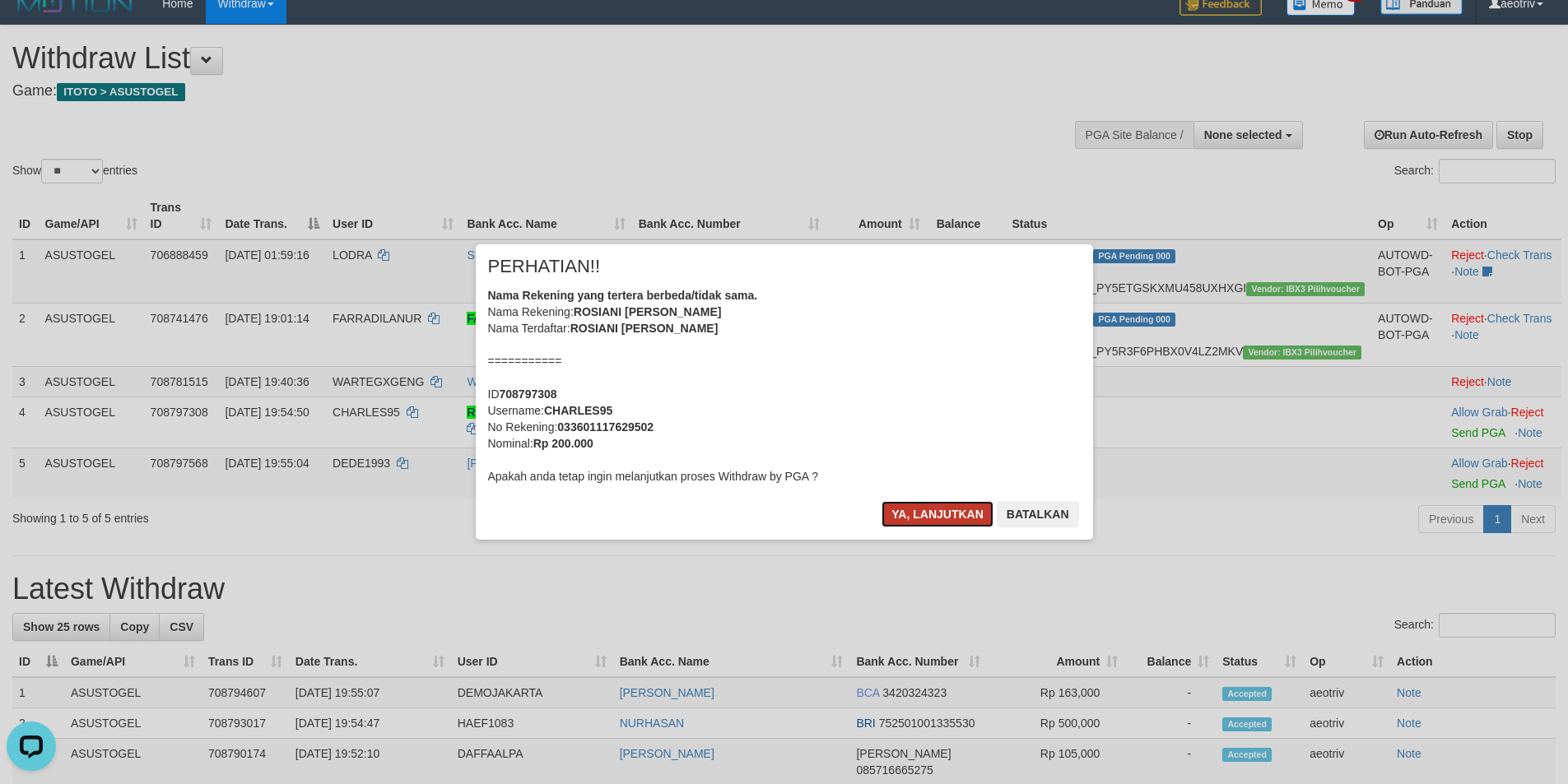
click at [923, 513] on button "Ya, lanjutkan" at bounding box center [937, 513] width 112 height 26
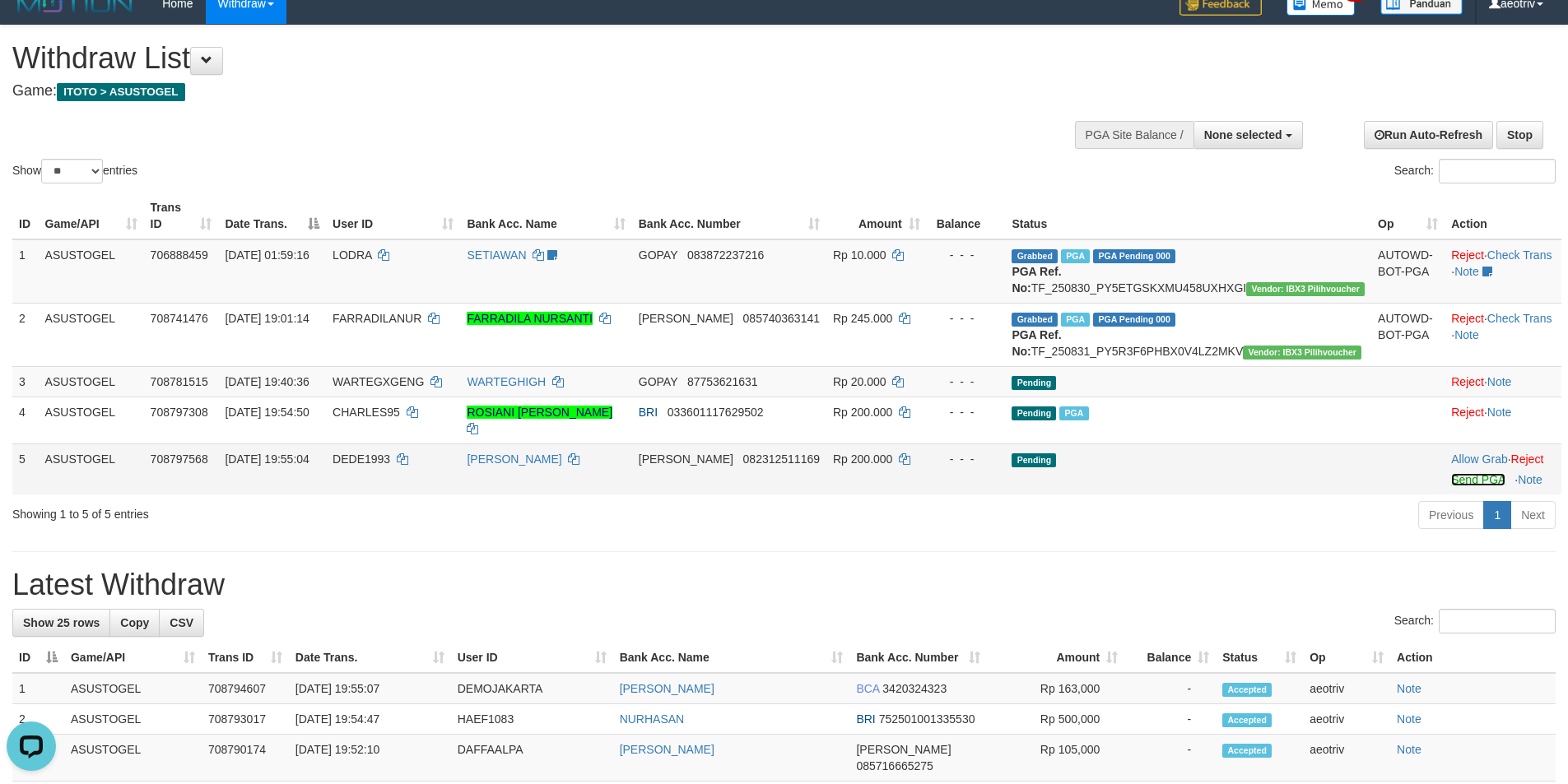
click at [1450, 486] on link "Send PGA" at bounding box center [1477, 479] width 54 height 13
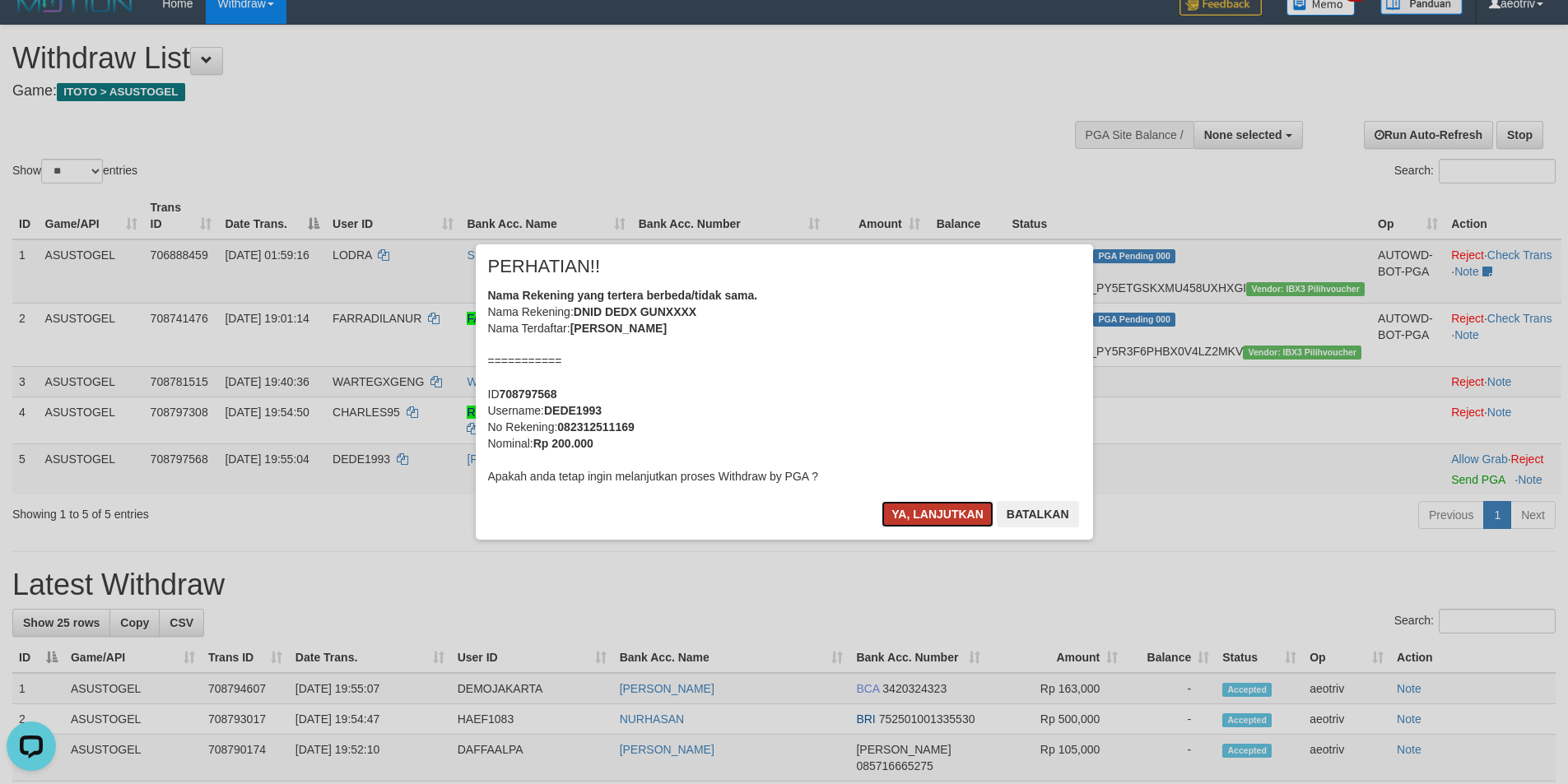
click at [949, 513] on button "Ya, lanjutkan" at bounding box center [937, 513] width 112 height 26
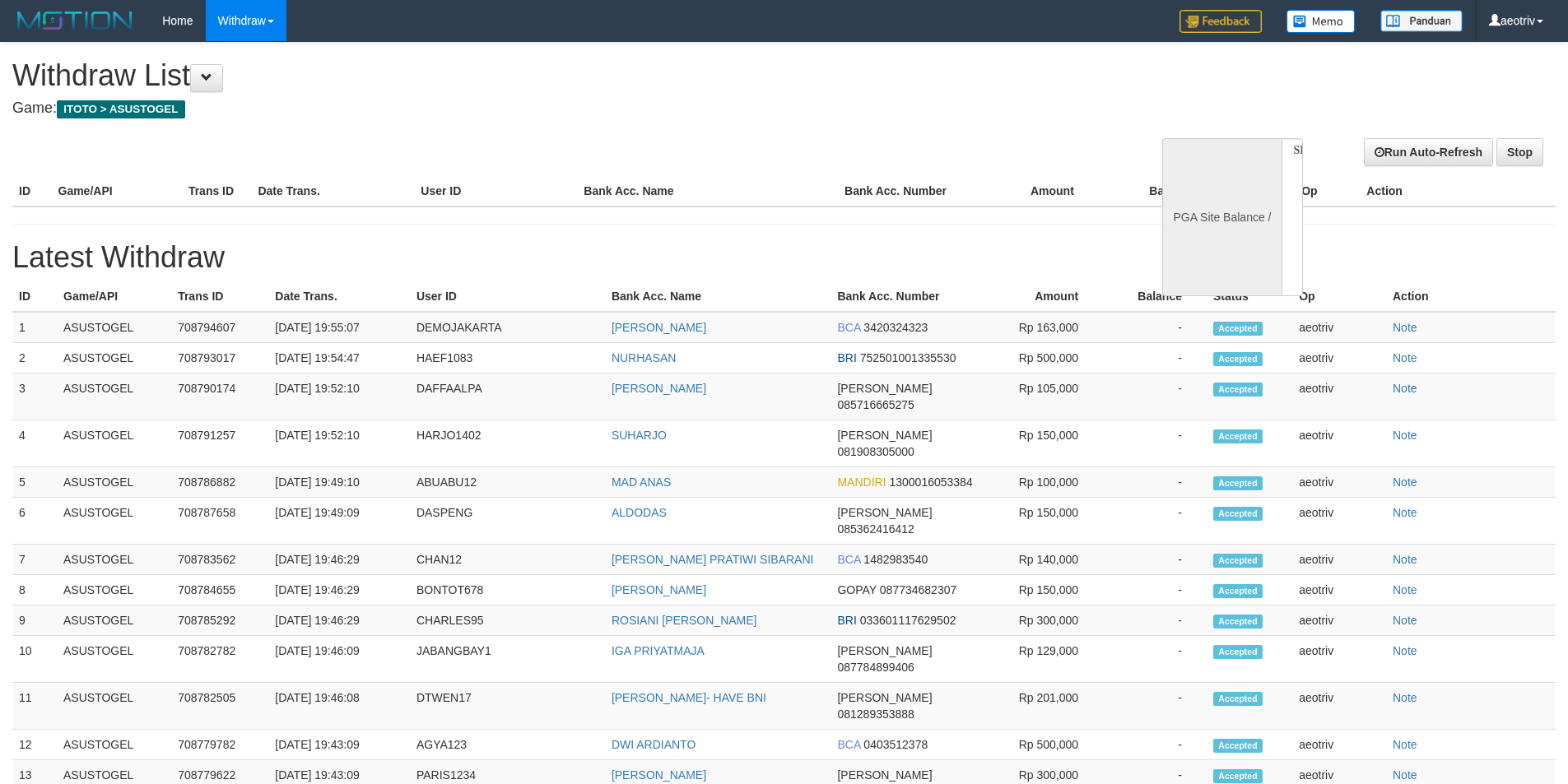
select select
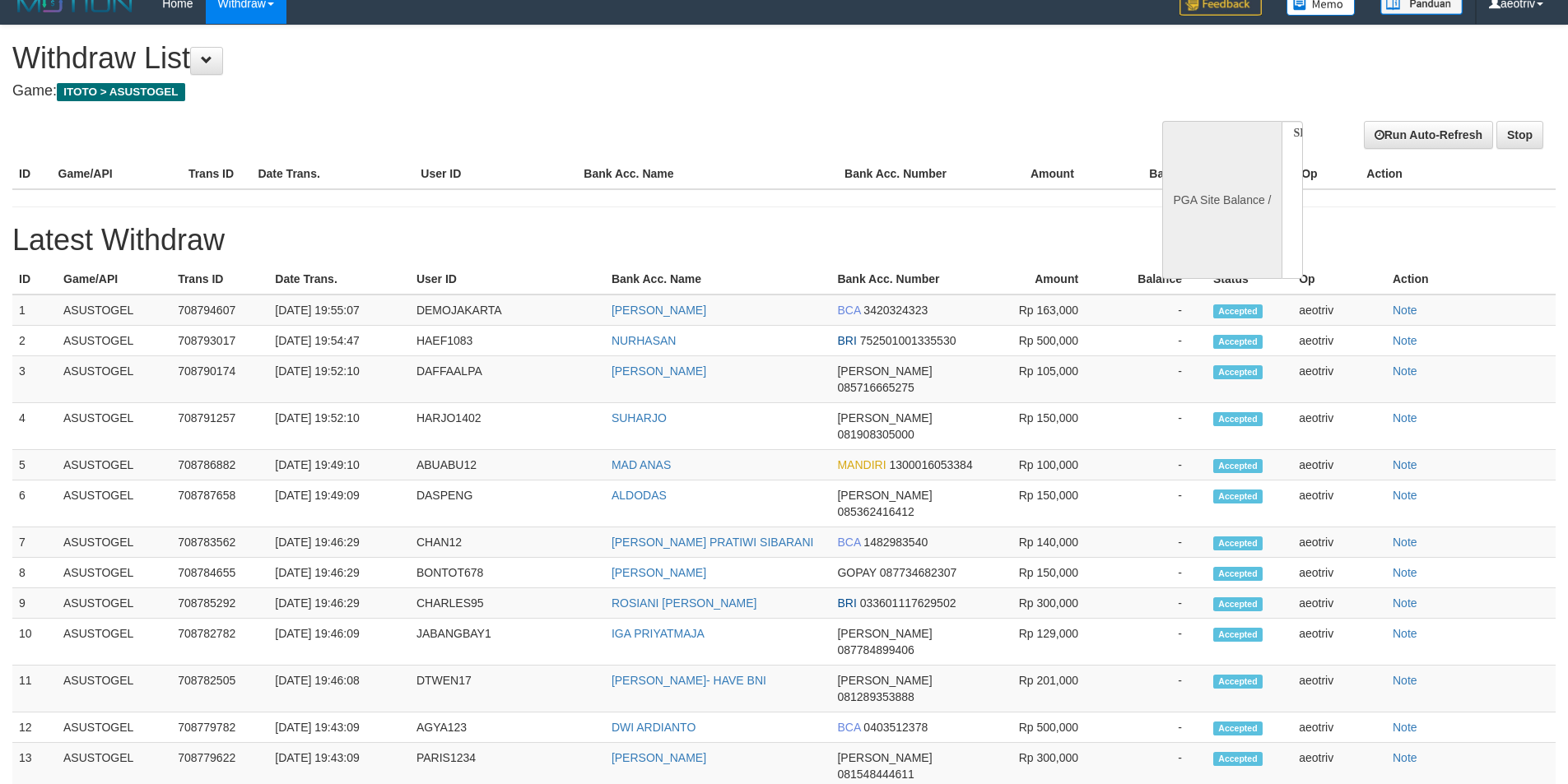
select select "**"
select select
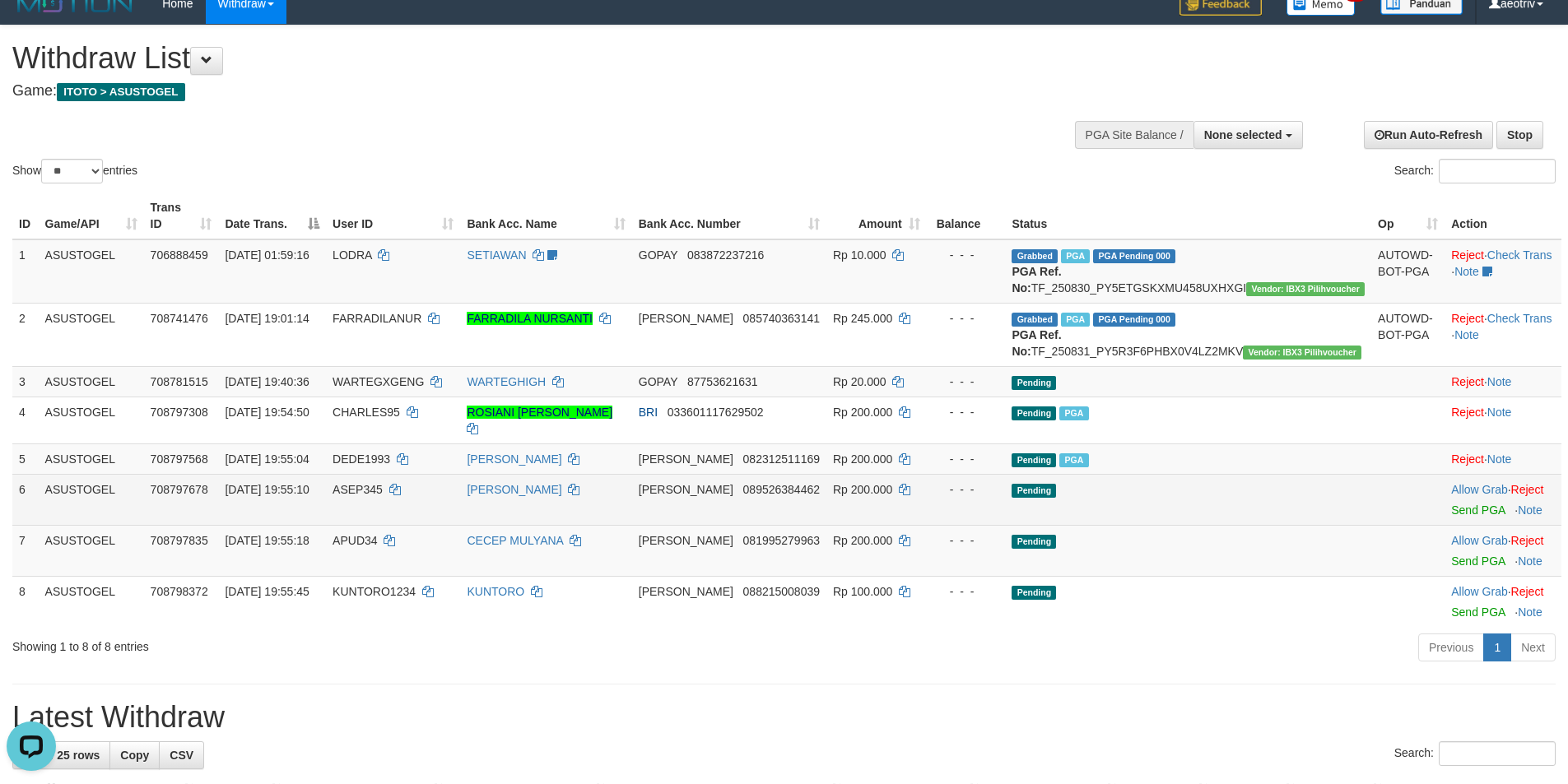
scroll to position [0, 0]
click at [1450, 517] on link "Send PGA" at bounding box center [1477, 509] width 54 height 13
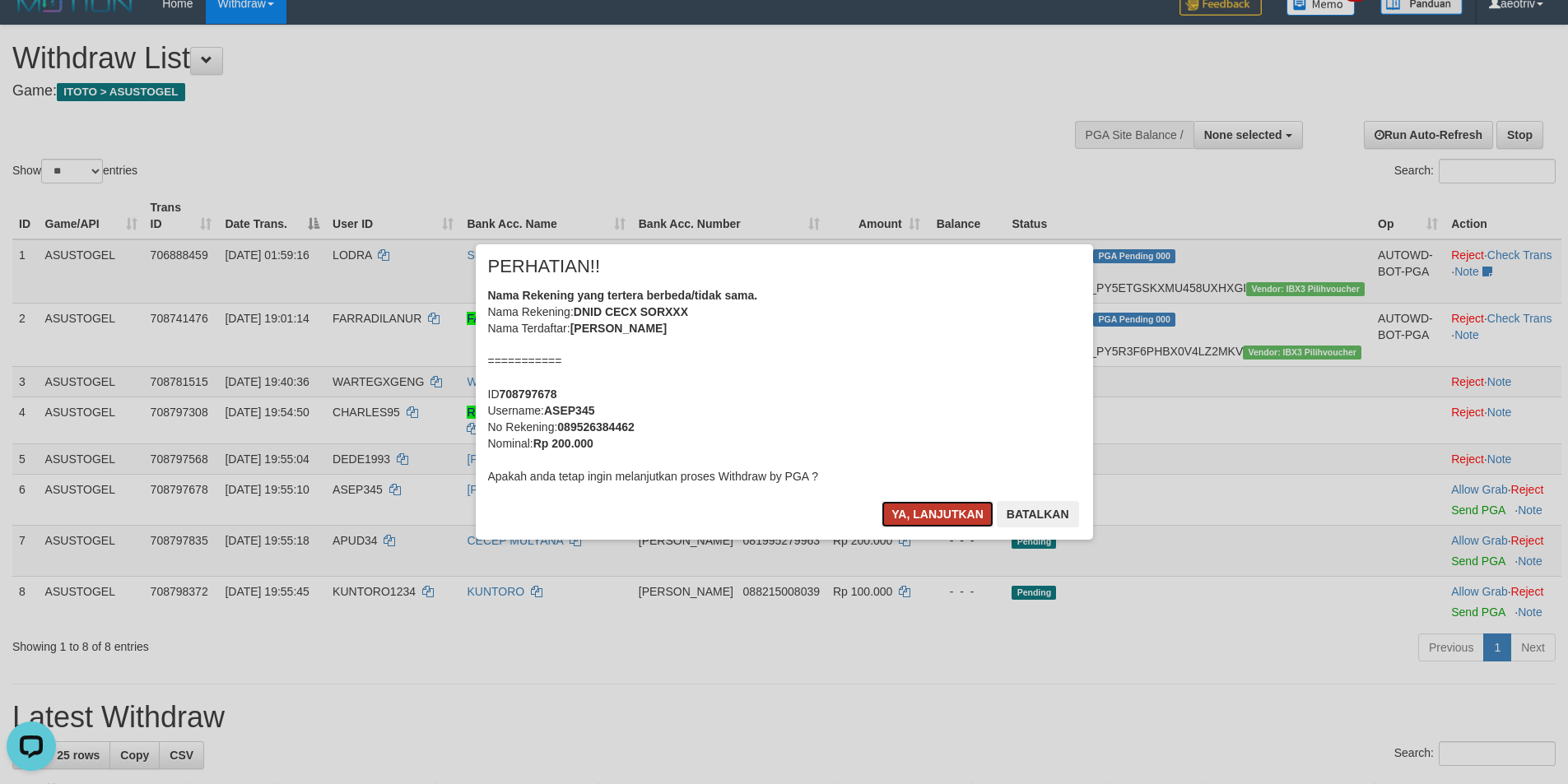
click at [934, 518] on button "Ya, lanjutkan" at bounding box center [937, 513] width 112 height 26
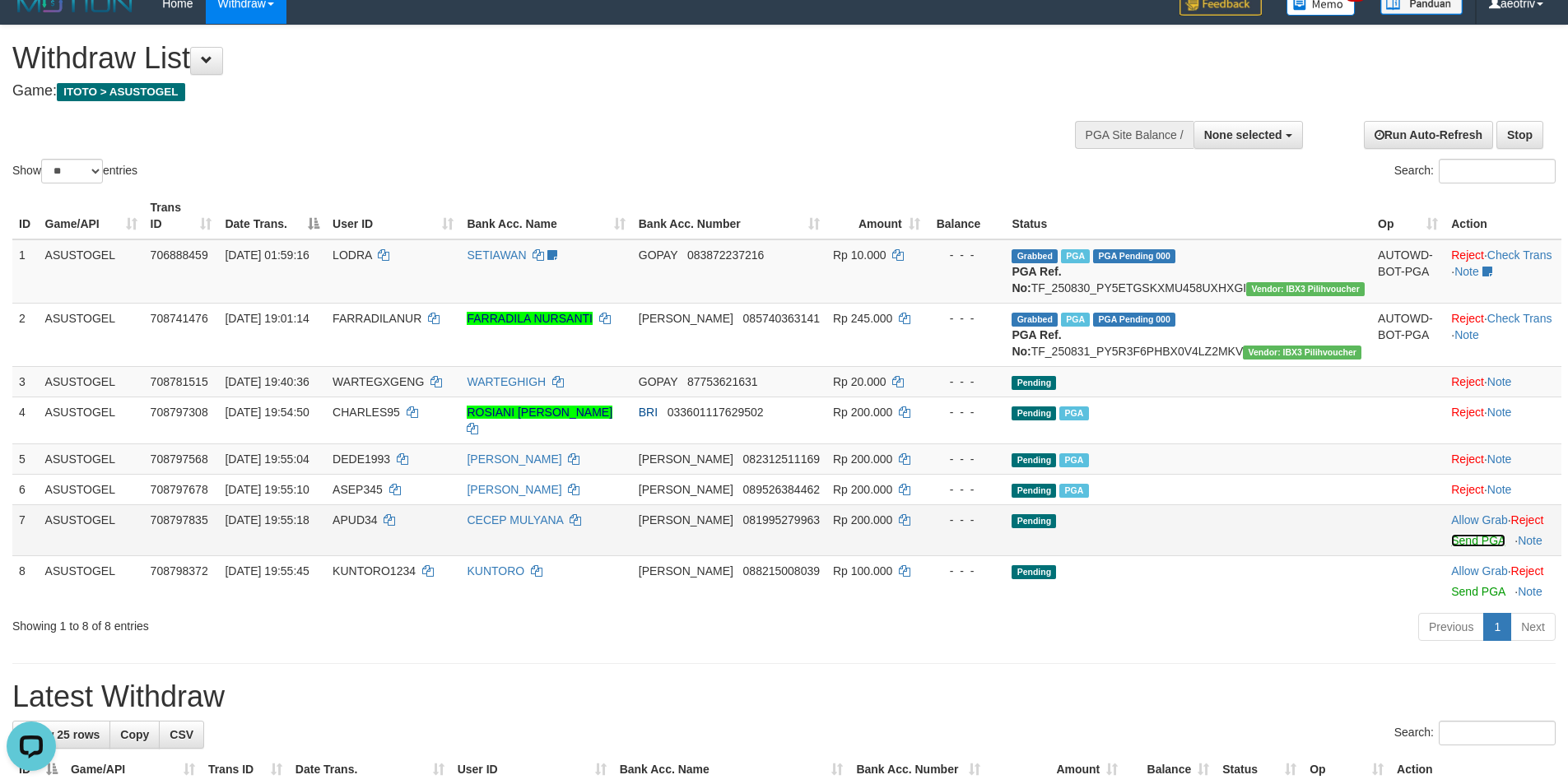
click at [1450, 547] on link "Send PGA" at bounding box center [1477, 540] width 54 height 13
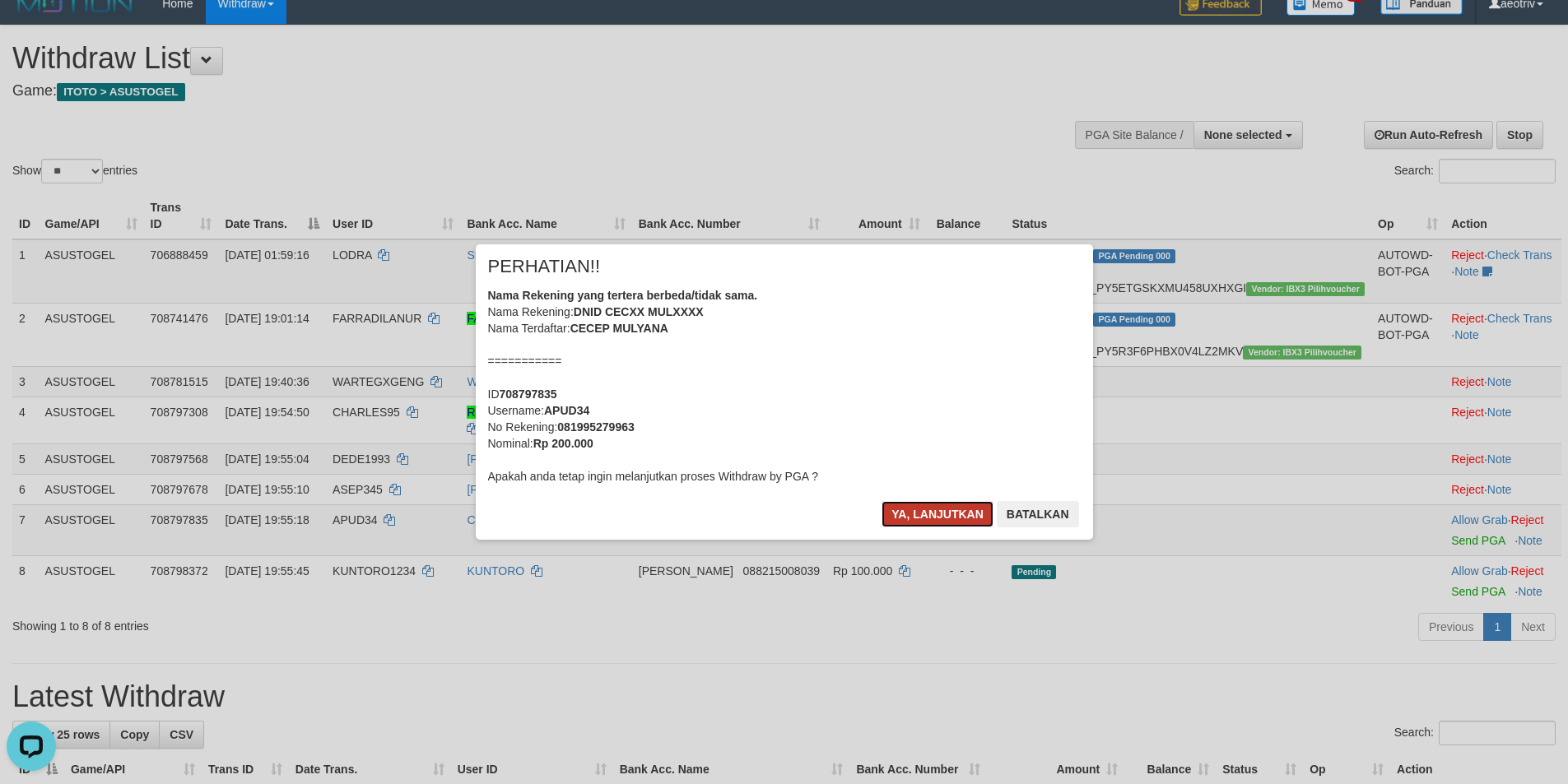
click at [924, 504] on button "Ya, lanjutkan" at bounding box center [937, 513] width 112 height 26
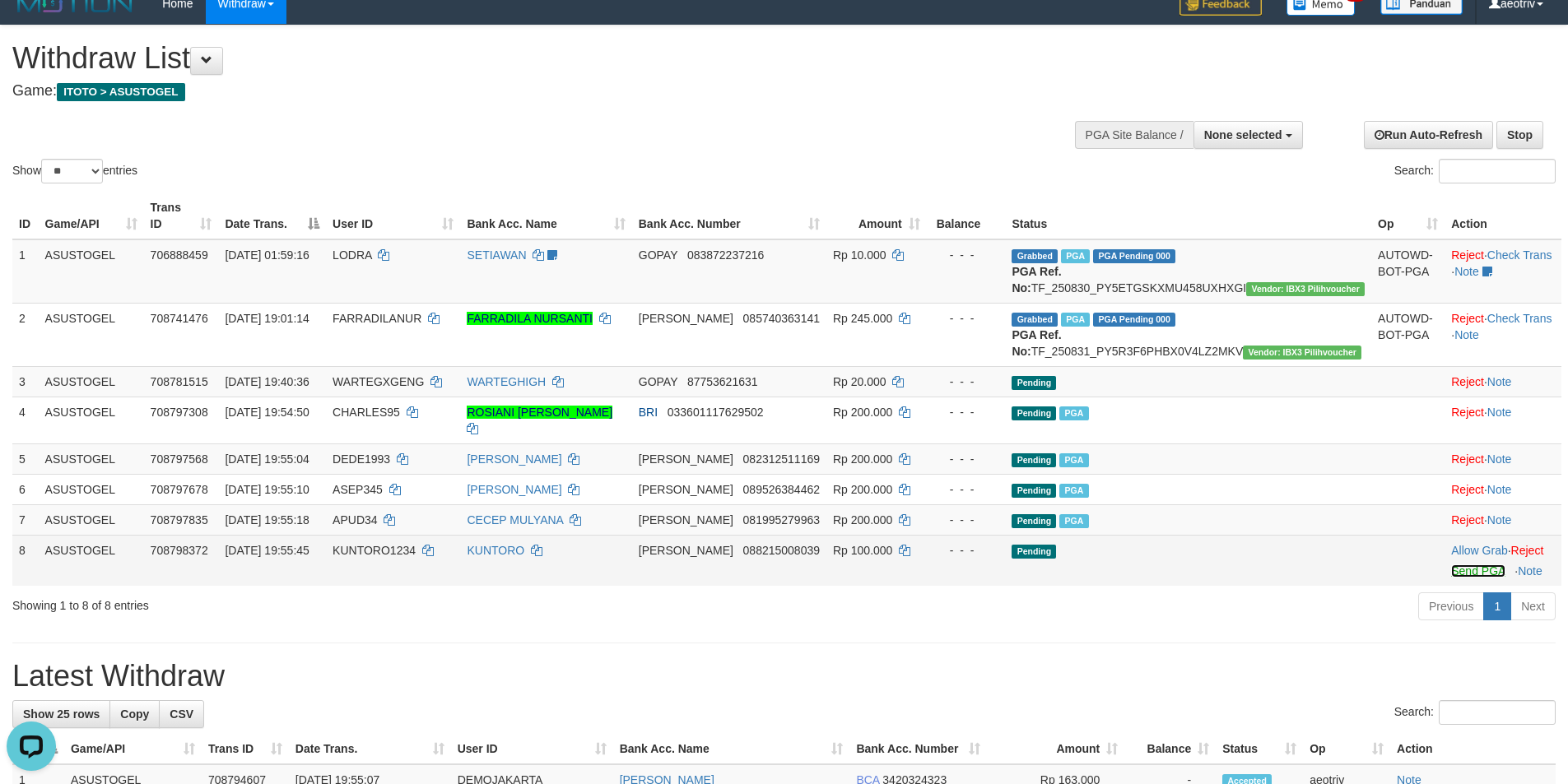
click at [1450, 577] on link "Send PGA" at bounding box center [1477, 570] width 54 height 13
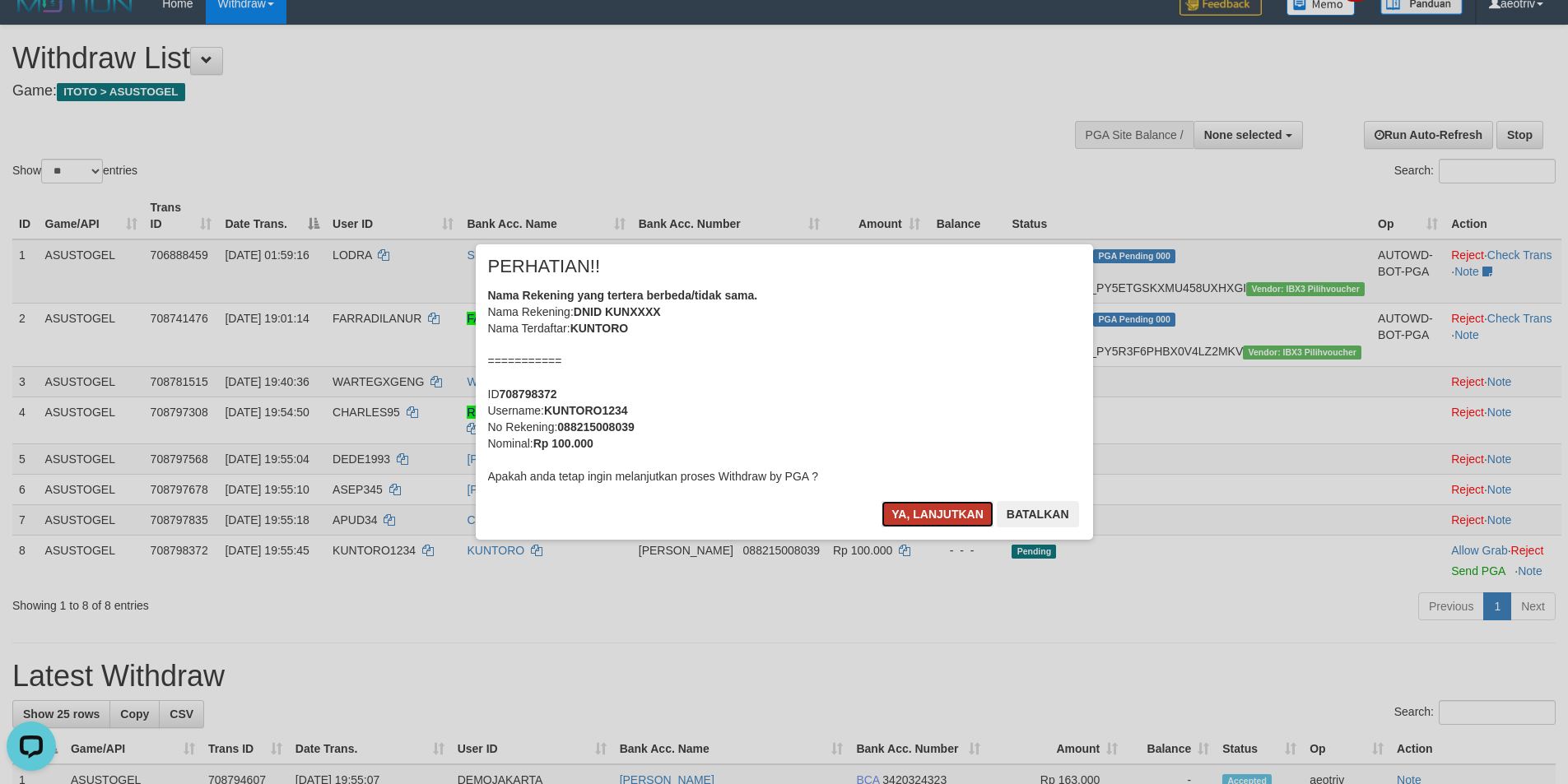
click at [940, 515] on button "Ya, lanjutkan" at bounding box center [937, 513] width 112 height 26
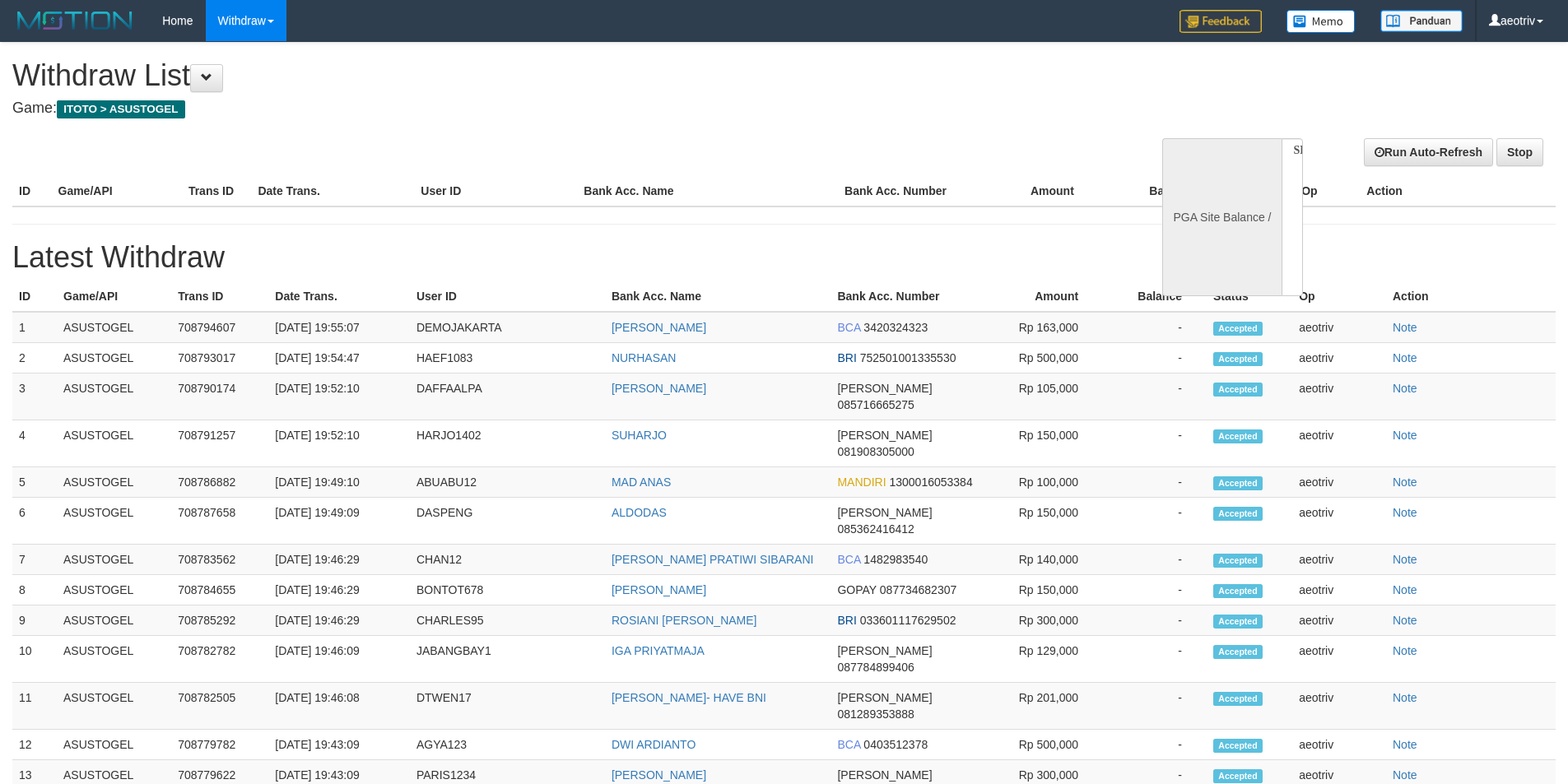
select select
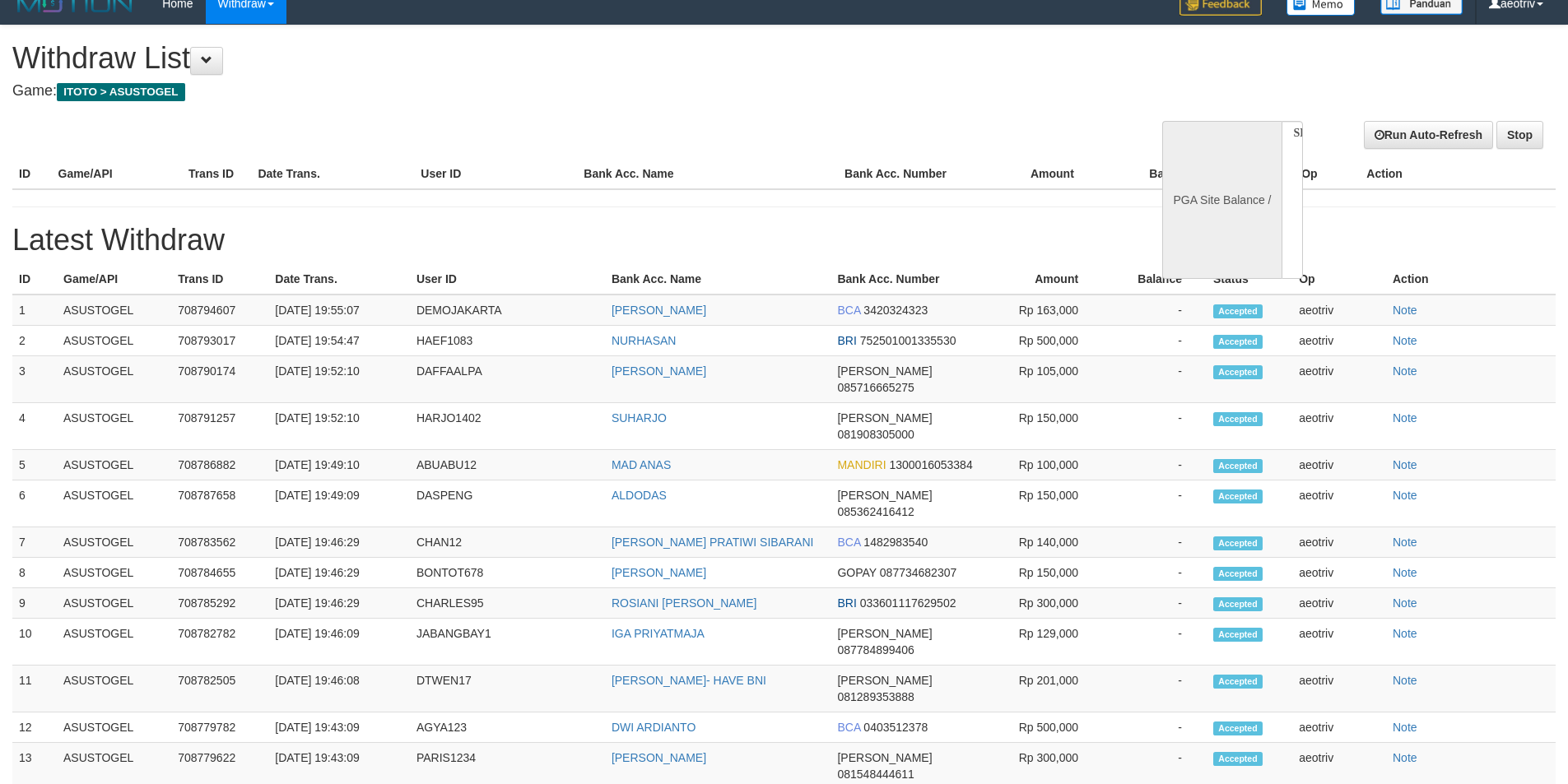
select select "**"
select select
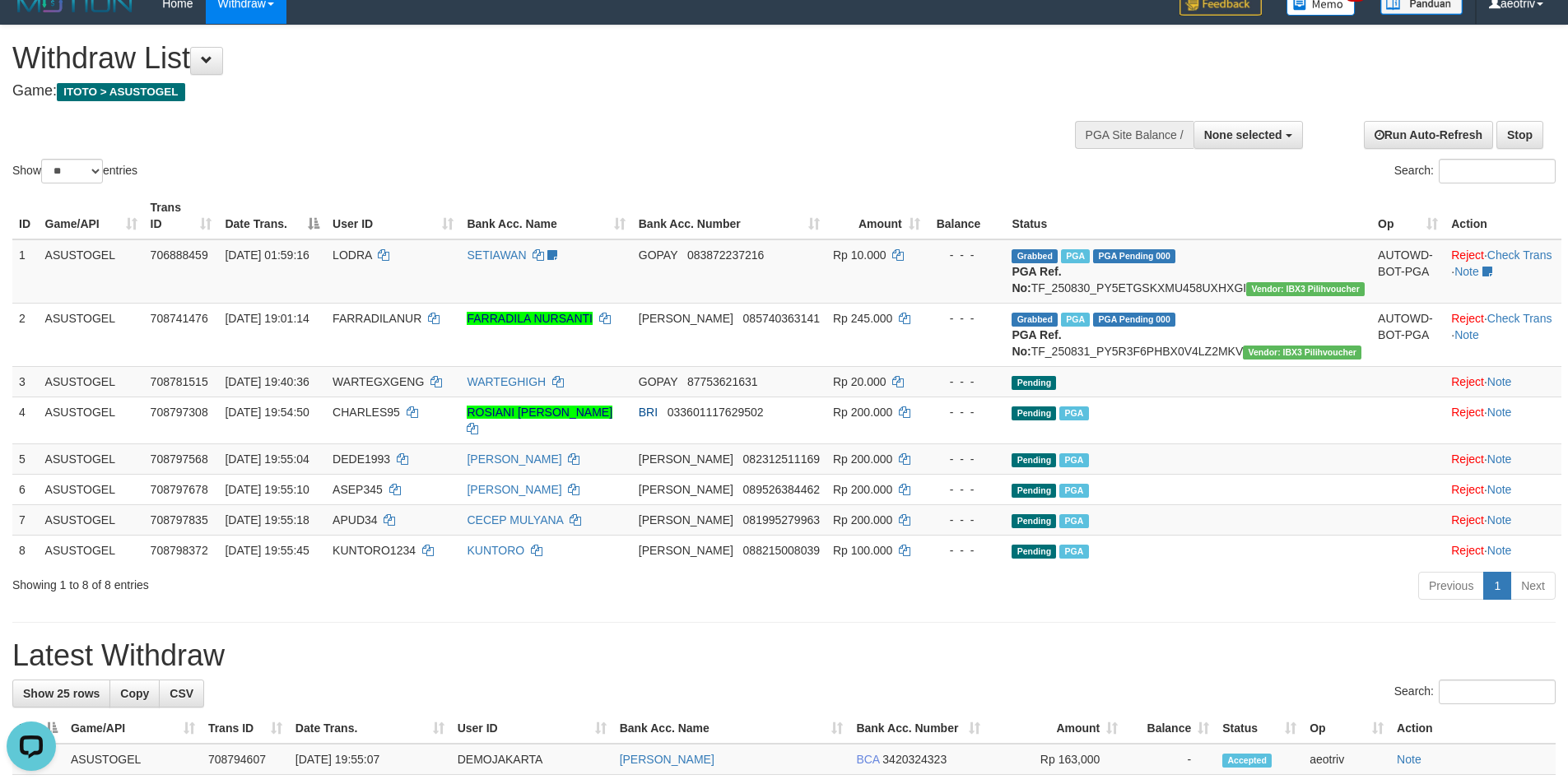
scroll to position [0, 0]
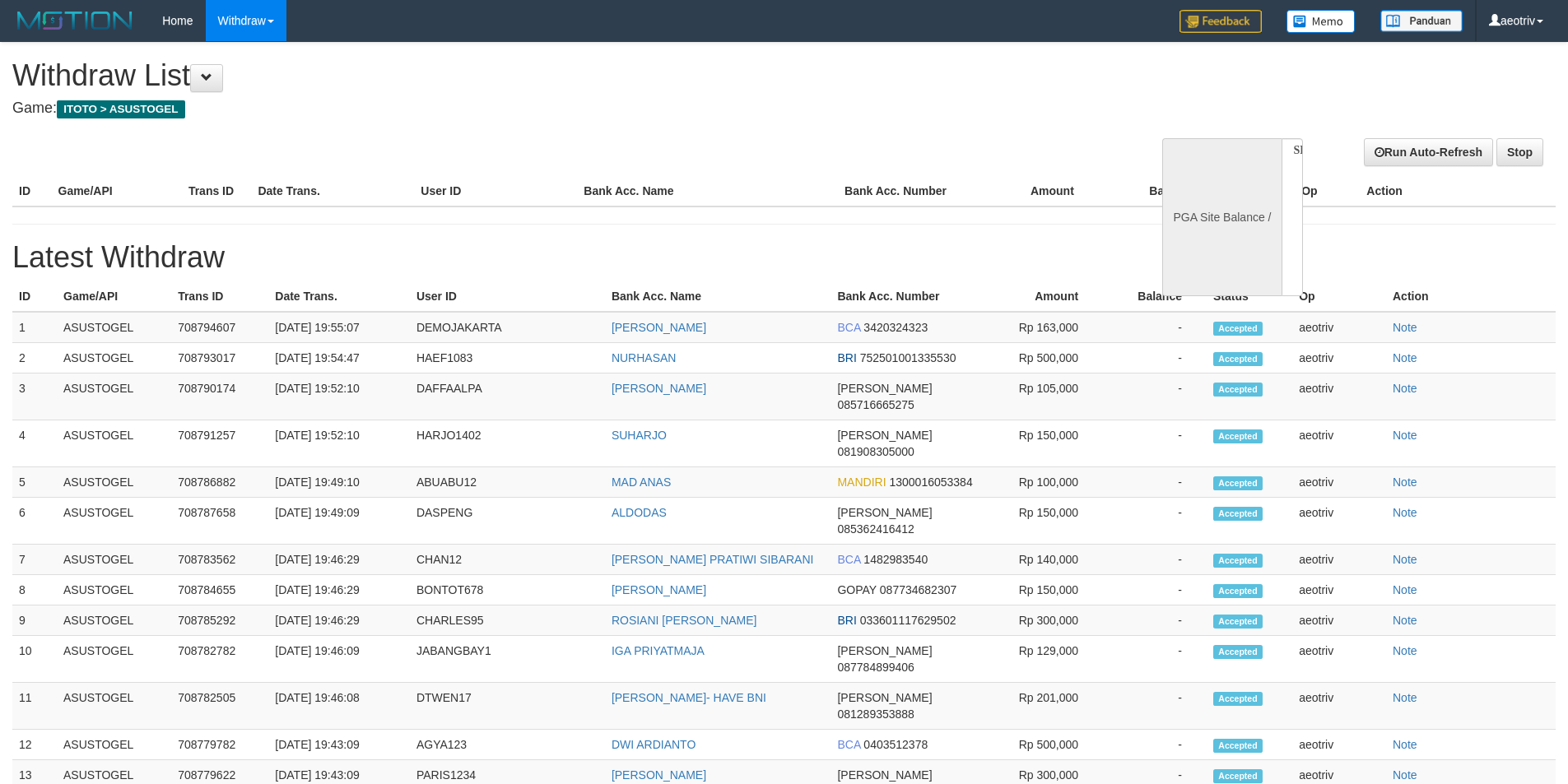
select select
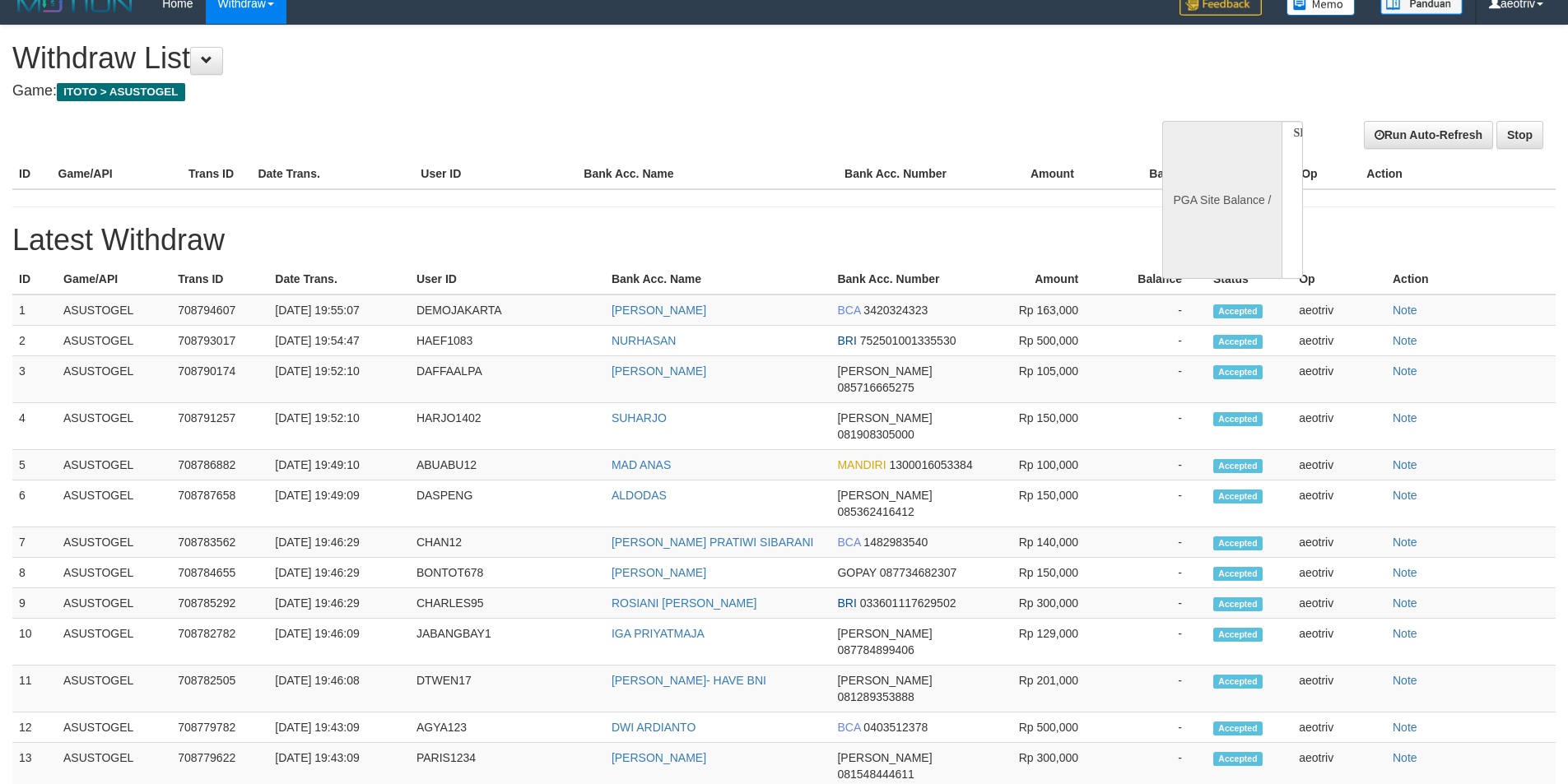
select select "**"
select select
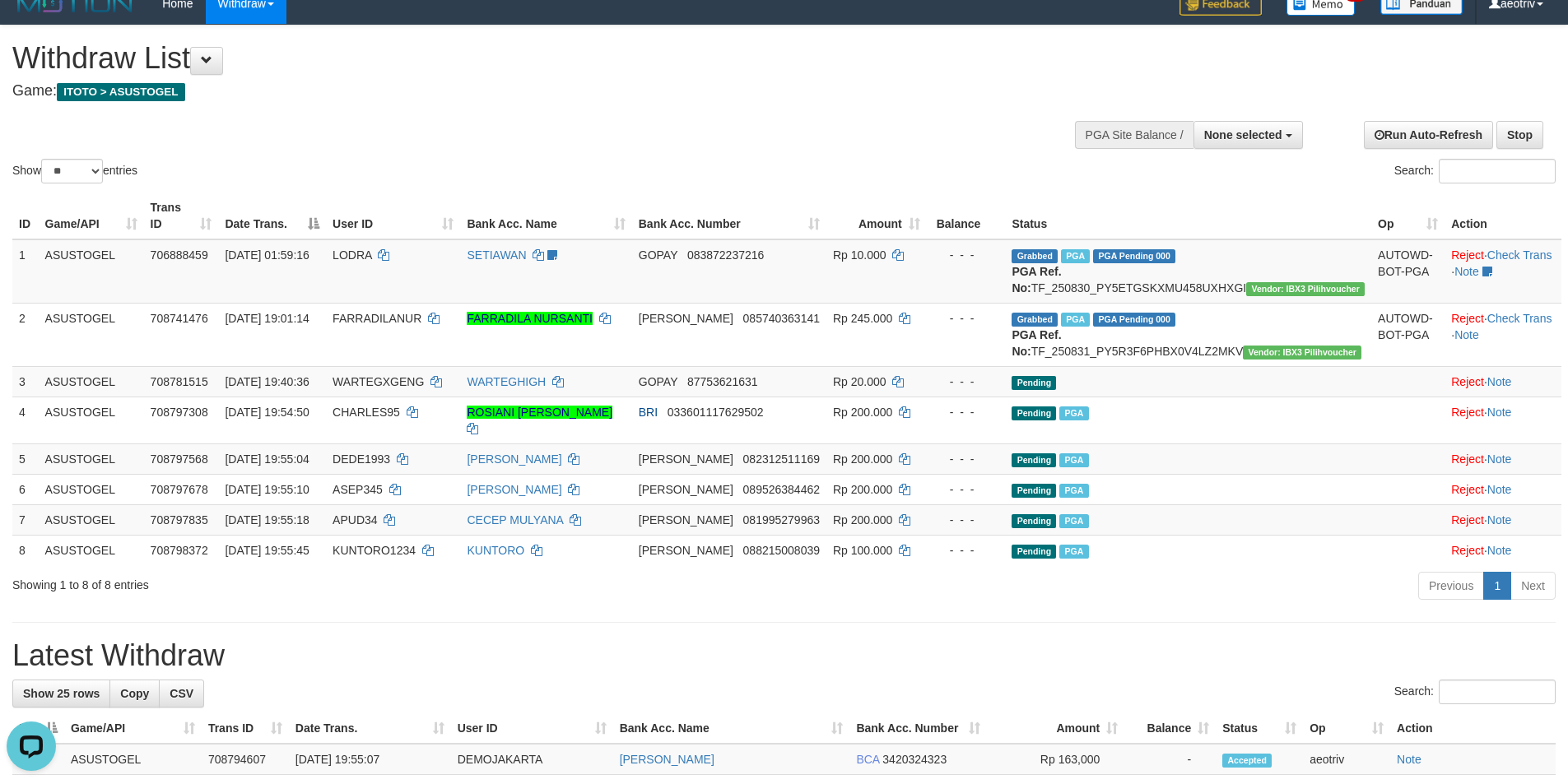
scroll to position [0, 0]
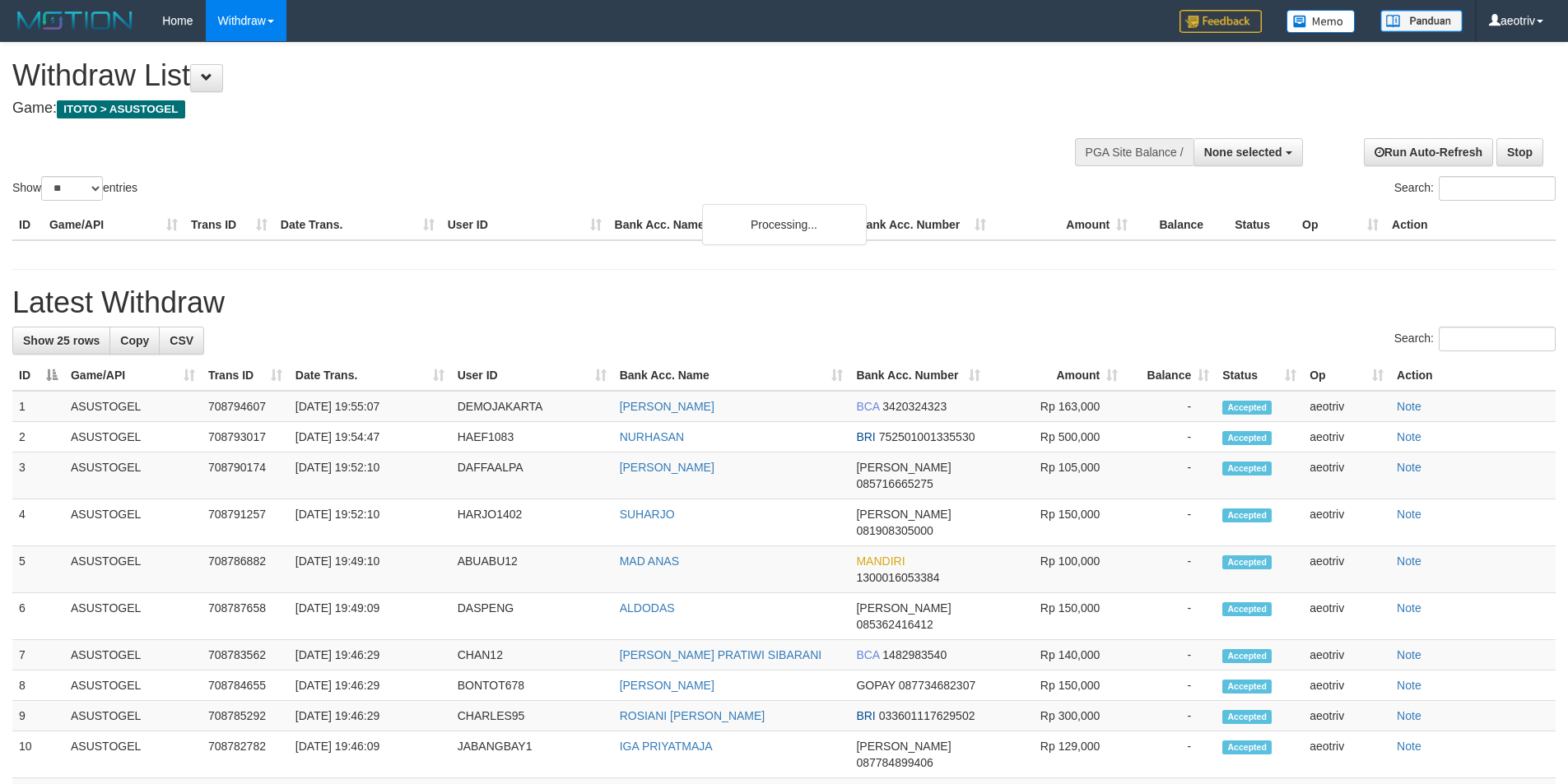
select select
select select "**"
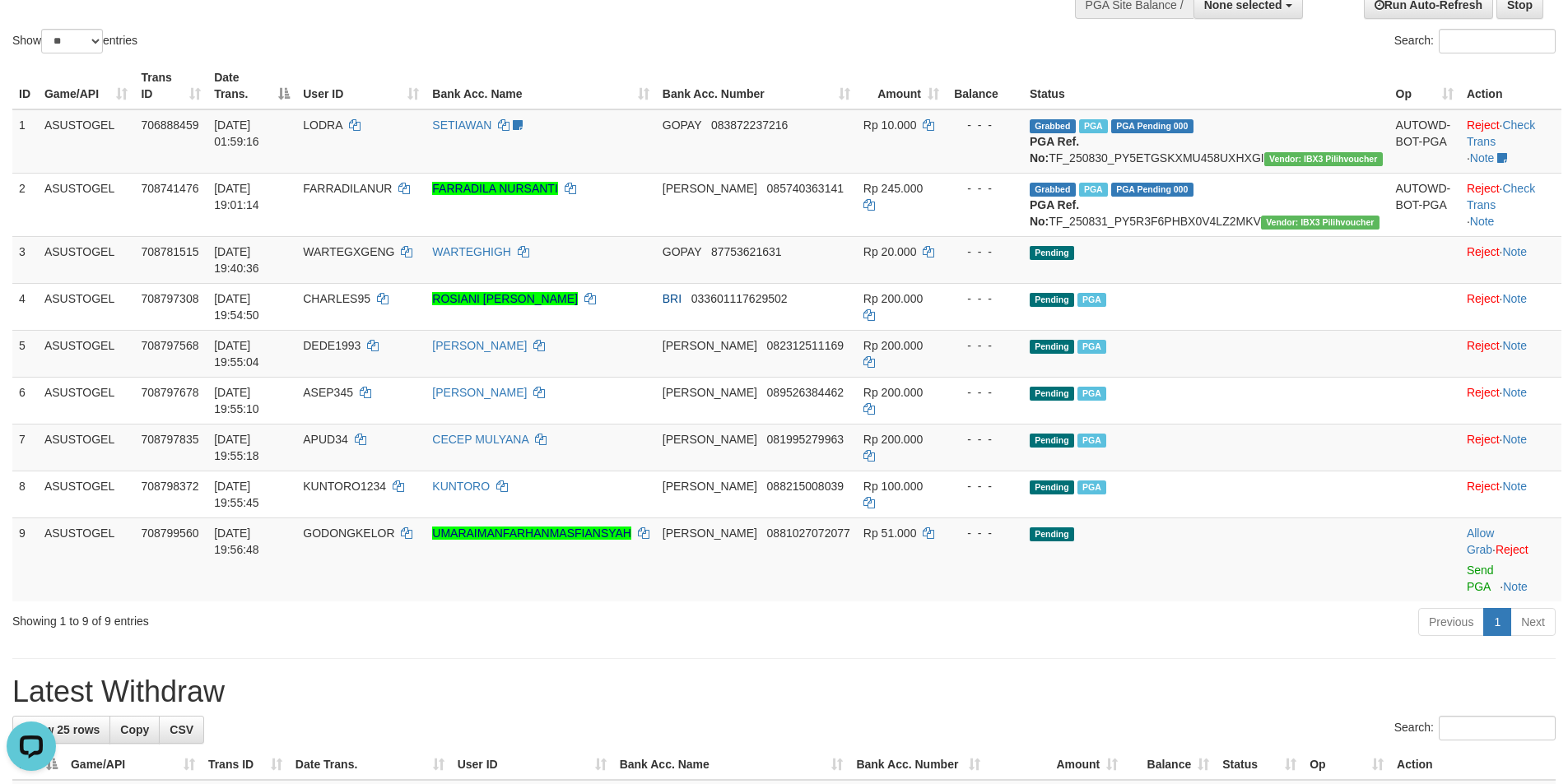
scroll to position [118, 0]
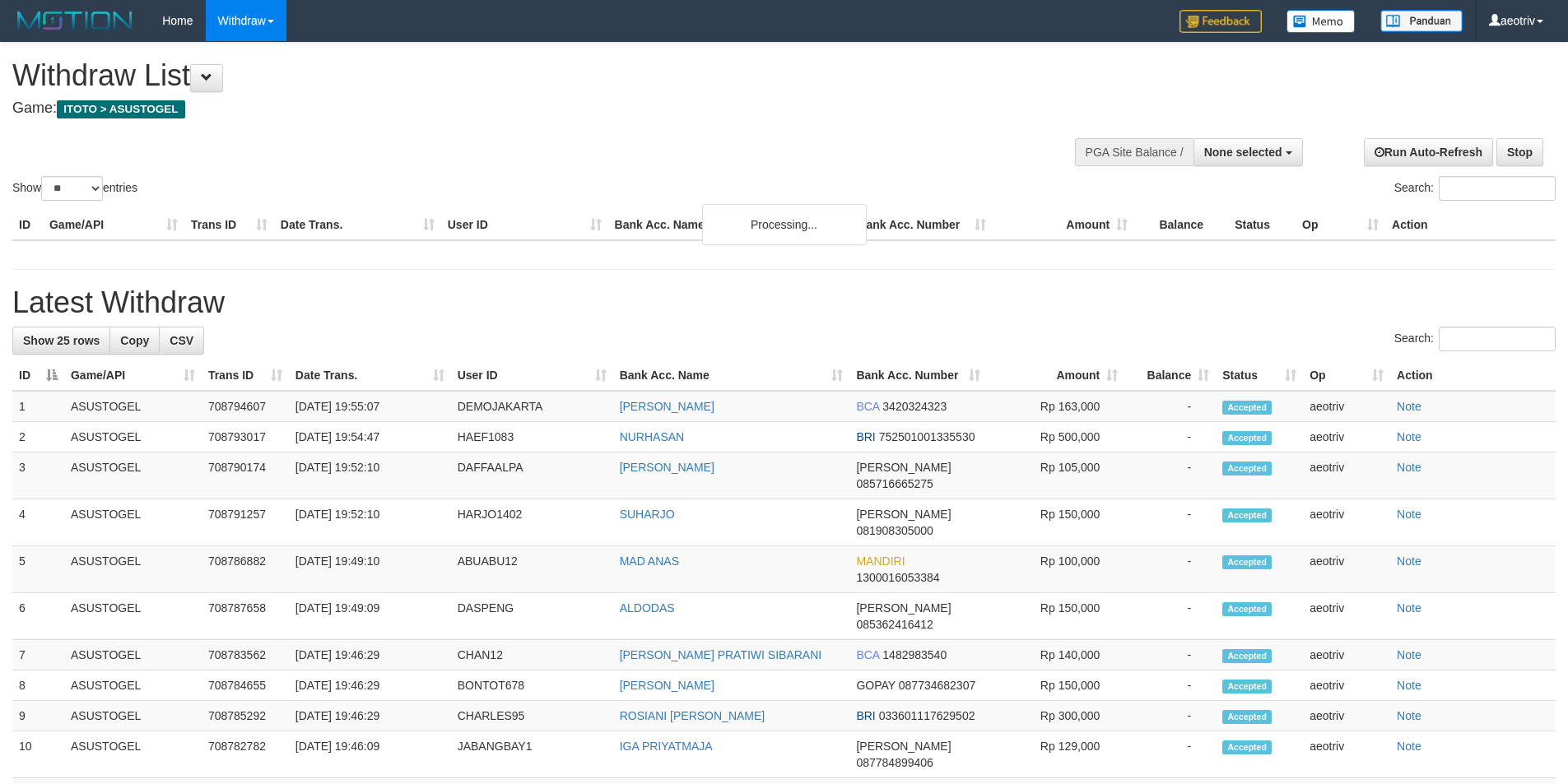
select select
select select "**"
select select
select select "**"
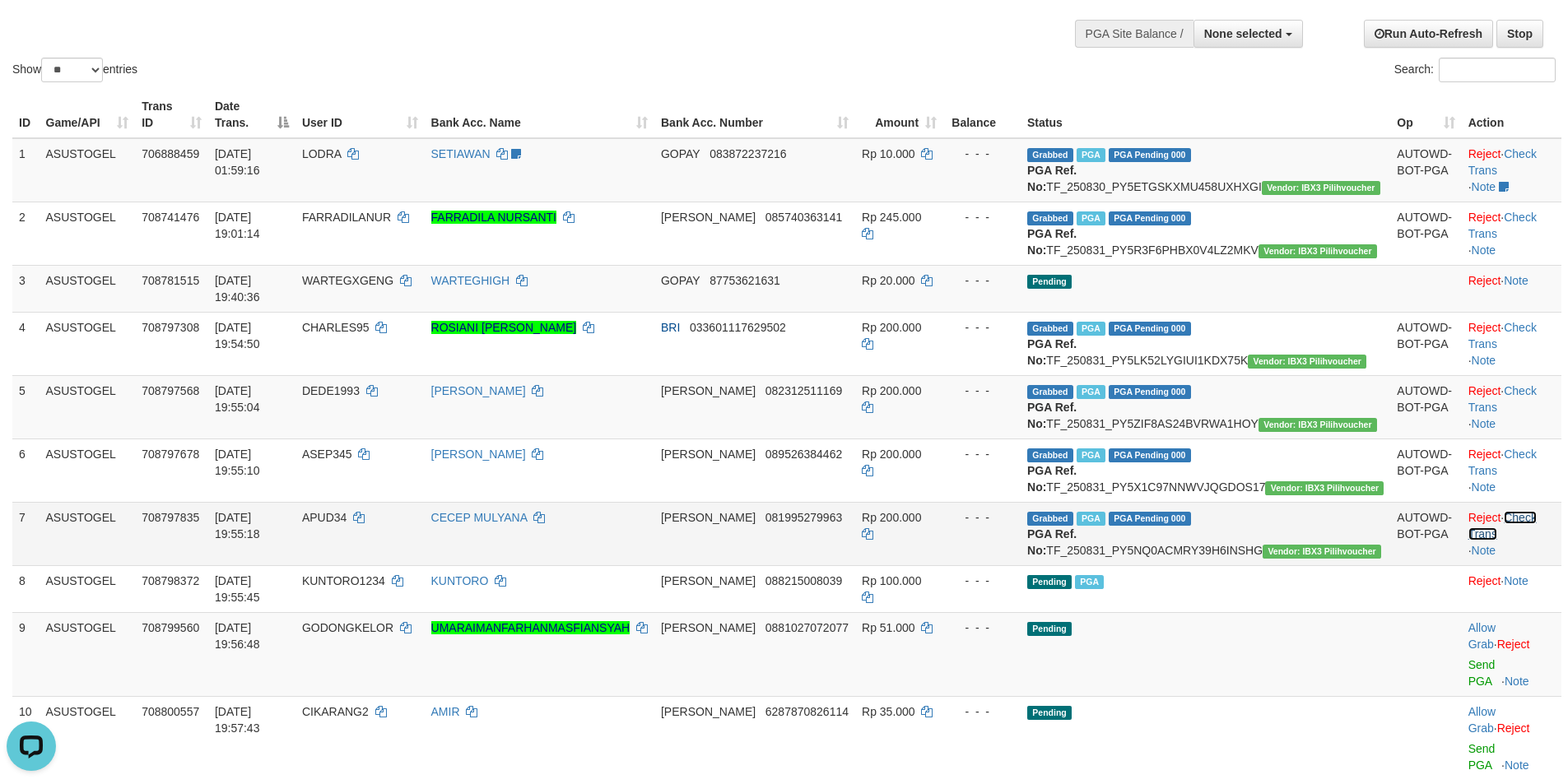
click at [1503, 541] on link "Check Trans" at bounding box center [1502, 525] width 68 height 30
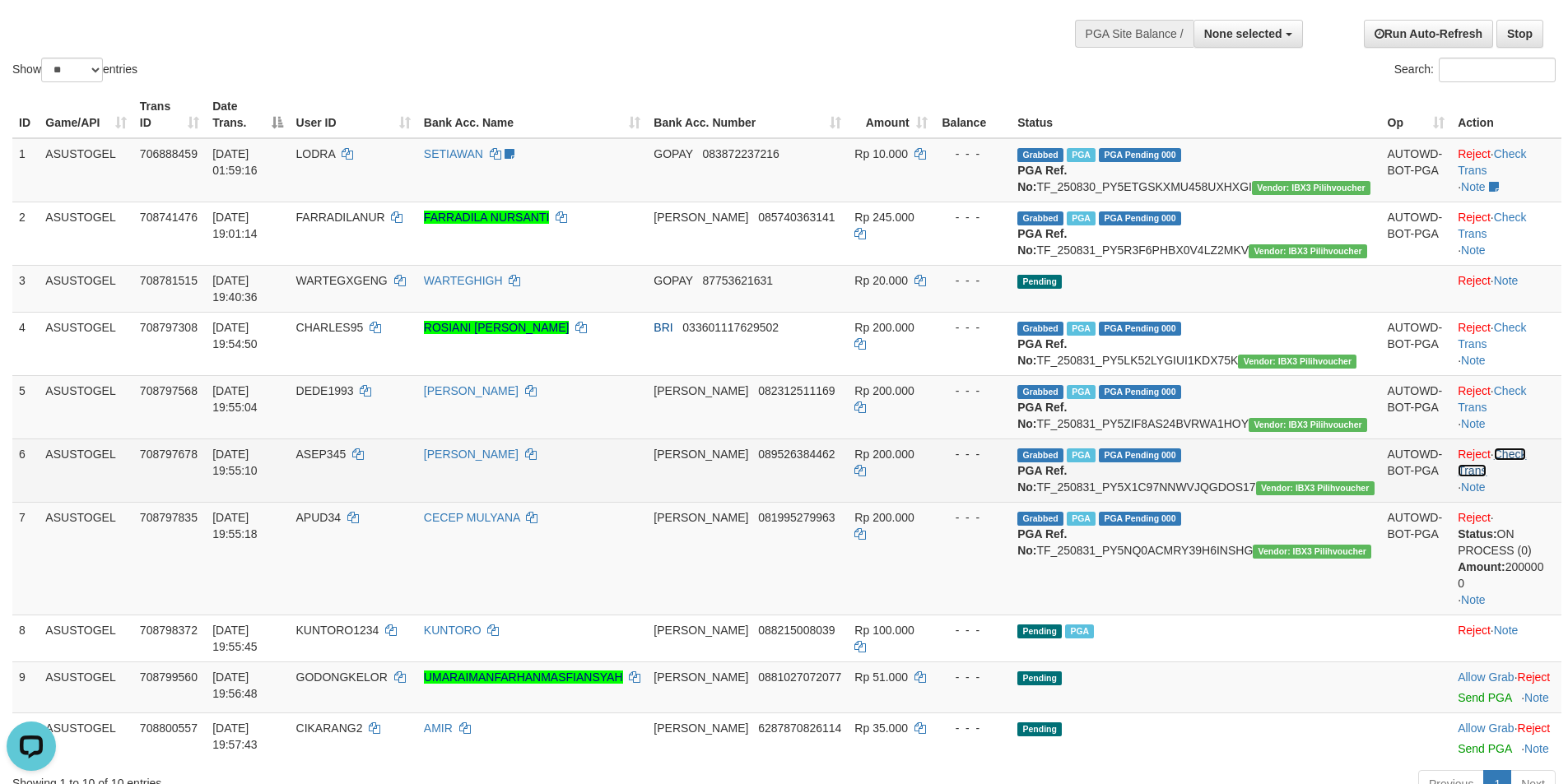
click at [1499, 477] on link "Check Trans" at bounding box center [1491, 462] width 68 height 30
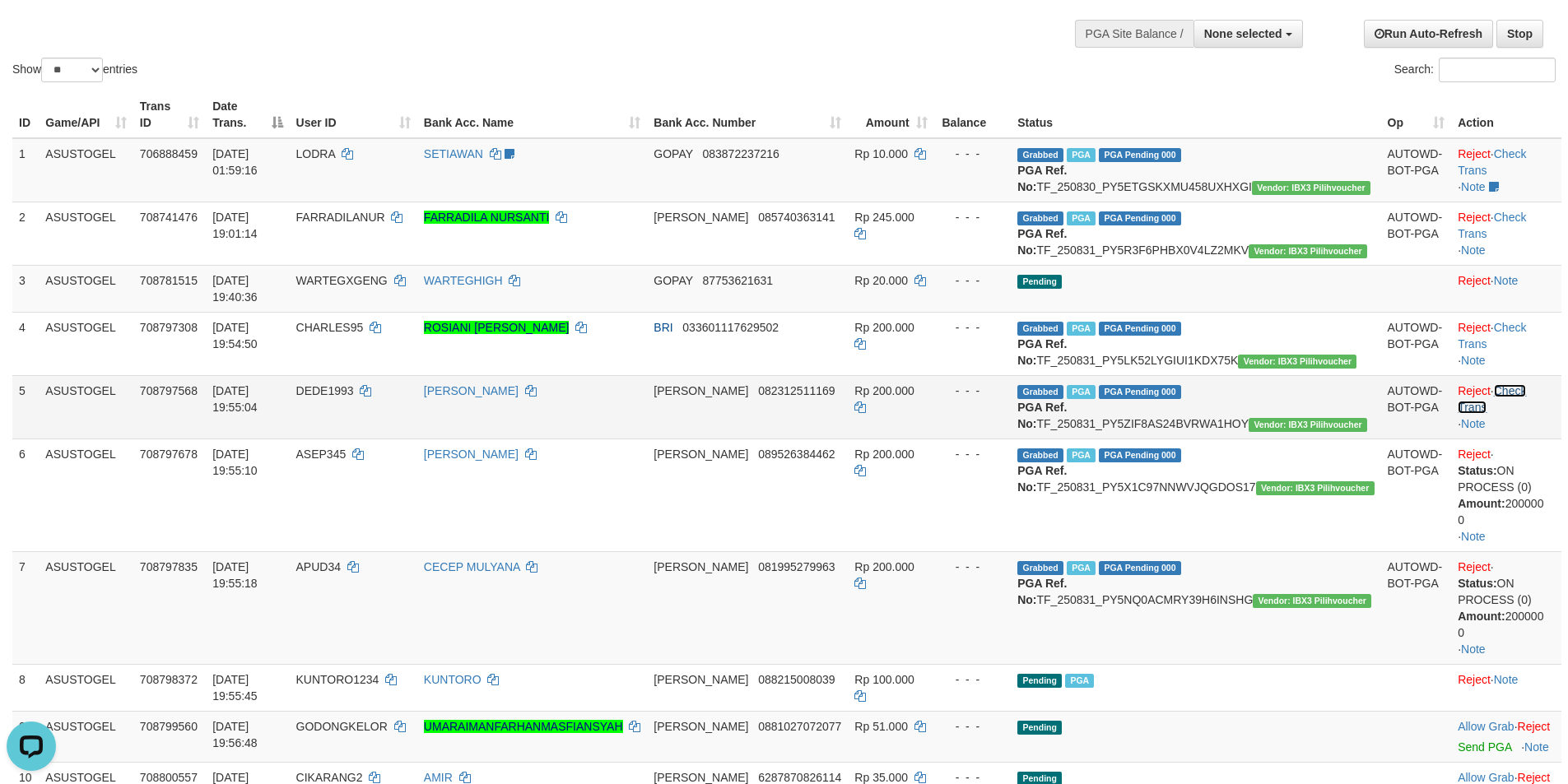
click at [1504, 406] on link "Check Trans" at bounding box center [1491, 398] width 68 height 30
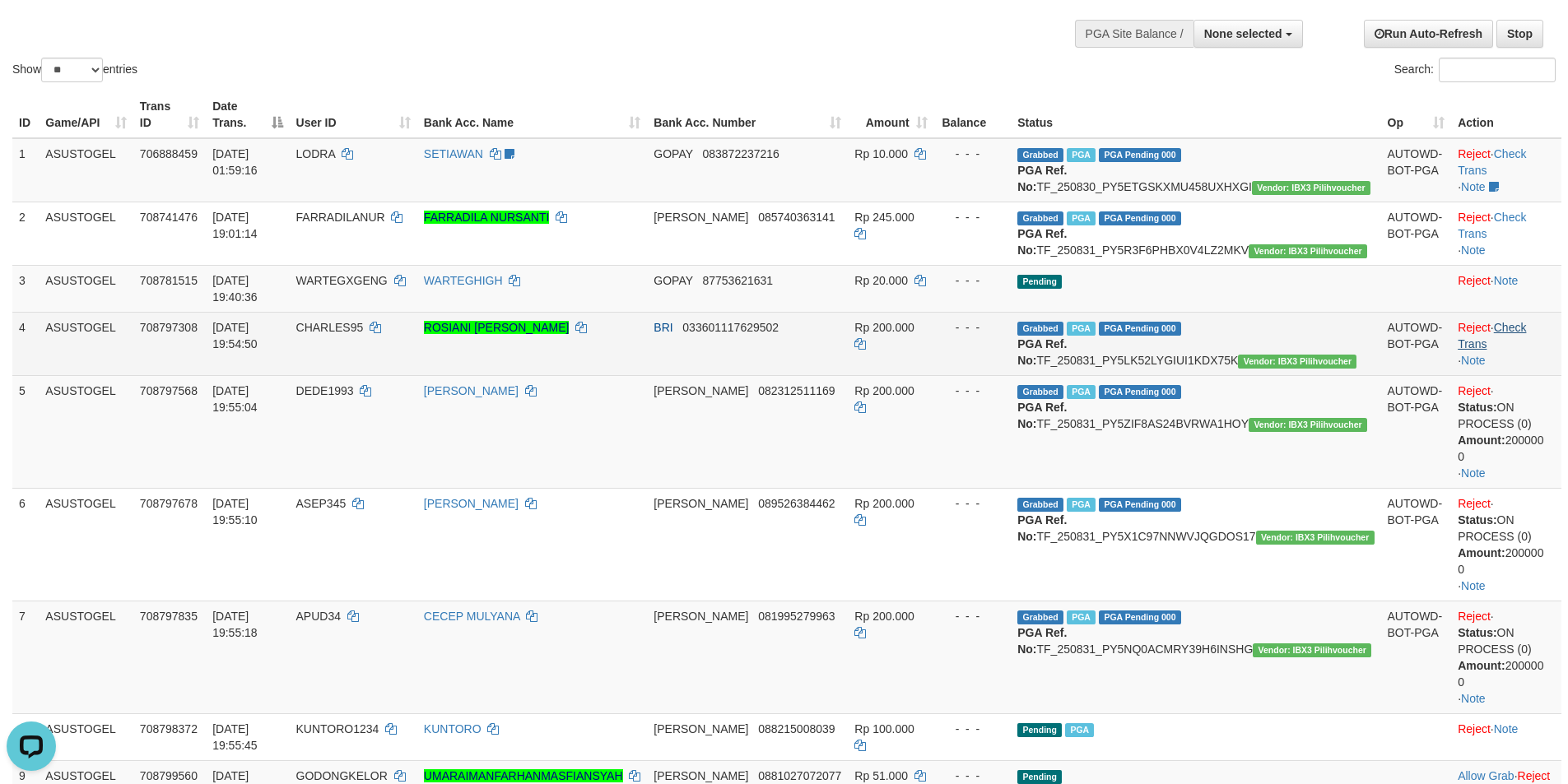
drag, startPoint x: 1499, startPoint y: 318, endPoint x: 1488, endPoint y: 325, distance: 13.0
click at [1499, 323] on td "Reject · Check Trans · Note" at bounding box center [1505, 343] width 110 height 63
click at [1503, 324] on link "Check Trans" at bounding box center [1491, 335] width 68 height 30
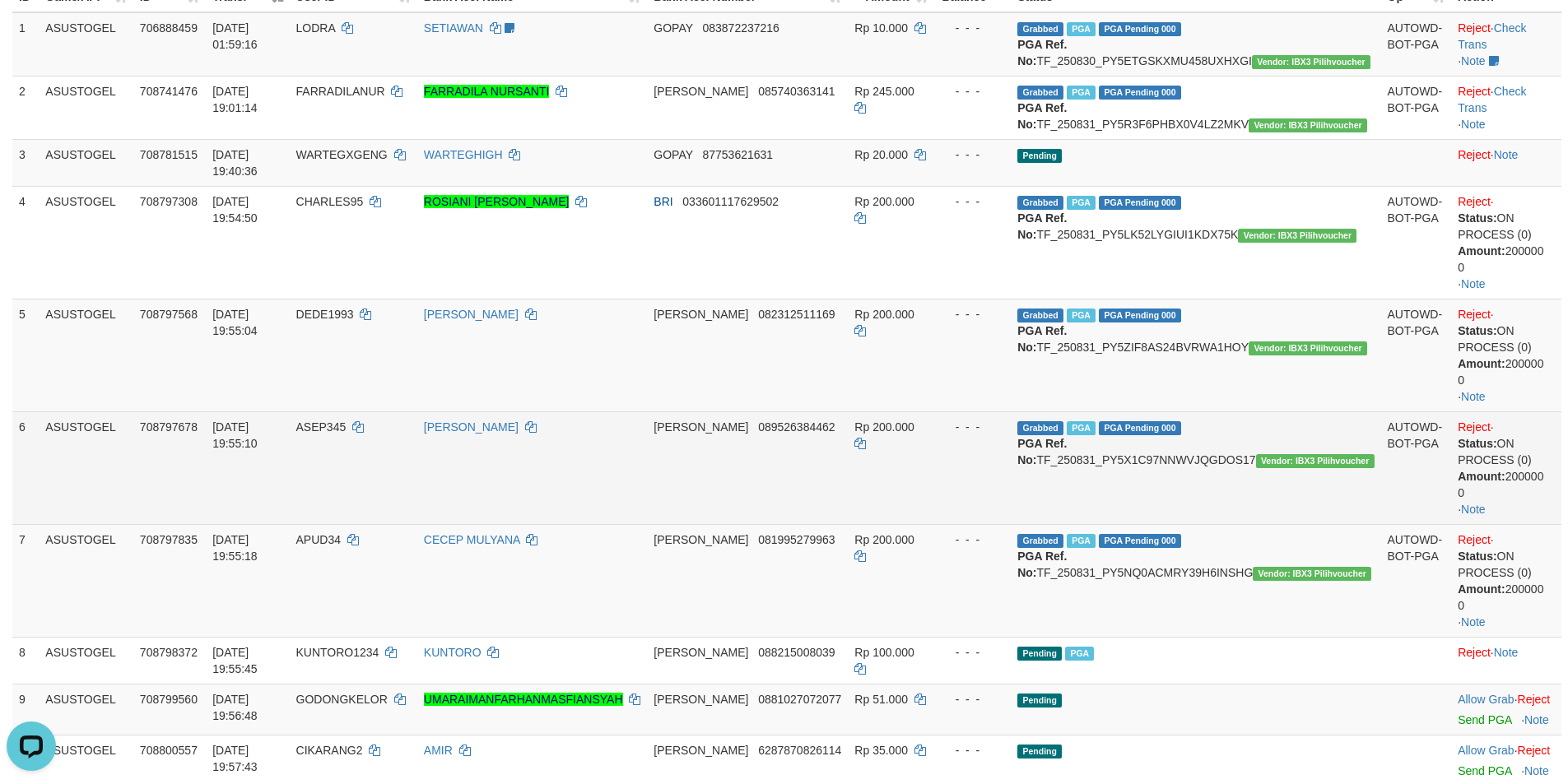
scroll to position [283, 0]
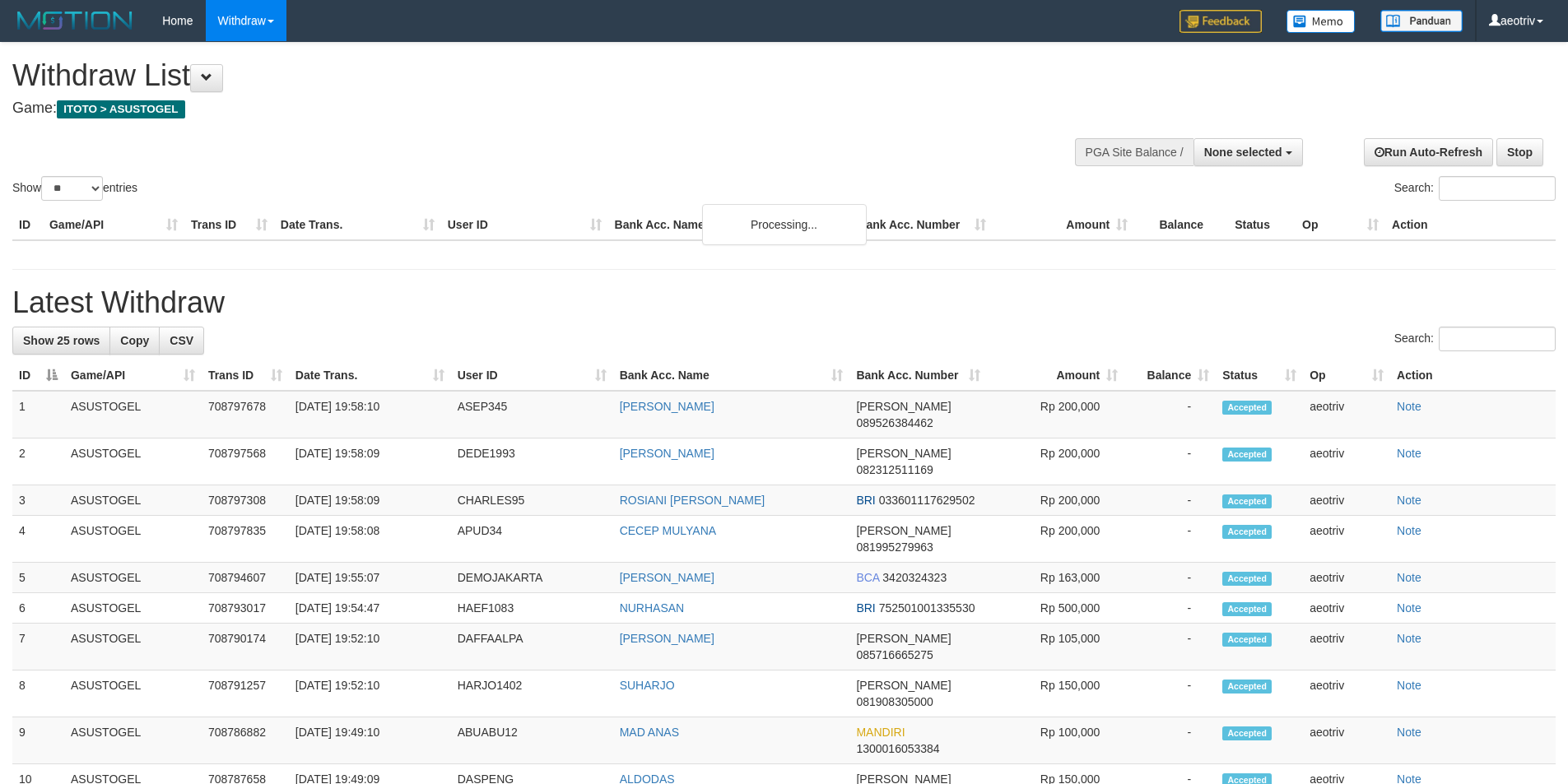
select select
select select "**"
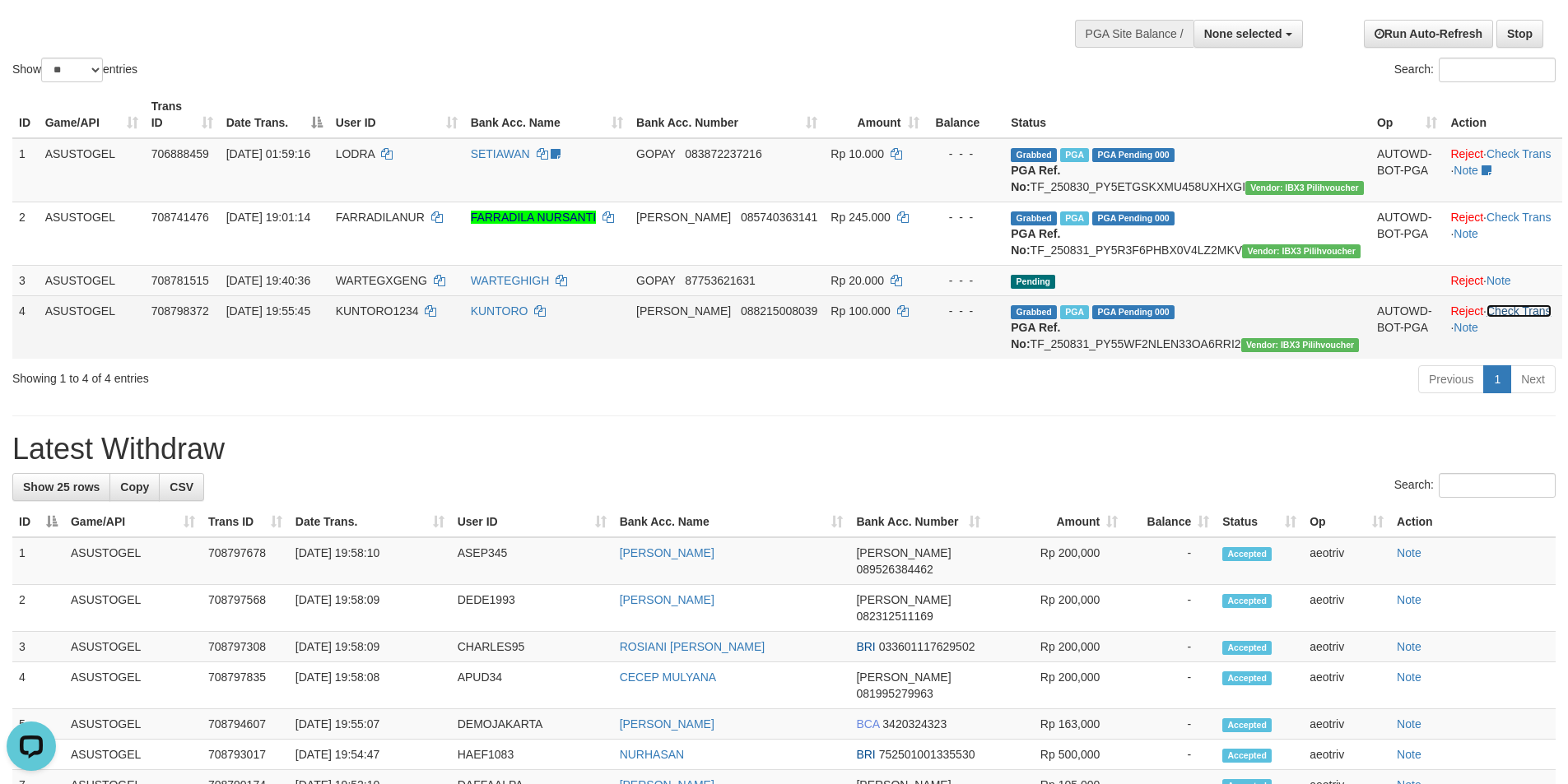
click at [1510, 318] on link "Check Trans" at bounding box center [1519, 311] width 65 height 13
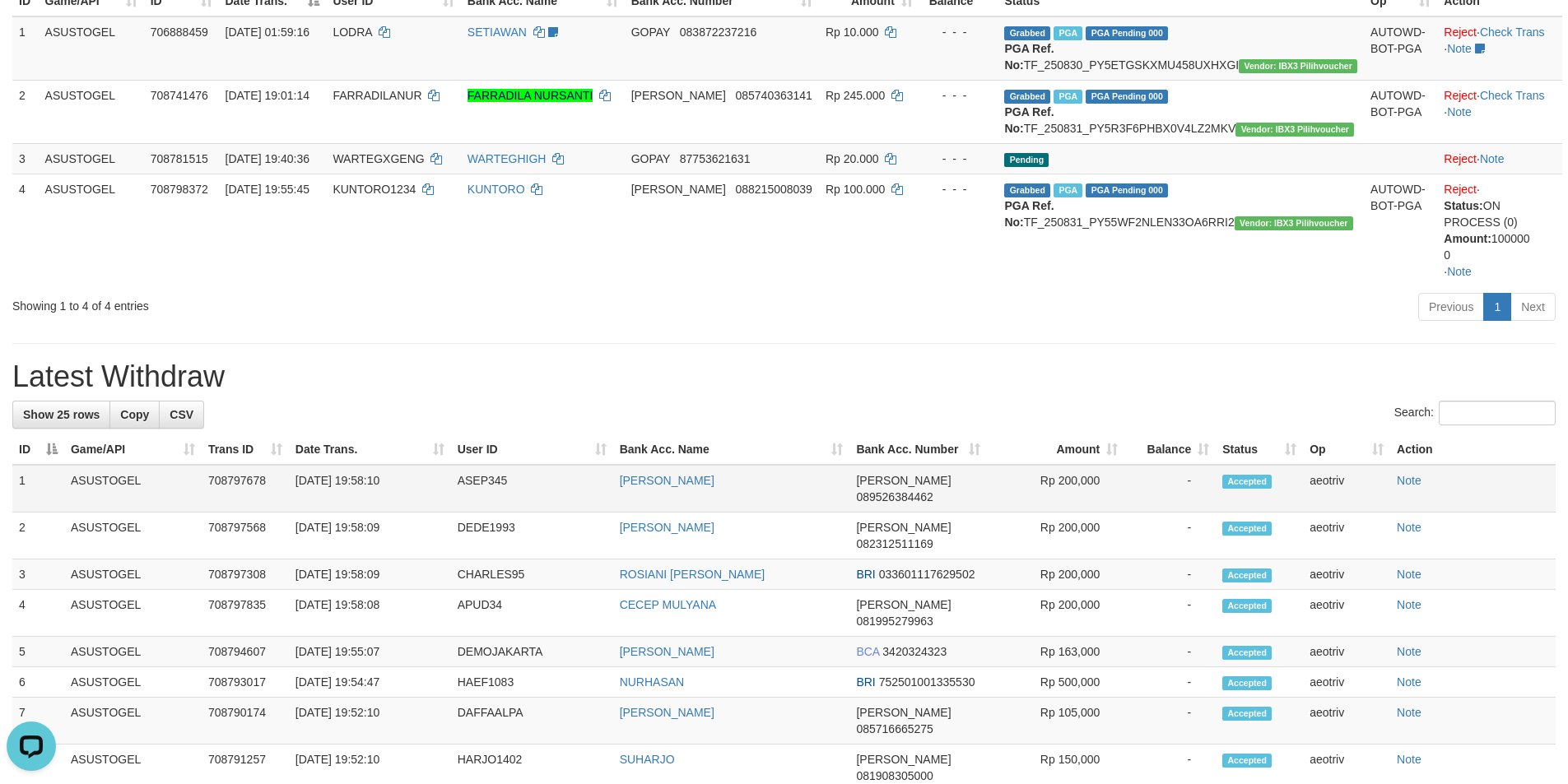
scroll to position [201, 0]
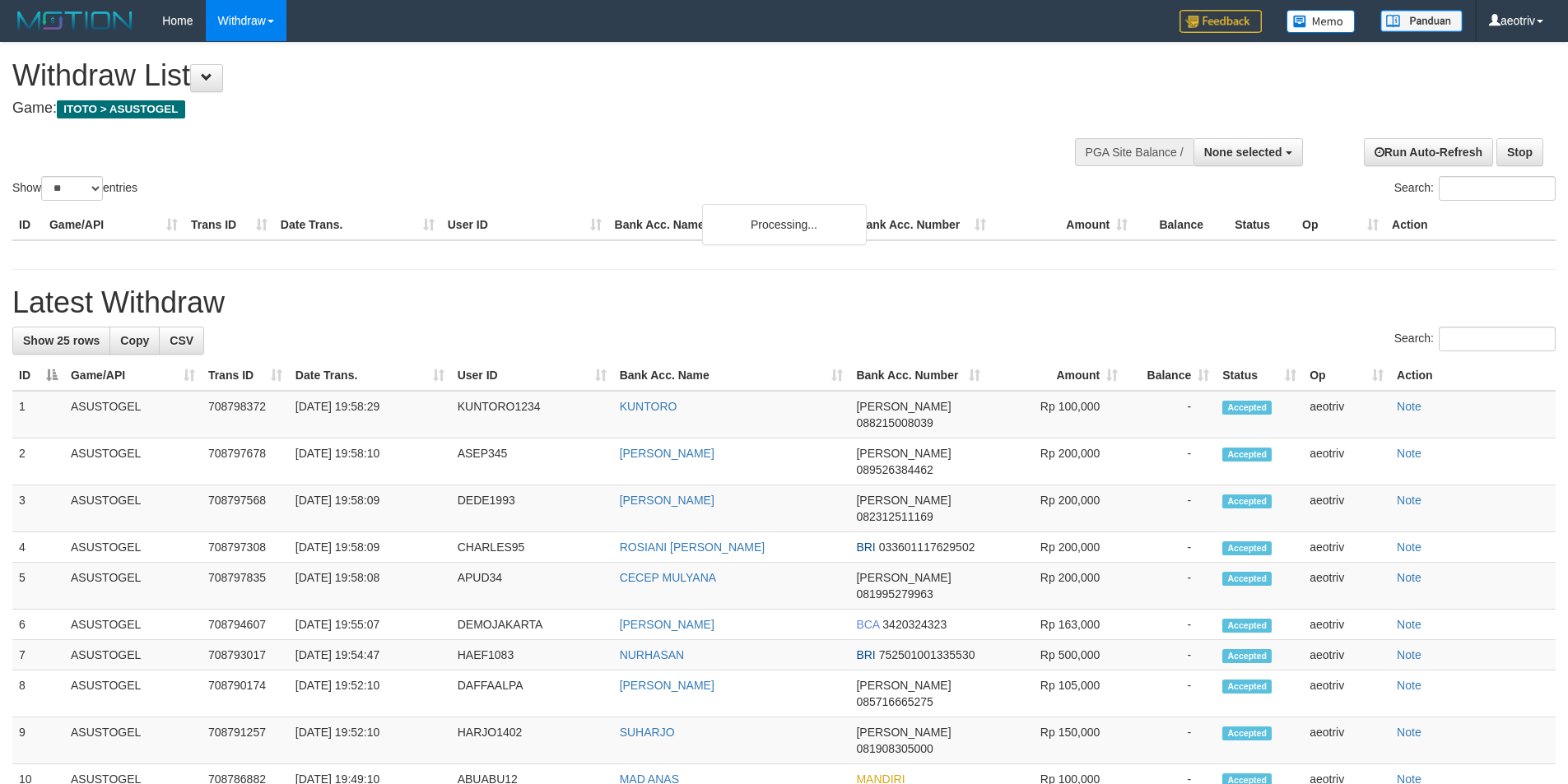
select select
select select "**"
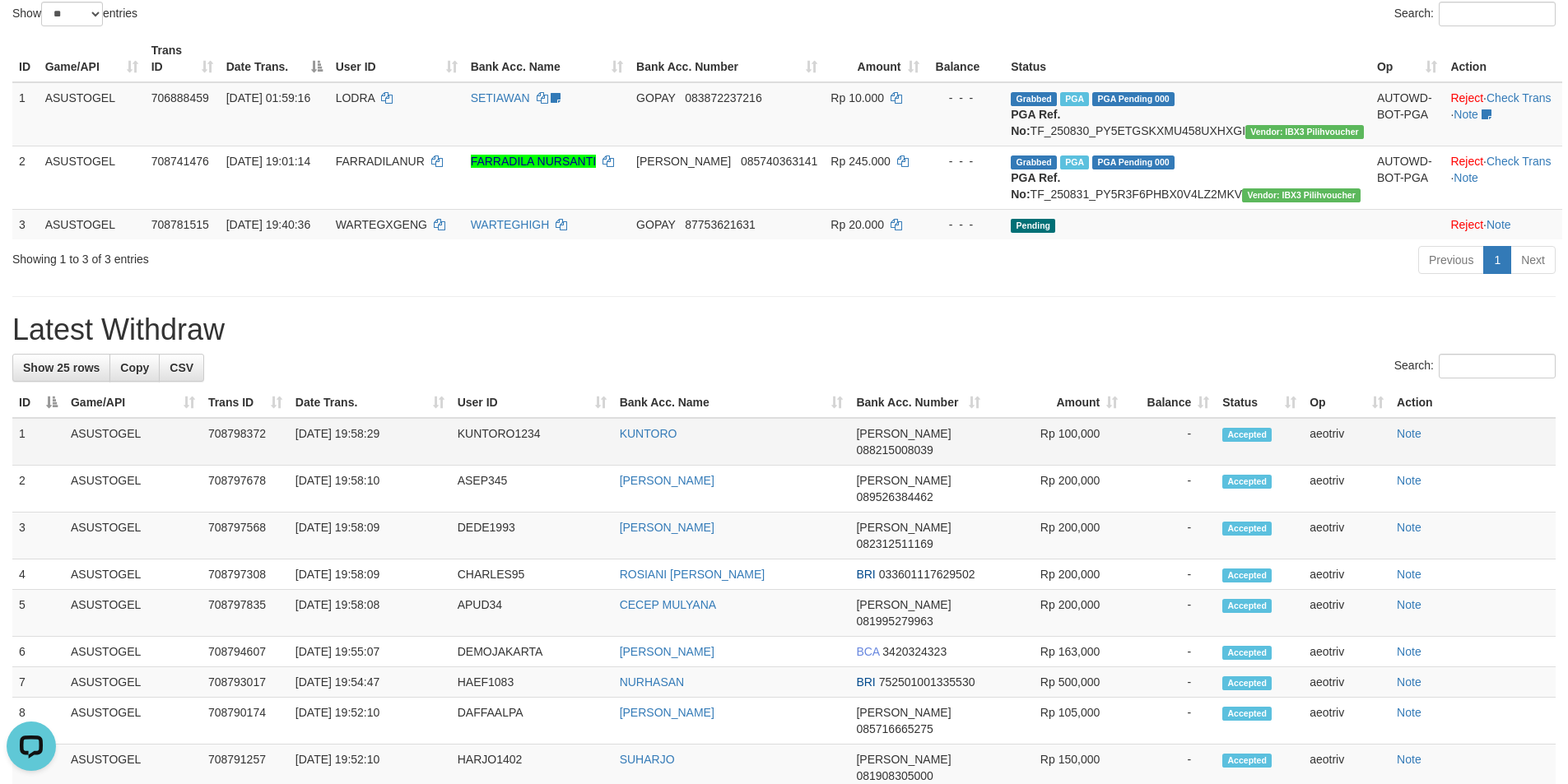
scroll to position [201, 0]
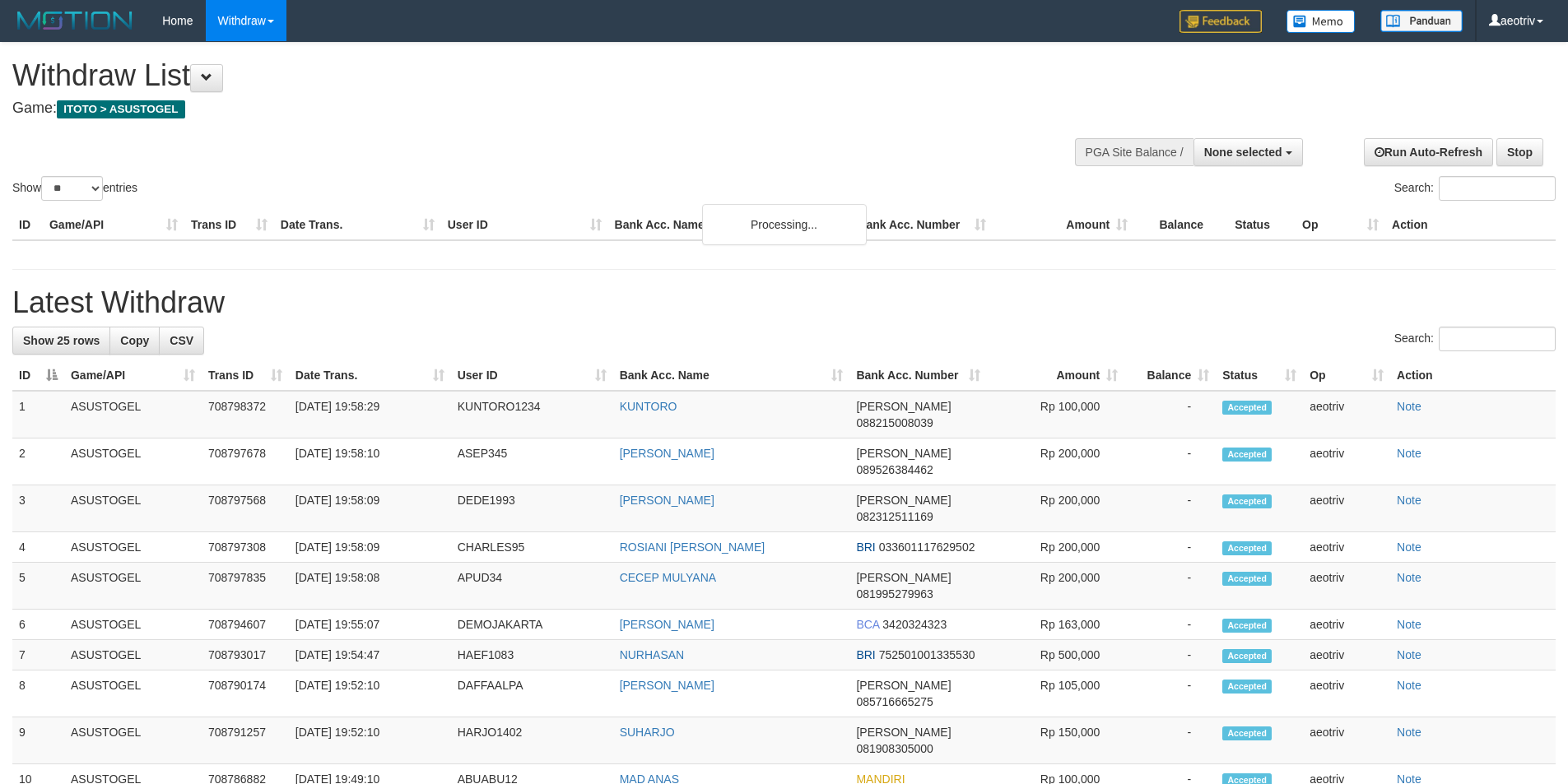
select select
select select "**"
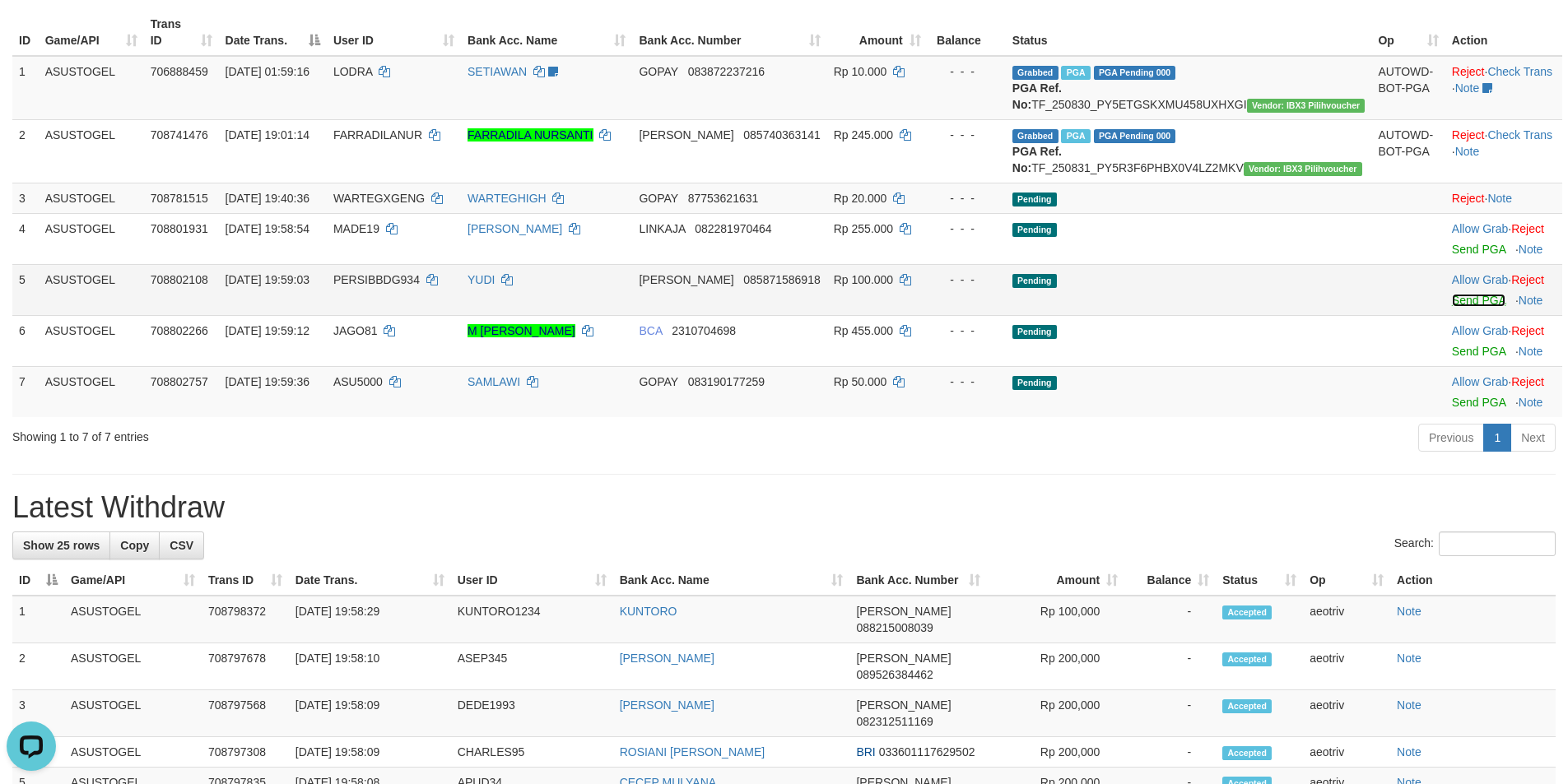
click at [1451, 306] on link "Send PGA" at bounding box center [1478, 300] width 54 height 13
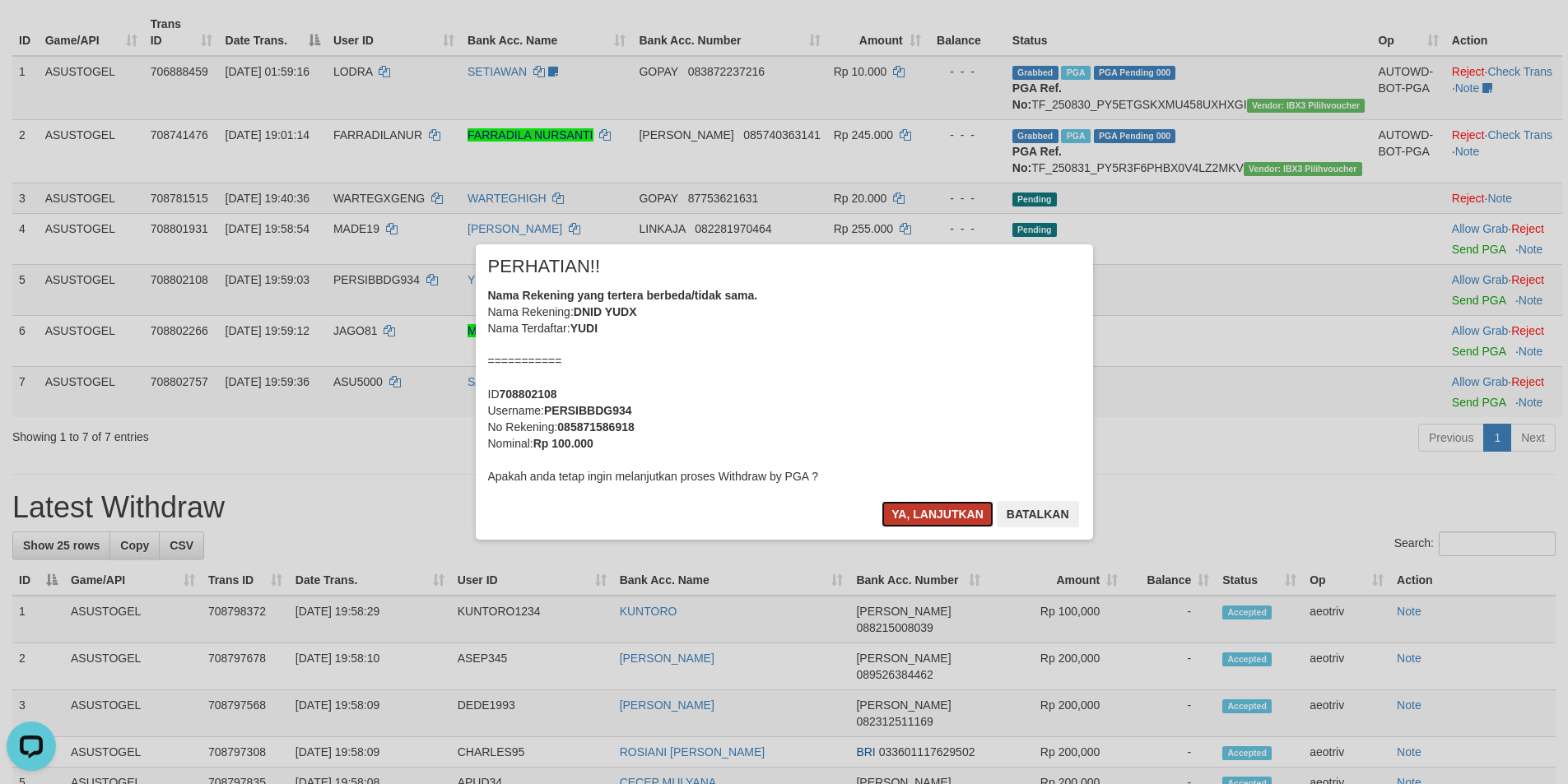
click at [922, 509] on button "Ya, lanjutkan" at bounding box center [937, 513] width 112 height 26
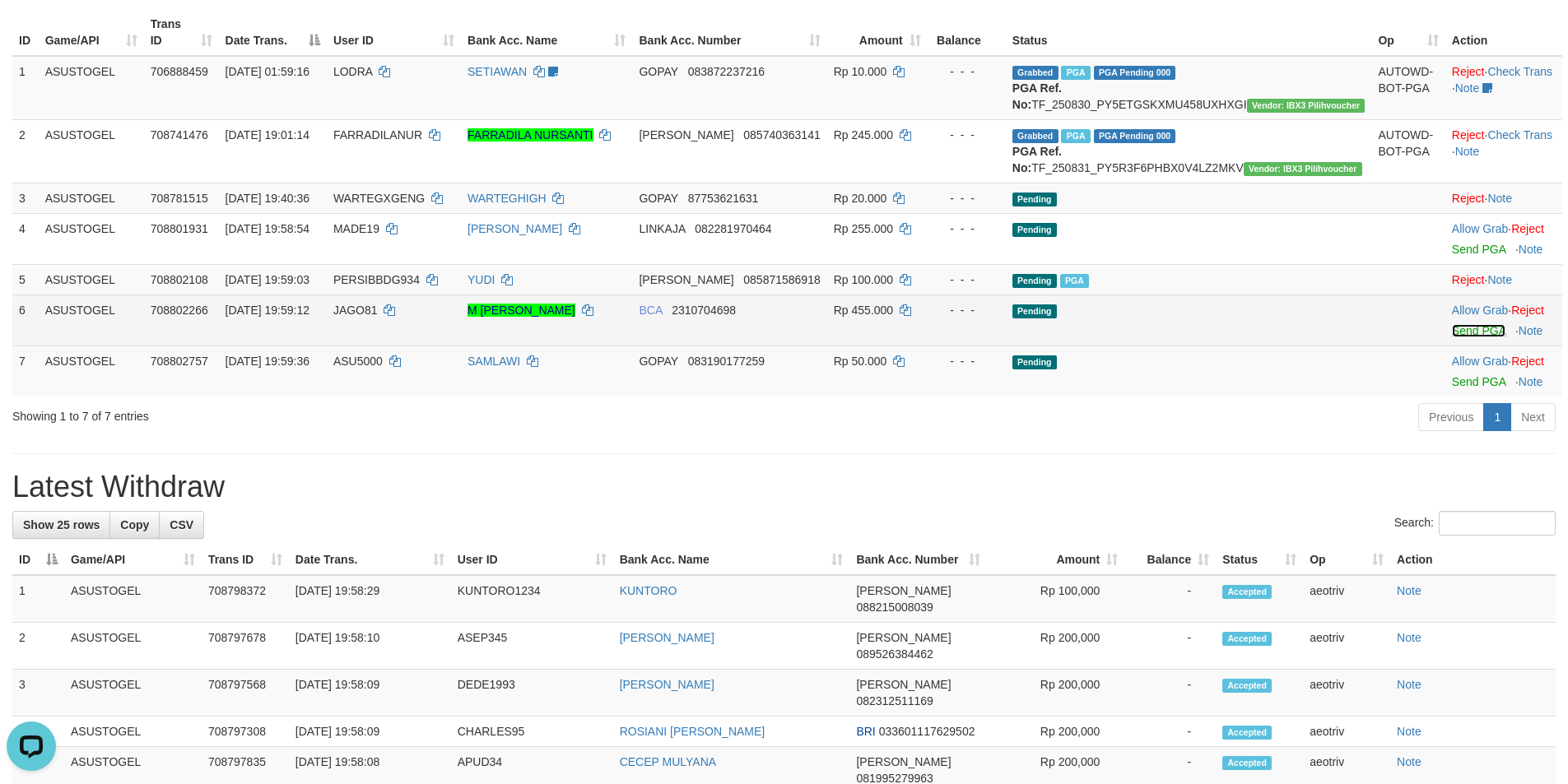
click at [1451, 337] on link "Send PGA" at bounding box center [1478, 330] width 54 height 13
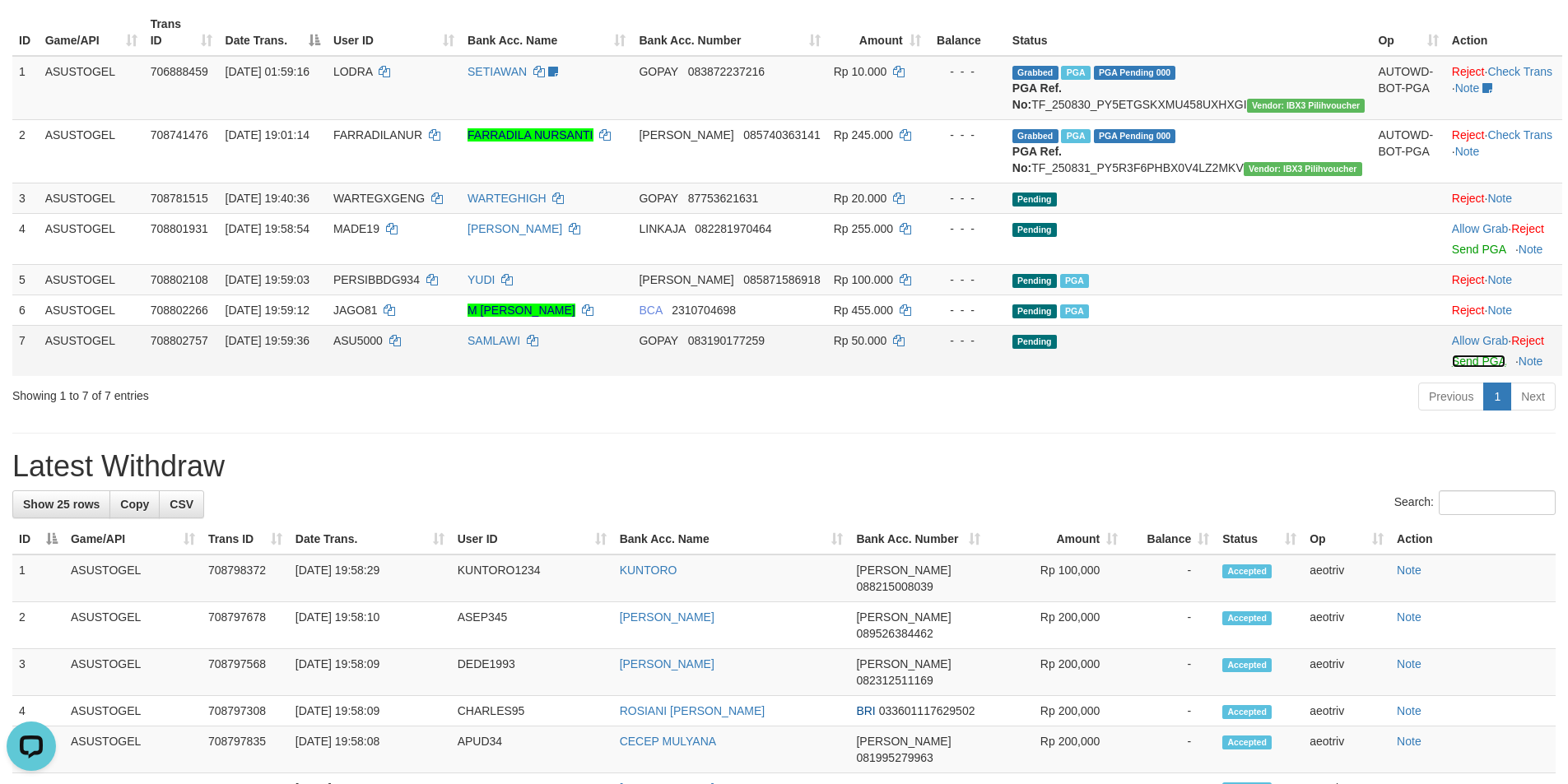
click at [1451, 368] on link "Send PGA" at bounding box center [1478, 360] width 54 height 13
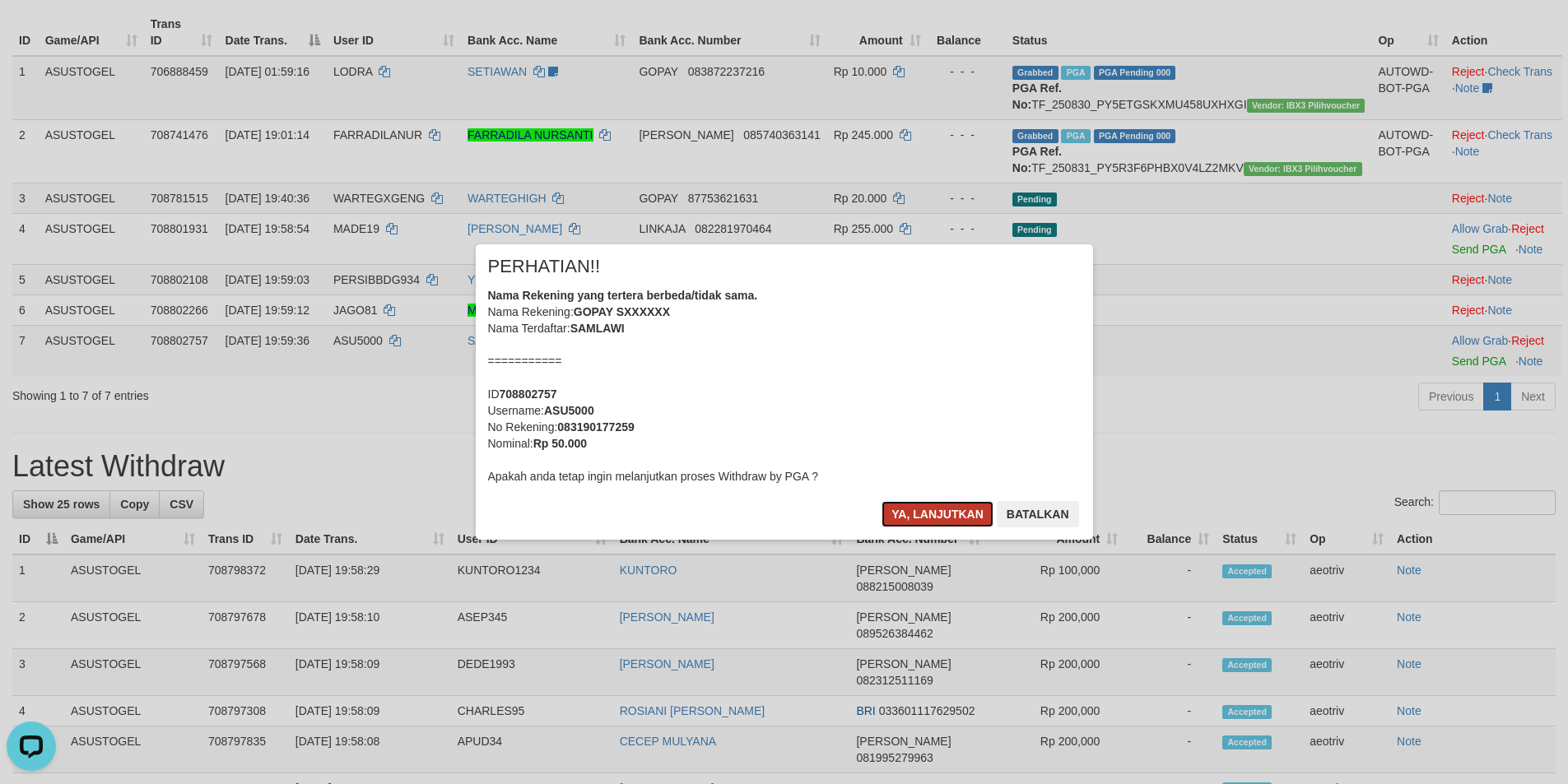
click at [941, 508] on button "Ya, lanjutkan" at bounding box center [937, 513] width 112 height 26
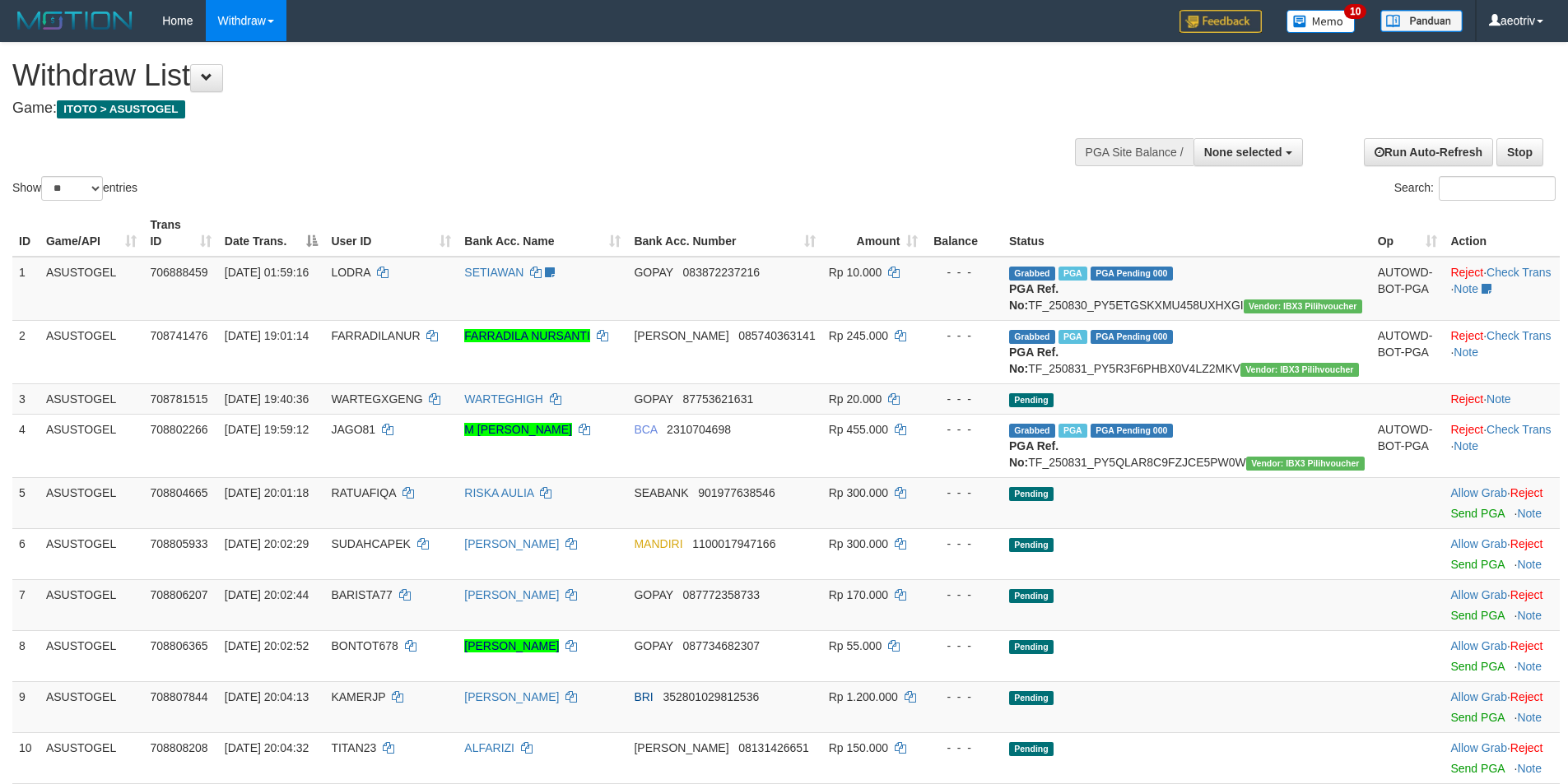
select select
select select "**"
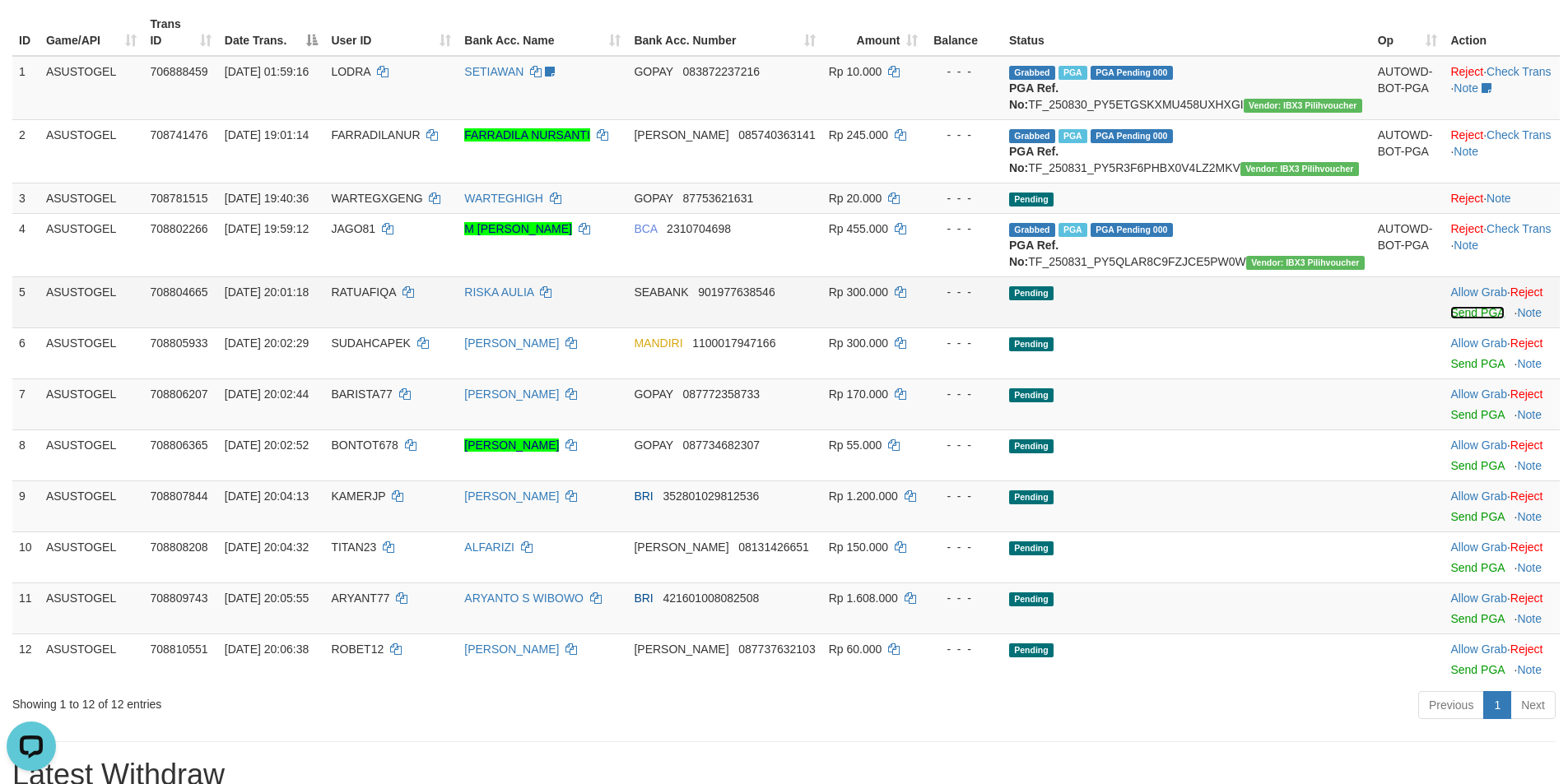
click at [1450, 319] on link "Send PGA" at bounding box center [1477, 312] width 54 height 13
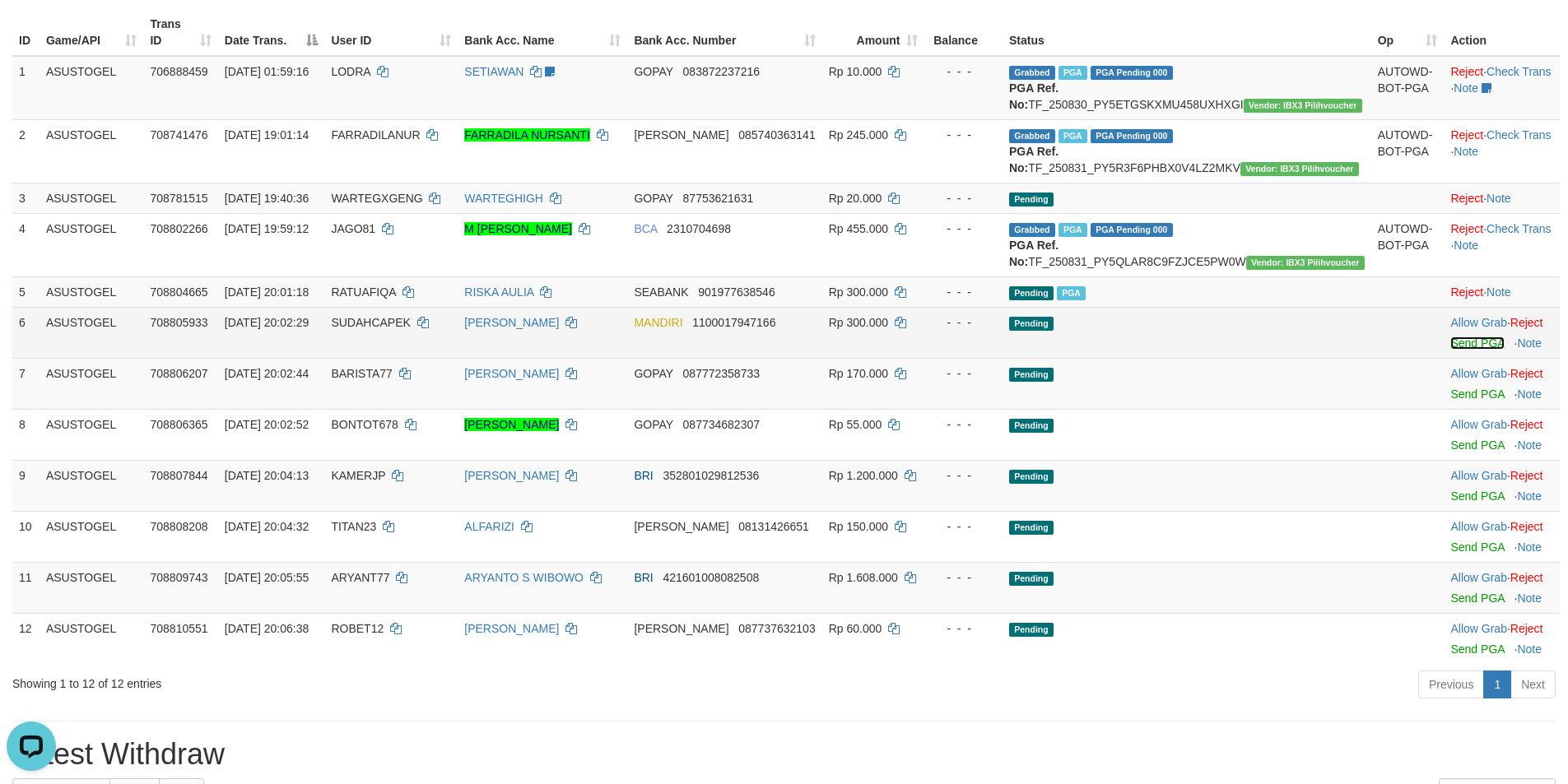
click at [1450, 350] on link "Send PGA" at bounding box center [1477, 342] width 54 height 13
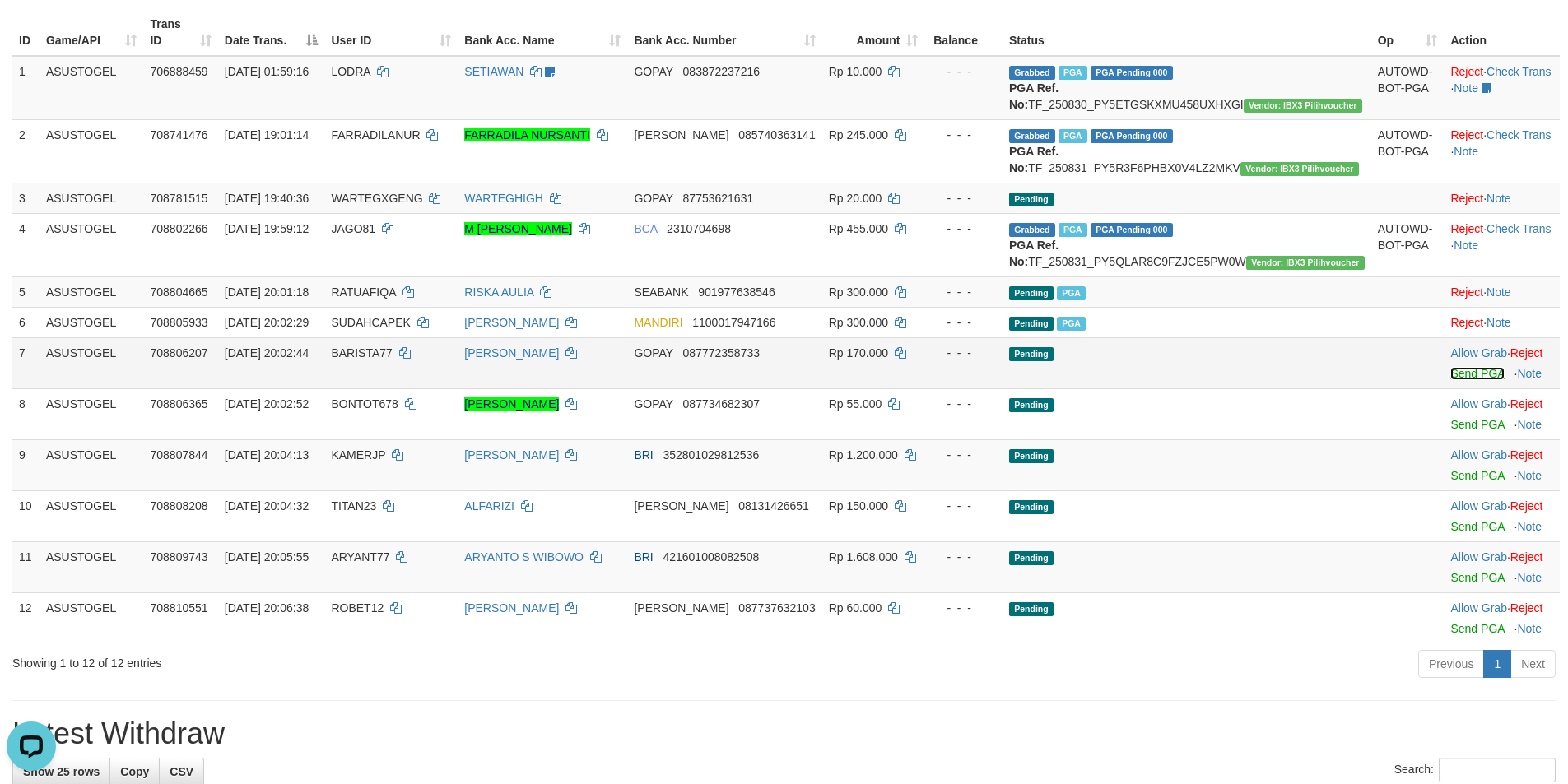
click at [1456, 380] on link "Send PGA" at bounding box center [1477, 373] width 54 height 13
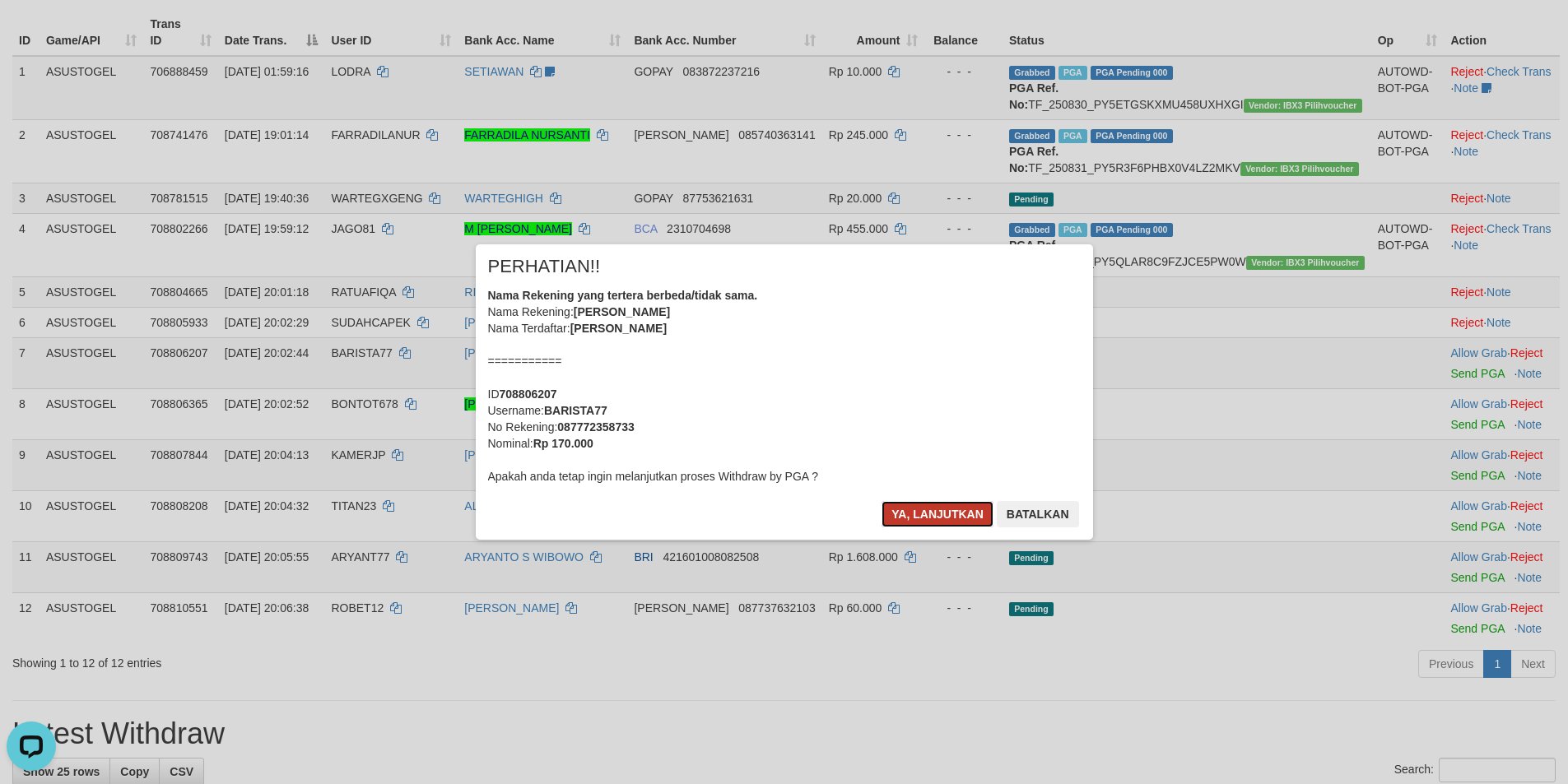
click at [910, 516] on button "Ya, lanjutkan" at bounding box center [937, 513] width 112 height 26
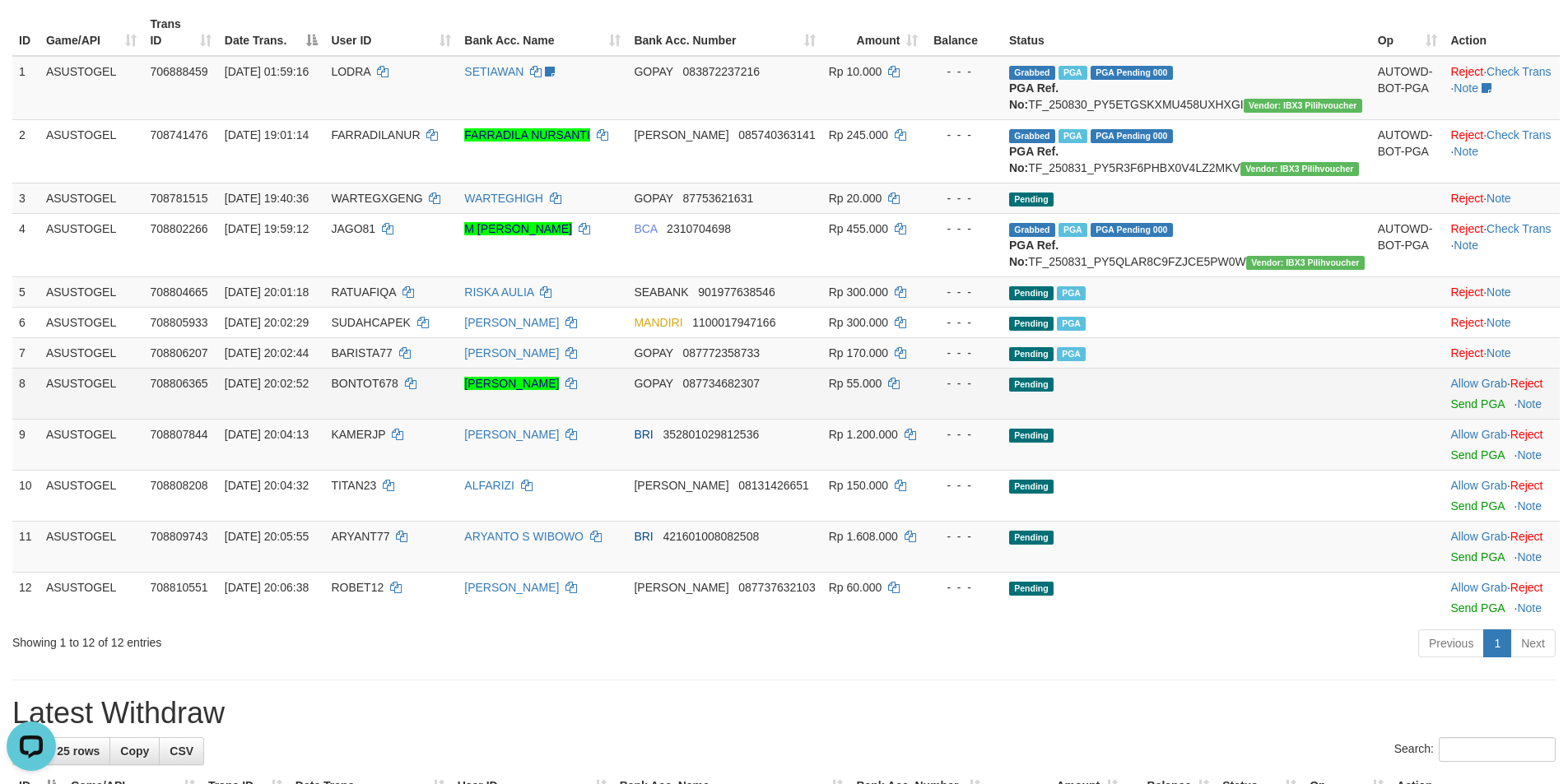
click at [1450, 419] on td "Allow Grab · Reject Send PGA · Note" at bounding box center [1502, 393] width 116 height 51
click at [1450, 410] on link "Send PGA" at bounding box center [1477, 403] width 54 height 13
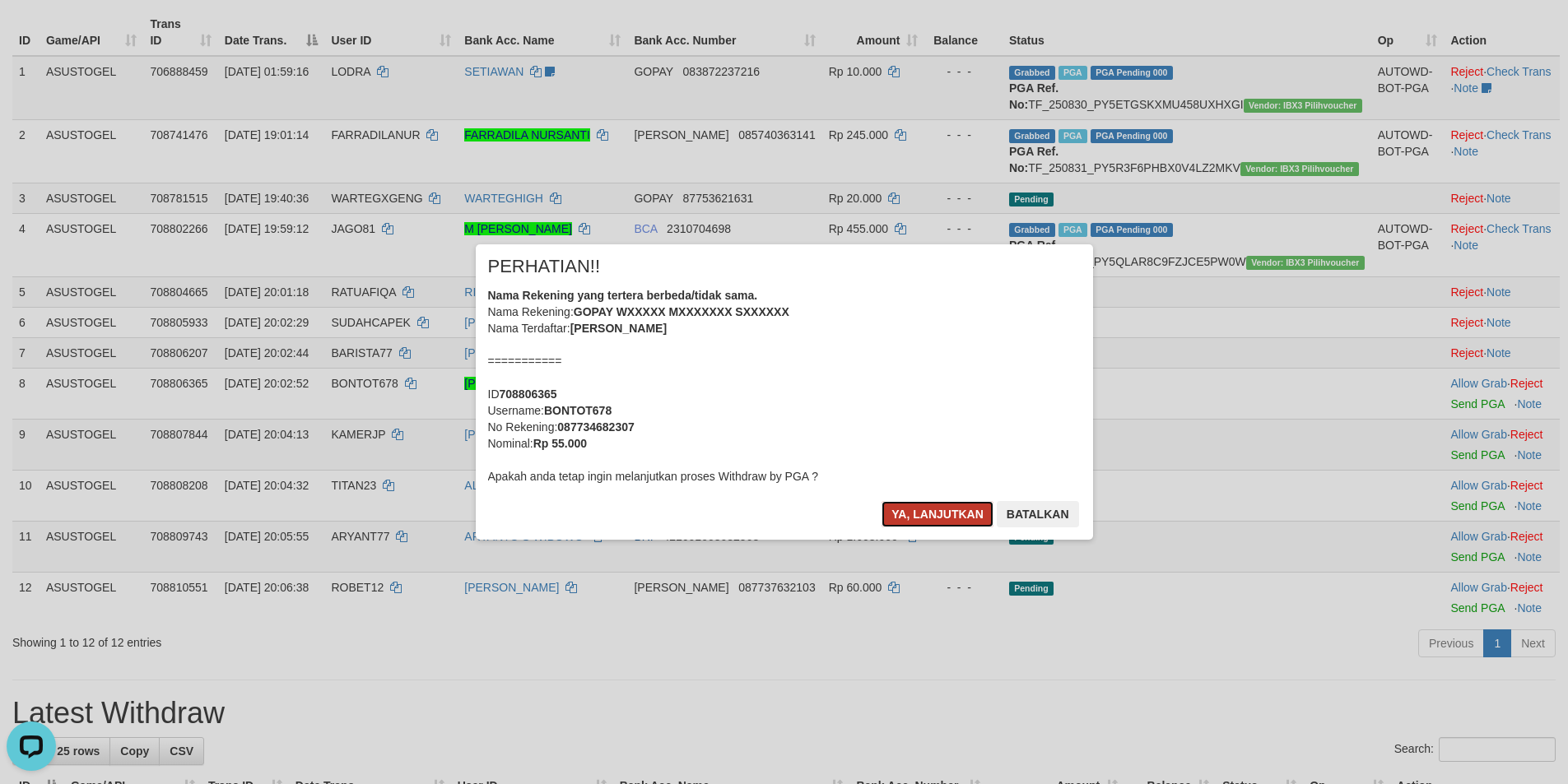
click at [940, 524] on button "Ya, lanjutkan" at bounding box center [937, 513] width 112 height 26
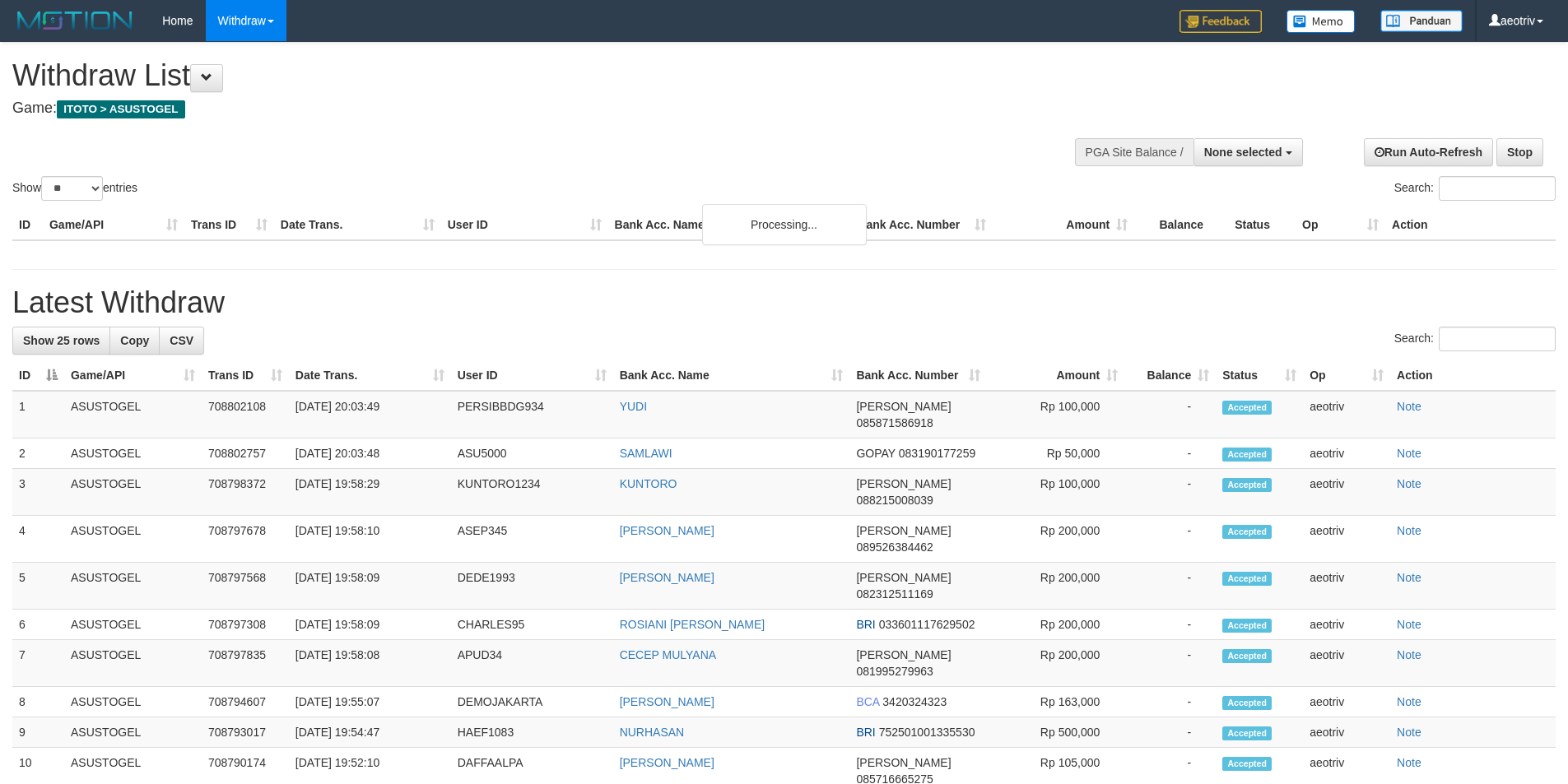
select select
select select "**"
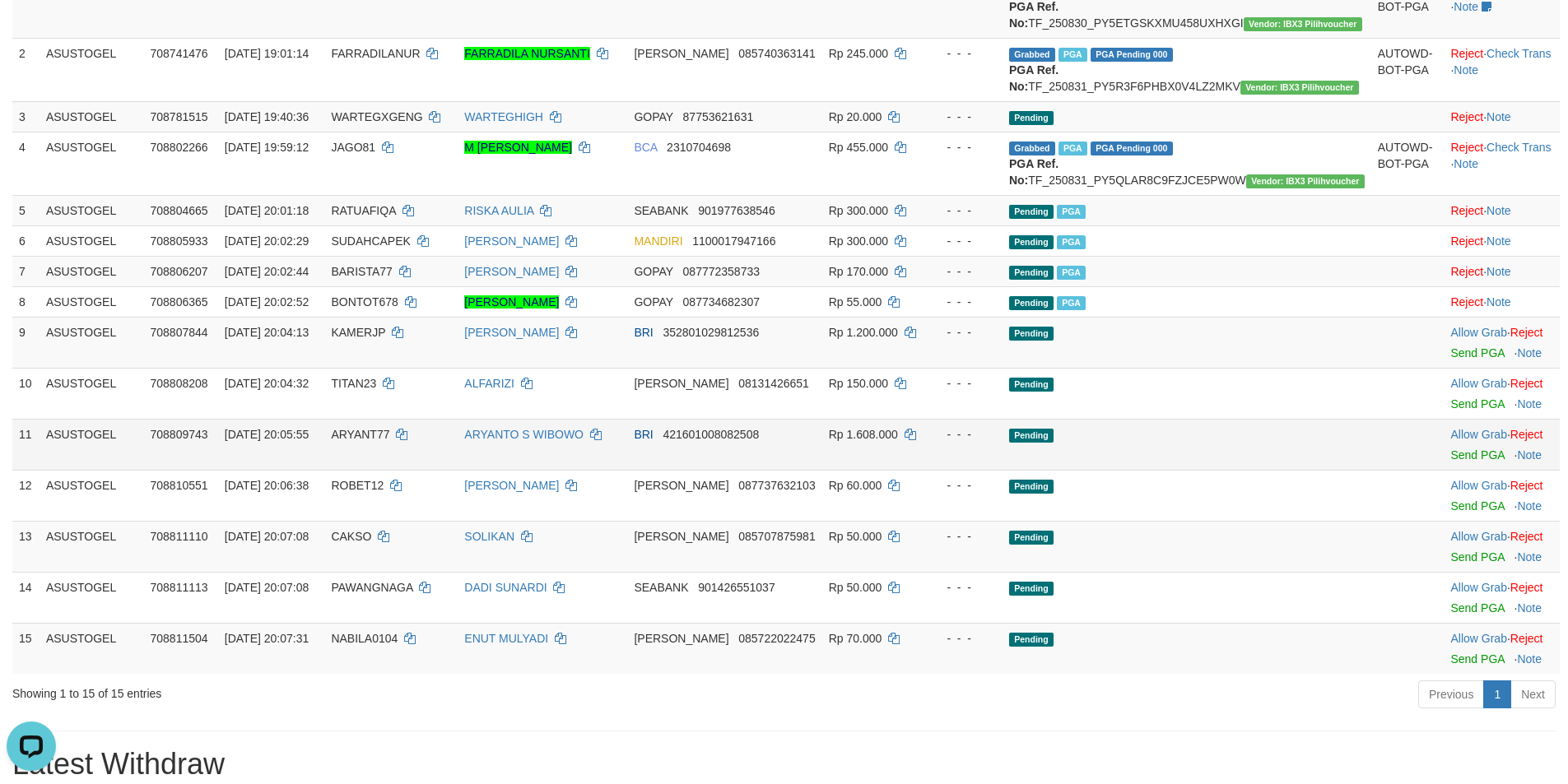
scroll to position [283, 0]
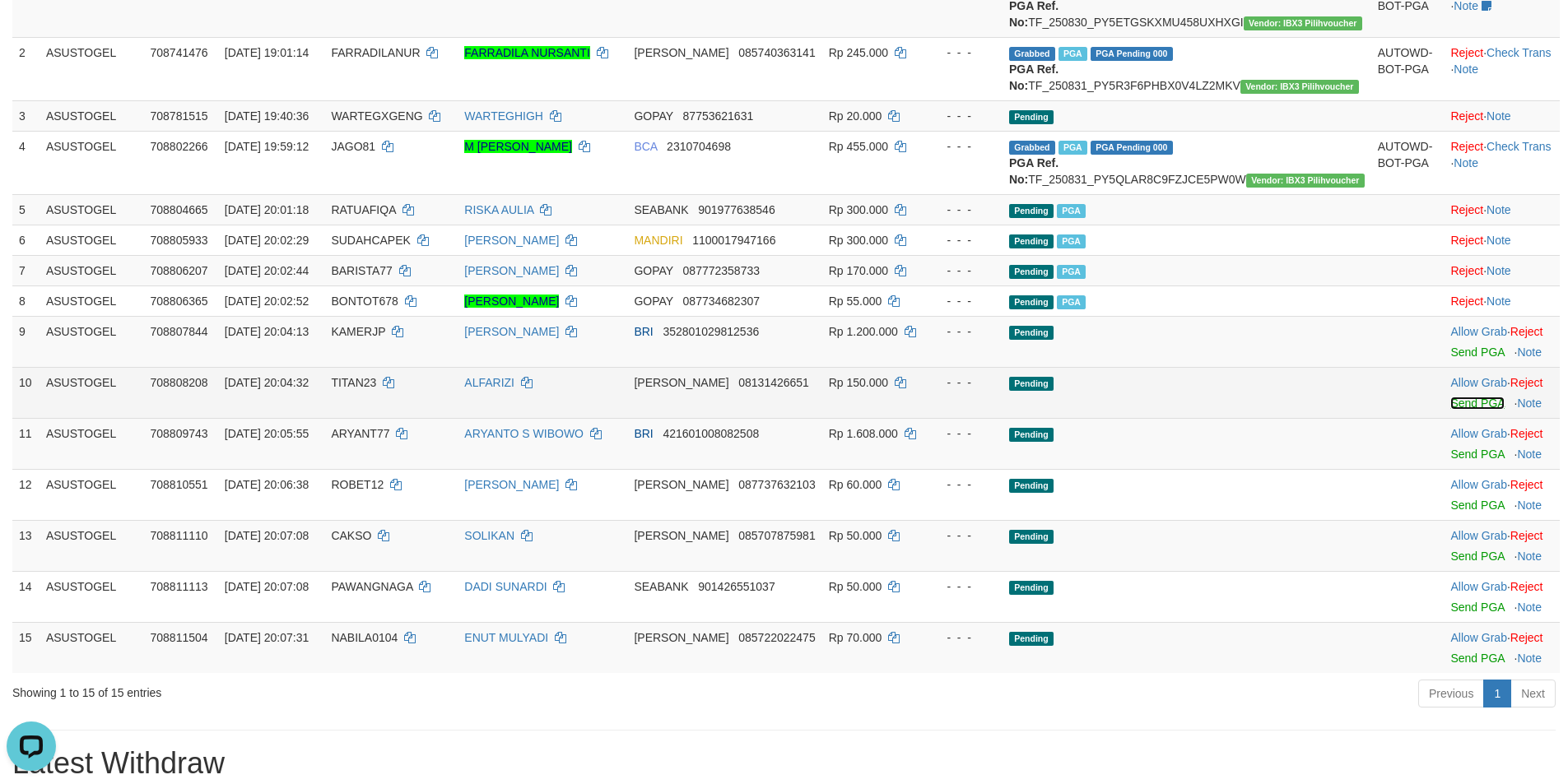
click at [1450, 409] on link "Send PGA" at bounding box center [1477, 403] width 54 height 13
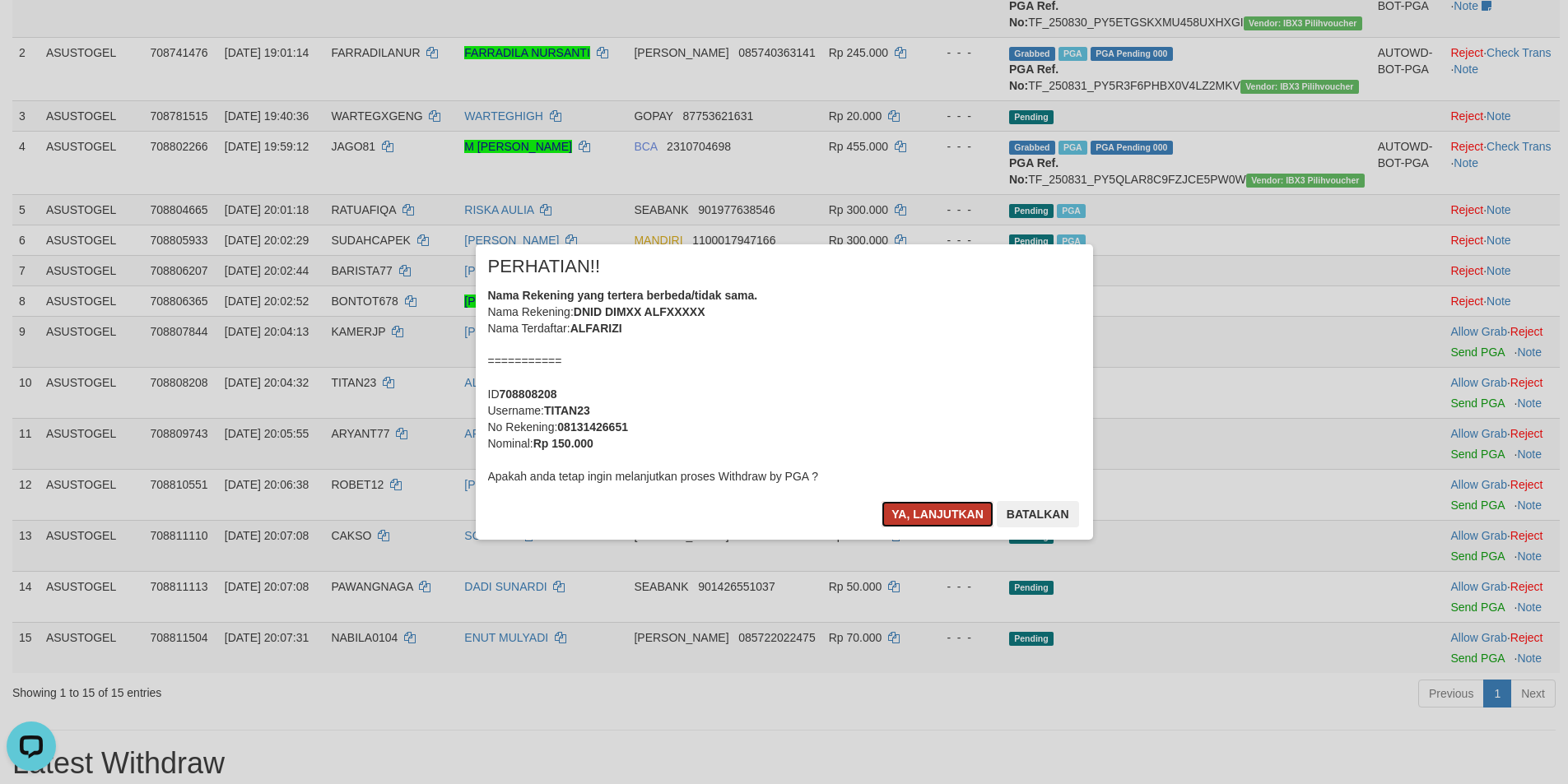
click at [937, 512] on button "Ya, lanjutkan" at bounding box center [937, 513] width 112 height 26
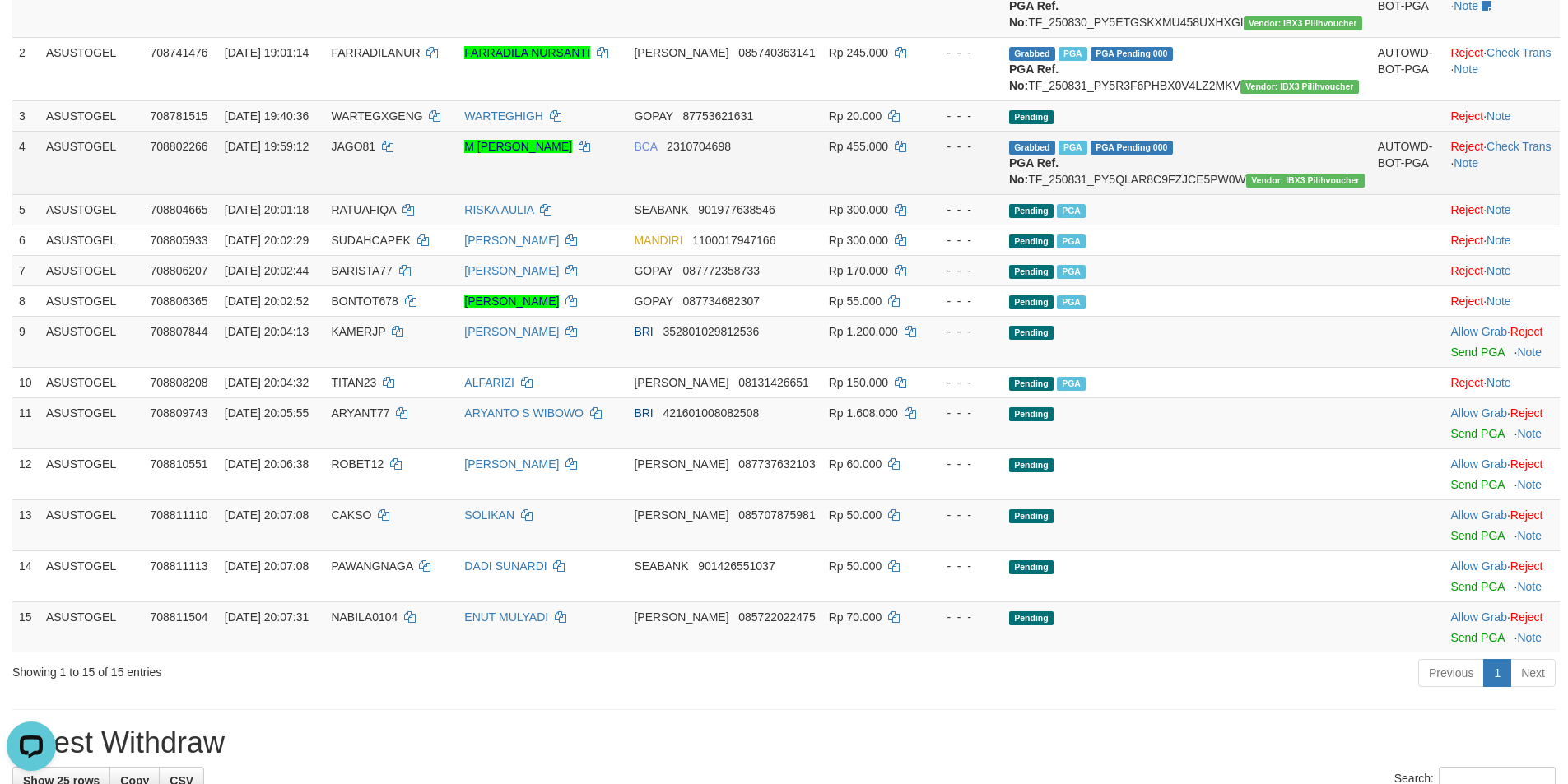
scroll to position [201, 0]
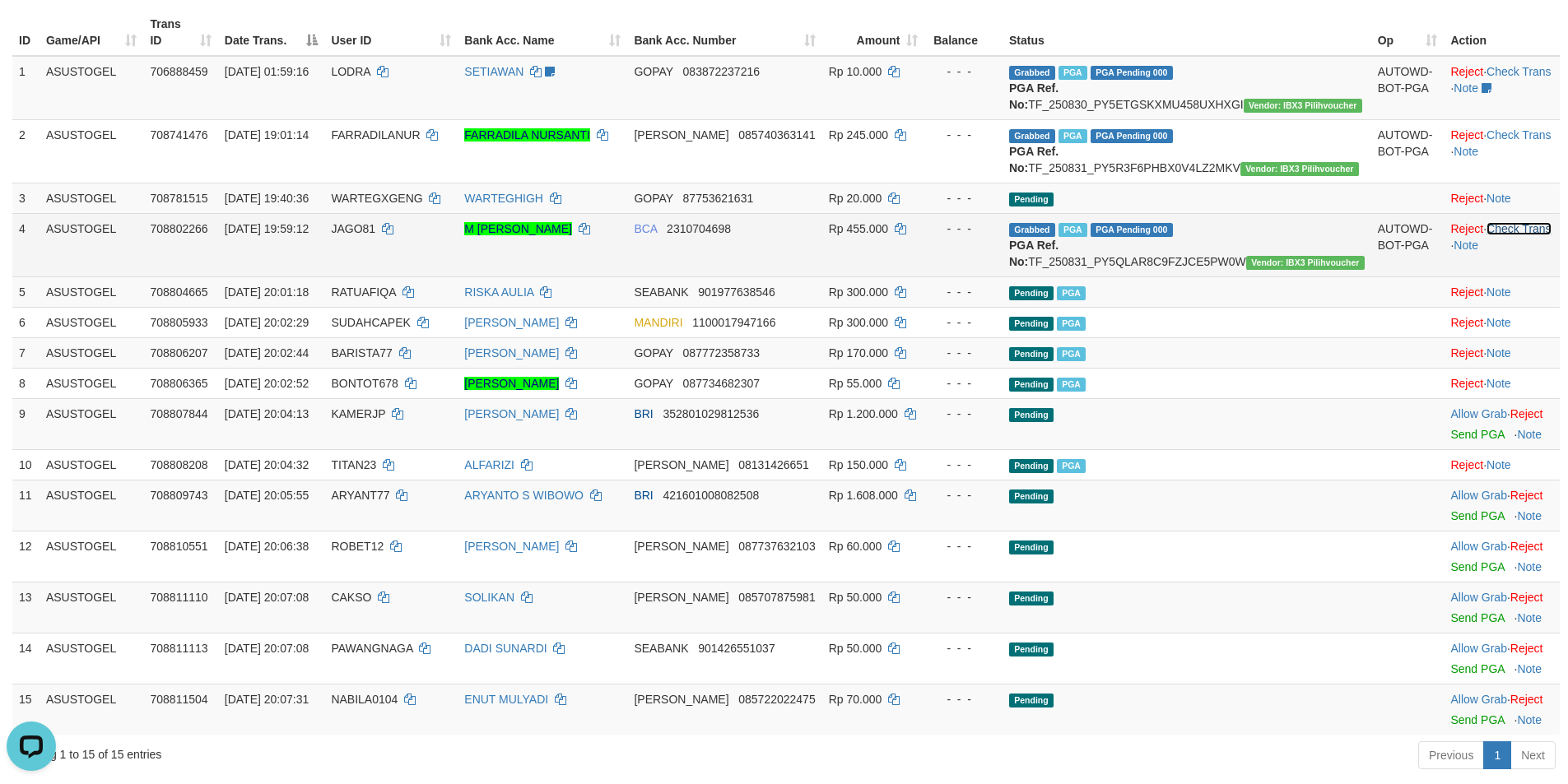
click at [1509, 235] on link "Check Trans" at bounding box center [1519, 228] width 65 height 13
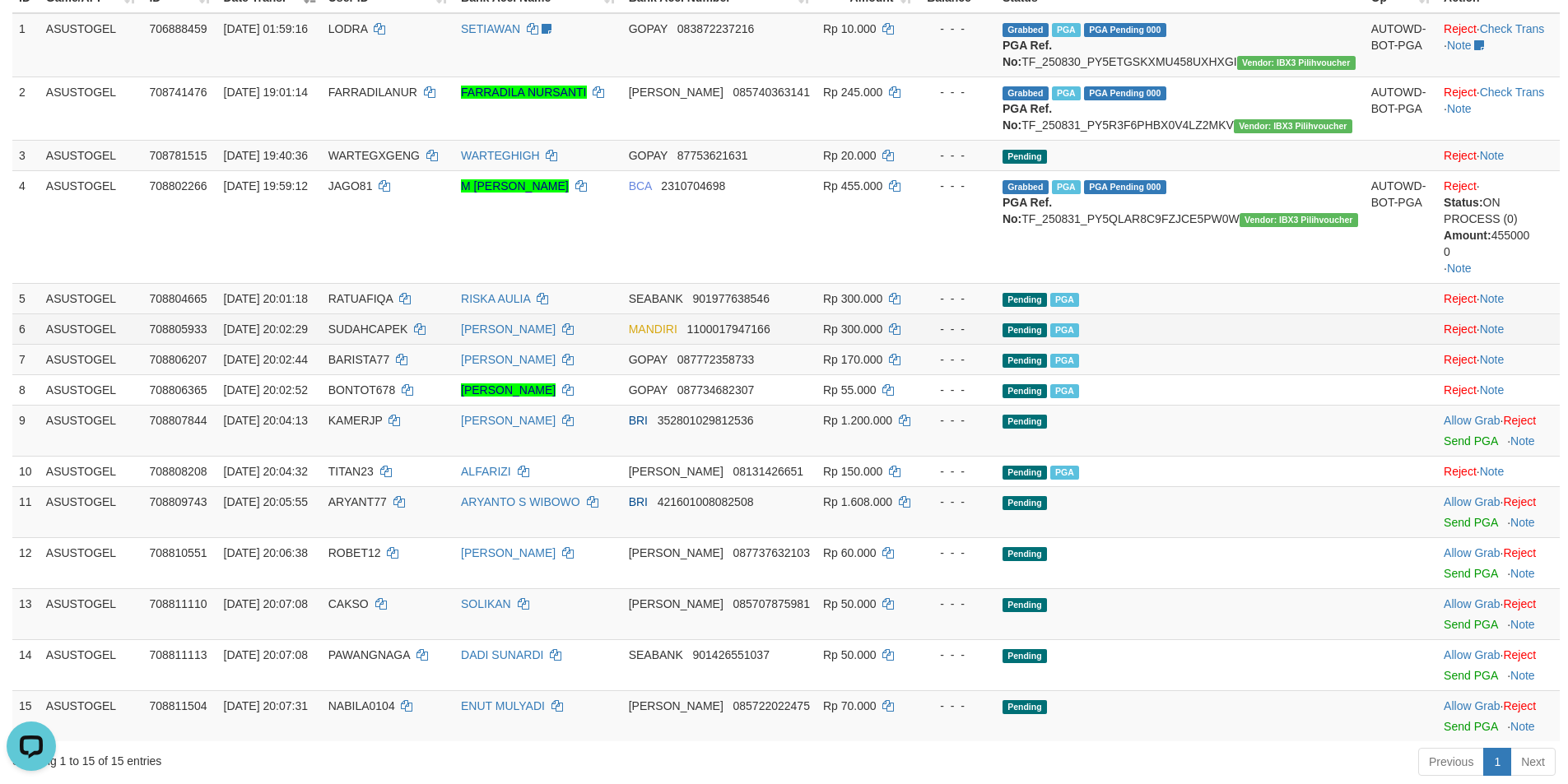
scroll to position [283, 0]
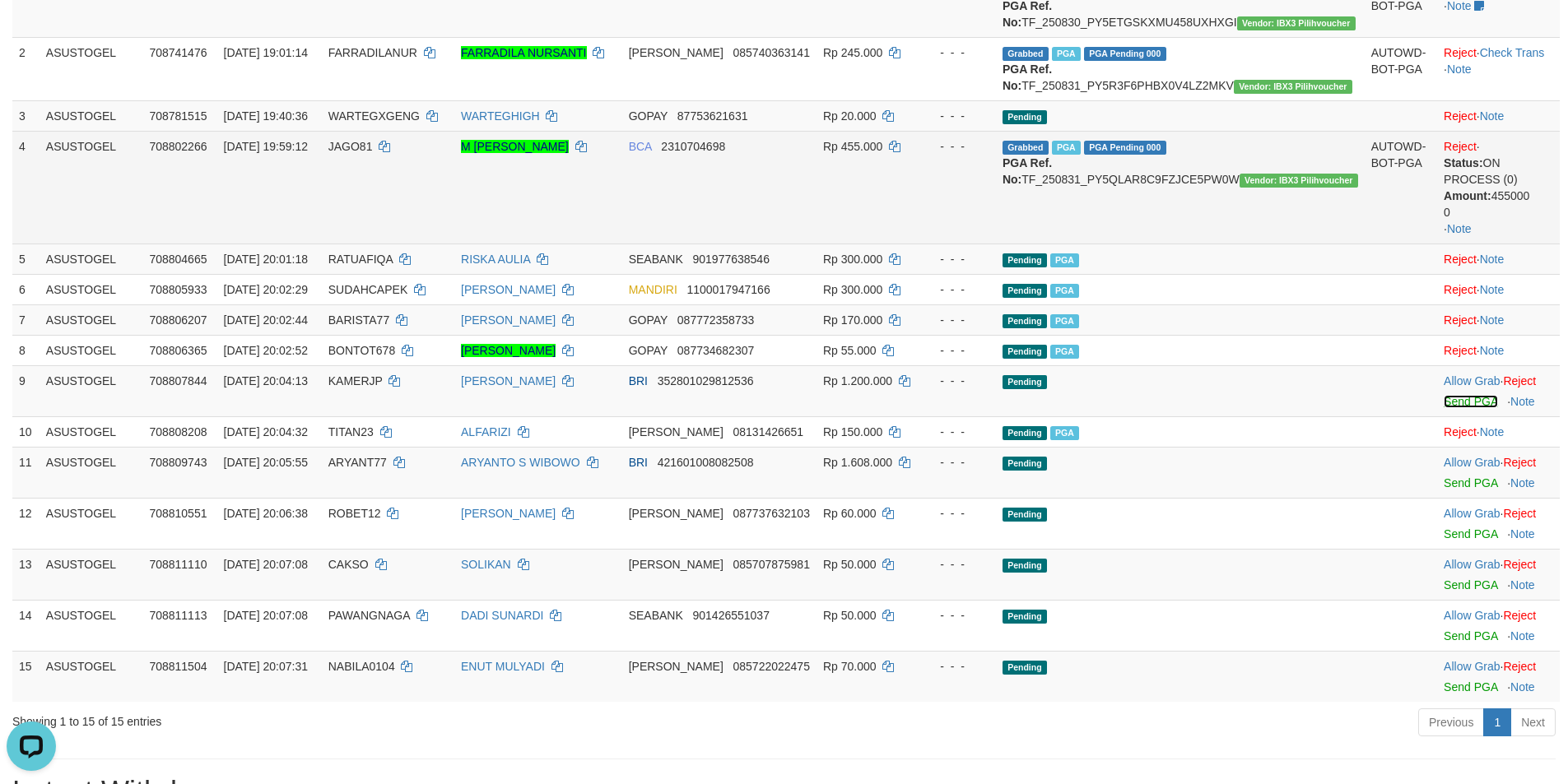
drag, startPoint x: 1464, startPoint y: 412, endPoint x: 853, endPoint y: 229, distance: 637.8
click at [1462, 408] on link "Send PGA" at bounding box center [1470, 401] width 54 height 13
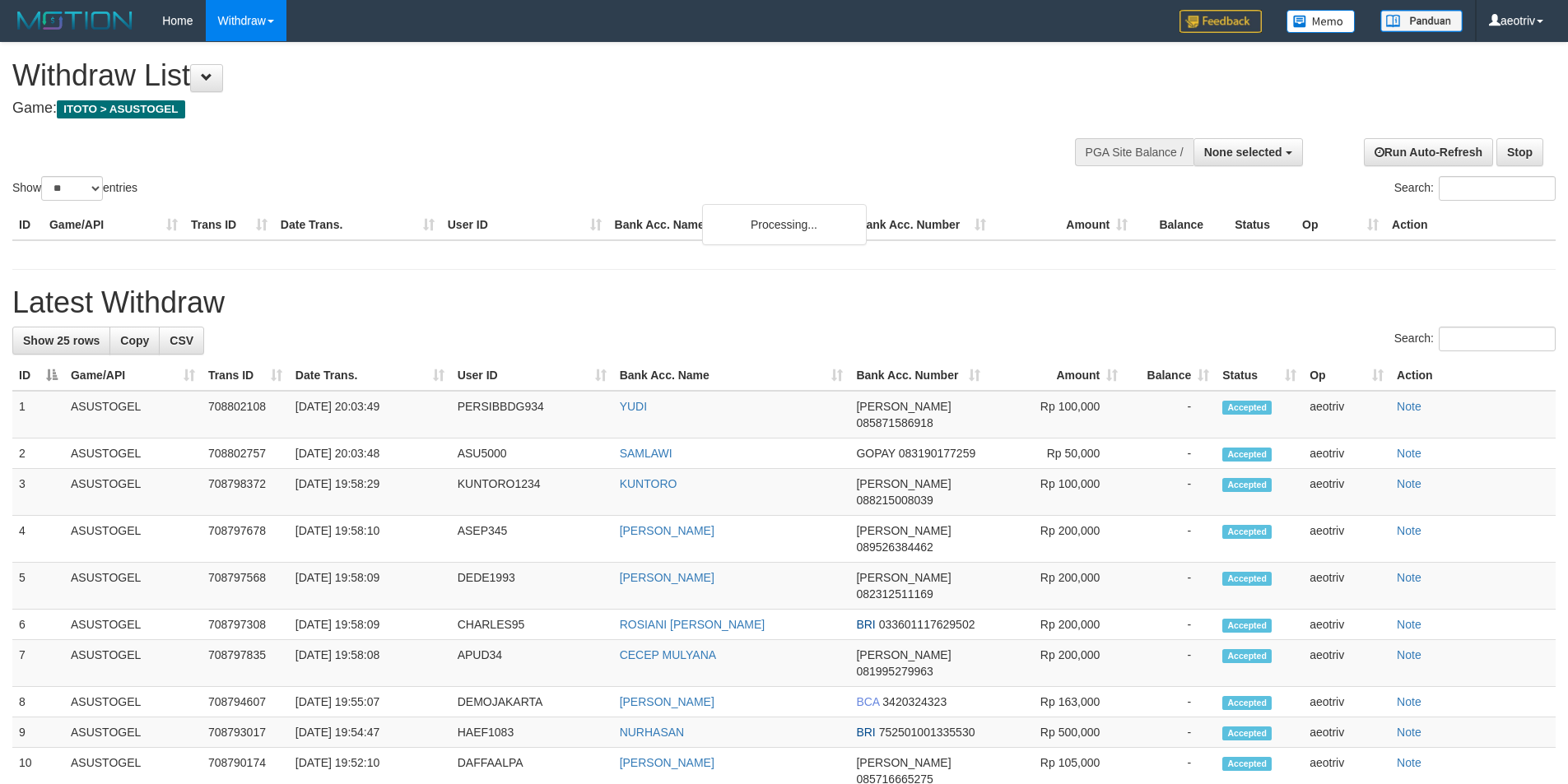
select select
select select "**"
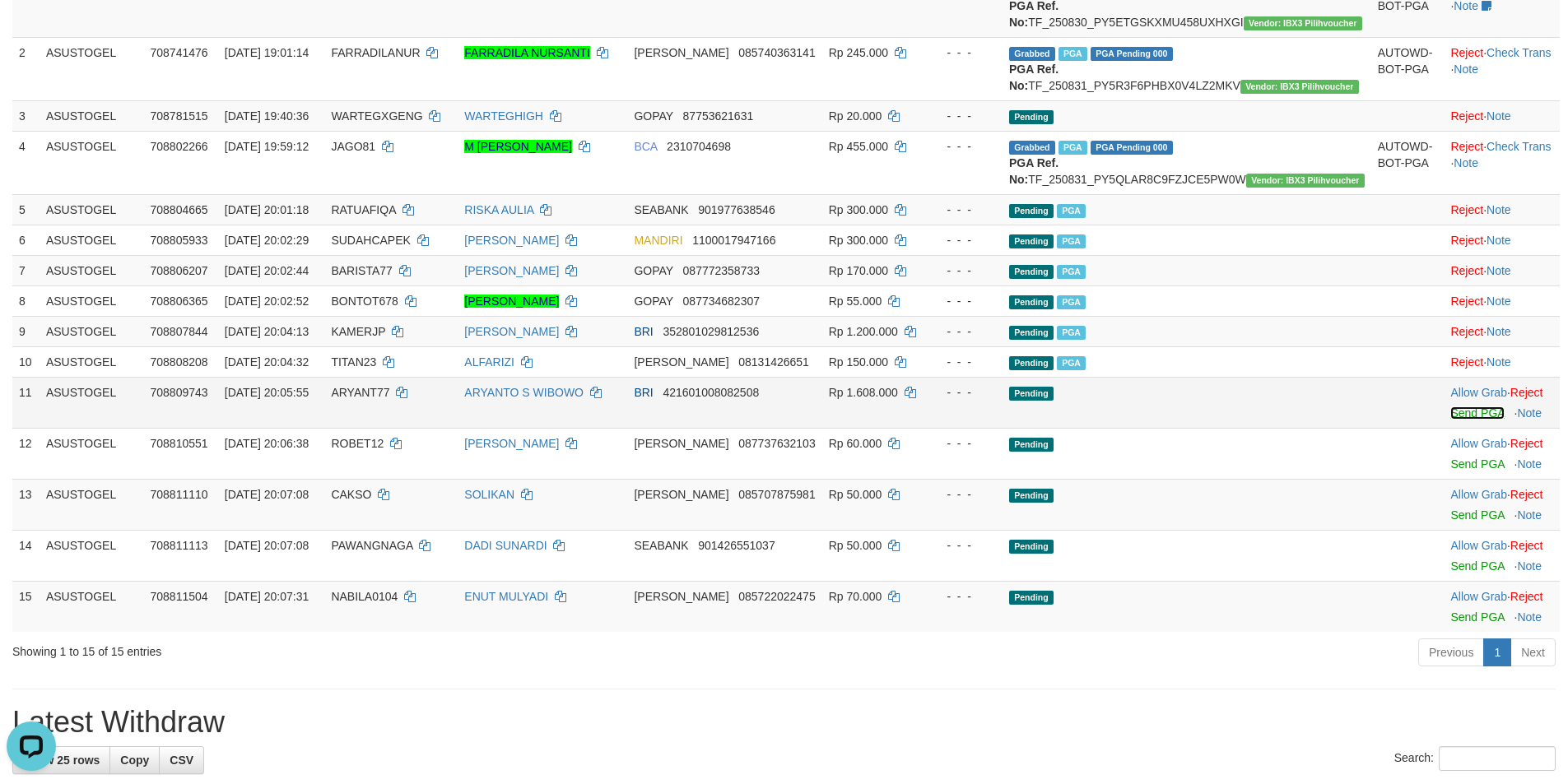
click at [1454, 420] on link "Send PGA" at bounding box center [1477, 412] width 54 height 13
click at [1450, 420] on link "Send PGA" at bounding box center [1477, 412] width 54 height 13
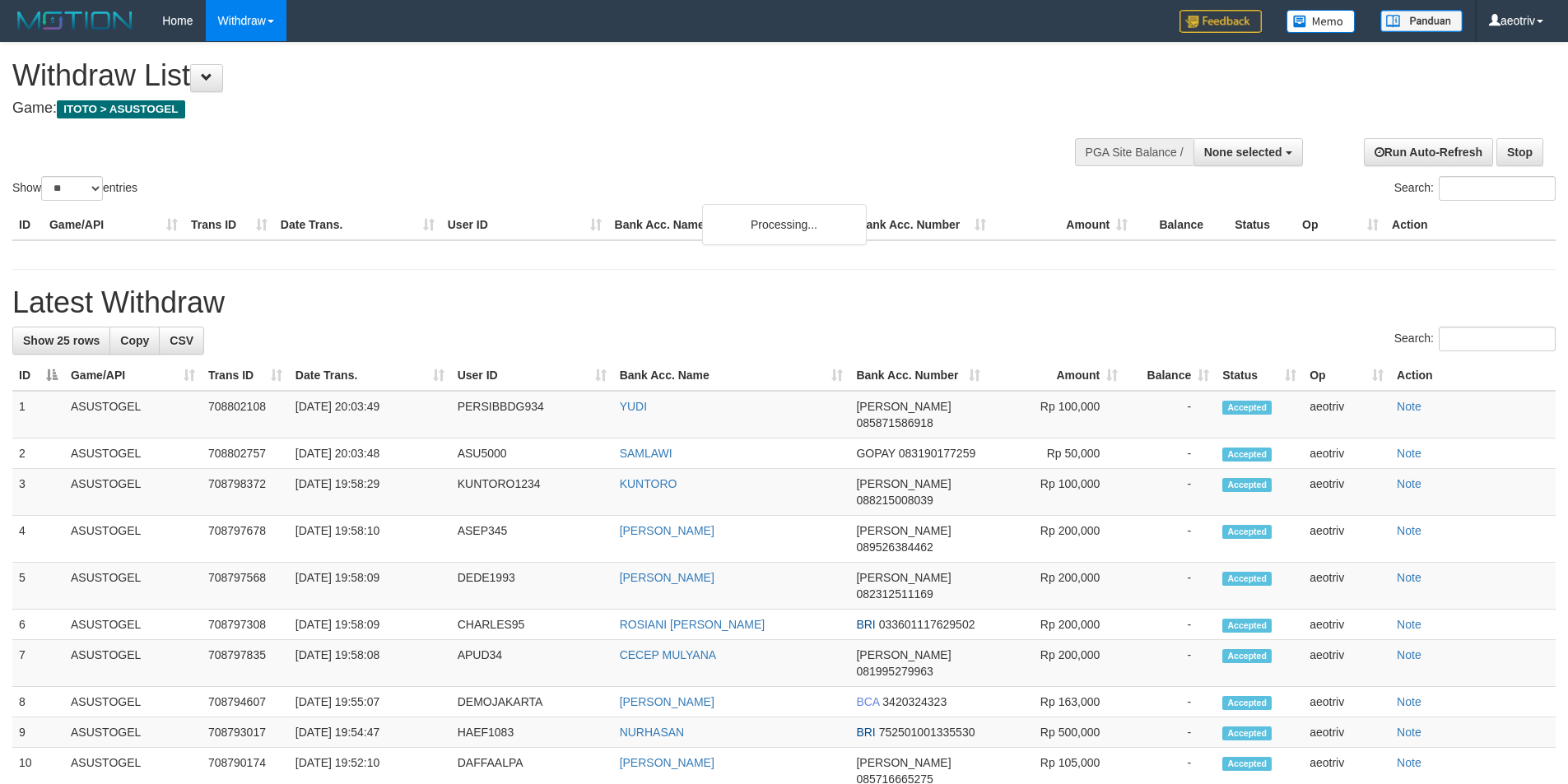
select select
select select "**"
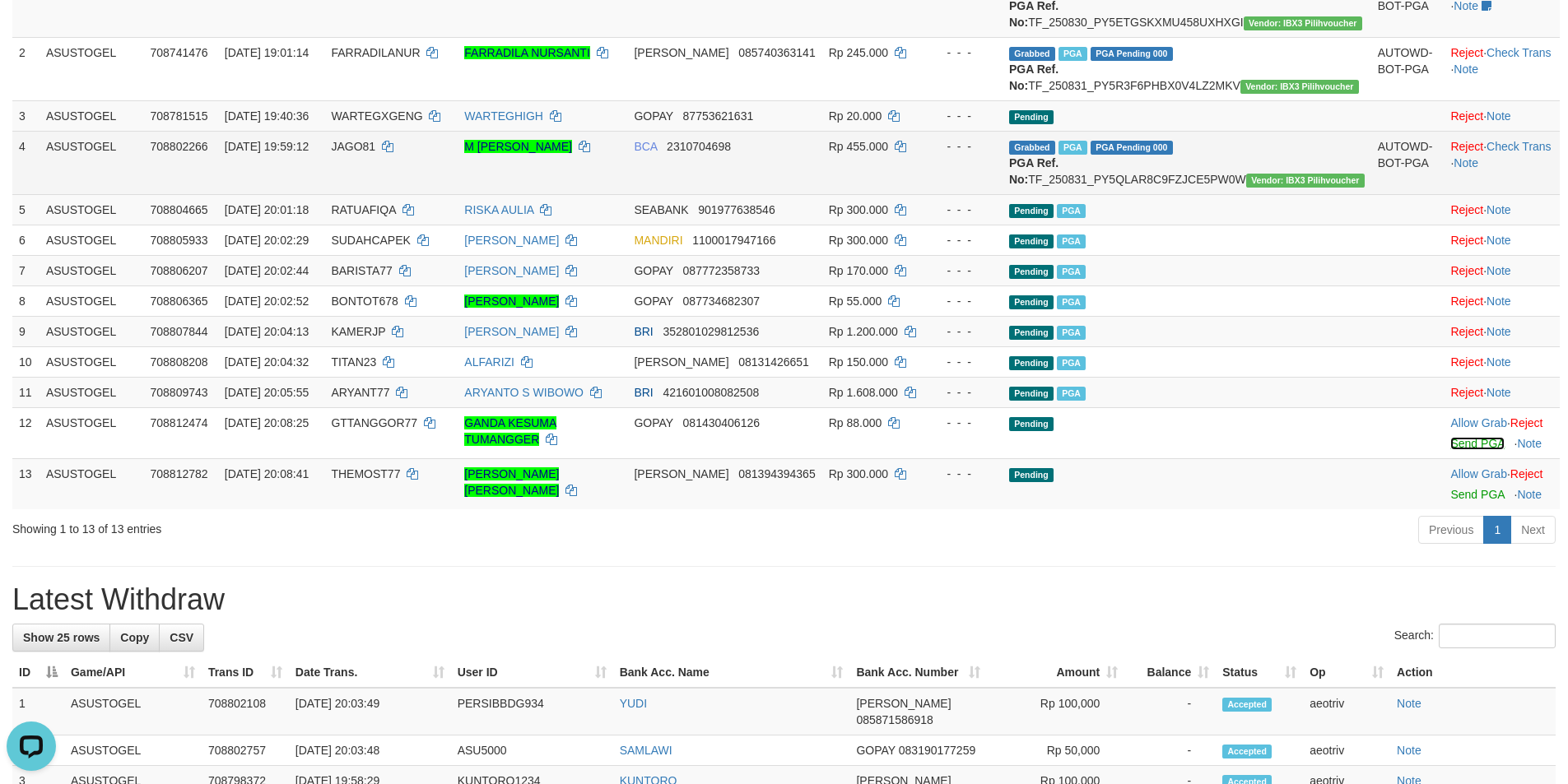
click at [1450, 450] on link "Send PGA" at bounding box center [1477, 443] width 54 height 13
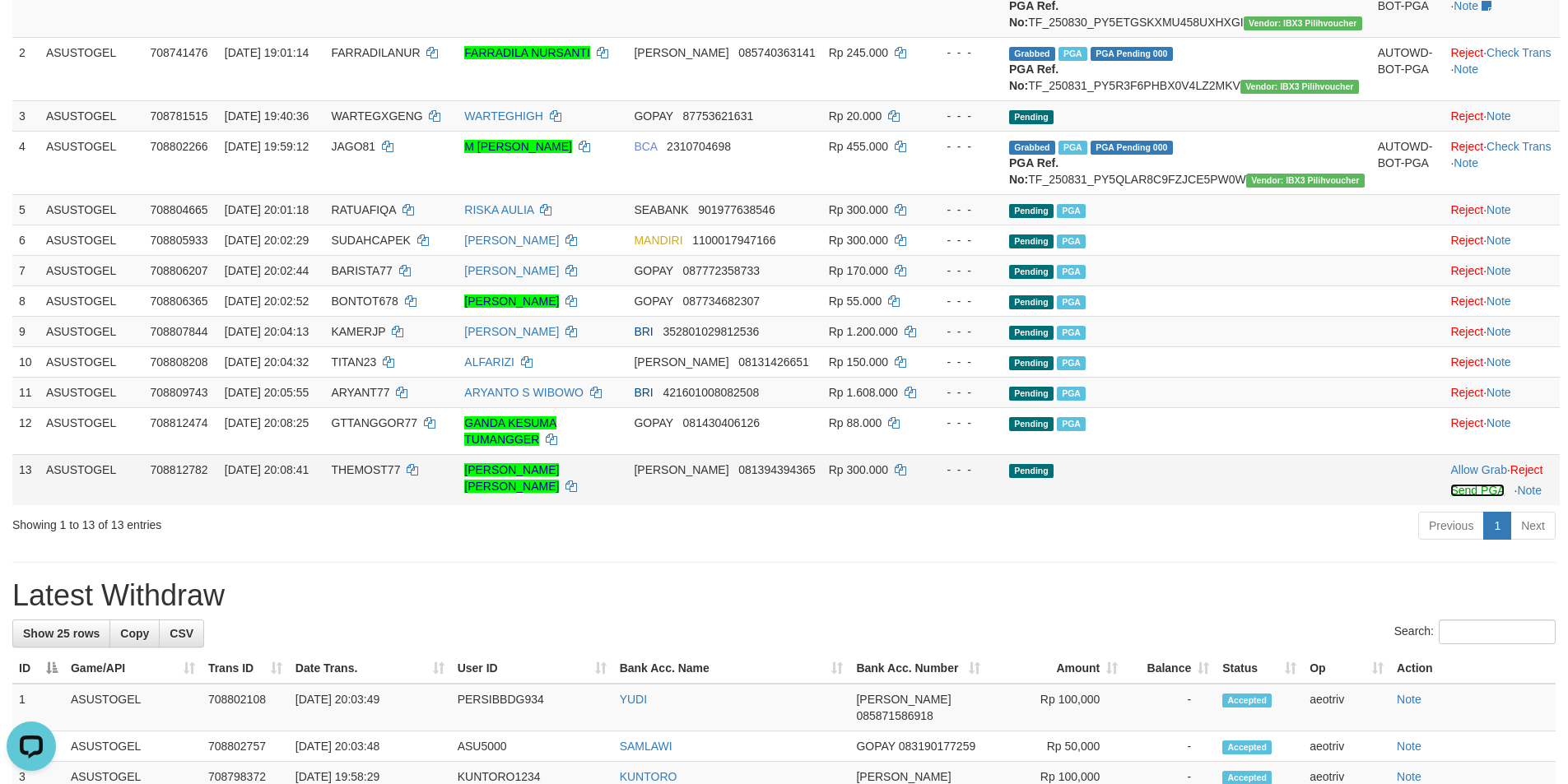
click at [1454, 497] on link "Send PGA" at bounding box center [1477, 489] width 54 height 13
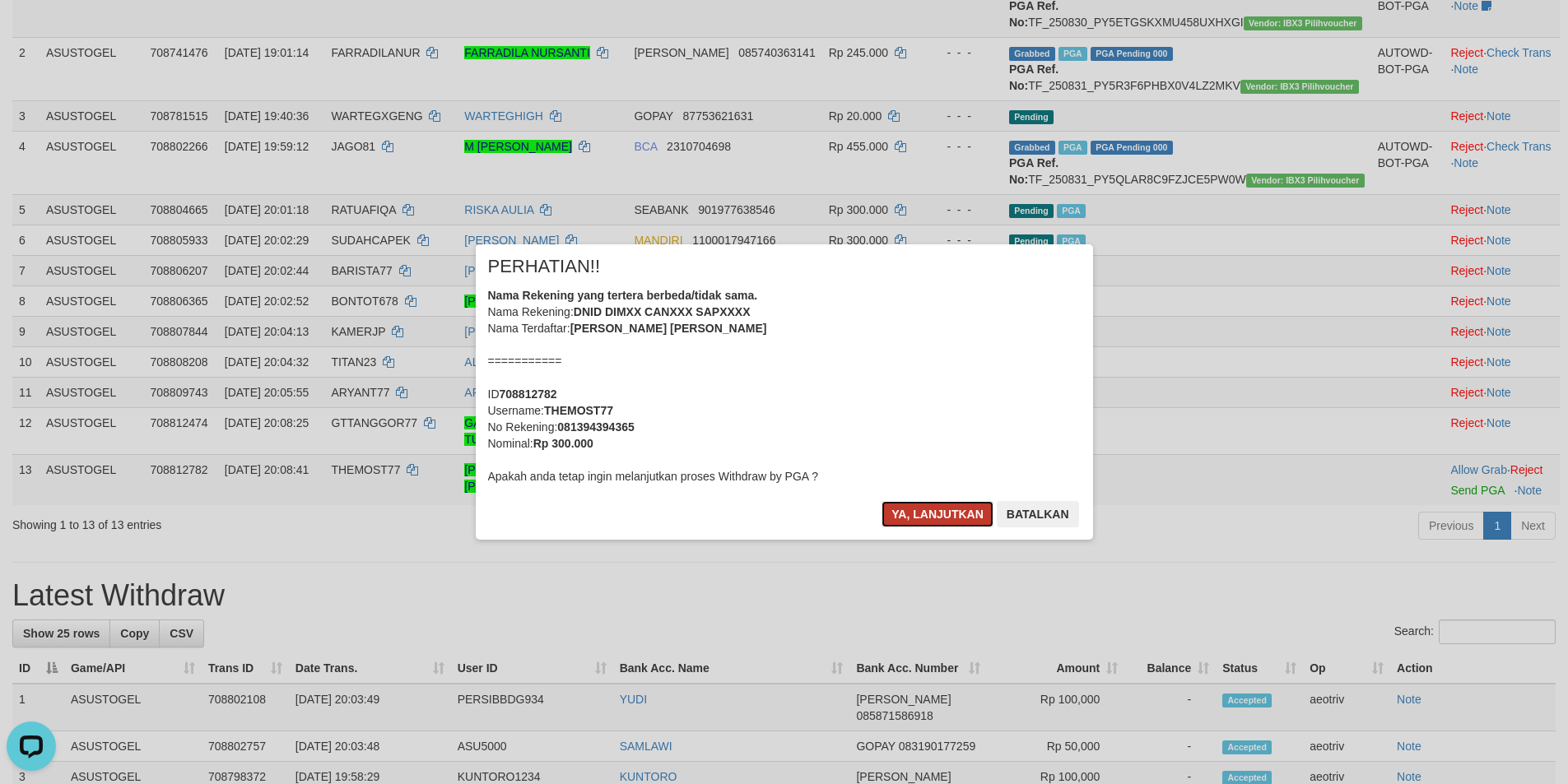
click at [939, 514] on button "Ya, lanjutkan" at bounding box center [937, 513] width 112 height 26
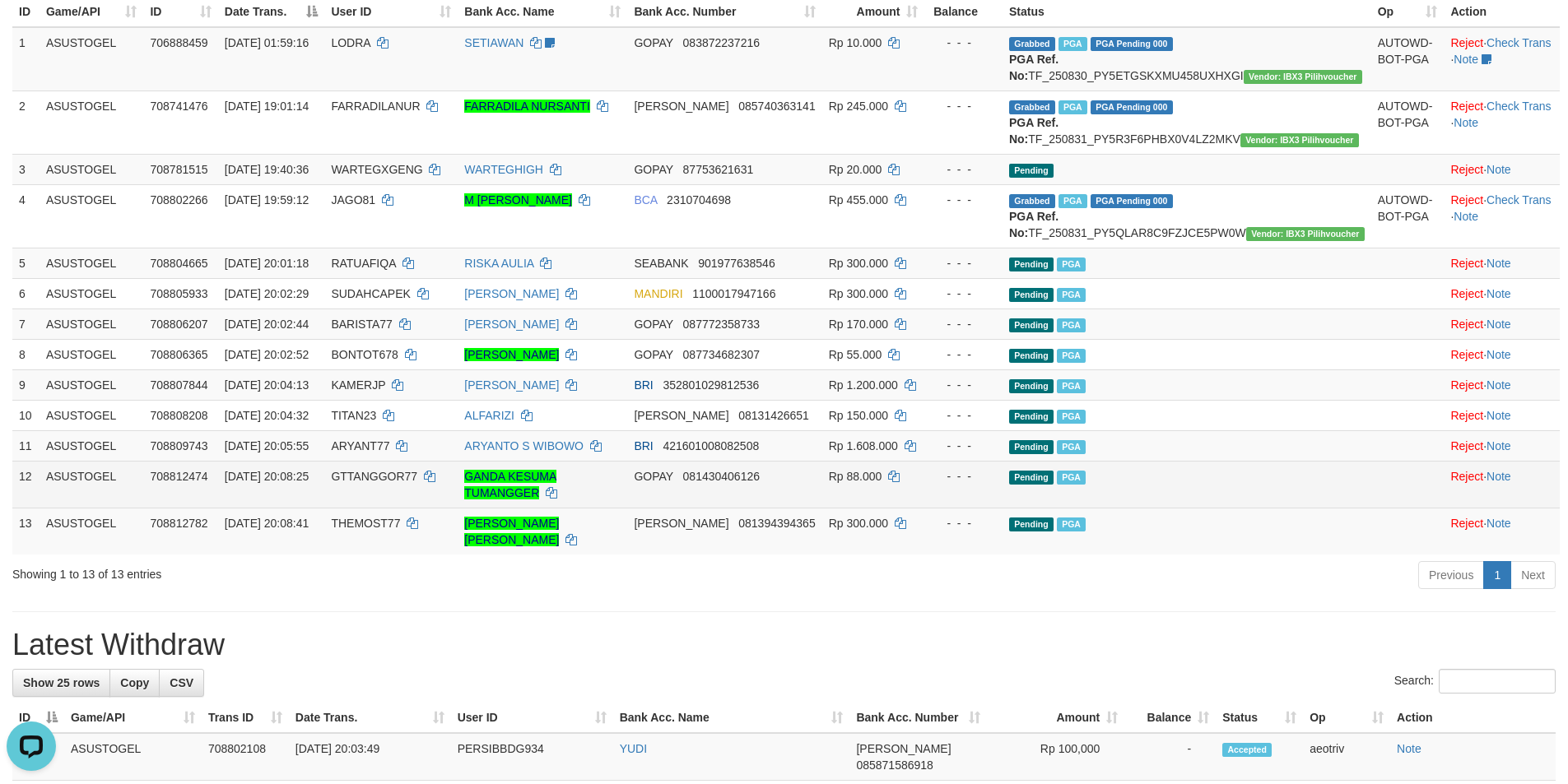
scroll to position [201, 0]
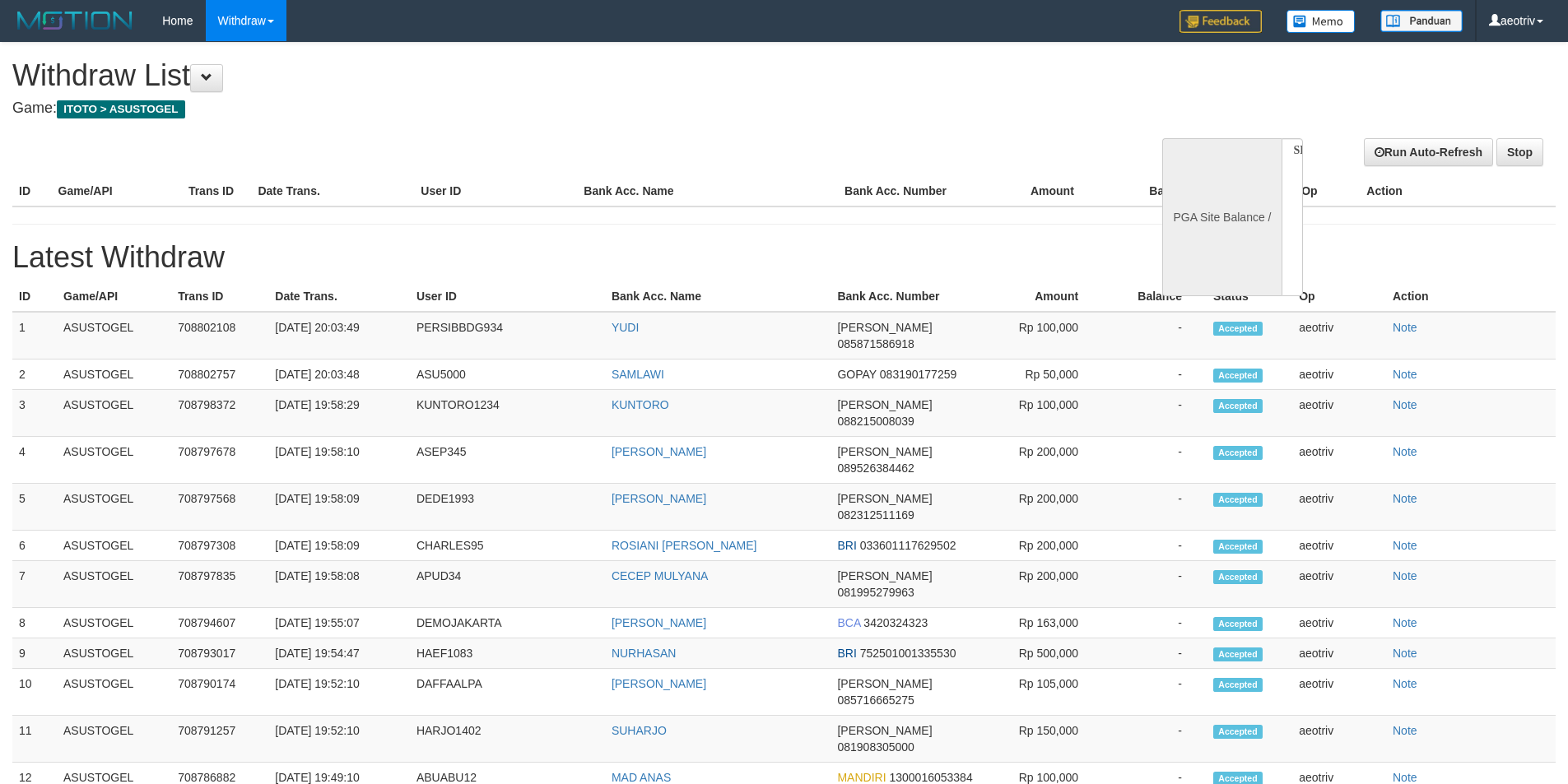
select select
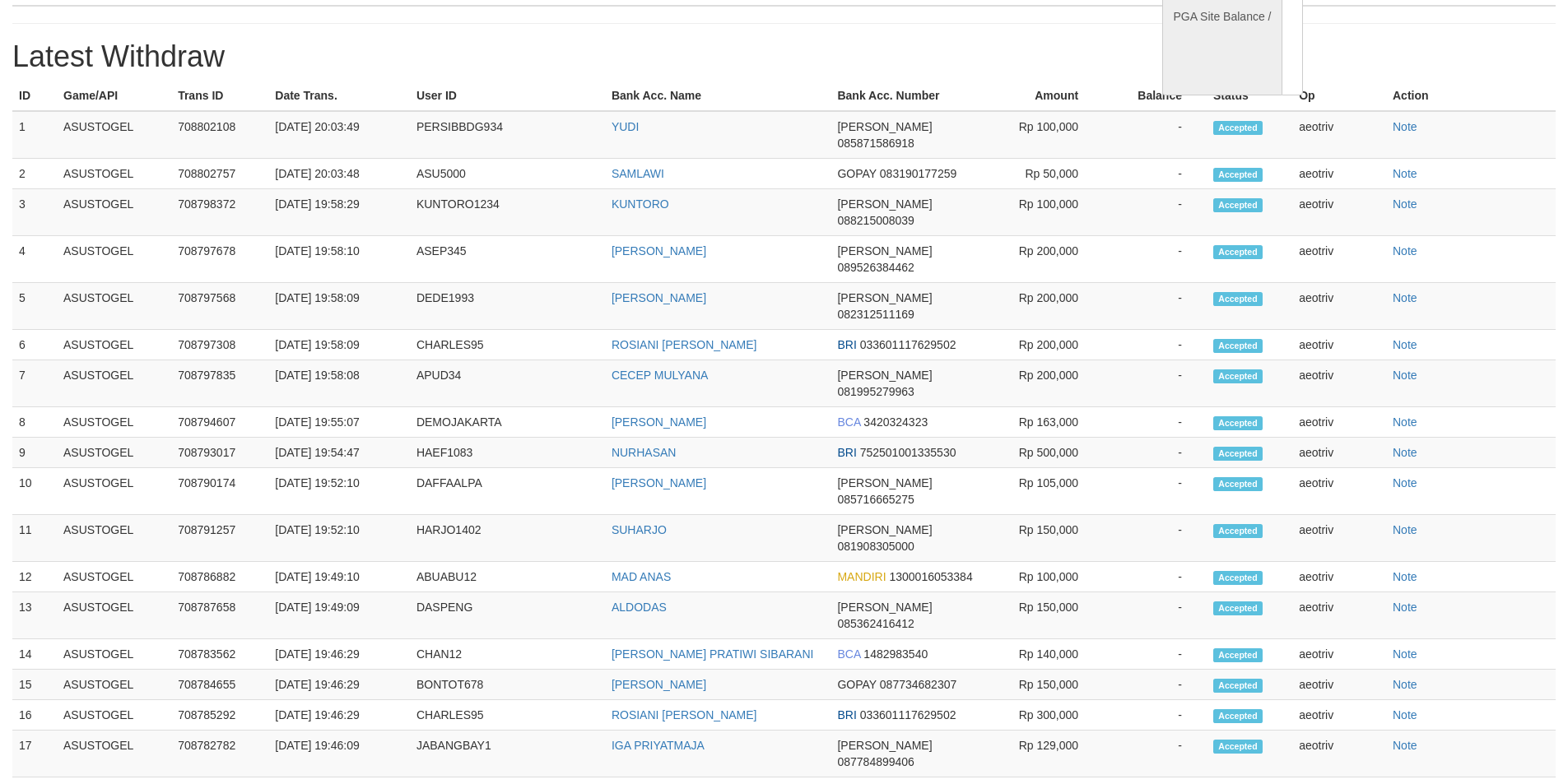
select select "**"
select select
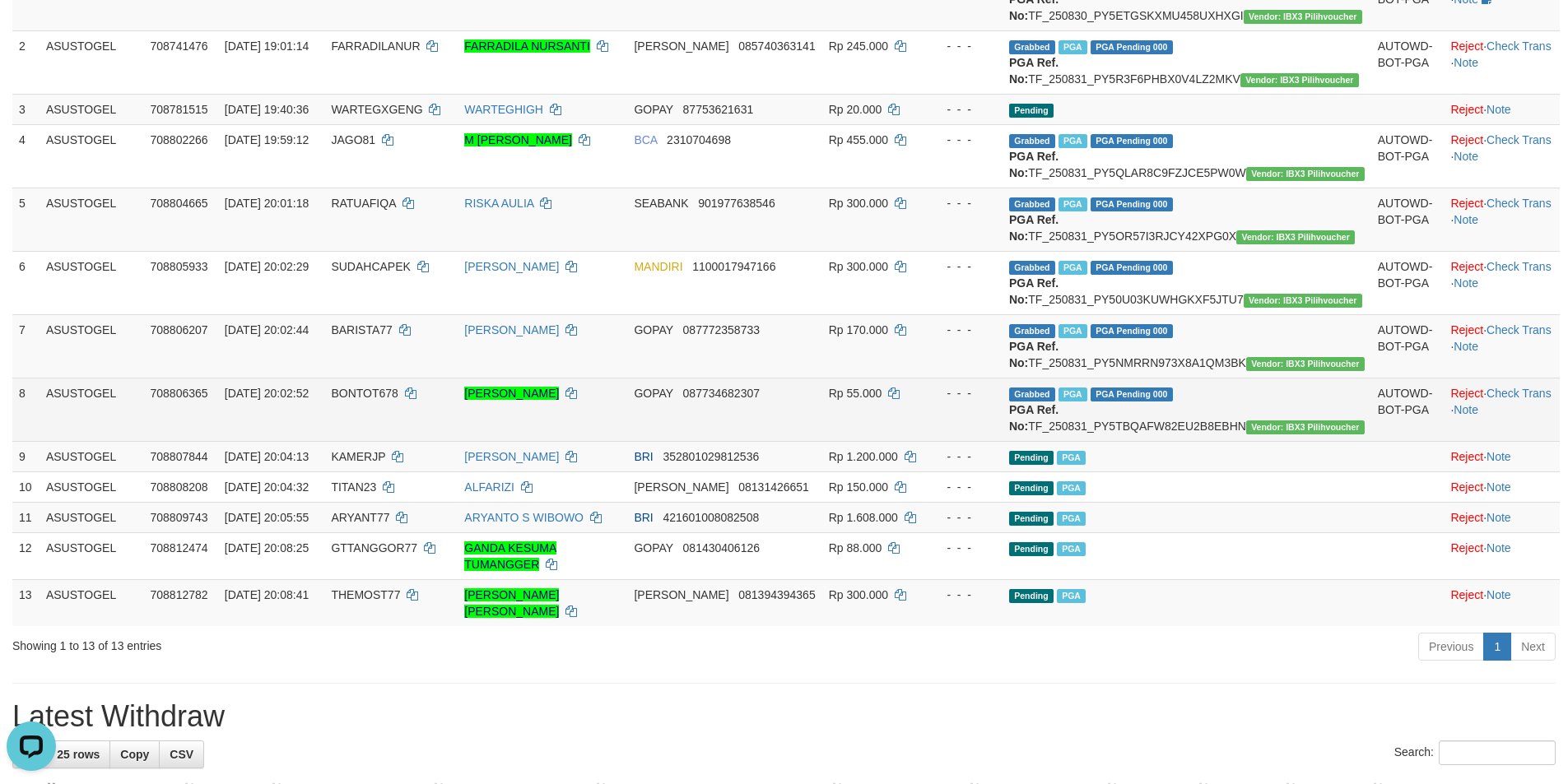
scroll to position [283, 0]
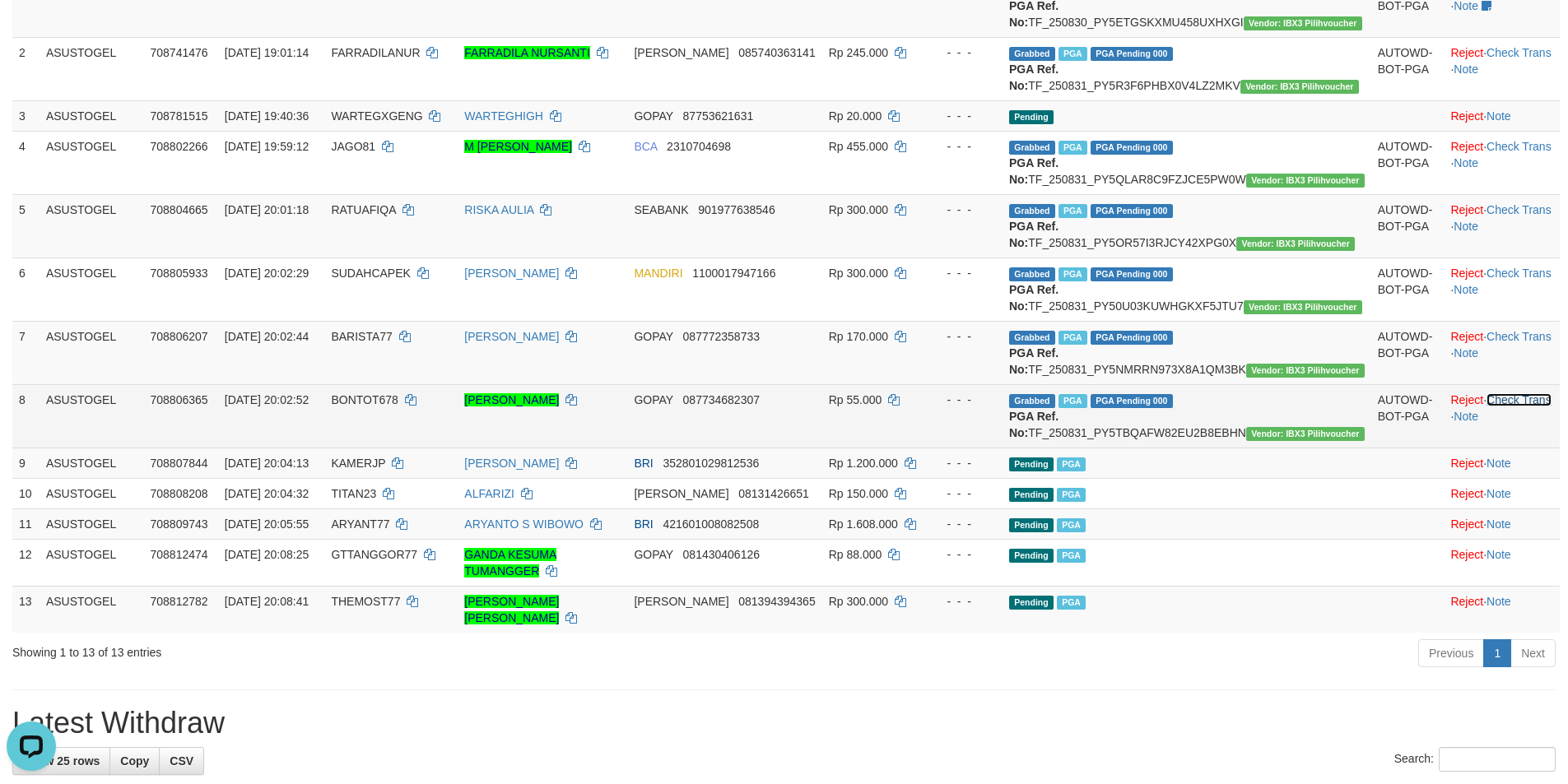
click at [1506, 406] on link "Check Trans" at bounding box center [1519, 399] width 65 height 13
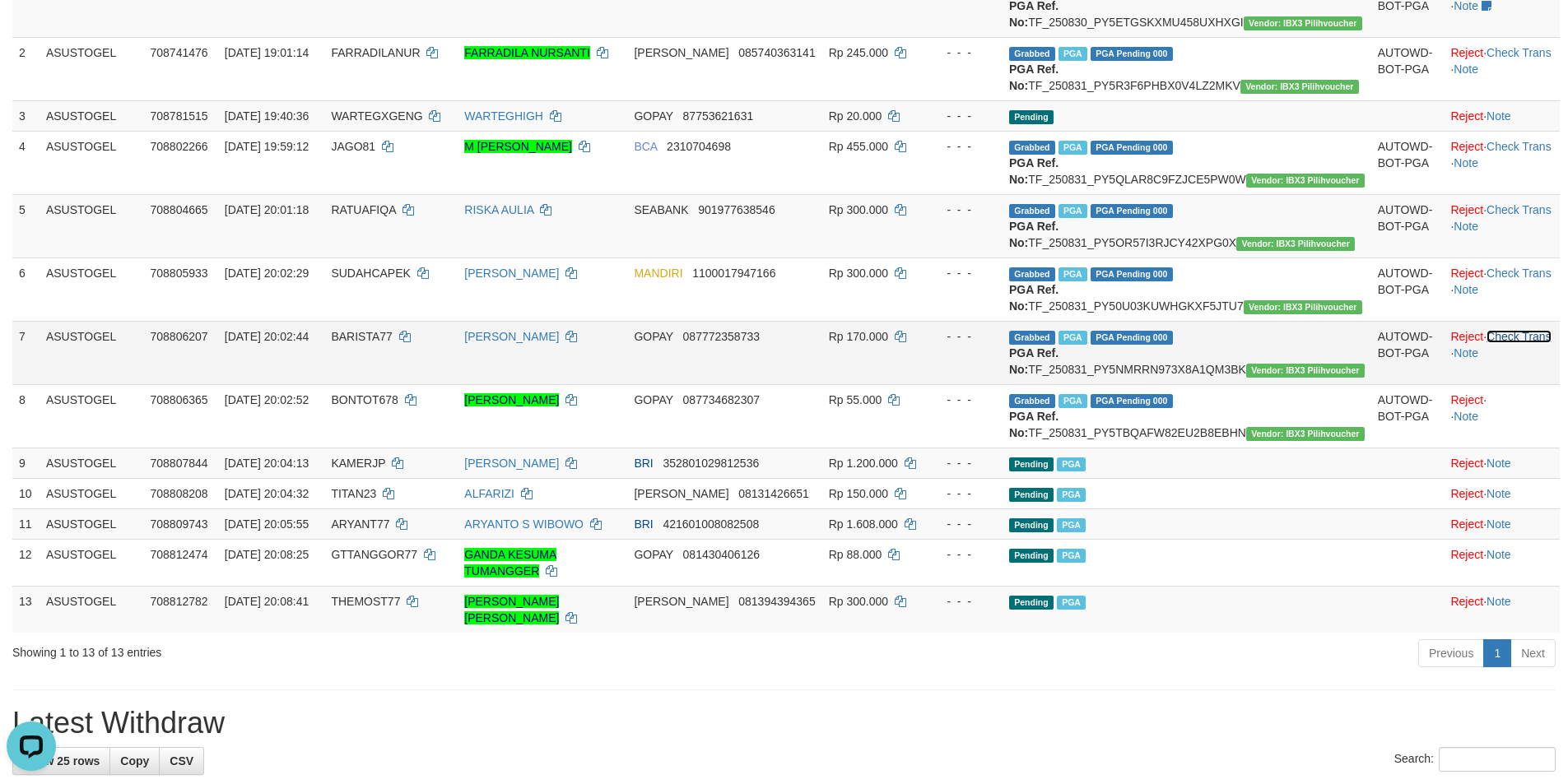
click at [1490, 343] on link "Check Trans" at bounding box center [1519, 335] width 65 height 13
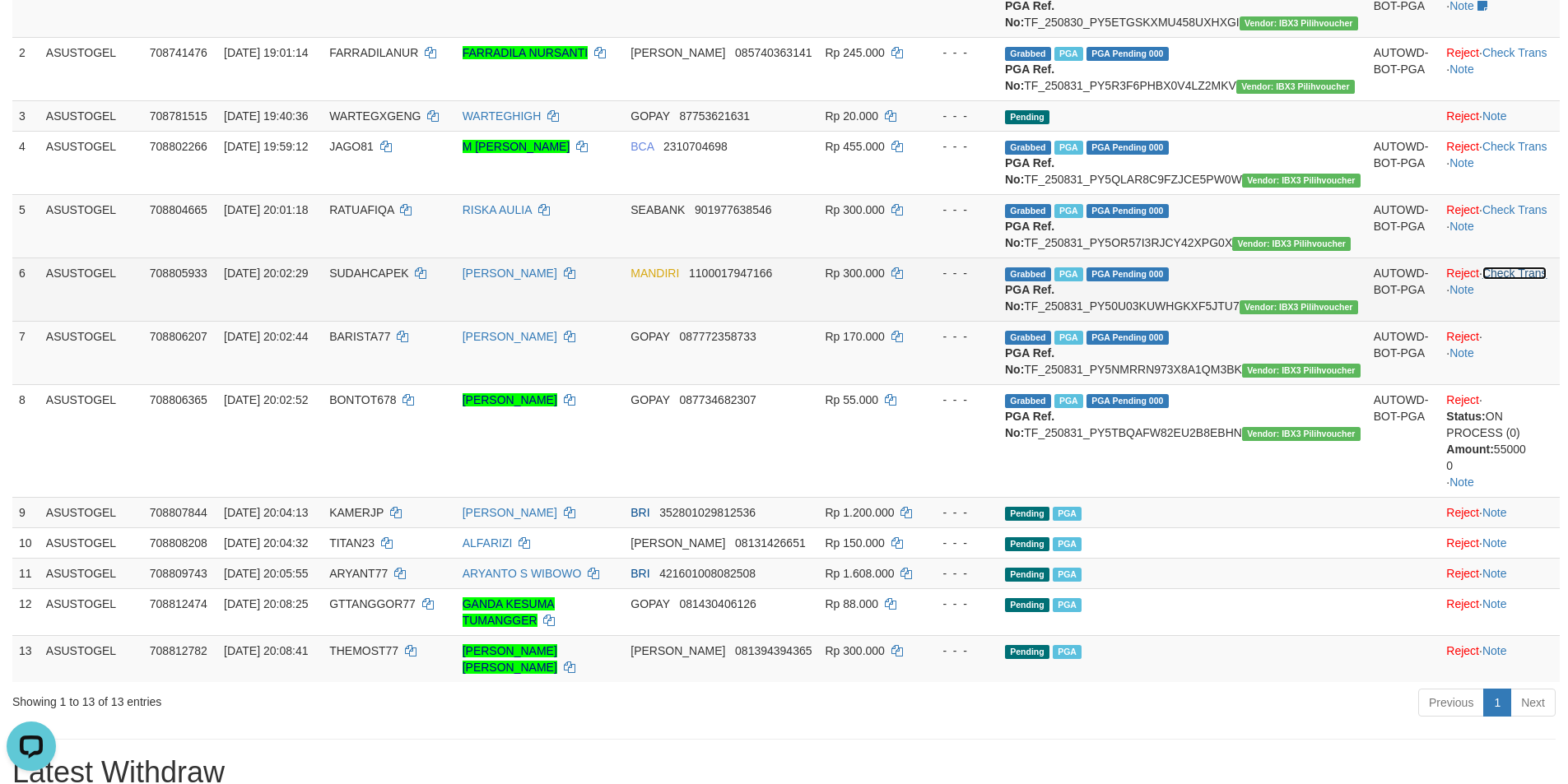
click at [1506, 280] on link "Check Trans" at bounding box center [1514, 272] width 65 height 13
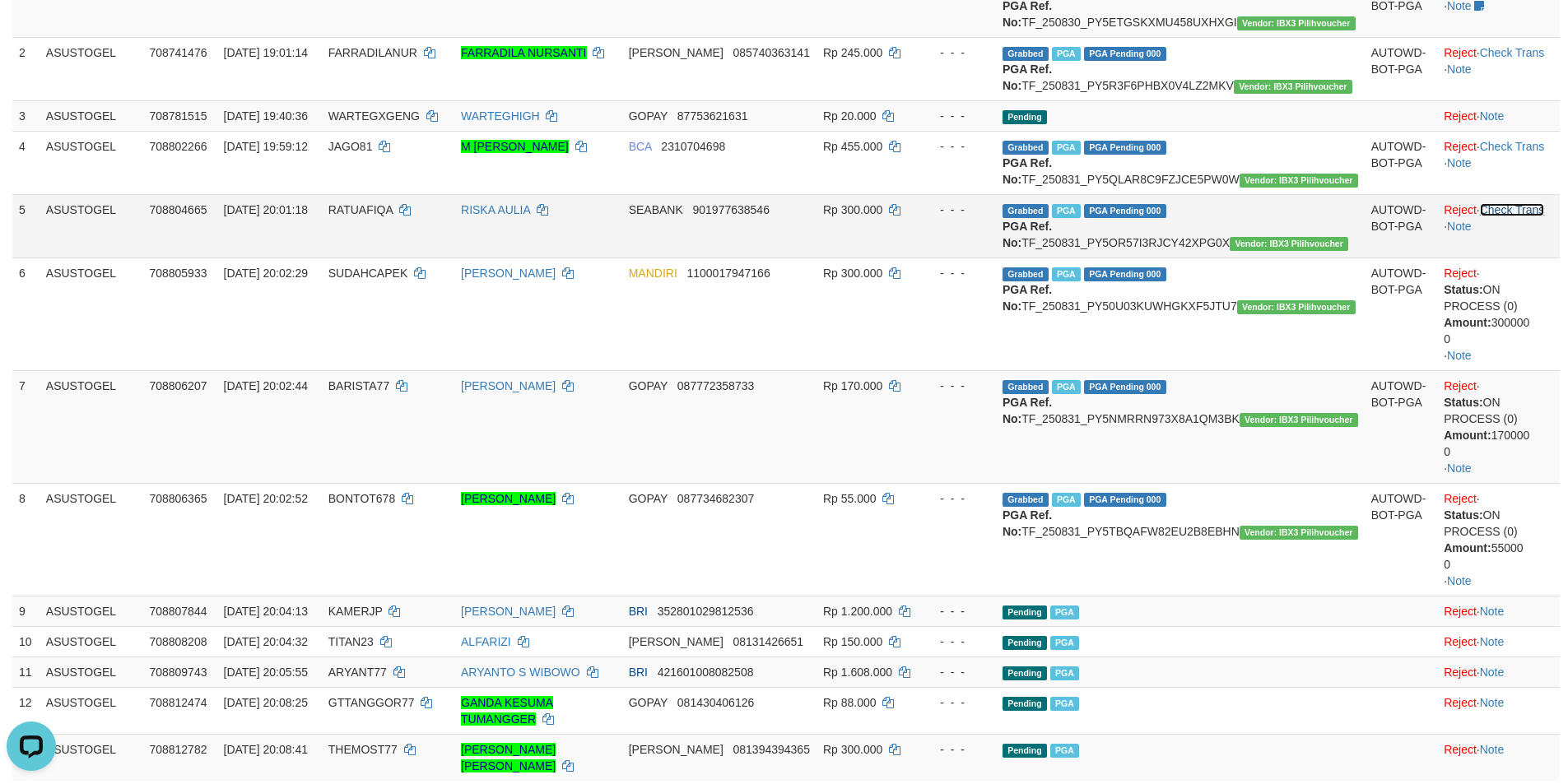
click at [1509, 216] on link "Check Trans" at bounding box center [1512, 209] width 65 height 13
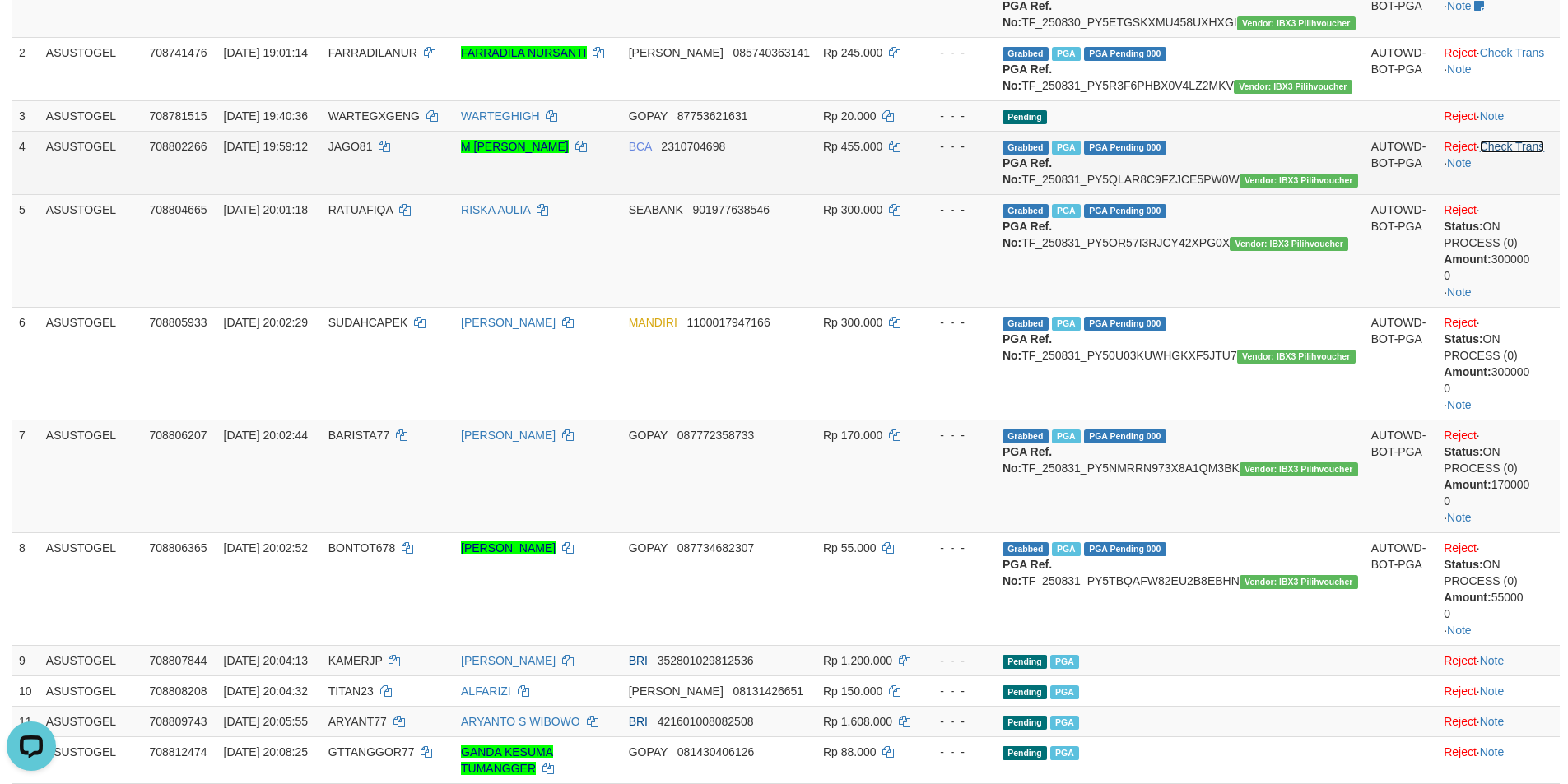
click at [1503, 153] on link "Check Trans" at bounding box center [1512, 146] width 65 height 13
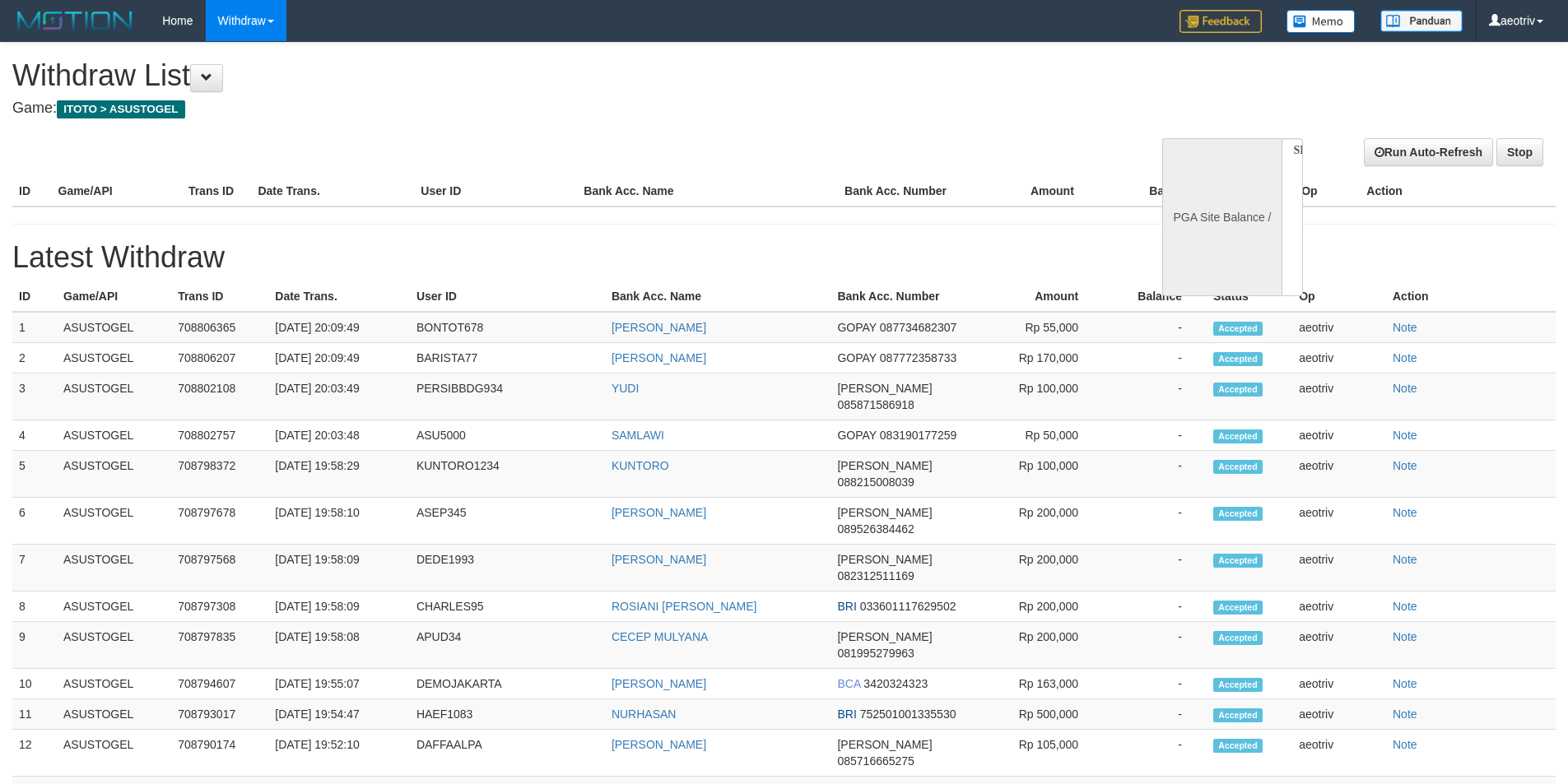
select select
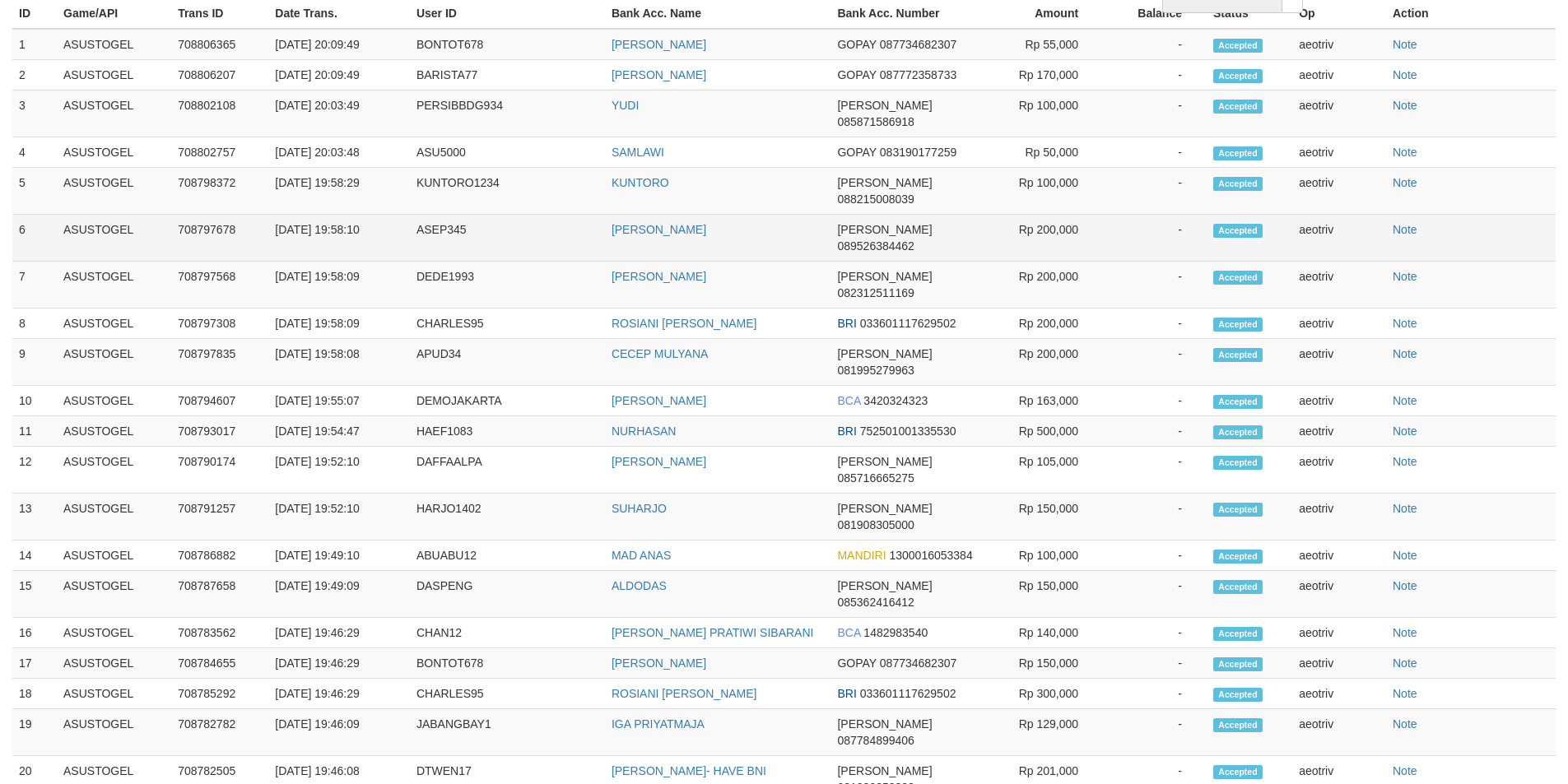
select select "**"
select select
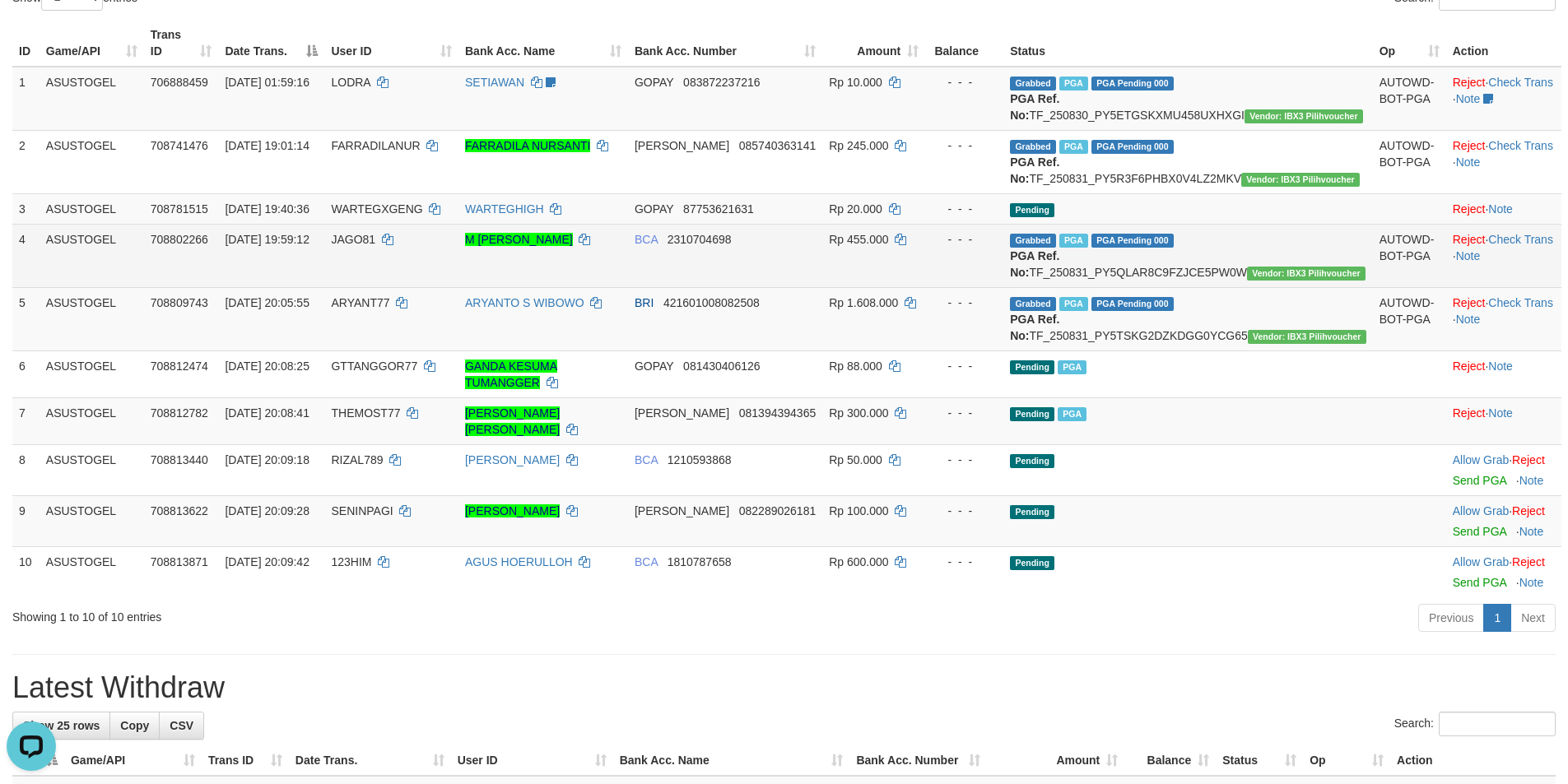
scroll to position [201, 0]
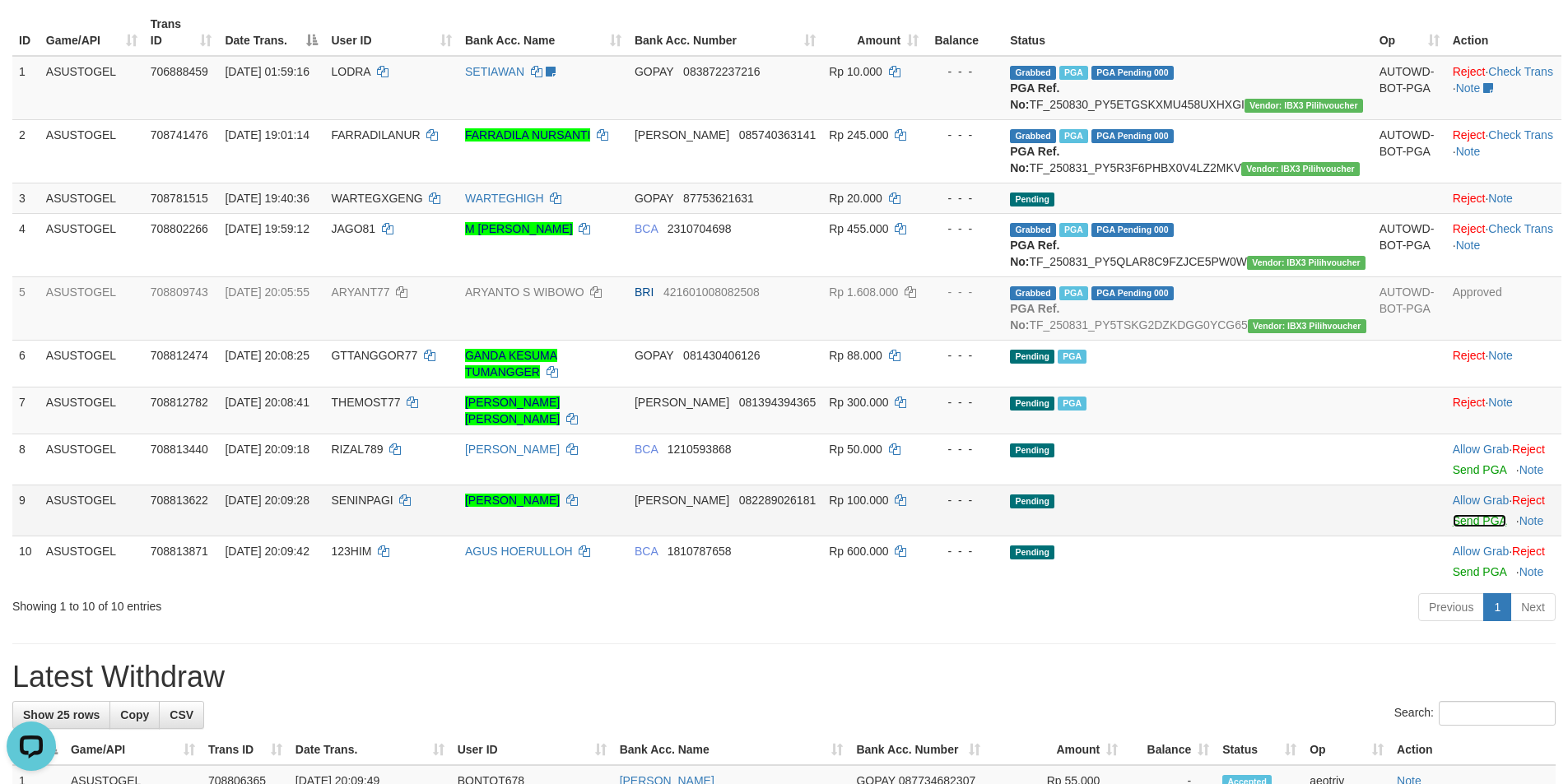
click at [1465, 527] on link "Send PGA" at bounding box center [1479, 520] width 54 height 13
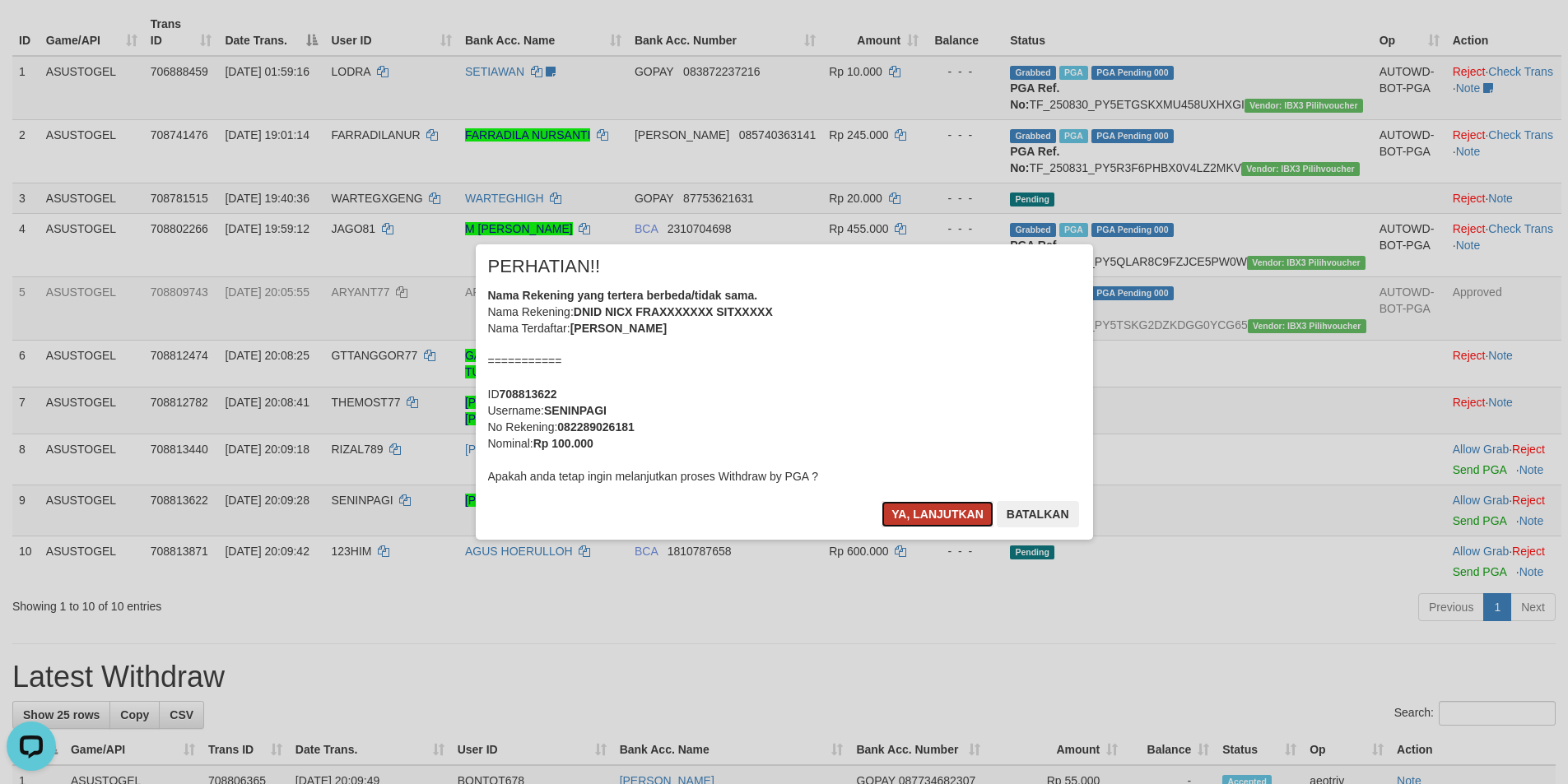
click at [907, 505] on button "Ya, lanjutkan" at bounding box center [937, 513] width 112 height 26
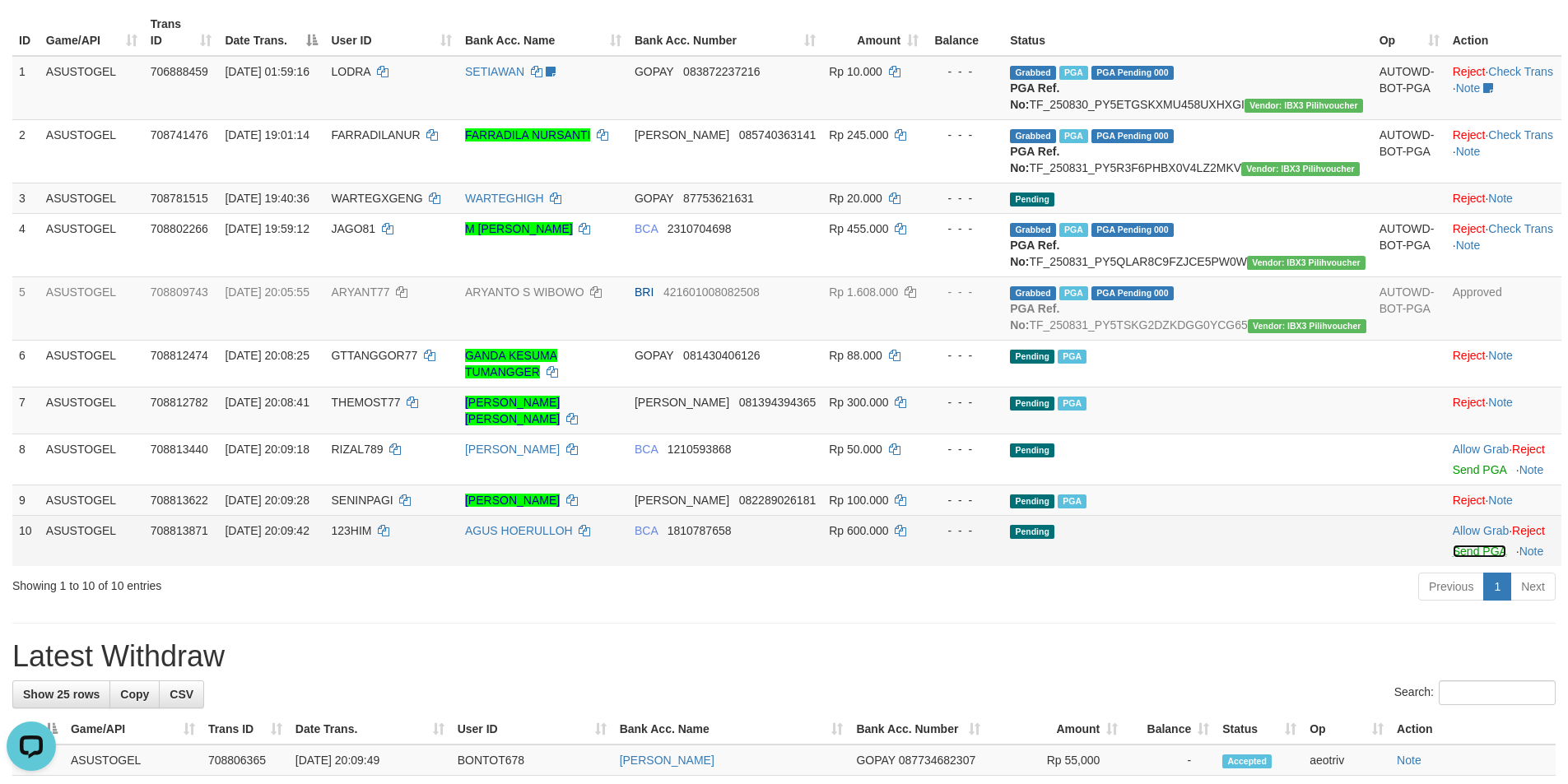
click at [1452, 558] on link "Send PGA" at bounding box center [1479, 551] width 54 height 13
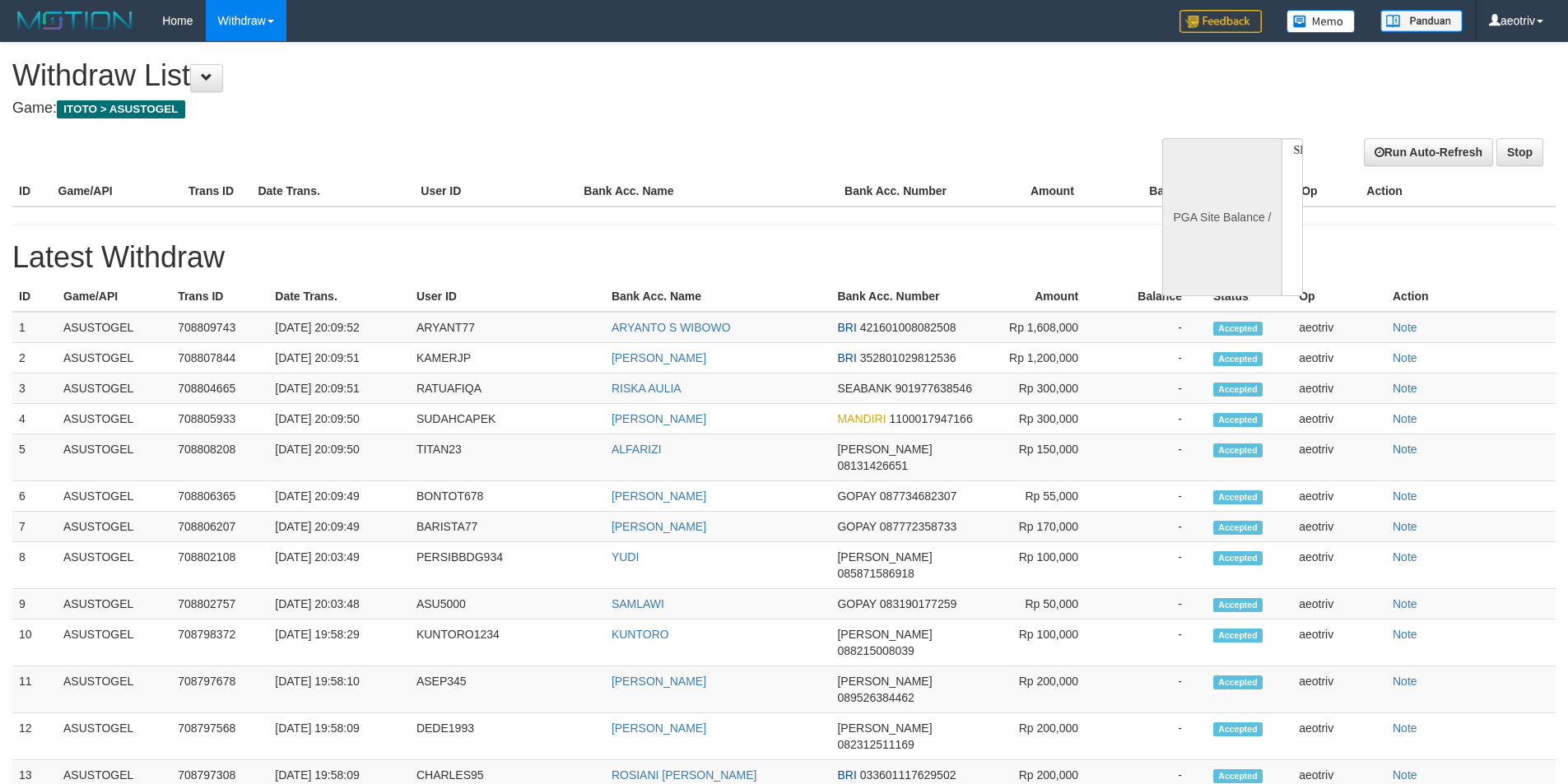
select select
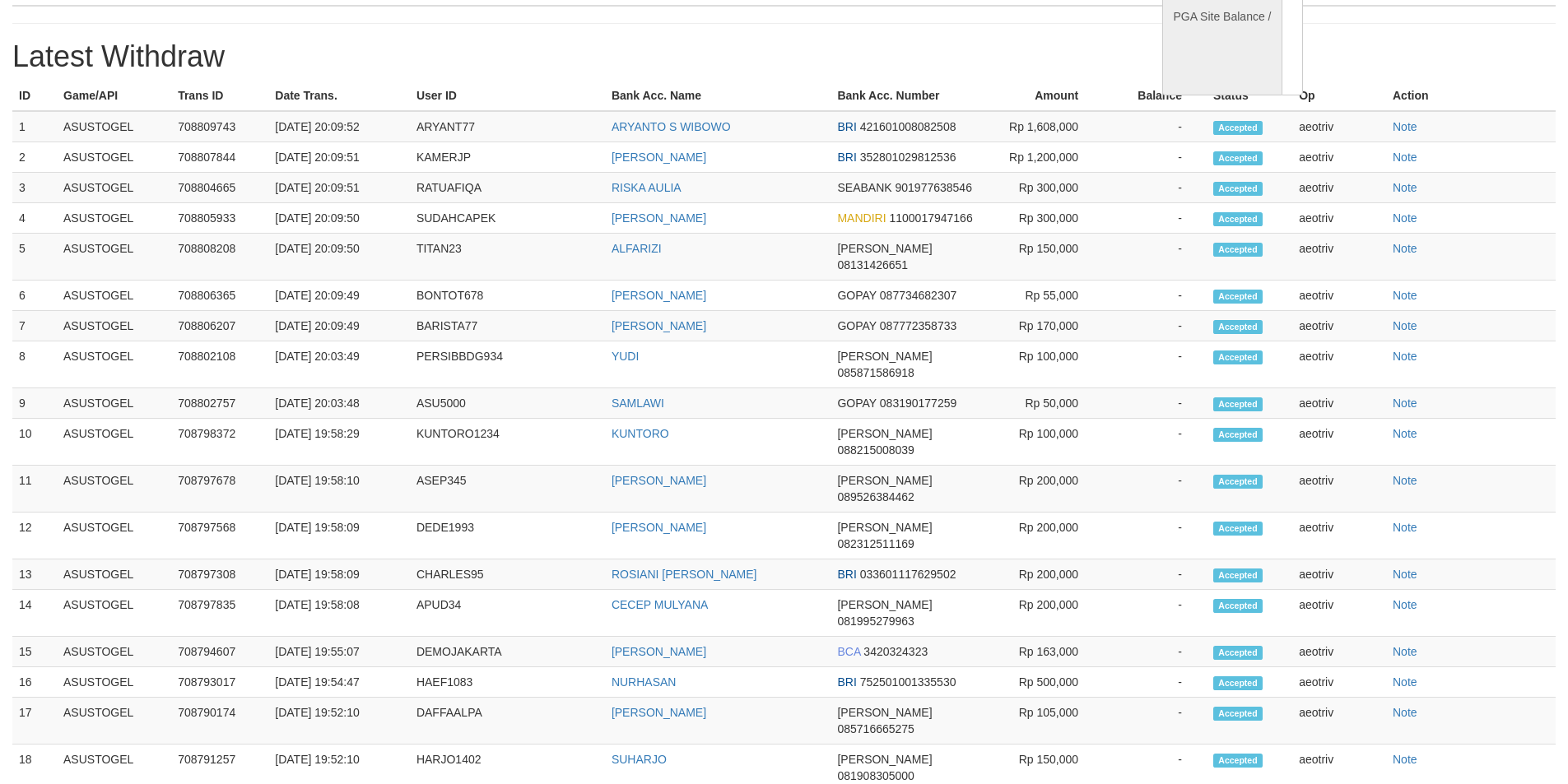
select select "**"
select select
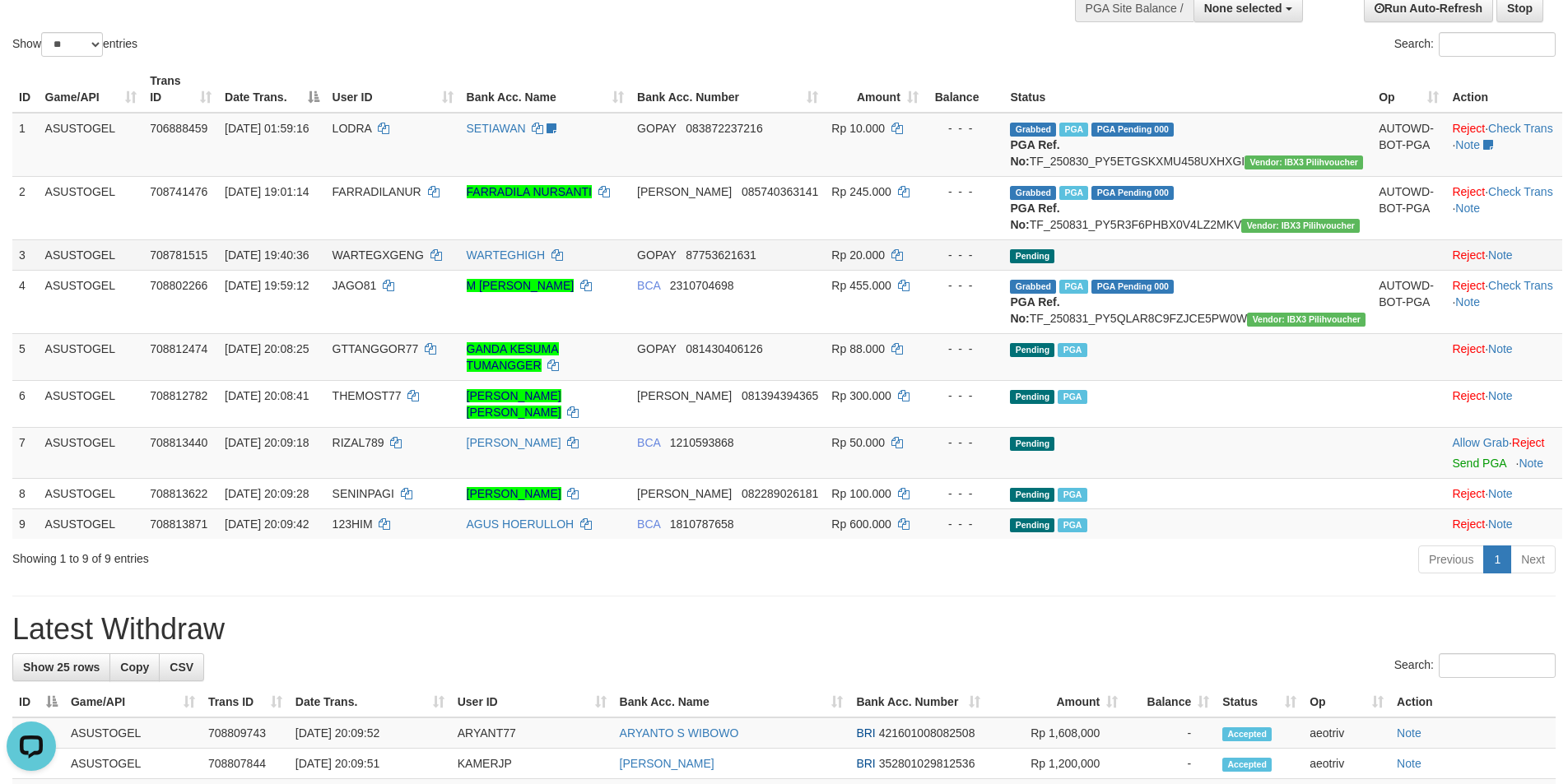
scroll to position [118, 0]
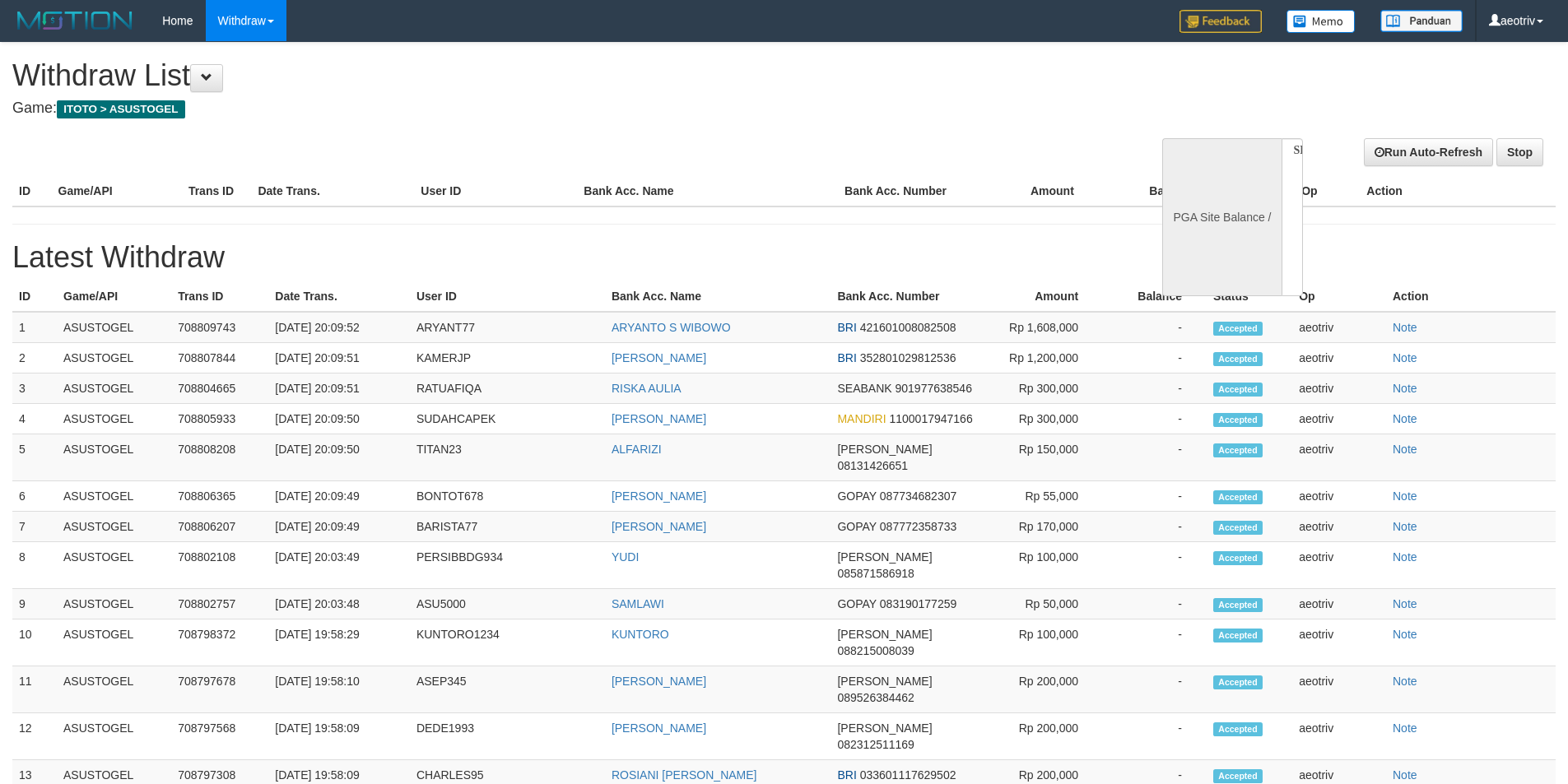
select select
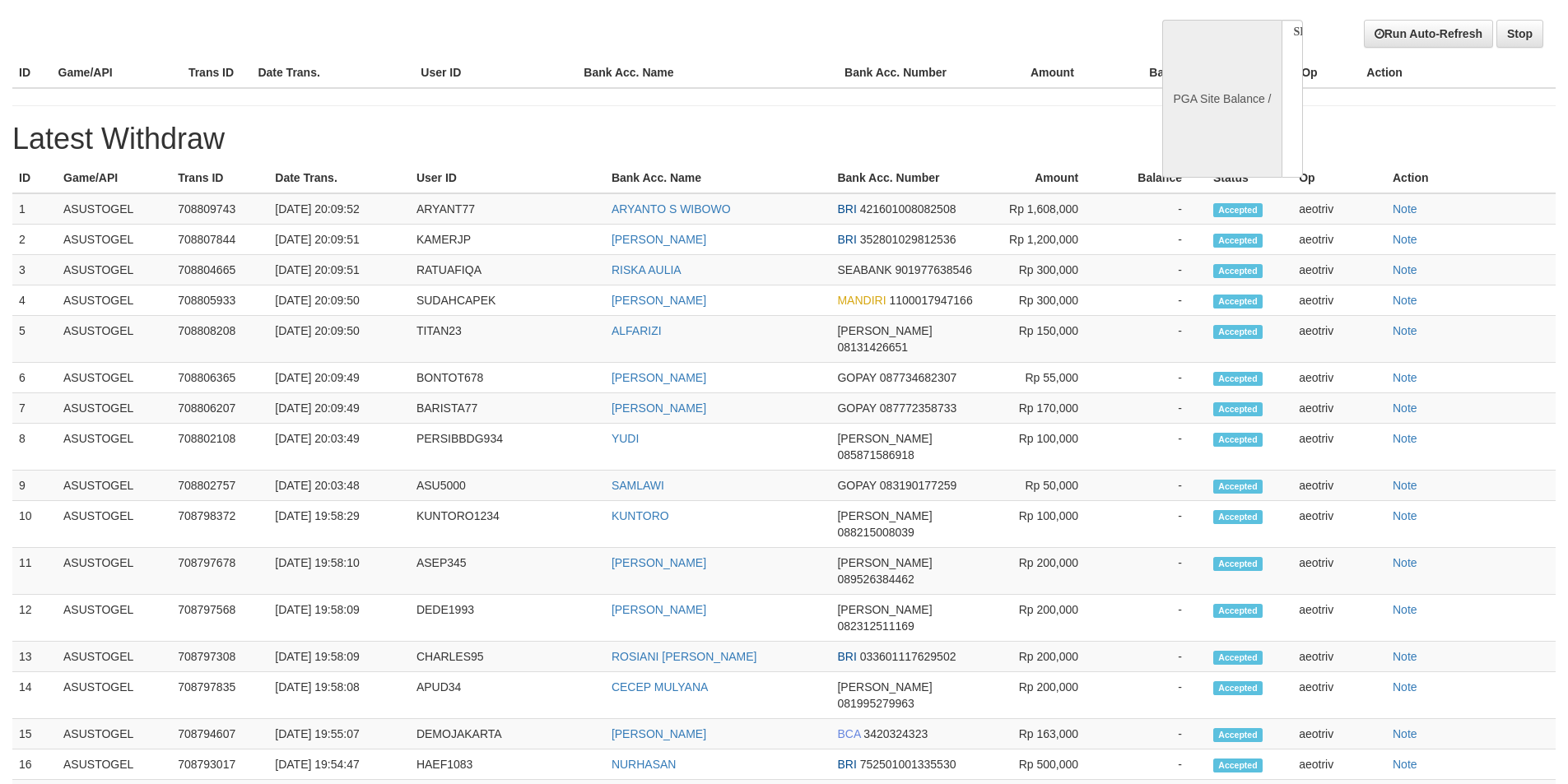
select select "**"
select select
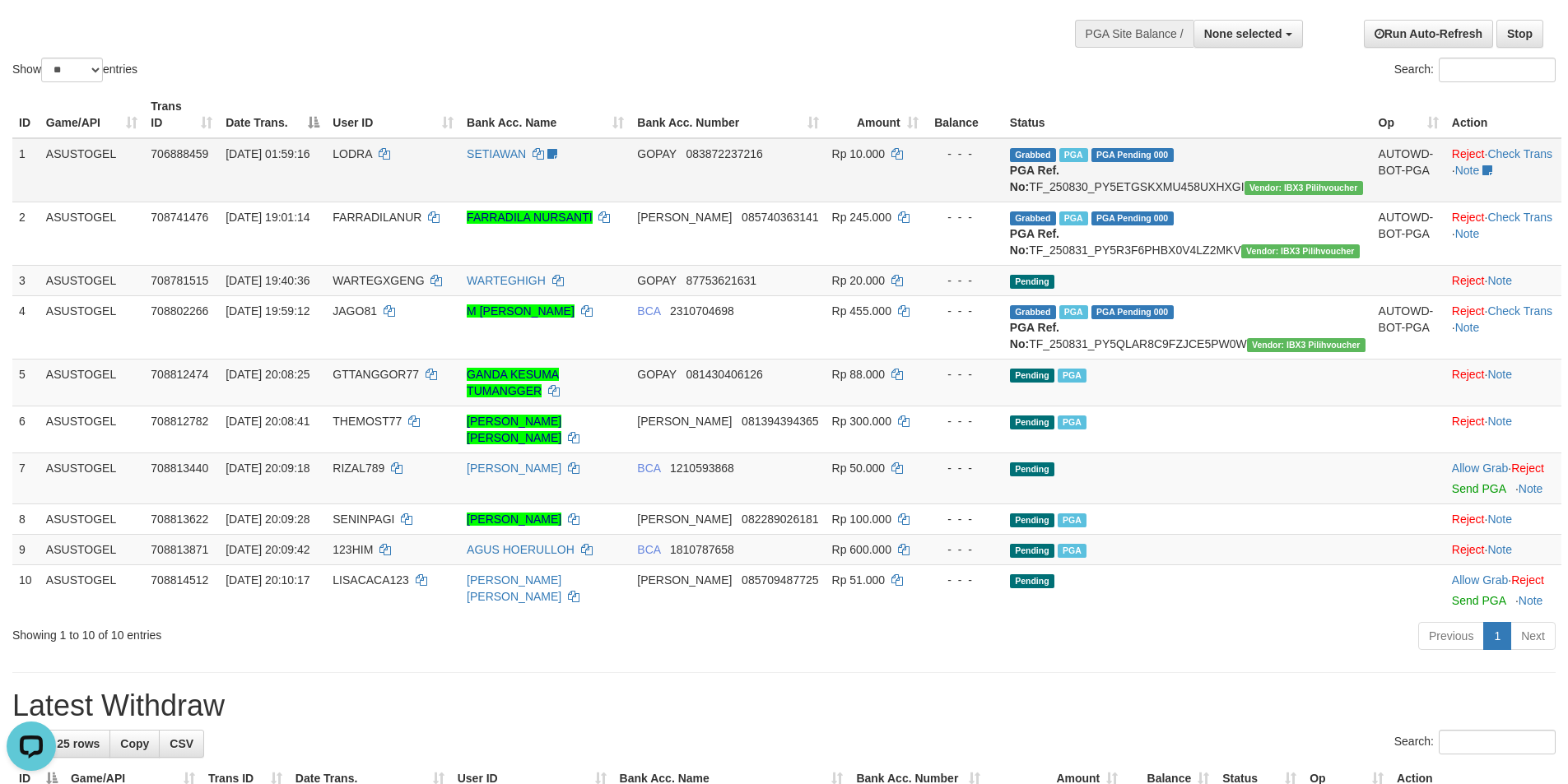
scroll to position [0, 0]
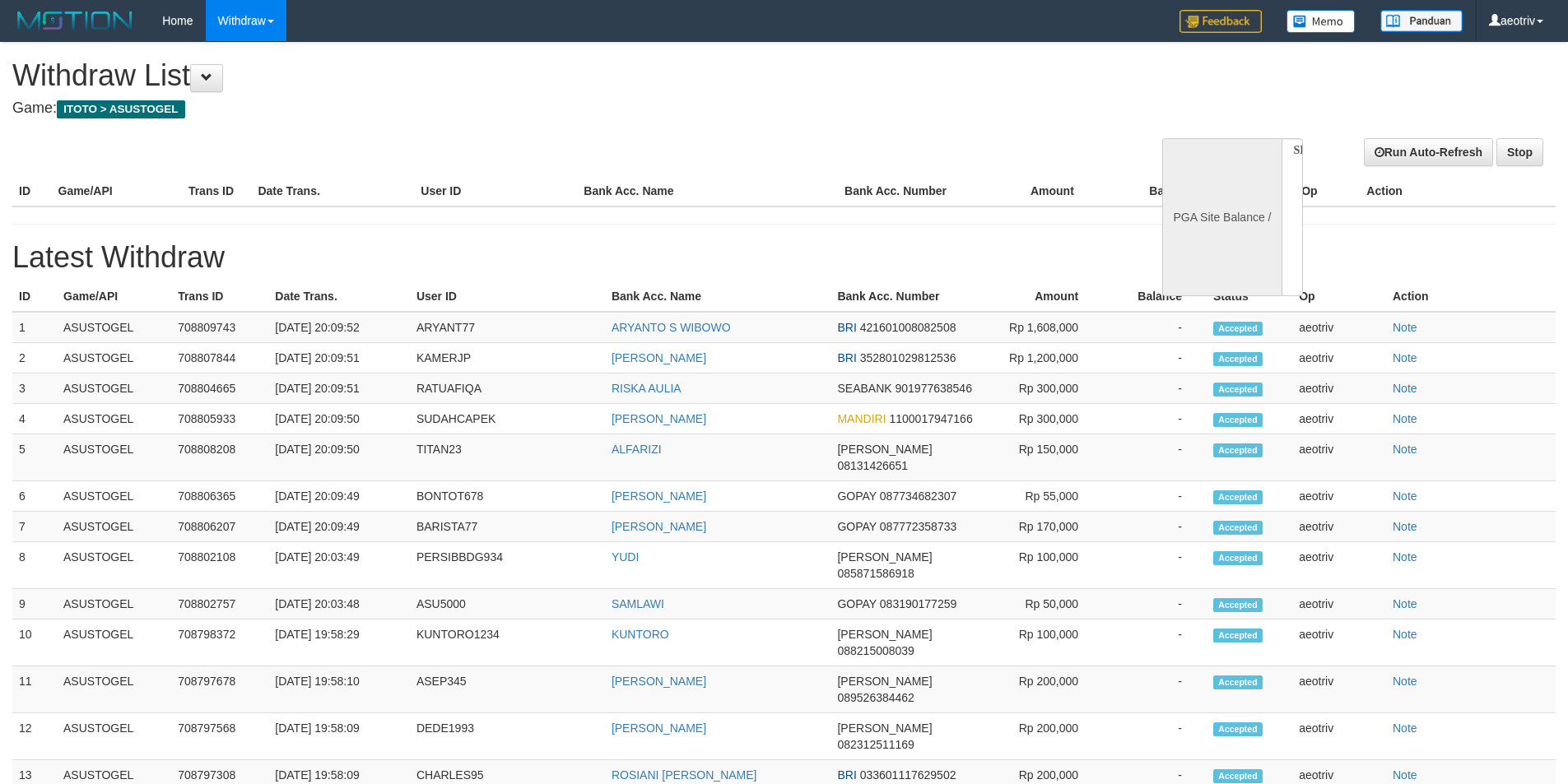
select select
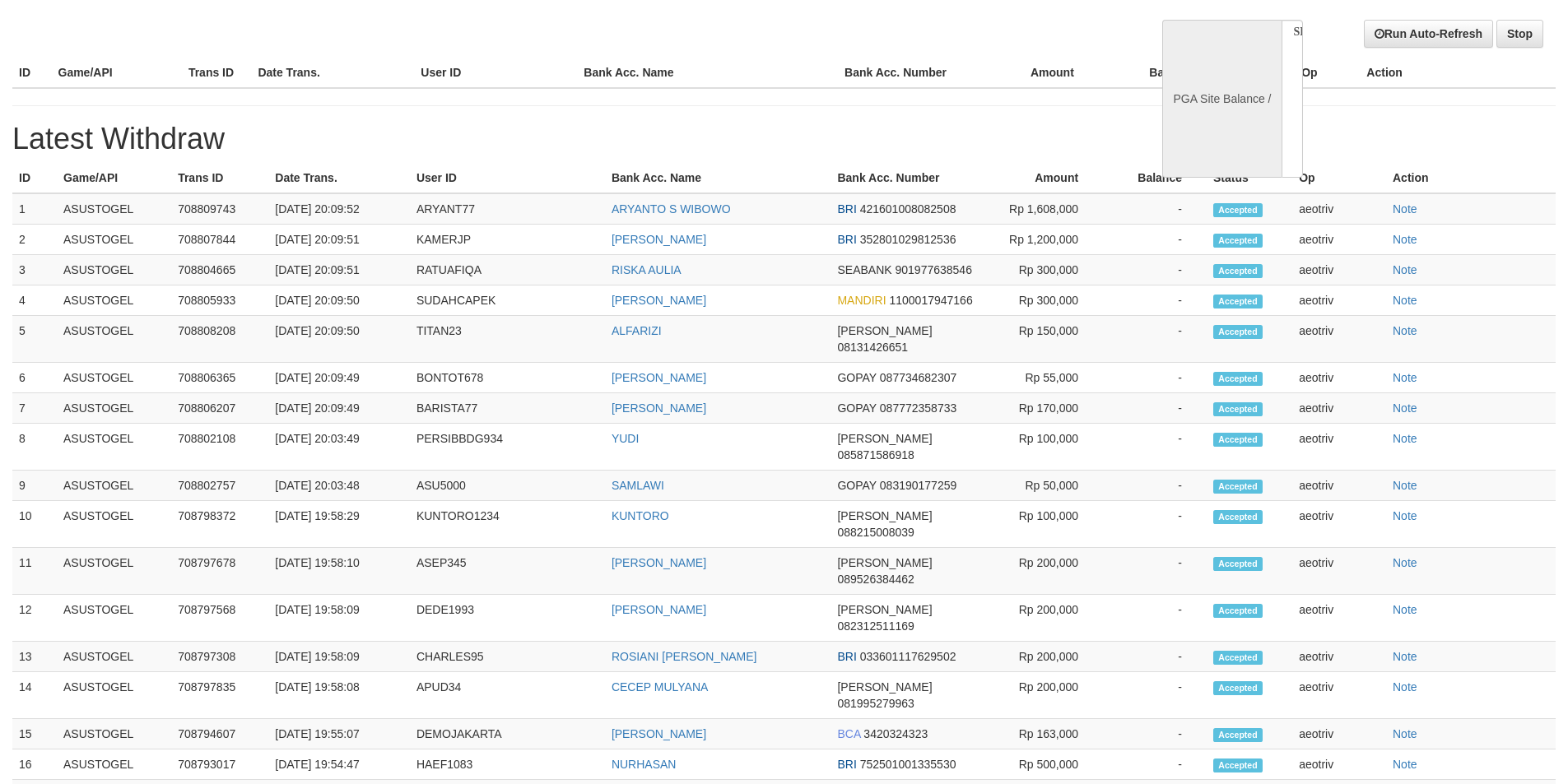
select select "**"
select select
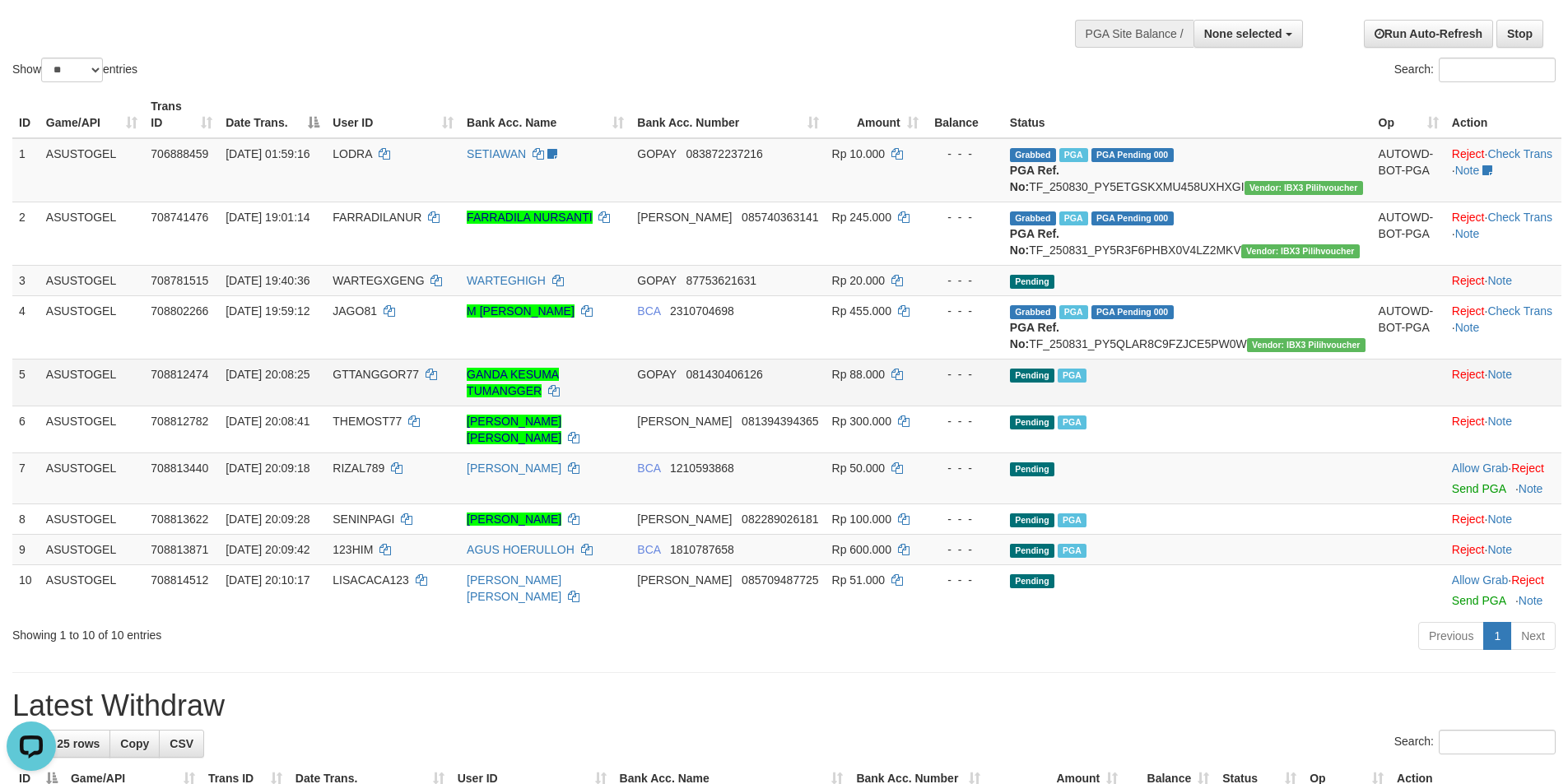
scroll to position [0, 0]
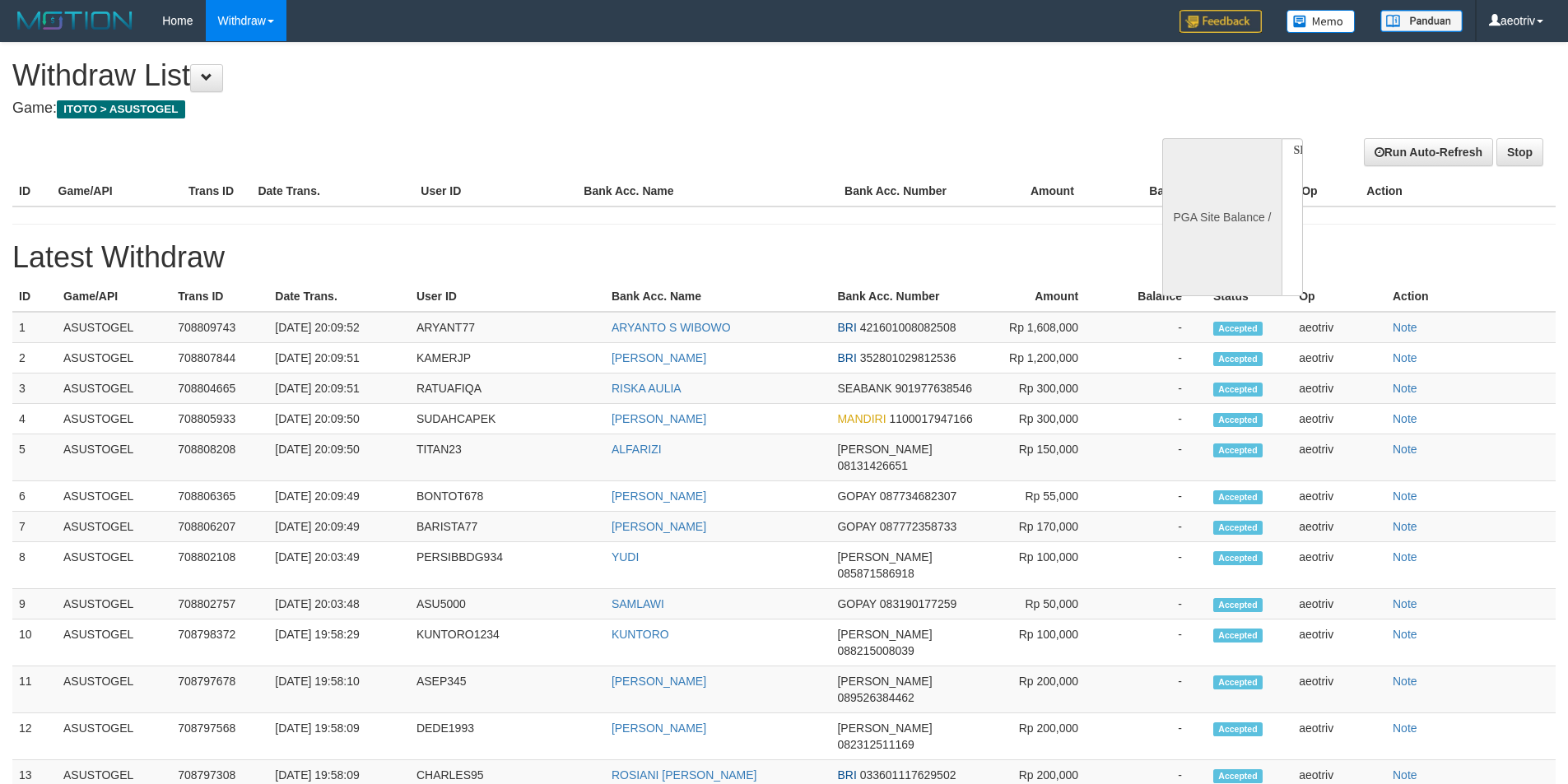
select select
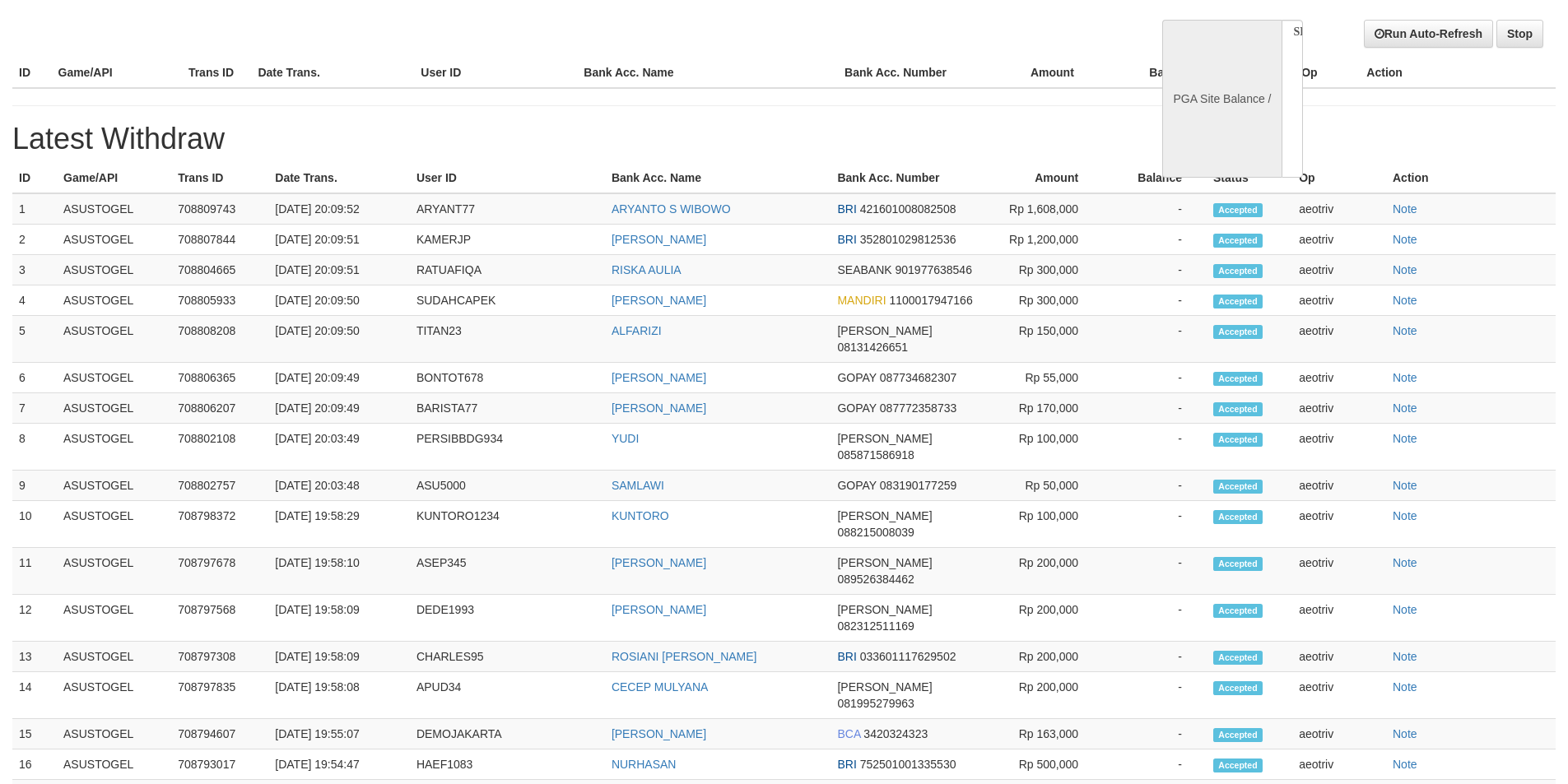
select select "**"
select select
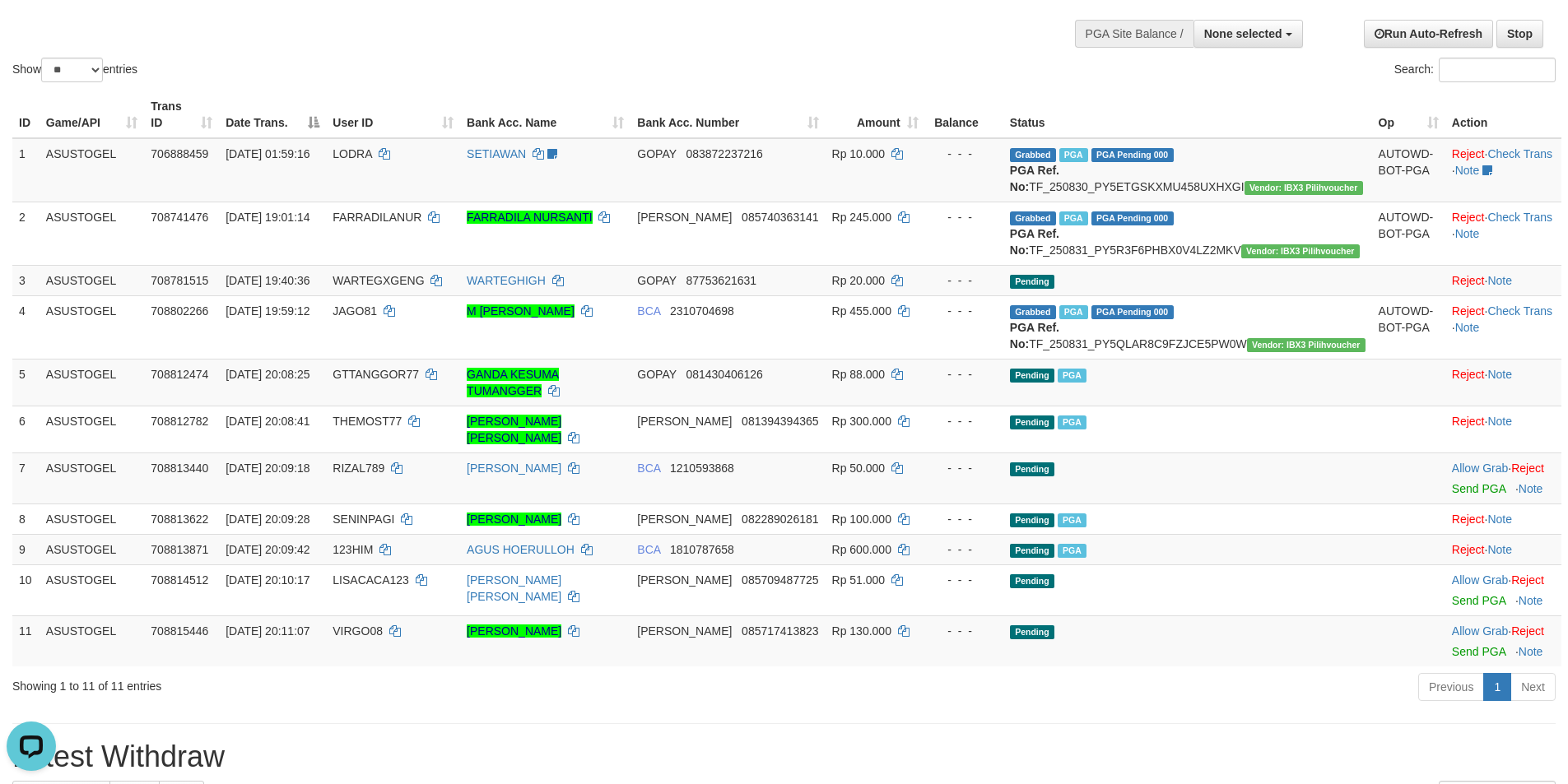
scroll to position [0, 0]
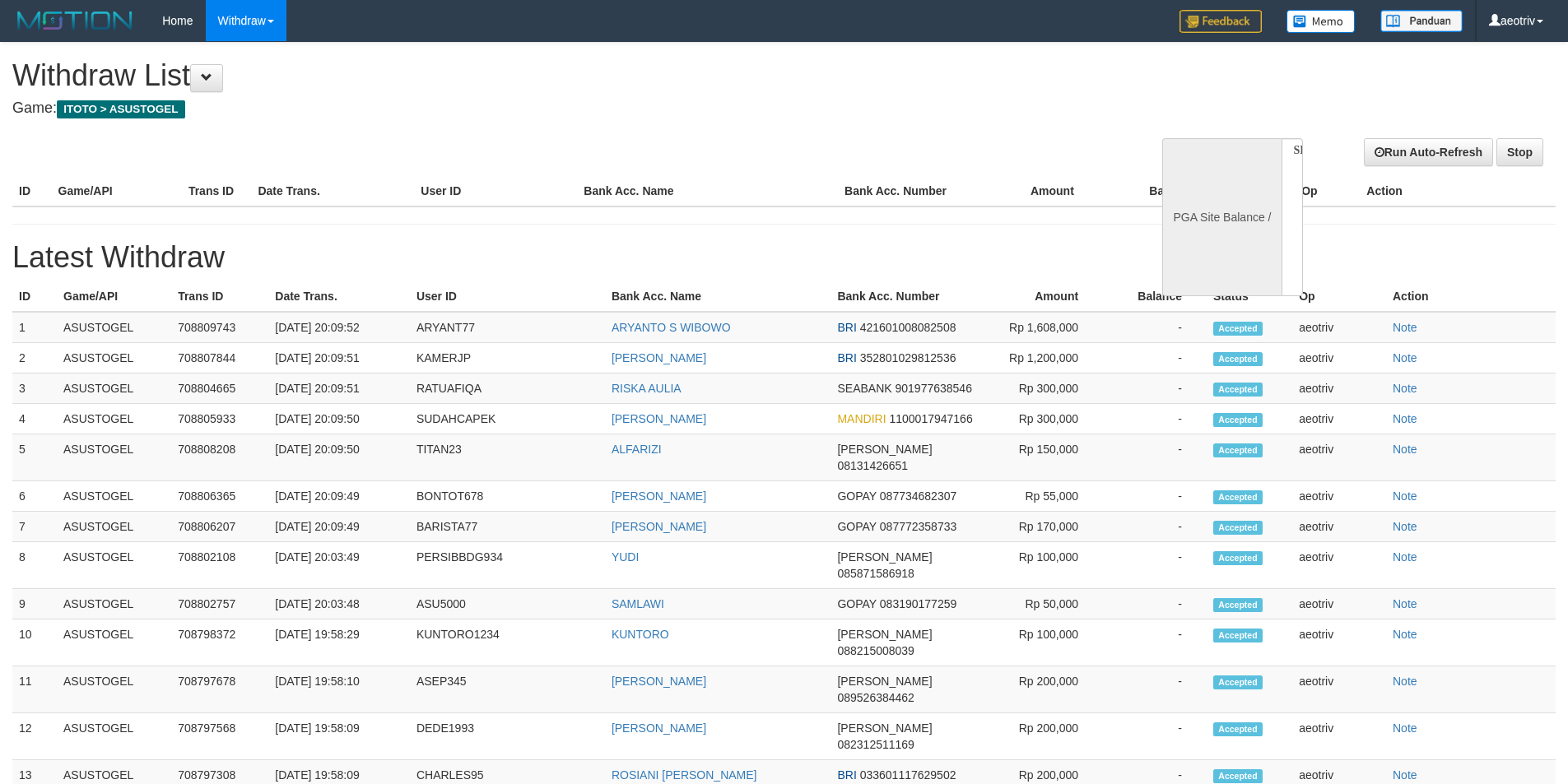
select select
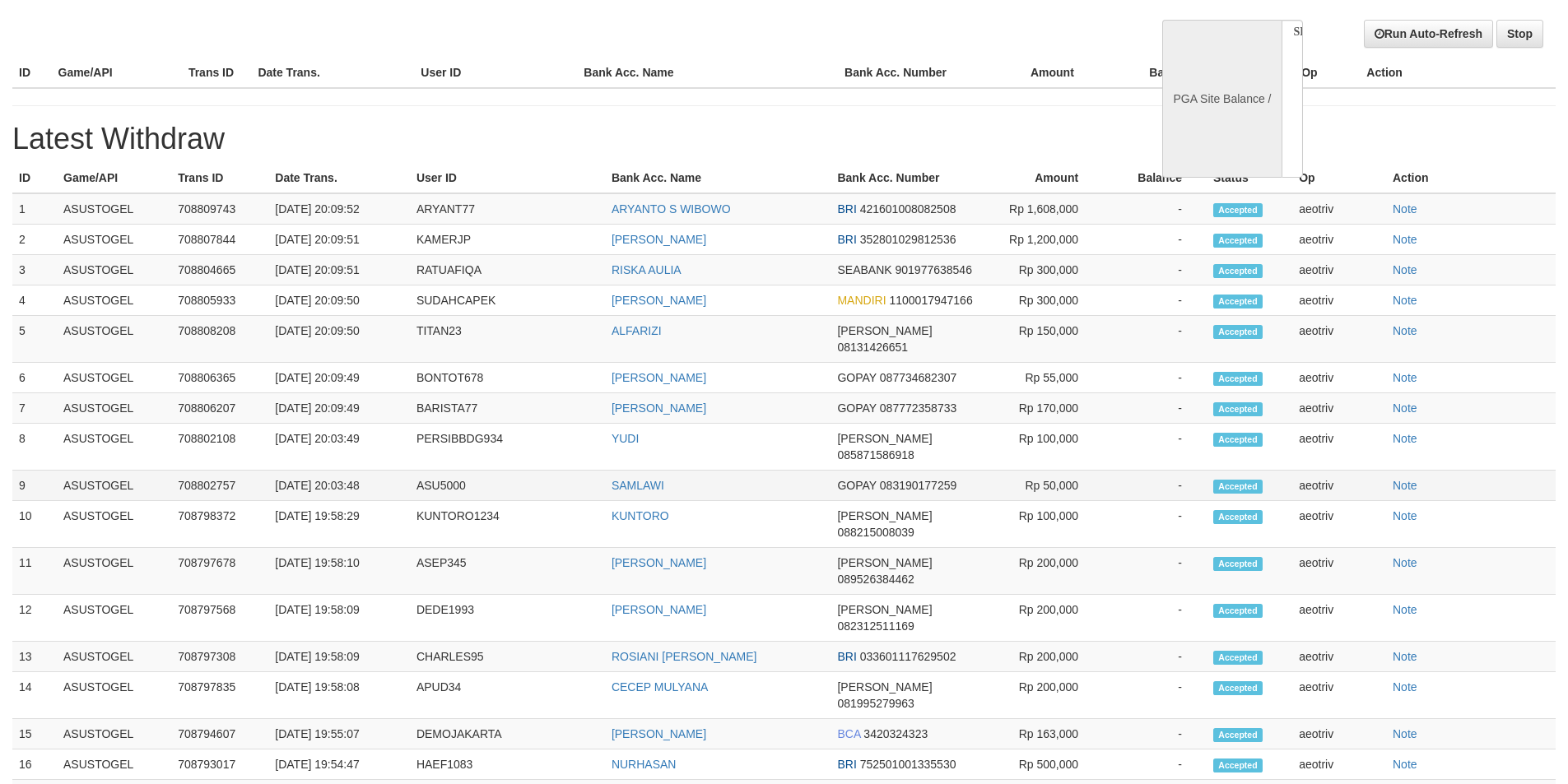
select select "**"
select select
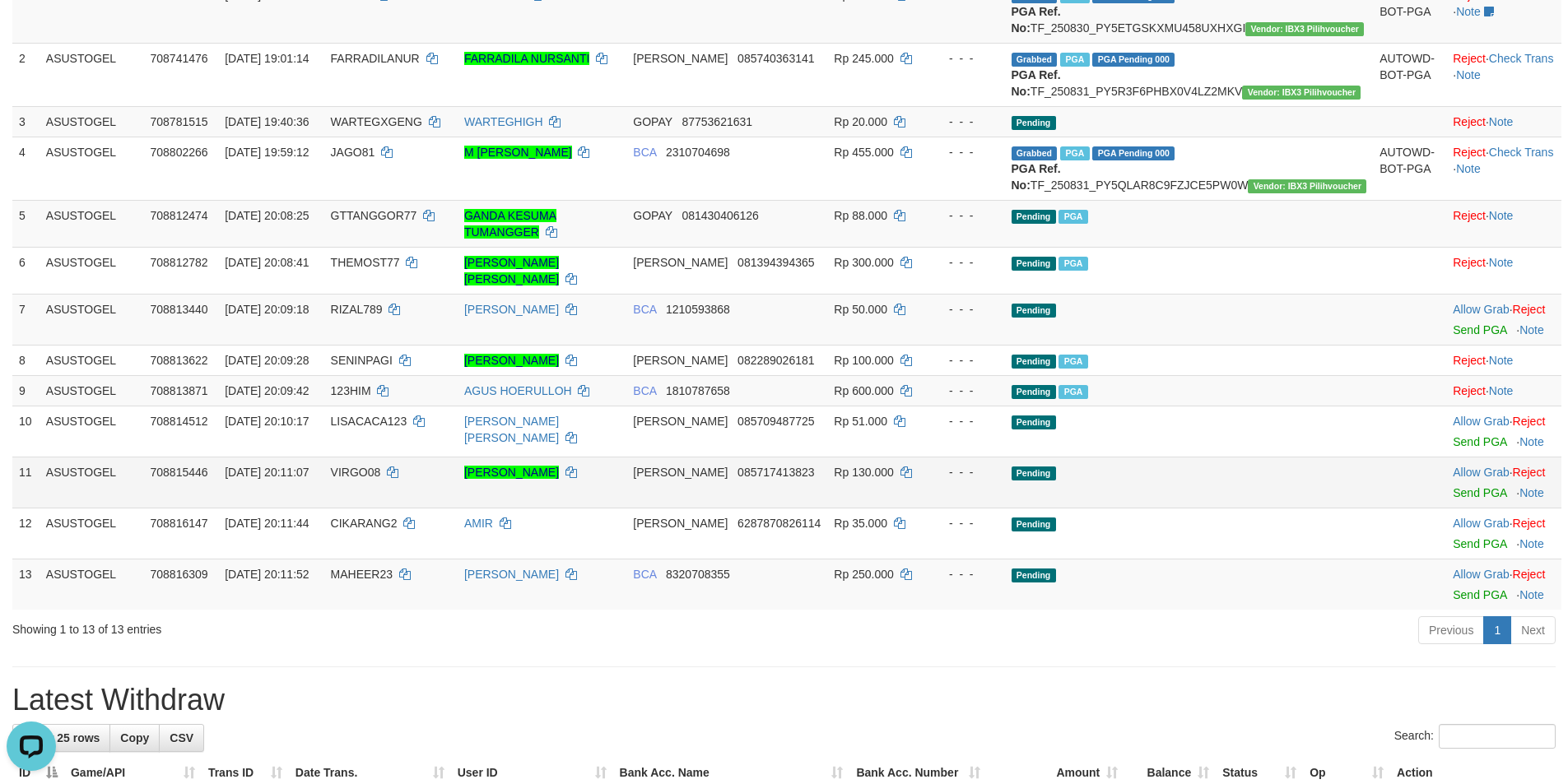
scroll to position [283, 0]
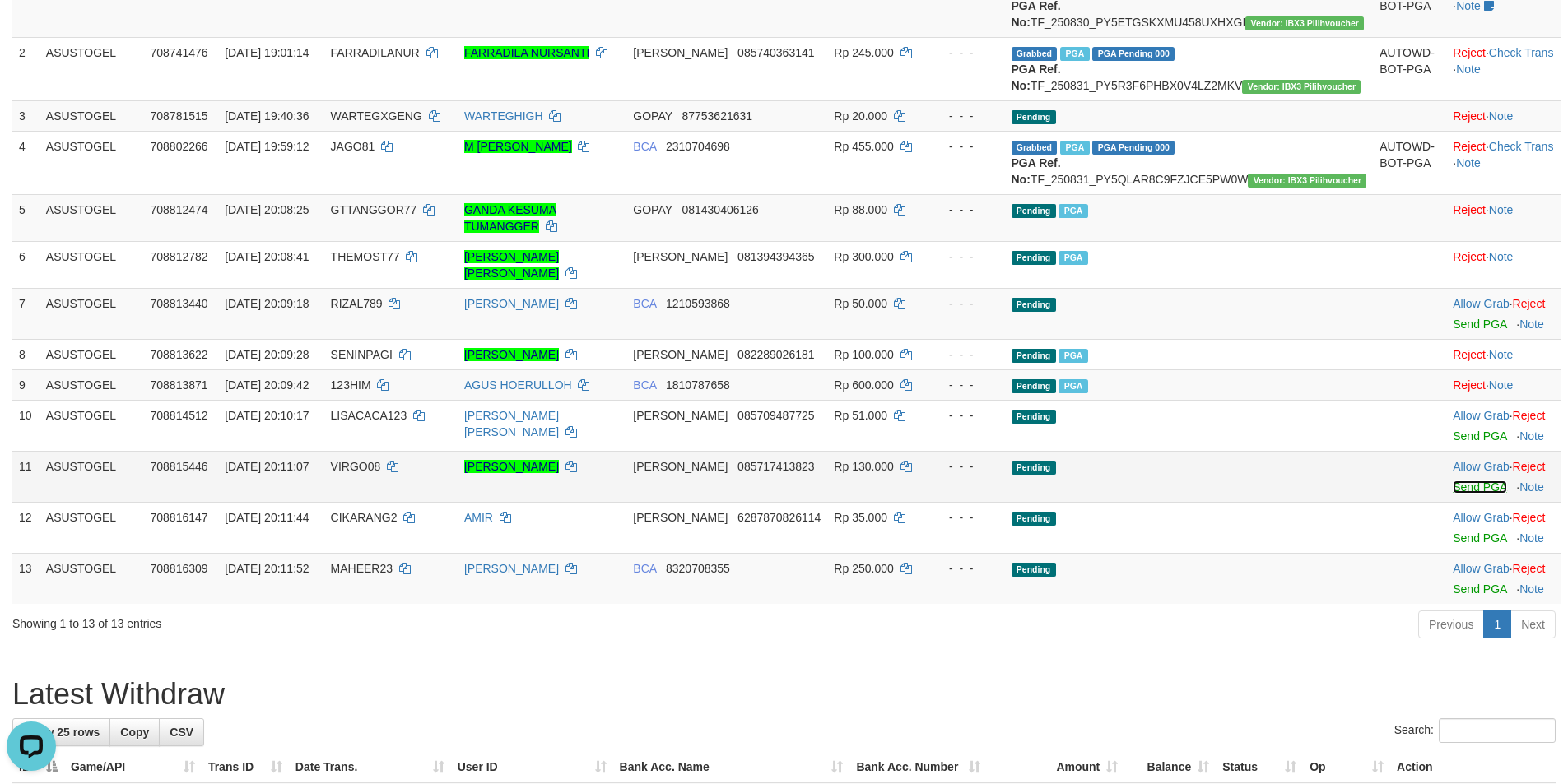
click at [1452, 490] on link "Send PGA" at bounding box center [1479, 486] width 54 height 13
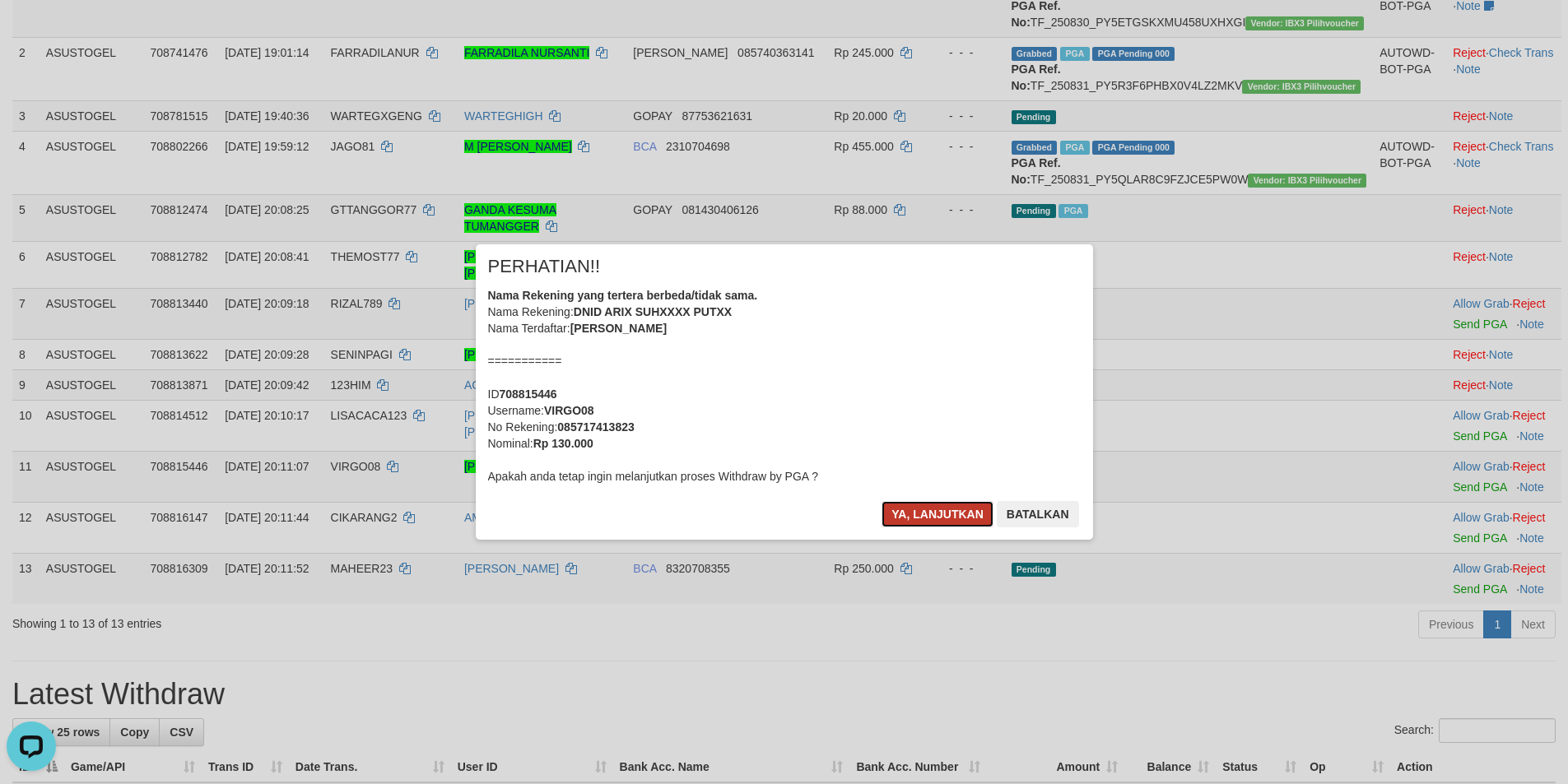
click at [920, 510] on button "Ya, lanjutkan" at bounding box center [937, 513] width 112 height 26
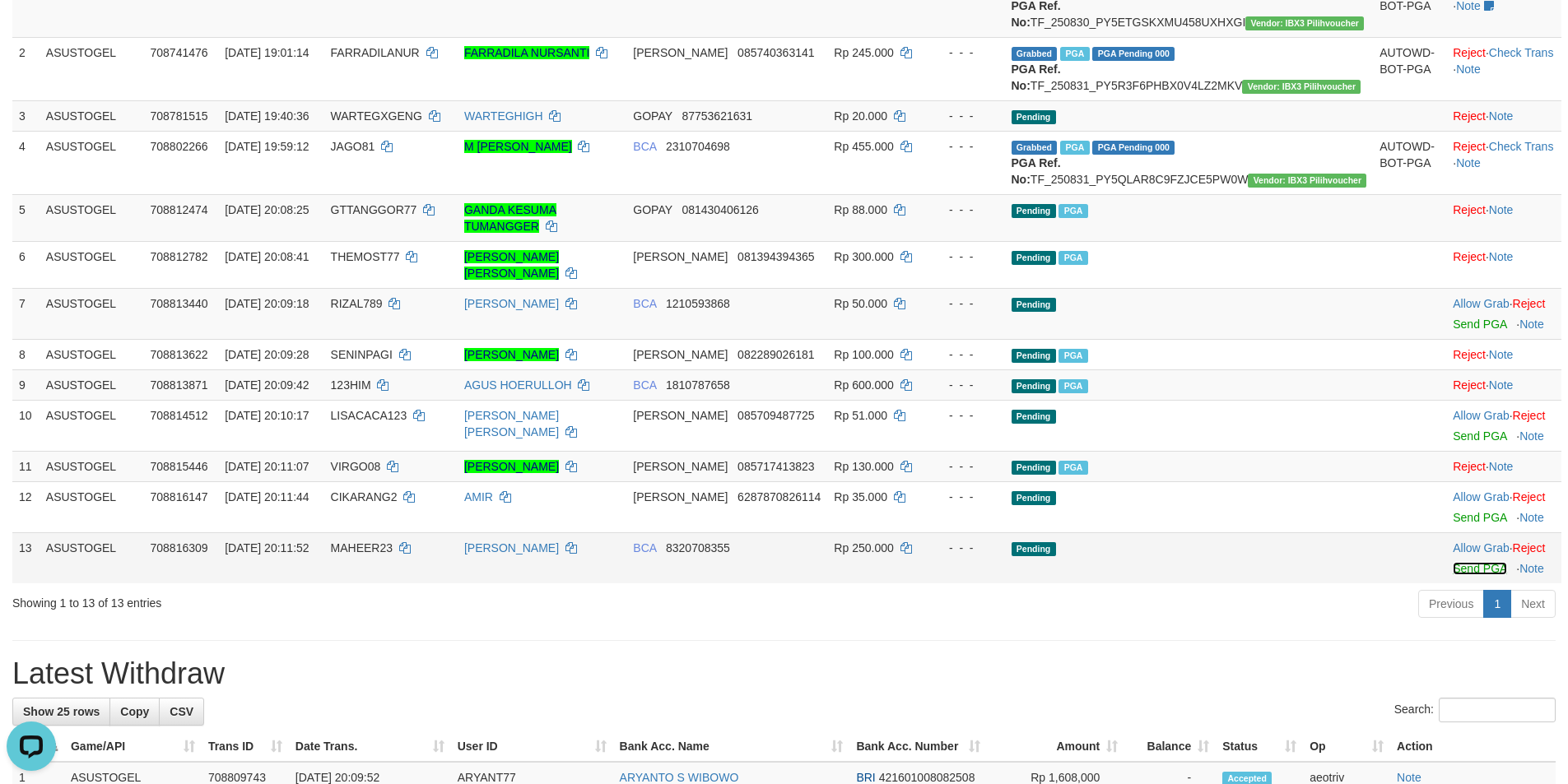
click at [1452, 567] on link "Send PGA" at bounding box center [1479, 568] width 54 height 13
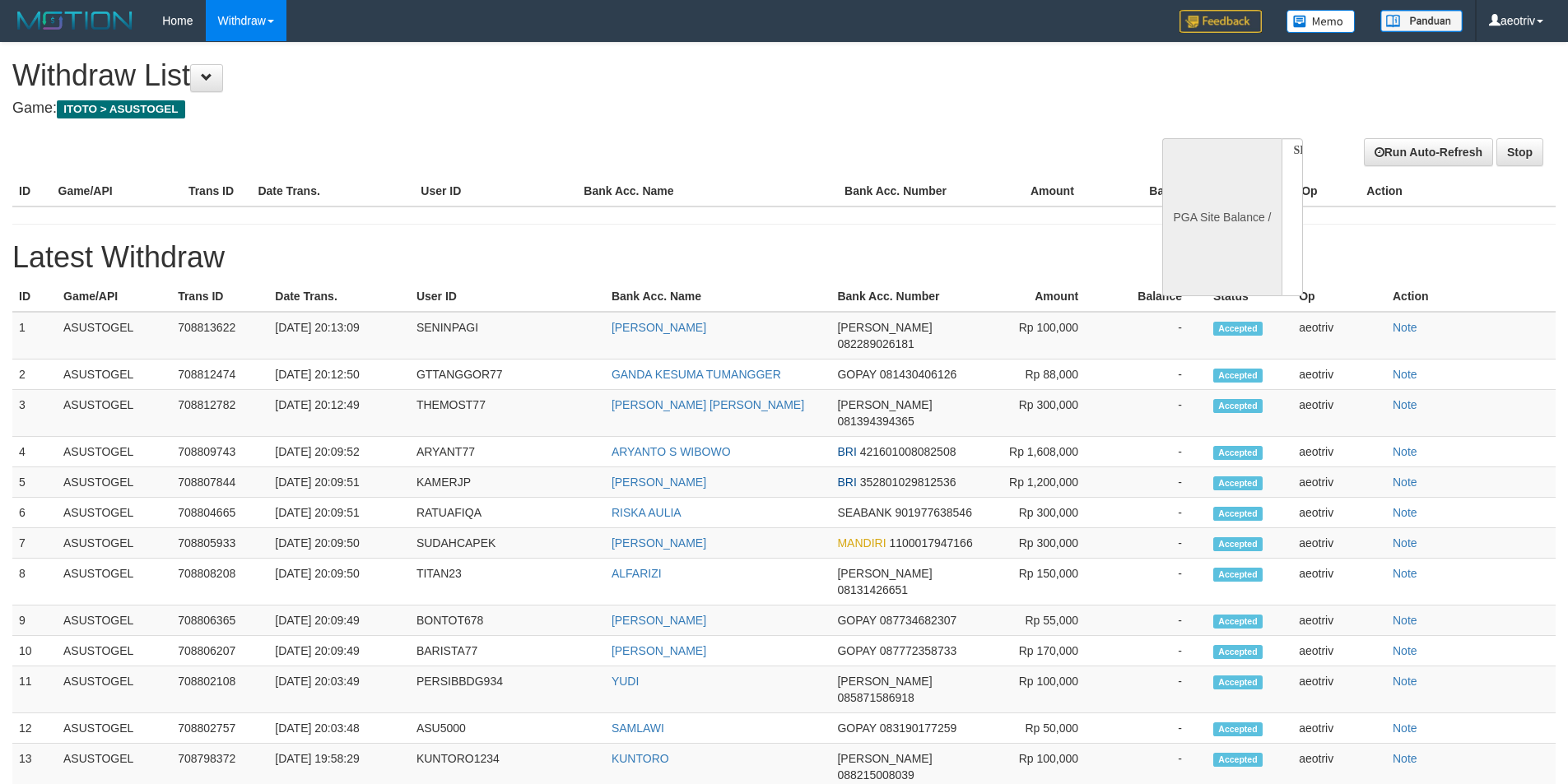
select select
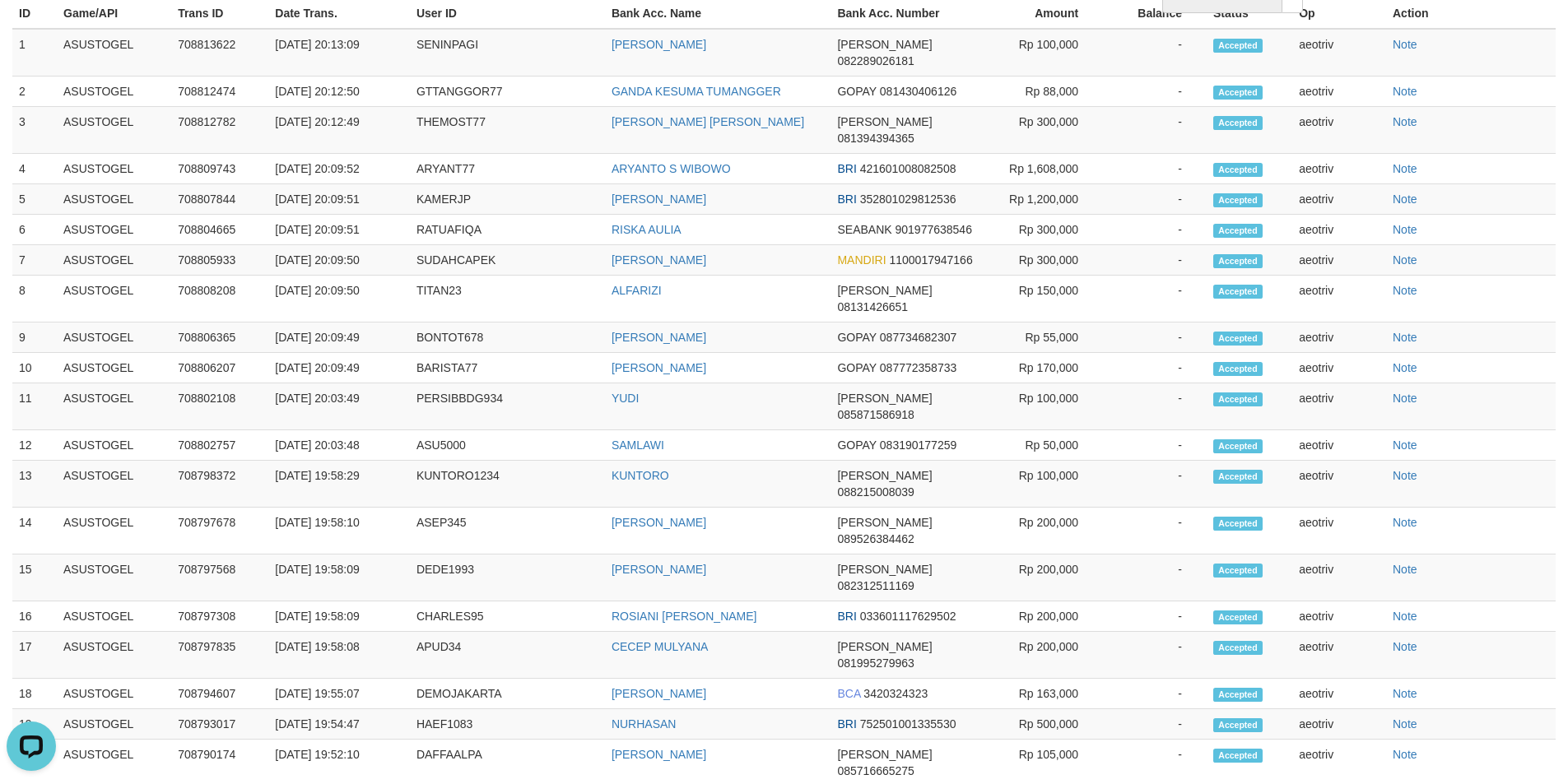
select select "**"
select select
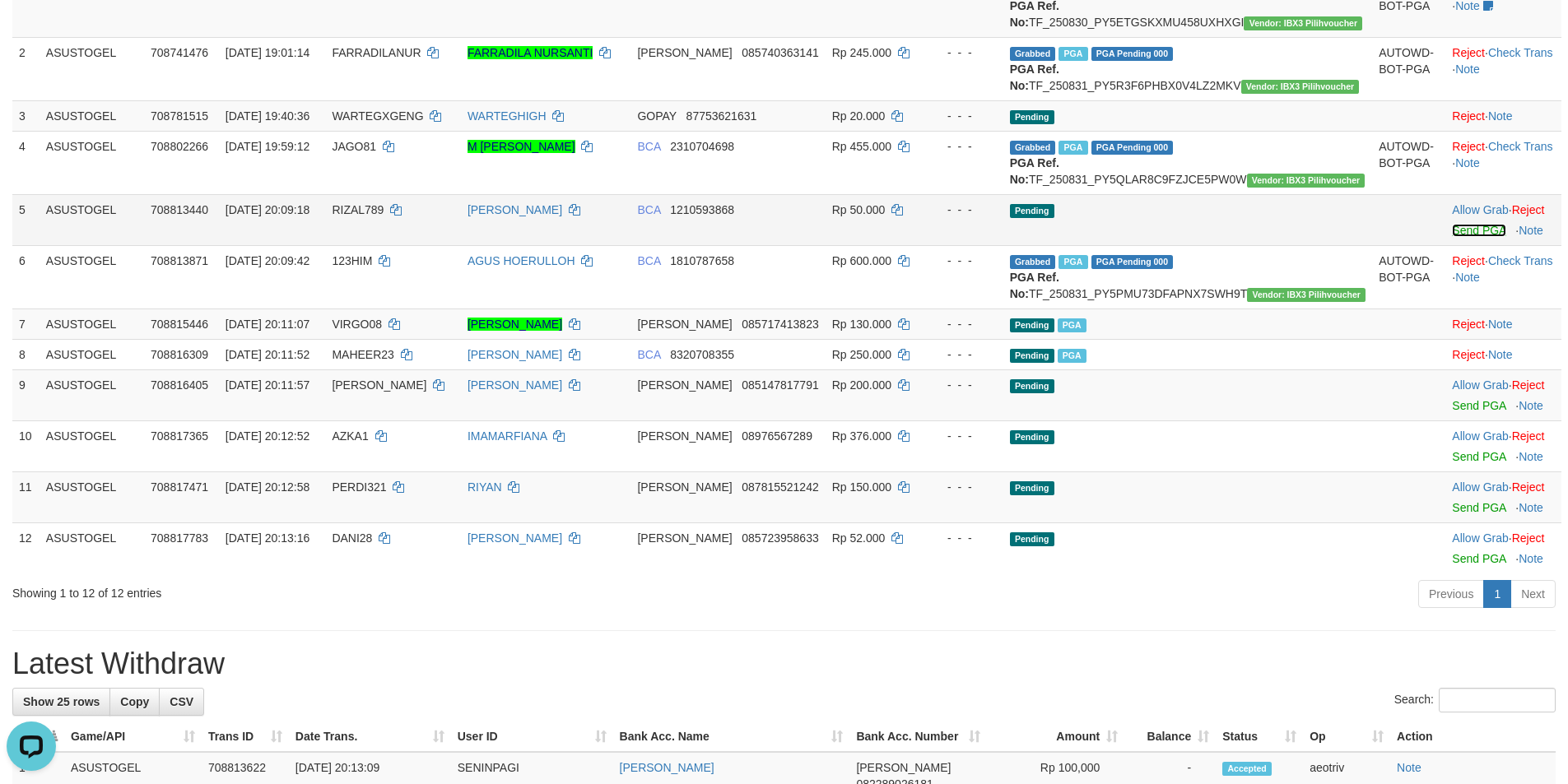
click at [1465, 237] on link "Send PGA" at bounding box center [1478, 230] width 54 height 13
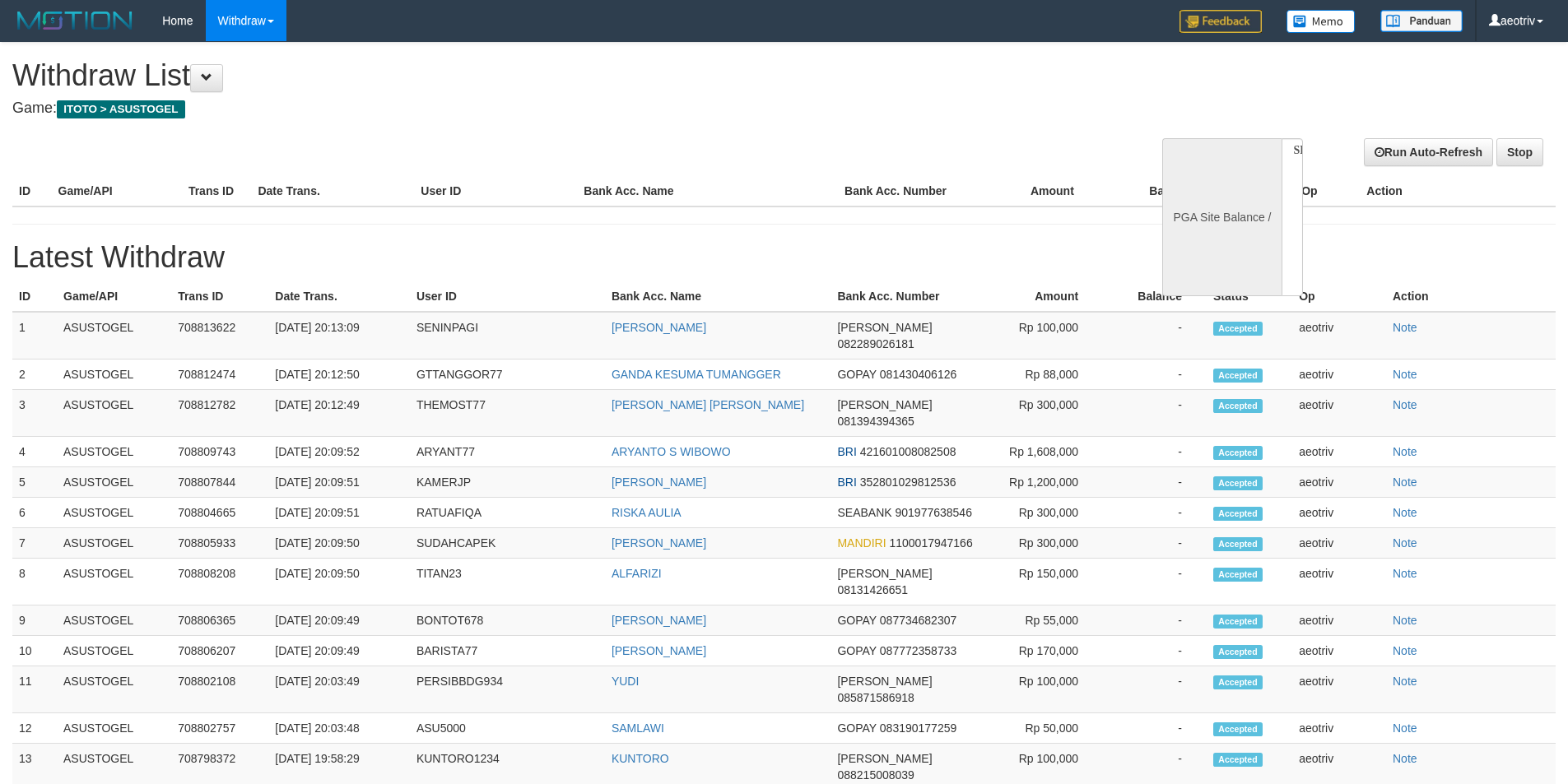
select select
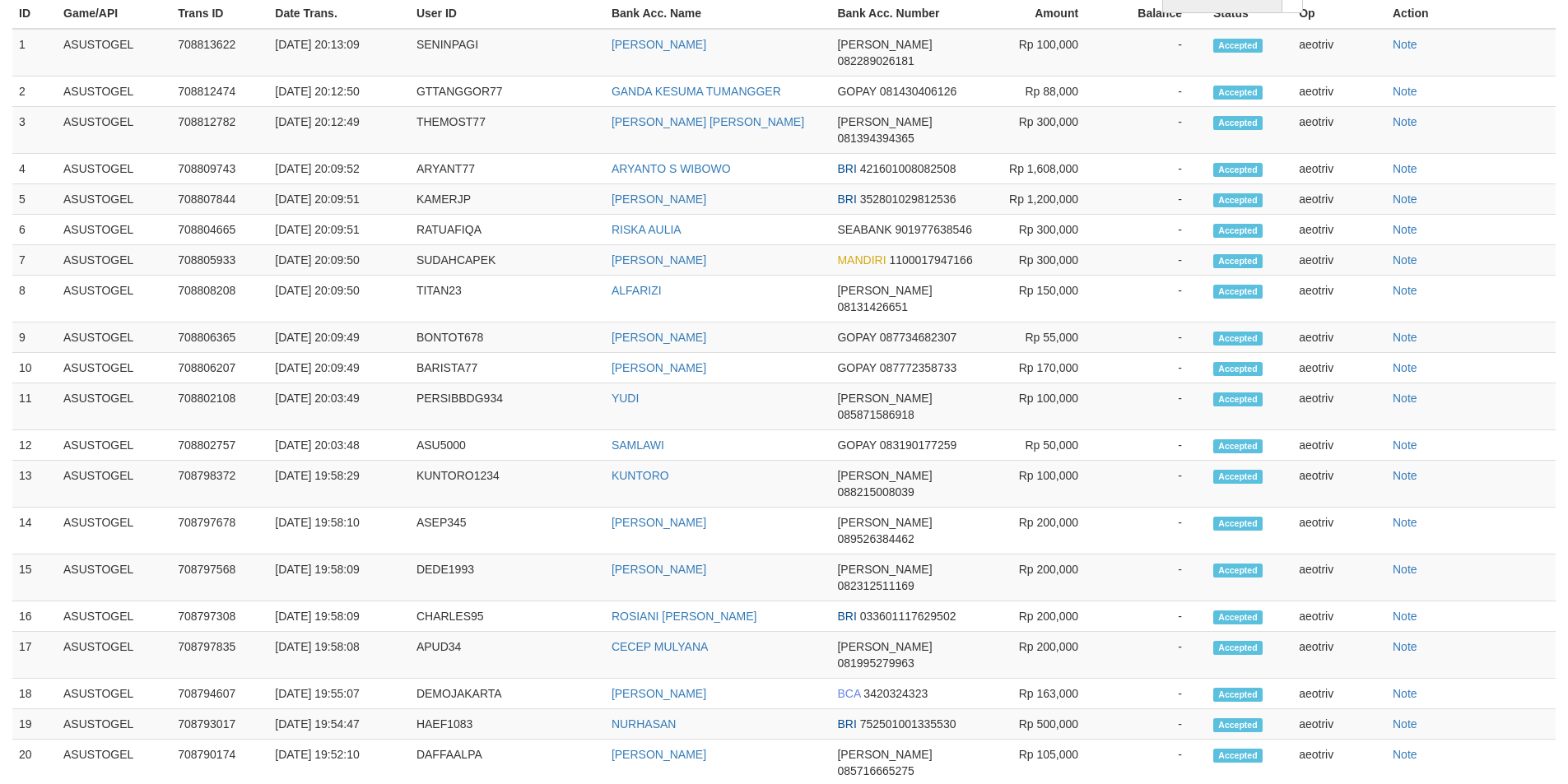
select select "**"
select select
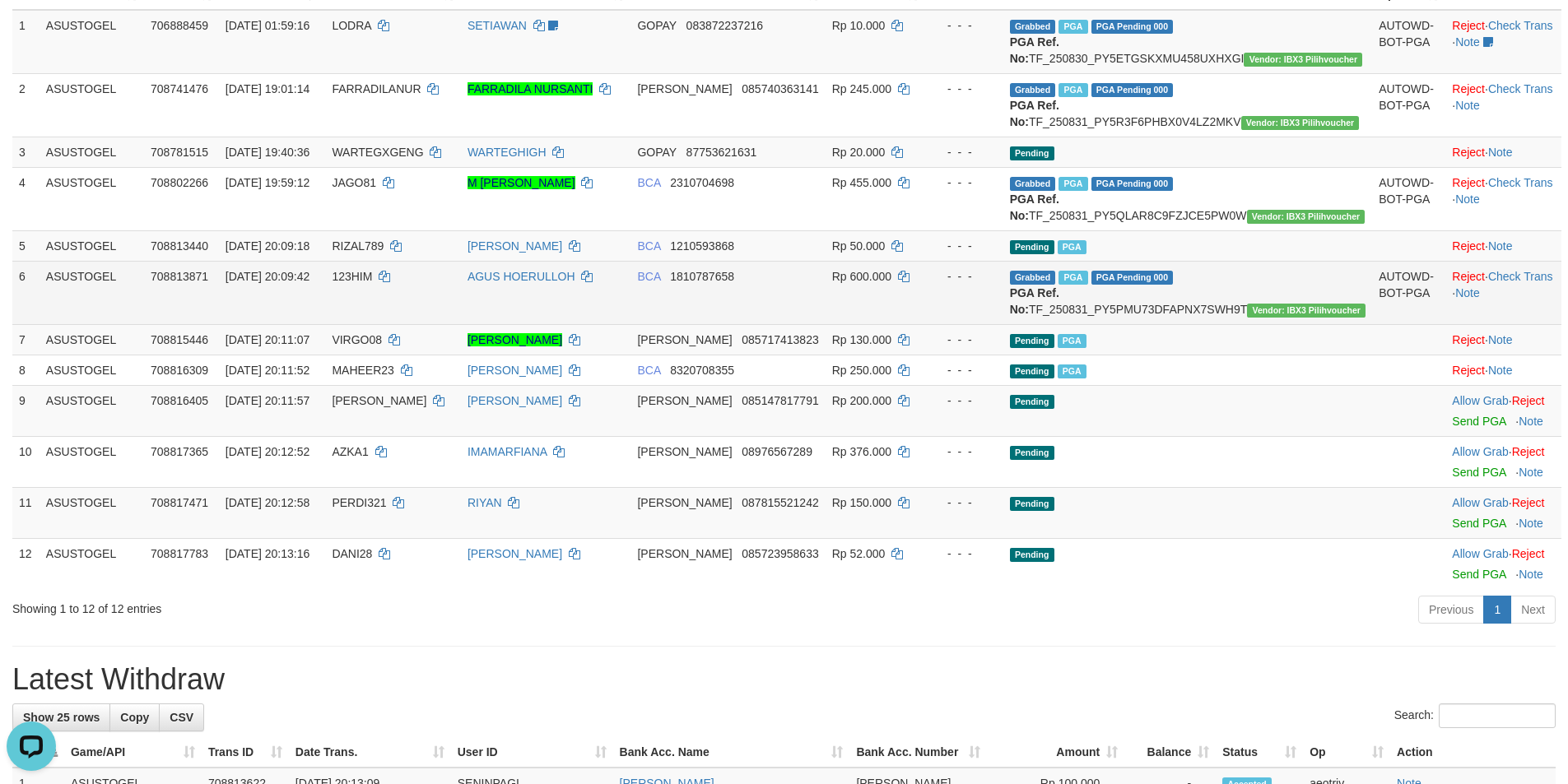
scroll to position [329, 0]
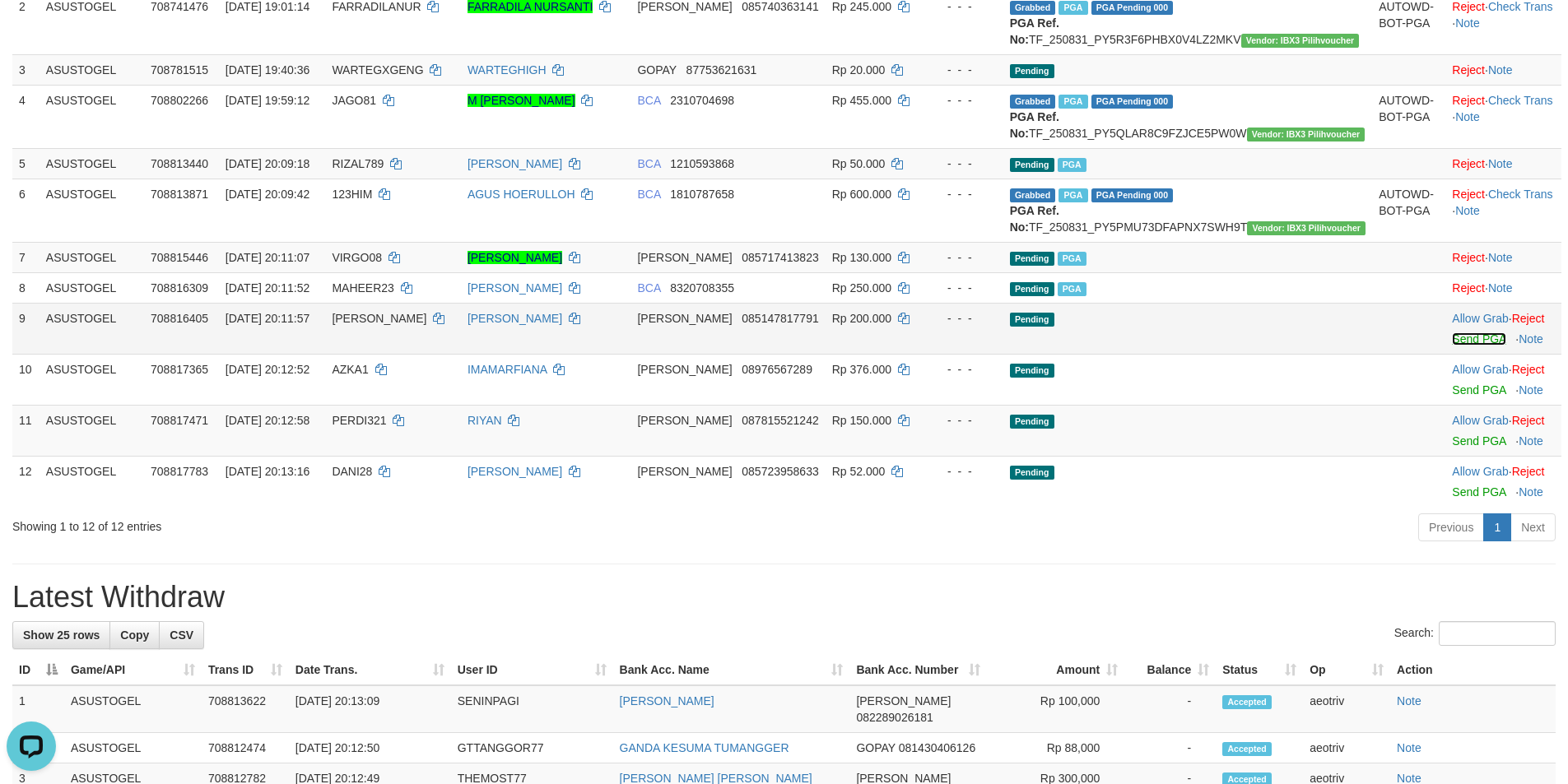
click at [1451, 346] on link "Send PGA" at bounding box center [1478, 338] width 54 height 13
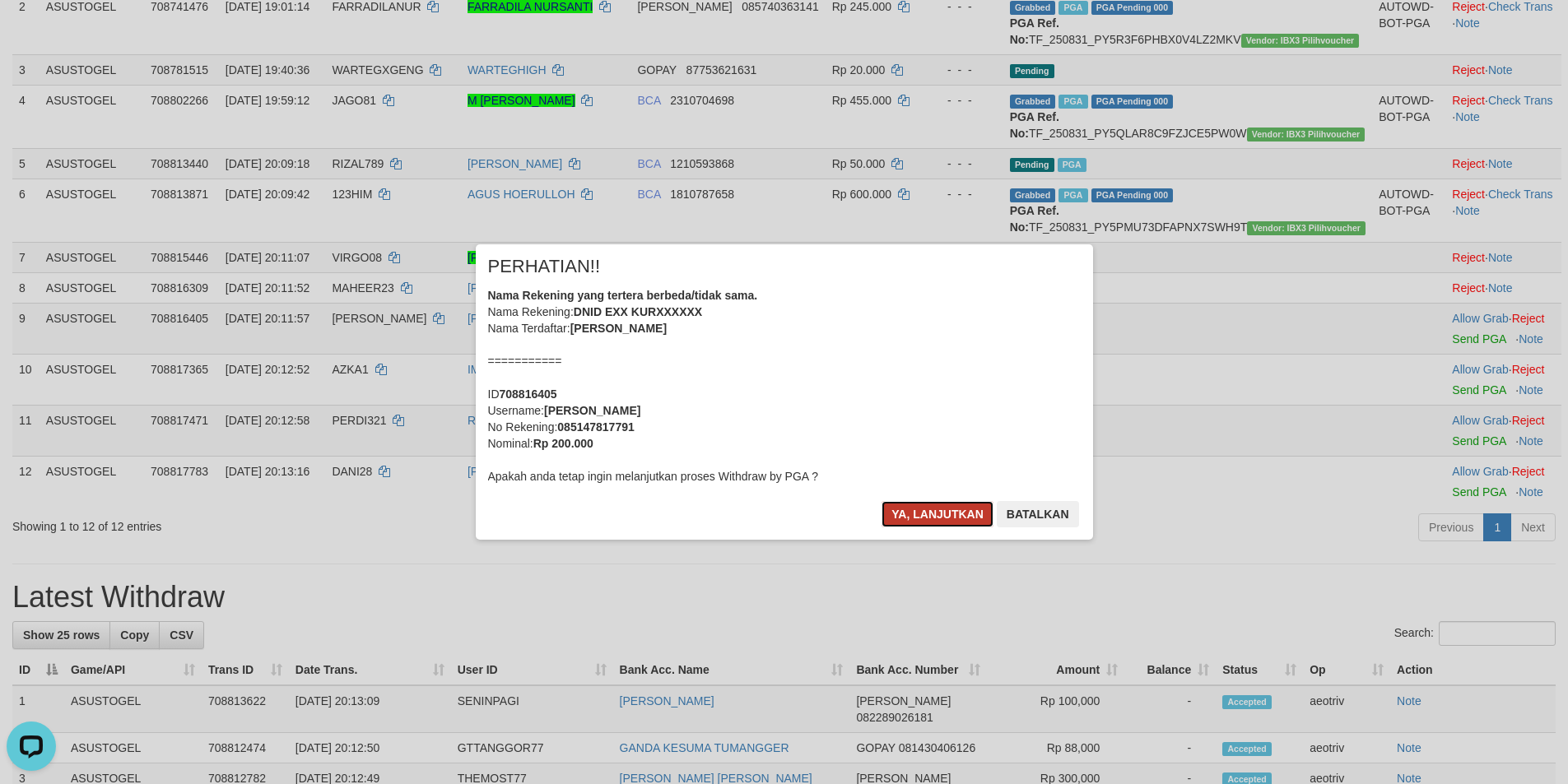
click at [904, 512] on button "Ya, lanjutkan" at bounding box center [937, 513] width 112 height 26
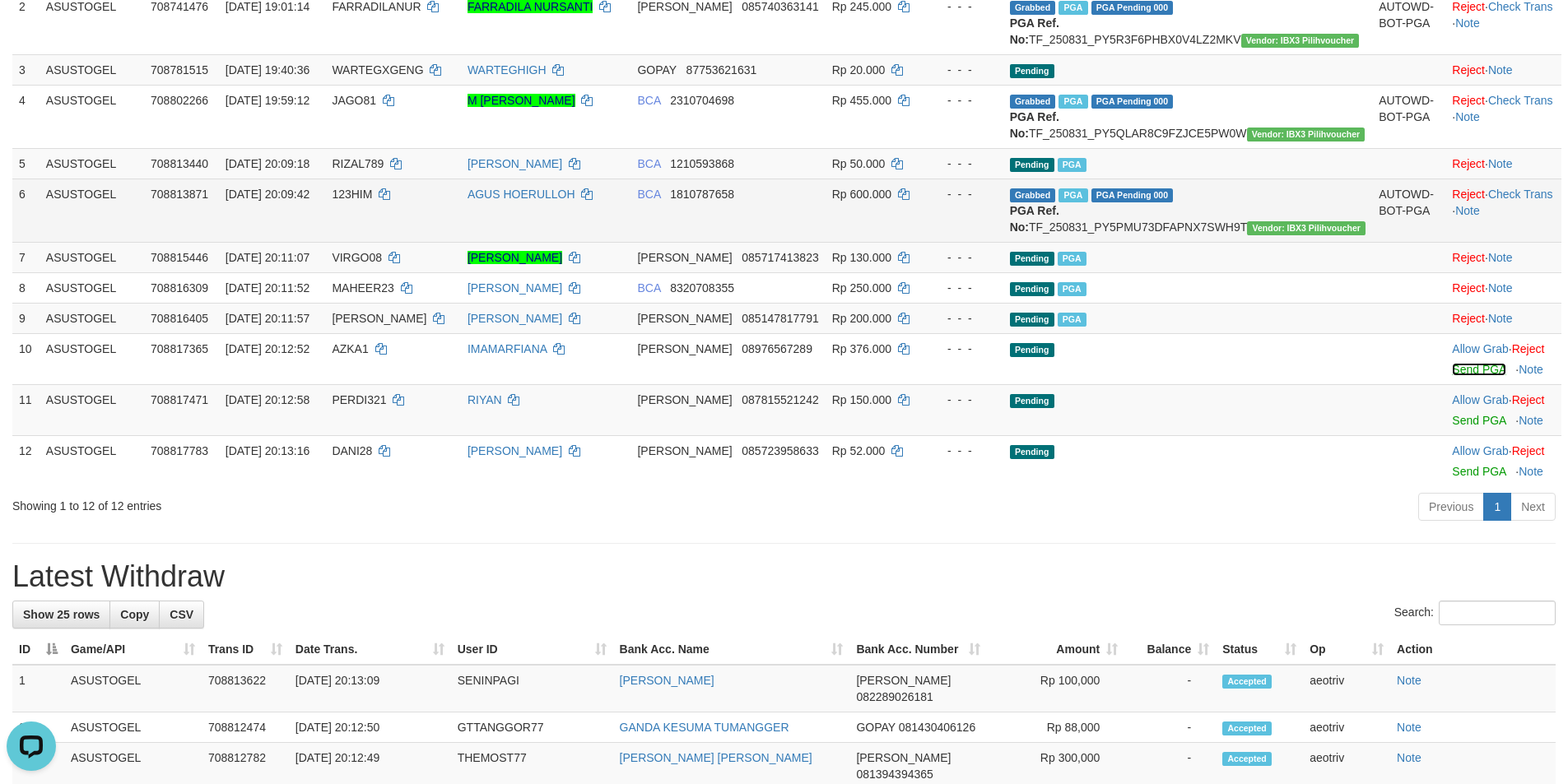
drag, startPoint x: 1439, startPoint y: 421, endPoint x: 874, endPoint y: 230, distance: 596.4
click at [1451, 376] on link "Send PGA" at bounding box center [1478, 369] width 54 height 13
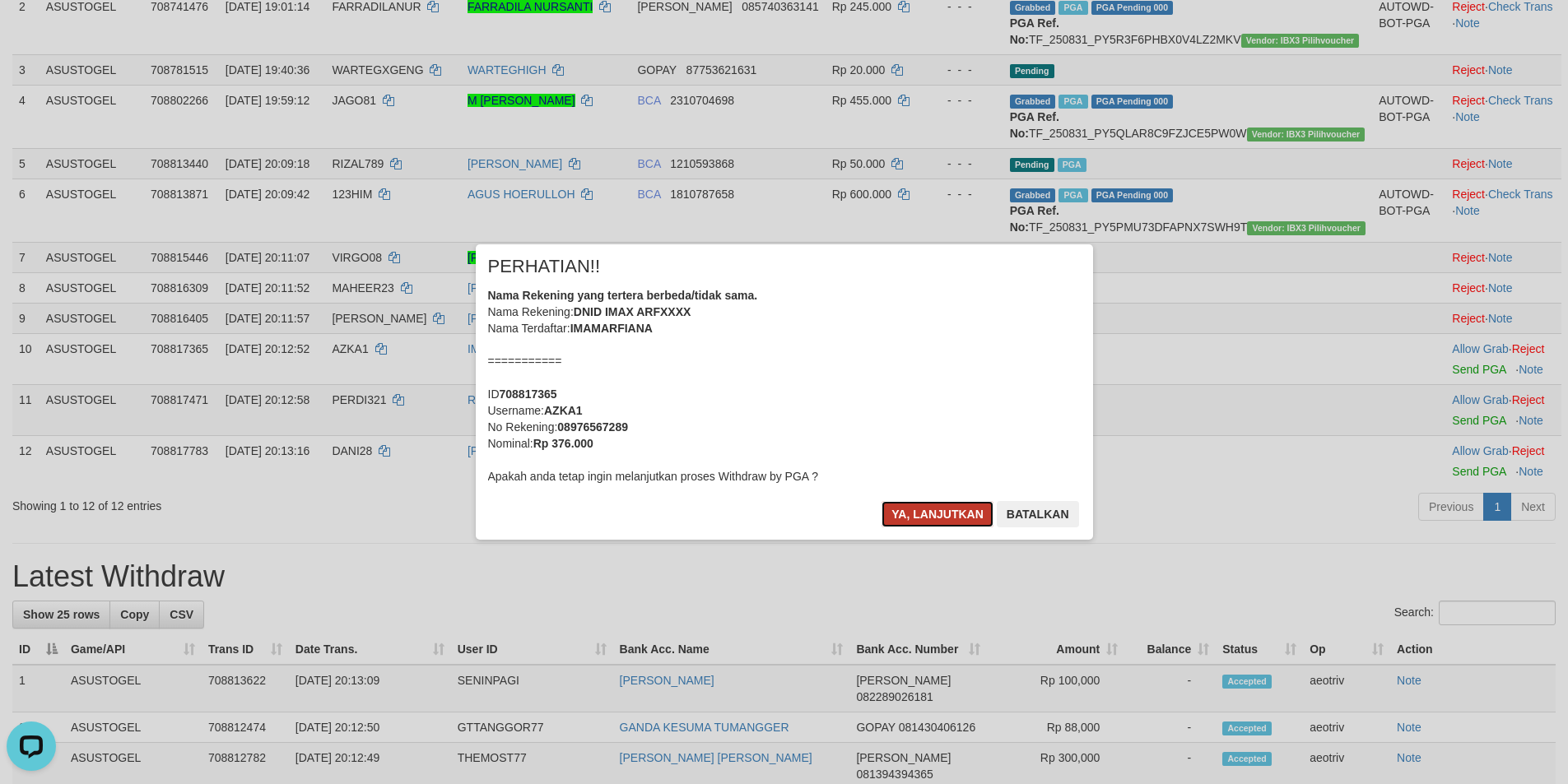
click at [940, 506] on button "Ya, lanjutkan" at bounding box center [937, 513] width 112 height 26
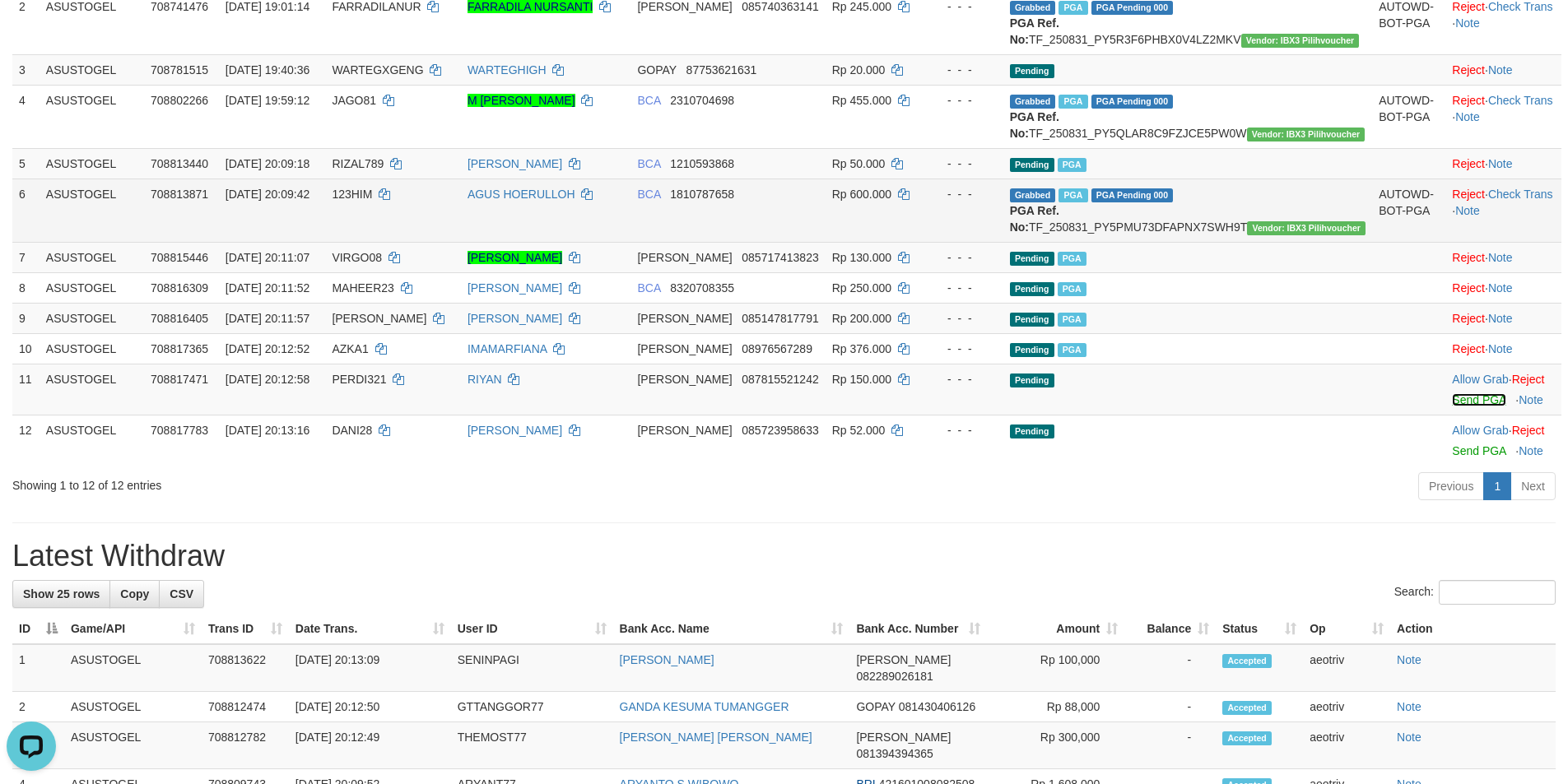
click at [1451, 406] on link "Send PGA" at bounding box center [1478, 399] width 54 height 13
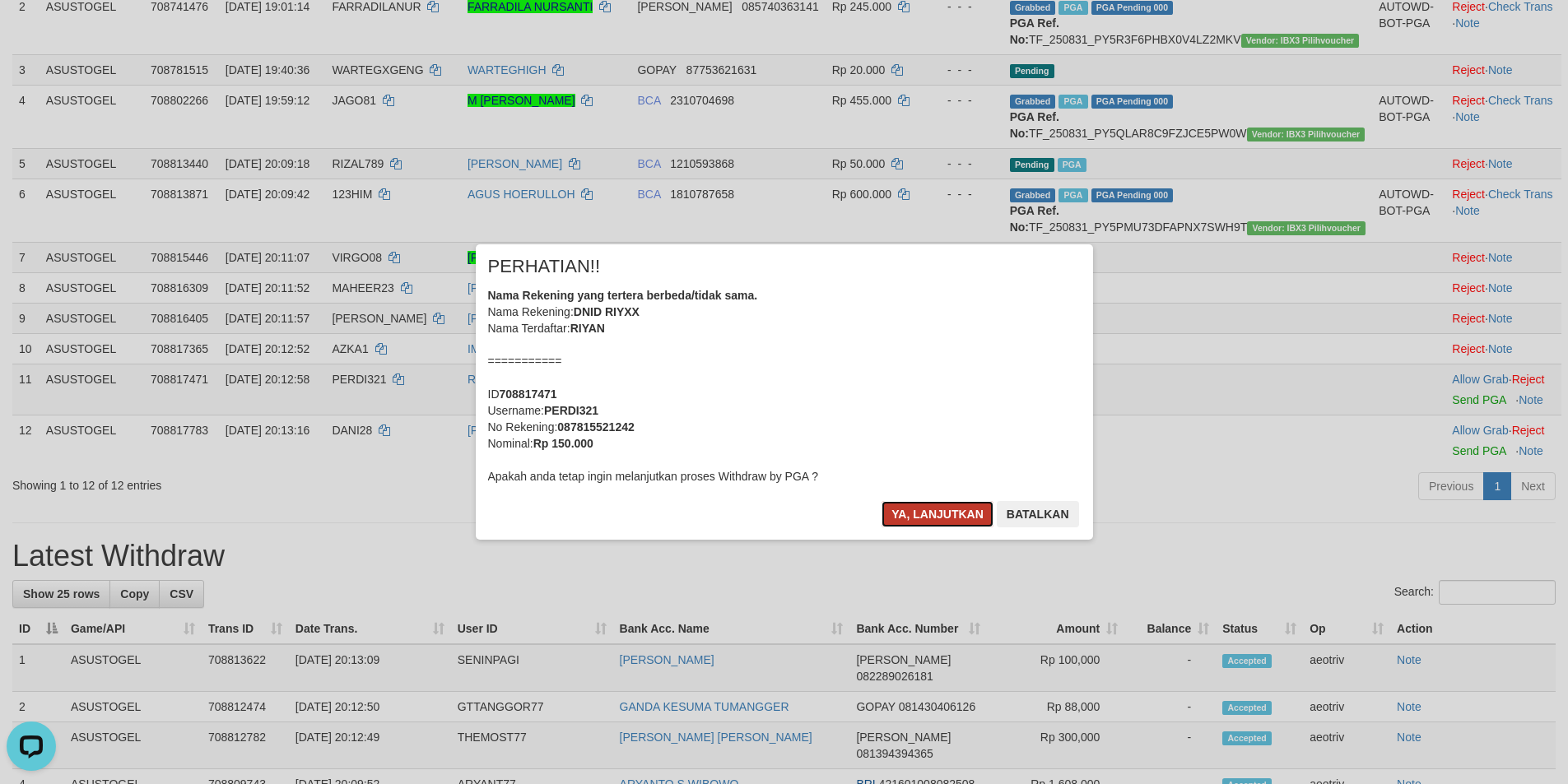
click at [917, 509] on button "Ya, lanjutkan" at bounding box center [937, 513] width 112 height 26
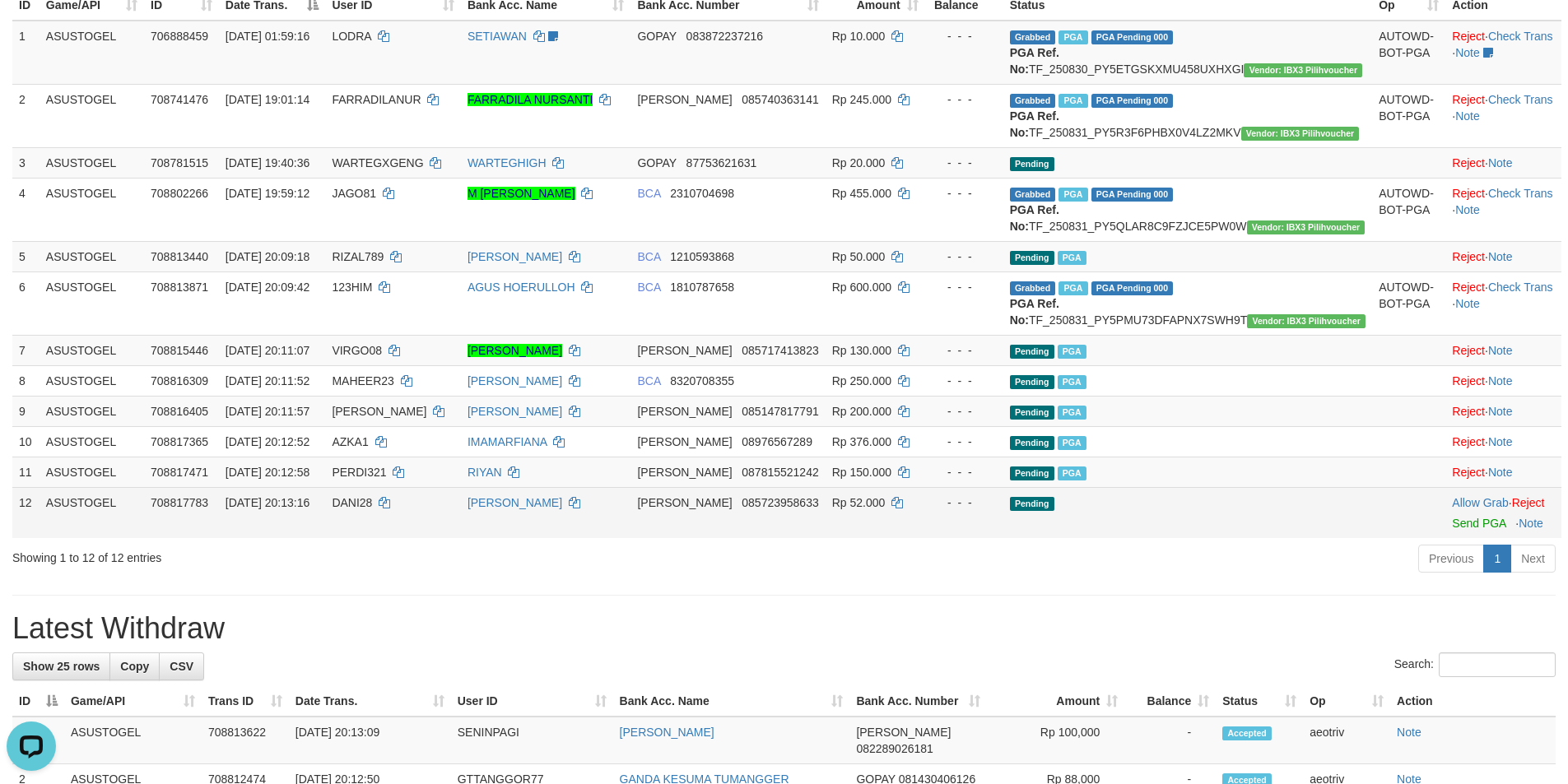
scroll to position [164, 0]
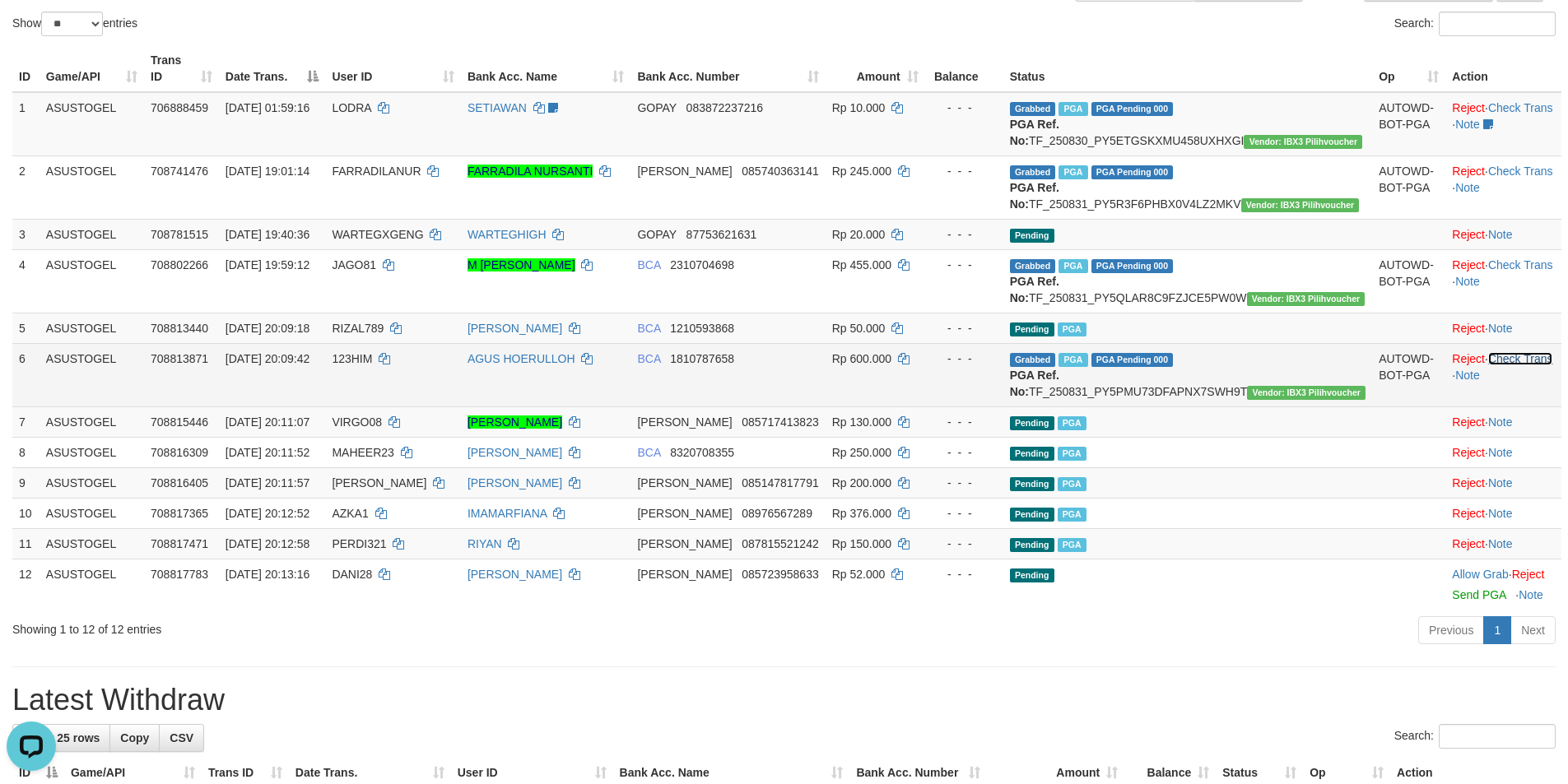
click at [1506, 365] on link "Check Trans" at bounding box center [1520, 358] width 65 height 13
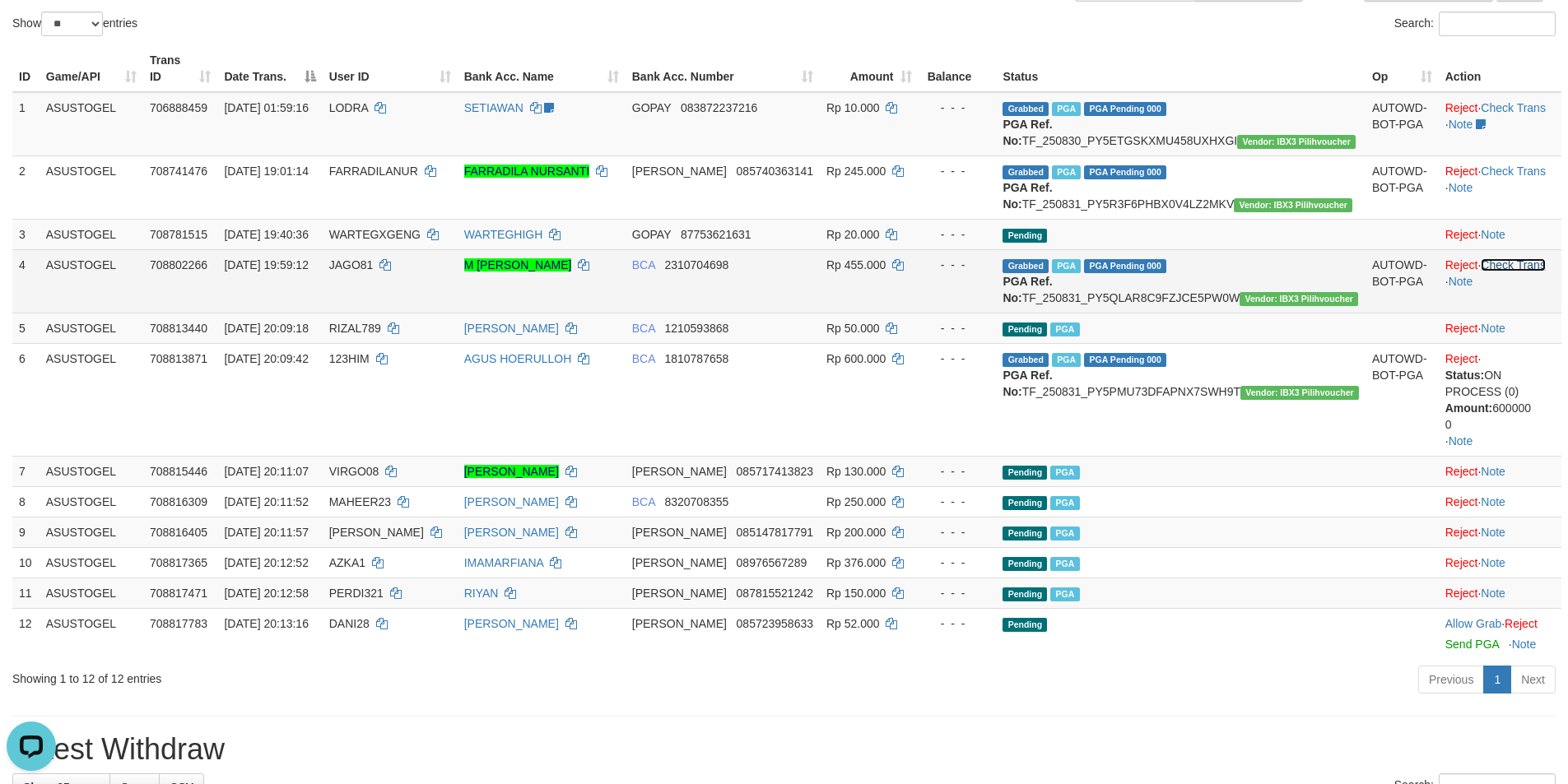
click at [1503, 272] on link "Check Trans" at bounding box center [1513, 264] width 65 height 13
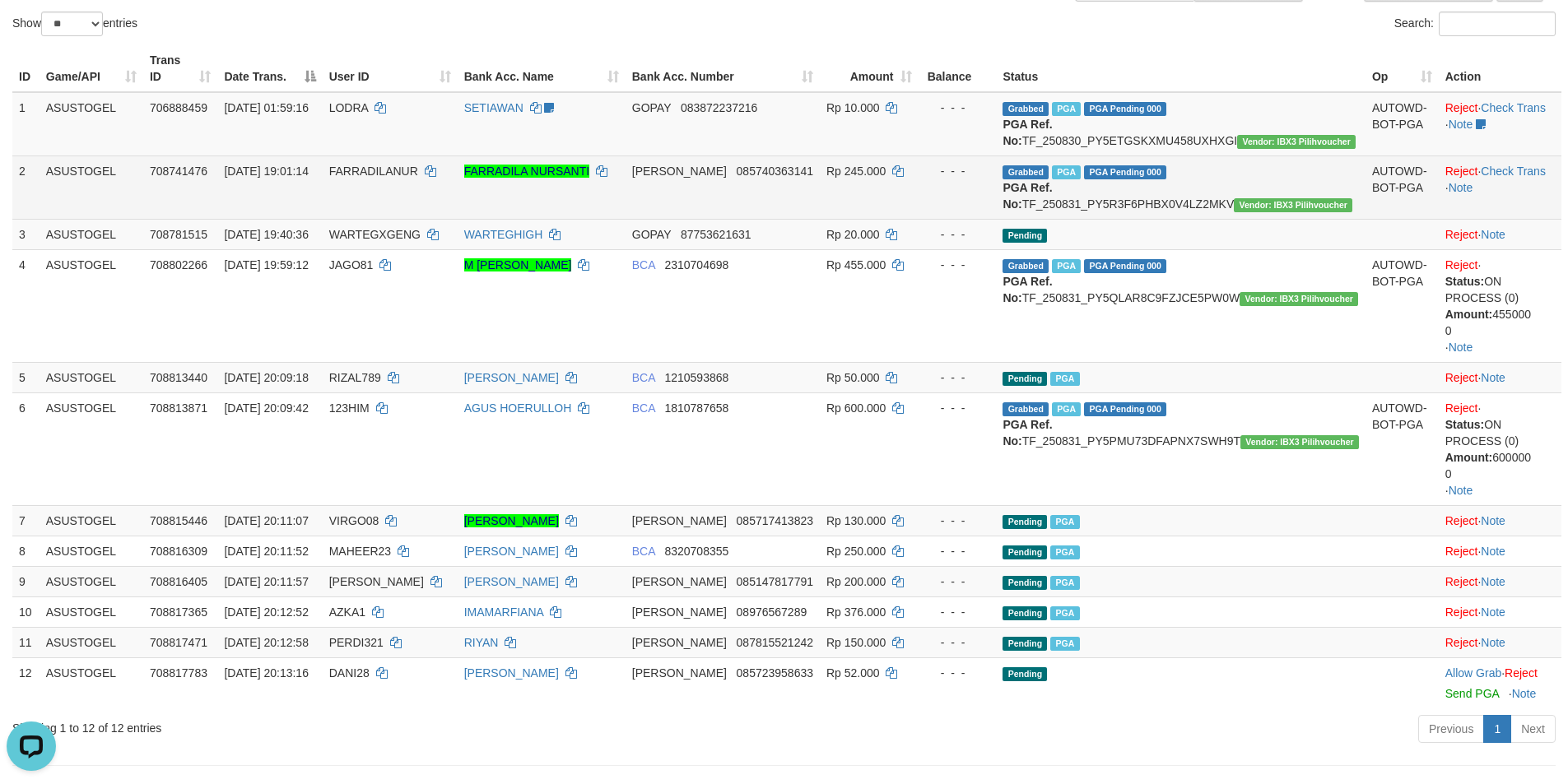
click at [1499, 178] on td "Reject · Check Trans · Note" at bounding box center [1500, 187] width 123 height 63
click at [1501, 166] on link "Check Trans" at bounding box center [1513, 170] width 65 height 13
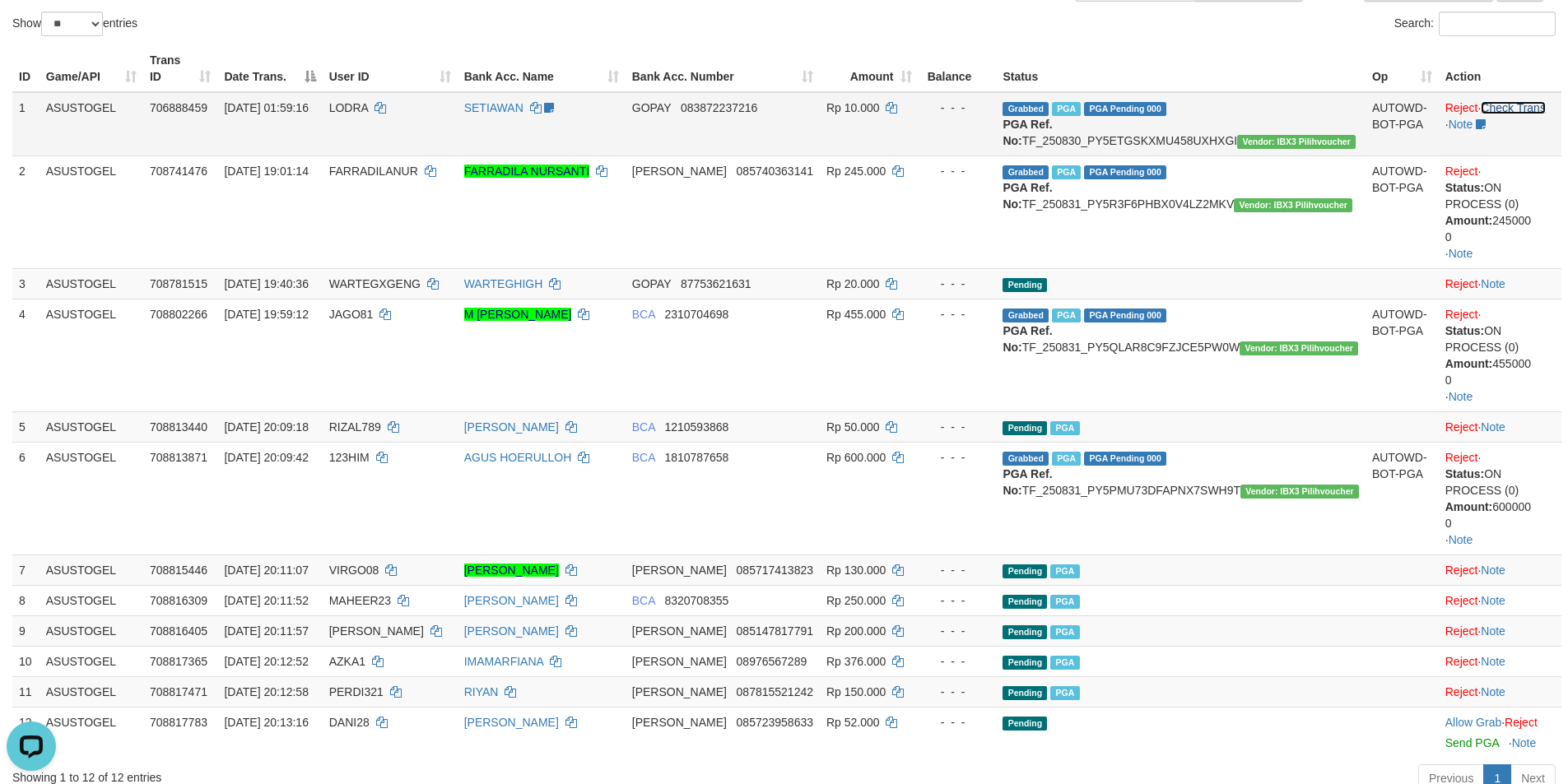
click at [1516, 101] on link "Check Trans" at bounding box center [1513, 107] width 65 height 13
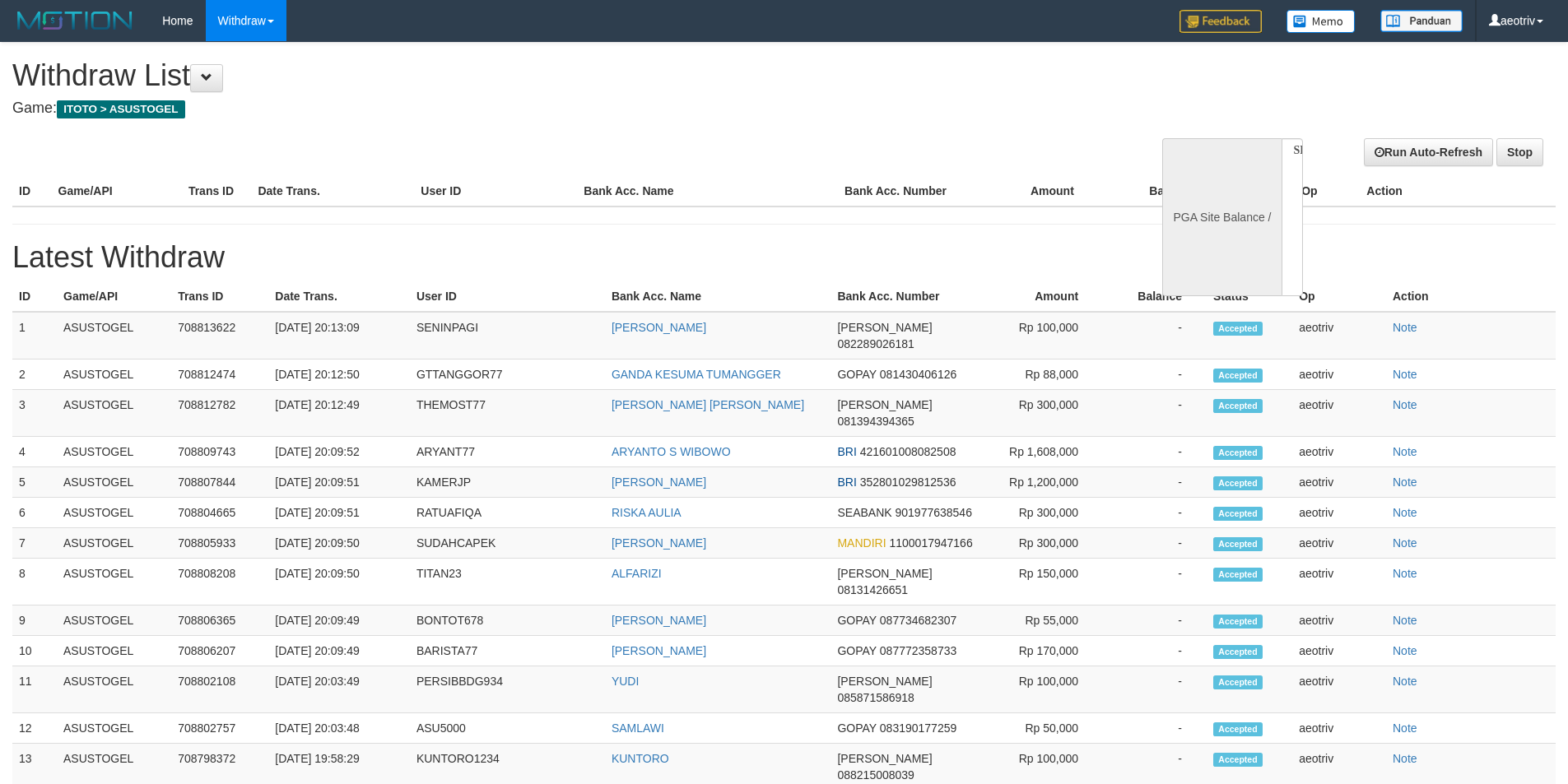
select select
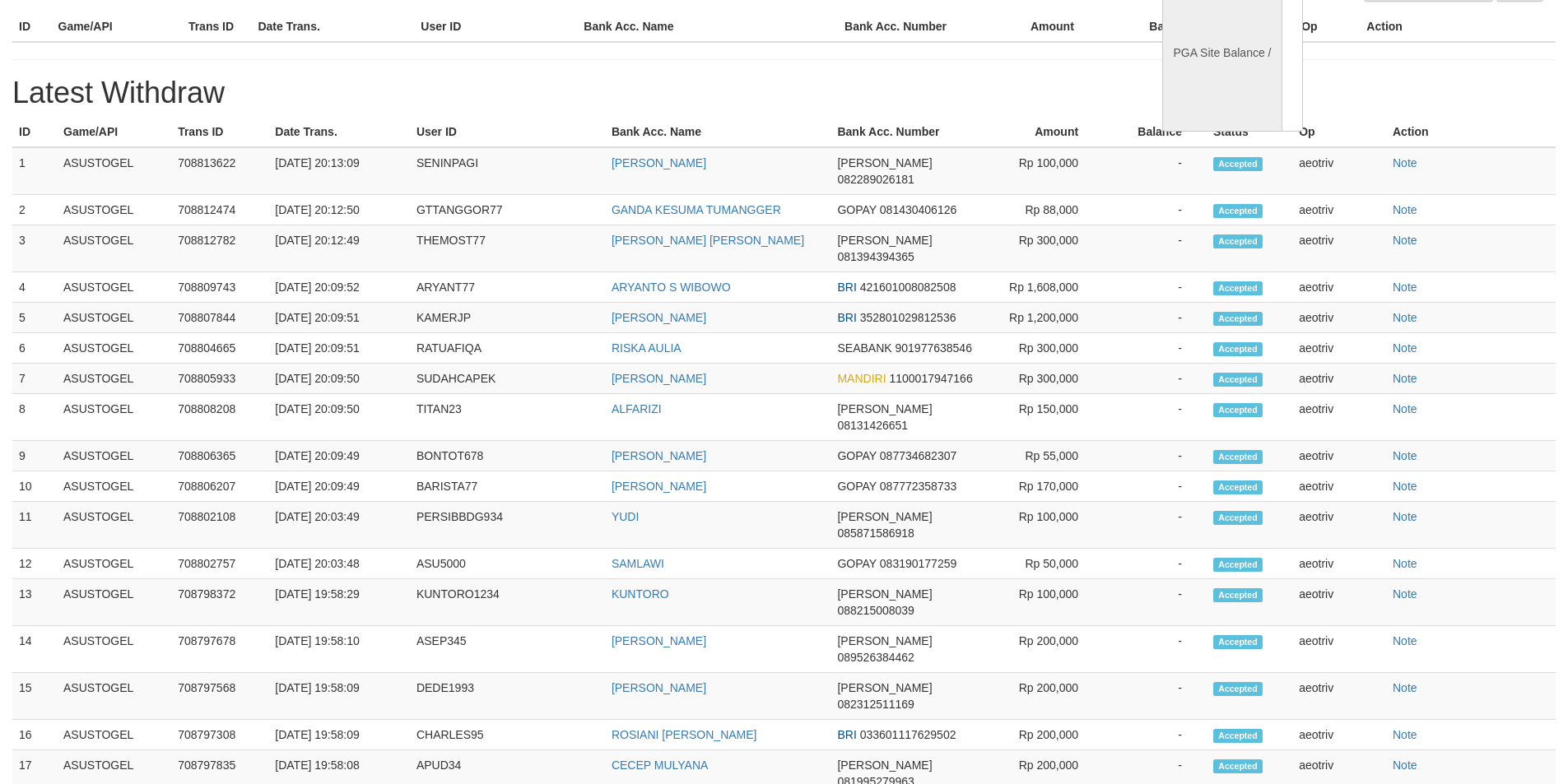
select select "**"
select select
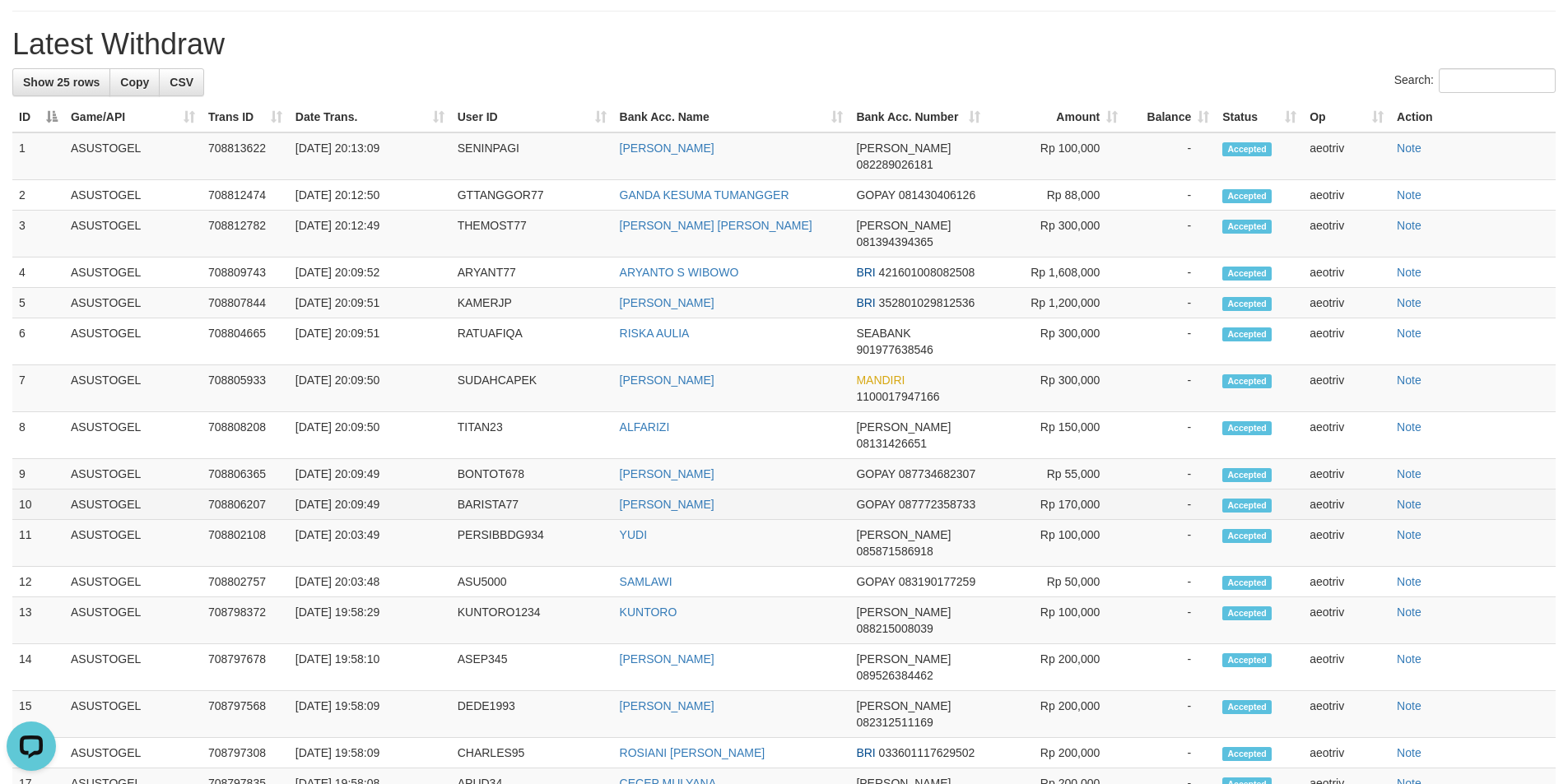
scroll to position [575, 0]
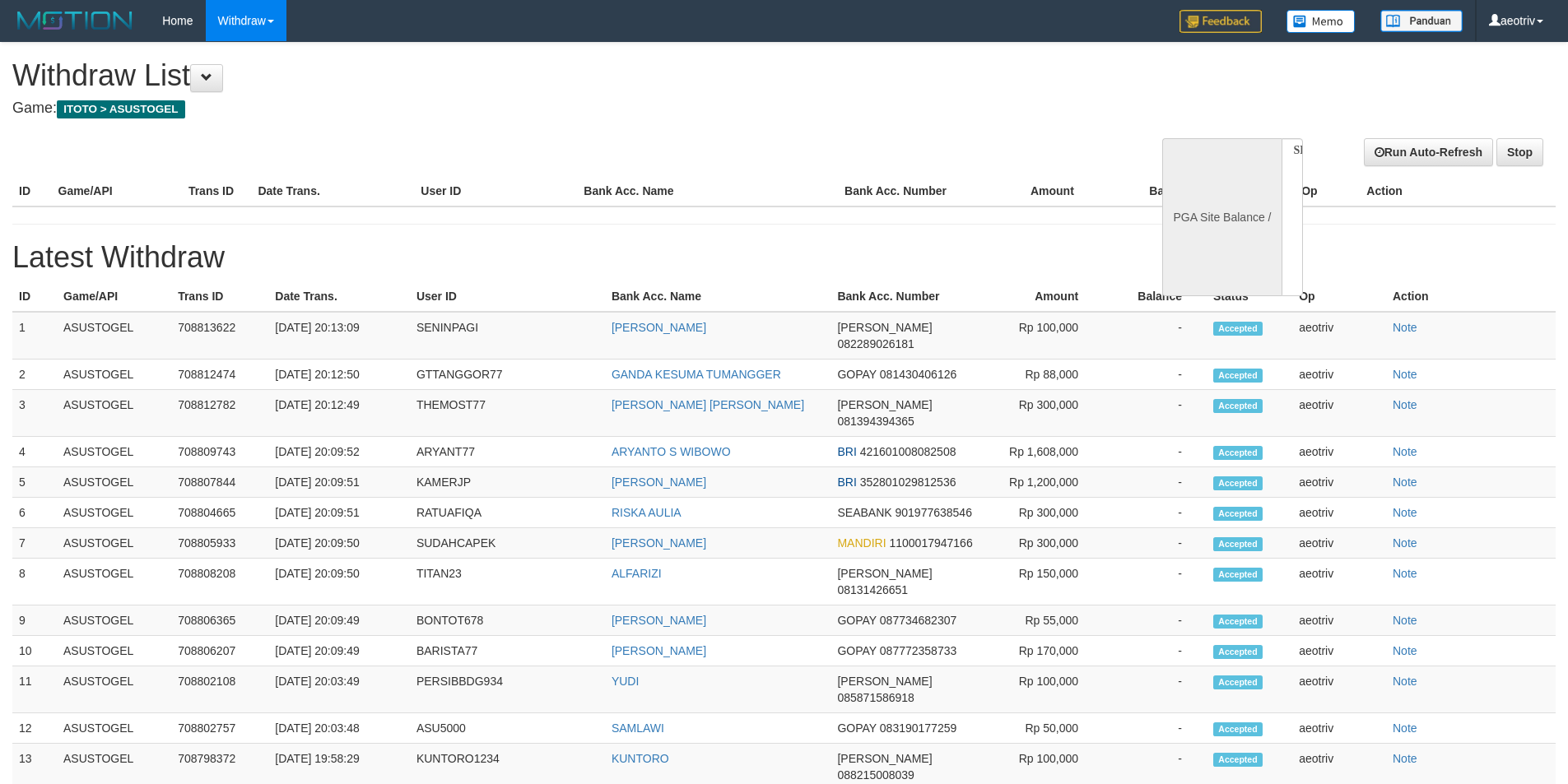
select select
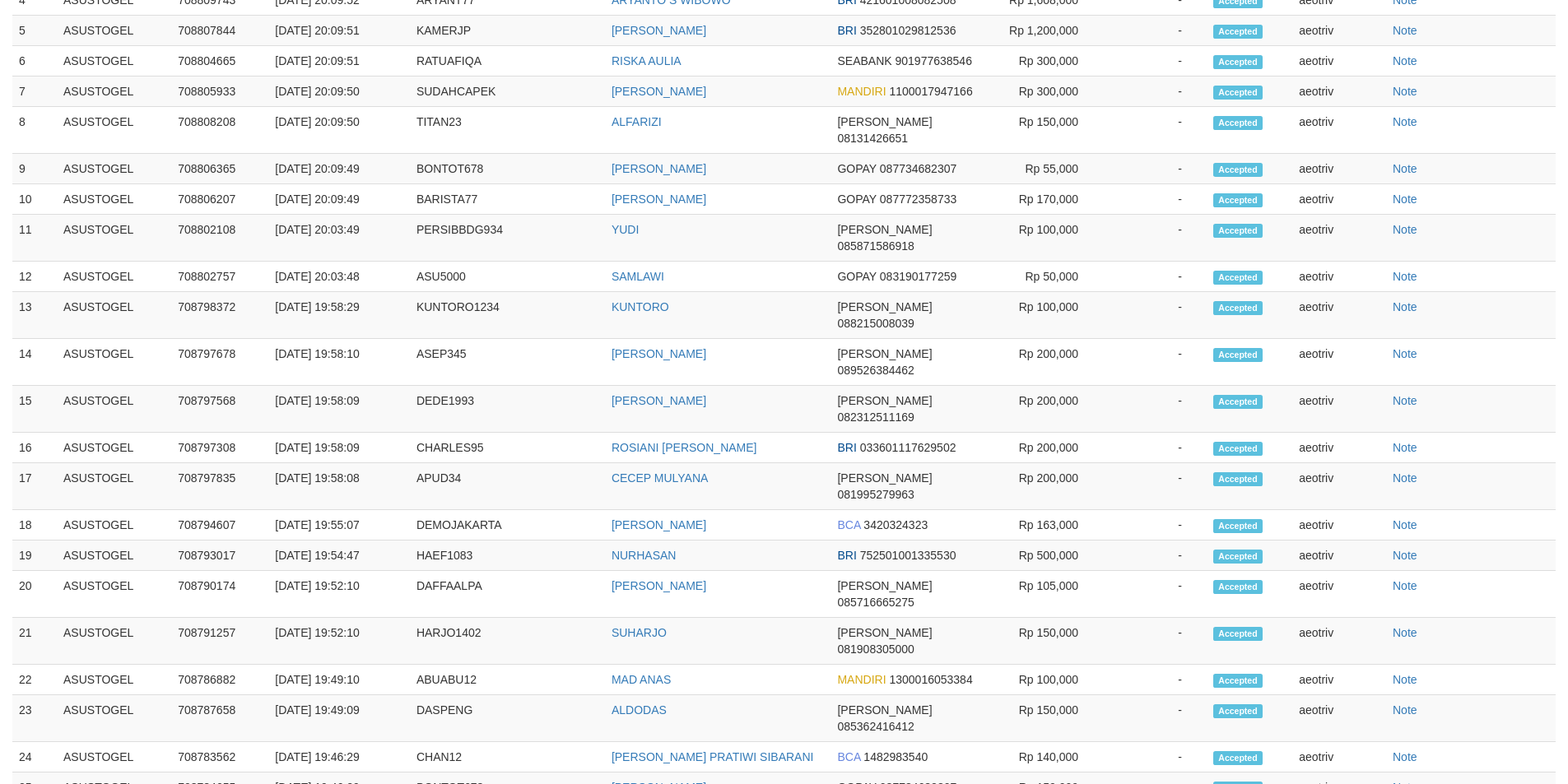
select select "**"
select select
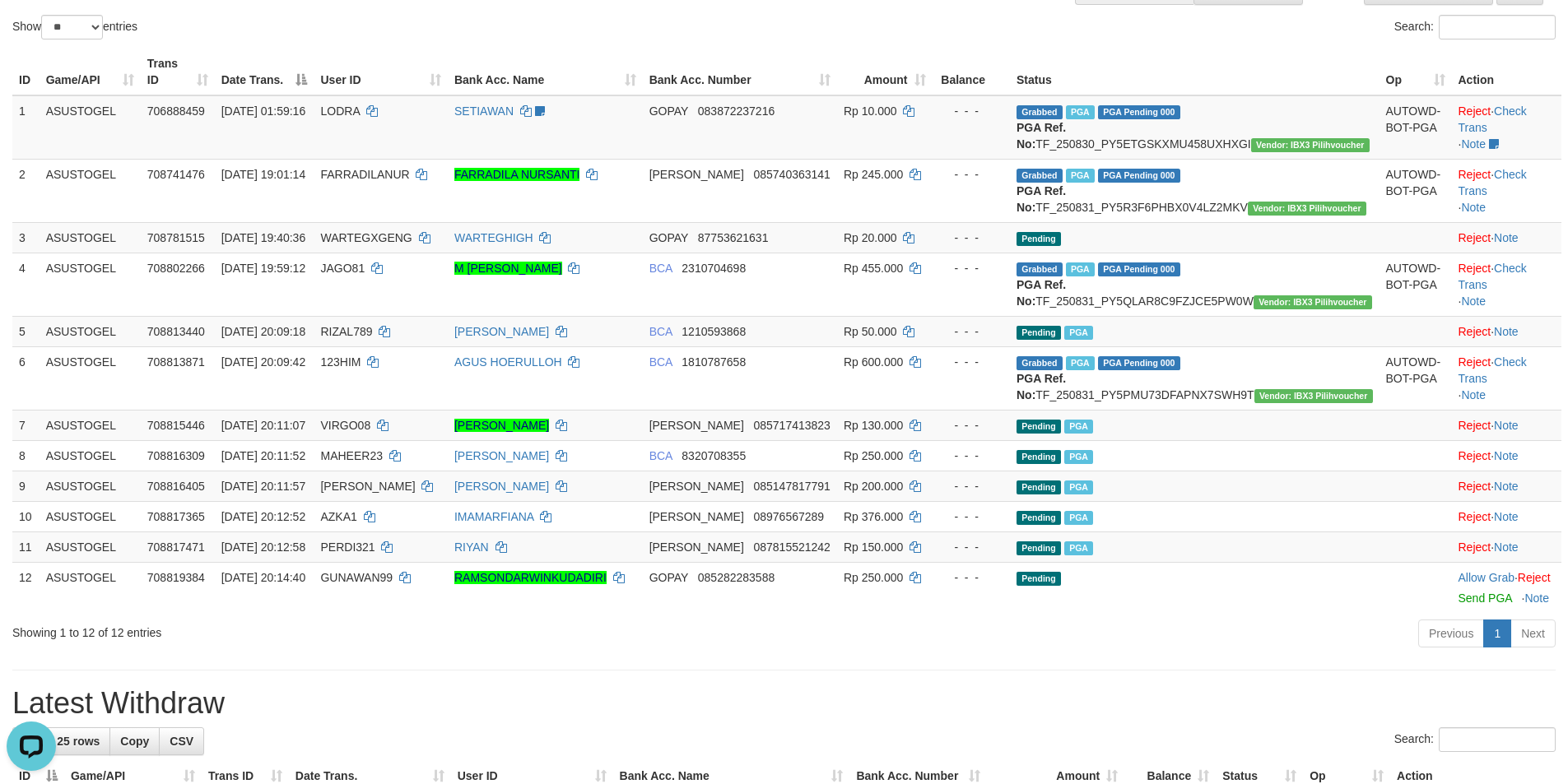
scroll to position [164, 0]
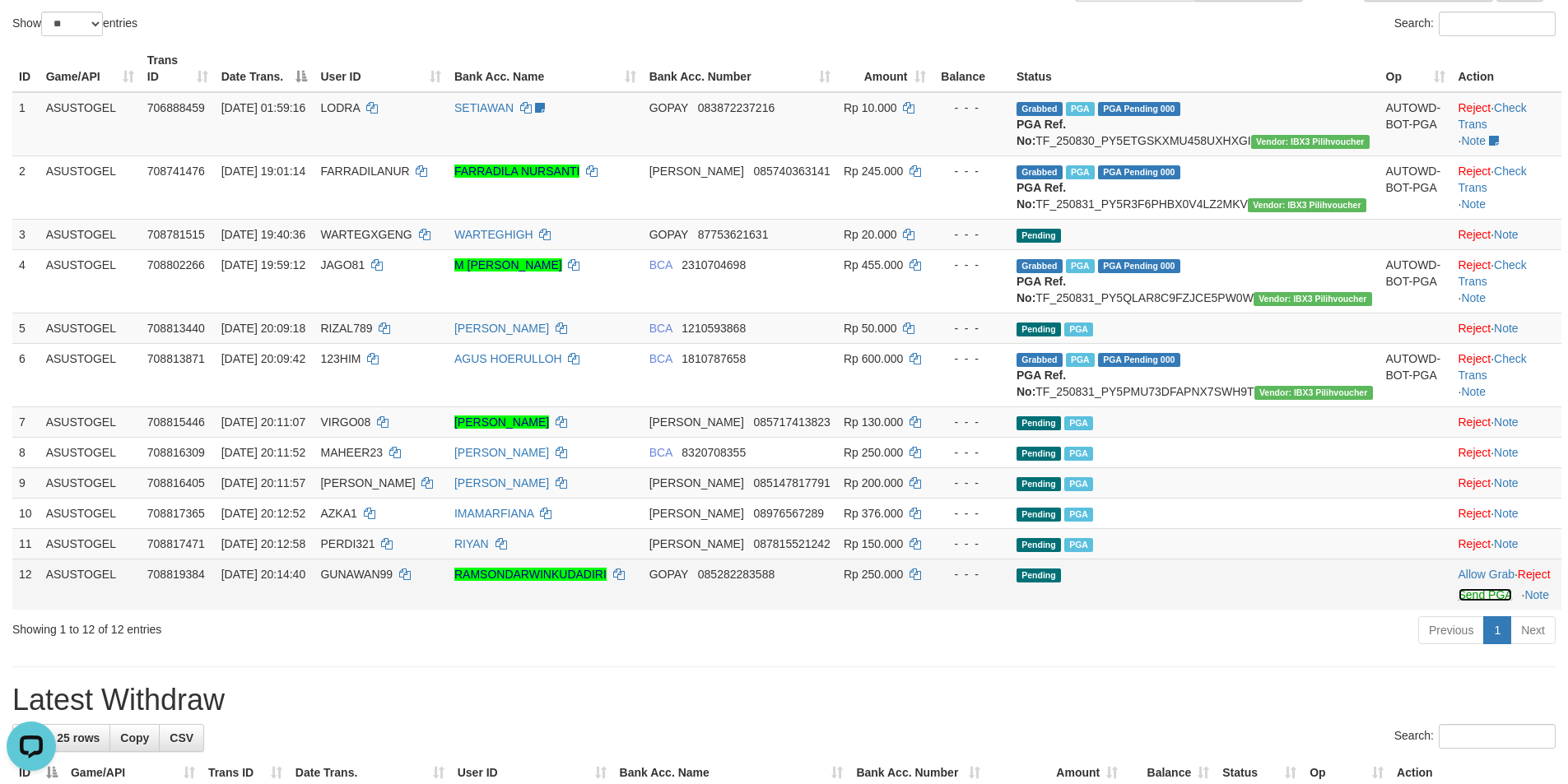
click at [1462, 601] on link "Send PGA" at bounding box center [1485, 594] width 54 height 13
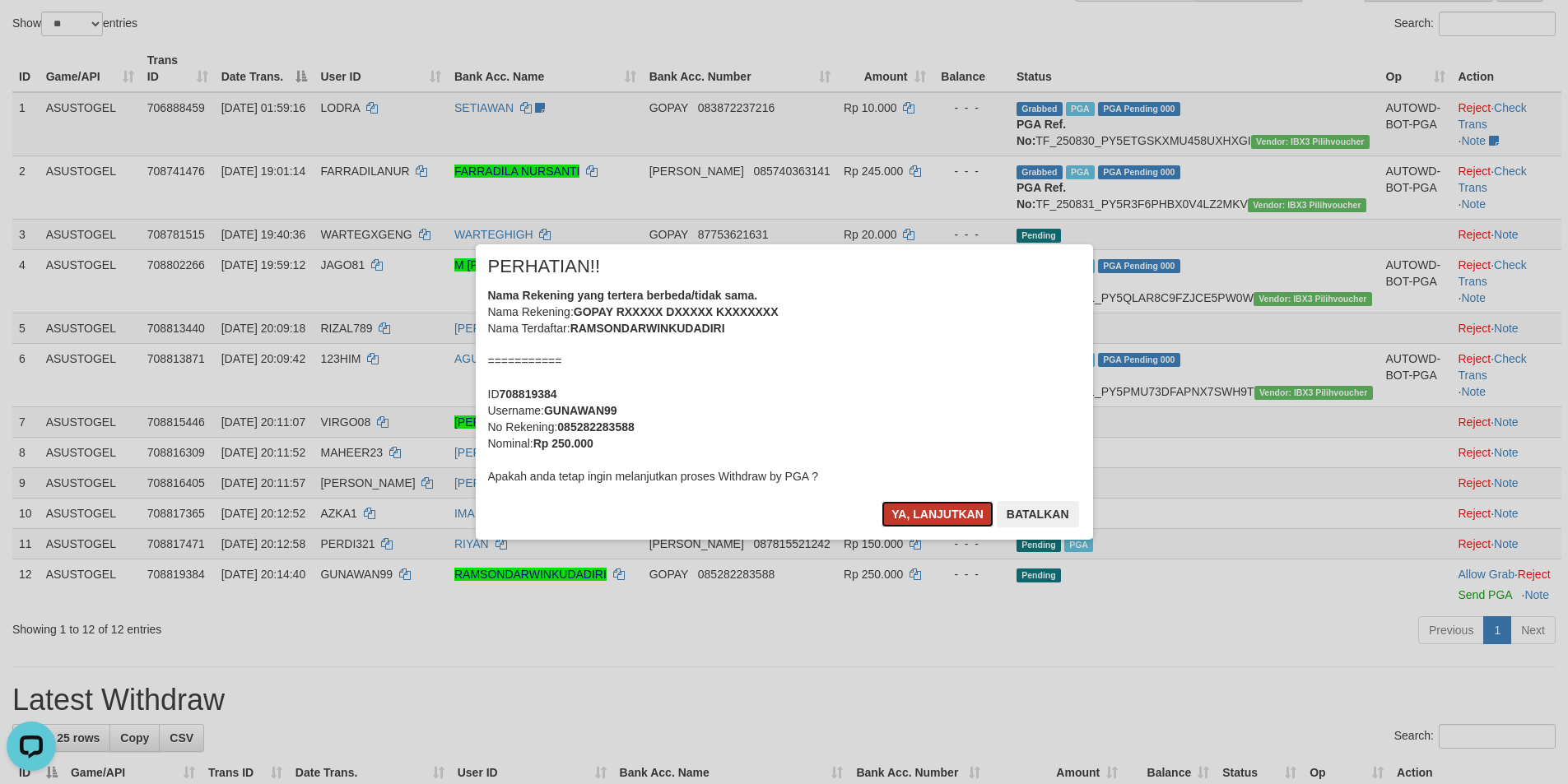
click at [951, 515] on button "Ya, lanjutkan" at bounding box center [937, 513] width 112 height 26
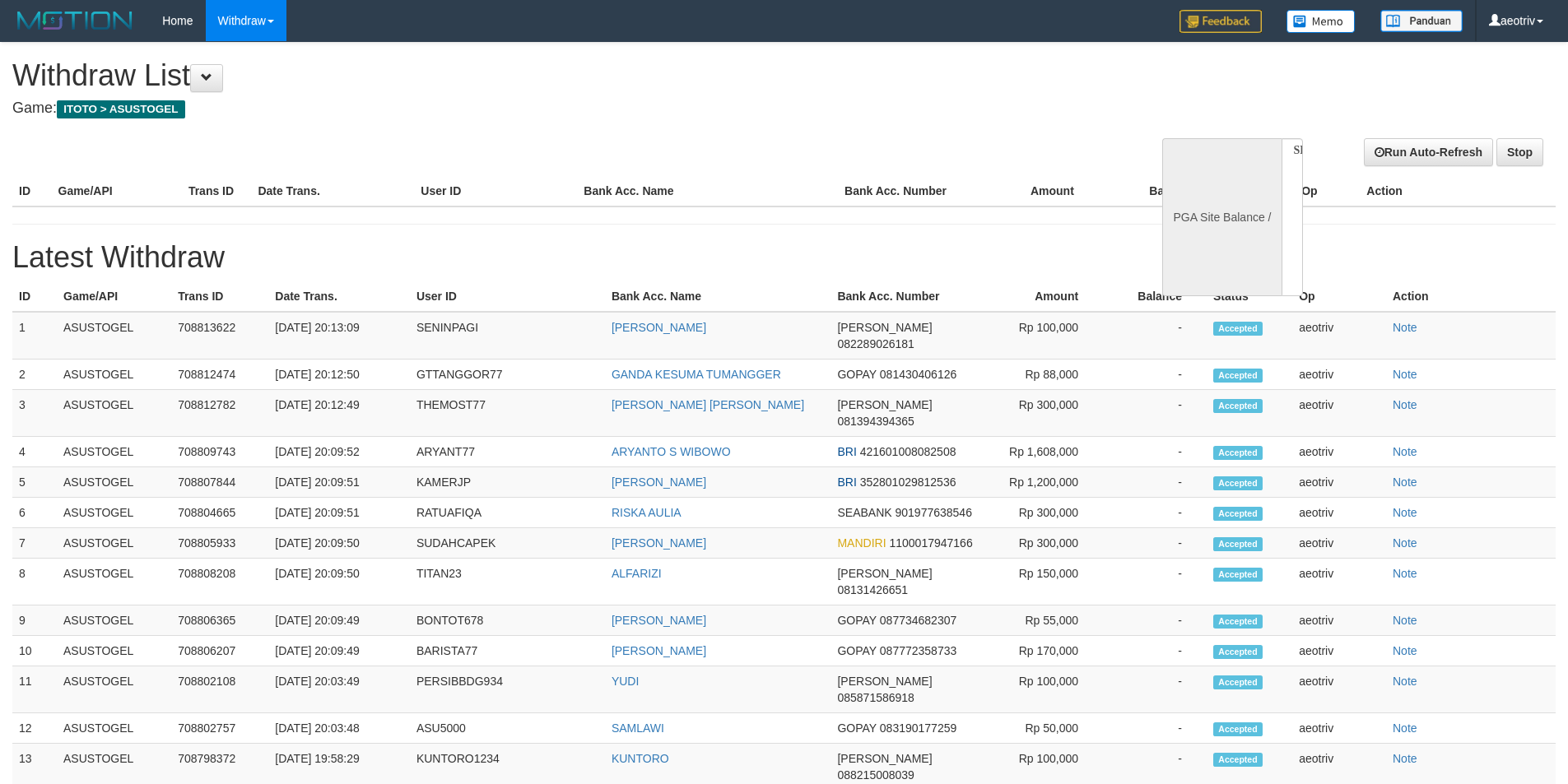
select select
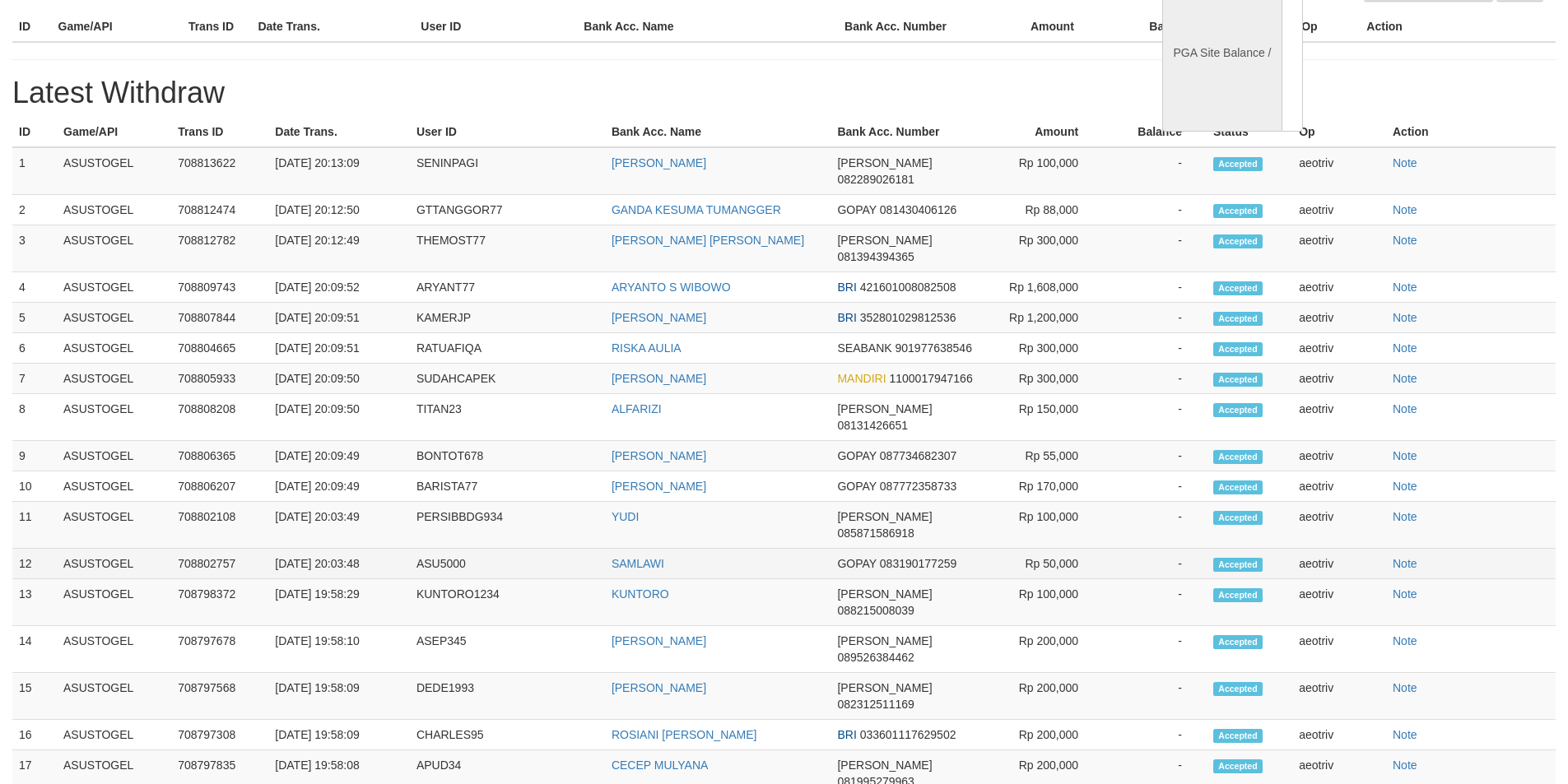
select select "**"
select select
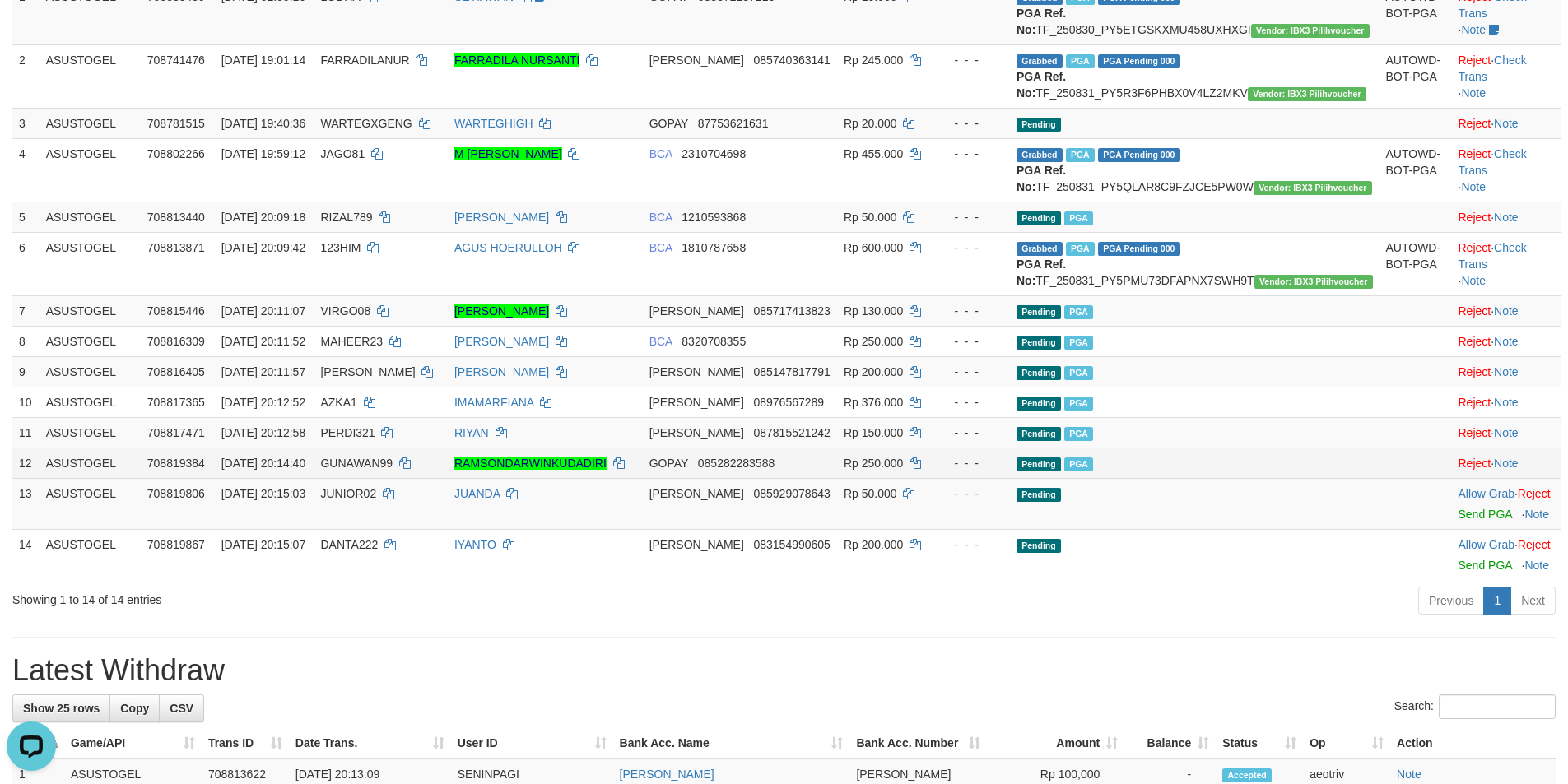
scroll to position [247, 0]
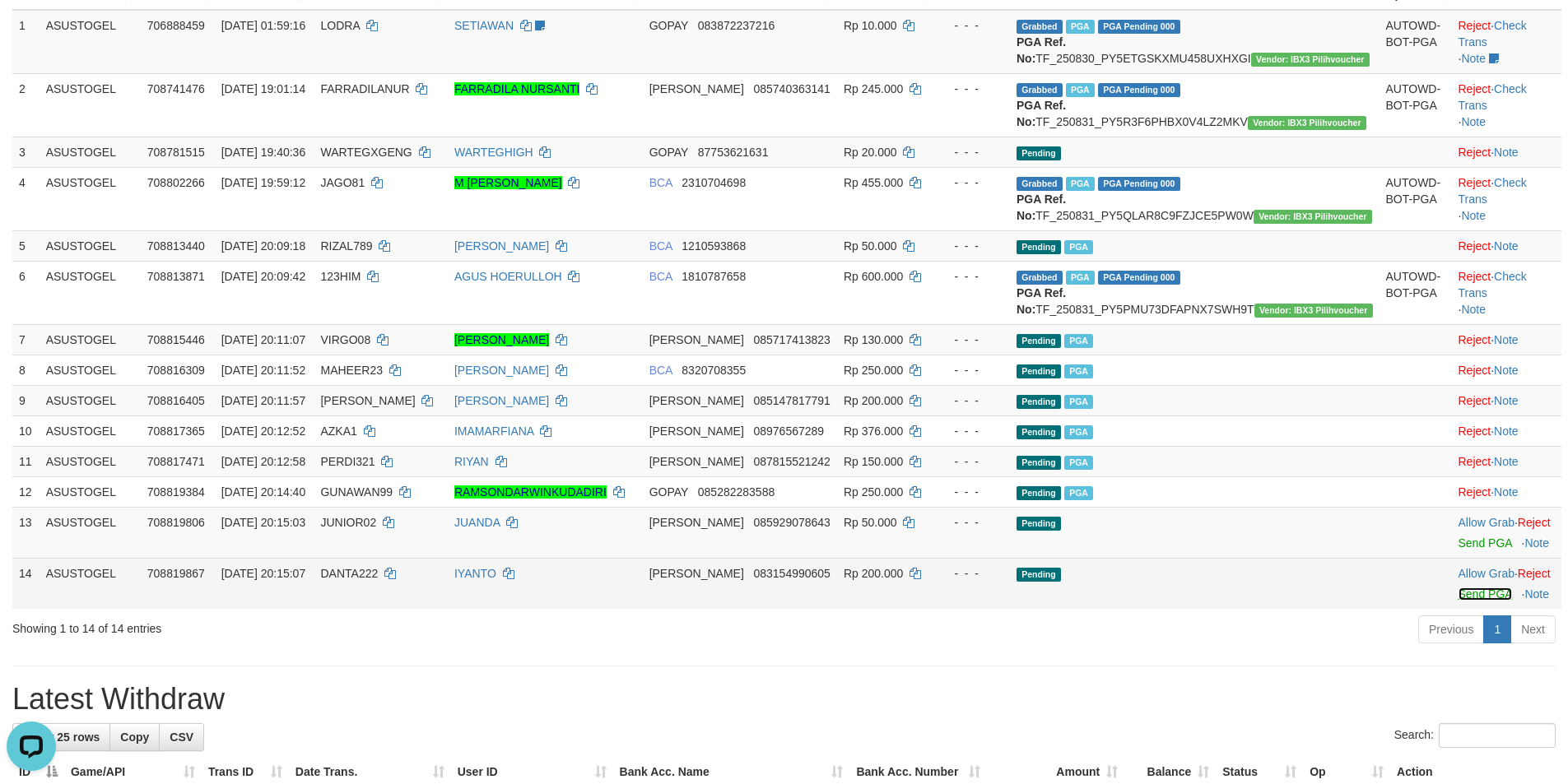
click at [1458, 600] on link "Send PGA" at bounding box center [1485, 593] width 54 height 13
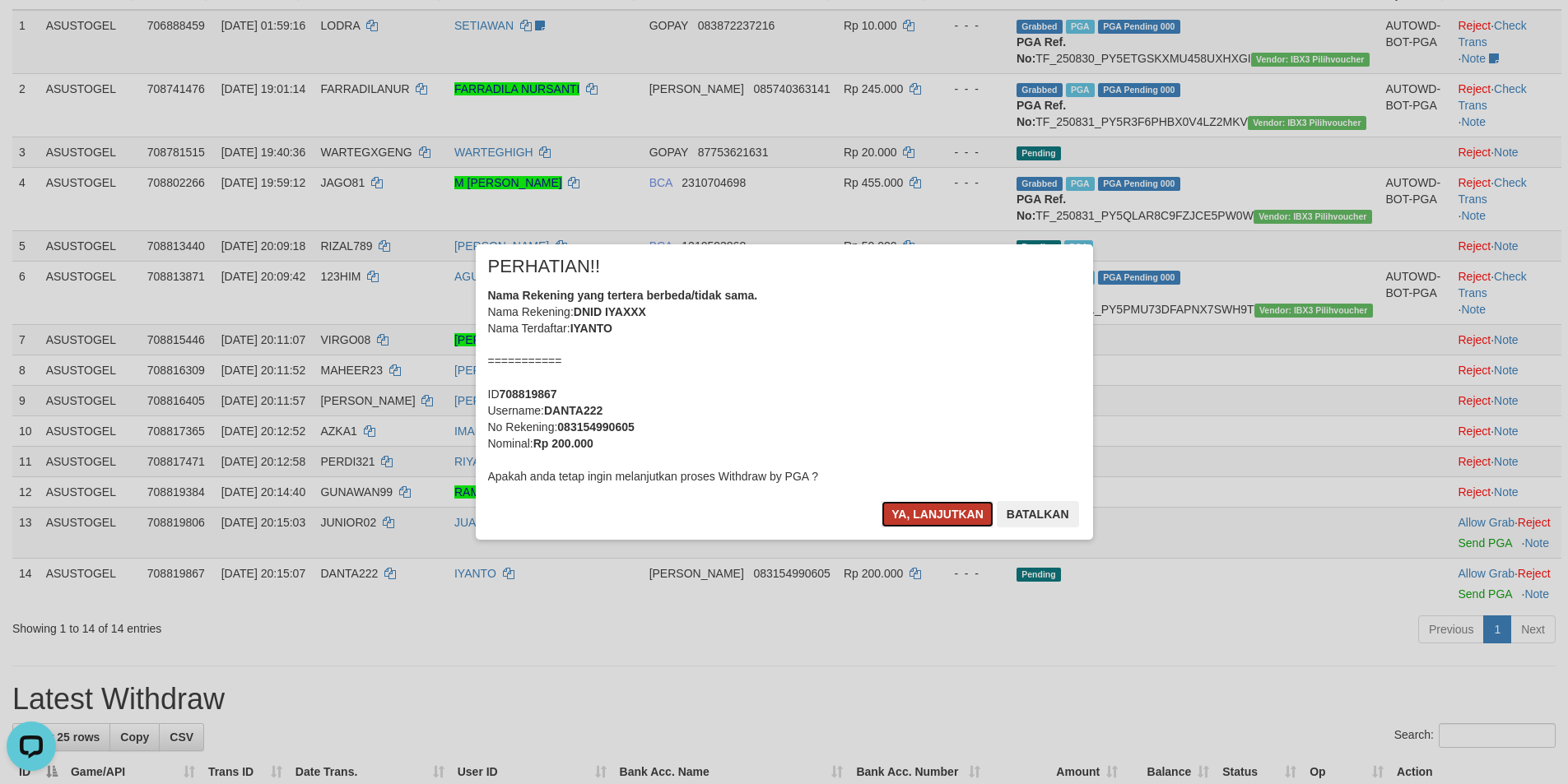
click at [941, 518] on button "Ya, lanjutkan" at bounding box center [937, 513] width 112 height 26
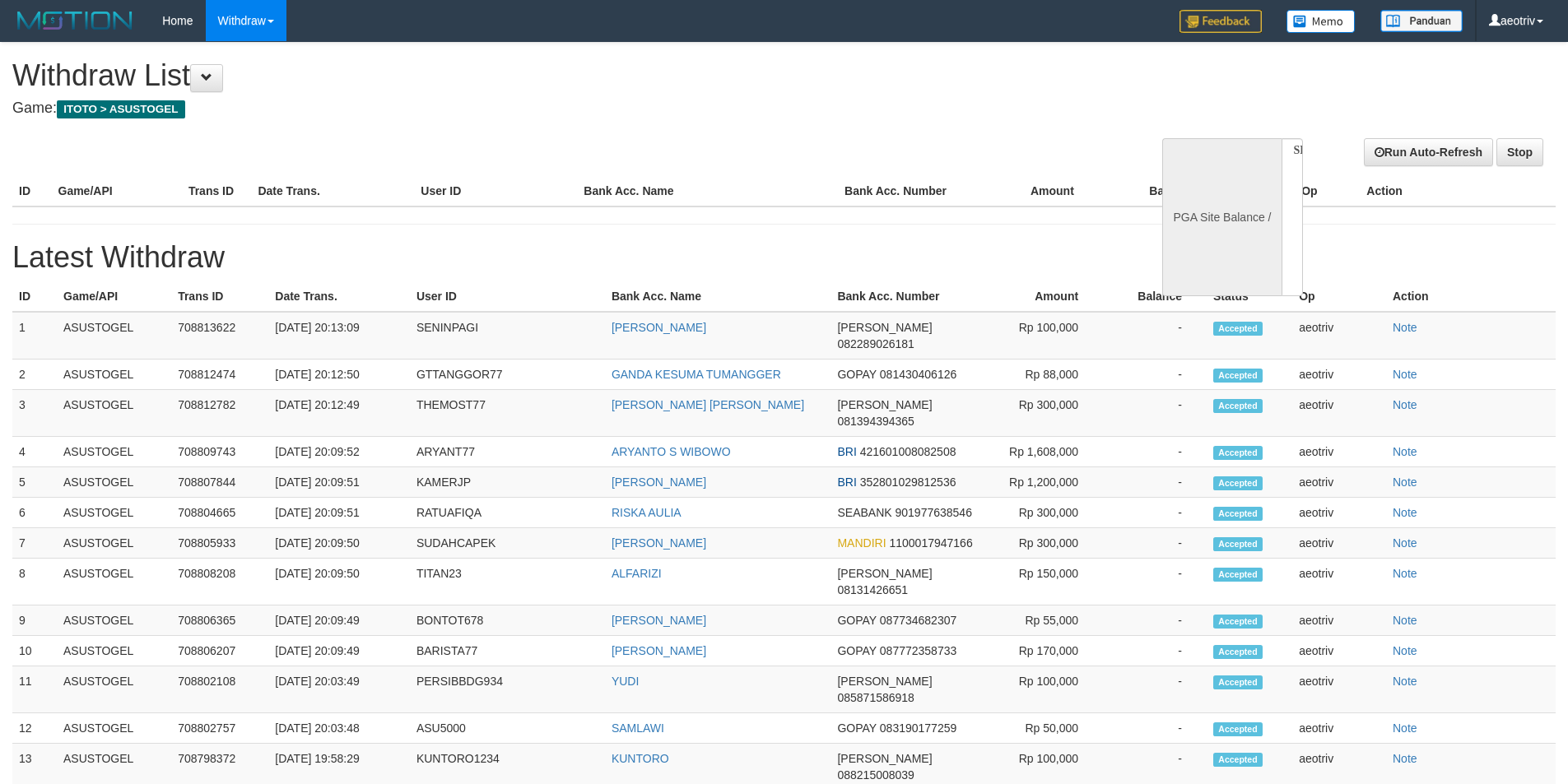
select select
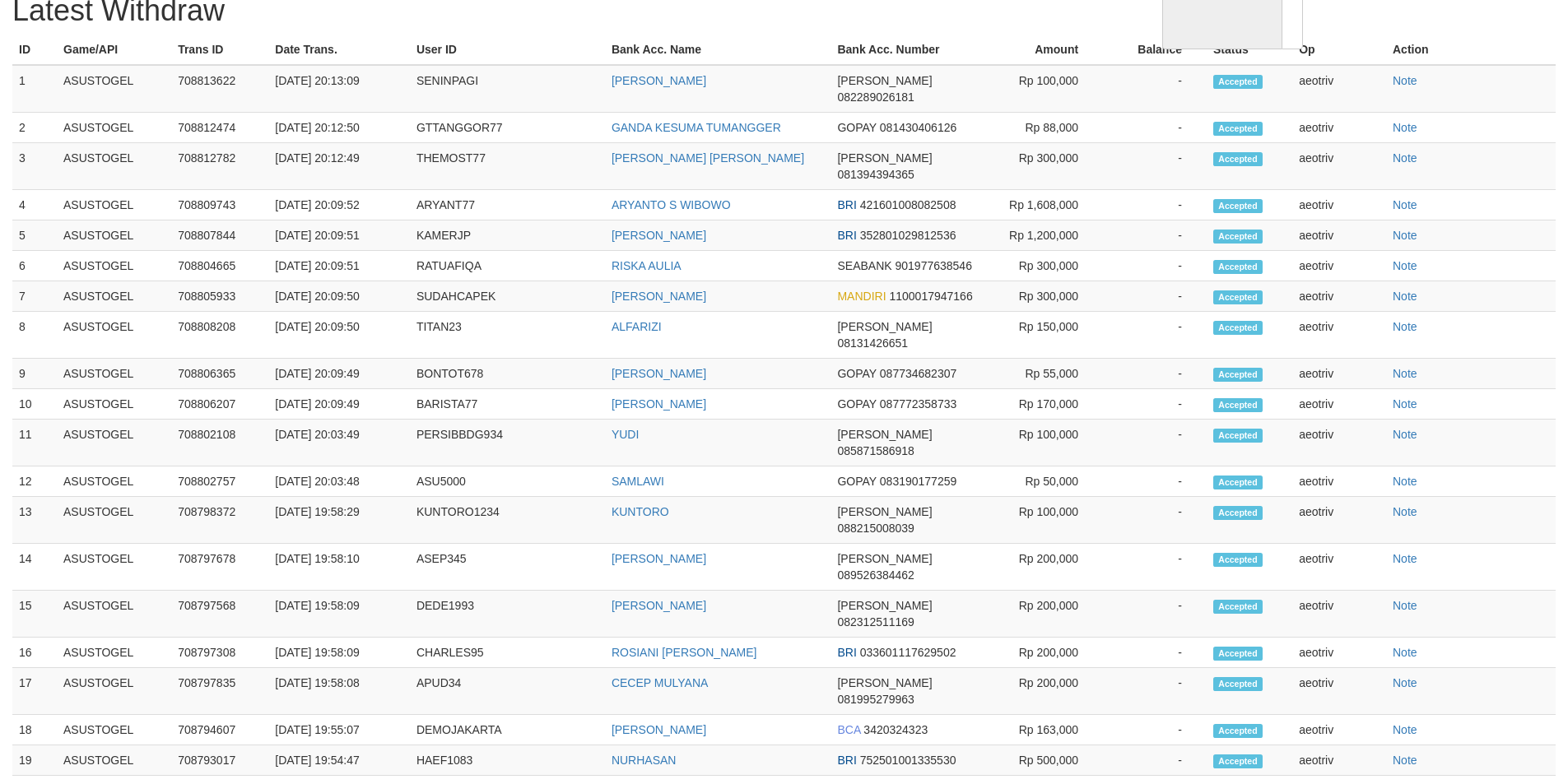
select select "**"
select select
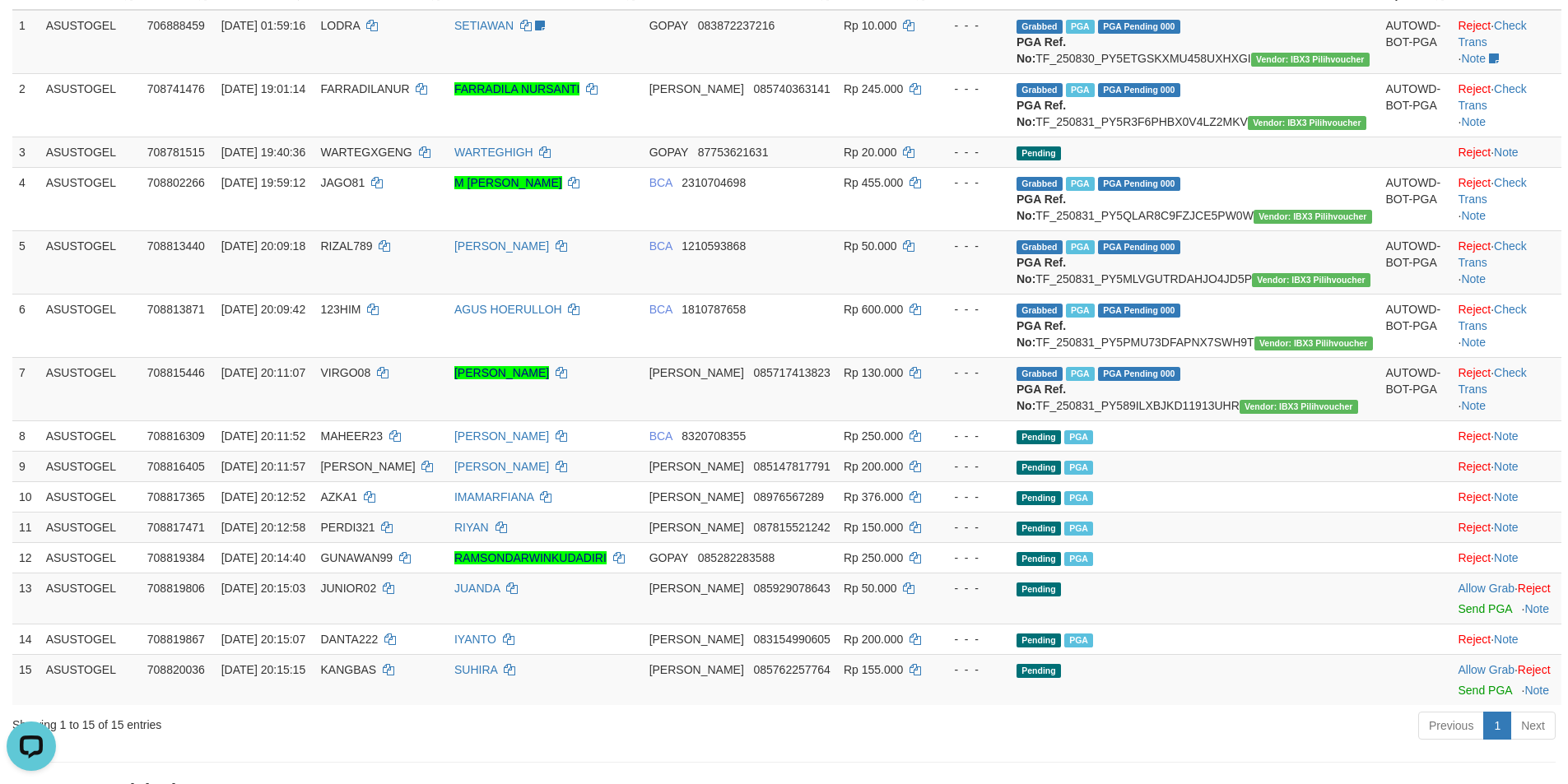
scroll to position [0, 0]
click at [1496, 396] on link "Check Trans" at bounding box center [1492, 381] width 68 height 30
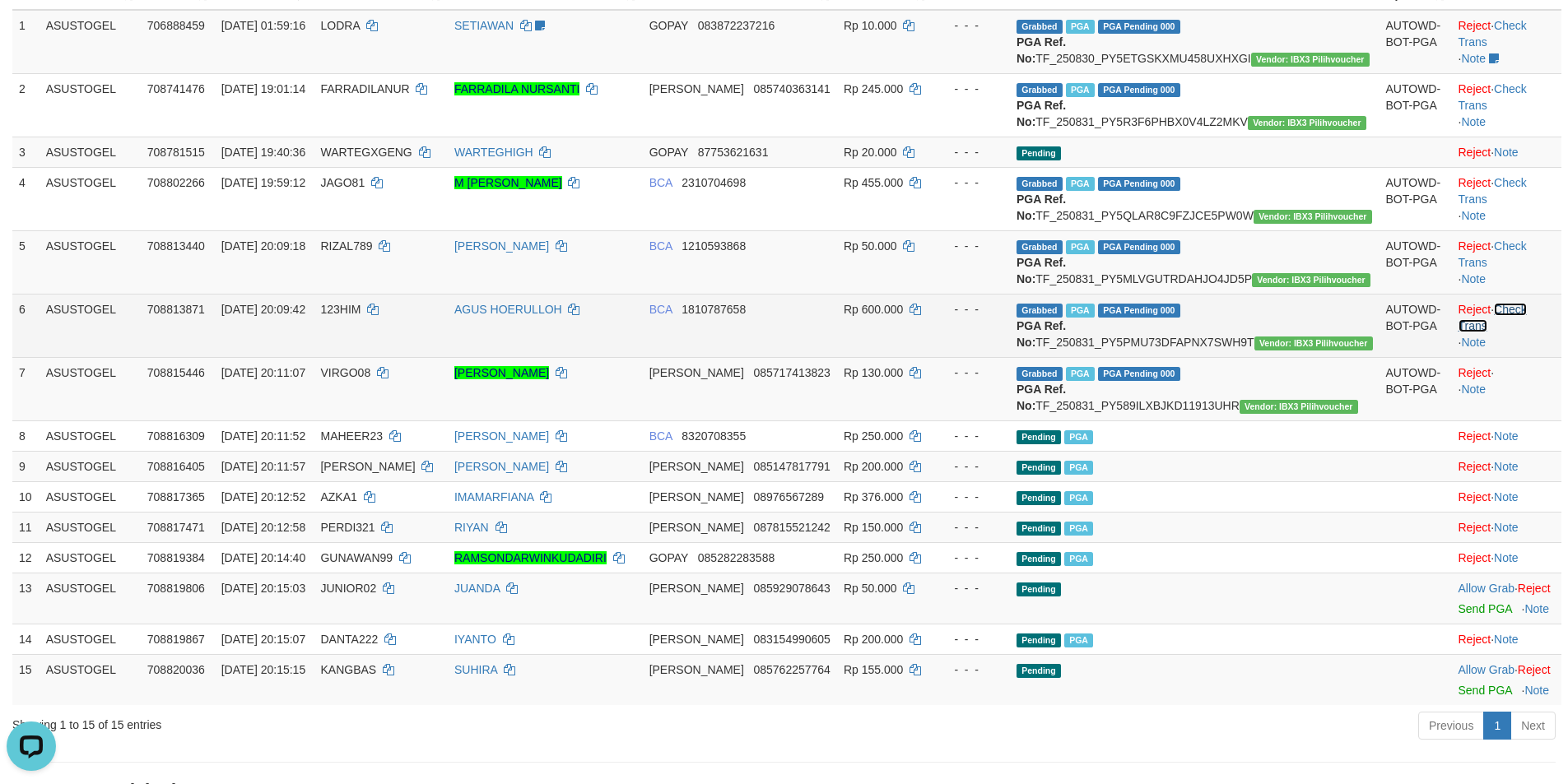
click at [1499, 332] on link "Check Trans" at bounding box center [1492, 318] width 68 height 30
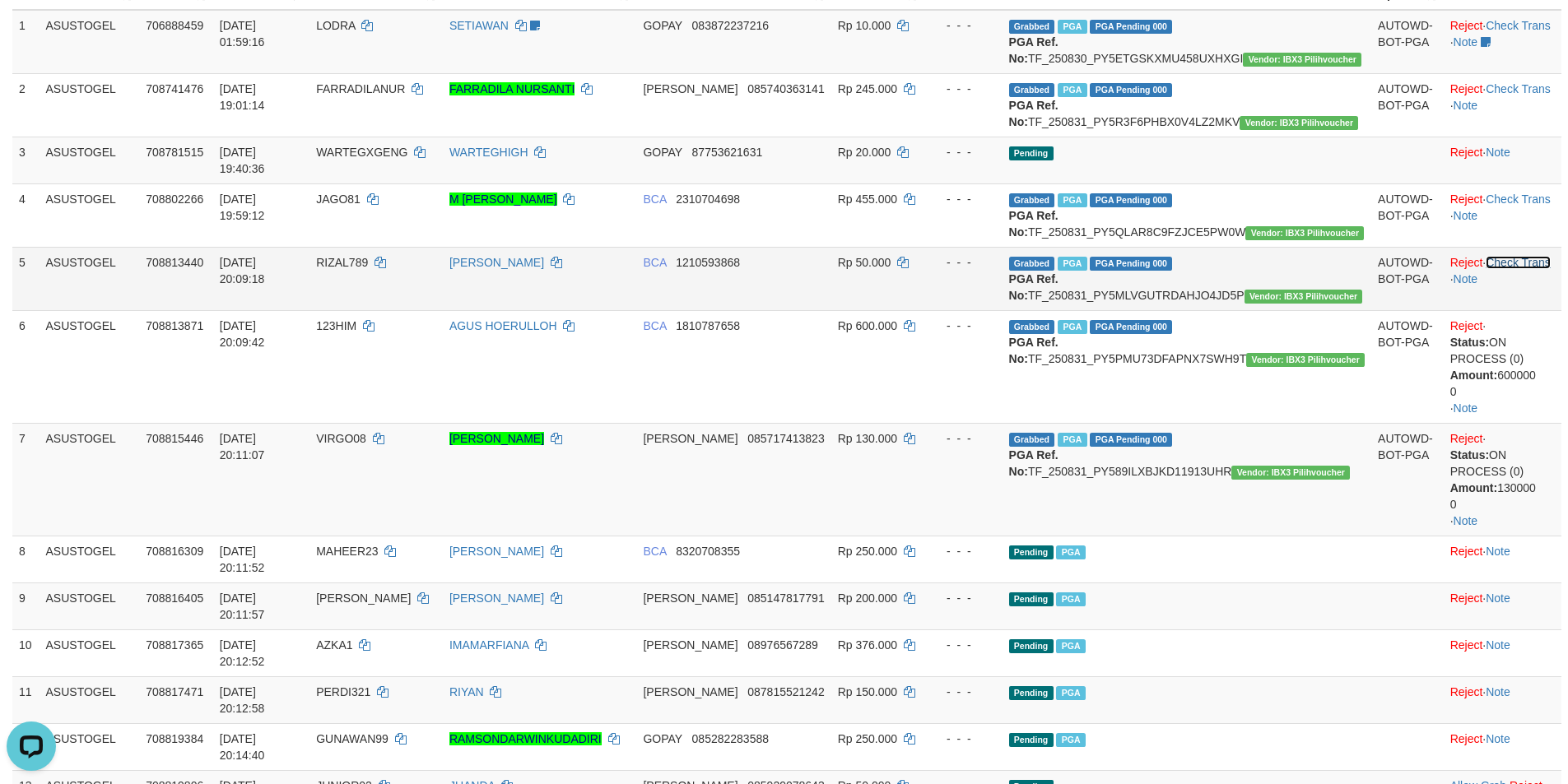
click at [1502, 269] on link "Check Trans" at bounding box center [1518, 262] width 65 height 13
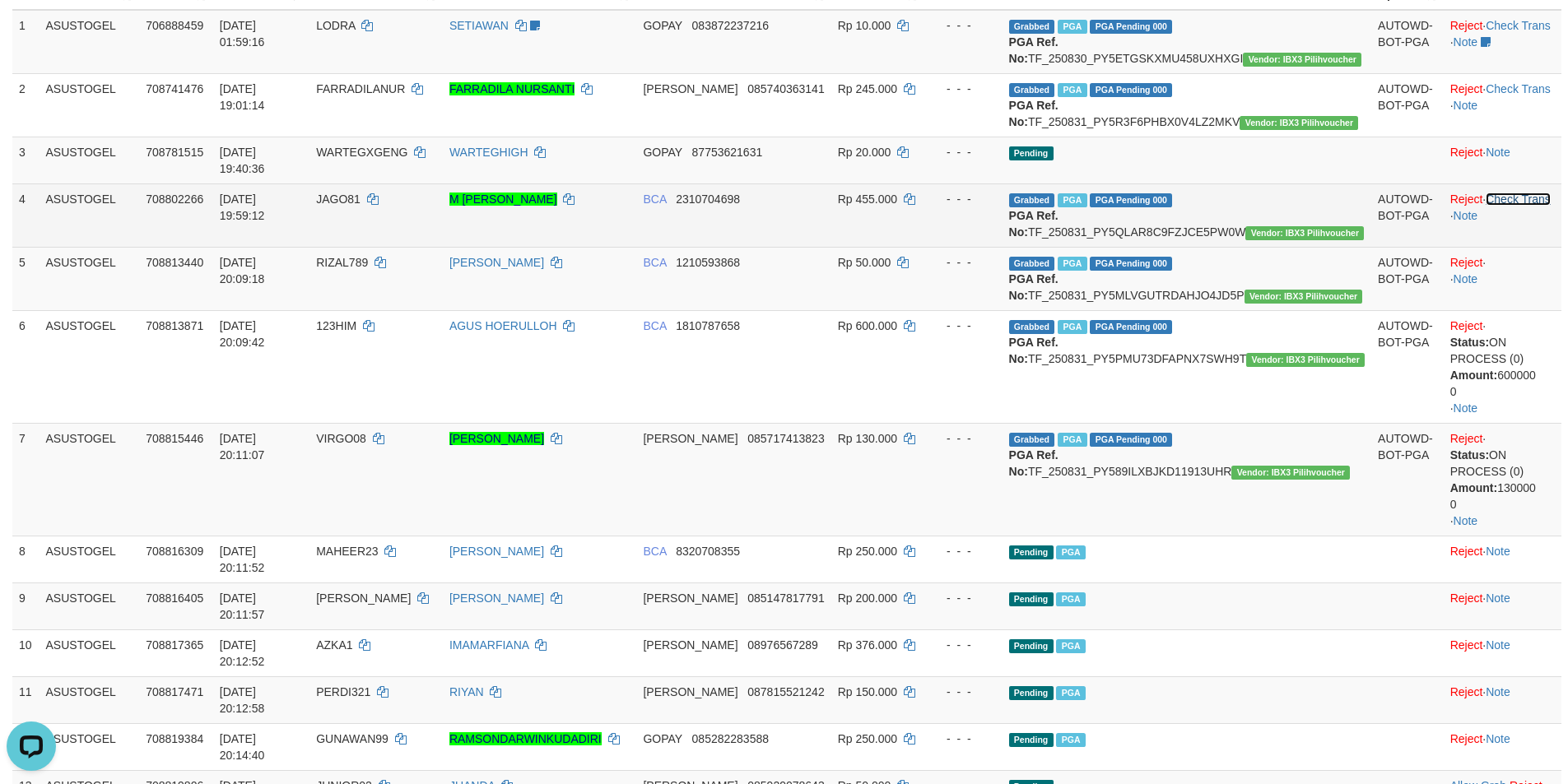
click at [1500, 201] on link "Check Trans" at bounding box center [1518, 198] width 65 height 13
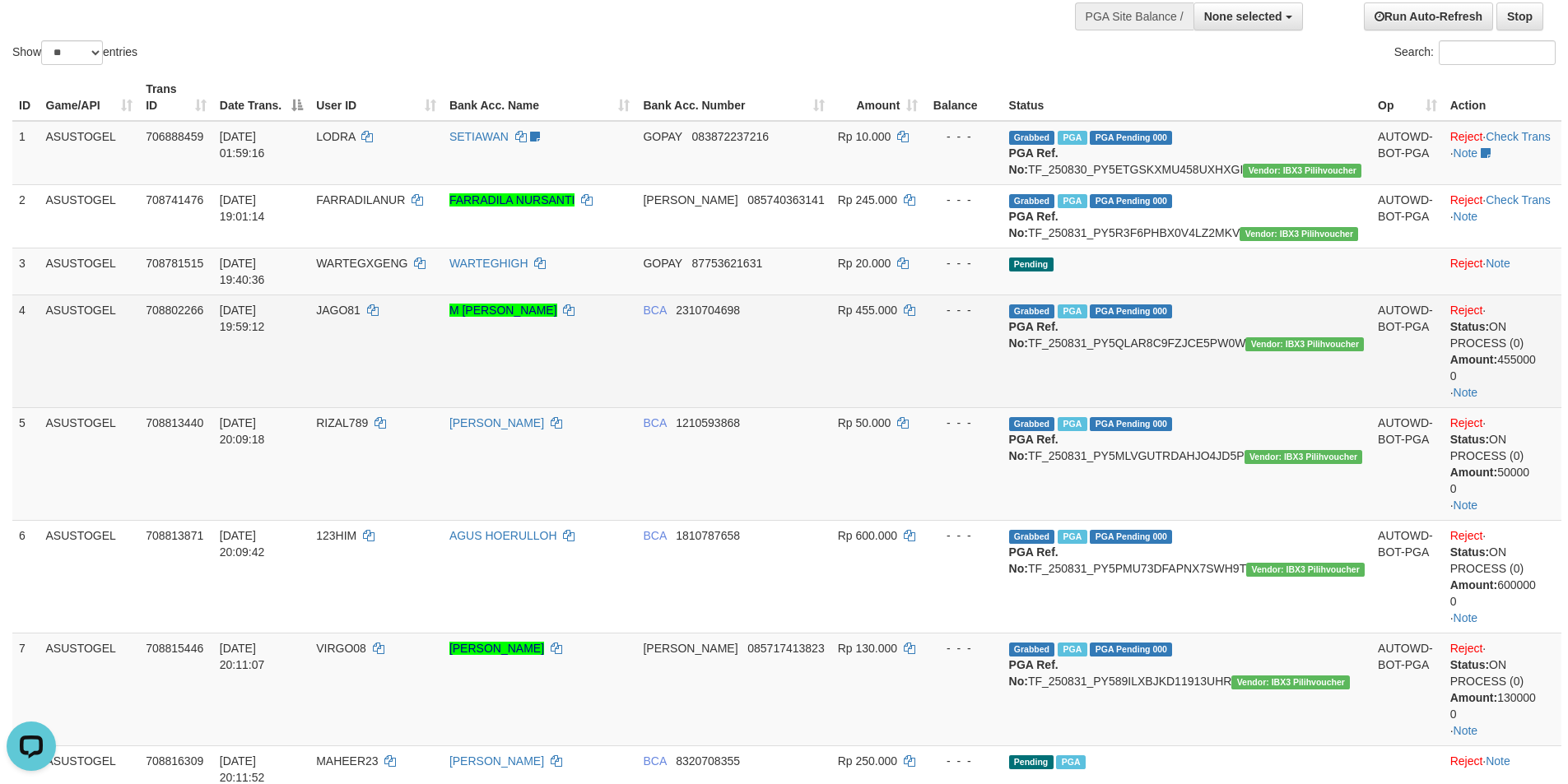
scroll to position [164, 0]
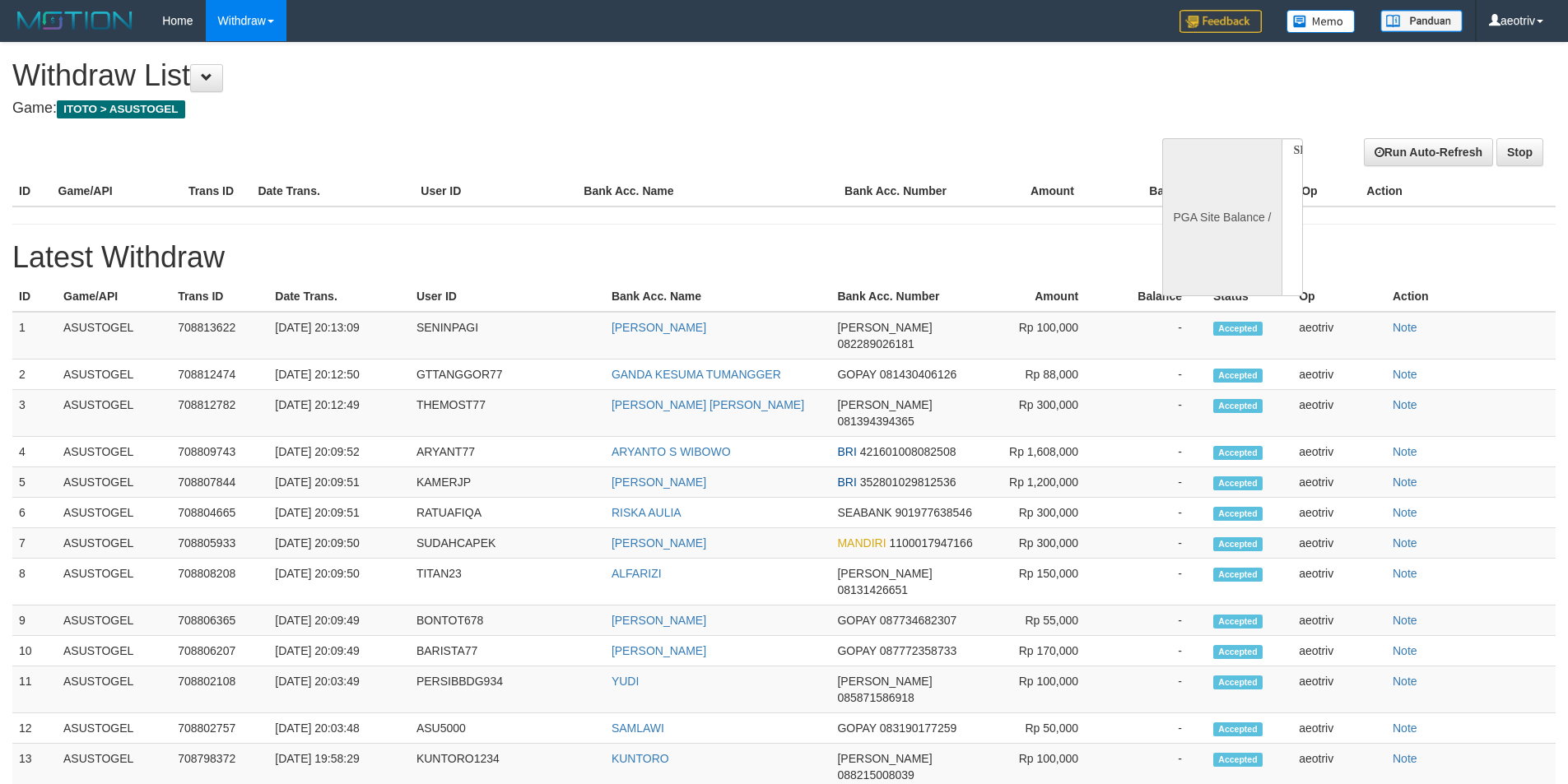
select select
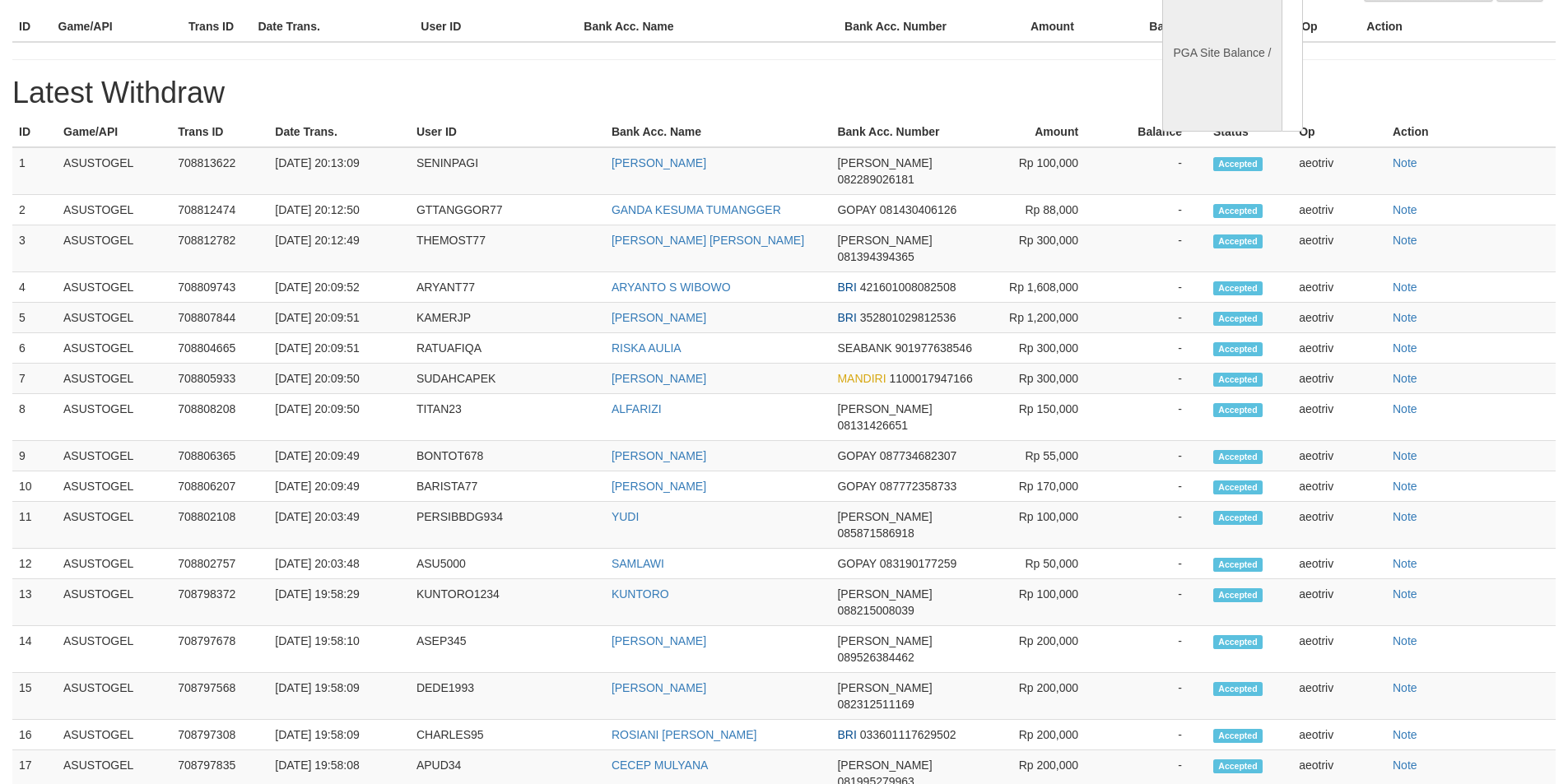
select select "**"
select select
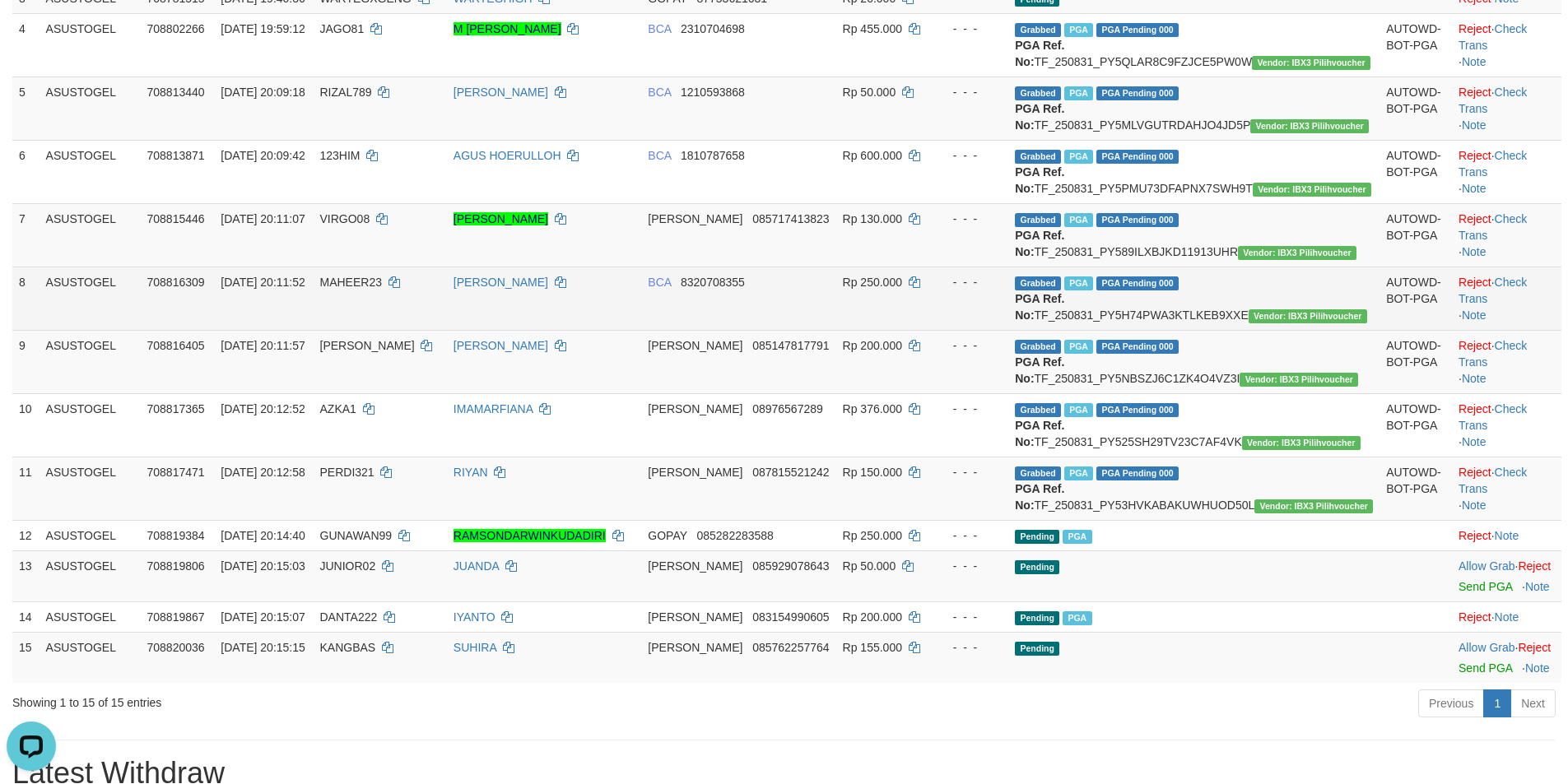
scroll to position [329, 0]
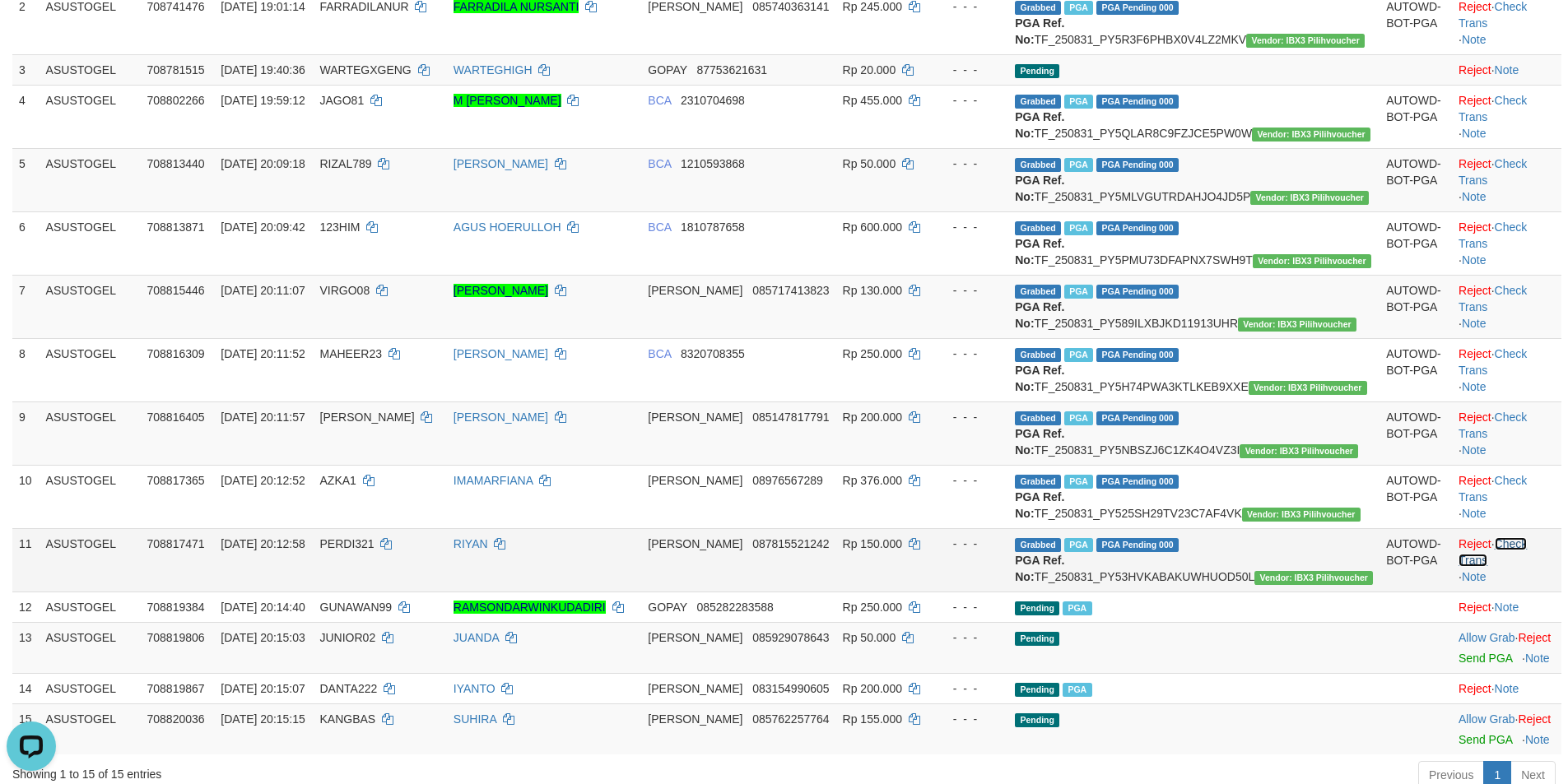
click at [1511, 567] on link "Check Trans" at bounding box center [1492, 552] width 68 height 30
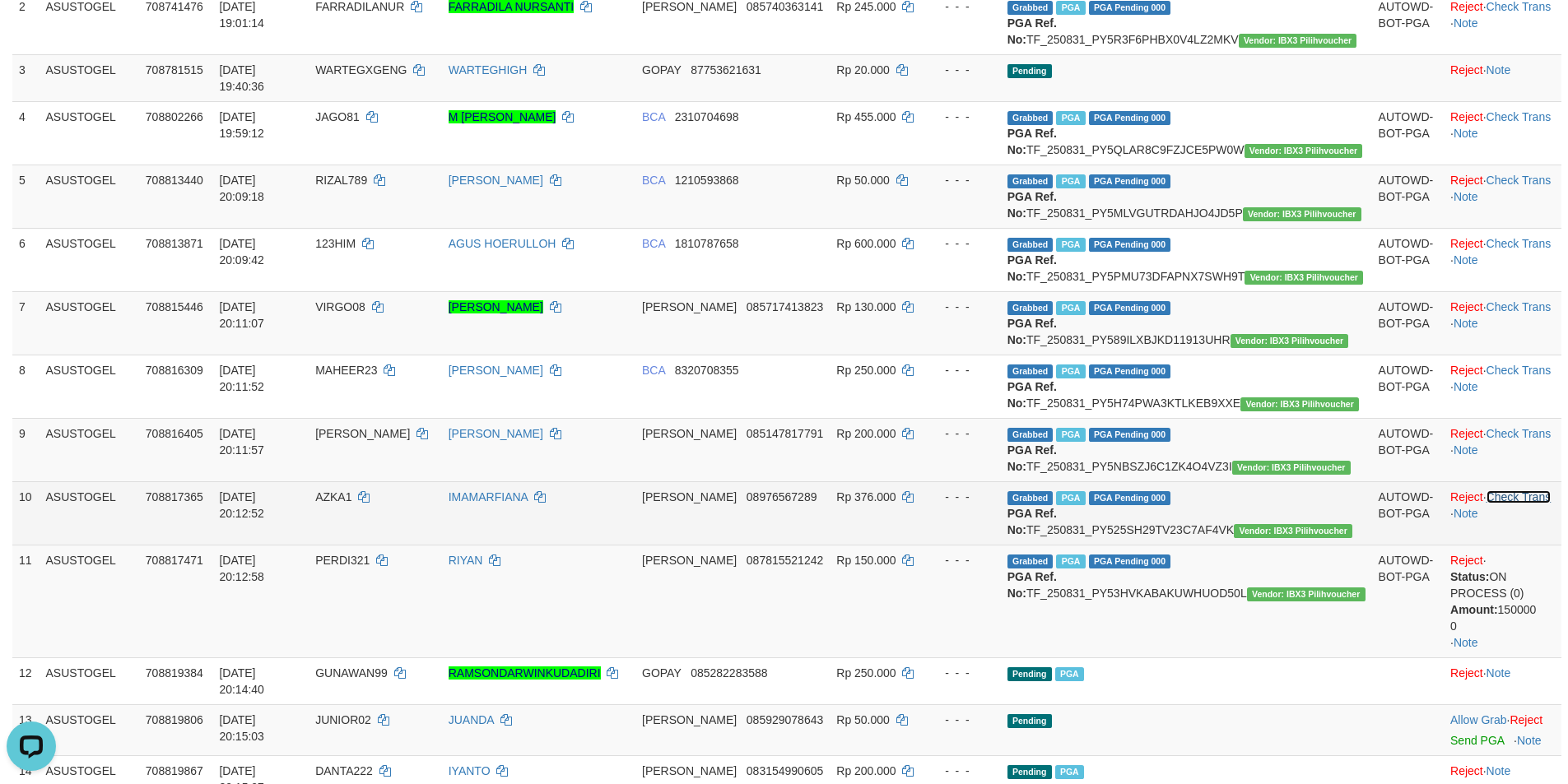
click at [1509, 503] on link "Check Trans" at bounding box center [1519, 496] width 65 height 13
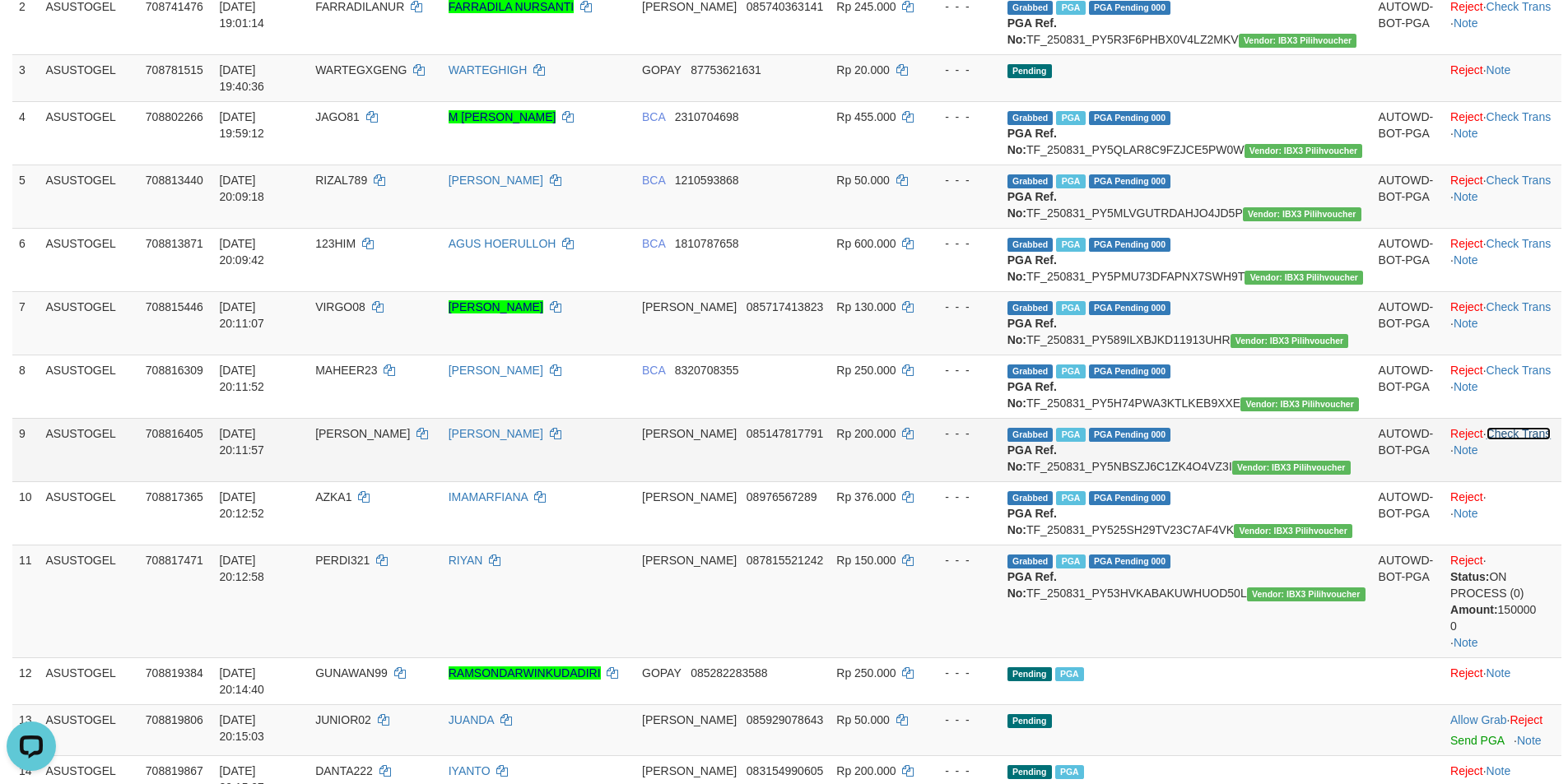
click at [1509, 440] on link "Check Trans" at bounding box center [1519, 432] width 65 height 13
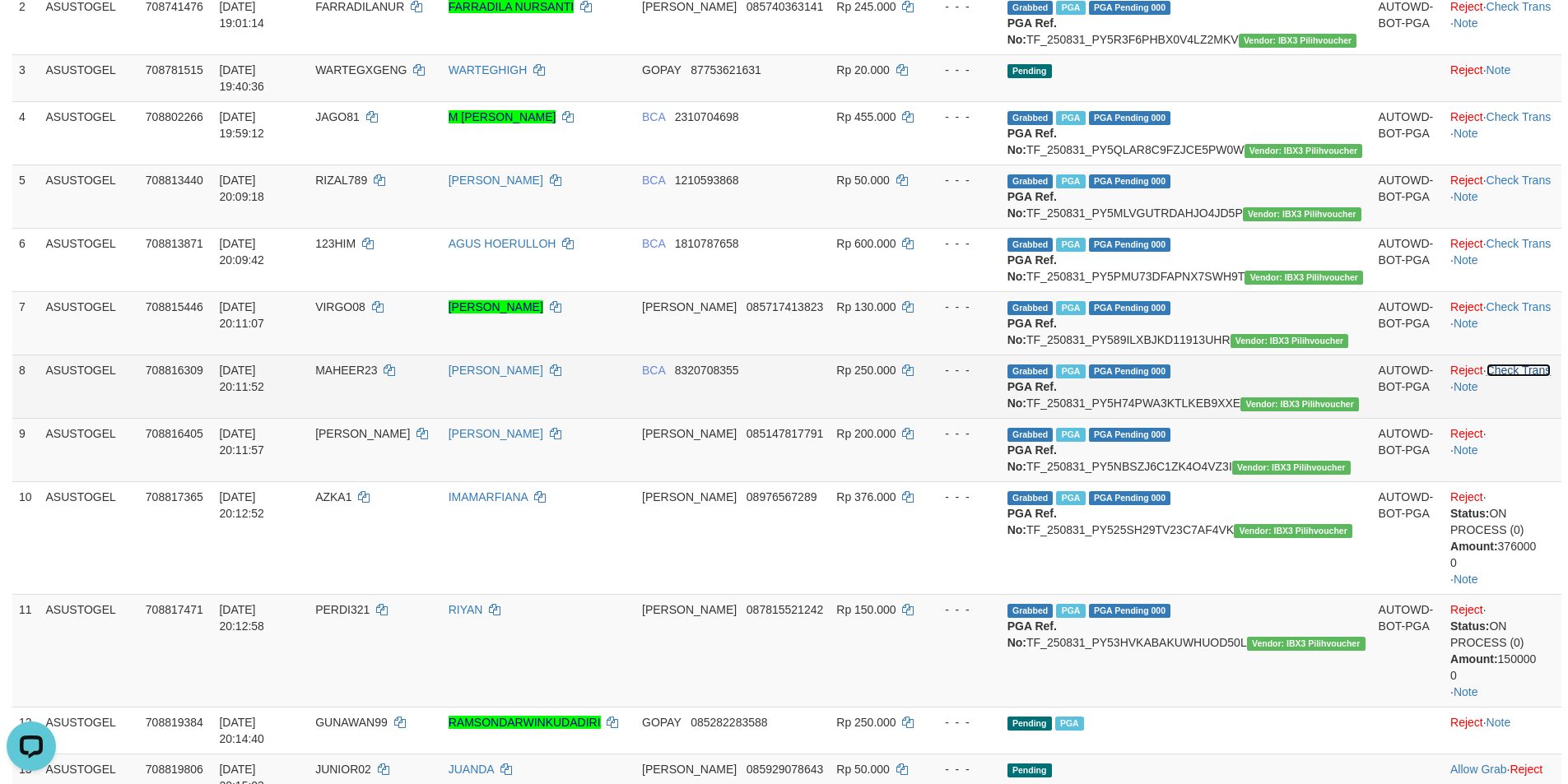
click at [1512, 377] on link "Check Trans" at bounding box center [1519, 369] width 65 height 13
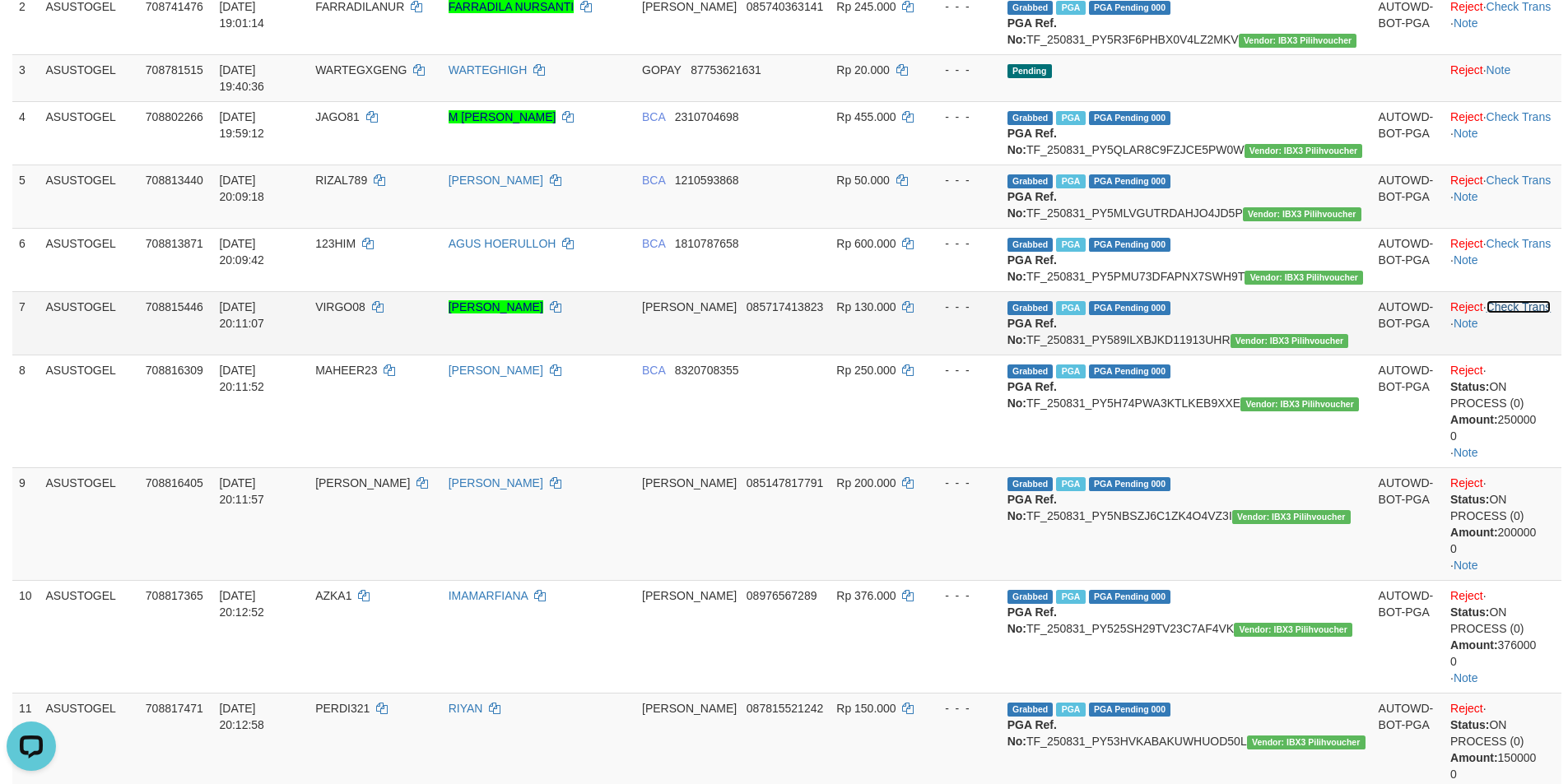
drag, startPoint x: 1519, startPoint y: 355, endPoint x: 1513, endPoint y: 346, distance: 10.8
click at [1518, 313] on link "Check Trans" at bounding box center [1519, 306] width 65 height 13
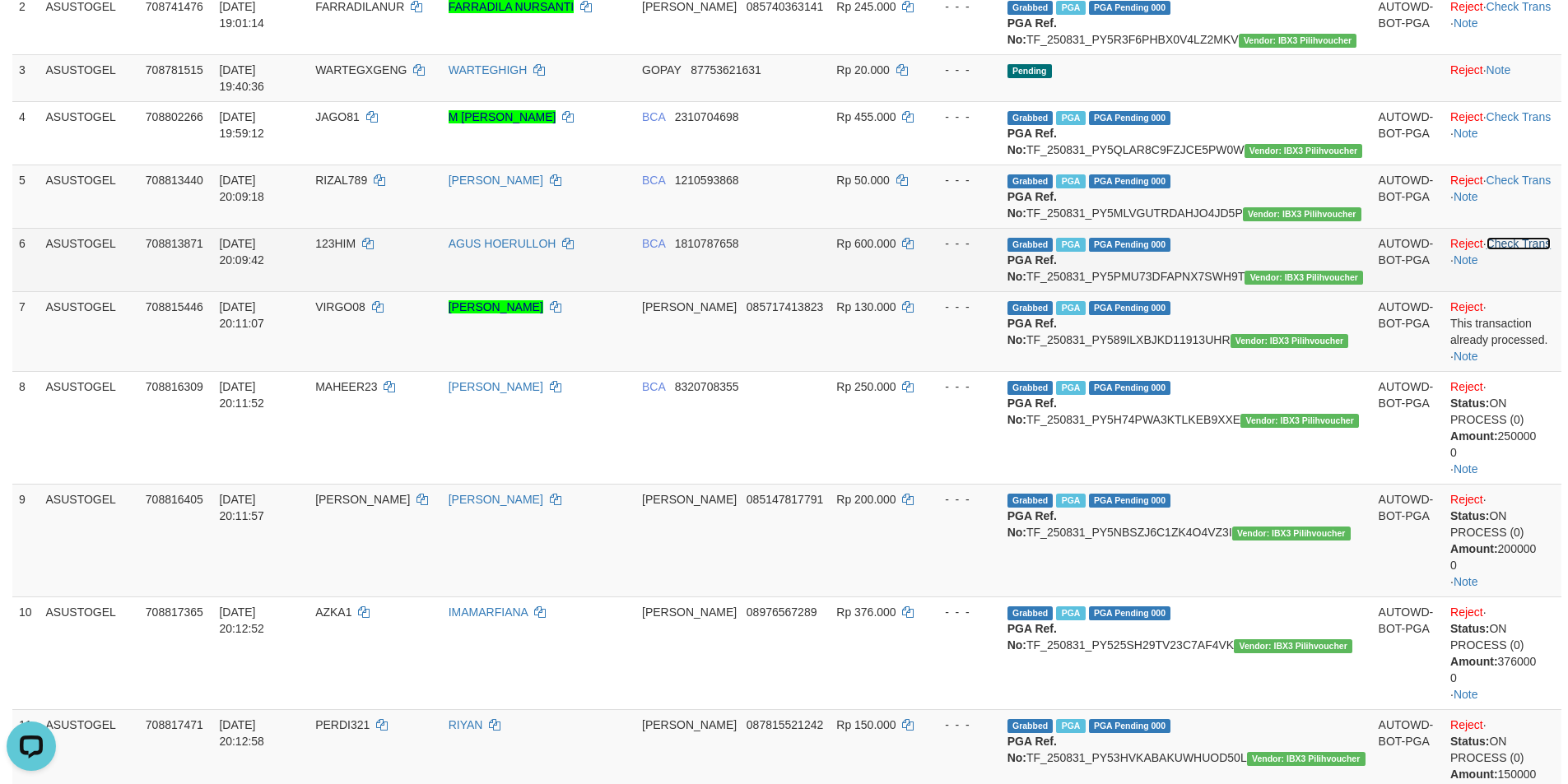
click at [1512, 250] on link "Check Trans" at bounding box center [1519, 243] width 65 height 13
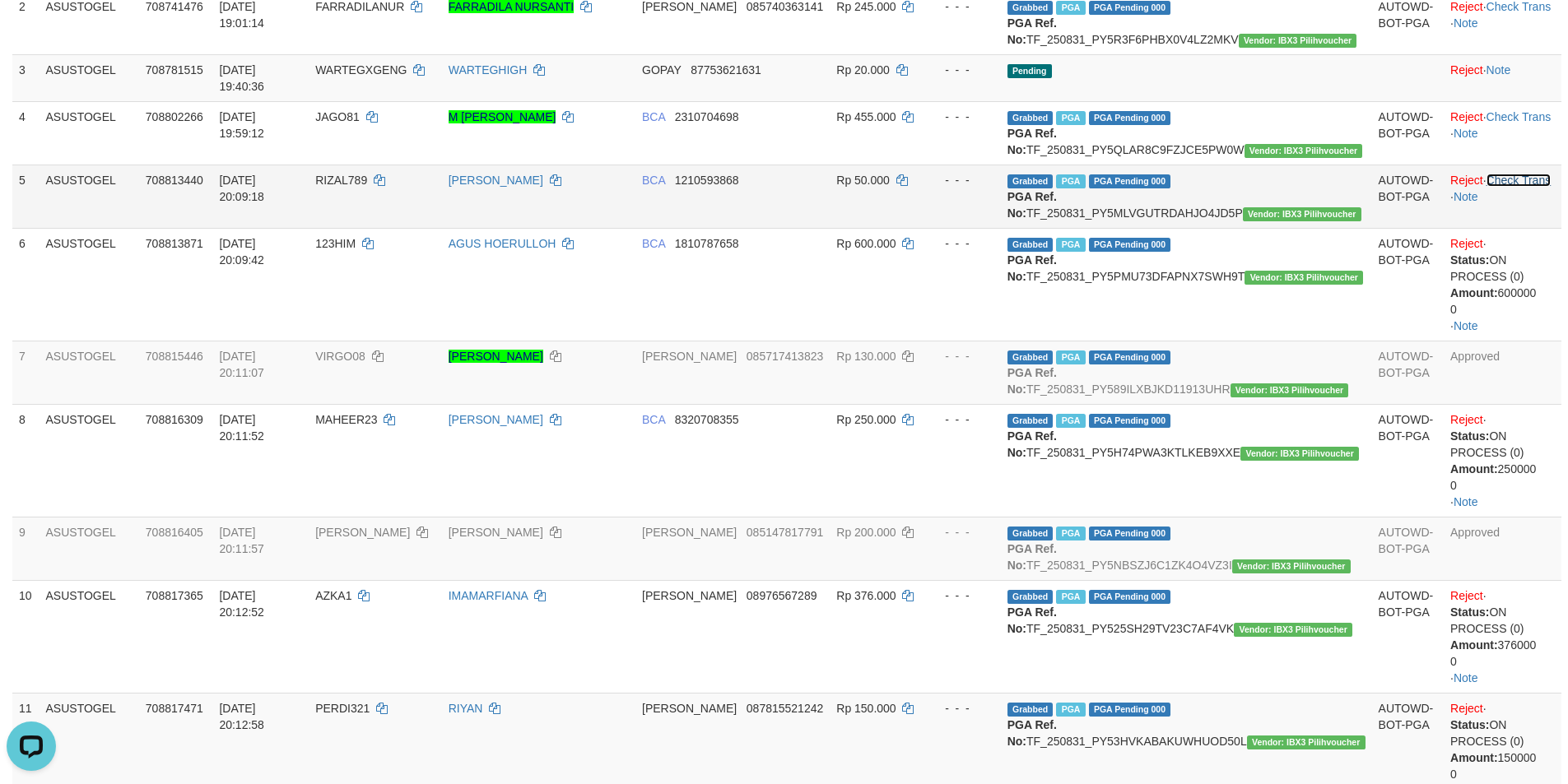
click at [1511, 186] on link "Check Trans" at bounding box center [1519, 180] width 65 height 13
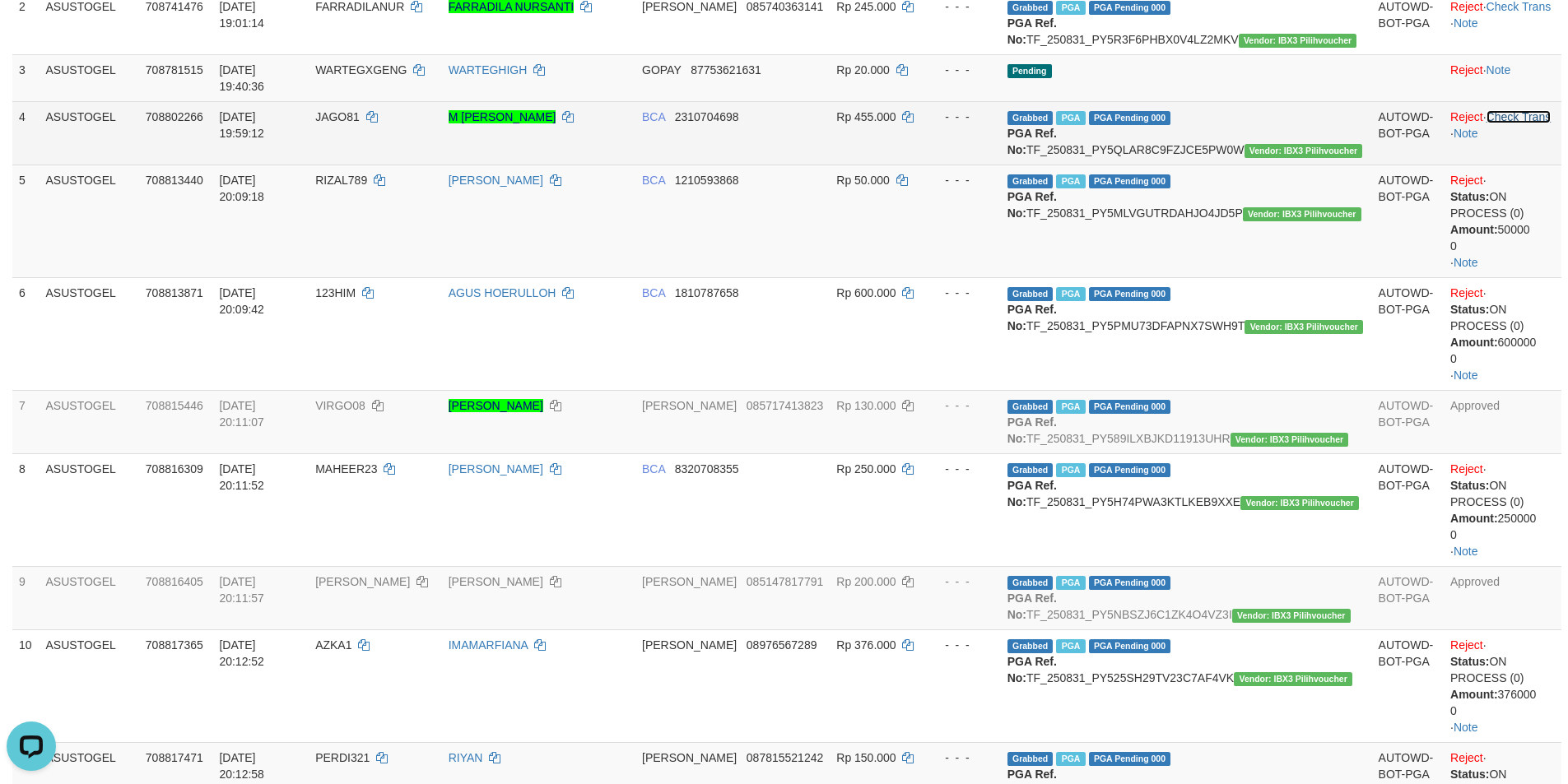
click at [1520, 116] on link "Check Trans" at bounding box center [1519, 116] width 65 height 13
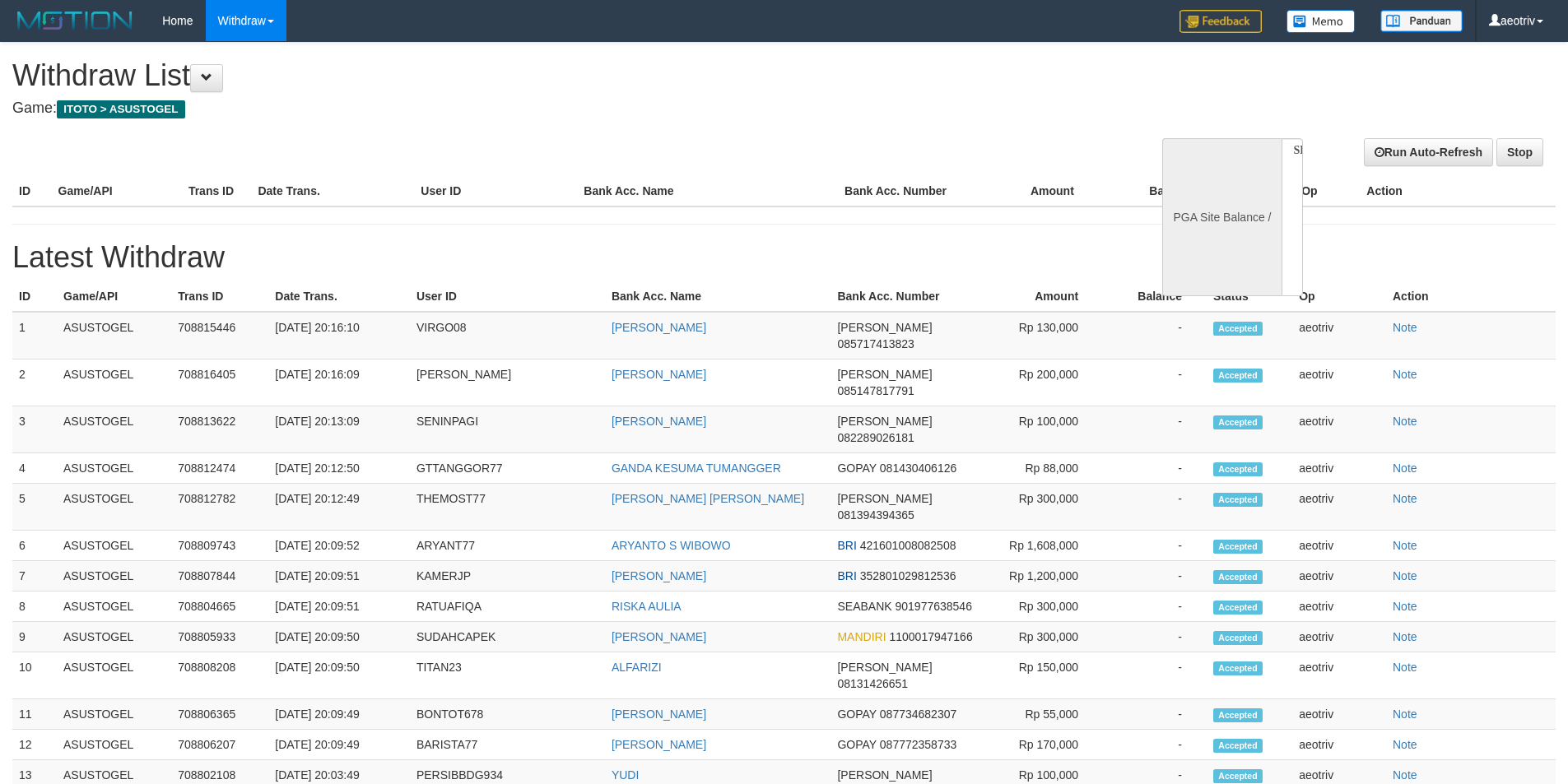
select select
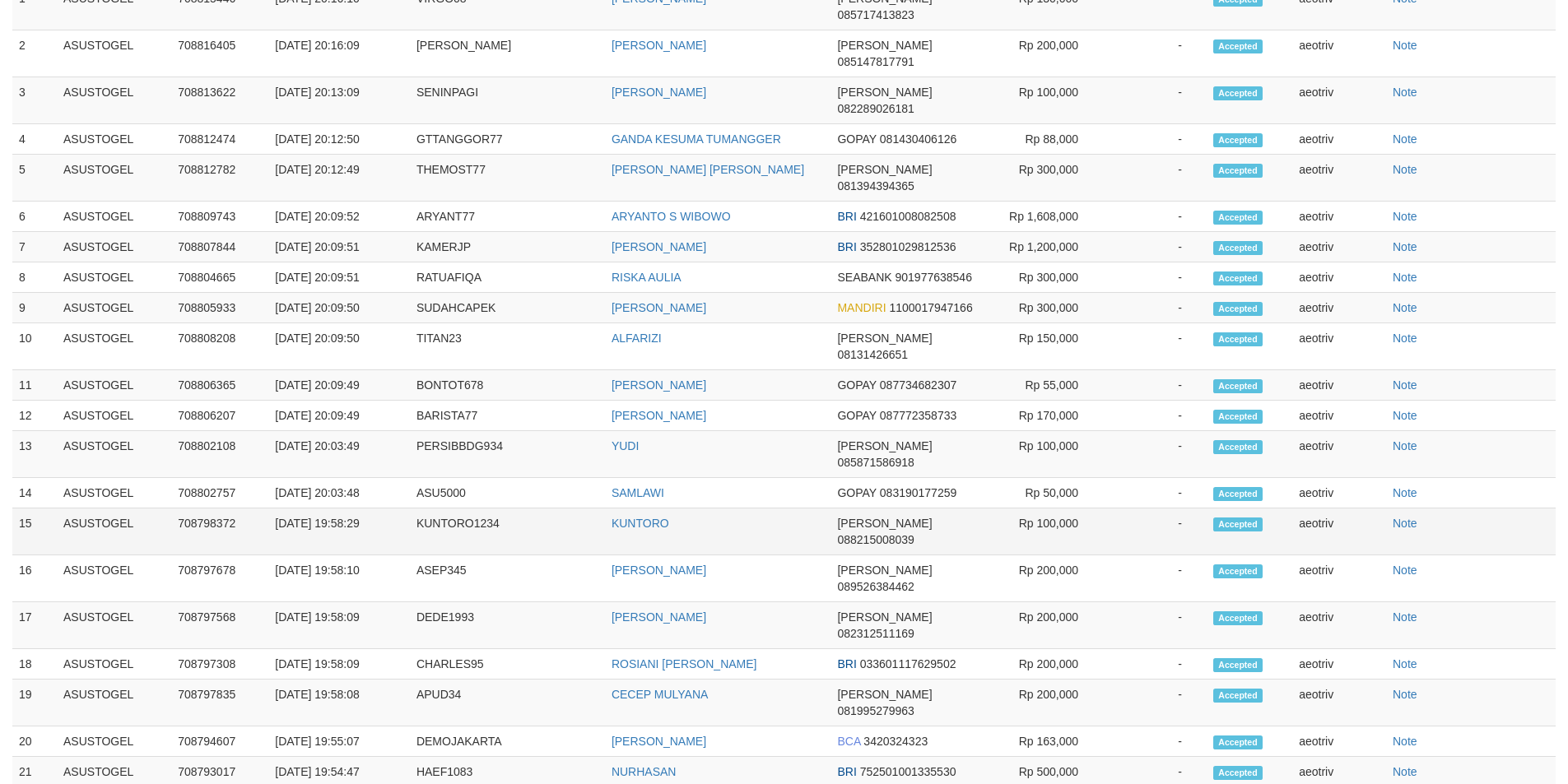
select select "**"
select select
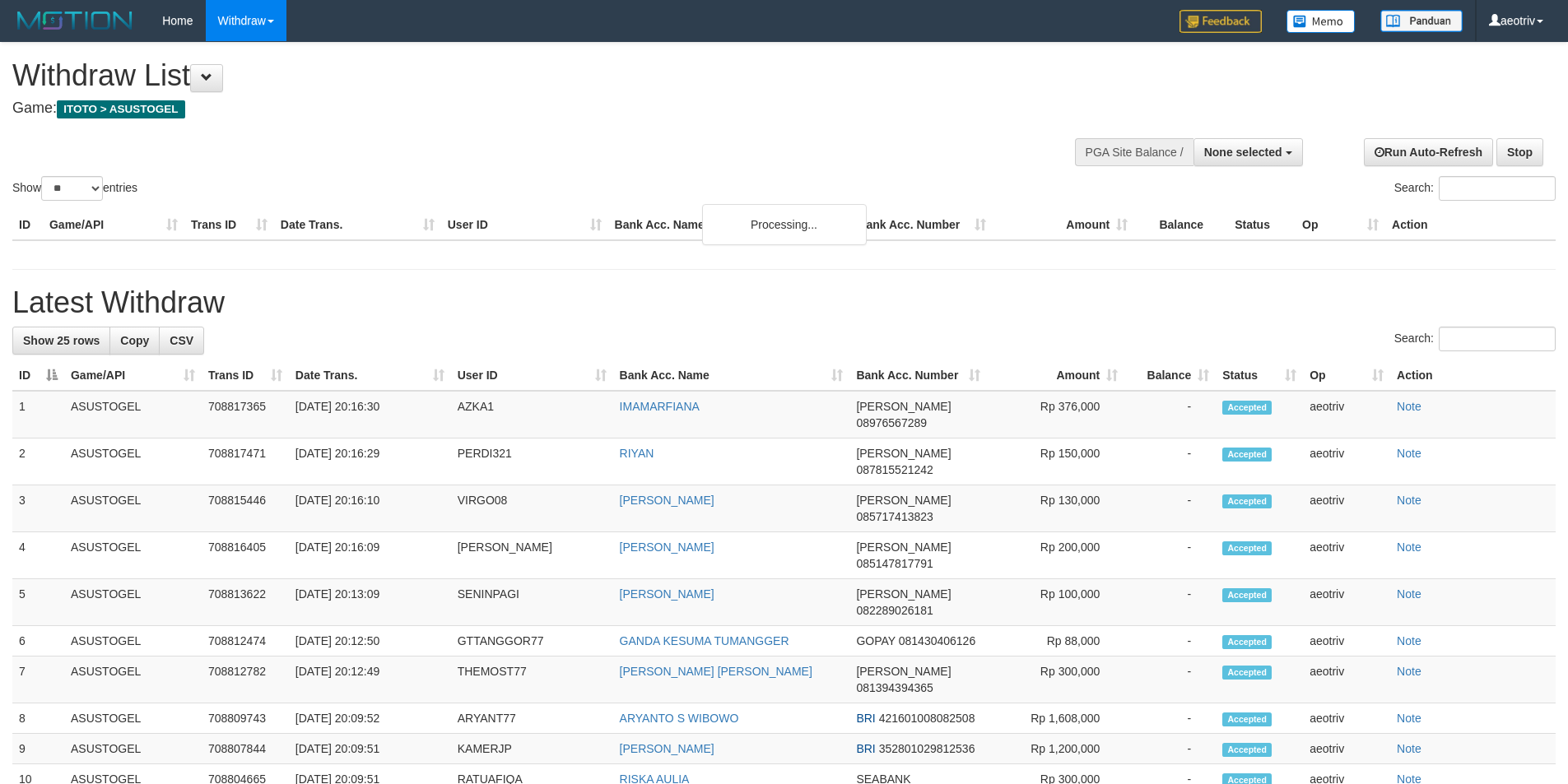
select select
select select "**"
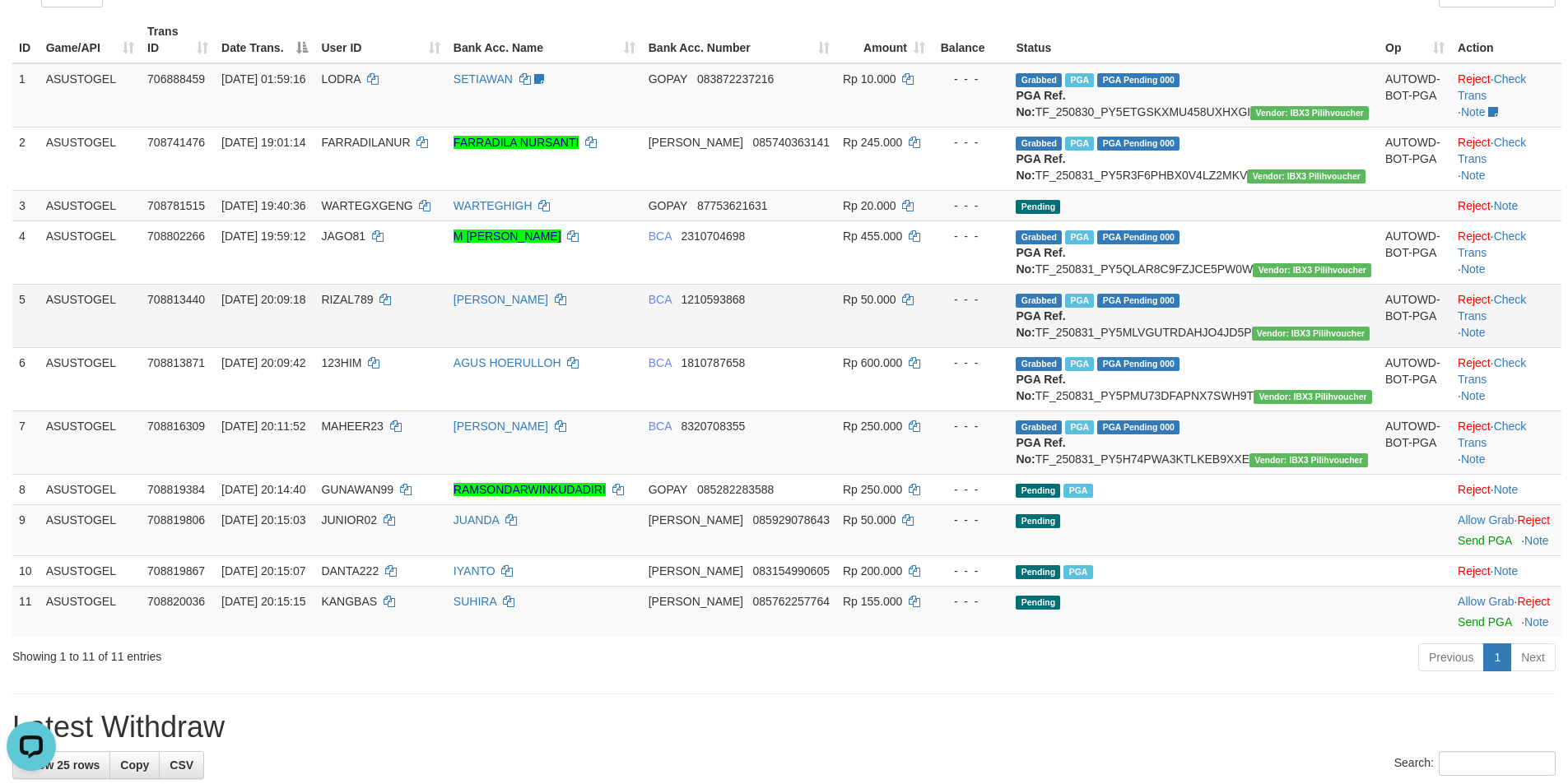
scroll to position [164, 0]
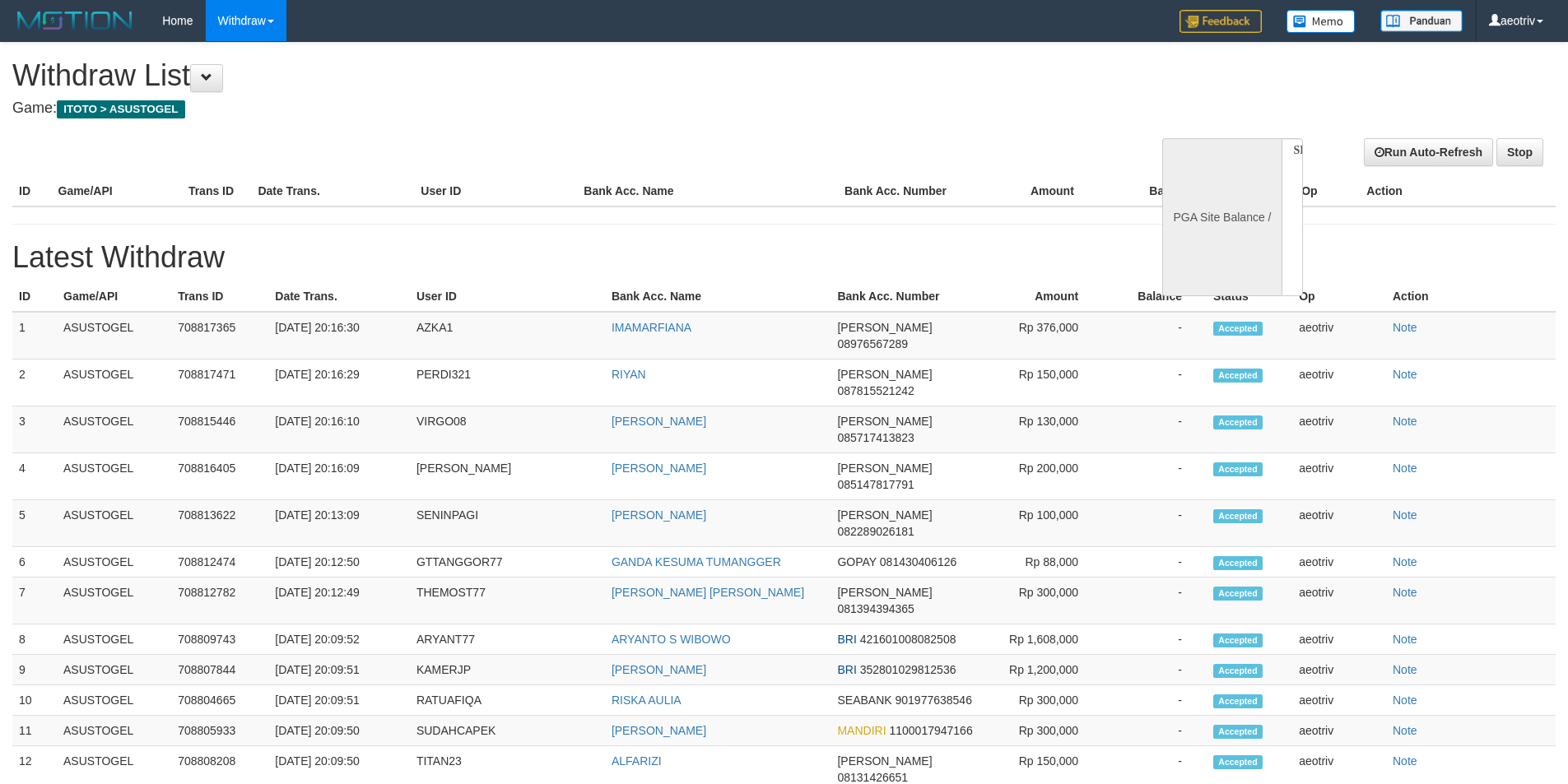
select select
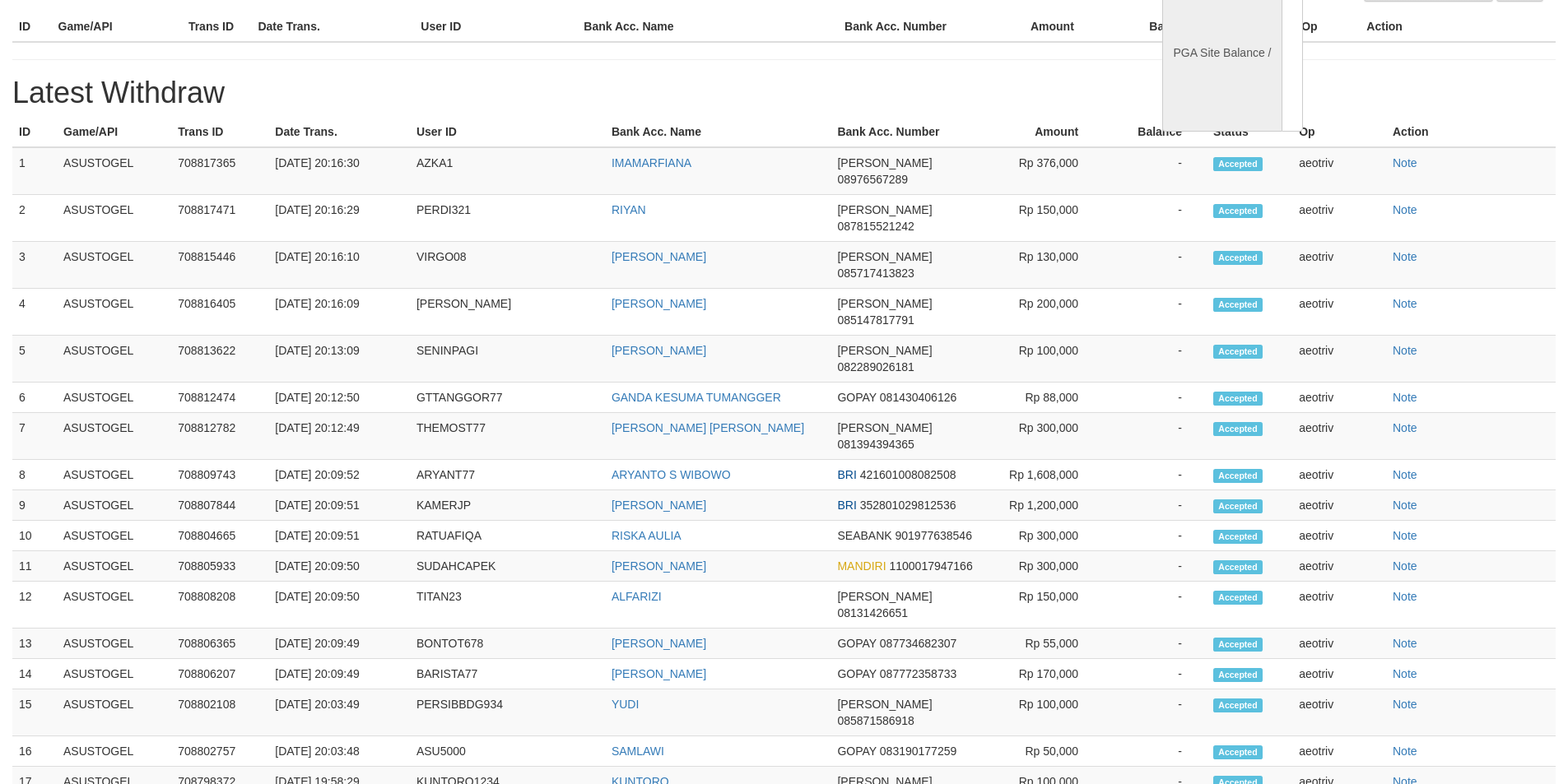
select select "**"
select select
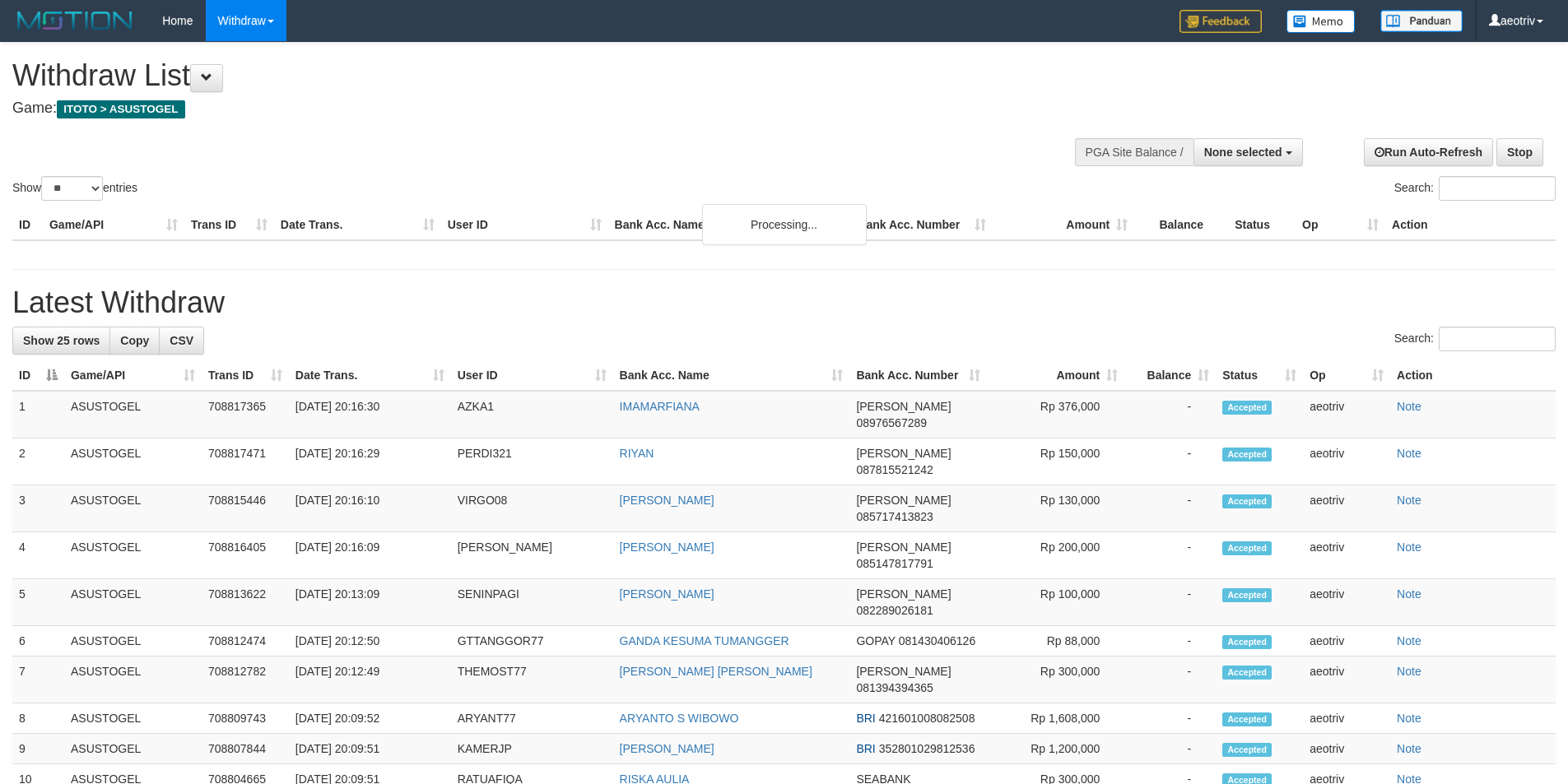
select select
select select "**"
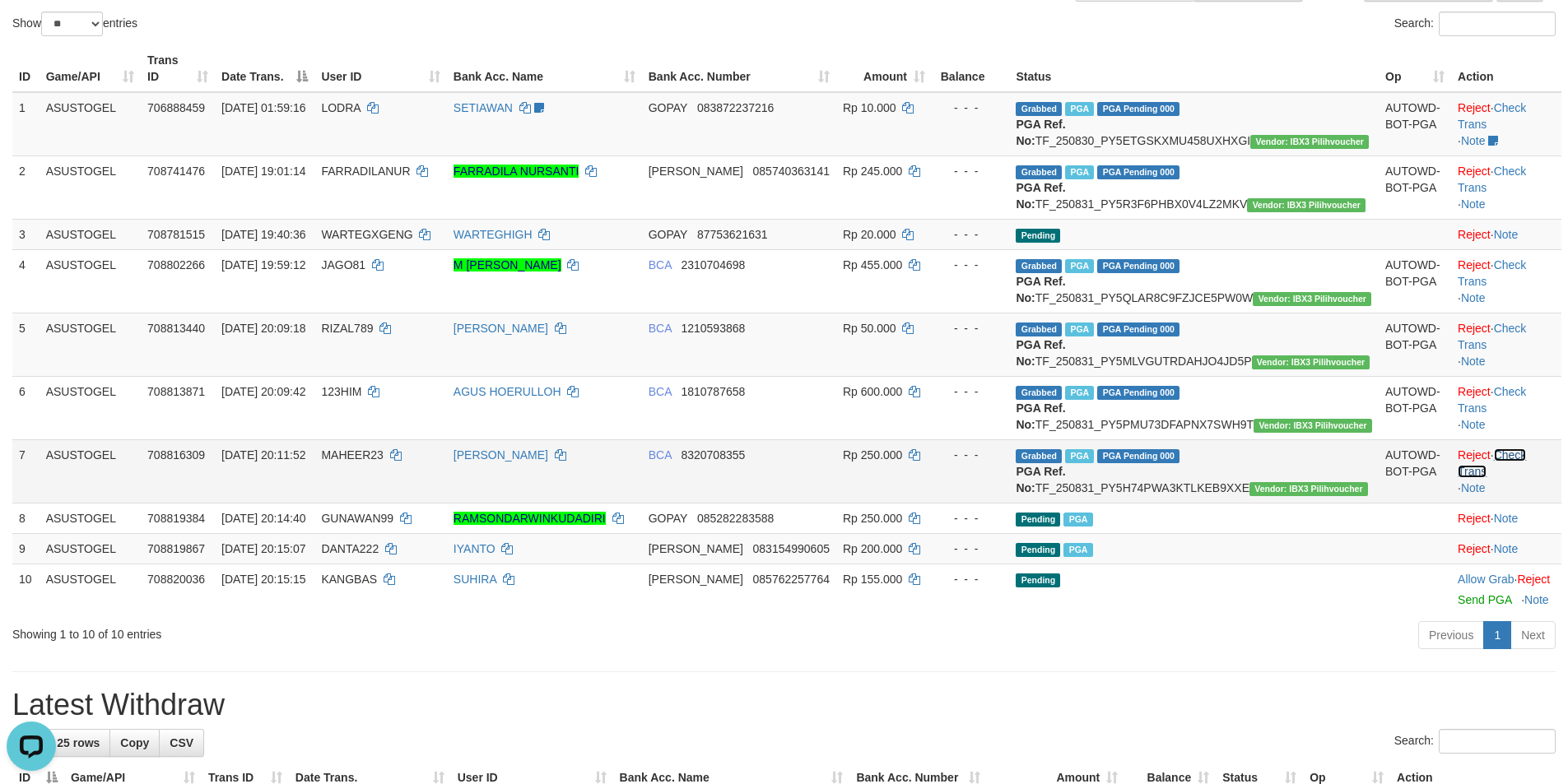
click at [1520, 478] on link "Check Trans" at bounding box center [1491, 463] width 68 height 30
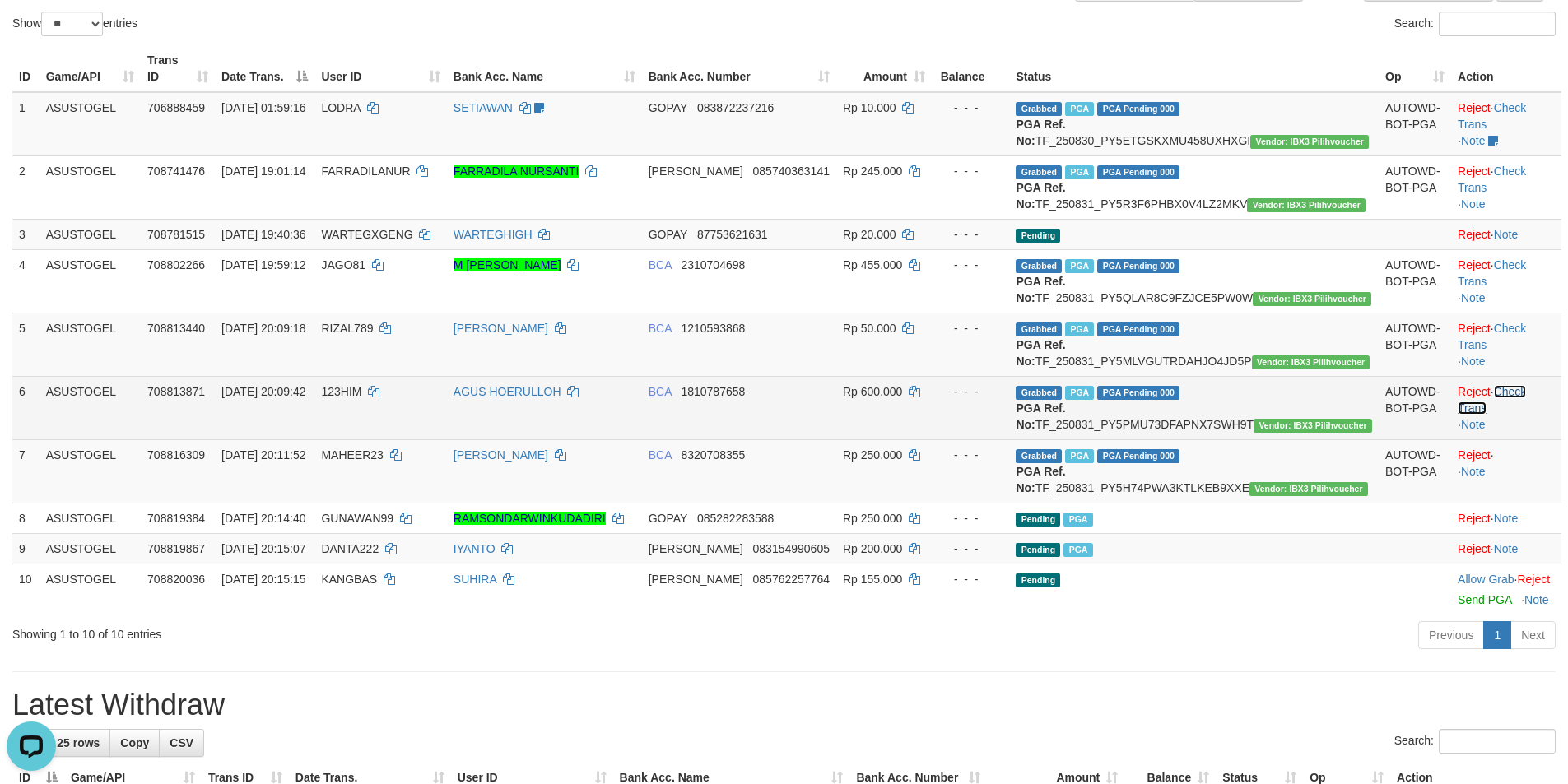
drag, startPoint x: 1507, startPoint y: 442, endPoint x: 1509, endPoint y: 427, distance: 15.1
click at [1508, 415] on link "Check Trans" at bounding box center [1491, 399] width 68 height 30
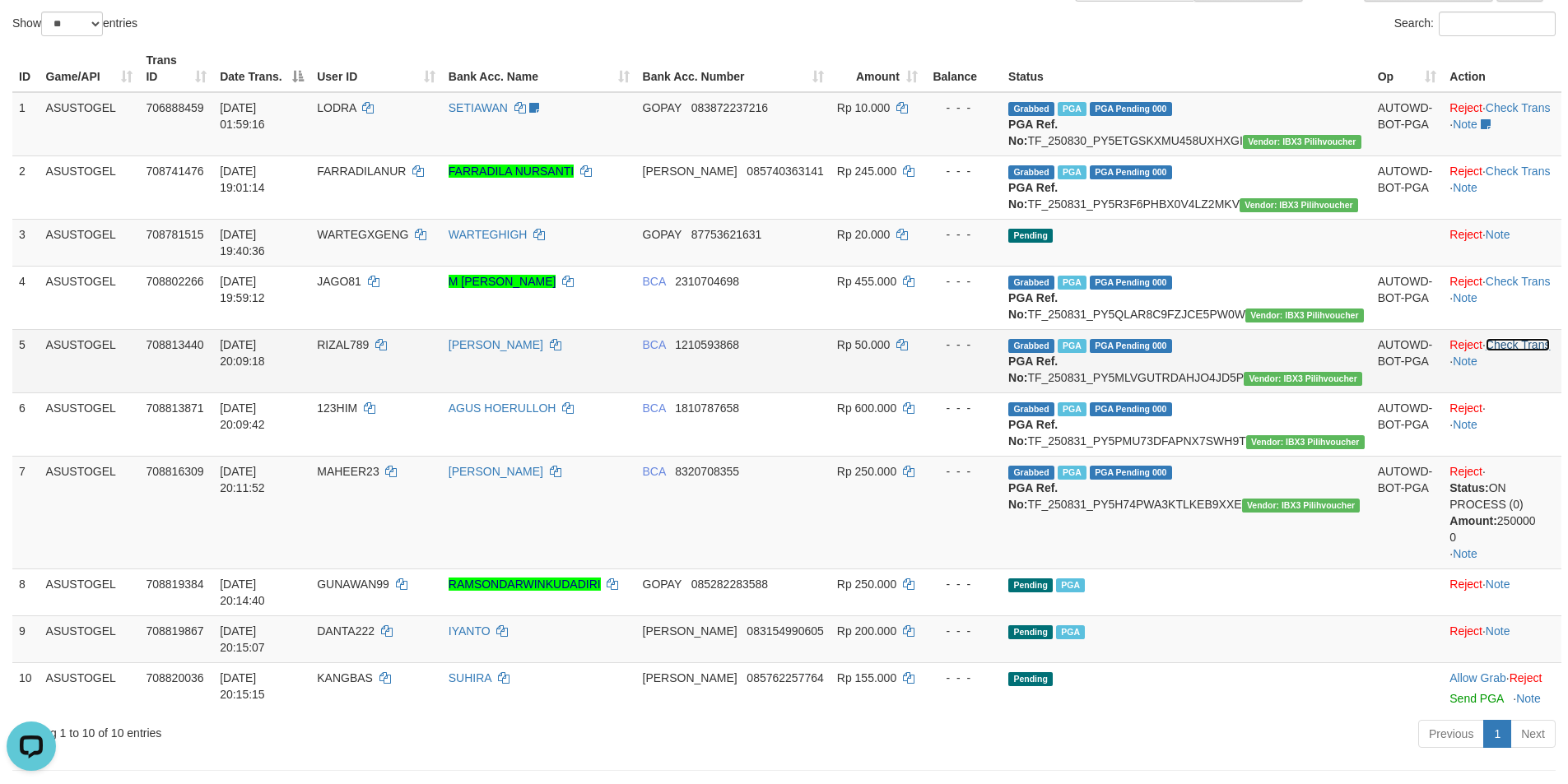
click at [1502, 352] on link "Check Trans" at bounding box center [1518, 344] width 65 height 13
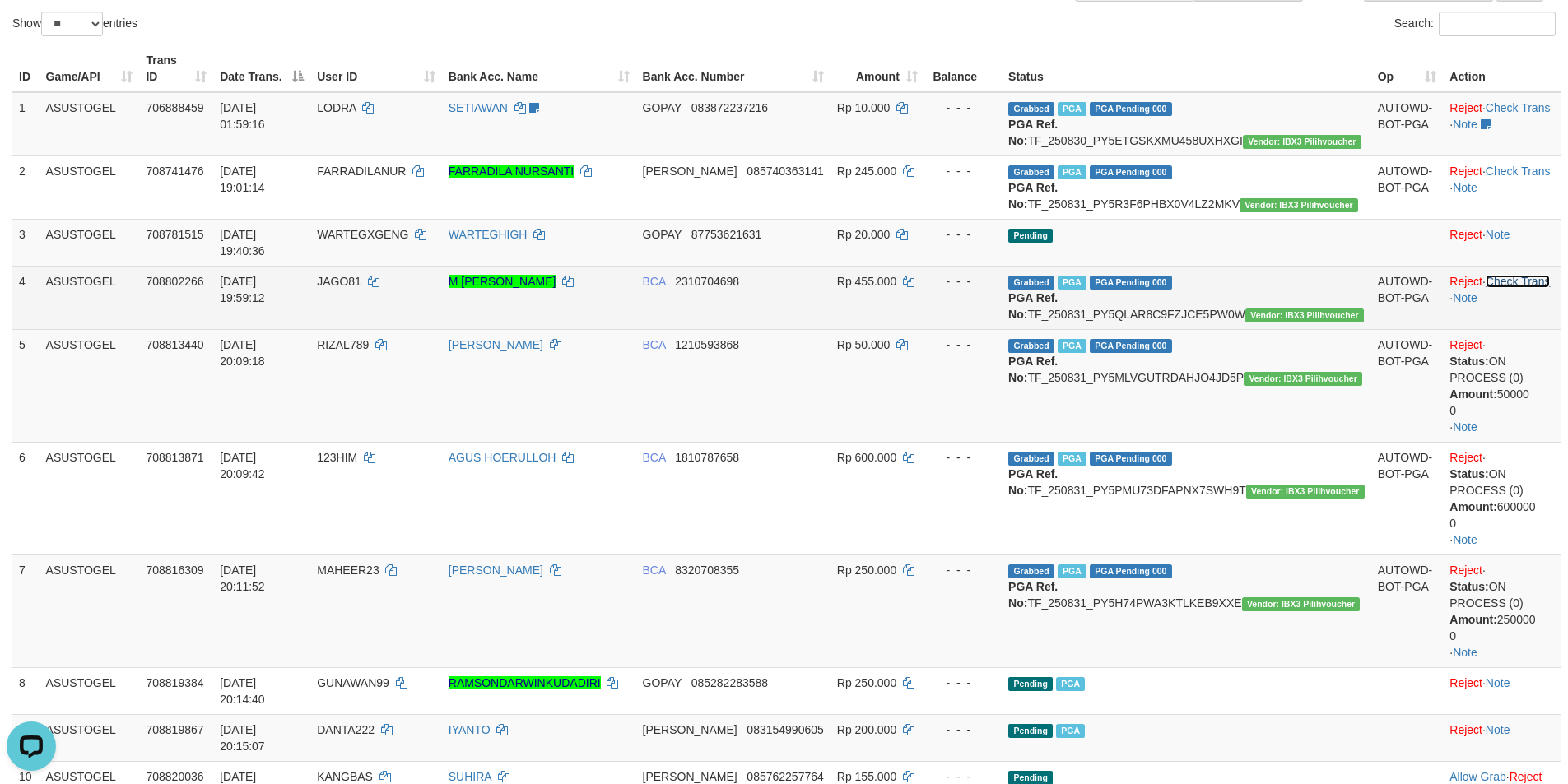
click at [1501, 281] on link "Check Trans" at bounding box center [1518, 281] width 65 height 13
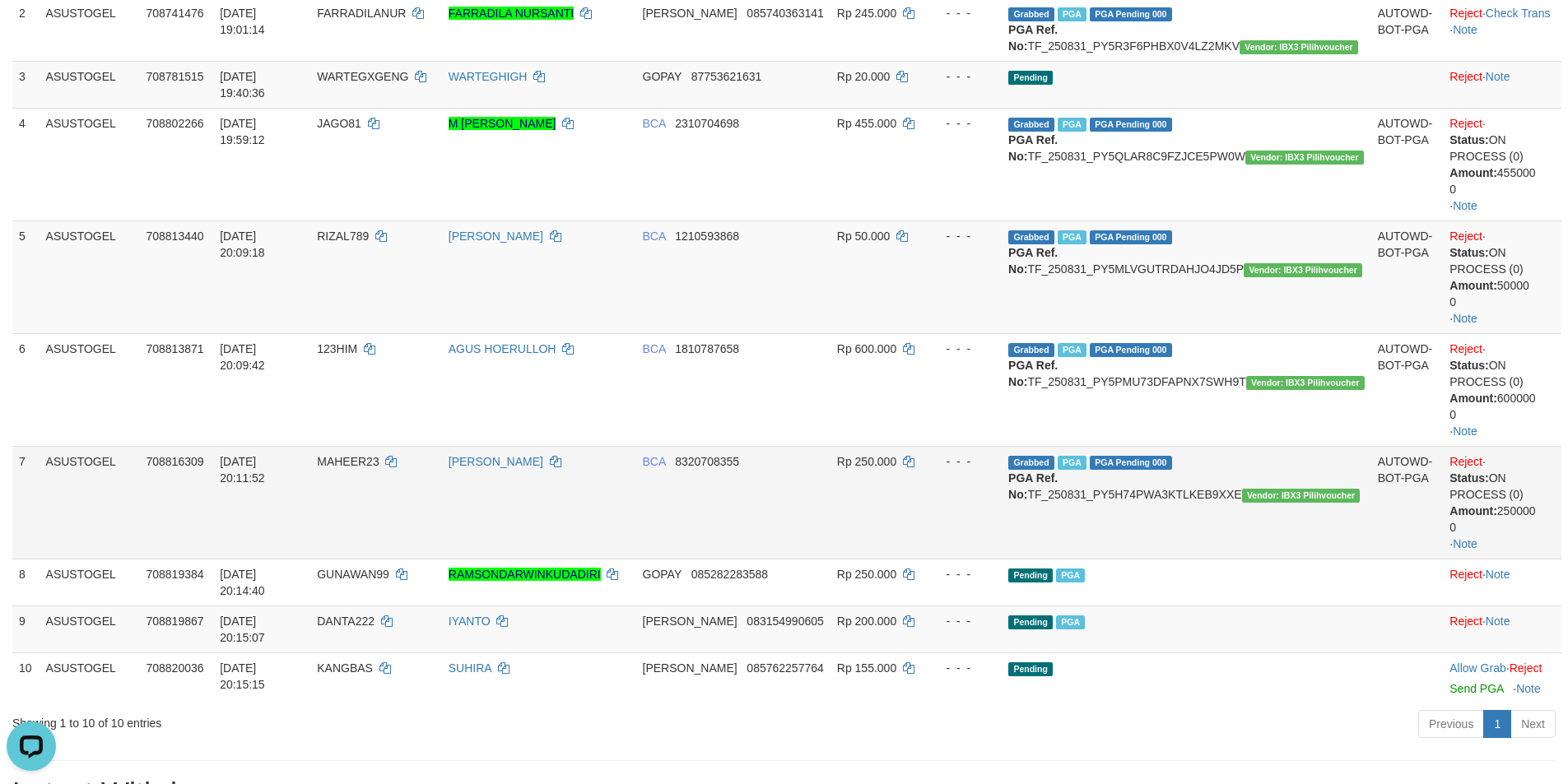
scroll to position [329, 0]
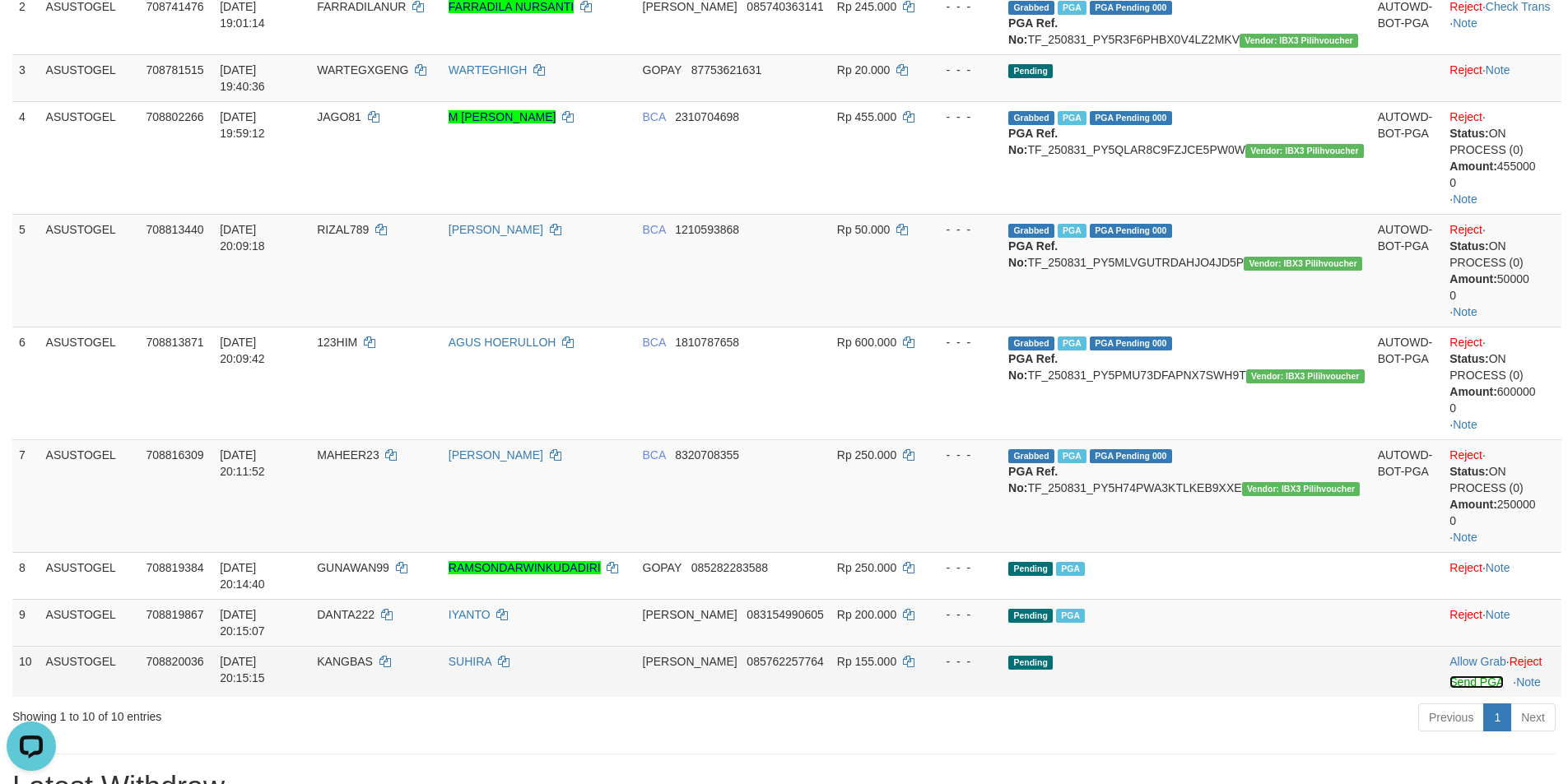
click at [1450, 675] on link "Send PGA" at bounding box center [1476, 681] width 54 height 13
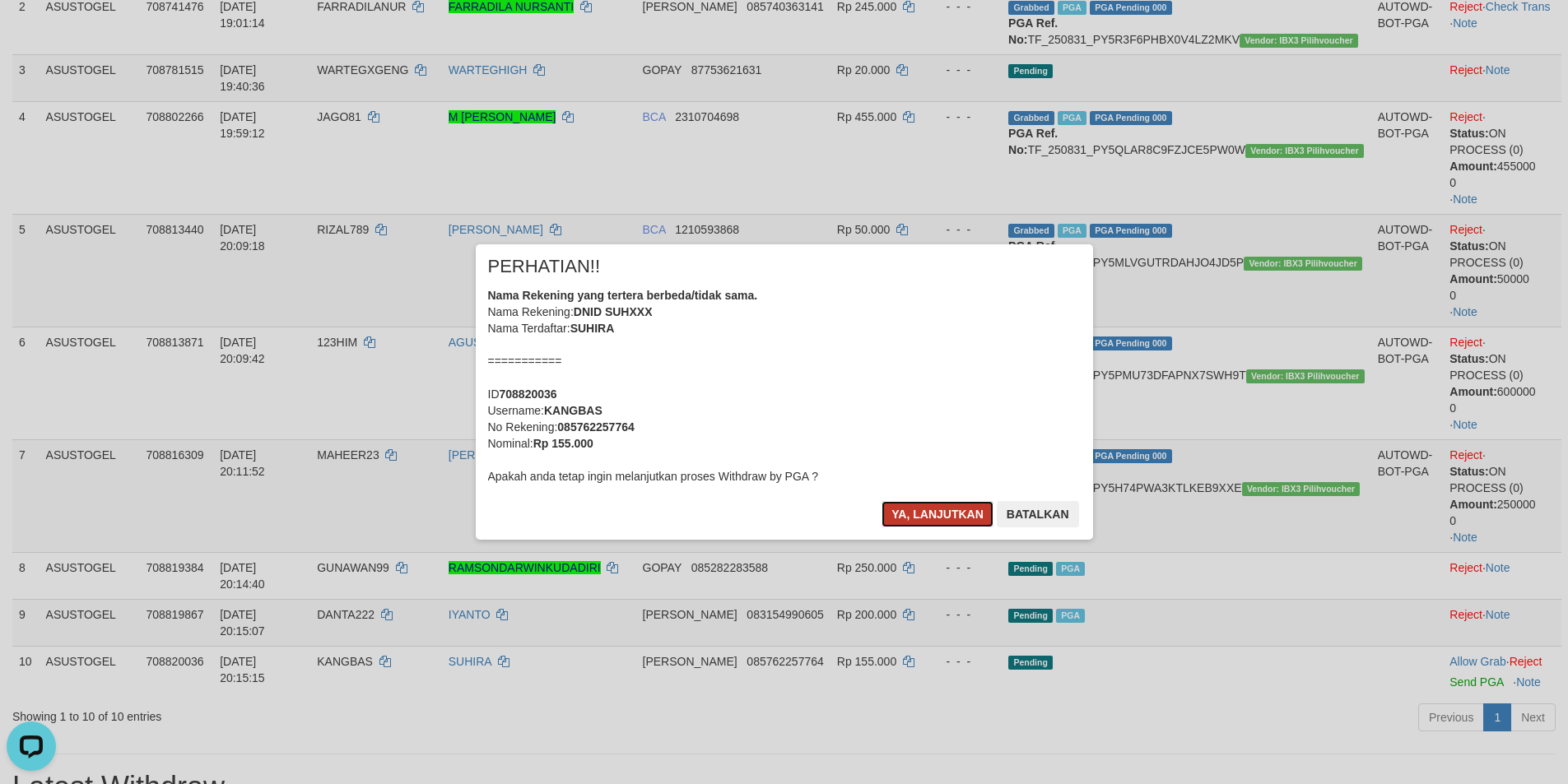
click at [907, 512] on button "Ya, lanjutkan" at bounding box center [937, 513] width 112 height 26
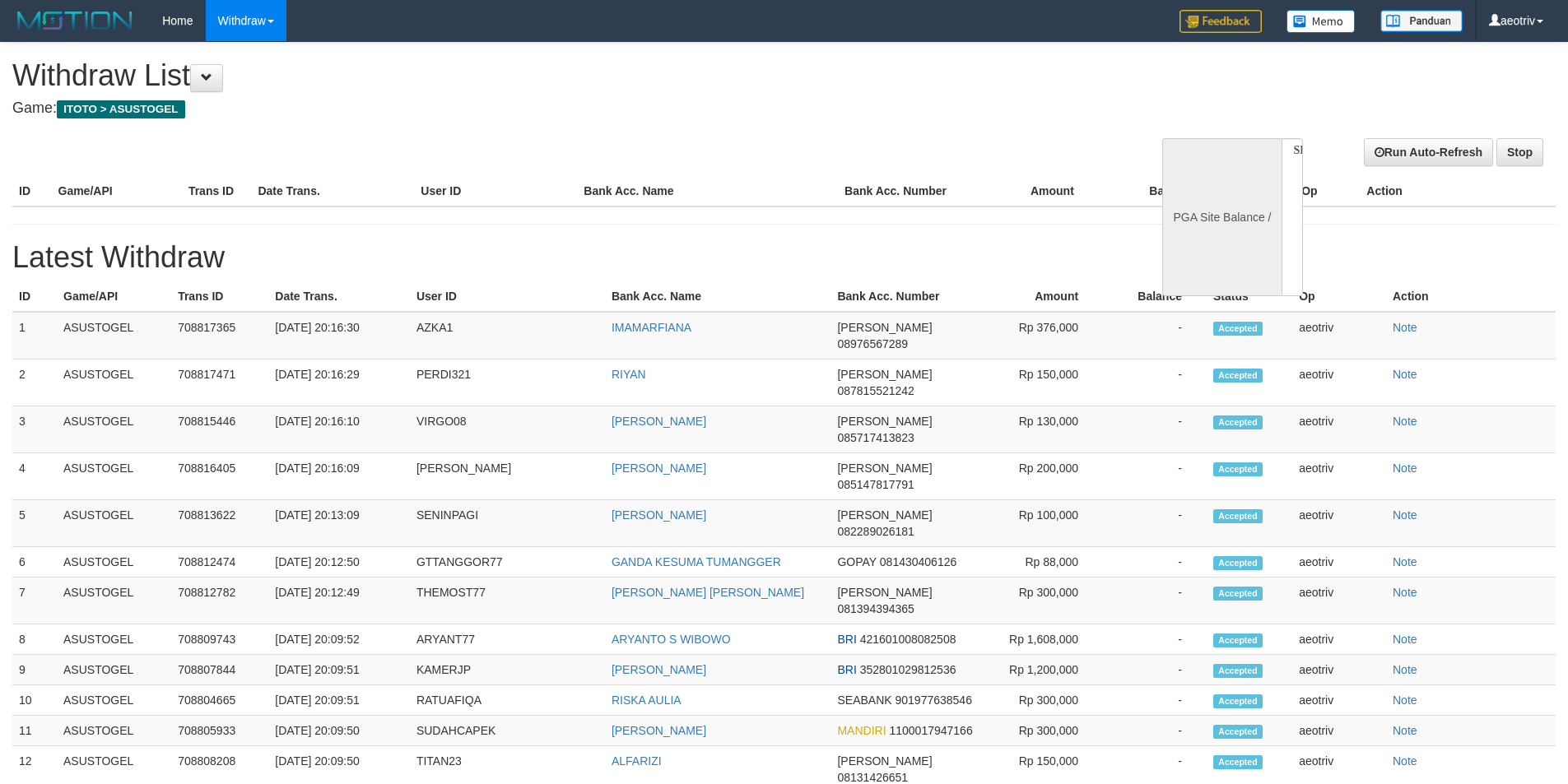
select select
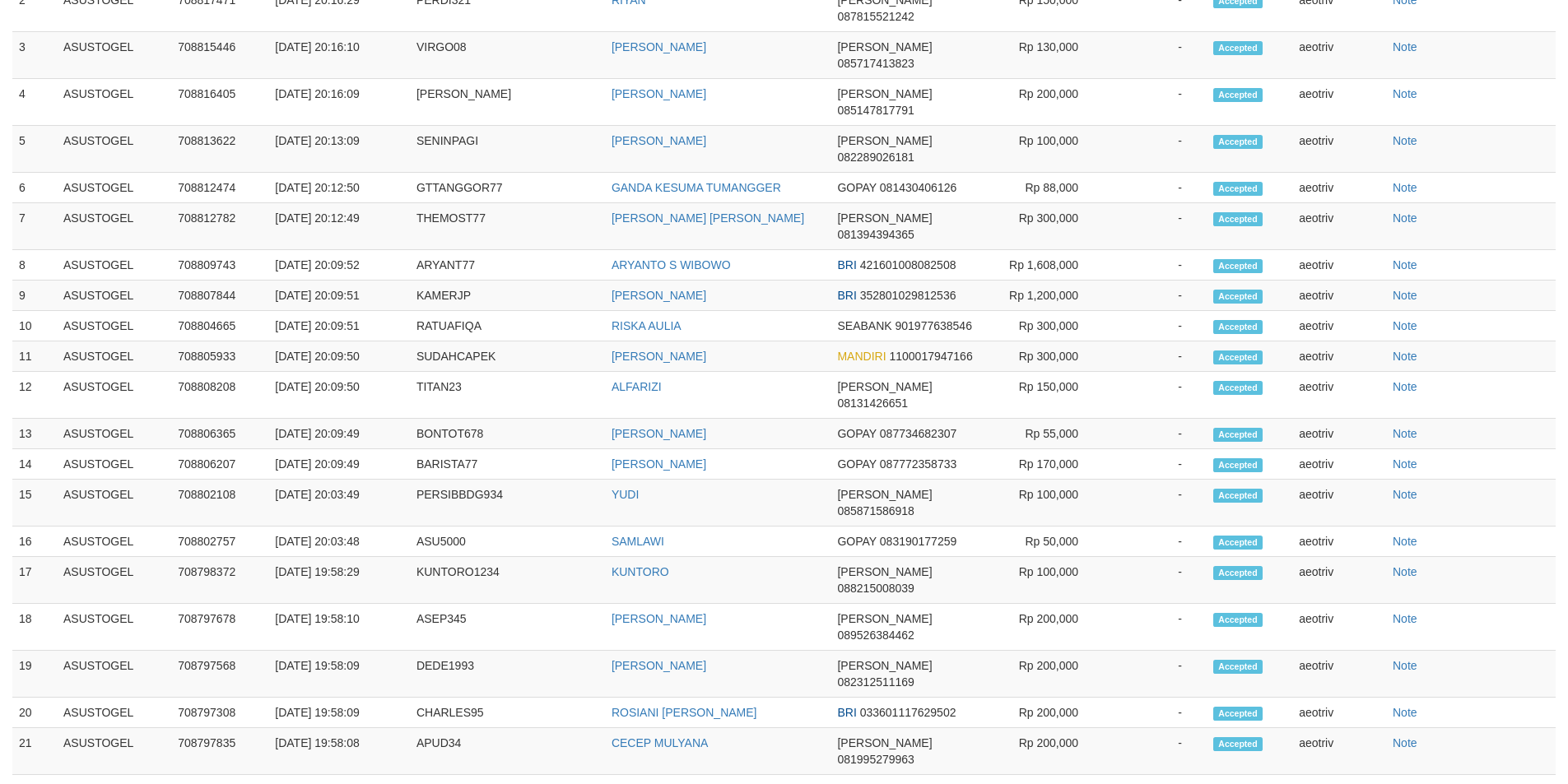
select select "**"
select select
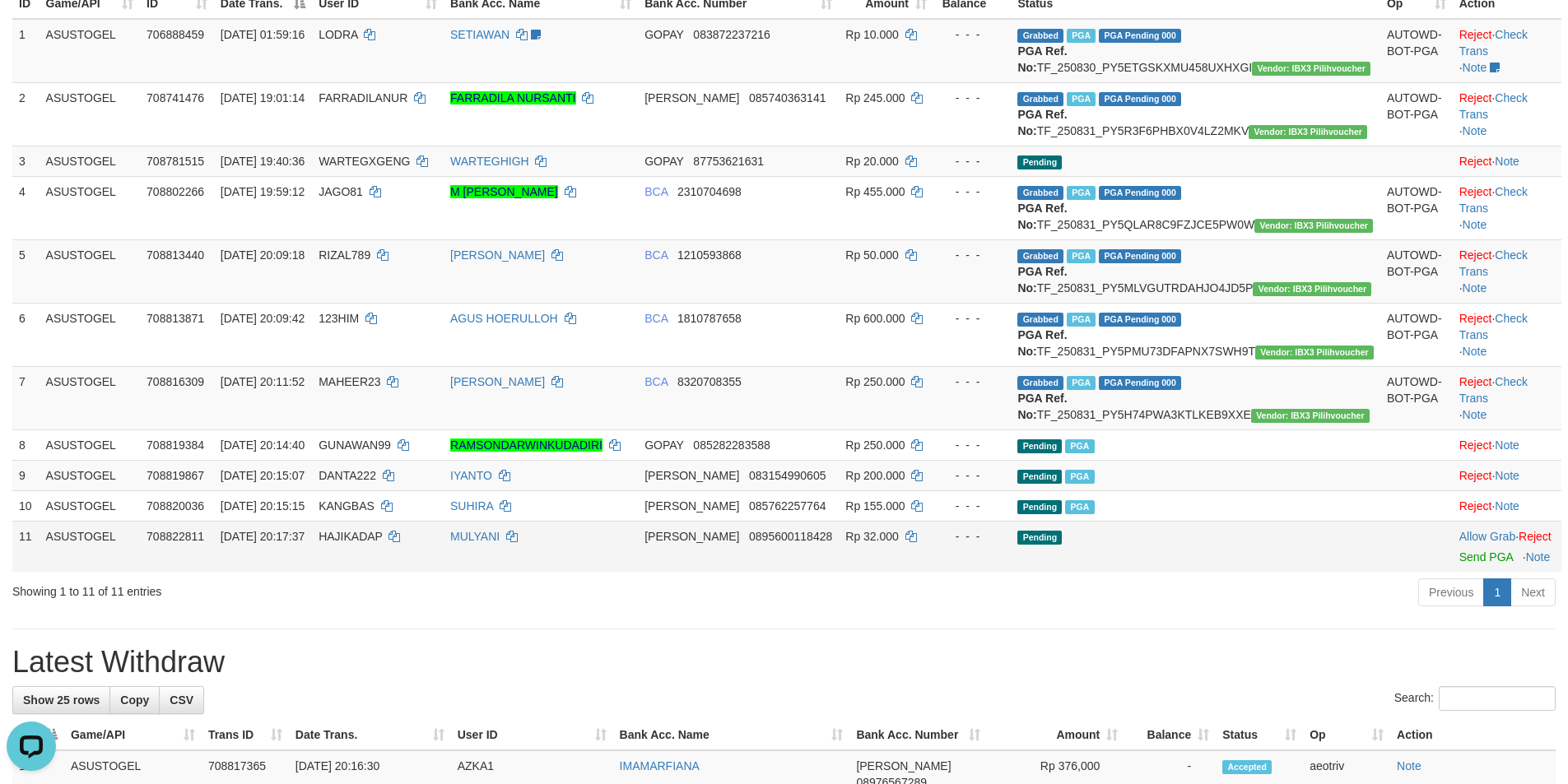
scroll to position [186, 0]
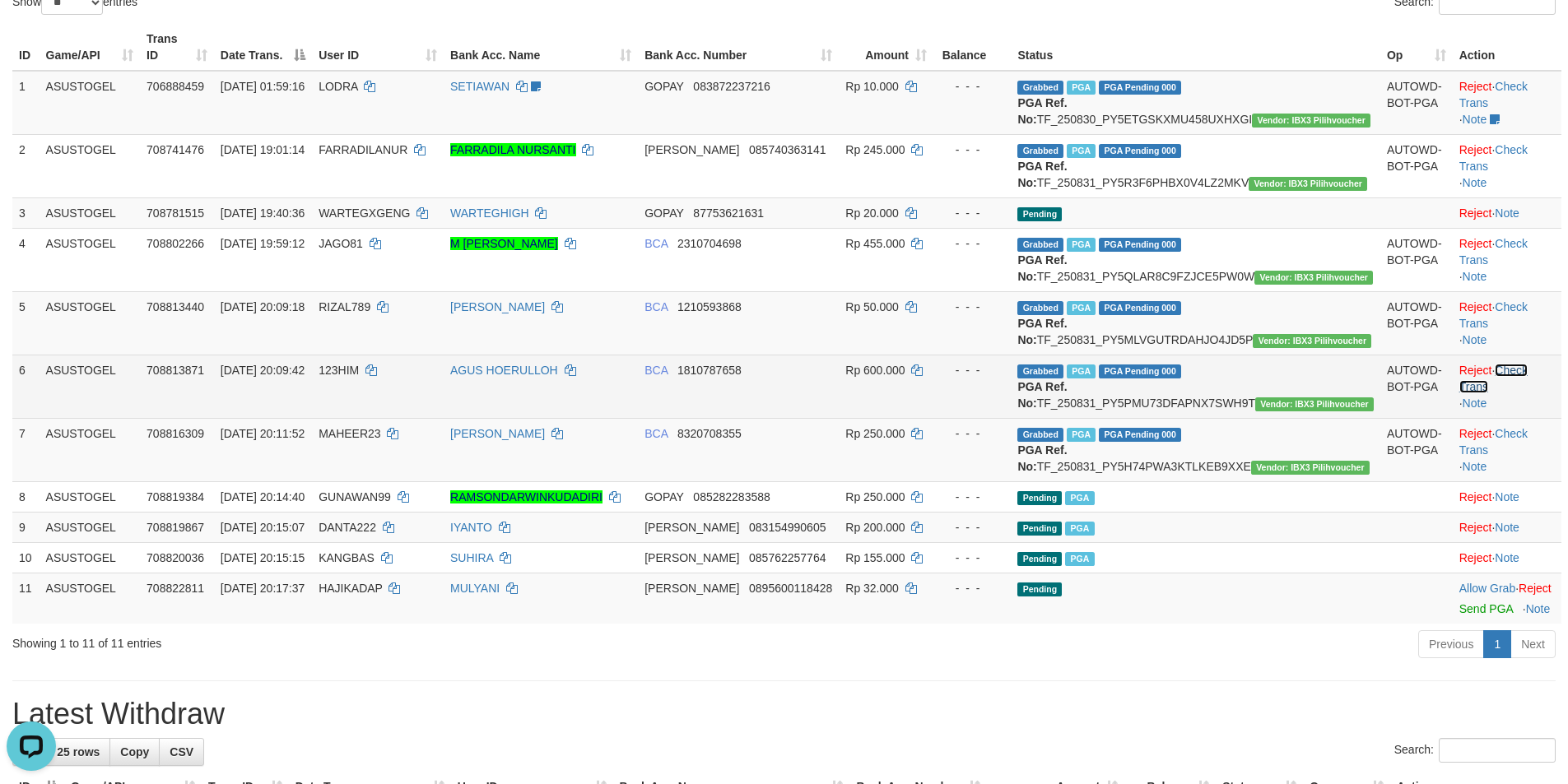
click at [1491, 393] on link "Check Trans" at bounding box center [1493, 378] width 68 height 30
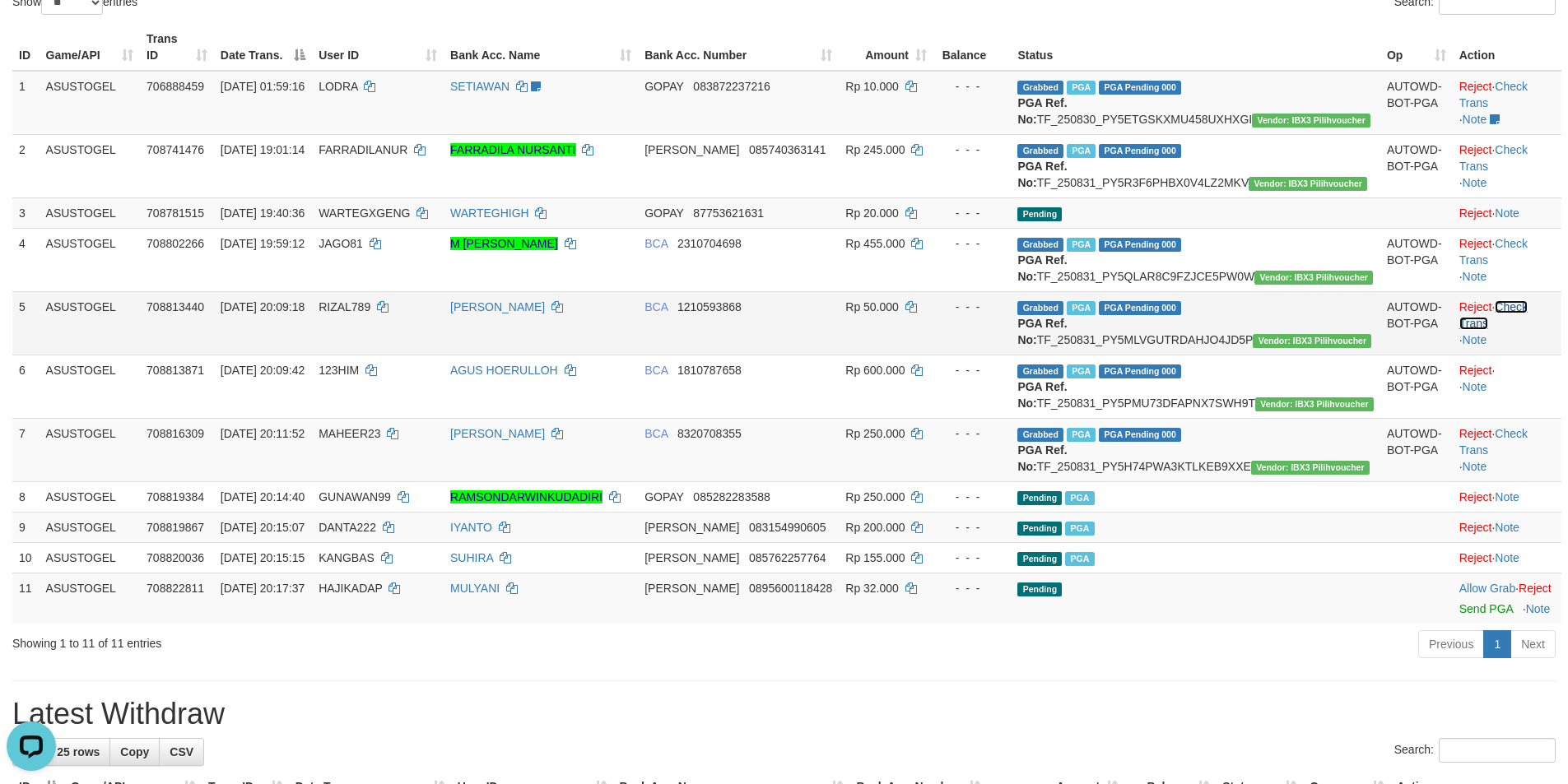
click at [1499, 329] on link "Check Trans" at bounding box center [1493, 315] width 68 height 30
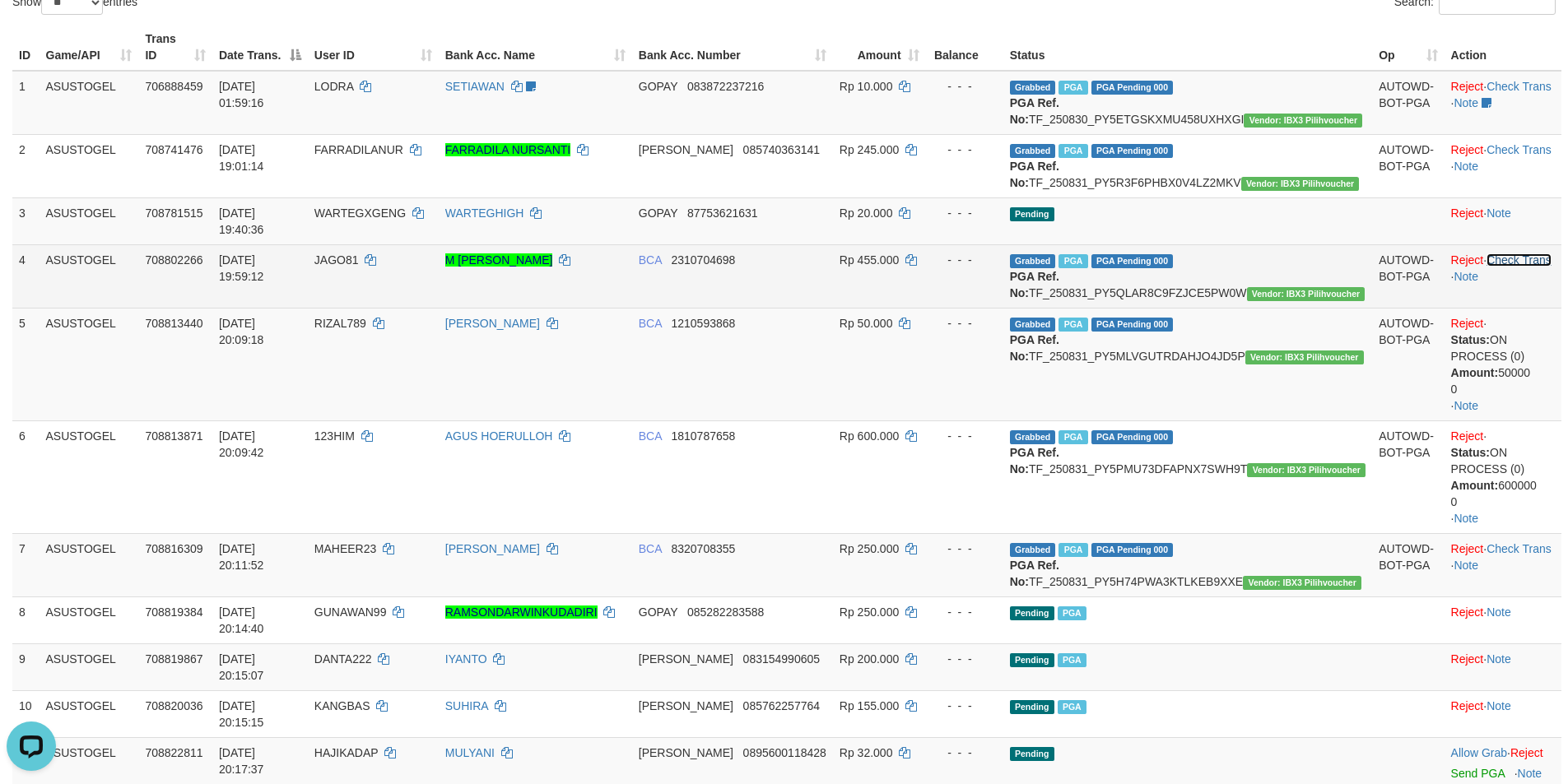
click at [1518, 258] on link "Check Trans" at bounding box center [1519, 260] width 65 height 13
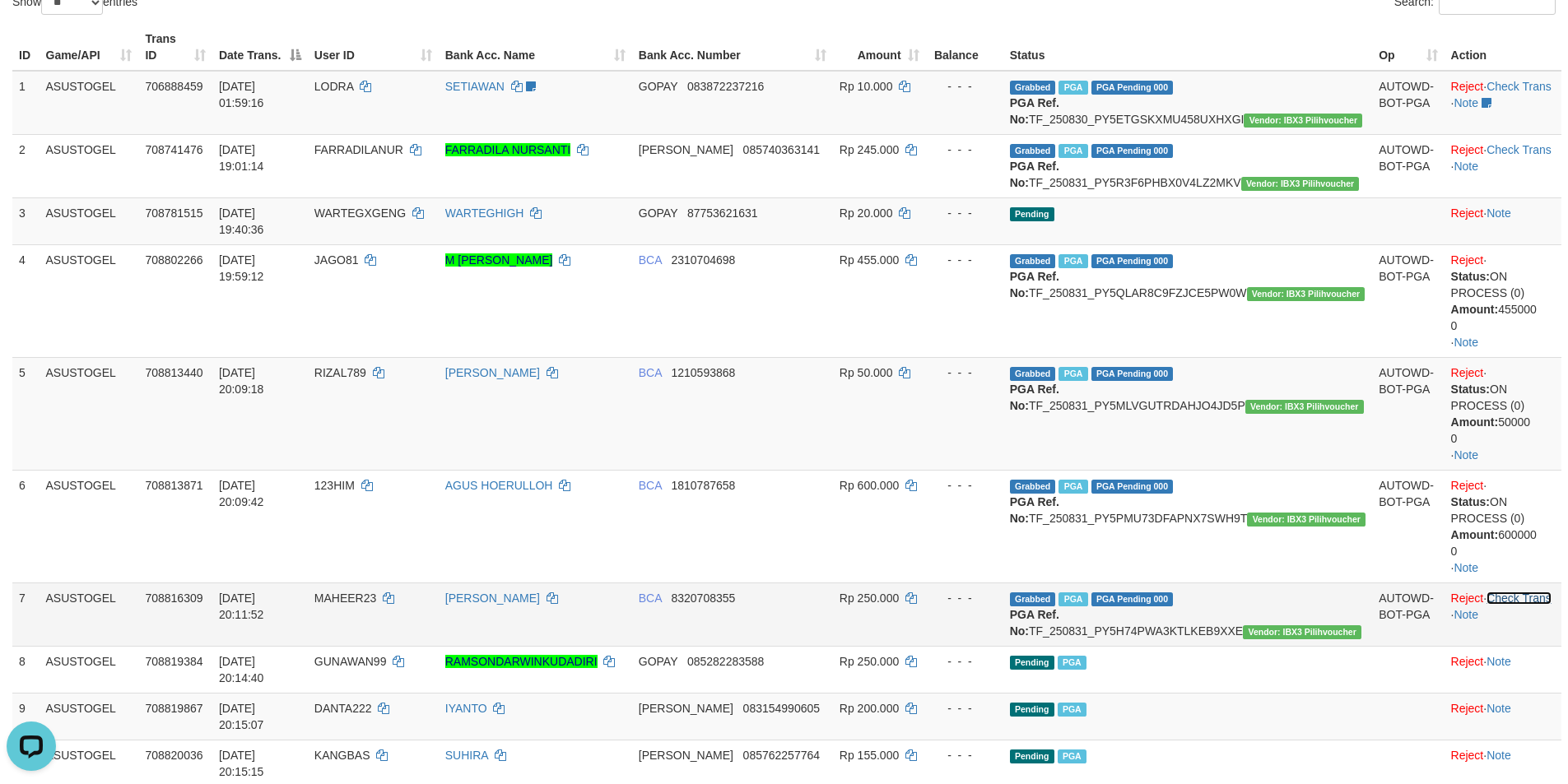
click at [1509, 596] on link "Check Trans" at bounding box center [1519, 598] width 65 height 13
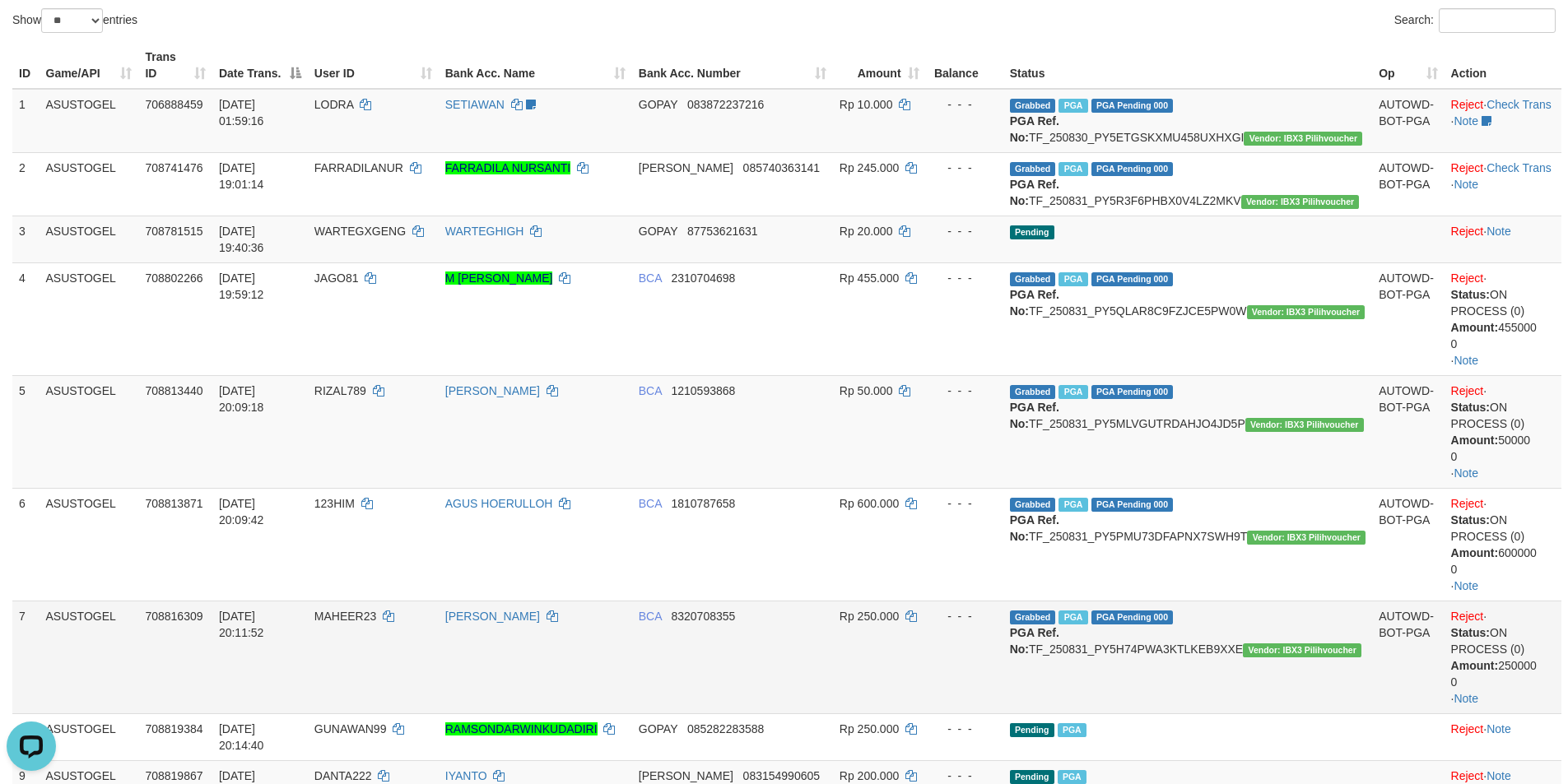
scroll to position [351, 0]
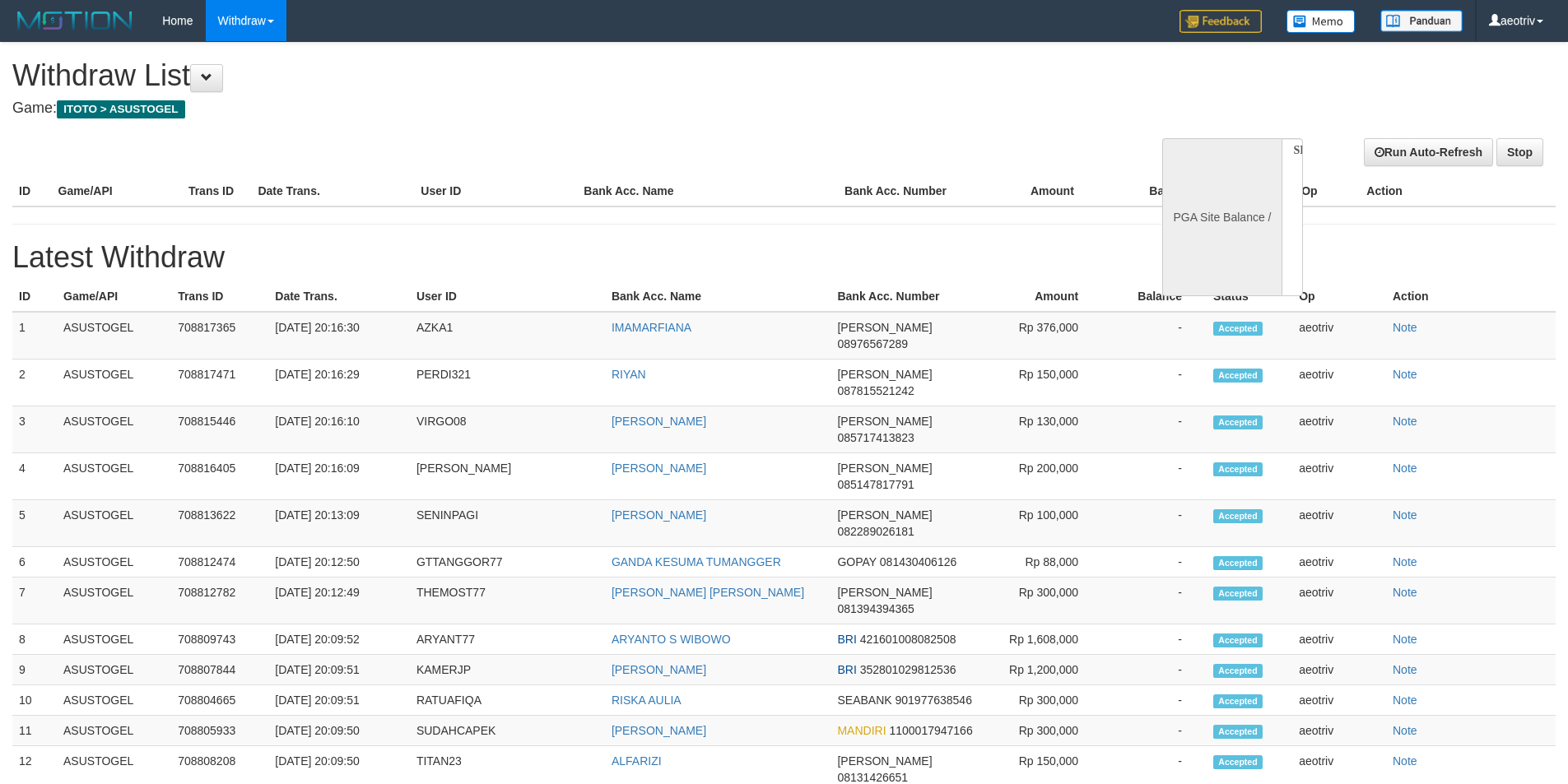
select select
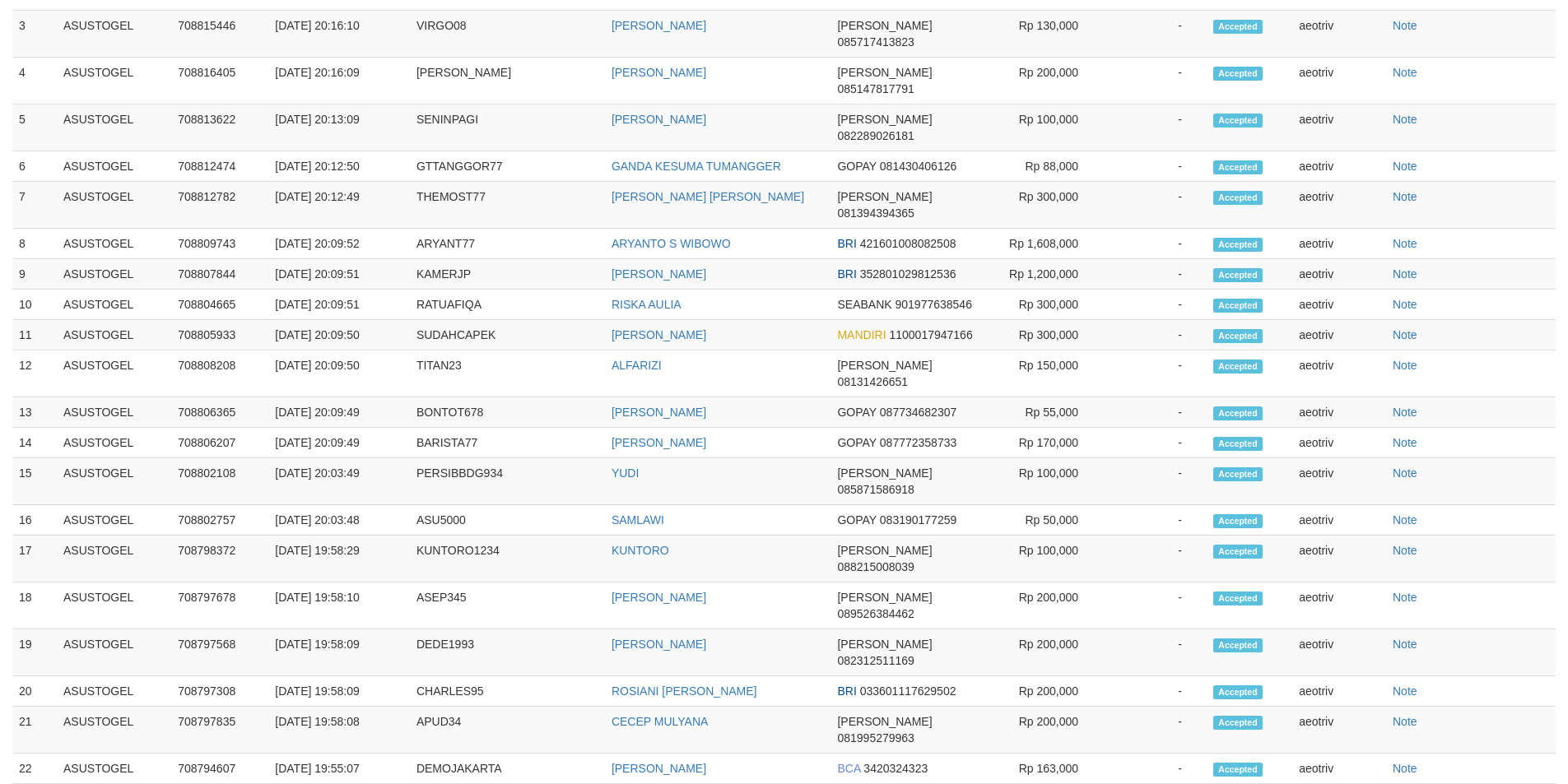
select select "**"
select select
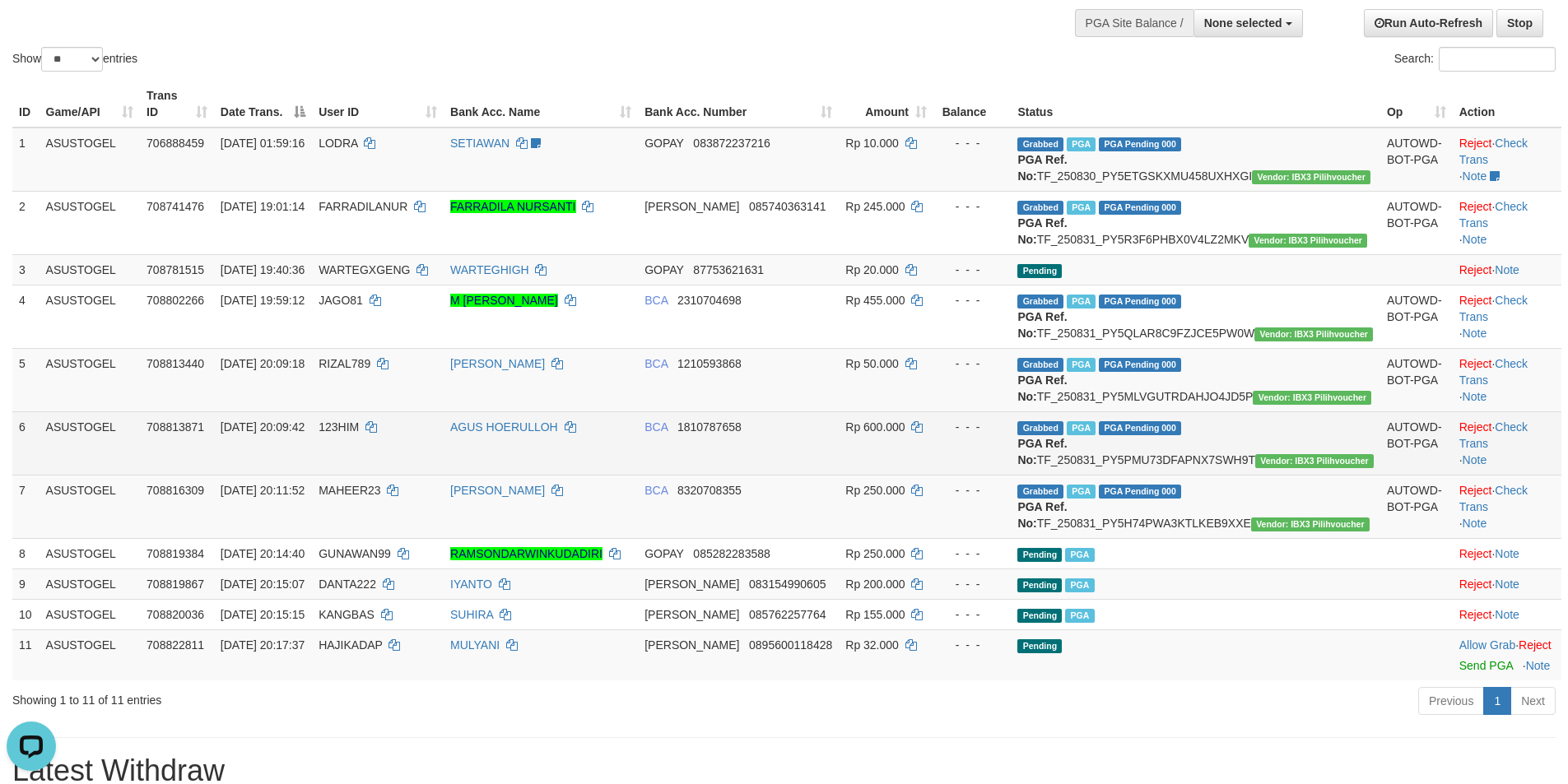
scroll to position [125, 0]
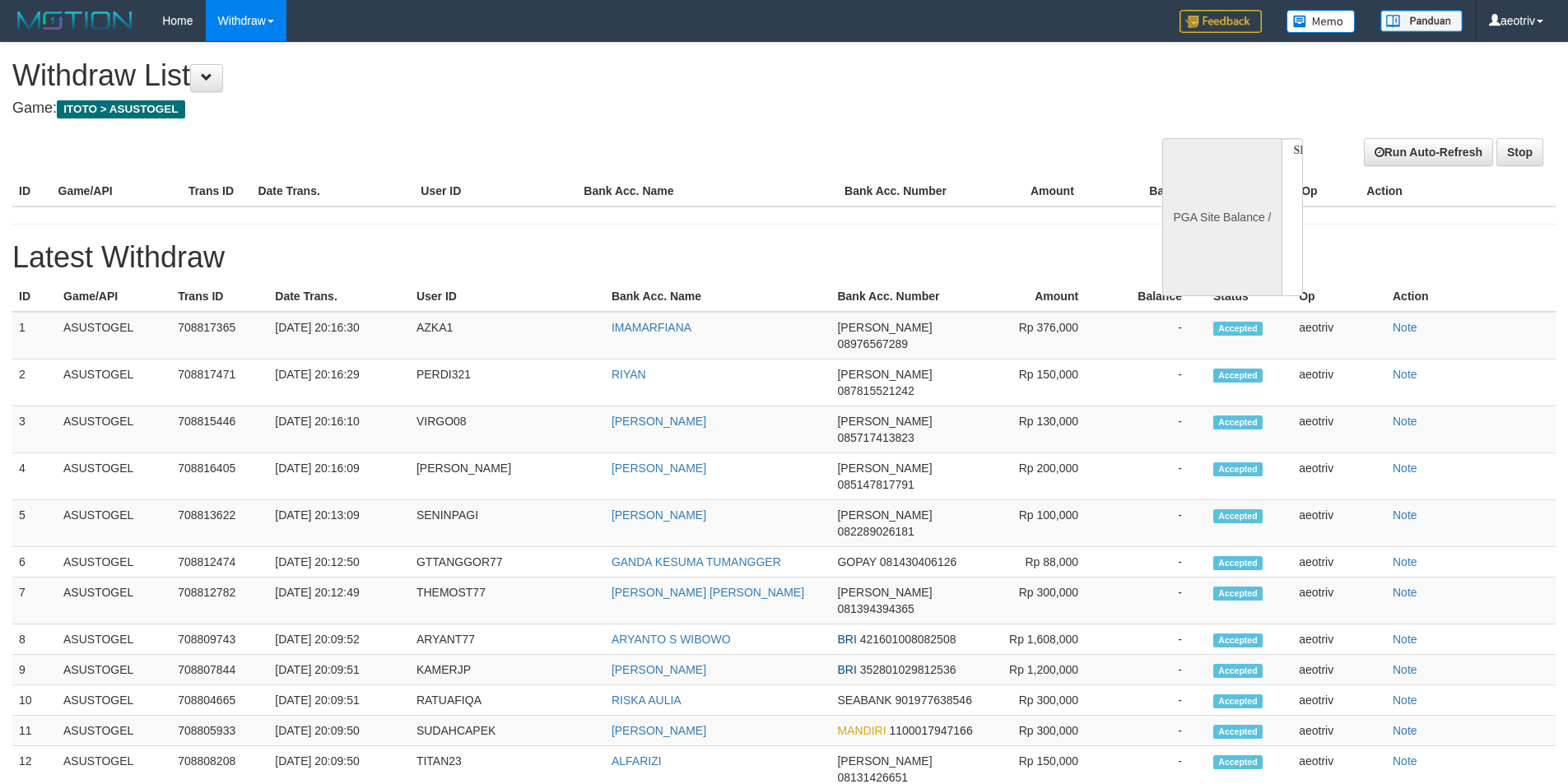
select select
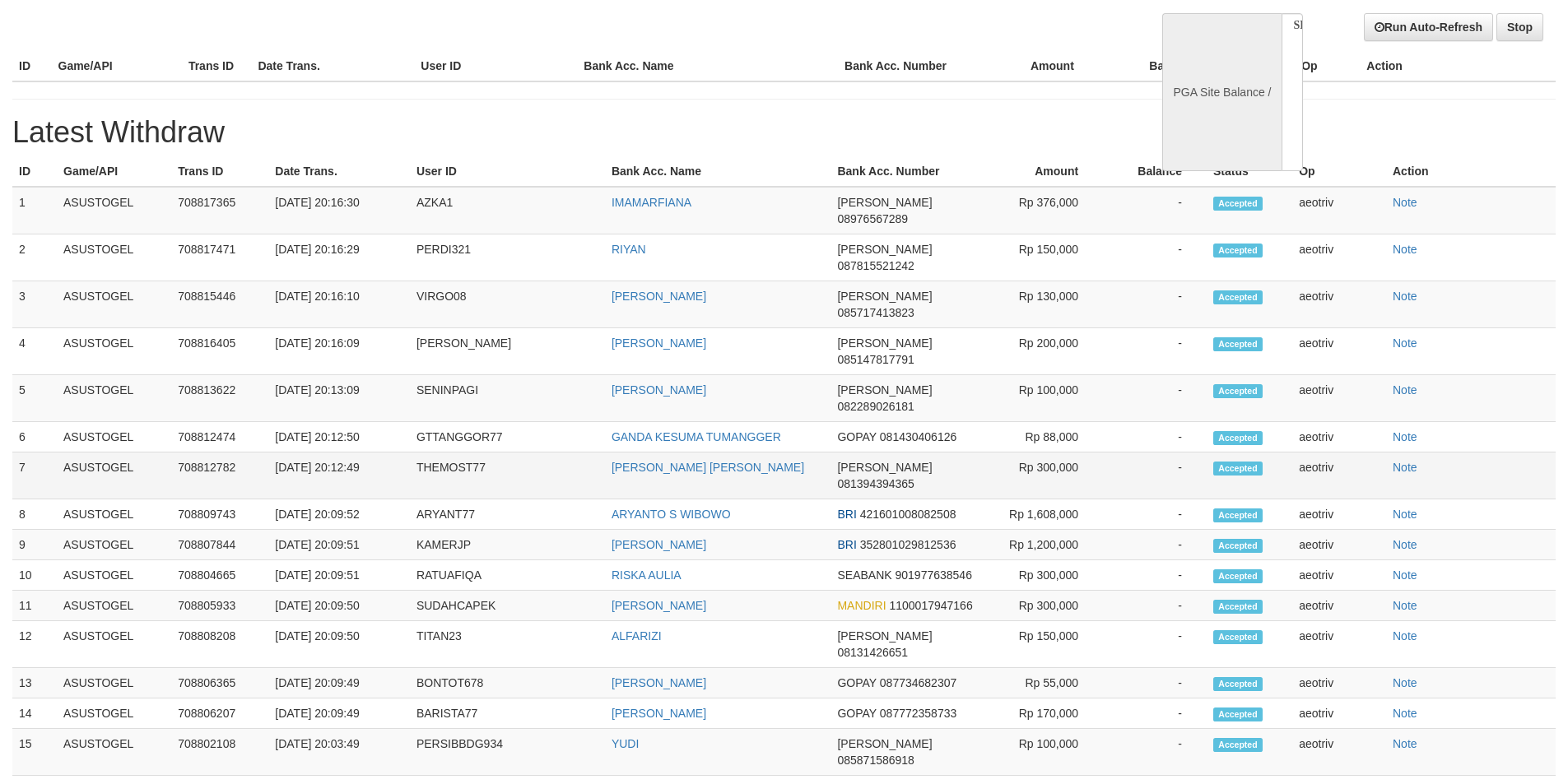
select select "**"
select select
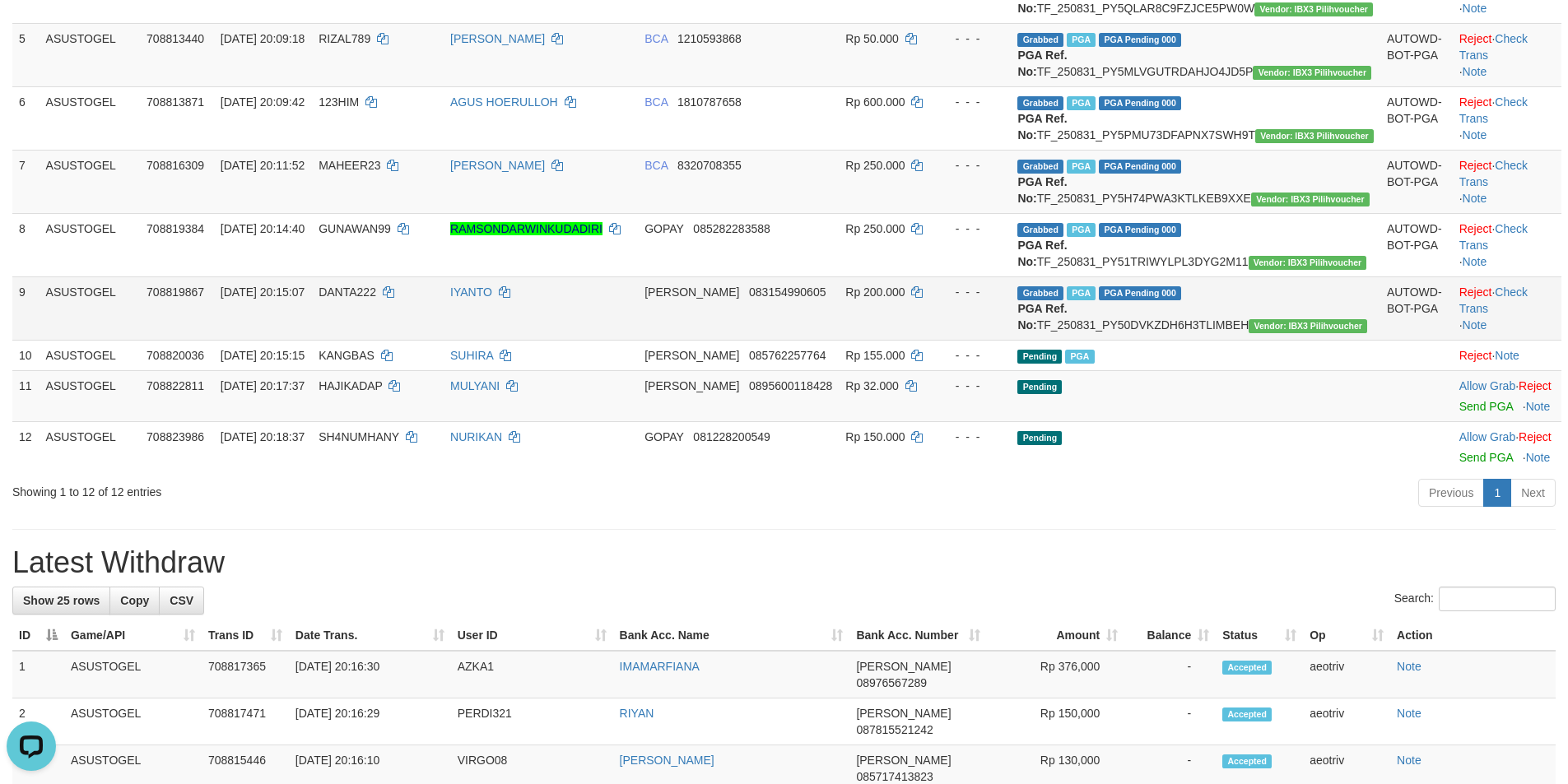
scroll to position [0, 0]
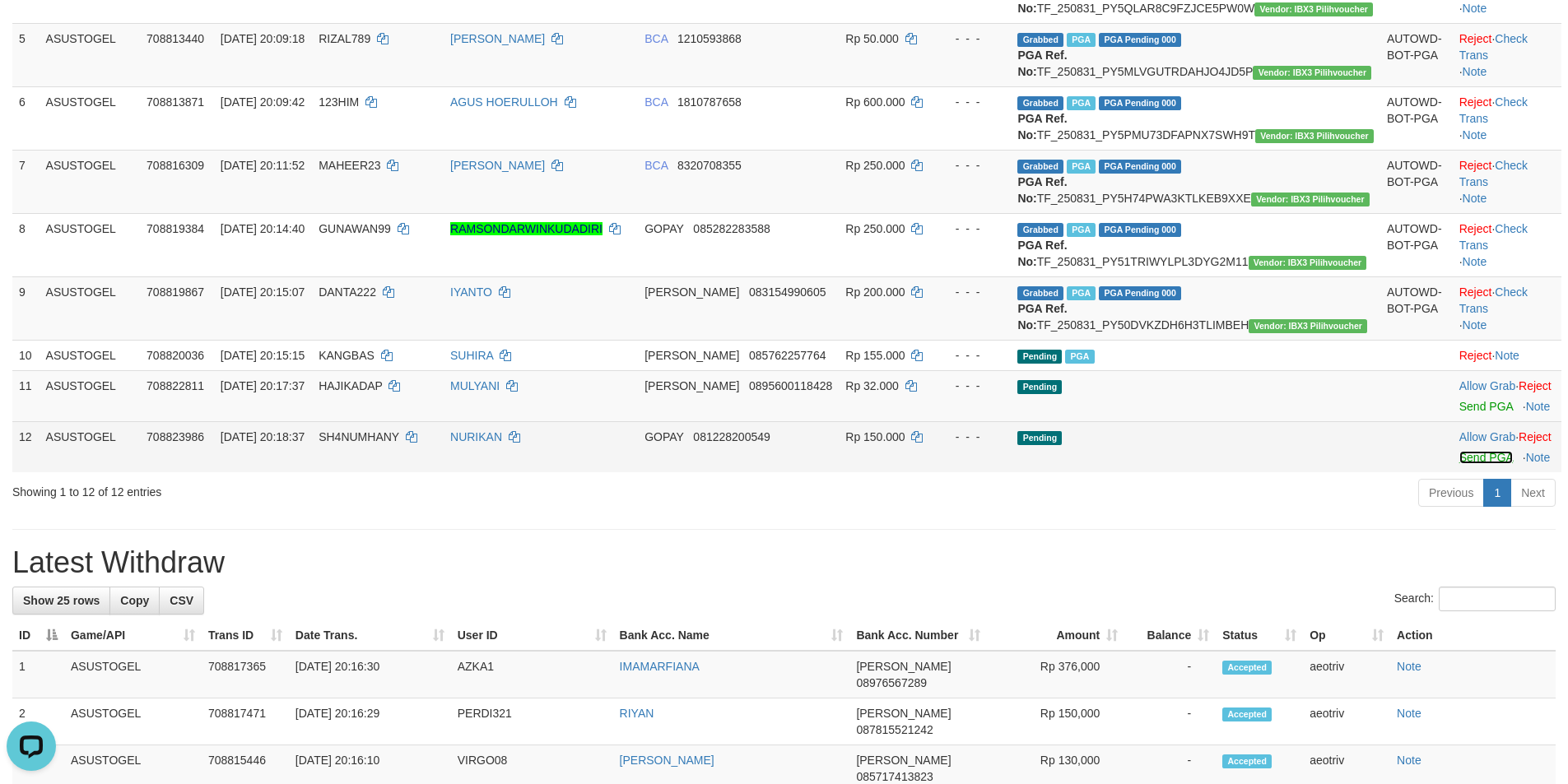
click at [1459, 464] on link "Send PGA" at bounding box center [1485, 457] width 54 height 13
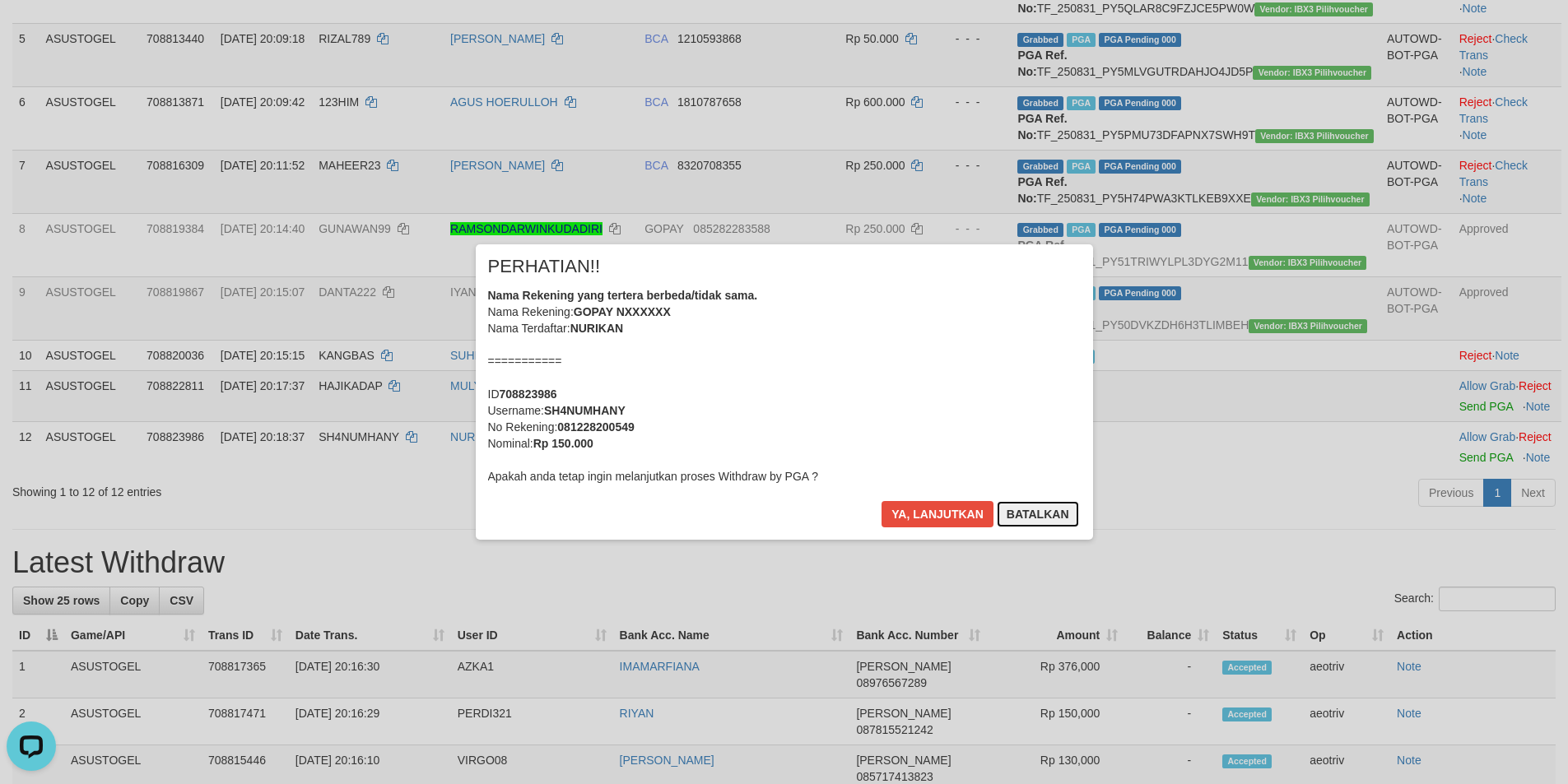
click at [1043, 508] on button "Batalkan" at bounding box center [1037, 513] width 83 height 26
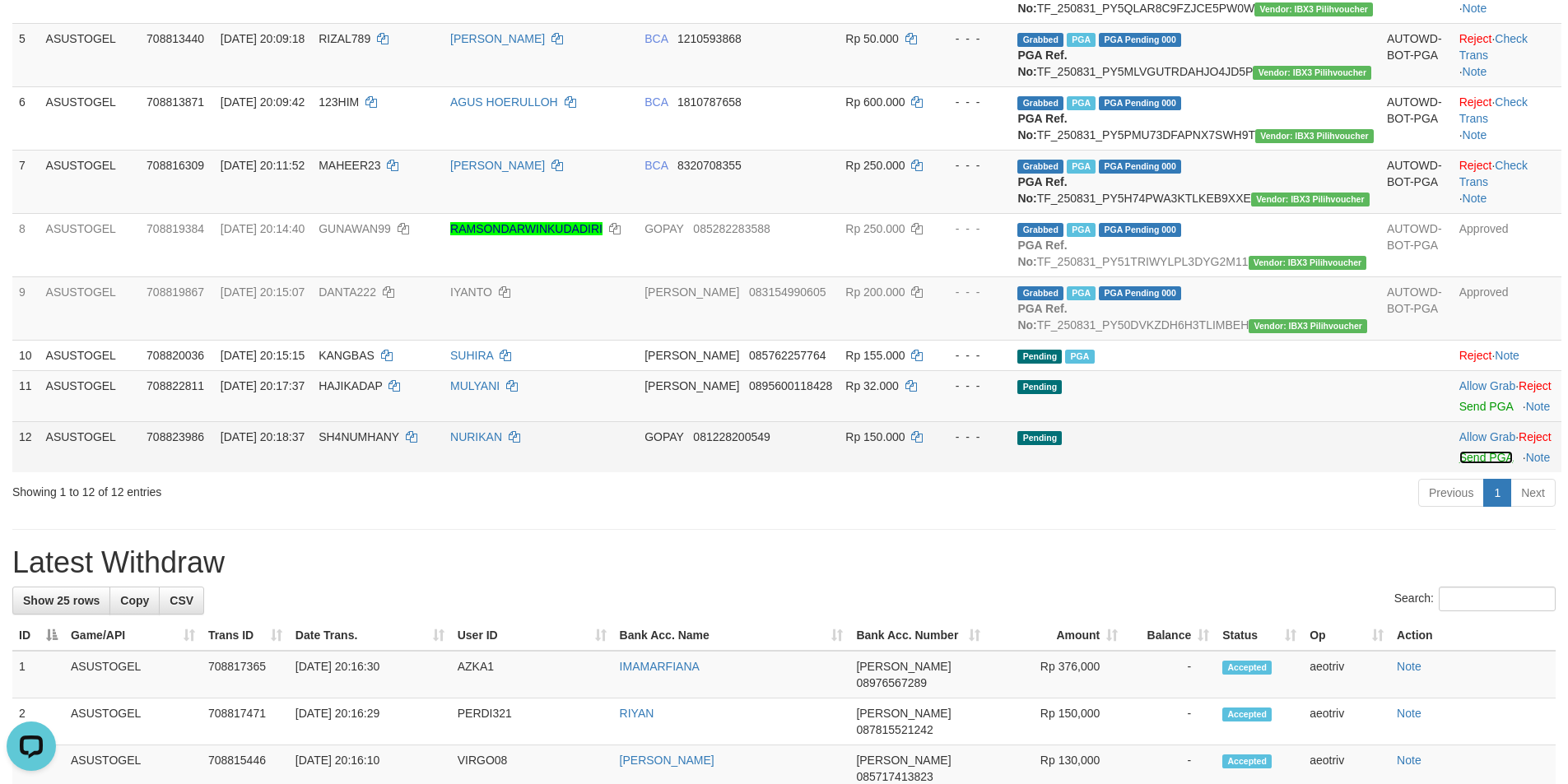
click at [1459, 464] on link "Send PGA" at bounding box center [1485, 457] width 54 height 13
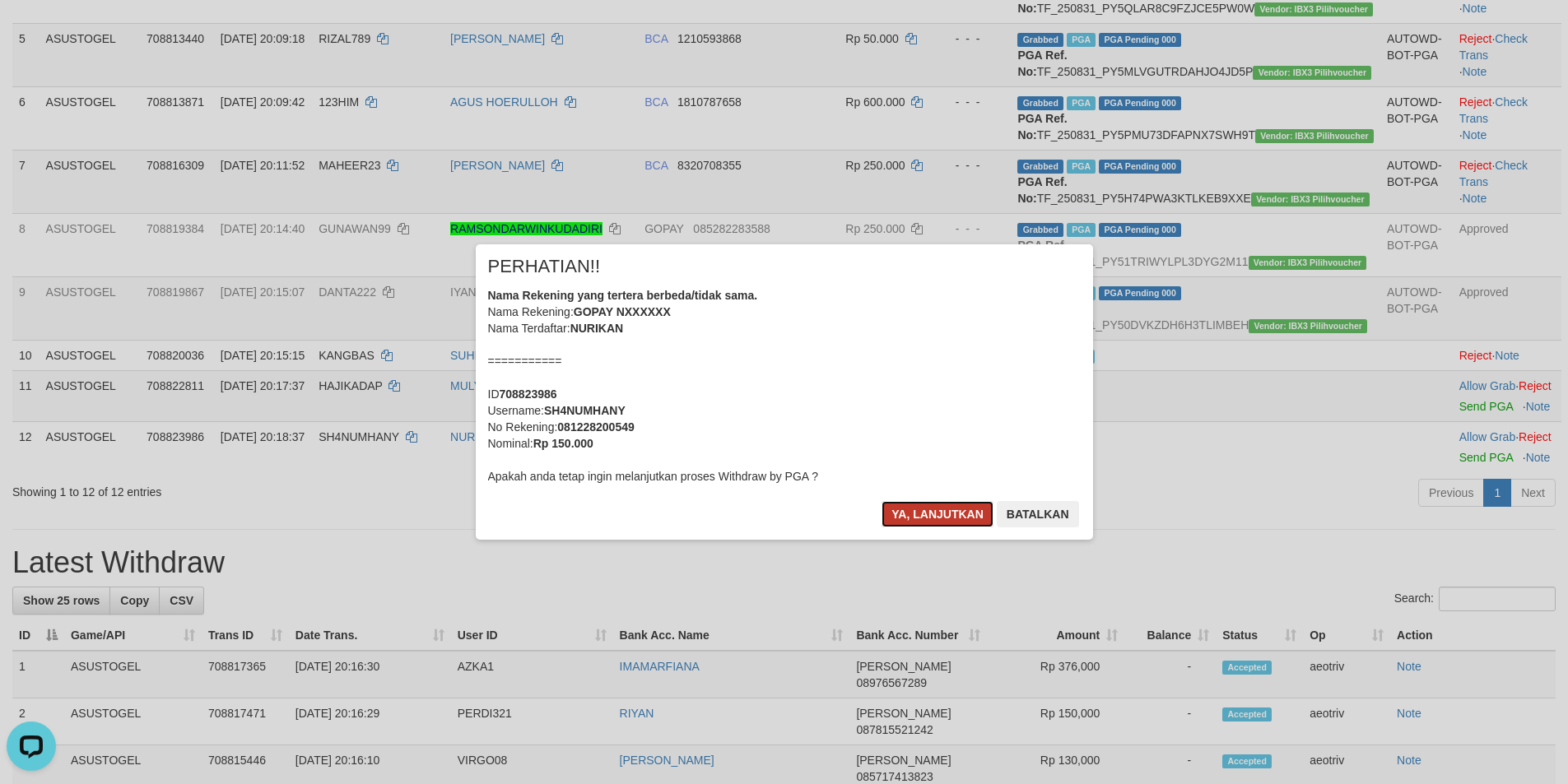
click at [945, 514] on button "Ya, lanjutkan" at bounding box center [937, 513] width 112 height 26
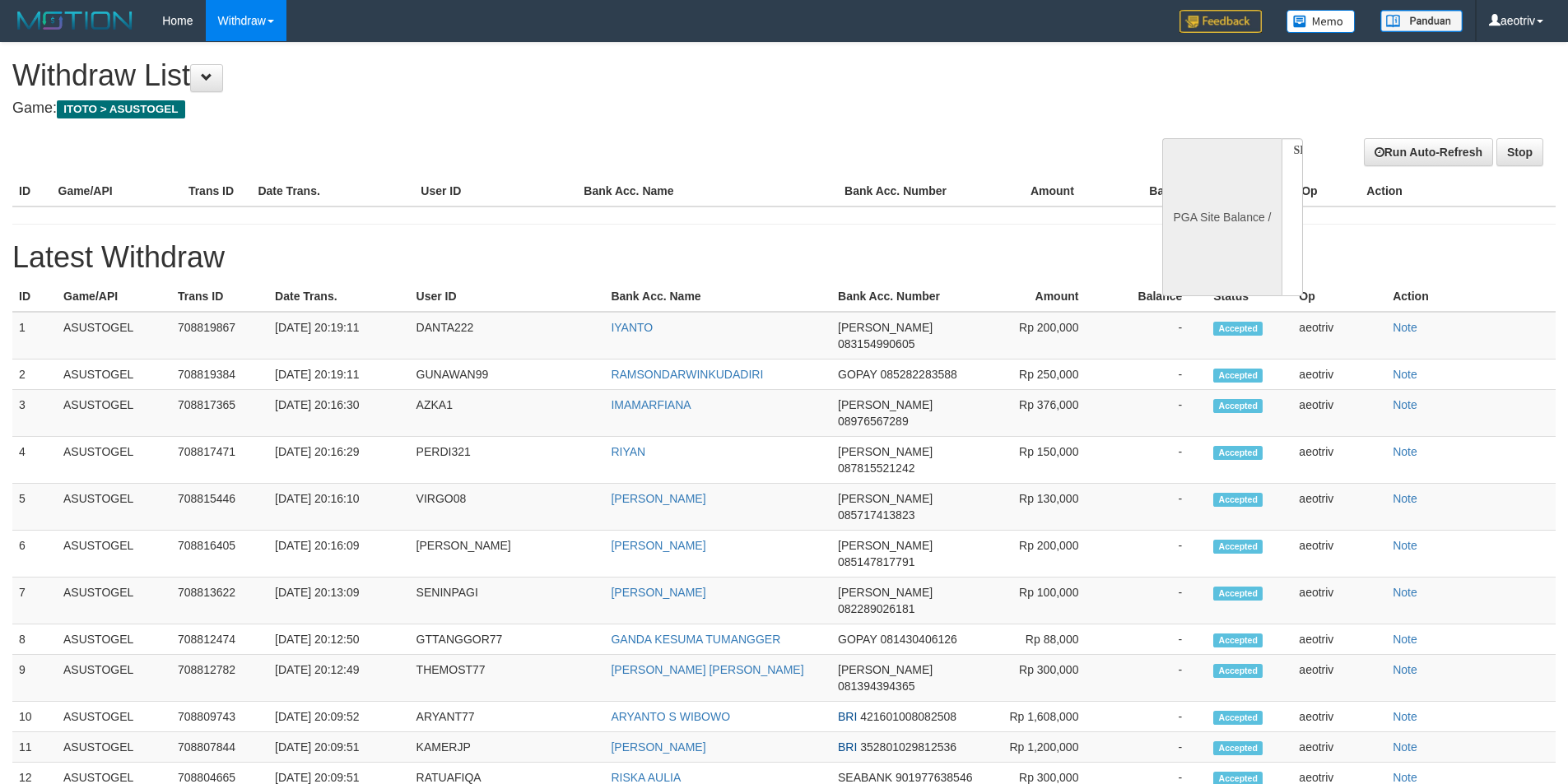
select select
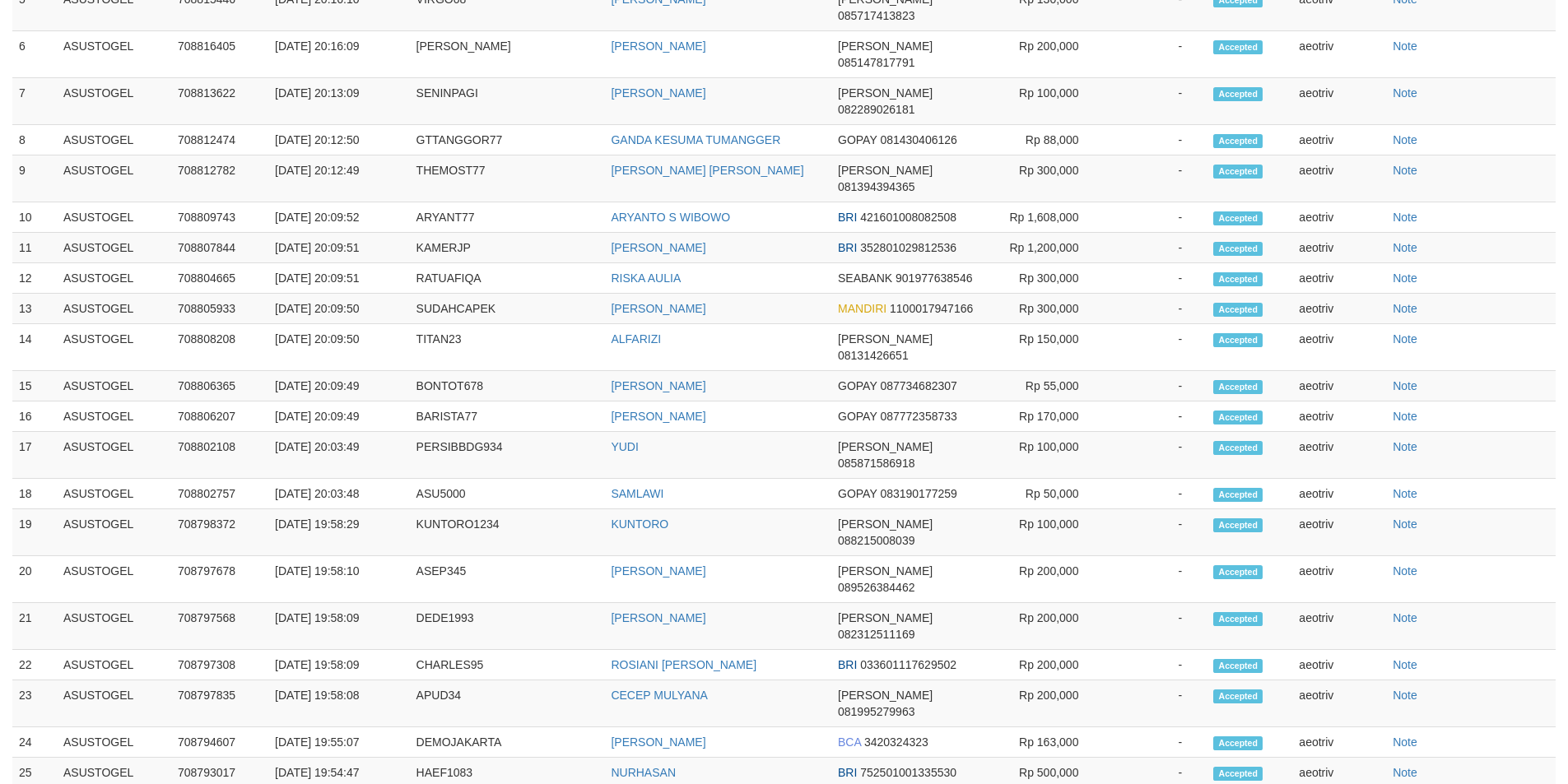
select select "**"
select select
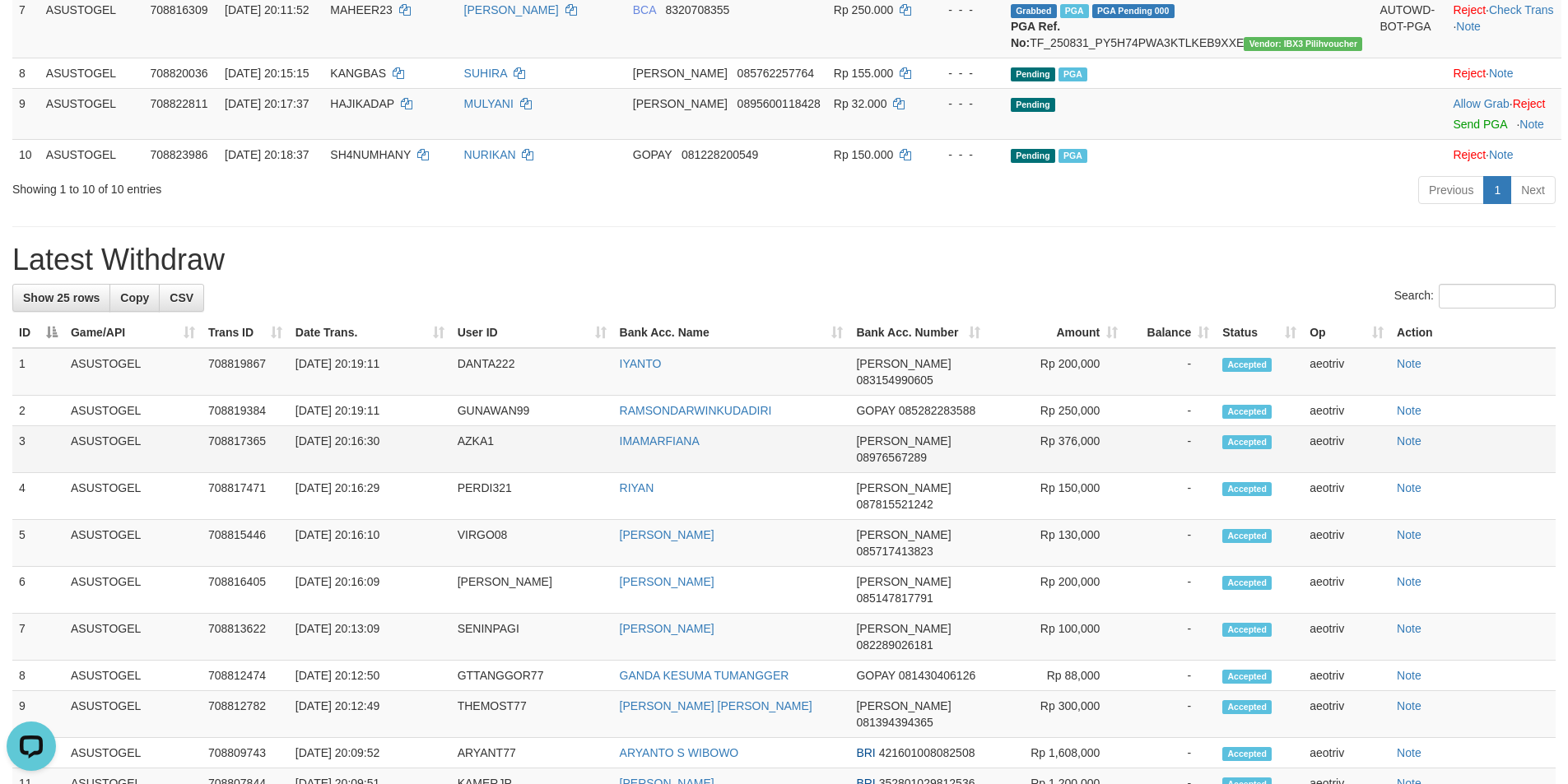
scroll to position [280, 0]
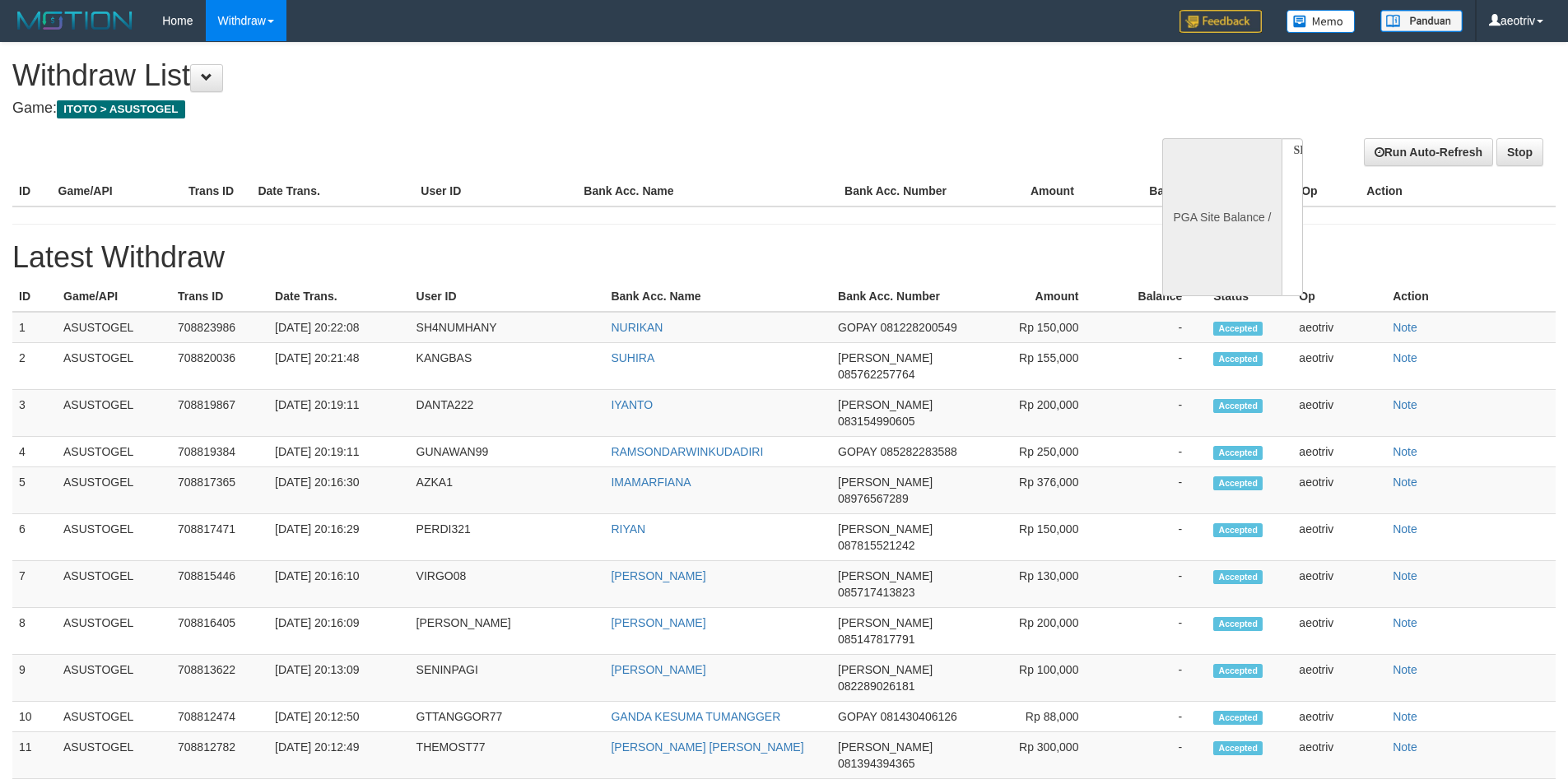
select select
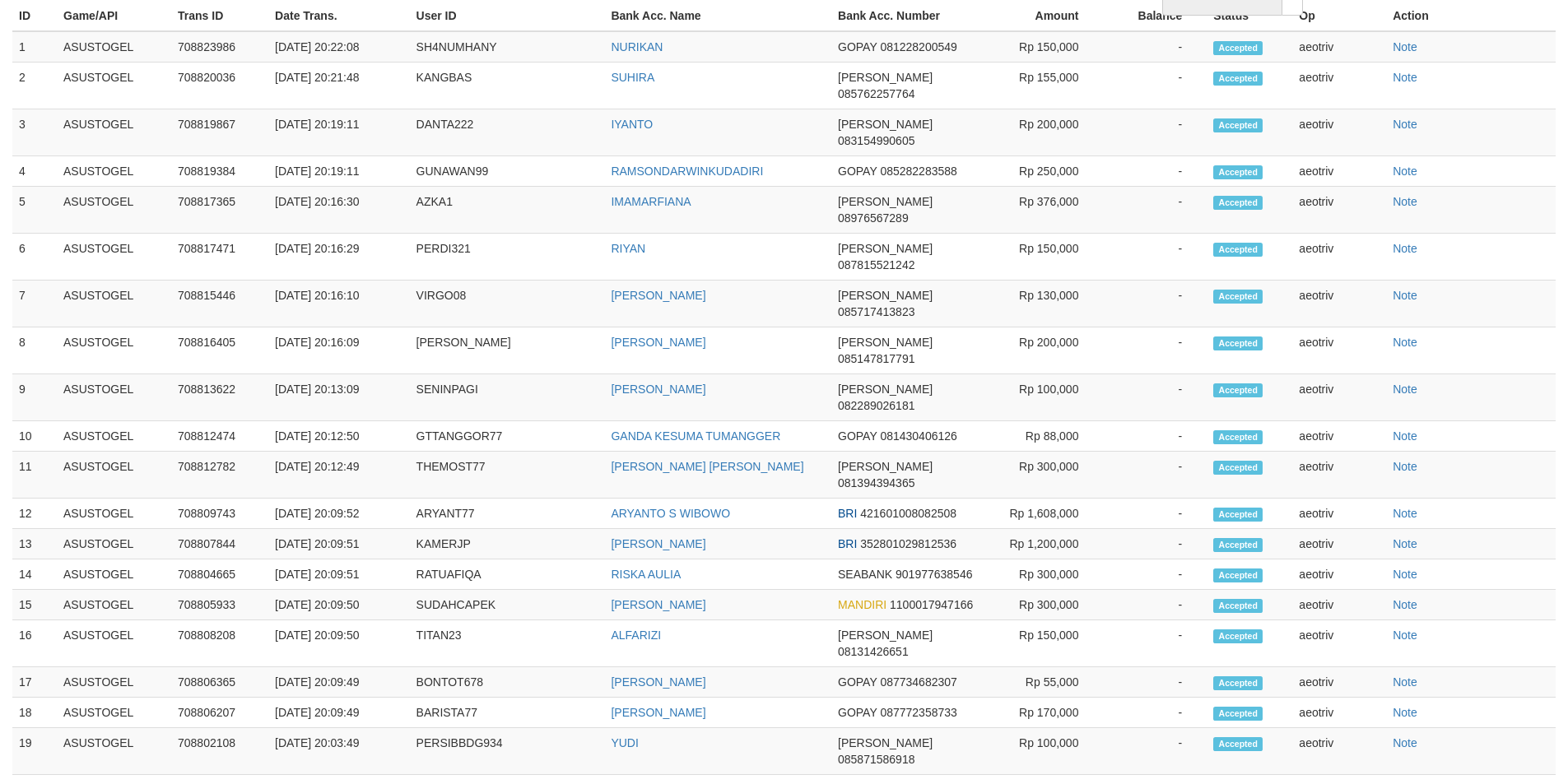
select select "**"
select select
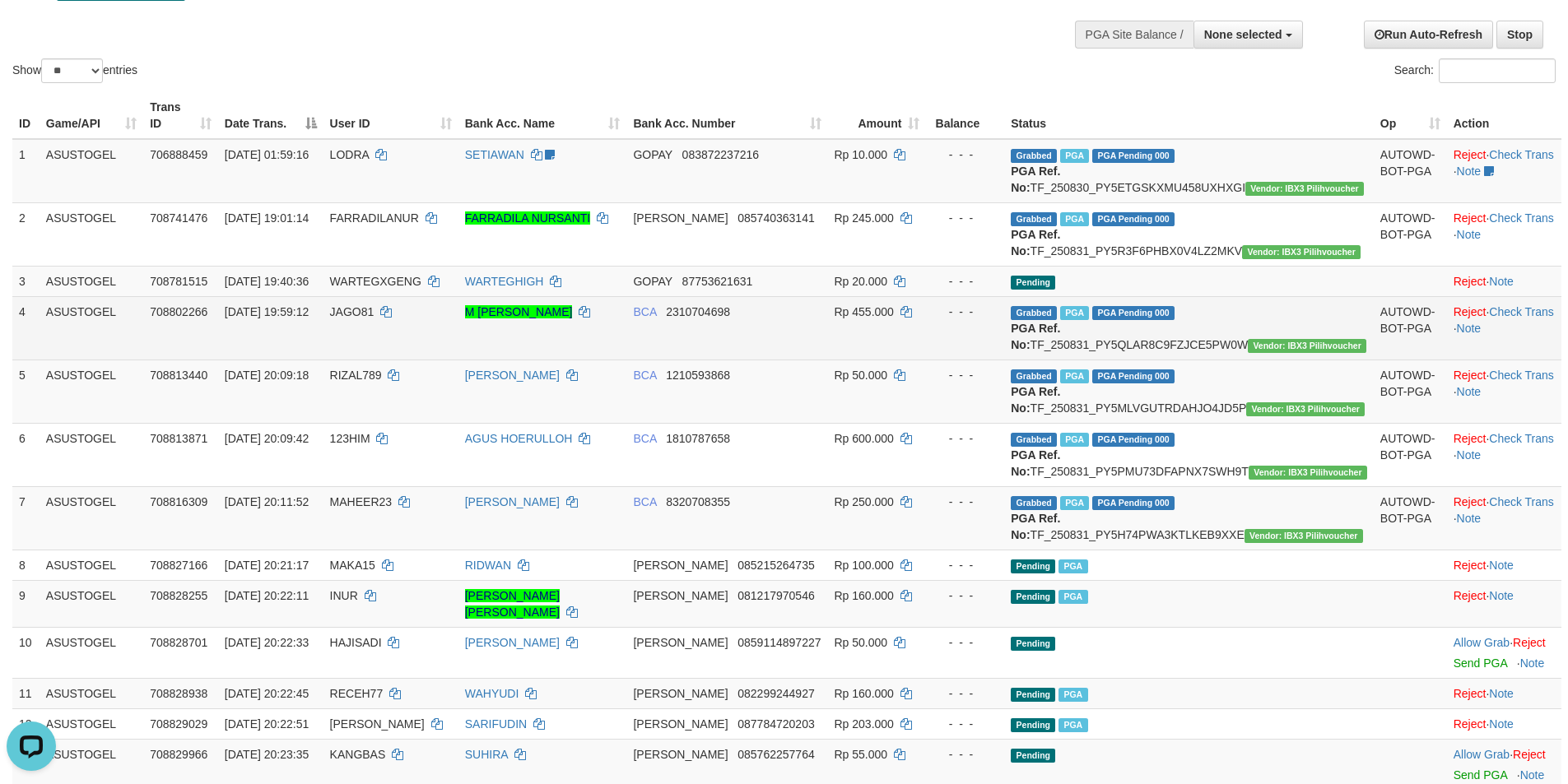
scroll to position [116, 0]
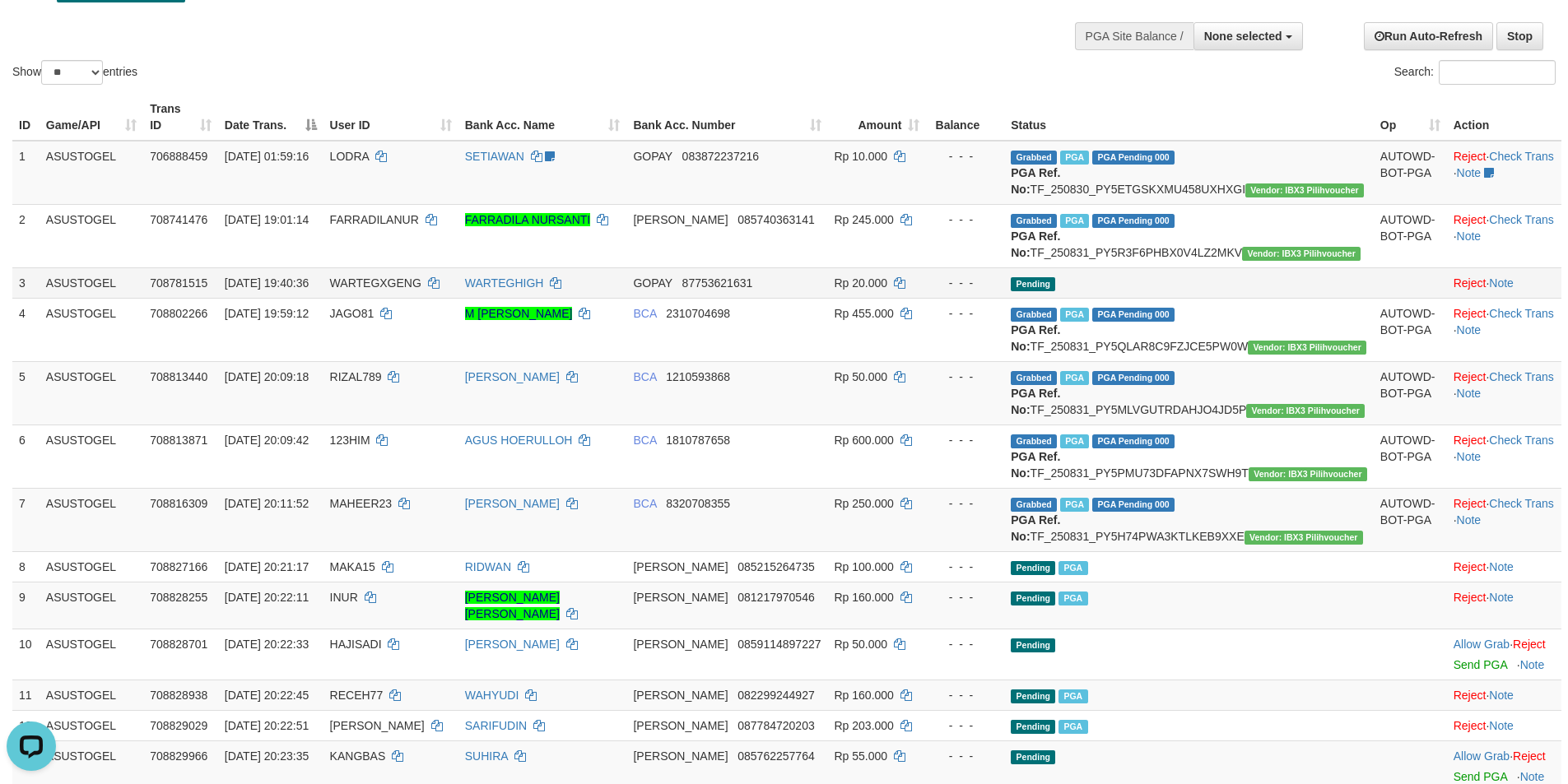
click at [753, 289] on span "87753621631" at bounding box center [717, 283] width 71 height 13
click at [422, 289] on span "WARTEGXGENG" at bounding box center [375, 283] width 91 height 13
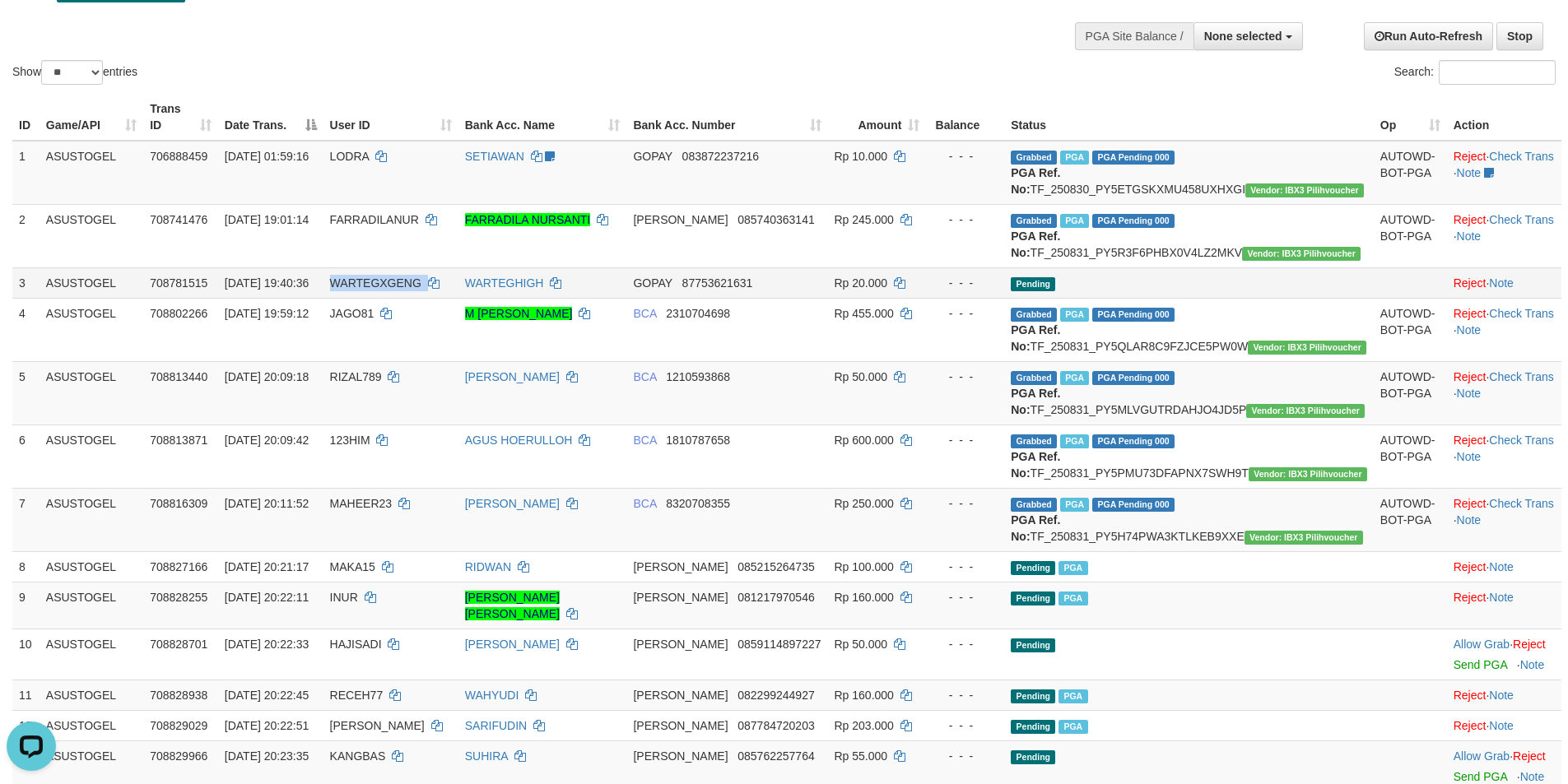
click at [422, 289] on span "WARTEGXGENG" at bounding box center [375, 283] width 91 height 13
copy td "WARTEGXGENG"
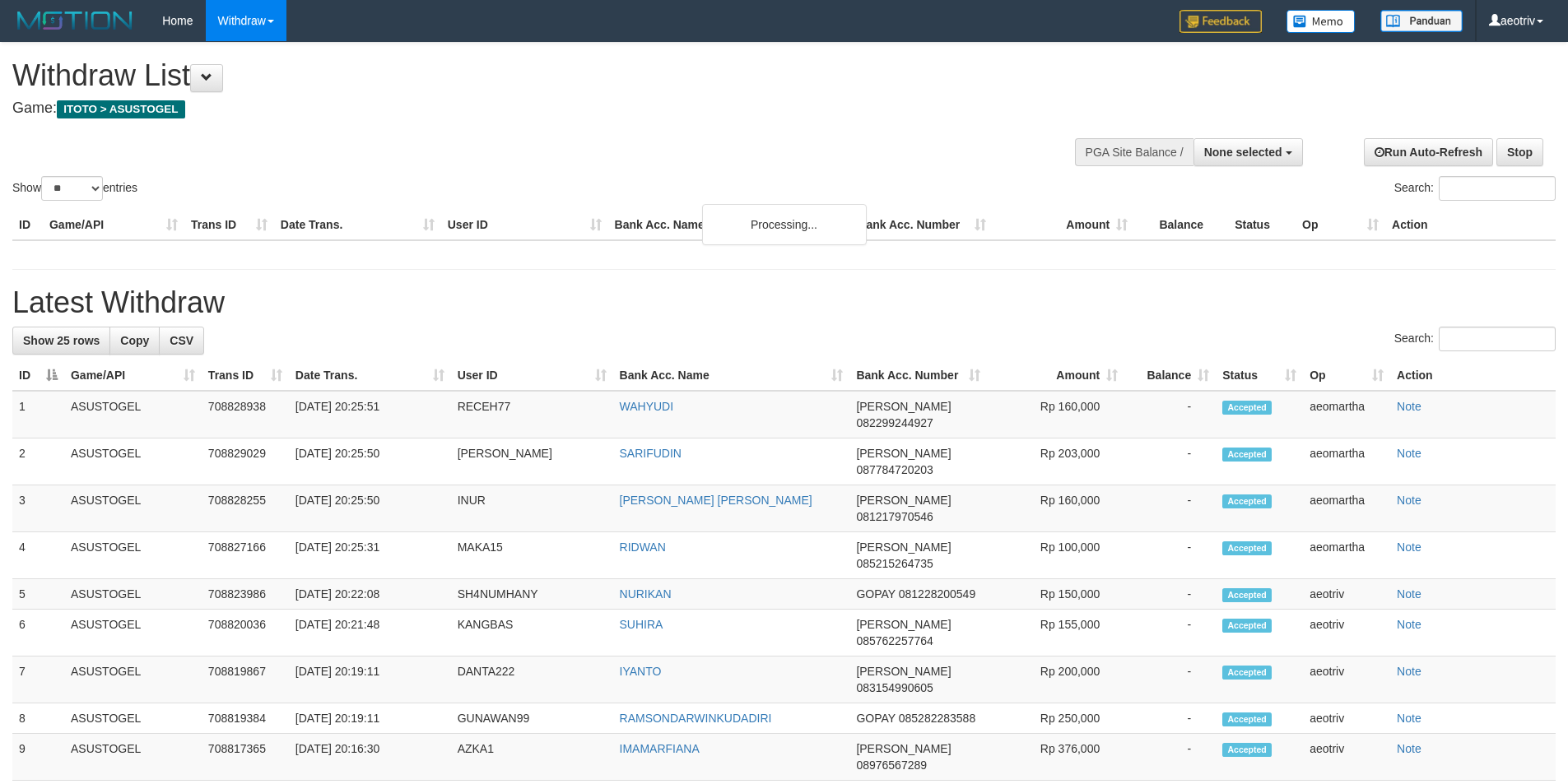
select select
select select "**"
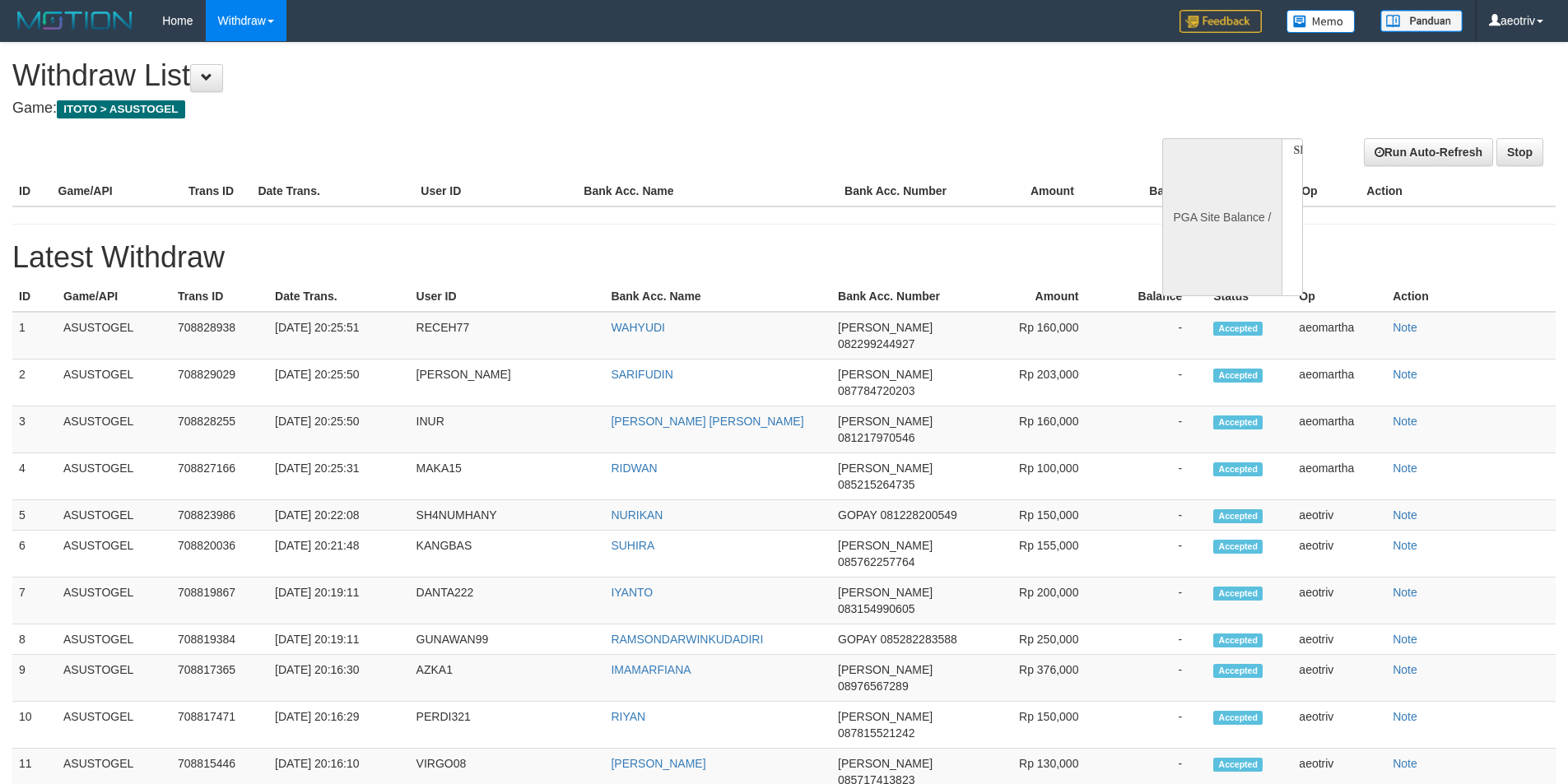
select select
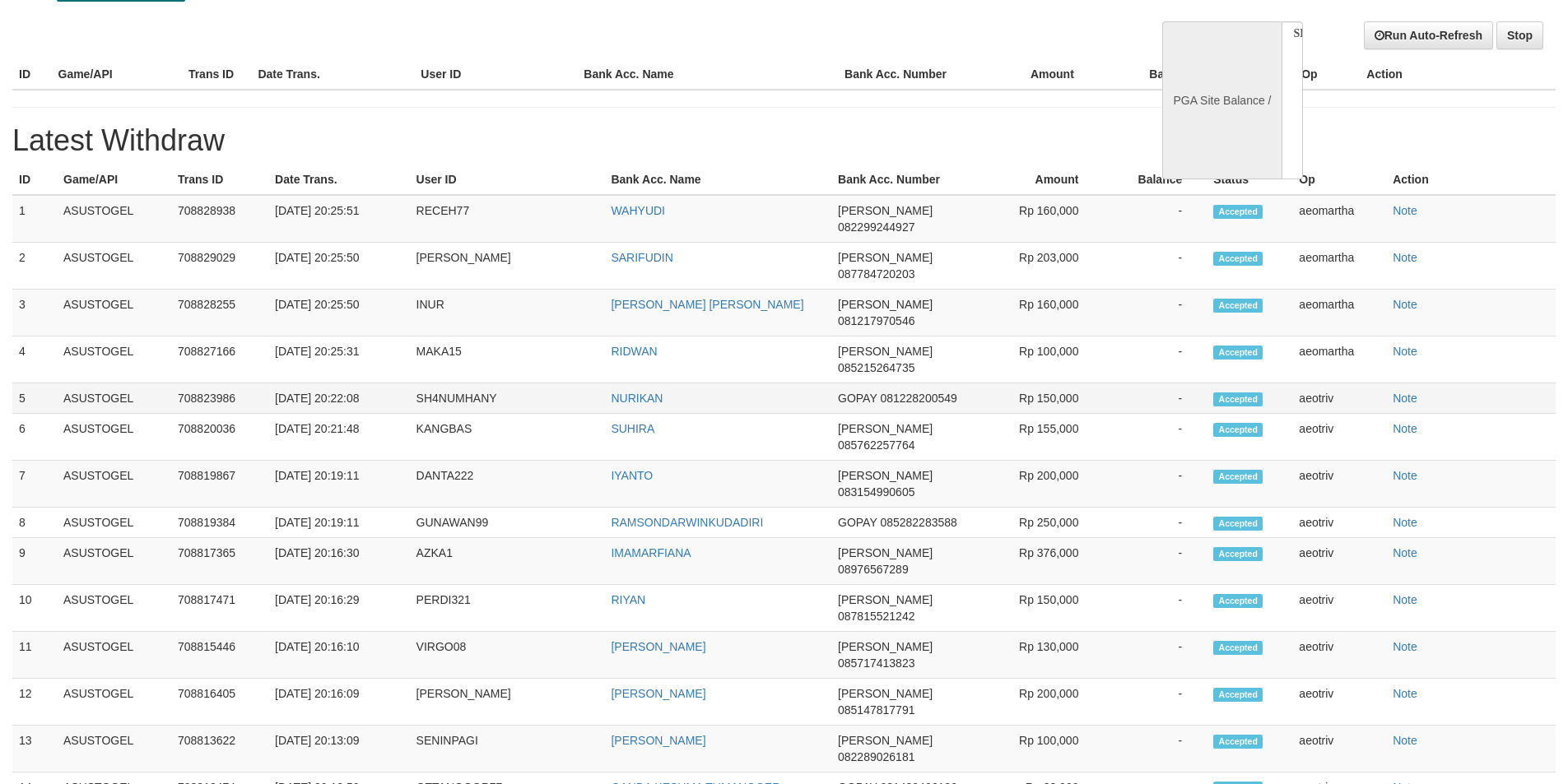
select select "**"
select select
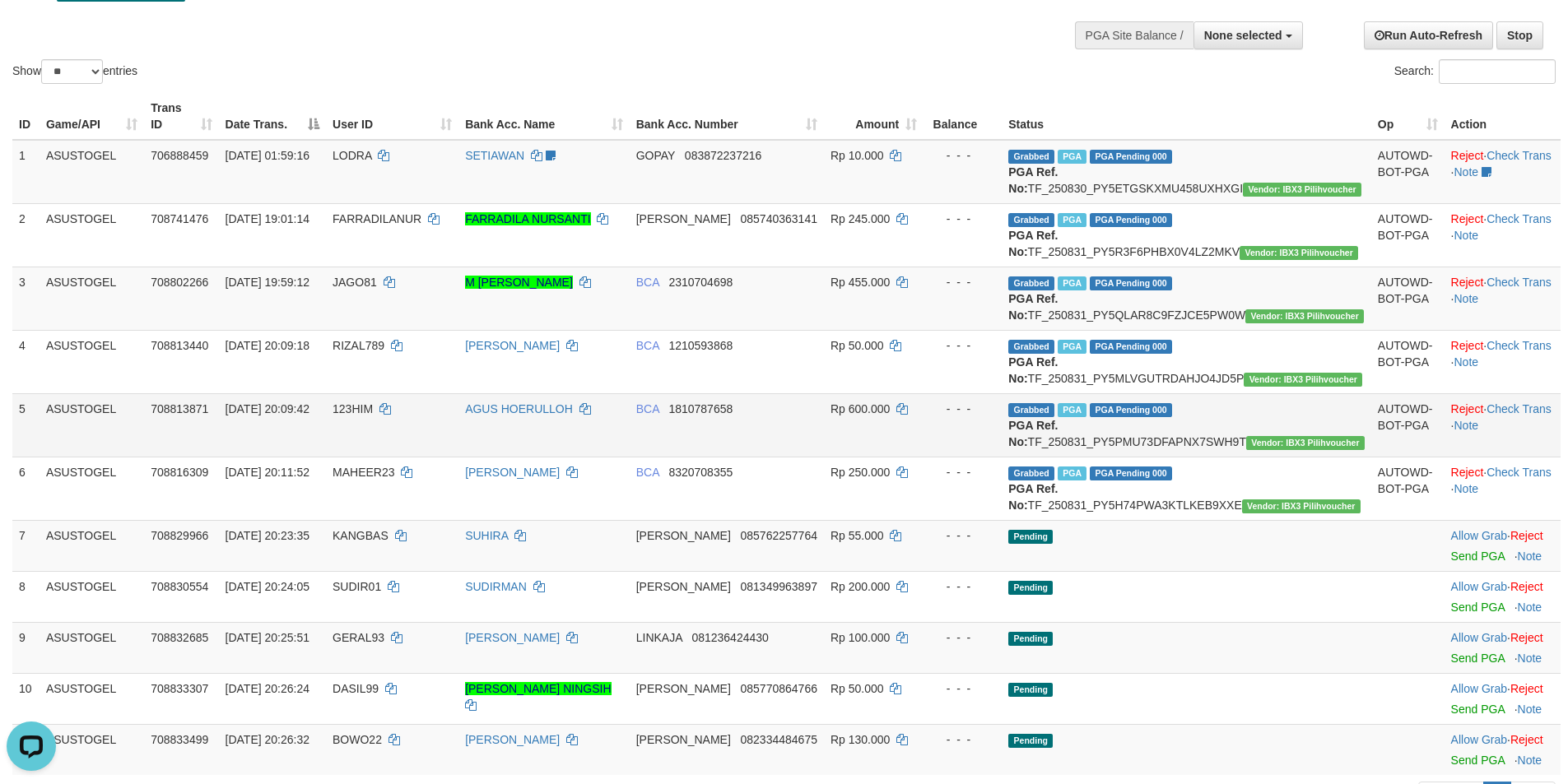
scroll to position [363, 0]
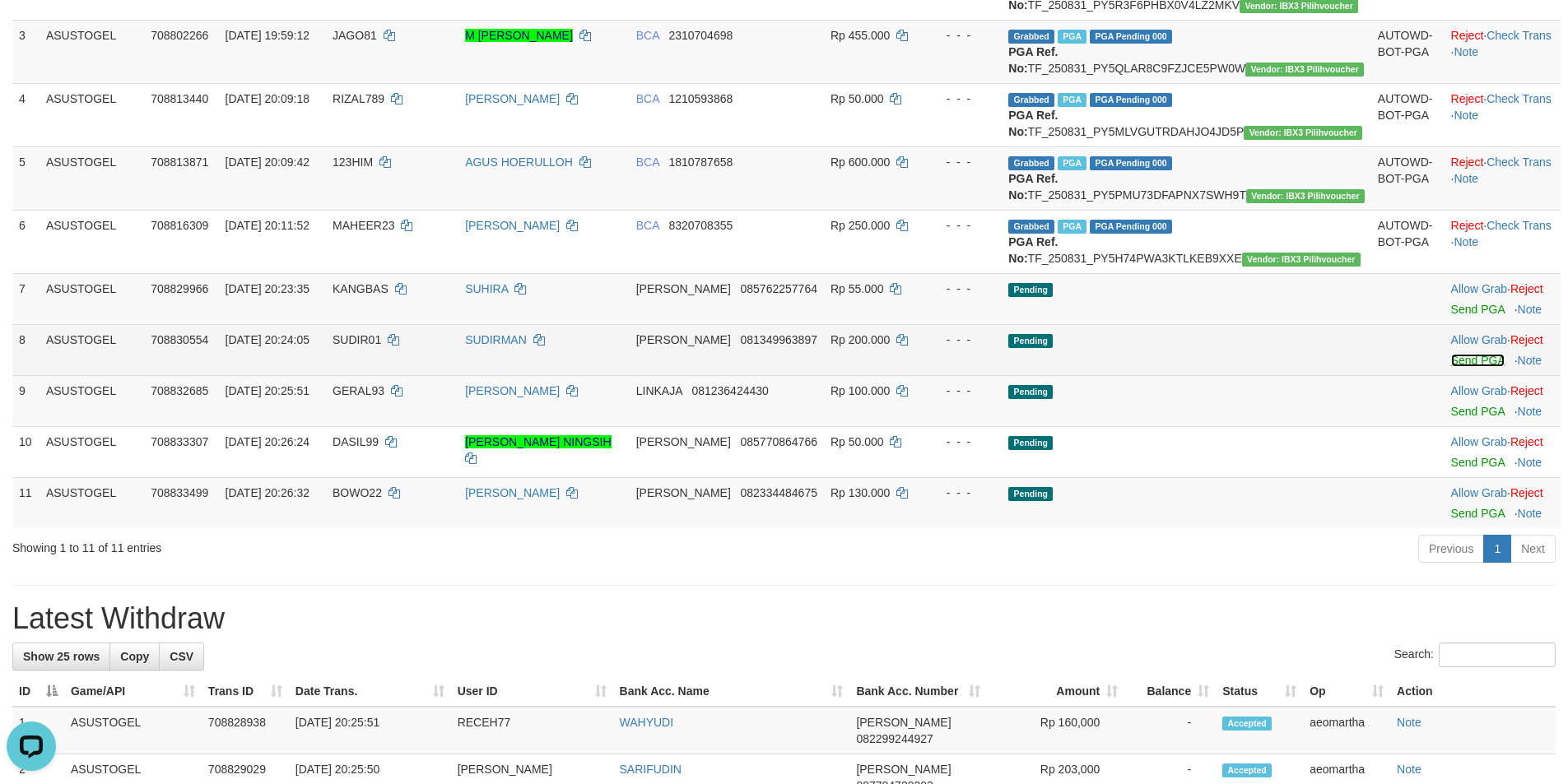
click at [1465, 367] on link "Send PGA" at bounding box center [1477, 359] width 54 height 13
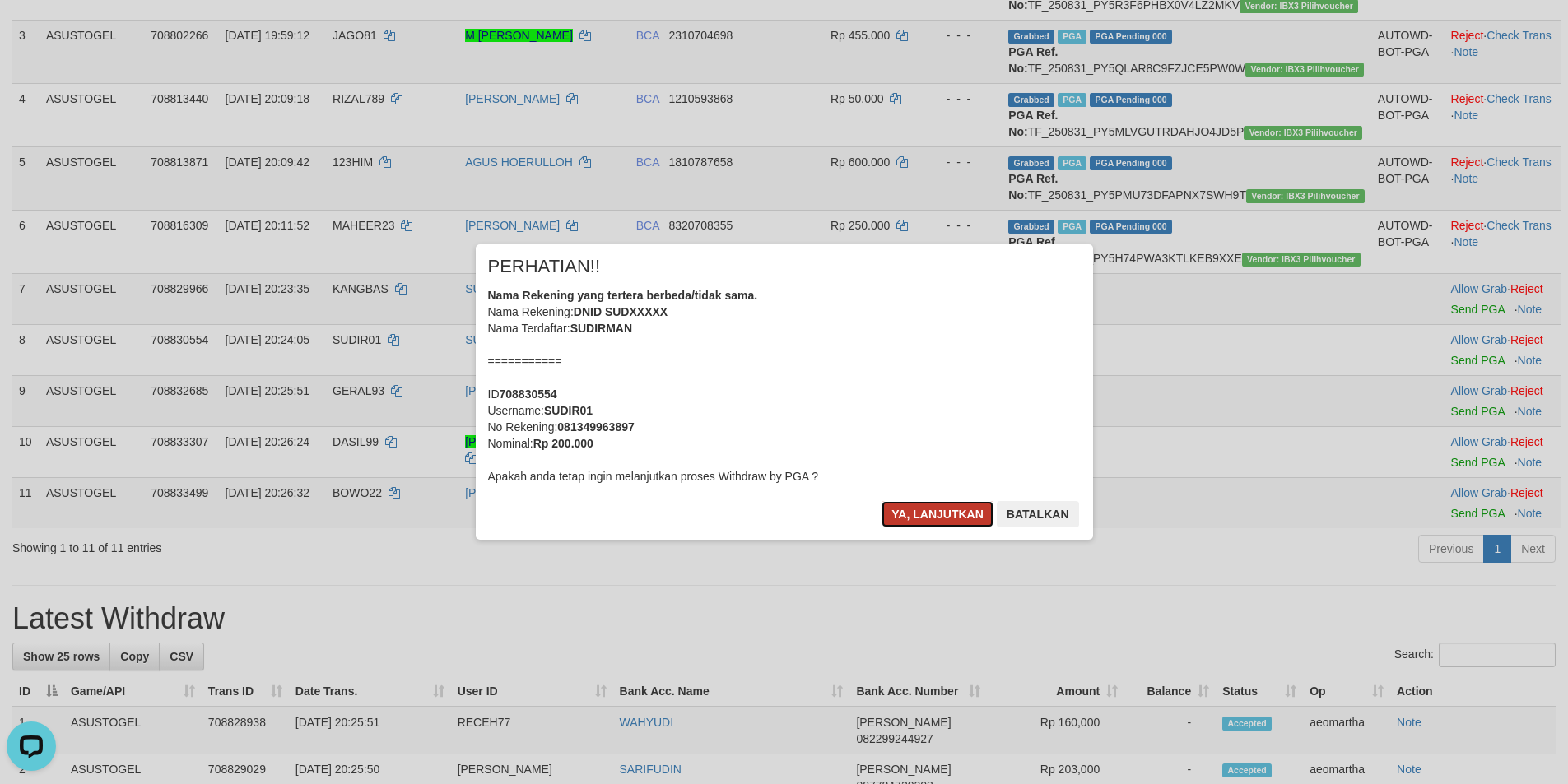
click at [945, 506] on button "Ya, lanjutkan" at bounding box center [937, 513] width 112 height 26
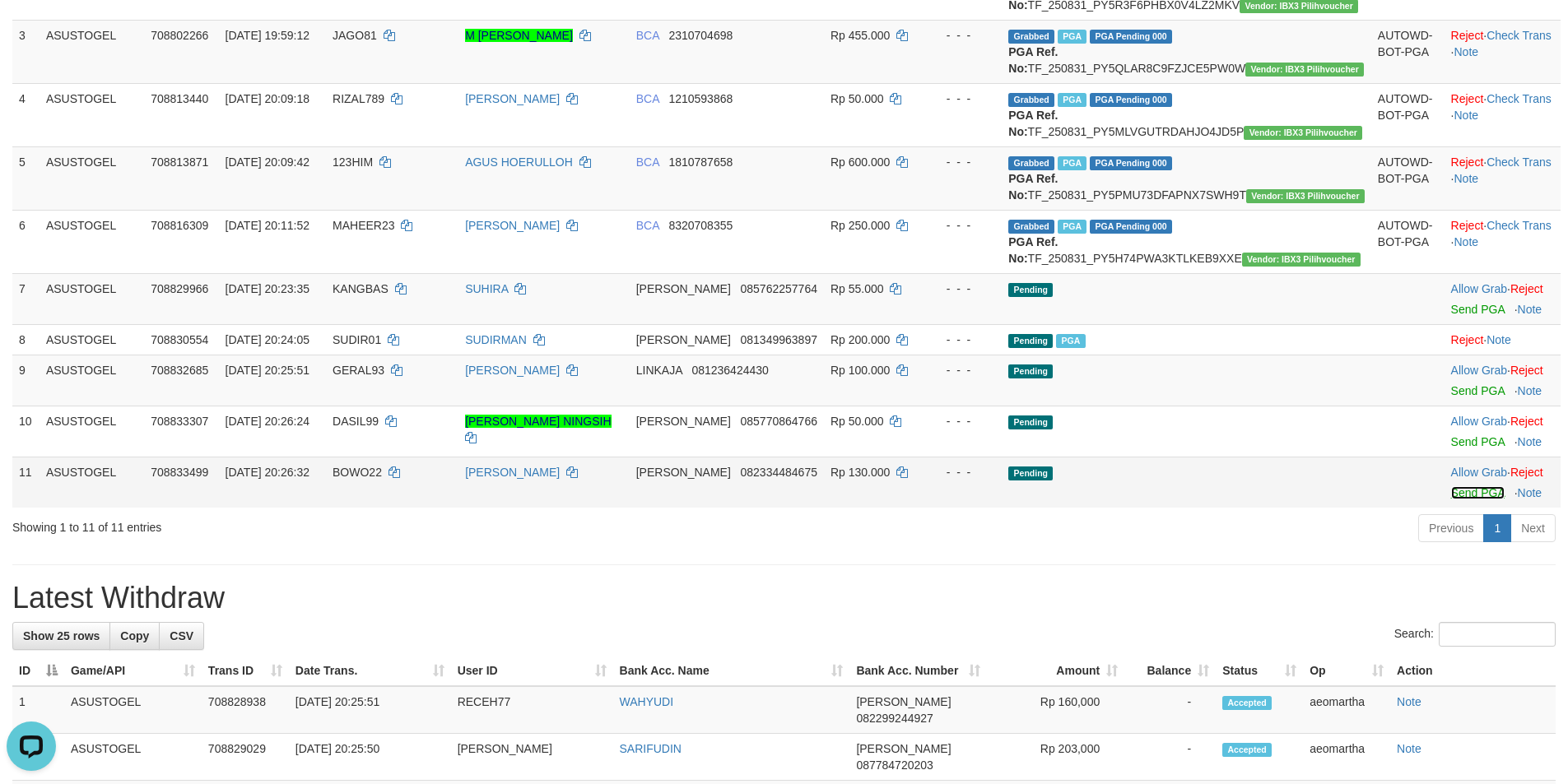
click at [1450, 500] on link "Send PGA" at bounding box center [1477, 492] width 54 height 13
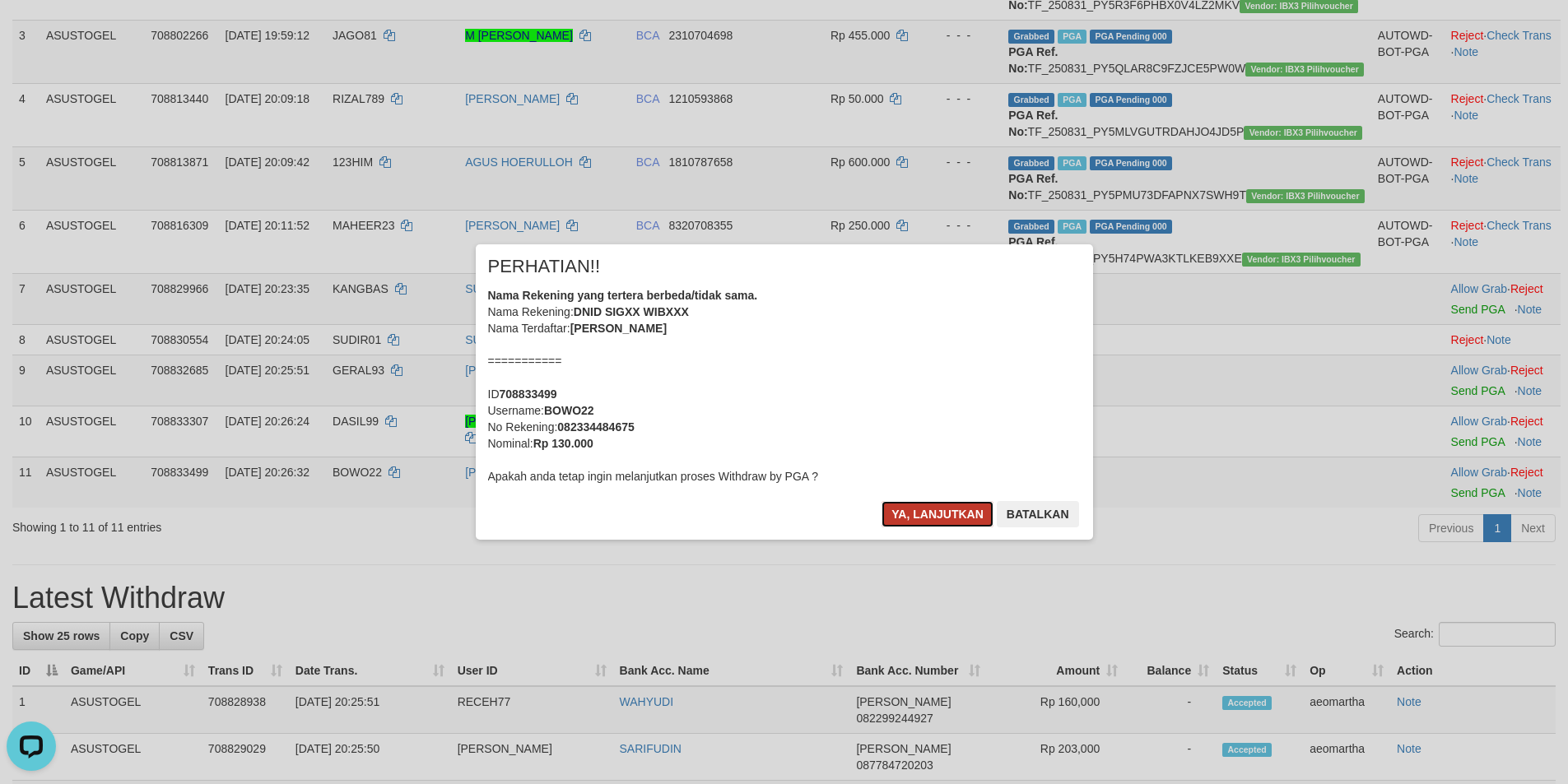
click at [946, 504] on button "Ya, lanjutkan" at bounding box center [937, 513] width 112 height 26
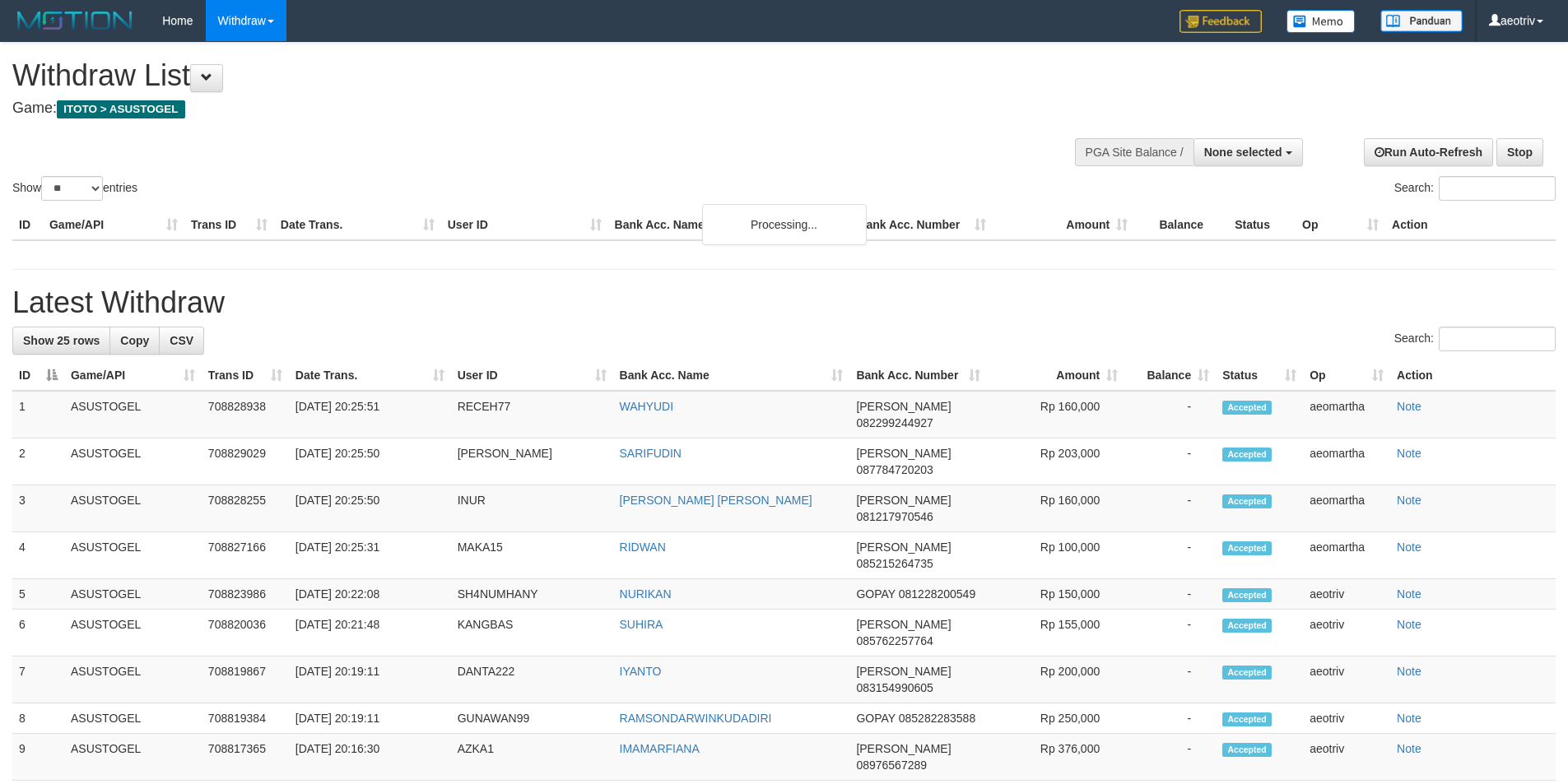
select select
select select "**"
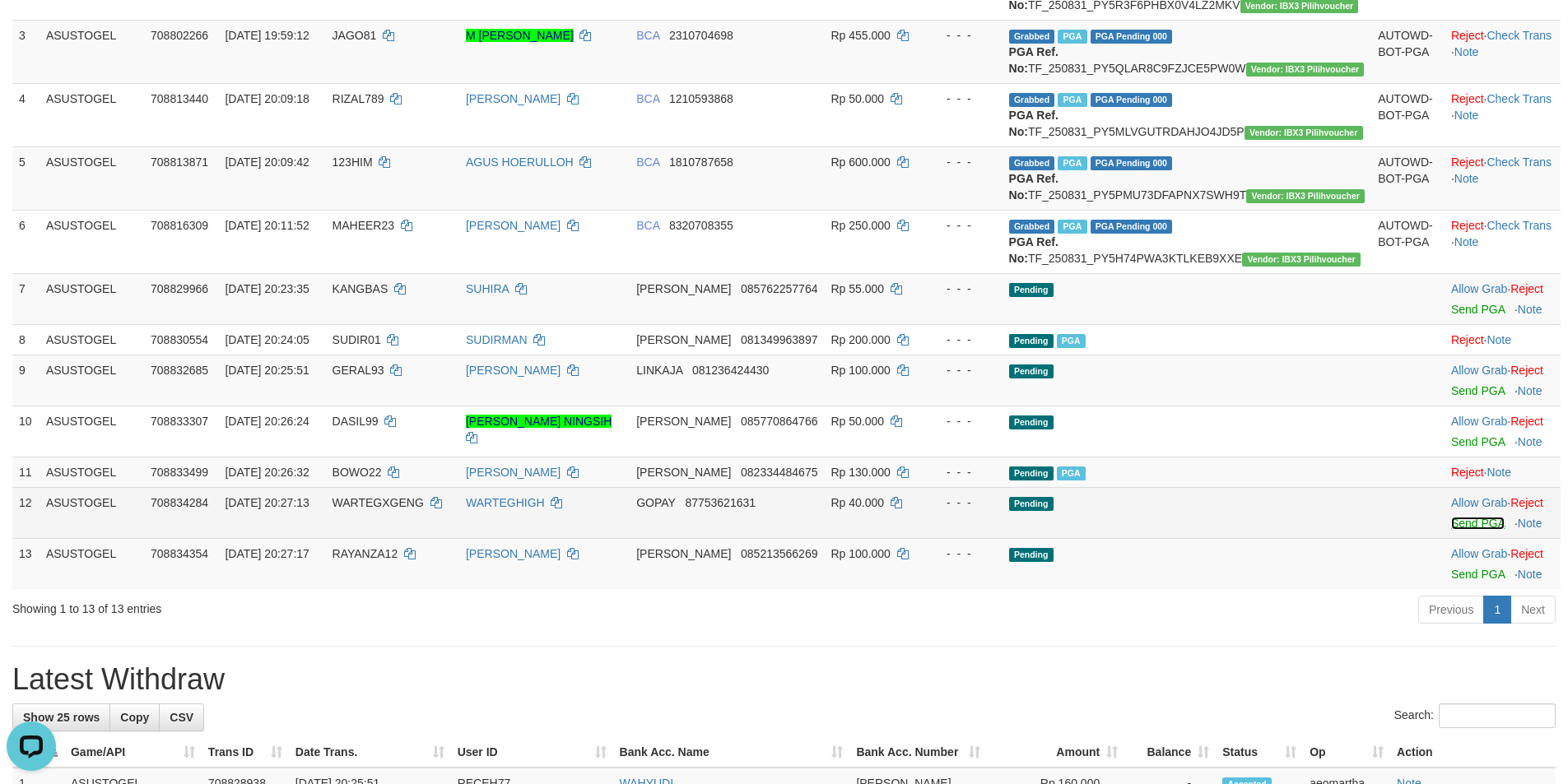
click at [1459, 529] on link "Send PGA" at bounding box center [1477, 523] width 54 height 13
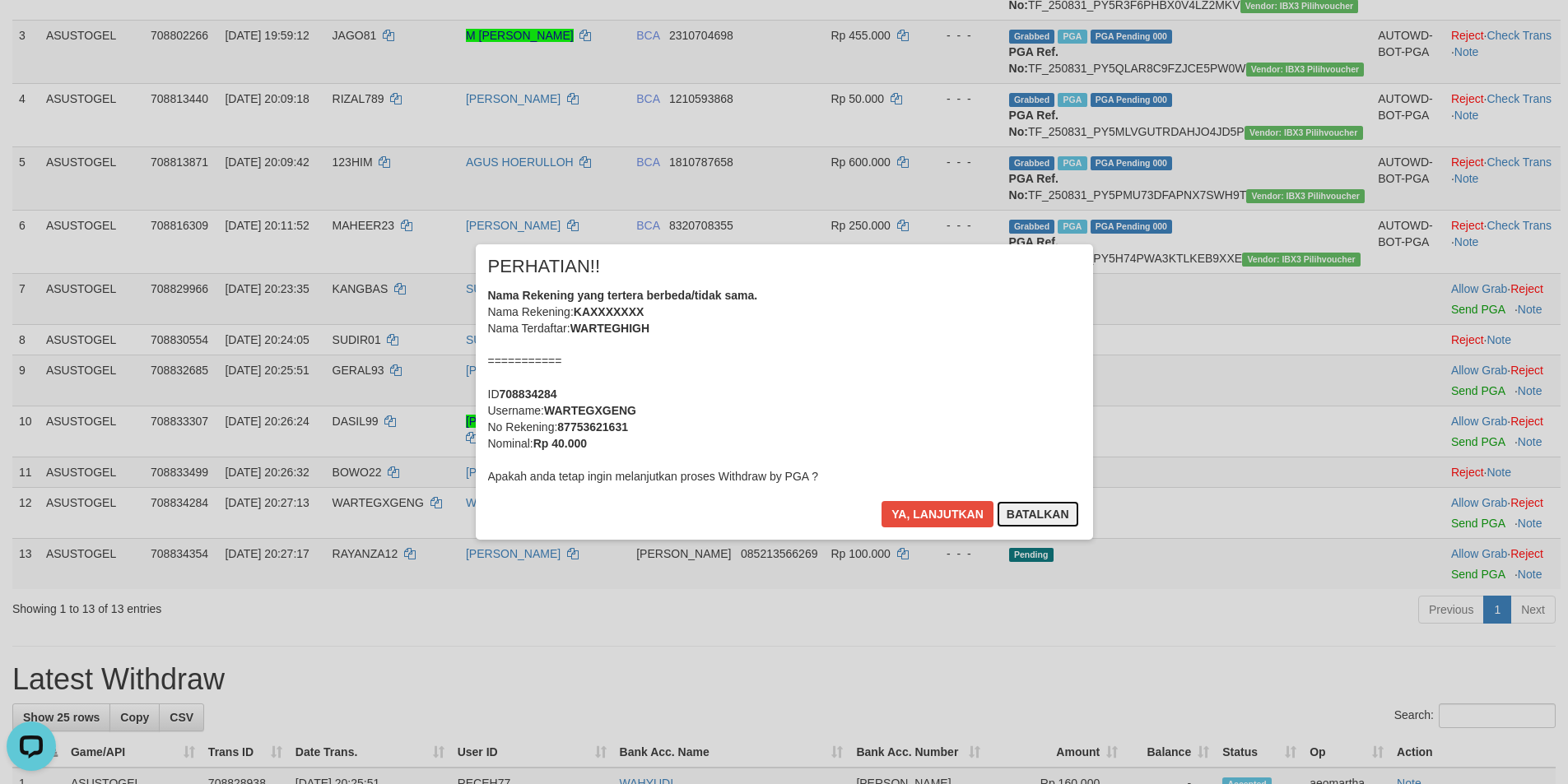
click at [1037, 509] on button "Batalkan" at bounding box center [1037, 513] width 83 height 26
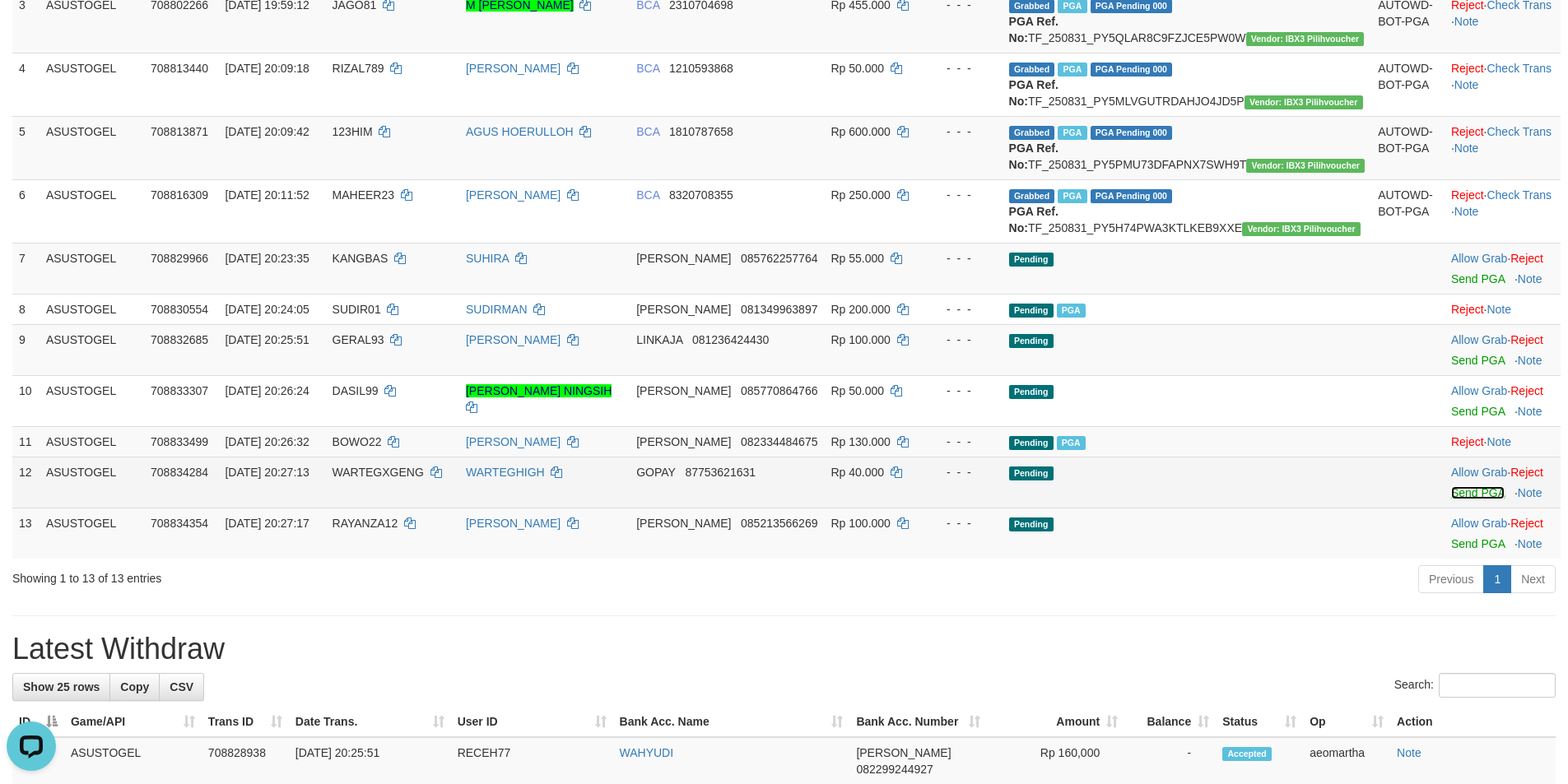
scroll to position [446, 0]
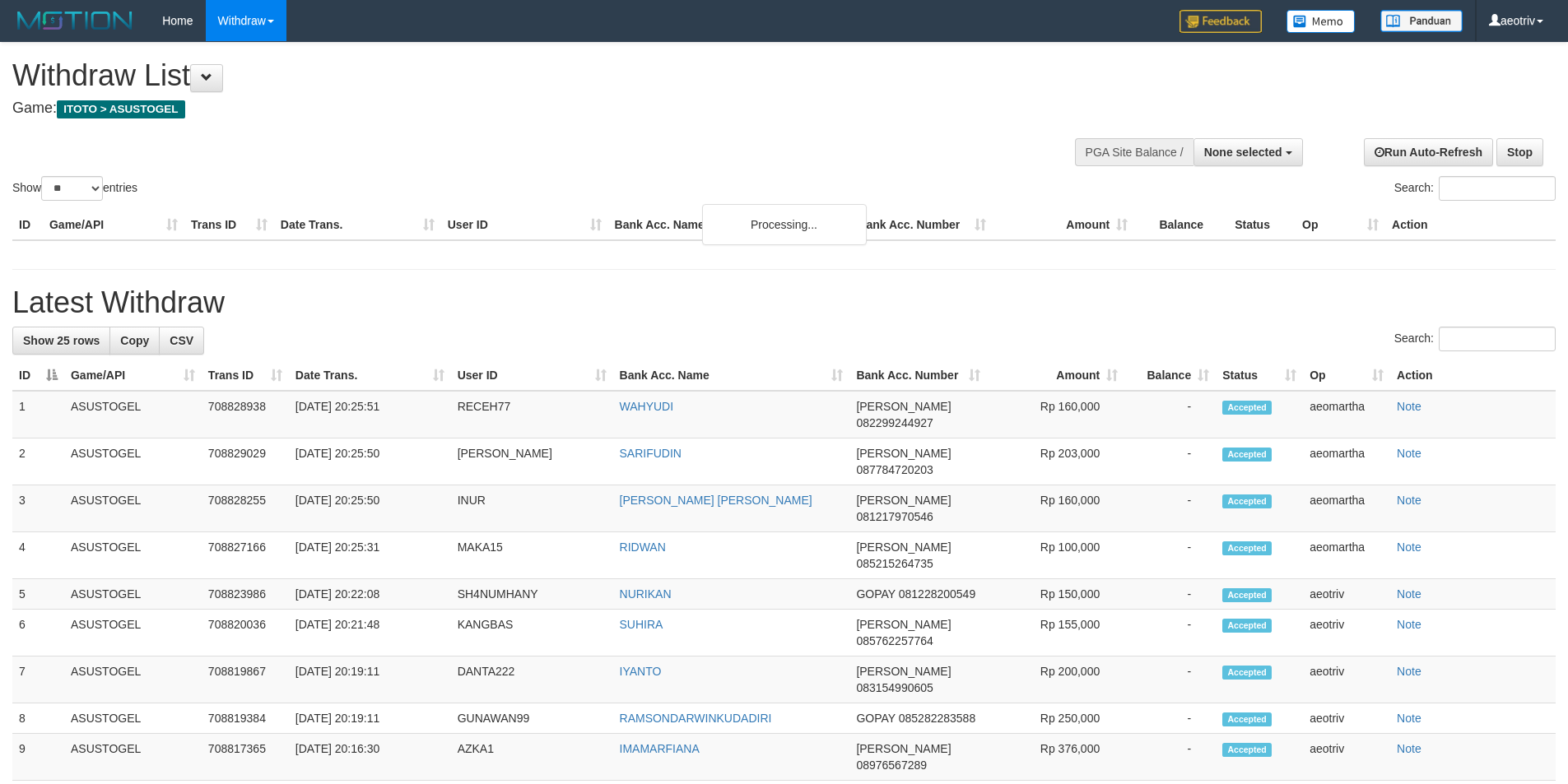
select select
select select "**"
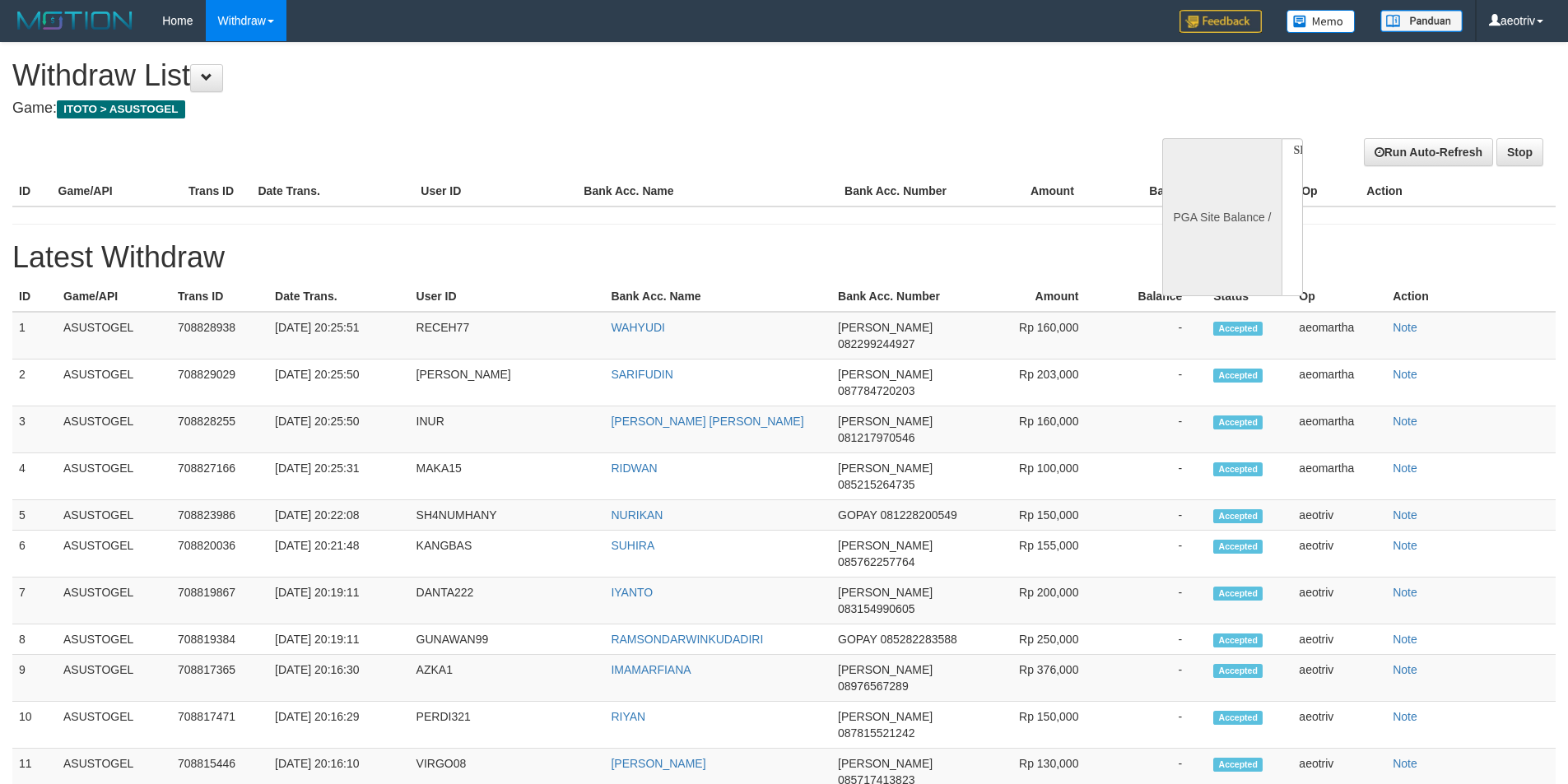
select select
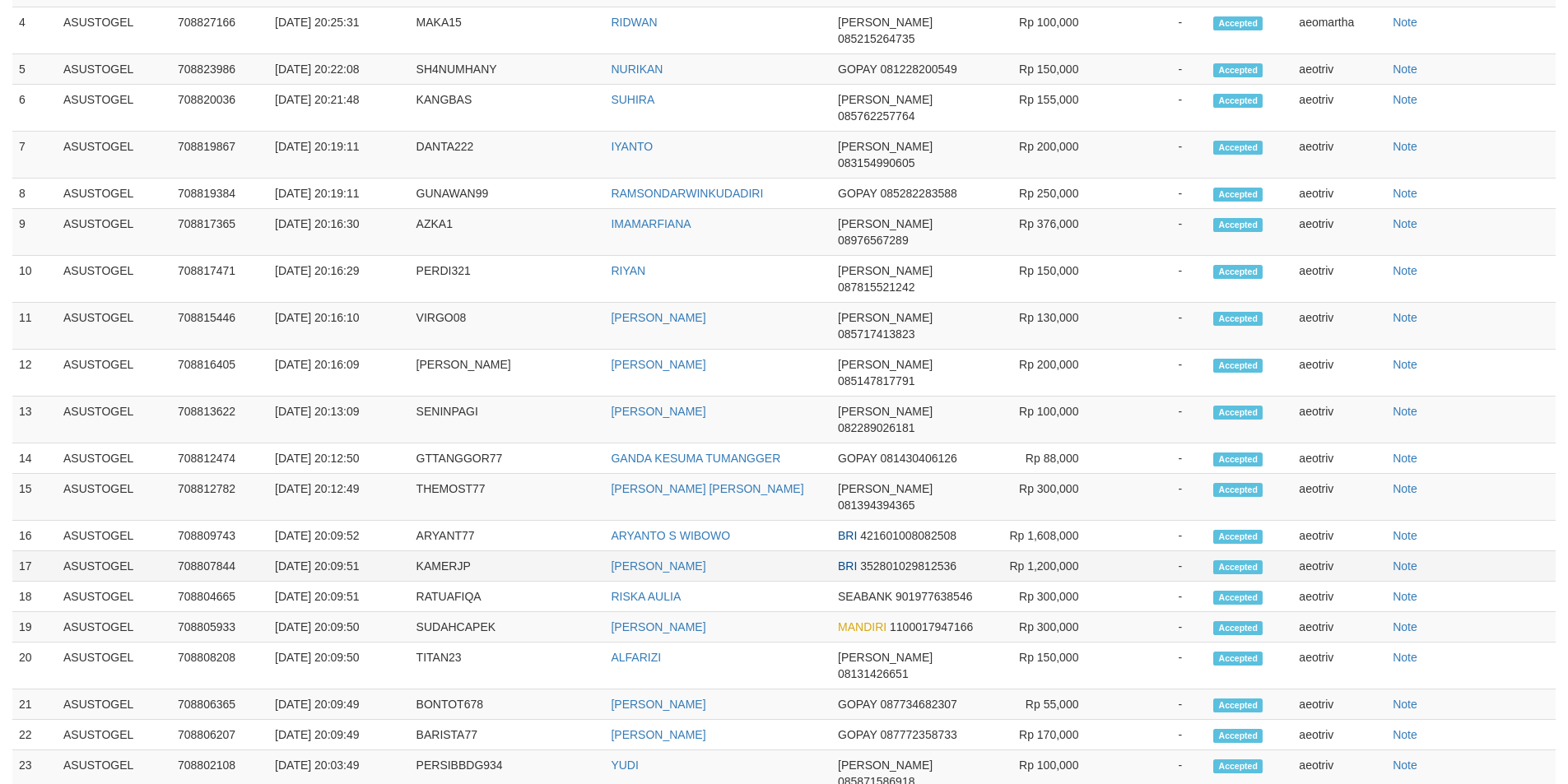
select select "**"
select select
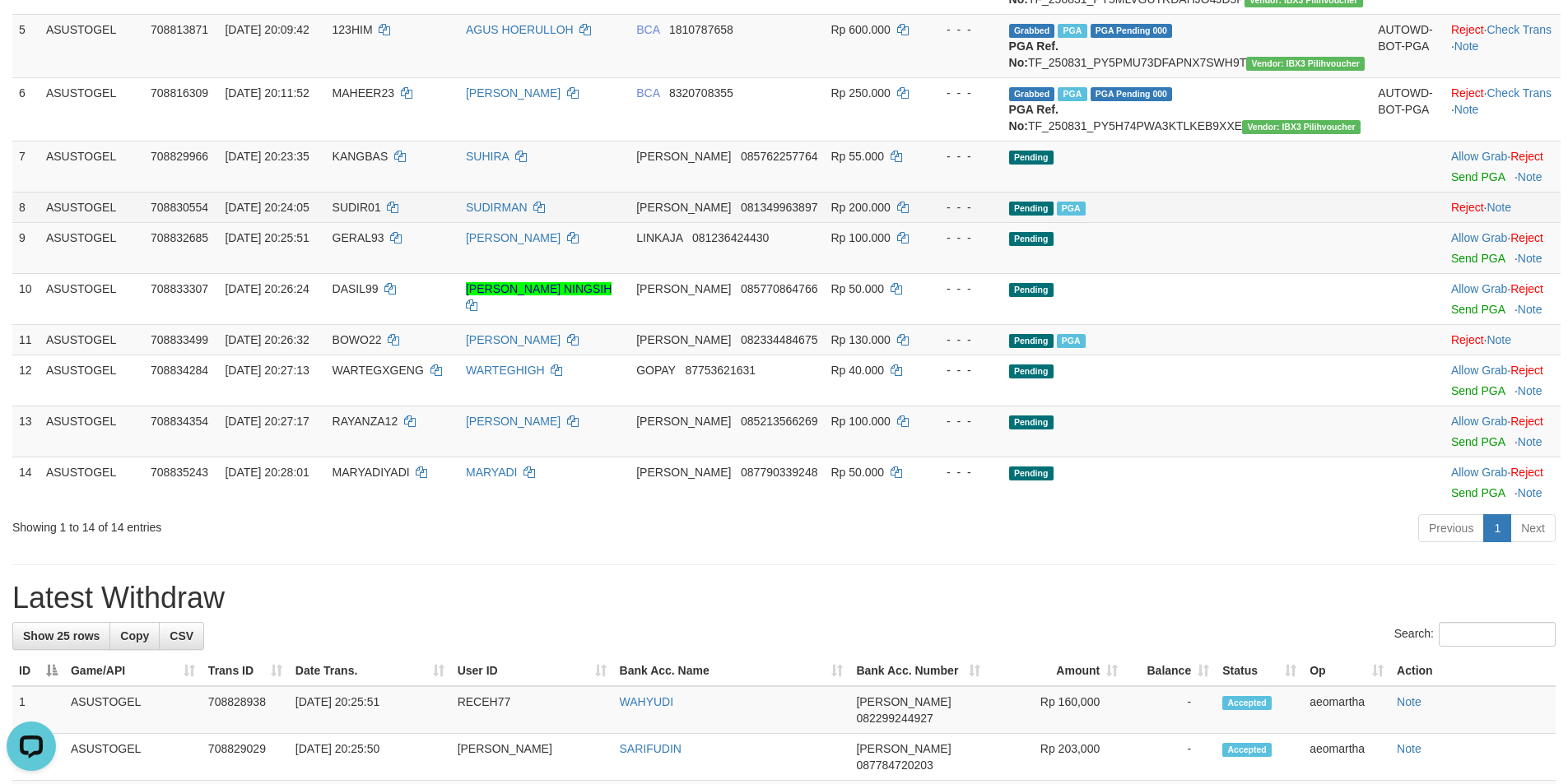
scroll to position [497, 0]
click at [1464, 448] on link "Send PGA" at bounding box center [1477, 440] width 54 height 13
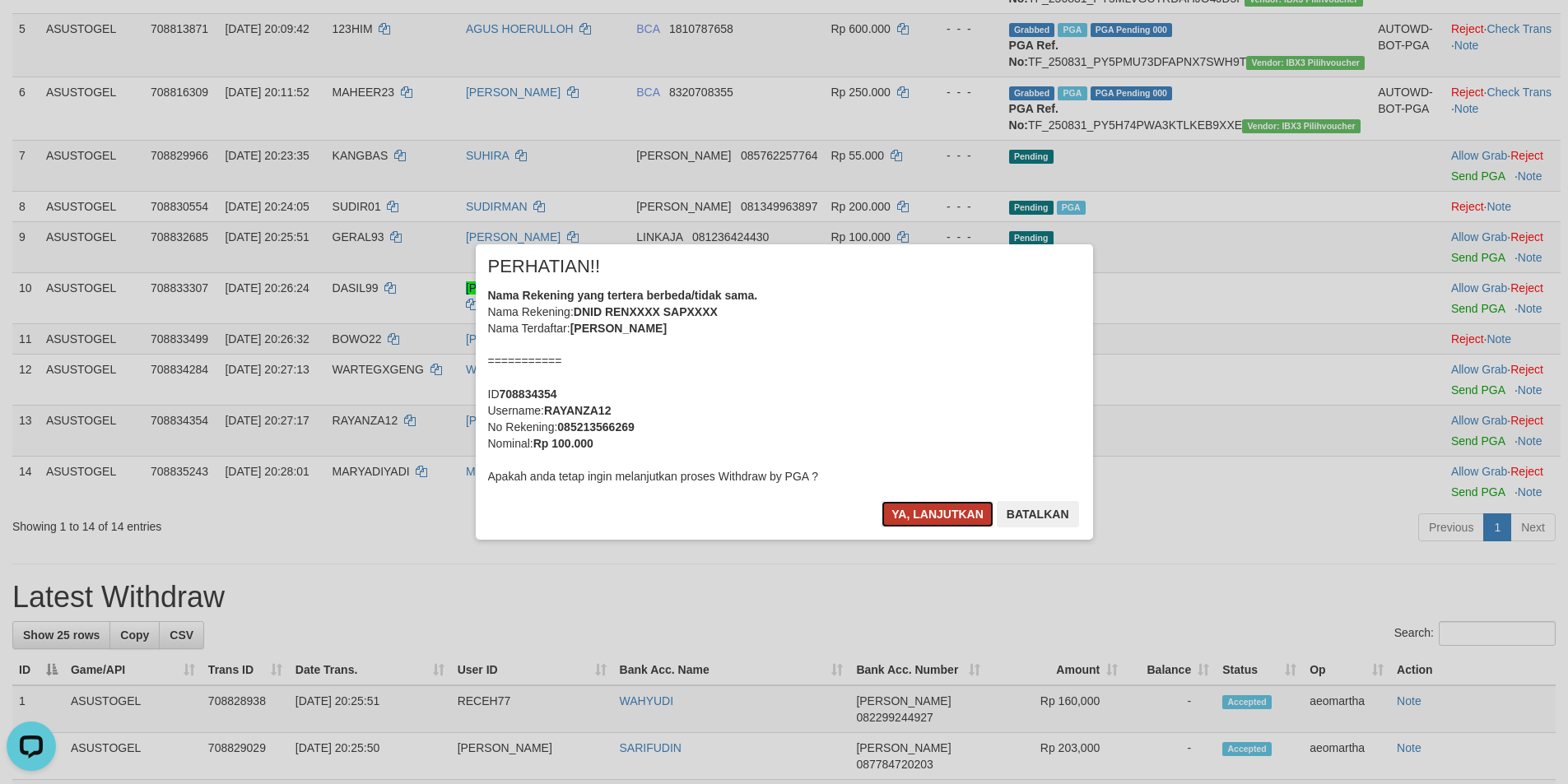
click at [936, 509] on button "Ya, lanjutkan" at bounding box center [937, 513] width 112 height 26
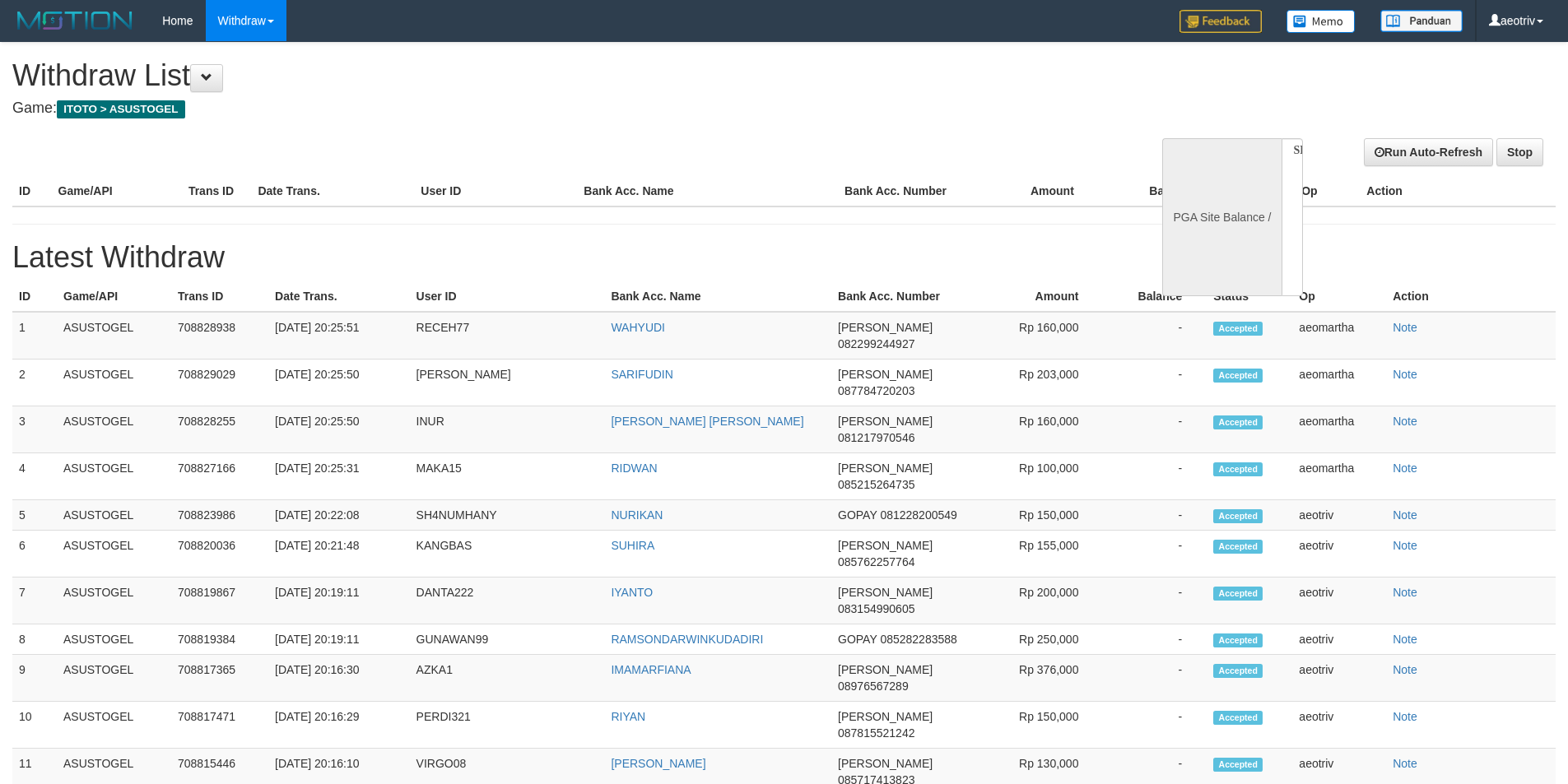
select select
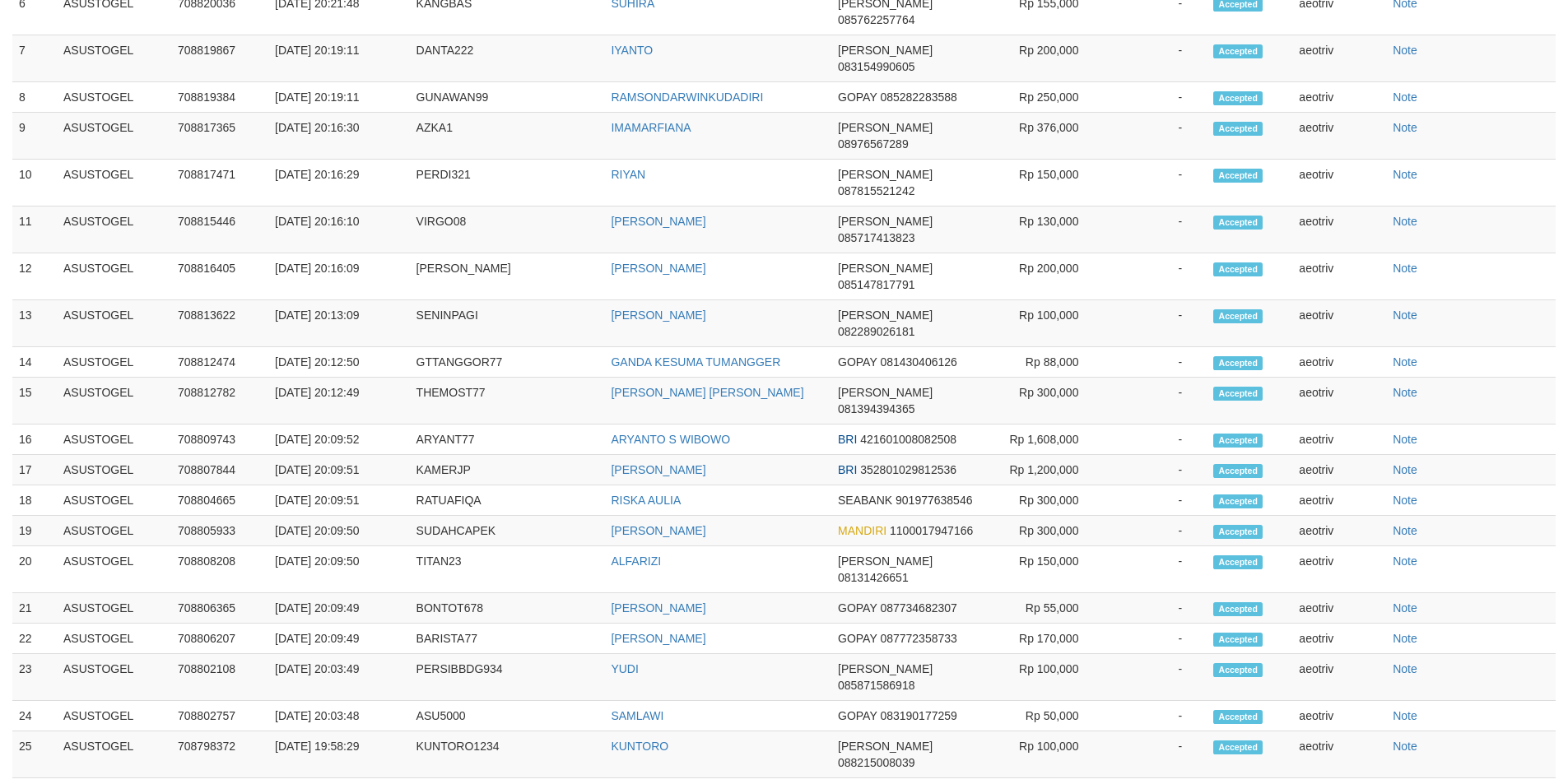
select select "**"
select select
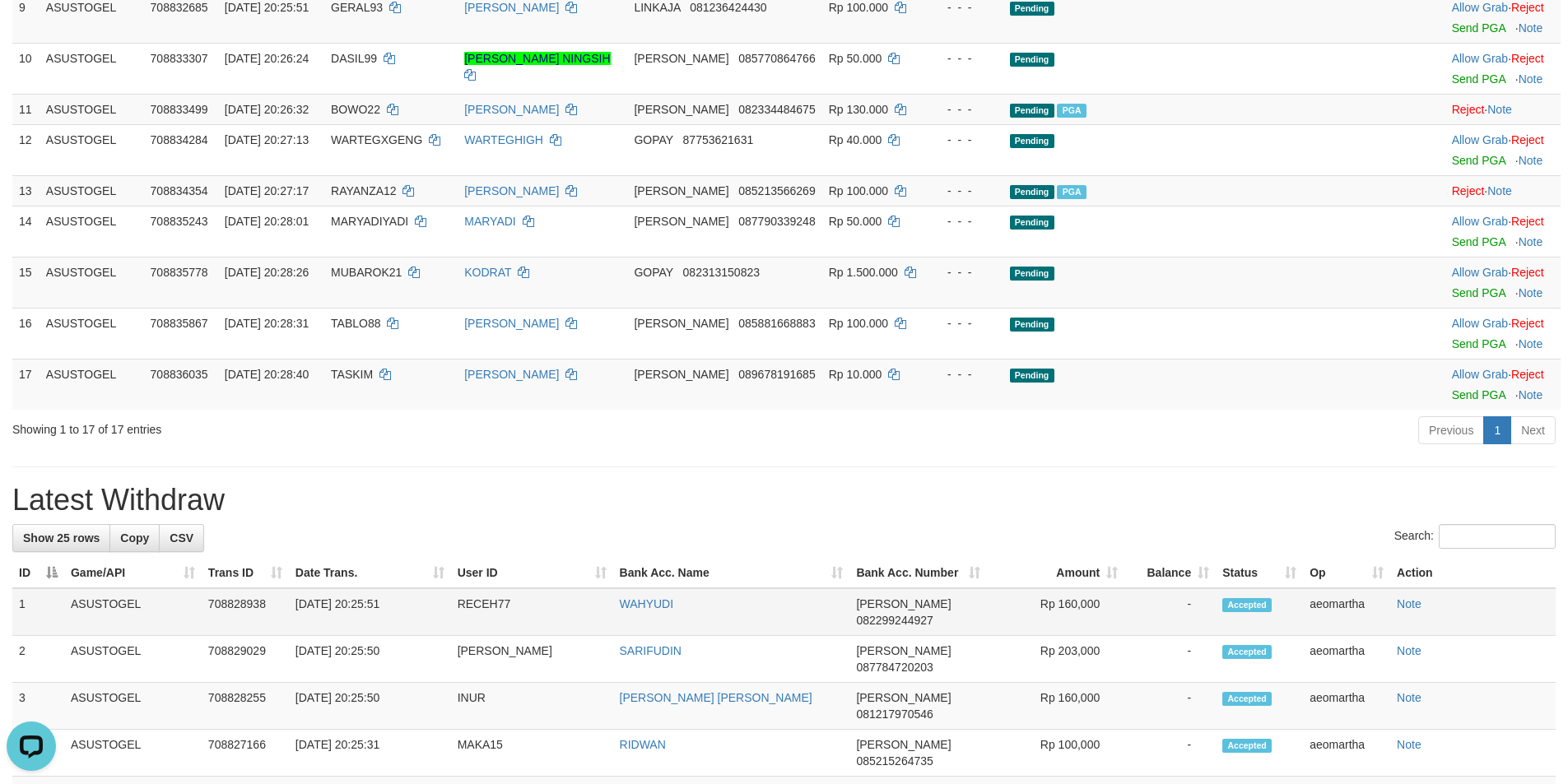
scroll to position [680, 0]
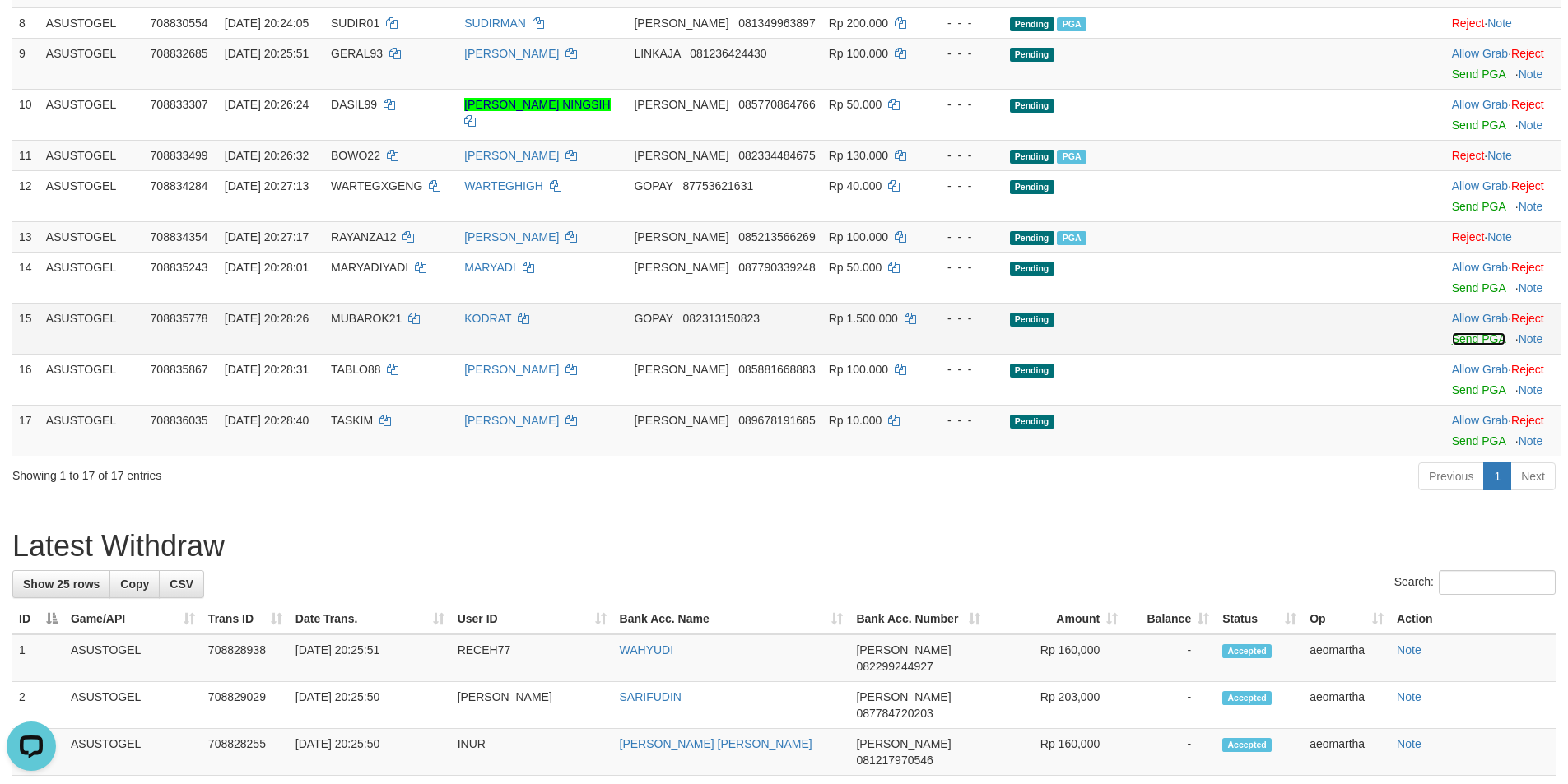
click at [1451, 346] on link "Send PGA" at bounding box center [1478, 338] width 54 height 13
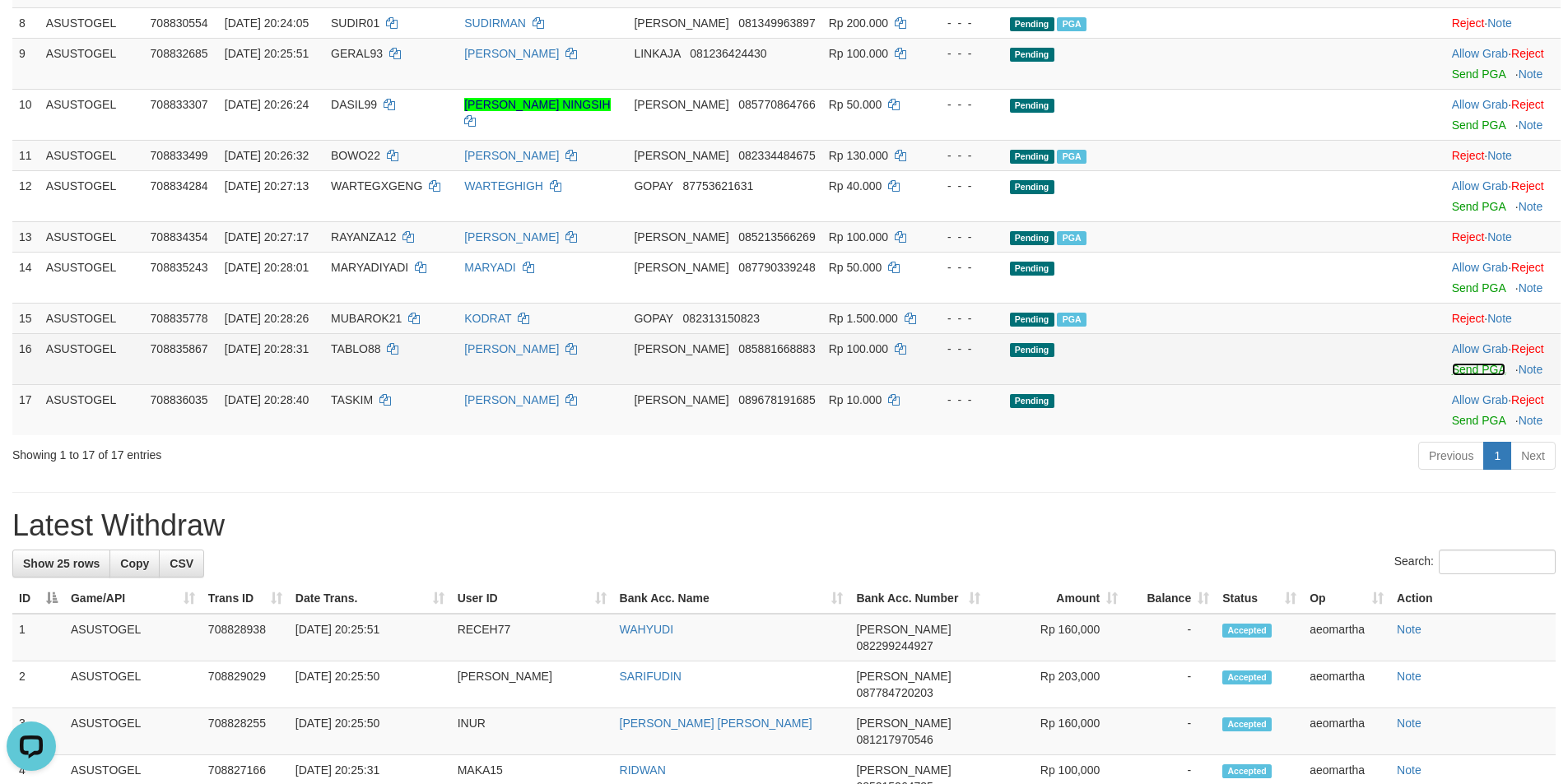
click at [1451, 376] on link "Send PGA" at bounding box center [1478, 369] width 54 height 13
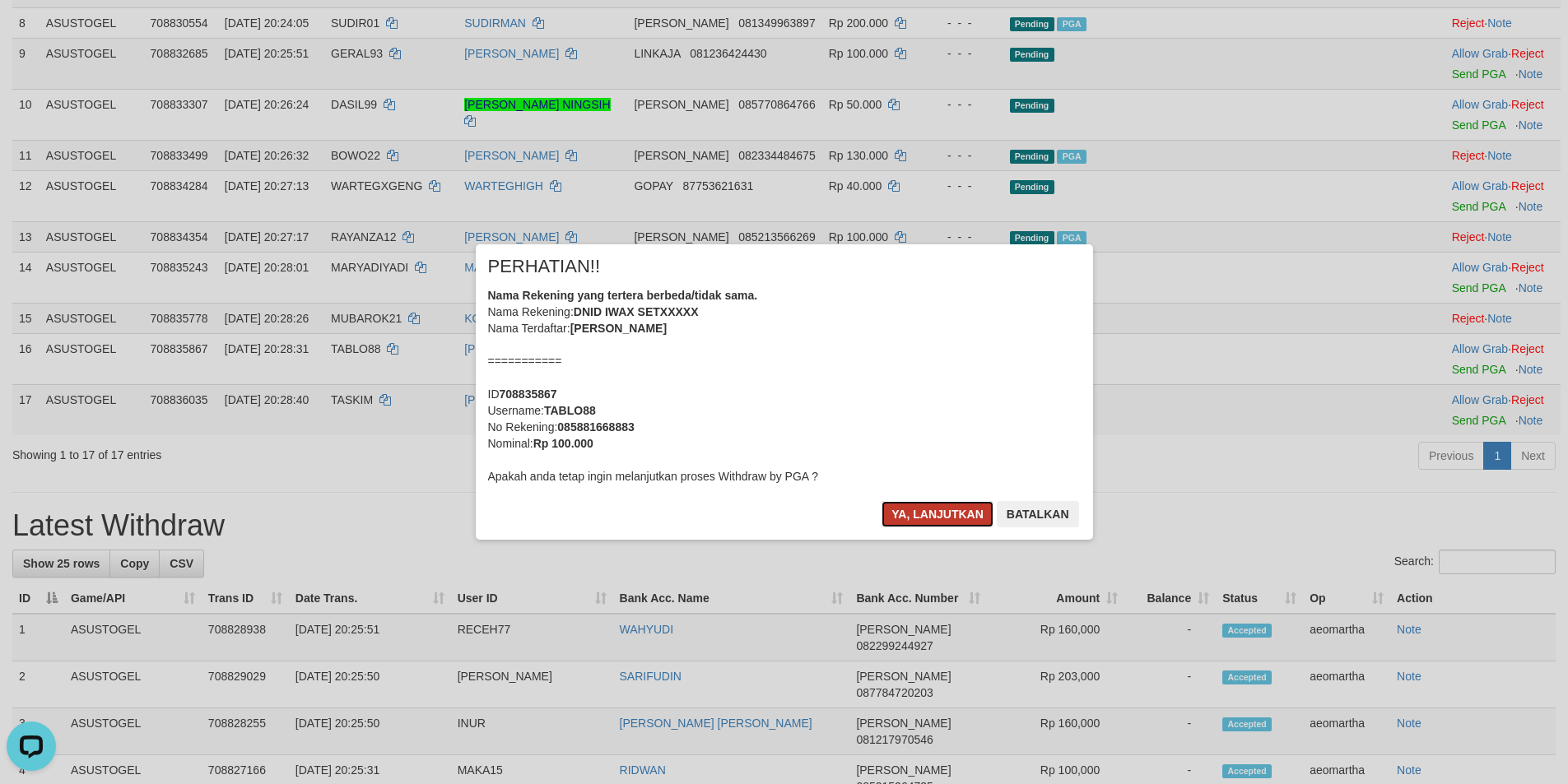
click at [933, 507] on button "Ya, lanjutkan" at bounding box center [937, 513] width 112 height 26
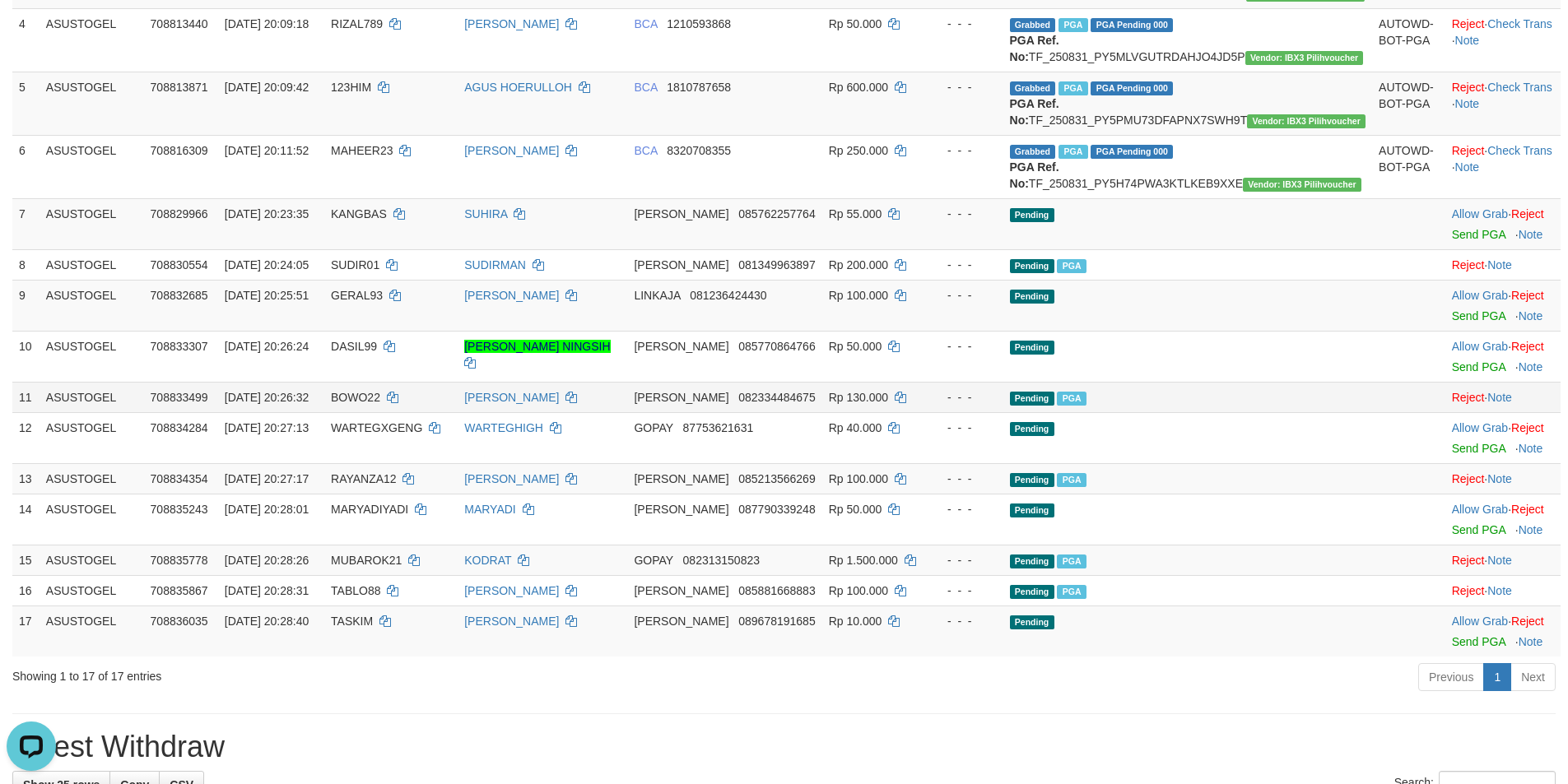
scroll to position [433, 0]
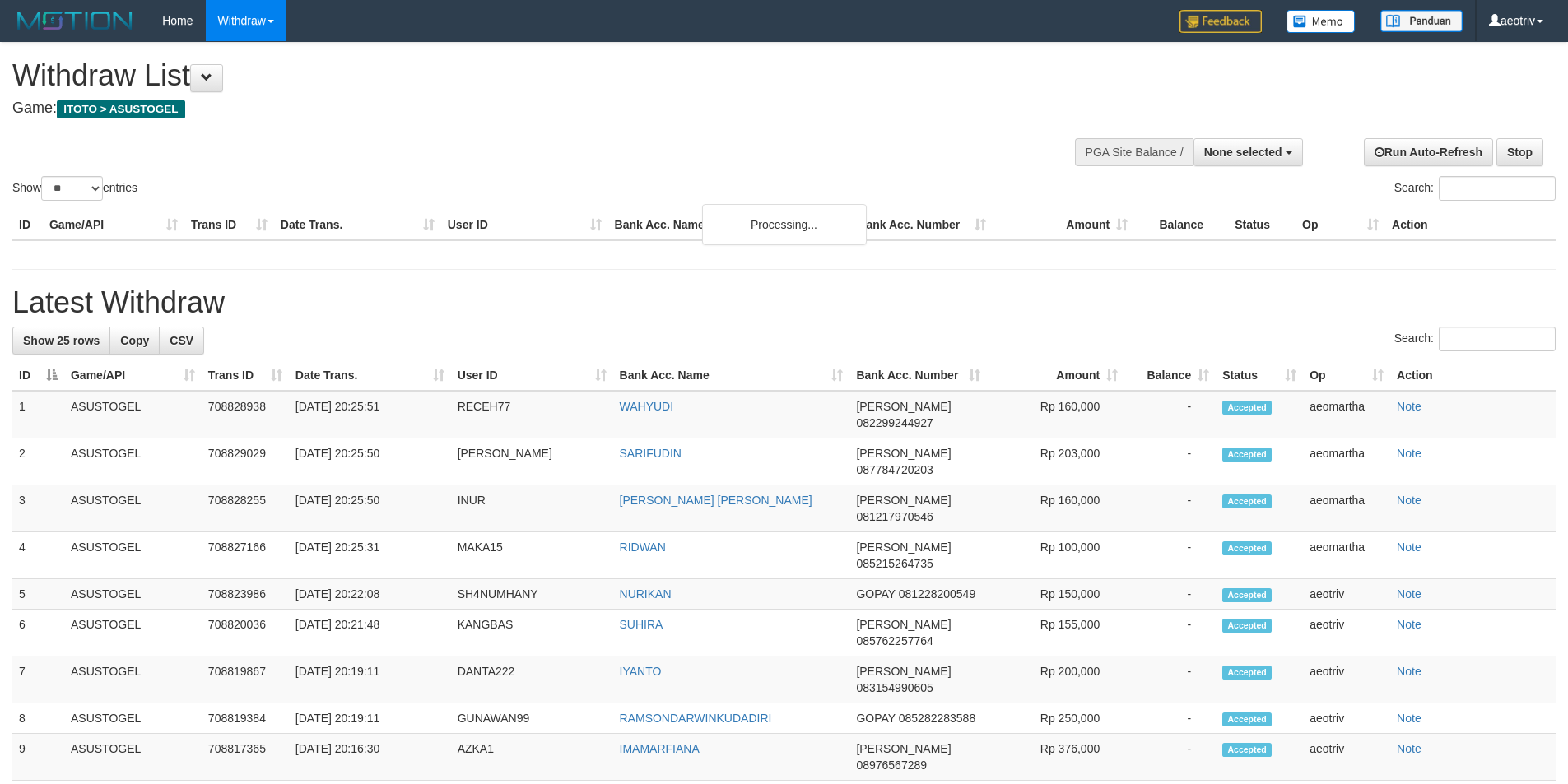
select select
select select "**"
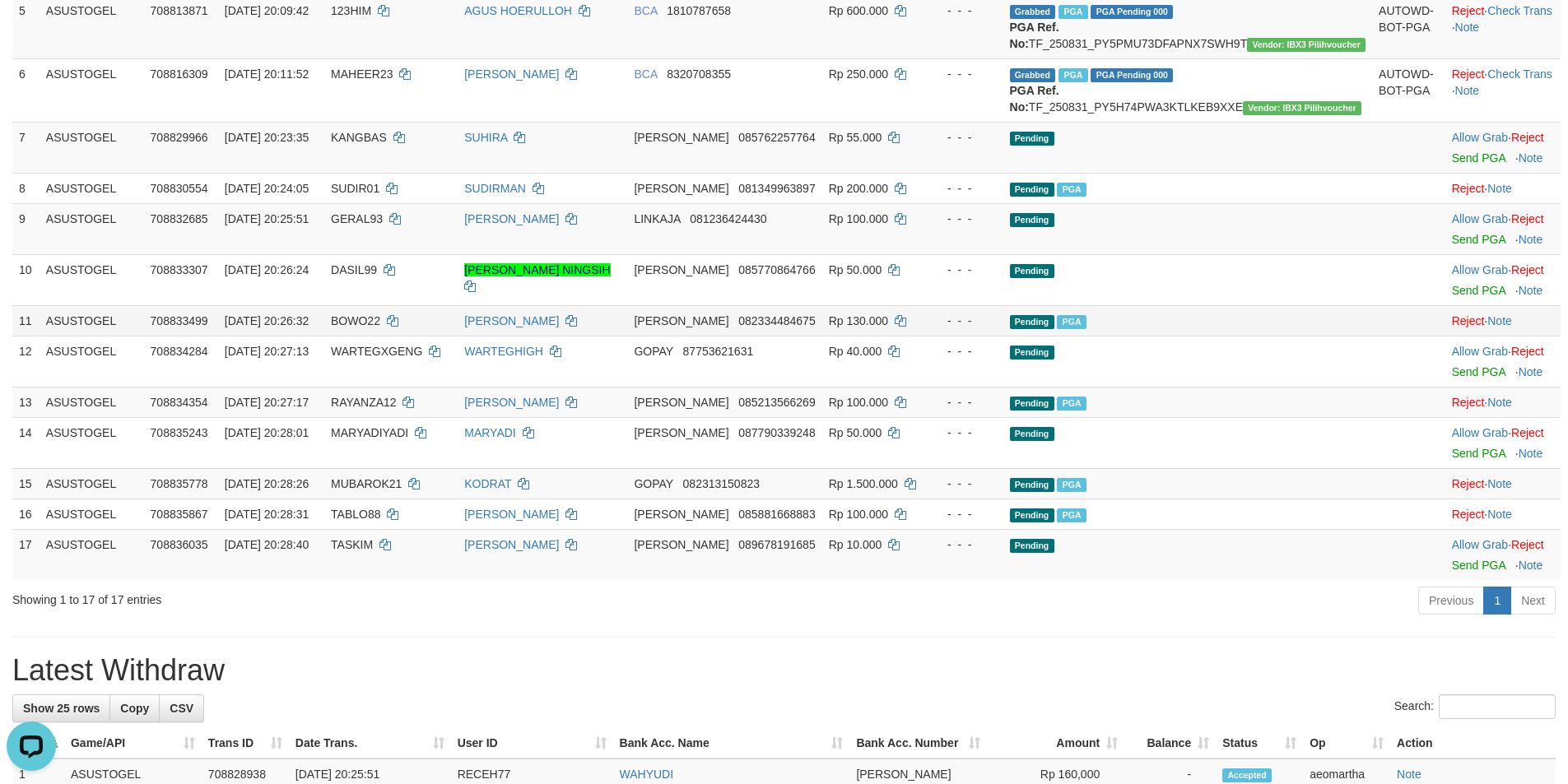
scroll to position [433, 0]
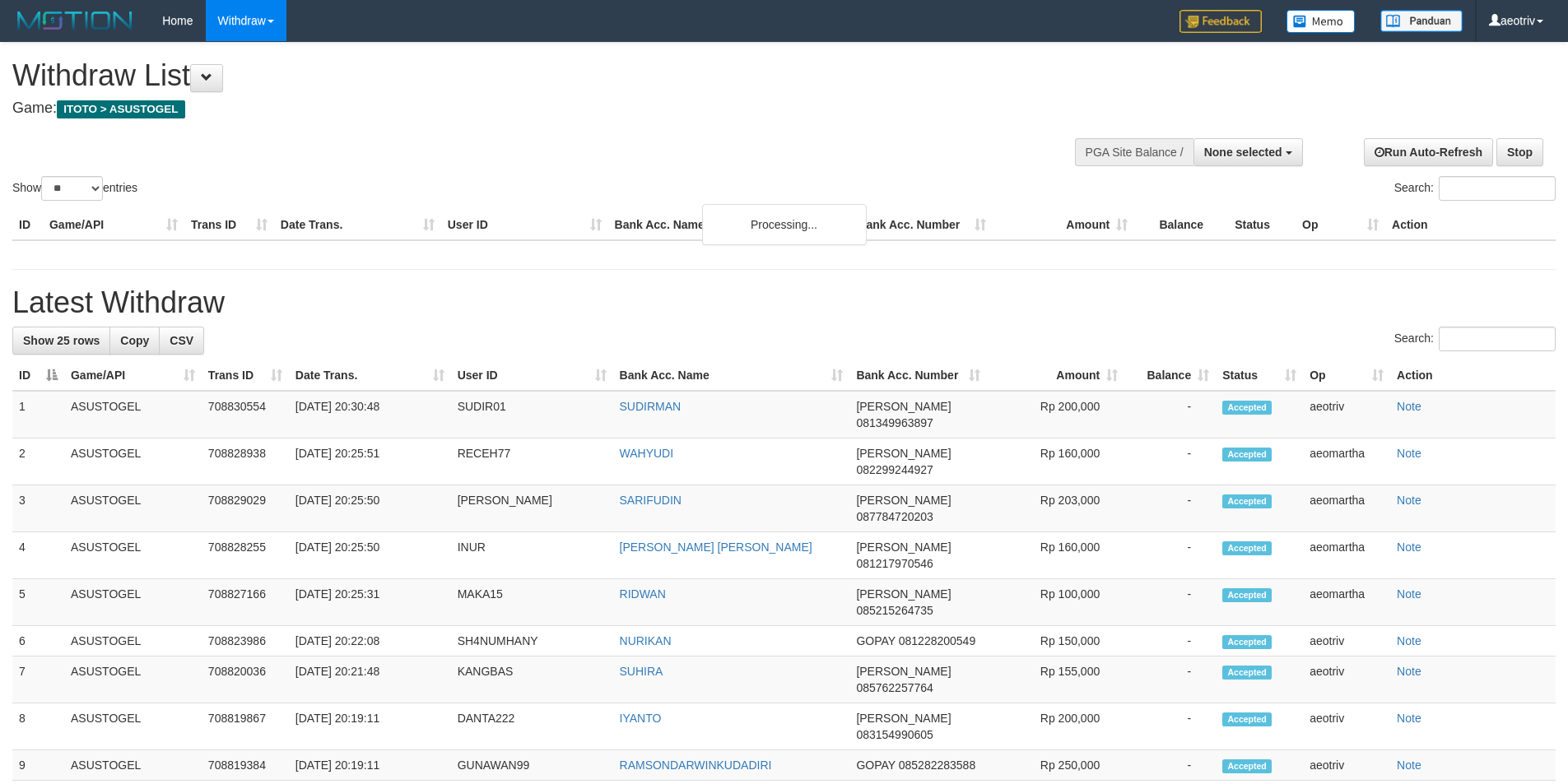
select select
select select "**"
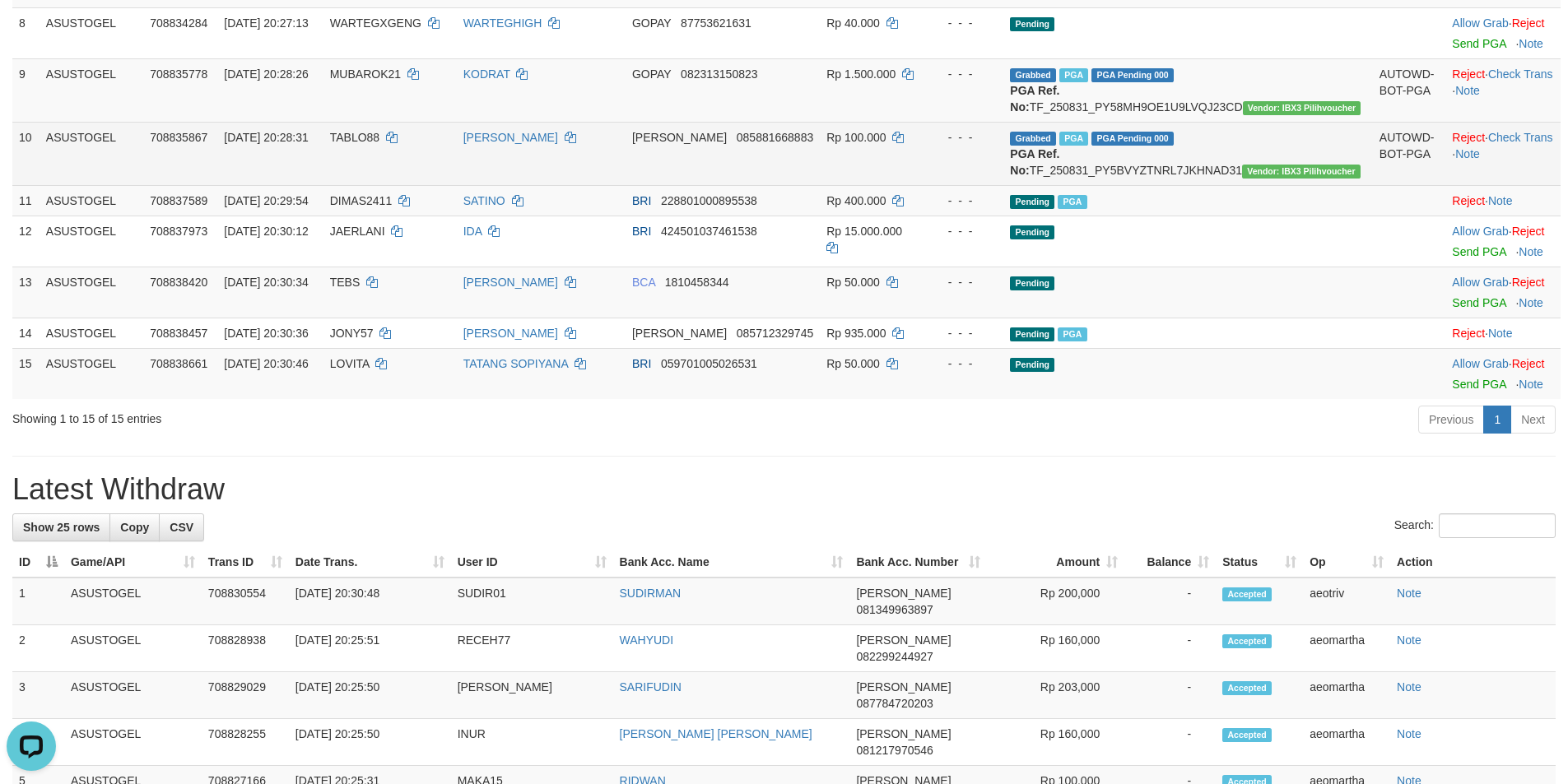
scroll to position [675, 0]
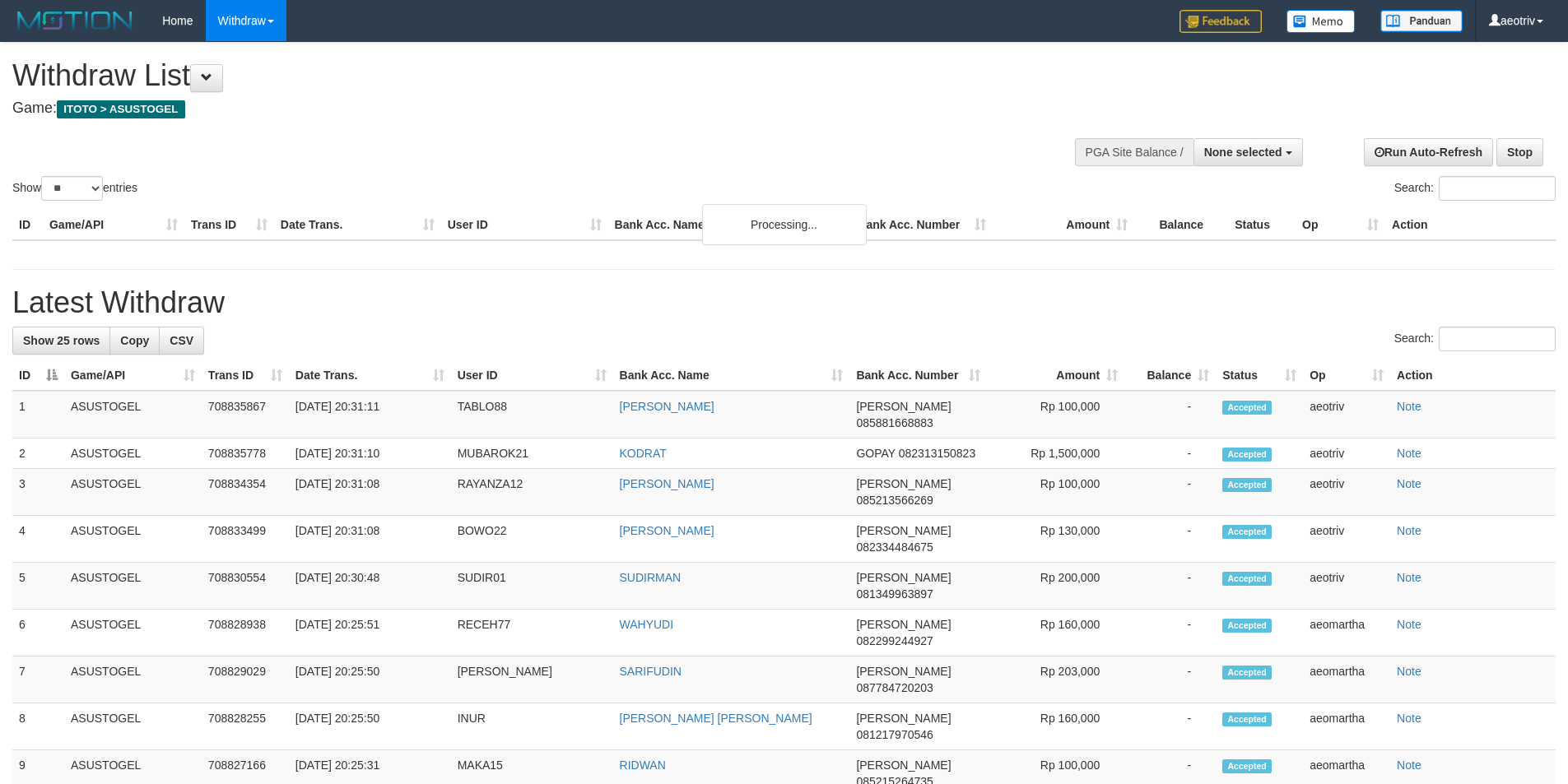
select select
select select "**"
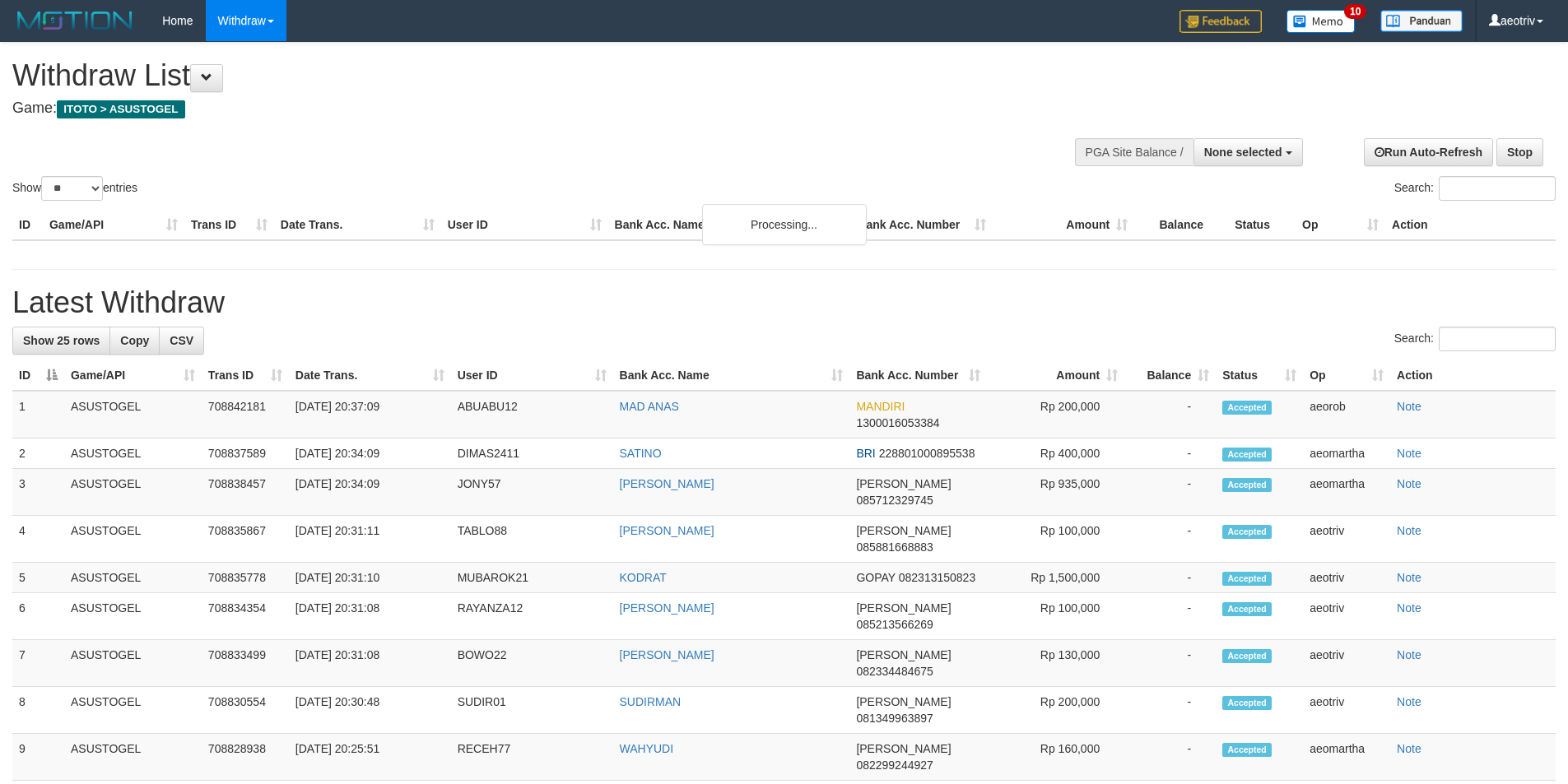
select select
select select "**"
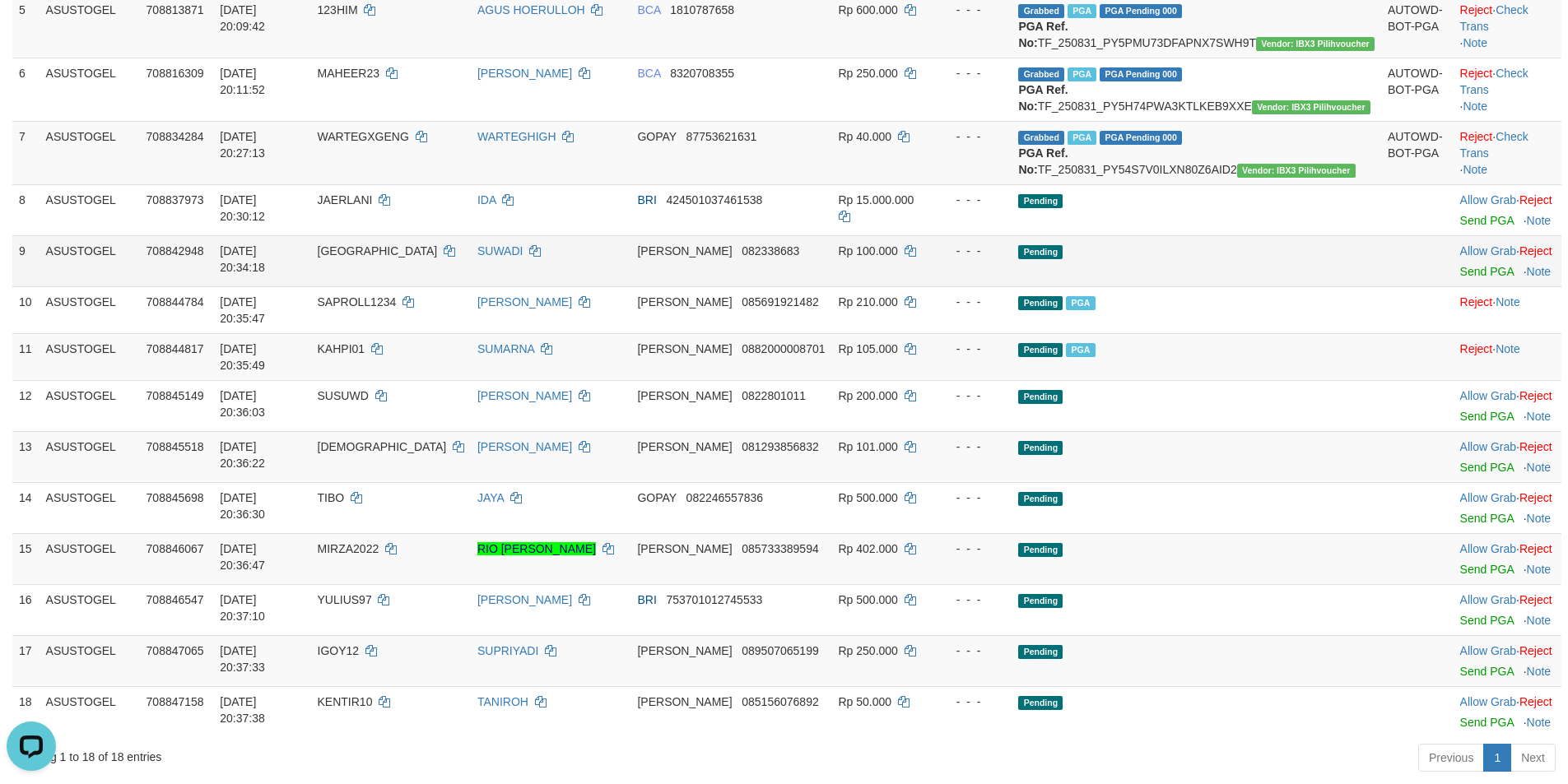
scroll to position [556, 0]
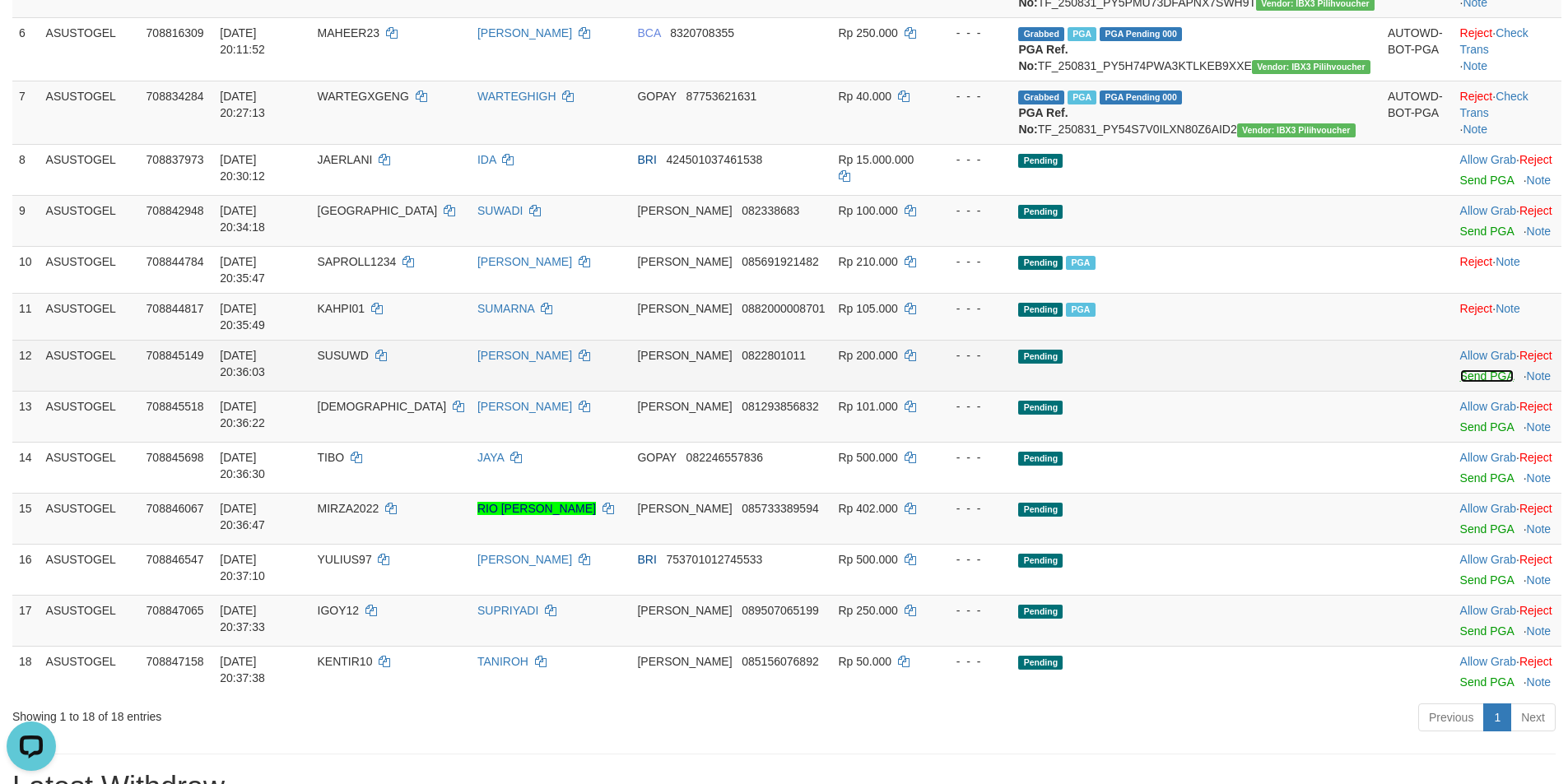
click at [1460, 382] on link "Send PGA" at bounding box center [1486, 375] width 54 height 13
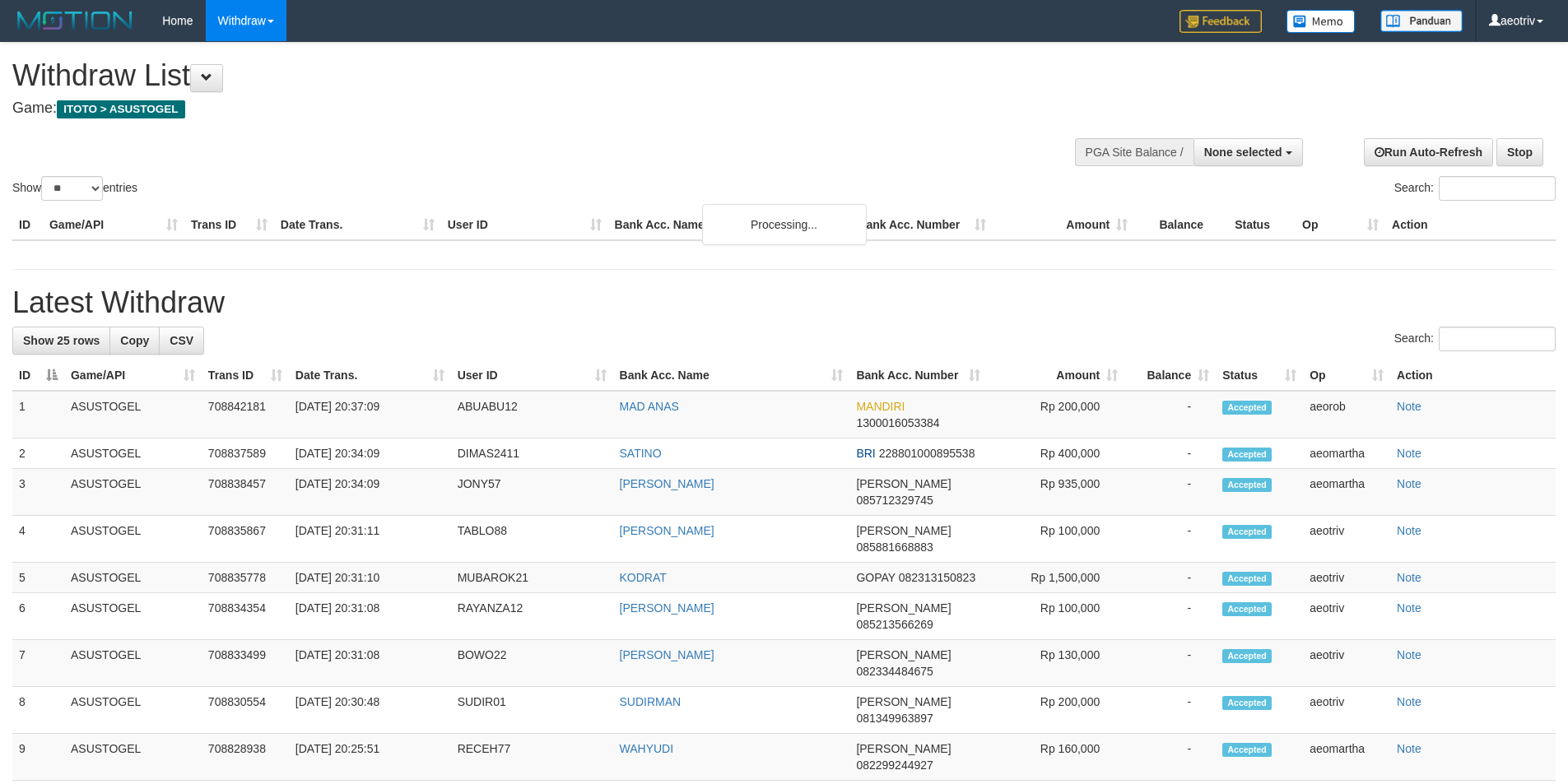
select select
select select "**"
select select
select select "**"
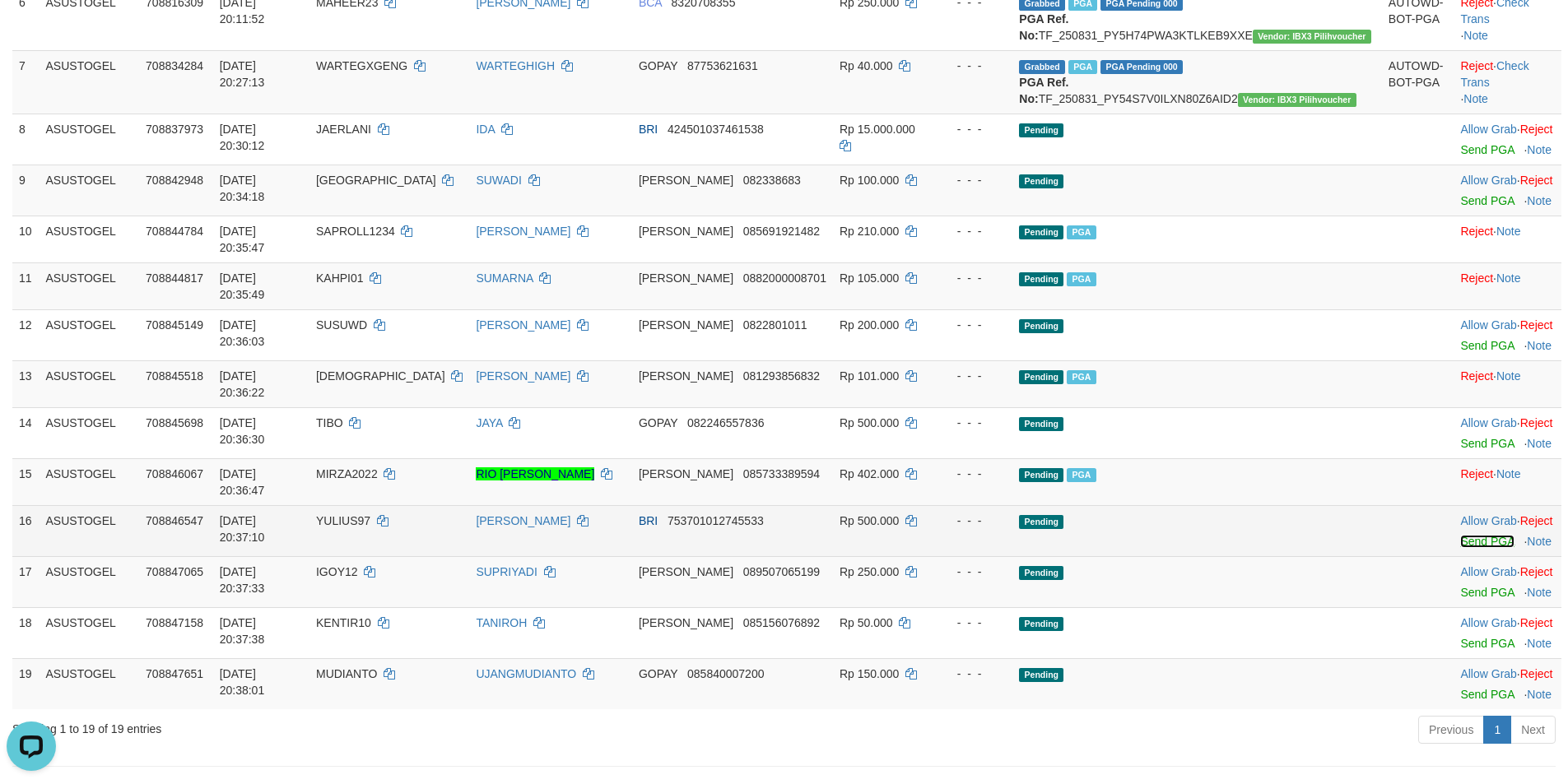
click at [1460, 548] on link "Send PGA" at bounding box center [1486, 541] width 54 height 13
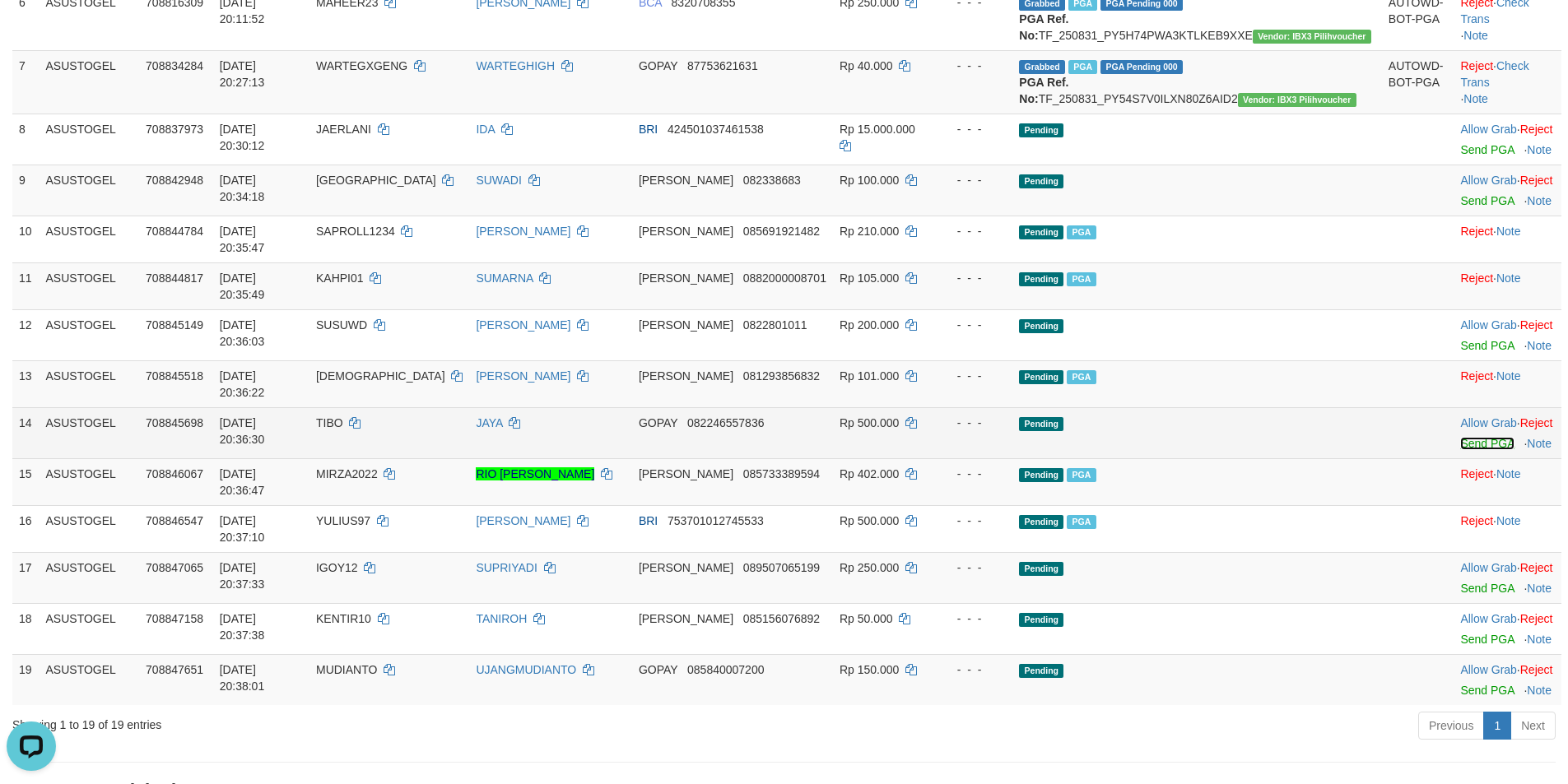
click at [1460, 450] on link "Send PGA" at bounding box center [1486, 443] width 54 height 13
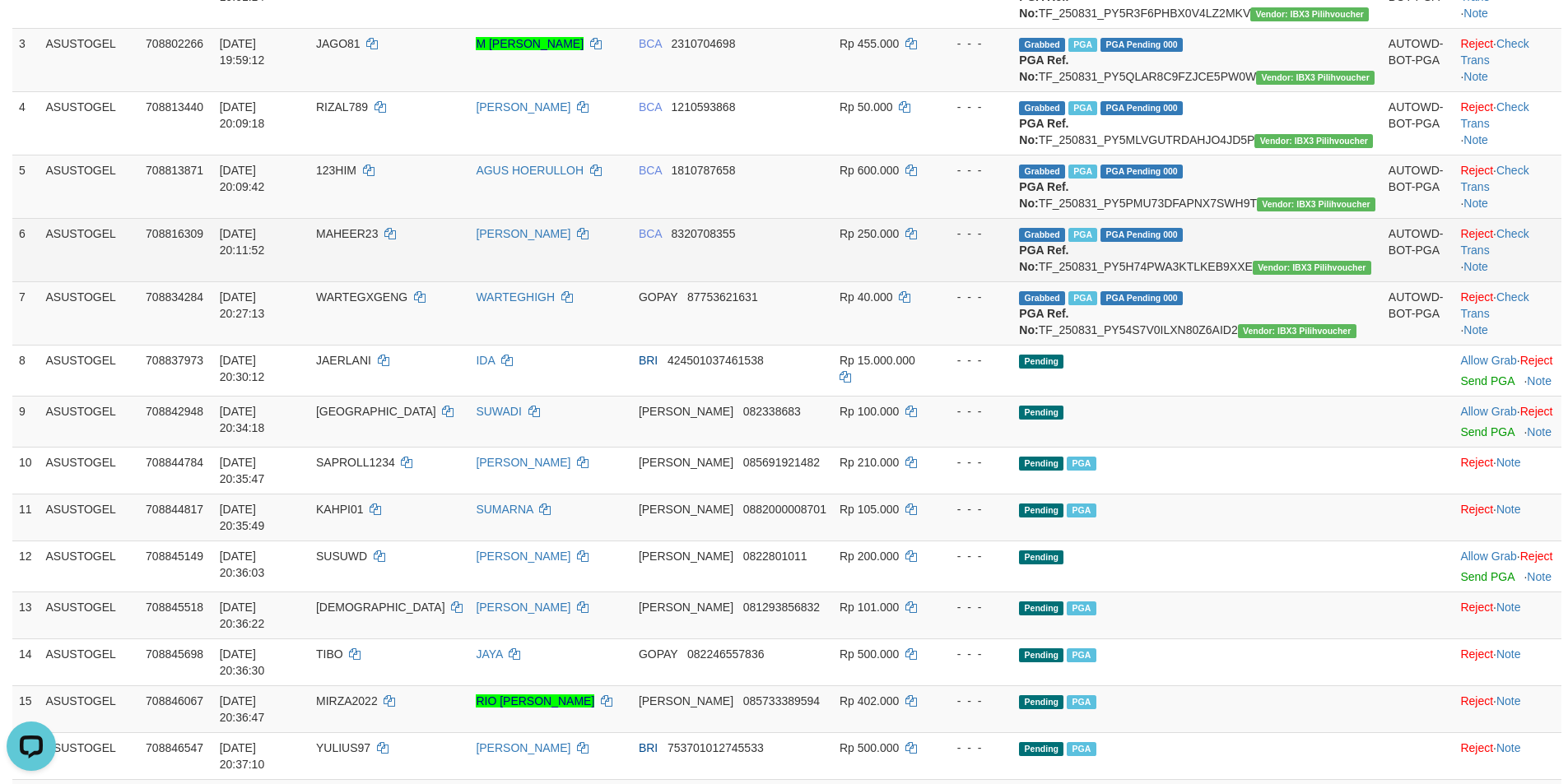
scroll to position [340, 0]
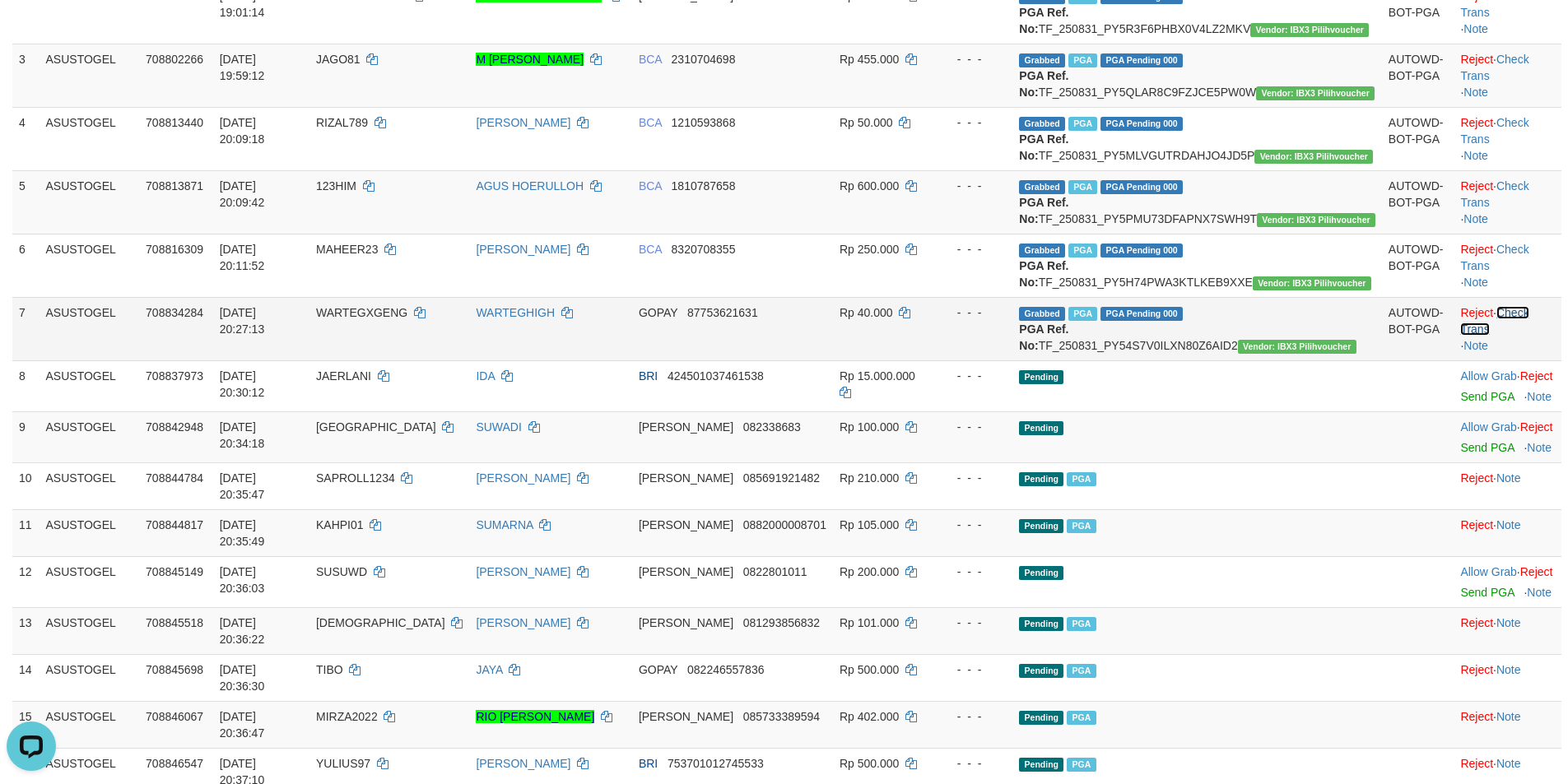
click at [1515, 335] on link "Check Trans" at bounding box center [1494, 320] width 68 height 30
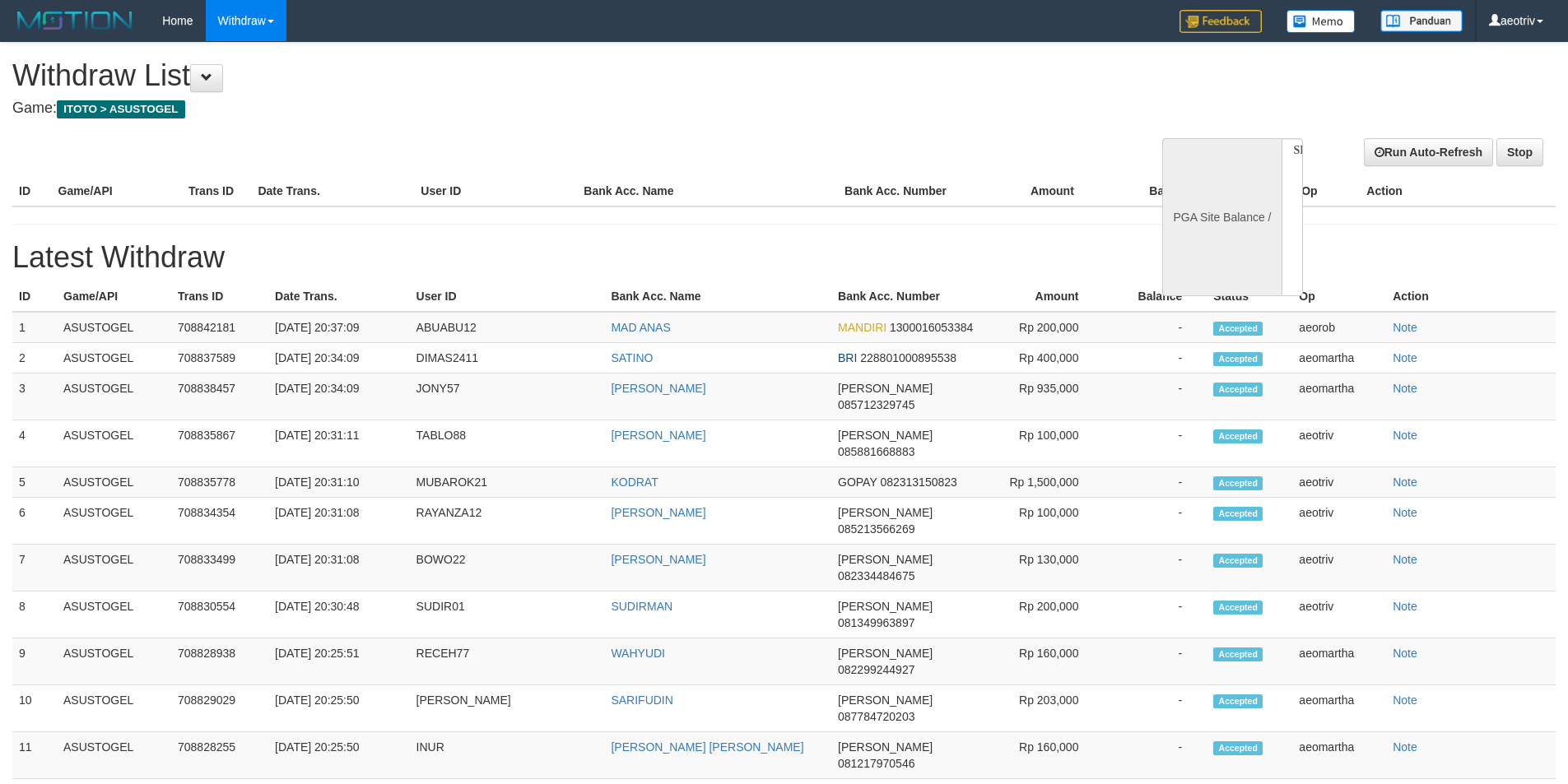
select select
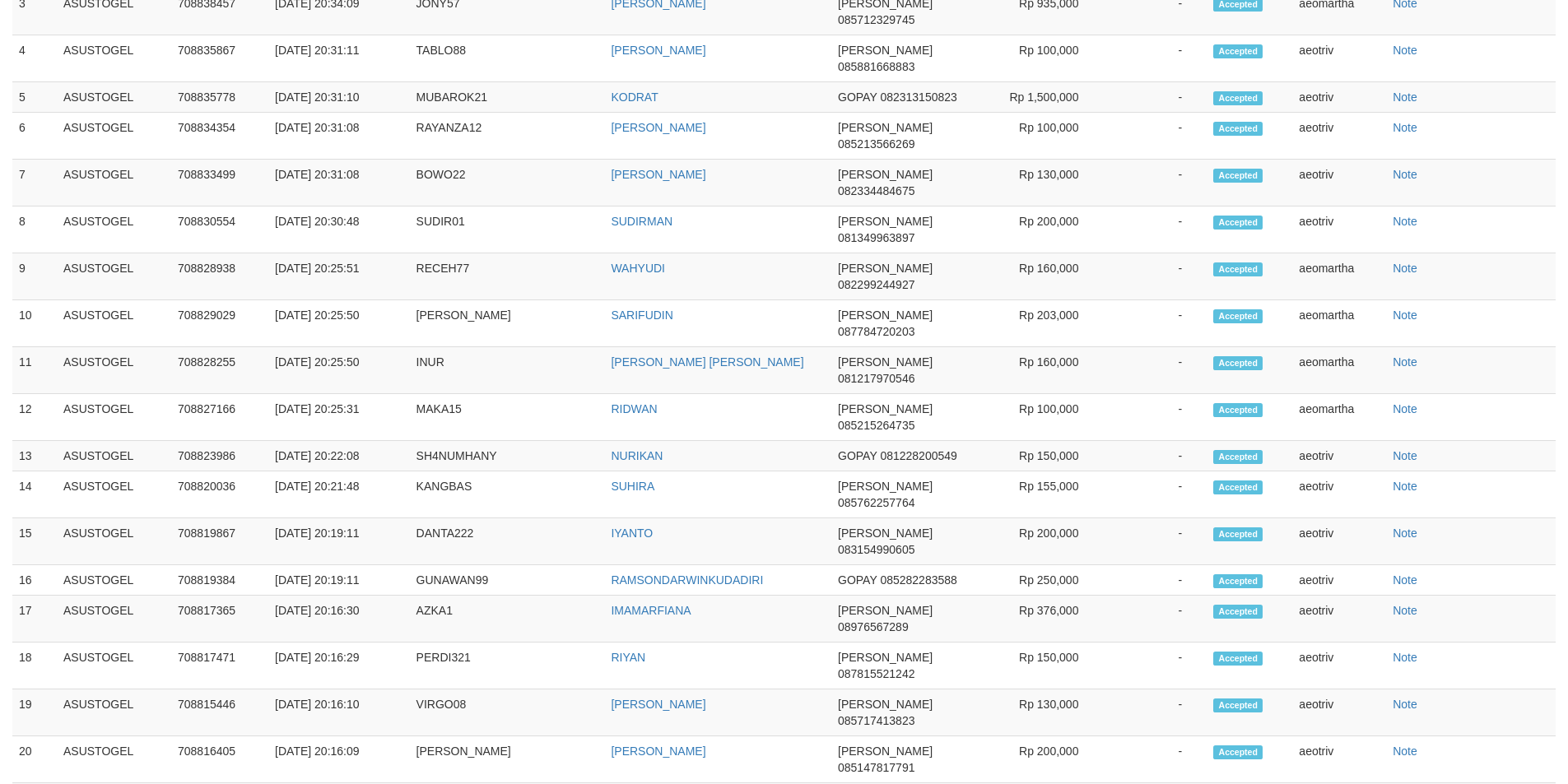
select select "**"
select select
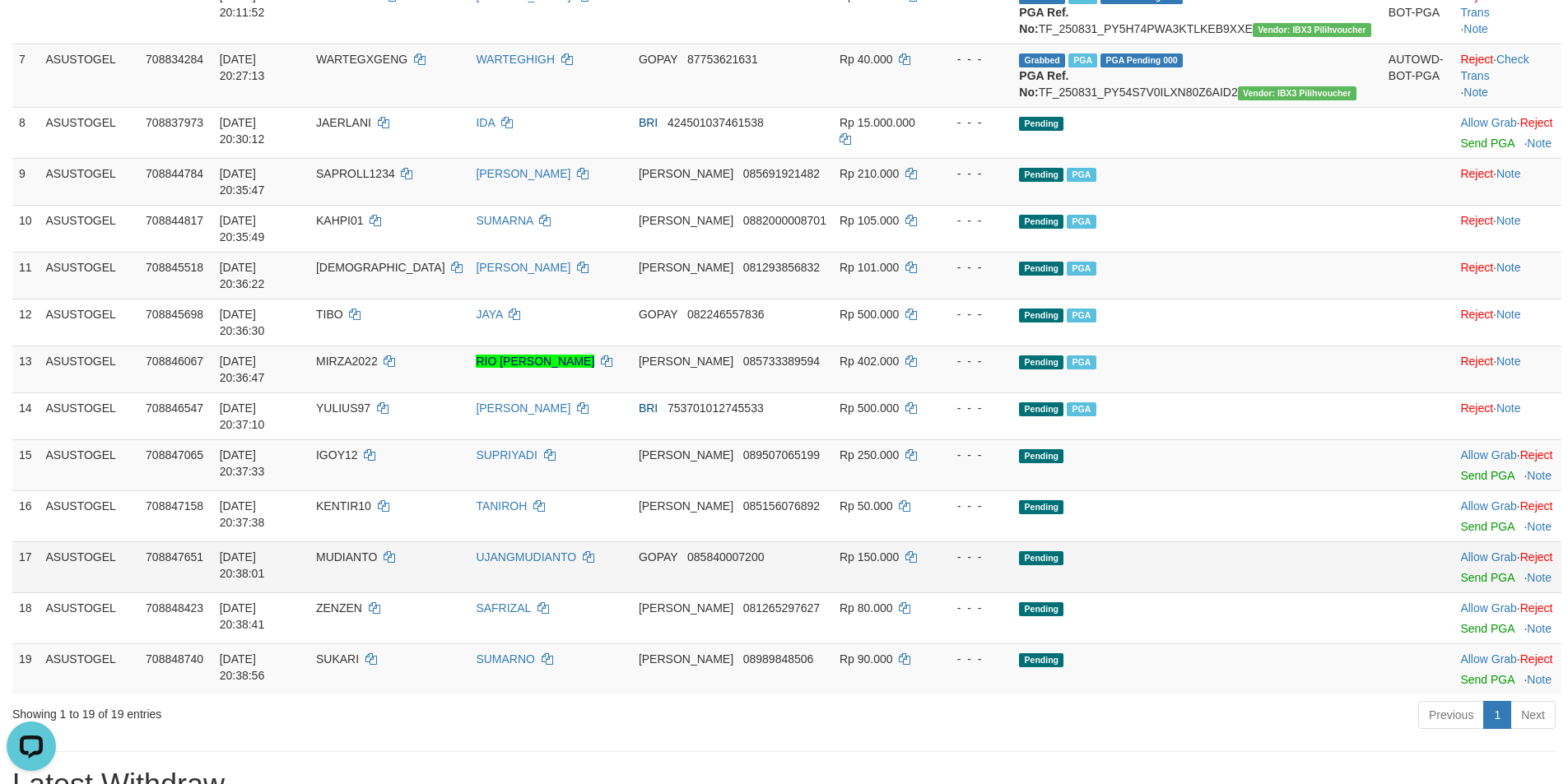
scroll to position [592, 0]
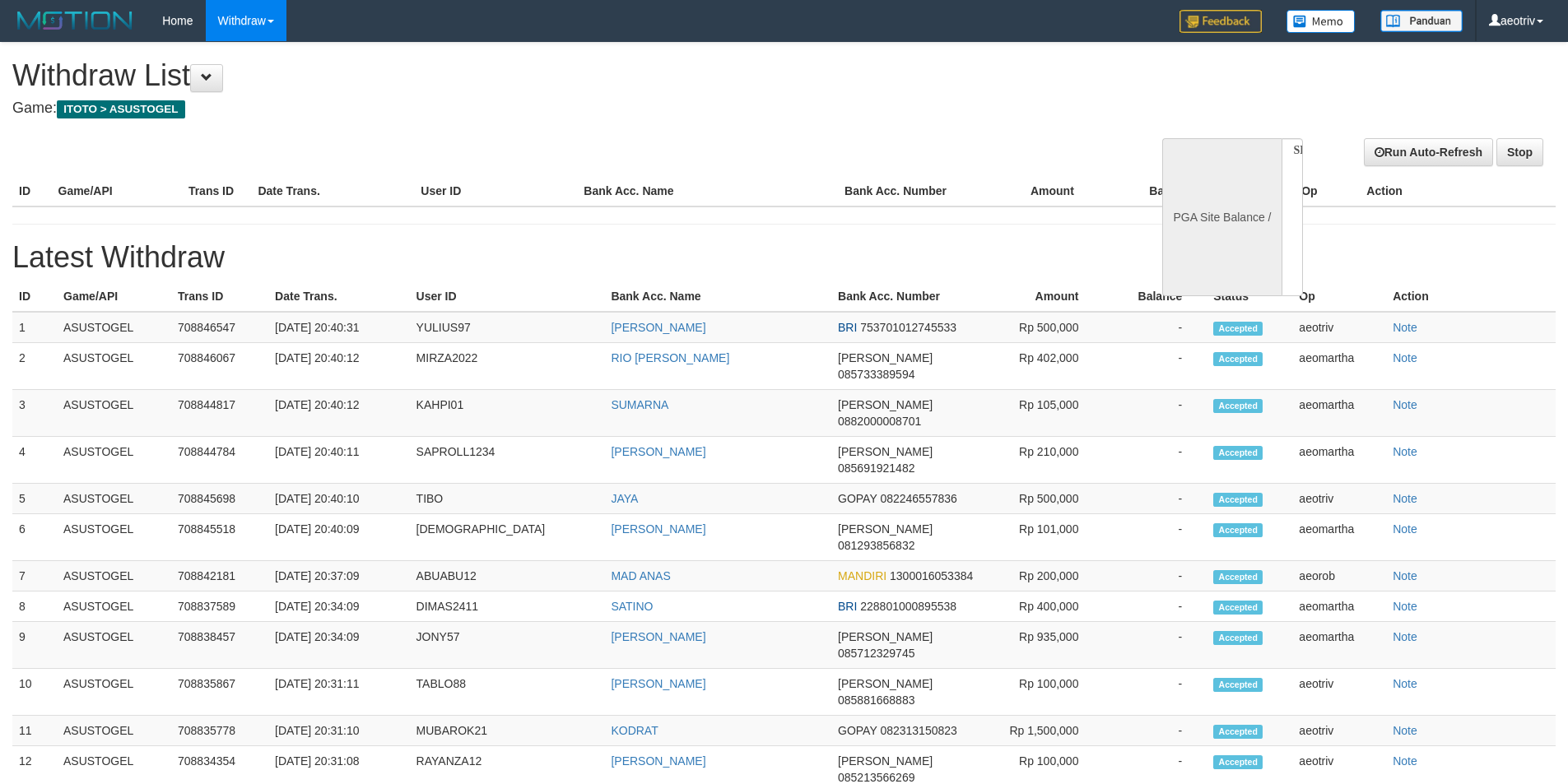
select select
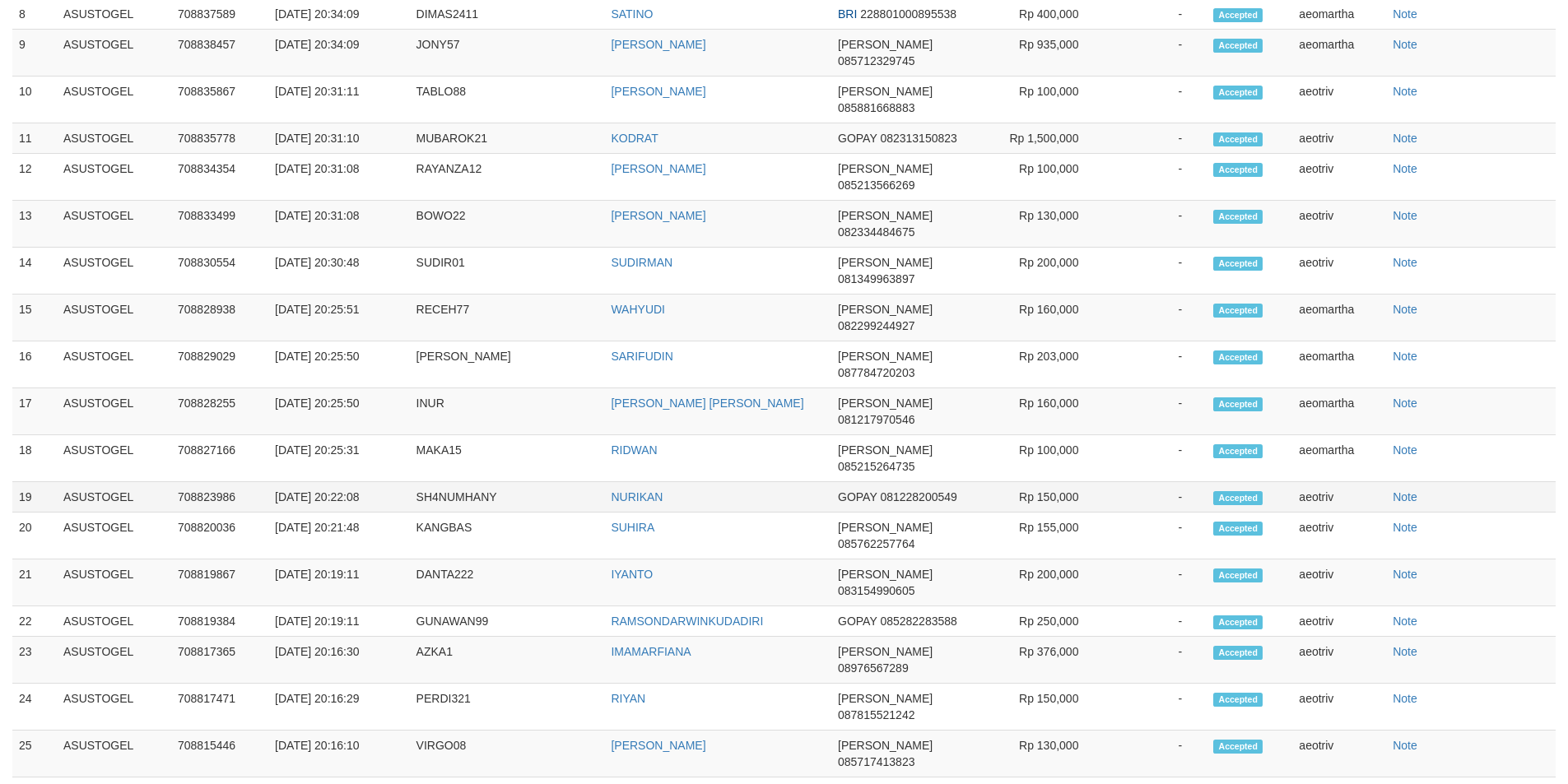
select select "**"
select select
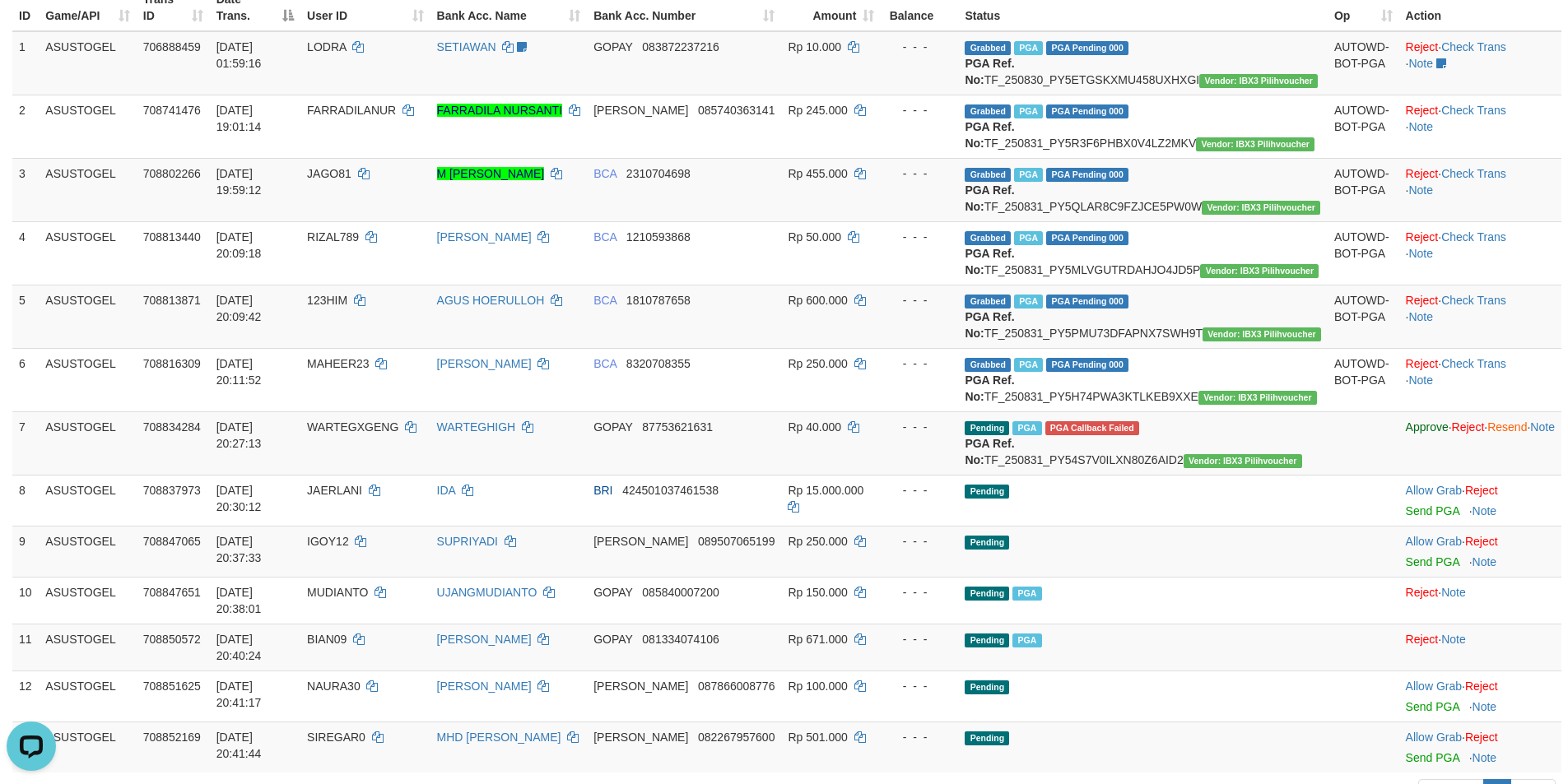
scroll to position [391, 0]
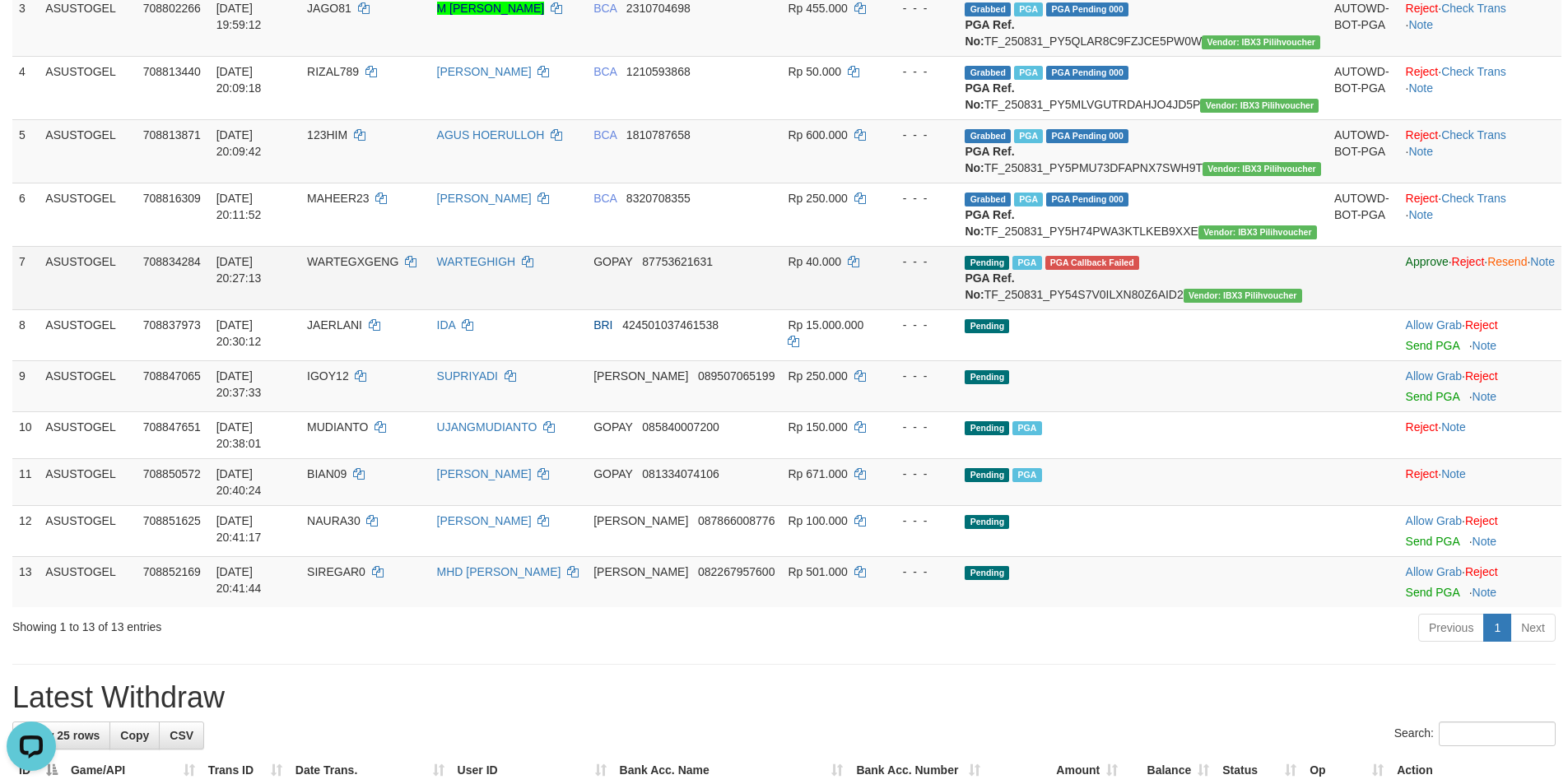
drag, startPoint x: 1037, startPoint y: 392, endPoint x: 1255, endPoint y: 395, distance: 218.0
click at [1255, 309] on td "Pending PGA PGA Callback Failed {"signature":"9aa72ba09a89d141aa8c549c4dfc7d8a8…" at bounding box center [1143, 278] width 370 height 63
copy td "TF_250831_PY54S7V0ILXN80Z6AID2"
drag, startPoint x: 362, startPoint y: 358, endPoint x: 456, endPoint y: 368, distance: 94.5
click at [429, 309] on td "WARTEGXGENG" at bounding box center [365, 278] width 129 height 63
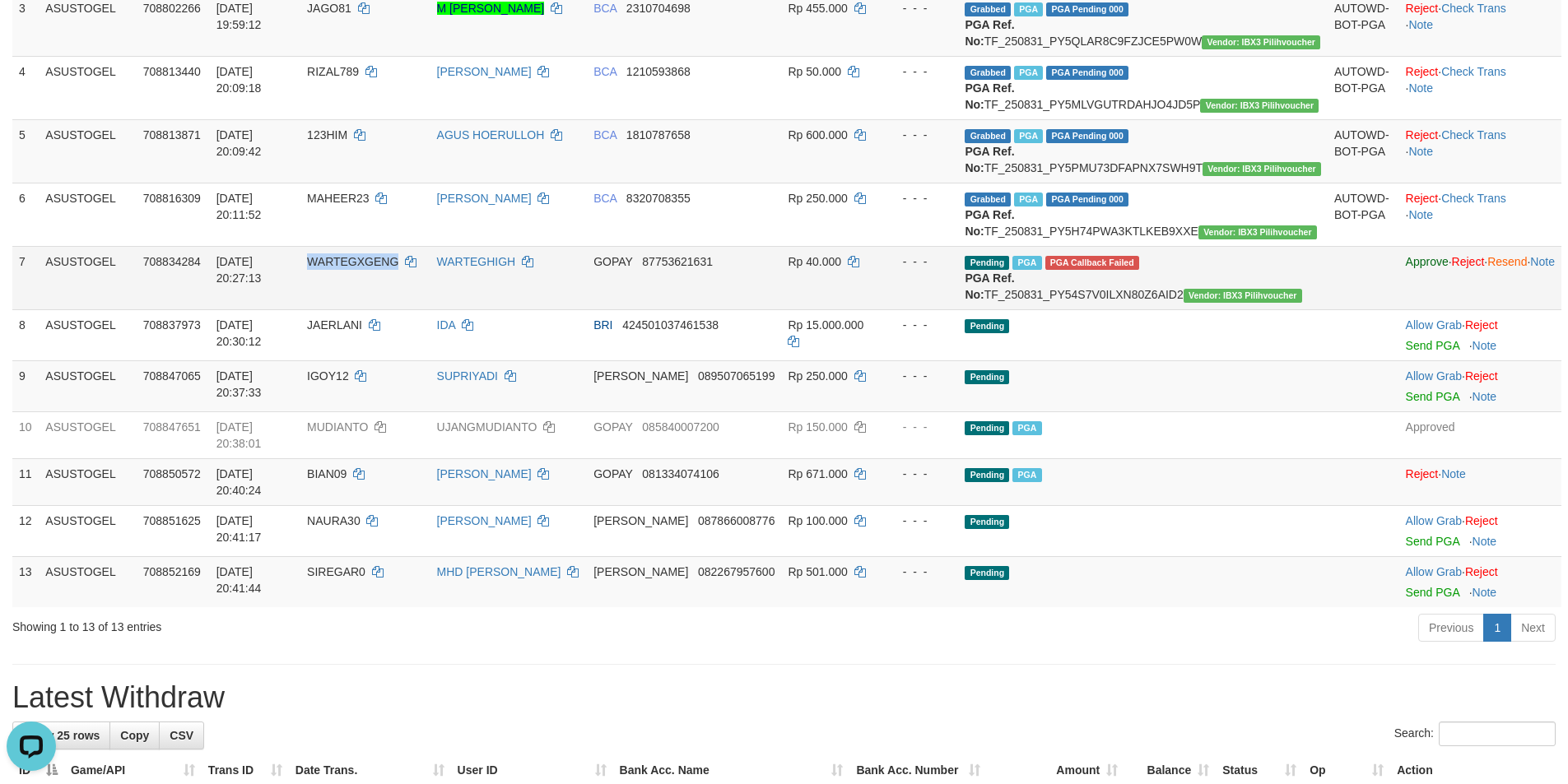
copy span "WARTEGXGENG"
drag, startPoint x: 862, startPoint y: 360, endPoint x: 912, endPoint y: 369, distance: 50.8
click at [881, 309] on td "Rp 40.000" at bounding box center [830, 278] width 100 height 63
copy td "40.000"
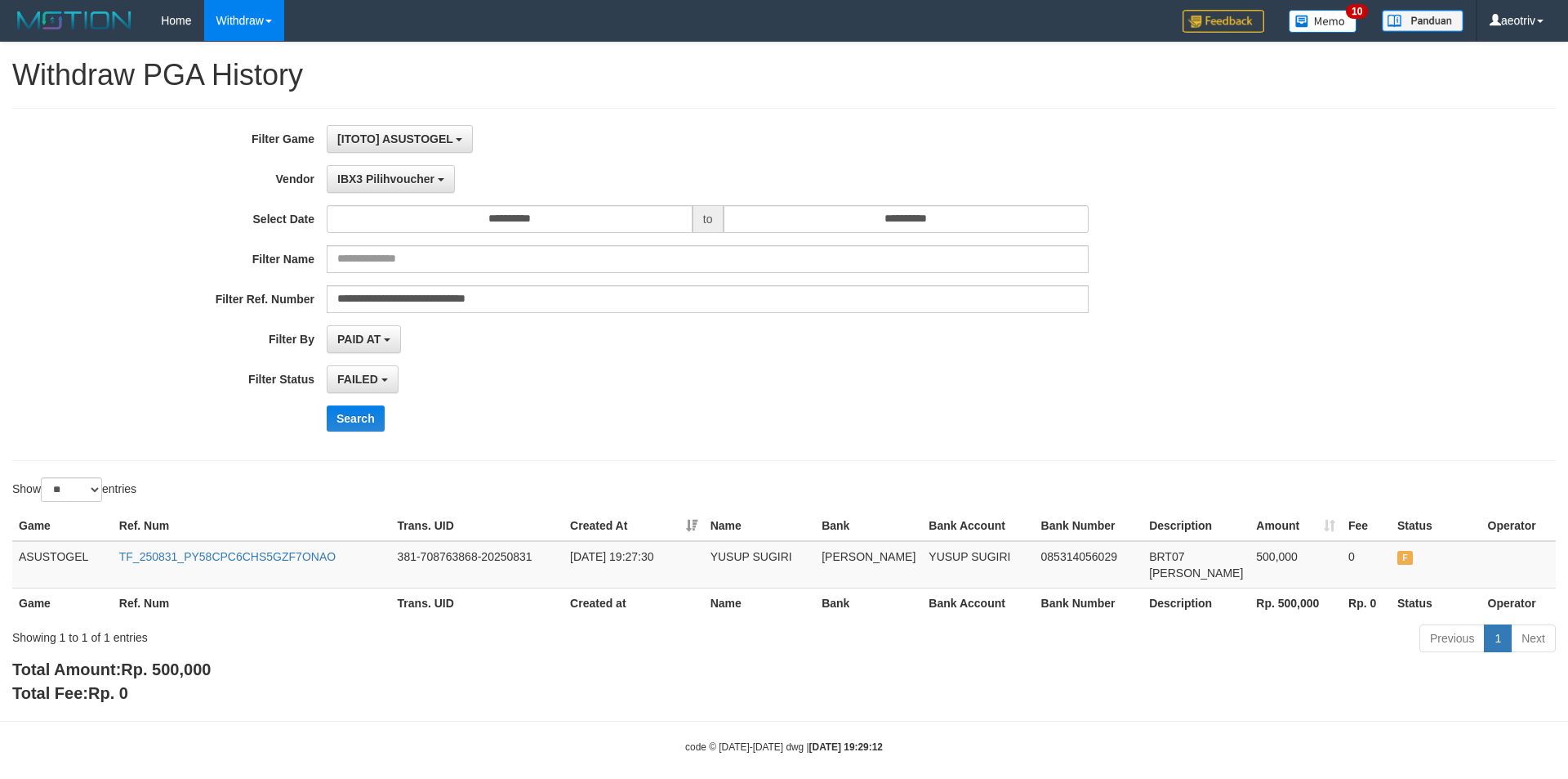
select select "**********"
select select "*"
select select "**"
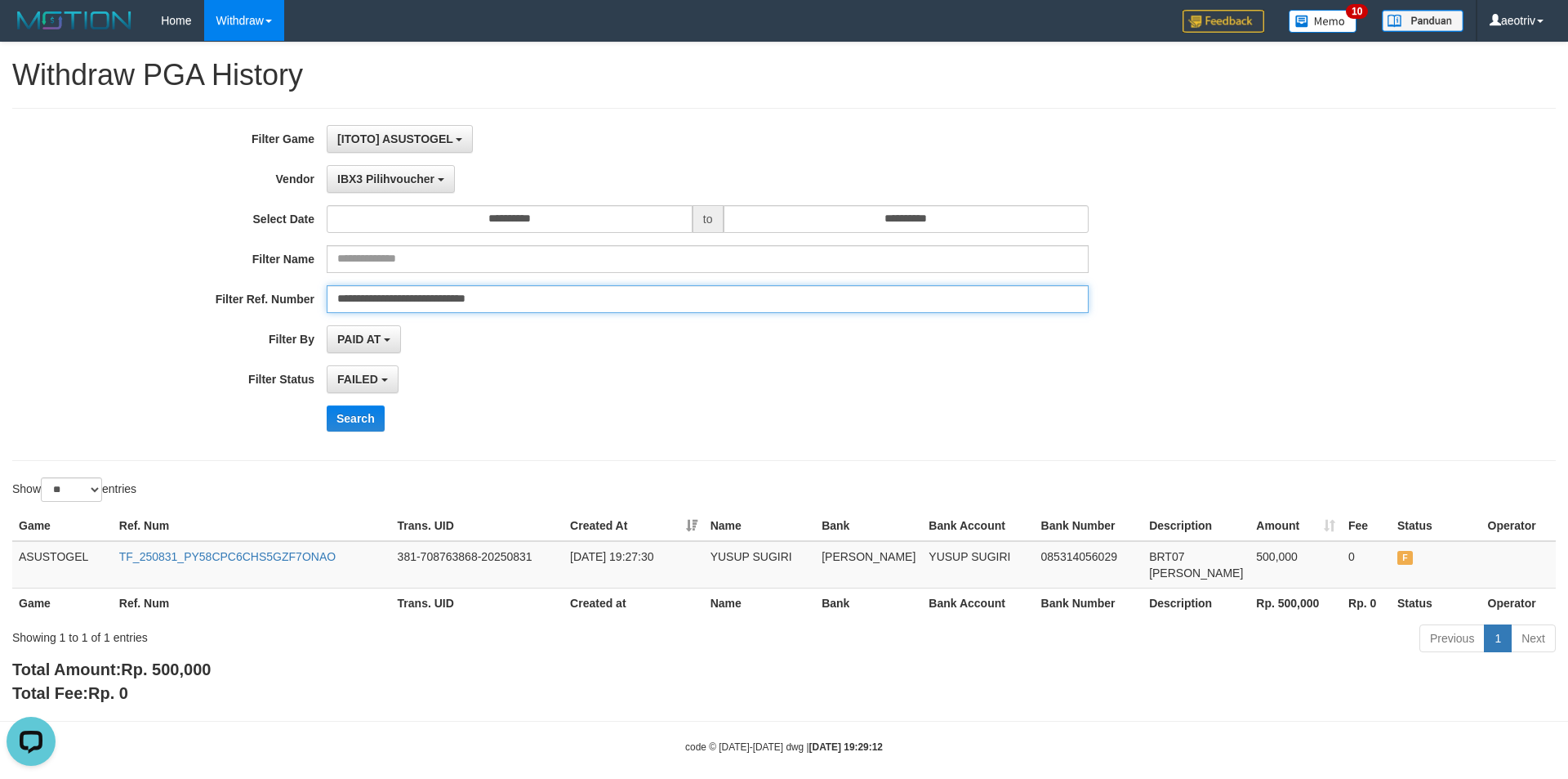
drag, startPoint x: 622, startPoint y: 295, endPoint x: 268, endPoint y: 299, distance: 354.0
click at [295, 305] on div "**********" at bounding box center [653, 299] width 1307 height 28
paste input "text"
type input "**********"
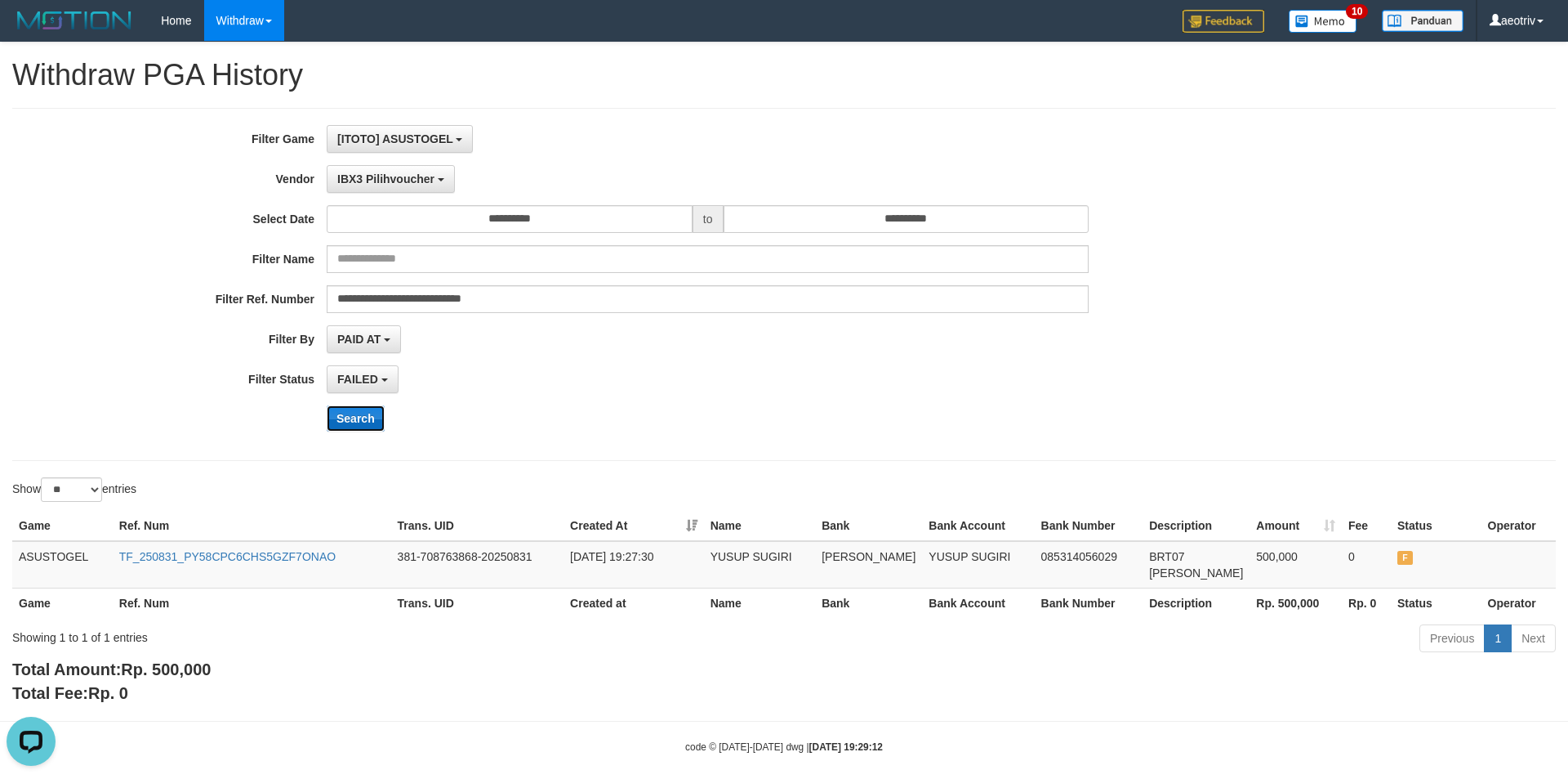
drag, startPoint x: 344, startPoint y: 417, endPoint x: 352, endPoint y: 409, distance: 11.3
click at [345, 417] on button "Search" at bounding box center [355, 418] width 58 height 26
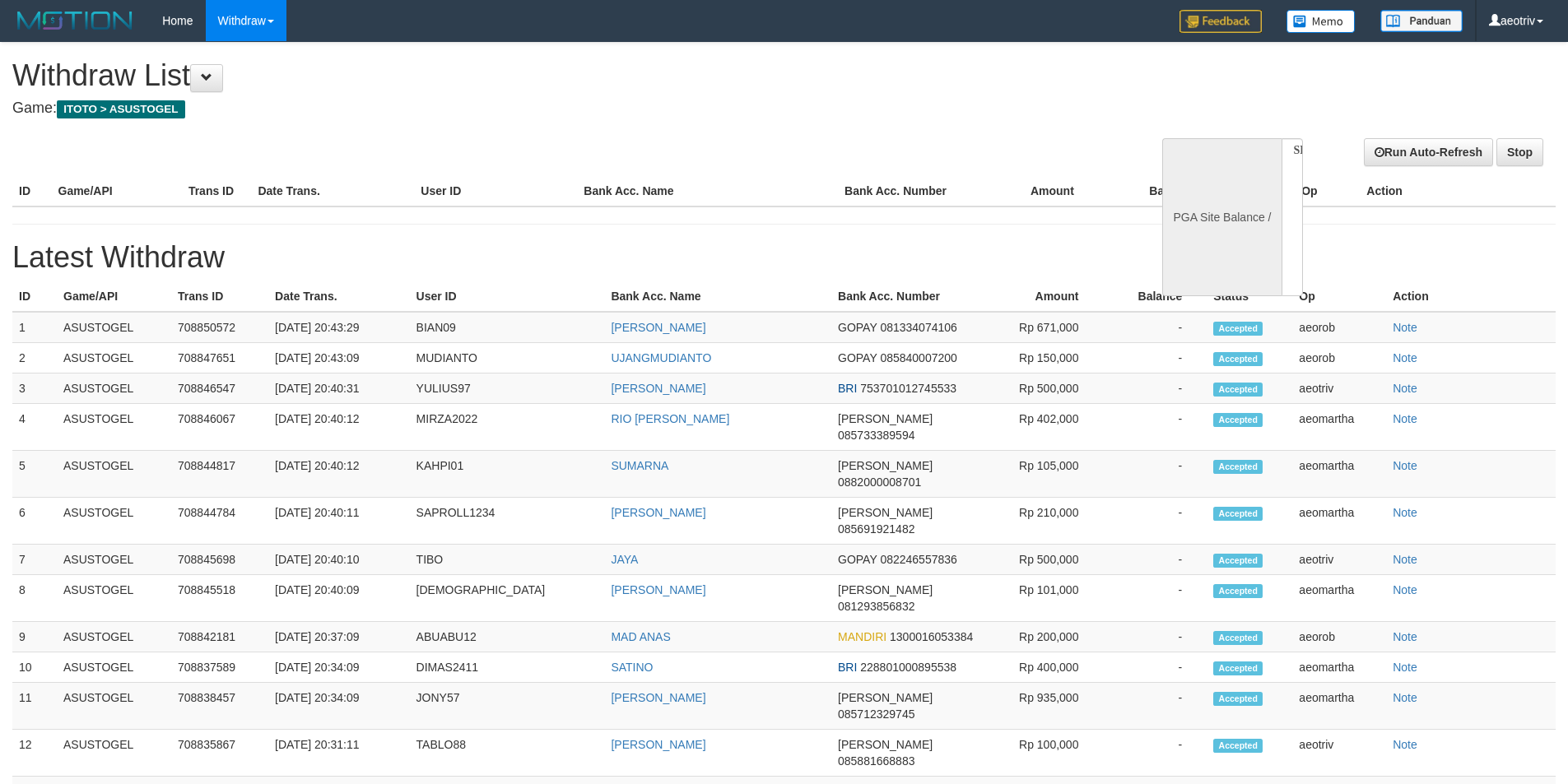
select select
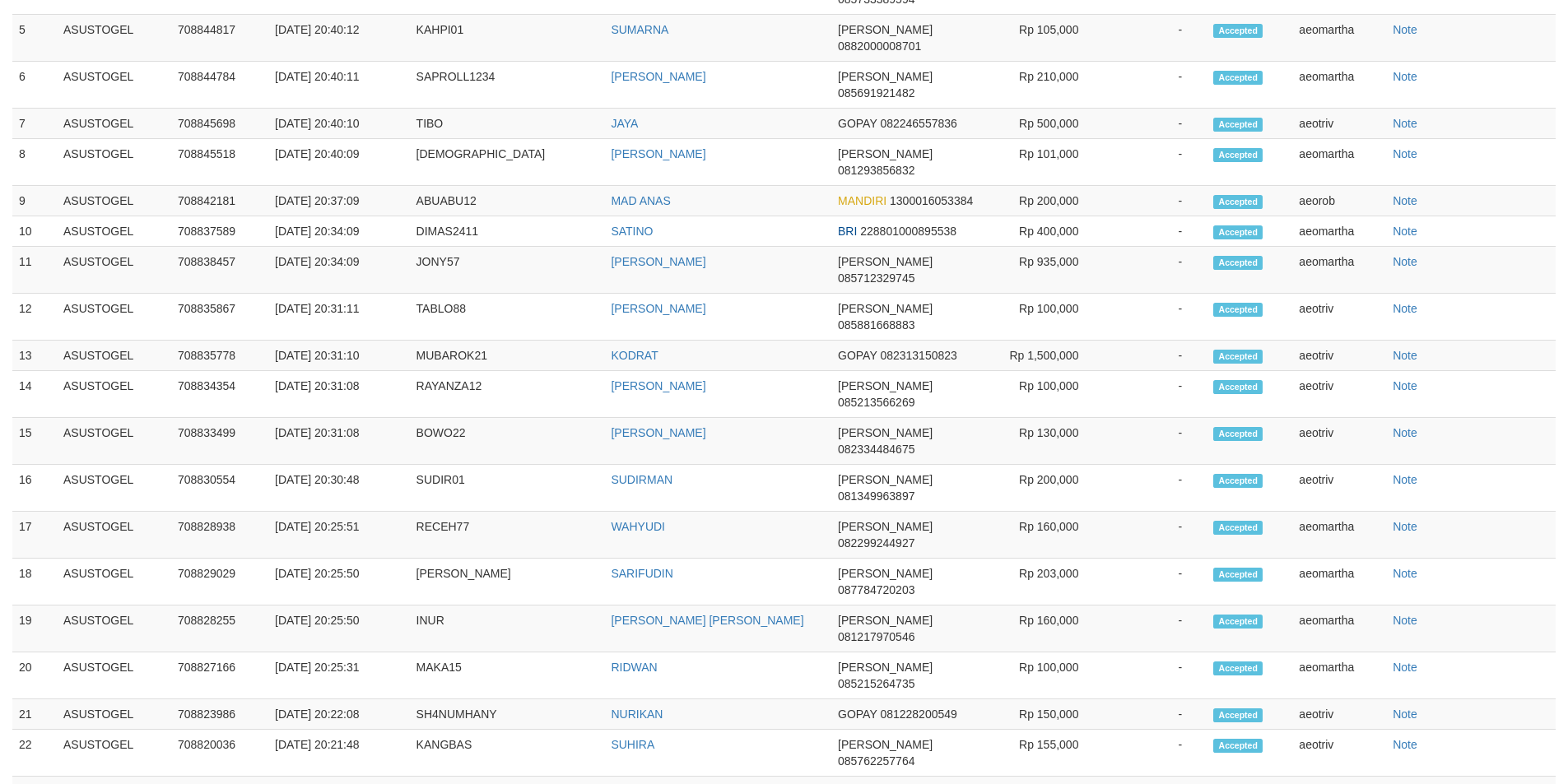
select select "**"
select select
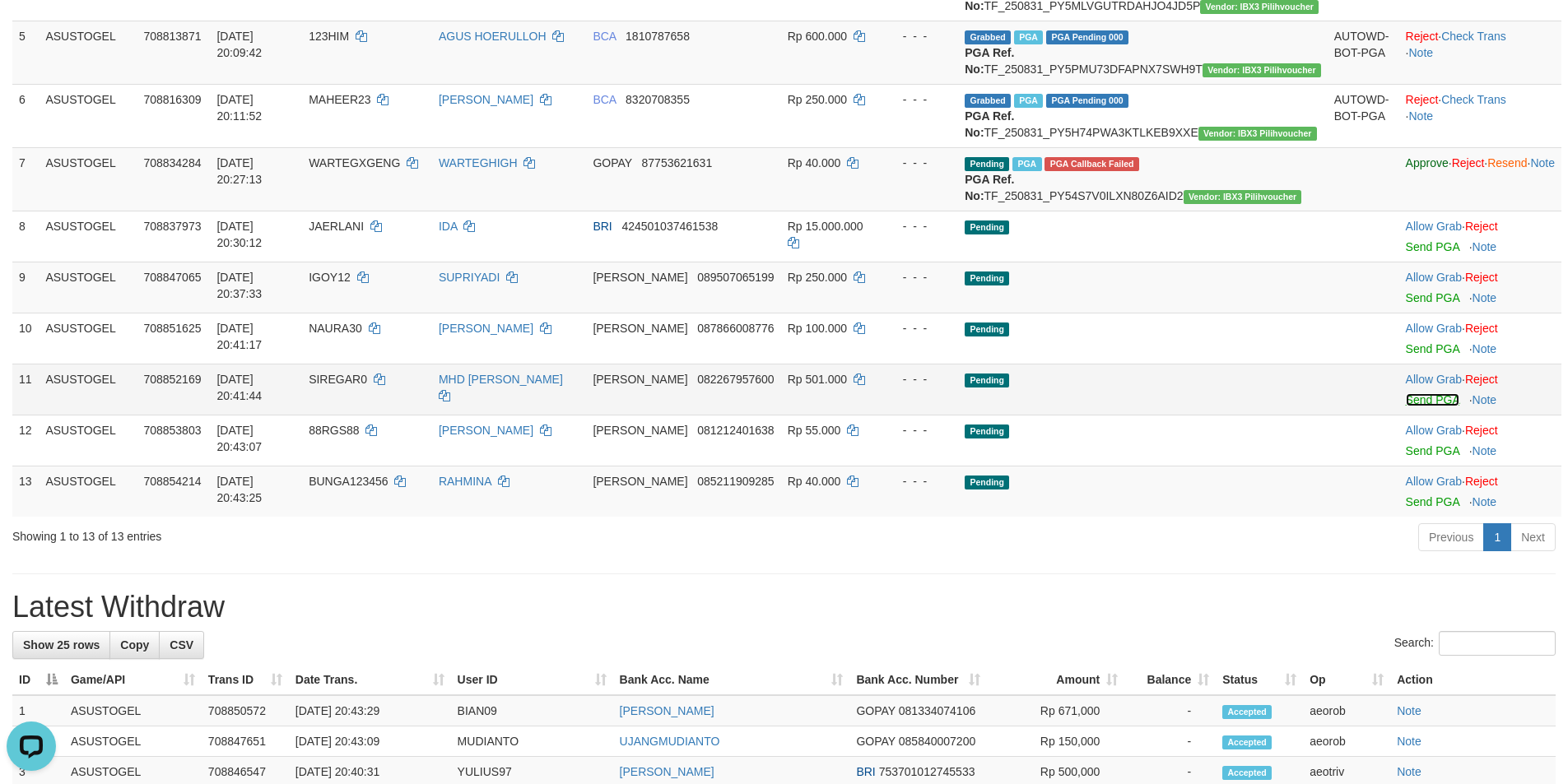
click at [1405, 406] on link "Send PGA" at bounding box center [1432, 399] width 54 height 13
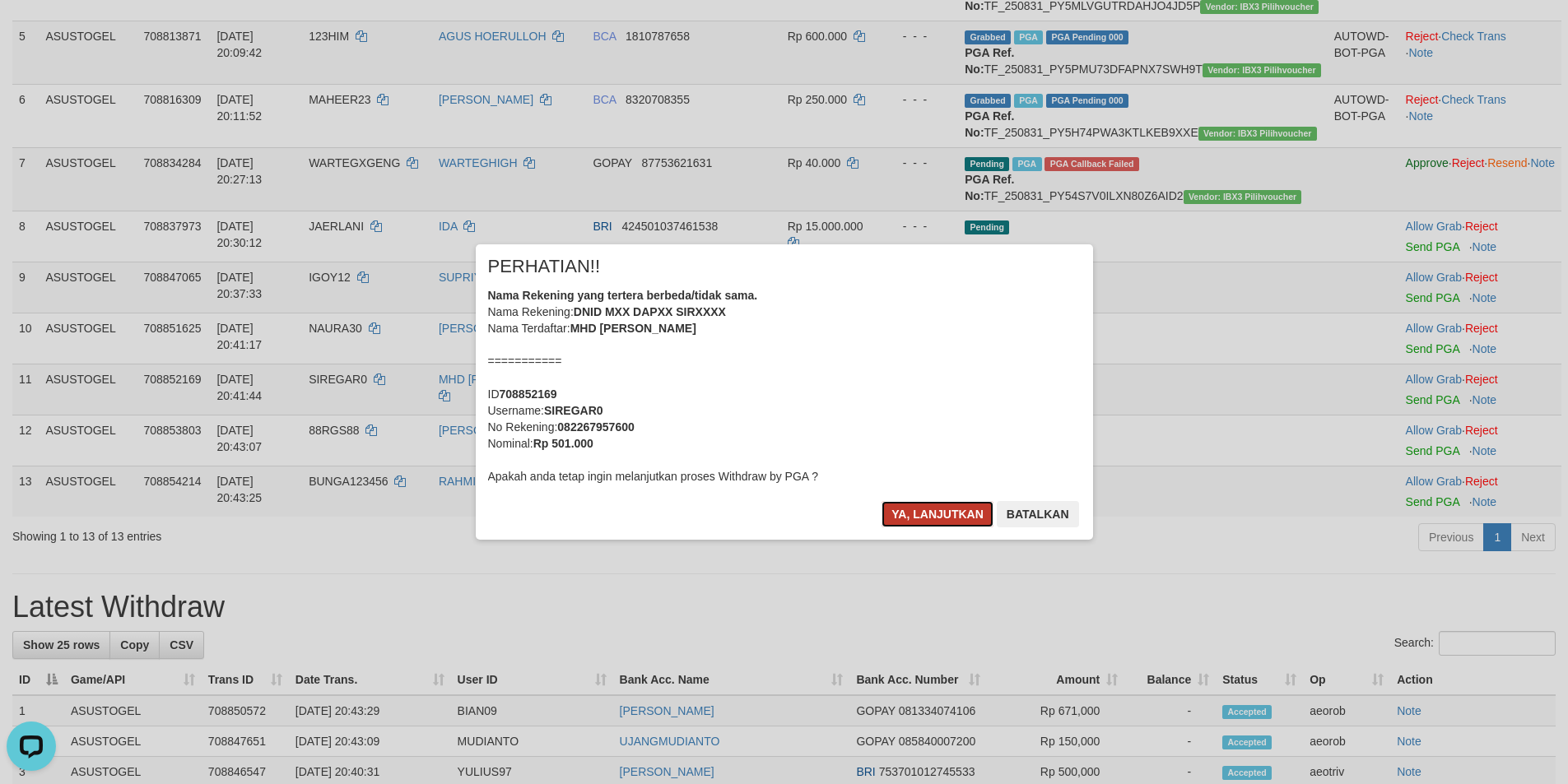
click at [910, 506] on button "Ya, lanjutkan" at bounding box center [937, 513] width 112 height 26
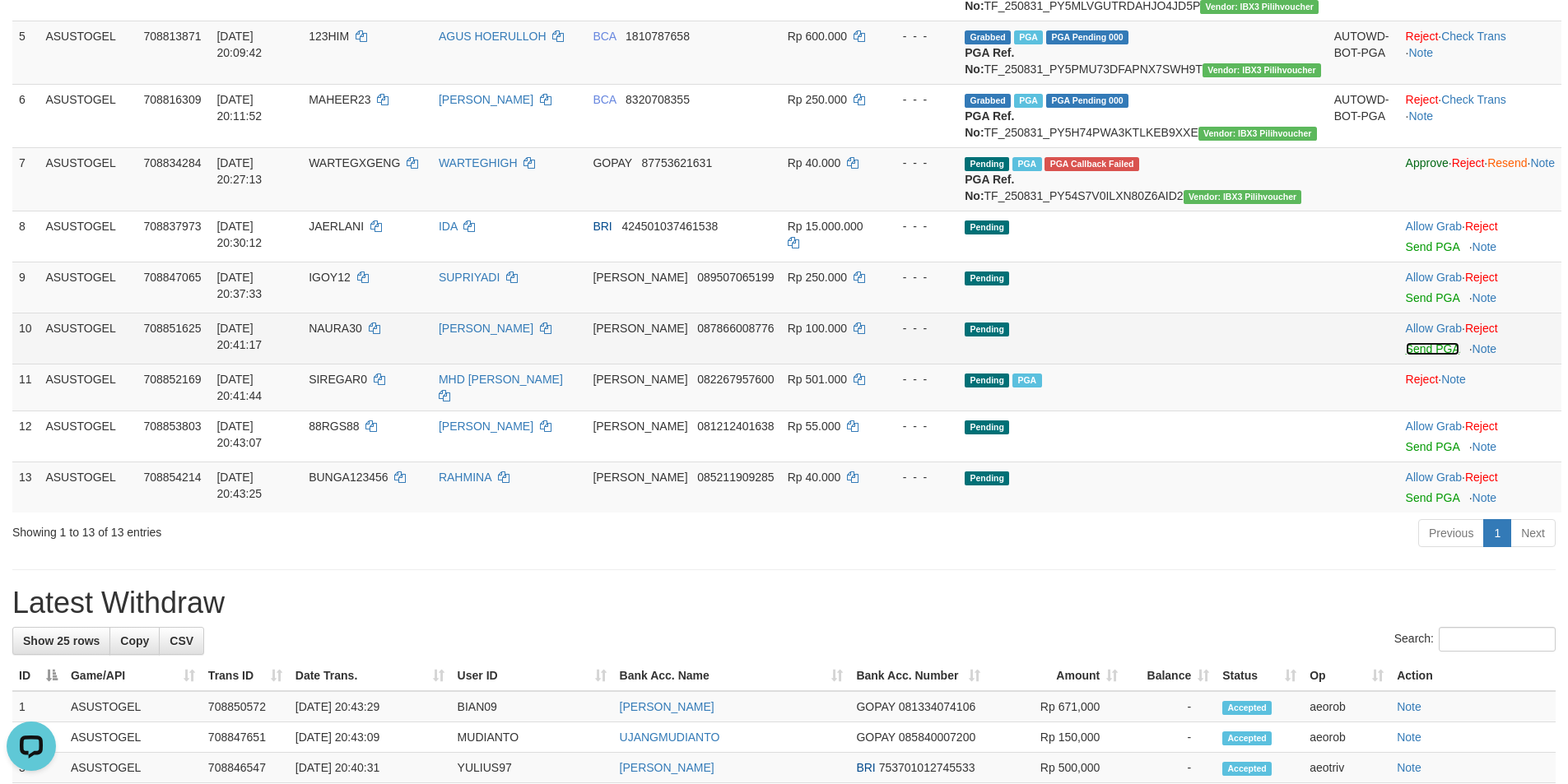
click at [1405, 355] on link "Send PGA" at bounding box center [1432, 348] width 54 height 13
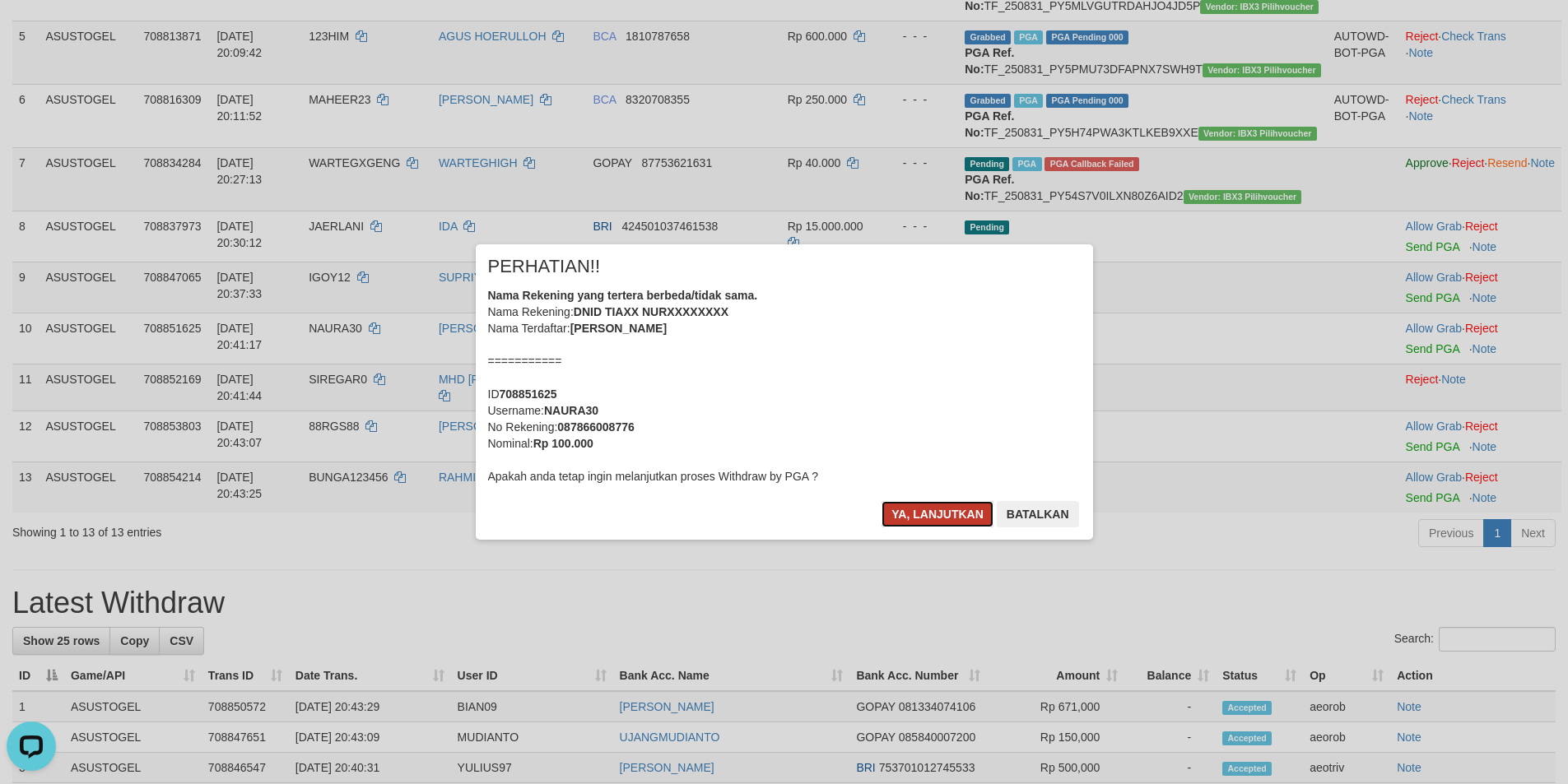
click at [919, 510] on button "Ya, lanjutkan" at bounding box center [937, 513] width 112 height 26
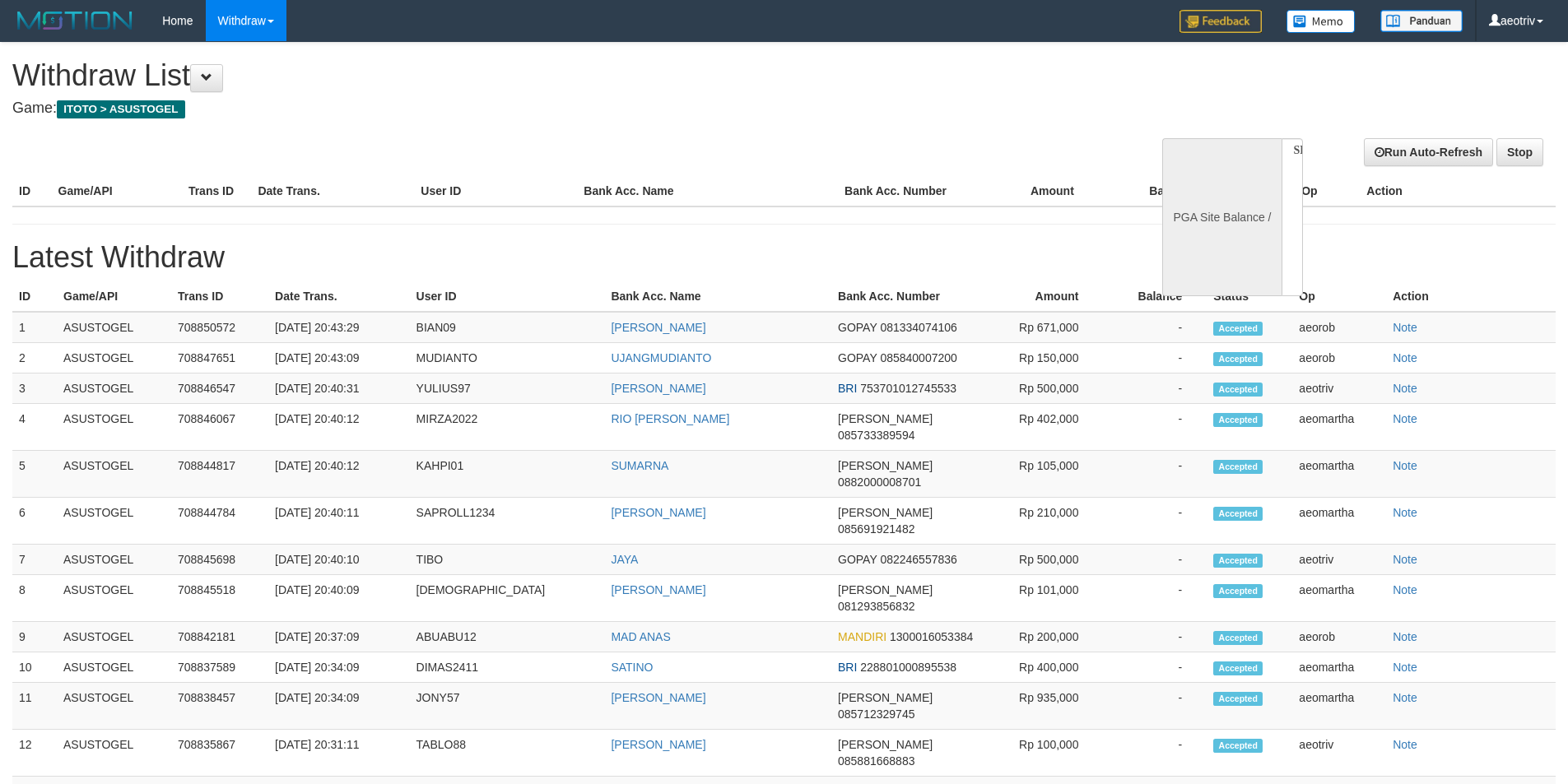
select select
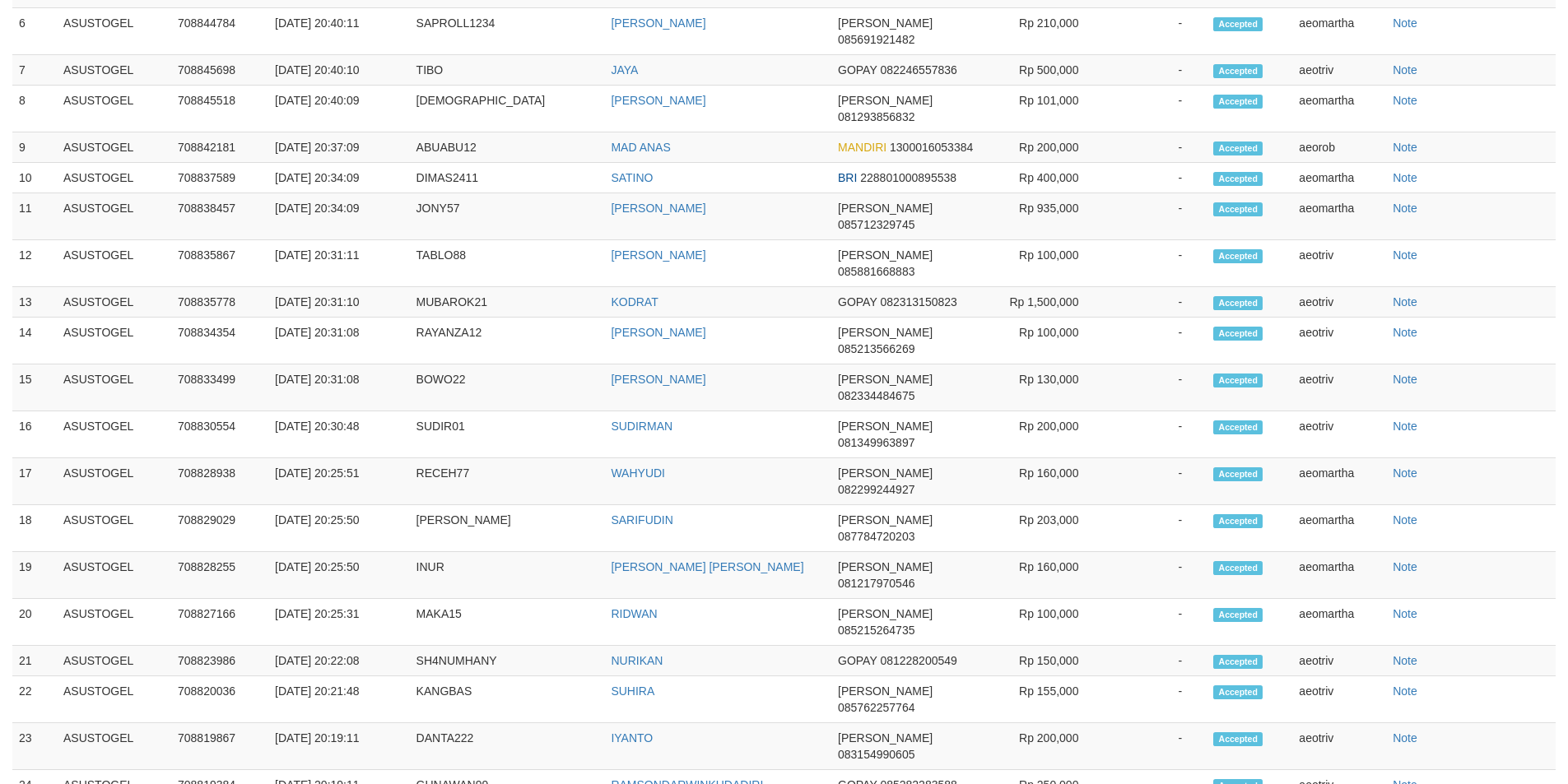
select select "**"
select select
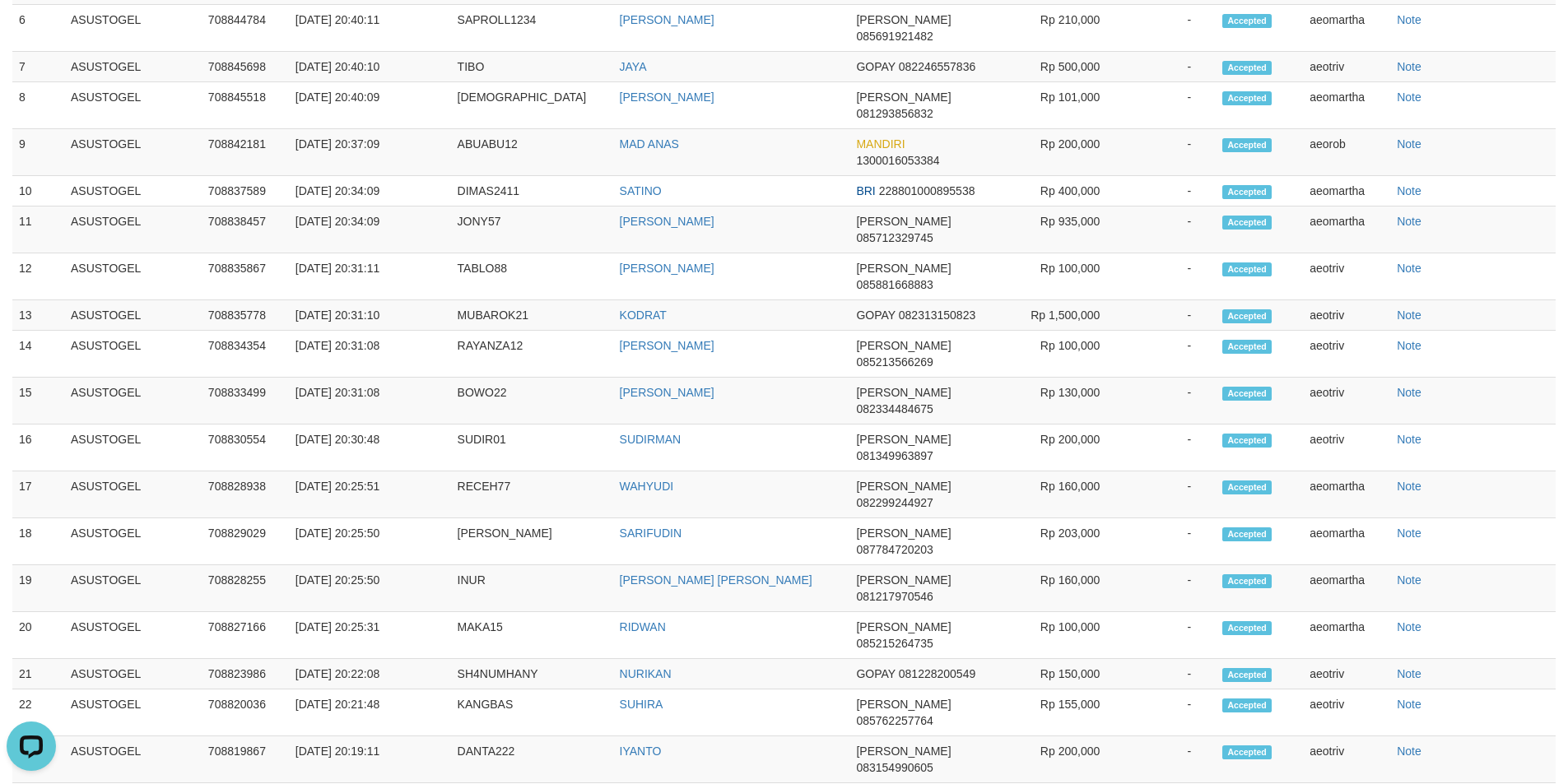
scroll to position [0, 0]
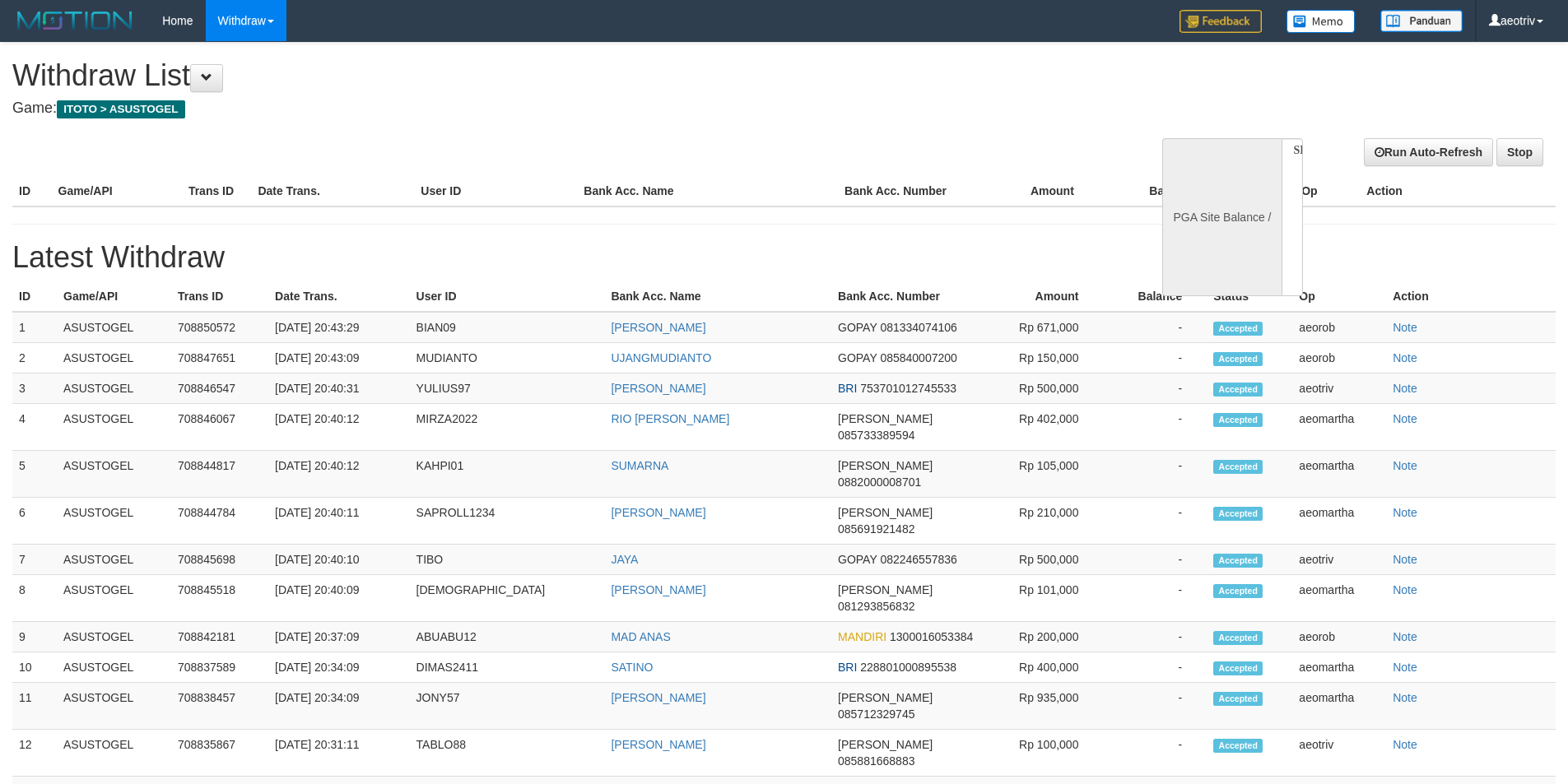
select select
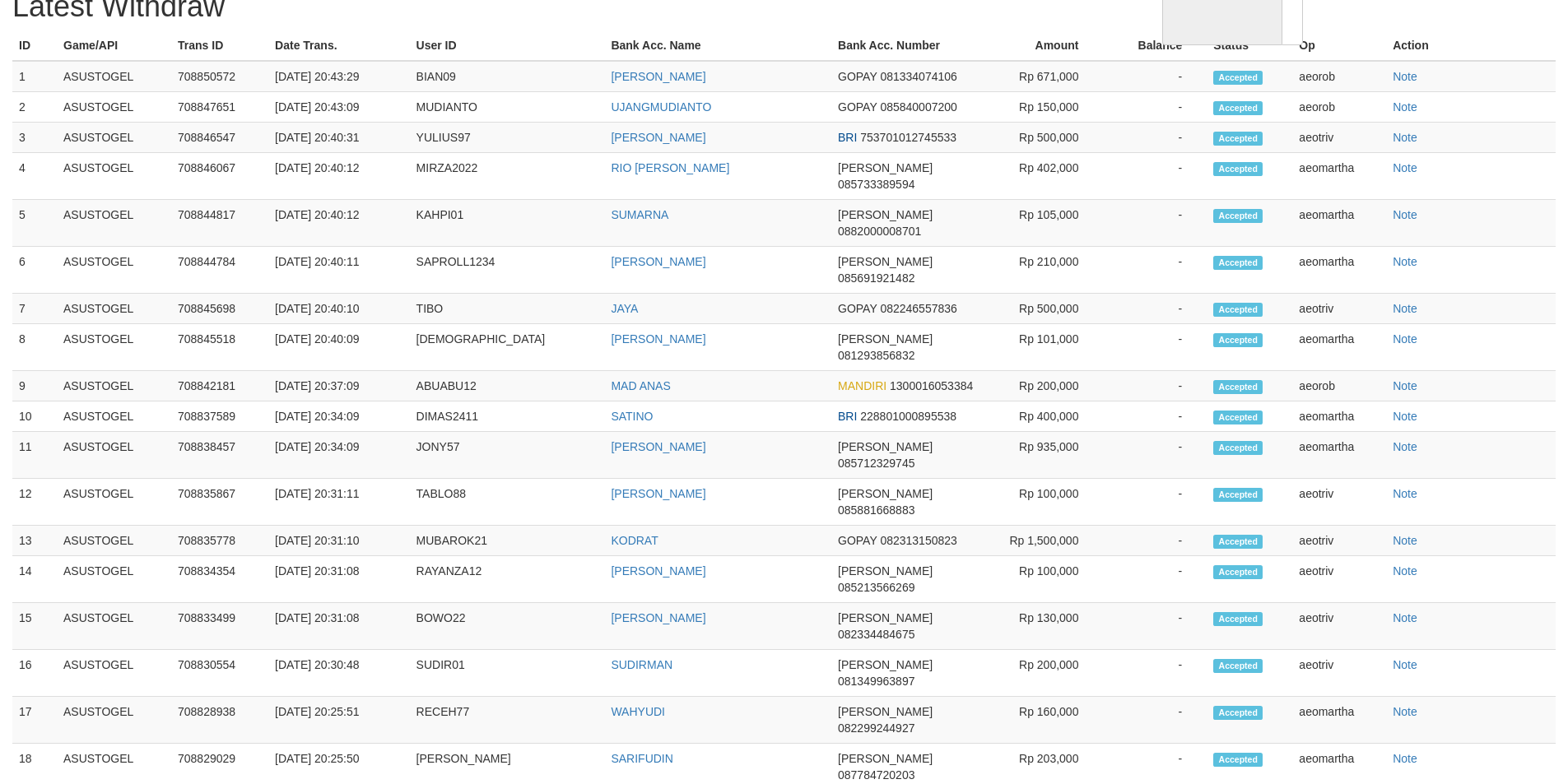
select select "**"
select select
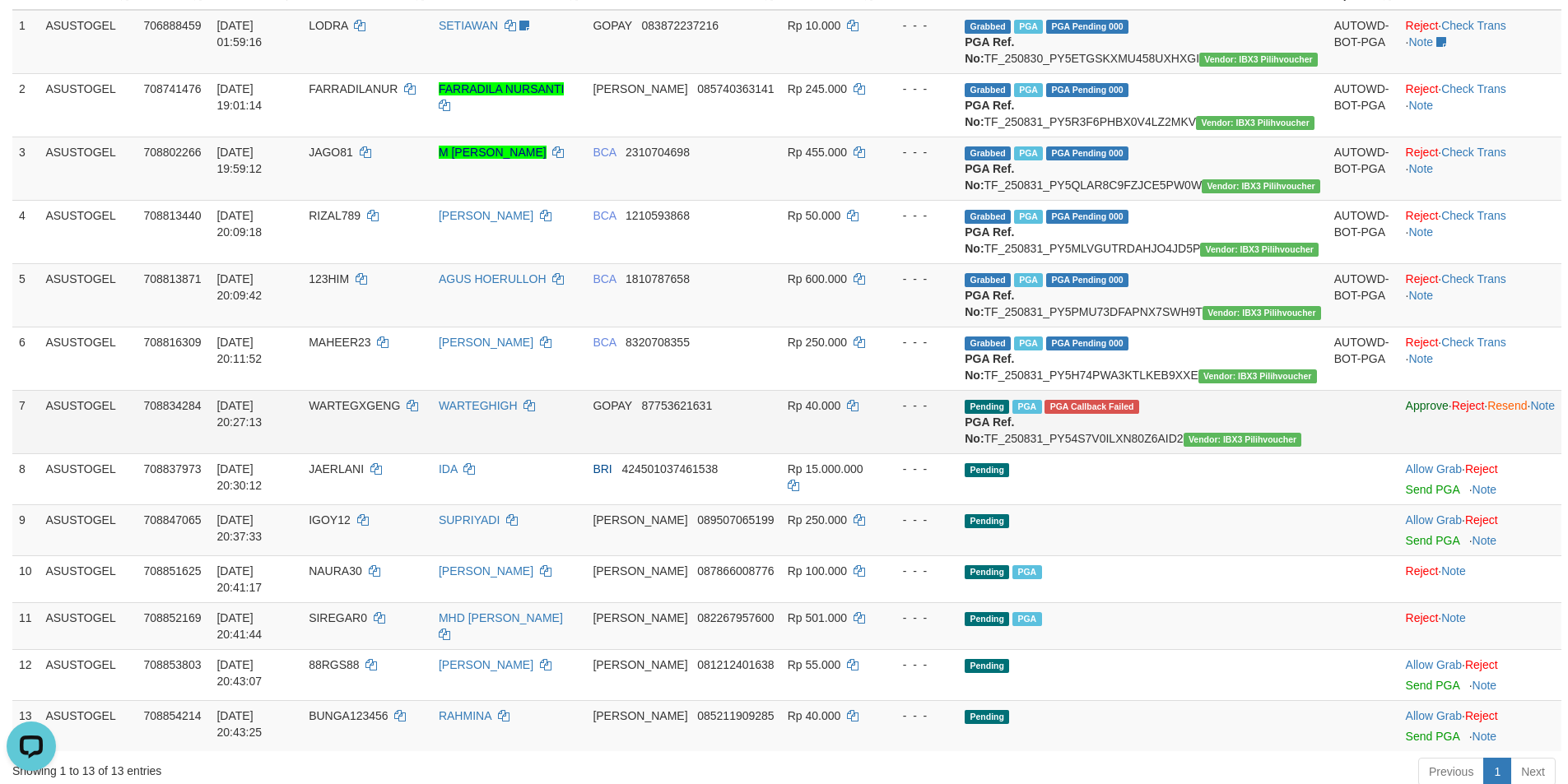
scroll to position [494, 0]
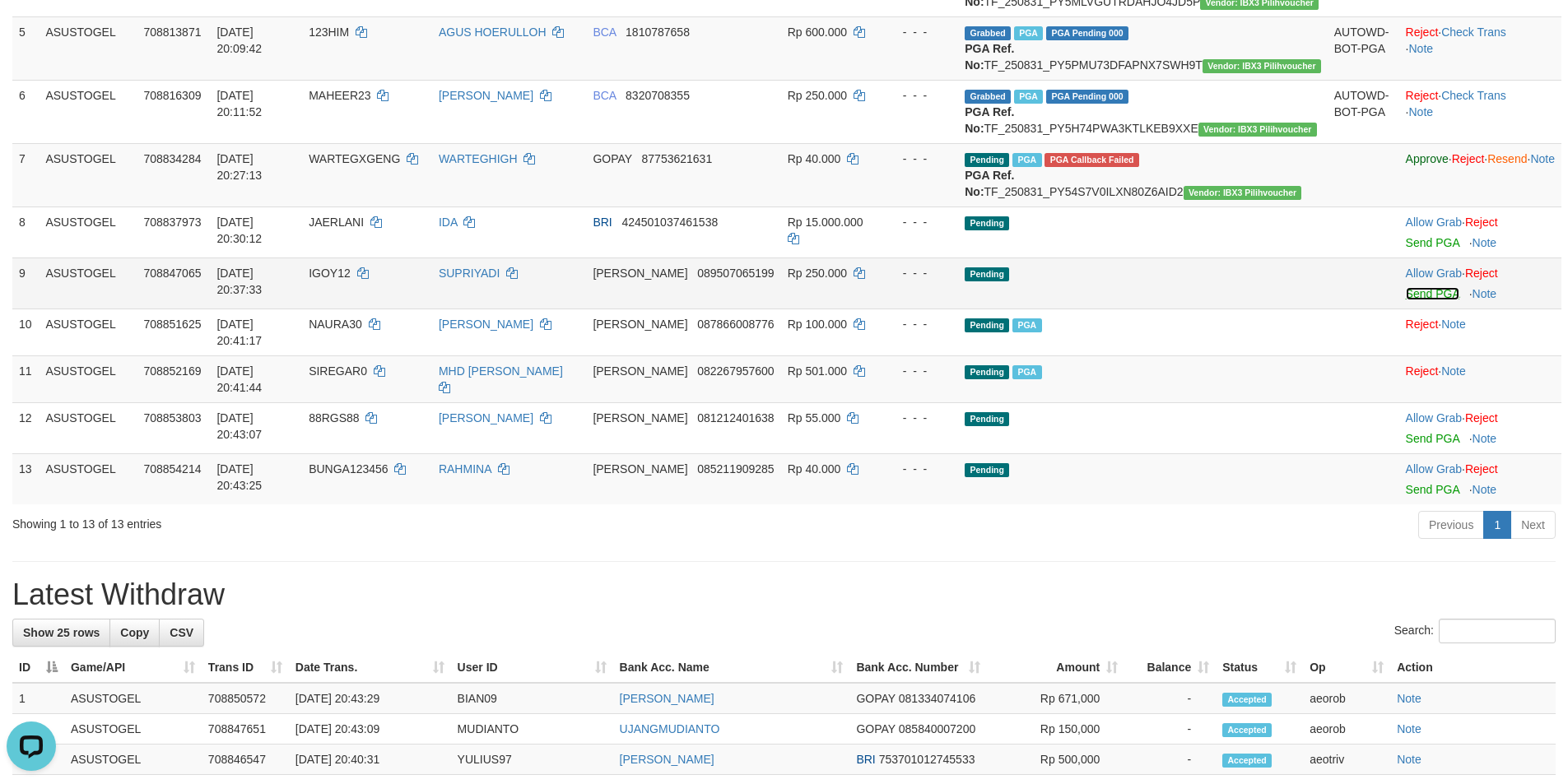
click at [1405, 300] on link "Send PGA" at bounding box center [1432, 293] width 54 height 13
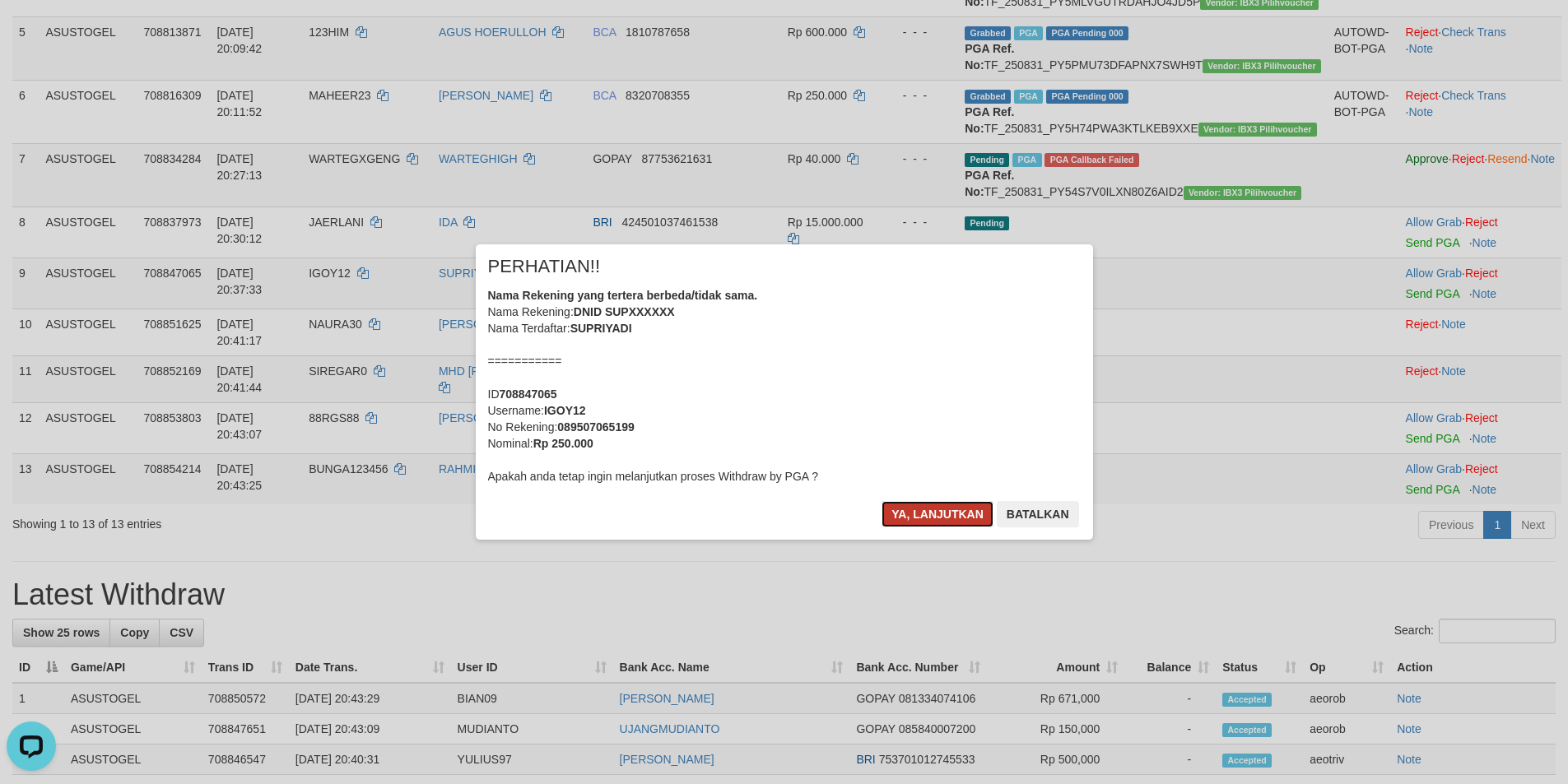
click at [933, 518] on button "Ya, lanjutkan" at bounding box center [937, 513] width 112 height 26
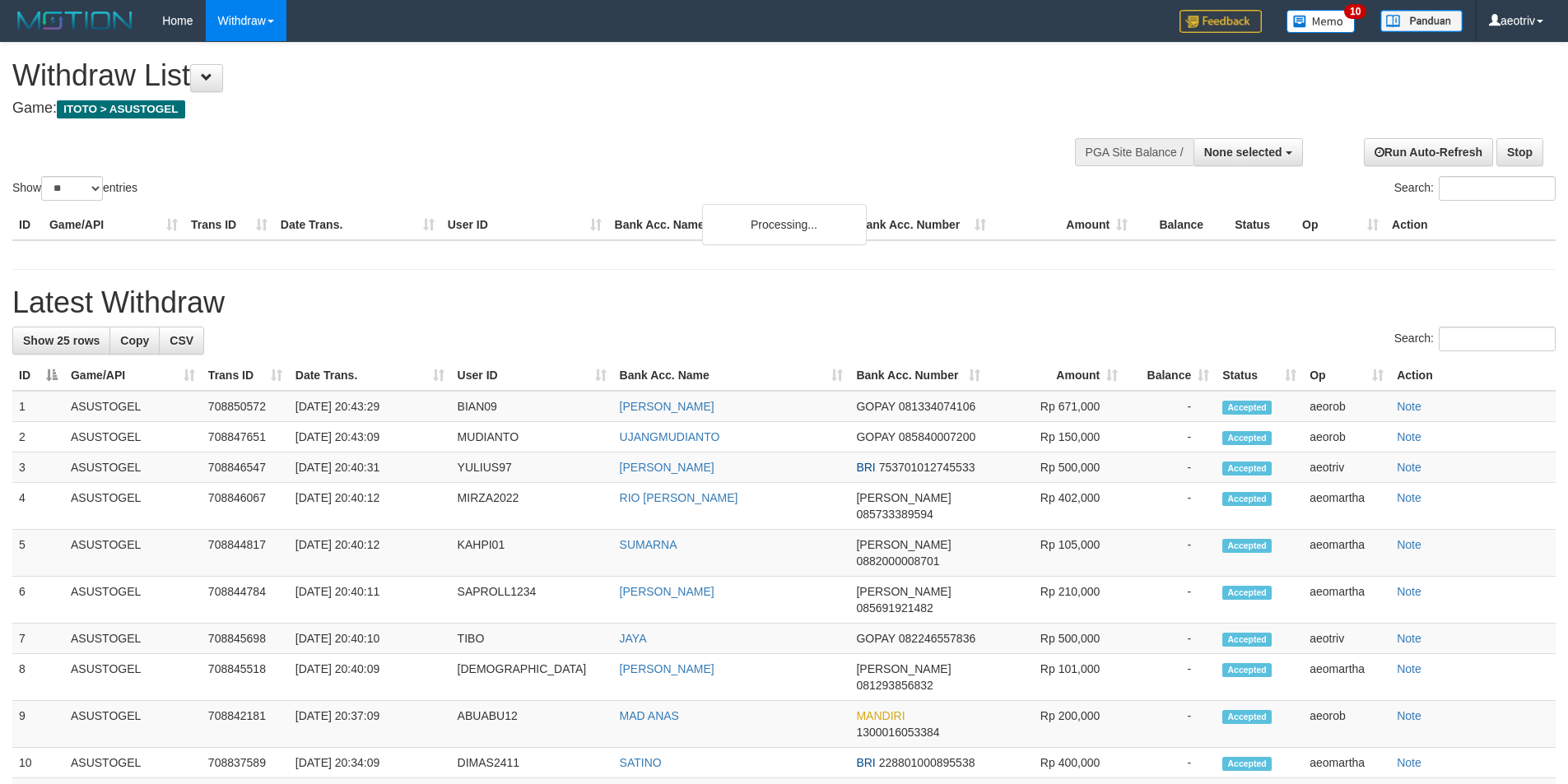
select select
select select "**"
select select
select select "**"
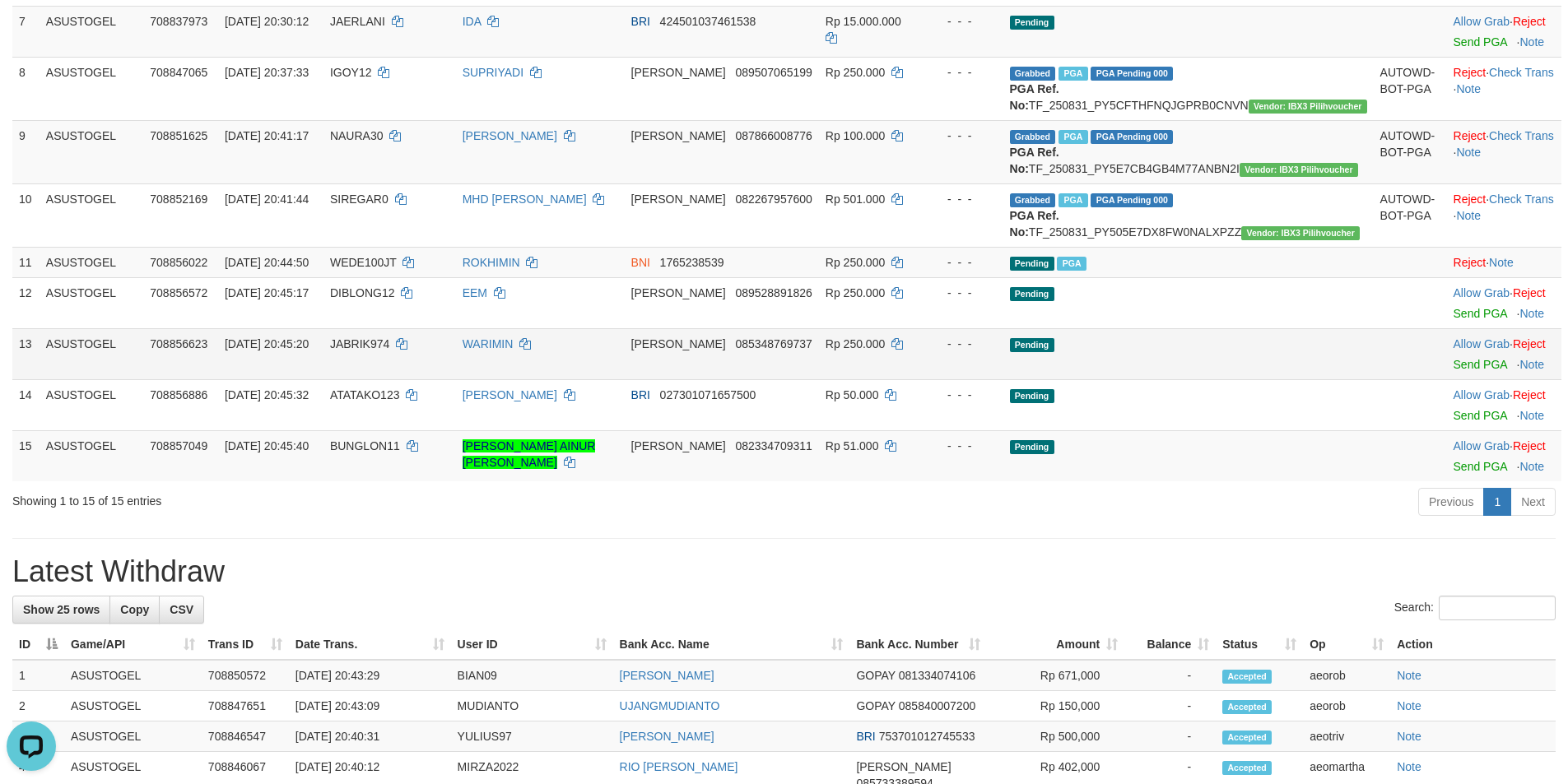
scroll to position [658, 0]
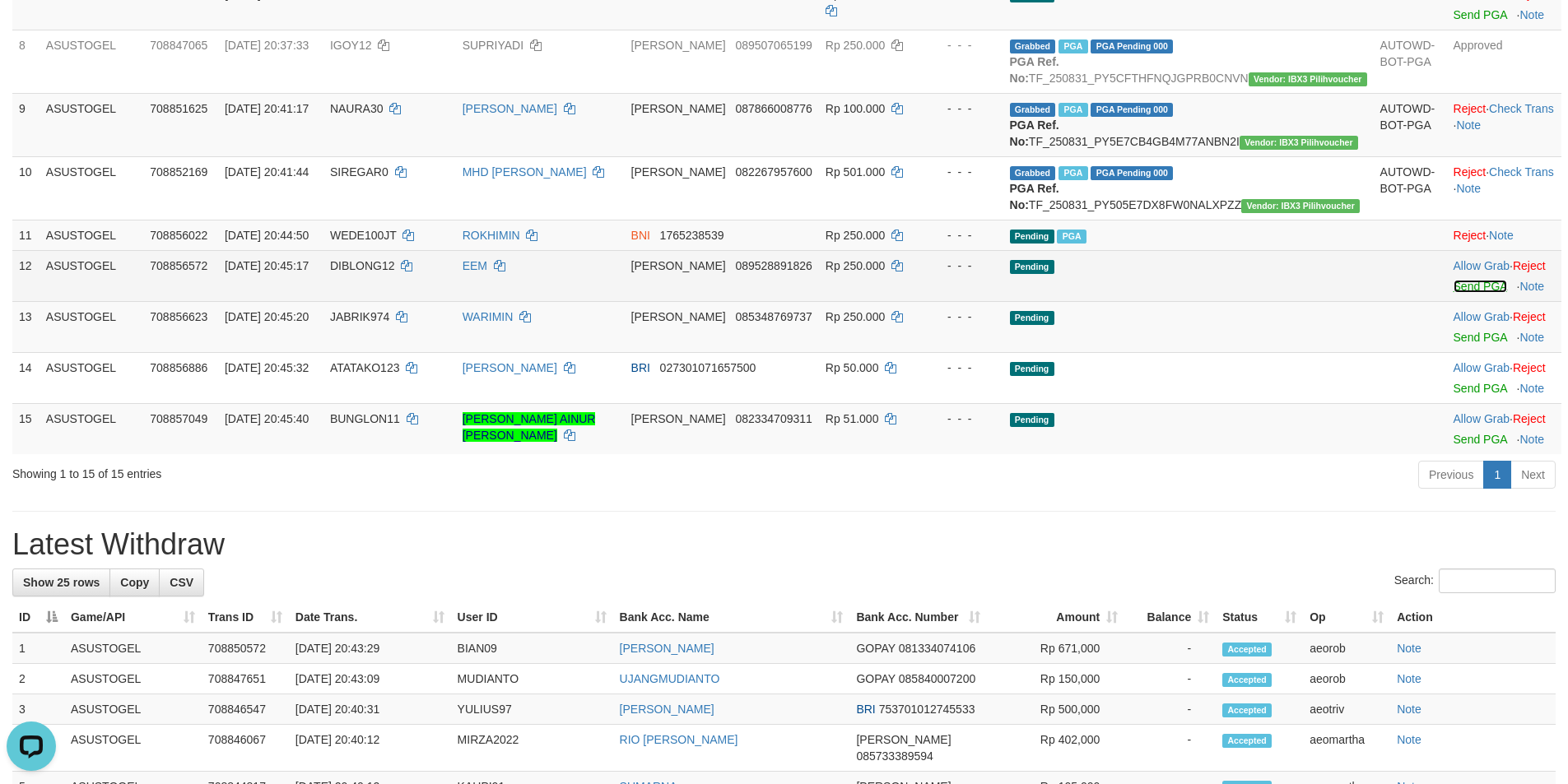
click at [1453, 293] on link "Send PGA" at bounding box center [1479, 286] width 54 height 13
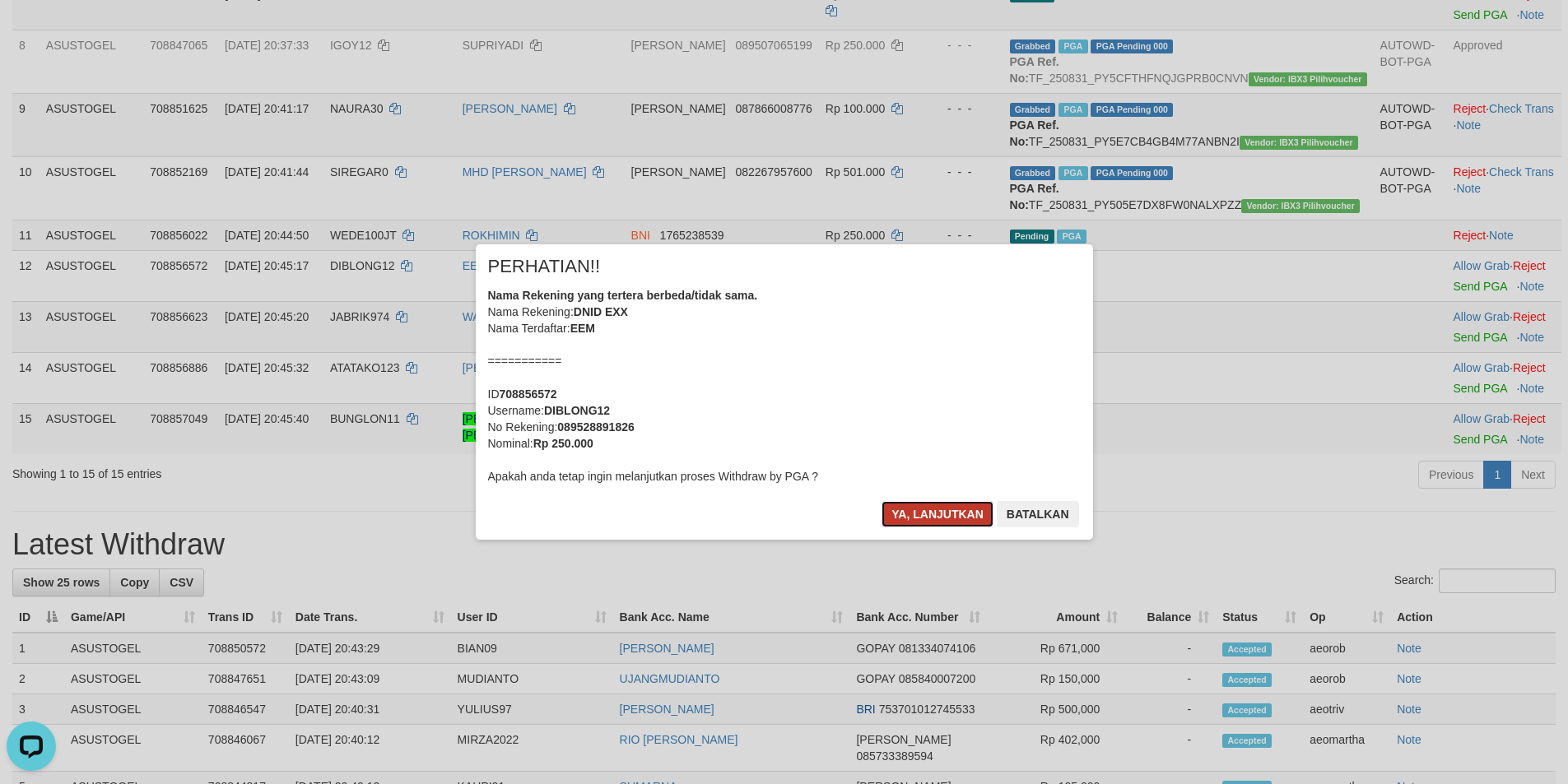
click at [949, 503] on button "Ya, lanjutkan" at bounding box center [937, 513] width 112 height 26
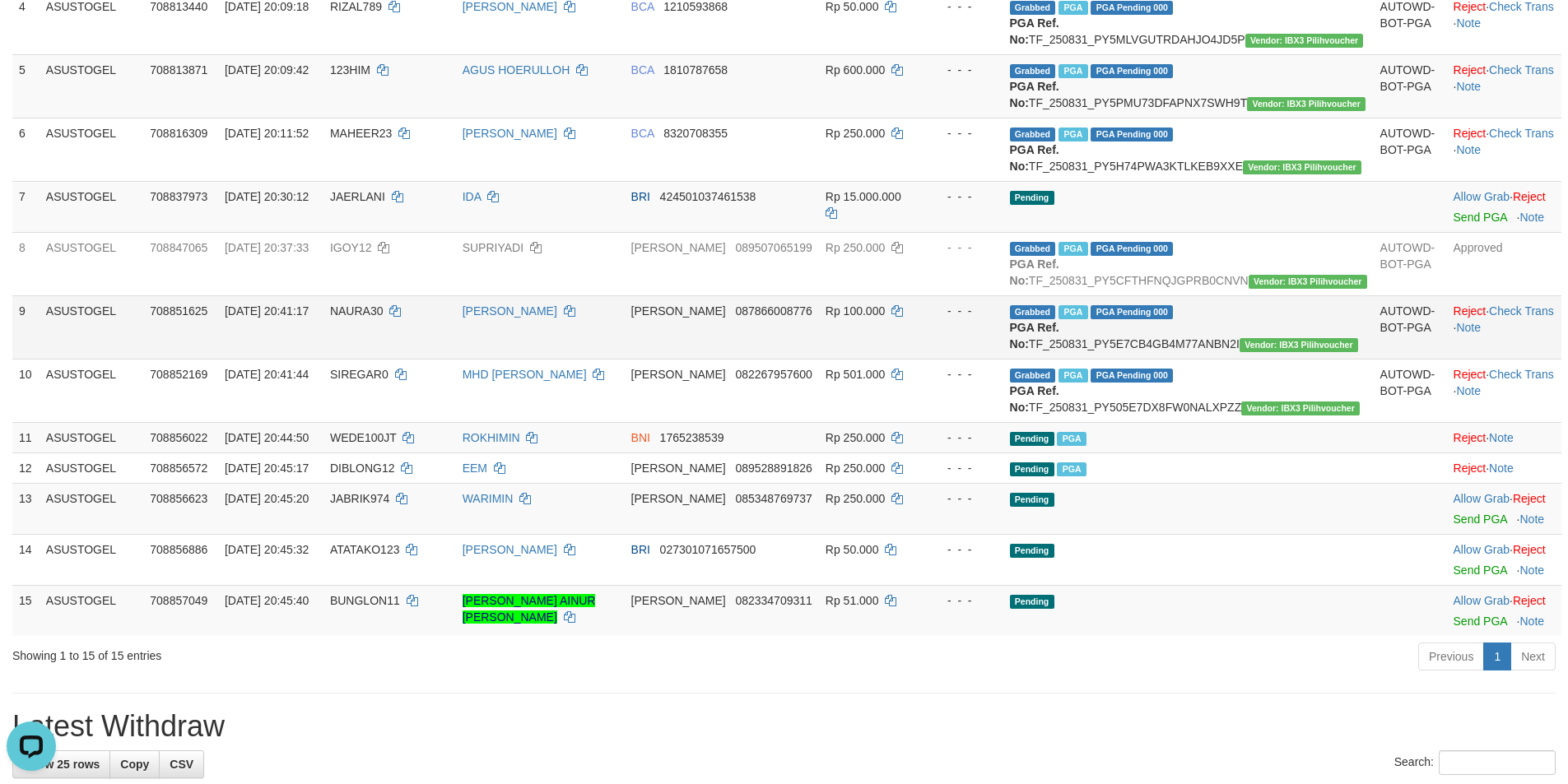
scroll to position [494, 0]
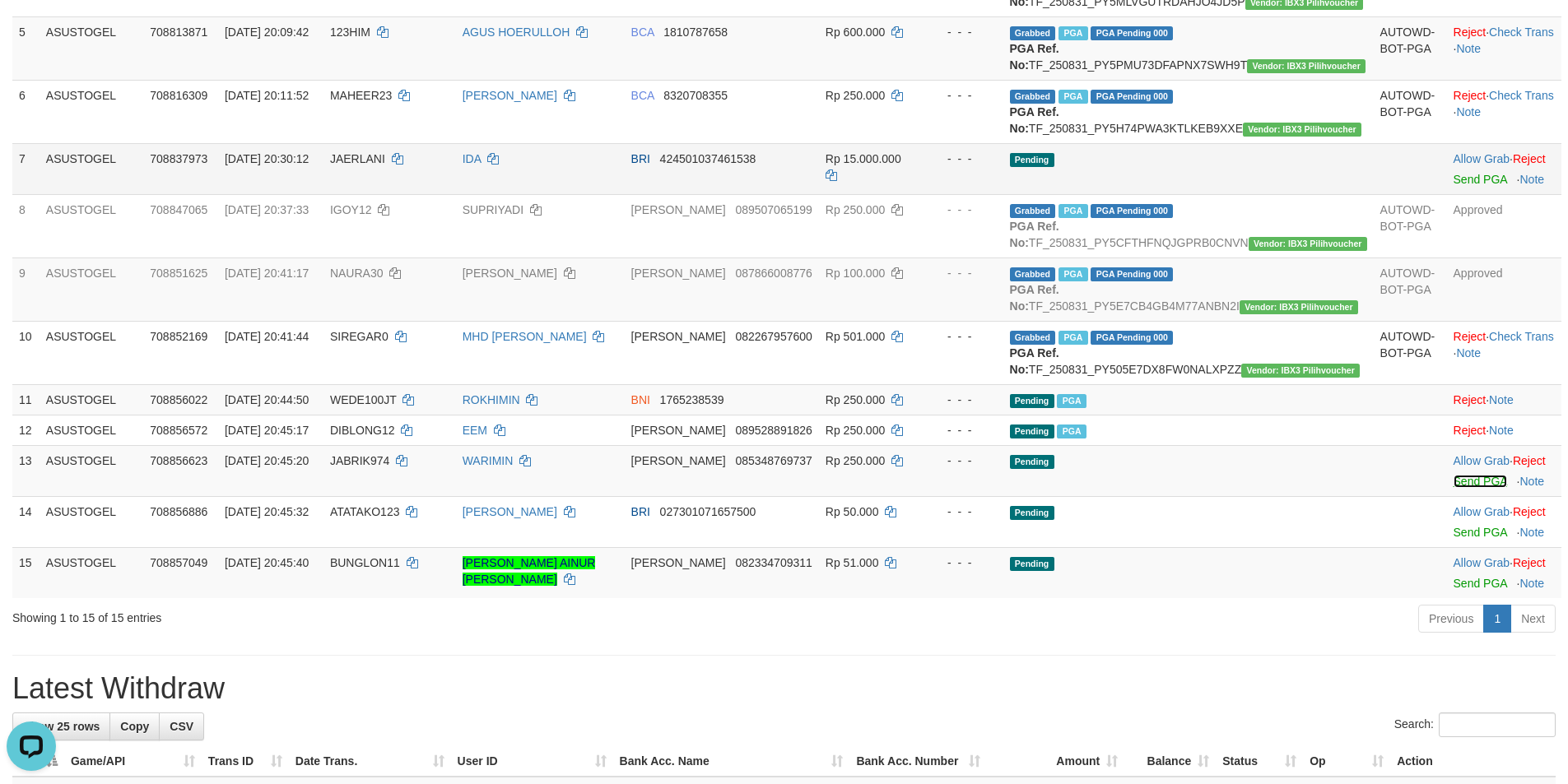
click at [1453, 488] on link "Send PGA" at bounding box center [1479, 481] width 54 height 13
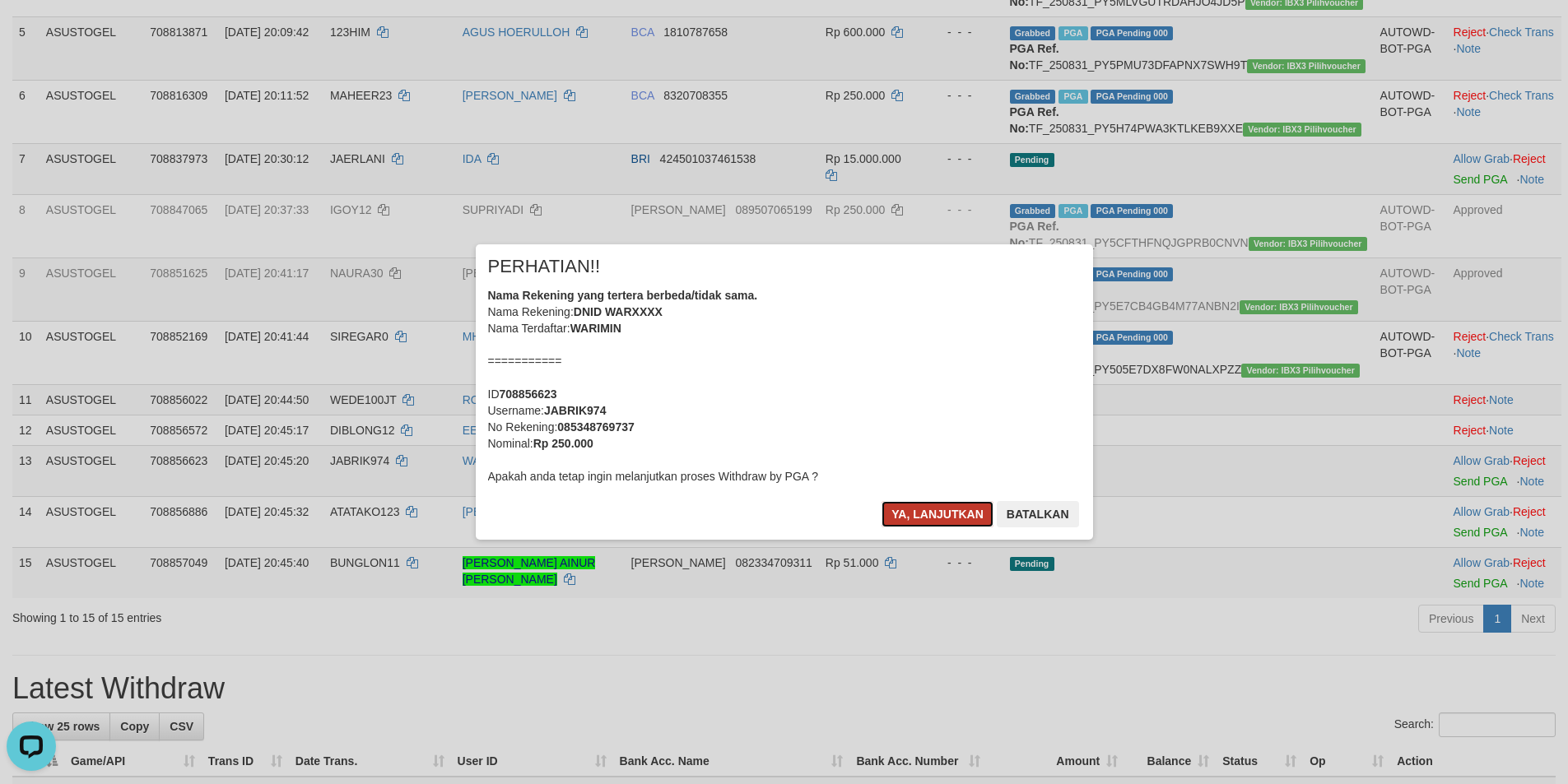
click at [908, 514] on button "Ya, lanjutkan" at bounding box center [937, 513] width 112 height 26
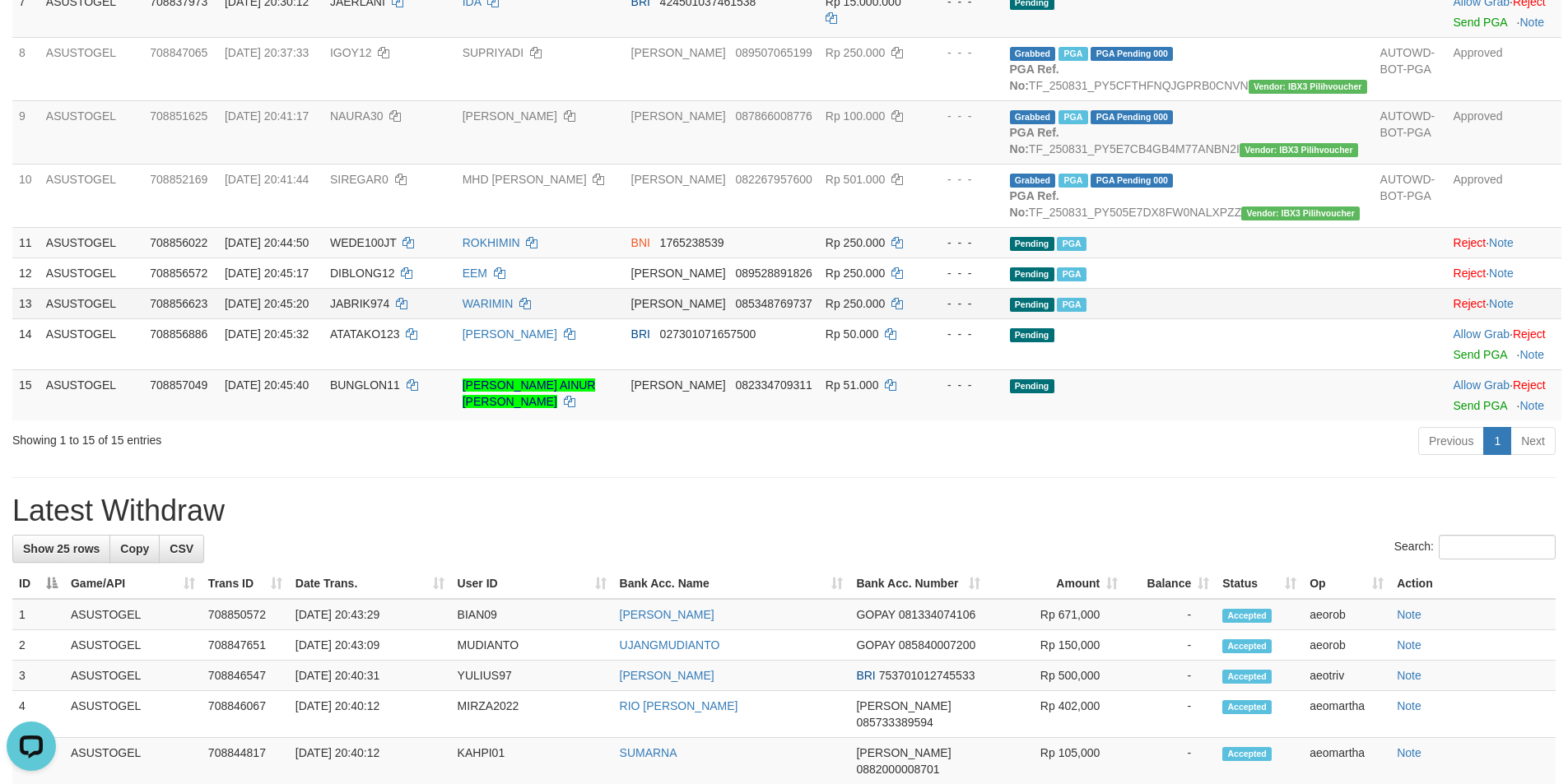
scroll to position [658, 0]
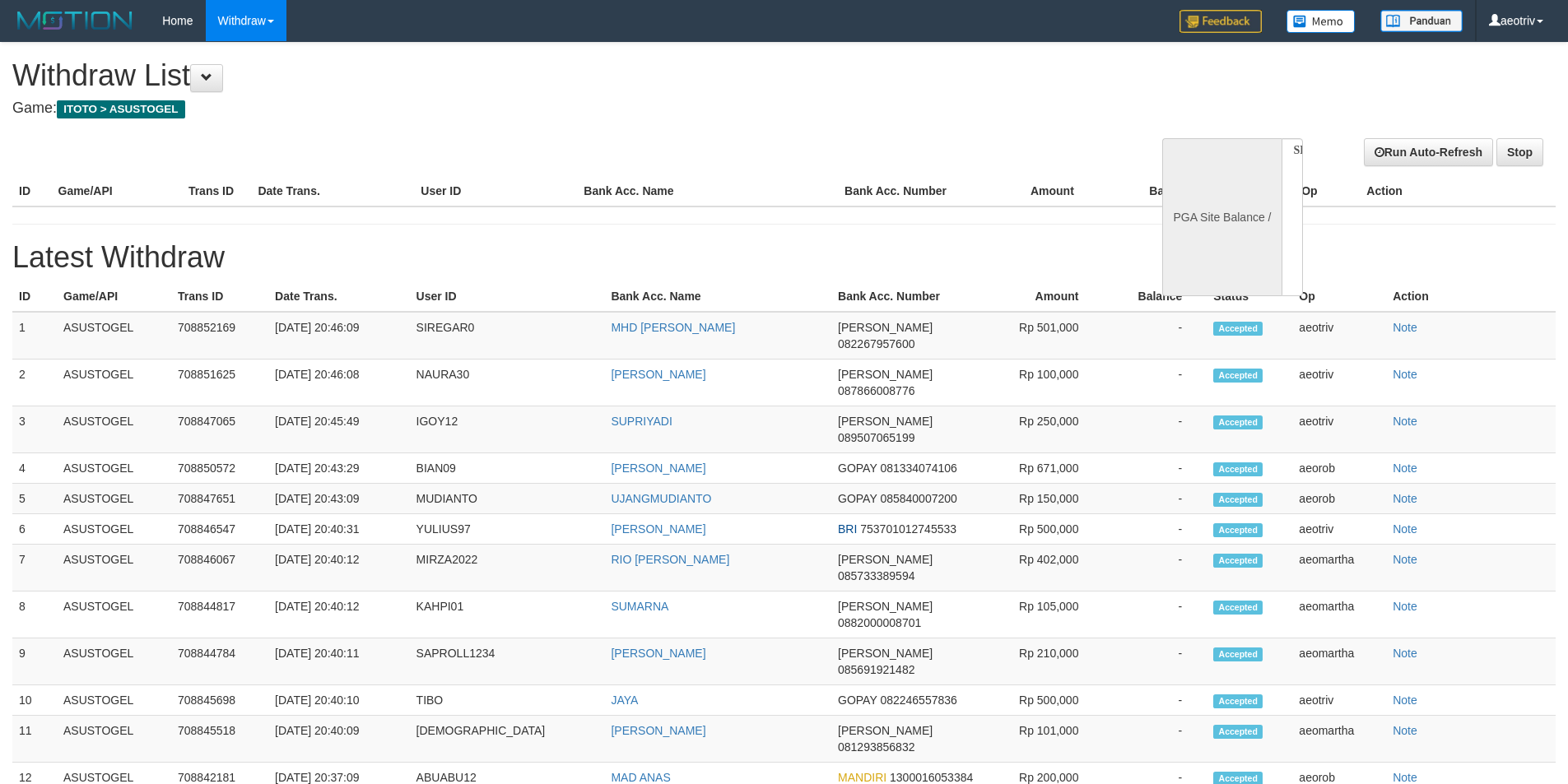
select select
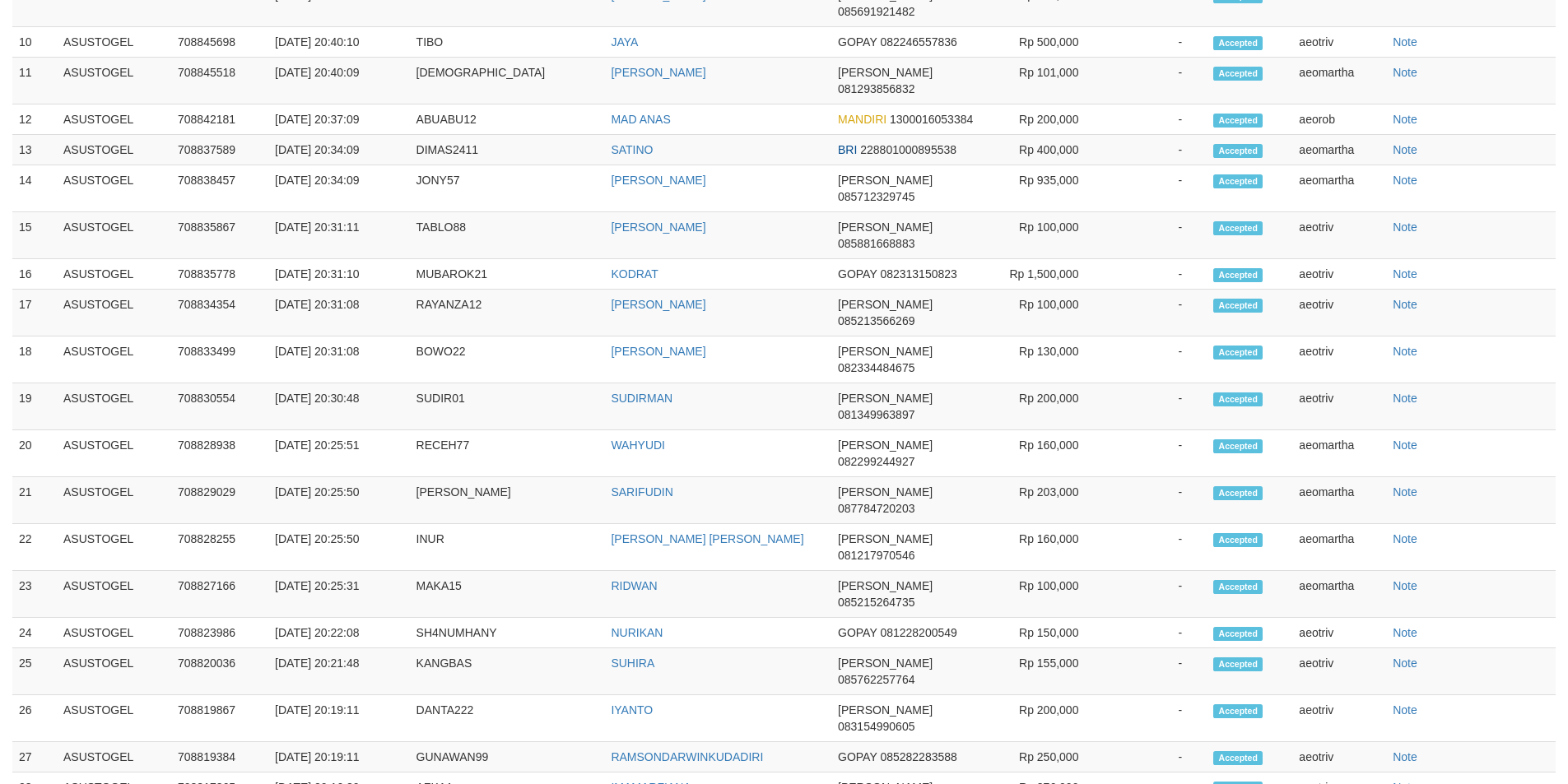
scroll to position [569, 0]
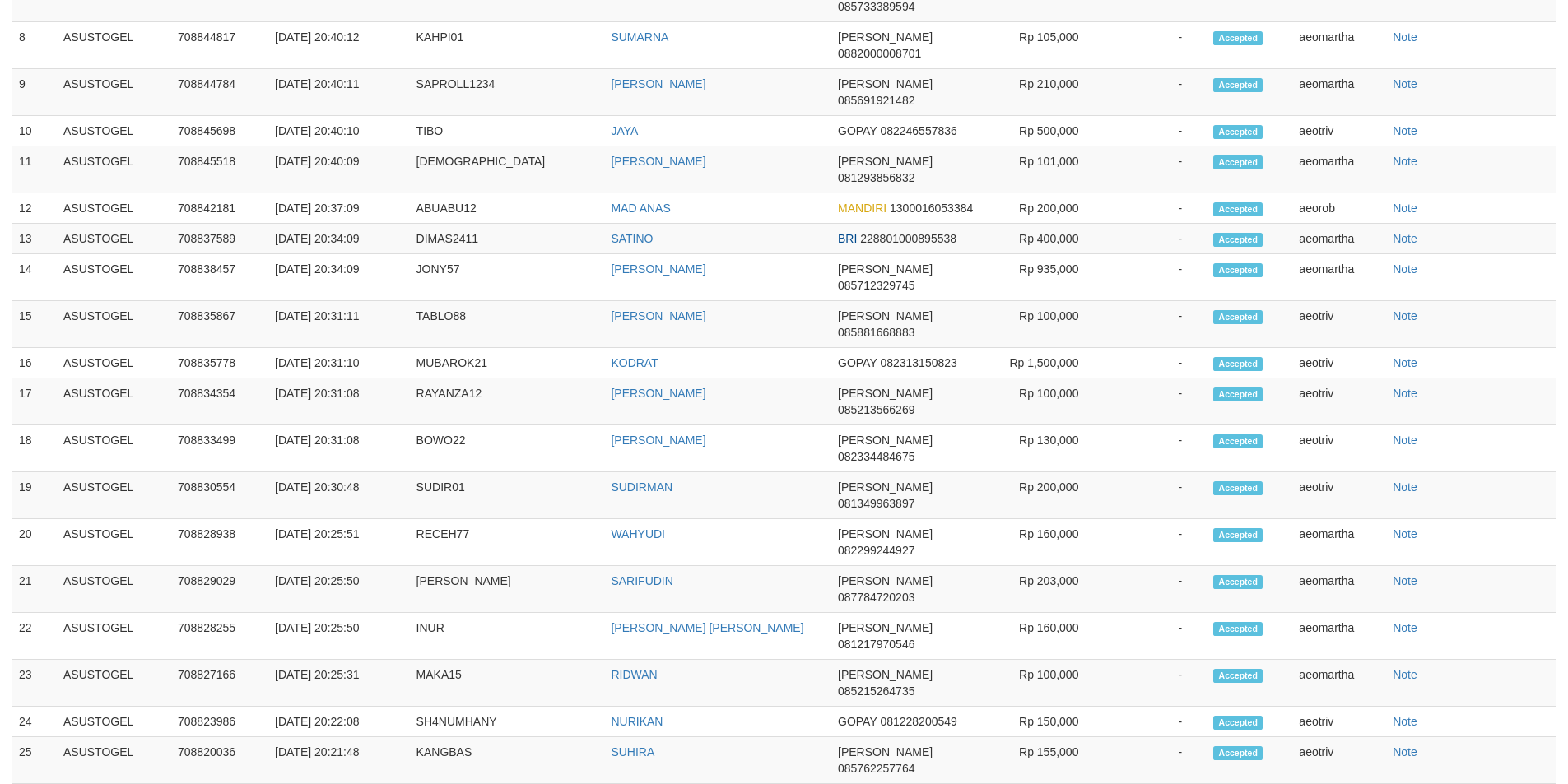
select select "**"
select select
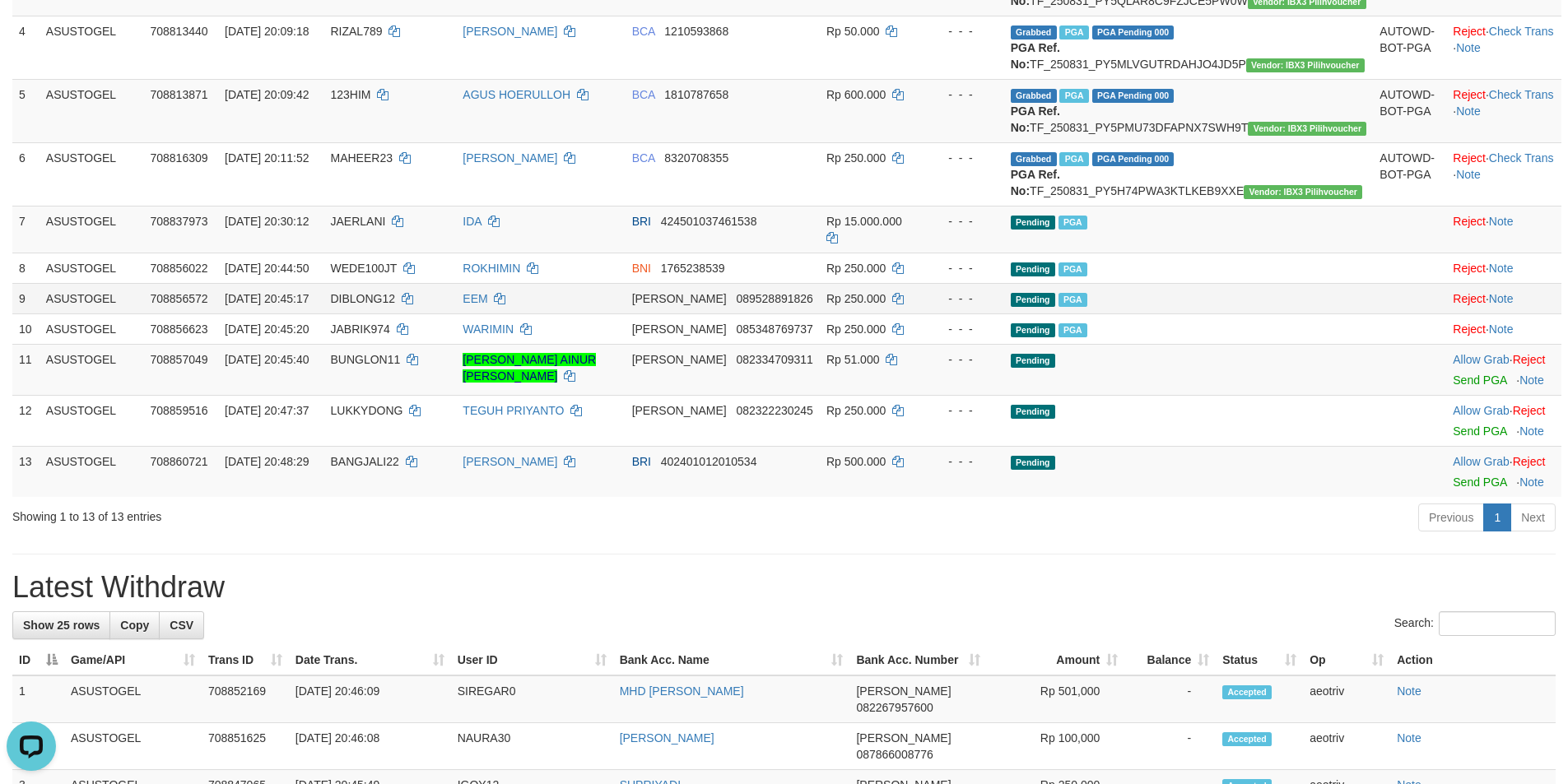
scroll to position [575, 0]
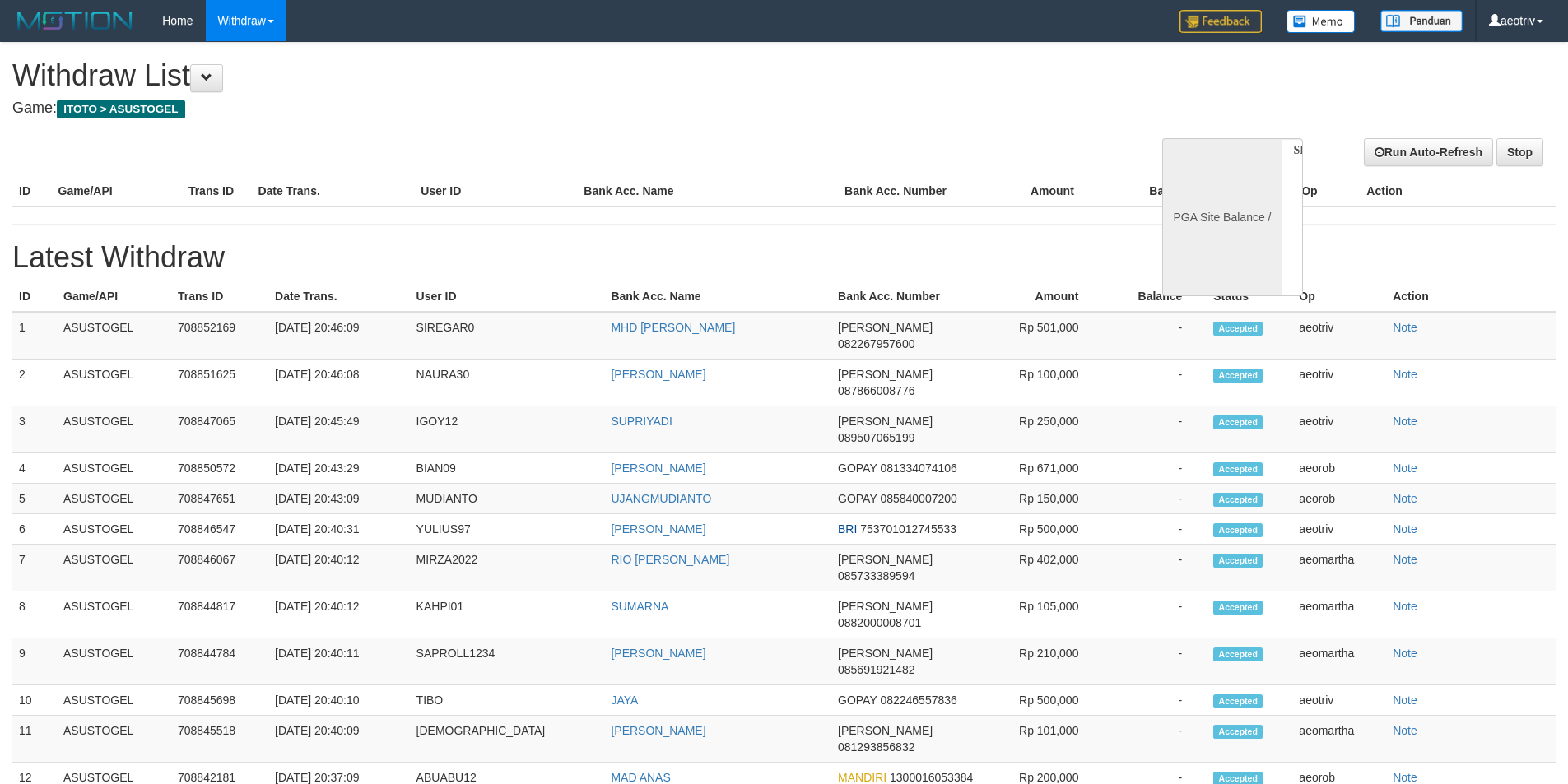
select select
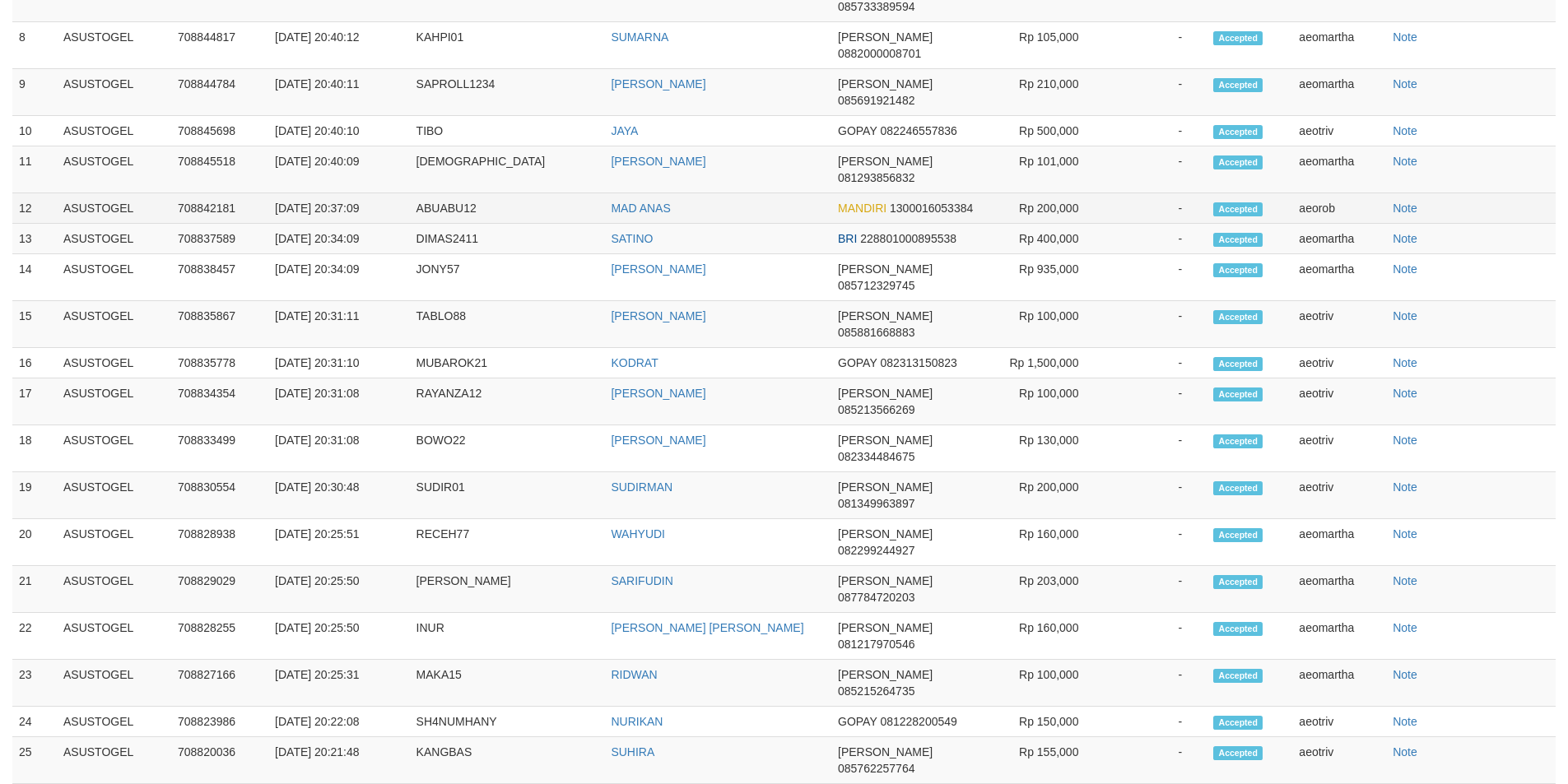
scroll to position [569, 0]
select select "**"
select select
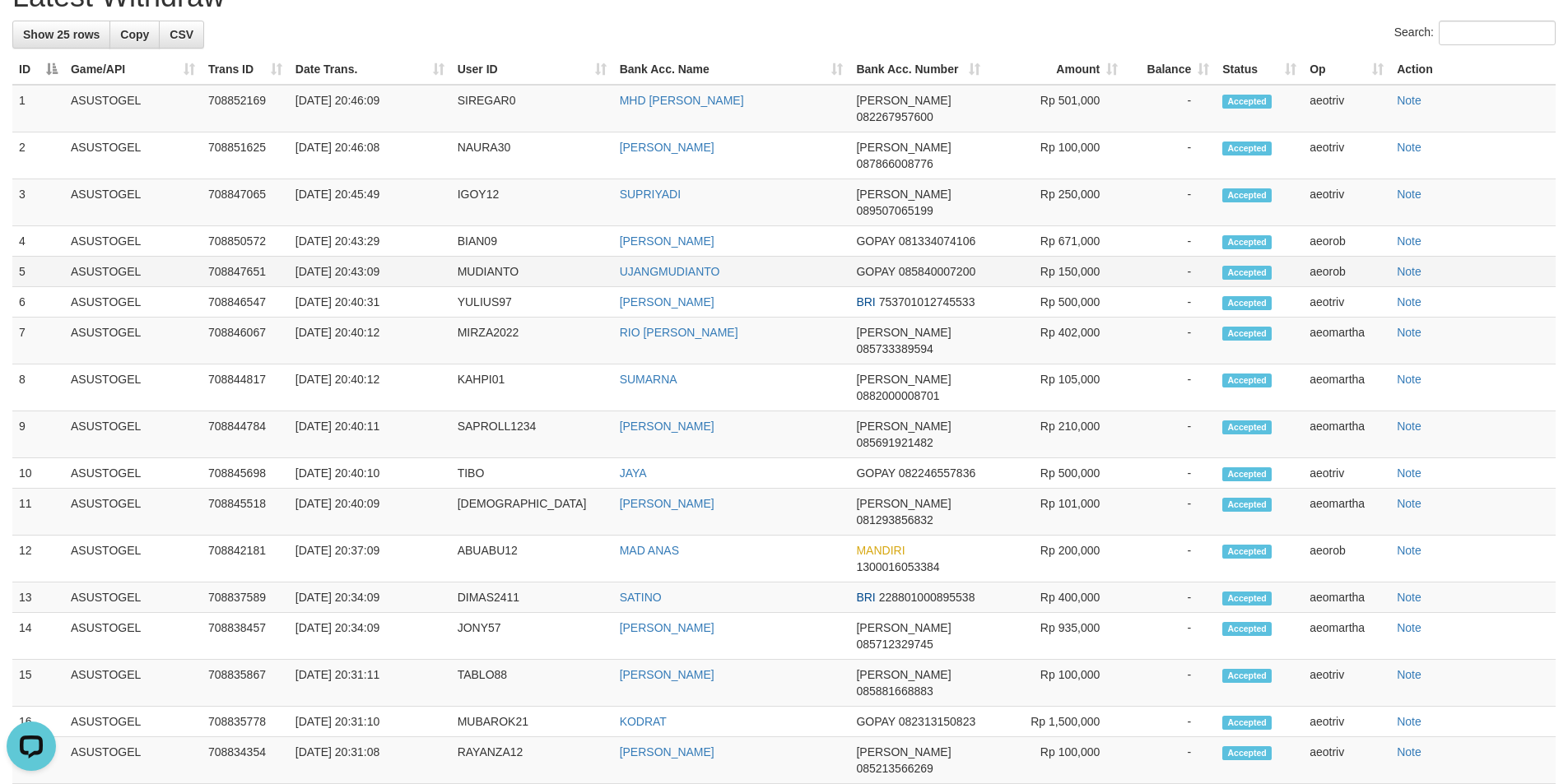
scroll to position [693, 0]
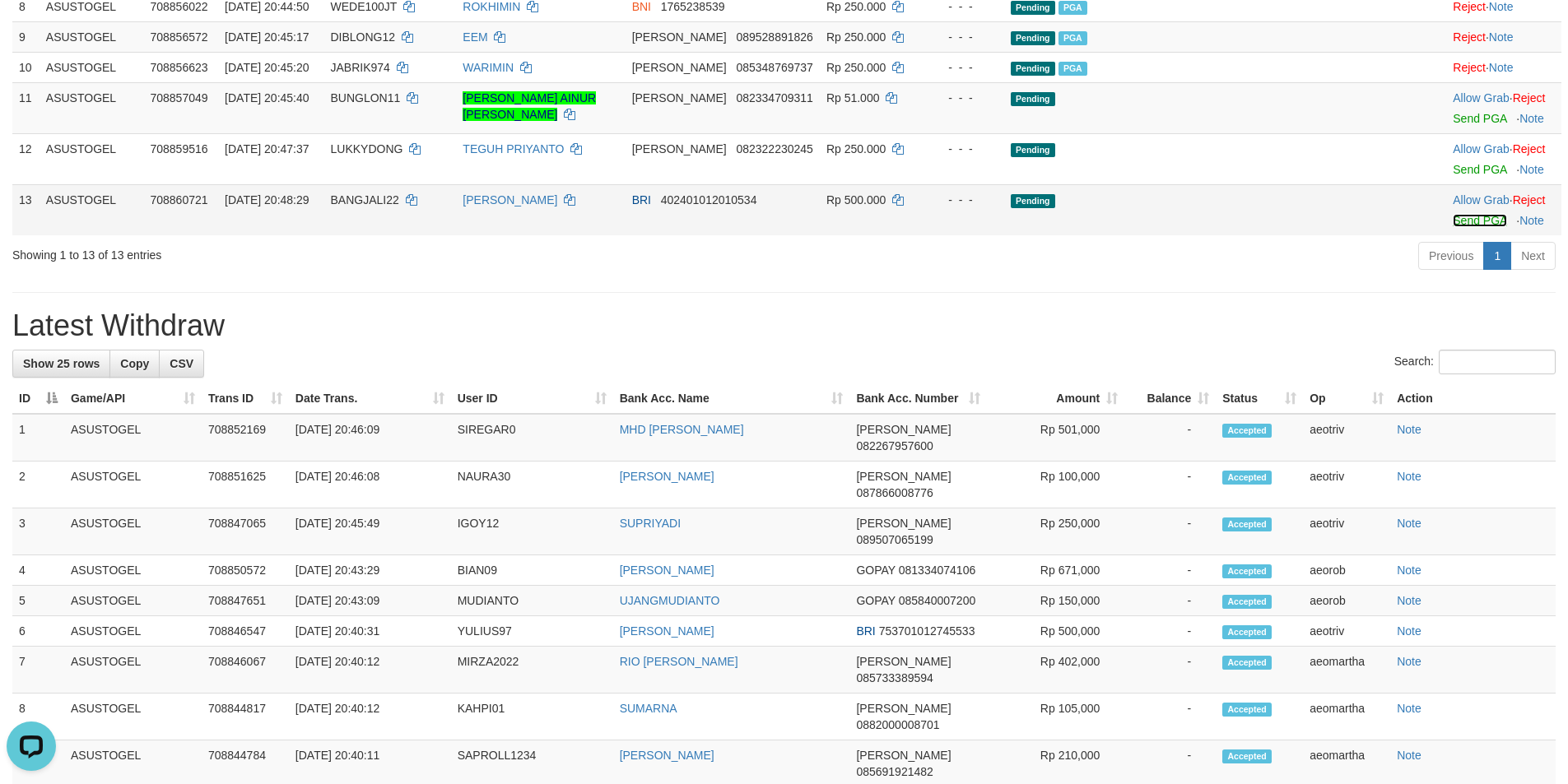
click at [1452, 227] on link "Send PGA" at bounding box center [1479, 220] width 54 height 13
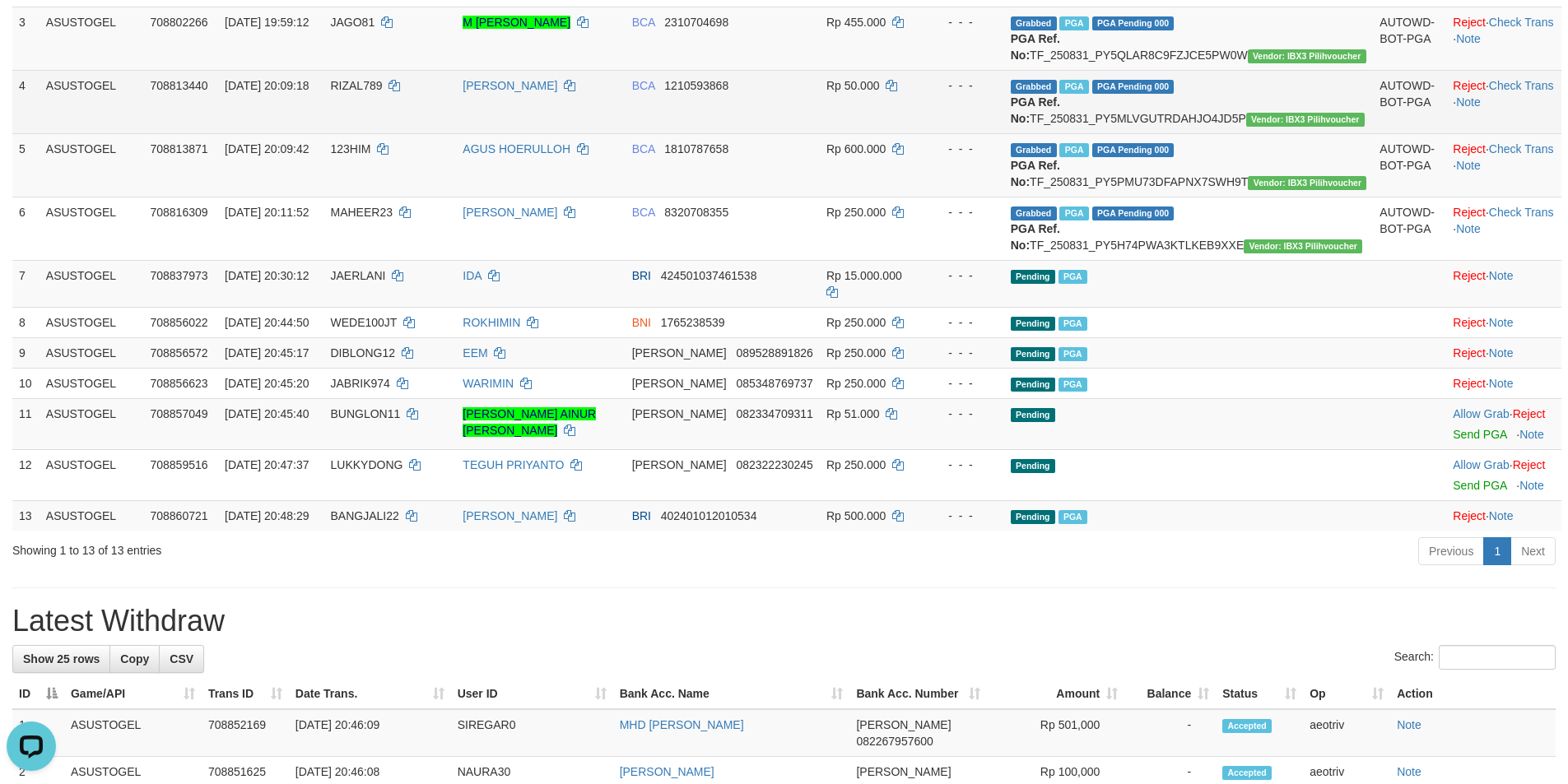
scroll to position [281, 0]
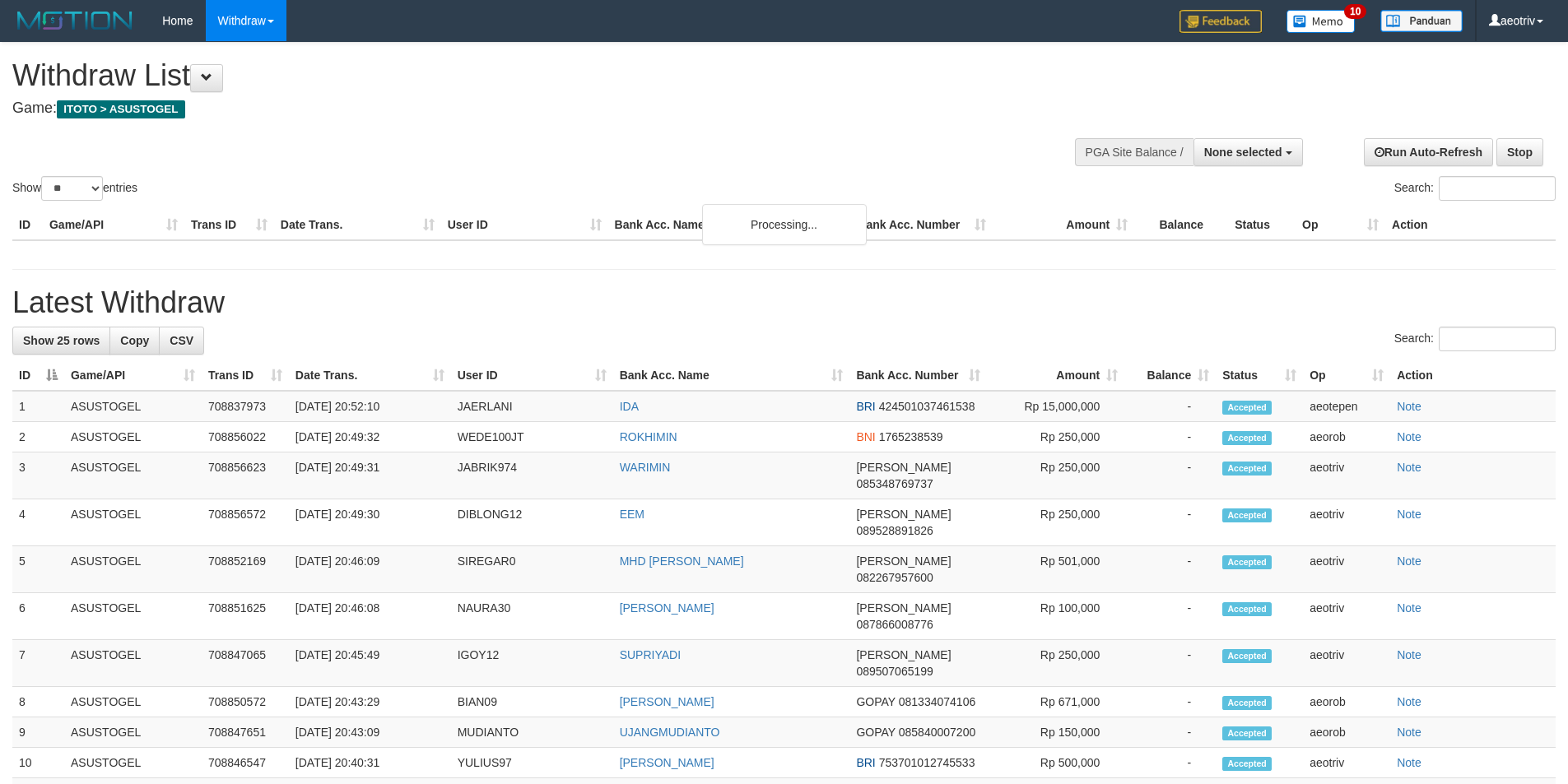
select select
select select "**"
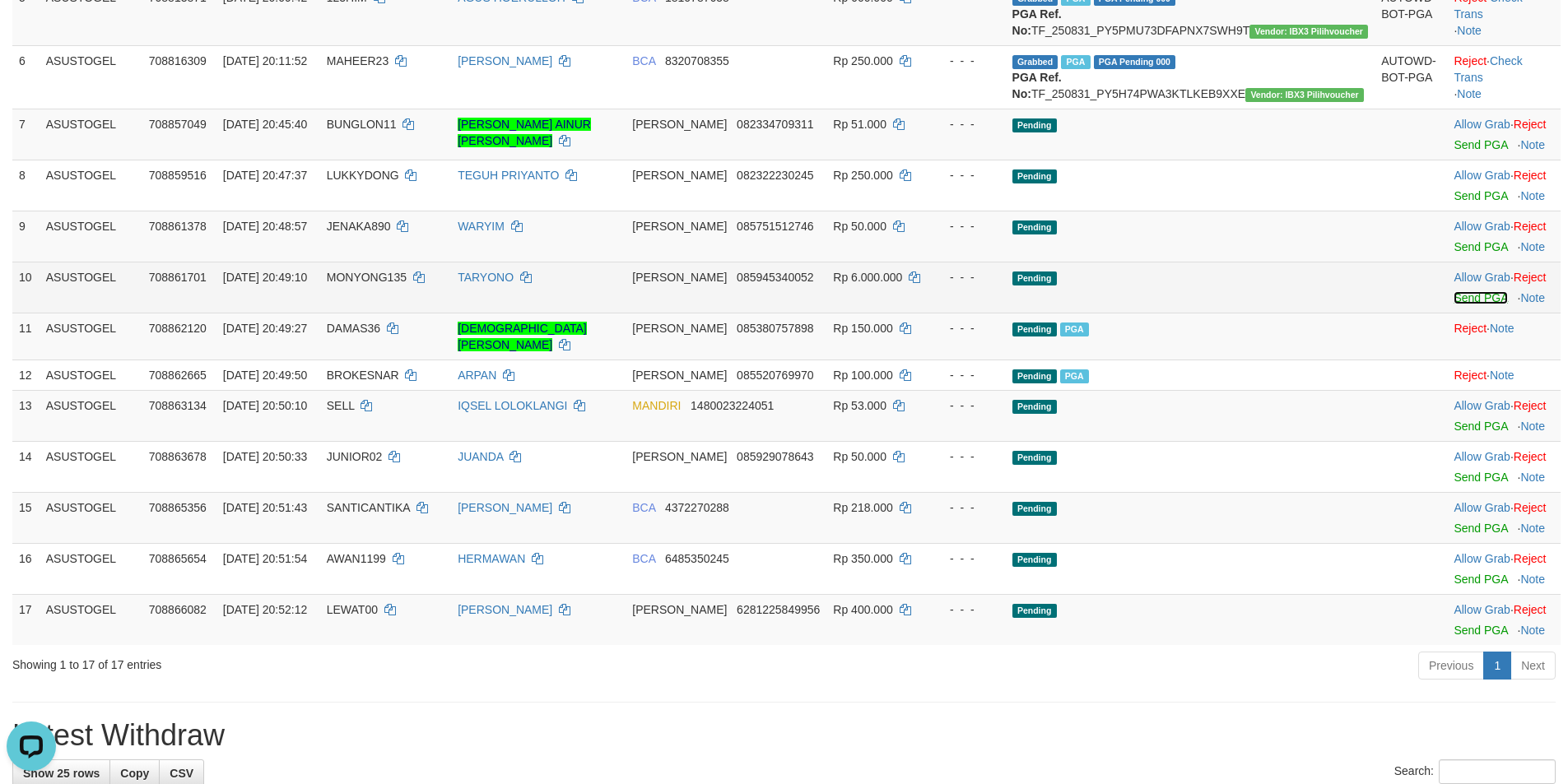
click at [1453, 305] on link "Send PGA" at bounding box center [1479, 297] width 54 height 13
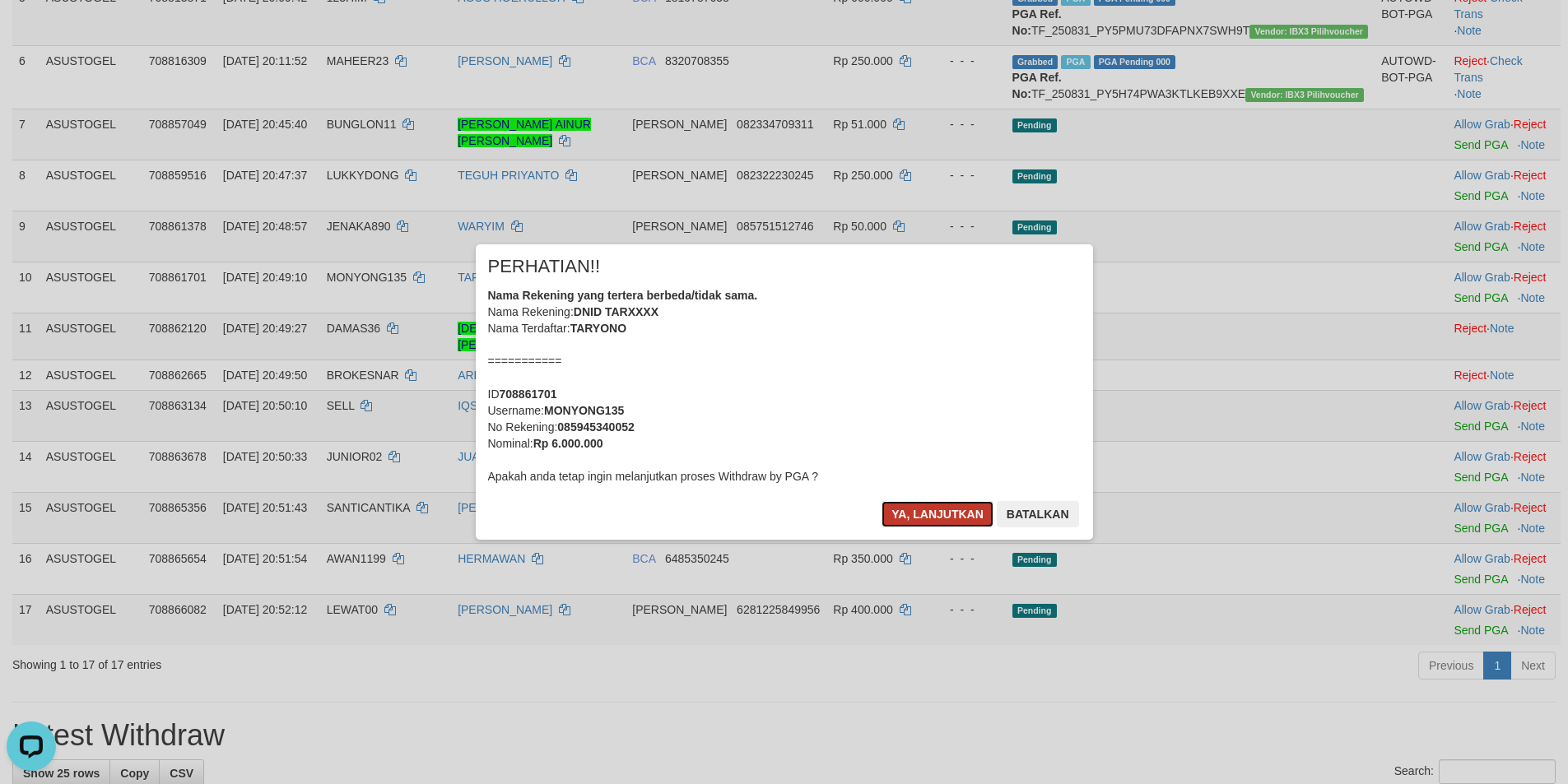
click at [910, 514] on button "Ya, lanjutkan" at bounding box center [937, 513] width 112 height 26
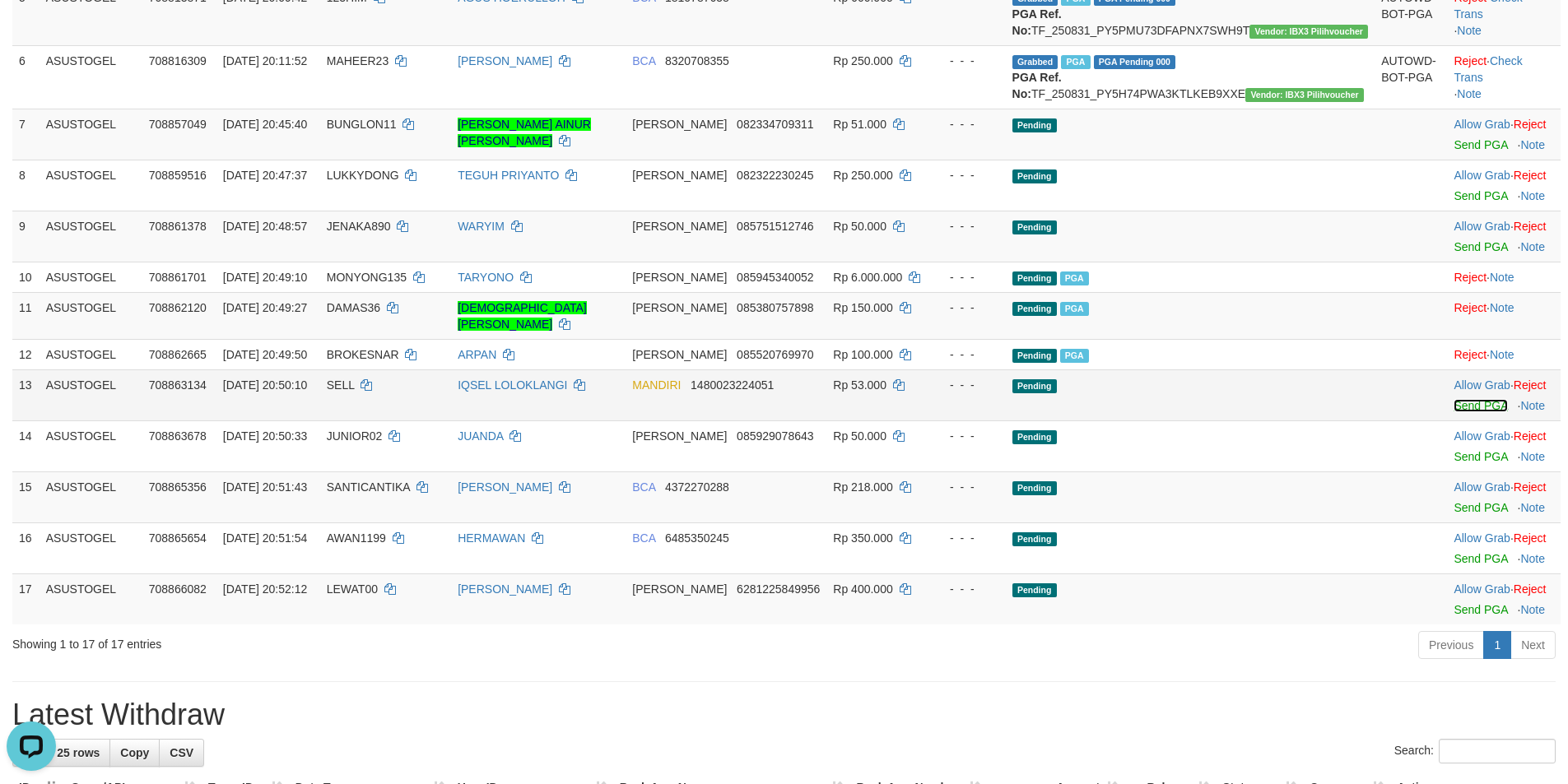
click at [1453, 412] on link "Send PGA" at bounding box center [1479, 405] width 54 height 13
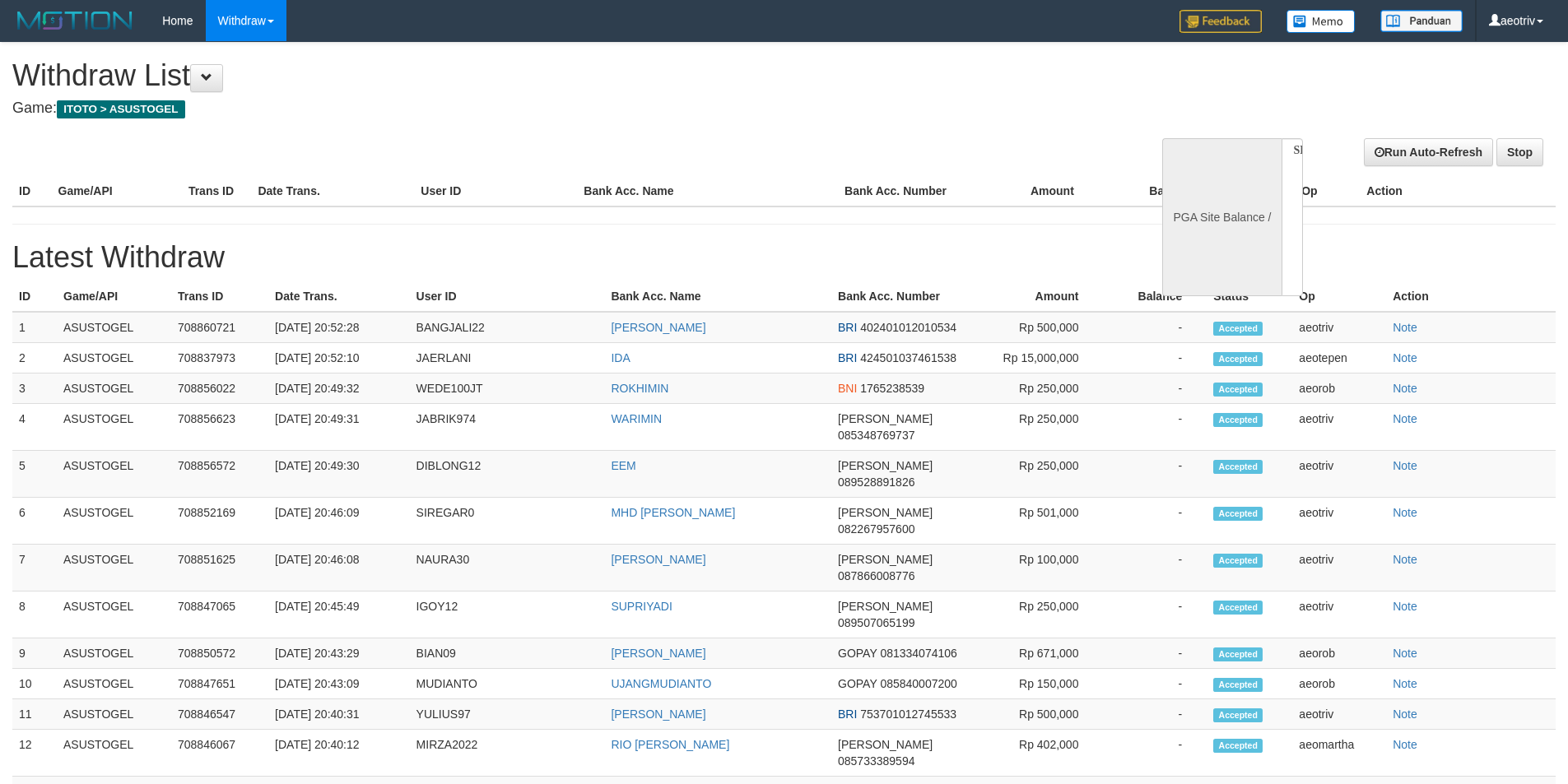
select select
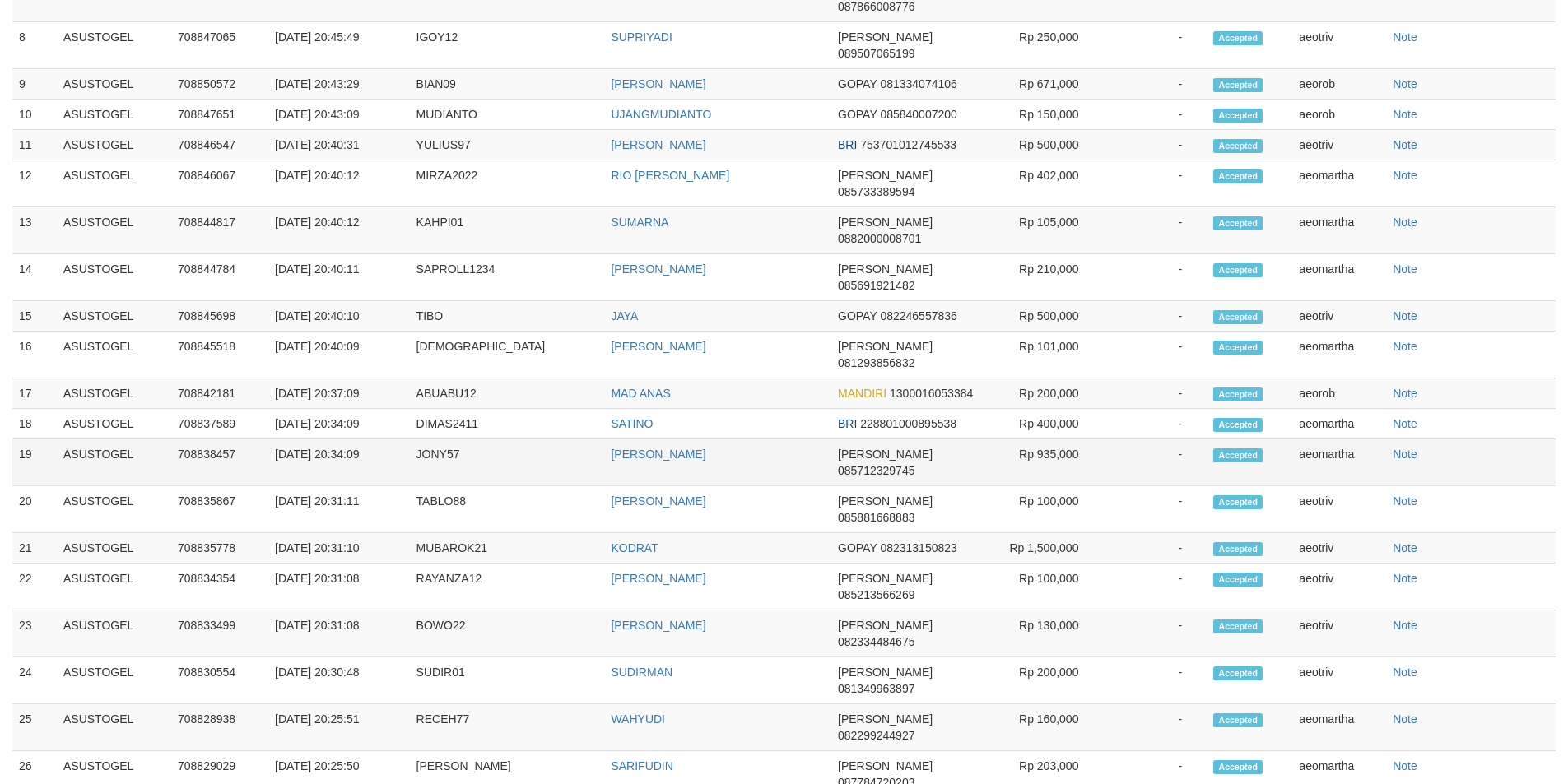
select select "**"
select select
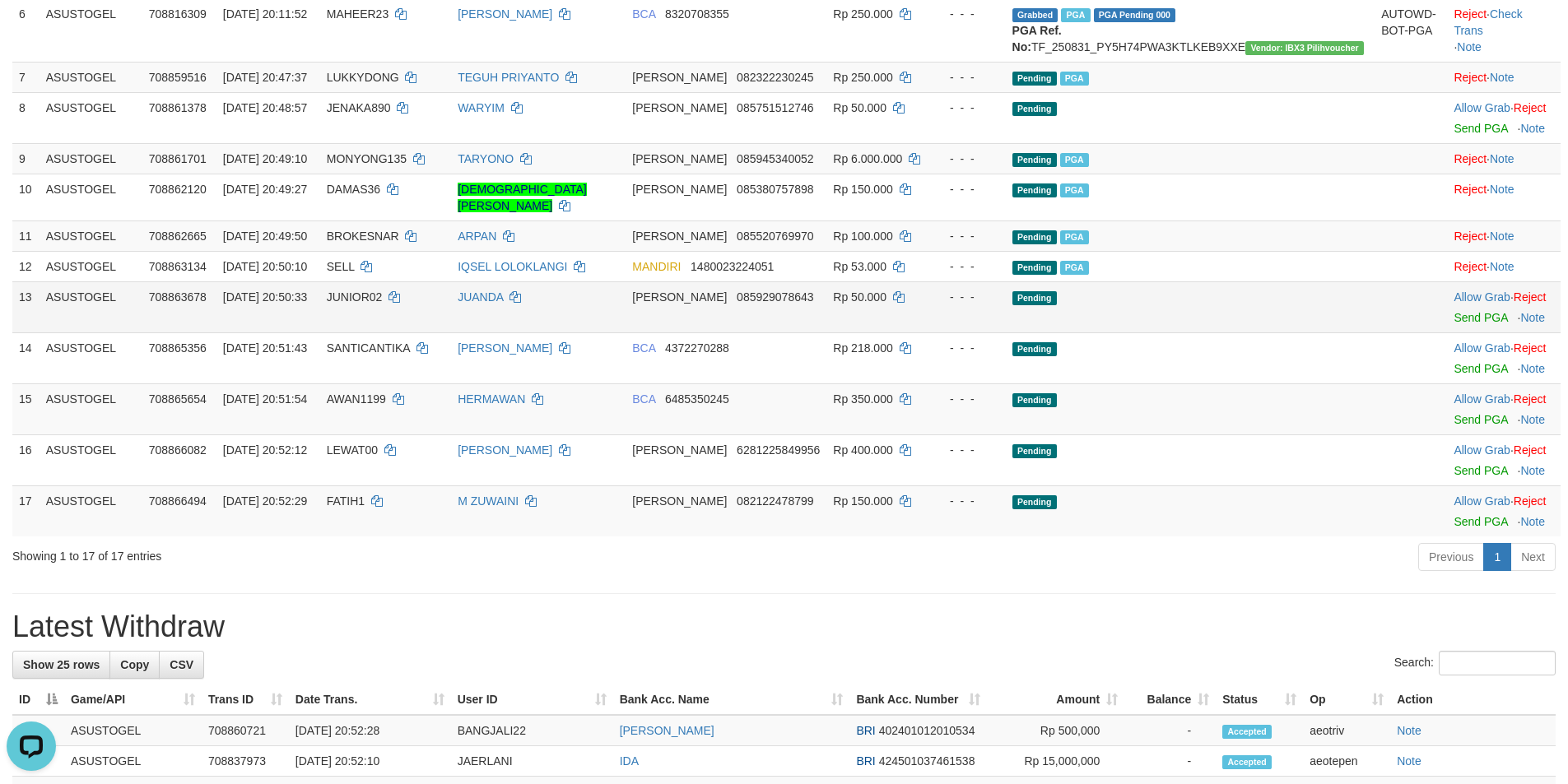
scroll to position [575, 0]
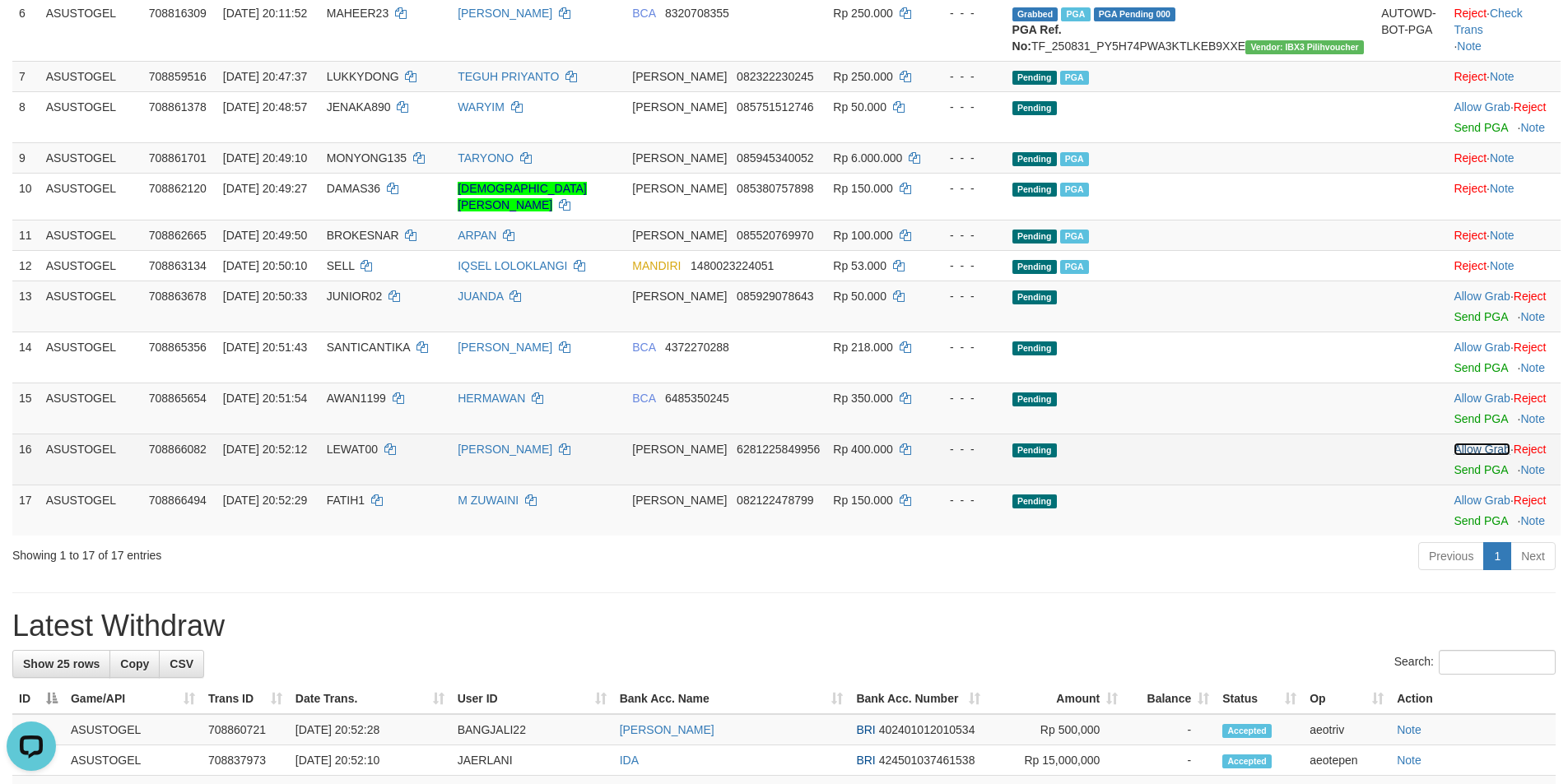
click at [1458, 455] on link "Allow Grab" at bounding box center [1481, 449] width 56 height 13
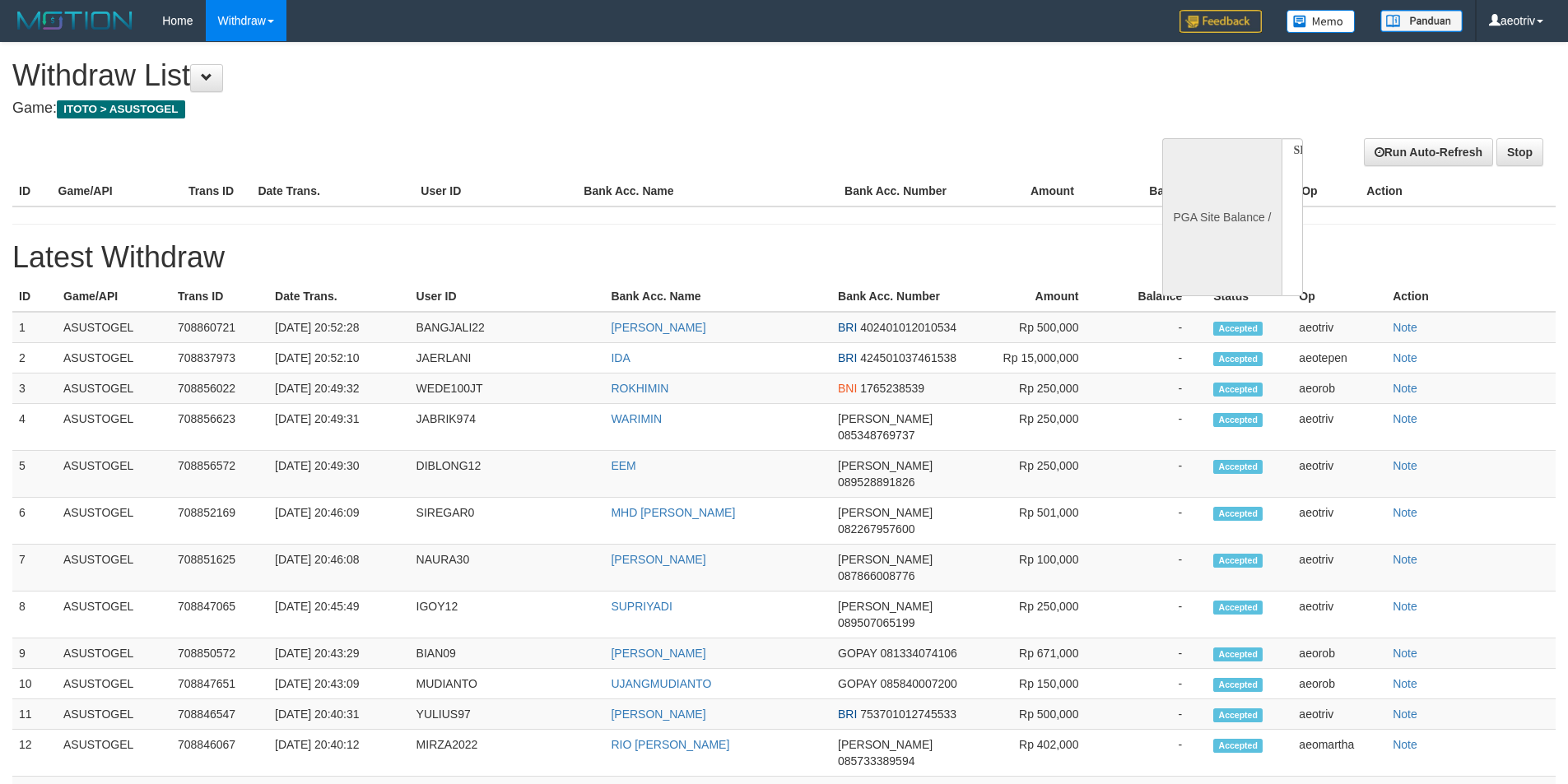
select select
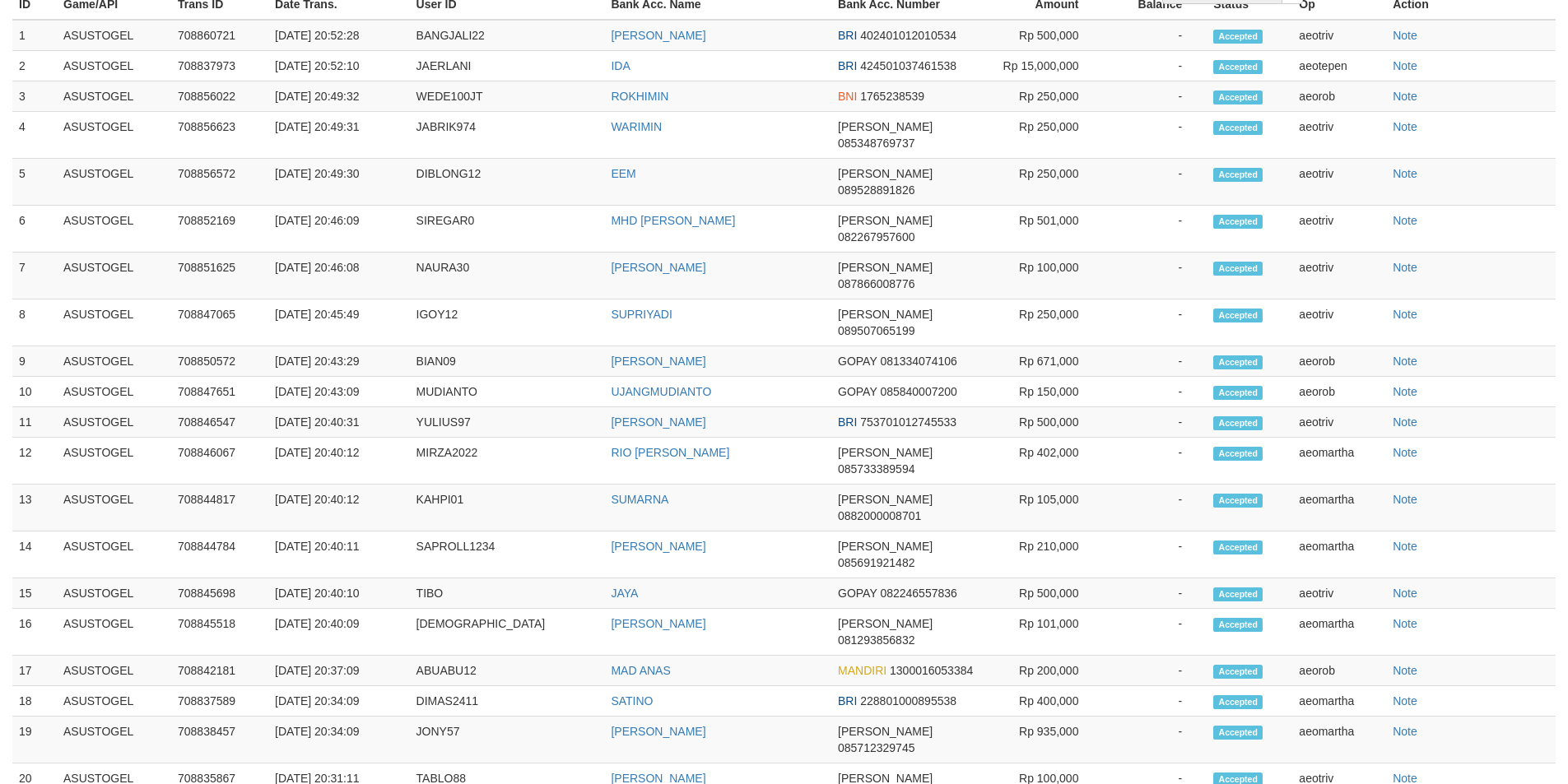
select select "**"
select select
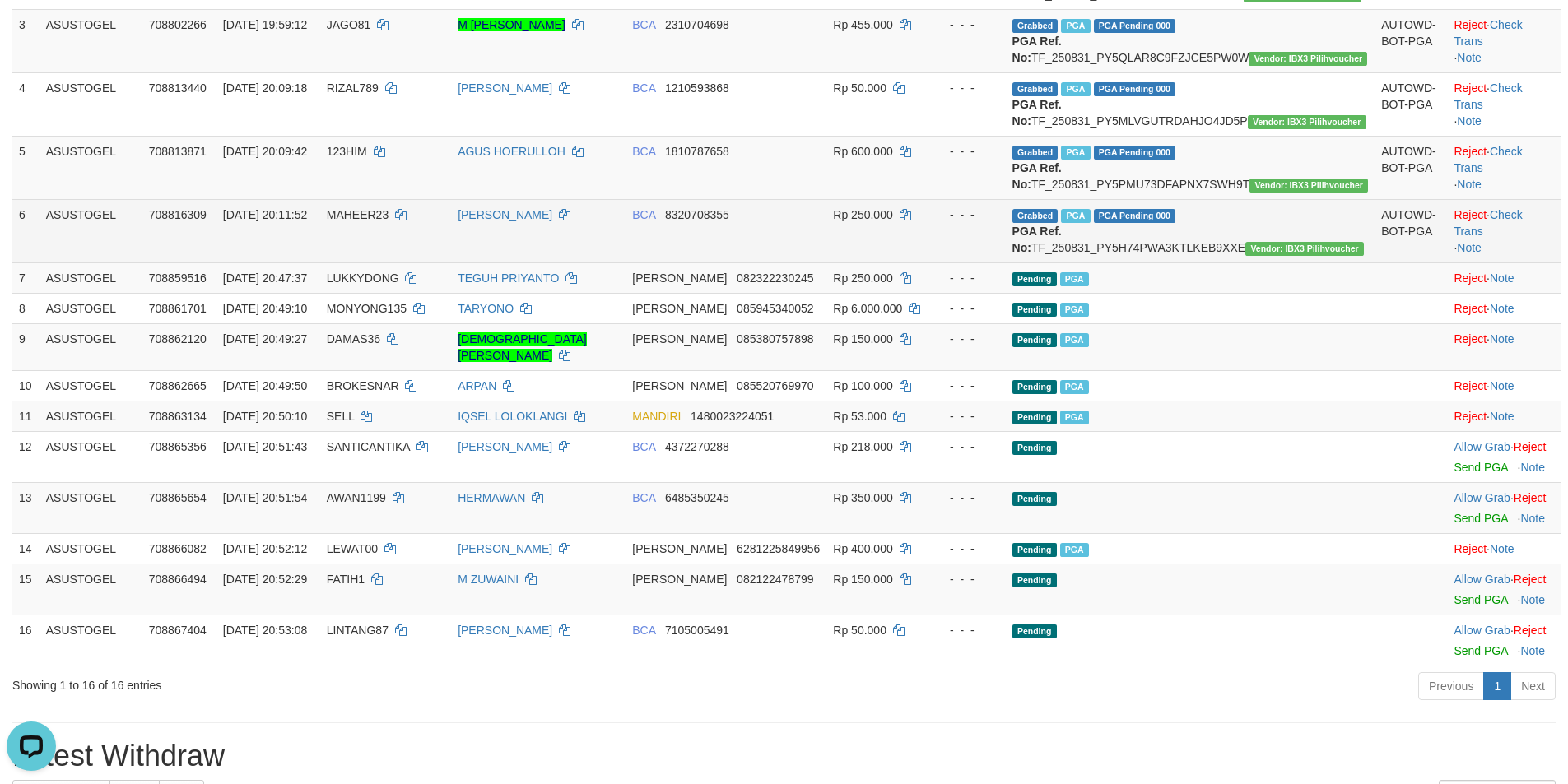
scroll to position [456, 0]
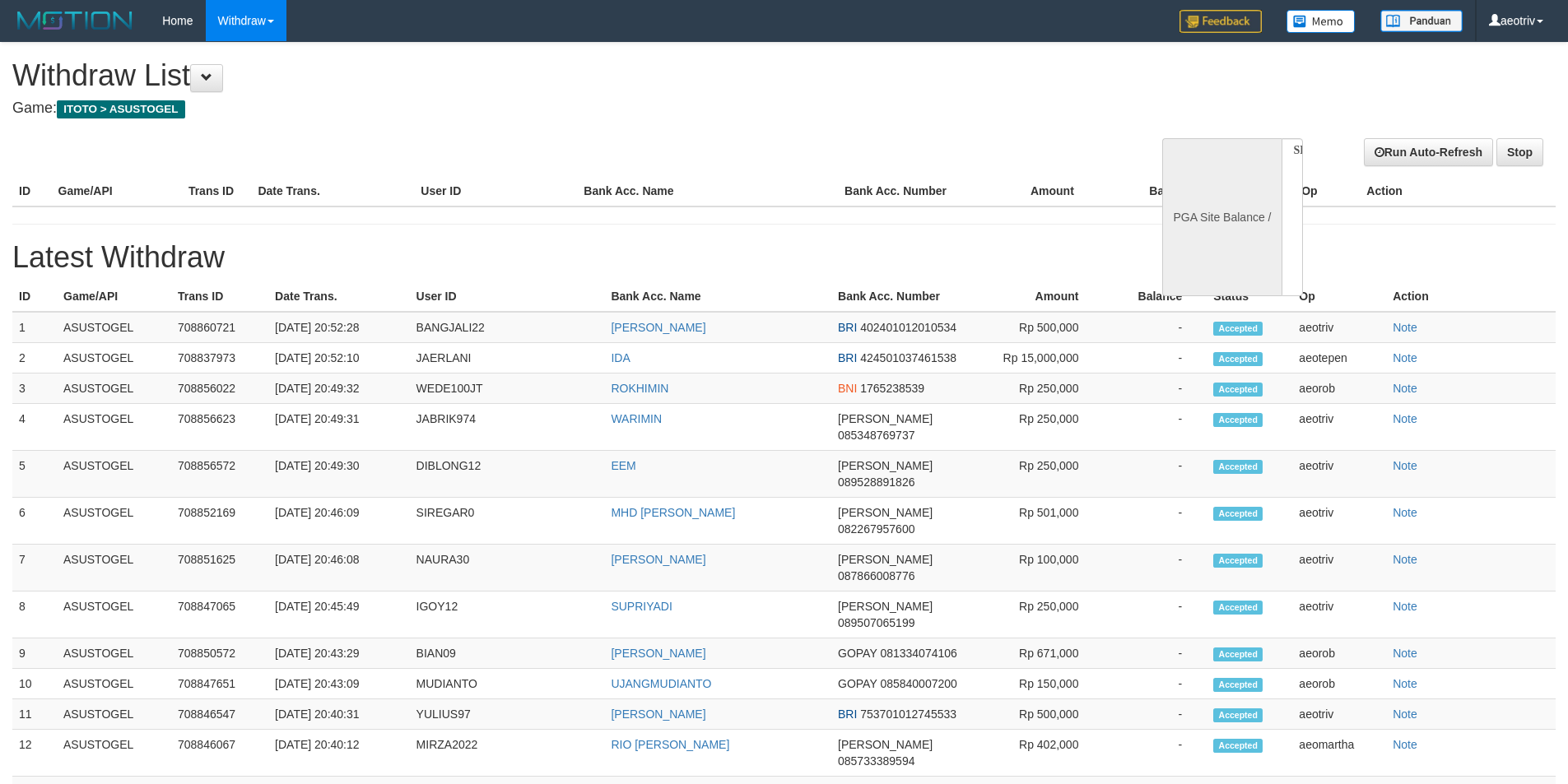
select select
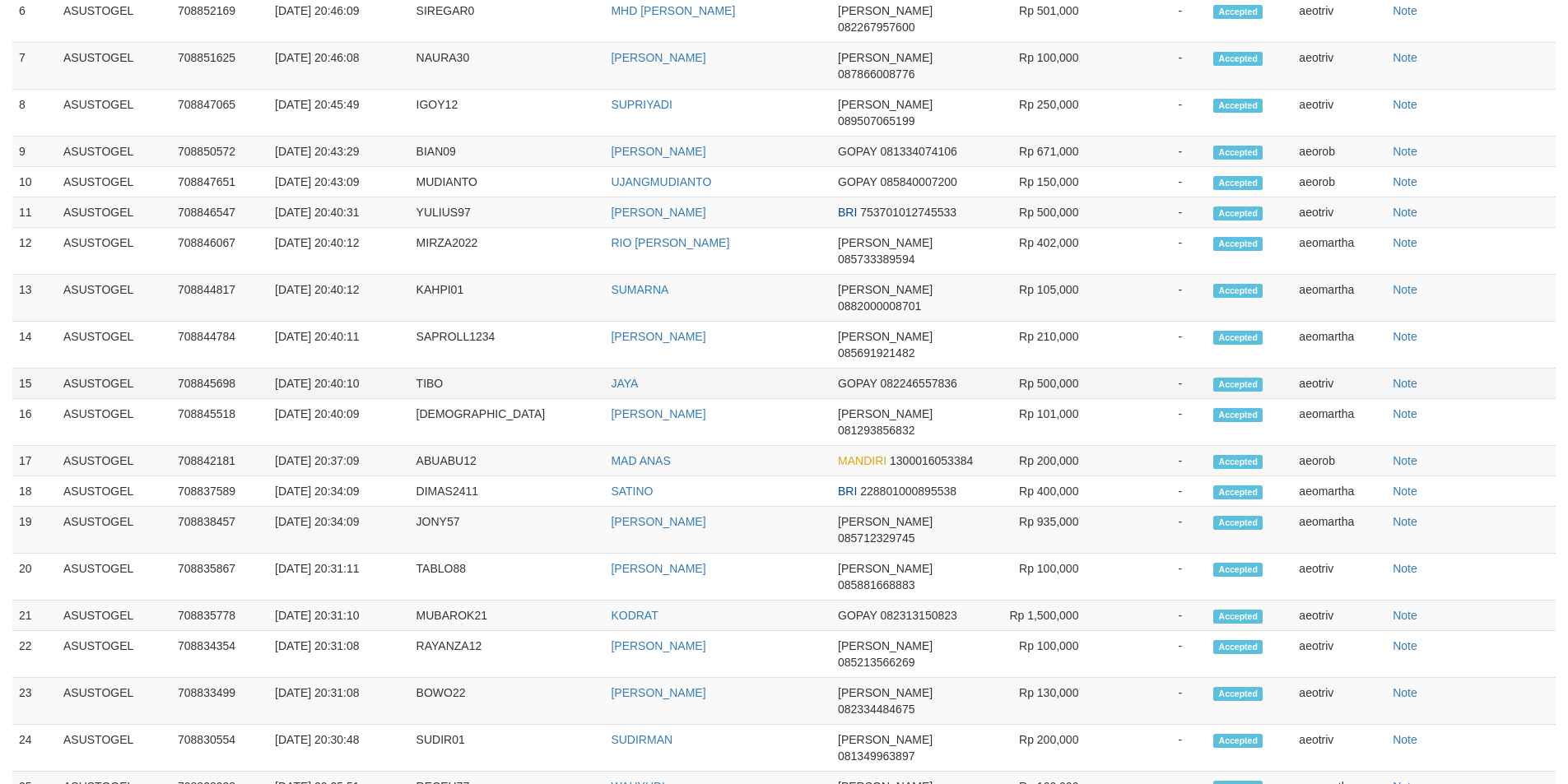
select select "**"
select select
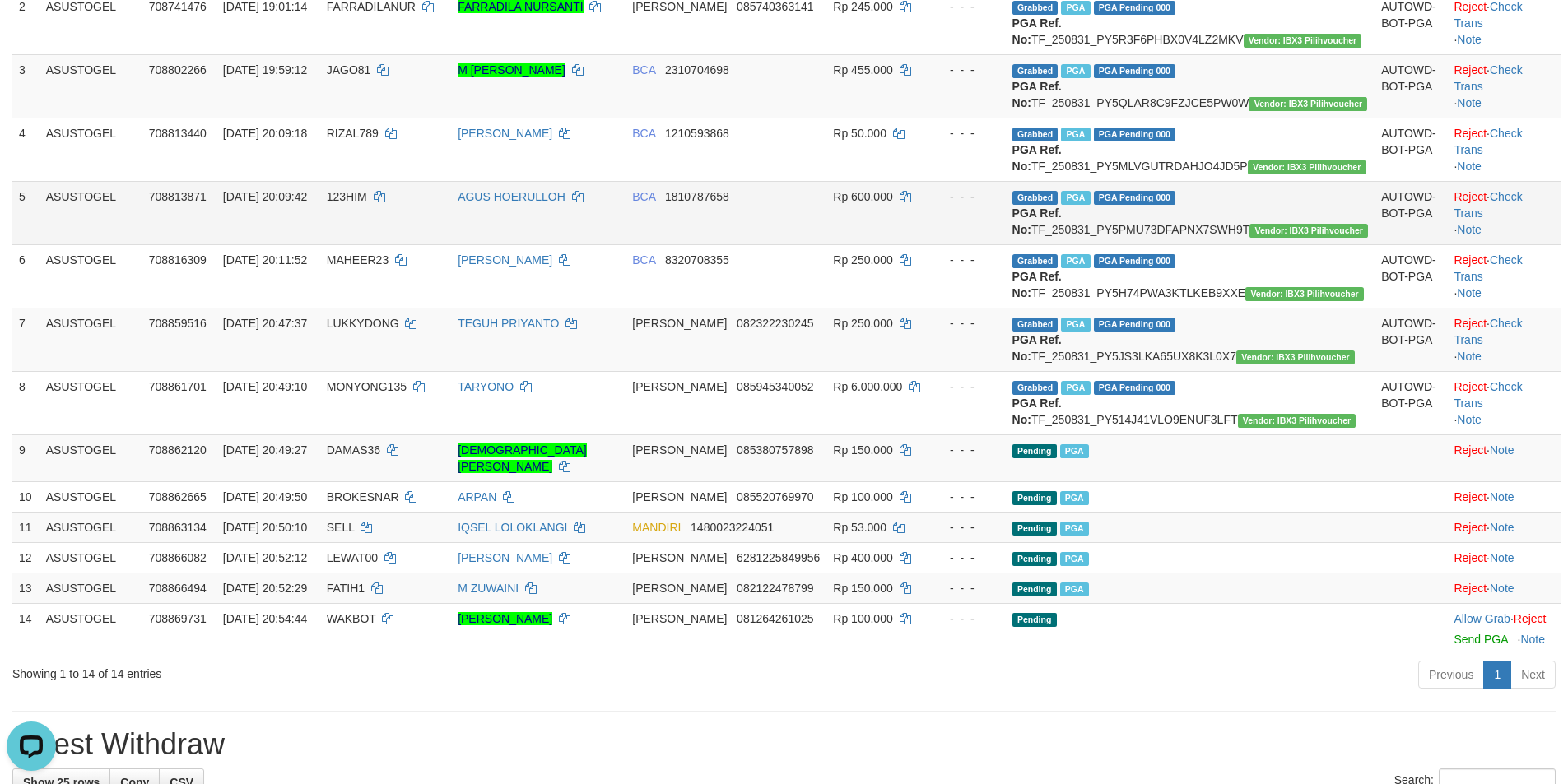
scroll to position [411, 0]
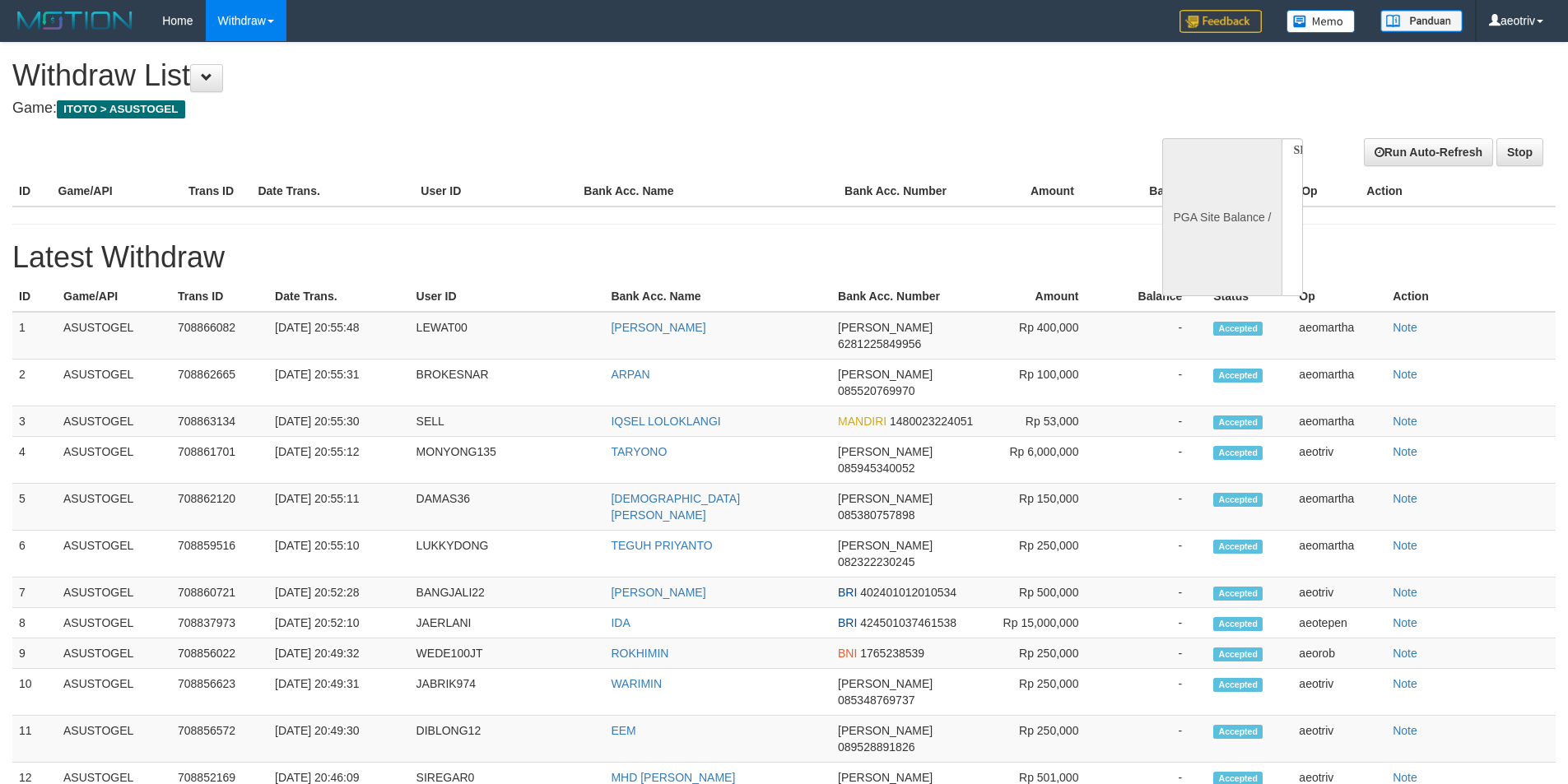
select select
select select "**"
select select
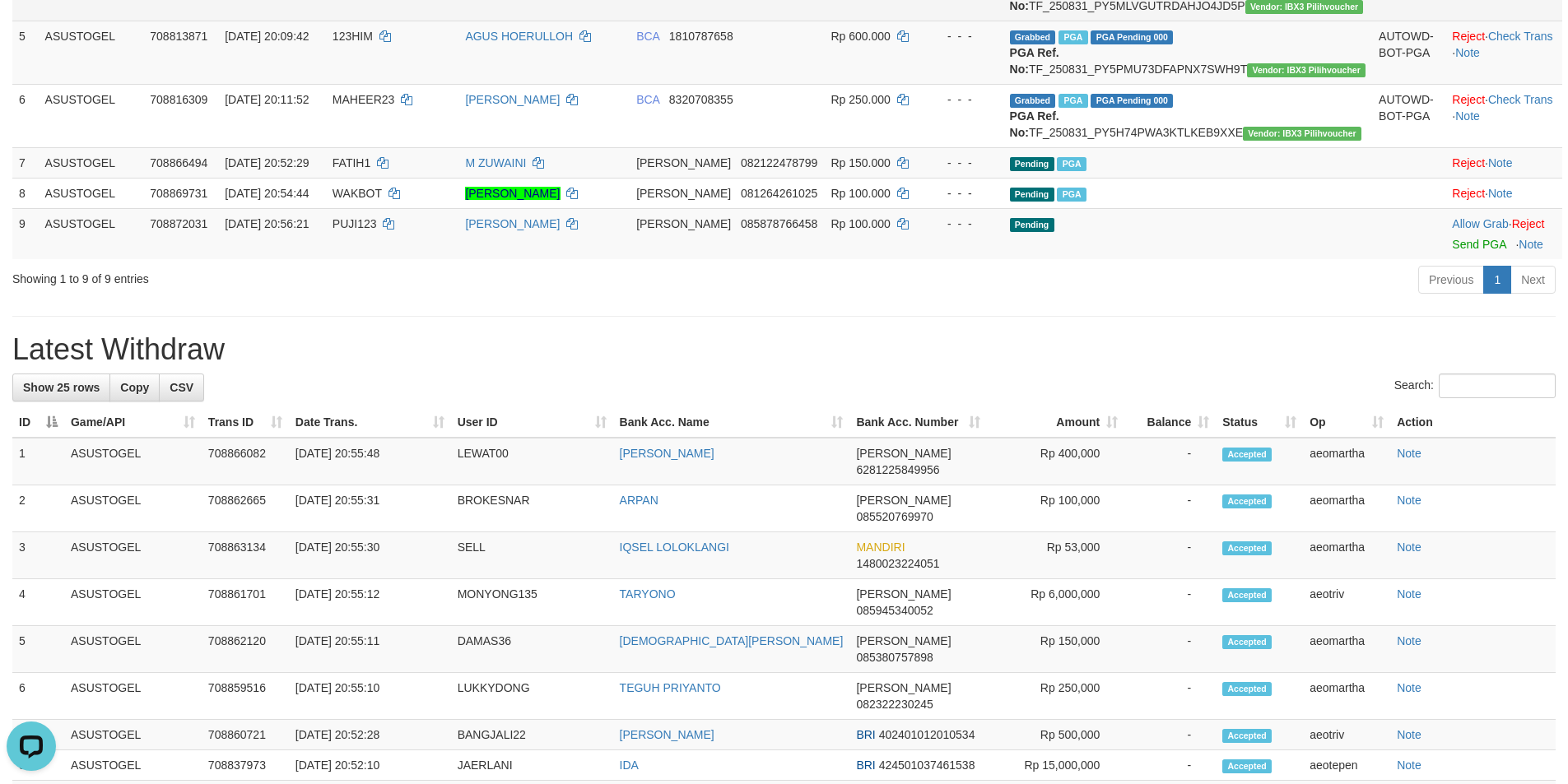
scroll to position [494, 0]
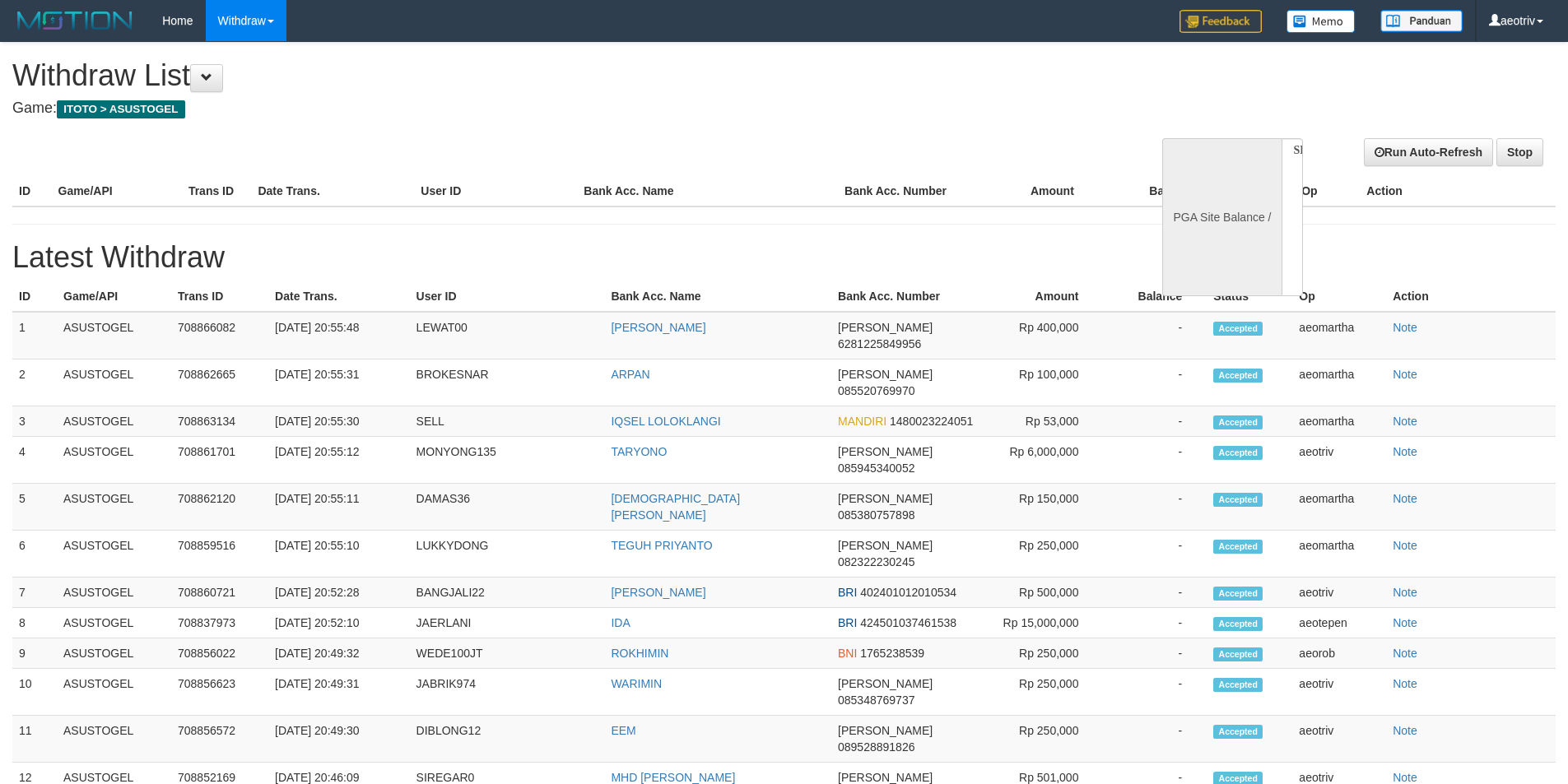
select select
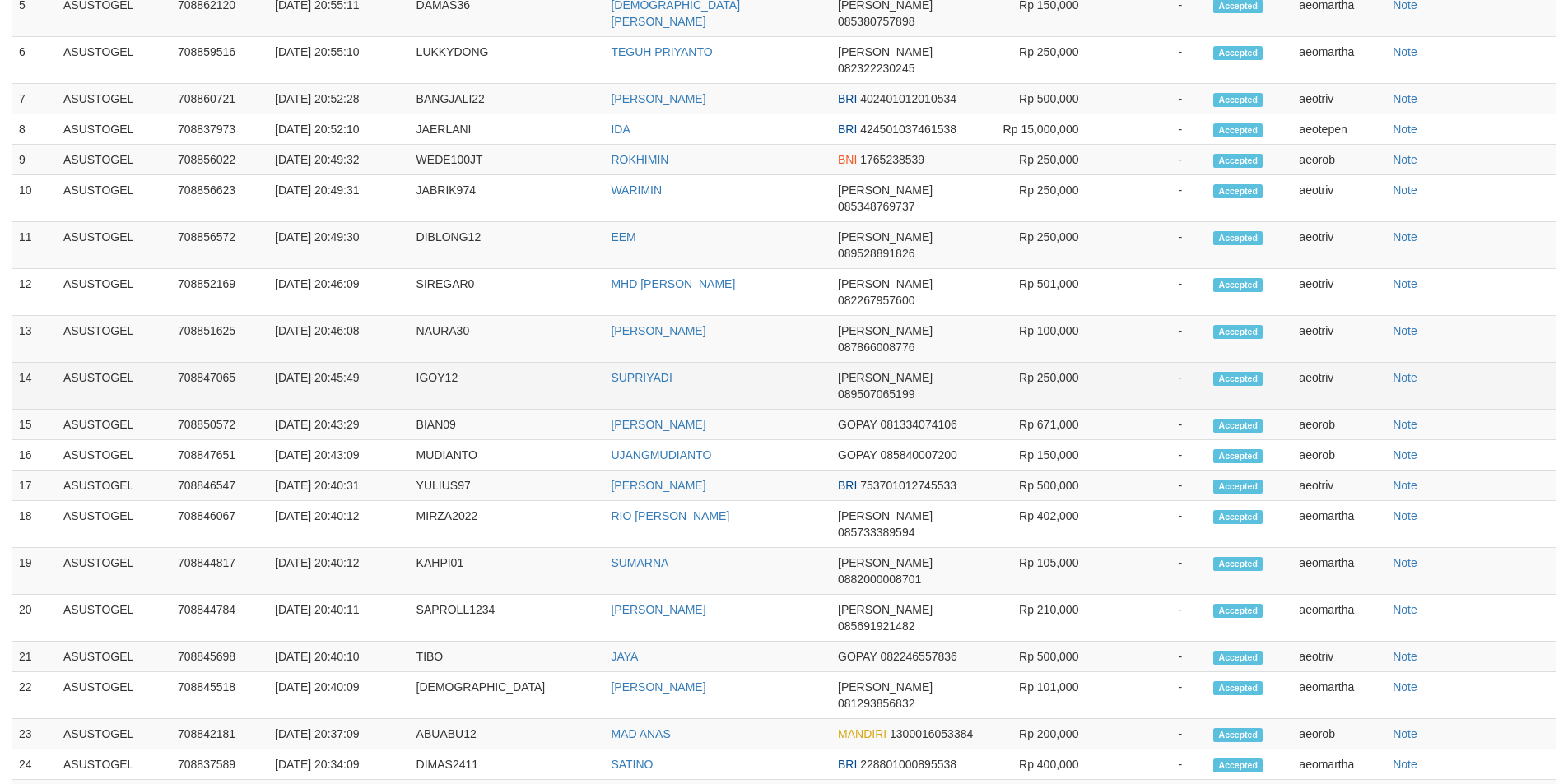
select select "**"
select select
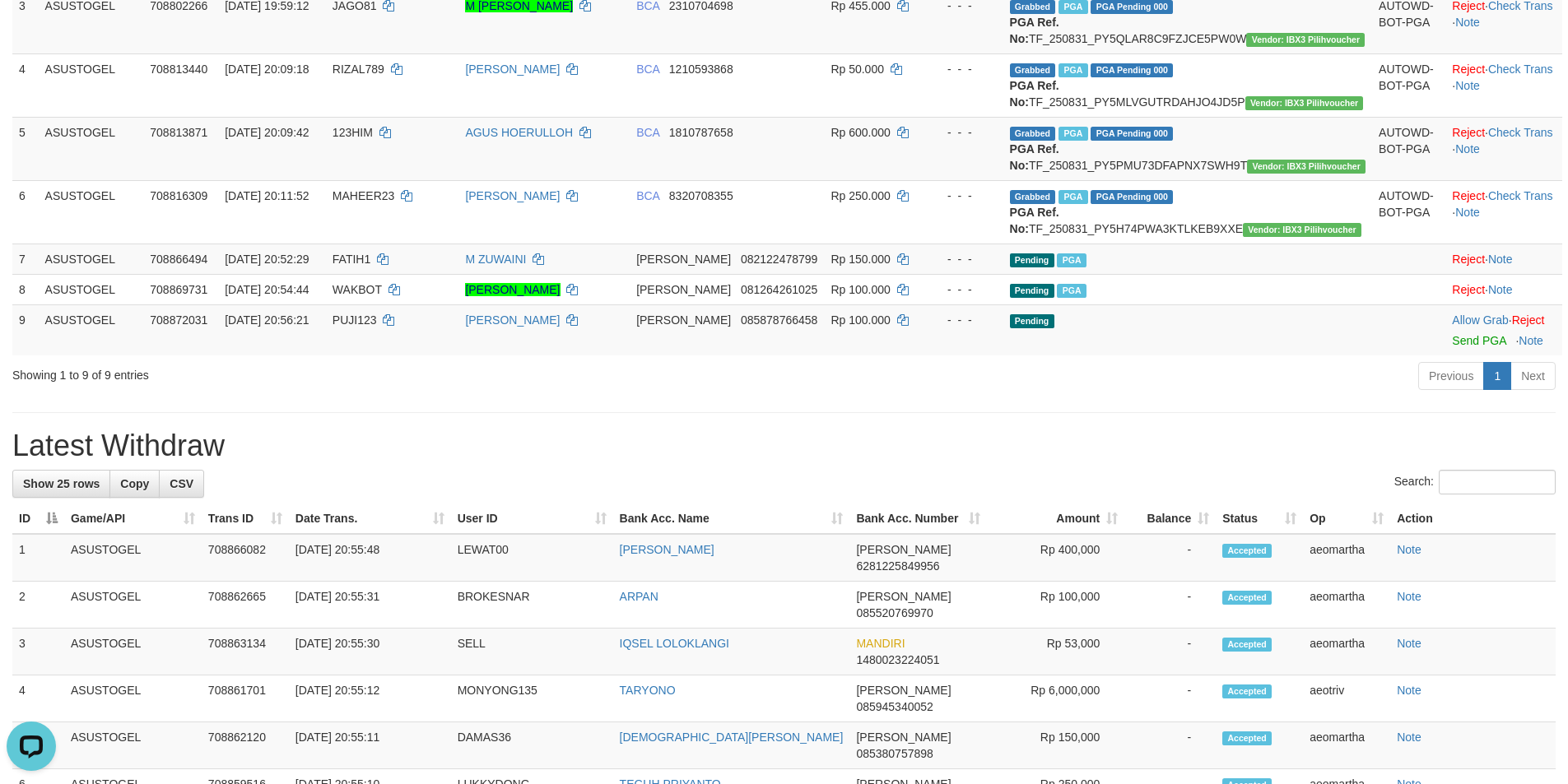
scroll to position [125, 0]
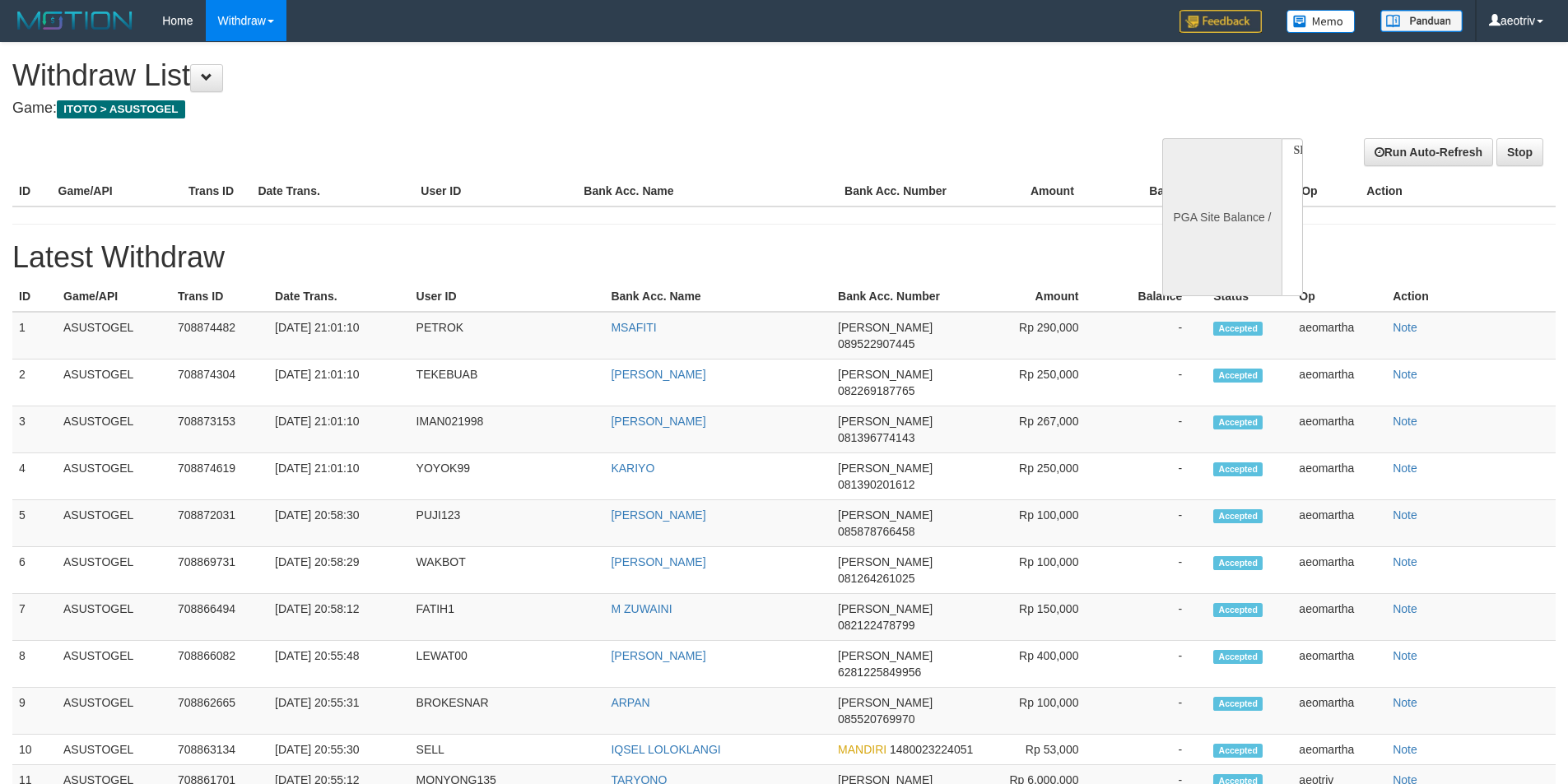
select select
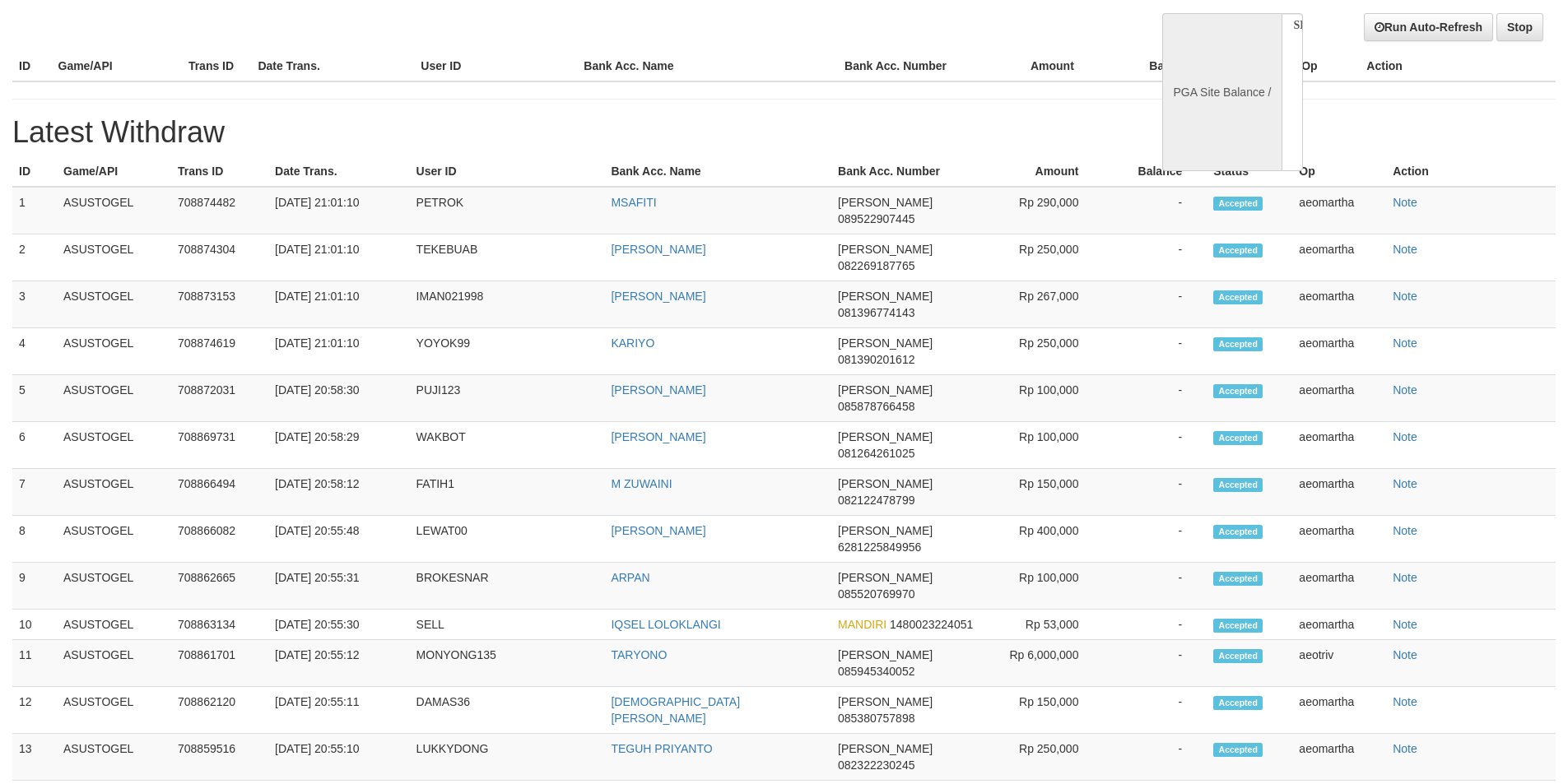
select select "**"
select select
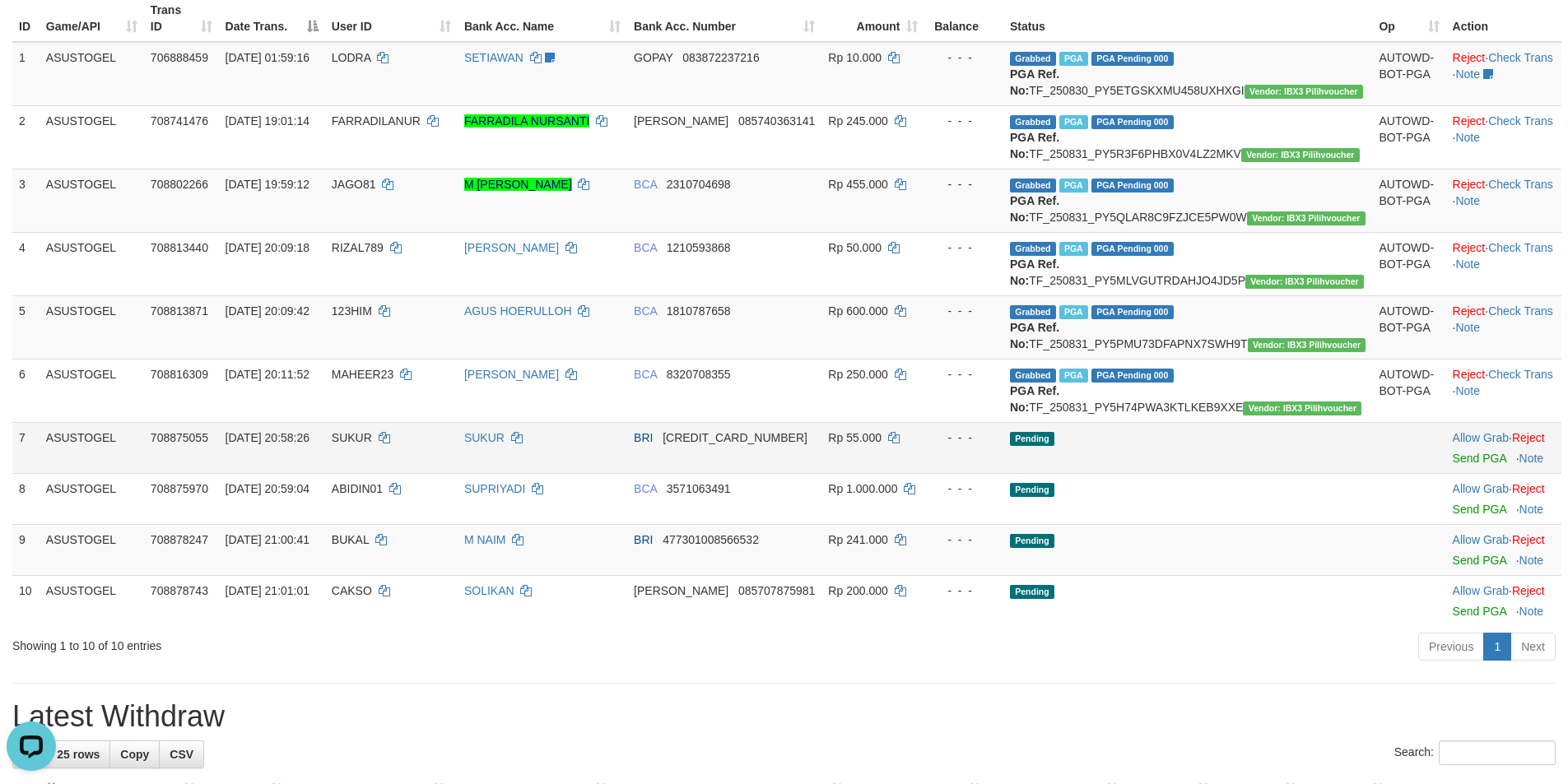
scroll to position [372, 0]
